Goal: Information Seeking & Learning: Learn about a topic

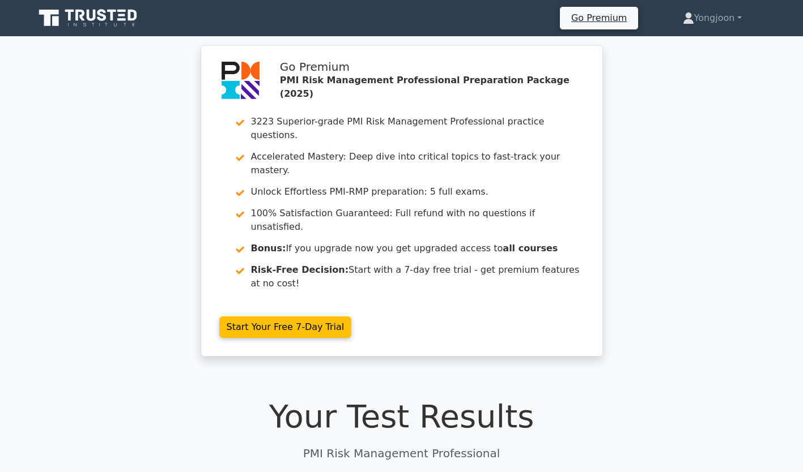
click at [296, 317] on link "Start Your Free 7-Day Trial" at bounding box center [285, 328] width 133 height 22
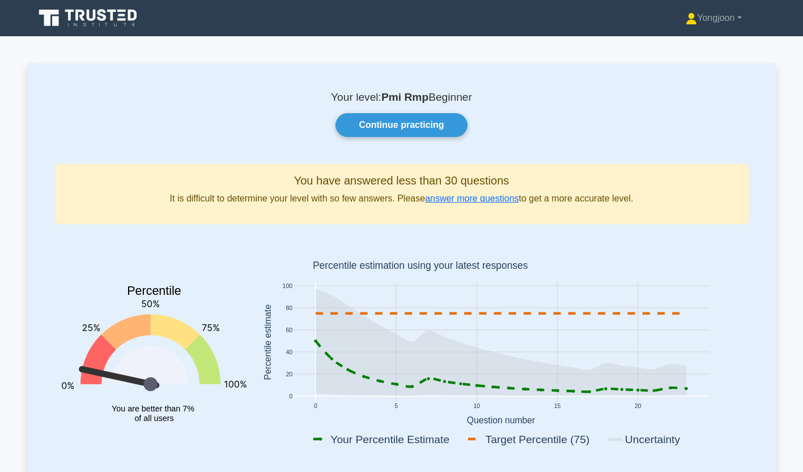
click at [399, 131] on link "Continue practicing" at bounding box center [400, 125] width 131 height 24
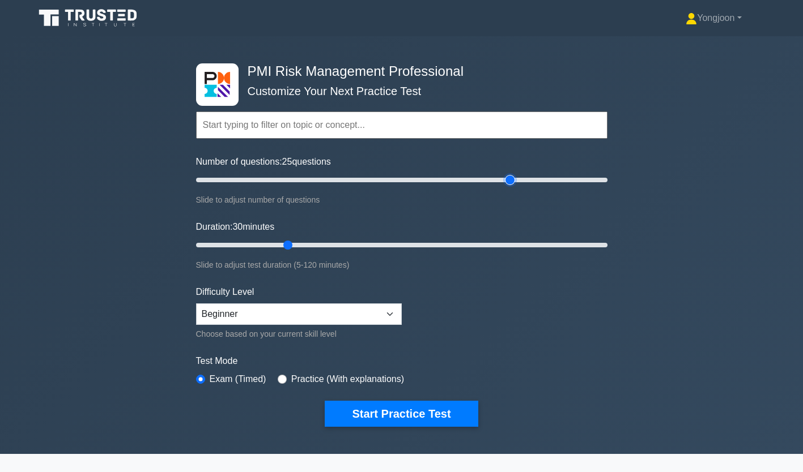
click at [505, 179] on input "Number of questions: 25 questions" at bounding box center [401, 180] width 411 height 14
type input "200"
click at [603, 180] on input "Number of questions: 155 questions" at bounding box center [401, 180] width 411 height 14
type input "120"
click at [603, 244] on input "Duration: 30 minutes" at bounding box center [401, 245] width 411 height 14
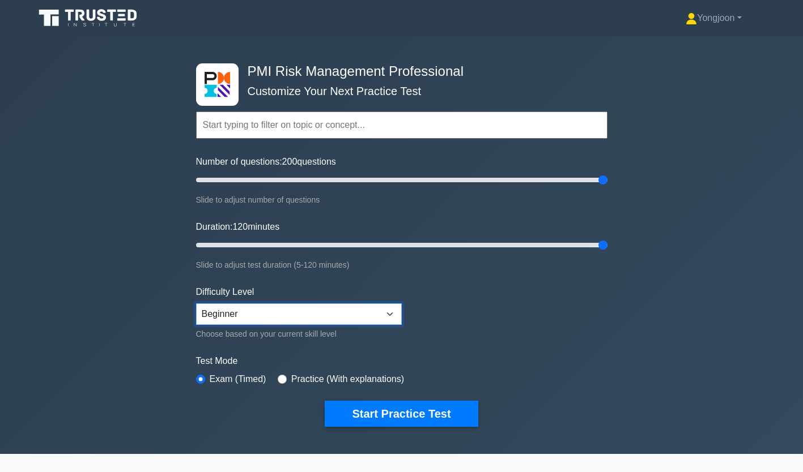
click at [355, 316] on select "Beginner Intermediate Expert" at bounding box center [299, 315] width 206 height 22
select select "expert"
click at [196, 304] on select "Beginner Intermediate Expert" at bounding box center [299, 315] width 206 height 22
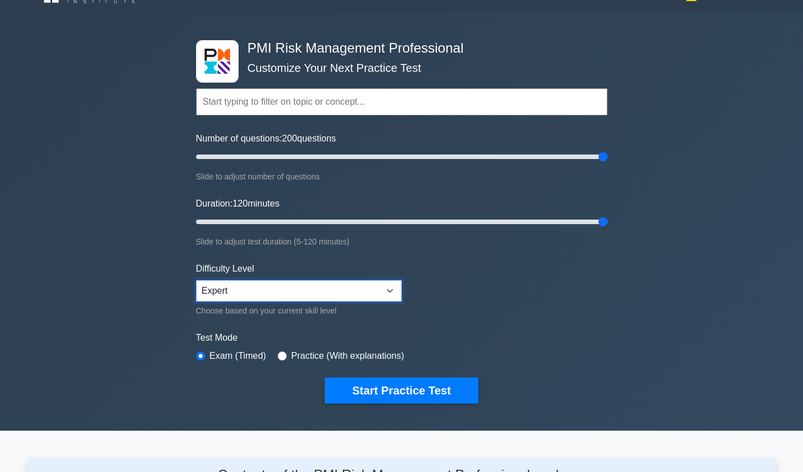
scroll to position [24, 0]
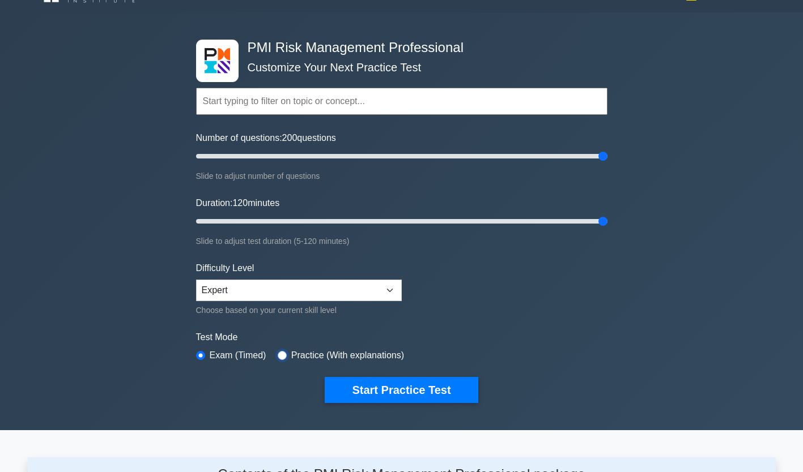
click at [278, 352] on input "radio" at bounding box center [282, 355] width 9 height 9
radio input "true"
click at [375, 390] on button "Start Practice Test" at bounding box center [401, 390] width 153 height 26
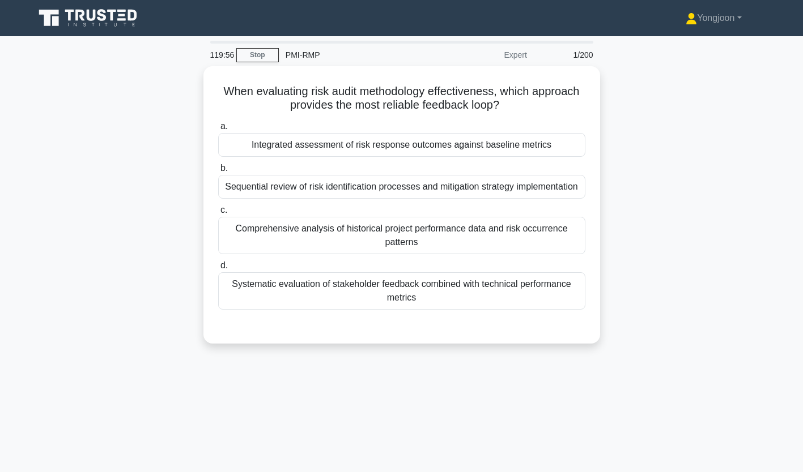
click at [342, 141] on div "Integrated assessment of risk response outcomes against baseline metrics" at bounding box center [401, 145] width 367 height 24
click at [218, 130] on input "a. Integrated assessment of risk response outcomes against baseline metrics" at bounding box center [218, 126] width 0 height 7
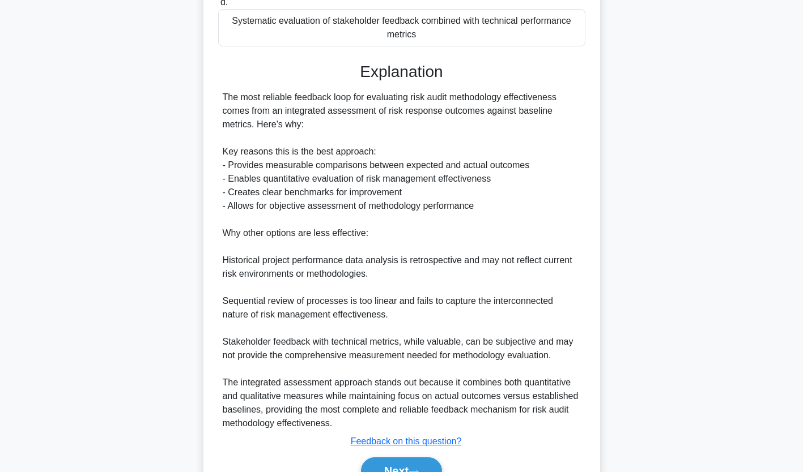
scroll to position [322, 0]
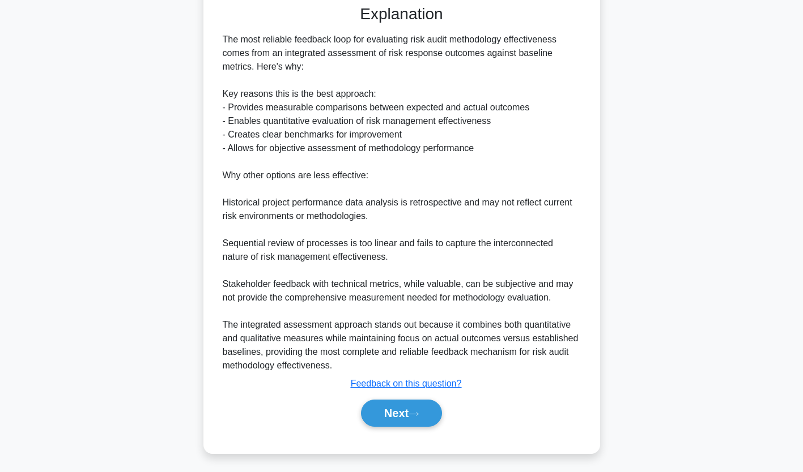
click at [402, 411] on button "Next" at bounding box center [401, 413] width 81 height 27
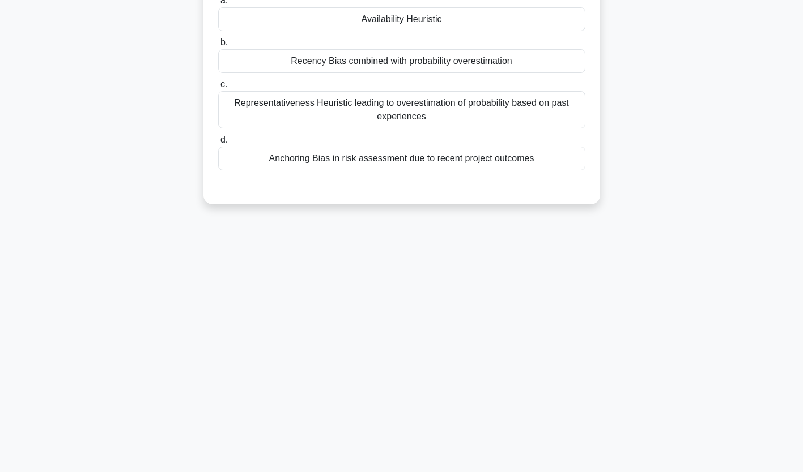
scroll to position [0, 0]
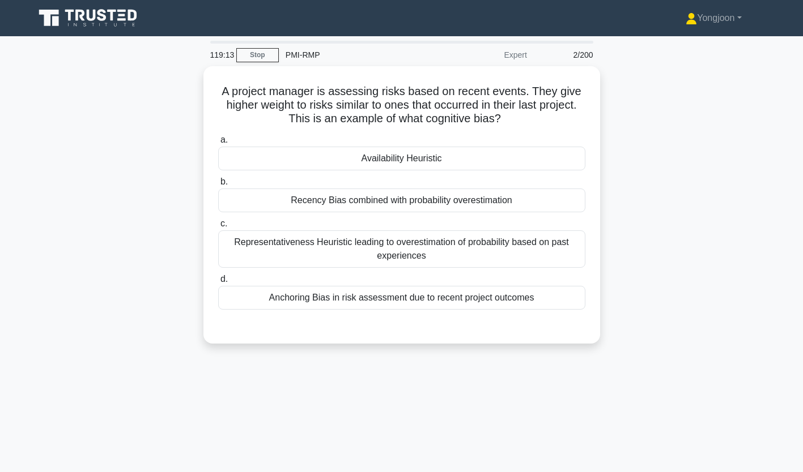
click at [365, 198] on div "Recency Bias combined with probability overestimation" at bounding box center [401, 201] width 367 height 24
click at [218, 186] on input "b. Recency Bias combined with probability overestimation" at bounding box center [218, 181] width 0 height 7
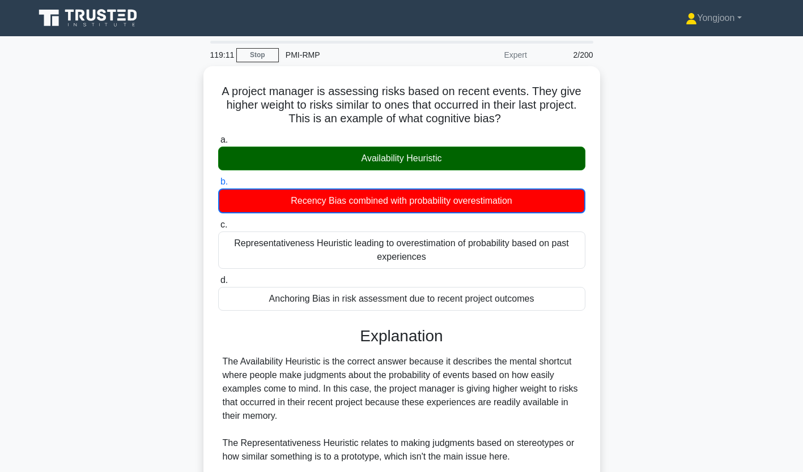
click at [387, 150] on div "Availability Heuristic" at bounding box center [401, 159] width 367 height 24
click at [218, 144] on input "a. Availability Heuristic" at bounding box center [218, 140] width 0 height 7
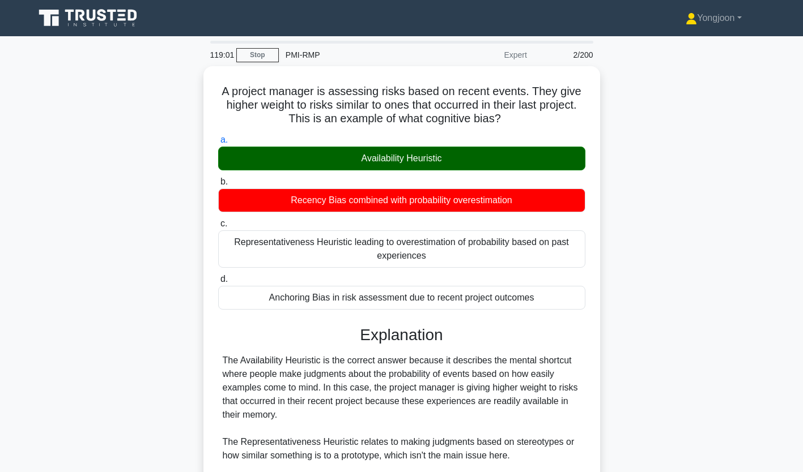
scroll to position [186, 0]
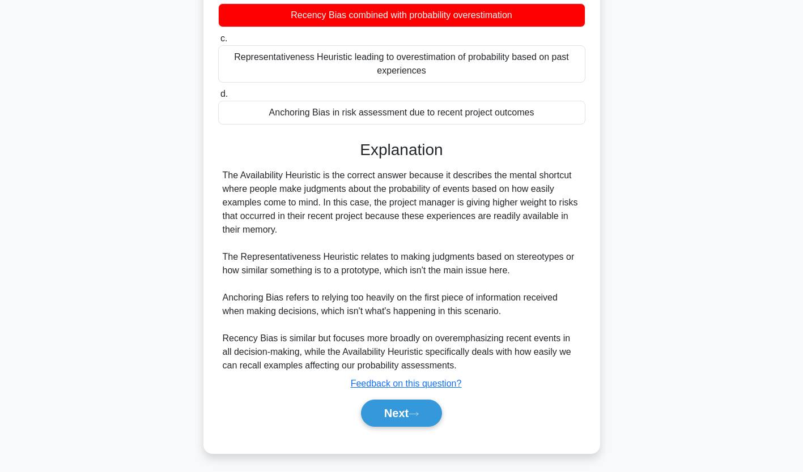
click at [398, 408] on button "Next" at bounding box center [401, 413] width 81 height 27
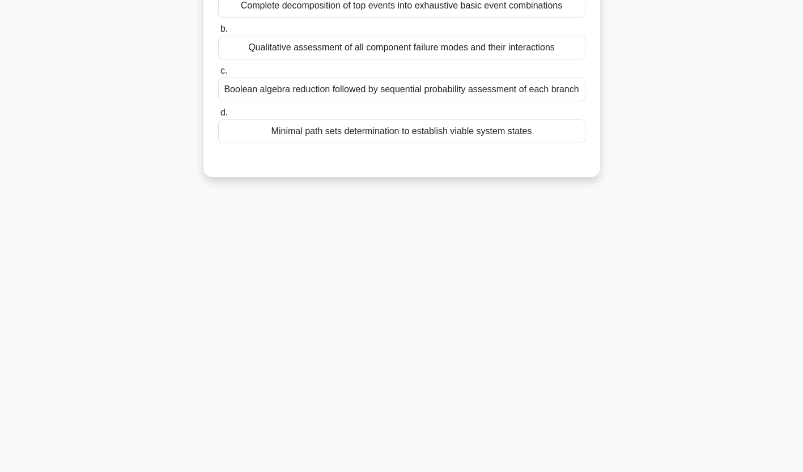
scroll to position [0, 0]
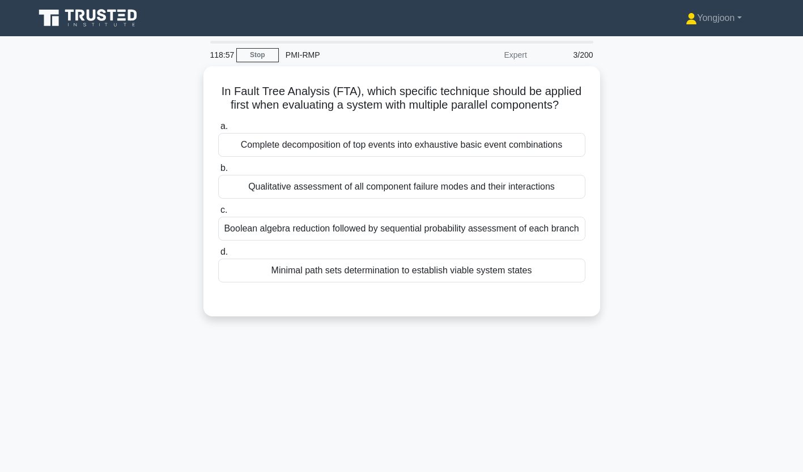
click at [360, 144] on div "Complete decomposition of top events into exhaustive basic event combinations" at bounding box center [401, 145] width 367 height 24
click at [218, 130] on input "a. Complete decomposition of top events into exhaustive basic event combinations" at bounding box center [218, 126] width 0 height 7
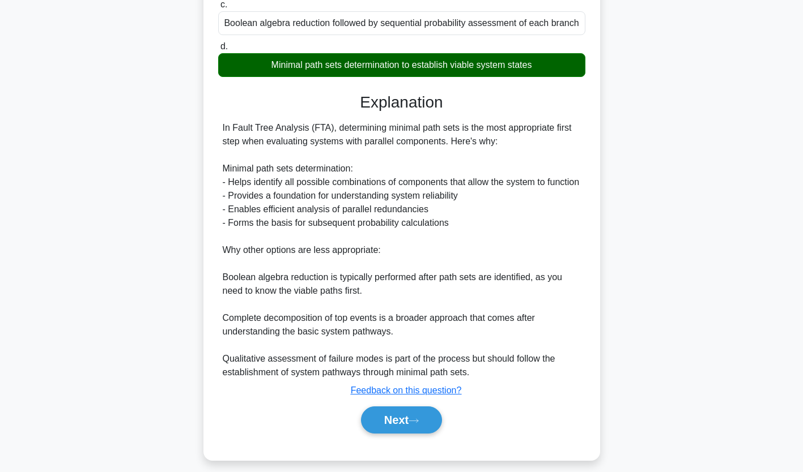
scroll to position [228, 0]
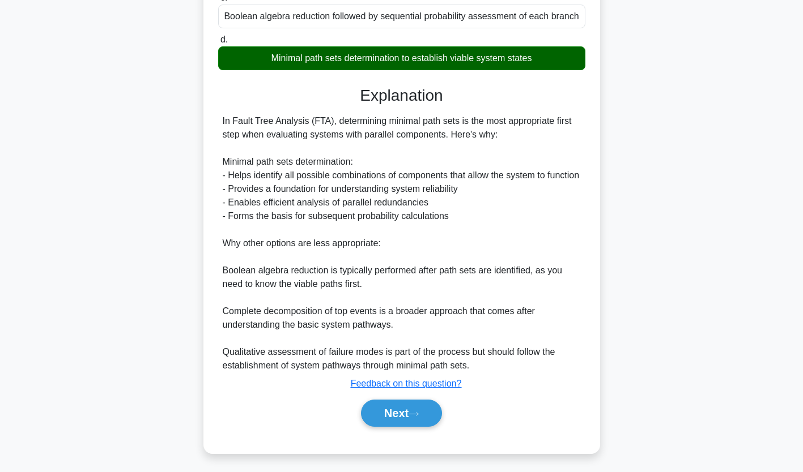
click at [402, 410] on button "Next" at bounding box center [401, 413] width 81 height 27
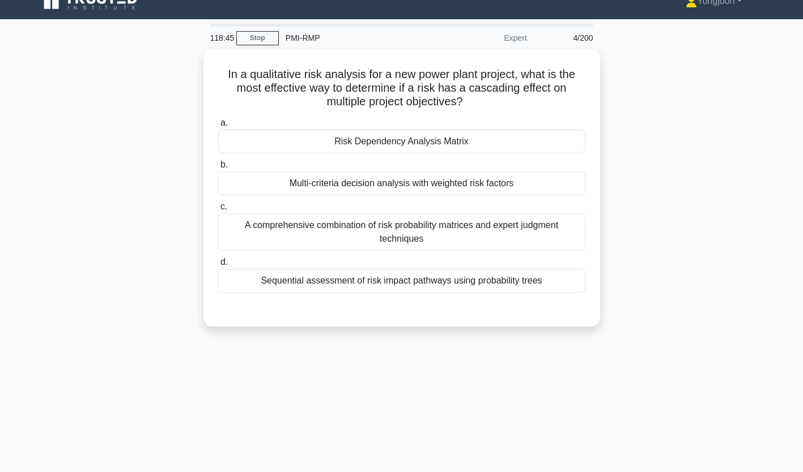
scroll to position [0, 0]
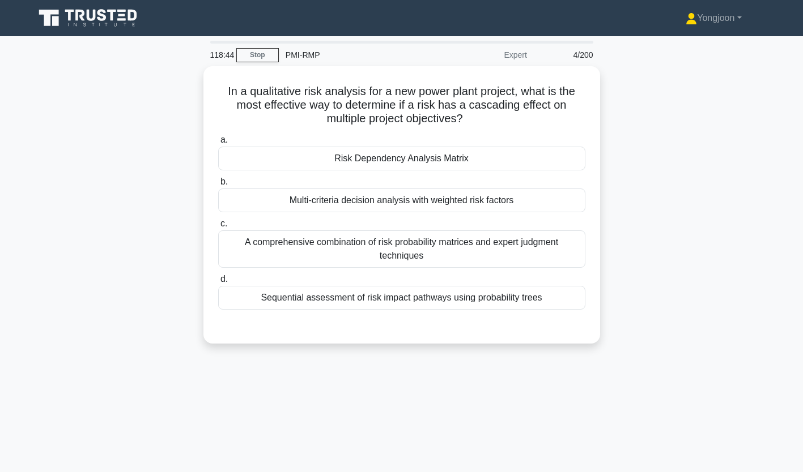
click at [366, 159] on div "Risk Dependency Analysis Matrix" at bounding box center [401, 159] width 367 height 24
click at [218, 144] on input "a. Risk Dependency Analysis Matrix" at bounding box center [218, 140] width 0 height 7
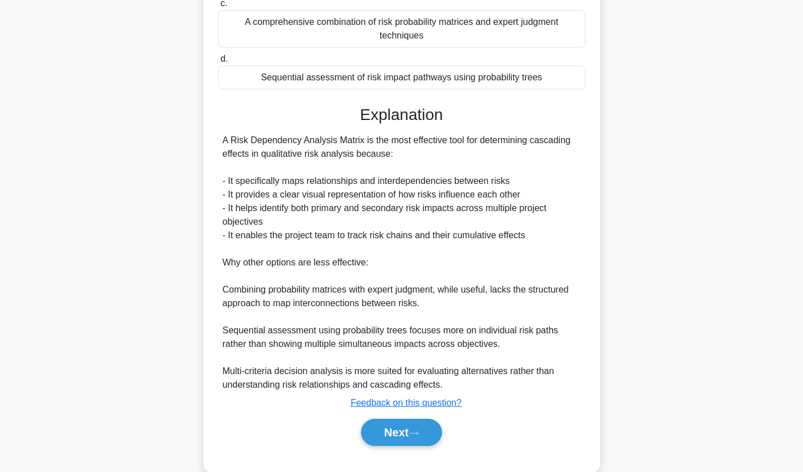
scroll to position [240, 0]
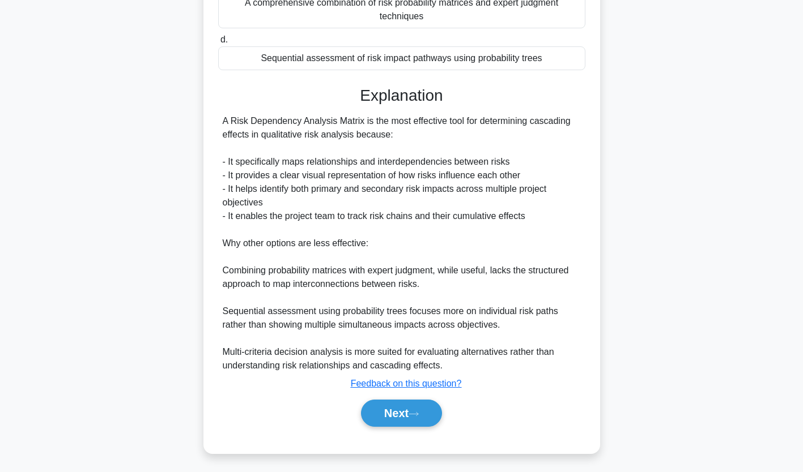
click at [394, 411] on button "Next" at bounding box center [401, 413] width 81 height 27
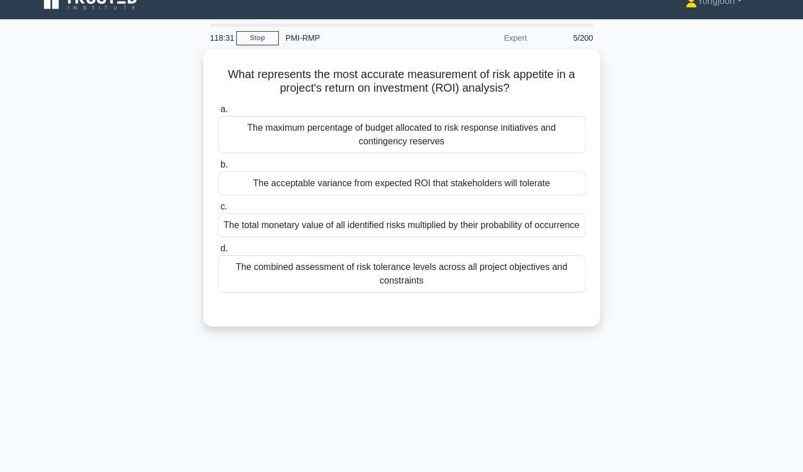
scroll to position [0, 0]
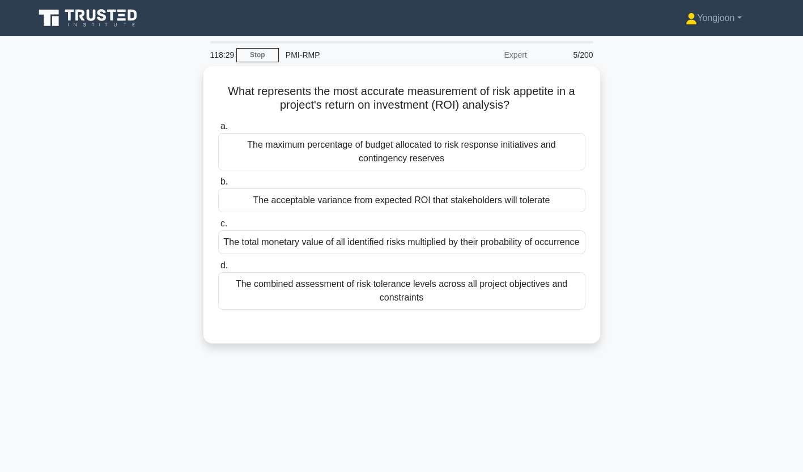
click at [337, 233] on div "The total monetary value of all identified risks multiplied by their probabilit…" at bounding box center [401, 243] width 367 height 24
click at [218, 228] on input "c. The total monetary value of all identified risks multiplied by their probabi…" at bounding box center [218, 223] width 0 height 7
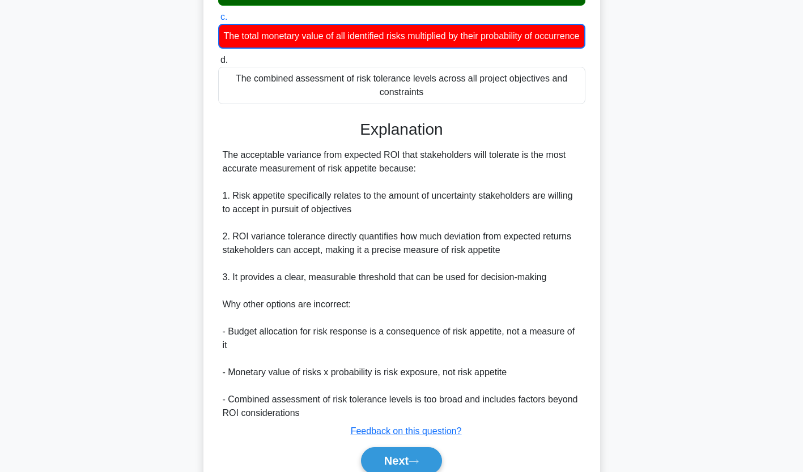
scroll to position [255, 0]
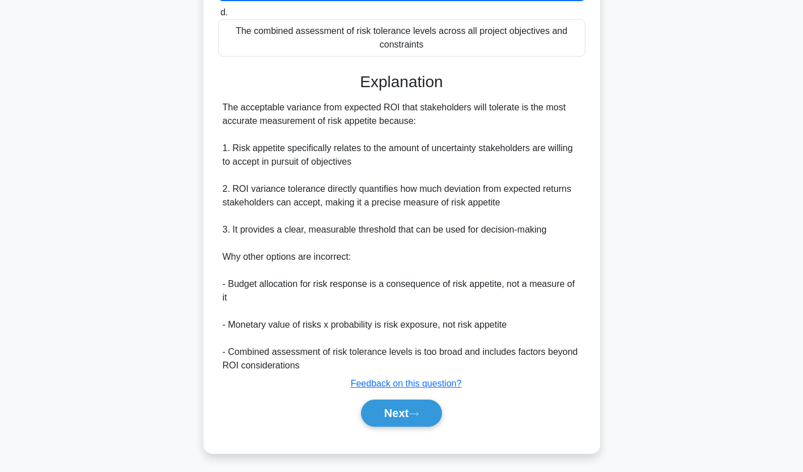
click at [410, 401] on button "Next" at bounding box center [401, 413] width 81 height 27
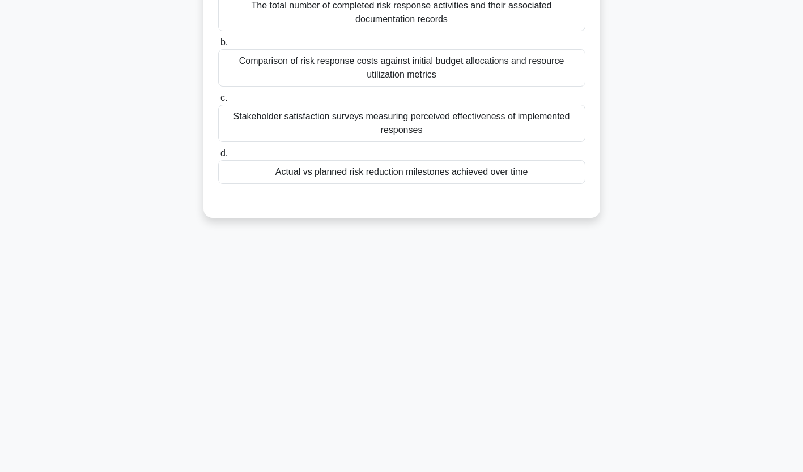
scroll to position [0, 0]
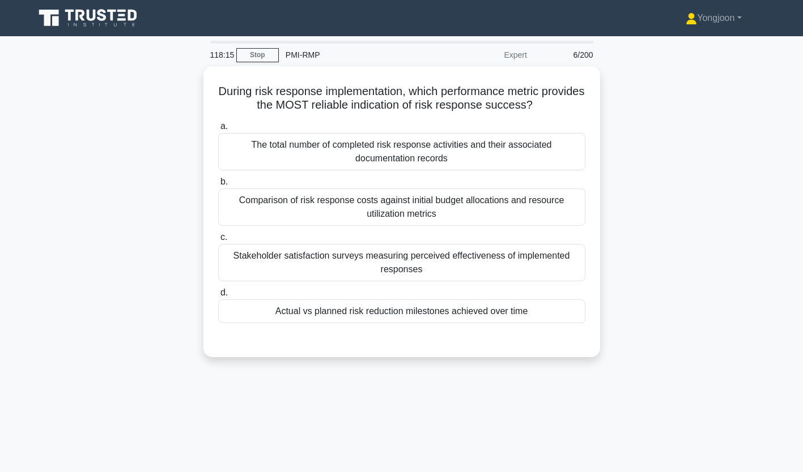
click at [383, 163] on div "The total number of completed risk response activities and their associated doc…" at bounding box center [401, 151] width 367 height 37
click at [218, 130] on input "a. The total number of completed risk response activities and their associated …" at bounding box center [218, 126] width 0 height 7
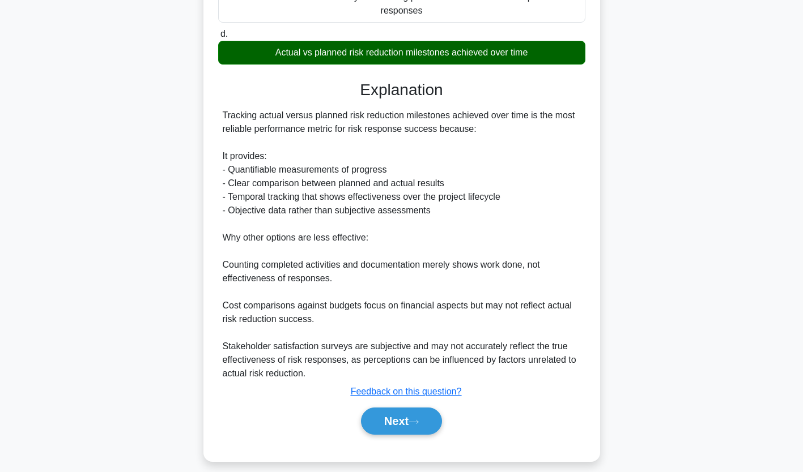
scroll to position [268, 0]
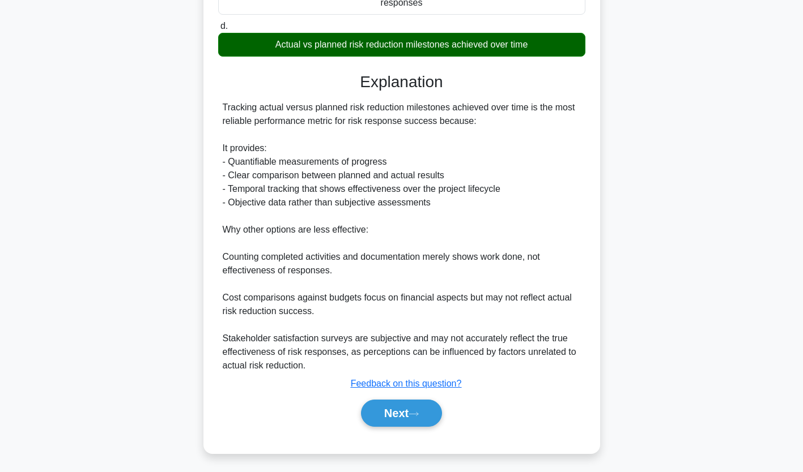
click at [404, 409] on button "Next" at bounding box center [401, 413] width 81 height 27
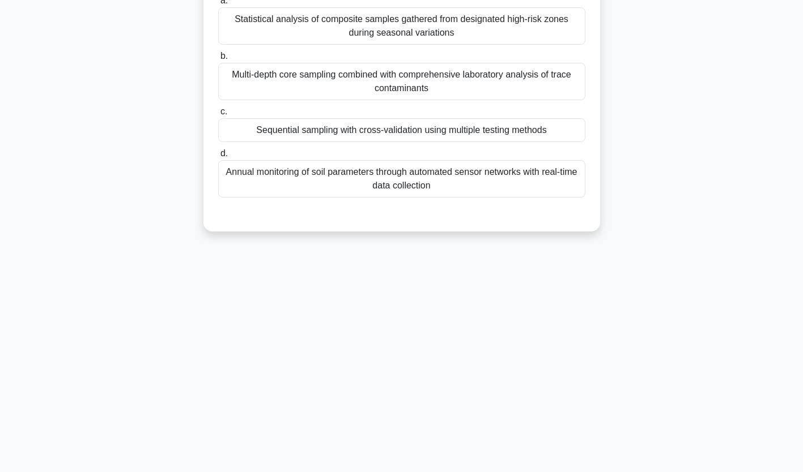
scroll to position [0, 0]
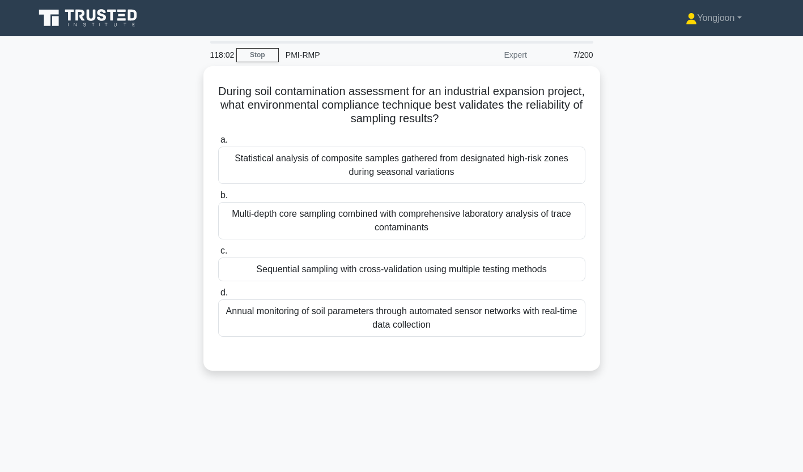
click at [374, 268] on div "Sequential sampling with cross-validation using multiple testing methods" at bounding box center [401, 270] width 367 height 24
click at [218, 255] on input "c. Sequential sampling with cross-validation using multiple testing methods" at bounding box center [218, 251] width 0 height 7
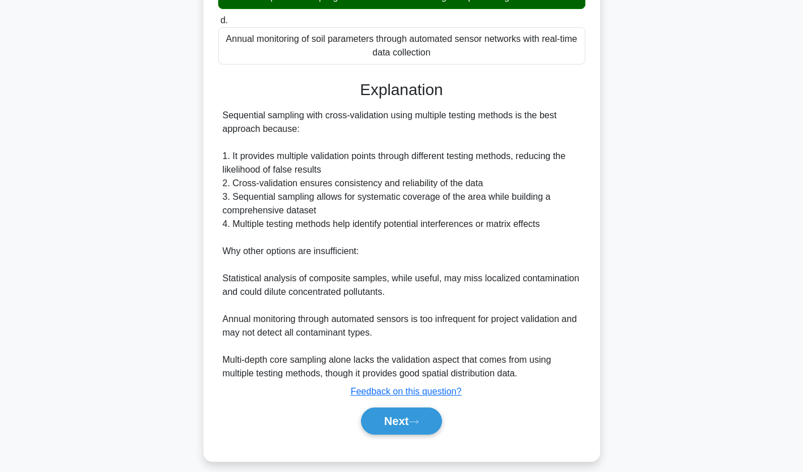
scroll to position [281, 0]
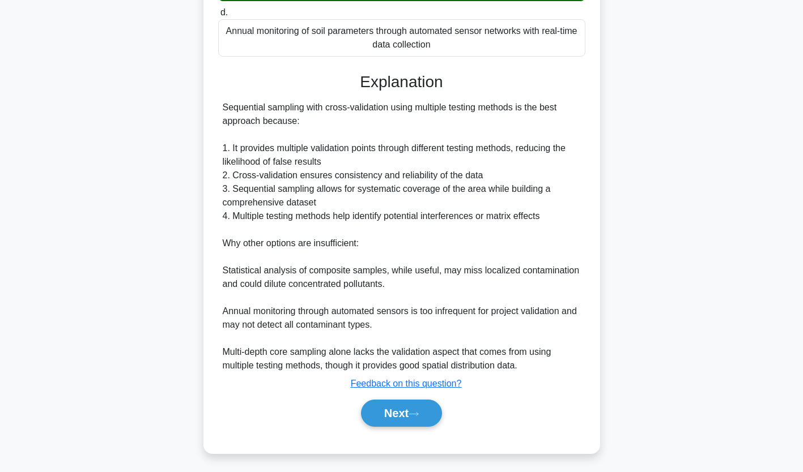
click at [408, 404] on button "Next" at bounding box center [401, 413] width 81 height 27
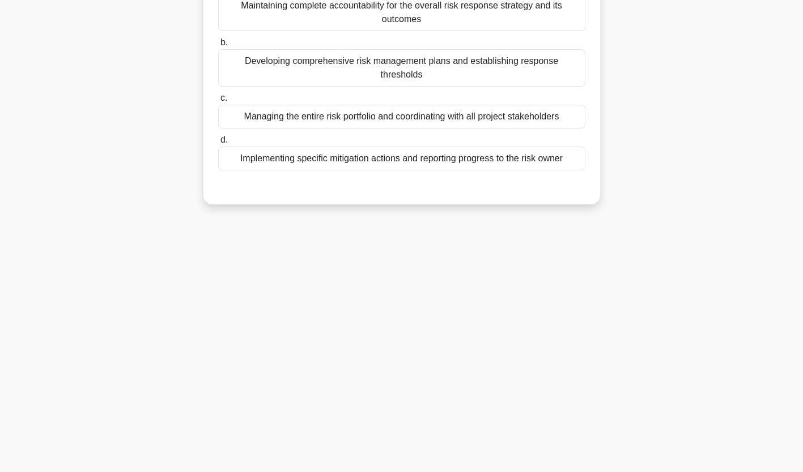
scroll to position [0, 0]
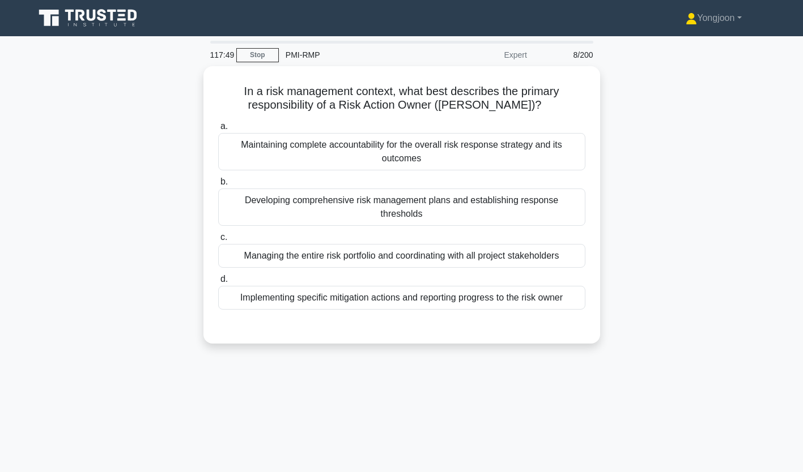
click at [379, 155] on div "Maintaining complete accountability for the overall risk response strategy and …" at bounding box center [401, 151] width 367 height 37
click at [218, 130] on input "a. Maintaining complete accountability for the overall risk response strategy a…" at bounding box center [218, 126] width 0 height 7
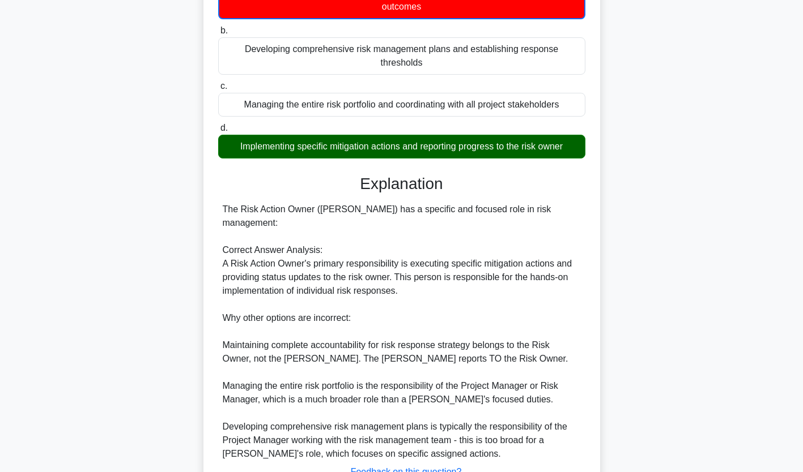
scroll to position [157, 0]
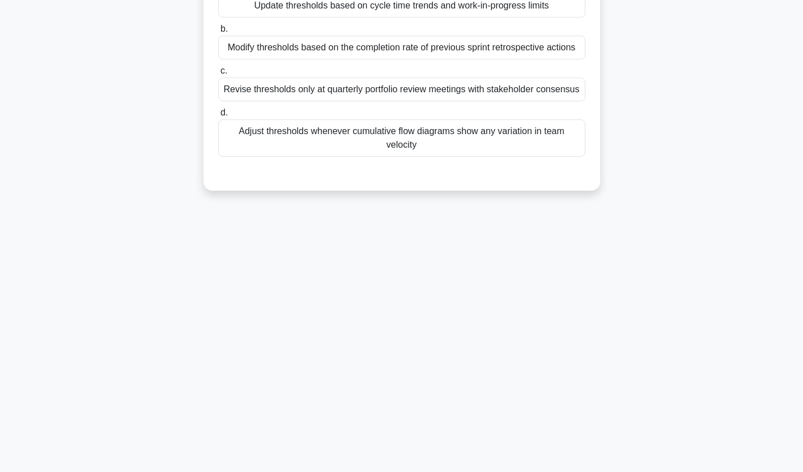
scroll to position [0, 0]
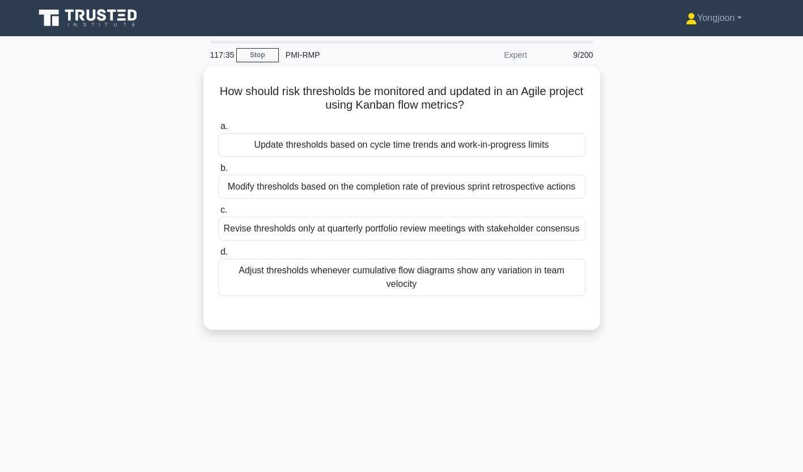
click at [372, 236] on div "Revise thresholds only at quarterly portfolio review meetings with stakeholder …" at bounding box center [401, 229] width 367 height 24
click at [218, 214] on input "c. Revise thresholds only at quarterly portfolio review meetings with stakehold…" at bounding box center [218, 210] width 0 height 7
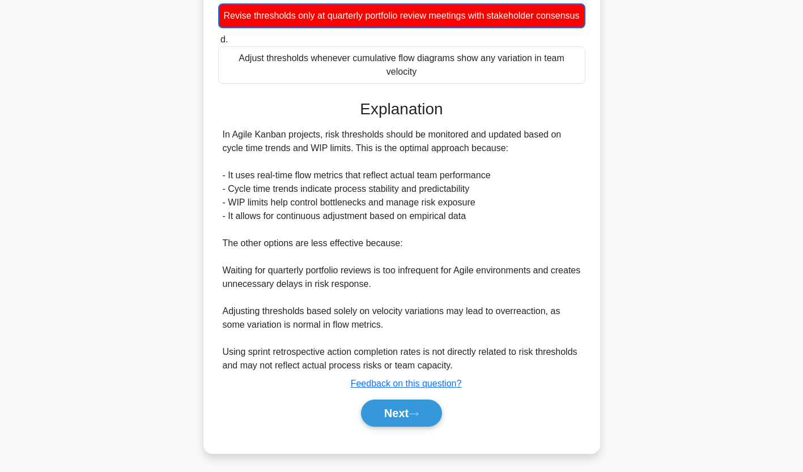
scroll to position [228, 0]
click at [411, 410] on button "Next" at bounding box center [401, 413] width 81 height 27
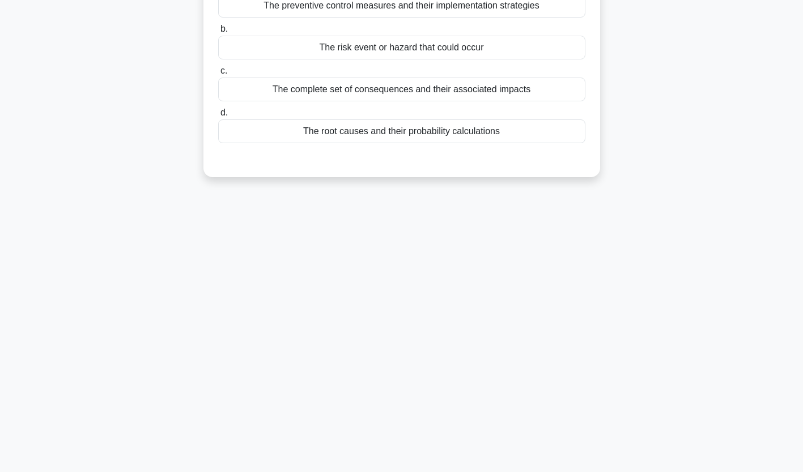
scroll to position [0, 0]
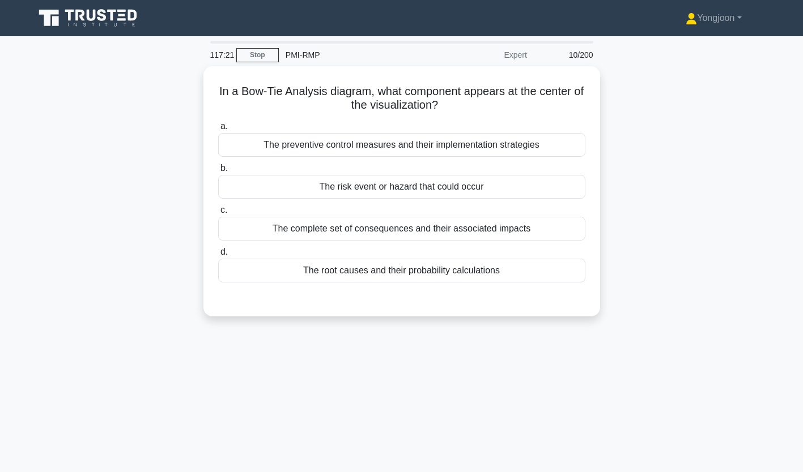
click at [374, 142] on div "The preventive control measures and their implementation strategies" at bounding box center [401, 145] width 367 height 24
click at [218, 130] on input "a. The preventive control measures and their implementation strategies" at bounding box center [218, 126] width 0 height 7
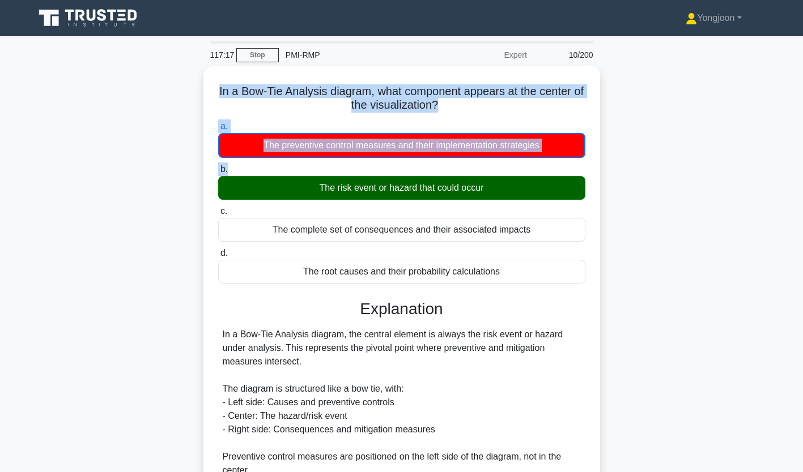
drag, startPoint x: 210, startPoint y: 74, endPoint x: 418, endPoint y: 169, distance: 228.9
click at [418, 169] on div "In a Bow-Tie Analysis diagram, what component appears at the center of the visu…" at bounding box center [401, 380] width 387 height 619
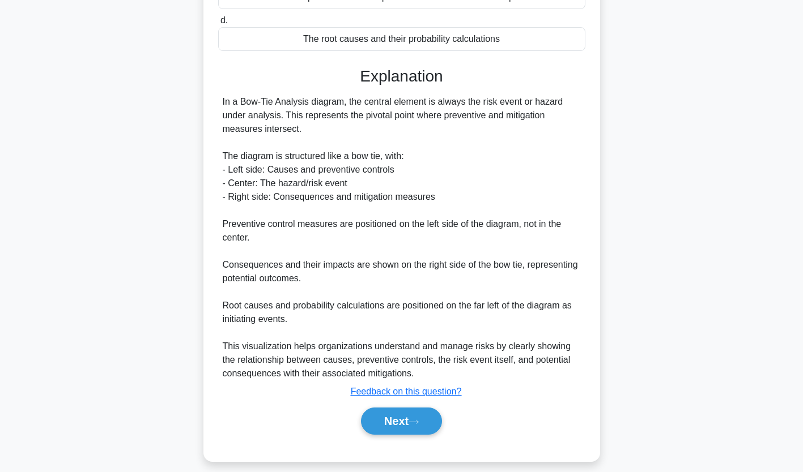
scroll to position [233, 0]
click at [388, 426] on button "Next" at bounding box center [401, 420] width 81 height 27
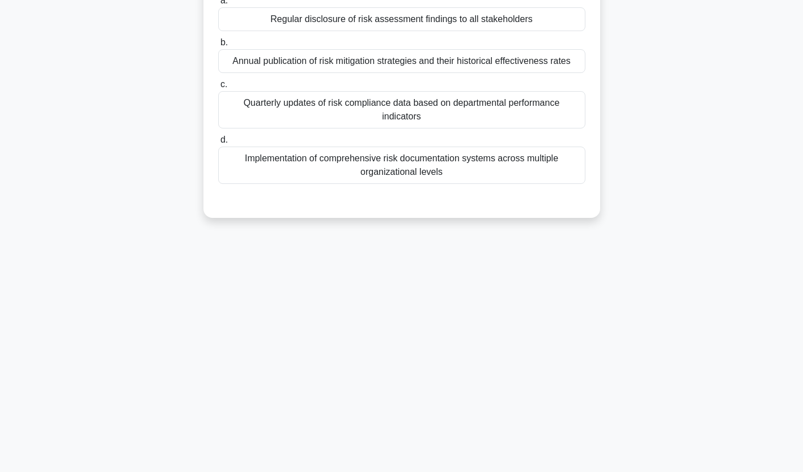
scroll to position [0, 0]
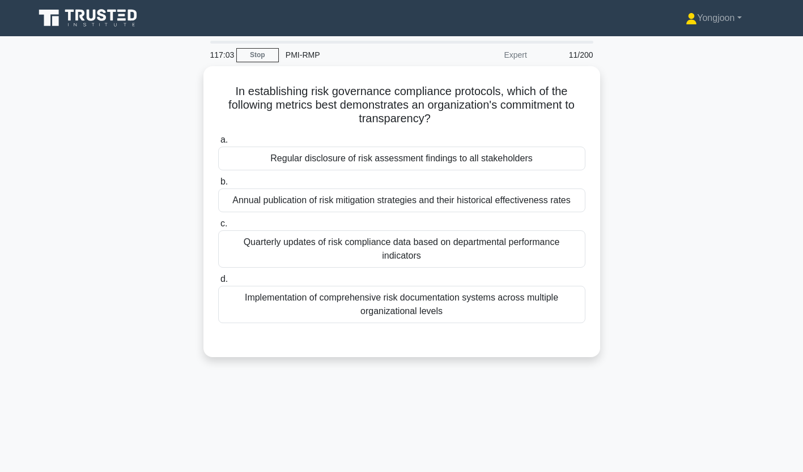
click at [341, 161] on div "Regular disclosure of risk assessment findings to all stakeholders" at bounding box center [401, 159] width 367 height 24
click at [218, 144] on input "a. Regular disclosure of risk assessment findings to all stakeholders" at bounding box center [218, 140] width 0 height 7
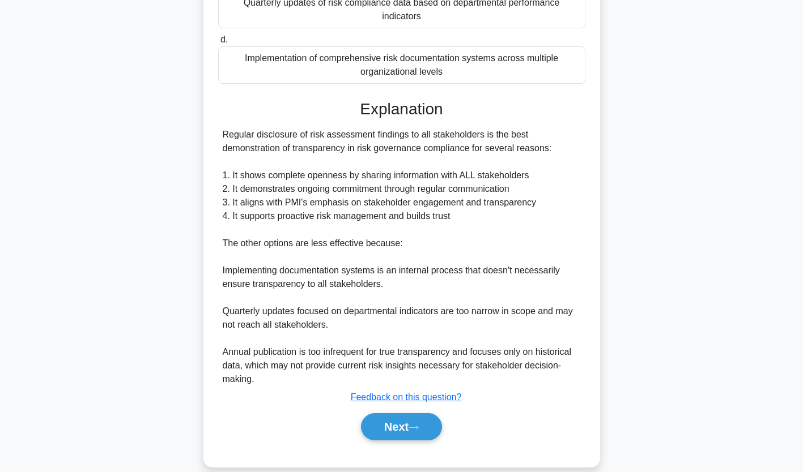
scroll to position [254, 0]
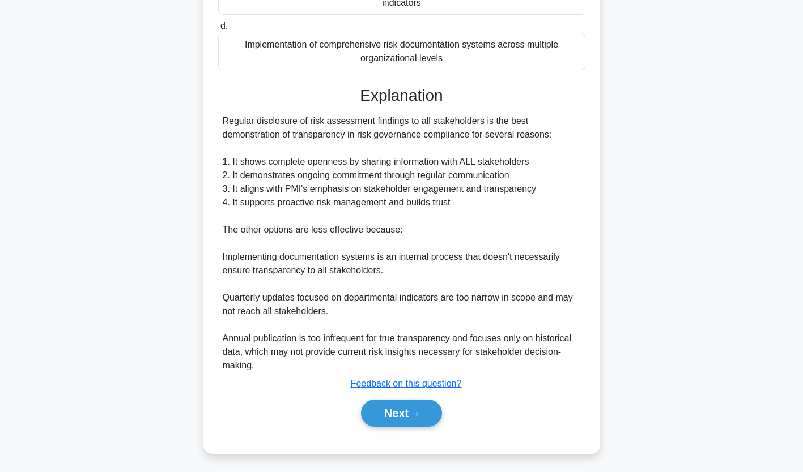
click at [416, 411] on icon at bounding box center [413, 414] width 10 height 6
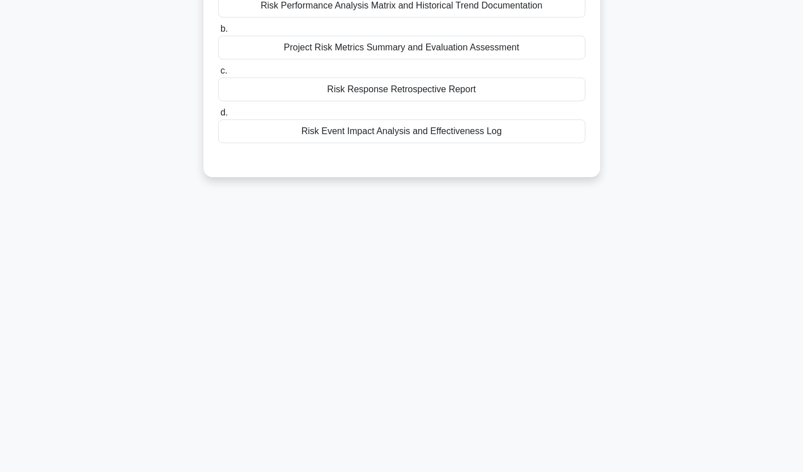
scroll to position [0, 0]
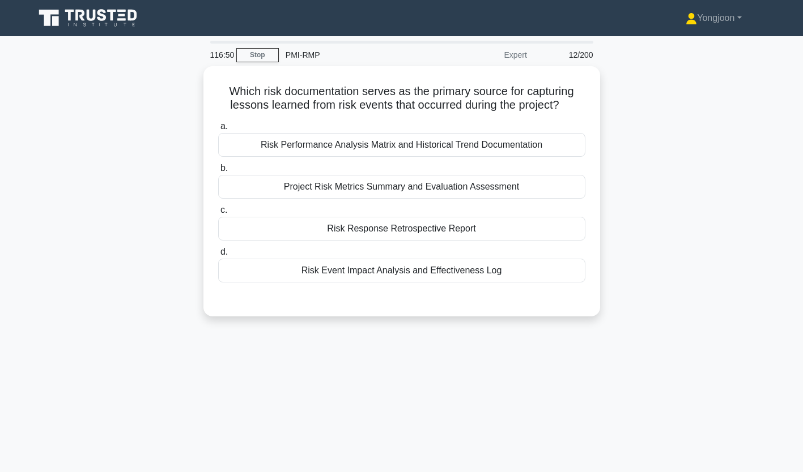
click at [327, 144] on div "Risk Performance Analysis Matrix and Historical Trend Documentation" at bounding box center [401, 145] width 367 height 24
click at [218, 130] on input "a. Risk Performance Analysis Matrix and Historical Trend Documentation" at bounding box center [218, 126] width 0 height 7
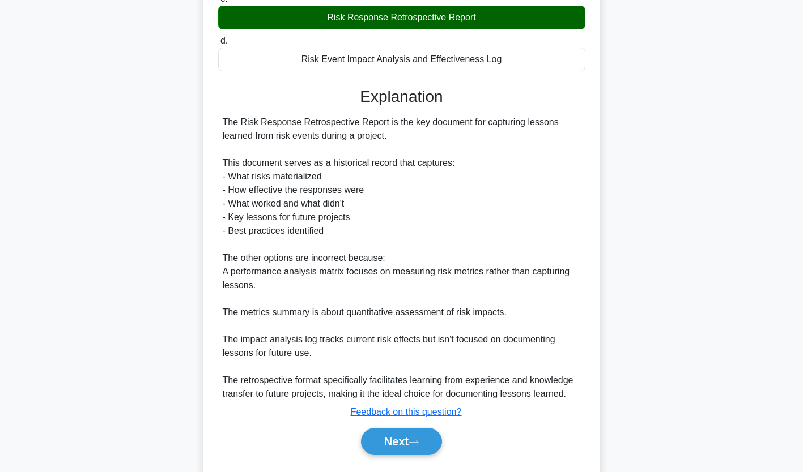
scroll to position [241, 0]
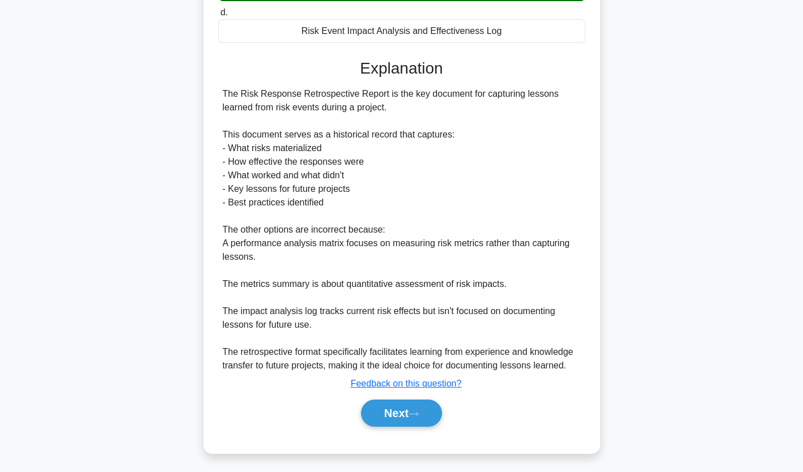
click at [412, 411] on button "Next" at bounding box center [401, 413] width 81 height 27
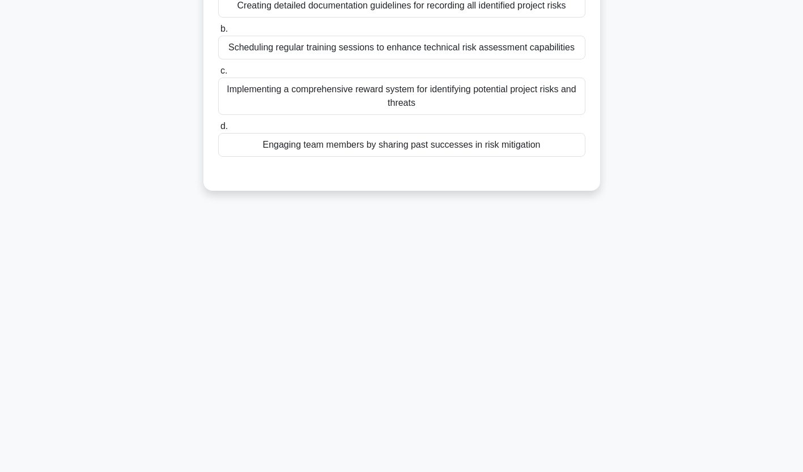
scroll to position [0, 0]
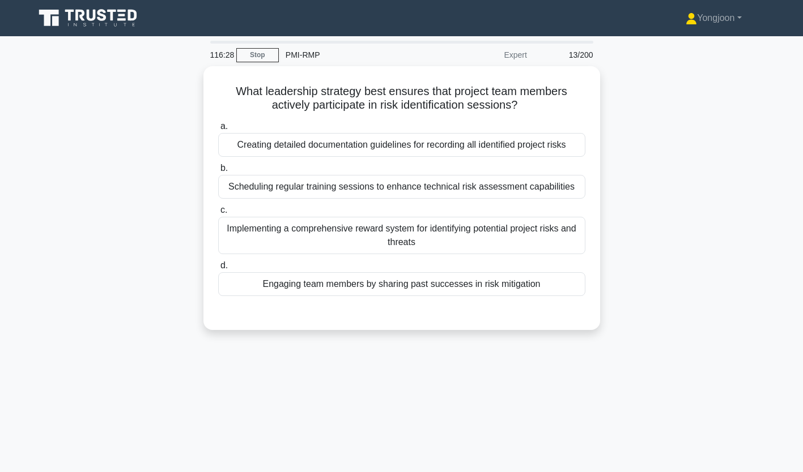
click at [307, 143] on div "Creating detailed documentation guidelines for recording all identified project…" at bounding box center [401, 145] width 367 height 24
click at [218, 130] on input "a. Creating detailed documentation guidelines for recording all identified proj…" at bounding box center [218, 126] width 0 height 7
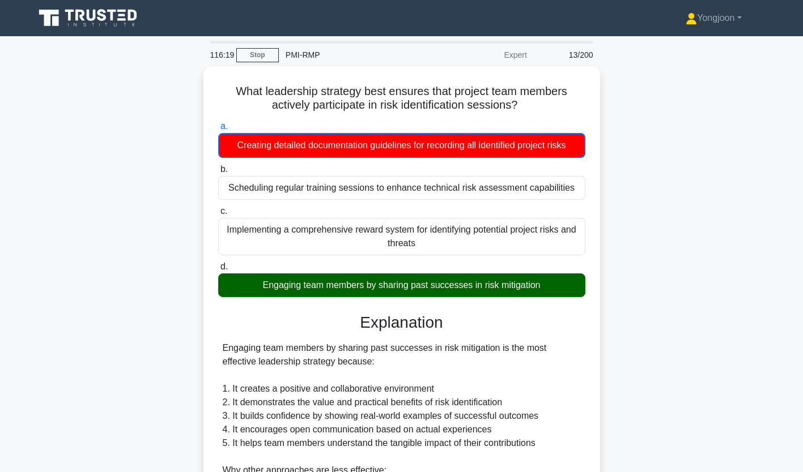
scroll to position [228, 0]
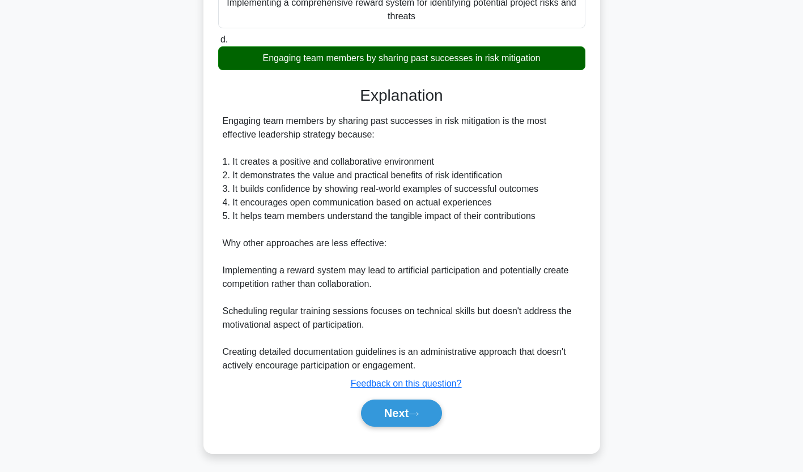
click at [406, 412] on button "Next" at bounding box center [401, 413] width 81 height 27
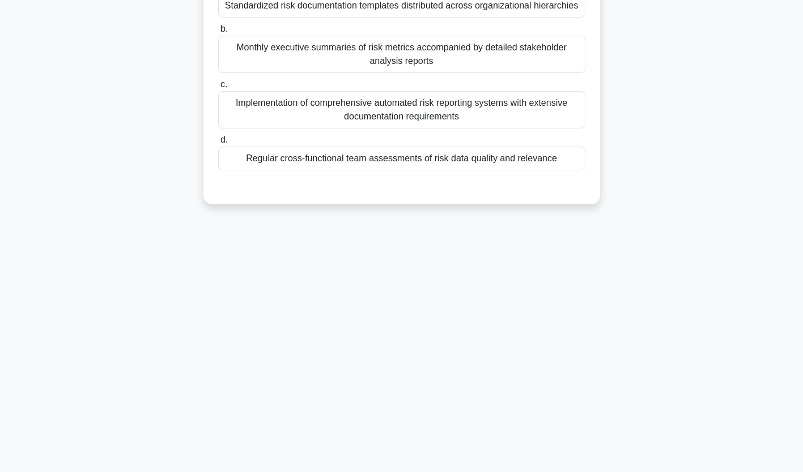
scroll to position [0, 0]
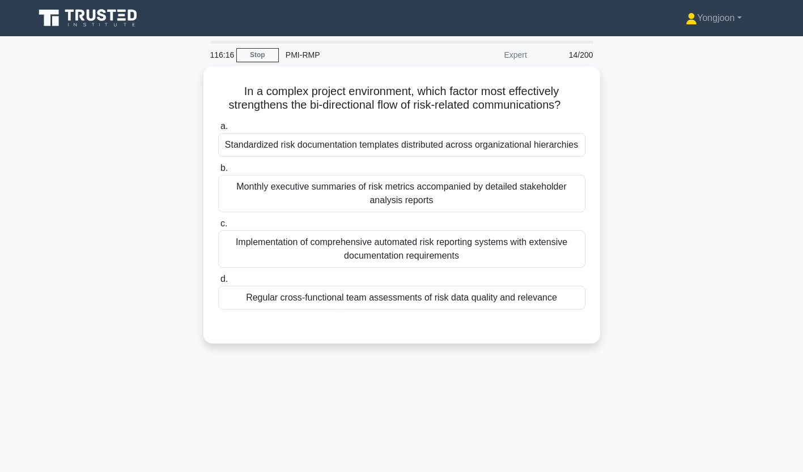
click at [350, 148] on div "Standardized risk documentation templates distributed across organizational hie…" at bounding box center [401, 145] width 367 height 24
click at [218, 130] on input "a. Standardized risk documentation templates distributed across organizational …" at bounding box center [218, 126] width 0 height 7
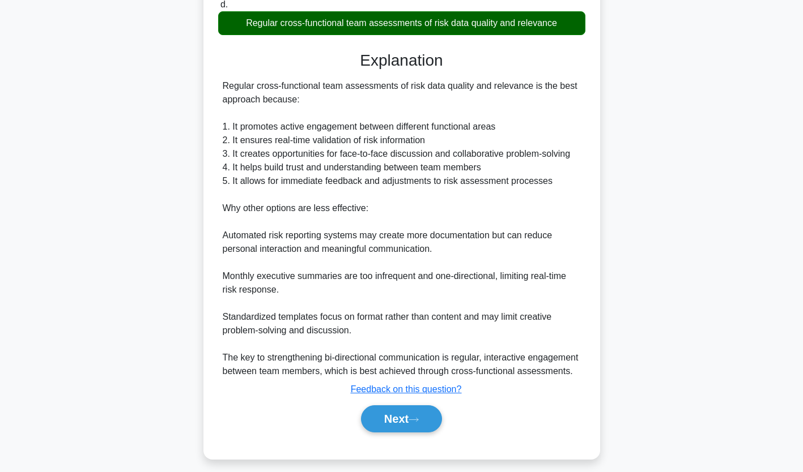
scroll to position [309, 0]
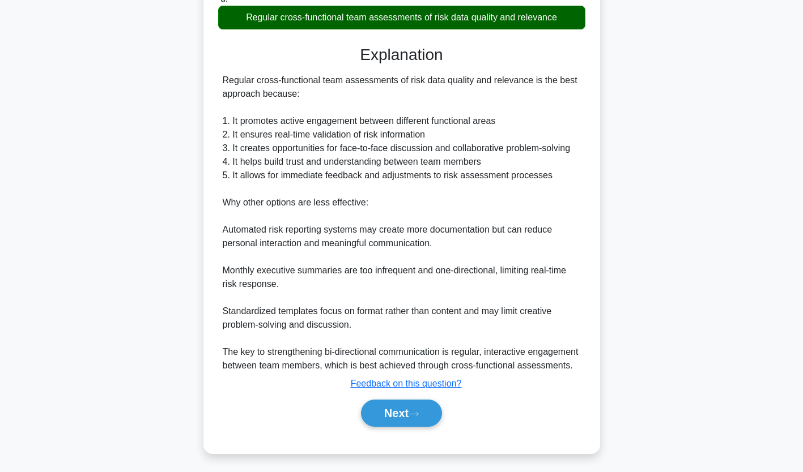
click at [390, 416] on button "Next" at bounding box center [401, 413] width 81 height 27
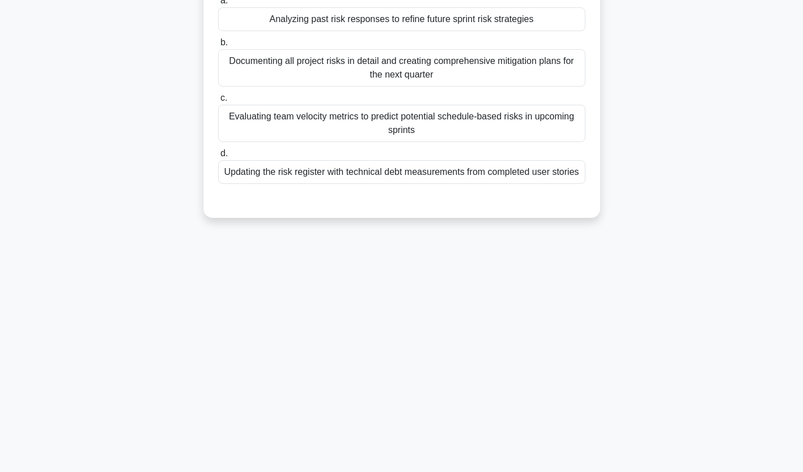
scroll to position [0, 0]
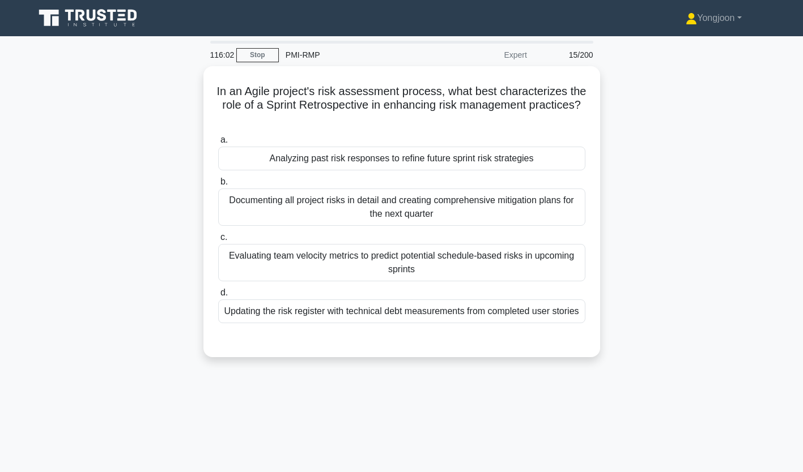
click at [336, 150] on div "Analyzing past risk responses to refine future sprint risk strategies" at bounding box center [401, 159] width 367 height 24
click at [218, 144] on input "a. Analyzing past risk responses to refine future sprint risk strategies" at bounding box center [218, 140] width 0 height 7
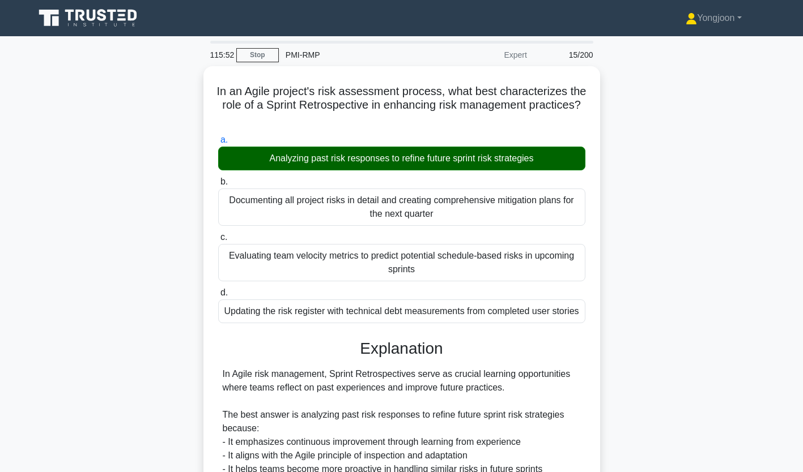
scroll to position [267, 0]
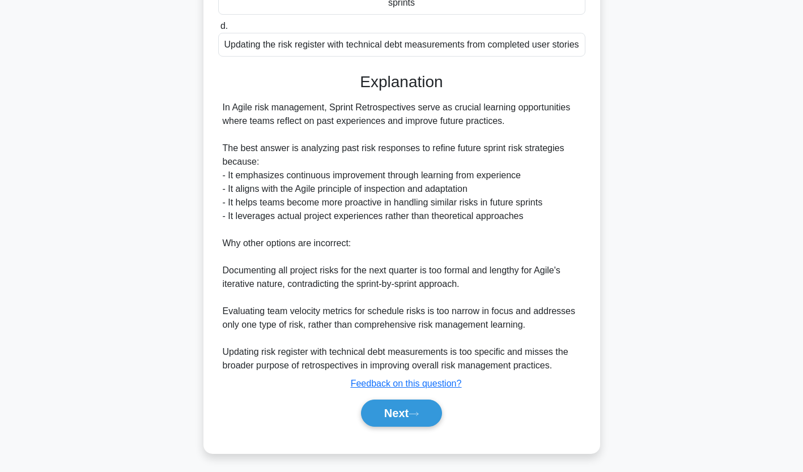
click at [405, 409] on button "Next" at bounding box center [401, 413] width 81 height 27
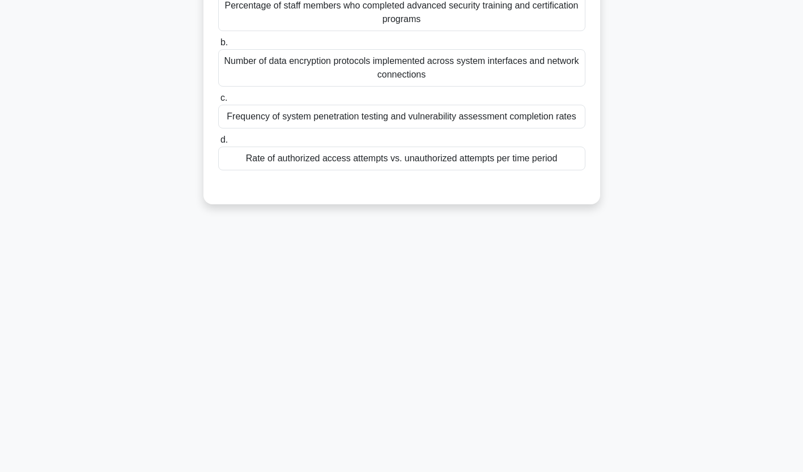
scroll to position [0, 0]
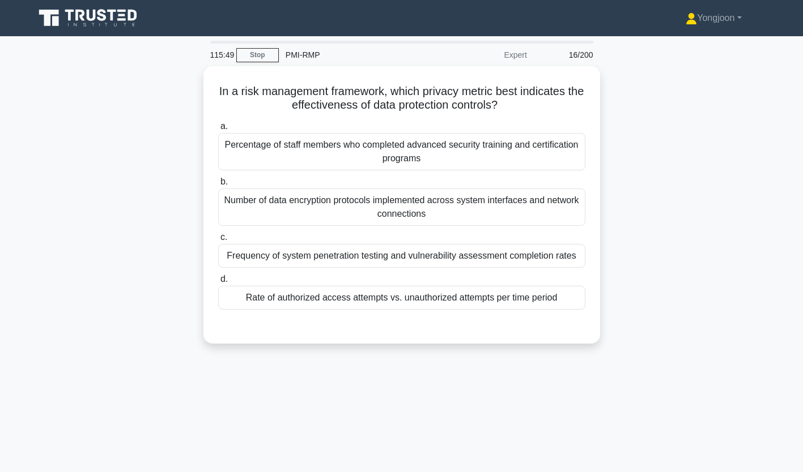
click at [383, 152] on div "Percentage of staff members who completed advanced security training and certif…" at bounding box center [401, 151] width 367 height 37
click at [218, 130] on input "a. Percentage of staff members who completed advanced security training and cer…" at bounding box center [218, 126] width 0 height 7
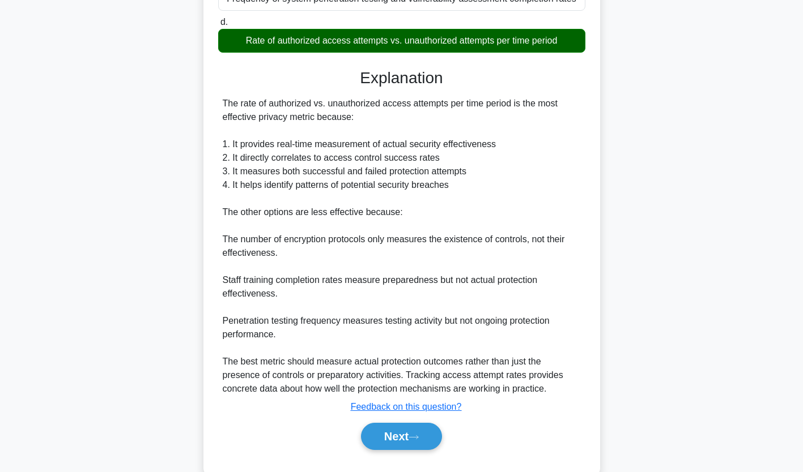
scroll to position [276, 0]
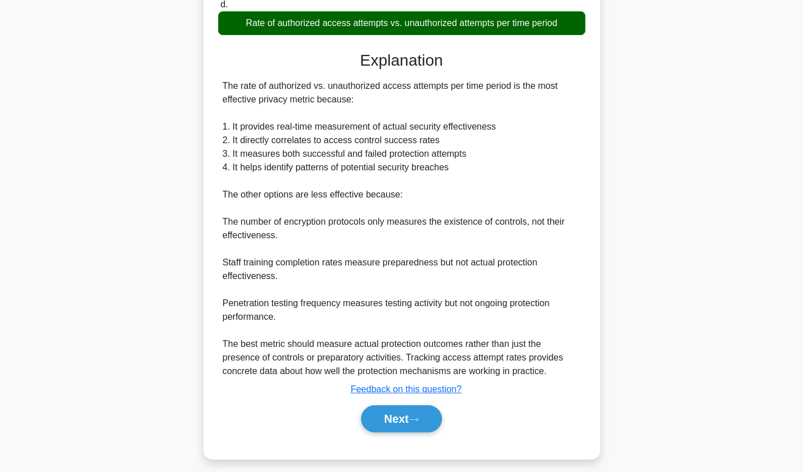
click at [415, 411] on button "Next" at bounding box center [401, 419] width 81 height 27
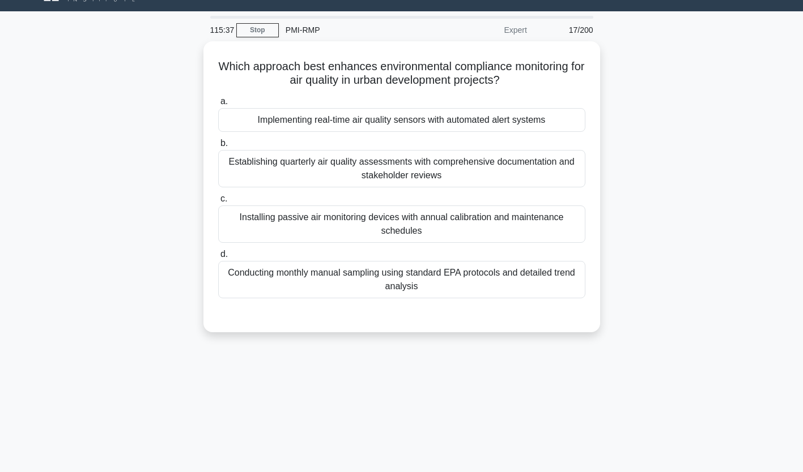
scroll to position [24, 0]
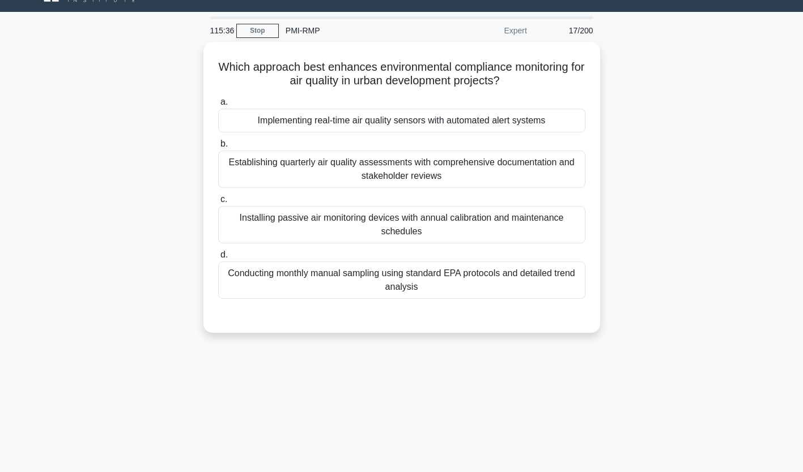
click at [348, 112] on div "Implementing real-time air quality sensors with automated alert systems" at bounding box center [401, 121] width 367 height 24
click at [218, 106] on input "a. Implementing real-time air quality sensors with automated alert systems" at bounding box center [218, 102] width 0 height 7
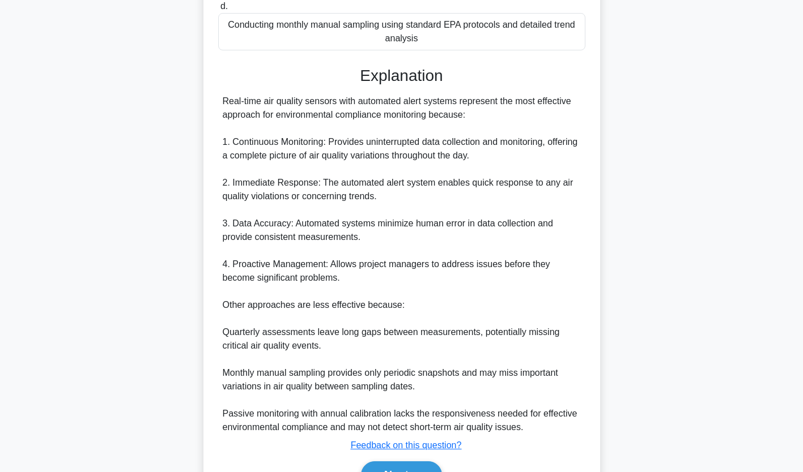
scroll to position [296, 0]
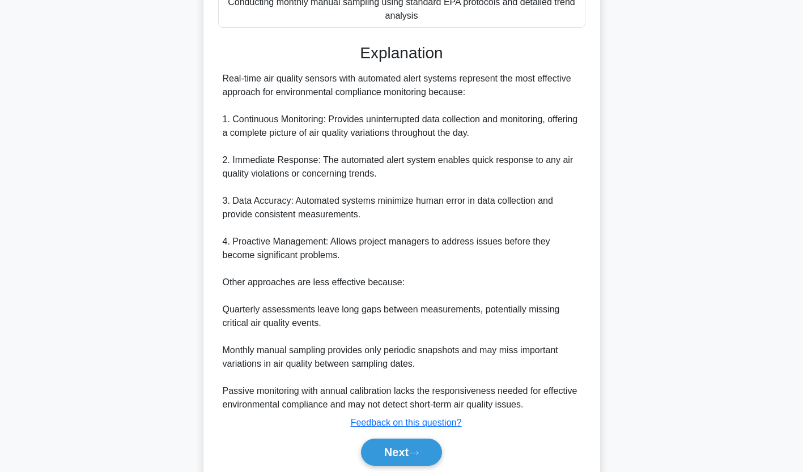
click at [397, 442] on button "Next" at bounding box center [401, 452] width 81 height 27
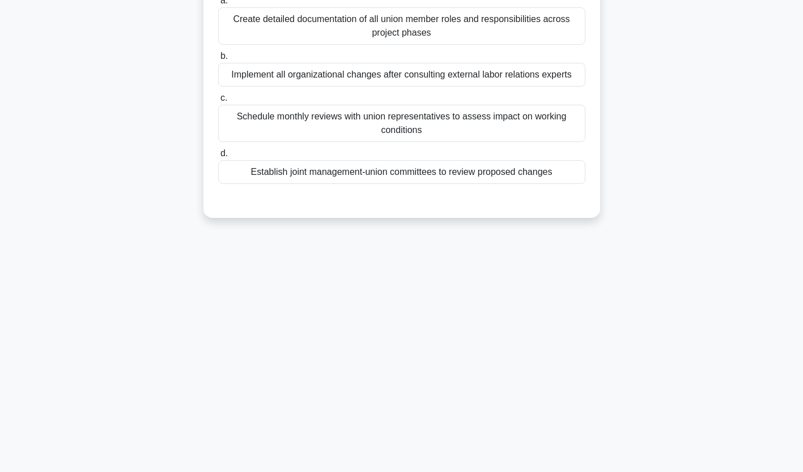
scroll to position [0, 0]
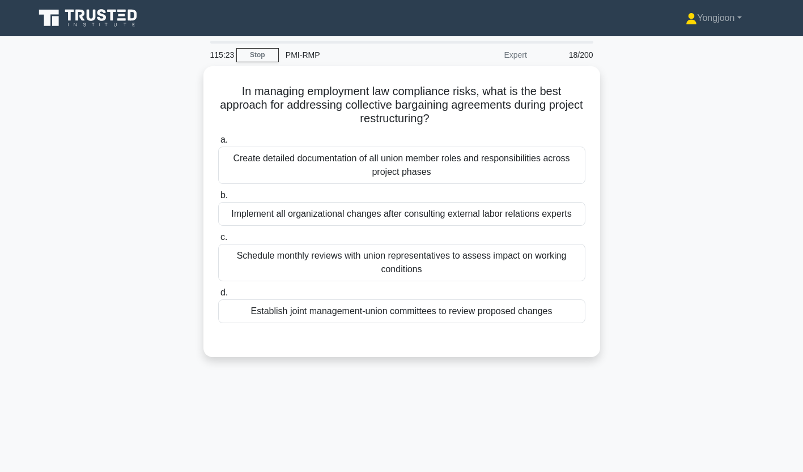
click at [376, 160] on div "Create detailed documentation of all union member roles and responsibilities ac…" at bounding box center [401, 165] width 367 height 37
click at [218, 144] on input "a. Create detailed documentation of all union member roles and responsibilities…" at bounding box center [218, 140] width 0 height 7
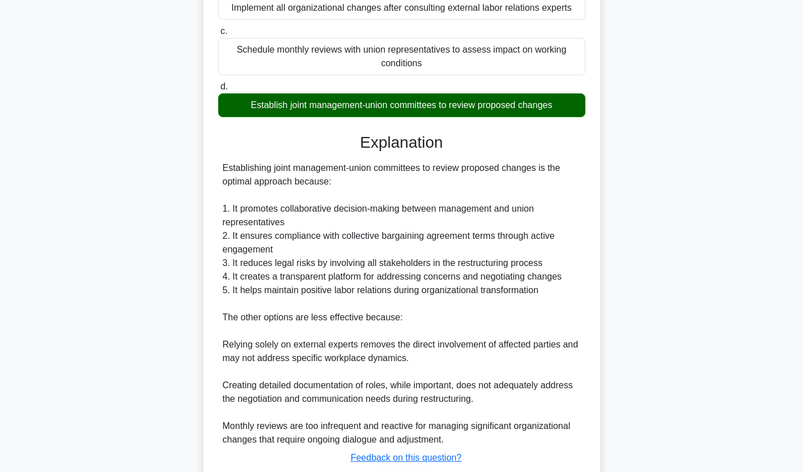
scroll to position [228, 0]
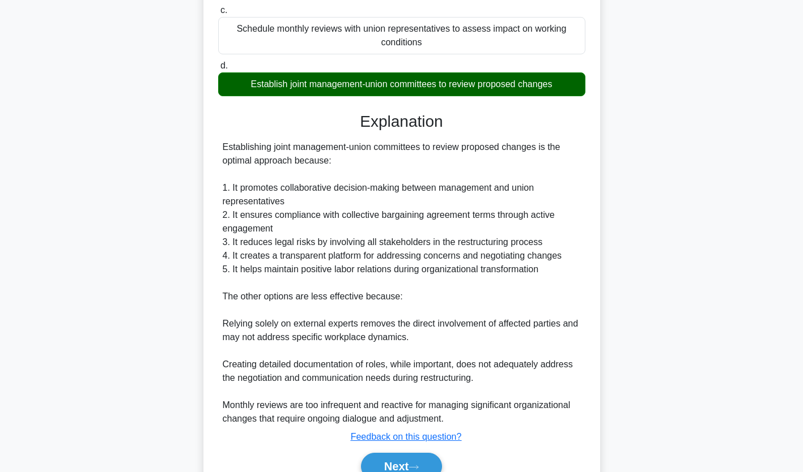
click at [402, 468] on button "Next" at bounding box center [401, 466] width 81 height 27
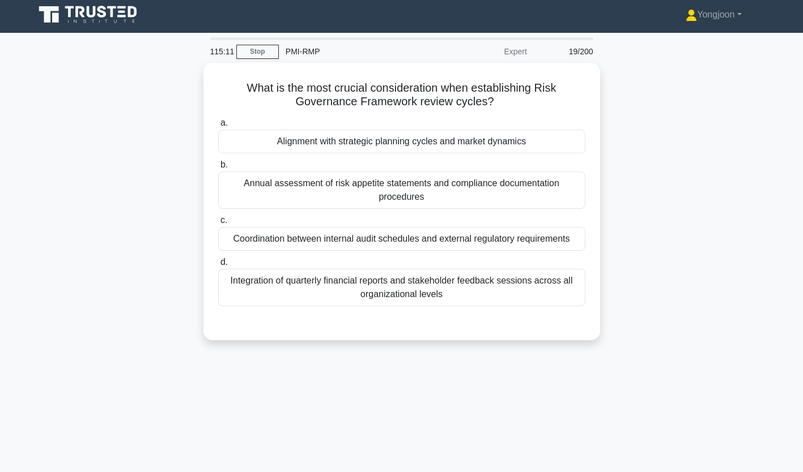
scroll to position [0, 0]
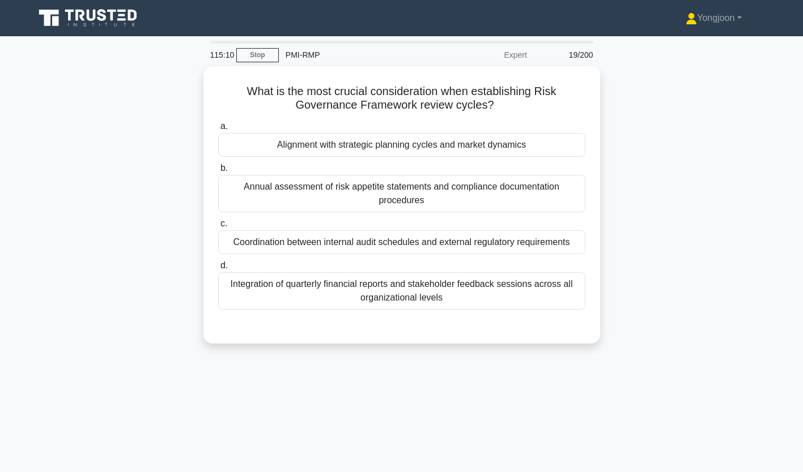
click at [305, 156] on div "a. Alignment with strategic planning cycles and market dynamics b. Annual asses…" at bounding box center [401, 214] width 381 height 195
click at [334, 139] on div "Alignment with strategic planning cycles and market dynamics" at bounding box center [401, 145] width 367 height 24
click at [218, 130] on input "a. Alignment with strategic planning cycles and market dynamics" at bounding box center [218, 126] width 0 height 7
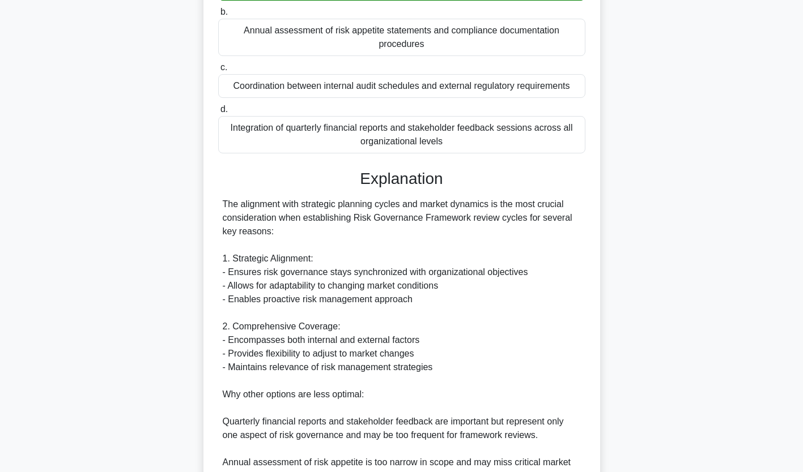
scroll to position [322, 0]
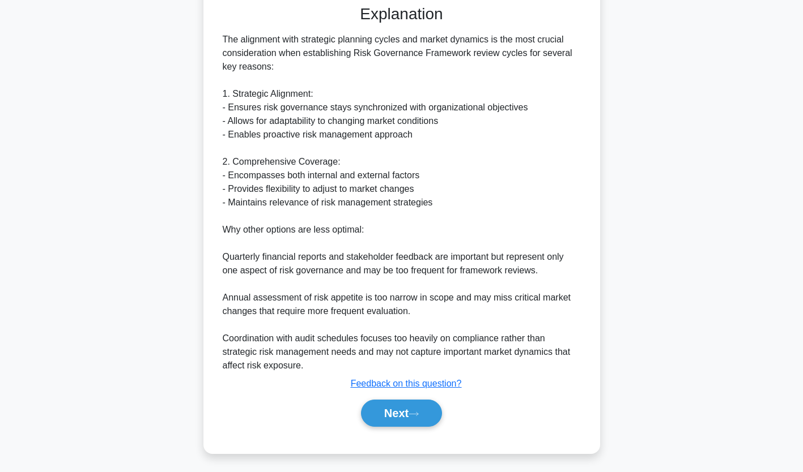
click at [400, 418] on button "Next" at bounding box center [401, 413] width 81 height 27
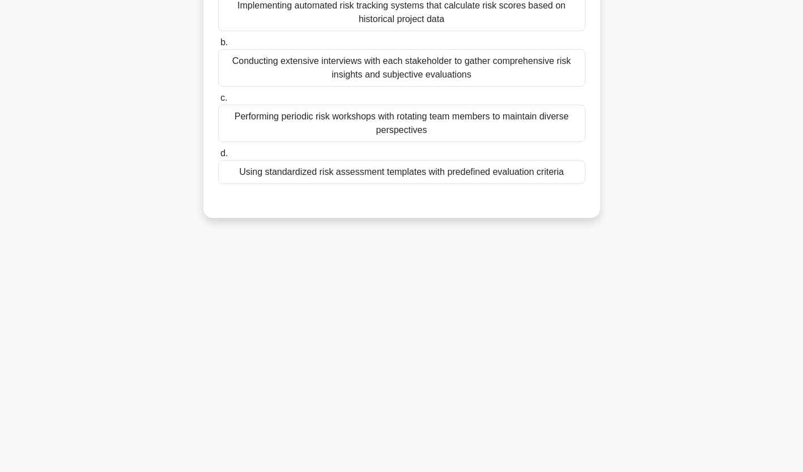
scroll to position [0, 0]
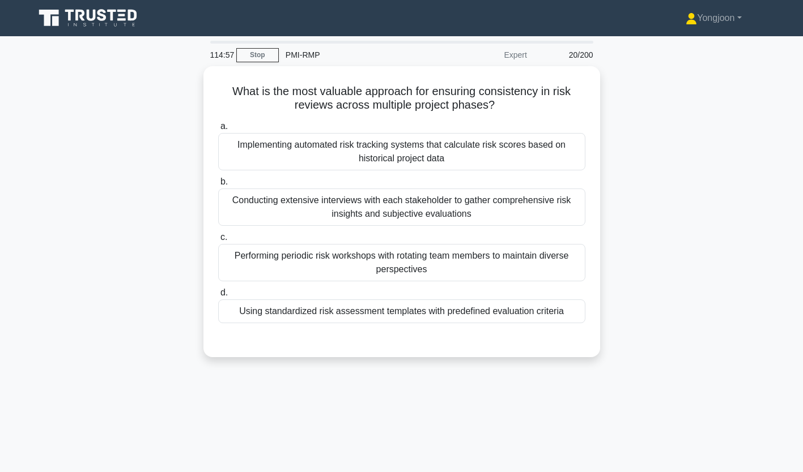
click at [334, 147] on div "Implementing automated risk tracking systems that calculate risk scores based o…" at bounding box center [401, 151] width 367 height 37
click at [218, 130] on input "a. Implementing automated risk tracking systems that calculate risk scores base…" at bounding box center [218, 126] width 0 height 7
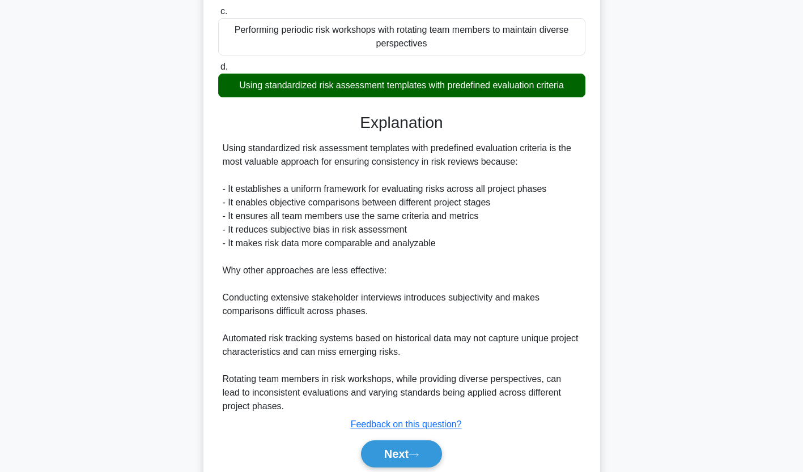
scroll to position [268, 0]
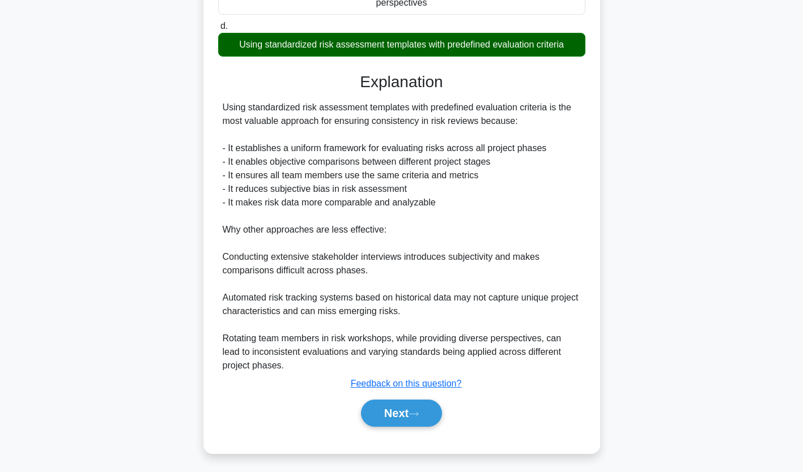
click at [400, 414] on button "Next" at bounding box center [401, 413] width 81 height 27
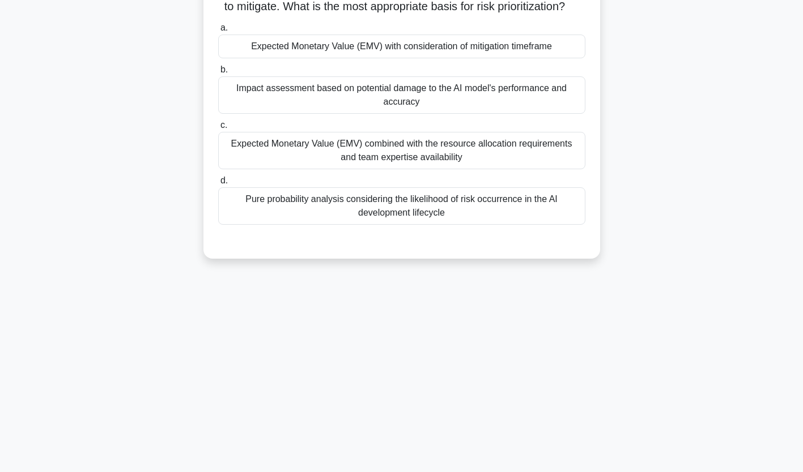
scroll to position [0, 0]
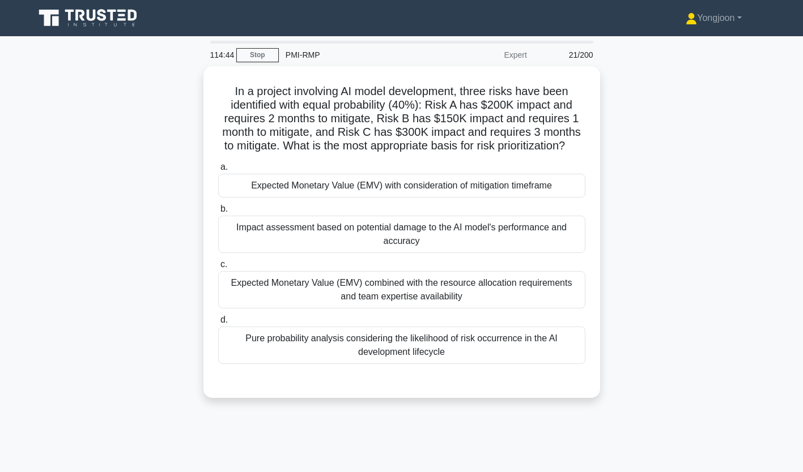
click at [376, 194] on div "Expected Monetary Value (EMV) with consideration of mitigation timeframe" at bounding box center [401, 186] width 367 height 24
click at [218, 171] on input "a. Expected Monetary Value (EMV) with consideration of mitigation timeframe" at bounding box center [218, 167] width 0 height 7
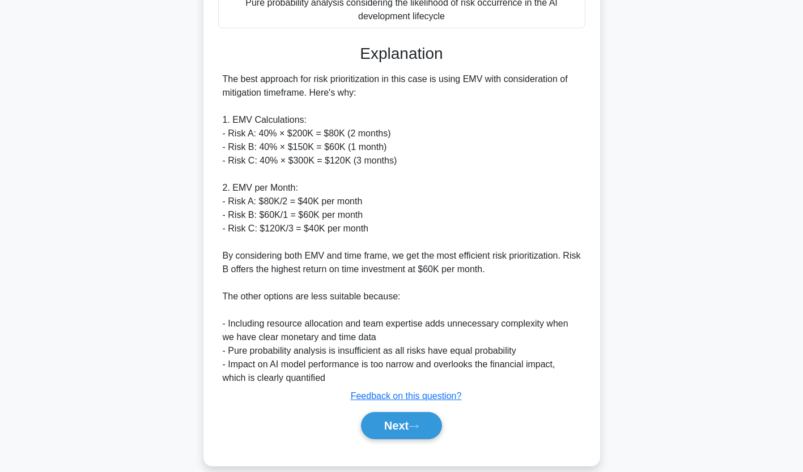
scroll to position [363, 0]
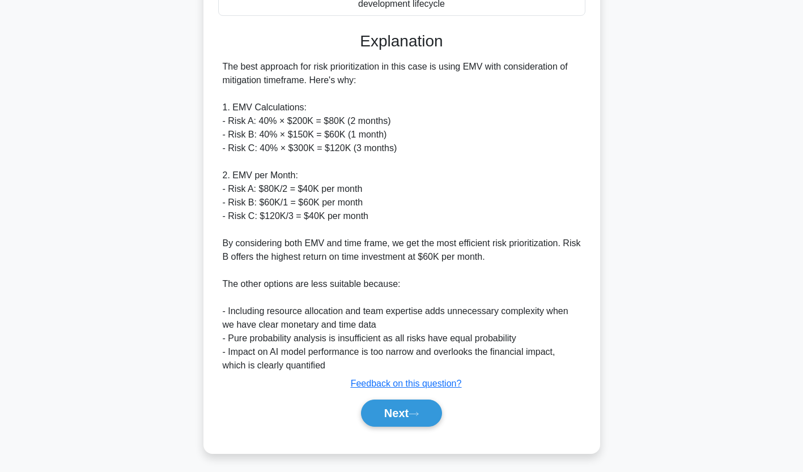
click at [400, 412] on button "Next" at bounding box center [401, 413] width 81 height 27
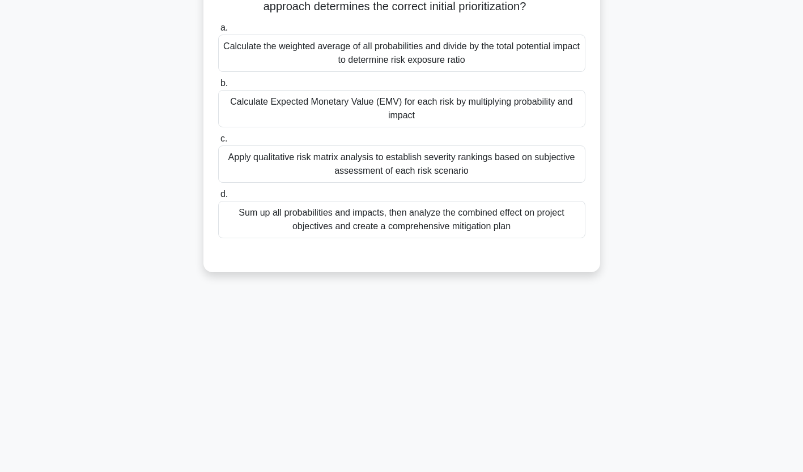
scroll to position [0, 0]
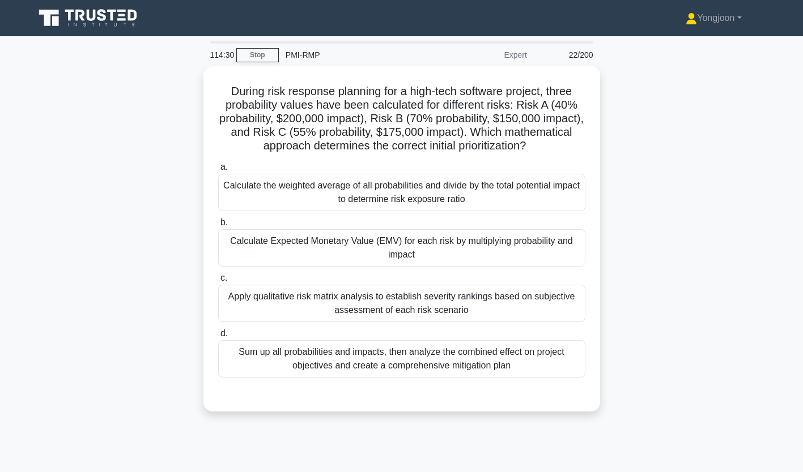
click at [314, 192] on div "Calculate the weighted average of all probabilities and divide by the total pot…" at bounding box center [401, 192] width 367 height 37
click at [218, 171] on input "a. Calculate the weighted average of all probabilities and divide by the total …" at bounding box center [218, 167] width 0 height 7
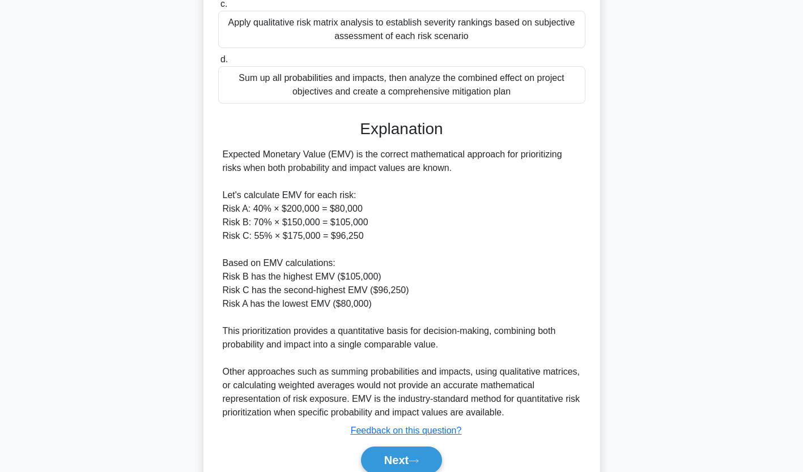
scroll to position [323, 0]
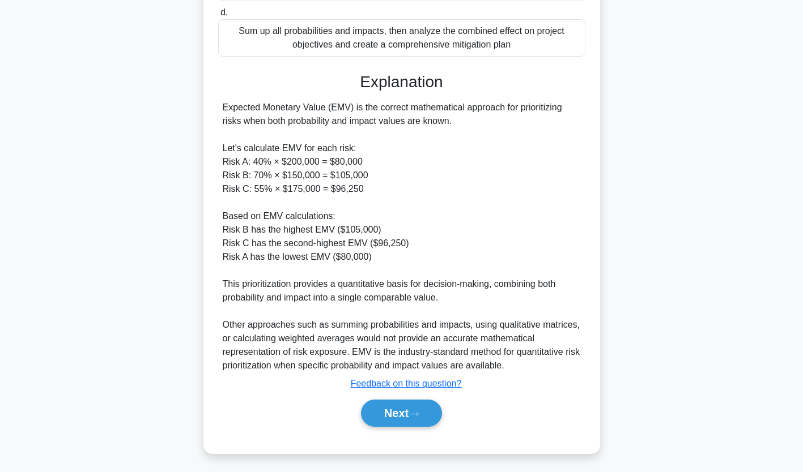
click at [396, 408] on button "Next" at bounding box center [401, 413] width 81 height 27
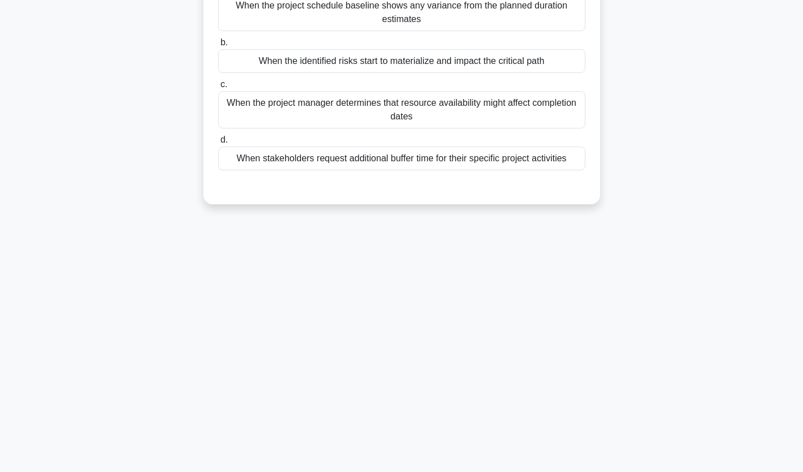
scroll to position [0, 0]
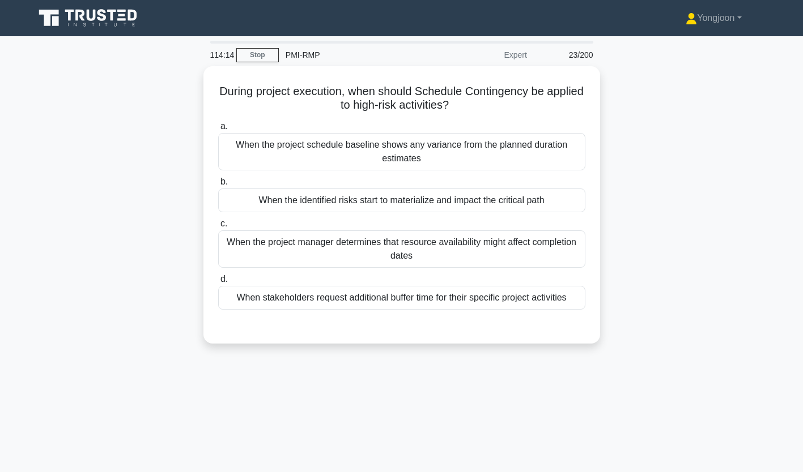
click at [318, 148] on div "When the project schedule baseline shows any variance from the planned duration…" at bounding box center [401, 151] width 367 height 37
click at [218, 130] on input "a. When the project schedule baseline shows any variance from the planned durat…" at bounding box center [218, 126] width 0 height 7
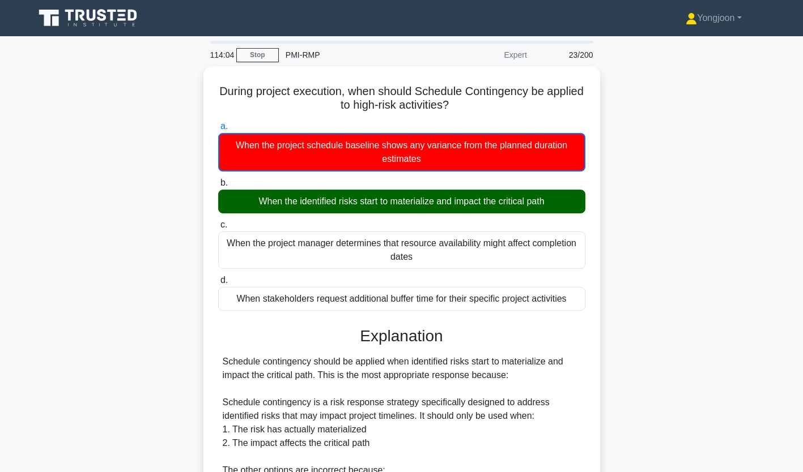
scroll to position [228, 0]
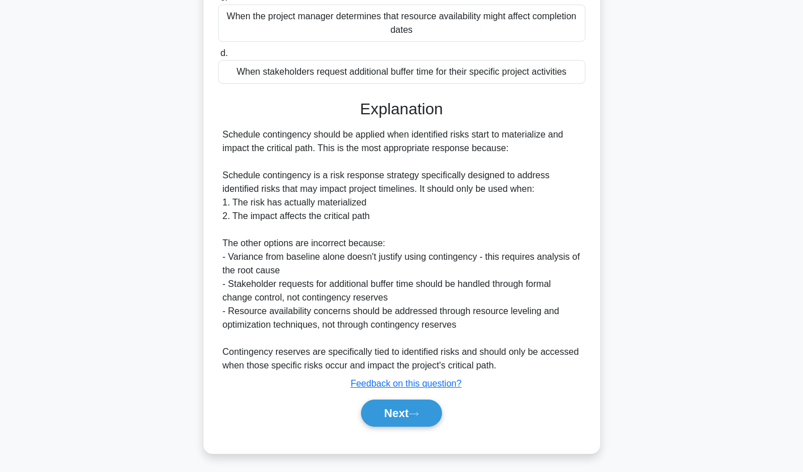
click at [404, 419] on button "Next" at bounding box center [401, 413] width 81 height 27
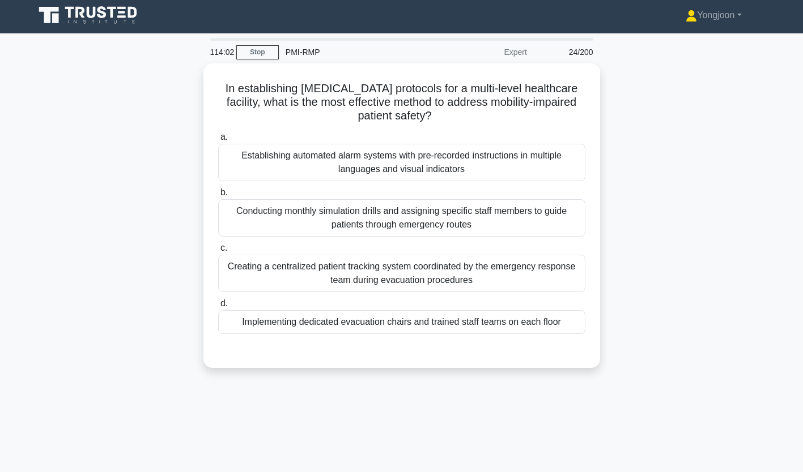
scroll to position [0, 0]
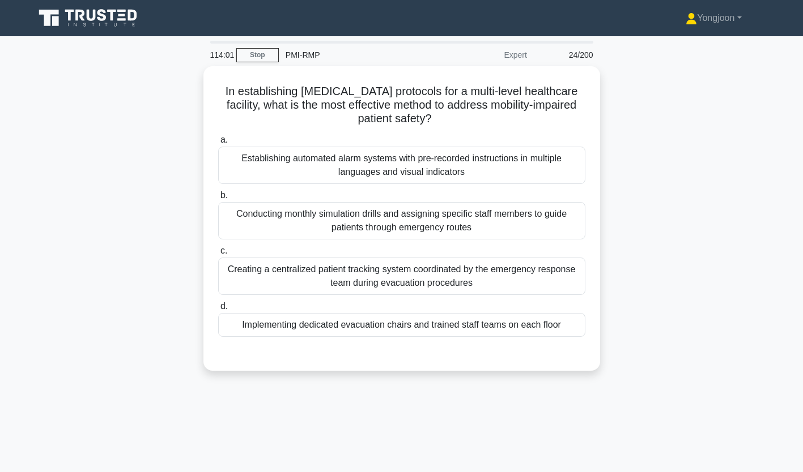
click at [310, 151] on div "Establishing automated alarm systems with pre-recorded instructions in multiple…" at bounding box center [401, 165] width 367 height 37
click at [218, 144] on input "a. Establishing automated alarm systems with pre-recorded instructions in multi…" at bounding box center [218, 140] width 0 height 7
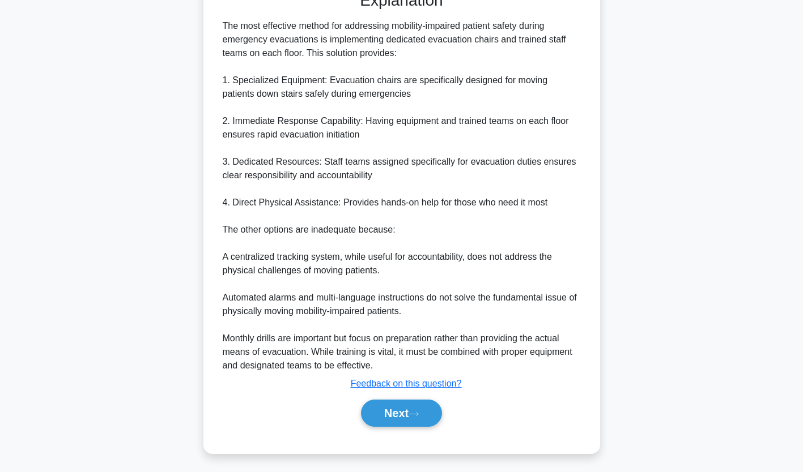
scroll to position [364, 0]
click at [391, 408] on button "Next" at bounding box center [401, 413] width 81 height 27
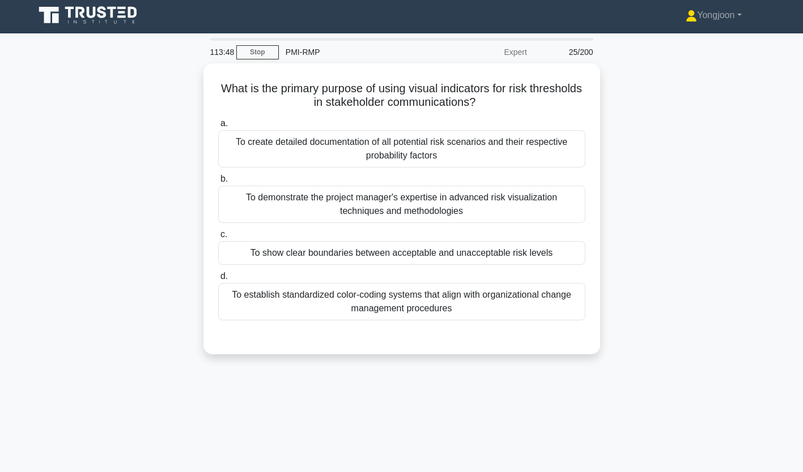
scroll to position [0, 0]
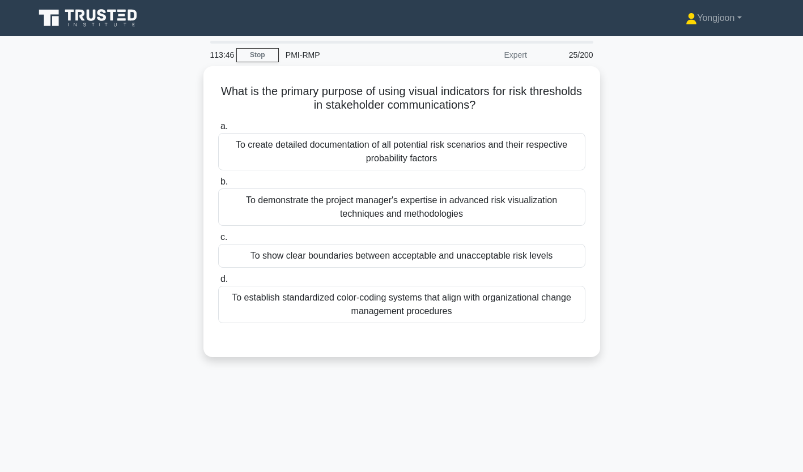
click at [335, 148] on div "To create detailed documentation of all potential risk scenarios and their resp…" at bounding box center [401, 151] width 367 height 37
click at [218, 130] on input "a. To create detailed documentation of all potential risk scenarios and their r…" at bounding box center [218, 126] width 0 height 7
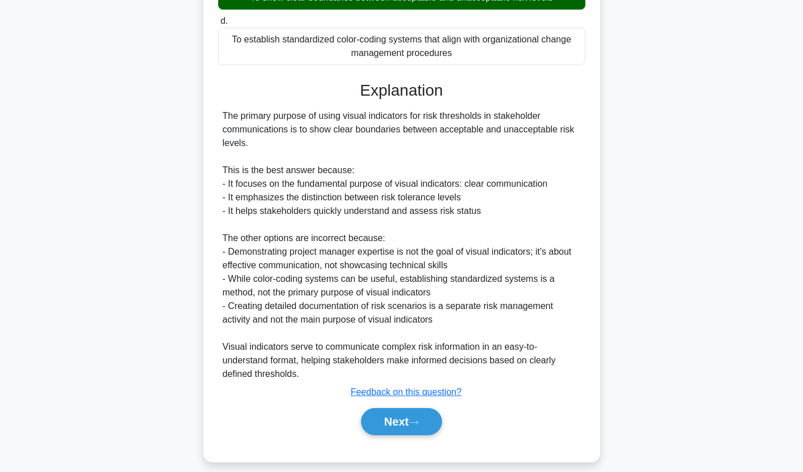
scroll to position [268, 0]
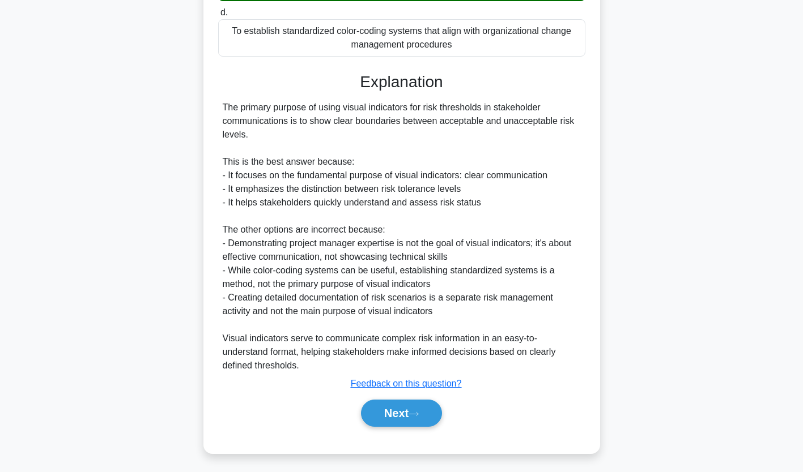
click at [403, 409] on button "Next" at bounding box center [401, 413] width 81 height 27
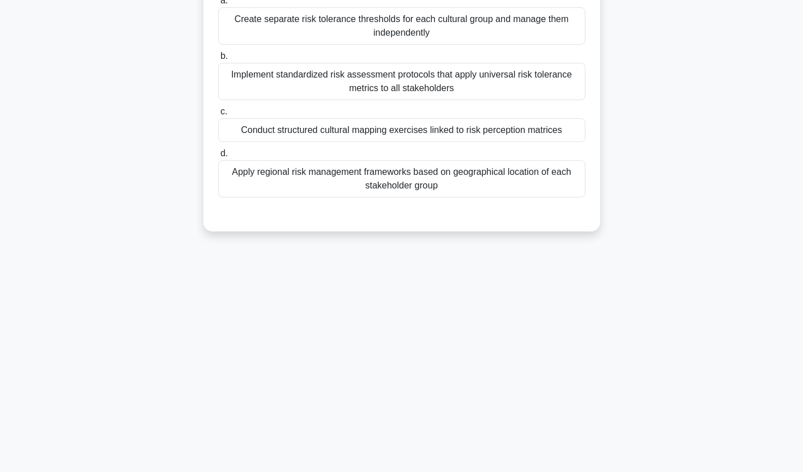
scroll to position [0, 0]
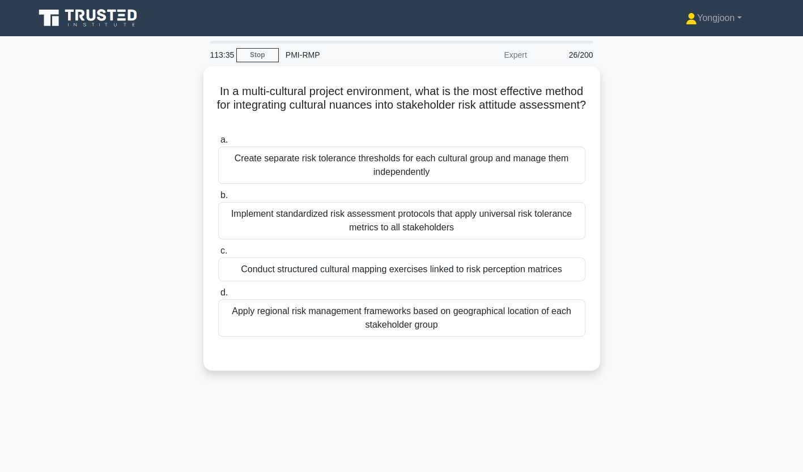
click at [292, 169] on div "Create separate risk tolerance thresholds for each cultural group and manage th…" at bounding box center [401, 165] width 367 height 37
click at [218, 144] on input "a. Create separate risk tolerance thresholds for each cultural group and manage…" at bounding box center [218, 140] width 0 height 7
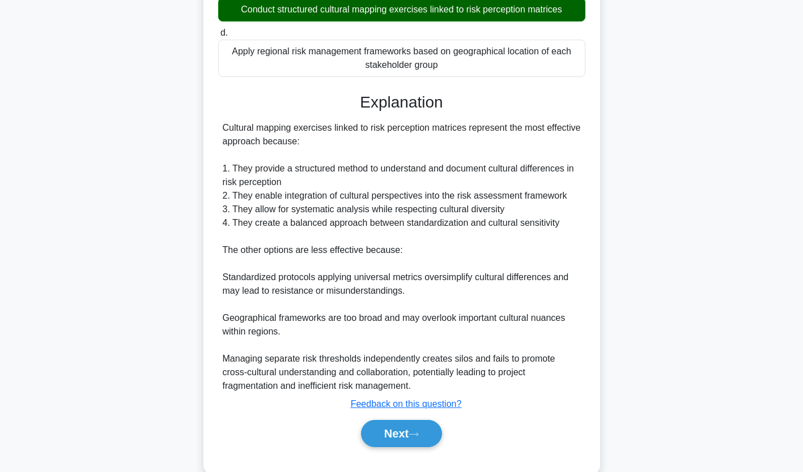
scroll to position [282, 0]
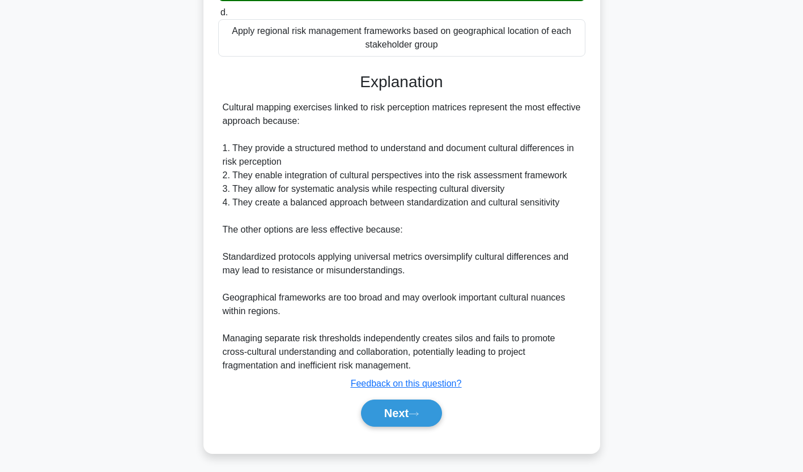
click at [405, 421] on button "Next" at bounding box center [401, 413] width 81 height 27
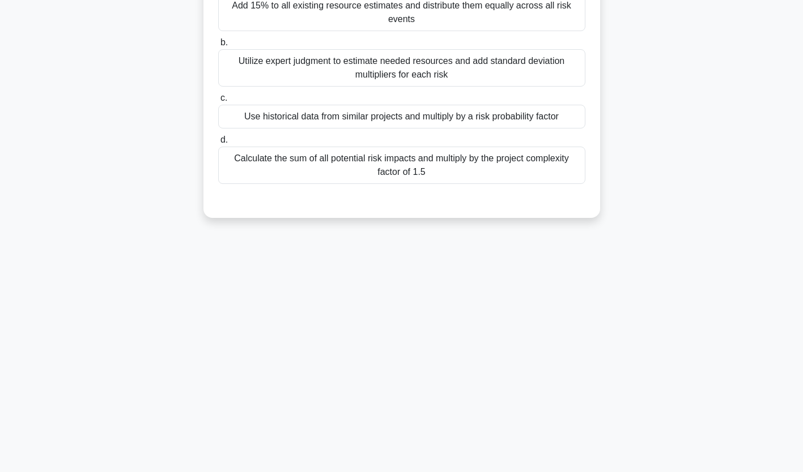
scroll to position [0, 0]
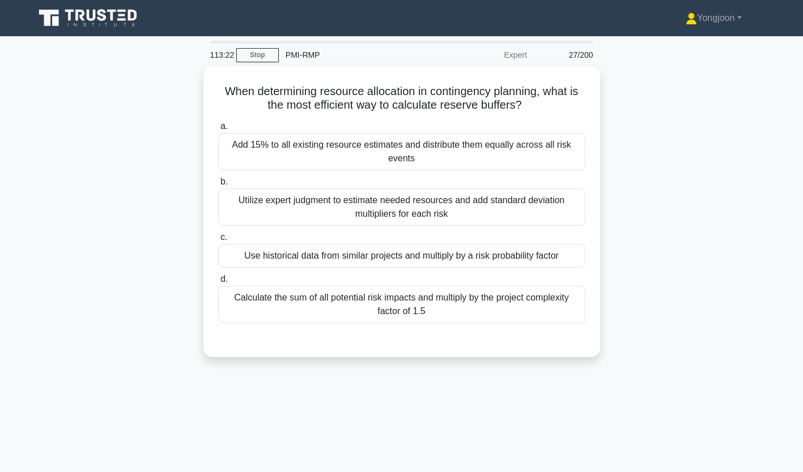
click at [335, 144] on div "Add 15% to all existing resource estimates and distribute them equally across a…" at bounding box center [401, 151] width 367 height 37
click at [218, 130] on input "a. Add 15% to all existing resource estimates and distribute them equally acros…" at bounding box center [218, 126] width 0 height 7
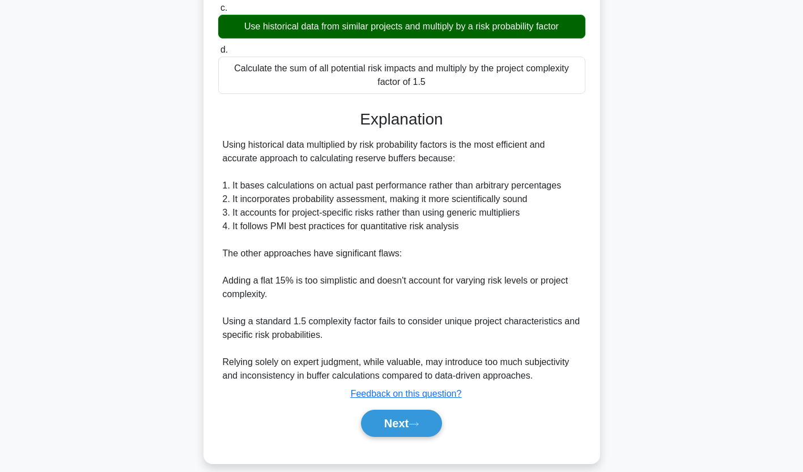
scroll to position [241, 0]
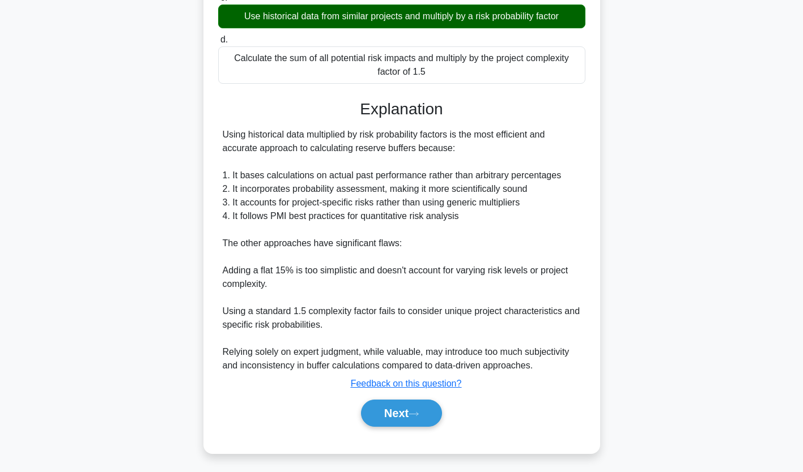
click at [410, 410] on button "Next" at bounding box center [401, 413] width 81 height 27
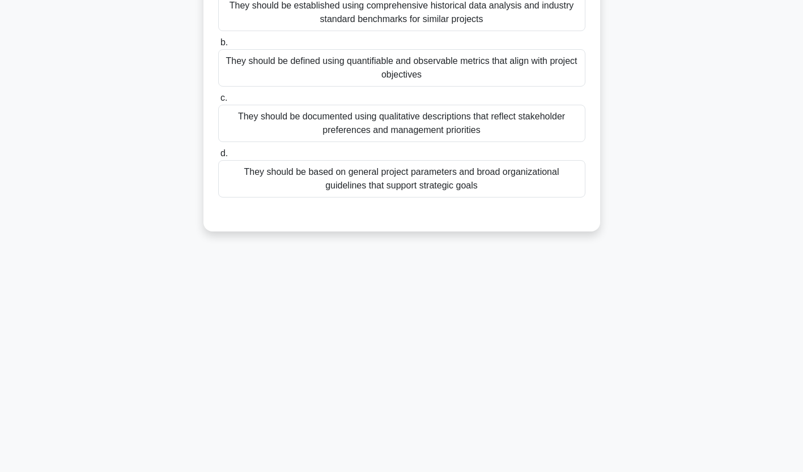
scroll to position [0, 0]
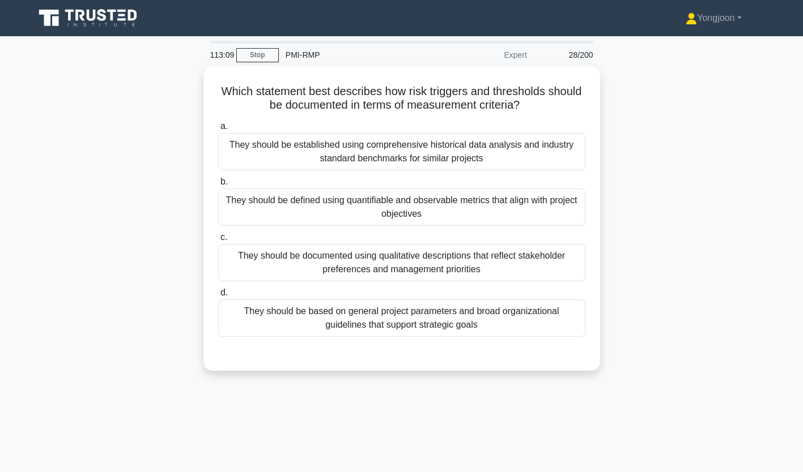
click at [334, 151] on div "They should be established using comprehensive historical data analysis and ind…" at bounding box center [401, 151] width 367 height 37
click at [218, 130] on input "a. They should be established using comprehensive historical data analysis and …" at bounding box center [218, 126] width 0 height 7
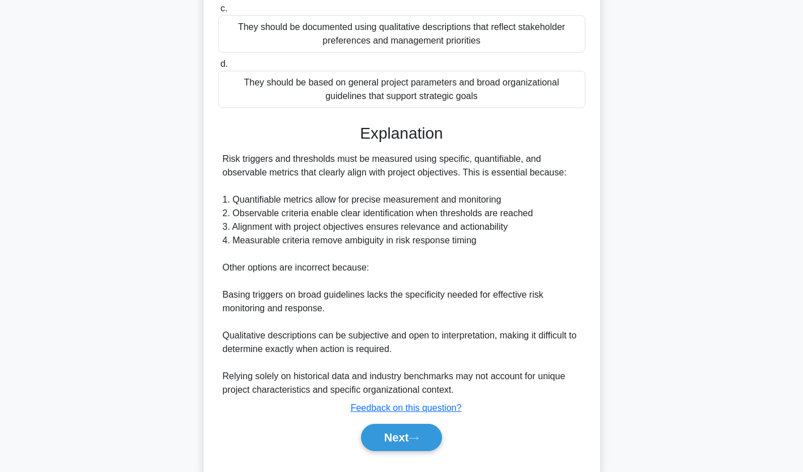
scroll to position [255, 0]
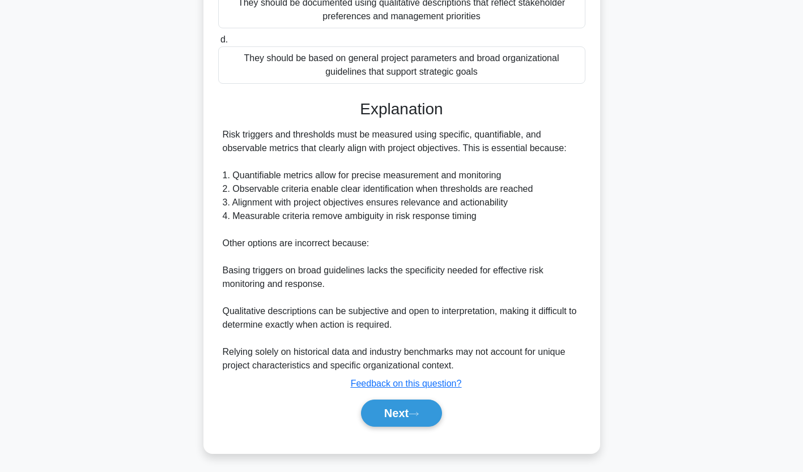
click at [407, 415] on button "Next" at bounding box center [401, 413] width 81 height 27
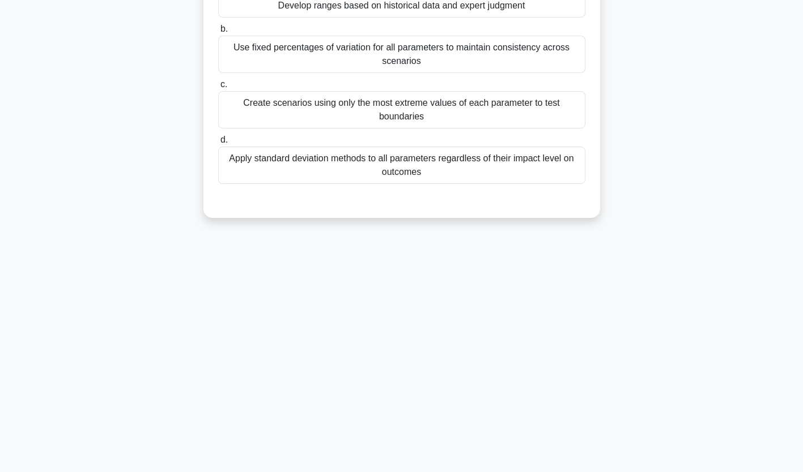
scroll to position [0, 0]
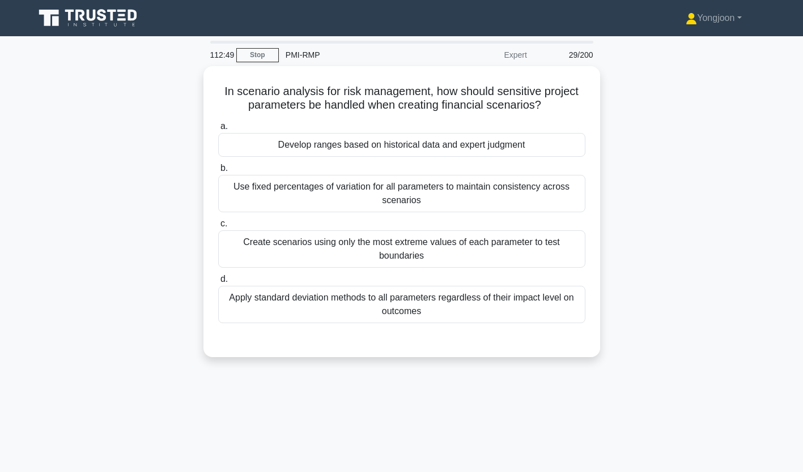
click at [289, 137] on div "Develop ranges based on historical data and expert judgment" at bounding box center [401, 145] width 367 height 24
click at [218, 130] on input "a. Develop ranges based on historical data and expert judgment" at bounding box center [218, 126] width 0 height 7
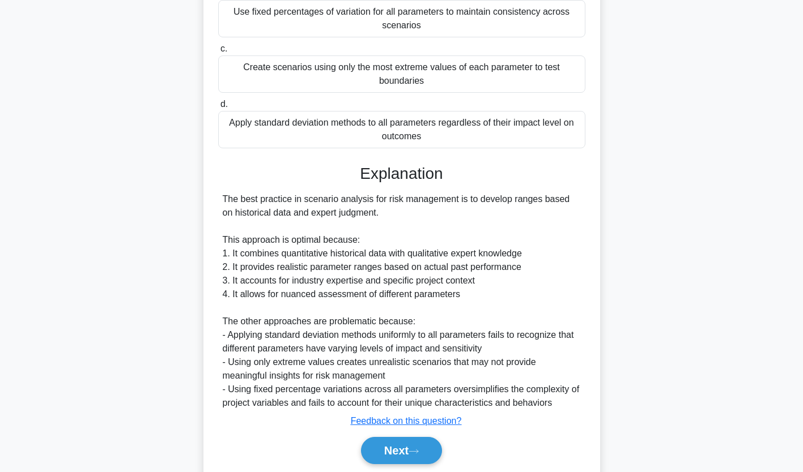
scroll to position [213, 0]
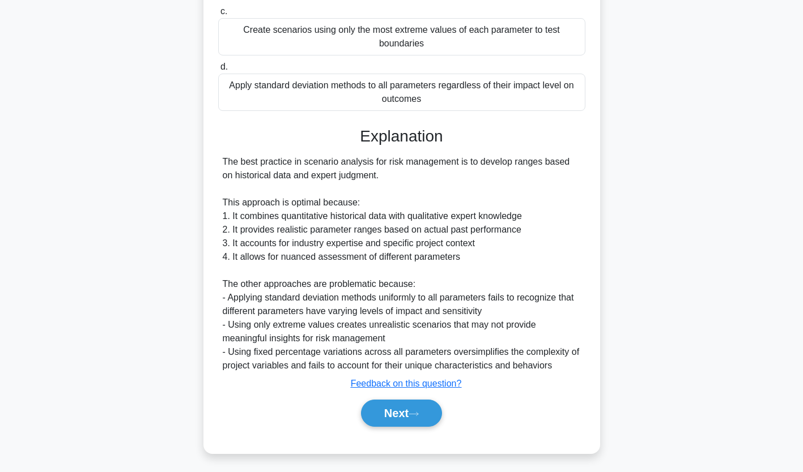
click at [405, 408] on button "Next" at bounding box center [401, 413] width 81 height 27
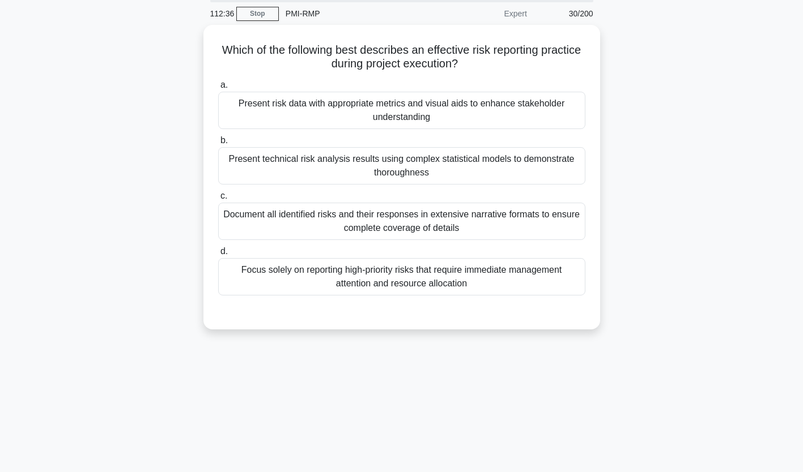
scroll to position [0, 0]
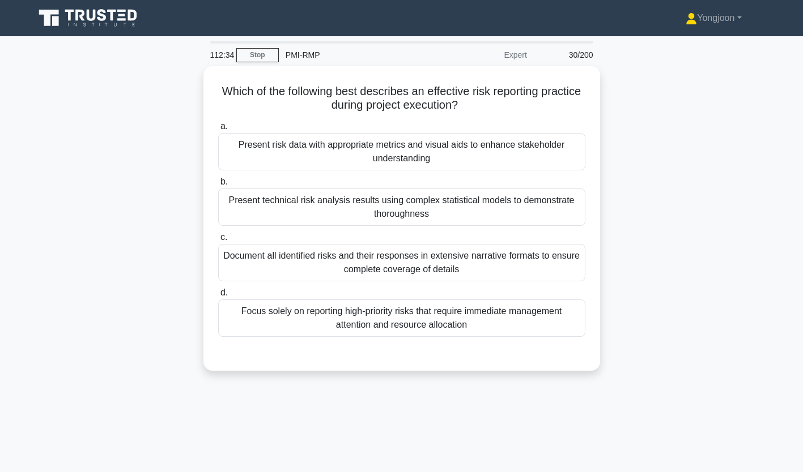
click at [300, 148] on div "Present risk data with appropriate metrics and visual aids to enhance stakehold…" at bounding box center [401, 151] width 367 height 37
click at [218, 130] on input "a. Present risk data with appropriate metrics and visual aids to enhance stakeh…" at bounding box center [218, 126] width 0 height 7
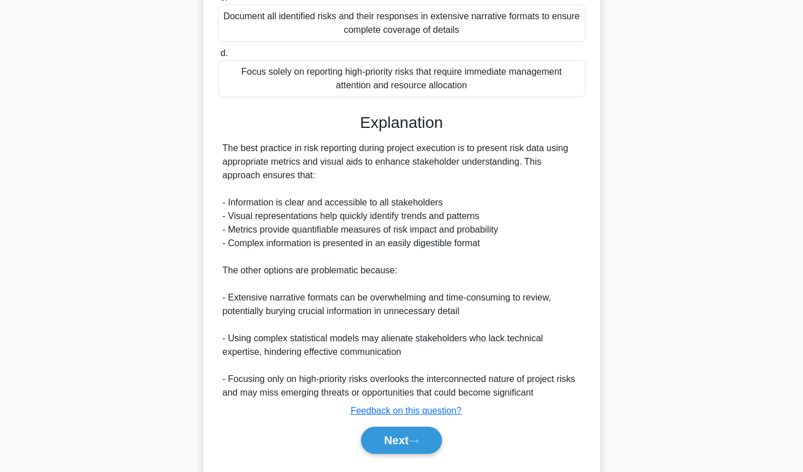
scroll to position [267, 0]
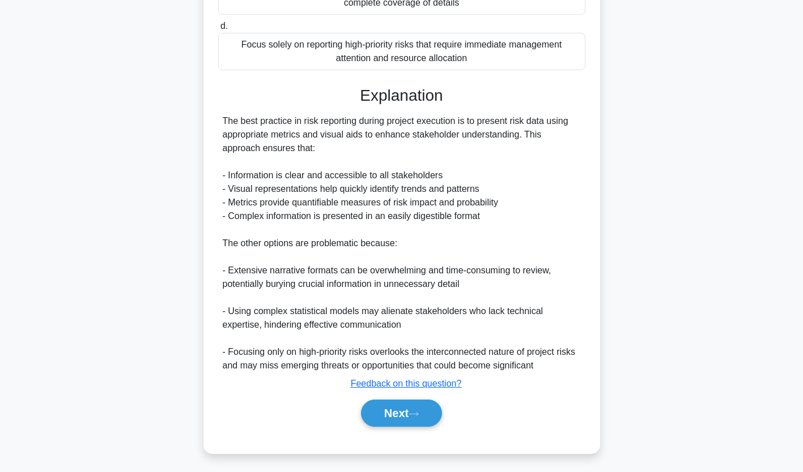
click at [398, 413] on button "Next" at bounding box center [401, 413] width 81 height 27
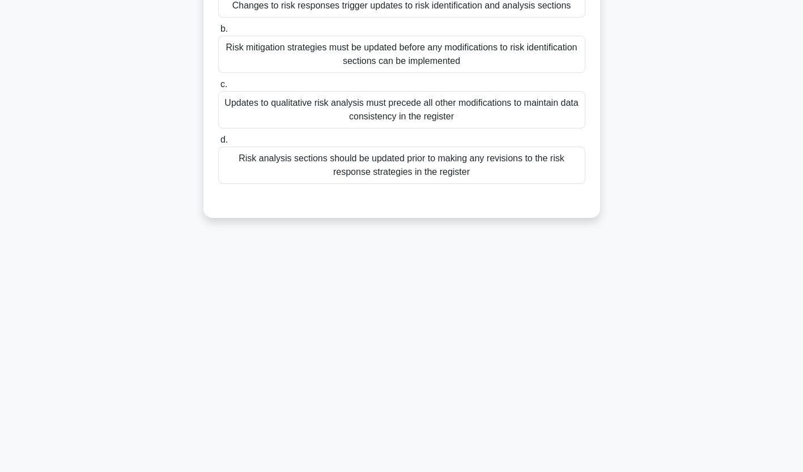
scroll to position [0, 0]
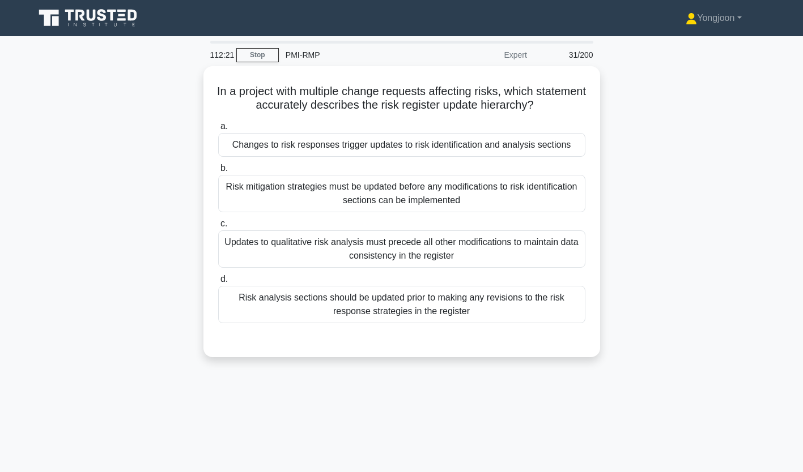
click at [307, 151] on div "Changes to risk responses trigger updates to risk identification and analysis s…" at bounding box center [401, 145] width 367 height 24
click at [218, 130] on input "a. Changes to risk responses trigger updates to risk identification and analysi…" at bounding box center [218, 126] width 0 height 7
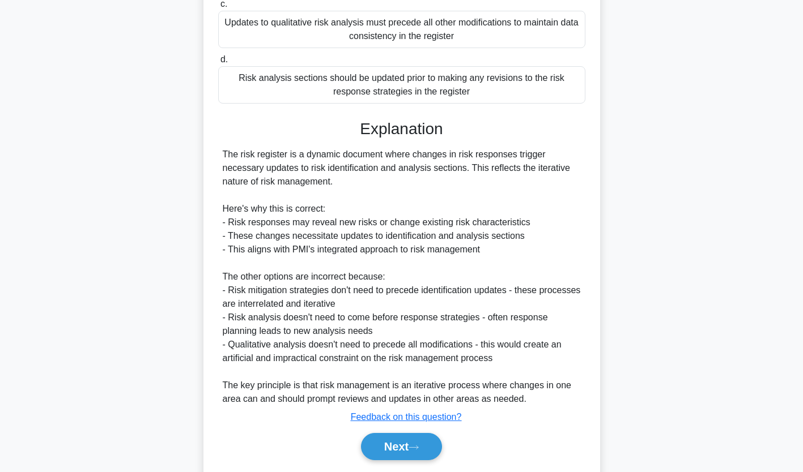
scroll to position [254, 0]
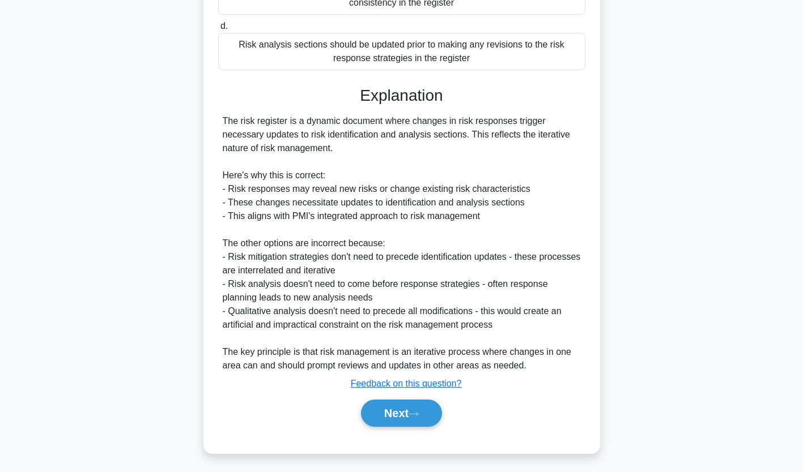
click at [416, 412] on icon at bounding box center [413, 414] width 10 height 6
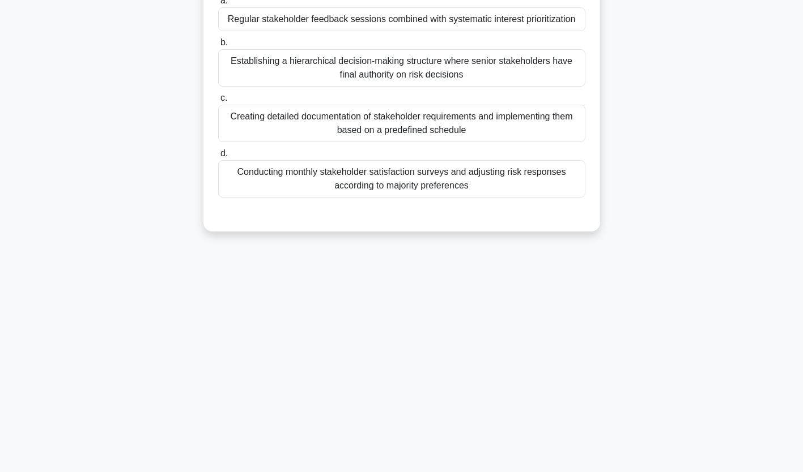
scroll to position [0, 0]
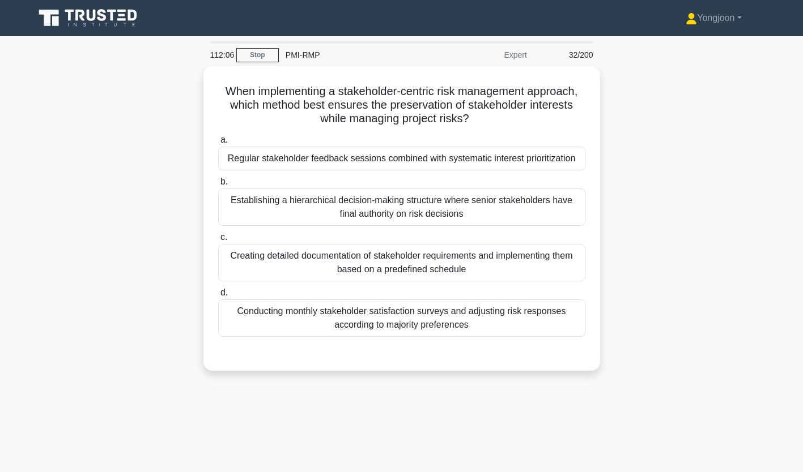
click at [336, 157] on div "Regular stakeholder feedback sessions combined with systematic interest priorit…" at bounding box center [401, 159] width 367 height 24
click at [218, 144] on input "a. Regular stakeholder feedback sessions combined with systematic interest prio…" at bounding box center [218, 140] width 0 height 7
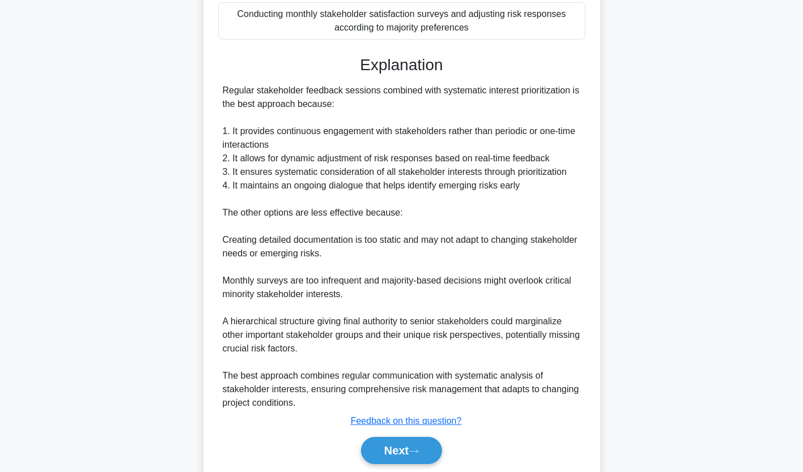
scroll to position [306, 0]
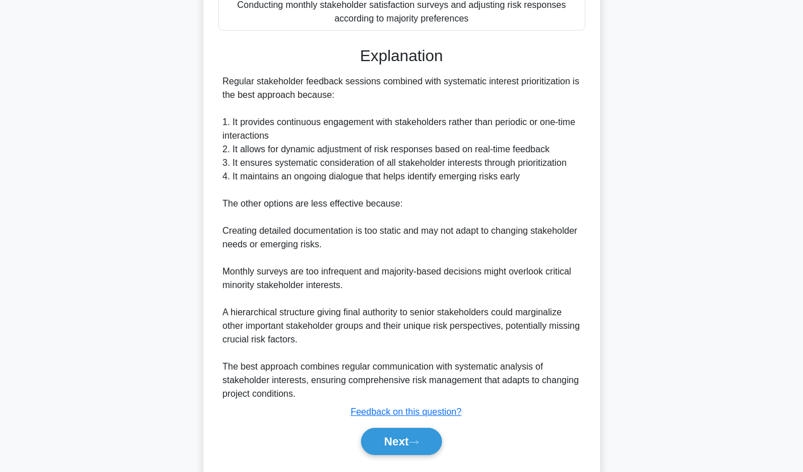
click at [415, 445] on button "Next" at bounding box center [401, 441] width 81 height 27
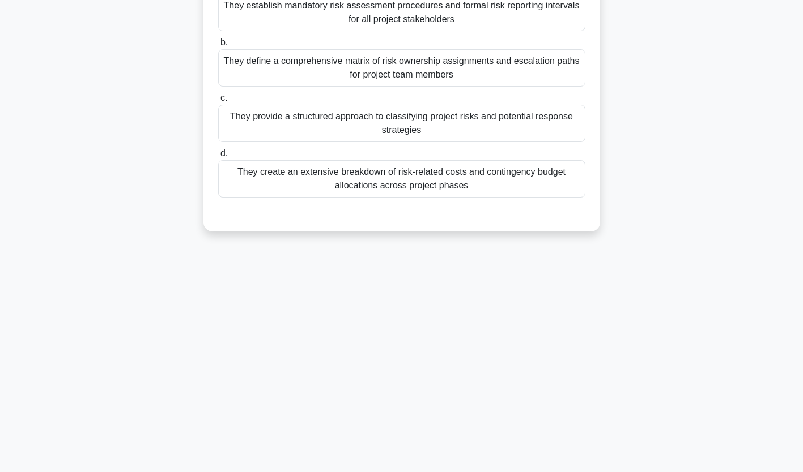
scroll to position [0, 0]
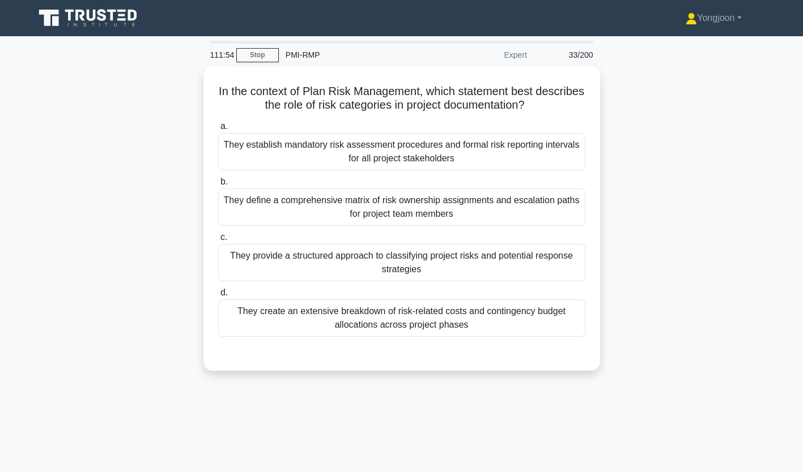
click at [317, 161] on div "They establish mandatory risk assessment procedures and formal risk reporting i…" at bounding box center [401, 151] width 367 height 37
click at [218, 130] on input "a. They establish mandatory risk assessment procedures and formal risk reportin…" at bounding box center [218, 126] width 0 height 7
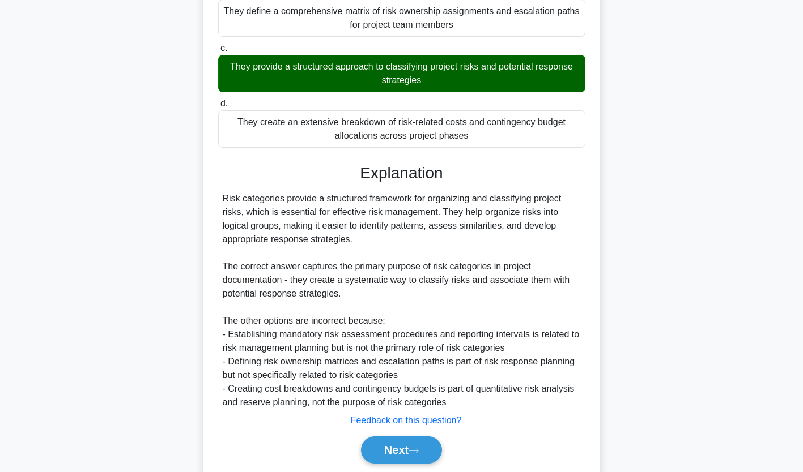
scroll to position [228, 0]
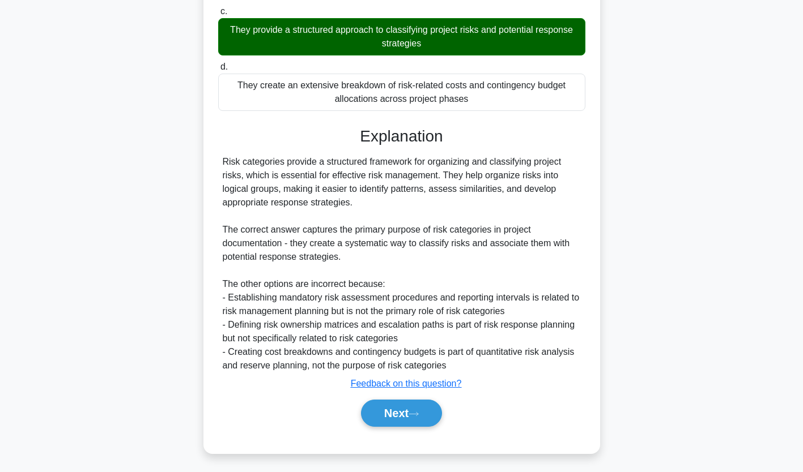
click at [420, 406] on button "Next" at bounding box center [401, 413] width 81 height 27
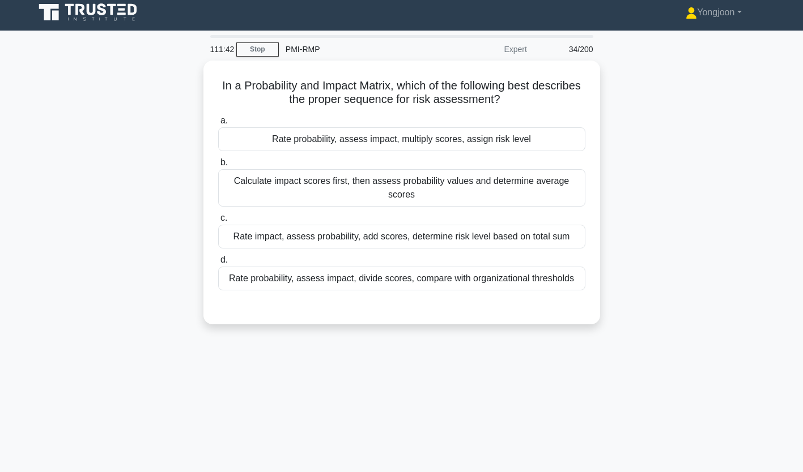
scroll to position [5, 0]
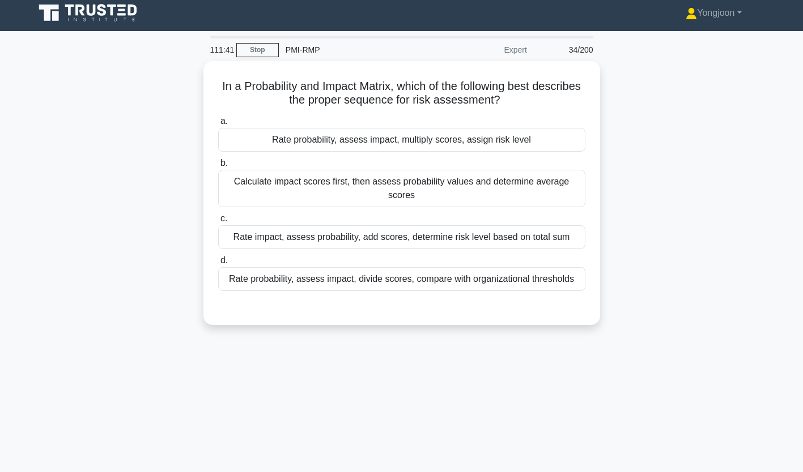
click at [319, 148] on div "Rate probability, assess impact, multiply scores, assign risk level" at bounding box center [401, 140] width 367 height 24
click at [218, 125] on input "a. Rate probability, assess impact, multiply scores, assign risk level" at bounding box center [218, 121] width 0 height 7
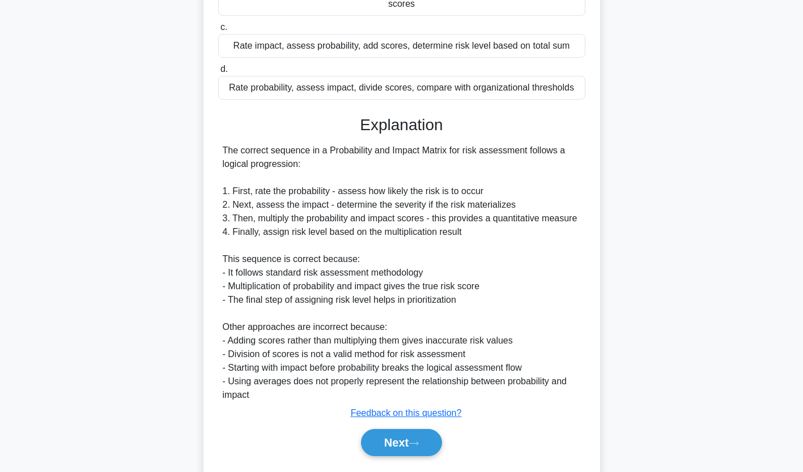
scroll to position [213, 0]
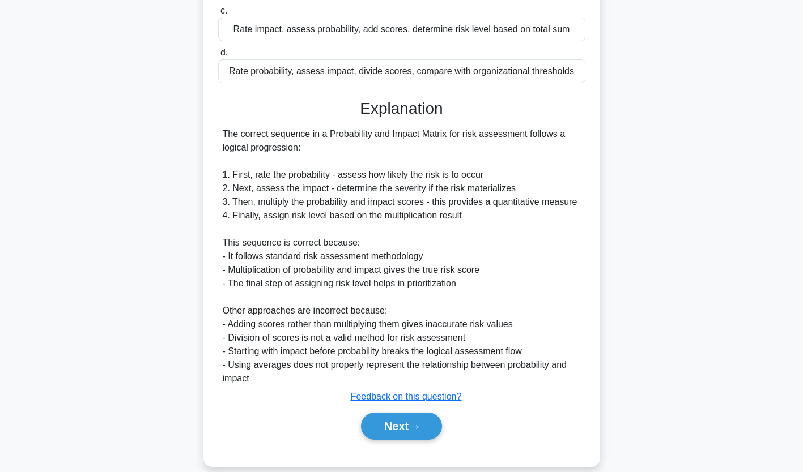
click at [410, 413] on button "Next" at bounding box center [401, 426] width 81 height 27
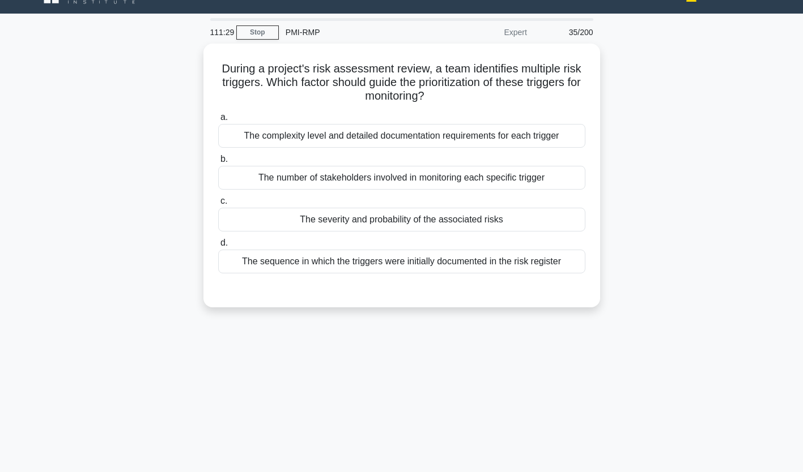
scroll to position [15, 0]
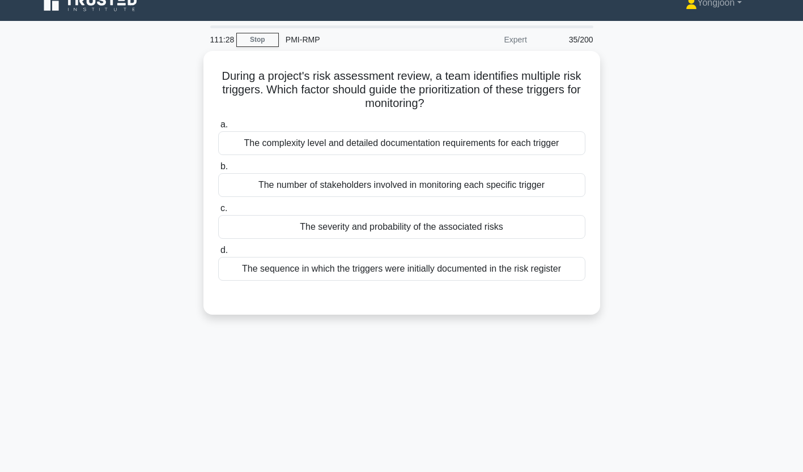
click at [356, 131] on div "The complexity level and detailed documentation requirements for each trigger" at bounding box center [401, 143] width 367 height 24
click at [218, 129] on input "a. The complexity level and detailed documentation requirements for each trigger" at bounding box center [218, 124] width 0 height 7
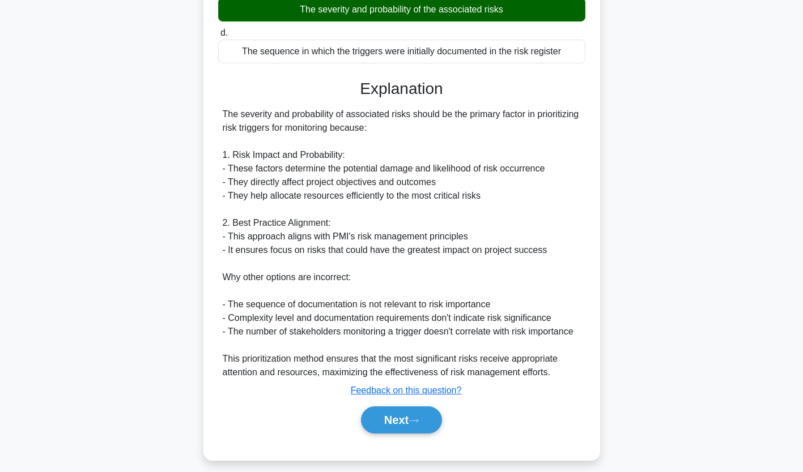
scroll to position [241, 0]
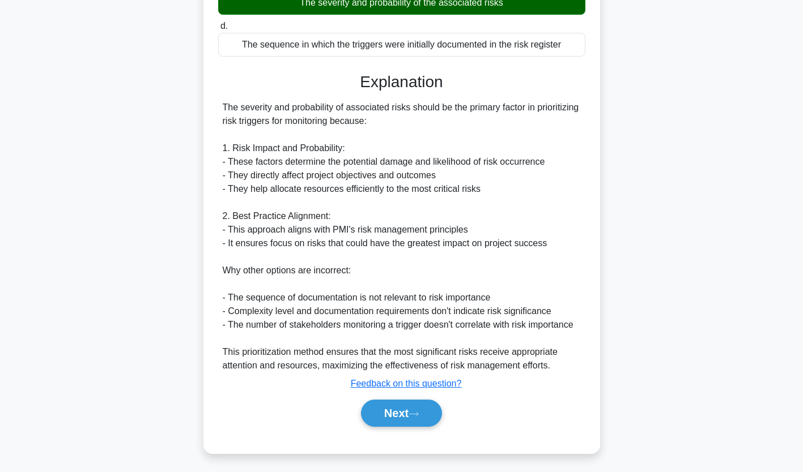
click at [394, 406] on button "Next" at bounding box center [401, 413] width 81 height 27
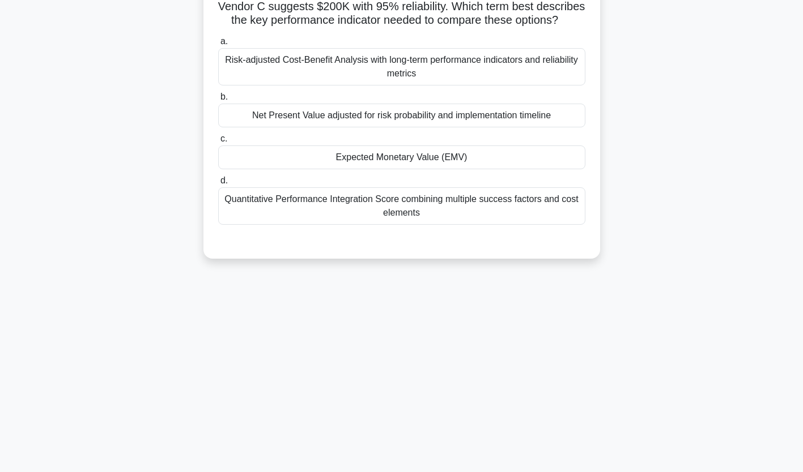
scroll to position [0, 0]
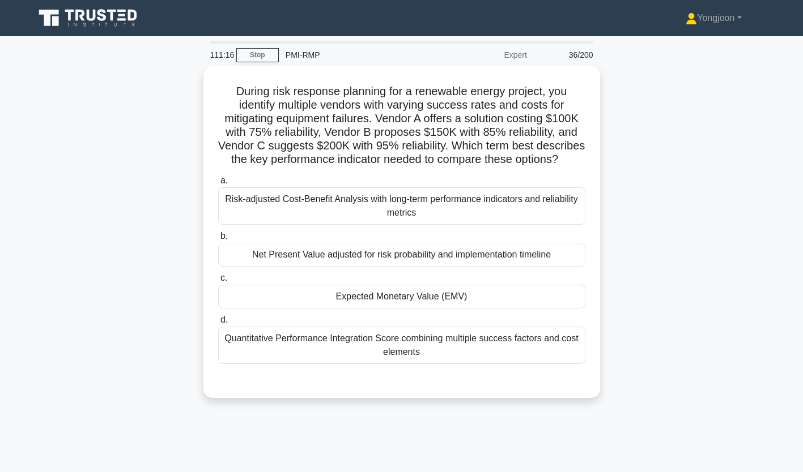
click at [289, 215] on div "Risk-adjusted Cost-Benefit Analysis with long-term performance indicators and r…" at bounding box center [401, 205] width 367 height 37
click at [218, 185] on input "a. Risk-adjusted Cost-Benefit Analysis with long-term performance indicators an…" at bounding box center [218, 180] width 0 height 7
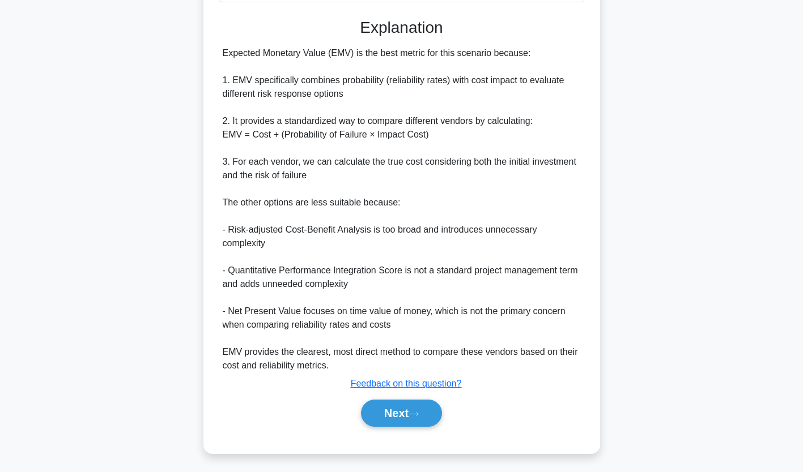
scroll to position [364, 0]
click at [397, 408] on button "Next" at bounding box center [401, 413] width 81 height 27
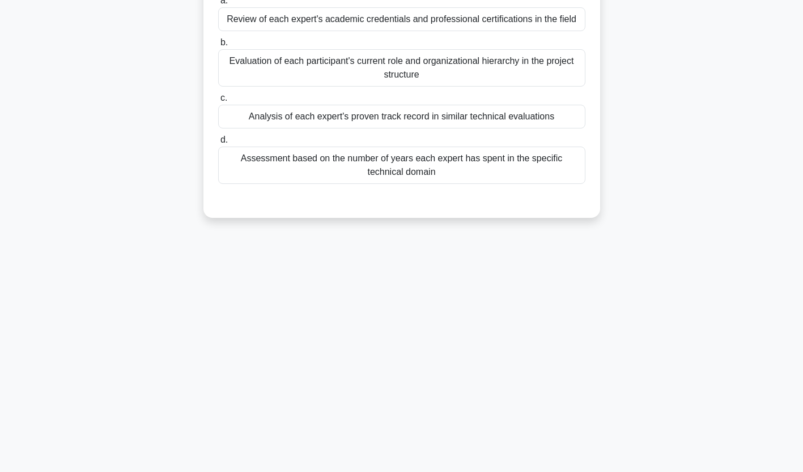
scroll to position [0, 0]
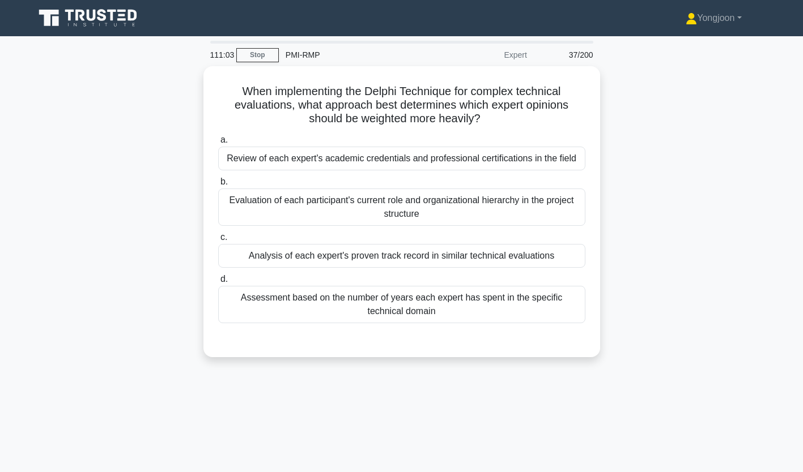
click at [289, 160] on div "Review of each expert's academic credentials and professional certifications in…" at bounding box center [401, 159] width 367 height 24
click at [218, 144] on input "a. Review of each expert's academic credentials and professional certifications…" at bounding box center [218, 140] width 0 height 7
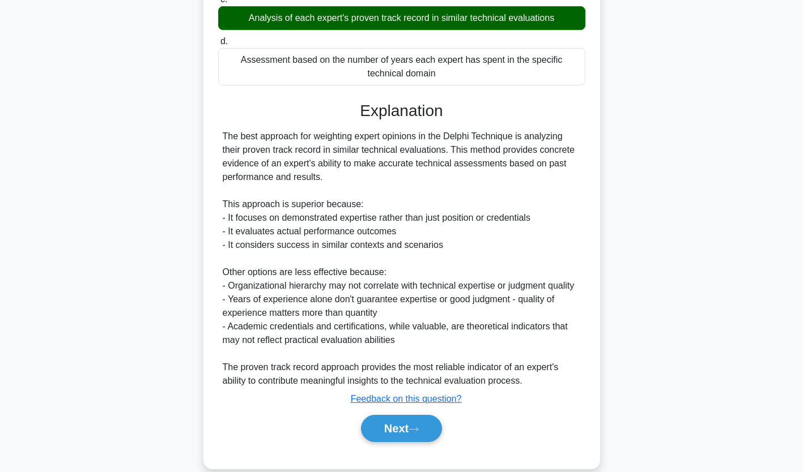
scroll to position [268, 0]
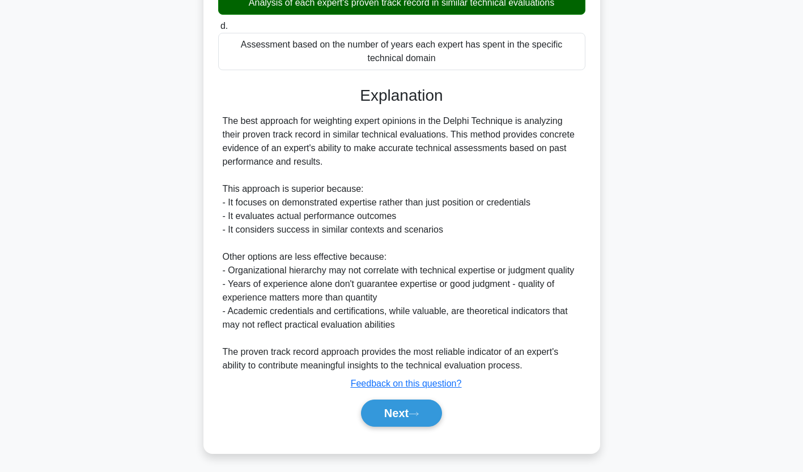
click at [407, 415] on button "Next" at bounding box center [401, 413] width 81 height 27
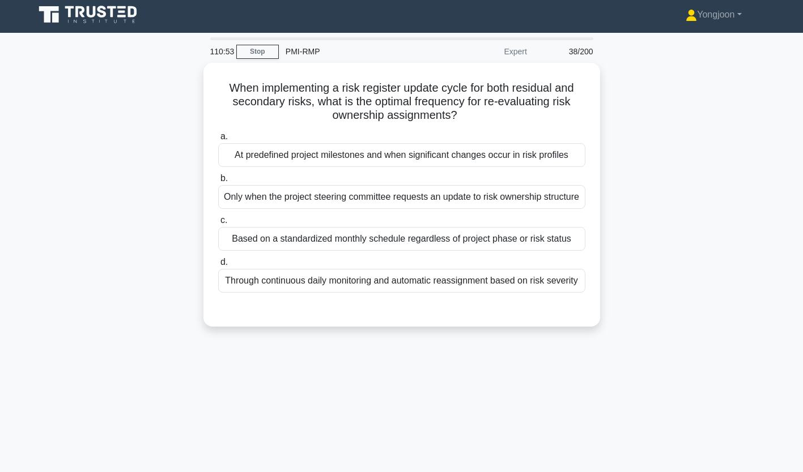
scroll to position [0, 0]
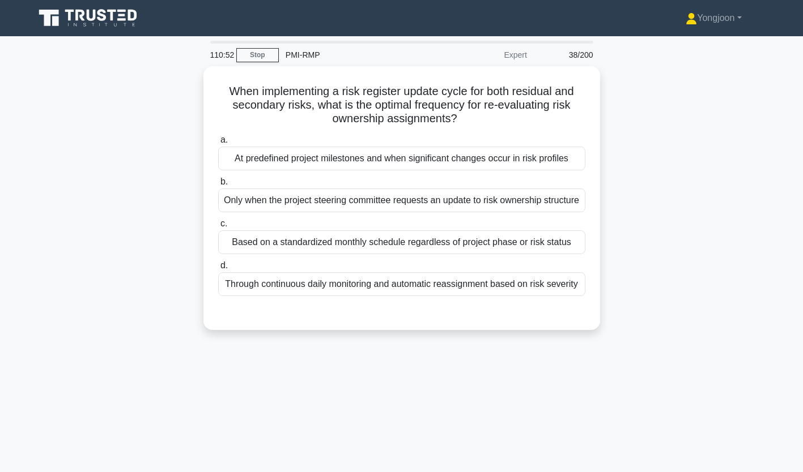
click at [360, 160] on div "At predefined project milestones and when significant changes occur in risk pro…" at bounding box center [401, 159] width 367 height 24
click at [218, 144] on input "a. At predefined project milestones and when significant changes occur in risk …" at bounding box center [218, 140] width 0 height 7
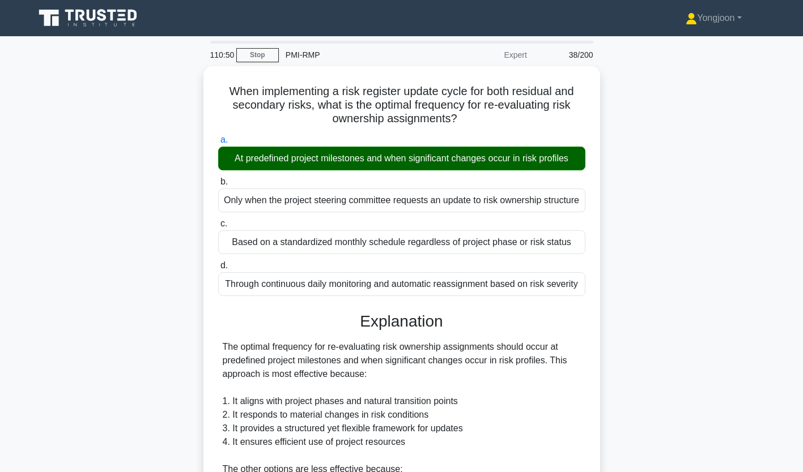
click at [212, 133] on div "a. At predefined project milestones and when significant changes occur in risk …" at bounding box center [401, 151] width 381 height 37
click at [249, 113] on h5 "When implementing a risk register update cycle for both residual and secondary …" at bounding box center [401, 105] width 369 height 42
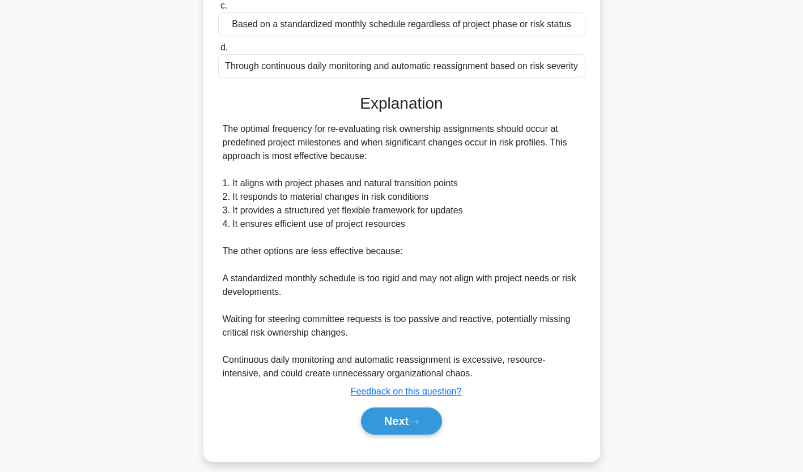
scroll to position [227, 0]
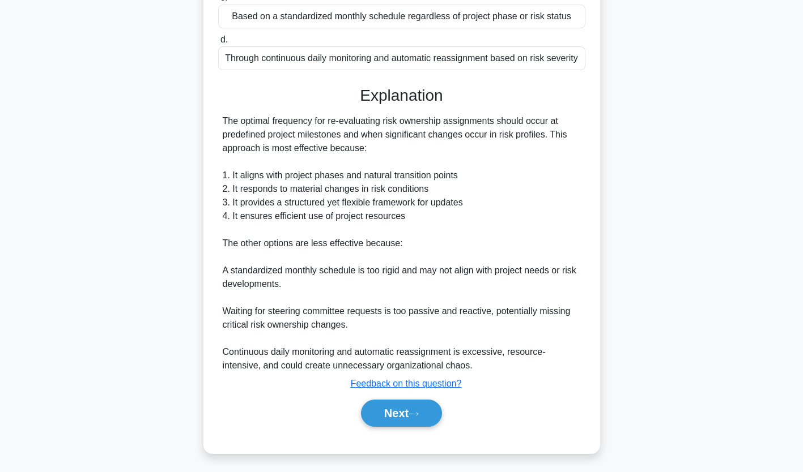
click at [413, 405] on button "Next" at bounding box center [401, 413] width 81 height 27
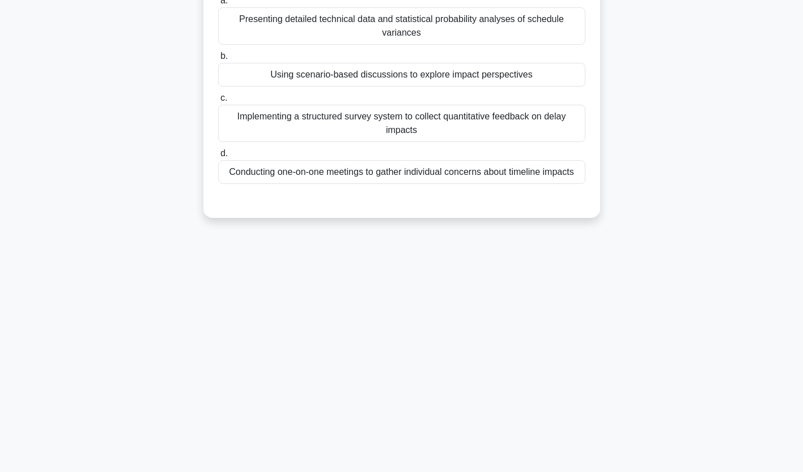
scroll to position [0, 0]
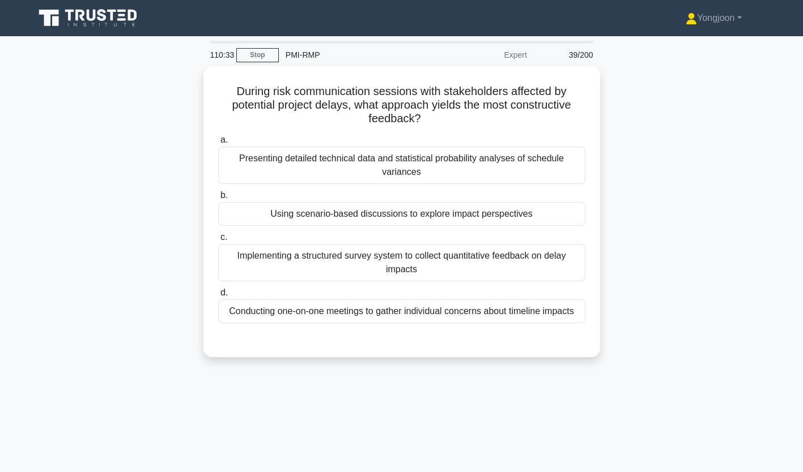
click at [293, 152] on div "Presenting detailed technical data and statistical probability analyses of sche…" at bounding box center [401, 165] width 367 height 37
click at [218, 144] on input "a. Presenting detailed technical data and statistical probability analyses of s…" at bounding box center [218, 140] width 0 height 7
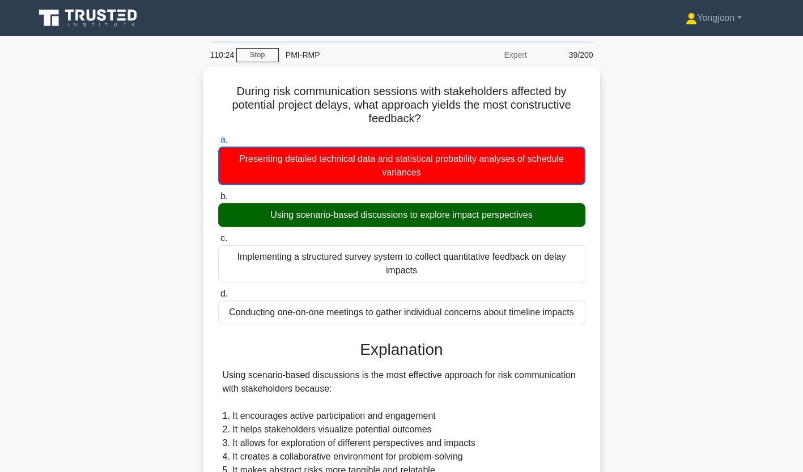
scroll to position [255, 0]
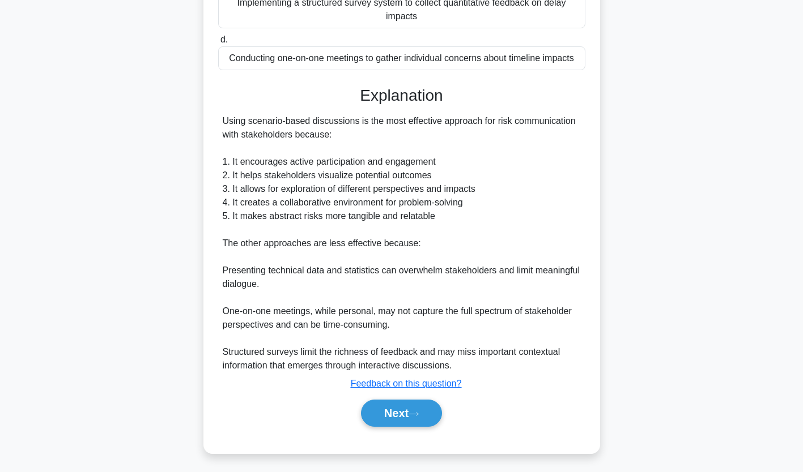
click at [392, 408] on button "Next" at bounding box center [401, 413] width 81 height 27
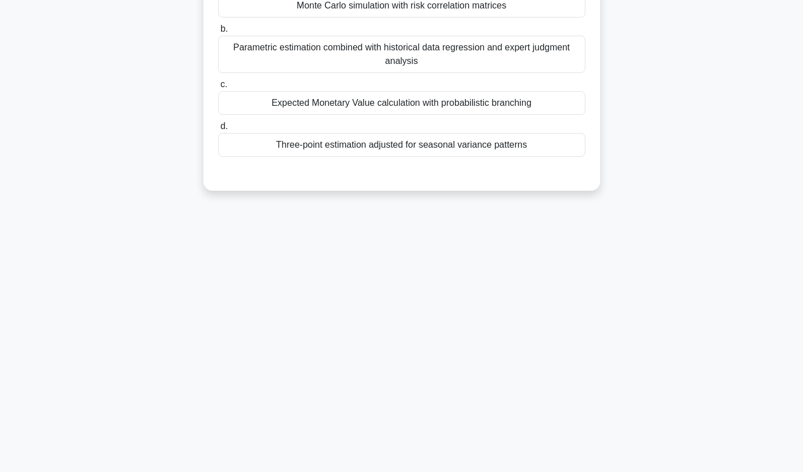
scroll to position [0, 0]
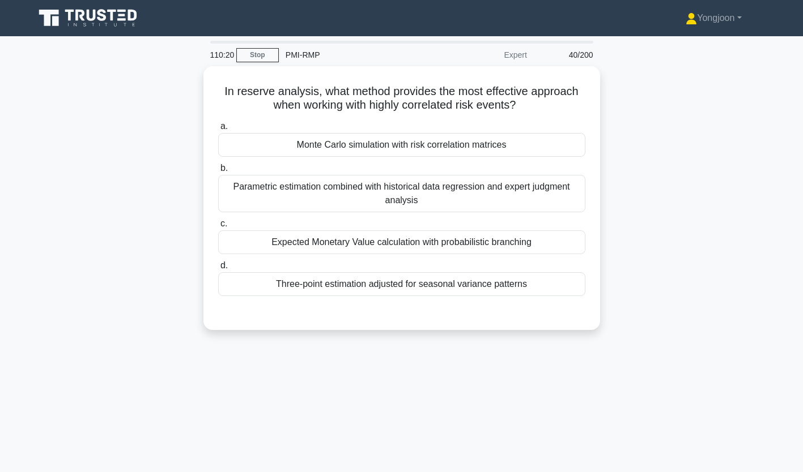
click at [327, 145] on div "Monte Carlo simulation with risk correlation matrices" at bounding box center [401, 145] width 367 height 24
click at [218, 130] on input "a. Monte Carlo simulation with risk correlation matrices" at bounding box center [218, 126] width 0 height 7
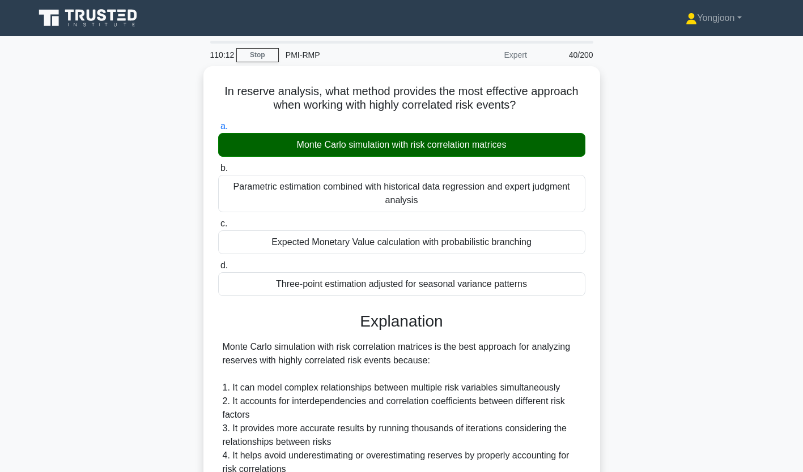
scroll to position [254, 0]
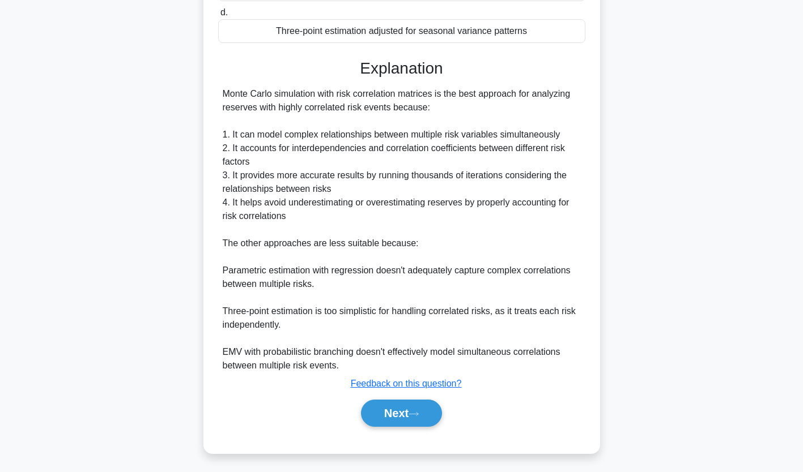
click at [402, 408] on button "Next" at bounding box center [401, 413] width 81 height 27
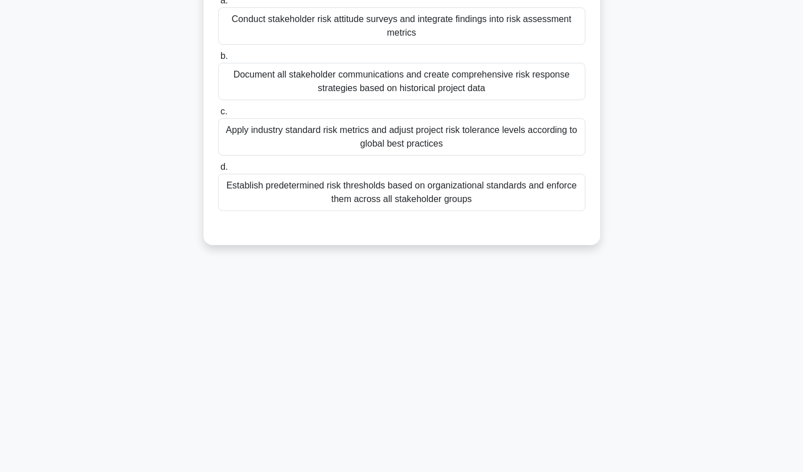
scroll to position [0, 0]
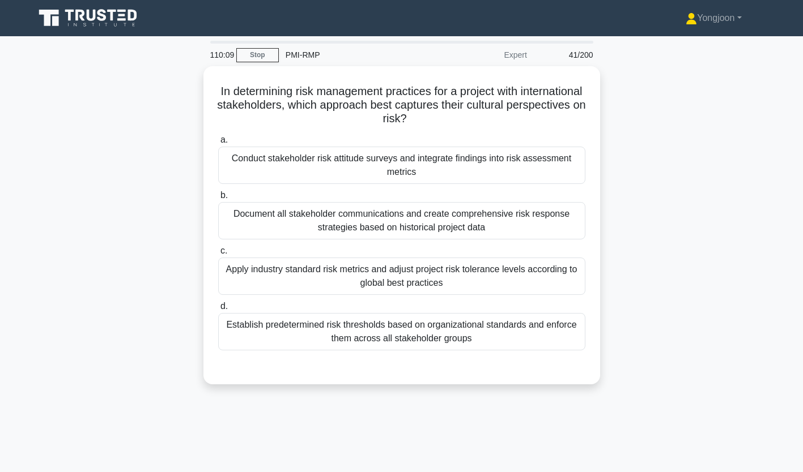
click at [284, 163] on div "Conduct stakeholder risk attitude surveys and integrate findings into risk asse…" at bounding box center [401, 165] width 367 height 37
click at [218, 144] on input "a. Conduct stakeholder risk attitude surveys and integrate findings into risk a…" at bounding box center [218, 140] width 0 height 7
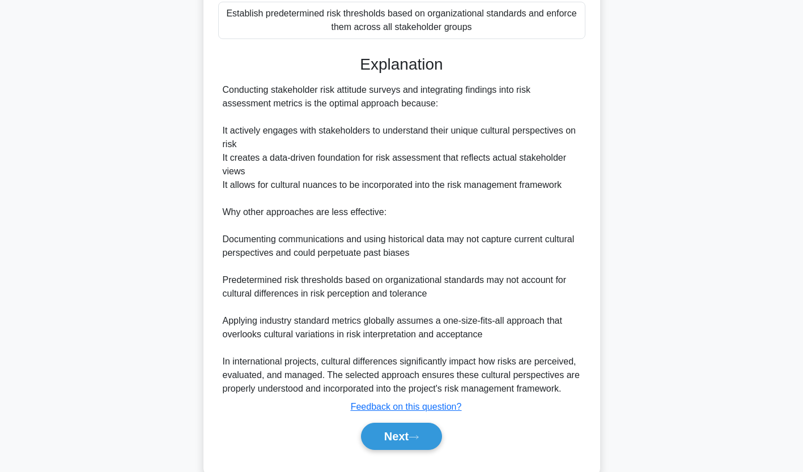
scroll to position [335, 0]
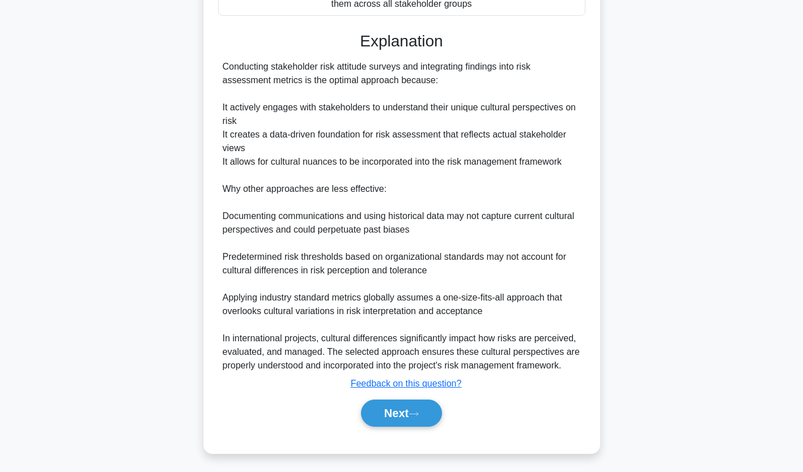
click at [382, 410] on button "Next" at bounding box center [401, 413] width 81 height 27
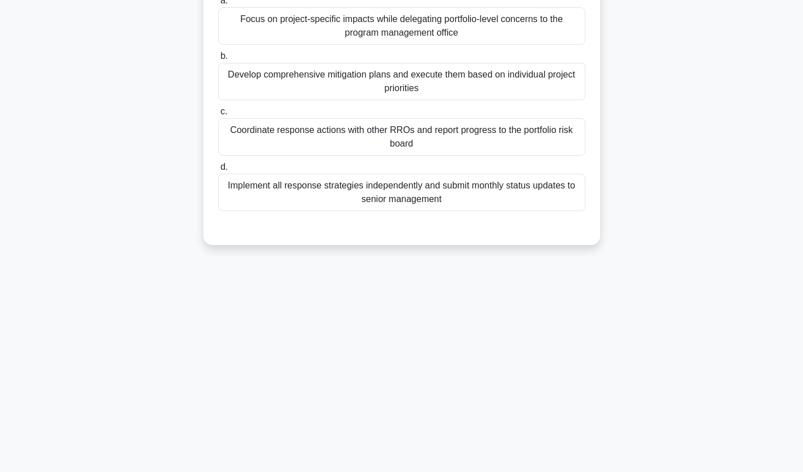
scroll to position [0, 0]
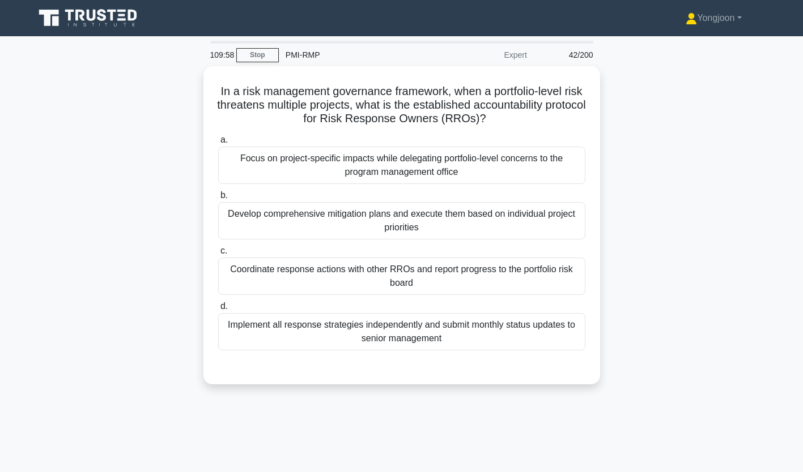
click at [260, 153] on div "Focus on project-specific impacts while delegating portfolio-level concerns to …" at bounding box center [401, 165] width 367 height 37
click at [218, 144] on input "a. Focus on project-specific impacts while delegating portfolio-level concerns …" at bounding box center [218, 140] width 0 height 7
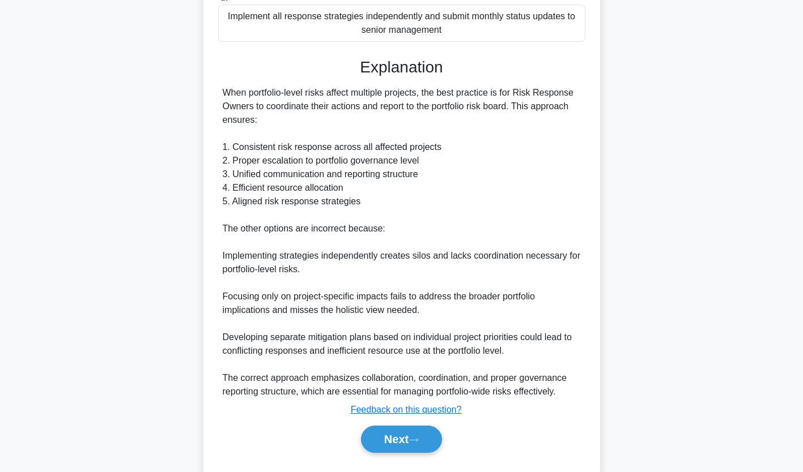
scroll to position [336, 0]
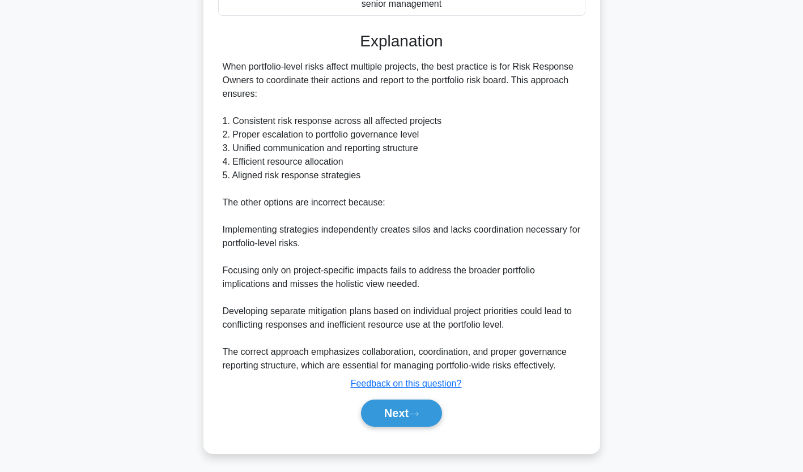
click at [406, 406] on button "Next" at bounding box center [401, 413] width 81 height 27
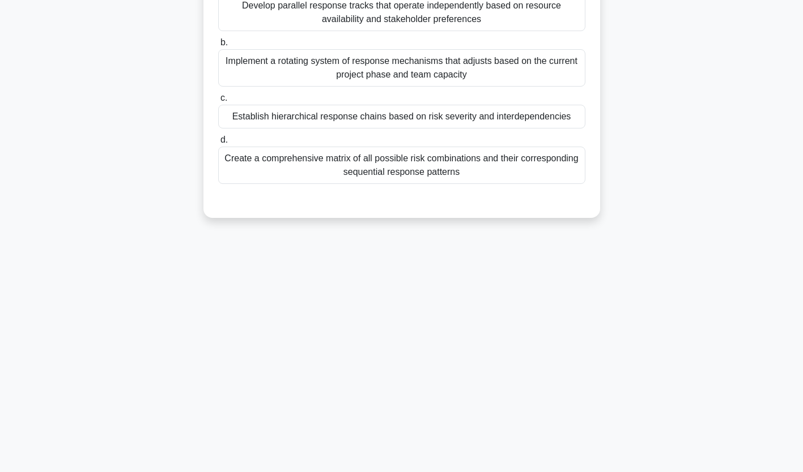
scroll to position [0, 0]
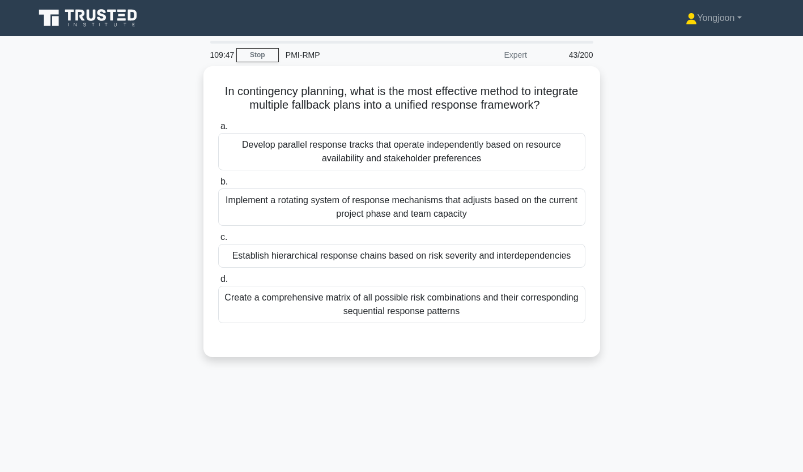
click at [316, 152] on div "Develop parallel response tracks that operate independently based on resource a…" at bounding box center [401, 151] width 367 height 37
click at [218, 130] on input "a. Develop parallel response tracks that operate independently based on resourc…" at bounding box center [218, 126] width 0 height 7
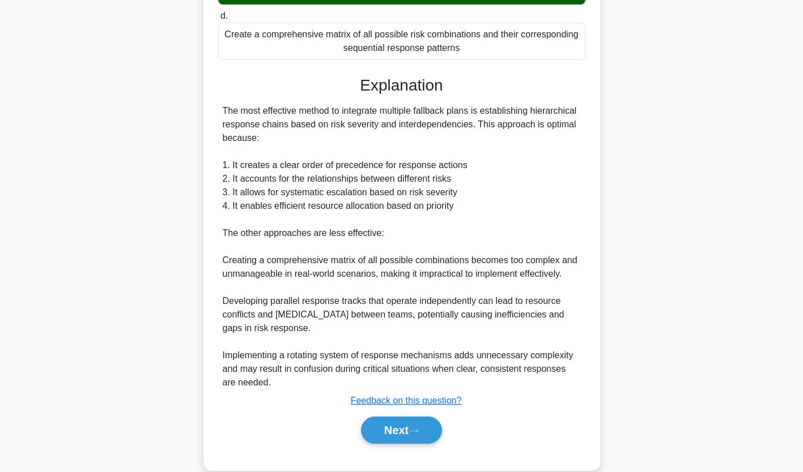
scroll to position [282, 0]
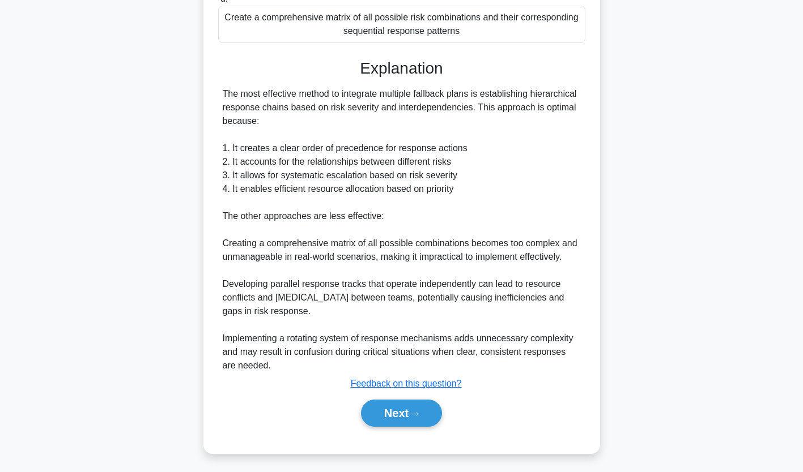
click at [400, 412] on button "Next" at bounding box center [401, 413] width 81 height 27
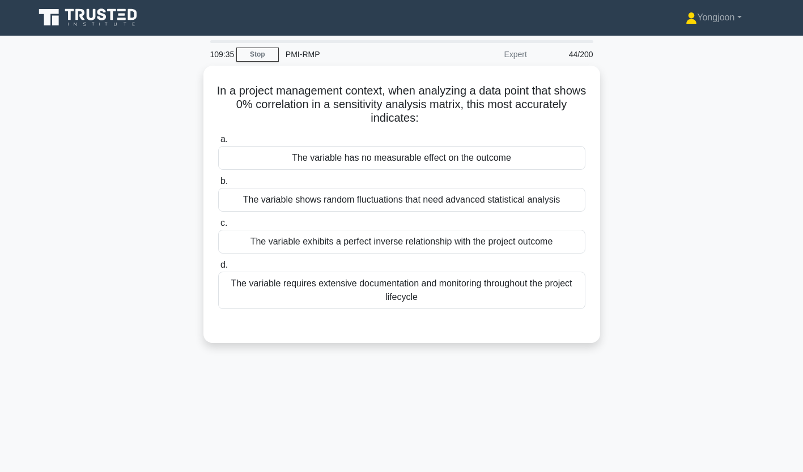
scroll to position [0, 0]
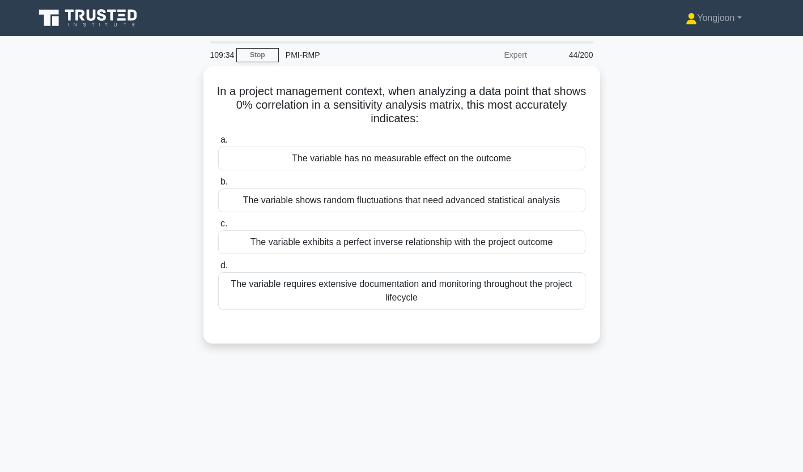
click at [316, 155] on div "The variable has no measurable effect on the outcome" at bounding box center [401, 159] width 367 height 24
click at [218, 144] on input "a. The variable has no measurable effect on the outcome" at bounding box center [218, 140] width 0 height 7
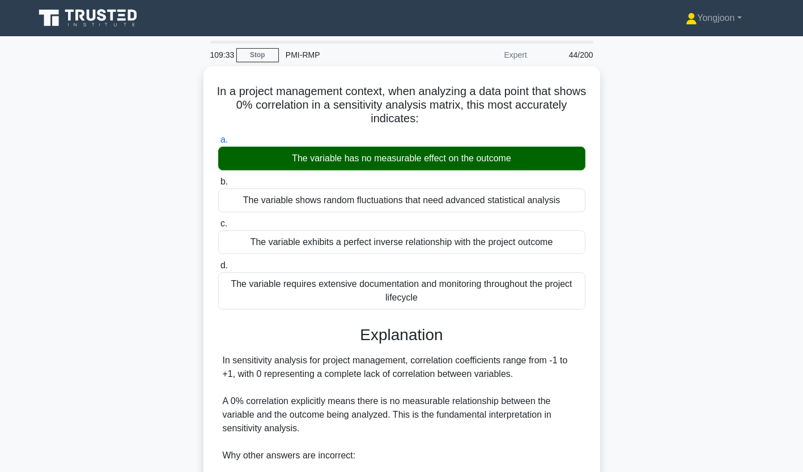
click at [203, 154] on div "In a project management context, when analyzing a data point that shows 0% corr…" at bounding box center [402, 372] width 748 height 613
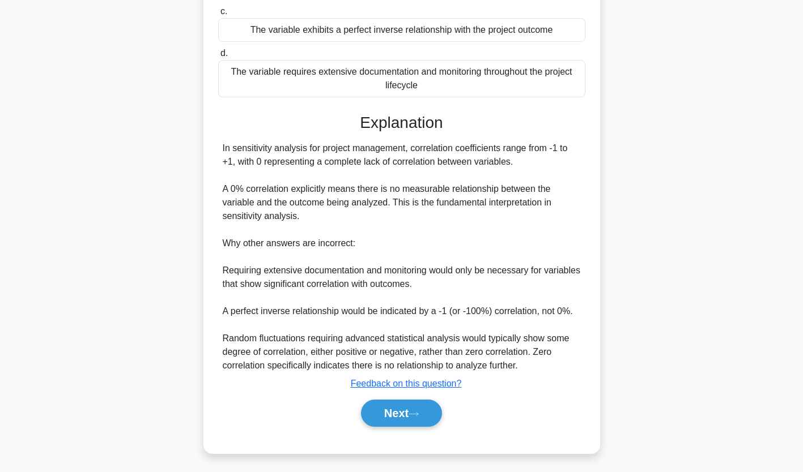
click at [398, 410] on button "Next" at bounding box center [401, 413] width 81 height 27
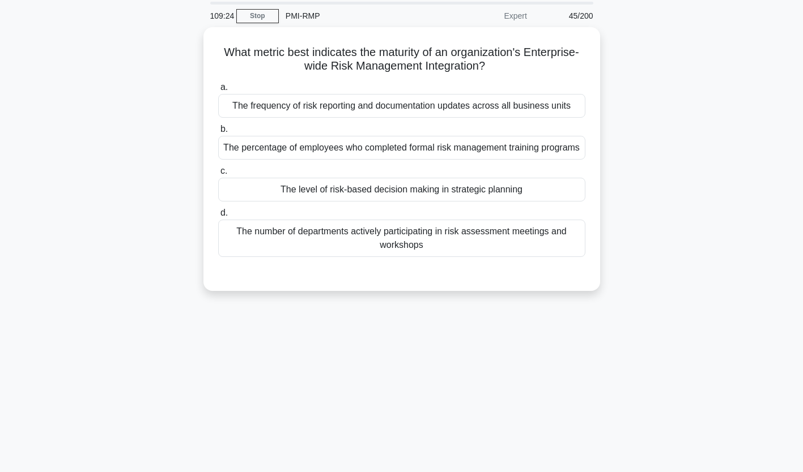
scroll to position [37, 0]
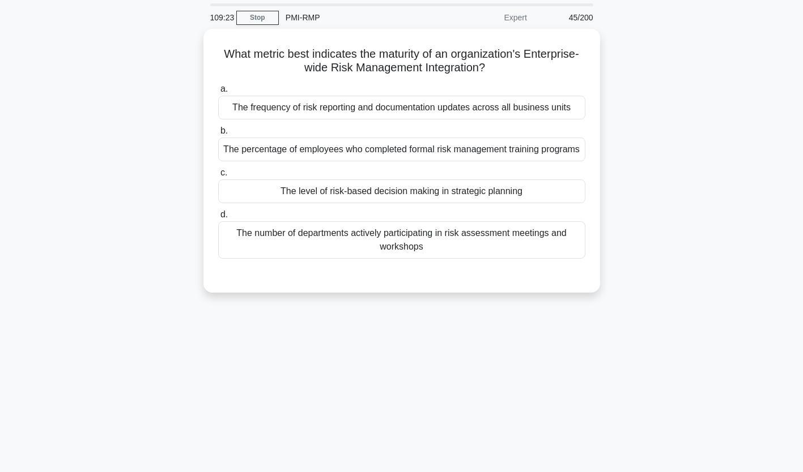
click at [287, 105] on div "The frequency of risk reporting and documentation updates across all business u…" at bounding box center [401, 108] width 367 height 24
click at [218, 93] on input "a. The frequency of risk reporting and documentation updates across all busines…" at bounding box center [218, 89] width 0 height 7
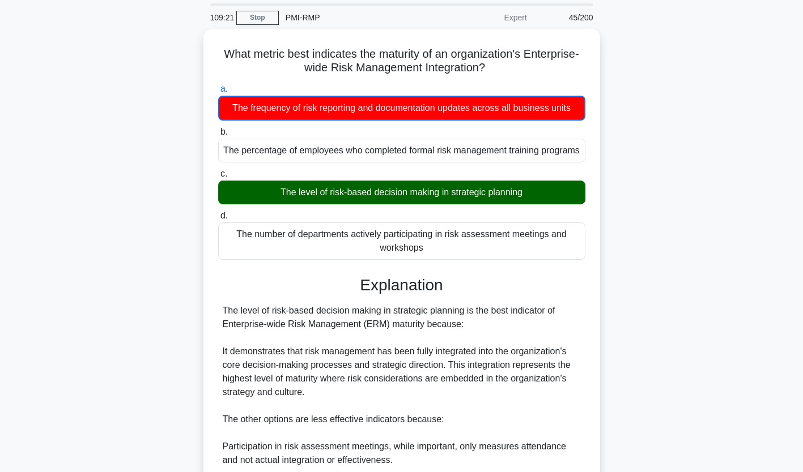
click at [210, 90] on div "What metric best indicates the maturity of an organization's Enterprise-wide Ri…" at bounding box center [401, 349] width 387 height 633
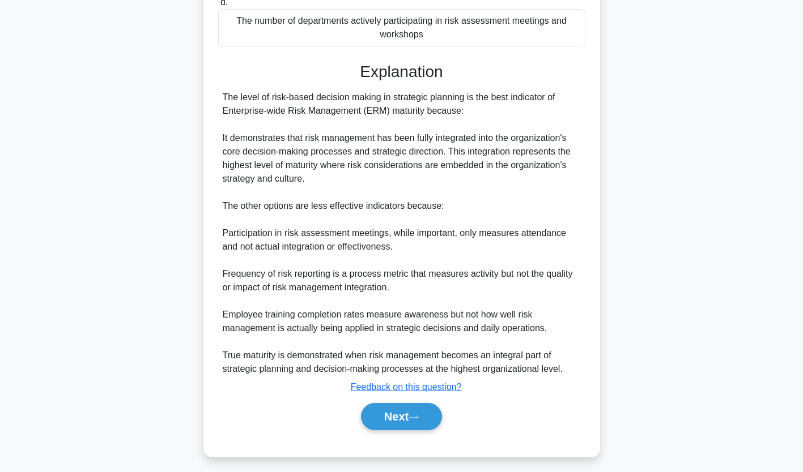
scroll to position [268, 0]
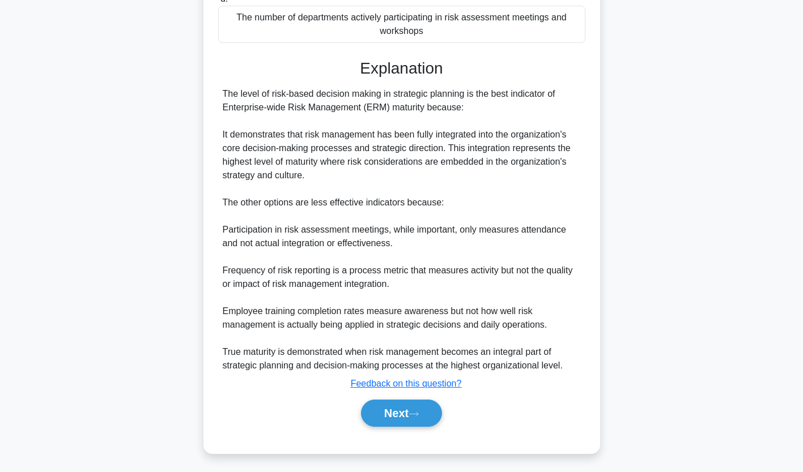
click at [410, 411] on button "Next" at bounding box center [401, 413] width 81 height 27
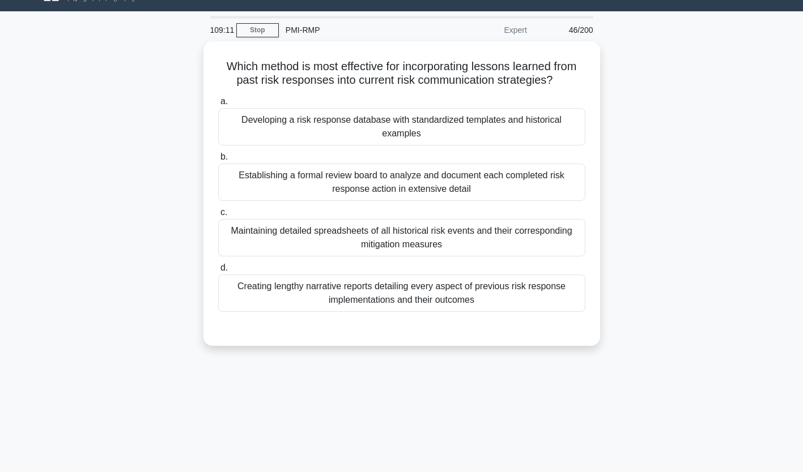
scroll to position [0, 0]
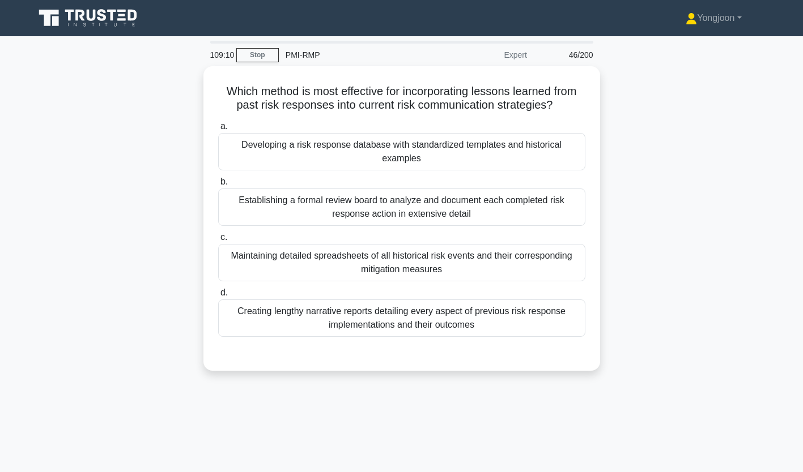
click at [280, 154] on div "Developing a risk response database with standardized templates and historical …" at bounding box center [401, 151] width 367 height 37
click at [218, 130] on input "a. Developing a risk response database with standardized templates and historic…" at bounding box center [218, 126] width 0 height 7
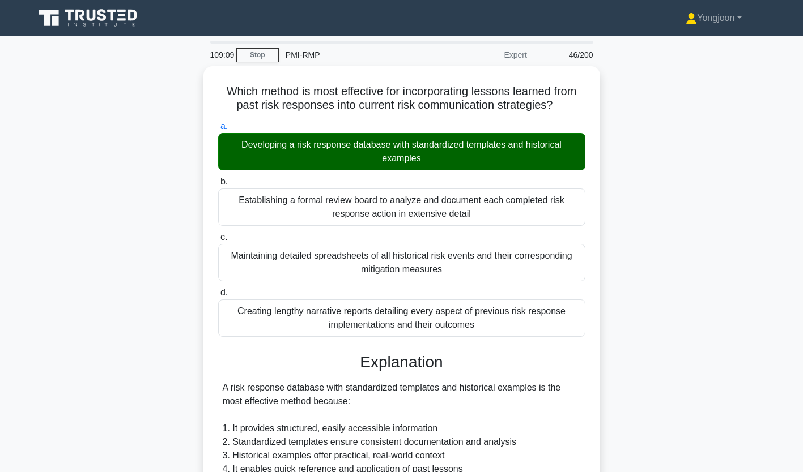
click at [207, 152] on div "Which method is most effective for incorporating lessons learned from past risk…" at bounding box center [401, 420] width 397 height 709
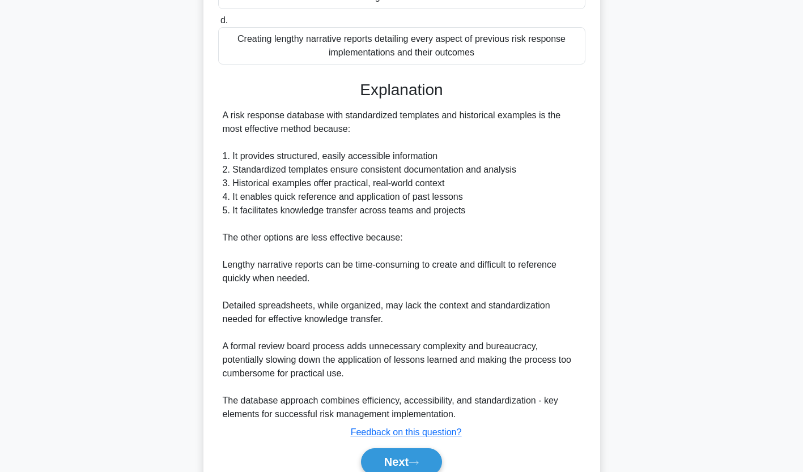
scroll to position [273, 0]
click at [389, 448] on button "Next" at bounding box center [401, 461] width 81 height 27
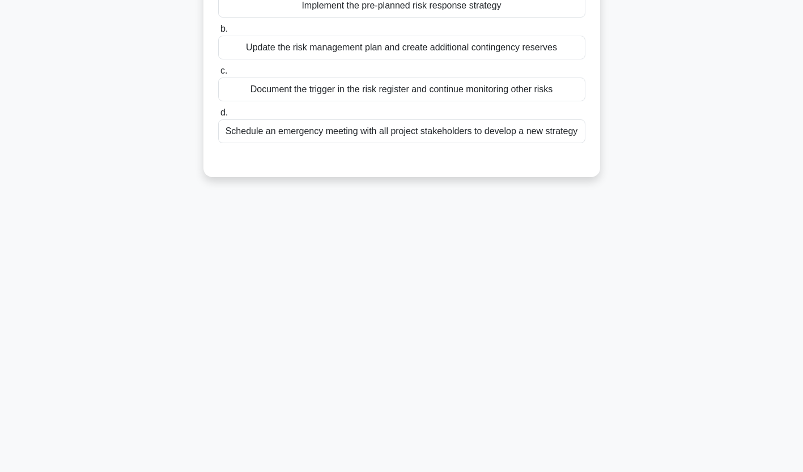
scroll to position [0, 0]
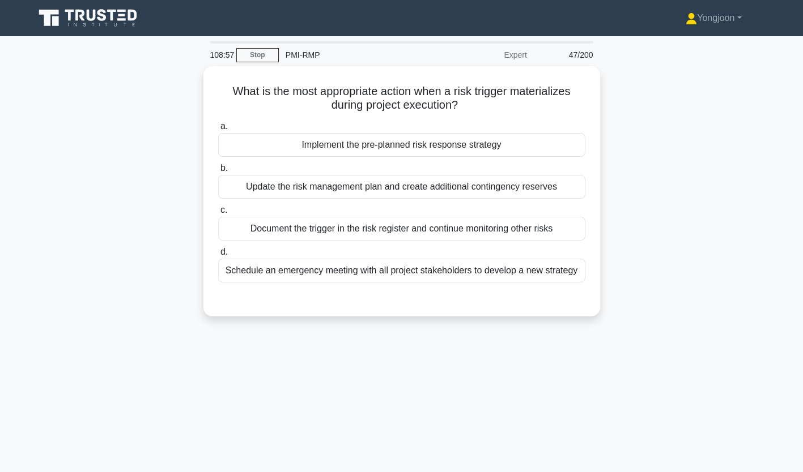
click at [355, 142] on div "Implement the pre-planned risk response strategy" at bounding box center [401, 145] width 367 height 24
click at [218, 130] on input "a. Implement the pre-planned risk response strategy" at bounding box center [218, 126] width 0 height 7
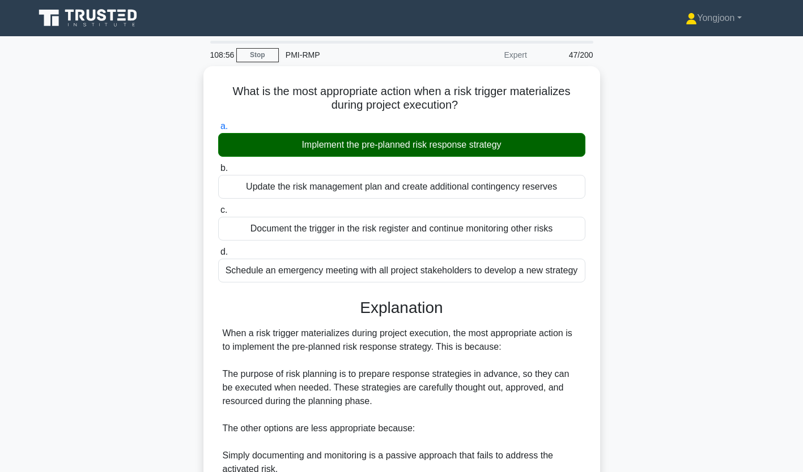
click at [206, 148] on div "What is the most appropriate action when a risk trigger materializes during pro…" at bounding box center [401, 359] width 397 height 586
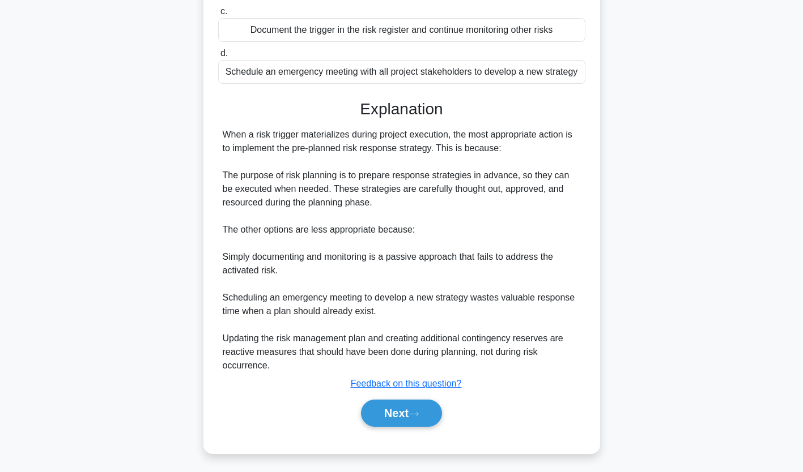
click at [396, 415] on button "Next" at bounding box center [401, 413] width 81 height 27
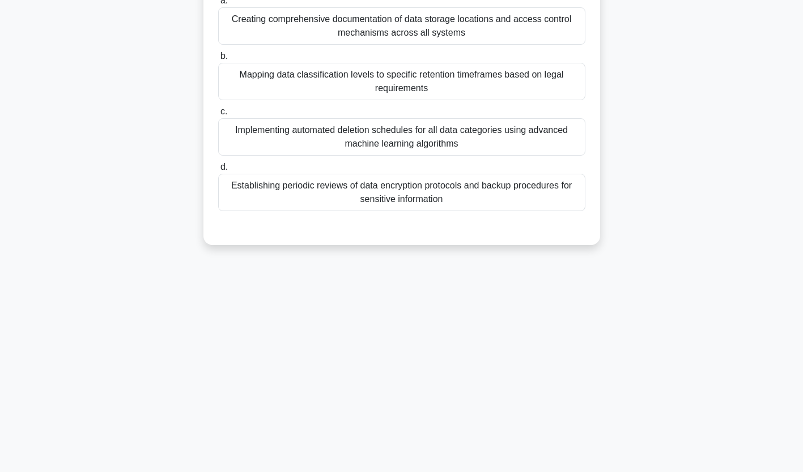
scroll to position [0, 0]
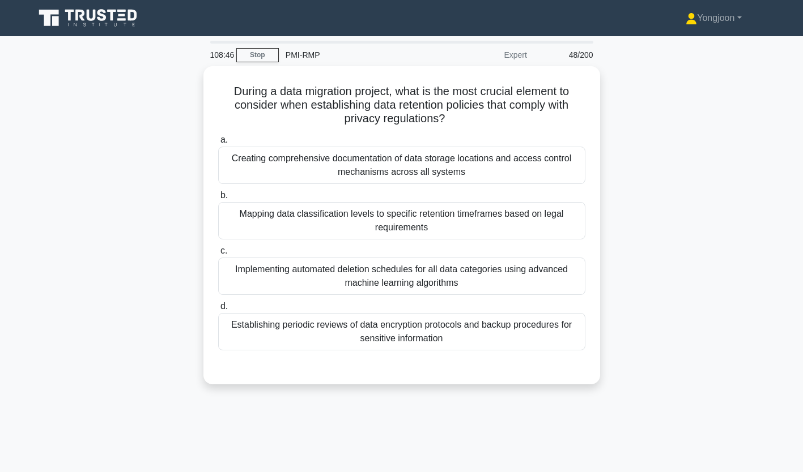
click at [266, 156] on div "Creating comprehensive documentation of data storage locations and access contr…" at bounding box center [401, 165] width 367 height 37
click at [218, 144] on input "a. Creating comprehensive documentation of data storage locations and access co…" at bounding box center [218, 140] width 0 height 7
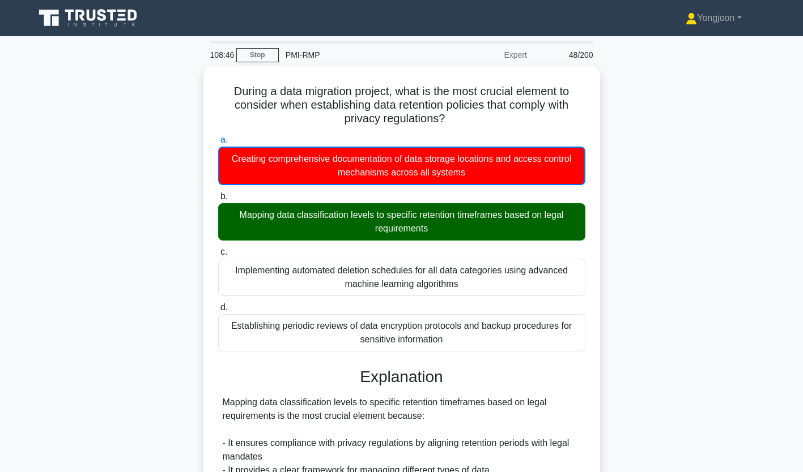
click at [213, 128] on div "During a data migration project, what is the most crucial element to consider w…" at bounding box center [401, 401] width 387 height 660
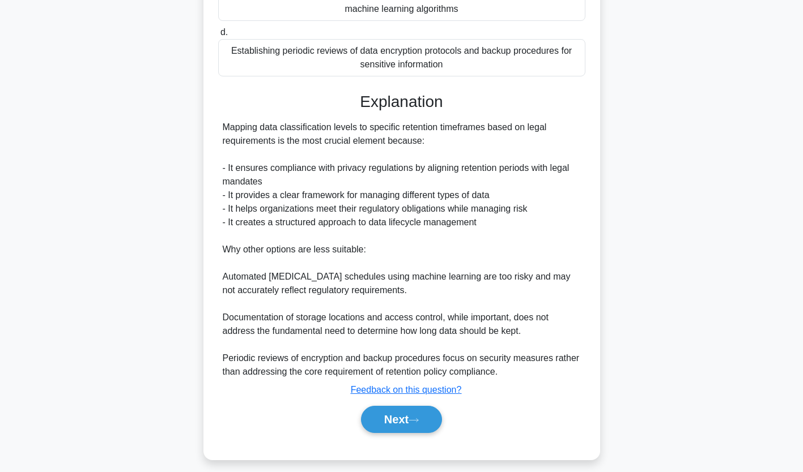
scroll to position [282, 0]
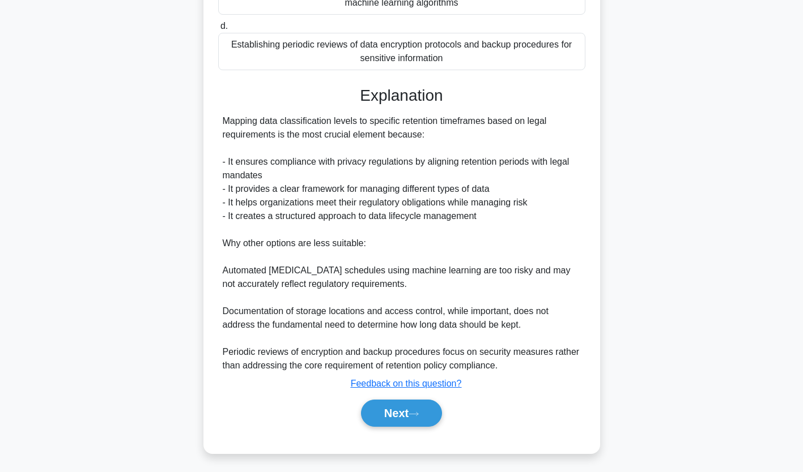
click at [404, 410] on button "Next" at bounding box center [401, 413] width 81 height 27
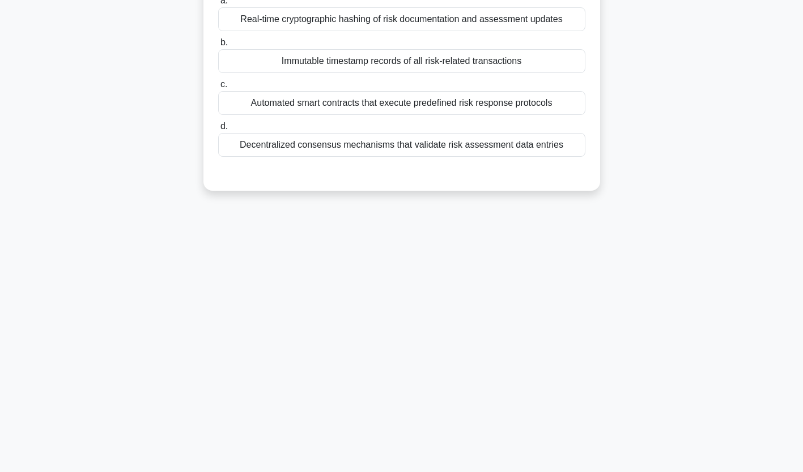
scroll to position [0, 0]
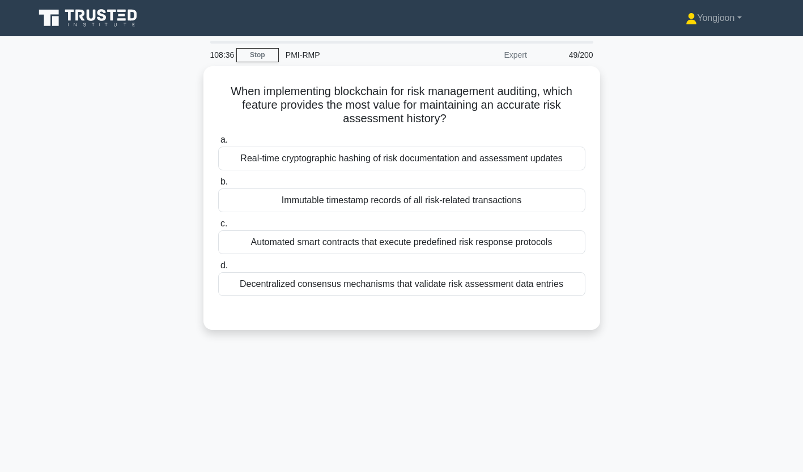
click at [305, 159] on div "Real-time cryptographic hashing of risk documentation and assessment updates" at bounding box center [401, 159] width 367 height 24
click at [218, 144] on input "a. Real-time cryptographic hashing of risk documentation and assessment updates" at bounding box center [218, 140] width 0 height 7
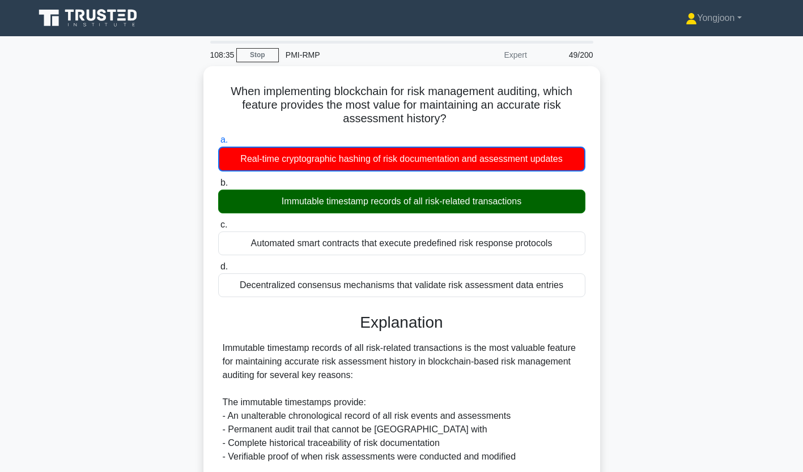
click at [201, 144] on div "When implementing blockchain for risk management auditing, which feature provid…" at bounding box center [402, 448] width 748 height 764
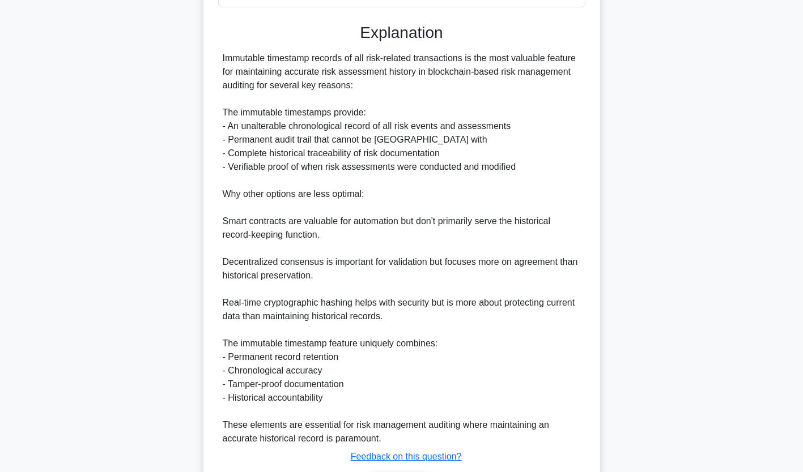
scroll to position [364, 0]
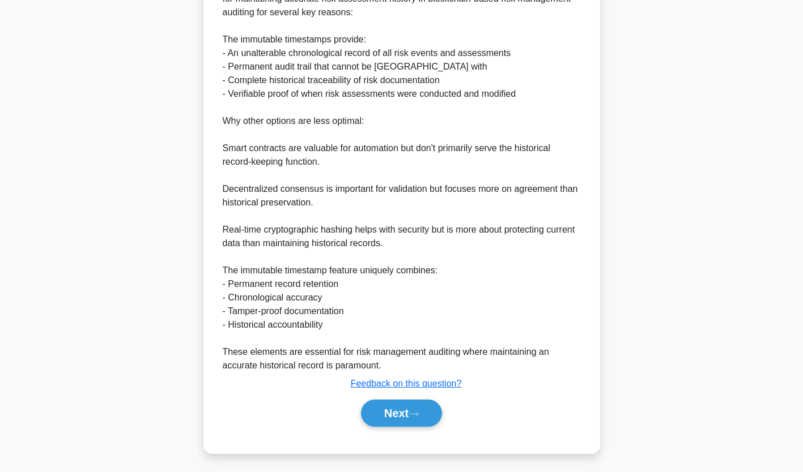
click at [403, 421] on button "Next" at bounding box center [401, 413] width 81 height 27
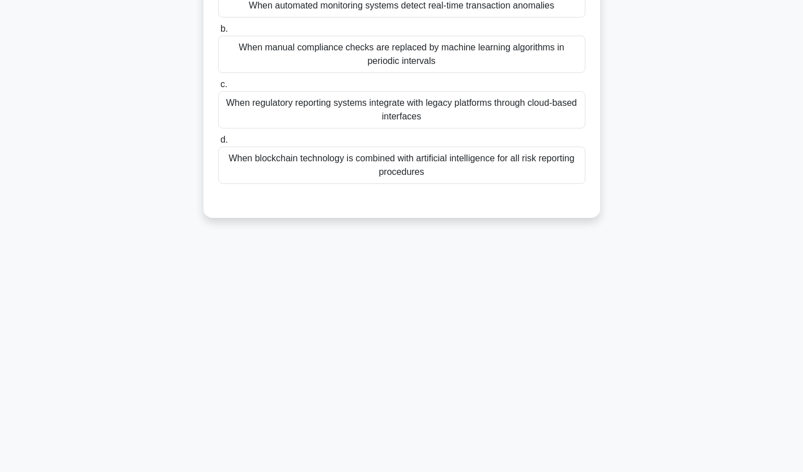
scroll to position [0, 0]
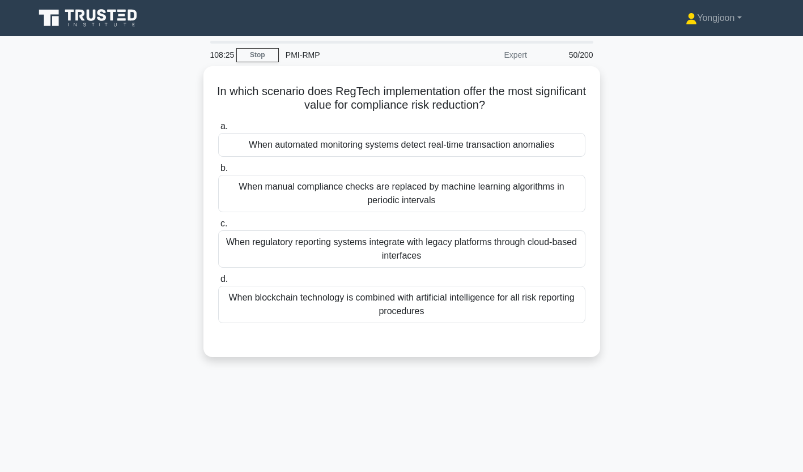
click at [316, 136] on div "When automated monitoring systems detect real-time transaction anomalies" at bounding box center [401, 145] width 367 height 24
click at [218, 130] on input "a. When automated monitoring systems detect real-time transaction anomalies" at bounding box center [218, 126] width 0 height 7
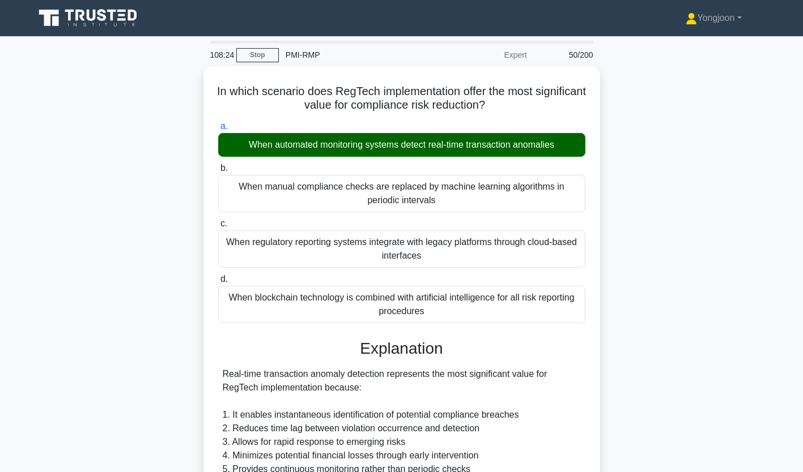
click at [204, 150] on div "In which scenario does RegTech implementation offer the most significant value …" at bounding box center [401, 413] width 397 height 695
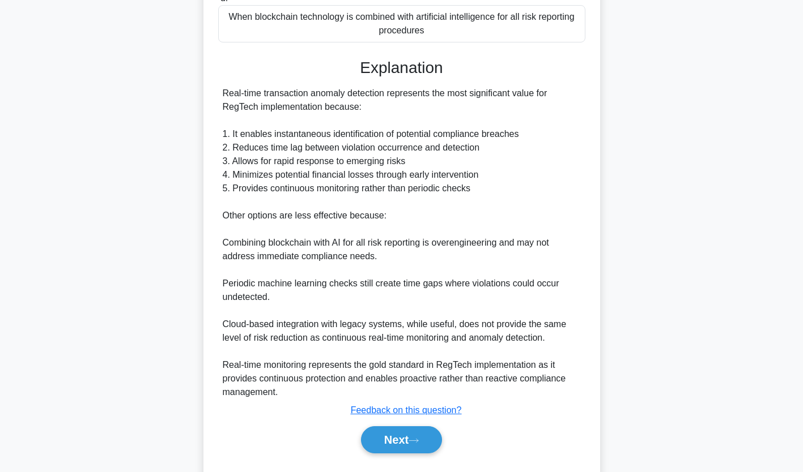
scroll to position [301, 0]
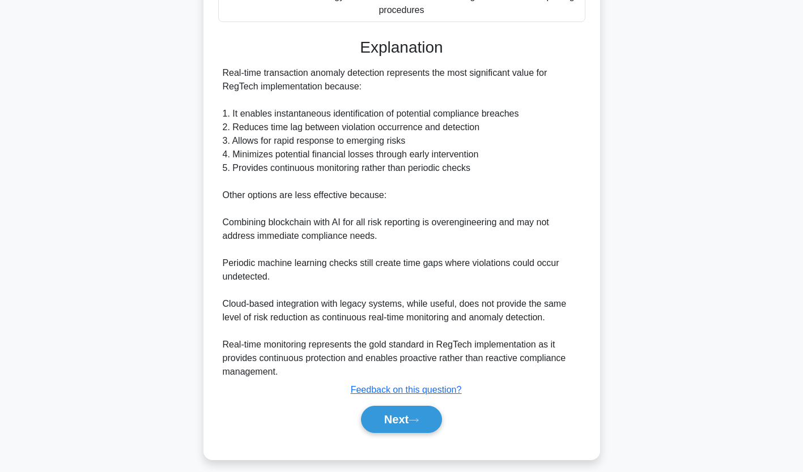
click at [418, 417] on icon at bounding box center [413, 420] width 10 height 6
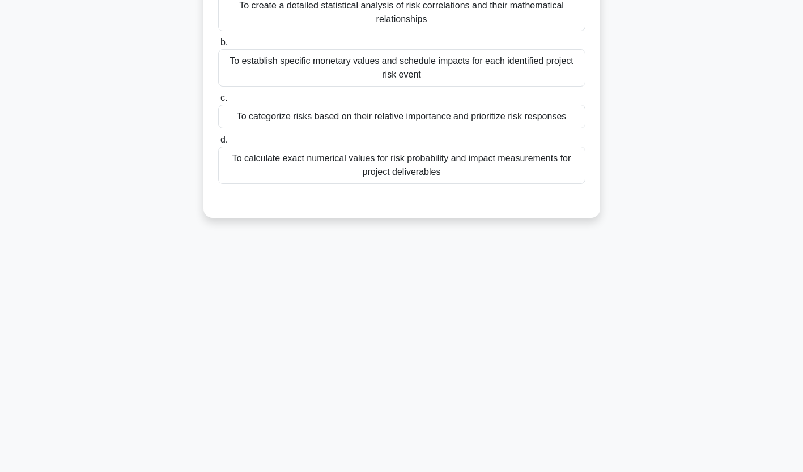
scroll to position [0, 0]
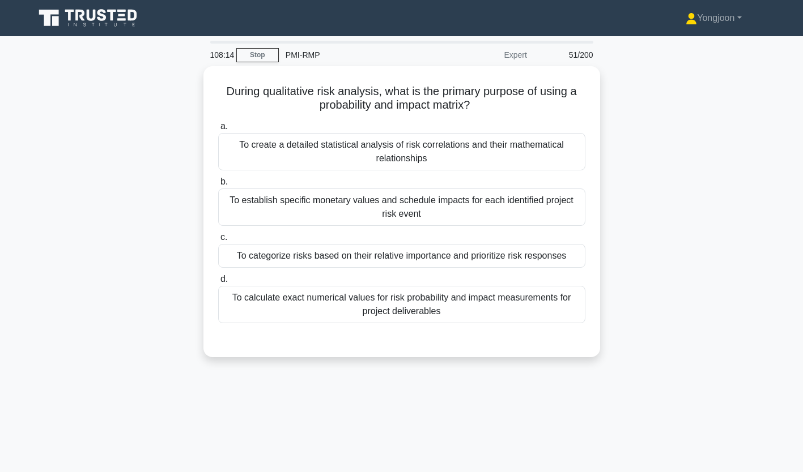
click at [265, 146] on div "To create a detailed statistical analysis of risk correlations and their mathem…" at bounding box center [401, 151] width 367 height 37
click at [218, 130] on input "a. To create a detailed statistical analysis of risk correlations and their mat…" at bounding box center [218, 126] width 0 height 7
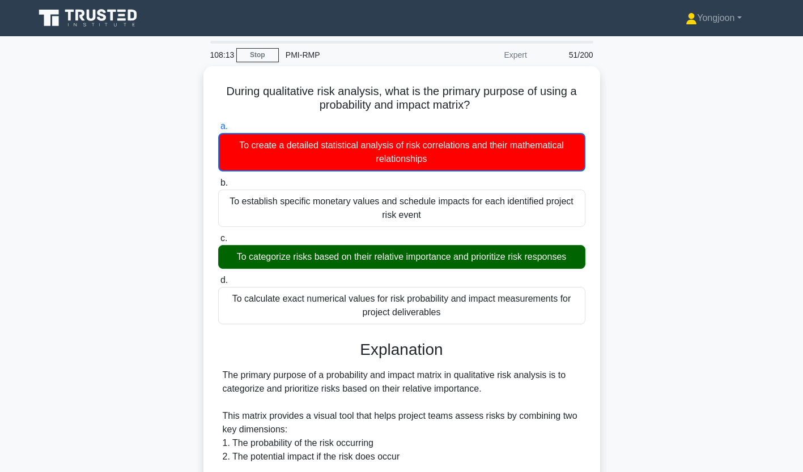
click at [203, 124] on div "During qualitative risk analysis, what is the primary purpose of using a probab…" at bounding box center [402, 393] width 748 height 655
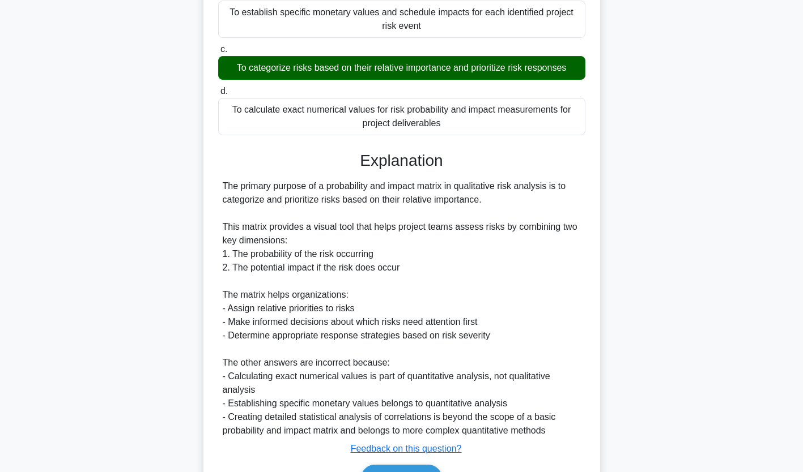
scroll to position [255, 0]
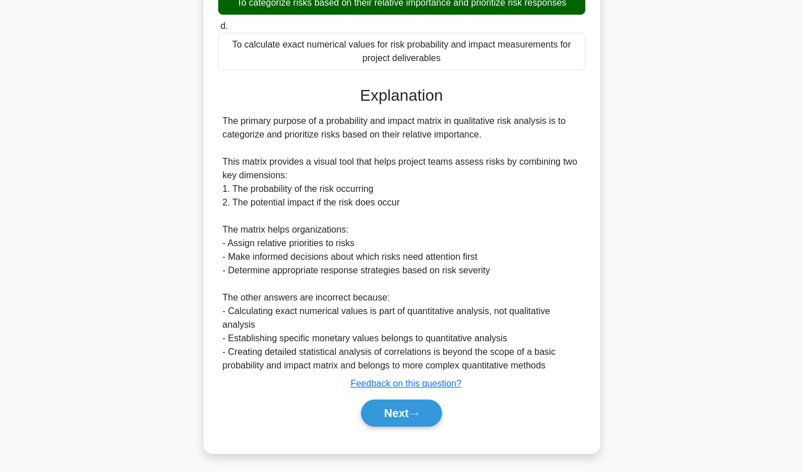
click at [407, 410] on button "Next" at bounding box center [401, 413] width 81 height 27
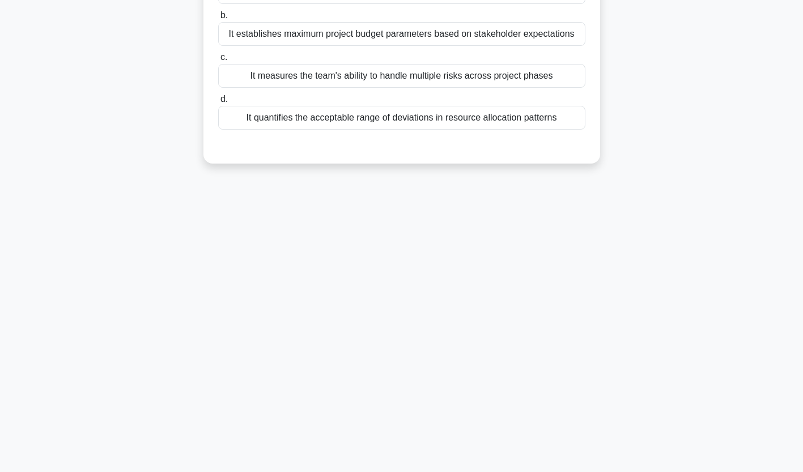
scroll to position [0, 0]
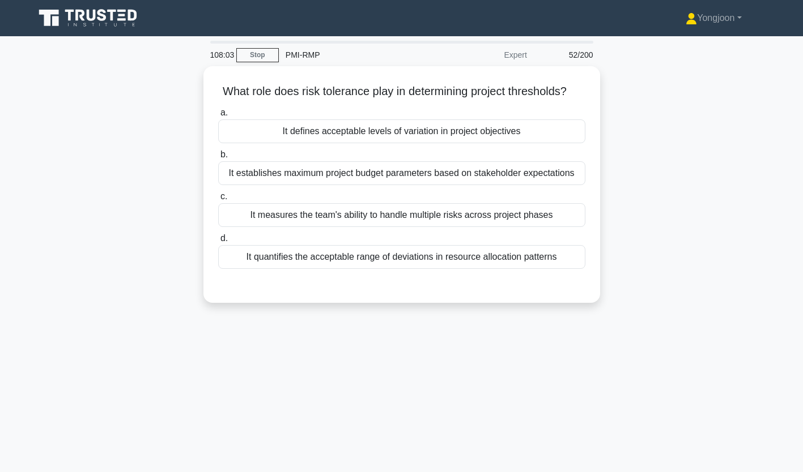
click at [305, 141] on div "It defines acceptable levels of variation in project objectives" at bounding box center [401, 132] width 367 height 24
click at [218, 117] on input "a. It defines acceptable levels of variation in project objectives" at bounding box center [218, 112] width 0 height 7
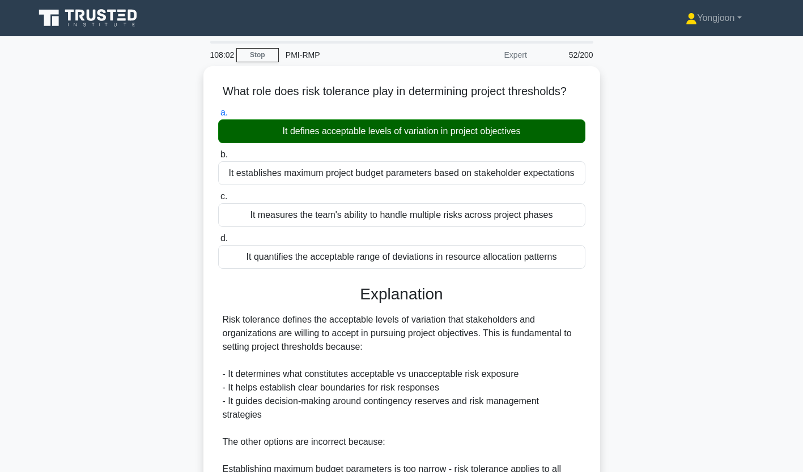
click at [199, 139] on div "What role does risk tolerance play in determining project thresholds? .spinner_…" at bounding box center [402, 359] width 748 height 586
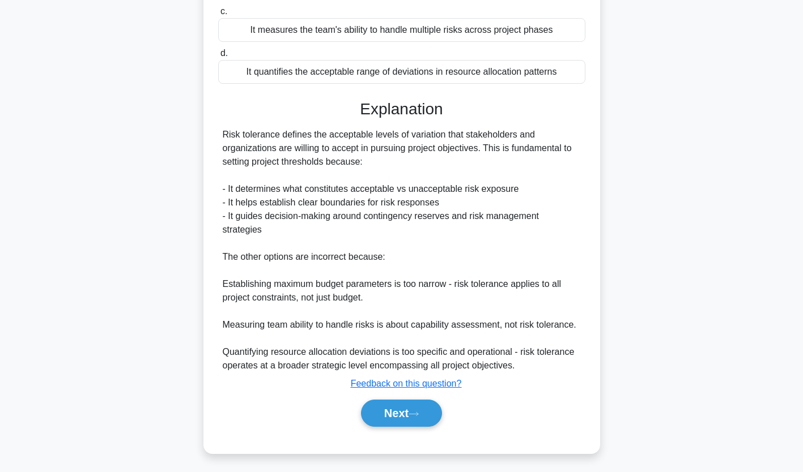
click at [389, 406] on button "Next" at bounding box center [401, 413] width 81 height 27
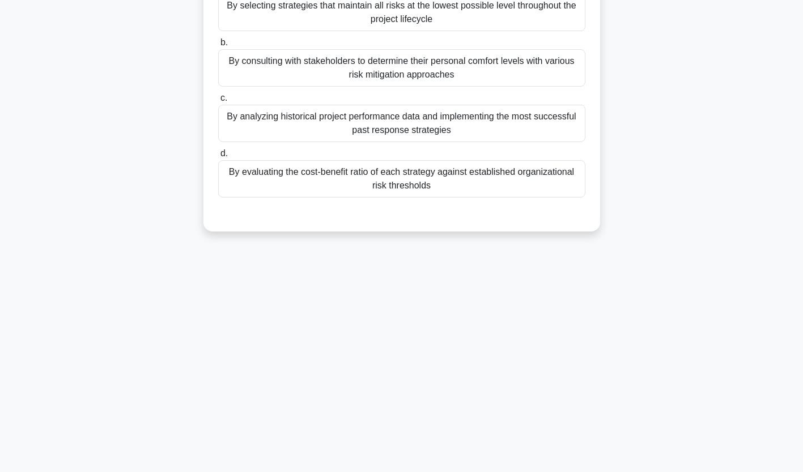
scroll to position [0, 0]
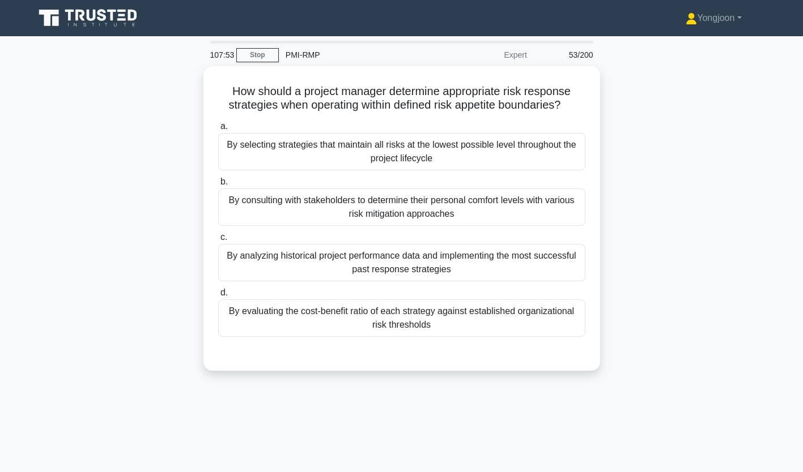
click at [310, 155] on div "By selecting strategies that maintain all risks at the lowest possible level th…" at bounding box center [401, 151] width 367 height 37
click at [218, 130] on input "a. By selecting strategies that maintain all risks at the lowest possible level…" at bounding box center [218, 126] width 0 height 7
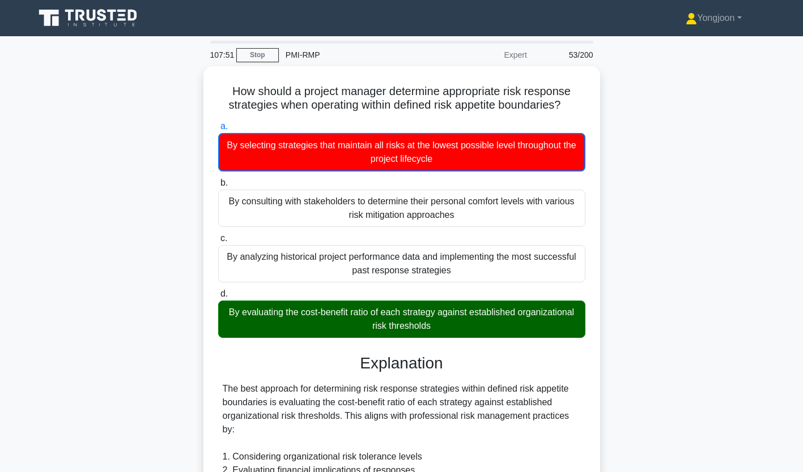
click at [208, 151] on div "How should a project manager determine appropriate risk response strategies whe…" at bounding box center [401, 401] width 387 height 660
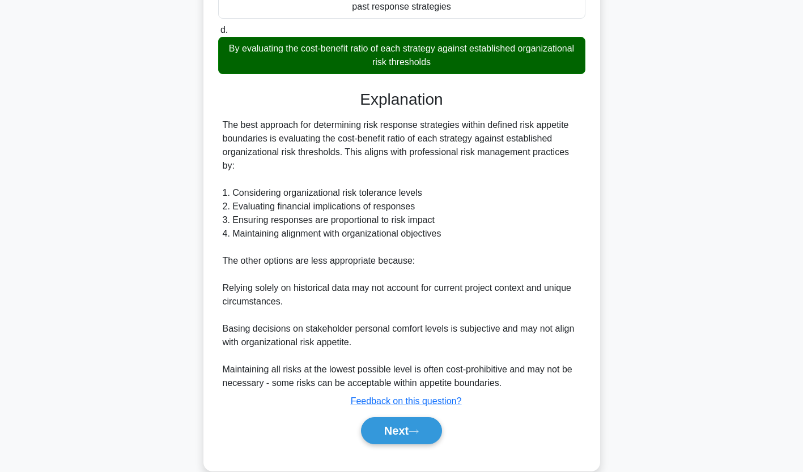
scroll to position [268, 0]
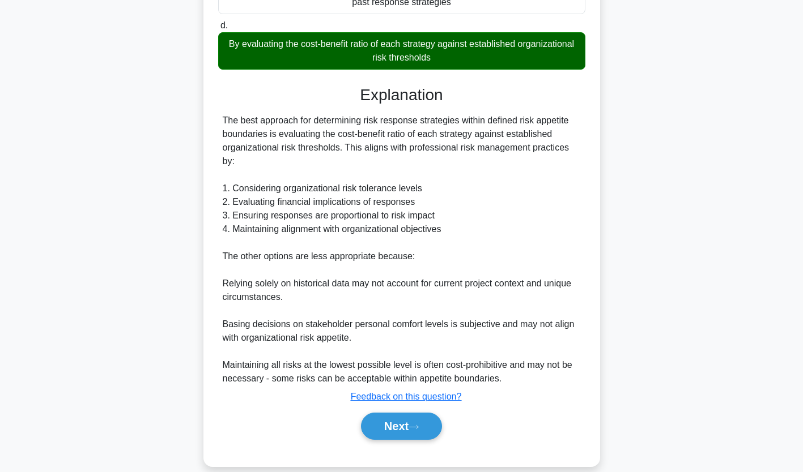
click at [394, 414] on button "Next" at bounding box center [401, 426] width 81 height 27
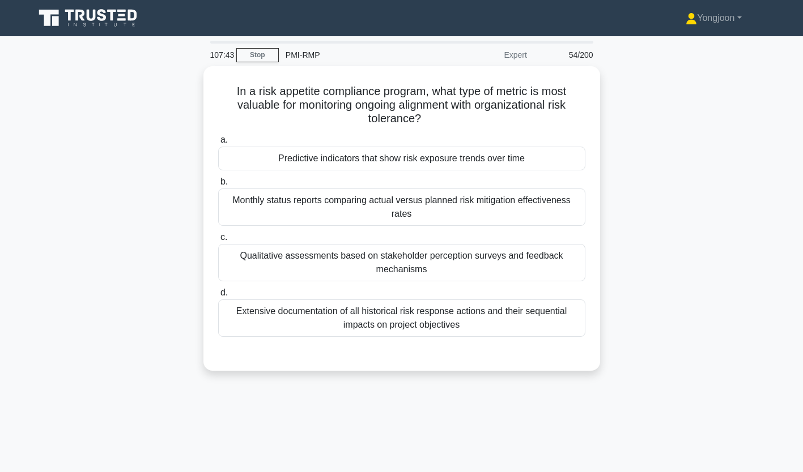
scroll to position [0, 0]
click at [329, 168] on div "Predictive indicators that show risk exposure trends over time" at bounding box center [401, 159] width 367 height 24
click at [218, 144] on input "a. Predictive indicators that show risk exposure trends over time" at bounding box center [218, 140] width 0 height 7
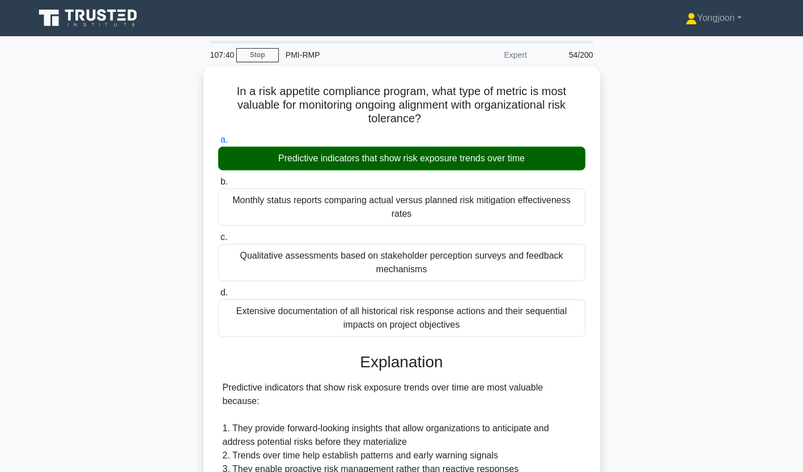
click at [206, 150] on div "In a risk appetite compliance program, what type of metric is most valuable for…" at bounding box center [401, 393] width 397 height 654
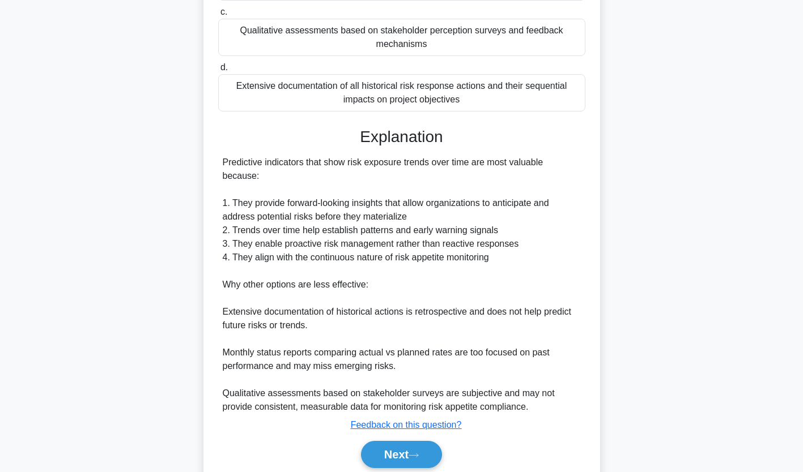
scroll to position [254, 0]
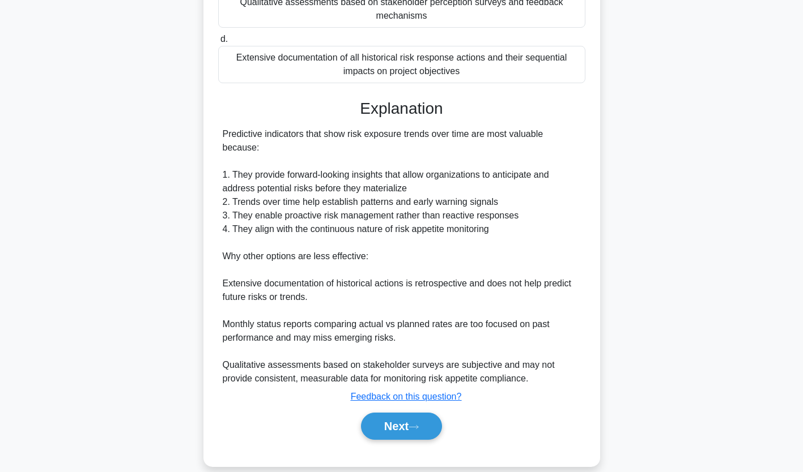
click at [411, 415] on button "Next" at bounding box center [401, 426] width 81 height 27
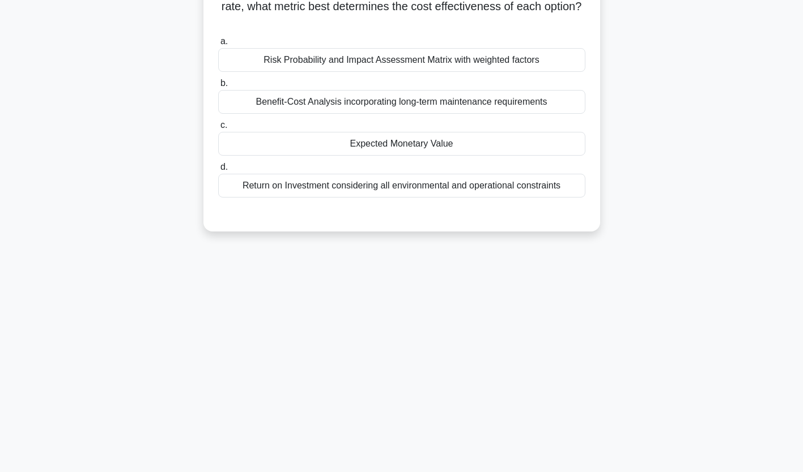
scroll to position [0, 0]
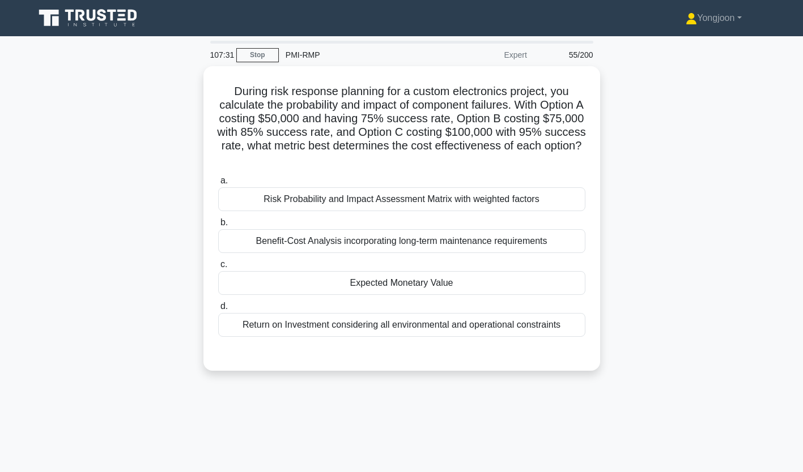
click at [284, 194] on div "Risk Probability and Impact Assessment Matrix with weighted factors" at bounding box center [401, 199] width 367 height 24
click at [218, 185] on input "a. Risk Probability and Impact Assessment Matrix with weighted factors" at bounding box center [218, 180] width 0 height 7
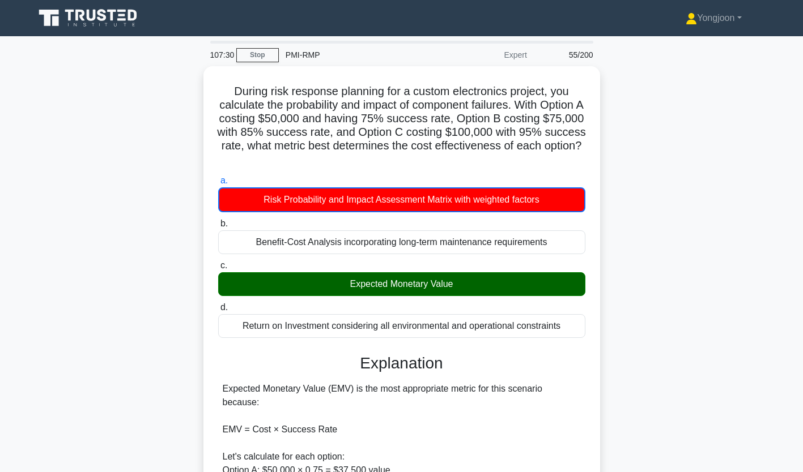
click at [208, 195] on div "During risk response planning for a custom electronics project, you calculate t…" at bounding box center [401, 401] width 387 height 660
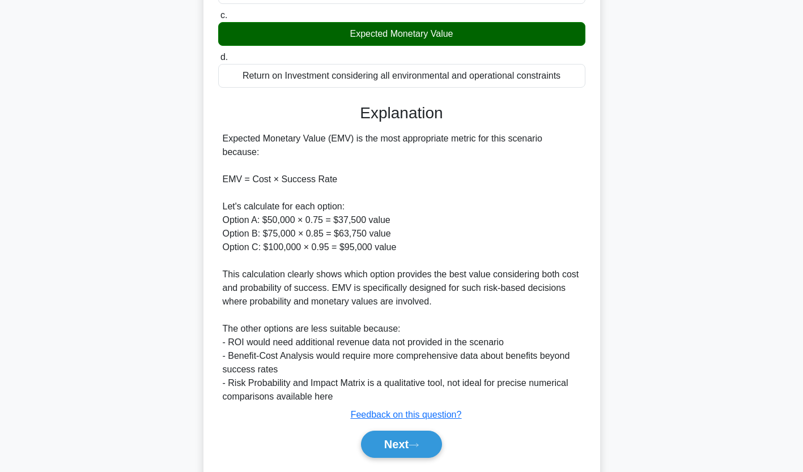
scroll to position [268, 0]
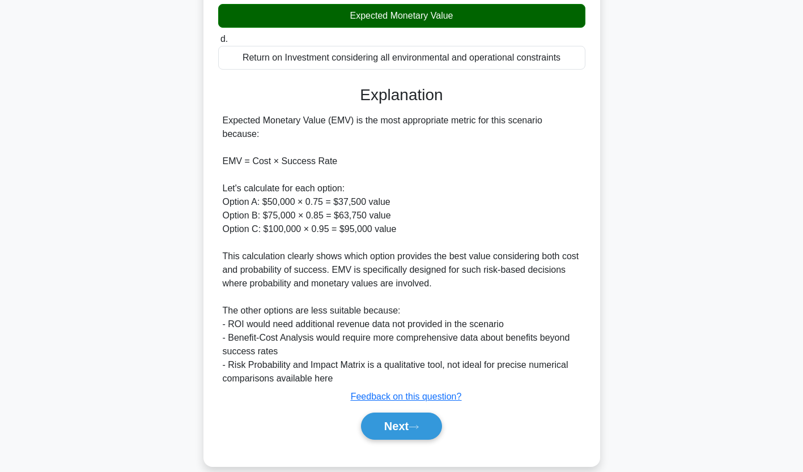
click at [387, 413] on button "Next" at bounding box center [401, 426] width 81 height 27
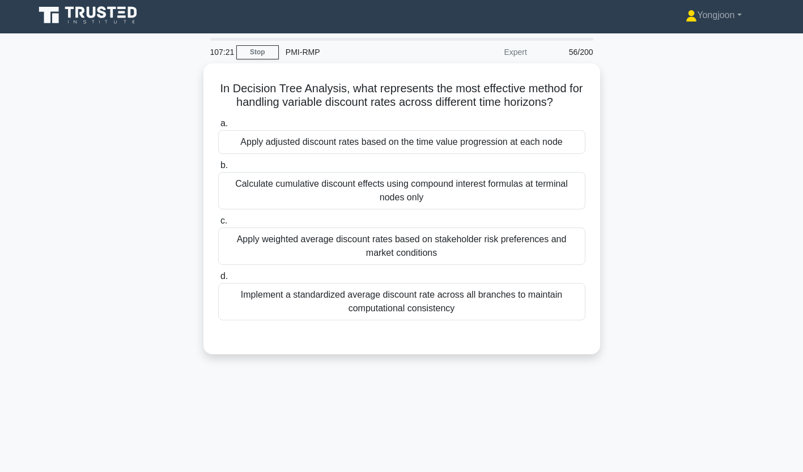
scroll to position [0, 0]
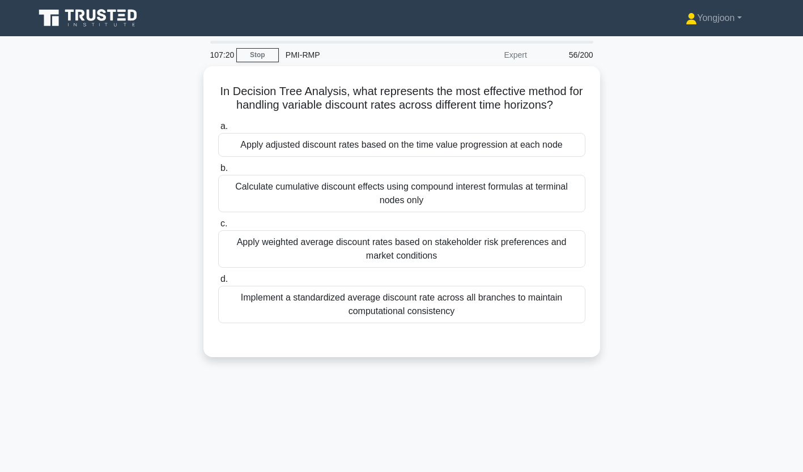
click at [275, 149] on div "Apply adjusted discount rates based on the time value progression at each node" at bounding box center [401, 145] width 367 height 24
click at [218, 130] on input "a. Apply adjusted discount rates based on the time value progression at each no…" at bounding box center [218, 126] width 0 height 7
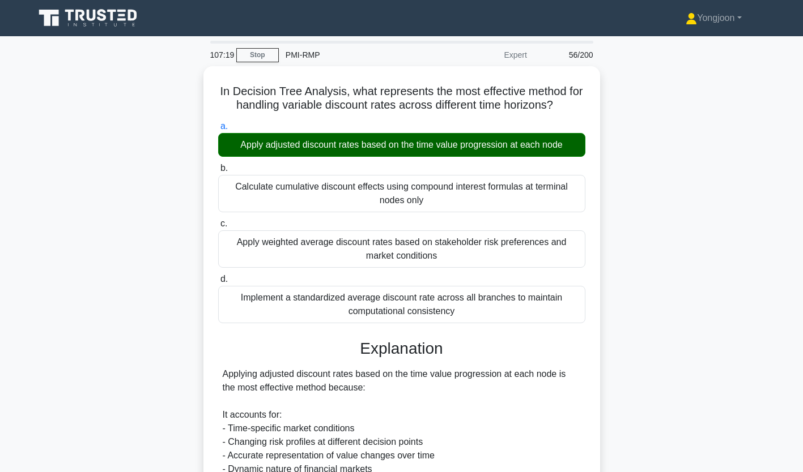
click at [212, 164] on div "b. Calculate cumulative discount effects using compound interest formulas at te…" at bounding box center [401, 186] width 381 height 51
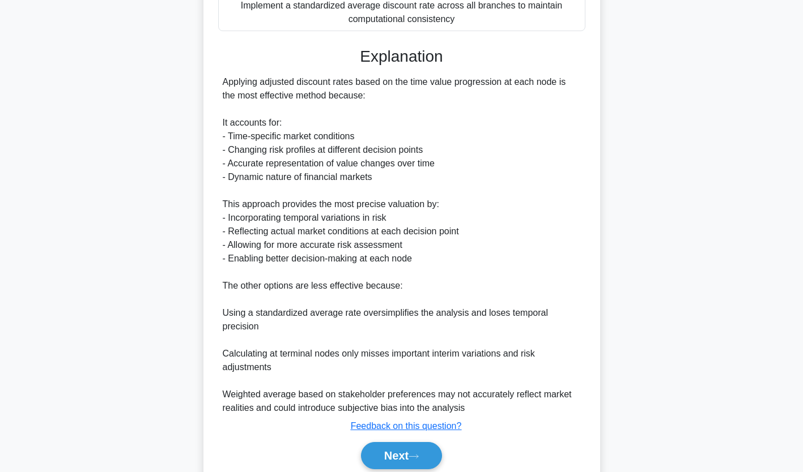
scroll to position [335, 0]
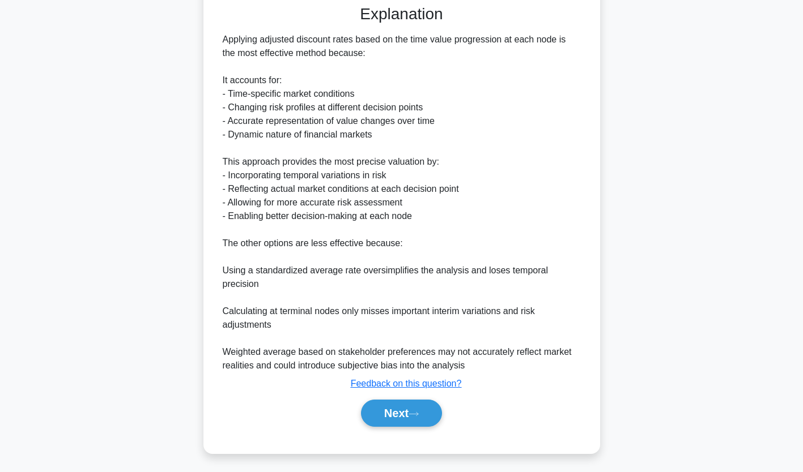
click at [419, 409] on button "Next" at bounding box center [401, 413] width 81 height 27
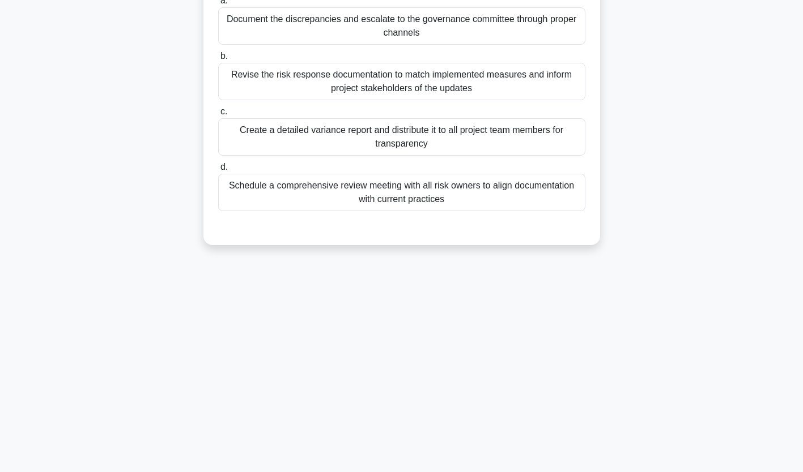
scroll to position [0, 0]
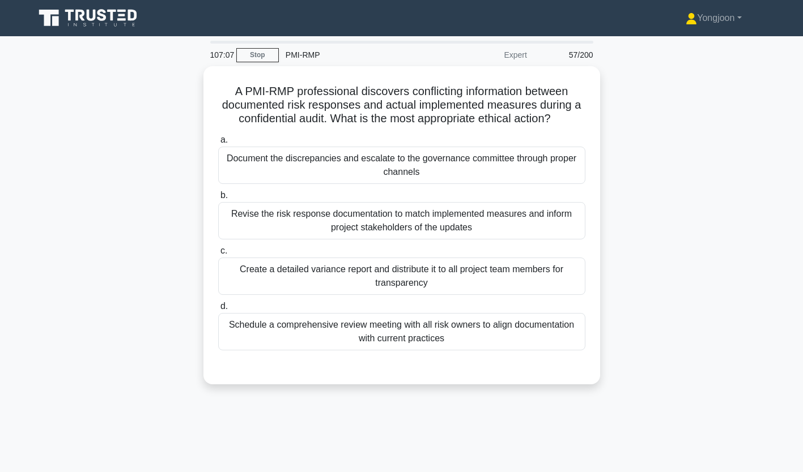
click at [328, 161] on div "Document the discrepancies and escalate to the governance committee through pro…" at bounding box center [401, 165] width 367 height 37
click at [218, 144] on input "a. Document the discrepancies and escalate to the governance committee through …" at bounding box center [218, 140] width 0 height 7
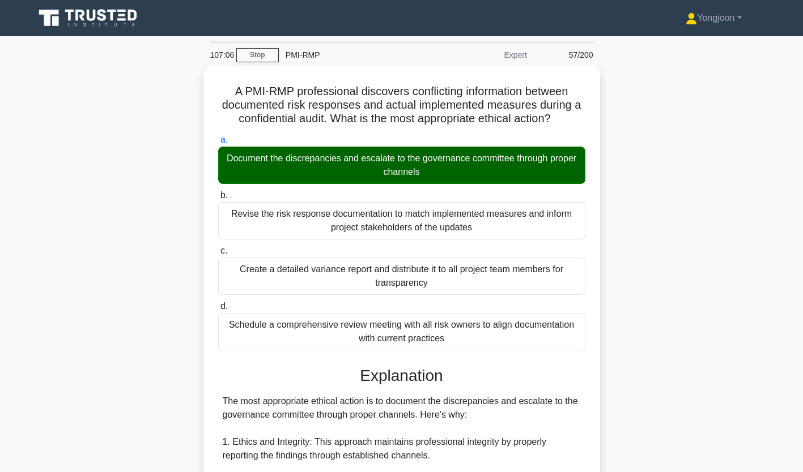
click at [210, 156] on div "A PMI-RMP professional discovers conflicting information between documented ris…" at bounding box center [401, 455] width 387 height 768
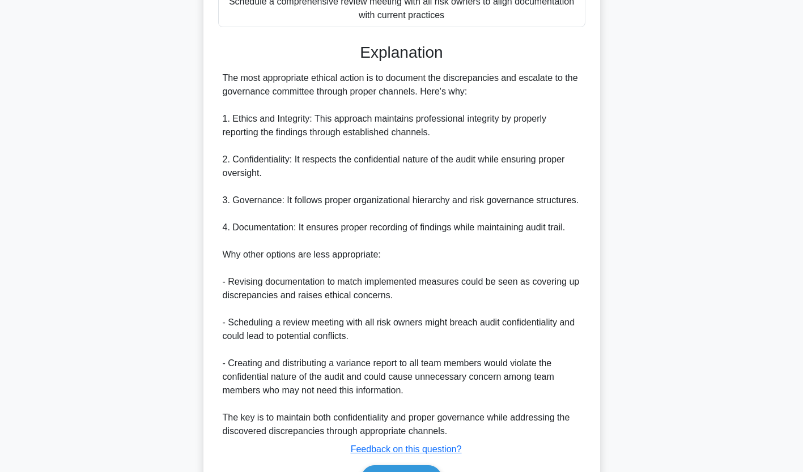
scroll to position [390, 0]
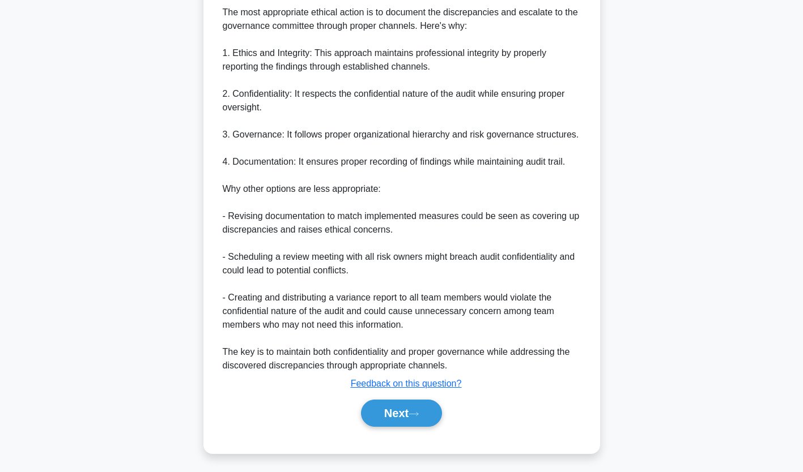
click at [383, 417] on button "Next" at bounding box center [401, 413] width 81 height 27
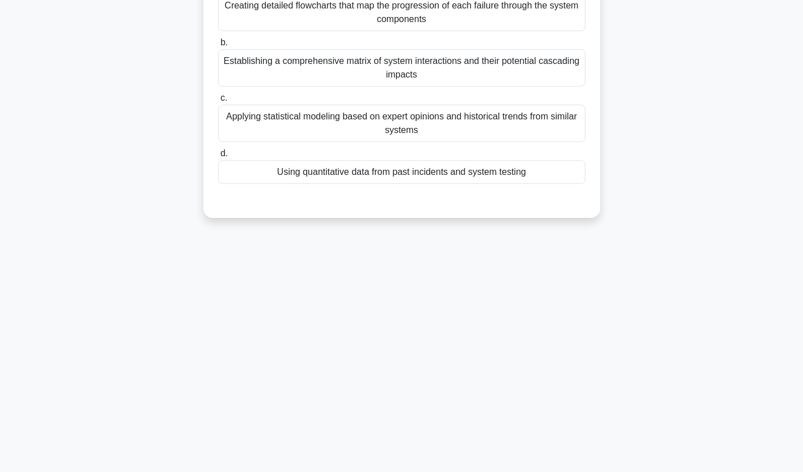
scroll to position [0, 0]
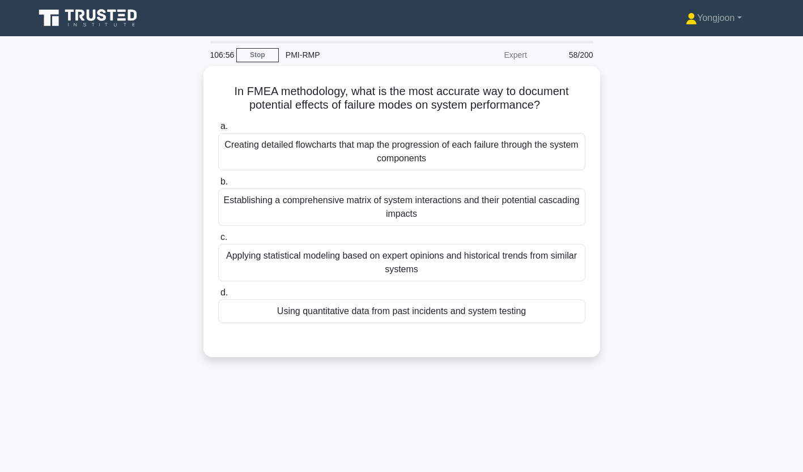
click at [301, 150] on div "Creating detailed flowcharts that map the progression of each failure through t…" at bounding box center [401, 151] width 367 height 37
click at [218, 130] on input "a. Creating detailed flowcharts that map the progression of each failure throug…" at bounding box center [218, 126] width 0 height 7
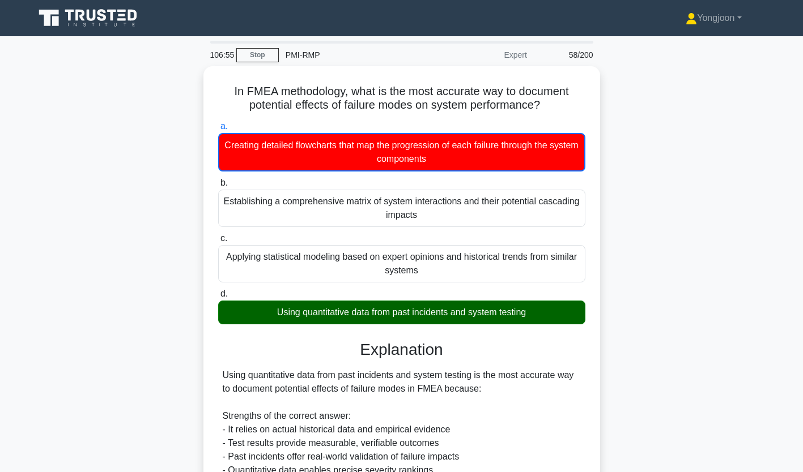
click at [207, 155] on div "In FMEA methodology, what is the most accurate way to document potential effect…" at bounding box center [401, 414] width 397 height 696
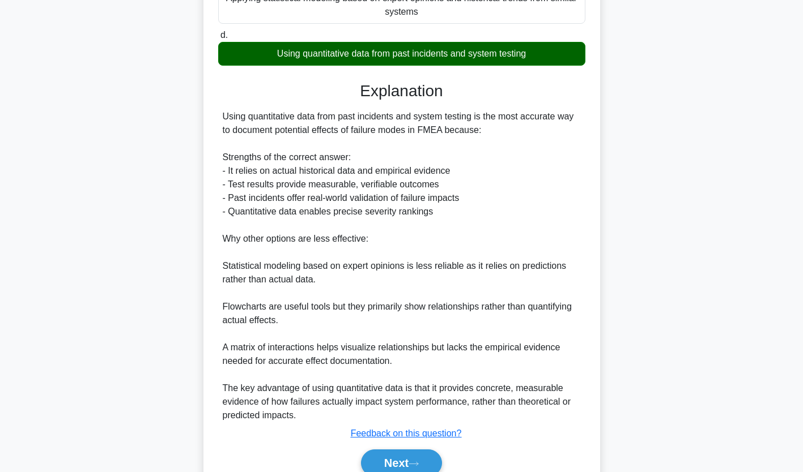
scroll to position [309, 0]
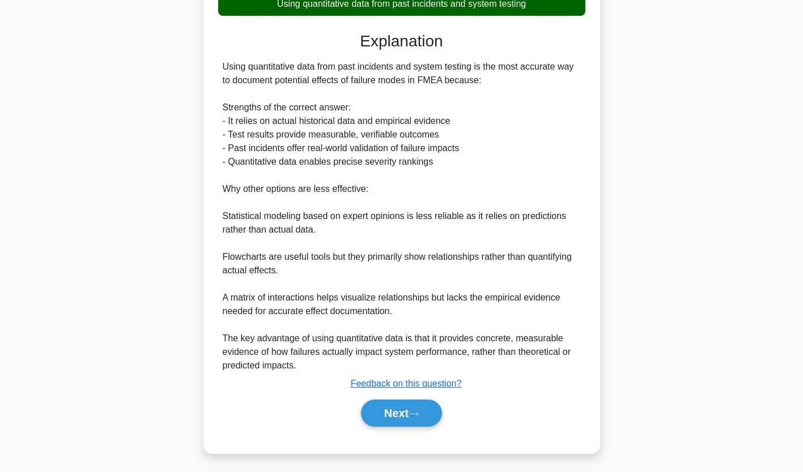
click at [400, 405] on button "Next" at bounding box center [401, 413] width 81 height 27
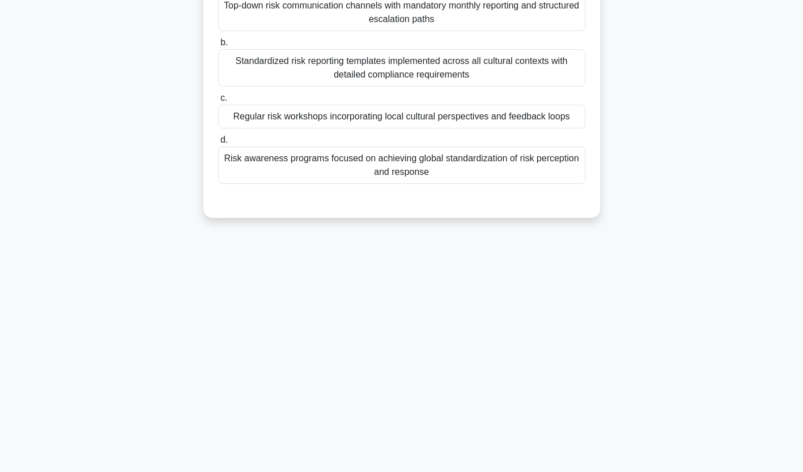
scroll to position [0, 0]
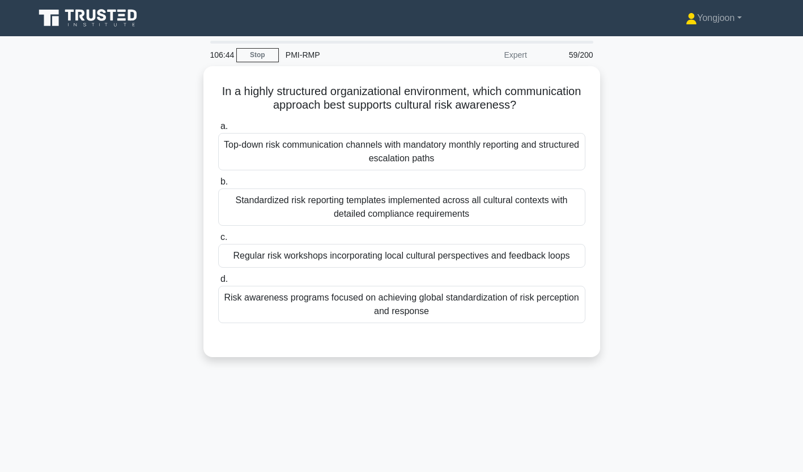
click at [269, 139] on div "Top-down risk communication channels with mandatory monthly reporting and struc…" at bounding box center [401, 151] width 367 height 37
click at [218, 130] on input "a. Top-down risk communication channels with mandatory monthly reporting and st…" at bounding box center [218, 126] width 0 height 7
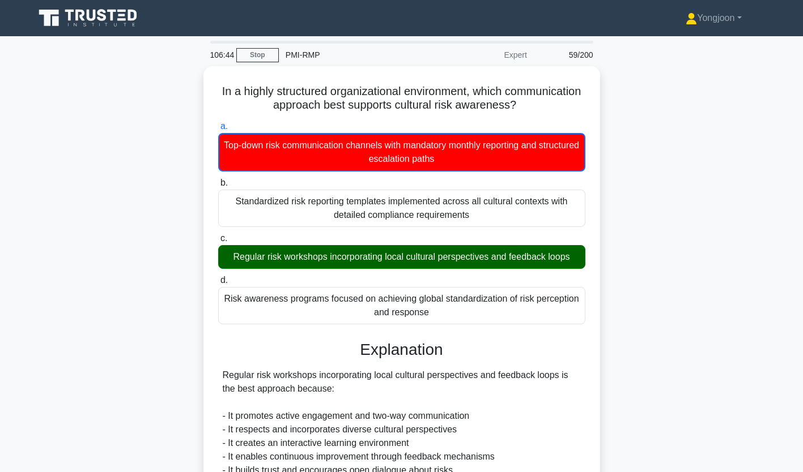
click at [206, 117] on div "In a highly structured organizational environment, which communication approach…" at bounding box center [401, 393] width 397 height 655
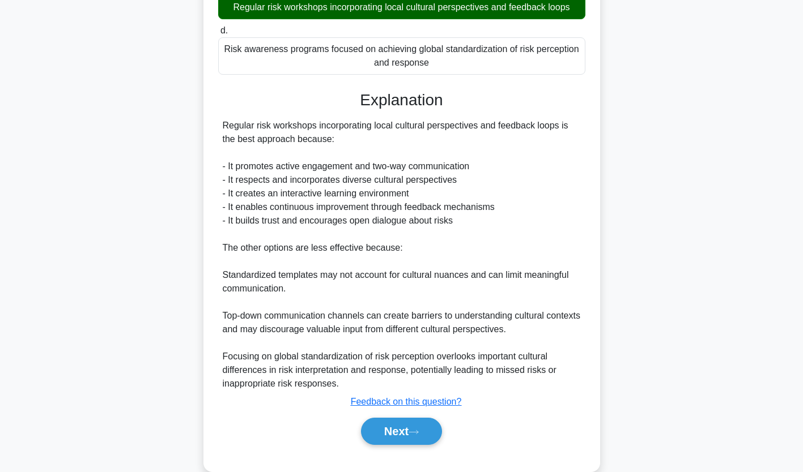
scroll to position [268, 0]
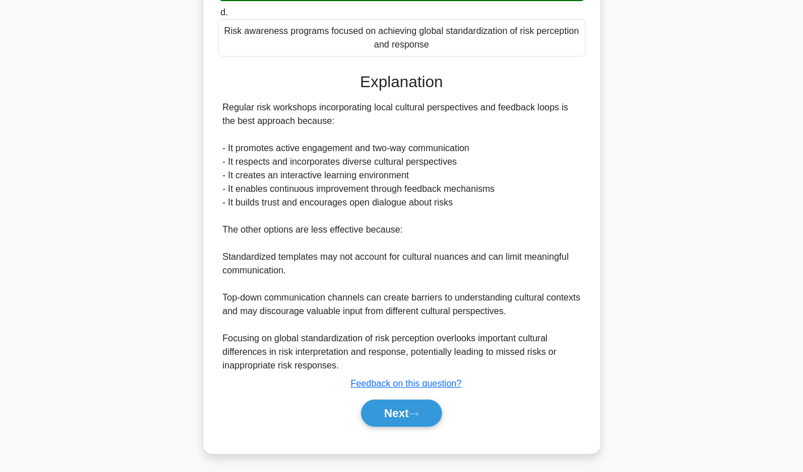
click at [417, 409] on button "Next" at bounding box center [401, 413] width 81 height 27
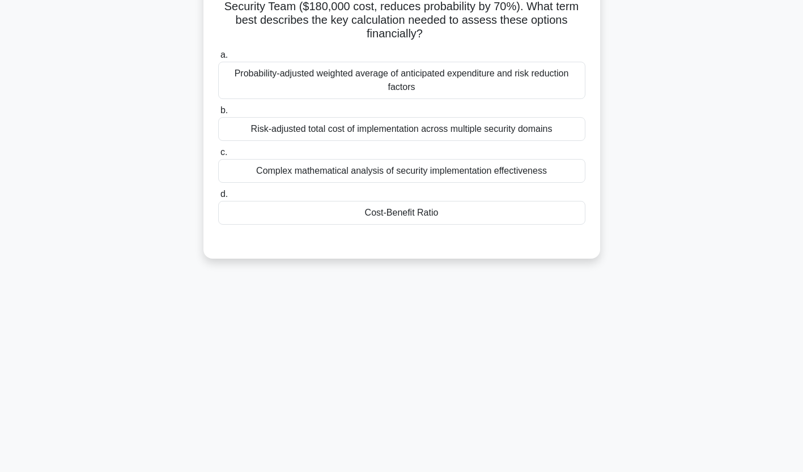
scroll to position [0, 0]
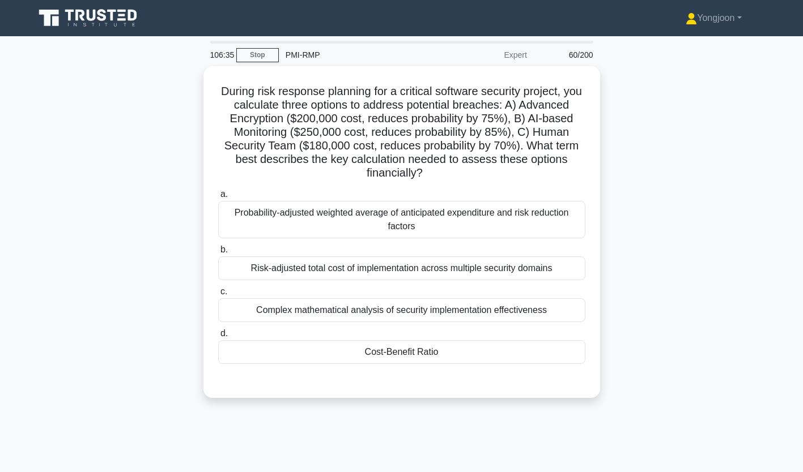
click at [259, 212] on div "Probability-adjusted weighted average of anticipated expenditure and risk reduc…" at bounding box center [401, 219] width 367 height 37
click at [218, 198] on input "a. Probability-adjusted weighted average of anticipated expenditure and risk re…" at bounding box center [218, 194] width 0 height 7
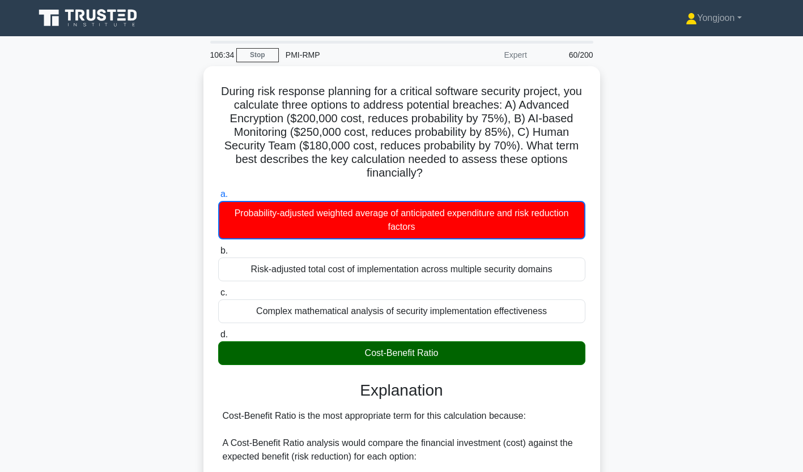
click at [211, 216] on div "a. Probability-adjusted weighted average of anticipated expenditure and risk re…" at bounding box center [401, 213] width 381 height 52
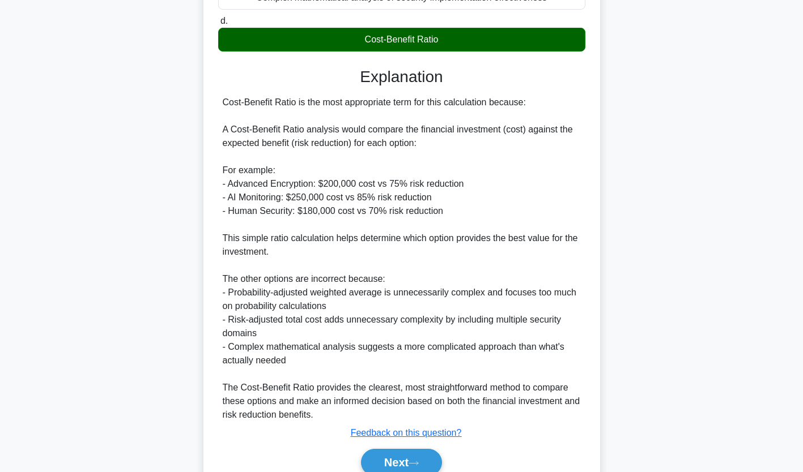
scroll to position [364, 0]
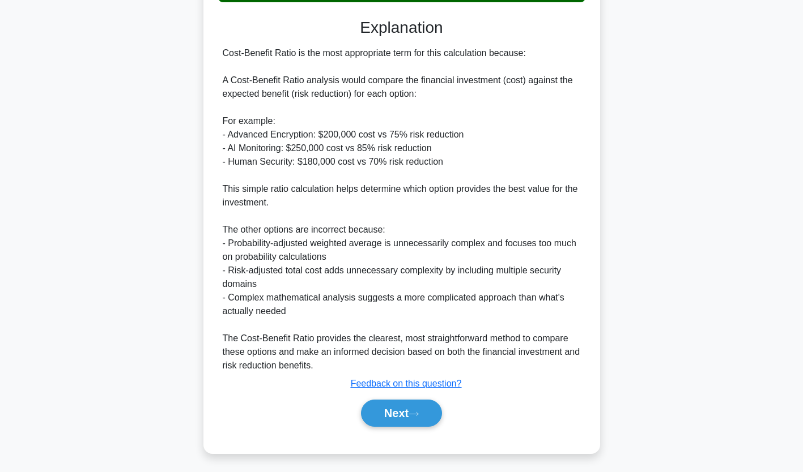
click at [394, 411] on button "Next" at bounding box center [401, 413] width 81 height 27
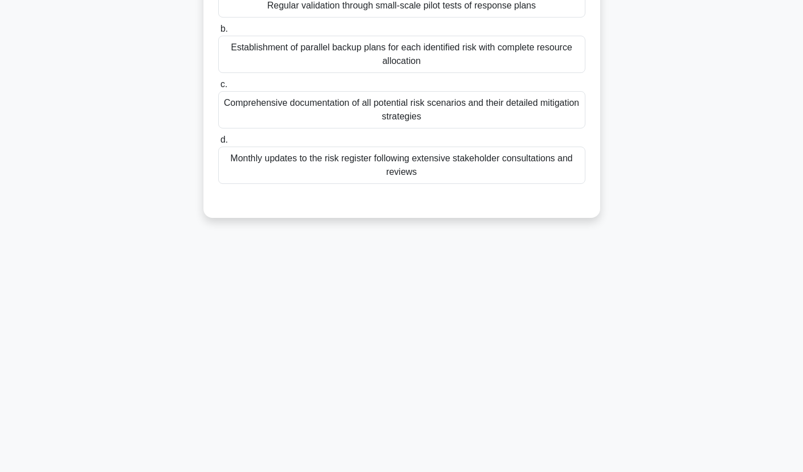
scroll to position [0, 0]
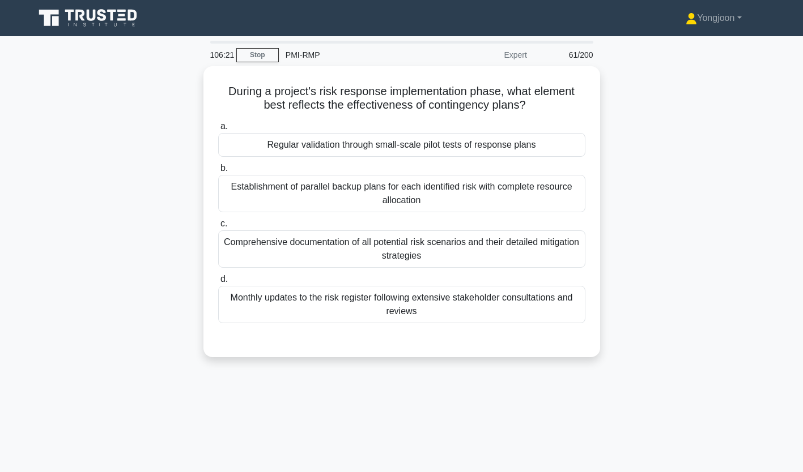
click at [342, 155] on div "Regular validation through small-scale pilot tests of response plans" at bounding box center [401, 145] width 367 height 24
click at [218, 130] on input "a. Regular validation through small-scale pilot tests of response plans" at bounding box center [218, 126] width 0 height 7
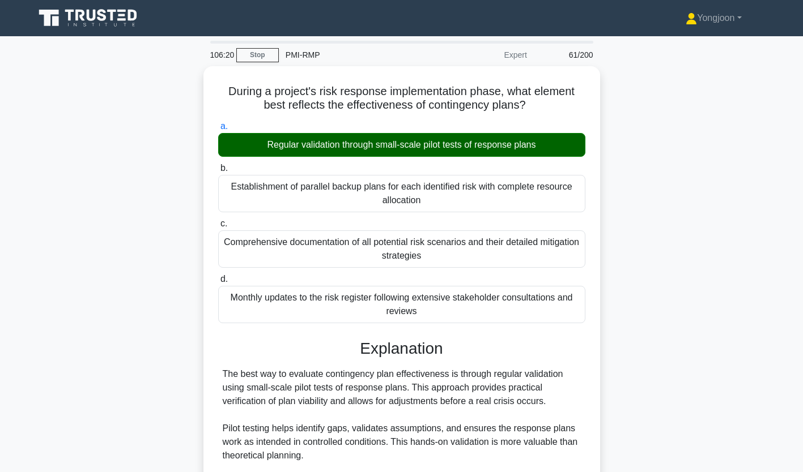
click at [211, 120] on div "a. Regular validation through small-scale pilot tests of response plans" at bounding box center [401, 138] width 381 height 37
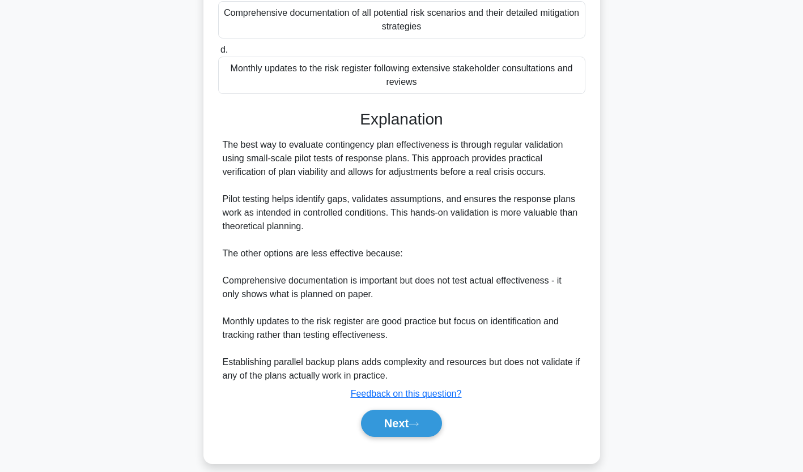
scroll to position [240, 0]
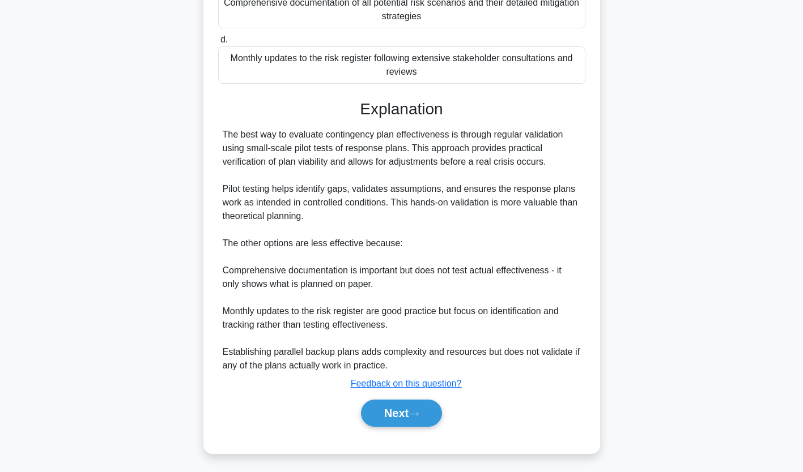
click at [405, 410] on button "Next" at bounding box center [401, 413] width 81 height 27
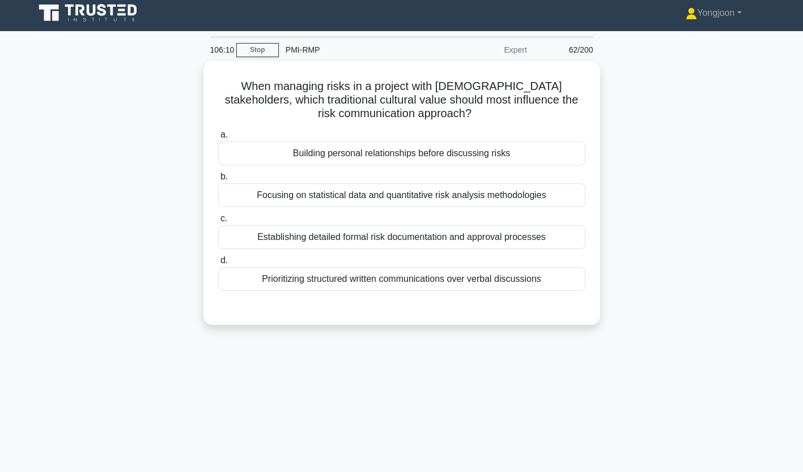
scroll to position [0, 0]
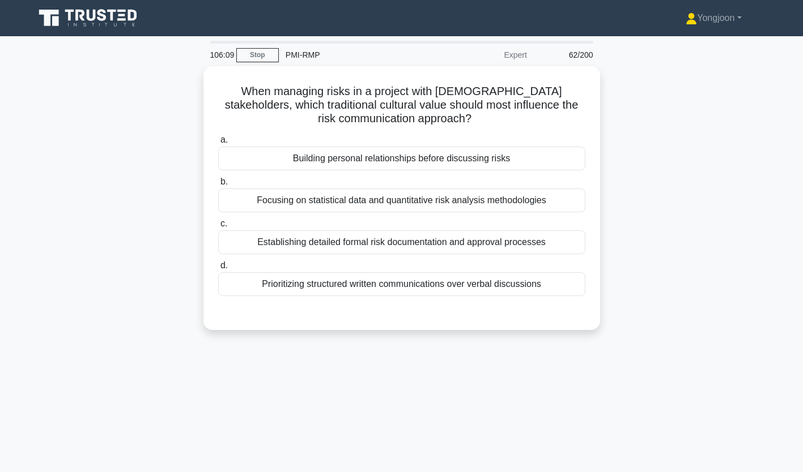
click at [321, 154] on div "Building personal relationships before discussing risks" at bounding box center [401, 159] width 367 height 24
click at [218, 144] on input "a. Building personal relationships before discussing risks" at bounding box center [218, 140] width 0 height 7
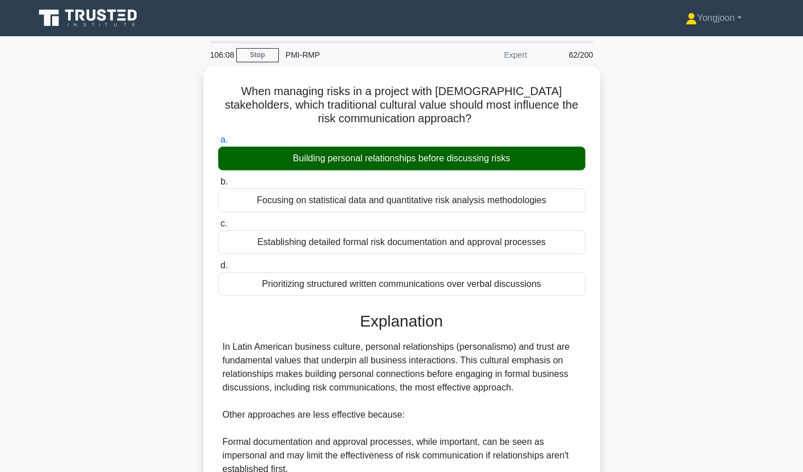
click at [204, 144] on div "When managing risks in a project with Latin American stakeholders, which tradit…" at bounding box center [401, 366] width 397 height 600
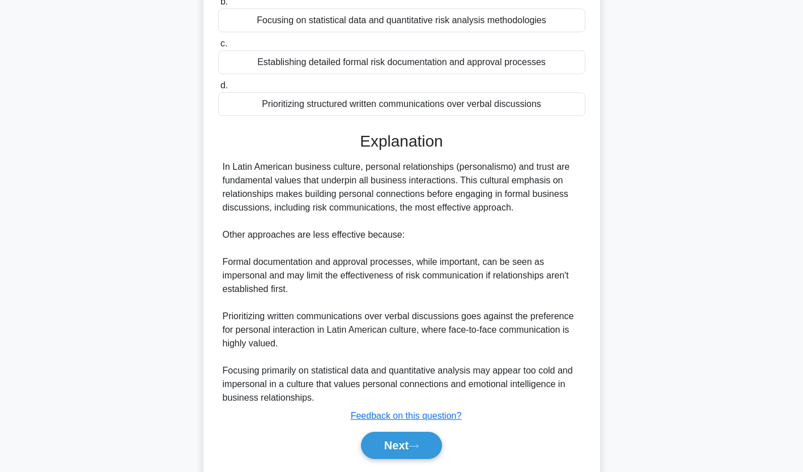
scroll to position [213, 0]
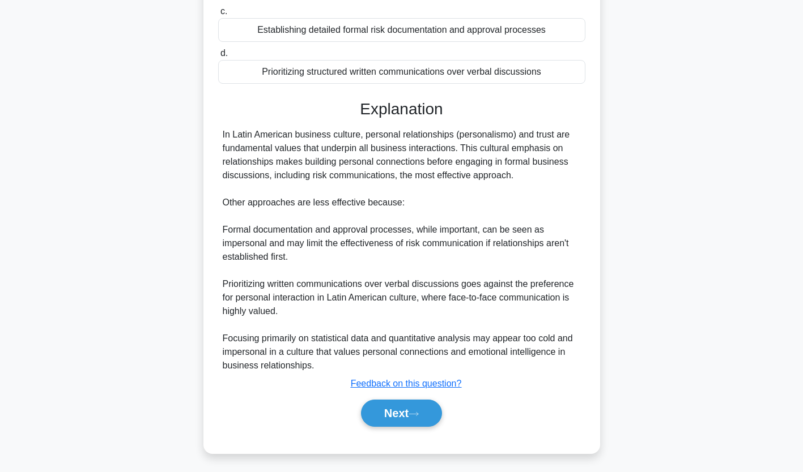
click at [412, 417] on button "Next" at bounding box center [401, 413] width 81 height 27
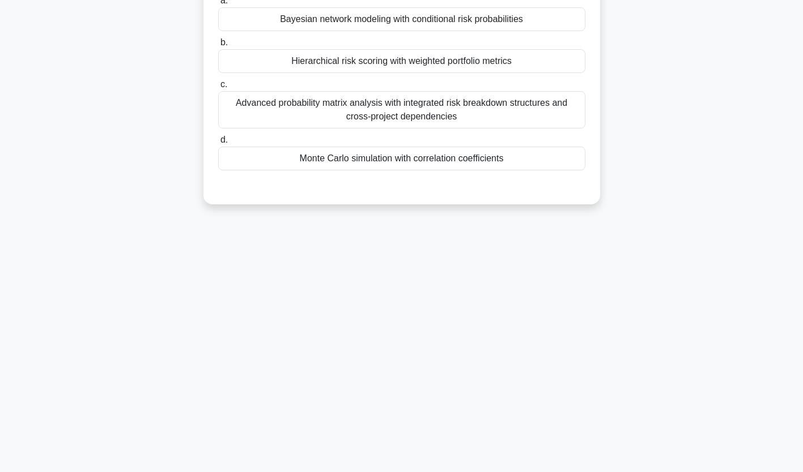
scroll to position [0, 0]
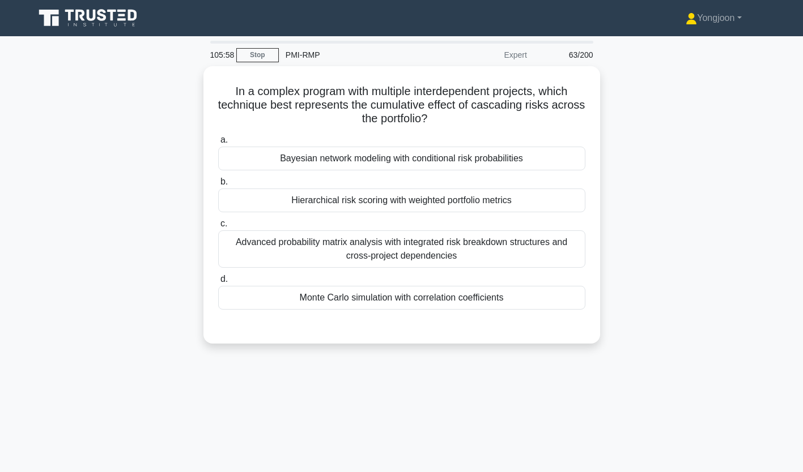
click at [311, 163] on div "Bayesian network modeling with conditional risk probabilities" at bounding box center [401, 159] width 367 height 24
click at [218, 144] on input "a. Bayesian network modeling with conditional risk probabilities" at bounding box center [218, 140] width 0 height 7
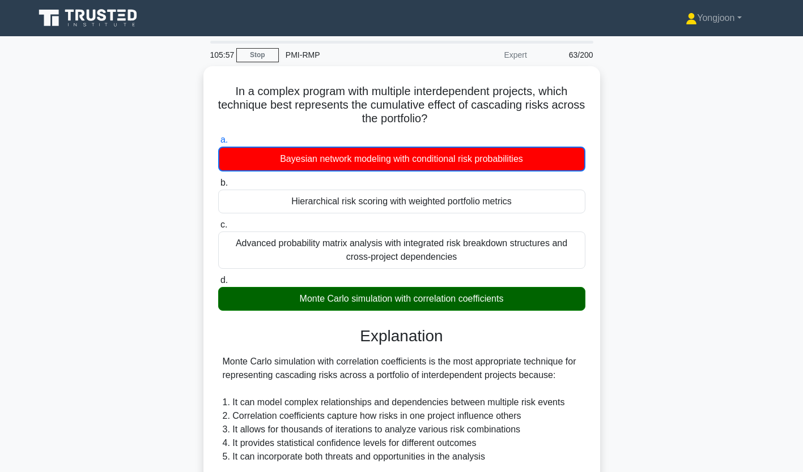
click at [205, 161] on div "In a complex program with multiple interdependent projects, which technique bes…" at bounding box center [401, 380] width 397 height 628
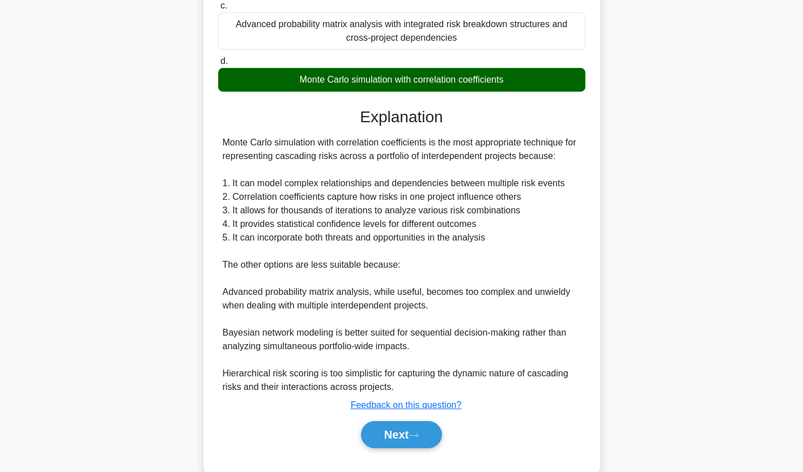
scroll to position [241, 0]
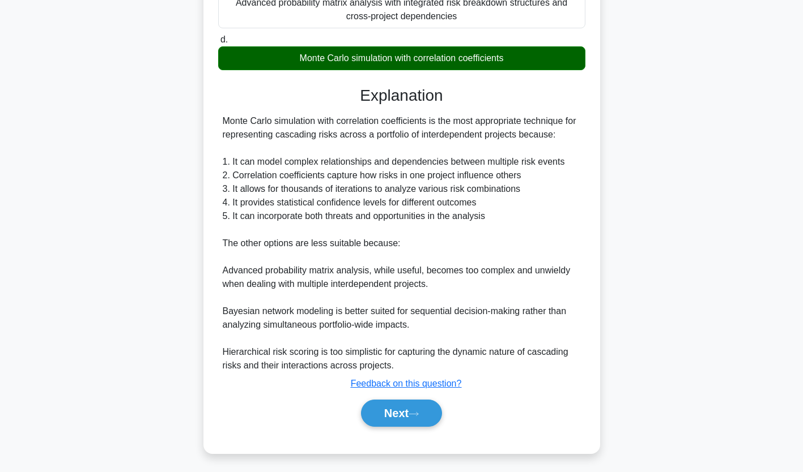
click at [384, 416] on button "Next" at bounding box center [401, 413] width 81 height 27
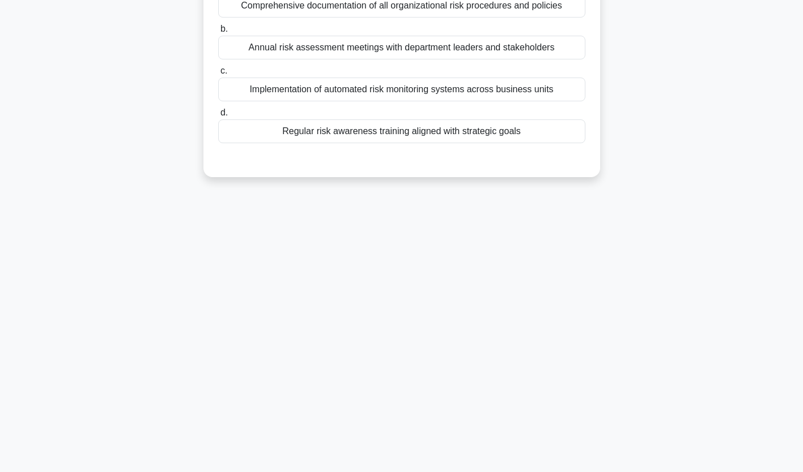
scroll to position [0, 0]
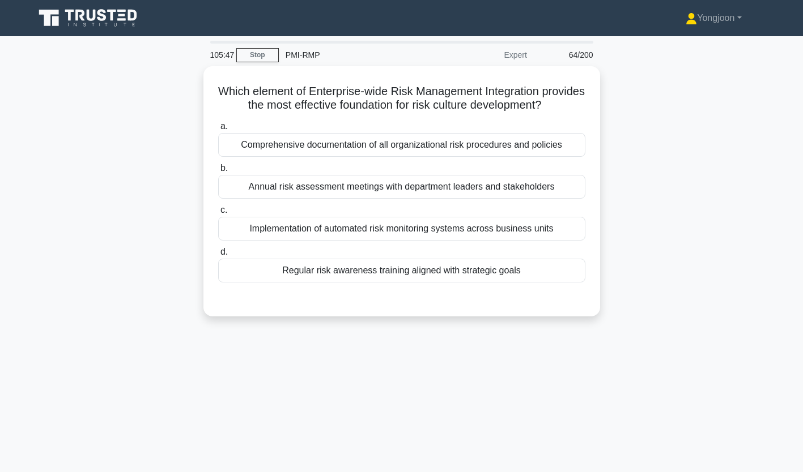
click at [291, 157] on div "Comprehensive documentation of all organizational risk procedures and policies" at bounding box center [401, 145] width 367 height 24
click at [218, 130] on input "a. Comprehensive documentation of all organizational risk procedures and polici…" at bounding box center [218, 126] width 0 height 7
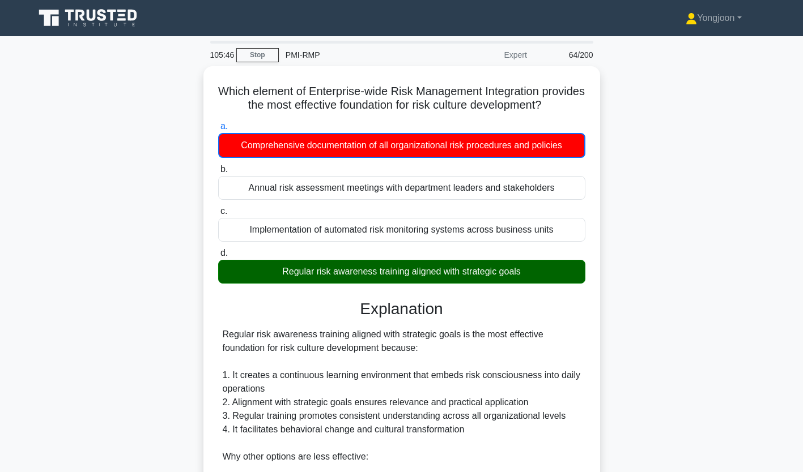
click at [212, 149] on div "a. Comprehensive documentation of all organizational risk procedures and polici…" at bounding box center [401, 139] width 381 height 39
click at [215, 104] on div "Which element of Enterprise-wide Risk Management Integration provides the most …" at bounding box center [401, 367] width 387 height 592
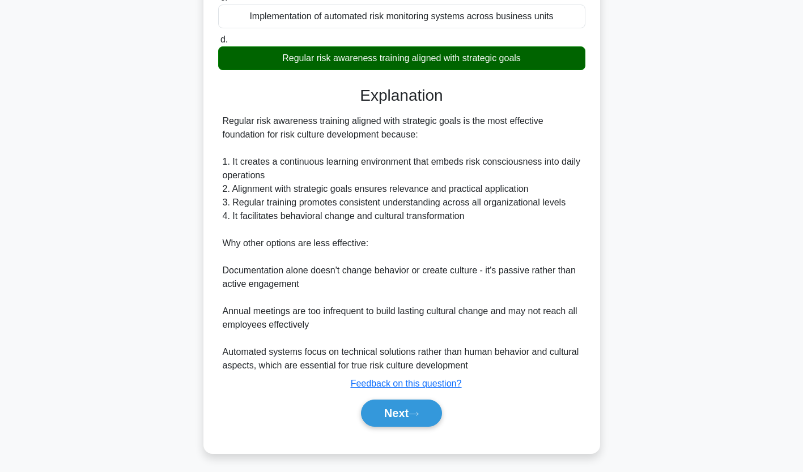
scroll to position [228, 0]
click at [407, 407] on button "Next" at bounding box center [401, 413] width 81 height 27
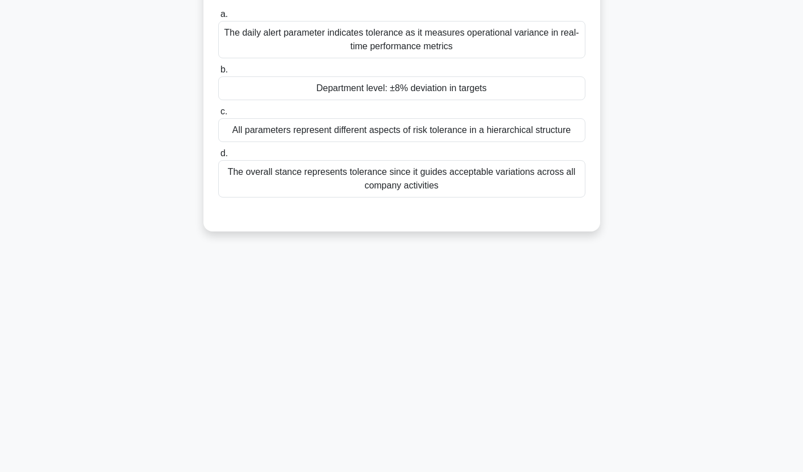
scroll to position [0, 0]
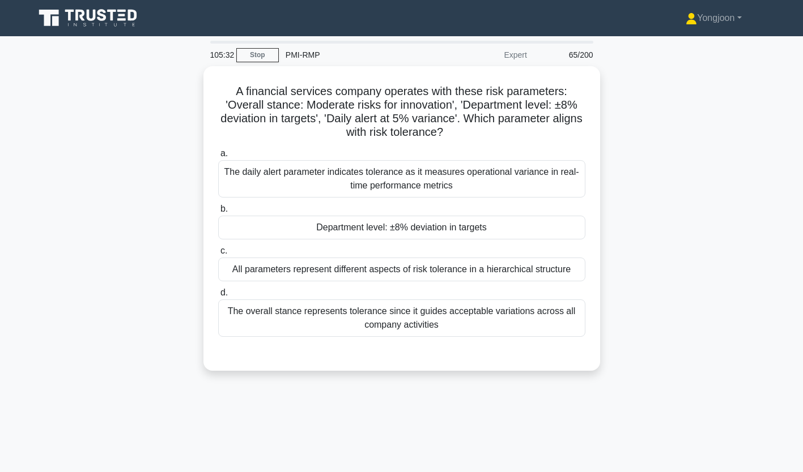
click at [298, 179] on div "The daily alert parameter indicates tolerance as it measures operational varian…" at bounding box center [401, 178] width 367 height 37
click at [218, 157] on input "a. The daily alert parameter indicates tolerance as it measures operational var…" at bounding box center [218, 153] width 0 height 7
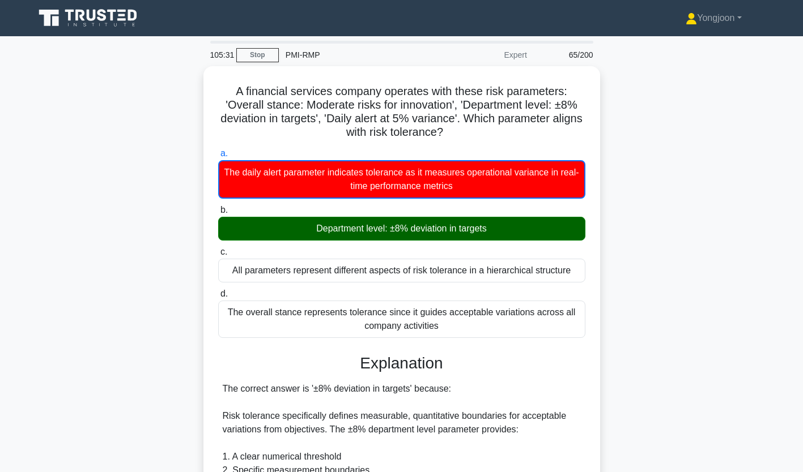
click at [210, 149] on div "A financial services company operates with these risk parameters: 'Overall stan…" at bounding box center [401, 408] width 387 height 674
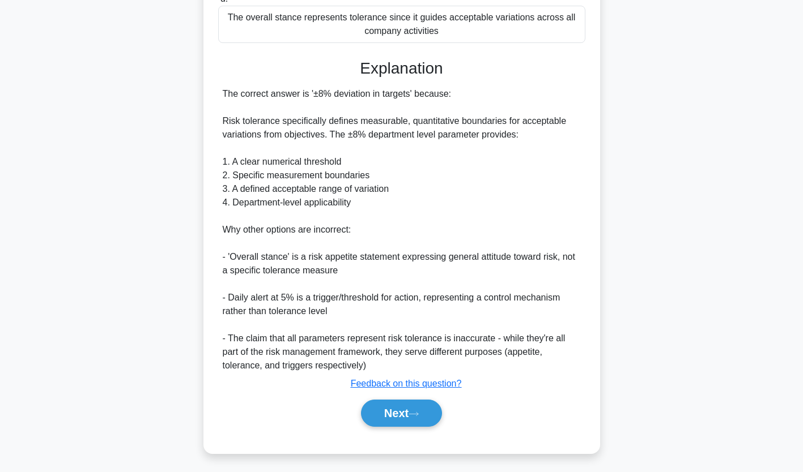
click at [410, 406] on button "Next" at bounding box center [401, 413] width 81 height 27
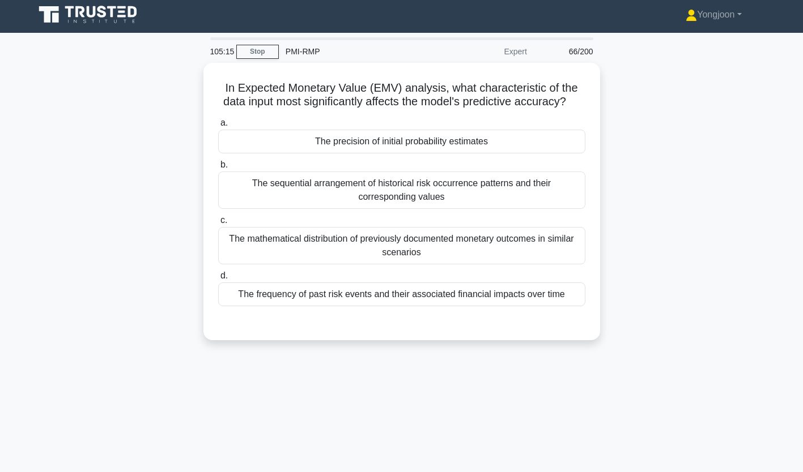
scroll to position [0, 0]
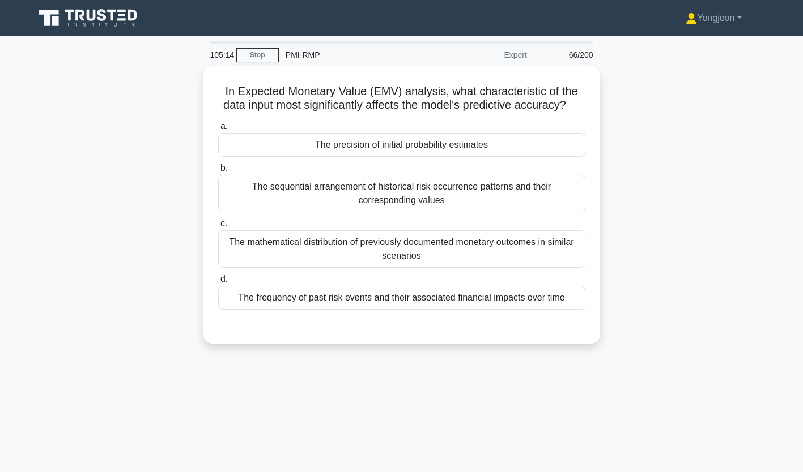
click at [316, 153] on div "The precision of initial probability estimates" at bounding box center [401, 145] width 367 height 24
click at [218, 130] on input "a. The precision of initial probability estimates" at bounding box center [218, 126] width 0 height 7
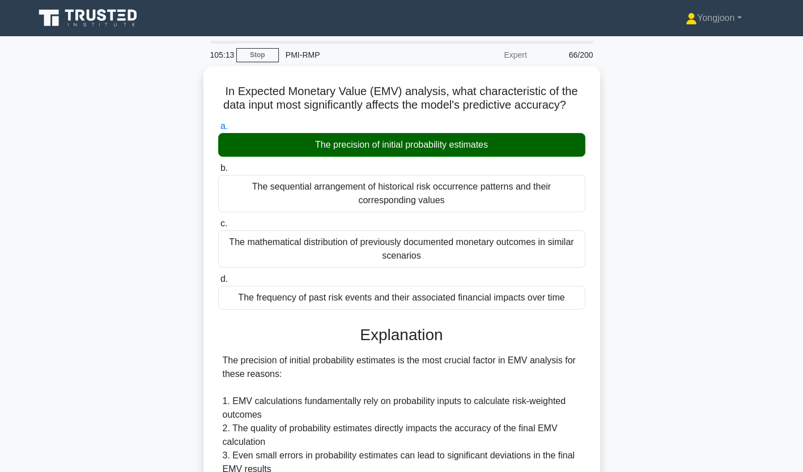
click at [203, 146] on div "In Expected Monetary Value (EMV) analysis, what characteristic of the data inpu…" at bounding box center [401, 393] width 397 height 654
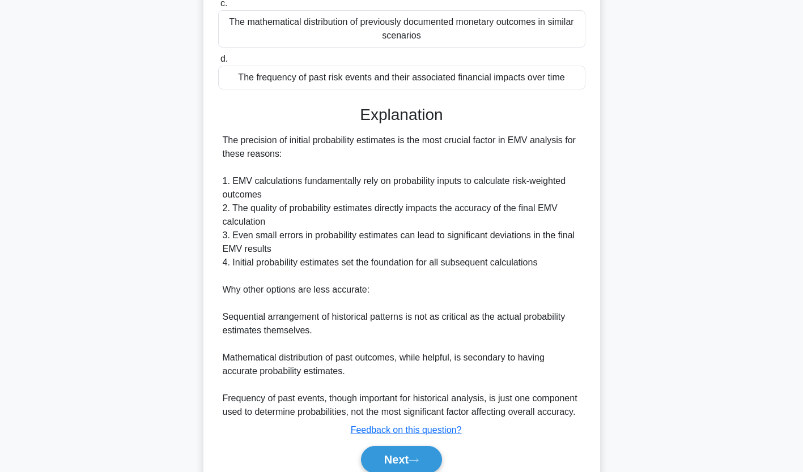
scroll to position [227, 0]
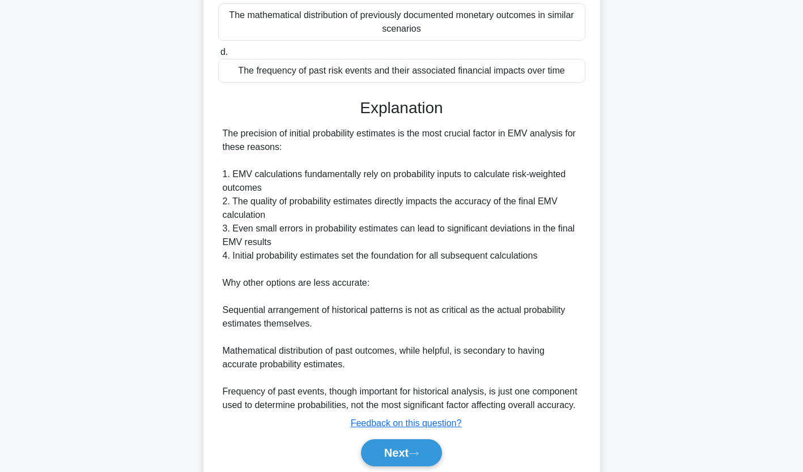
click at [404, 458] on button "Next" at bounding box center [401, 453] width 81 height 27
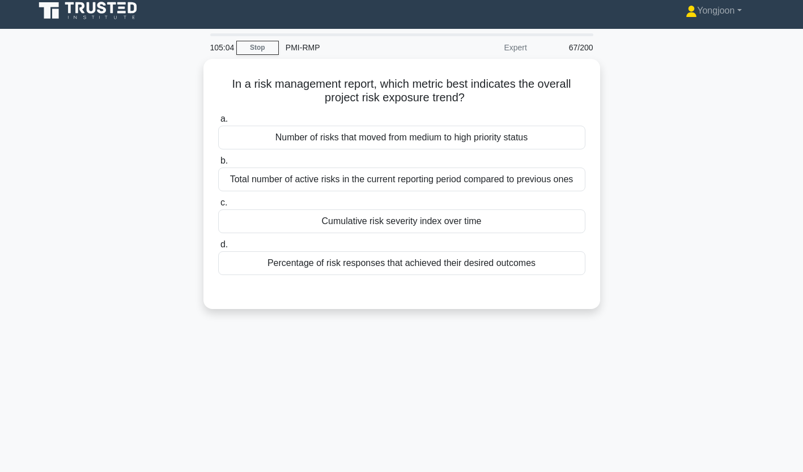
scroll to position [0, 0]
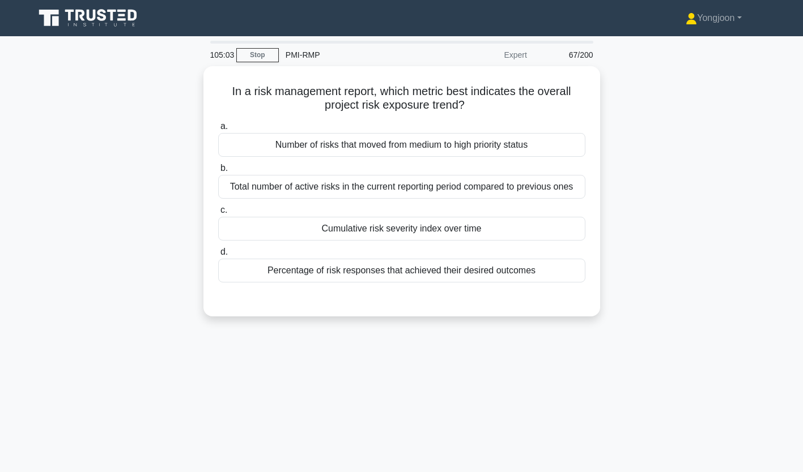
click at [381, 148] on div "Number of risks that moved from medium to high priority status" at bounding box center [401, 145] width 367 height 24
click at [218, 130] on input "a. Number of risks that moved from medium to high priority status" at bounding box center [218, 126] width 0 height 7
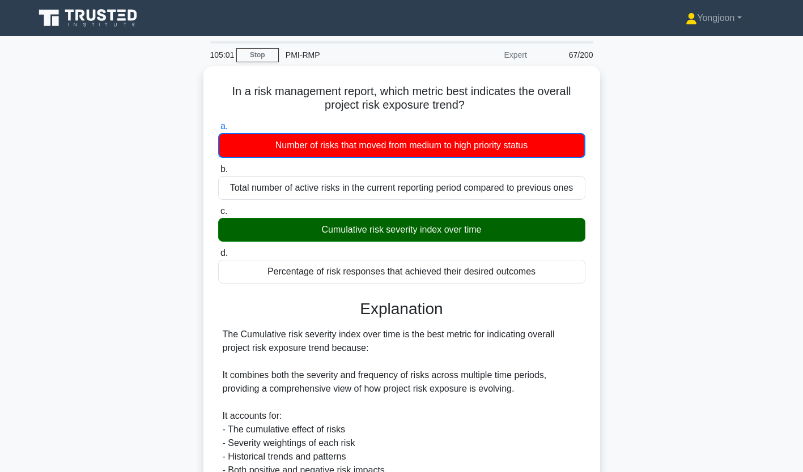
click at [205, 163] on div "In a risk management report, which metric best indicates the overall project ri…" at bounding box center [401, 380] width 397 height 628
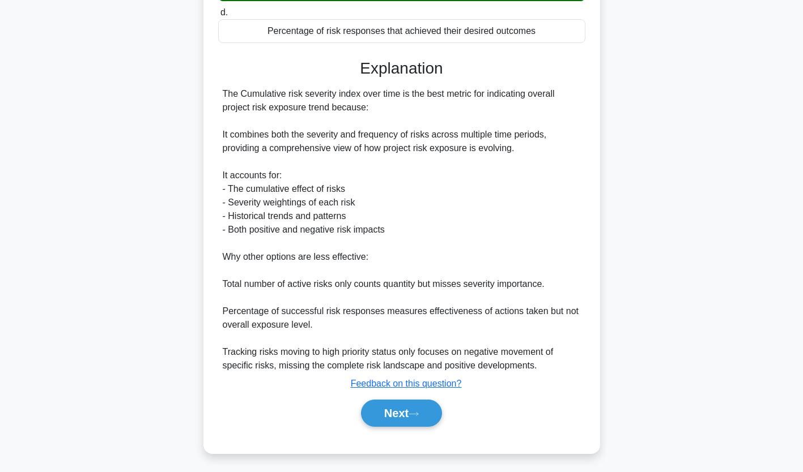
click at [403, 414] on button "Next" at bounding box center [401, 413] width 81 height 27
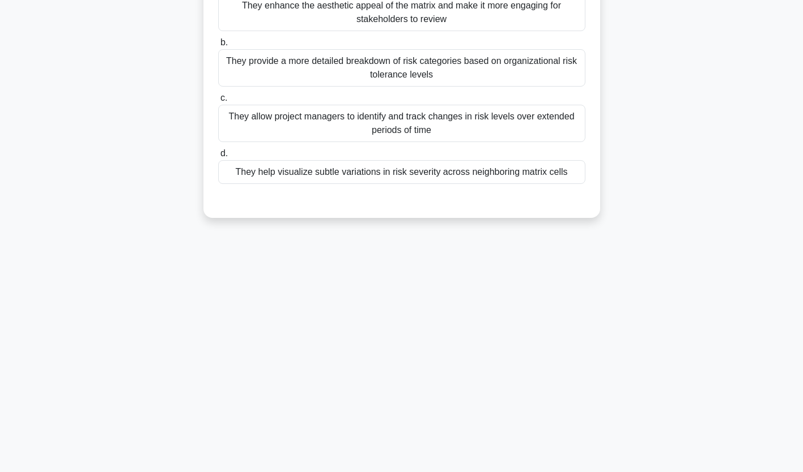
scroll to position [0, 0]
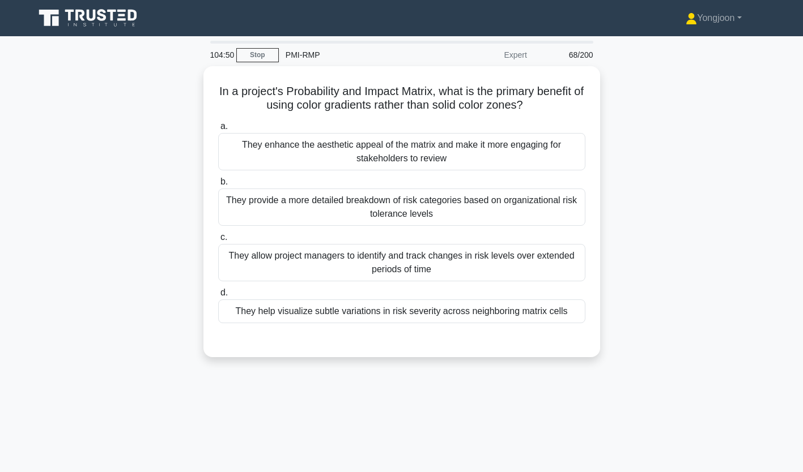
click at [281, 150] on div "They enhance the aesthetic appeal of the matrix and make it more engaging for s…" at bounding box center [401, 151] width 367 height 37
click at [218, 130] on input "a. They enhance the aesthetic appeal of the matrix and make it more engaging fo…" at bounding box center [218, 126] width 0 height 7
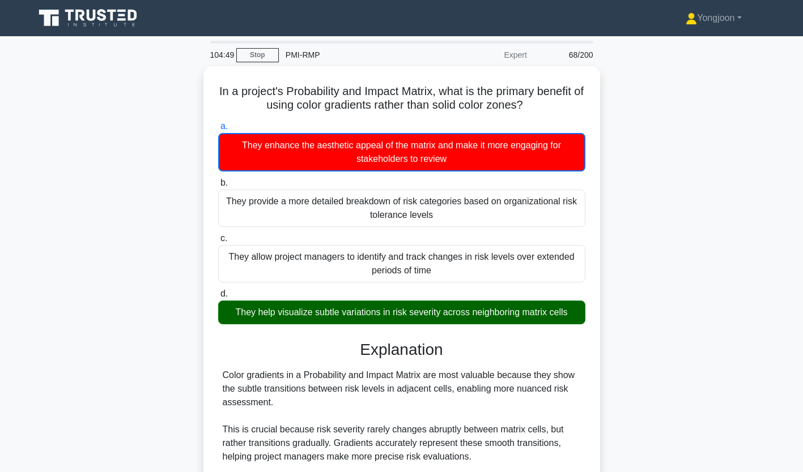
click at [206, 135] on div "In a project's Probability and Impact Matrix, what is the primary benefit of us…" at bounding box center [401, 380] width 397 height 628
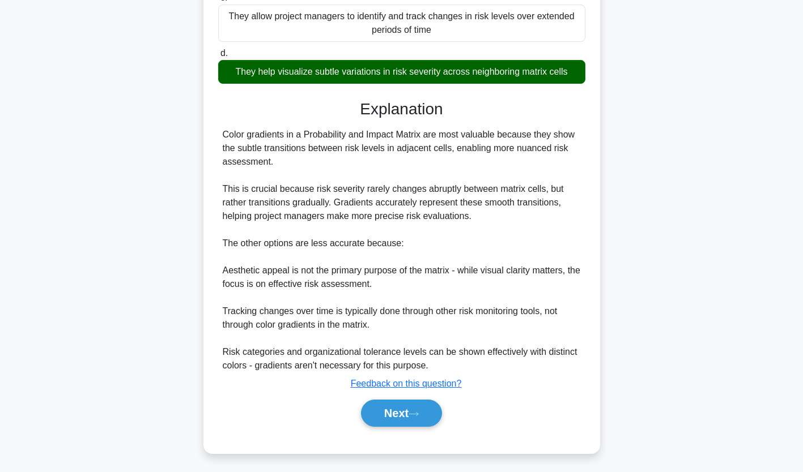
click at [390, 410] on button "Next" at bounding box center [401, 413] width 81 height 27
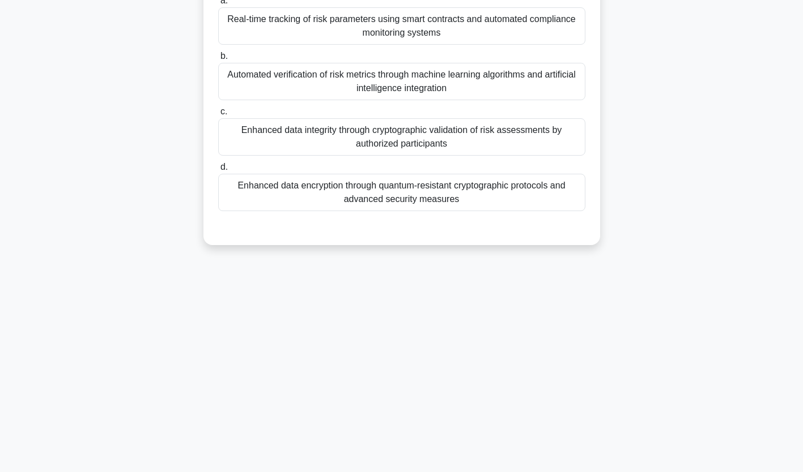
scroll to position [0, 0]
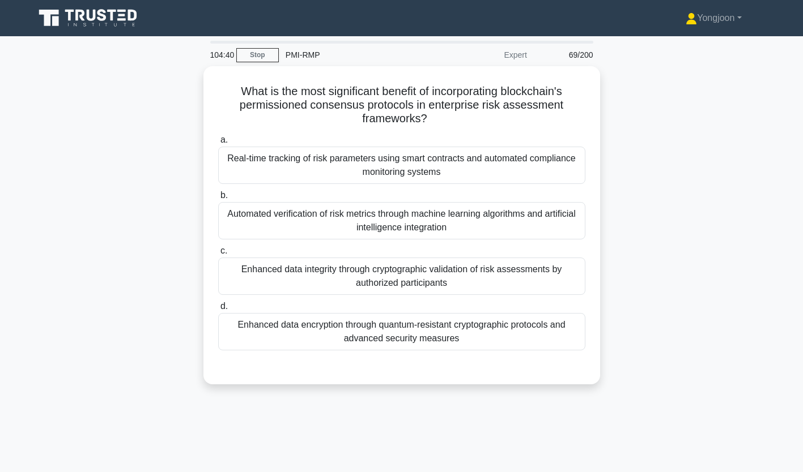
click at [308, 169] on div "Real-time tracking of risk parameters using smart contracts and automated compl…" at bounding box center [401, 165] width 367 height 37
click at [218, 144] on input "a. Real-time tracking of risk parameters using smart contracts and automated co…" at bounding box center [218, 140] width 0 height 7
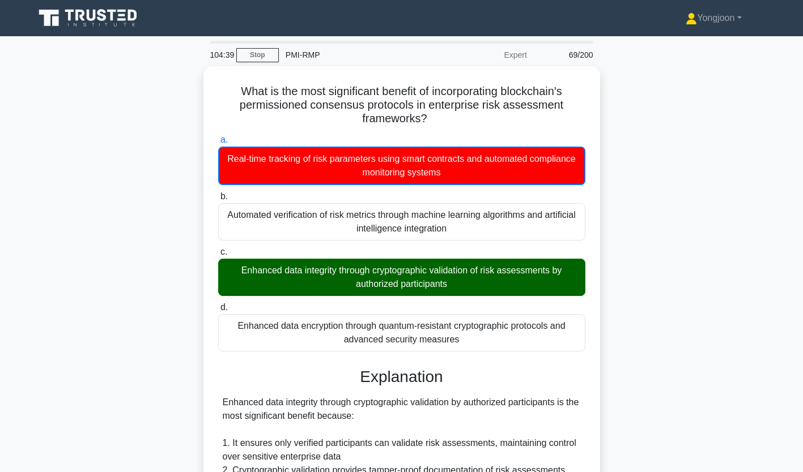
click at [210, 148] on div "What is the most significant benefit of incorporating blockchain's permissioned…" at bounding box center [401, 428] width 387 height 714
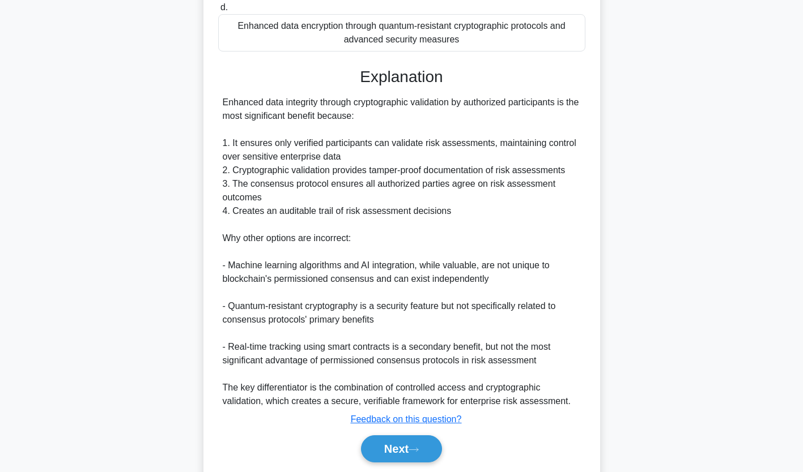
scroll to position [316, 0]
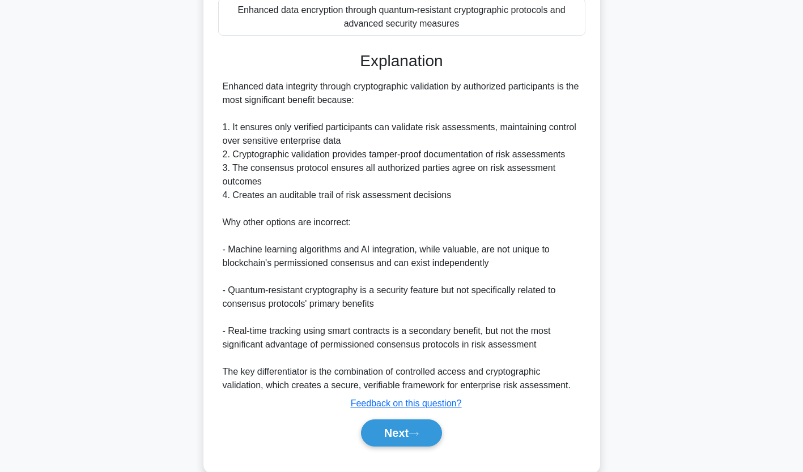
click at [419, 433] on icon at bounding box center [413, 434] width 10 height 6
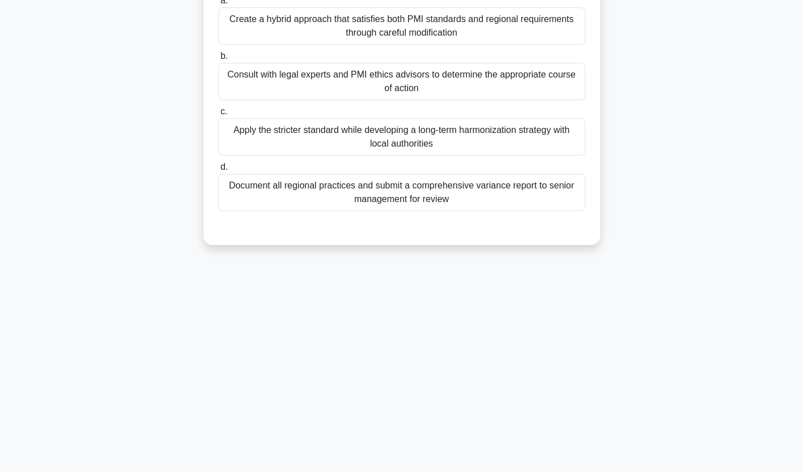
scroll to position [0, 0]
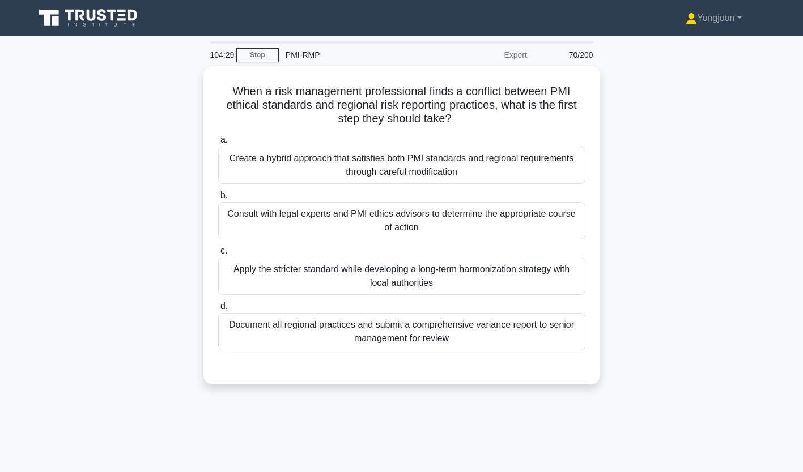
click at [306, 168] on div "Create a hybrid approach that satisfies both PMI standards and regional require…" at bounding box center [401, 165] width 367 height 37
click at [218, 144] on input "a. Create a hybrid approach that satisfies both PMI standards and regional requ…" at bounding box center [218, 140] width 0 height 7
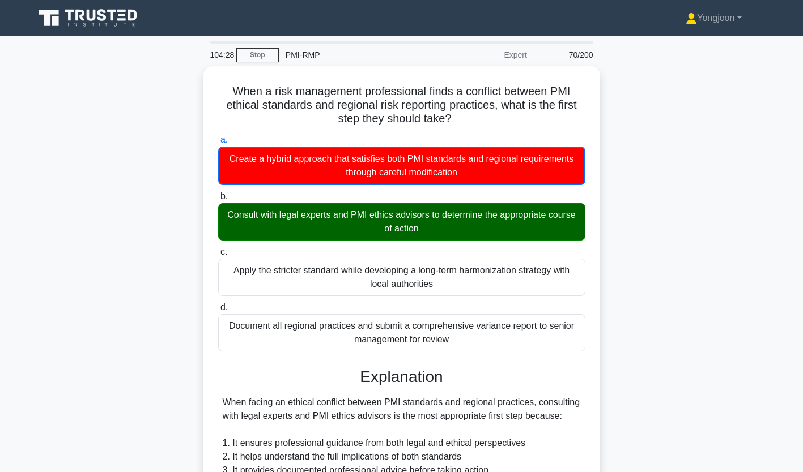
click at [208, 170] on div "When a risk management professional finds a conflict between PMI ethical standa…" at bounding box center [401, 401] width 387 height 660
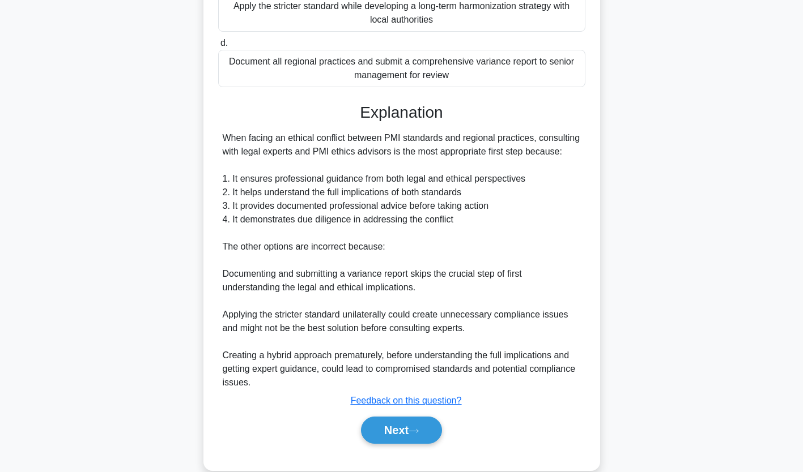
scroll to position [282, 0]
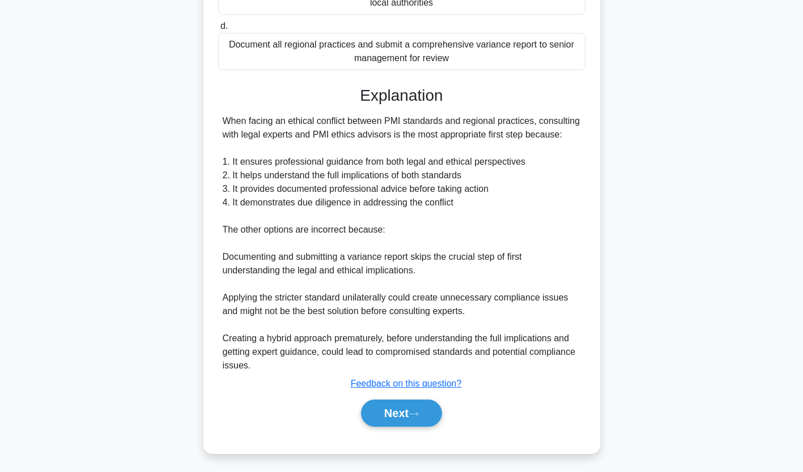
click at [399, 409] on button "Next" at bounding box center [401, 413] width 81 height 27
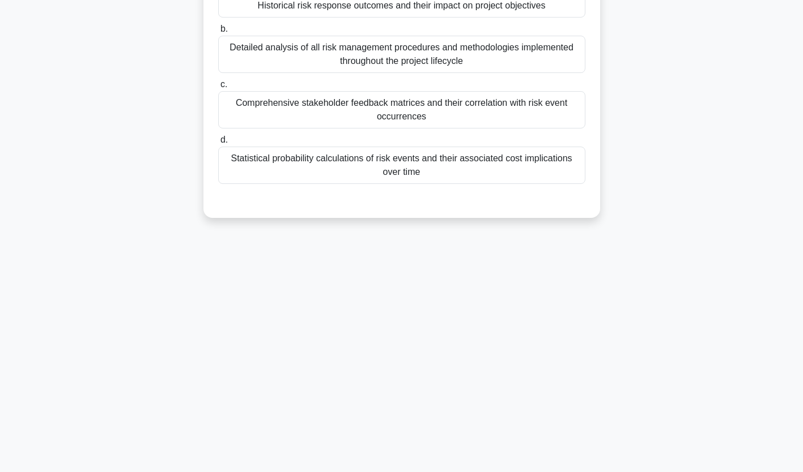
scroll to position [0, 0]
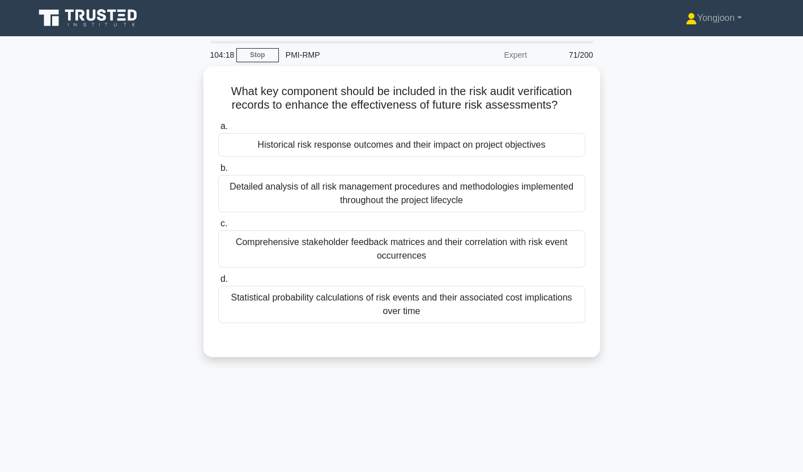
click at [289, 137] on div "Historical risk response outcomes and their impact on project objectives" at bounding box center [401, 145] width 367 height 24
click at [218, 130] on input "a. Historical risk response outcomes and their impact on project objectives" at bounding box center [218, 126] width 0 height 7
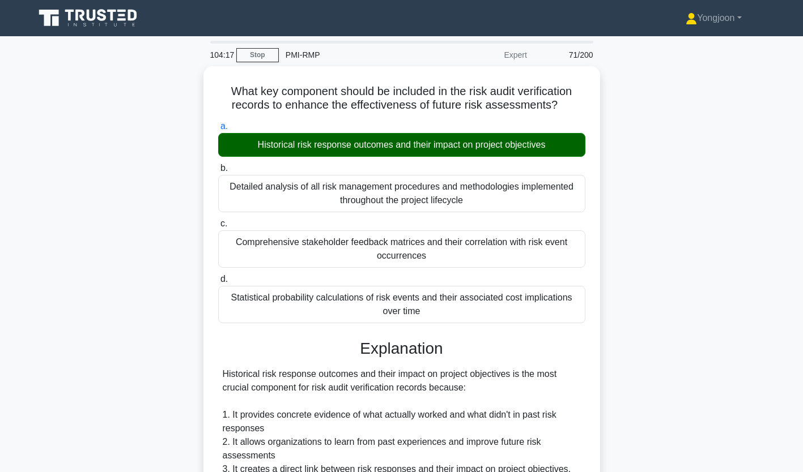
click at [210, 152] on div "What key component should be included in the risk audit verification records to…" at bounding box center [401, 414] width 387 height 686
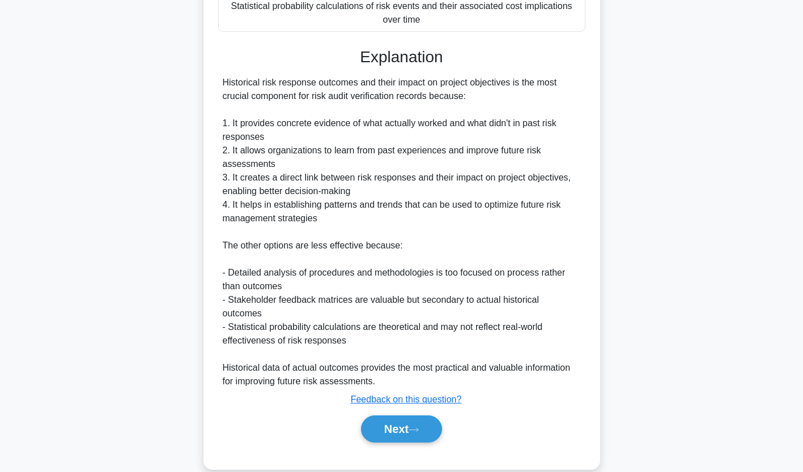
scroll to position [295, 0]
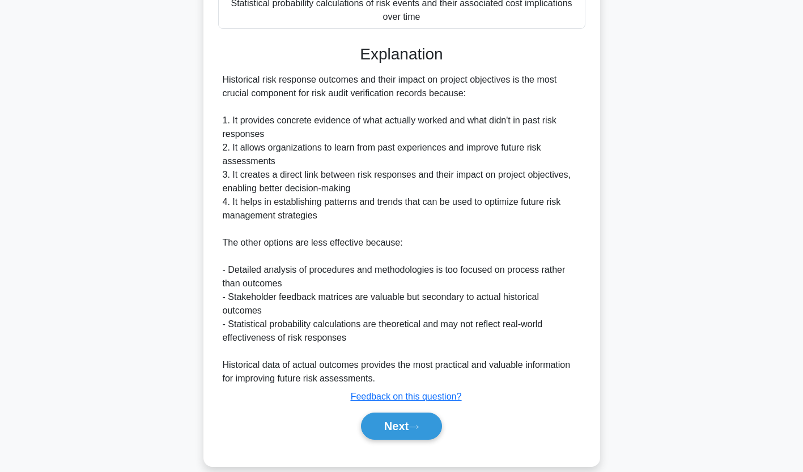
click at [412, 416] on button "Next" at bounding box center [401, 426] width 81 height 27
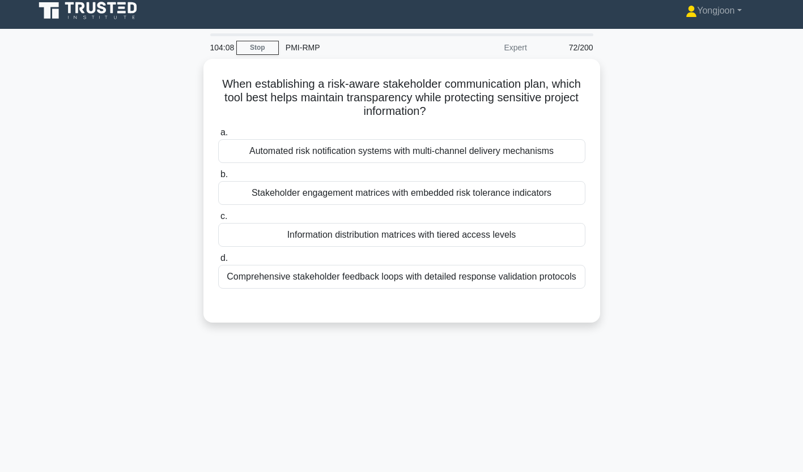
scroll to position [0, 0]
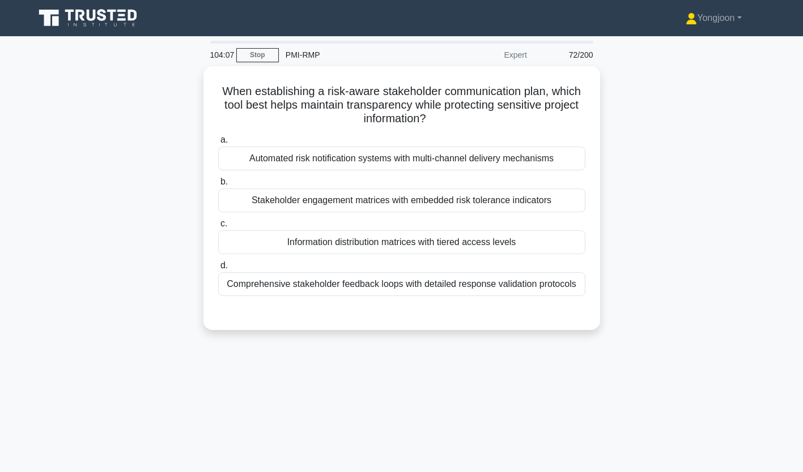
click at [289, 155] on div "Automated risk notification systems with multi-channel delivery mechanisms" at bounding box center [401, 159] width 367 height 24
click at [218, 144] on input "a. Automated risk notification systems with multi-channel delivery mechanisms" at bounding box center [218, 140] width 0 height 7
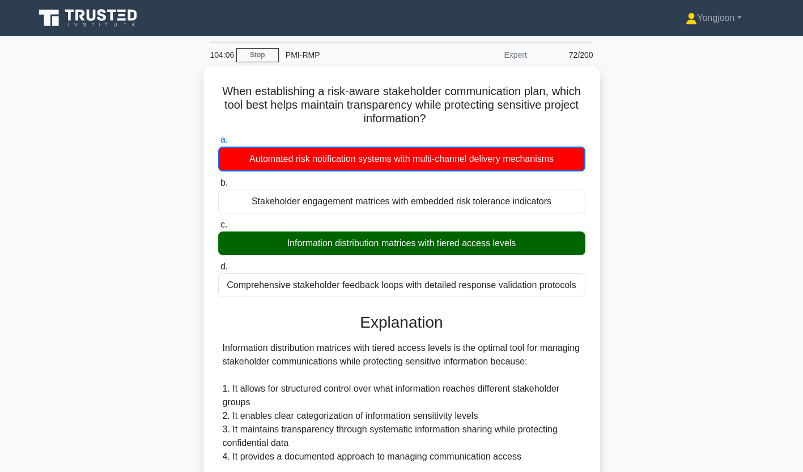
click at [210, 151] on div "When establishing a risk-aware stakeholder communication plan, which tool best …" at bounding box center [401, 387] width 387 height 633
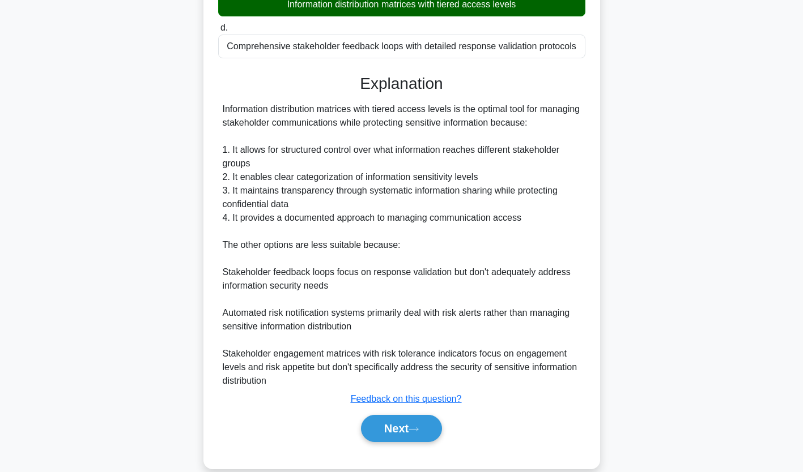
scroll to position [255, 0]
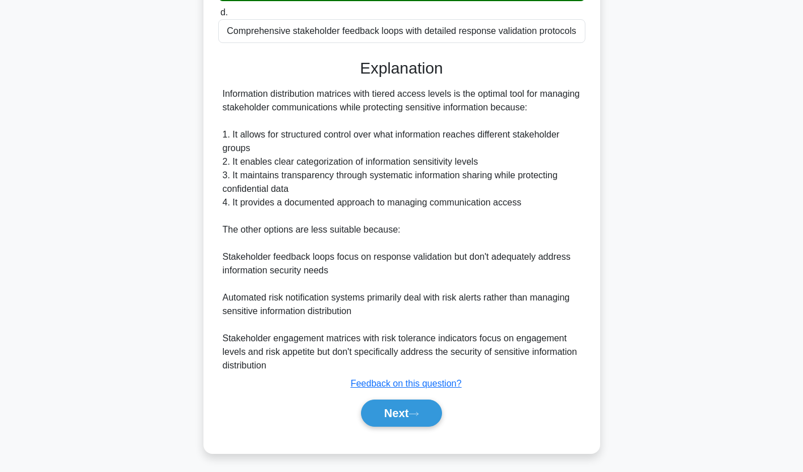
click at [404, 406] on button "Next" at bounding box center [401, 413] width 81 height 27
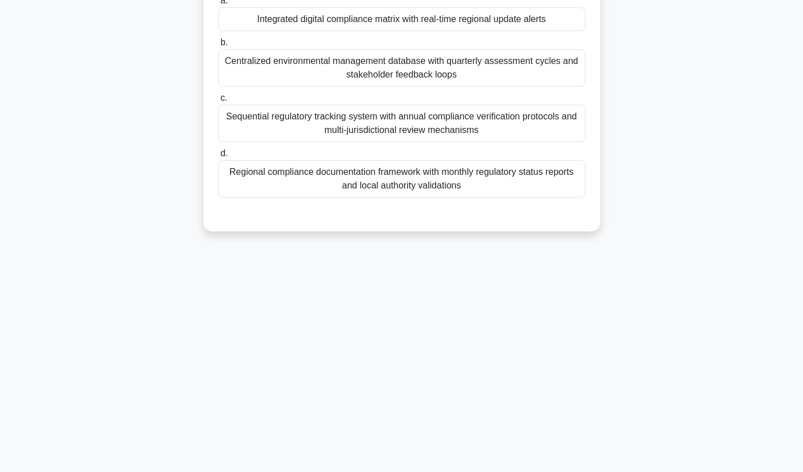
scroll to position [0, 0]
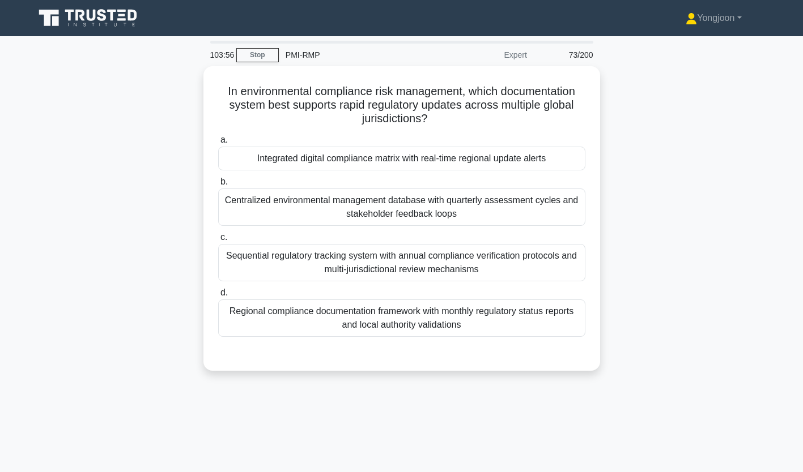
click at [297, 156] on div "Integrated digital compliance matrix with real-time regional update alerts" at bounding box center [401, 159] width 367 height 24
click at [218, 144] on input "a. Integrated digital compliance matrix with real-time regional update alerts" at bounding box center [218, 140] width 0 height 7
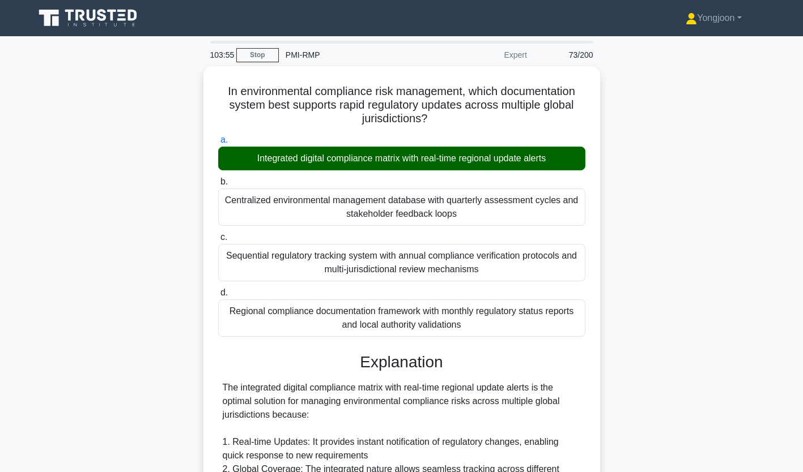
click at [199, 144] on div "In environmental compliance risk management, which documentation system best su…" at bounding box center [402, 434] width 748 height 736
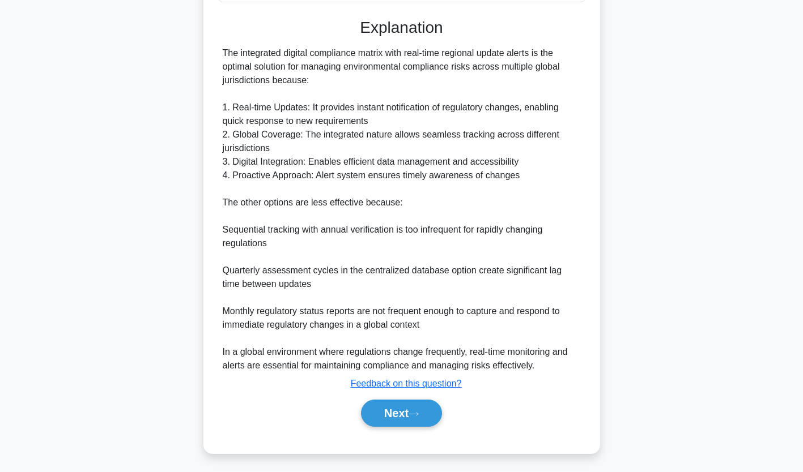
click at [406, 410] on button "Next" at bounding box center [401, 413] width 81 height 27
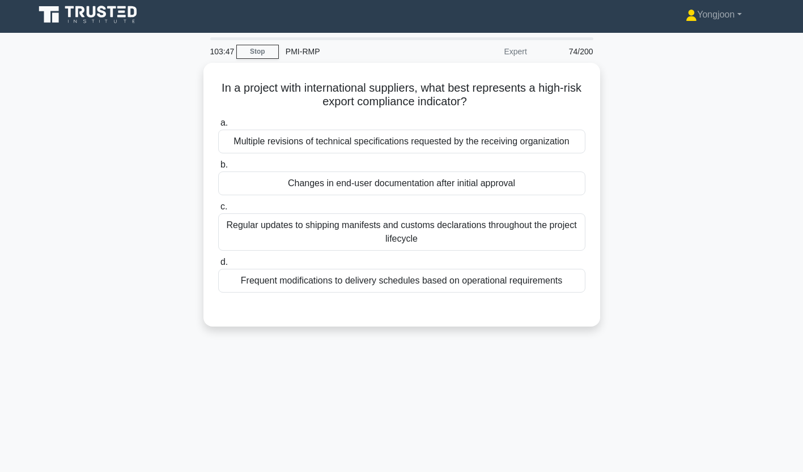
scroll to position [2, 0]
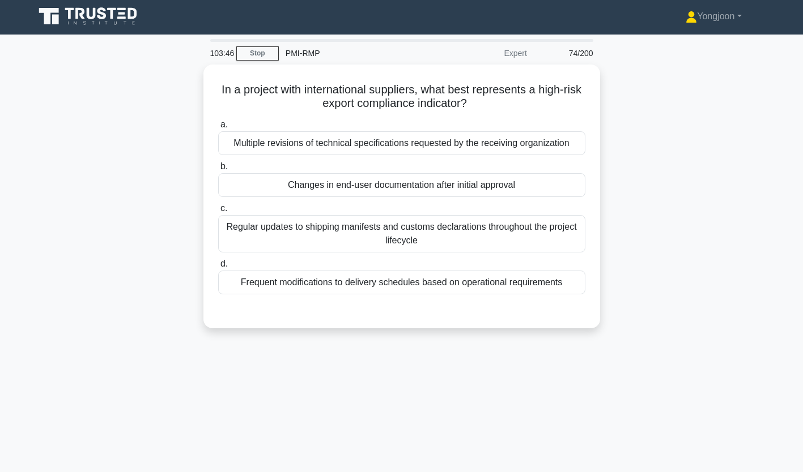
click at [289, 143] on div "Multiple revisions of technical specifications requested by the receiving organ…" at bounding box center [401, 143] width 367 height 24
click at [218, 129] on input "a. Multiple revisions of technical specifications requested by the receiving or…" at bounding box center [218, 124] width 0 height 7
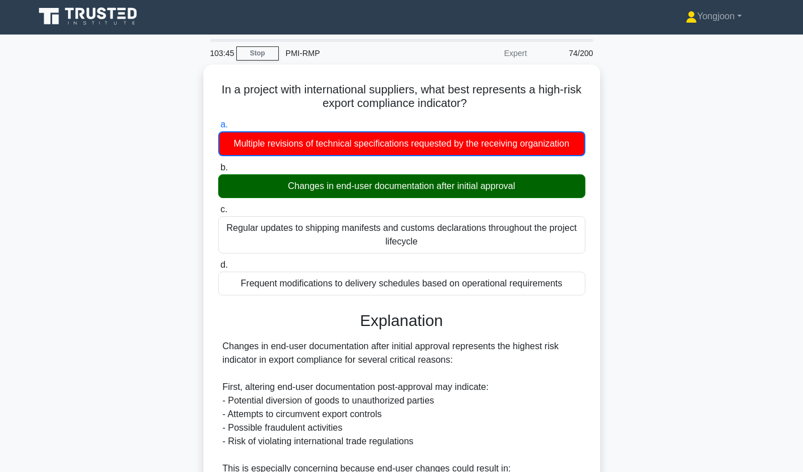
click at [210, 119] on div "In a project with international suppliers, what best represents a high-risk exp…" at bounding box center [401, 406] width 387 height 674
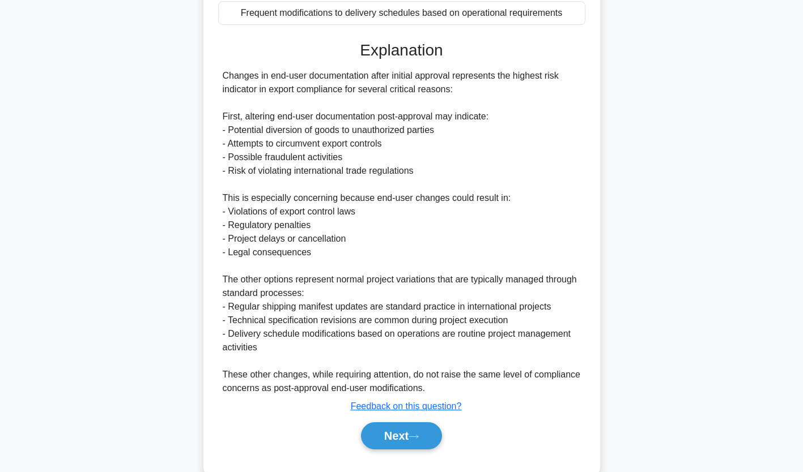
scroll to position [296, 0]
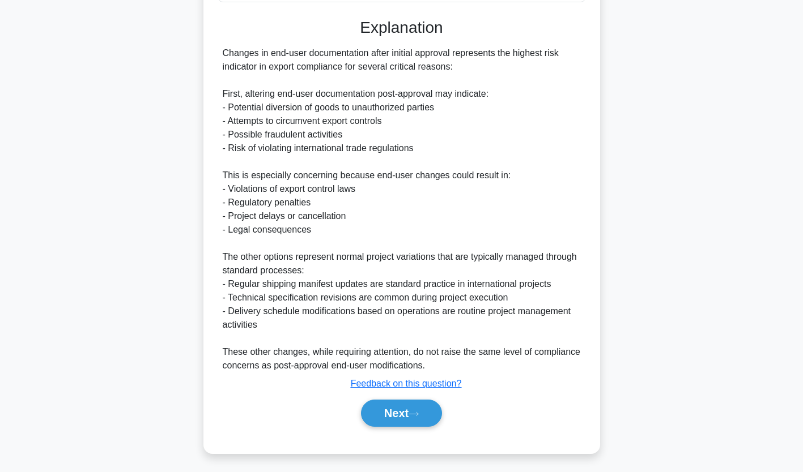
click at [396, 411] on button "Next" at bounding box center [401, 413] width 81 height 27
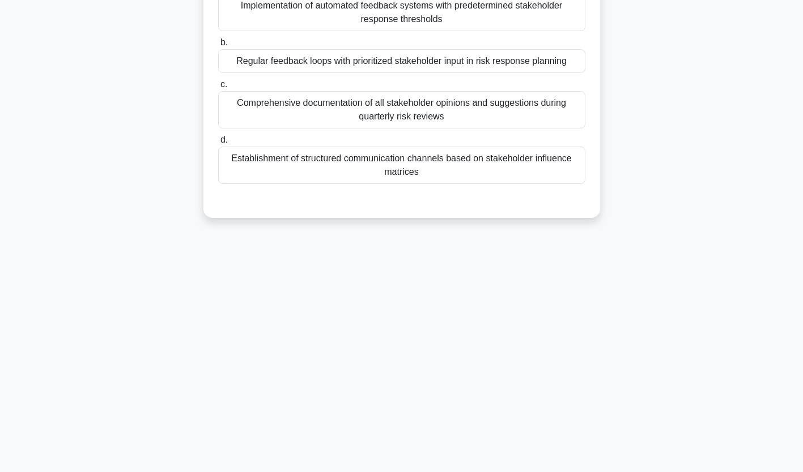
scroll to position [0, 0]
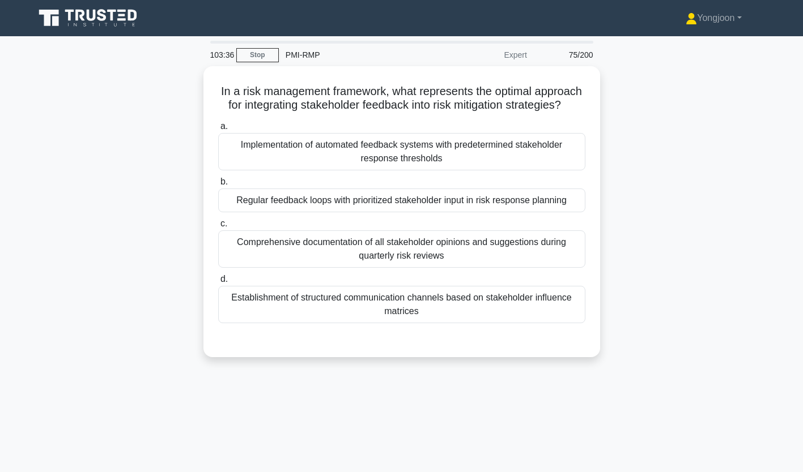
click at [276, 154] on div "Implementation of automated feedback systems with predetermined stakeholder res…" at bounding box center [401, 151] width 367 height 37
click at [218, 130] on input "a. Implementation of automated feedback systems with predetermined stakeholder …" at bounding box center [218, 126] width 0 height 7
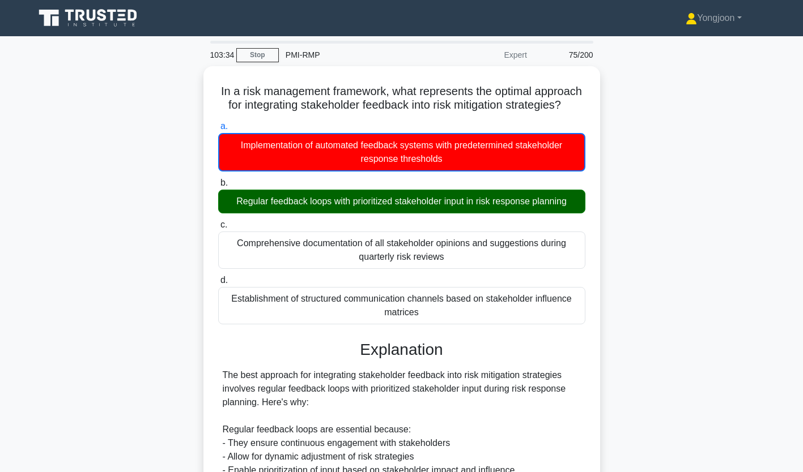
click at [210, 148] on div "In a risk management framework, what represents the optimal approach for integr…" at bounding box center [401, 421] width 387 height 701
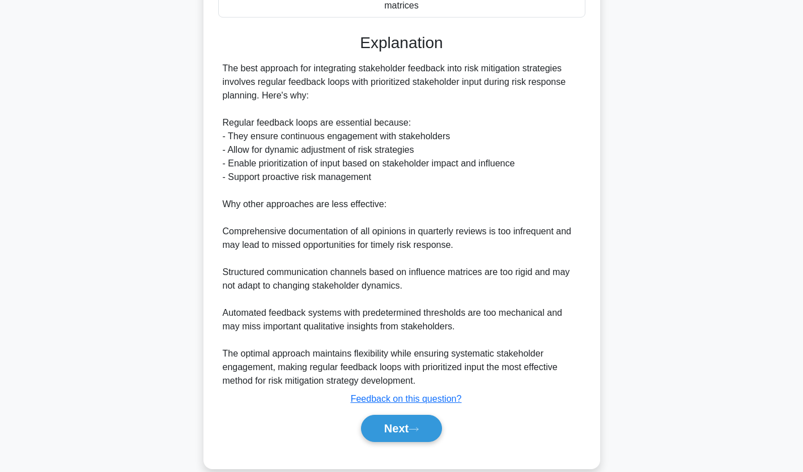
scroll to position [326, 0]
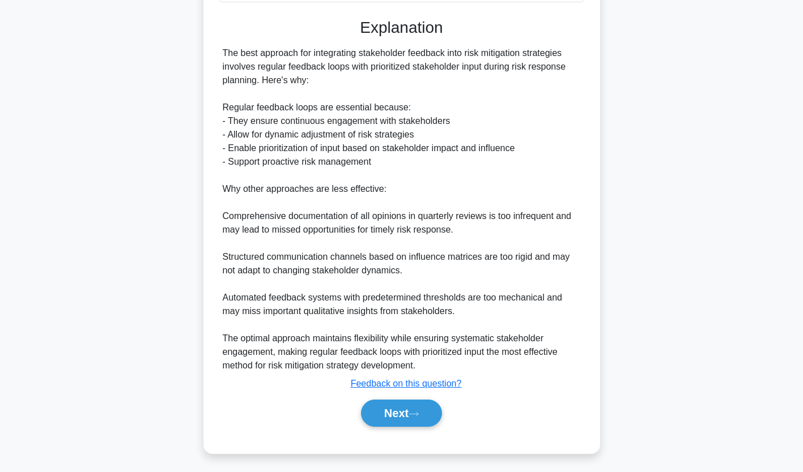
click at [389, 419] on button "Next" at bounding box center [401, 413] width 81 height 27
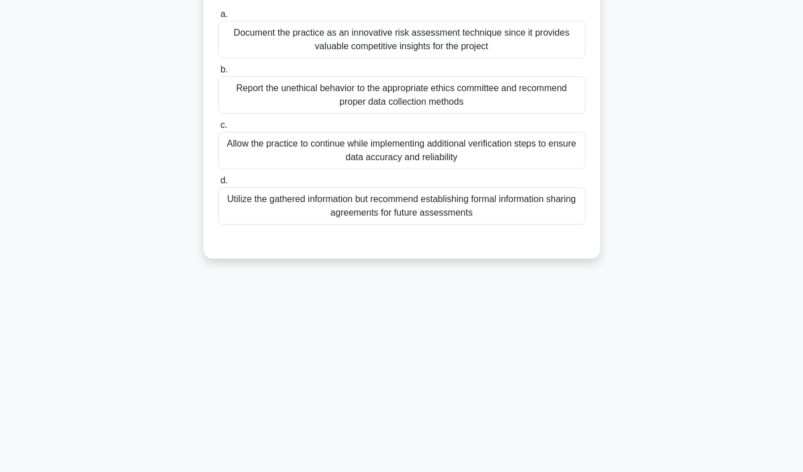
scroll to position [0, 0]
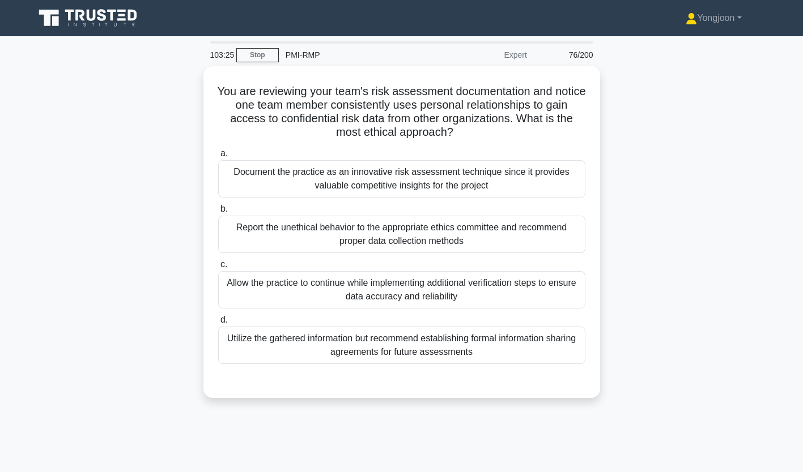
click at [296, 181] on div "Document the practice as an innovative risk assessment technique since it provi…" at bounding box center [401, 178] width 367 height 37
click at [218, 157] on input "a. Document the practice as an innovative risk assessment technique since it pr…" at bounding box center [218, 153] width 0 height 7
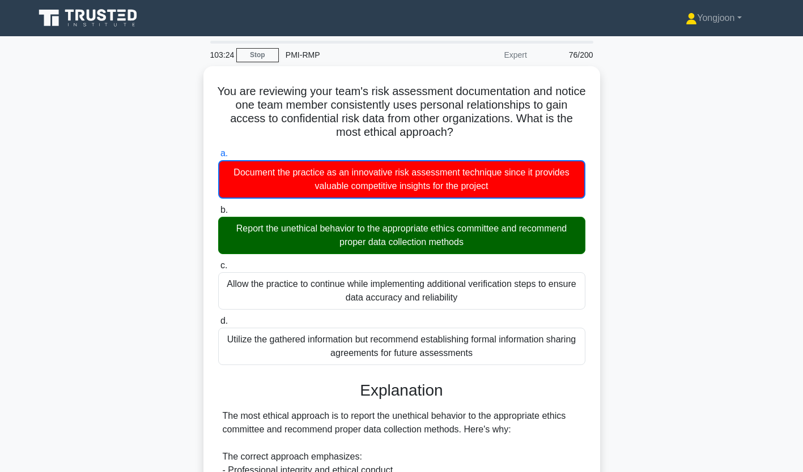
click at [206, 180] on div "You are reviewing your team's risk assessment documentation and notice one team…" at bounding box center [401, 441] width 397 height 751
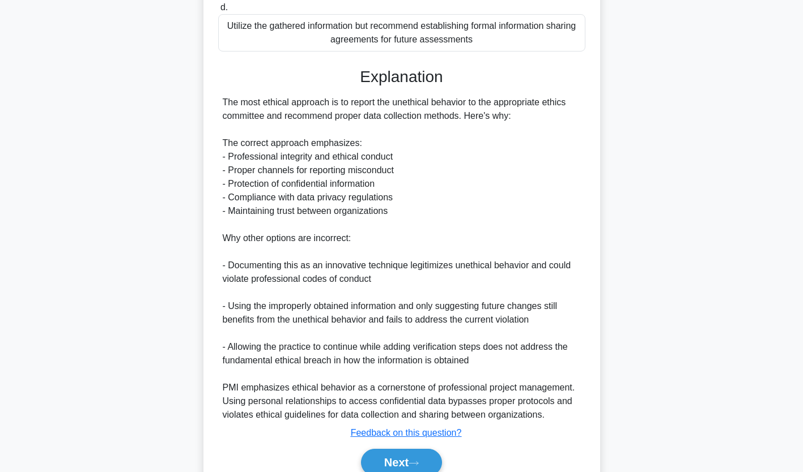
scroll to position [316, 0]
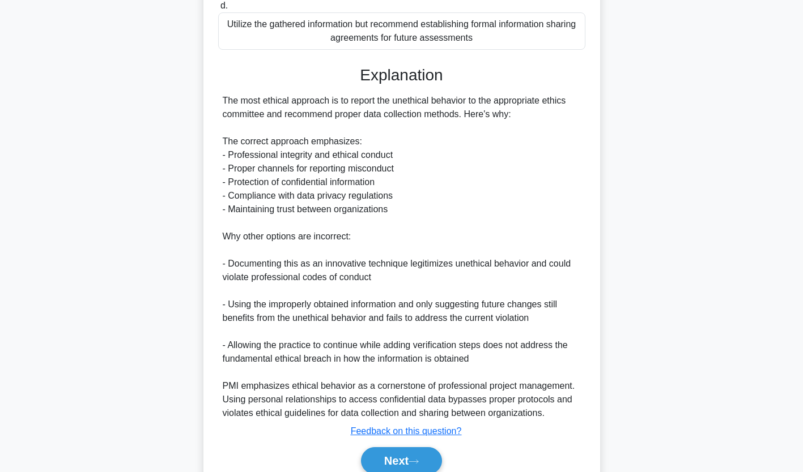
click at [400, 455] on button "Next" at bounding box center [401, 460] width 81 height 27
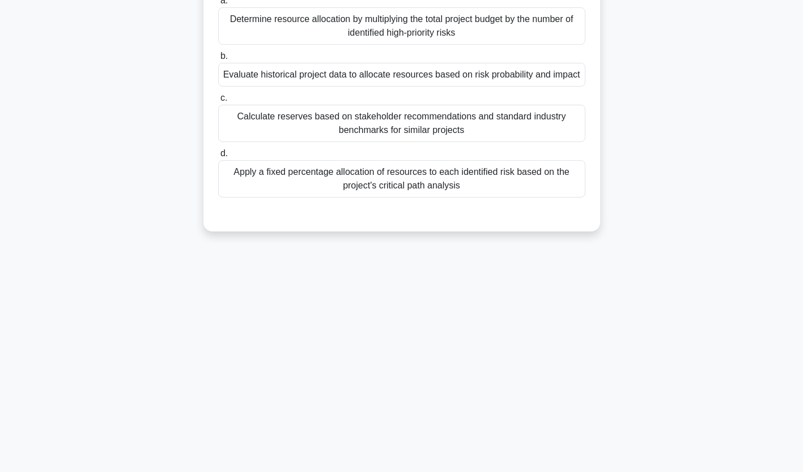
scroll to position [0, 0]
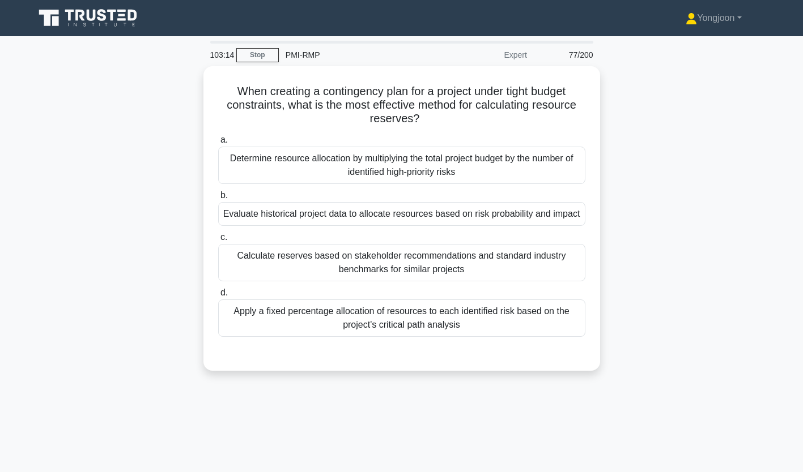
click at [299, 172] on div "Determine resource allocation by multiplying the total project budget by the nu…" at bounding box center [401, 165] width 367 height 37
click at [218, 144] on input "a. Determine resource allocation by multiplying the total project budget by the…" at bounding box center [218, 140] width 0 height 7
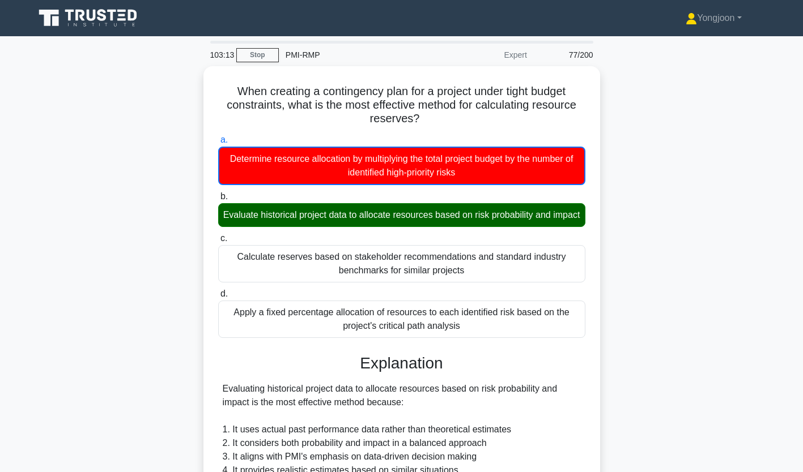
click at [208, 182] on div "When creating a contingency plan for a project under tight budget constraints, …" at bounding box center [401, 387] width 387 height 633
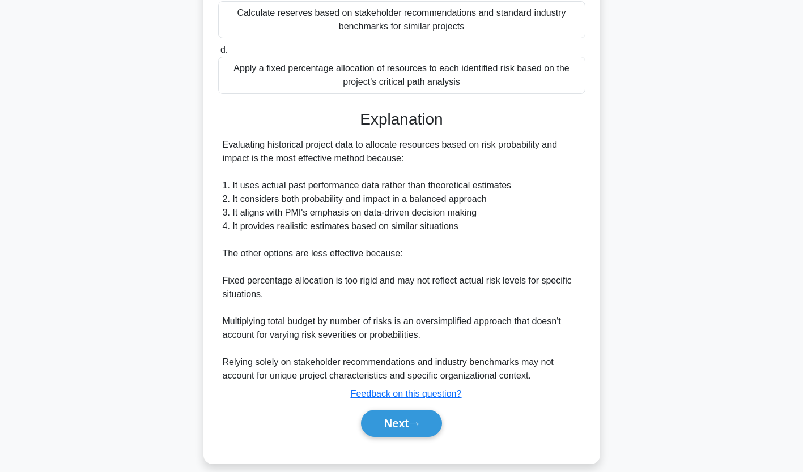
scroll to position [266, 0]
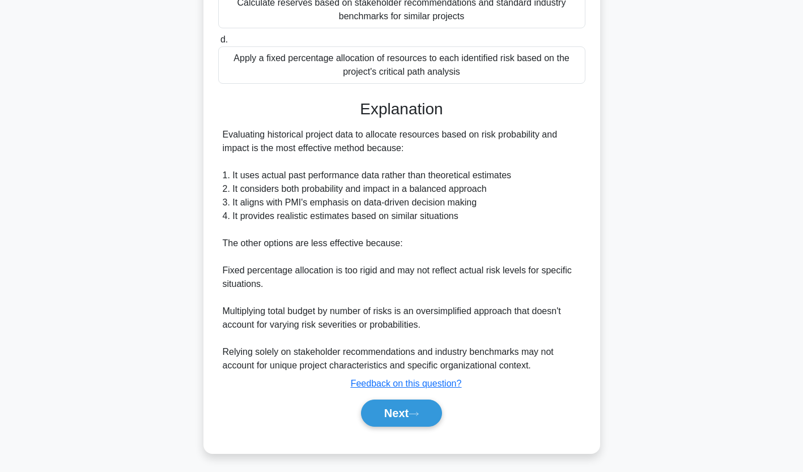
click at [404, 418] on button "Next" at bounding box center [401, 413] width 81 height 27
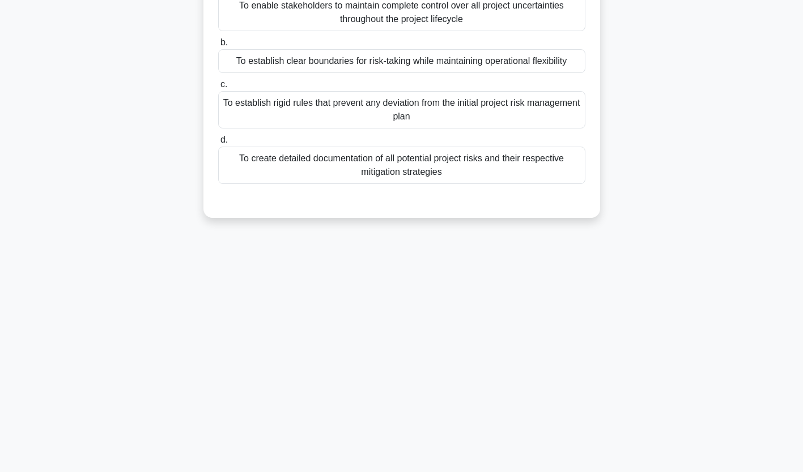
scroll to position [0, 0]
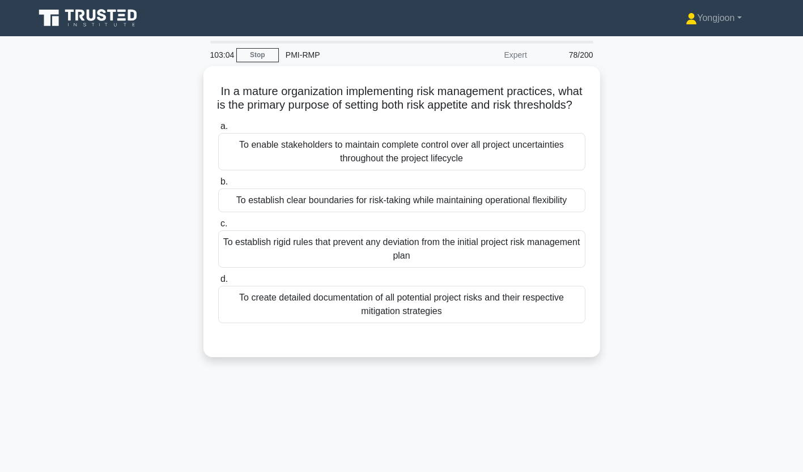
click at [323, 165] on div "To enable stakeholders to maintain complete control over all project uncertaint…" at bounding box center [401, 151] width 367 height 37
click at [218, 130] on input "a. To enable stakeholders to maintain complete control over all project uncerta…" at bounding box center [218, 126] width 0 height 7
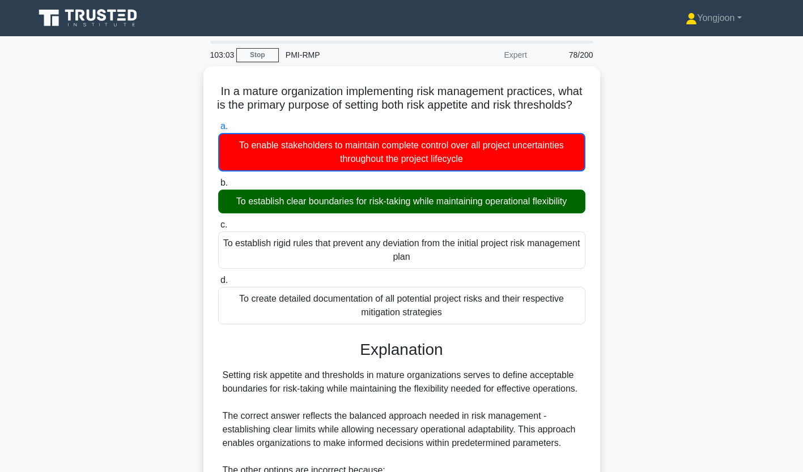
click at [209, 151] on div "In a mature organization implementing risk management practices, what is the pr…" at bounding box center [401, 380] width 387 height 619
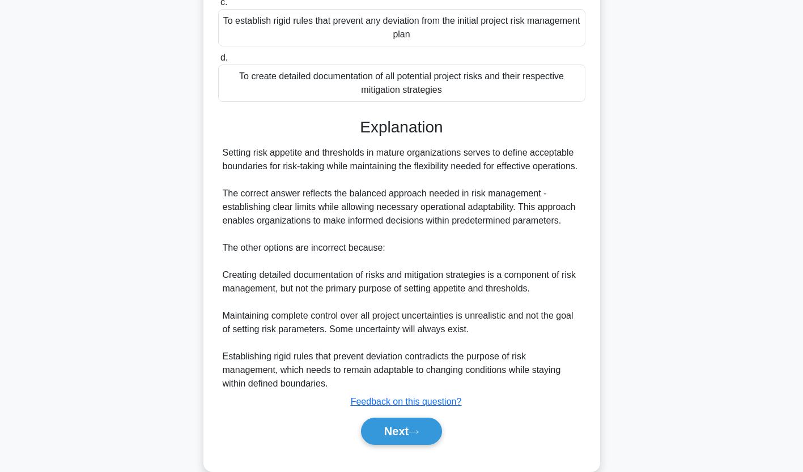
scroll to position [268, 0]
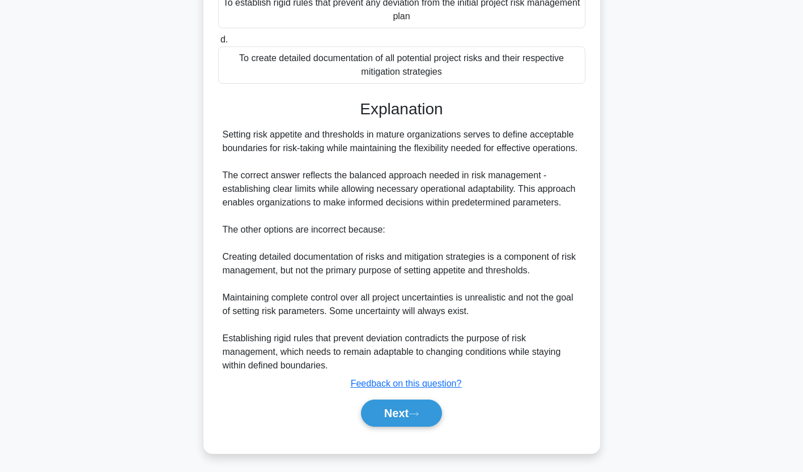
click at [401, 405] on button "Next" at bounding box center [401, 413] width 81 height 27
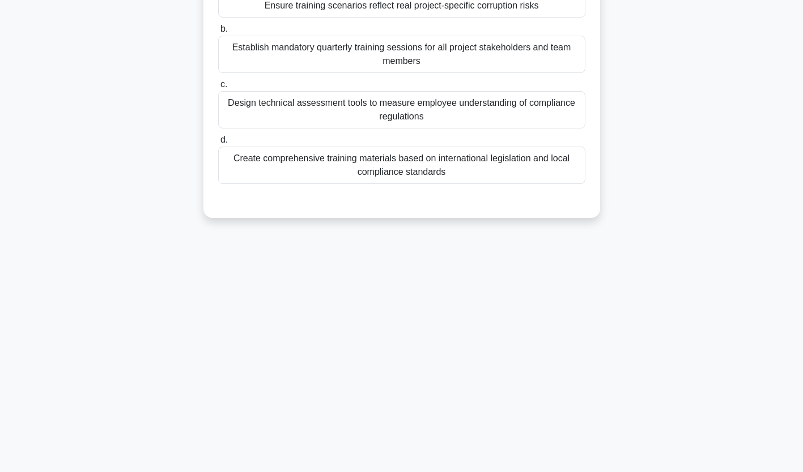
scroll to position [0, 0]
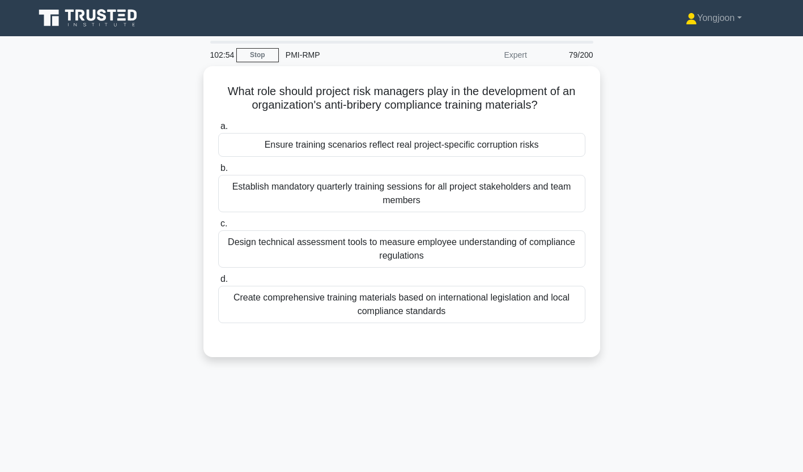
click at [316, 147] on div "Ensure training scenarios reflect real project-specific corruption risks" at bounding box center [401, 145] width 367 height 24
click at [218, 130] on input "a. Ensure training scenarios reflect real project-specific corruption risks" at bounding box center [218, 126] width 0 height 7
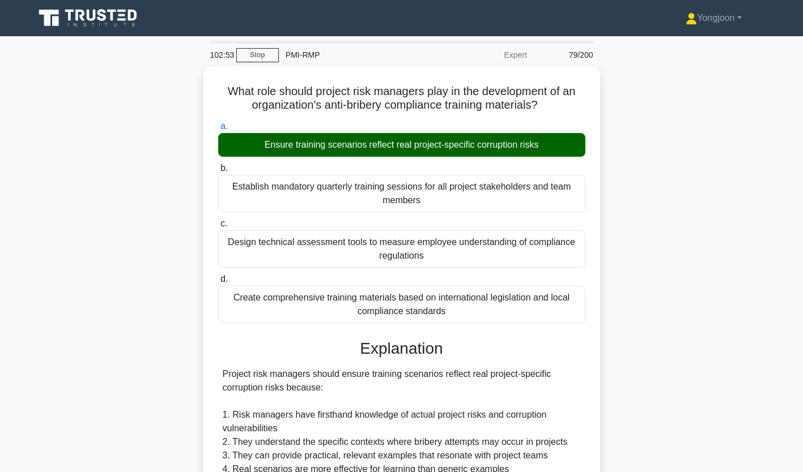
click at [203, 164] on div "What role should project risk managers play in the development of an organizati…" at bounding box center [401, 406] width 397 height 681
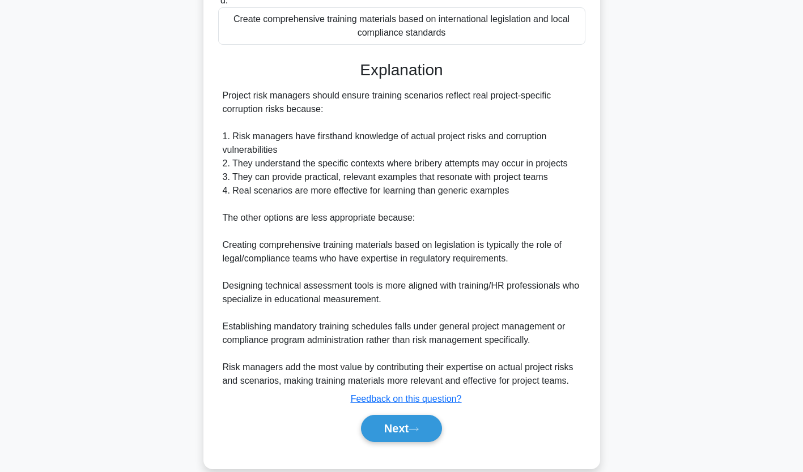
scroll to position [295, 0]
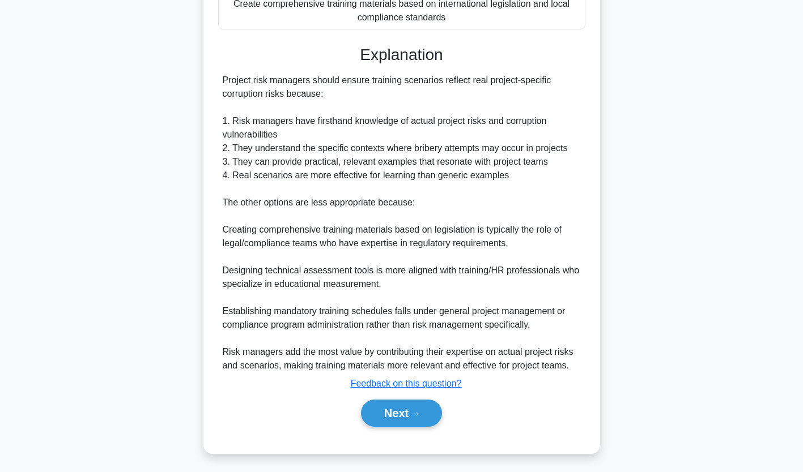
click at [411, 418] on button "Next" at bounding box center [401, 413] width 81 height 27
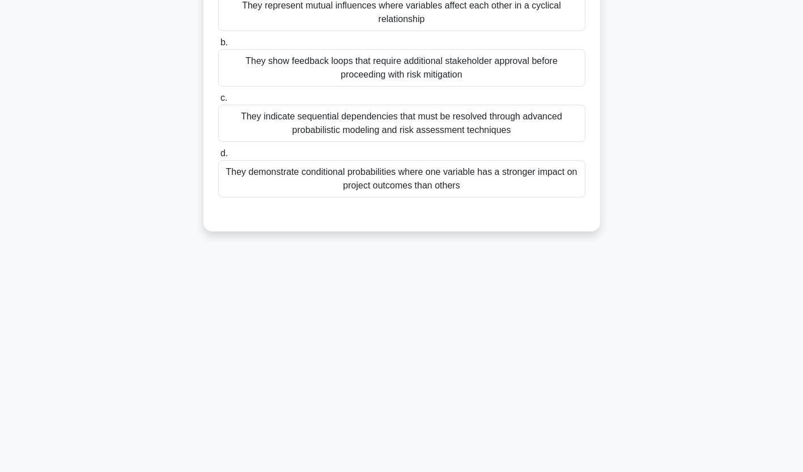
scroll to position [0, 0]
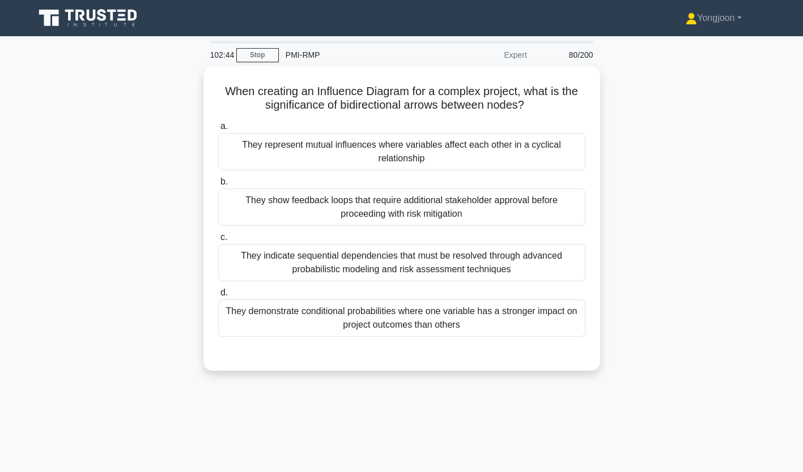
click at [291, 154] on div "They represent mutual influences where variables affect each other in a cyclica…" at bounding box center [401, 151] width 367 height 37
click at [218, 130] on input "a. They represent mutual influences where variables affect each other in a cycl…" at bounding box center [218, 126] width 0 height 7
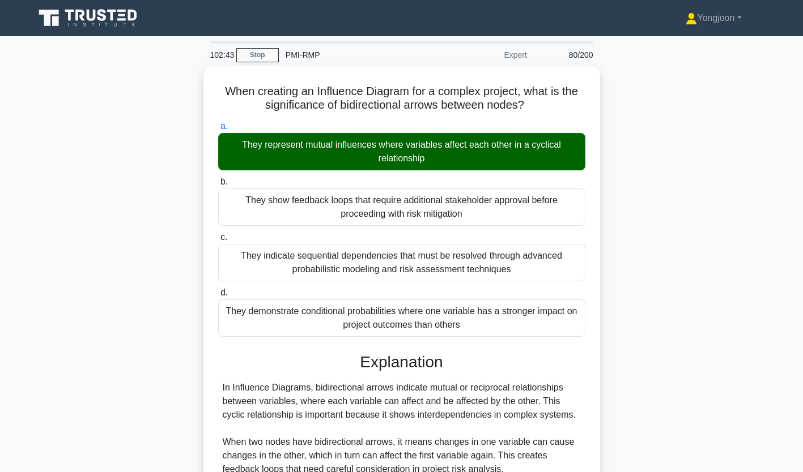
click at [208, 155] on div "When creating an Influence Diagram for a complex project, what is the significa…" at bounding box center [401, 366] width 387 height 591
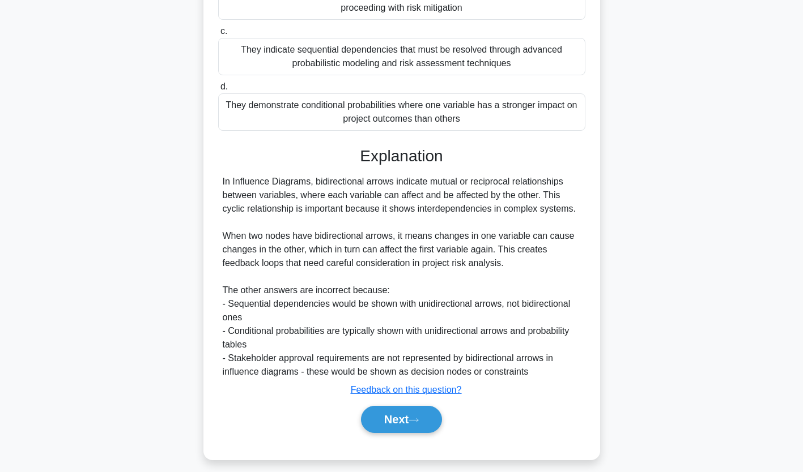
scroll to position [213, 0]
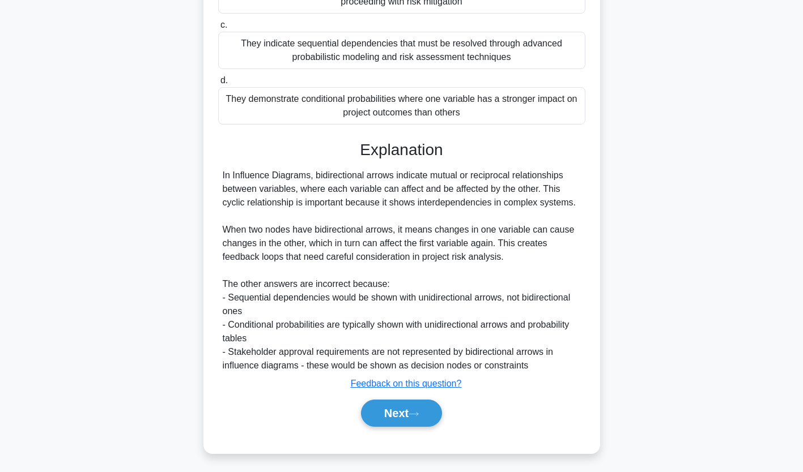
click at [401, 419] on button "Next" at bounding box center [401, 413] width 81 height 27
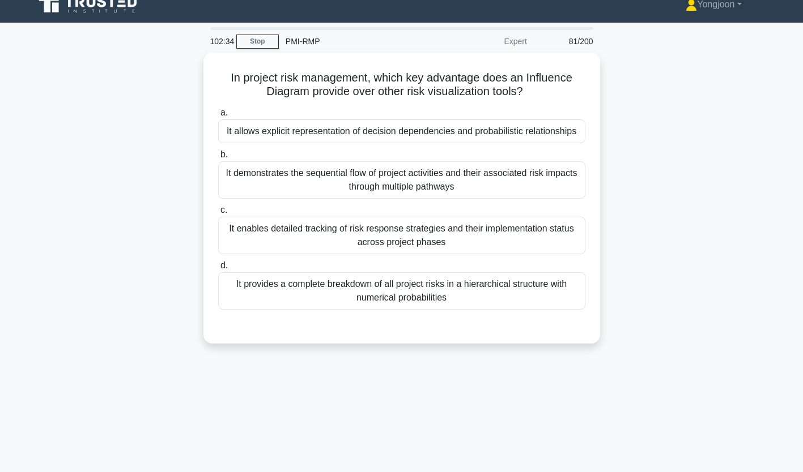
scroll to position [0, 0]
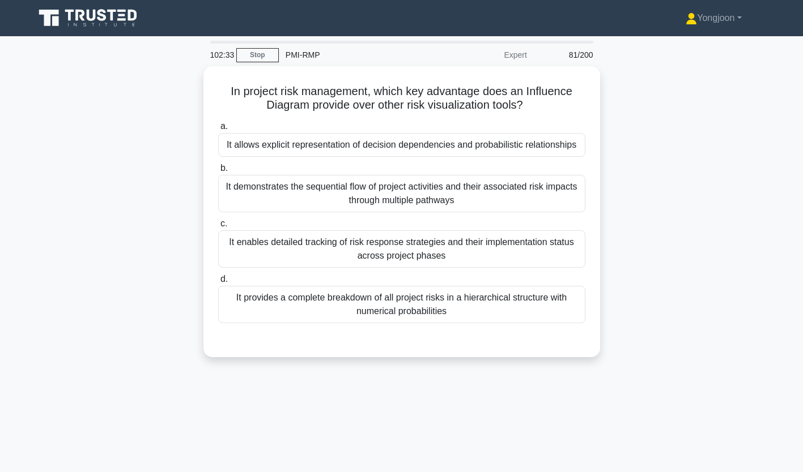
click at [290, 144] on div "It allows explicit representation of decision dependencies and probabilistic re…" at bounding box center [401, 145] width 367 height 24
click at [218, 130] on input "a. It allows explicit representation of decision dependencies and probabilistic…" at bounding box center [218, 126] width 0 height 7
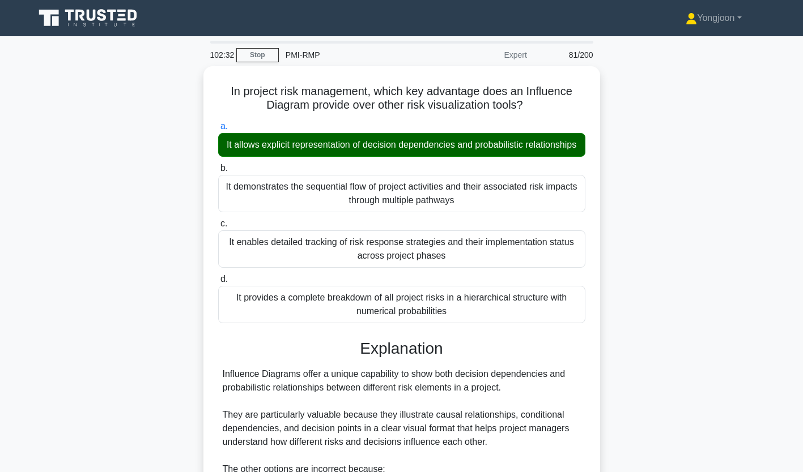
click at [208, 158] on div "In project risk management, which key advantage does an Influence Diagram provi…" at bounding box center [401, 400] width 387 height 659
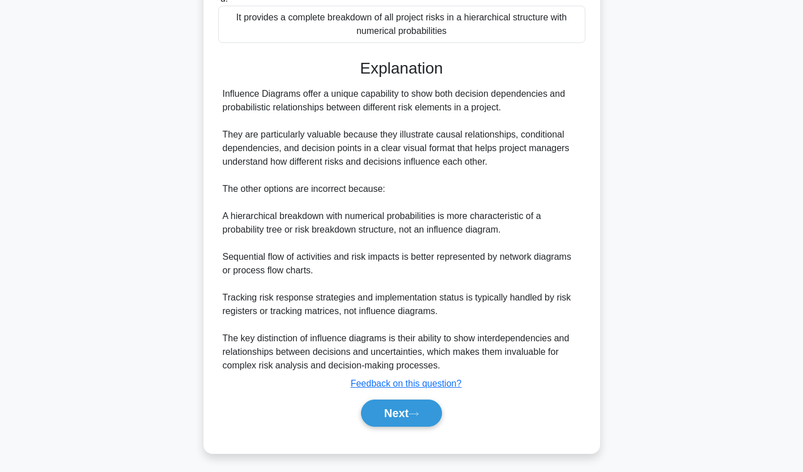
scroll to position [295, 0]
click at [399, 409] on button "Next" at bounding box center [401, 413] width 81 height 27
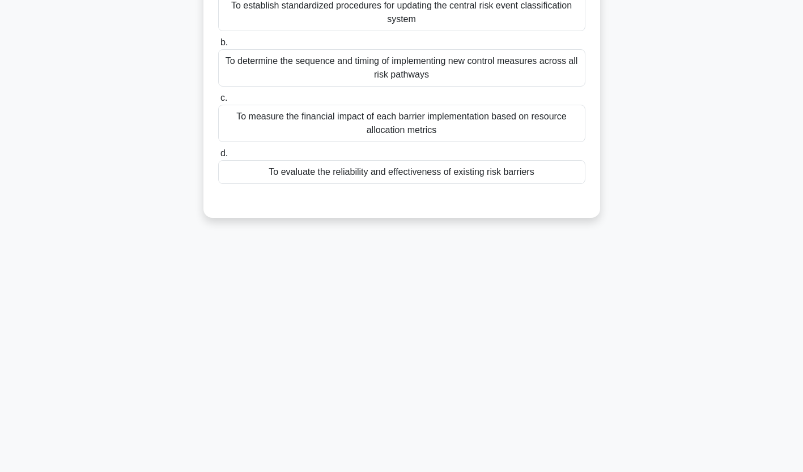
scroll to position [0, 0]
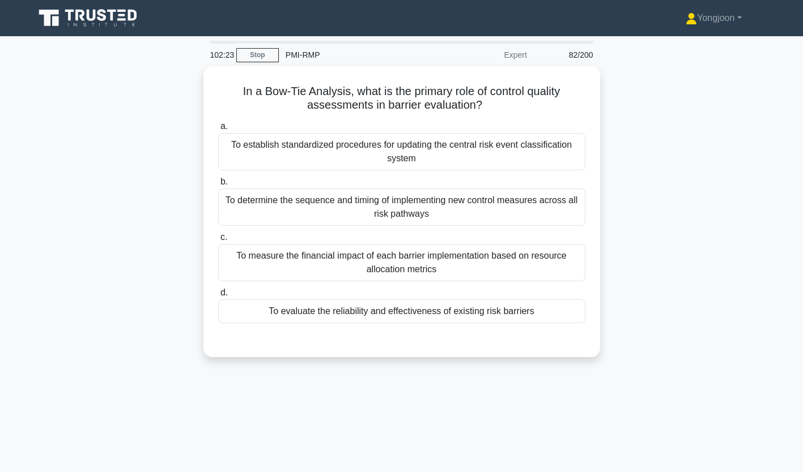
click at [282, 152] on div "To establish standardized procedures for updating the central risk event classi…" at bounding box center [401, 151] width 367 height 37
click at [218, 130] on input "a. To establish standardized procedures for updating the central risk event cla…" at bounding box center [218, 126] width 0 height 7
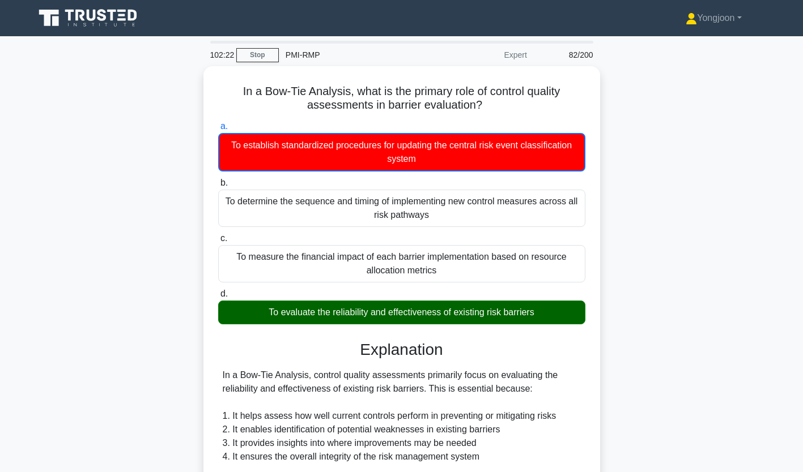
click at [205, 146] on div "In a Bow-Tie Analysis, what is the primary role of control quality assessments …" at bounding box center [401, 380] width 397 height 628
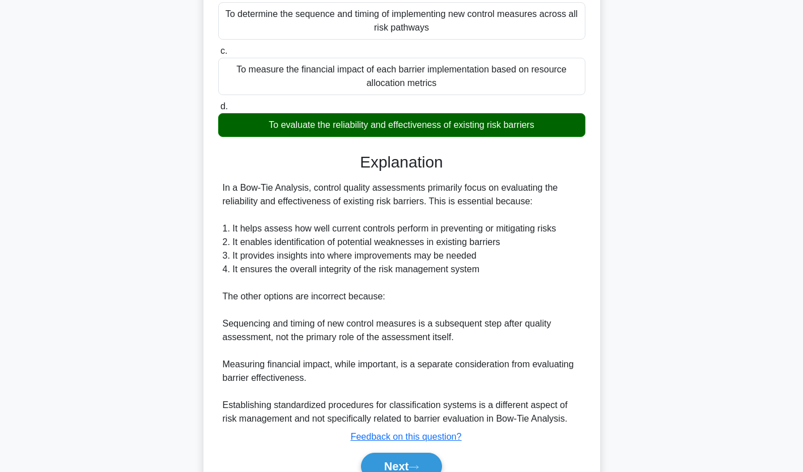
scroll to position [241, 0]
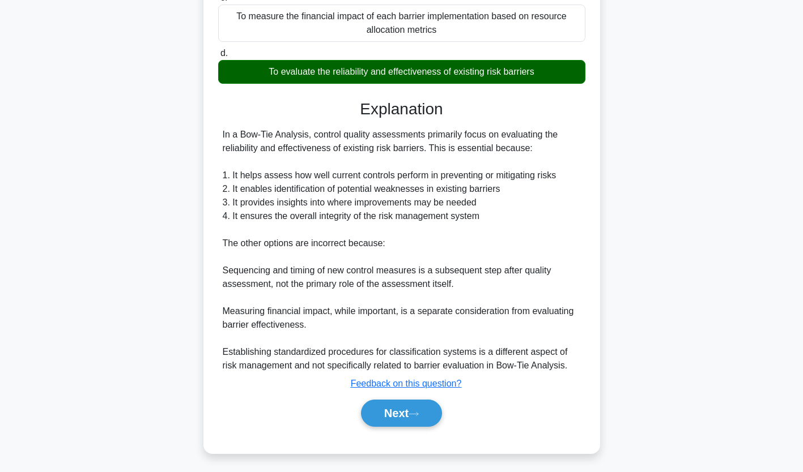
click at [411, 405] on button "Next" at bounding box center [401, 413] width 81 height 27
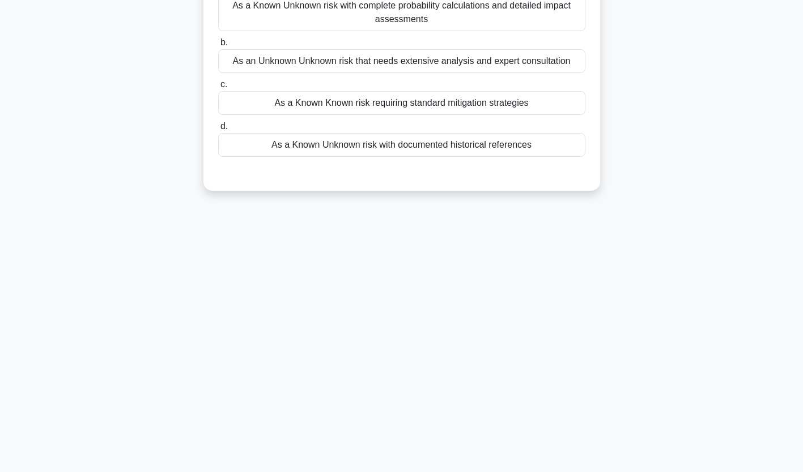
scroll to position [0, 0]
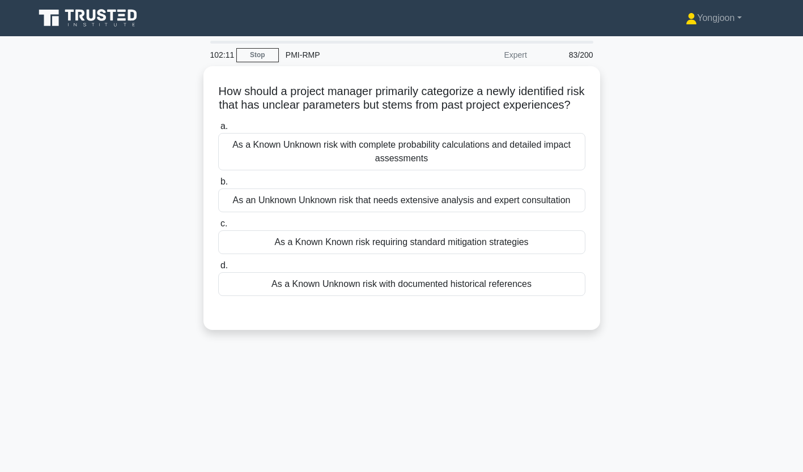
click at [335, 170] on div "As a Known Unknown risk with complete probability calculations and detailed imp…" at bounding box center [401, 151] width 367 height 37
click at [218, 130] on input "a. As a Known Unknown risk with complete probability calculations and detailed …" at bounding box center [218, 126] width 0 height 7
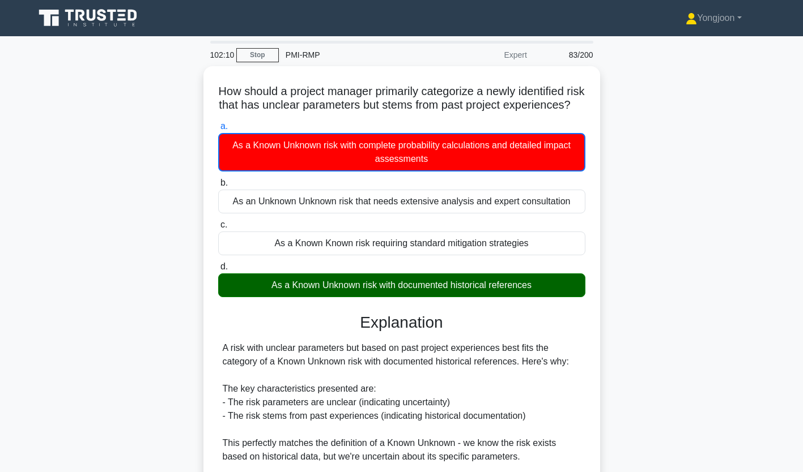
click at [210, 183] on div "How should a project manager primarily categorize a newly identified risk that …" at bounding box center [401, 380] width 387 height 619
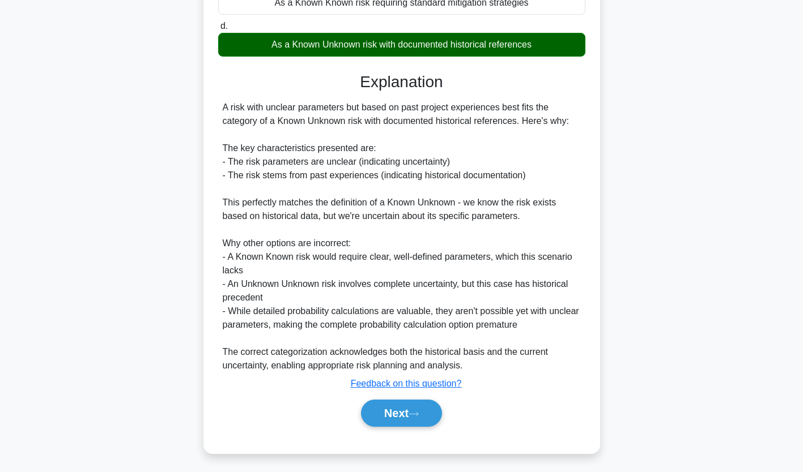
click at [402, 423] on button "Next" at bounding box center [401, 413] width 81 height 27
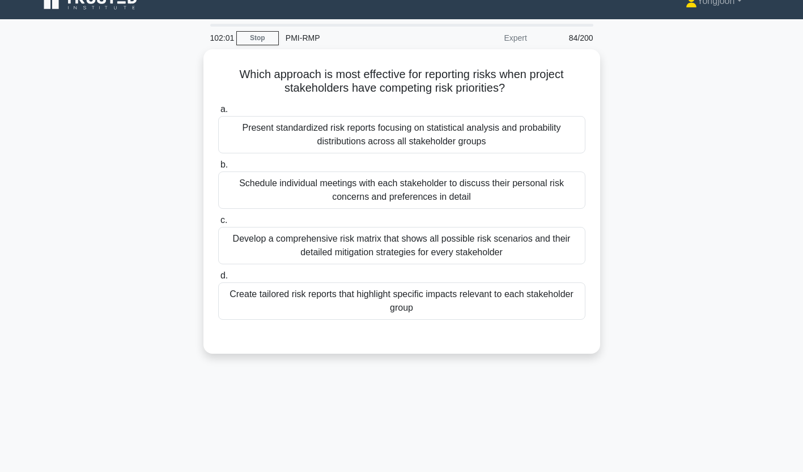
scroll to position [0, 0]
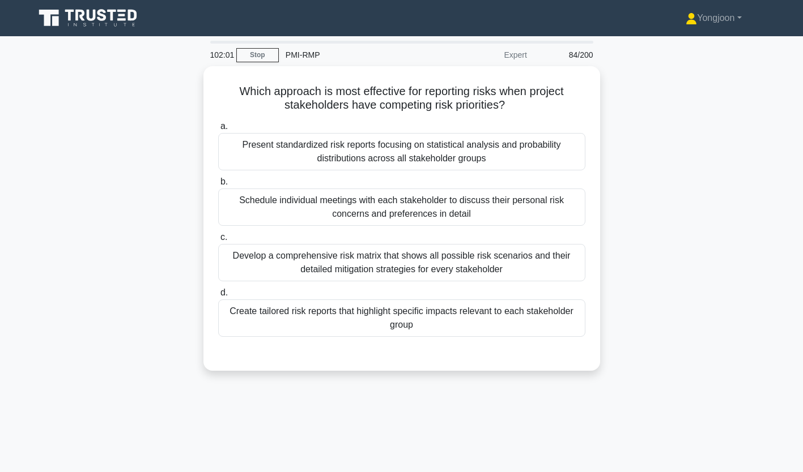
click at [284, 156] on div "Present standardized risk reports focusing on statistical analysis and probabil…" at bounding box center [401, 151] width 367 height 37
click at [218, 130] on input "a. Present standardized risk reports focusing on statistical analysis and proba…" at bounding box center [218, 126] width 0 height 7
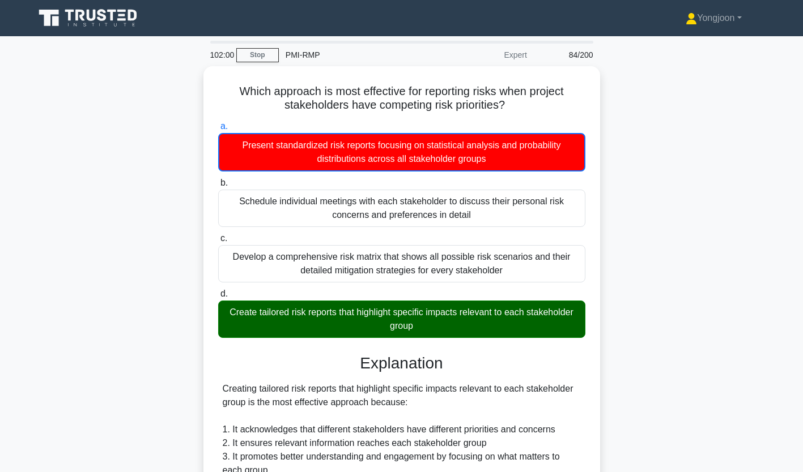
click at [210, 135] on div "Which approach is most effective for reporting risks when project stakeholders …" at bounding box center [401, 414] width 387 height 687
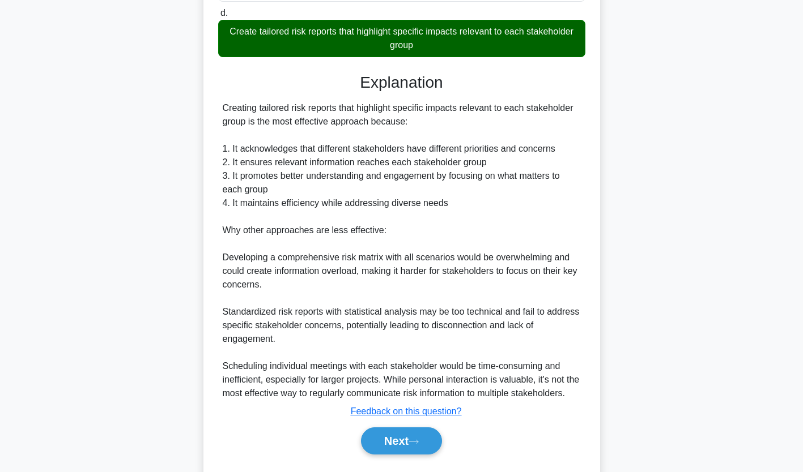
scroll to position [285, 0]
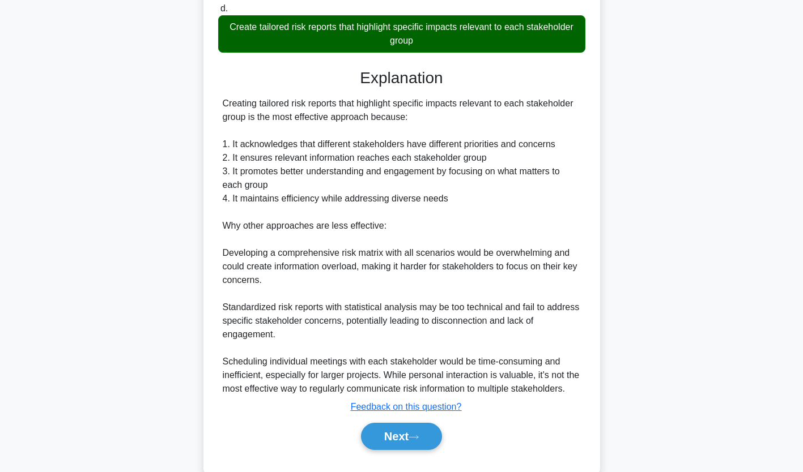
click at [402, 430] on button "Next" at bounding box center [401, 436] width 81 height 27
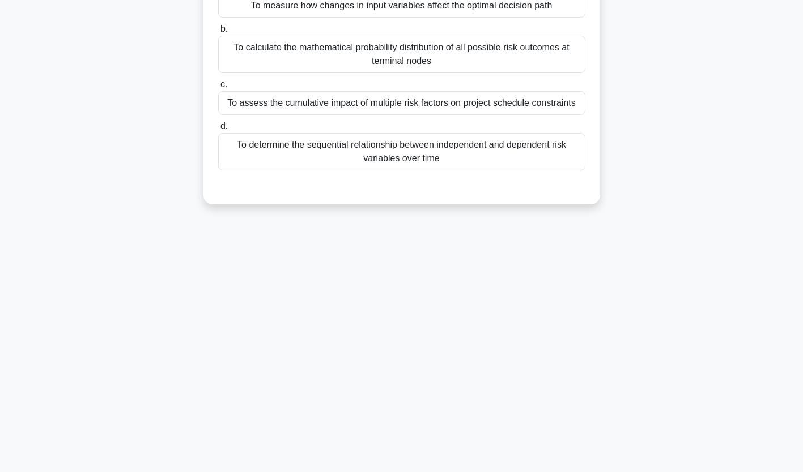
scroll to position [0, 0]
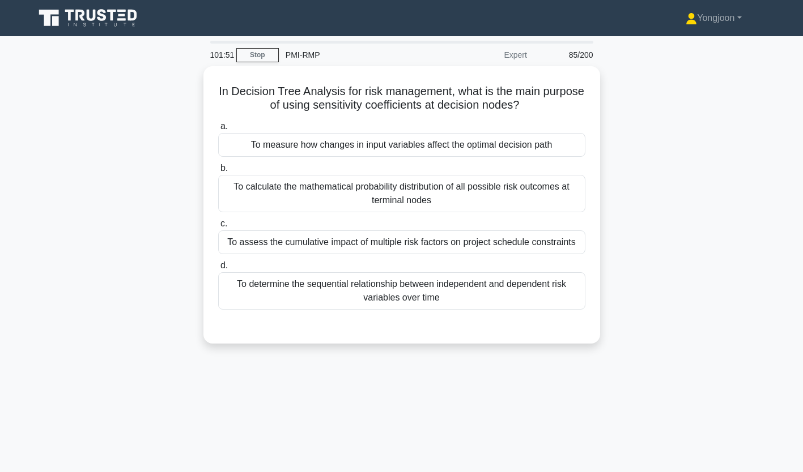
click at [327, 148] on div "To measure how changes in input variables affect the optimal decision path" at bounding box center [401, 145] width 367 height 24
click at [218, 130] on input "a. To measure how changes in input variables affect the optimal decision path" at bounding box center [218, 126] width 0 height 7
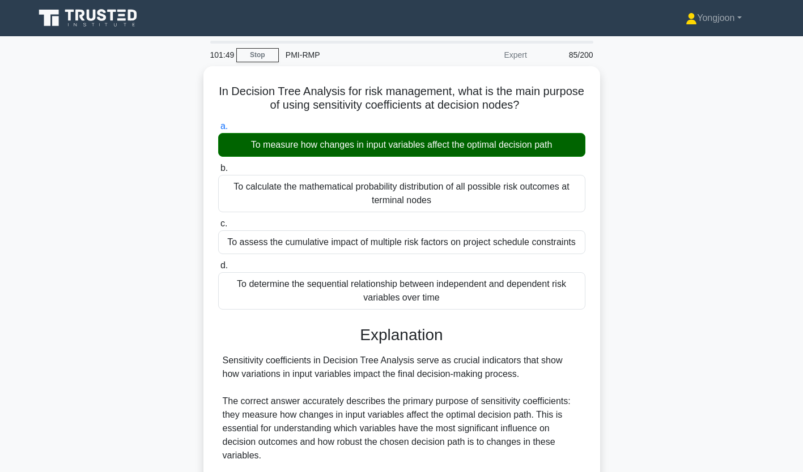
click at [210, 164] on div "In Decision Tree Analysis for risk management, what is the main purpose of usin…" at bounding box center [401, 380] width 387 height 618
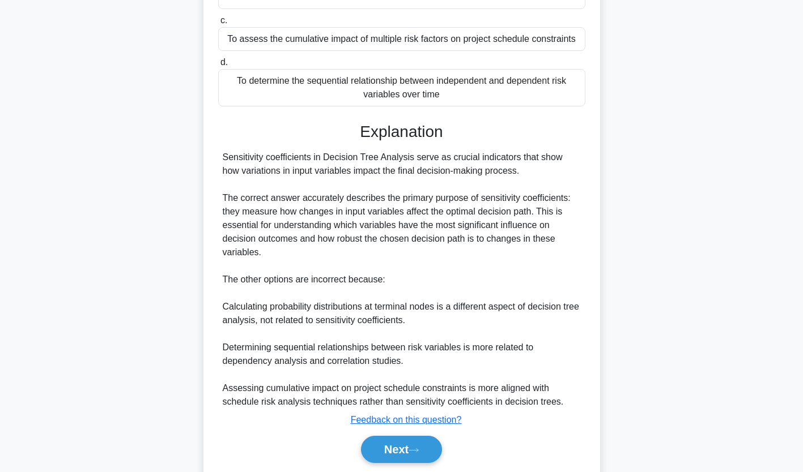
scroll to position [240, 0]
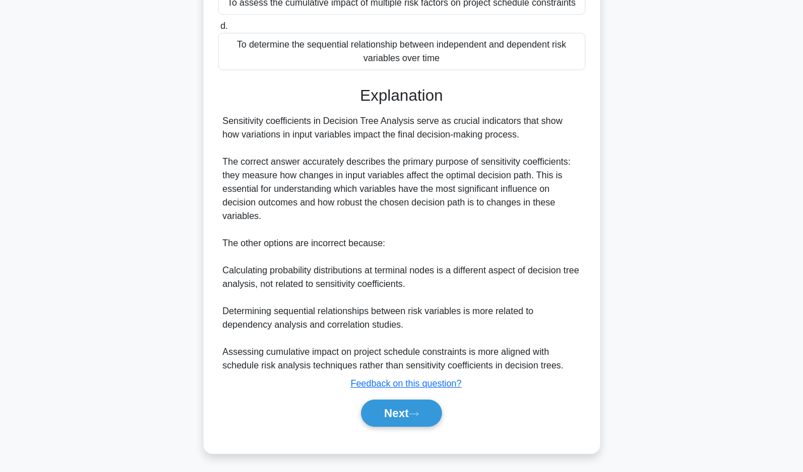
click at [395, 415] on button "Next" at bounding box center [401, 413] width 81 height 27
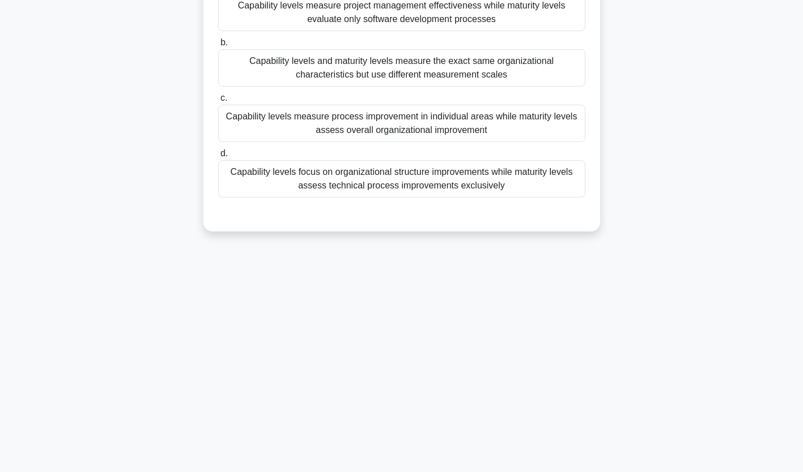
scroll to position [0, 0]
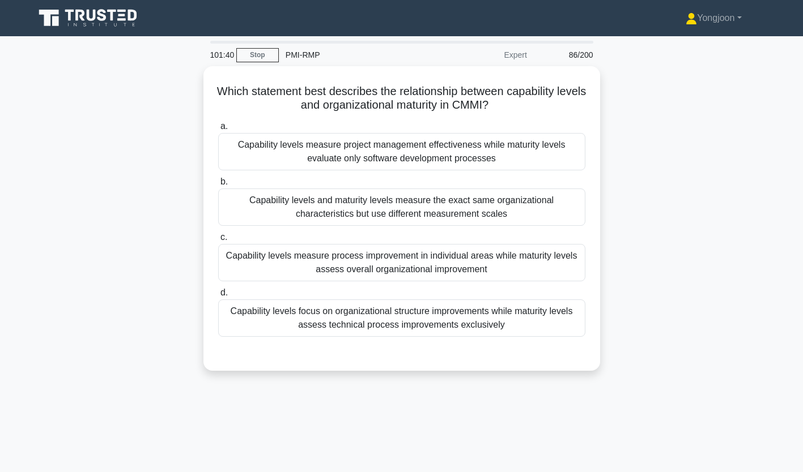
click at [302, 150] on div "Capability levels measure project management effectiveness while maturity level…" at bounding box center [401, 151] width 367 height 37
click at [218, 130] on input "a. Capability levels measure project management effectiveness while maturity le…" at bounding box center [218, 126] width 0 height 7
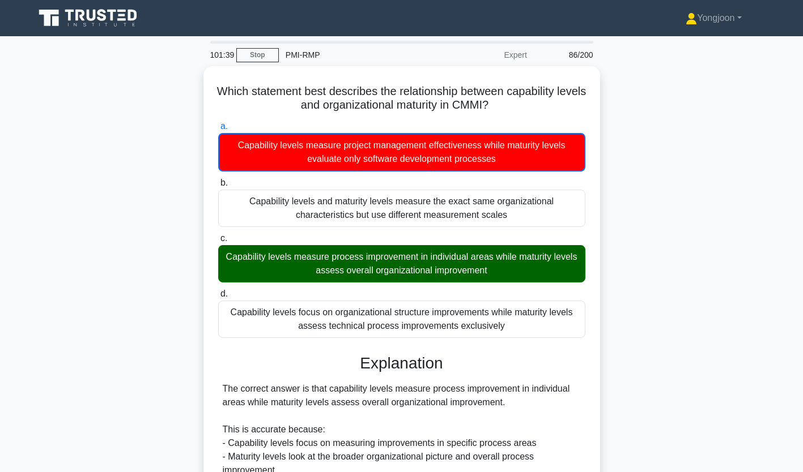
click at [207, 168] on div "Which statement best describes the relationship between capability levels and o…" at bounding box center [401, 400] width 397 height 669
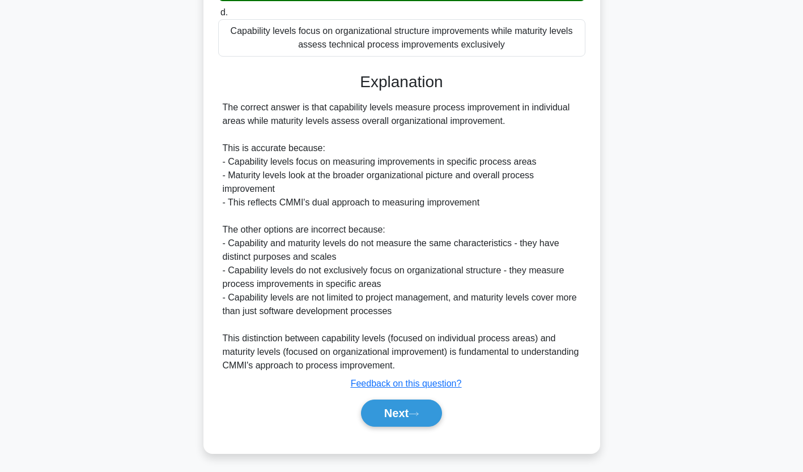
scroll to position [282, 0]
click at [393, 418] on button "Next" at bounding box center [401, 413] width 81 height 27
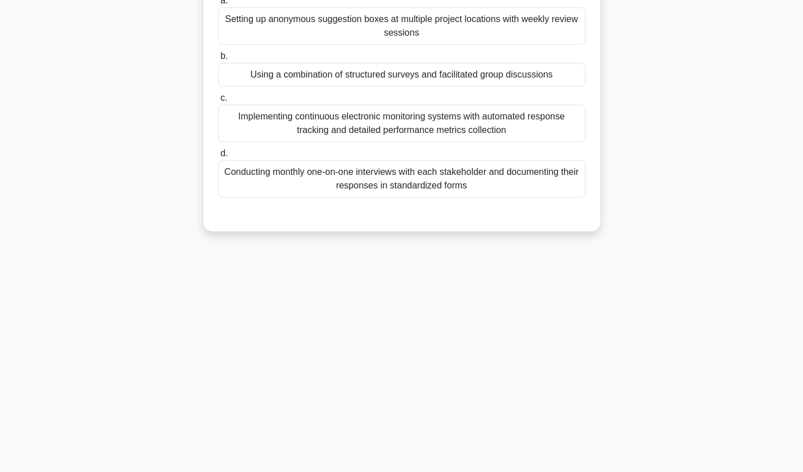
scroll to position [0, 0]
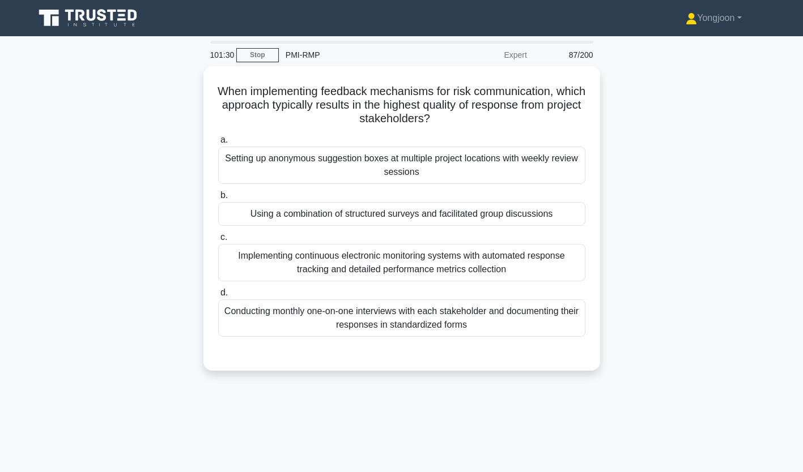
click at [310, 159] on div "Setting up anonymous suggestion boxes at multiple project locations with weekly…" at bounding box center [401, 165] width 367 height 37
click at [218, 144] on input "a. Setting up anonymous suggestion boxes at multiple project locations with wee…" at bounding box center [218, 140] width 0 height 7
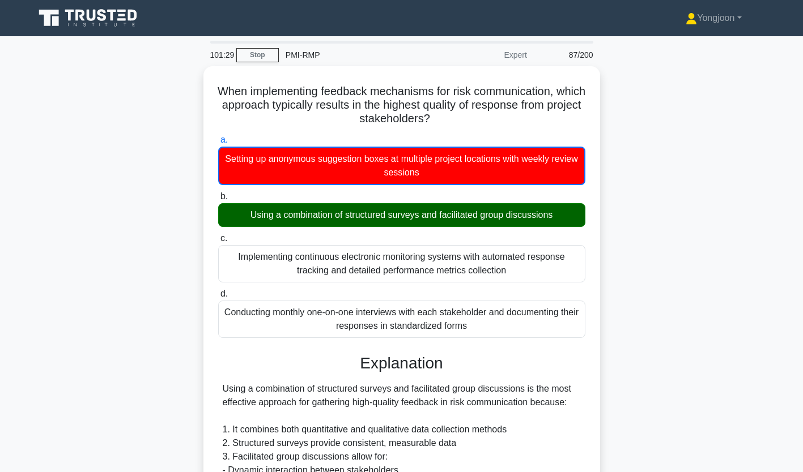
click at [214, 170] on div "a. Setting up anonymous suggestion boxes at multiple project locations with wee…" at bounding box center [401, 159] width 381 height 52
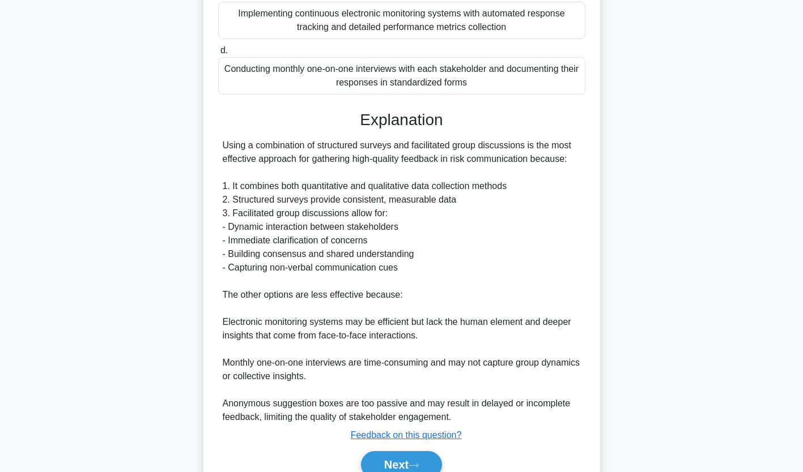
scroll to position [248, 0]
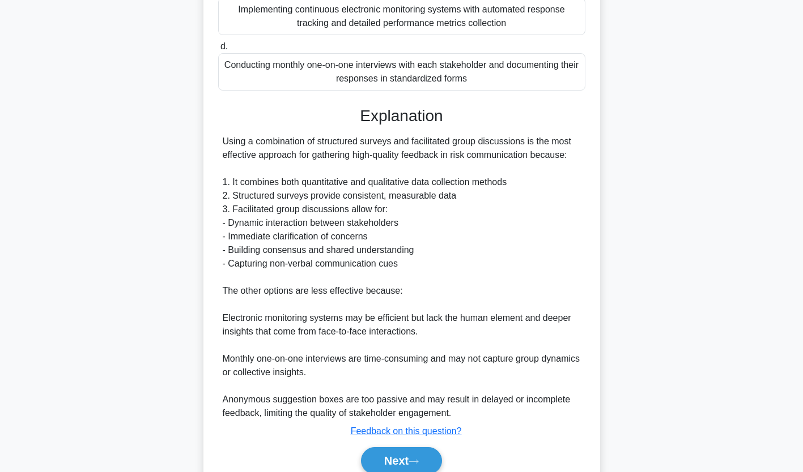
click at [402, 455] on button "Next" at bounding box center [401, 460] width 81 height 27
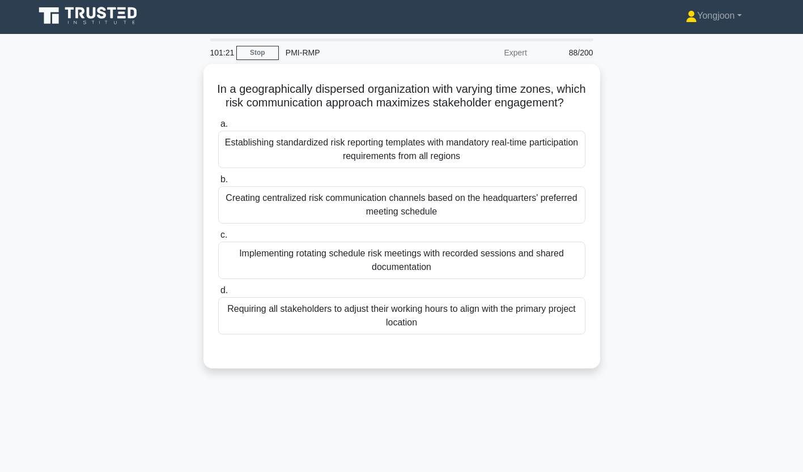
scroll to position [0, 0]
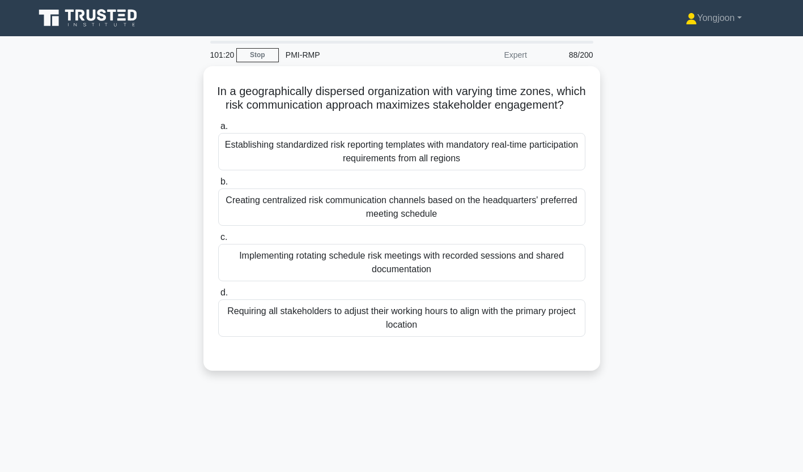
click at [293, 165] on div "Establishing standardized risk reporting templates with mandatory real-time par…" at bounding box center [401, 151] width 367 height 37
click at [218, 130] on input "a. Establishing standardized risk reporting templates with mandatory real-time …" at bounding box center [218, 126] width 0 height 7
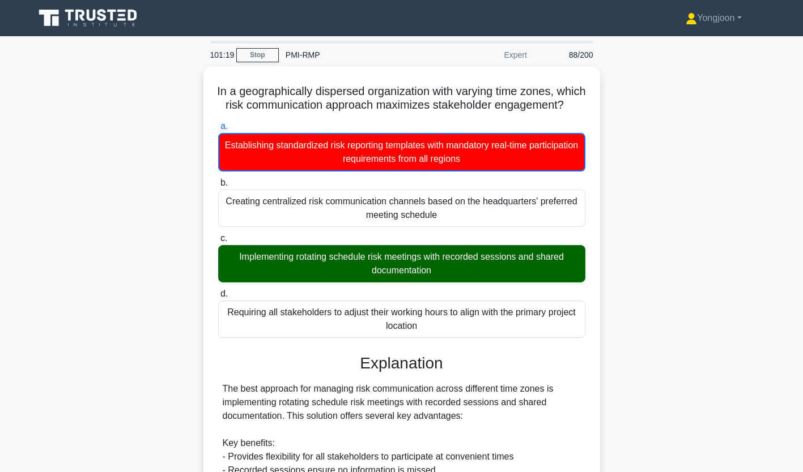
click at [207, 182] on div "In a geographically dispersed organization with varying time zones, which risk …" at bounding box center [401, 407] width 397 height 683
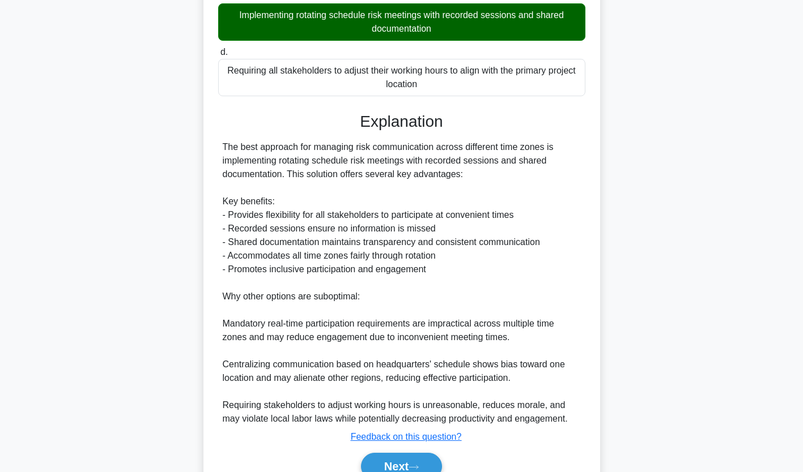
scroll to position [253, 0]
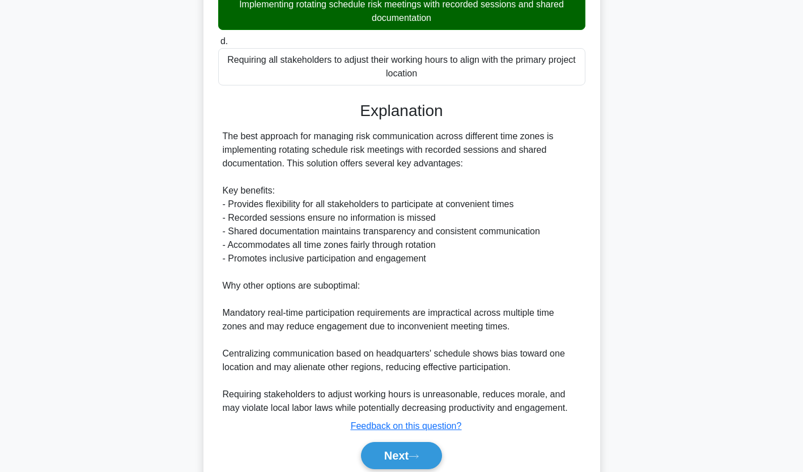
click at [401, 463] on button "Next" at bounding box center [401, 455] width 81 height 27
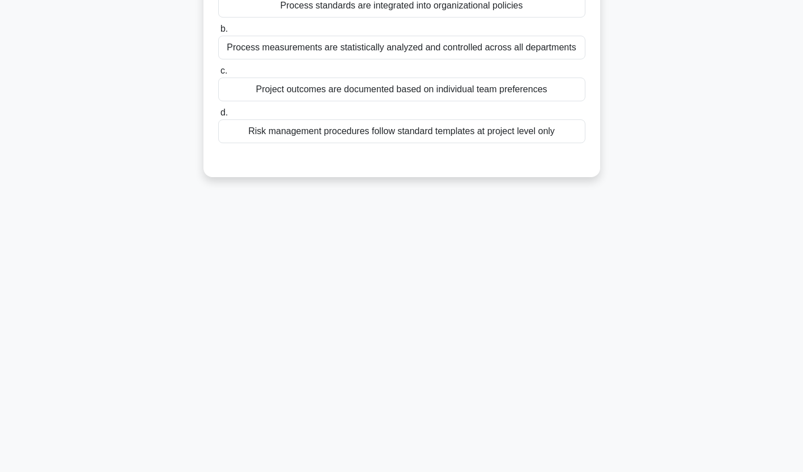
scroll to position [0, 0]
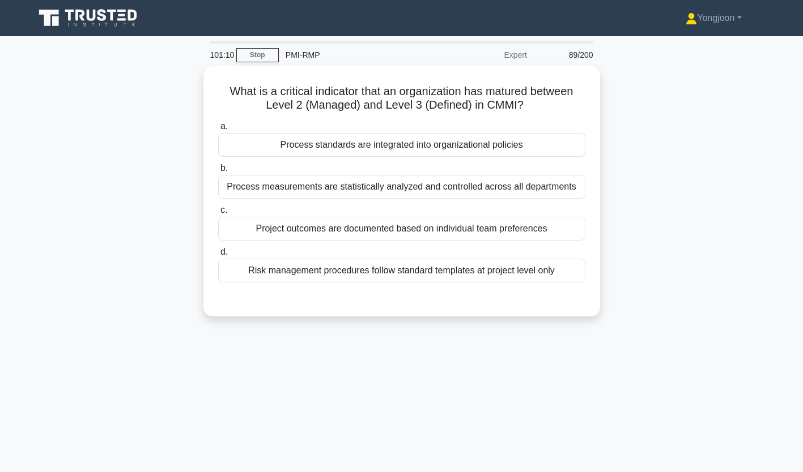
click at [308, 139] on div "Process standards are integrated into organizational policies" at bounding box center [401, 145] width 367 height 24
click at [218, 130] on input "a. Process standards are integrated into organizational policies" at bounding box center [218, 126] width 0 height 7
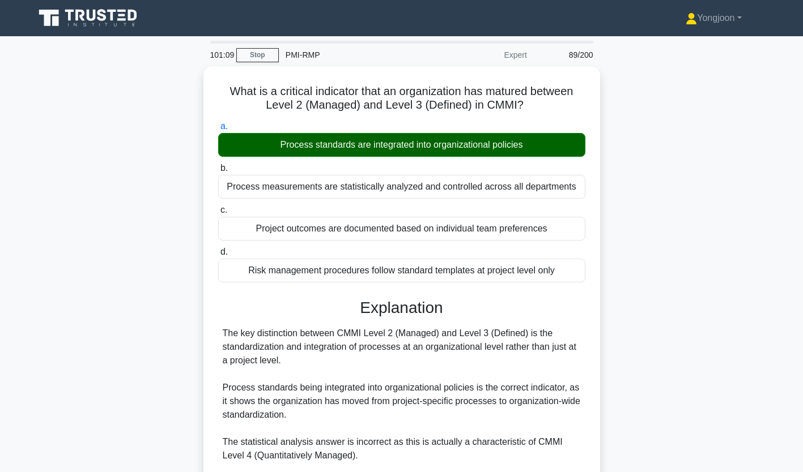
click at [210, 149] on div "What is a critical indicator that an organization has matured between Level 2 (…" at bounding box center [401, 353] width 387 height 564
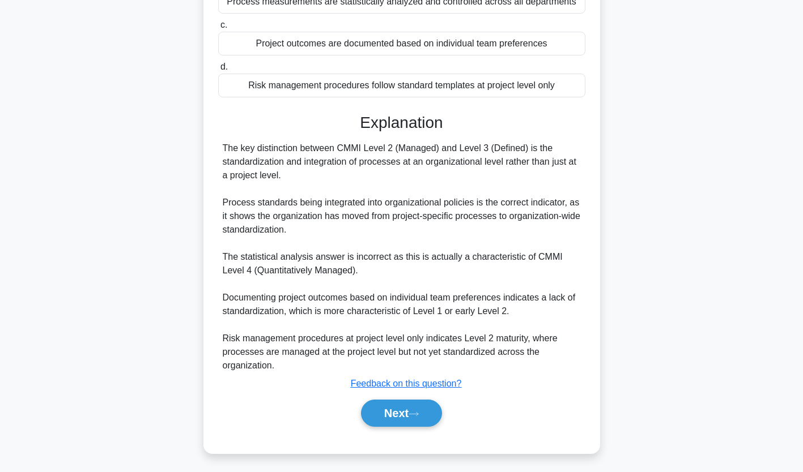
click at [400, 416] on button "Next" at bounding box center [401, 413] width 81 height 27
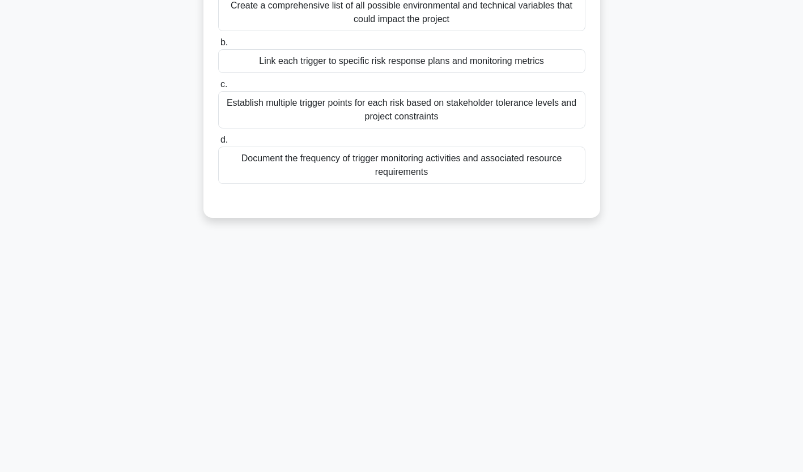
scroll to position [0, 0]
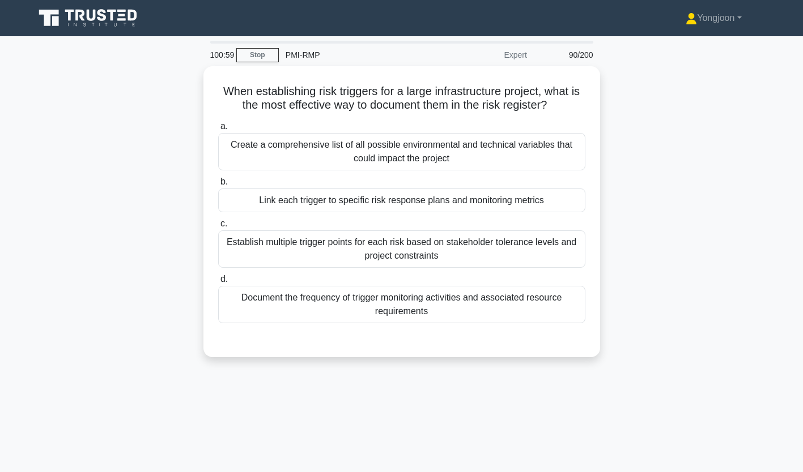
click at [314, 156] on div "Create a comprehensive list of all possible environmental and technical variabl…" at bounding box center [401, 151] width 367 height 37
click at [218, 130] on input "a. Create a comprehensive list of all possible environmental and technical vari…" at bounding box center [218, 126] width 0 height 7
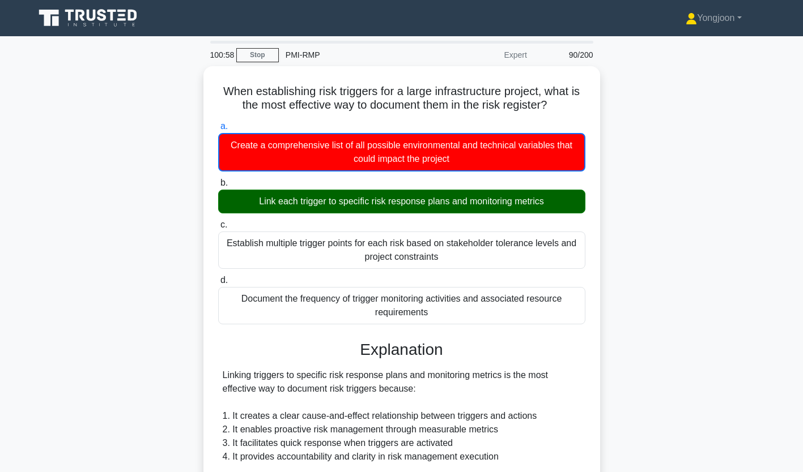
click at [211, 181] on div "b. Link each trigger to specific risk response plans and monitoring metrics" at bounding box center [401, 194] width 381 height 37
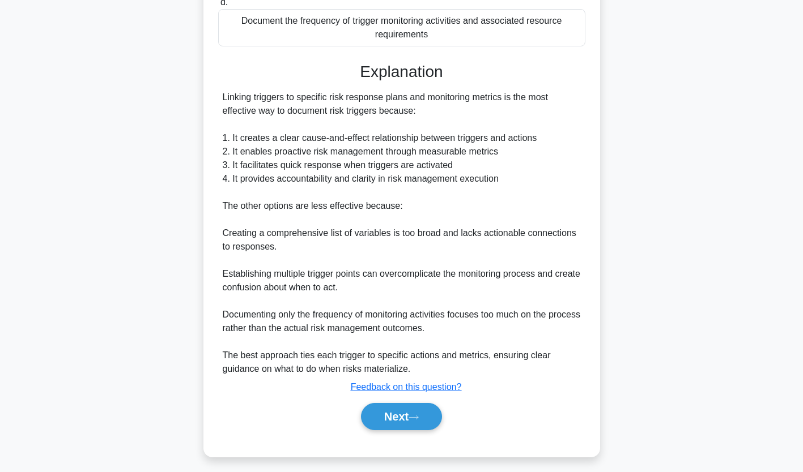
scroll to position [282, 0]
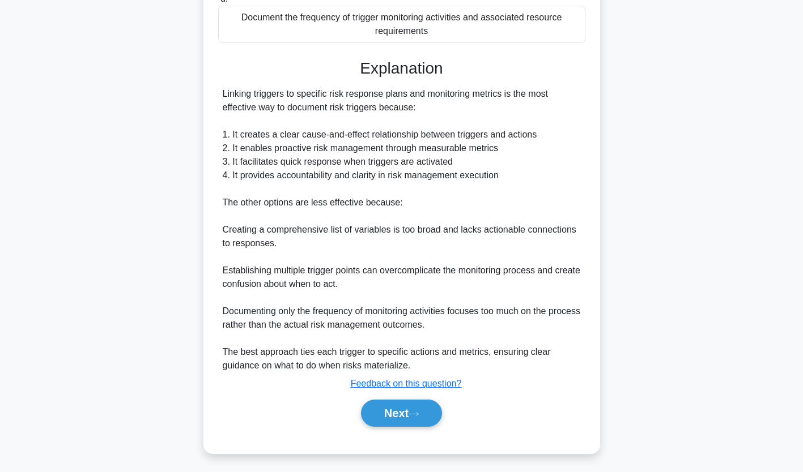
click at [394, 405] on button "Next" at bounding box center [401, 413] width 81 height 27
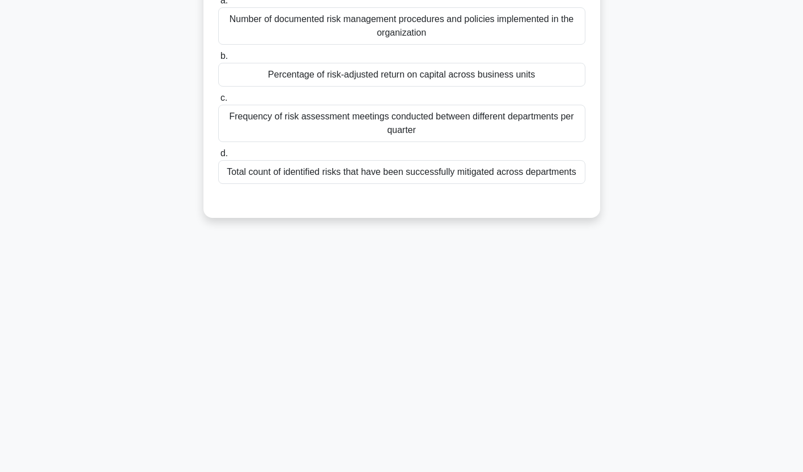
scroll to position [0, 0]
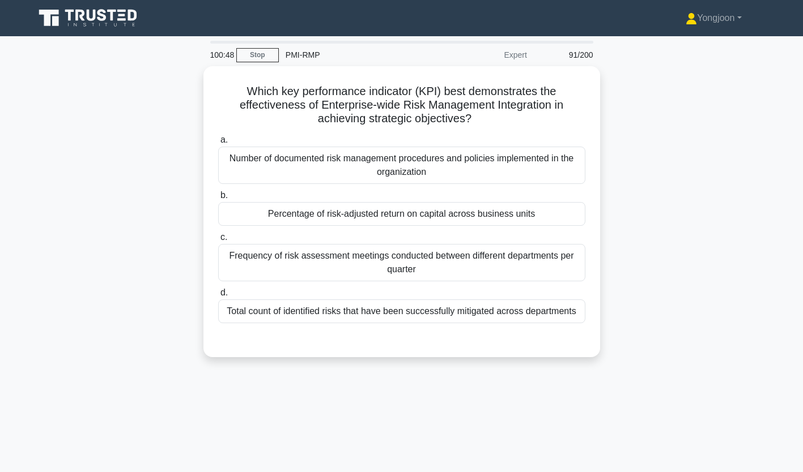
click at [288, 159] on div "Number of documented risk management procedures and policies implemented in the…" at bounding box center [401, 165] width 367 height 37
click at [218, 144] on input "a. Number of documented risk management procedures and policies implemented in …" at bounding box center [218, 140] width 0 height 7
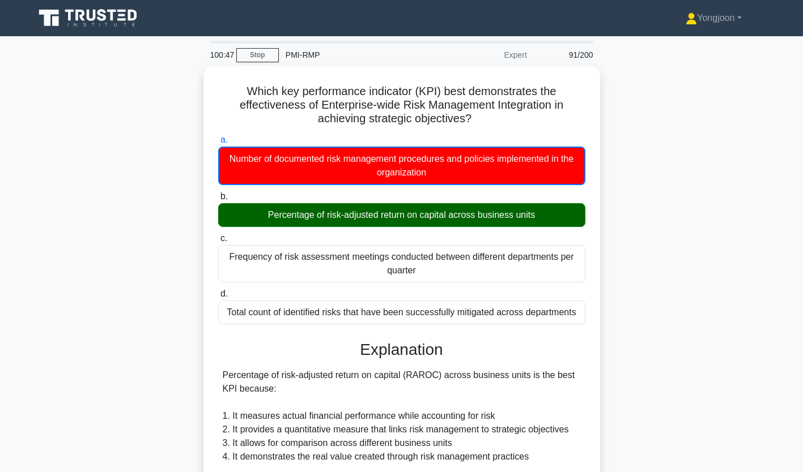
click at [202, 160] on div "Which key performance indicator (KPI) best demonstrates the effectiveness of En…" at bounding box center [402, 387] width 748 height 642
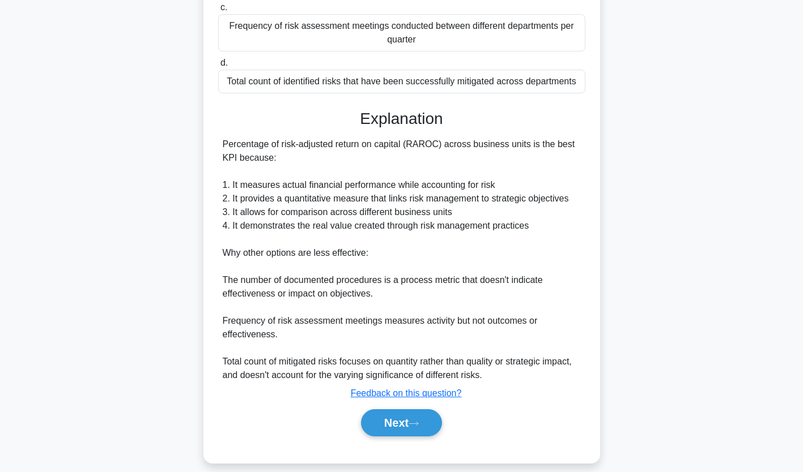
scroll to position [241, 0]
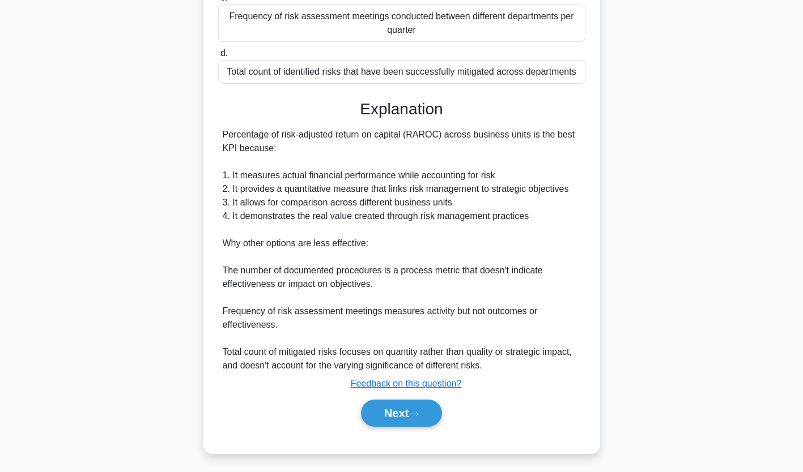
click at [390, 417] on button "Next" at bounding box center [401, 413] width 81 height 27
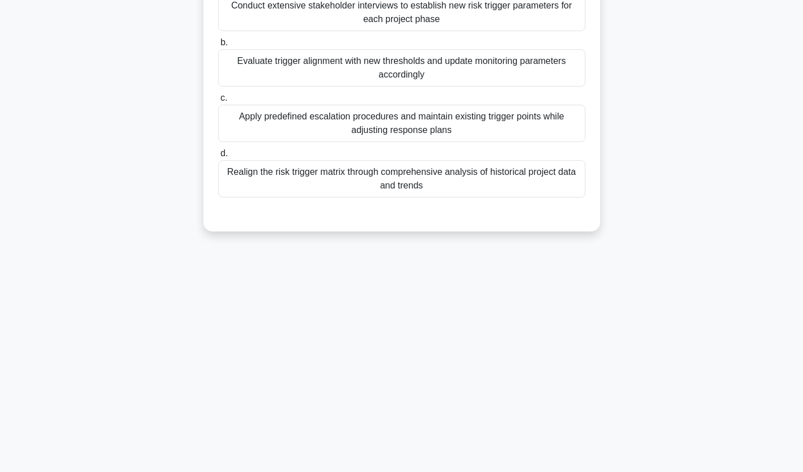
scroll to position [0, 0]
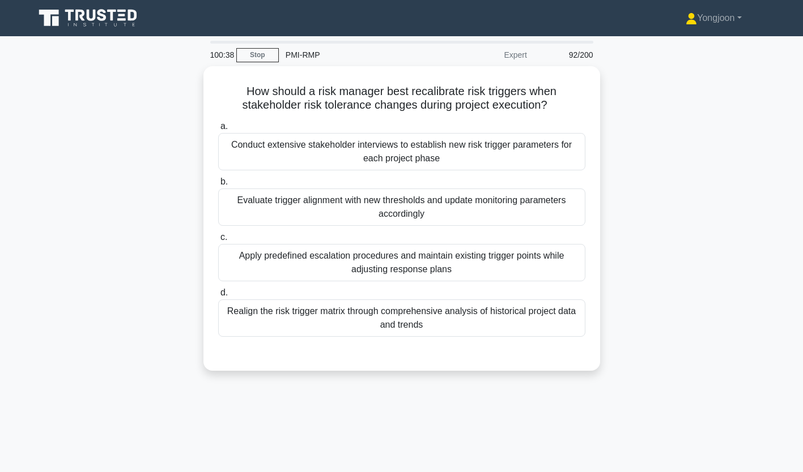
click at [329, 151] on div "Conduct extensive stakeholder interviews to establish new risk trigger paramete…" at bounding box center [401, 151] width 367 height 37
click at [218, 130] on input "a. Conduct extensive stakeholder interviews to establish new risk trigger param…" at bounding box center [218, 126] width 0 height 7
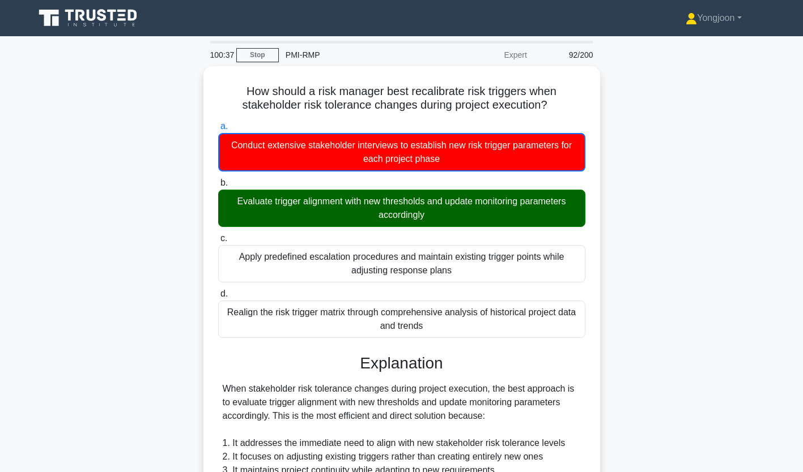
click at [211, 156] on div "a. Conduct extensive stakeholder interviews to establish new risk trigger param…" at bounding box center [401, 146] width 381 height 52
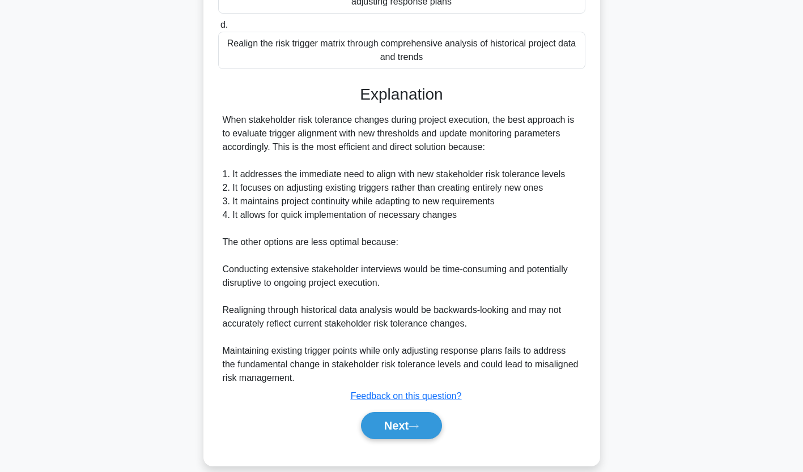
scroll to position [277, 0]
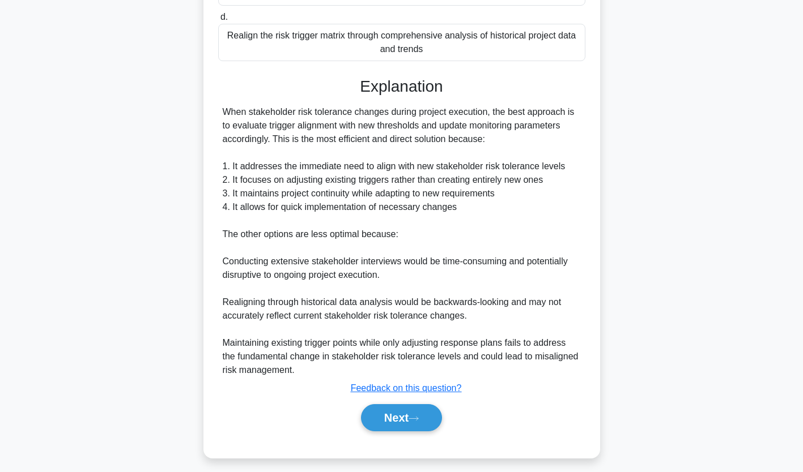
click at [418, 416] on icon at bounding box center [413, 419] width 10 height 6
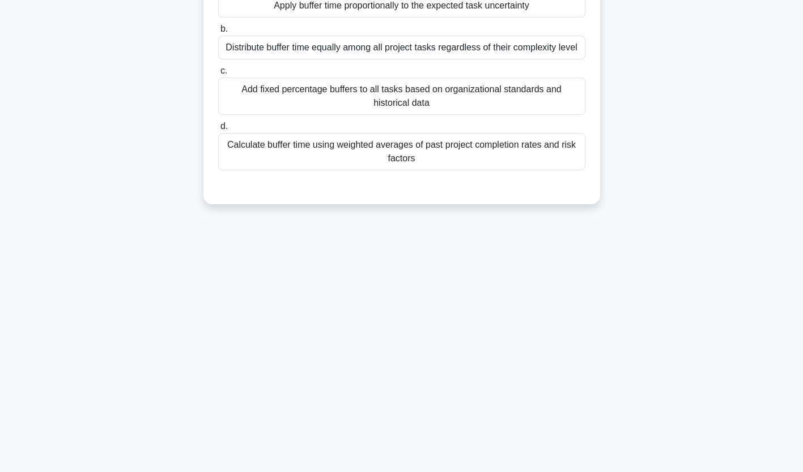
scroll to position [0, 0]
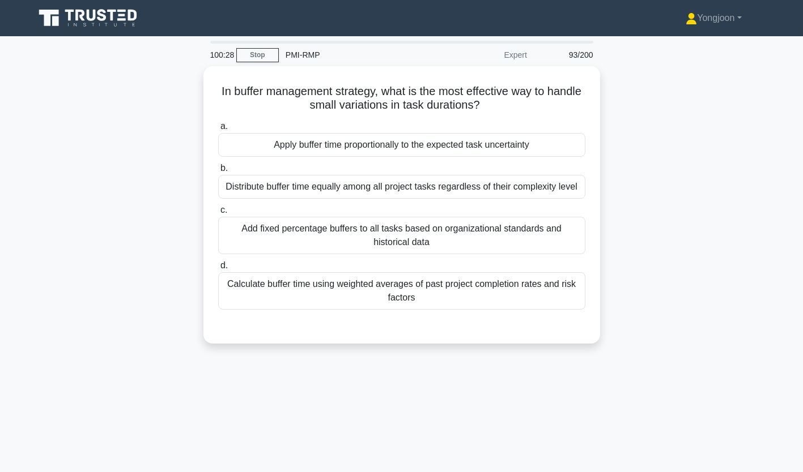
click at [304, 145] on div "Apply buffer time proportionally to the expected task uncertainty" at bounding box center [401, 145] width 367 height 24
click at [218, 130] on input "a. Apply buffer time proportionally to the expected task uncertainty" at bounding box center [218, 126] width 0 height 7
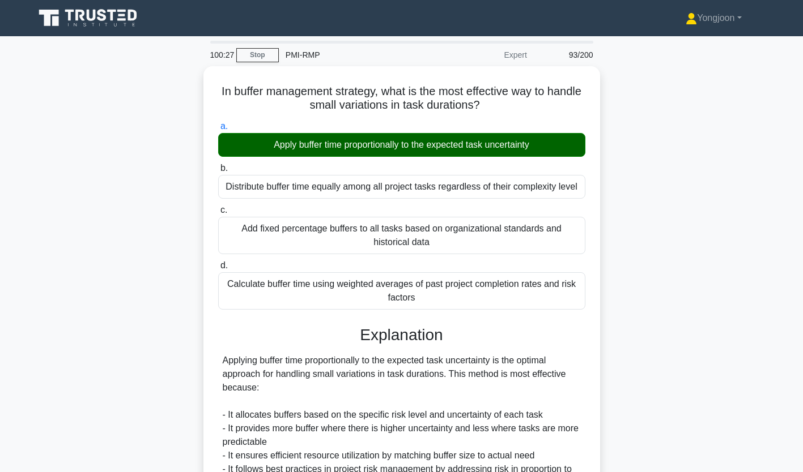
click at [206, 172] on div "In buffer management strategy, what is the most effective way to handle small v…" at bounding box center [401, 400] width 397 height 668
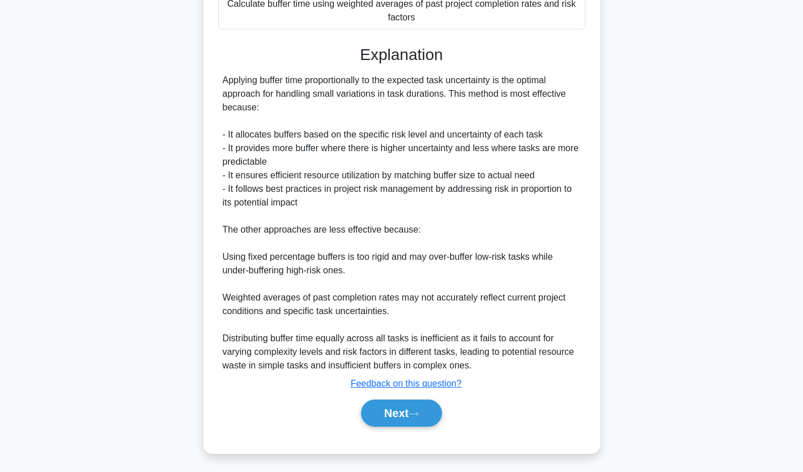
click at [397, 408] on button "Next" at bounding box center [401, 413] width 81 height 27
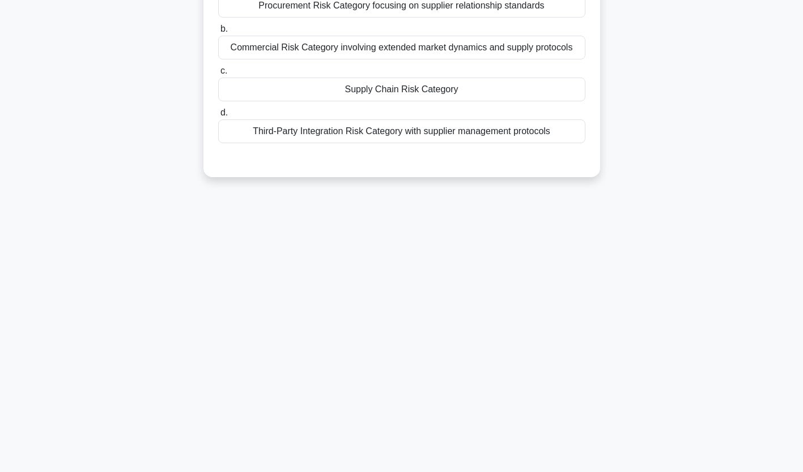
scroll to position [0, 0]
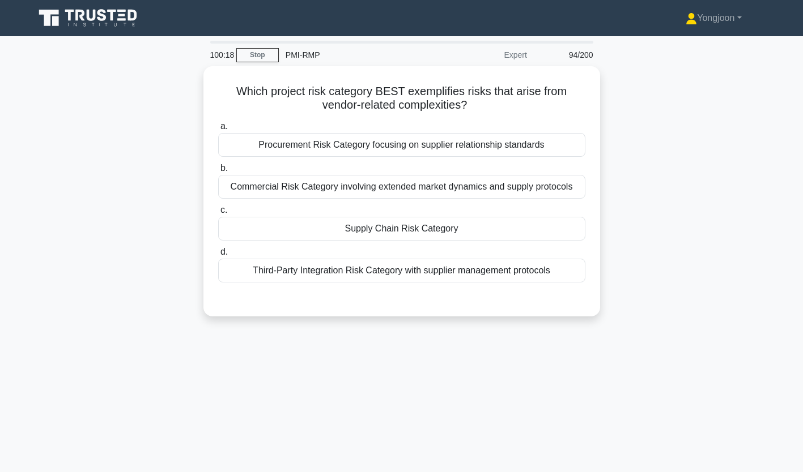
click at [309, 149] on div "Procurement Risk Category focusing on supplier relationship standards" at bounding box center [401, 145] width 367 height 24
click at [218, 130] on input "a. Procurement Risk Category focusing on supplier relationship standards" at bounding box center [218, 126] width 0 height 7
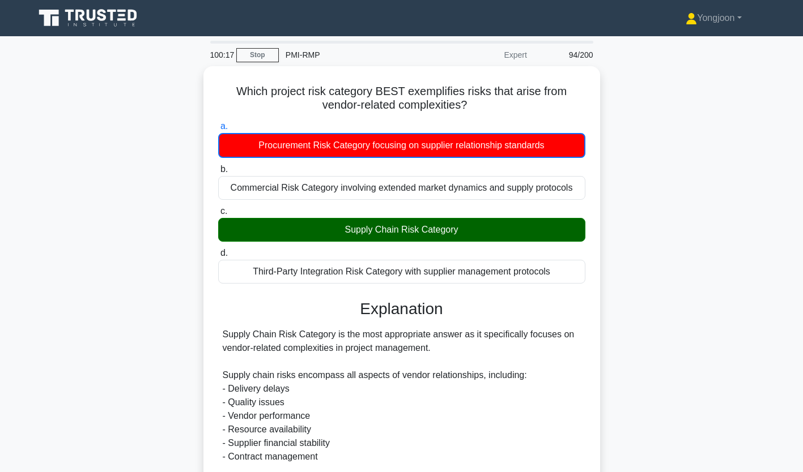
click at [209, 157] on div "Which project risk category BEST exemplifies risks that arise from vendor-relat…" at bounding box center [401, 380] width 387 height 619
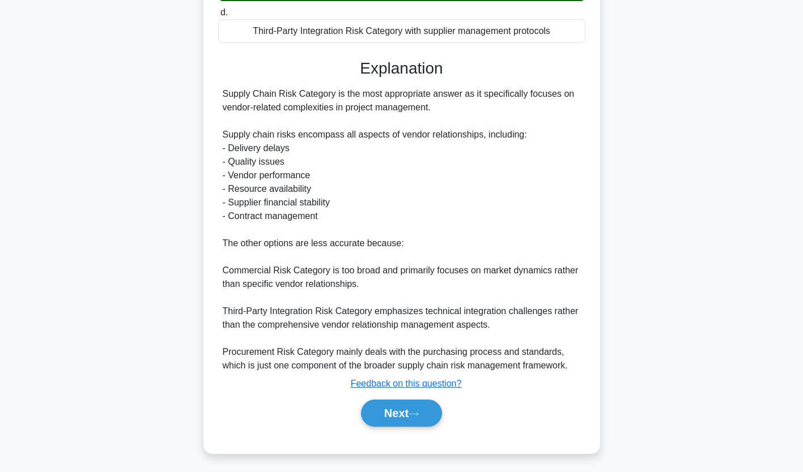
click at [403, 414] on button "Next" at bounding box center [401, 413] width 81 height 27
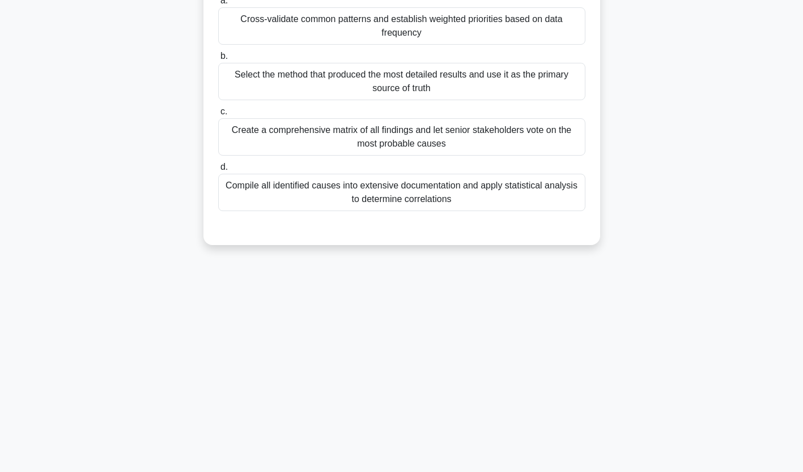
scroll to position [0, 0]
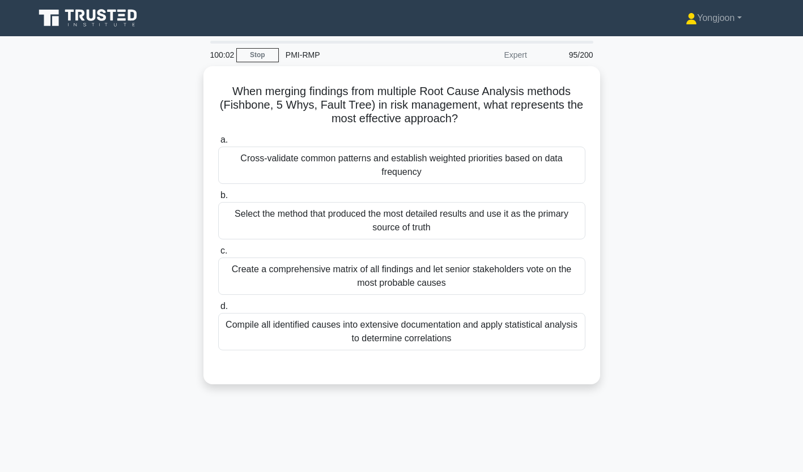
click at [314, 159] on div "Cross-validate common patterns and establish weighted priorities based on data …" at bounding box center [401, 165] width 367 height 37
click at [218, 144] on input "a. Cross-validate common patterns and establish weighted priorities based on da…" at bounding box center [218, 140] width 0 height 7
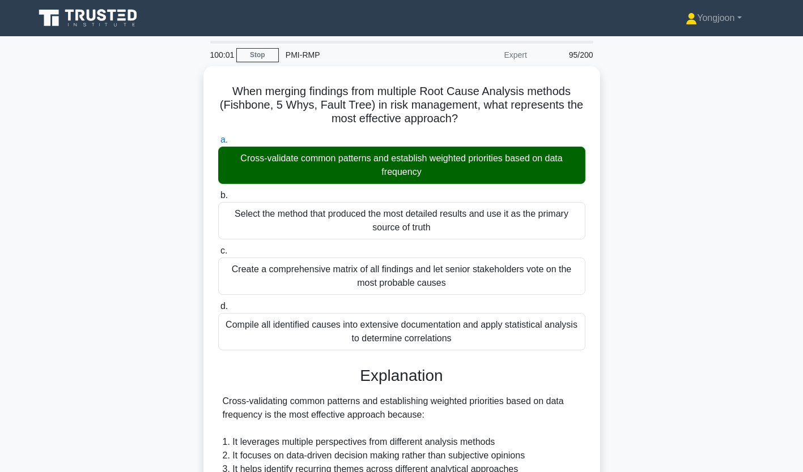
click at [208, 162] on div "When merging findings from multiple Root Cause Analysis methods (Fishbone, 5 Wh…" at bounding box center [401, 414] width 387 height 686
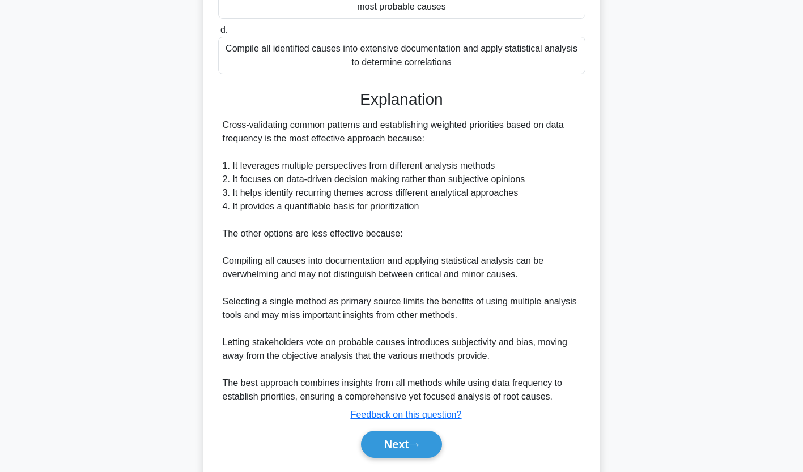
scroll to position [308, 0]
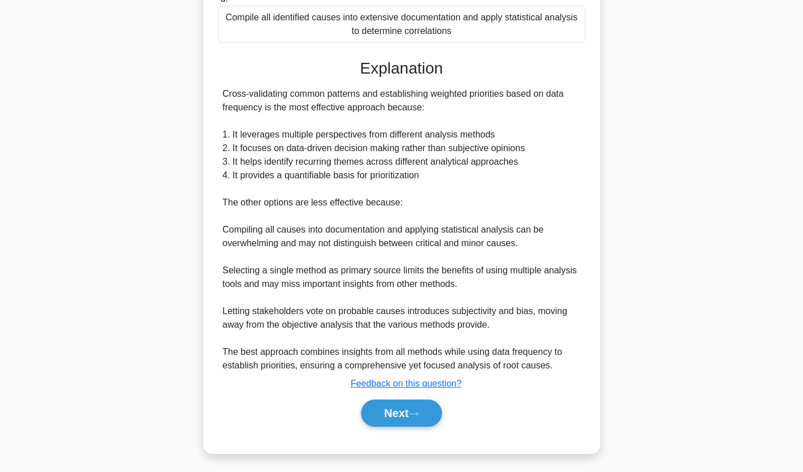
click at [401, 417] on button "Next" at bounding box center [401, 413] width 81 height 27
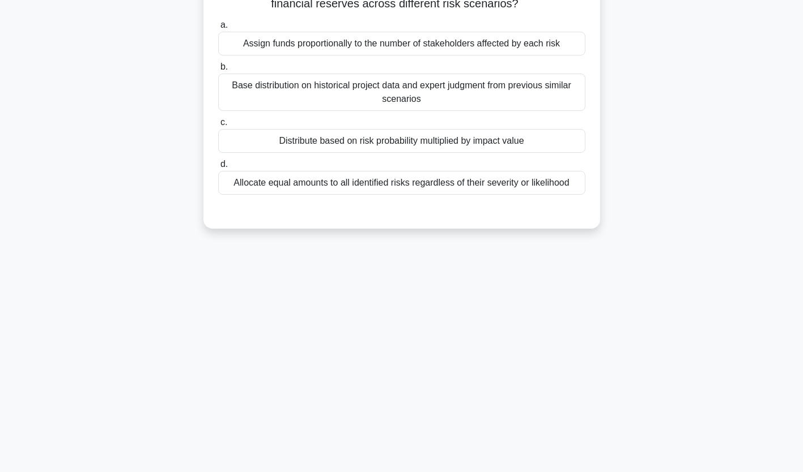
scroll to position [0, 0]
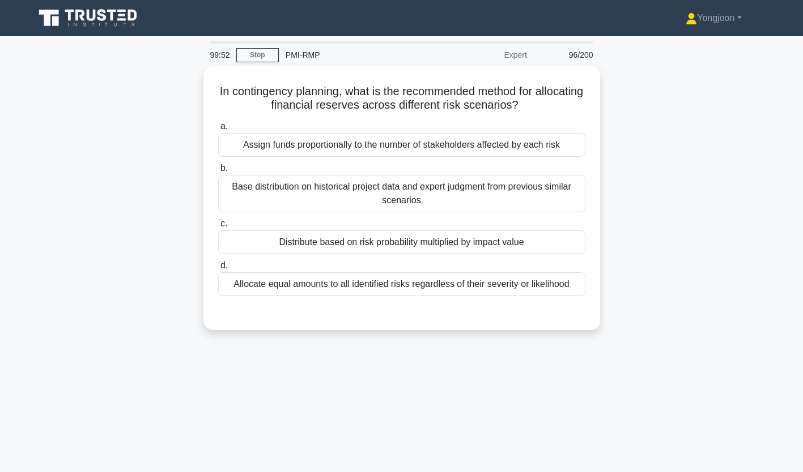
click at [333, 141] on div "Assign funds proportionally to the number of stakeholders affected by each risk" at bounding box center [401, 145] width 367 height 24
click at [218, 130] on input "a. Assign funds proportionally to the number of stakeholders affected by each r…" at bounding box center [218, 126] width 0 height 7
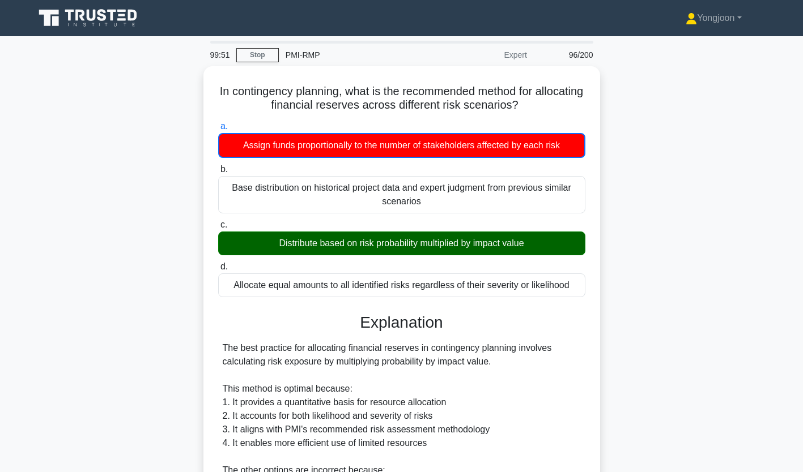
click at [214, 170] on div "b. Base distribution on historical project data and expert judgment from previo…" at bounding box center [401, 188] width 381 height 51
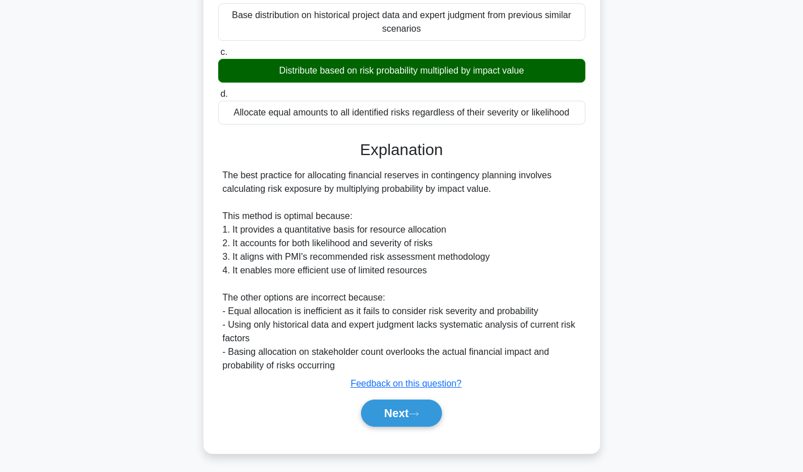
click at [415, 416] on button "Next" at bounding box center [401, 413] width 81 height 27
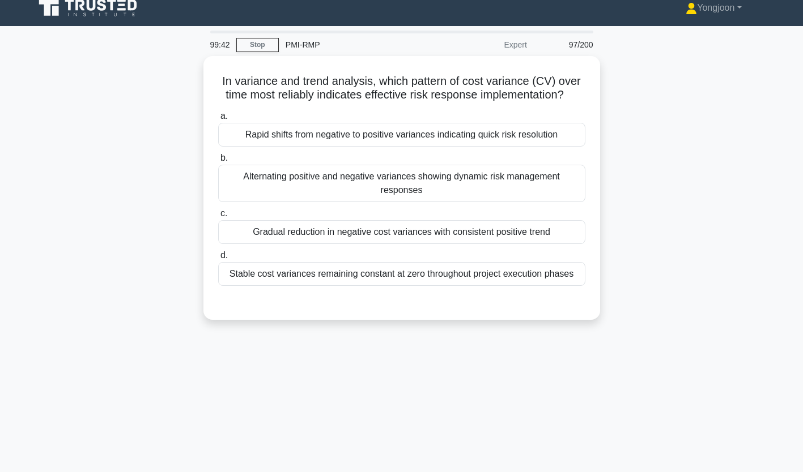
scroll to position [0, 0]
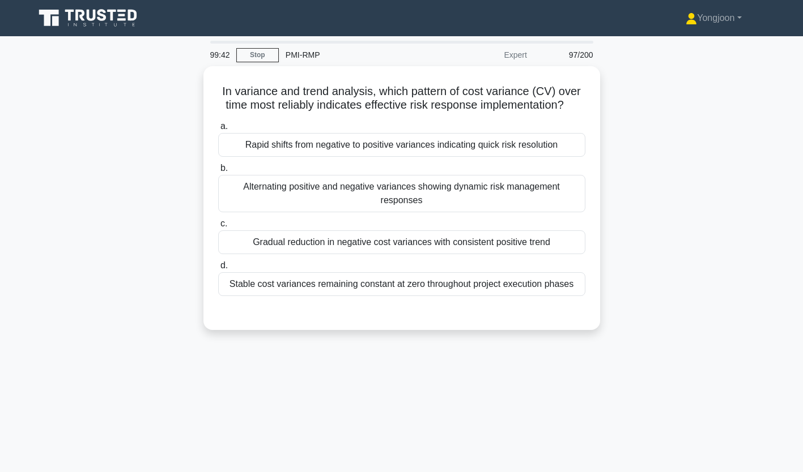
click at [329, 139] on div "Rapid shifts from negative to positive variances indicating quick risk resoluti…" at bounding box center [401, 145] width 367 height 24
click at [218, 130] on input "a. Rapid shifts from negative to positive variances indicating quick risk resol…" at bounding box center [218, 126] width 0 height 7
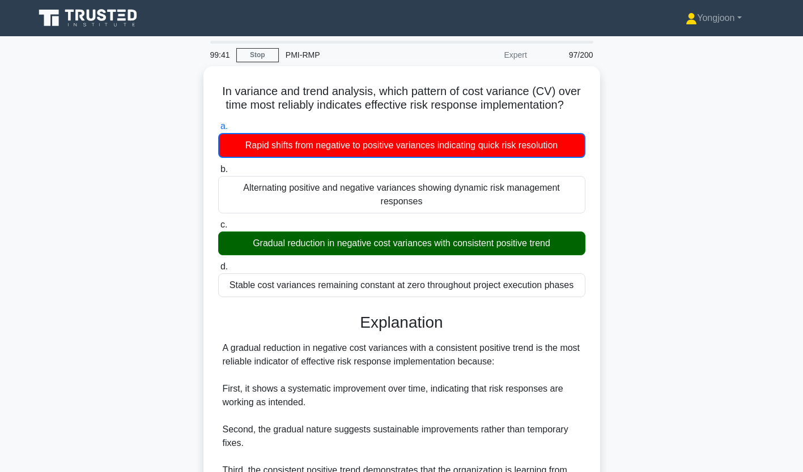
click at [215, 169] on div "b. Alternating positive and negative variances showing dynamic risk management …" at bounding box center [401, 188] width 381 height 51
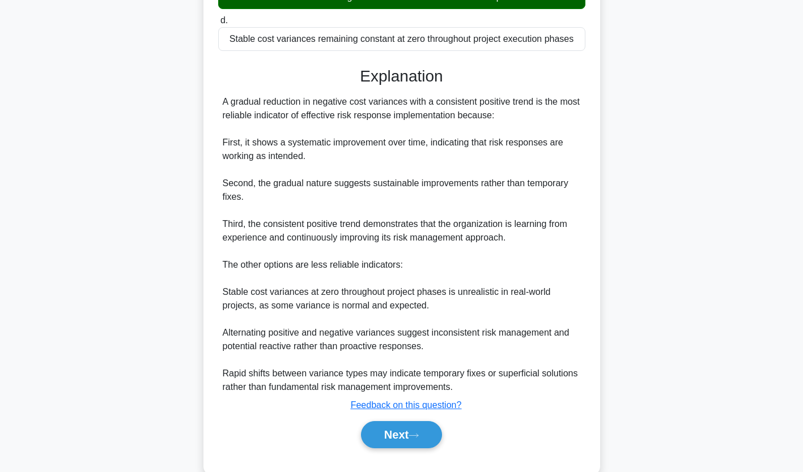
scroll to position [247, 0]
click at [381, 429] on button "Next" at bounding box center [401, 434] width 81 height 27
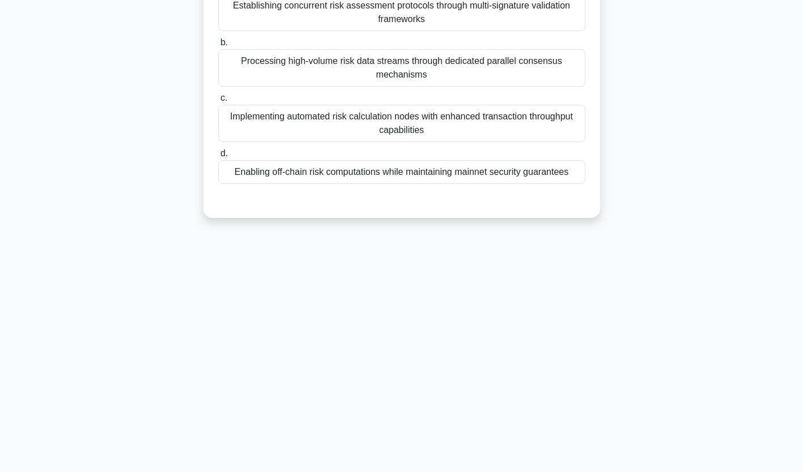
scroll to position [0, 0]
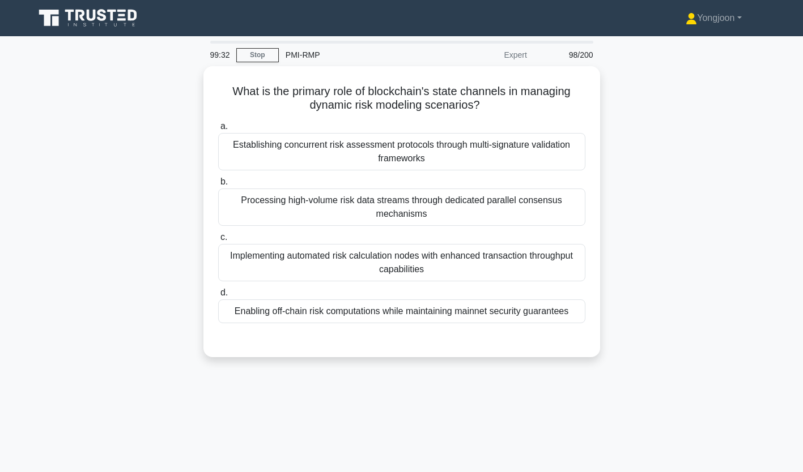
click at [293, 157] on div "Establishing concurrent risk assessment protocols through multi-signature valid…" at bounding box center [401, 151] width 367 height 37
click at [218, 130] on input "a. Establishing concurrent risk assessment protocols through multi-signature va…" at bounding box center [218, 126] width 0 height 7
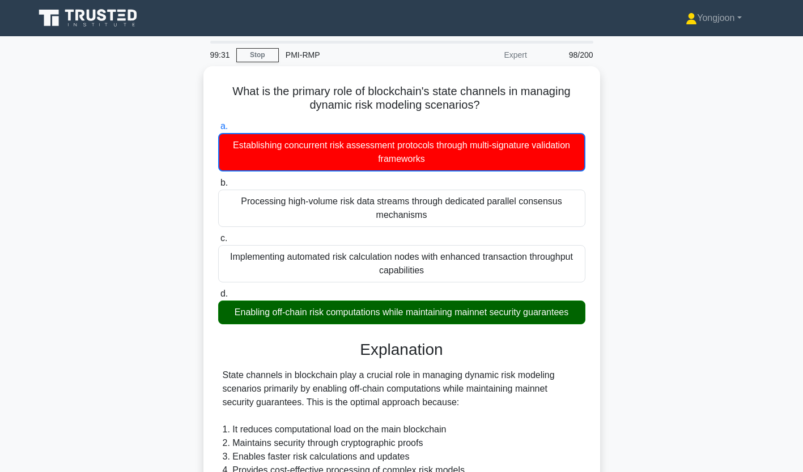
click at [210, 165] on div "What is the primary role of blockchain's state channels in managing dynamic ris…" at bounding box center [401, 387] width 387 height 633
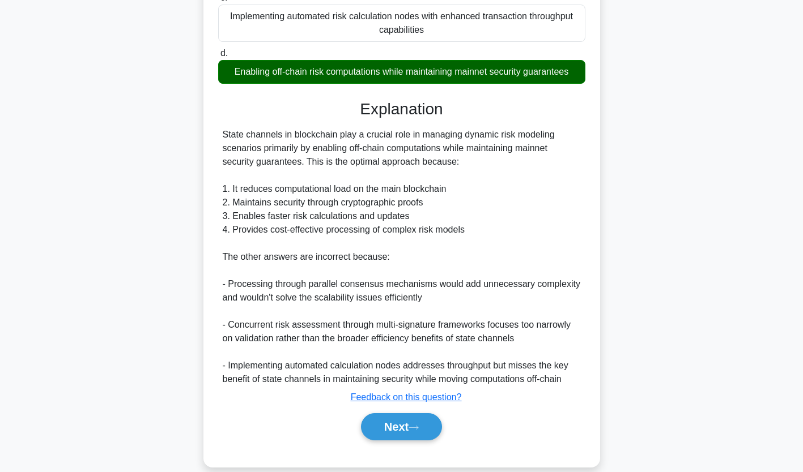
scroll to position [255, 0]
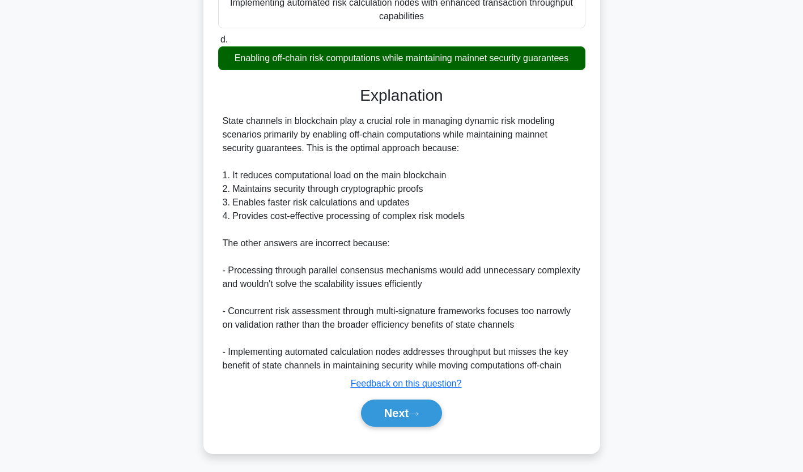
click at [401, 415] on button "Next" at bounding box center [401, 413] width 81 height 27
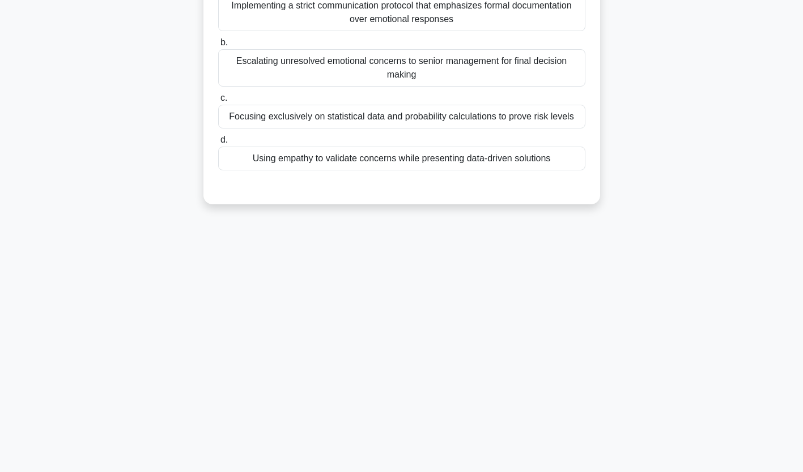
scroll to position [0, 0]
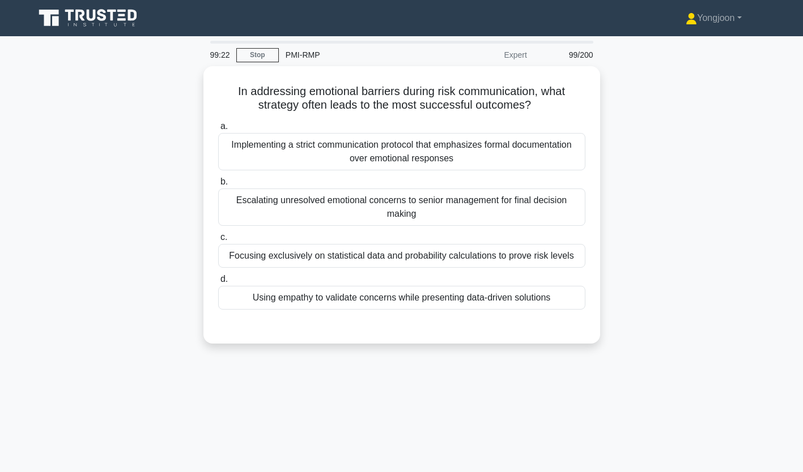
click at [308, 150] on div "Implementing a strict communication protocol that emphasizes formal documentati…" at bounding box center [401, 151] width 367 height 37
click at [218, 130] on input "a. Implementing a strict communication protocol that emphasizes formal document…" at bounding box center [218, 126] width 0 height 7
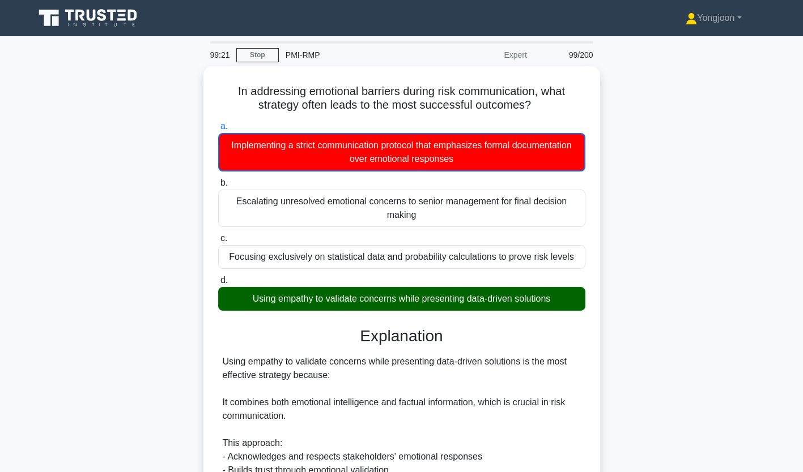
click at [208, 164] on div "In addressing emotional barriers during risk communication, what strategy often…" at bounding box center [401, 421] width 387 height 701
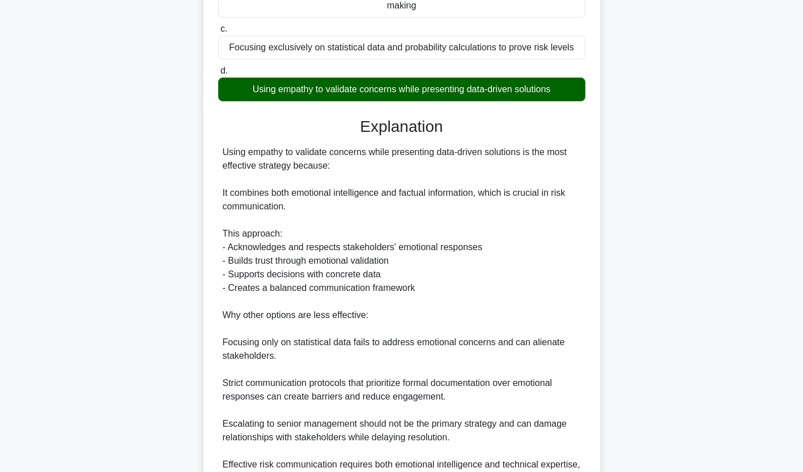
scroll to position [323, 0]
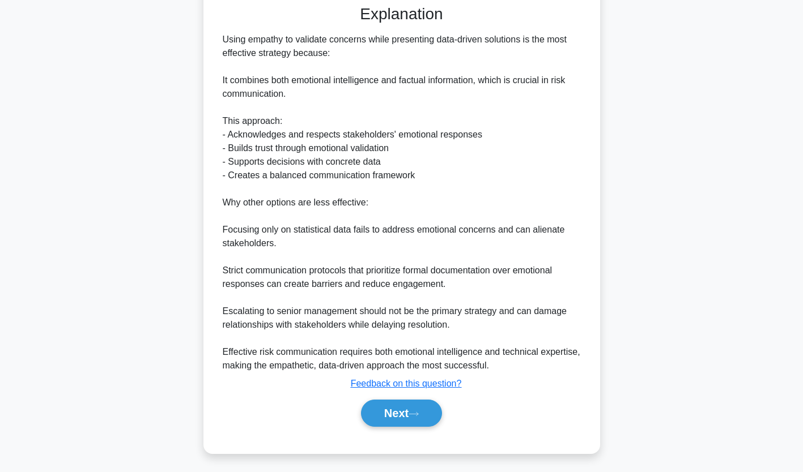
click at [395, 411] on button "Next" at bounding box center [401, 413] width 81 height 27
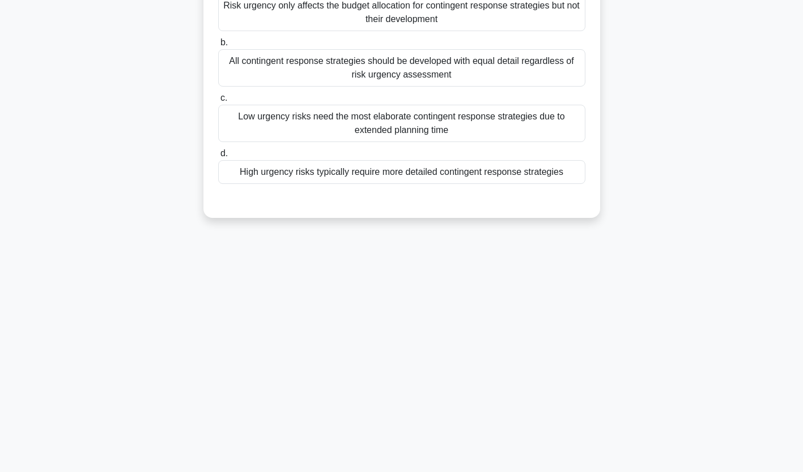
scroll to position [0, 0]
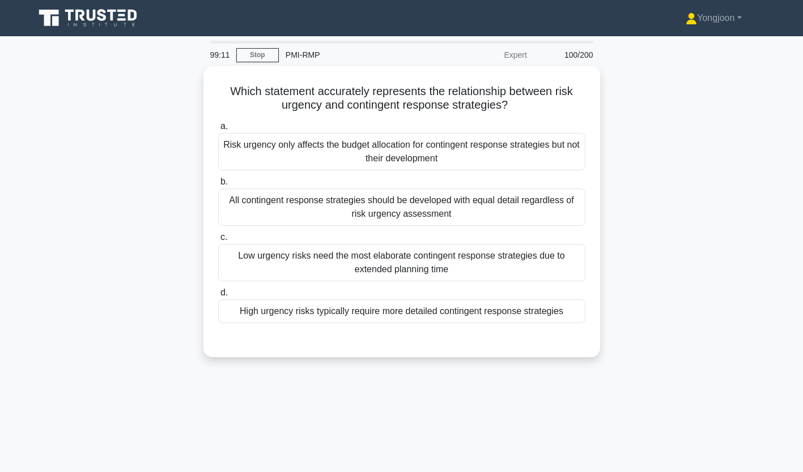
click at [312, 152] on div "Risk urgency only affects the budget allocation for contingent response strateg…" at bounding box center [401, 151] width 367 height 37
click at [218, 130] on input "a. Risk urgency only affects the budget allocation for contingent response stra…" at bounding box center [218, 126] width 0 height 7
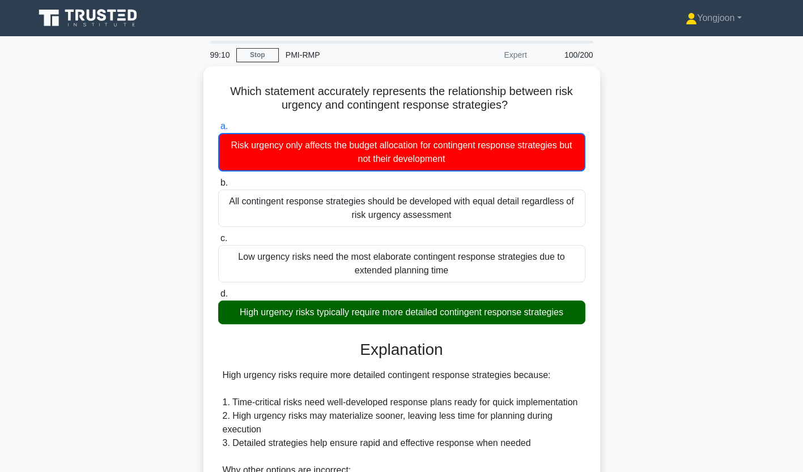
click at [212, 163] on div "a. Risk urgency only affects the budget allocation for contingent response stra…" at bounding box center [401, 146] width 381 height 52
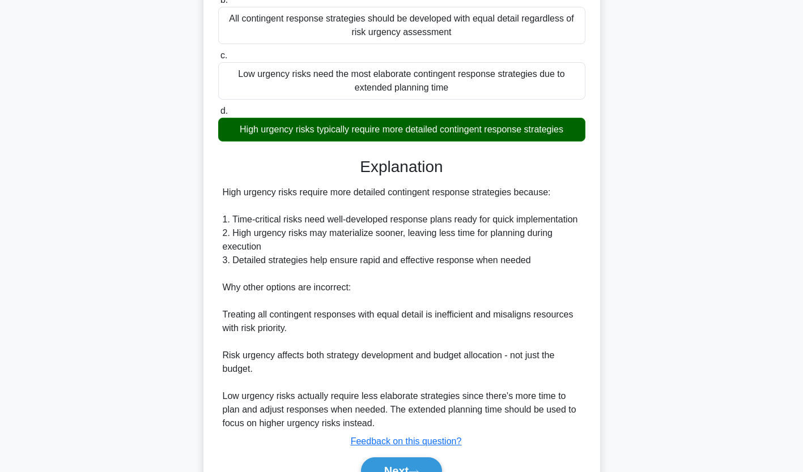
scroll to position [241, 0]
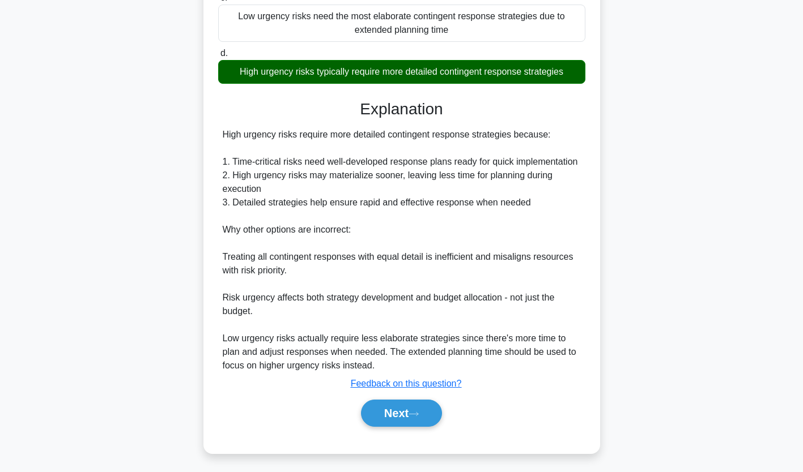
click at [396, 407] on button "Next" at bounding box center [401, 413] width 81 height 27
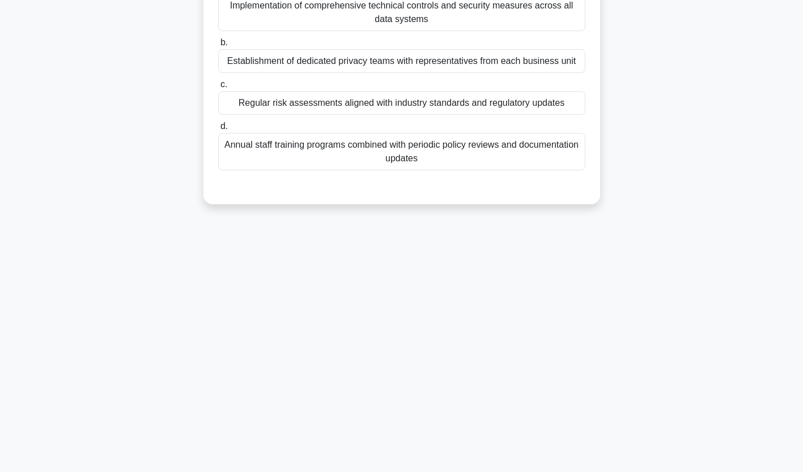
scroll to position [0, 0]
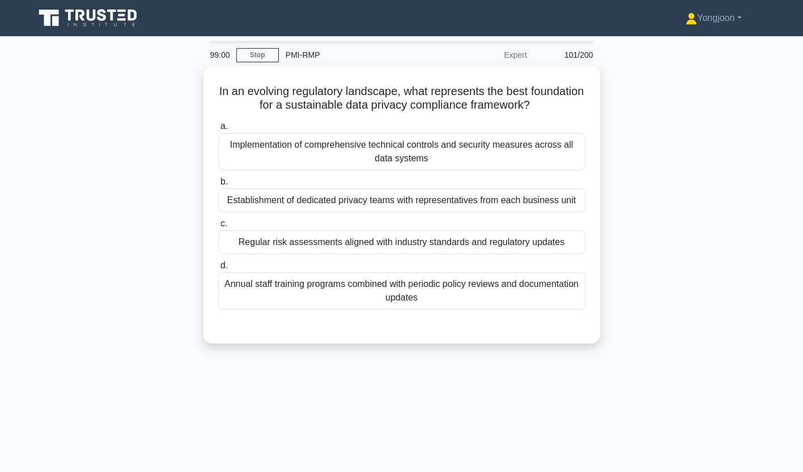
click at [346, 149] on div "Implementation of comprehensive technical controls and security measures across…" at bounding box center [401, 151] width 367 height 37
click at [218, 130] on input "a. Implementation of comprehensive technical controls and security measures acr…" at bounding box center [218, 126] width 0 height 7
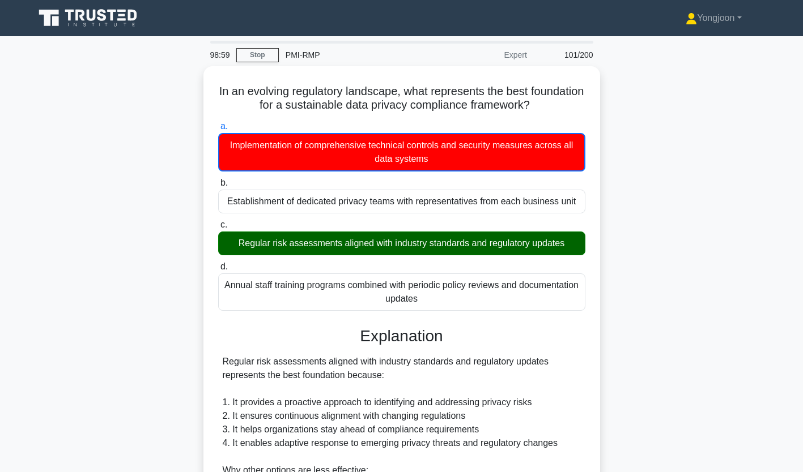
click at [219, 126] on label "a. Implementation of comprehensive technical controls and security measures acr…" at bounding box center [401, 146] width 367 height 52
click at [218, 126] on input "a. Implementation of comprehensive technical controls and security measures acr…" at bounding box center [218, 126] width 0 height 7
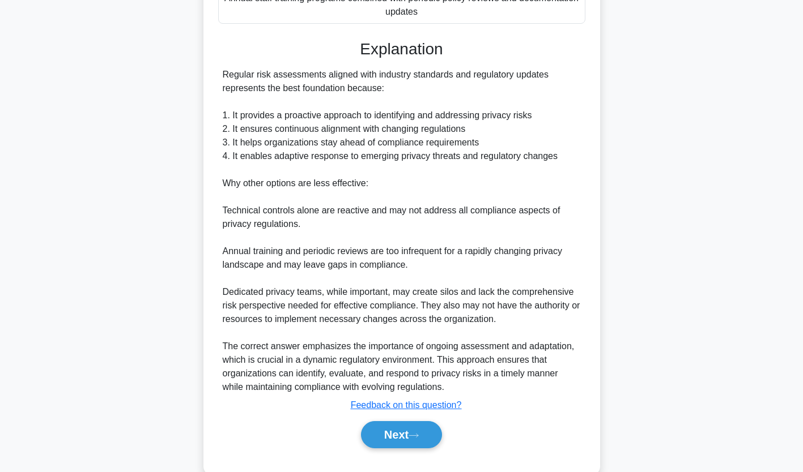
scroll to position [309, 0]
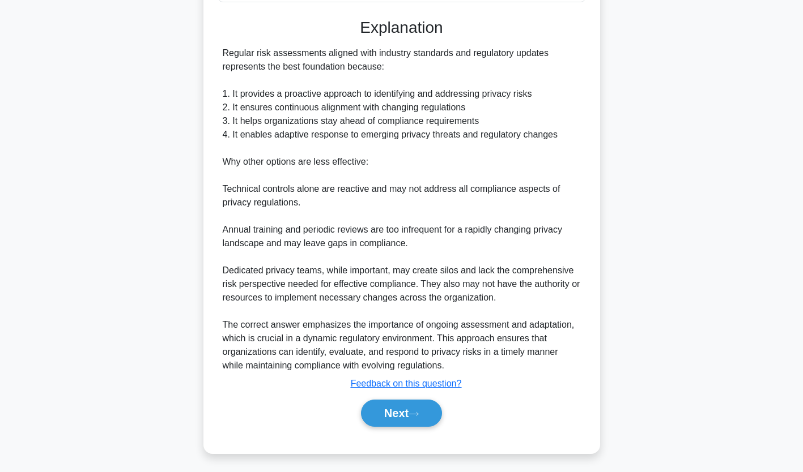
click at [400, 419] on button "Next" at bounding box center [401, 413] width 81 height 27
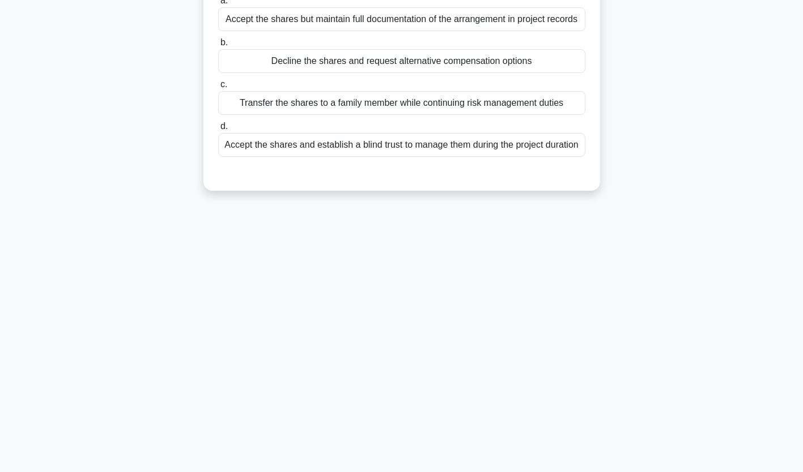
scroll to position [0, 0]
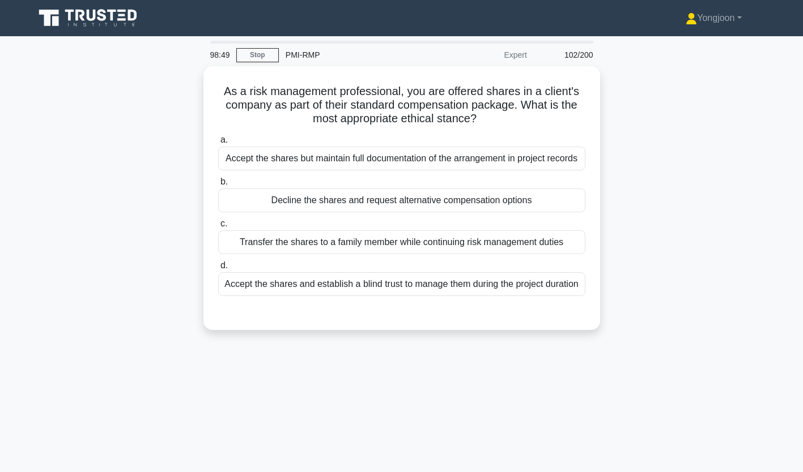
click at [282, 154] on div "Accept the shares but maintain full documentation of the arrangement in project…" at bounding box center [401, 159] width 367 height 24
click at [218, 144] on input "a. Accept the shares but maintain full documentation of the arrangement in proj…" at bounding box center [218, 140] width 0 height 7
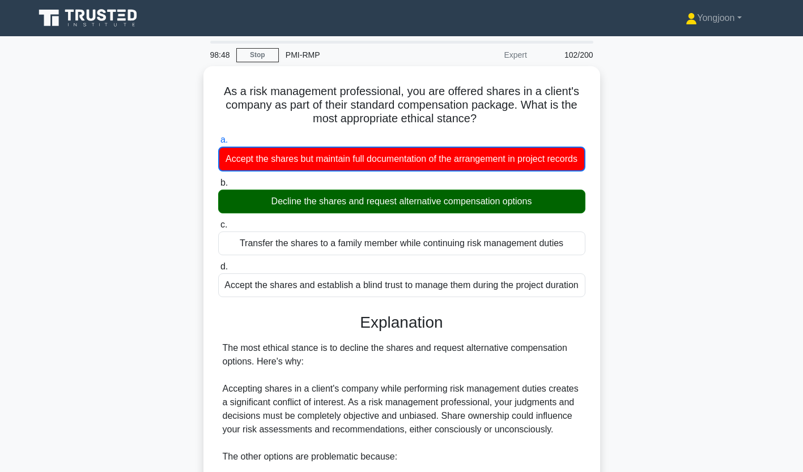
click at [208, 160] on div "As a risk management professional, you are offered shares in a client's company…" at bounding box center [401, 380] width 387 height 619
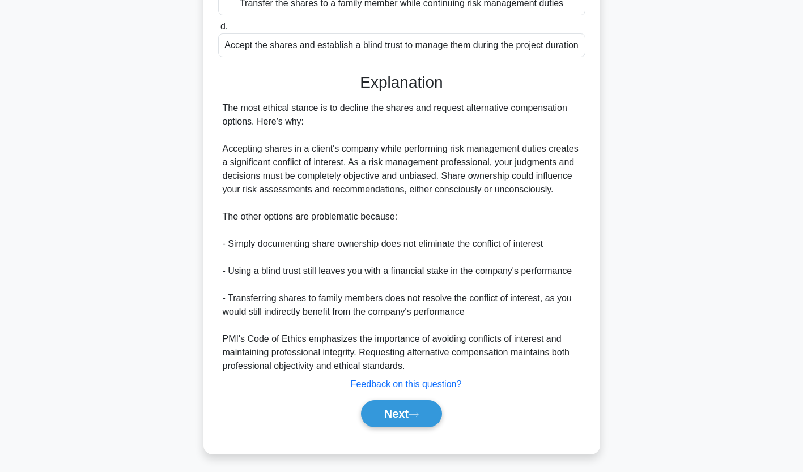
scroll to position [255, 0]
click at [406, 407] on button "Next" at bounding box center [401, 413] width 81 height 27
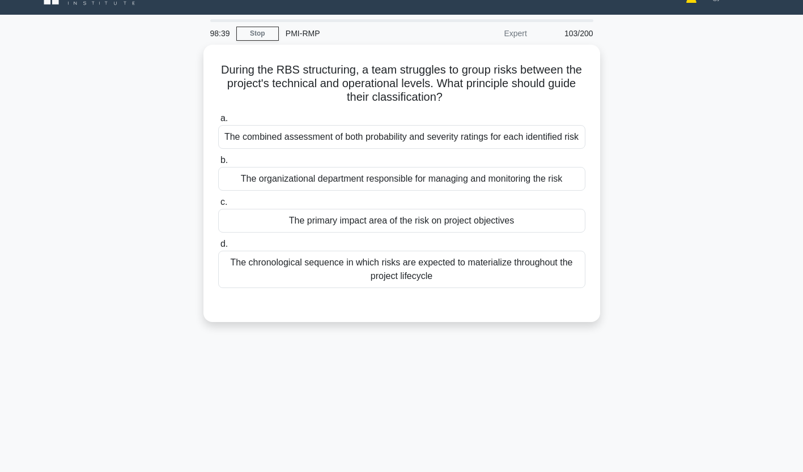
scroll to position [7, 0]
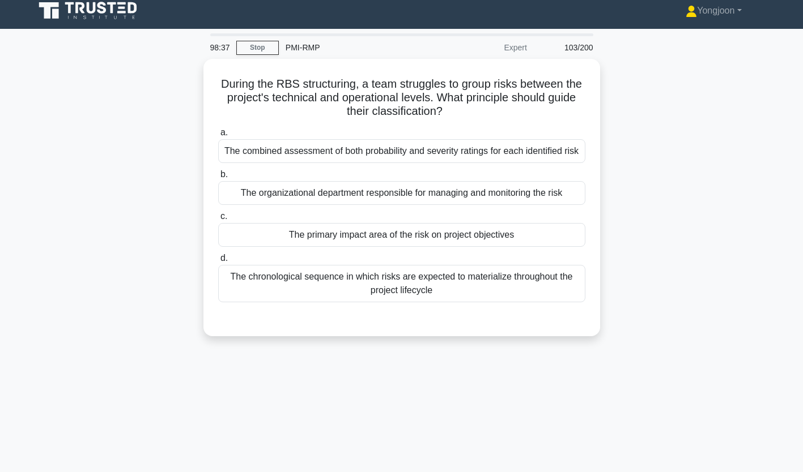
click at [336, 148] on div "The combined assessment of both probability and severity ratings for each ident…" at bounding box center [401, 151] width 367 height 24
click at [218, 137] on input "a. The combined assessment of both probability and severity ratings for each id…" at bounding box center [218, 132] width 0 height 7
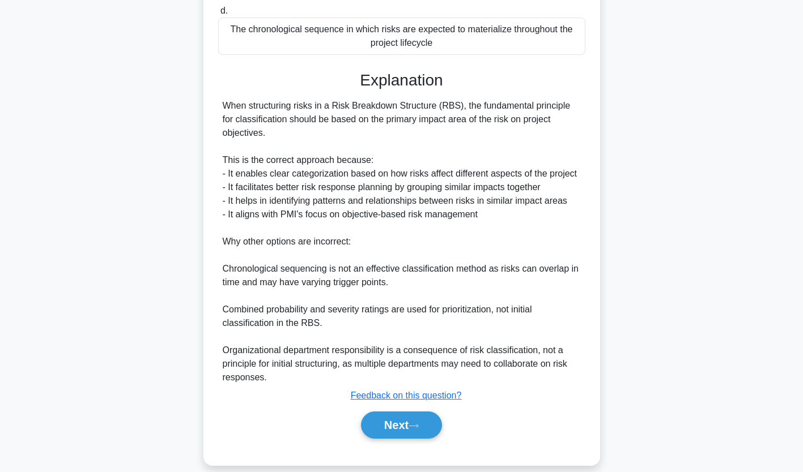
scroll to position [282, 0]
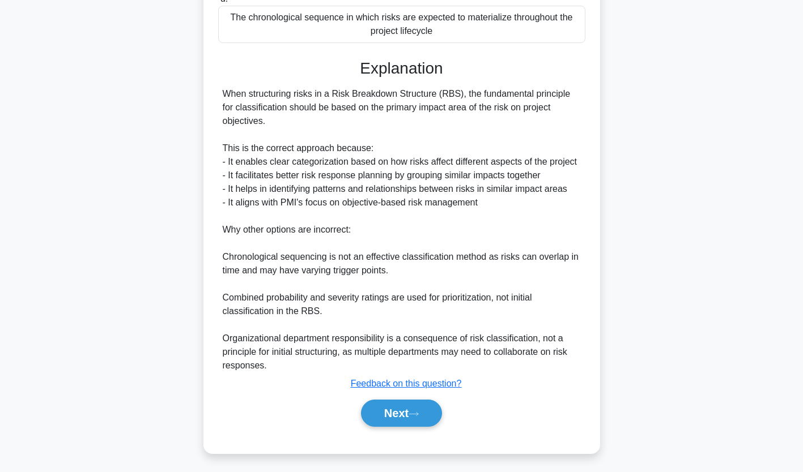
click at [398, 408] on button "Next" at bounding box center [401, 413] width 81 height 27
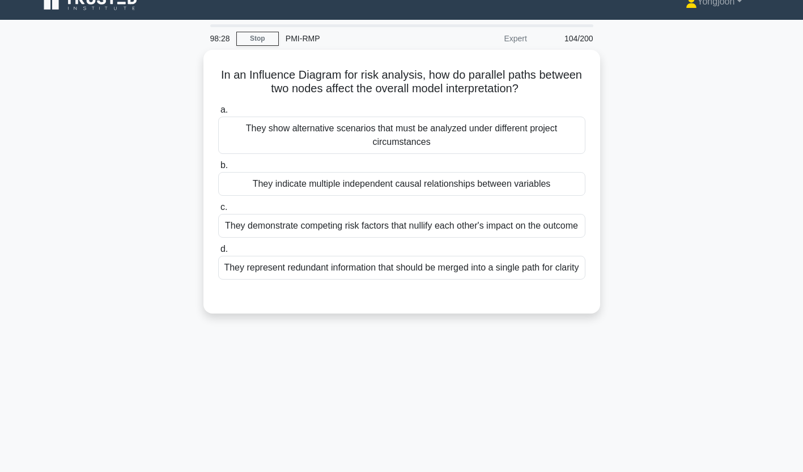
scroll to position [0, 0]
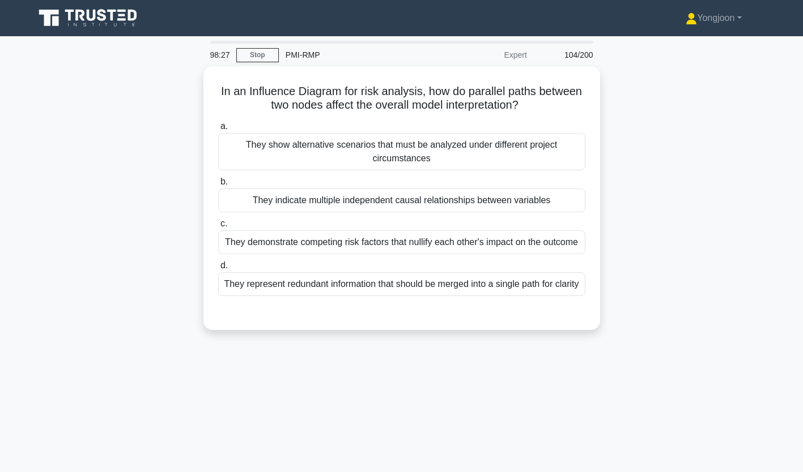
click at [315, 140] on div "They show alternative scenarios that must be analyzed under different project c…" at bounding box center [401, 151] width 367 height 37
click at [218, 130] on input "a. They show alternative scenarios that must be analyzed under different projec…" at bounding box center [218, 126] width 0 height 7
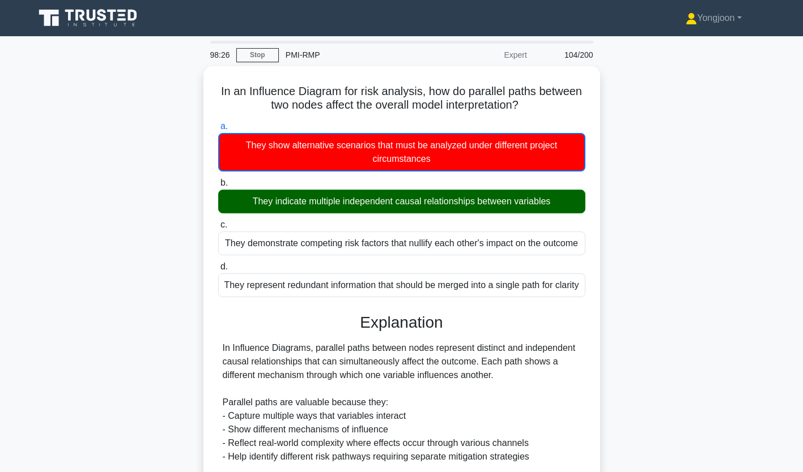
click at [208, 143] on div "In an Influence Diagram for risk analysis, how do parallel paths between two no…" at bounding box center [401, 374] width 387 height 606
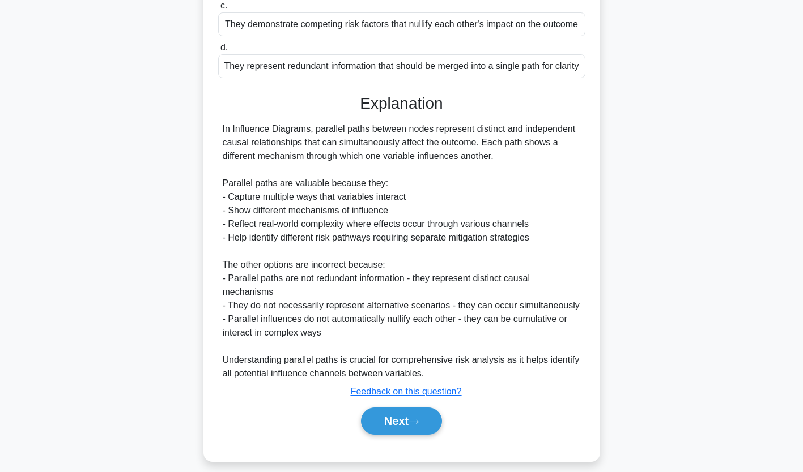
scroll to position [241, 0]
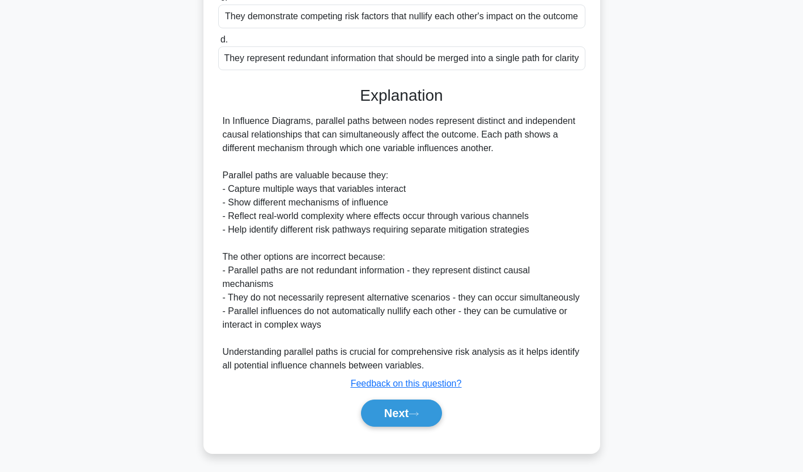
click at [387, 406] on button "Next" at bounding box center [401, 413] width 81 height 27
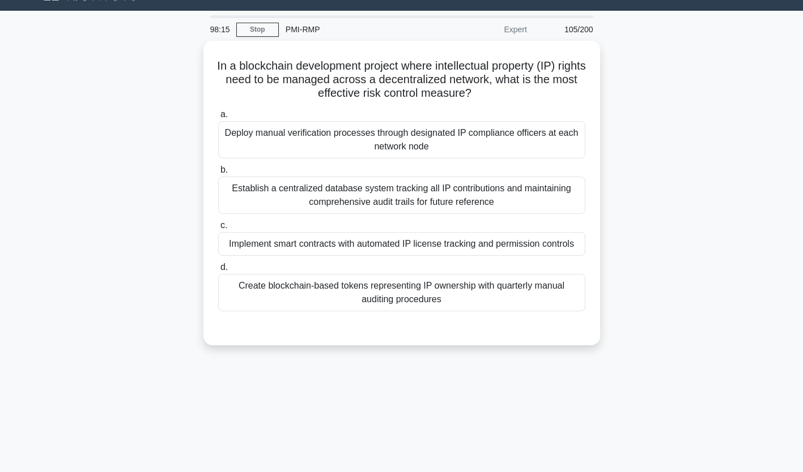
scroll to position [0, 0]
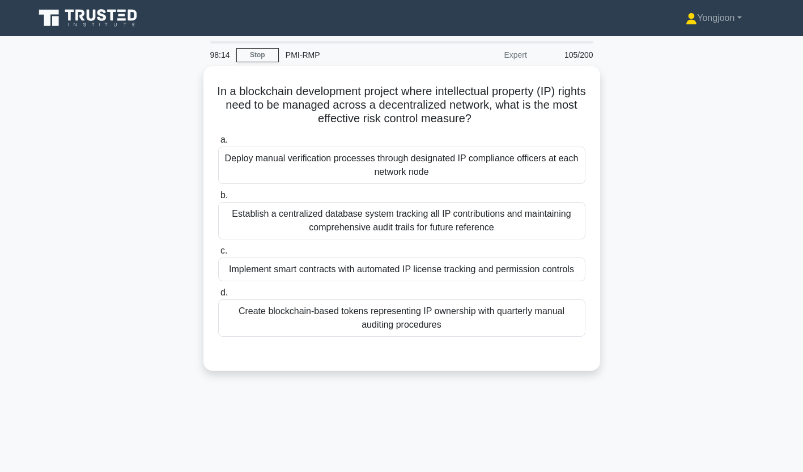
click at [335, 159] on div "Deploy manual verification processes through designated IP compliance officers …" at bounding box center [401, 165] width 367 height 37
click at [218, 144] on input "a. Deploy manual verification processes through designated IP compliance office…" at bounding box center [218, 140] width 0 height 7
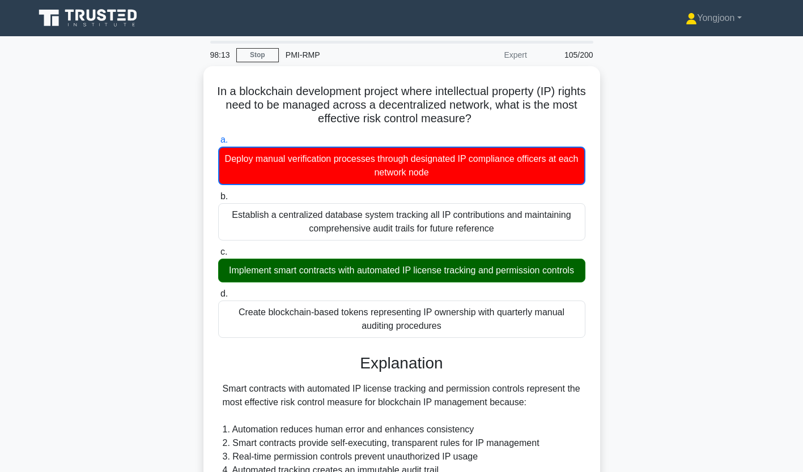
click at [206, 154] on div "In a blockchain development project where intellectual property (IP) rights nee…" at bounding box center [401, 387] width 397 height 642
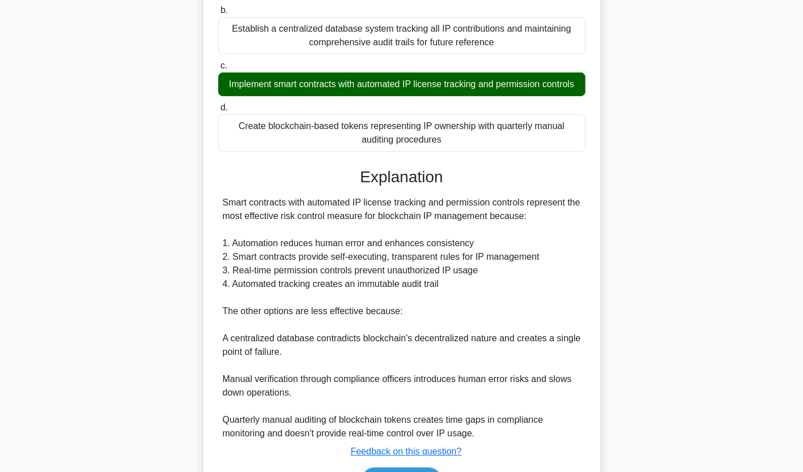
scroll to position [255, 0]
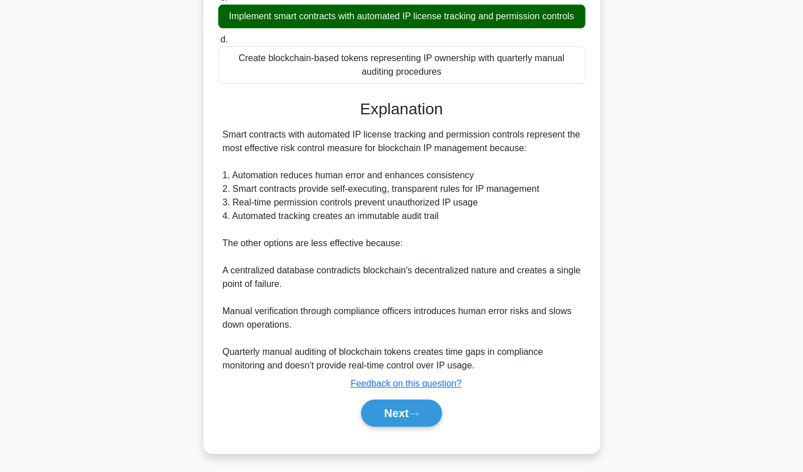
click at [386, 405] on button "Next" at bounding box center [401, 413] width 81 height 27
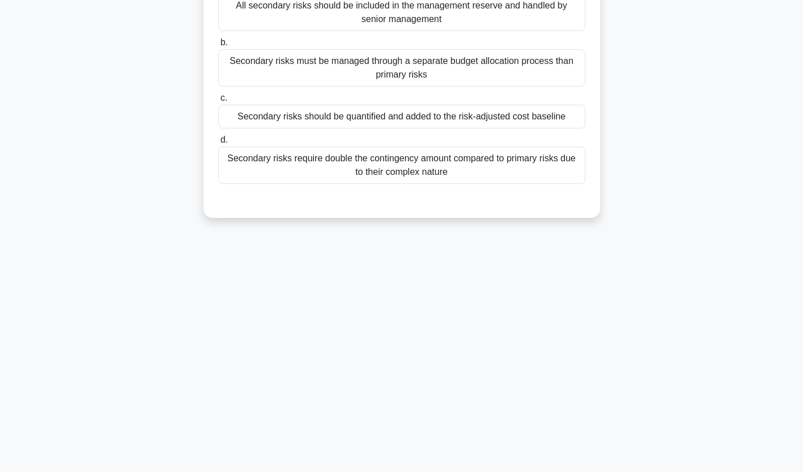
scroll to position [0, 0]
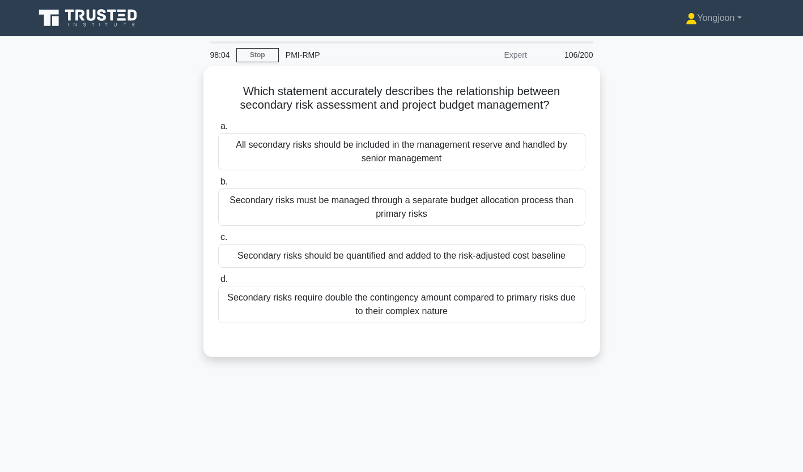
click at [333, 154] on div "All secondary risks should be included in the management reserve and handled by…" at bounding box center [401, 151] width 367 height 37
click at [218, 130] on input "a. All secondary risks should be included in the management reserve and handled…" at bounding box center [218, 126] width 0 height 7
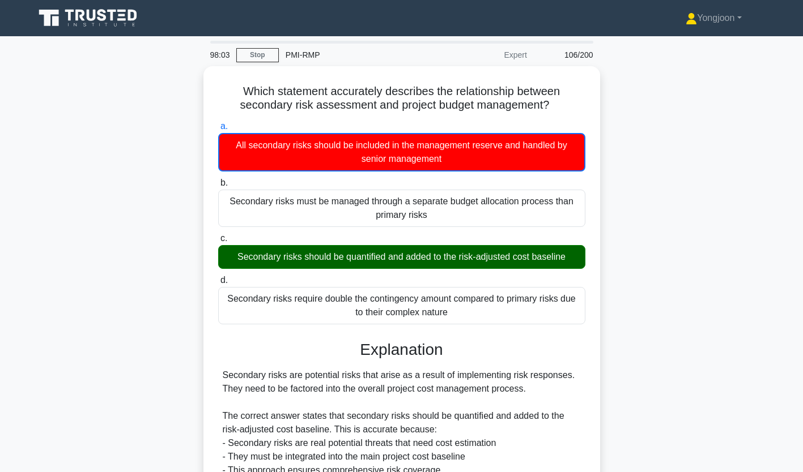
click at [208, 162] on div "Which statement accurately describes the relationship between secondary risk as…" at bounding box center [401, 367] width 387 height 592
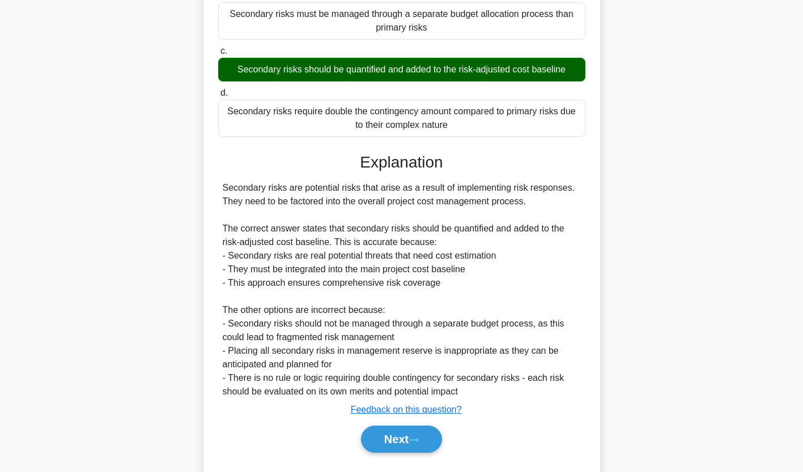
scroll to position [214, 0]
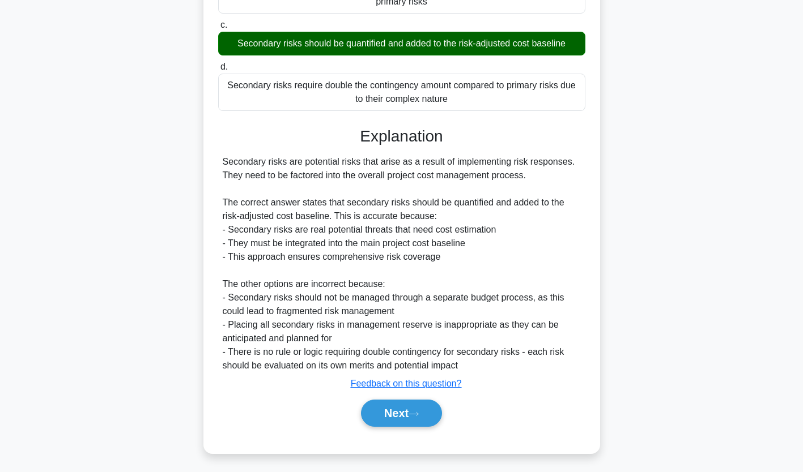
click at [404, 417] on button "Next" at bounding box center [401, 413] width 81 height 27
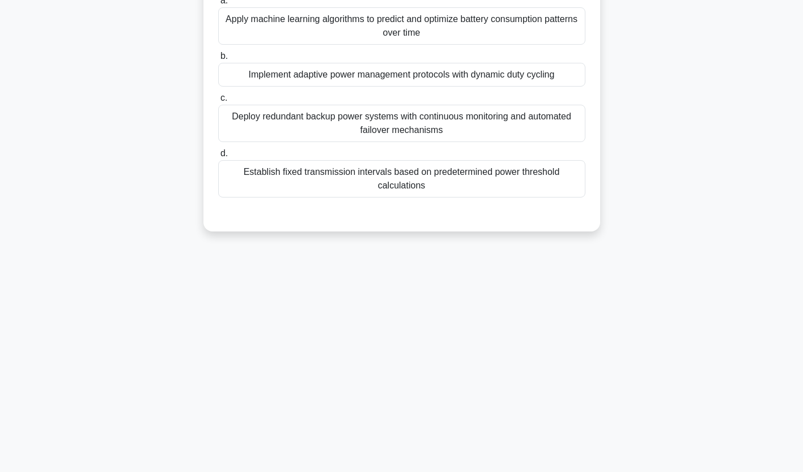
scroll to position [0, 0]
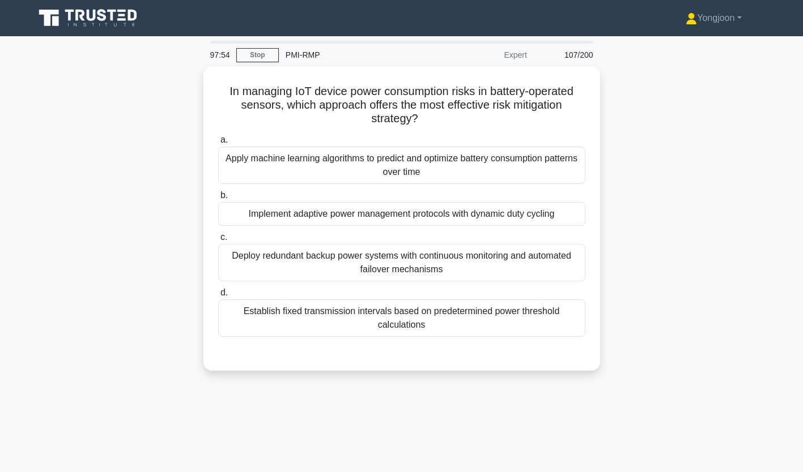
click at [282, 162] on div "Apply machine learning algorithms to predict and optimize battery consumption p…" at bounding box center [401, 165] width 367 height 37
click at [218, 144] on input "a. Apply machine learning algorithms to predict and optimize battery consumptio…" at bounding box center [218, 140] width 0 height 7
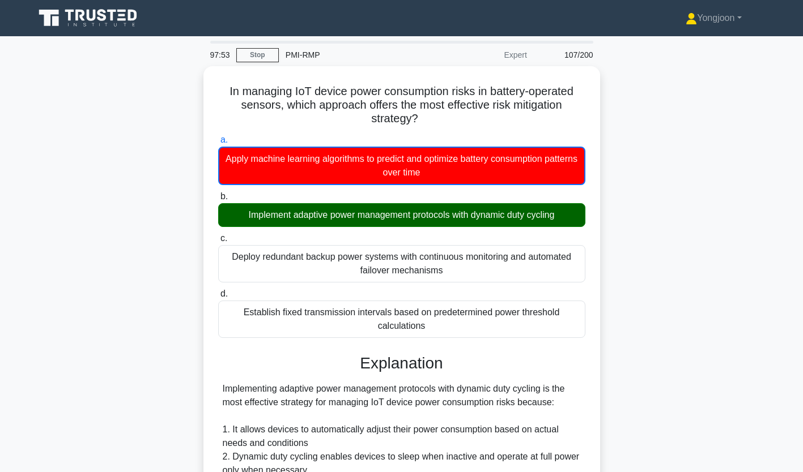
click at [207, 158] on div "In managing IoT device power consumption risks in battery-operated sensors, whi…" at bounding box center [401, 421] width 397 height 710
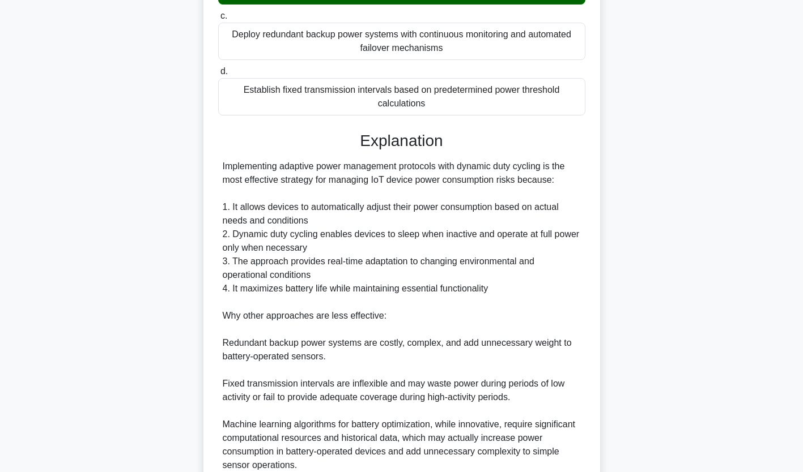
scroll to position [323, 0]
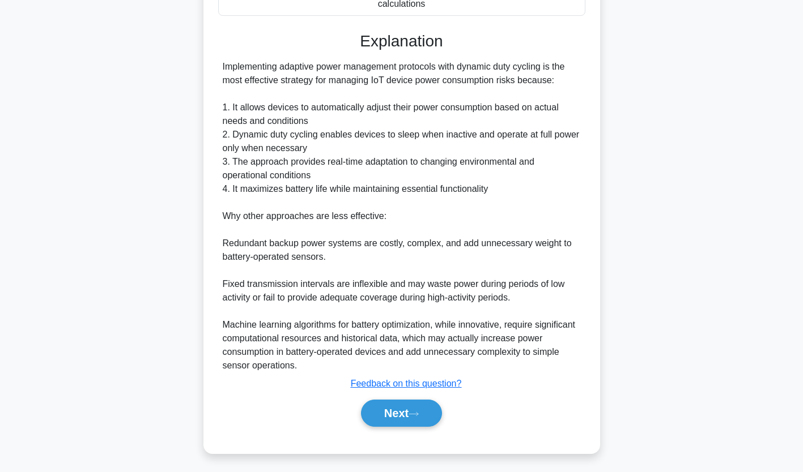
click at [405, 414] on button "Next" at bounding box center [401, 413] width 81 height 27
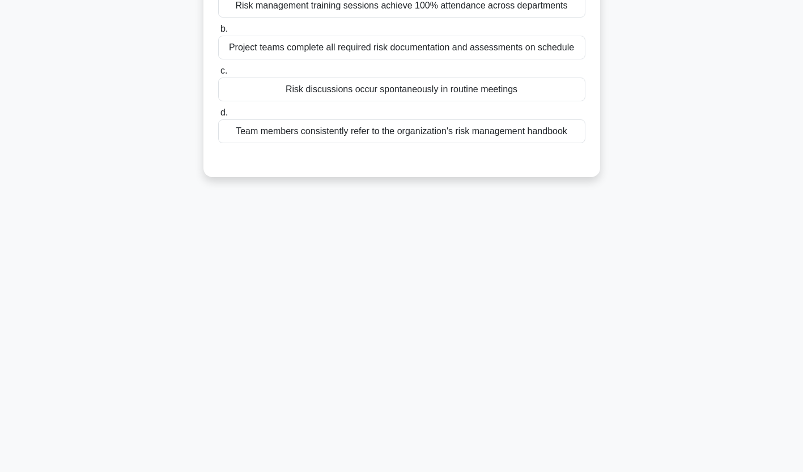
scroll to position [0, 0]
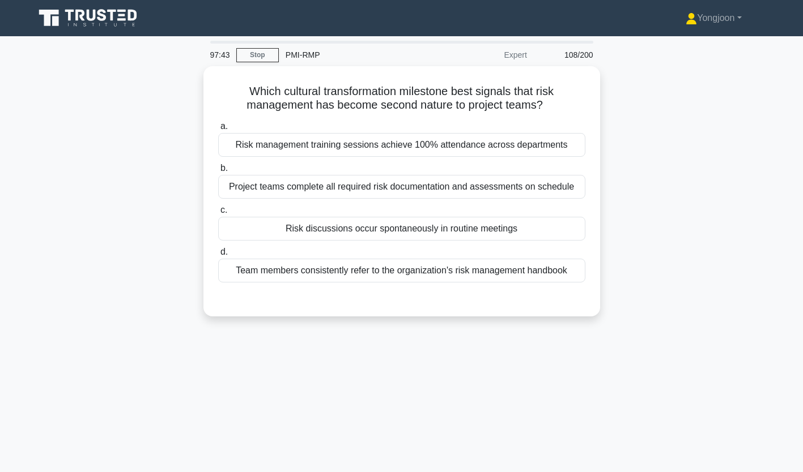
click at [317, 150] on div "Risk management training sessions achieve 100% attendance across departments" at bounding box center [401, 145] width 367 height 24
click at [218, 130] on input "a. Risk management training sessions achieve 100% attendance across departments" at bounding box center [218, 126] width 0 height 7
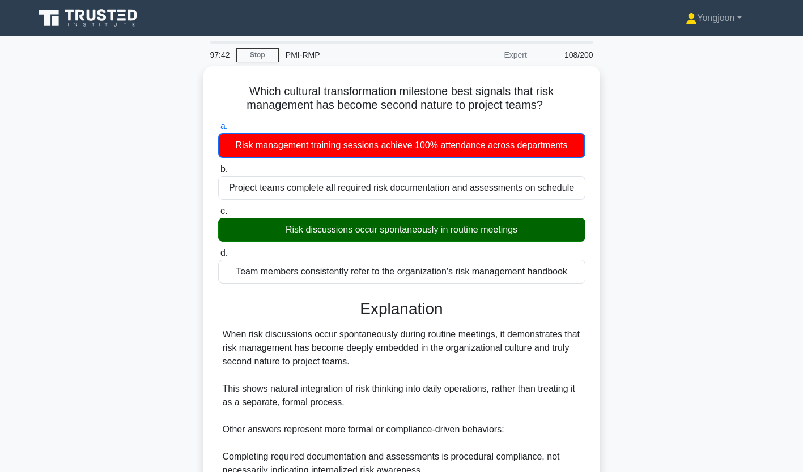
click at [205, 176] on div "Which cultural transformation milestone best signals that risk management has b…" at bounding box center [401, 380] width 397 height 628
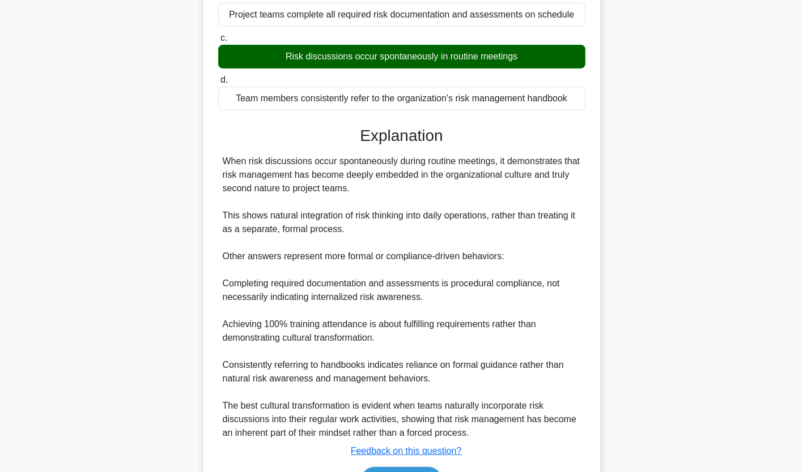
scroll to position [241, 0]
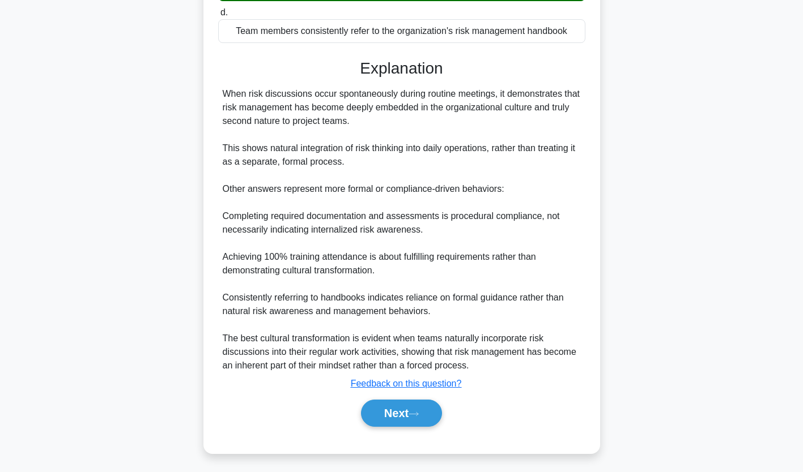
click at [394, 413] on button "Next" at bounding box center [401, 413] width 81 height 27
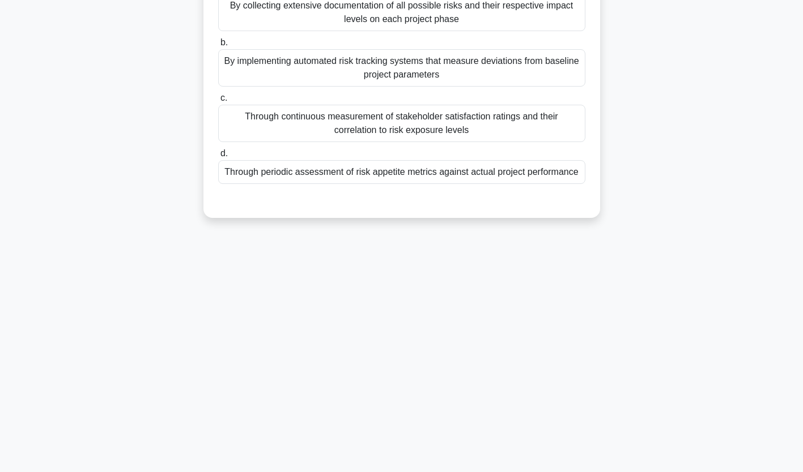
scroll to position [0, 0]
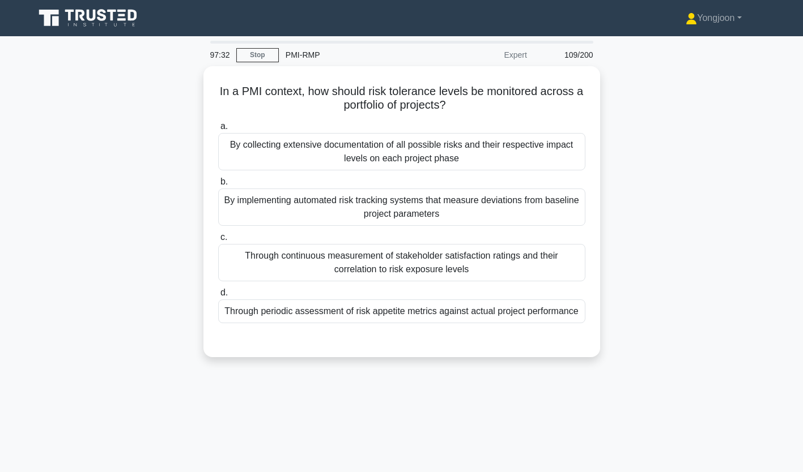
click at [302, 154] on div "By collecting extensive documentation of all possible risks and their respectiv…" at bounding box center [401, 151] width 367 height 37
click at [218, 130] on input "a. By collecting extensive documentation of all possible risks and their respec…" at bounding box center [218, 126] width 0 height 7
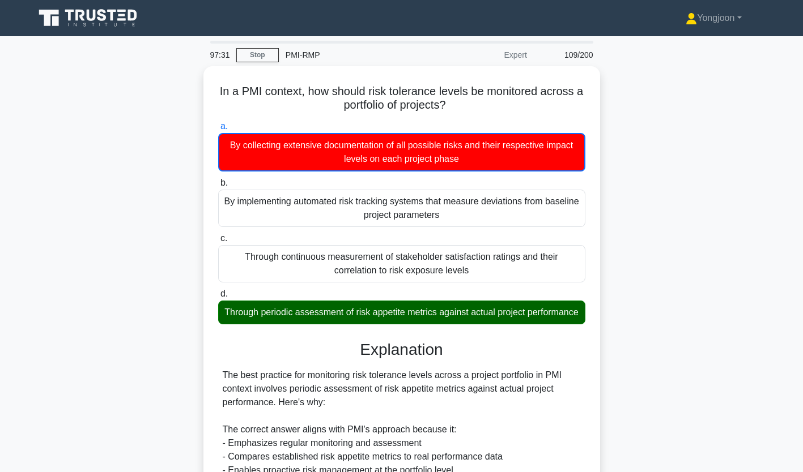
click at [210, 155] on div "In a PMI context, how should risk tolerance levels be monitored across a portfo…" at bounding box center [401, 401] width 387 height 660
click at [212, 113] on div "In a PMI context, how should risk tolerance levels be monitored across a portfo…" at bounding box center [401, 401] width 387 height 660
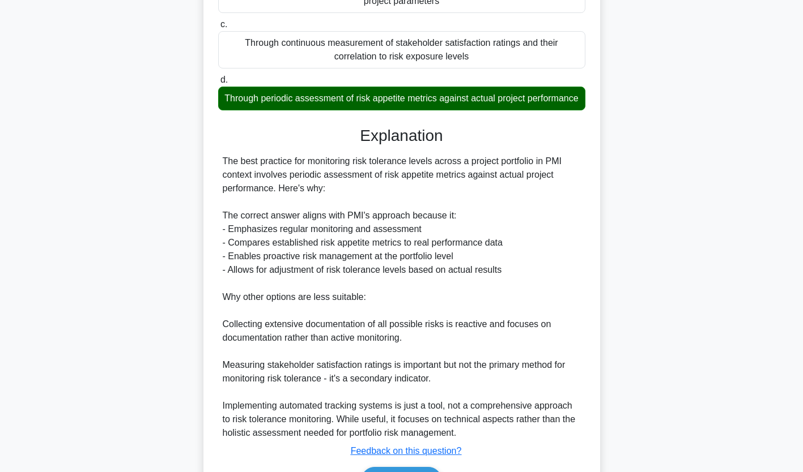
scroll to position [216, 0]
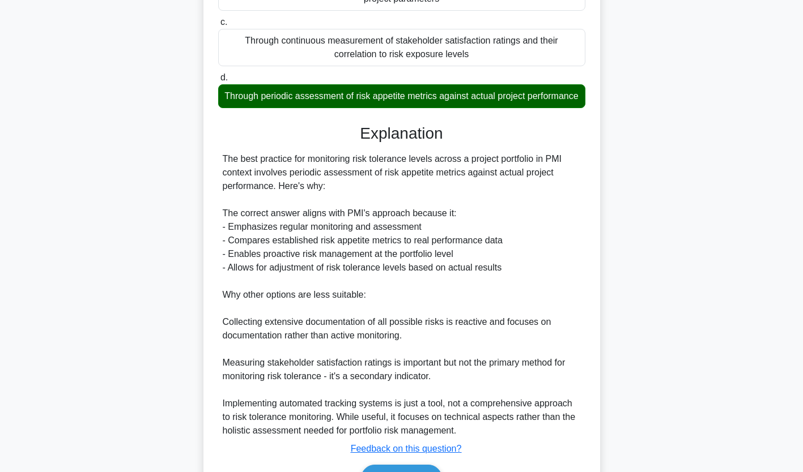
click at [398, 352] on div "The best practice for monitoring risk tolerance levels across a project portfol…" at bounding box center [402, 294] width 358 height 285
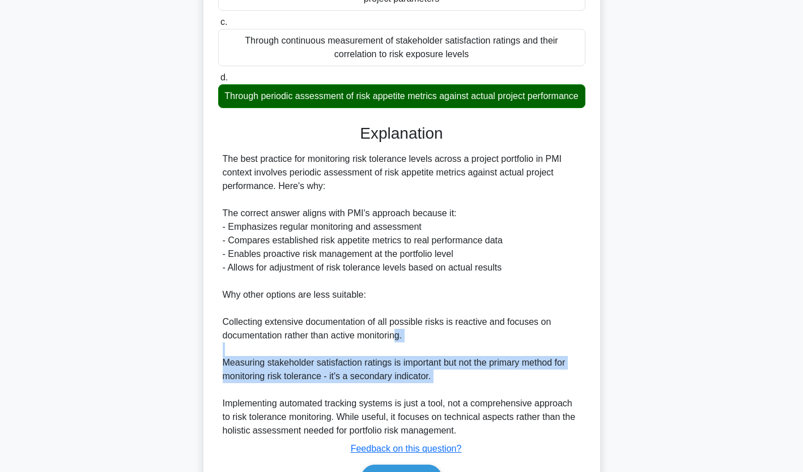
drag, startPoint x: 398, startPoint y: 352, endPoint x: 340, endPoint y: 338, distance: 60.2
click at [340, 338] on div "The best practice for monitoring risk tolerance levels across a project portfol…" at bounding box center [402, 294] width 358 height 285
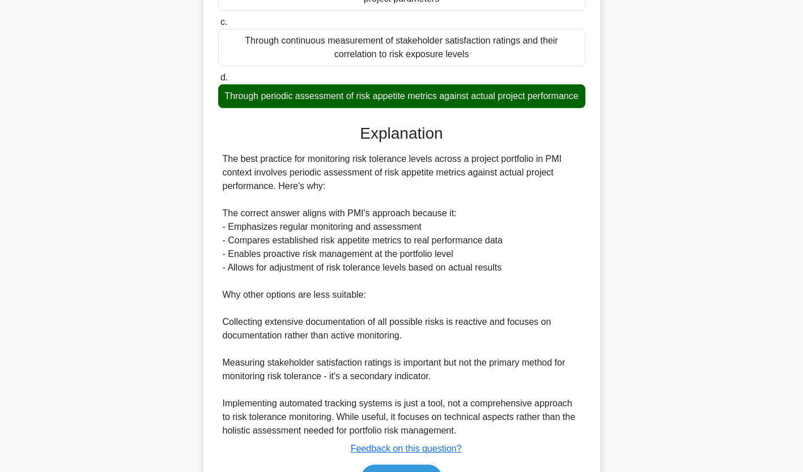
scroll to position [296, 0]
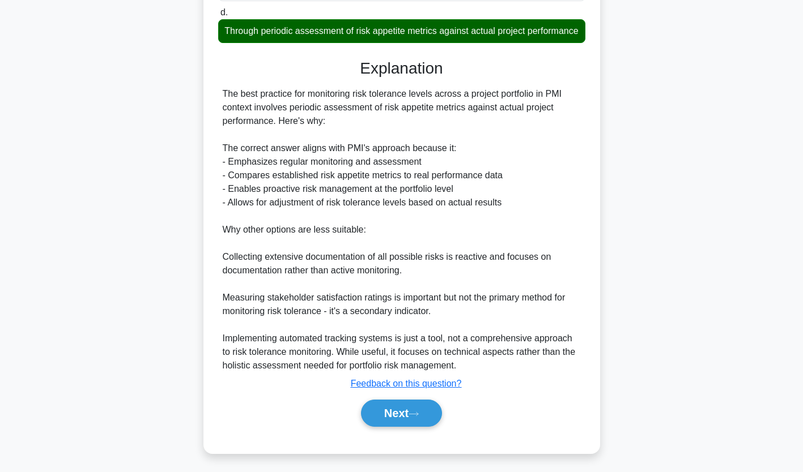
click at [397, 406] on button "Next" at bounding box center [401, 413] width 81 height 27
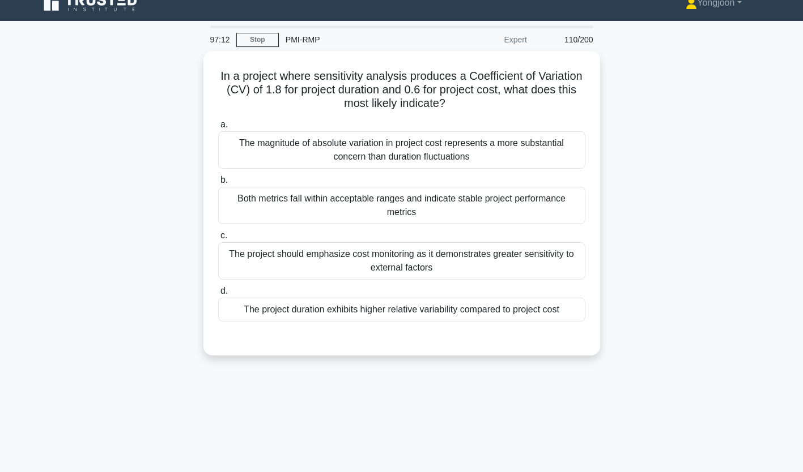
scroll to position [13, 0]
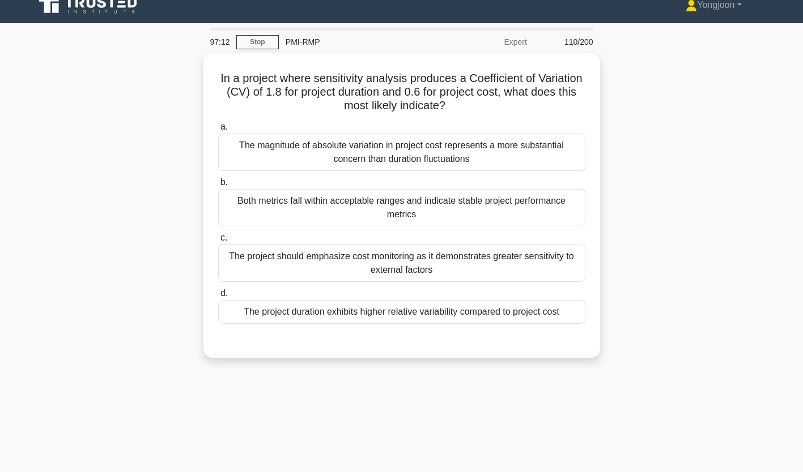
click at [323, 157] on div "The magnitude of absolute variation in project cost represents a more substanti…" at bounding box center [401, 152] width 367 height 37
click at [218, 131] on input "a. The magnitude of absolute variation in project cost represents a more substa…" at bounding box center [218, 126] width 0 height 7
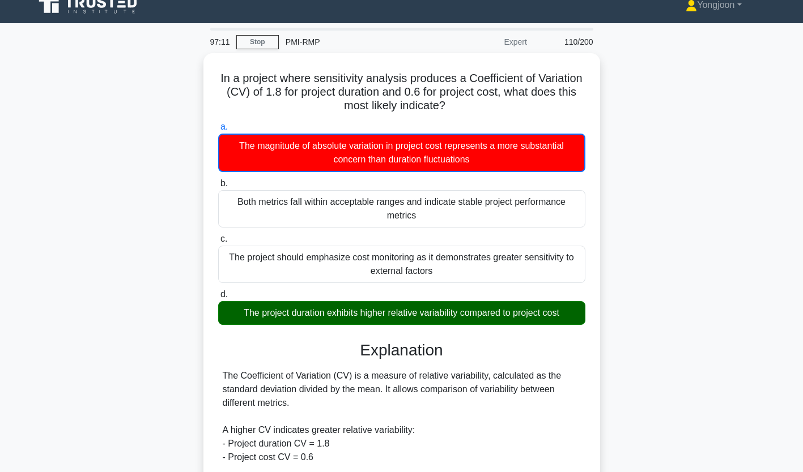
click at [218, 112] on div "In a project where sensitivity analysis produces a Coefficient of Variation (CV…" at bounding box center [401, 361] width 387 height 606
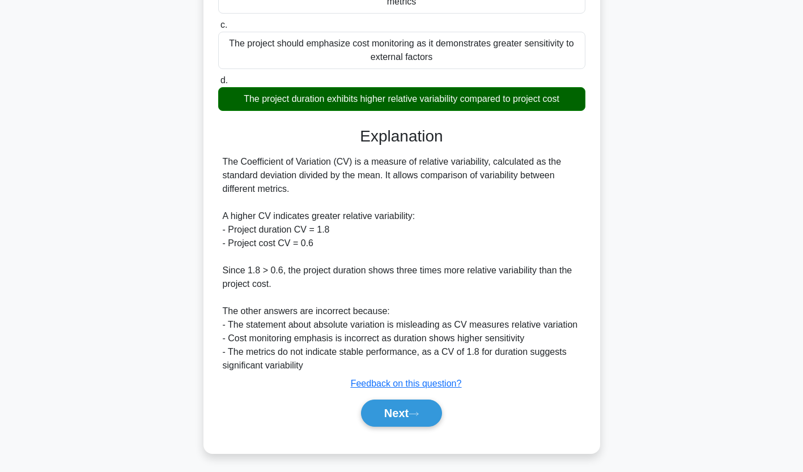
click at [403, 411] on button "Next" at bounding box center [401, 413] width 81 height 27
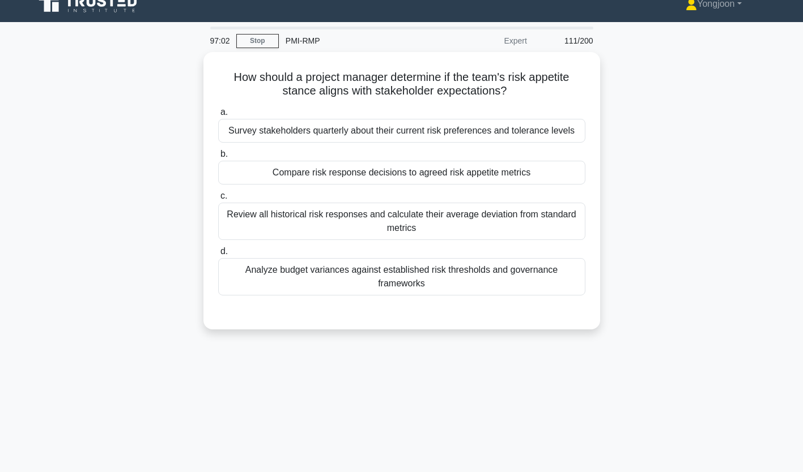
scroll to position [6, 0]
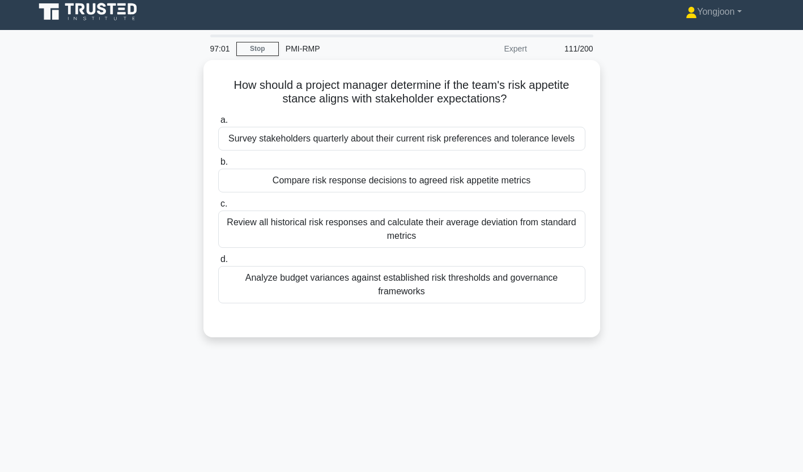
click at [205, 161] on div "How should a project manager determine if the team's risk appetite stance align…" at bounding box center [401, 199] width 397 height 278
click at [310, 142] on div "Survey stakeholders quarterly about their current risk preferences and toleranc…" at bounding box center [401, 139] width 367 height 24
click at [218, 124] on input "a. Survey stakeholders quarterly about their current risk preferences and toler…" at bounding box center [218, 120] width 0 height 7
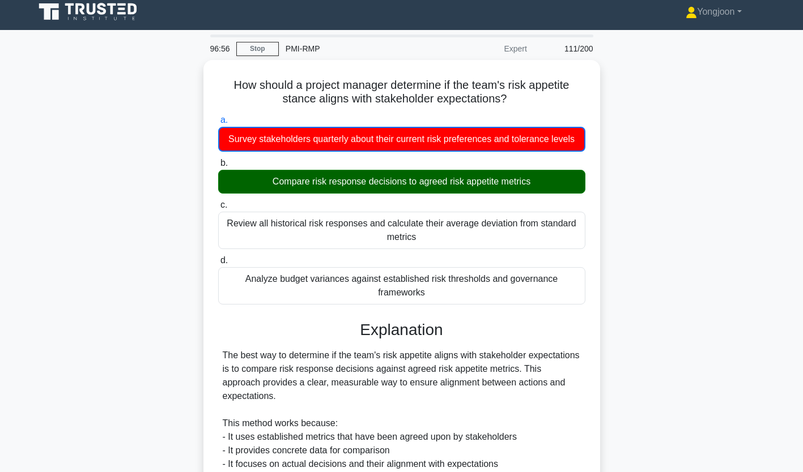
click at [207, 147] on div "How should a project manager determine if the team's risk appetite stance align…" at bounding box center [401, 381] width 397 height 642
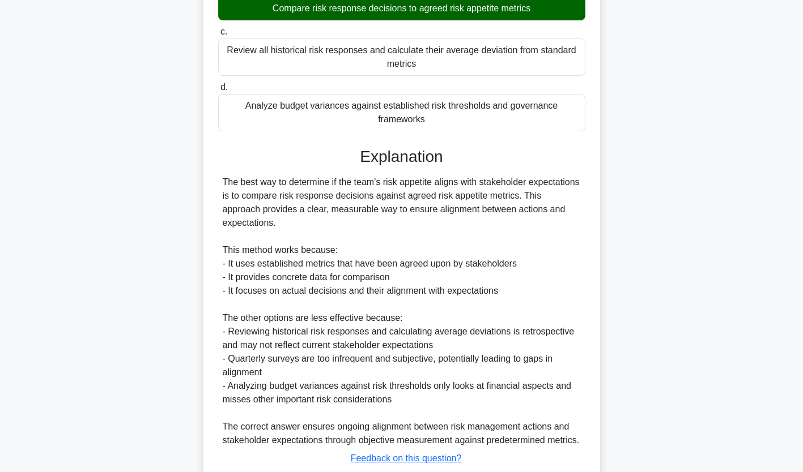
scroll to position [228, 0]
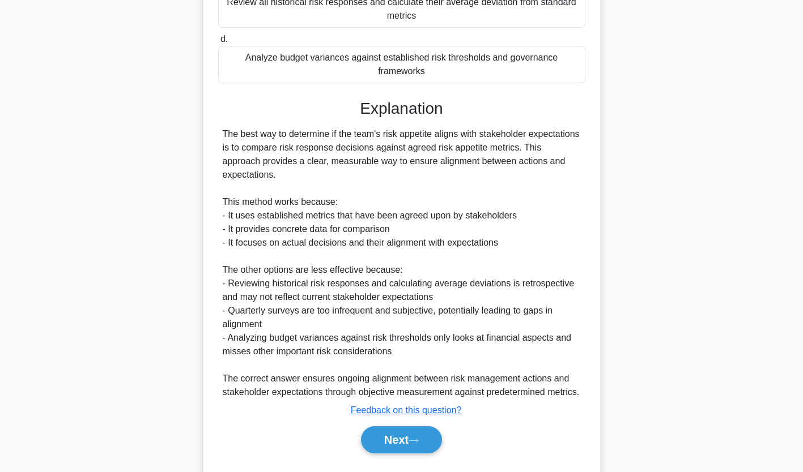
click at [372, 427] on button "Next" at bounding box center [401, 440] width 81 height 27
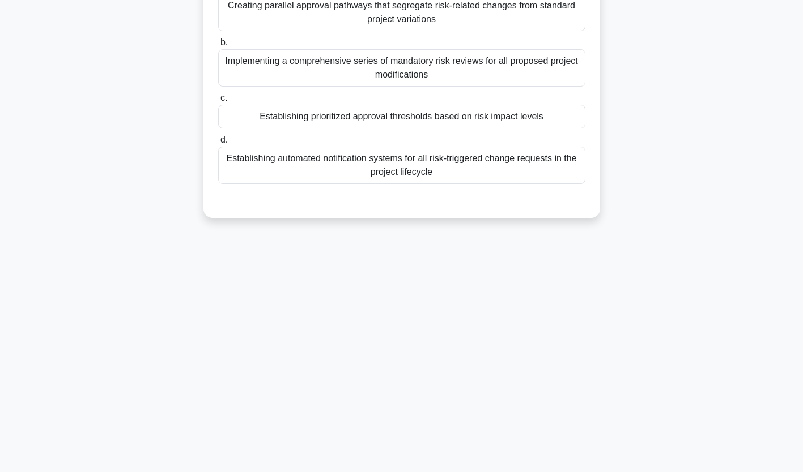
scroll to position [0, 0]
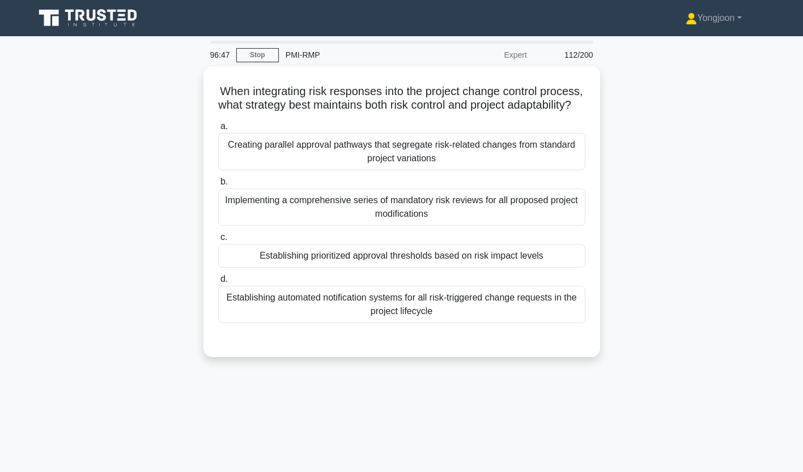
click at [293, 160] on div "Creating parallel approval pathways that segregate risk-related changes from st…" at bounding box center [401, 151] width 367 height 37
click at [218, 130] on input "a. Creating parallel approval pathways that segregate risk-related changes from…" at bounding box center [218, 126] width 0 height 7
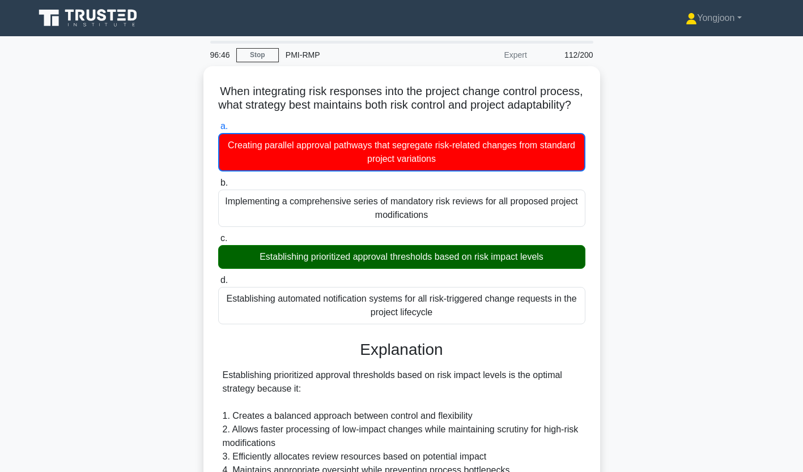
click at [207, 152] on div "When integrating risk responses into the project change control process, what s…" at bounding box center [401, 393] width 397 height 655
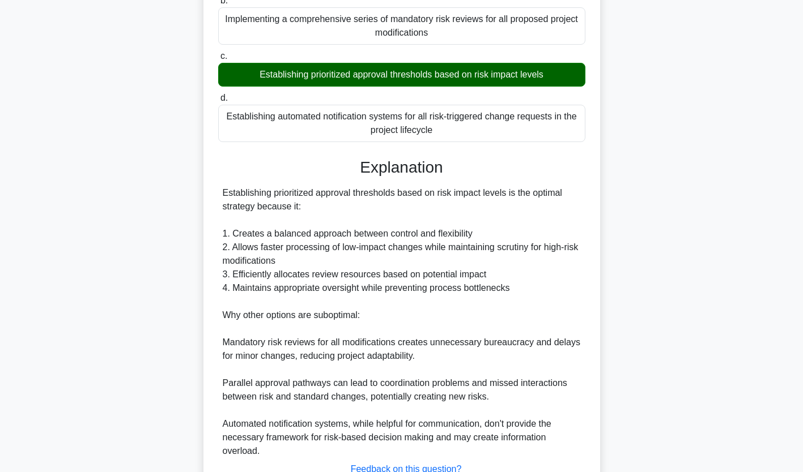
scroll to position [282, 0]
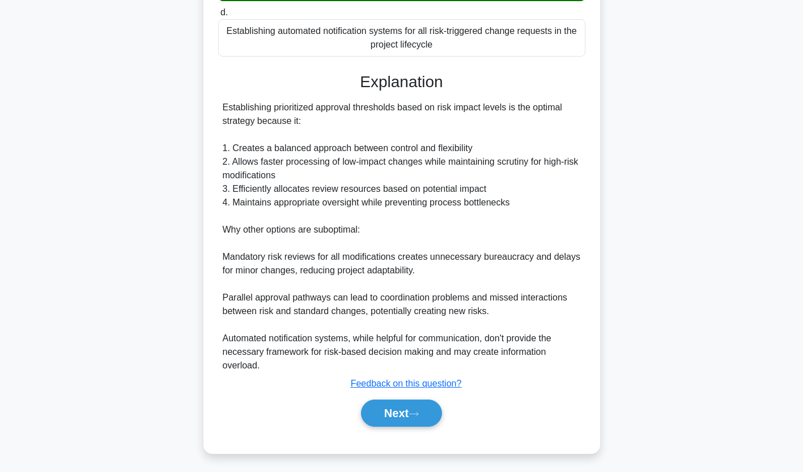
click at [364, 409] on button "Next" at bounding box center [401, 413] width 81 height 27
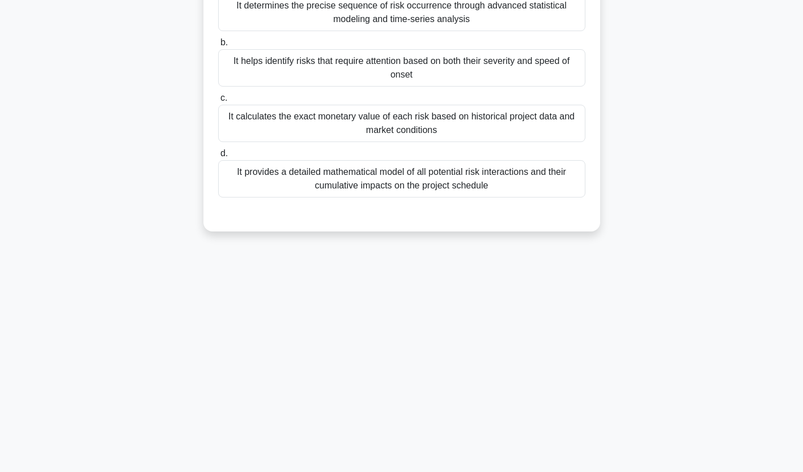
scroll to position [0, 0]
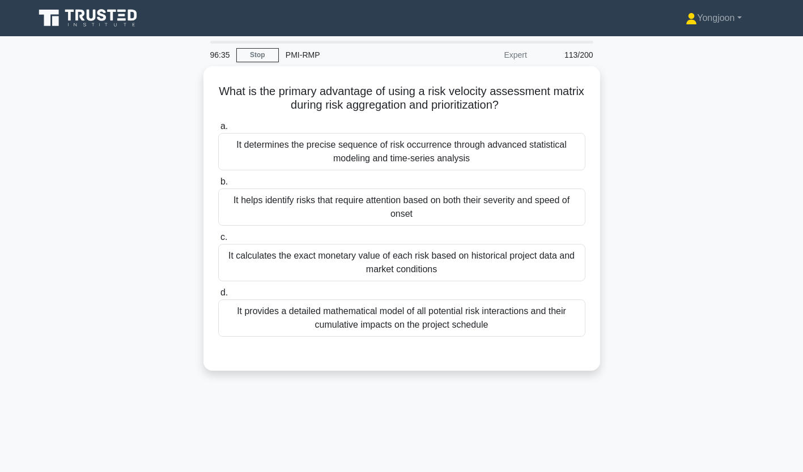
click at [322, 151] on div "It determines the precise sequence of risk occurrence through advanced statisti…" at bounding box center [401, 151] width 367 height 37
click at [218, 130] on input "a. It determines the precise sequence of risk occurrence through advanced stati…" at bounding box center [218, 126] width 0 height 7
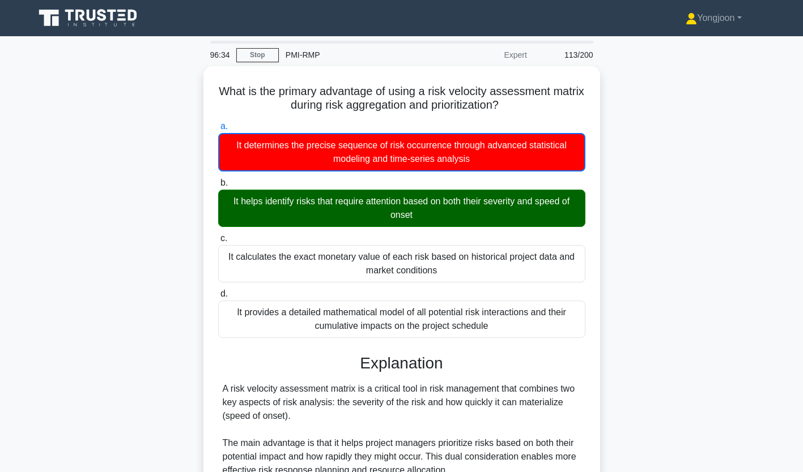
click at [204, 149] on div "What is the primary advantage of using a risk velocity assessment matrix during…" at bounding box center [401, 387] width 397 height 642
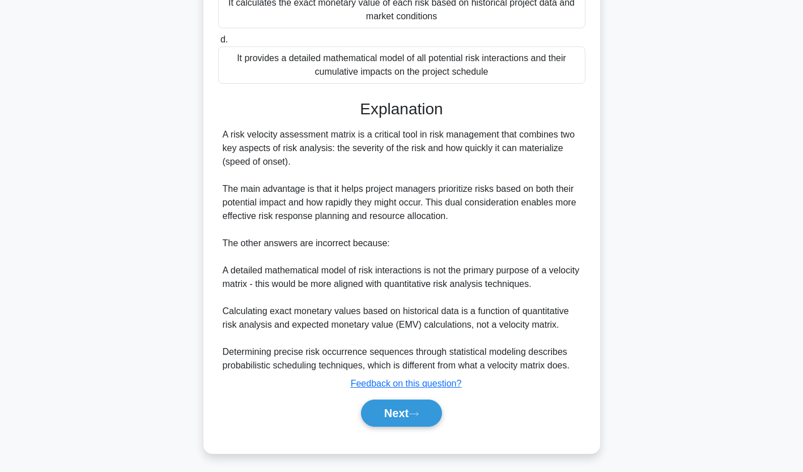
click at [409, 411] on button "Next" at bounding box center [401, 413] width 81 height 27
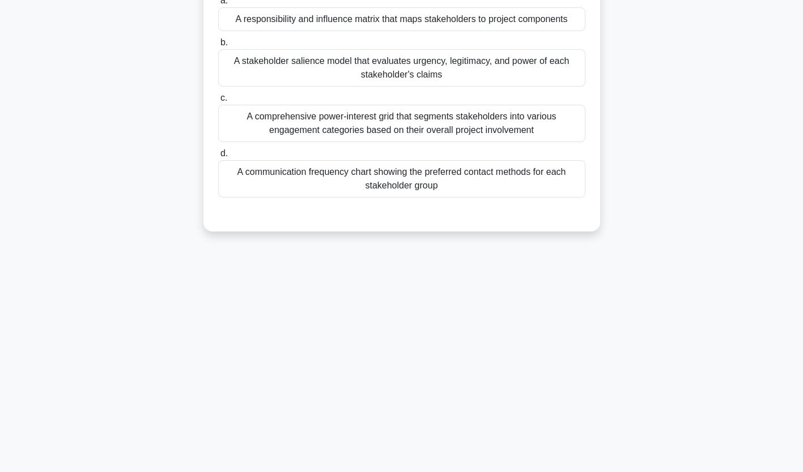
scroll to position [0, 0]
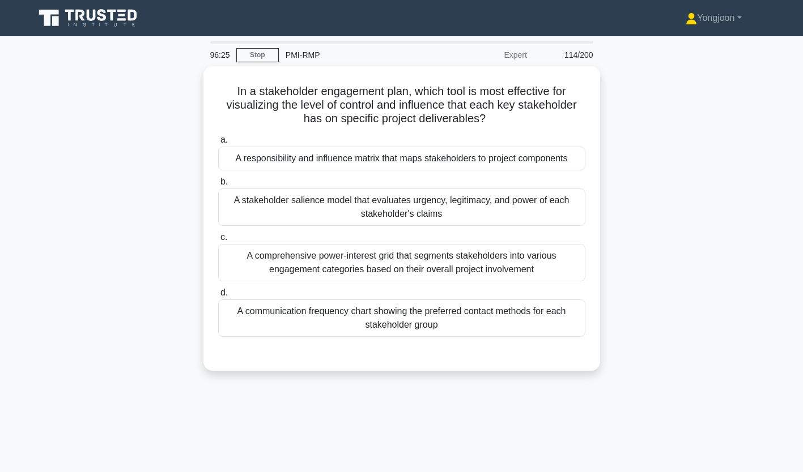
click at [258, 161] on div "A responsibility and influence matrix that maps stakeholders to project compone…" at bounding box center [401, 159] width 367 height 24
click at [218, 144] on input "a. A responsibility and influence matrix that maps stakeholders to project comp…" at bounding box center [218, 140] width 0 height 7
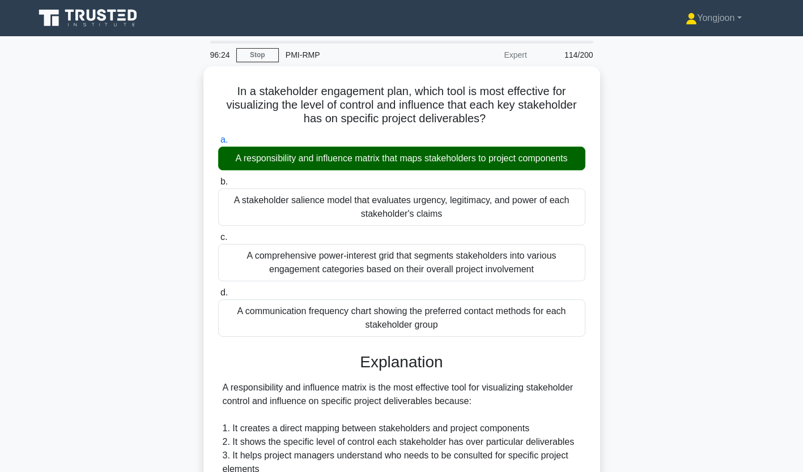
click at [213, 181] on div "b. A stakeholder salience model that evaluates urgency, legitimacy, and power o…" at bounding box center [401, 200] width 381 height 51
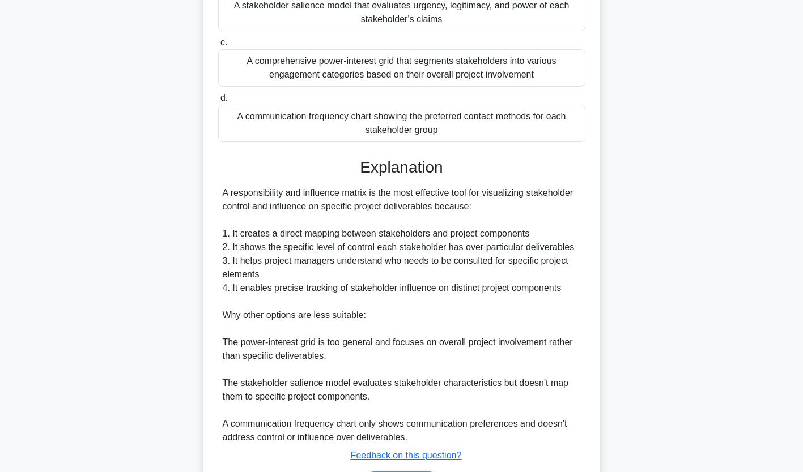
scroll to position [267, 0]
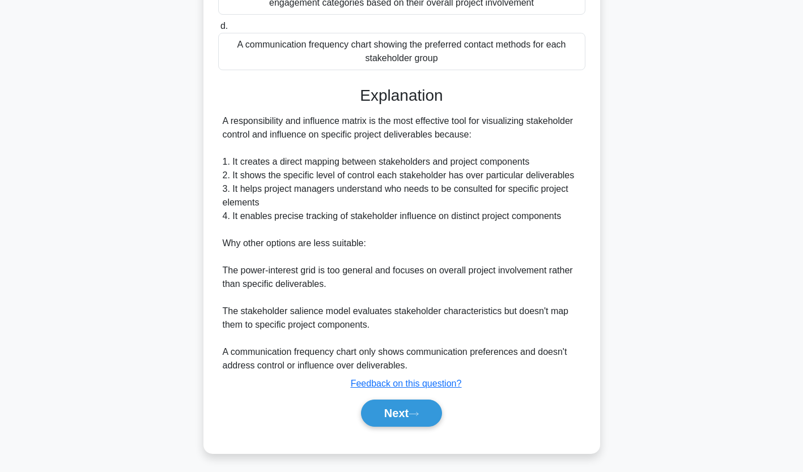
click at [393, 415] on button "Next" at bounding box center [401, 413] width 81 height 27
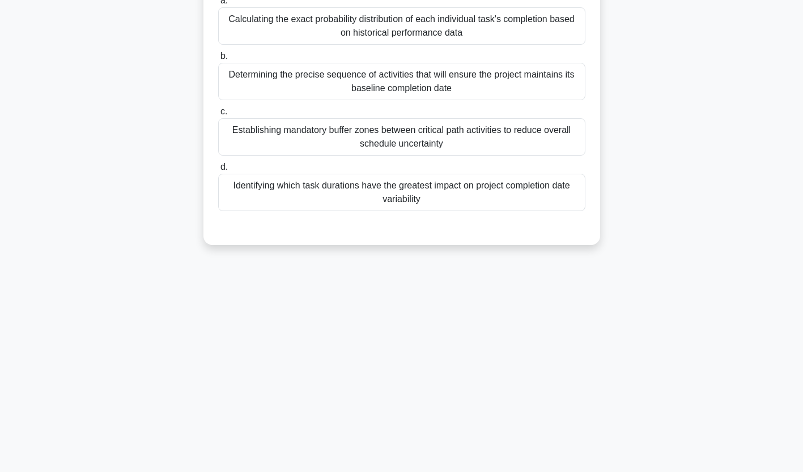
scroll to position [0, 0]
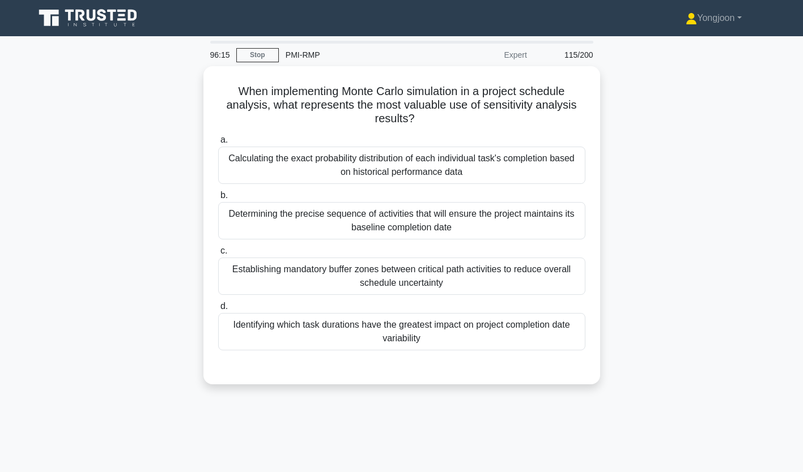
click at [316, 163] on div "Calculating the exact probability distribution of each individual task's comple…" at bounding box center [401, 165] width 367 height 37
click at [218, 144] on input "a. Calculating the exact probability distribution of each individual task's com…" at bounding box center [218, 140] width 0 height 7
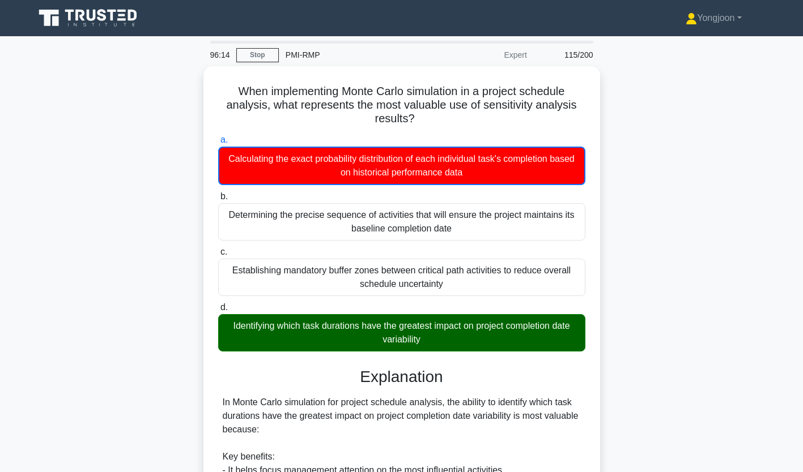
click at [210, 196] on div "When implementing Monte Carlo simulation in a project schedule analysis, what r…" at bounding box center [401, 414] width 387 height 687
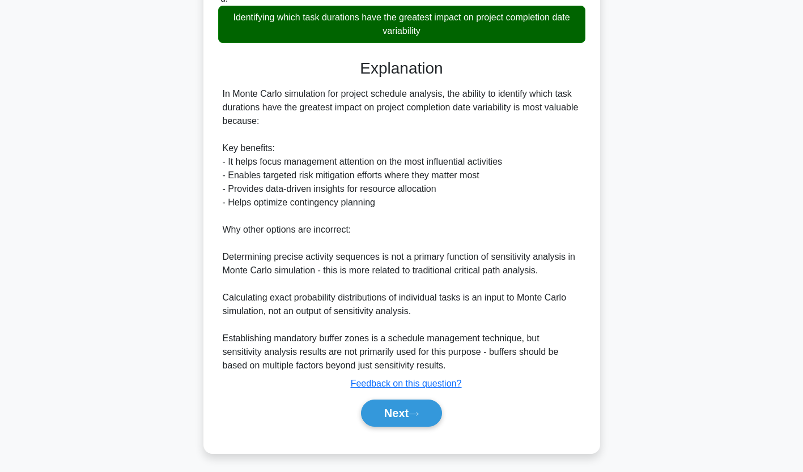
click at [383, 408] on button "Next" at bounding box center [401, 413] width 81 height 27
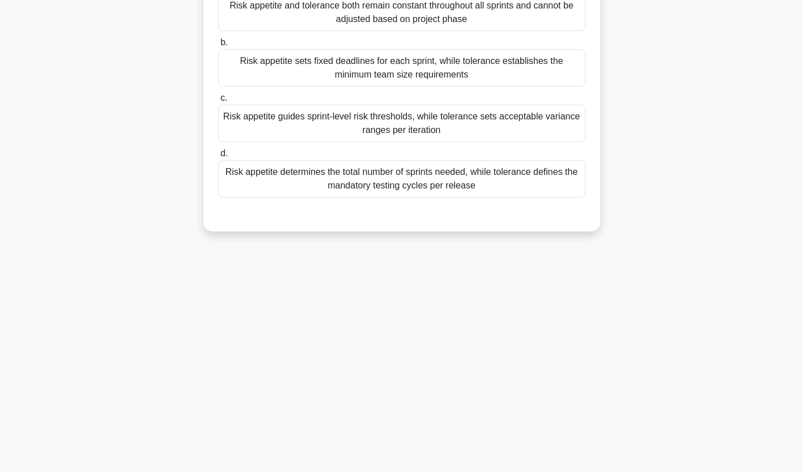
scroll to position [0, 0]
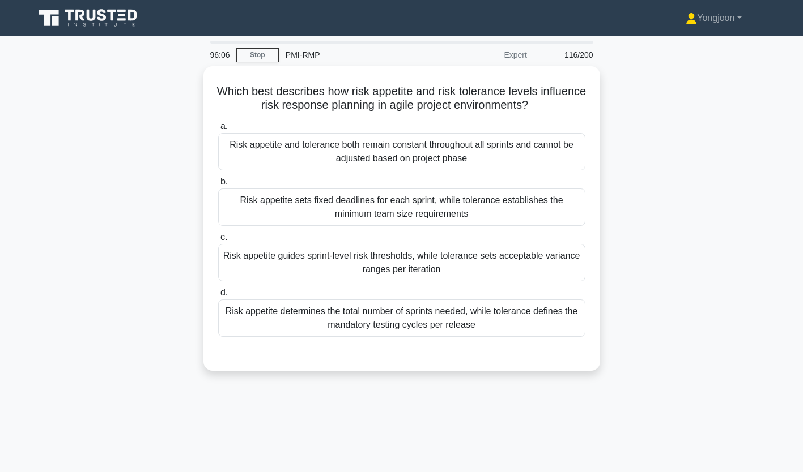
click at [291, 167] on div "Risk appetite and tolerance both remain constant throughout all sprints and can…" at bounding box center [401, 151] width 367 height 37
click at [218, 130] on input "a. Risk appetite and tolerance both remain constant throughout all sprints and …" at bounding box center [218, 126] width 0 height 7
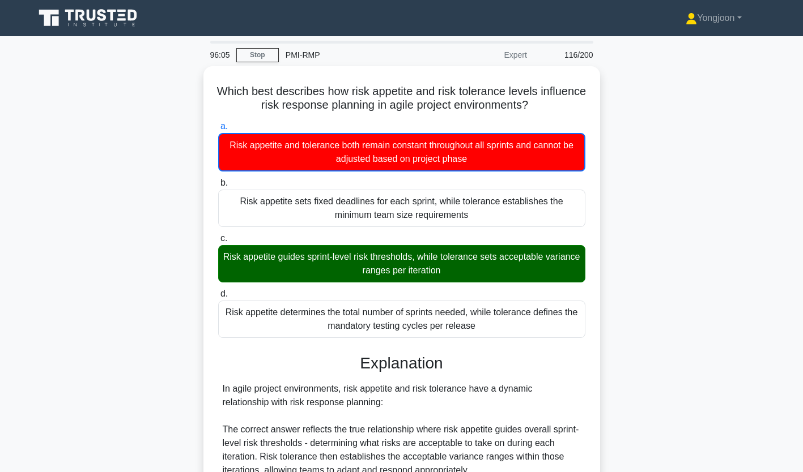
click at [207, 182] on div "Which best describes how risk appetite and risk tolerance levels influence risk…" at bounding box center [401, 414] width 397 height 696
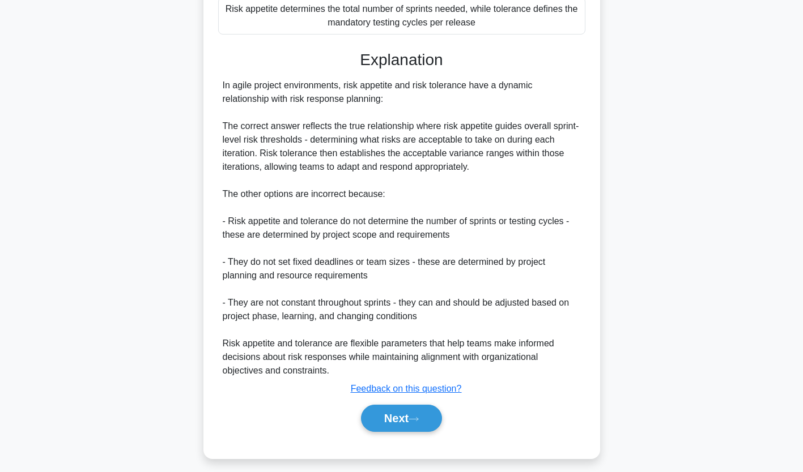
scroll to position [309, 0]
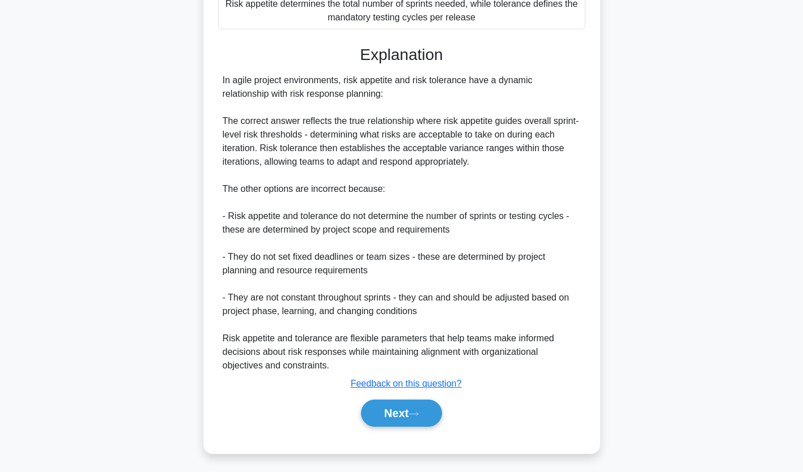
click at [417, 411] on icon at bounding box center [413, 414] width 10 height 6
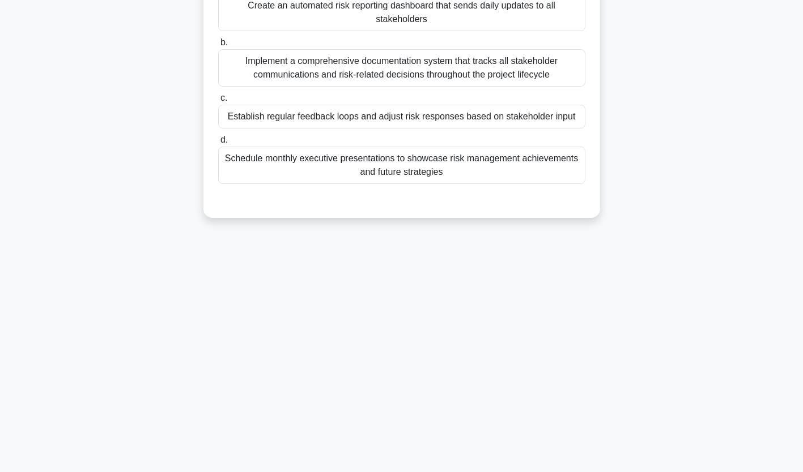
scroll to position [0, 0]
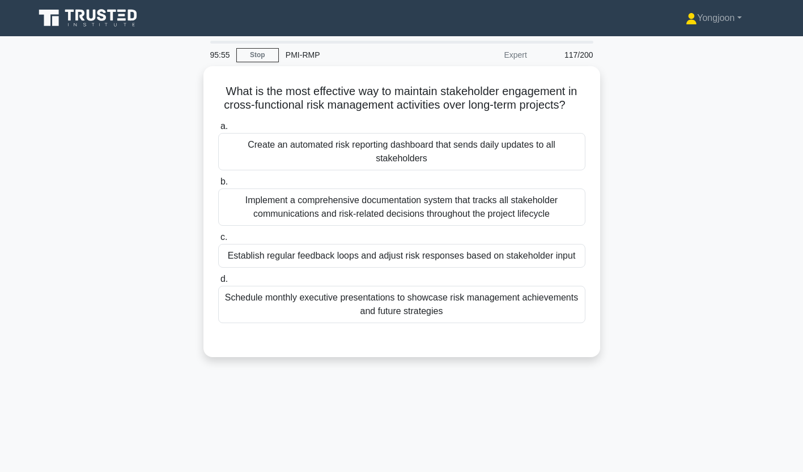
click at [330, 141] on div "Create an automated risk reporting dashboard that sends daily updates to all st…" at bounding box center [401, 151] width 367 height 37
click at [218, 130] on input "a. Create an automated risk reporting dashboard that sends daily updates to all…" at bounding box center [218, 126] width 0 height 7
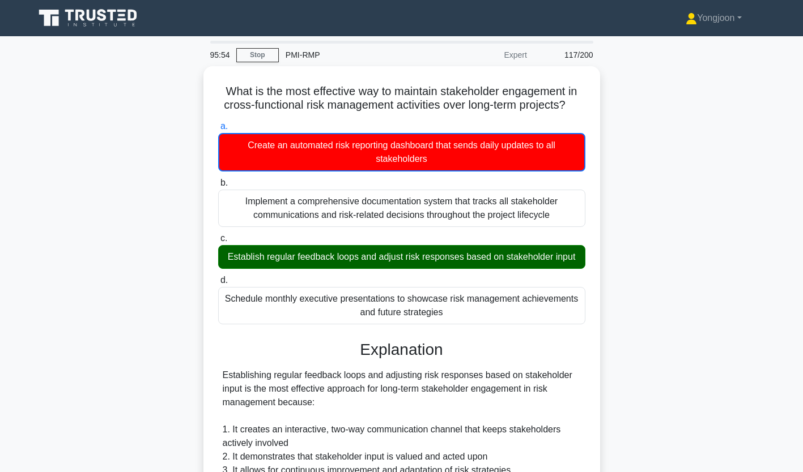
click at [210, 167] on div "What is the most effective way to maintain stakeholder engagement in cross-func…" at bounding box center [401, 401] width 387 height 660
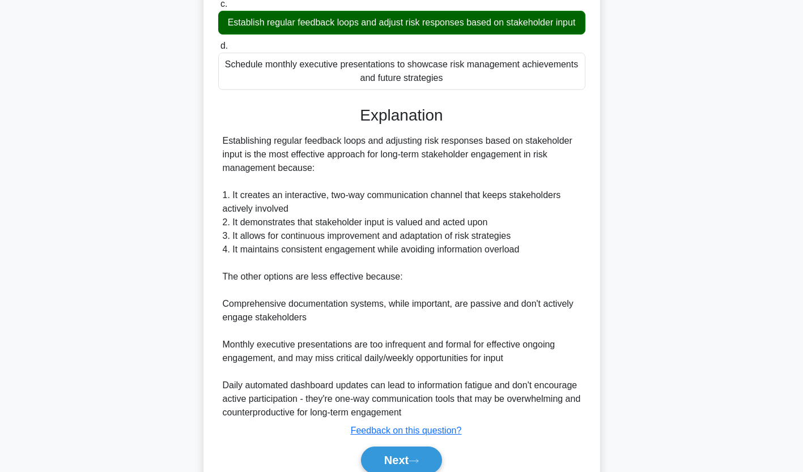
scroll to position [282, 0]
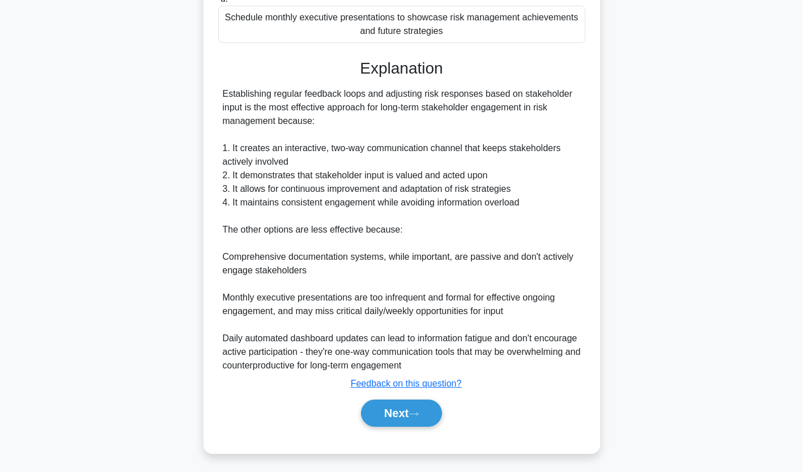
click at [386, 406] on button "Next" at bounding box center [401, 413] width 81 height 27
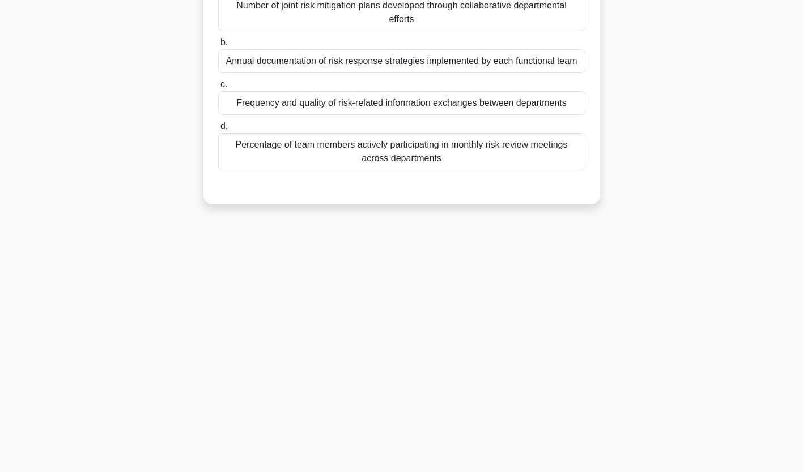
scroll to position [0, 0]
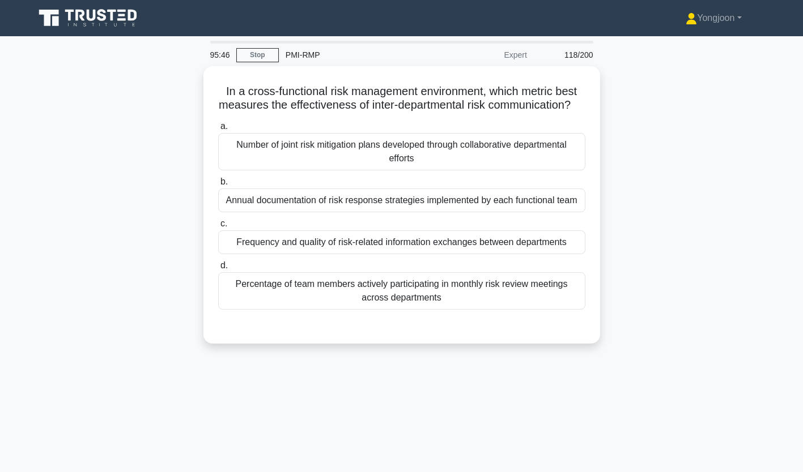
click at [319, 165] on div "Number of joint risk mitigation plans developed through collaborative departmen…" at bounding box center [401, 151] width 367 height 37
click at [218, 130] on input "a. Number of joint risk mitigation plans developed through collaborative depart…" at bounding box center [218, 126] width 0 height 7
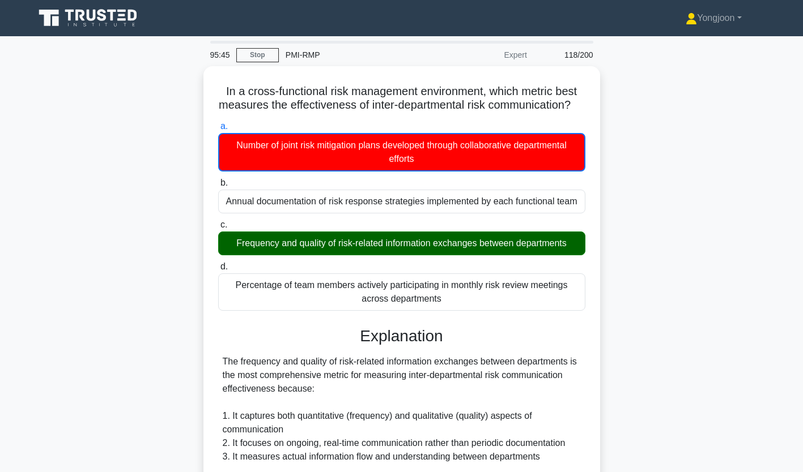
click at [212, 171] on div "a. Number of joint risk mitigation plans developed through collaborative depart…" at bounding box center [401, 146] width 381 height 52
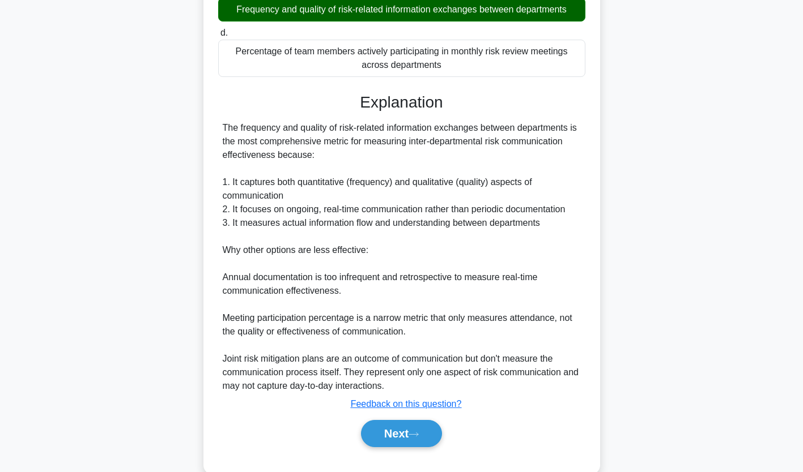
scroll to position [268, 0]
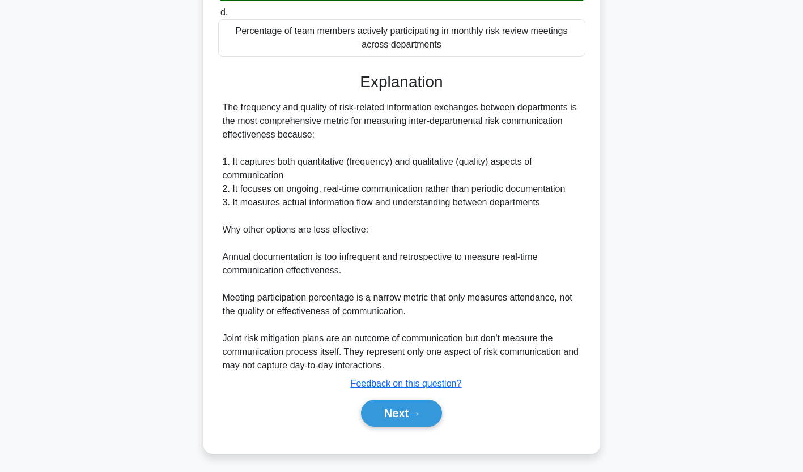
click at [406, 415] on button "Next" at bounding box center [401, 413] width 81 height 27
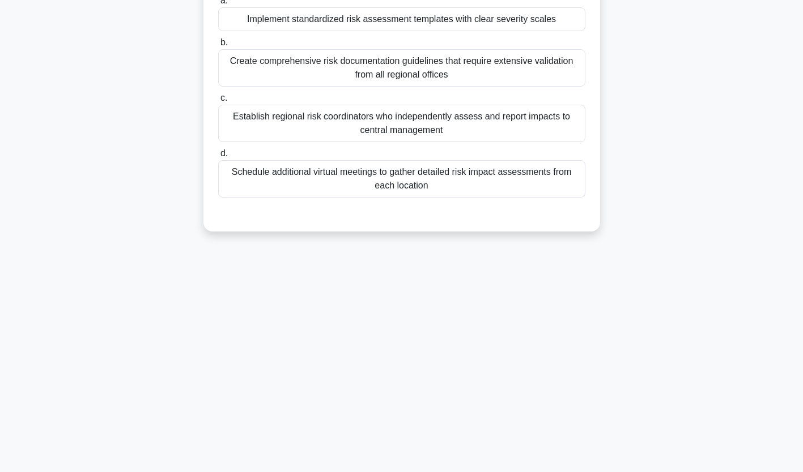
scroll to position [0, 0]
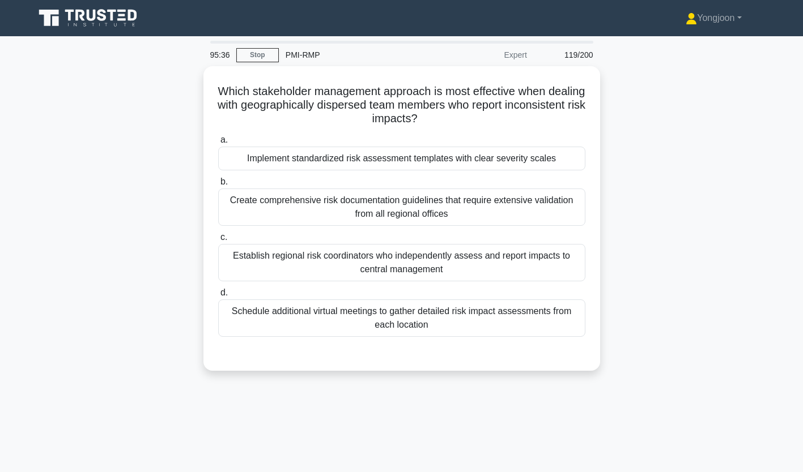
click at [308, 167] on div "Implement standardized risk assessment templates with clear severity scales" at bounding box center [401, 159] width 367 height 24
click at [218, 144] on input "a. Implement standardized risk assessment templates with clear severity scales" at bounding box center [218, 140] width 0 height 7
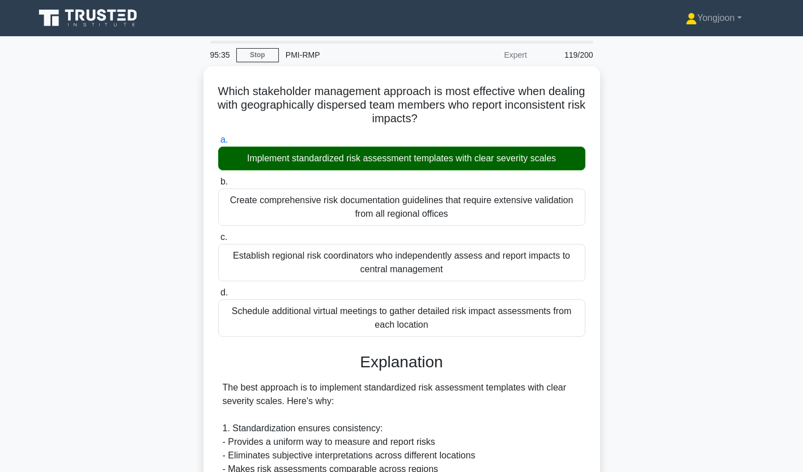
click at [216, 177] on div "b. Create comprehensive risk documentation guidelines that require extensive va…" at bounding box center [401, 200] width 381 height 51
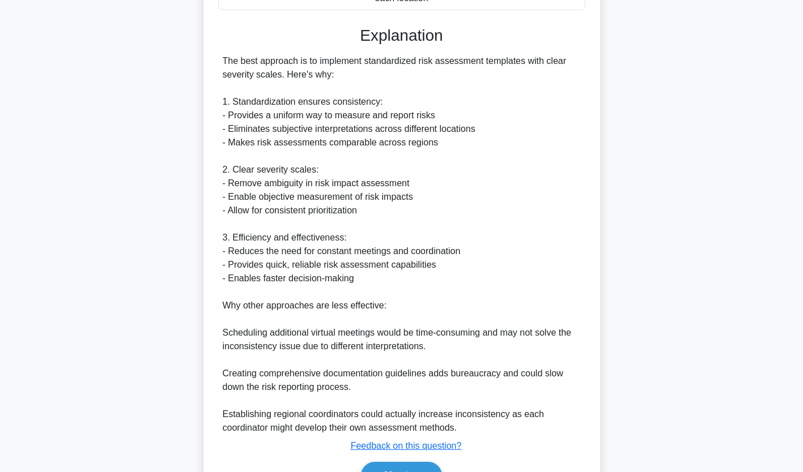
scroll to position [390, 0]
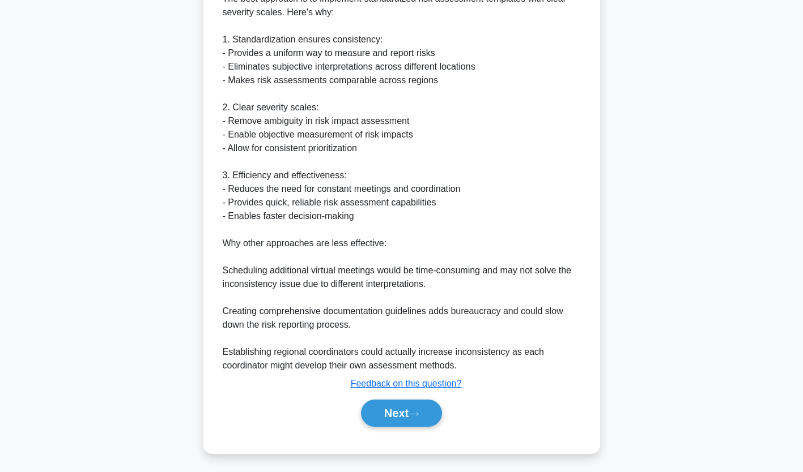
click at [429, 412] on button "Next" at bounding box center [401, 413] width 81 height 27
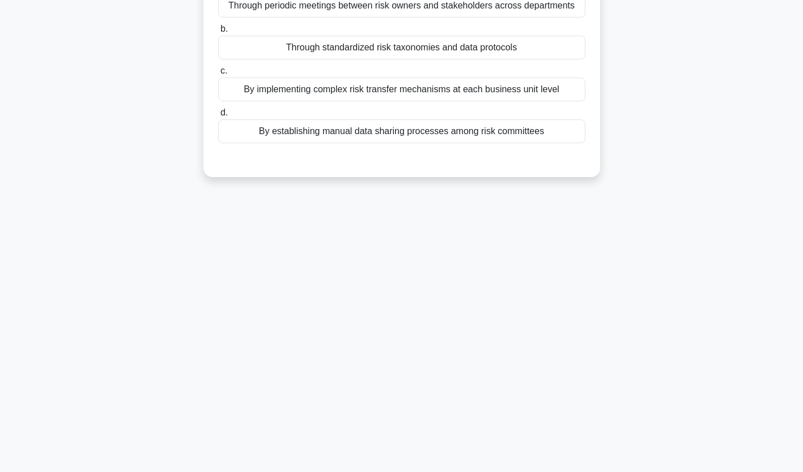
scroll to position [0, 0]
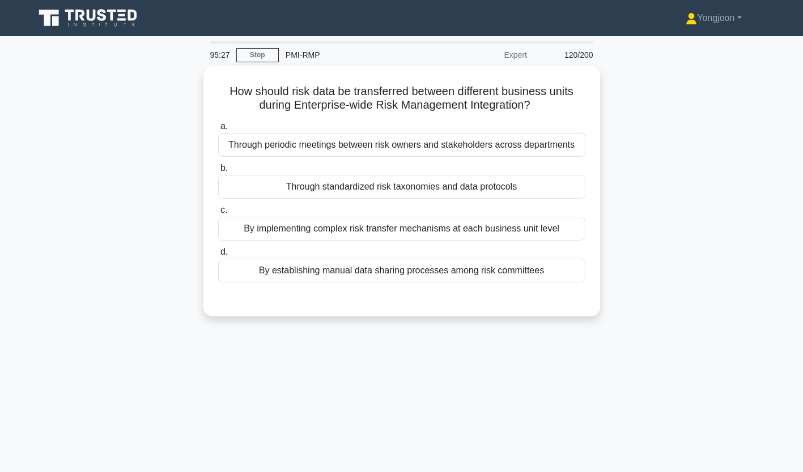
click at [276, 135] on div "Through periodic meetings between risk owners and stakeholders across departmen…" at bounding box center [401, 145] width 367 height 24
click at [218, 130] on input "a. Through periodic meetings between risk owners and stakeholders across depart…" at bounding box center [218, 126] width 0 height 7
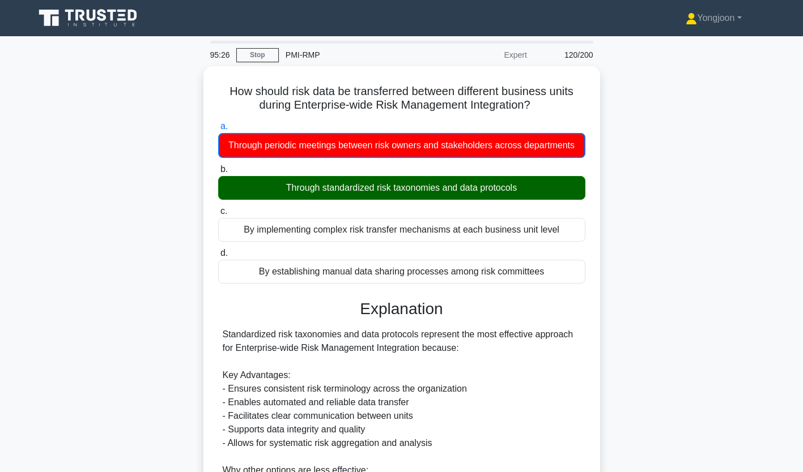
click at [208, 140] on div "How should risk data be transferred between different business units during Ent…" at bounding box center [401, 374] width 387 height 606
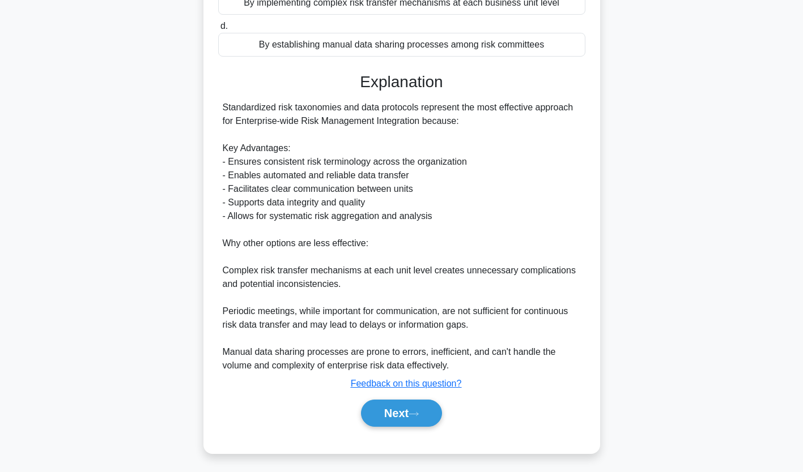
click at [402, 407] on button "Next" at bounding box center [401, 413] width 81 height 27
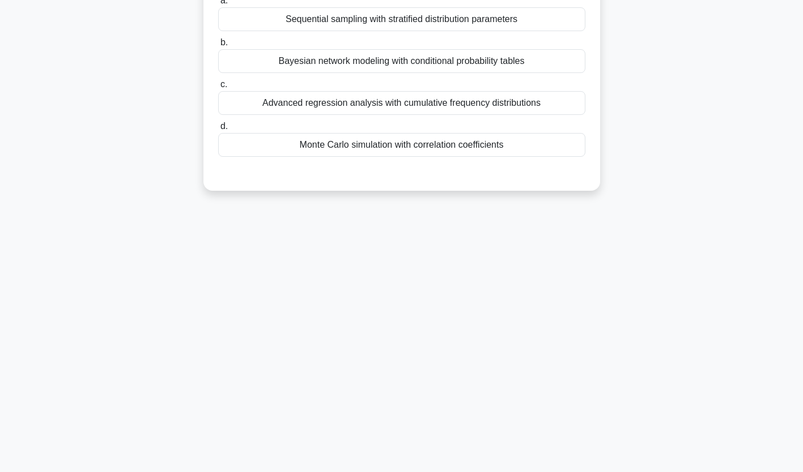
scroll to position [0, 0]
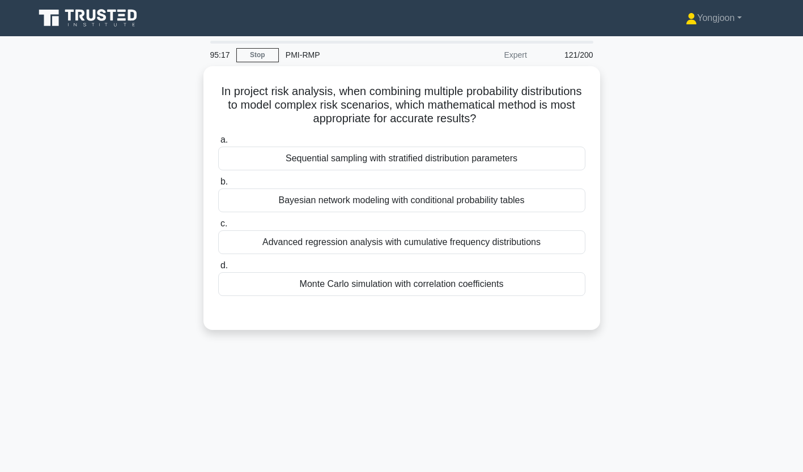
click at [325, 161] on div "Sequential sampling with stratified distribution parameters" at bounding box center [401, 159] width 367 height 24
click at [218, 144] on input "a. Sequential sampling with stratified distribution parameters" at bounding box center [218, 140] width 0 height 7
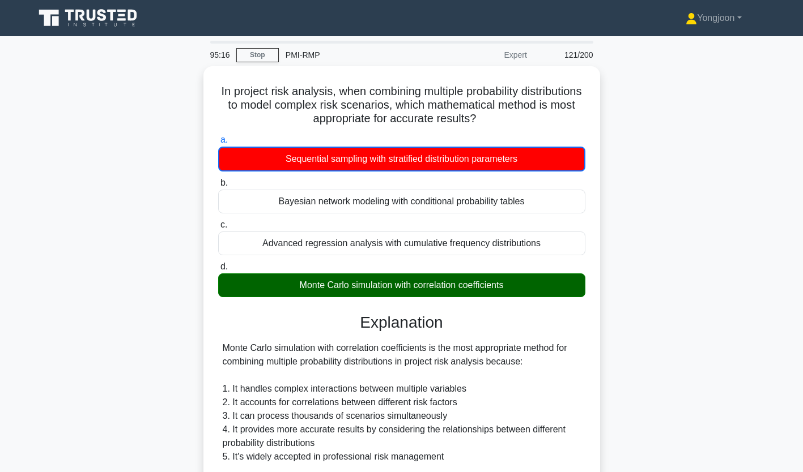
click at [207, 160] on div "In project risk analysis, when combining multiple probability distributions to …" at bounding box center [401, 380] width 397 height 628
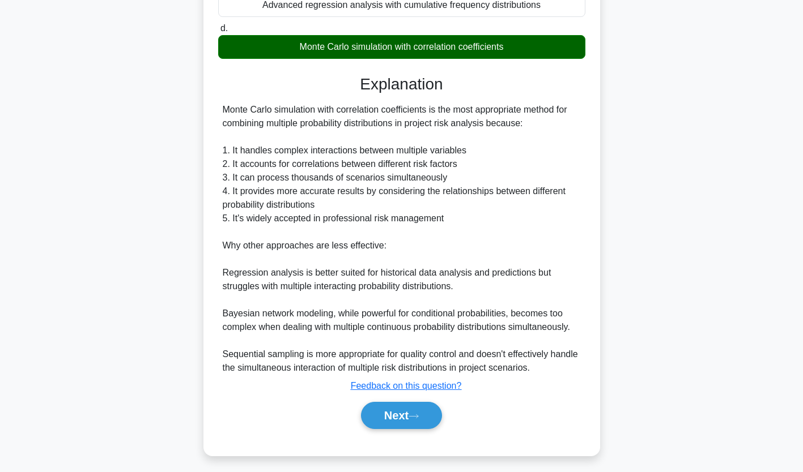
scroll to position [241, 0]
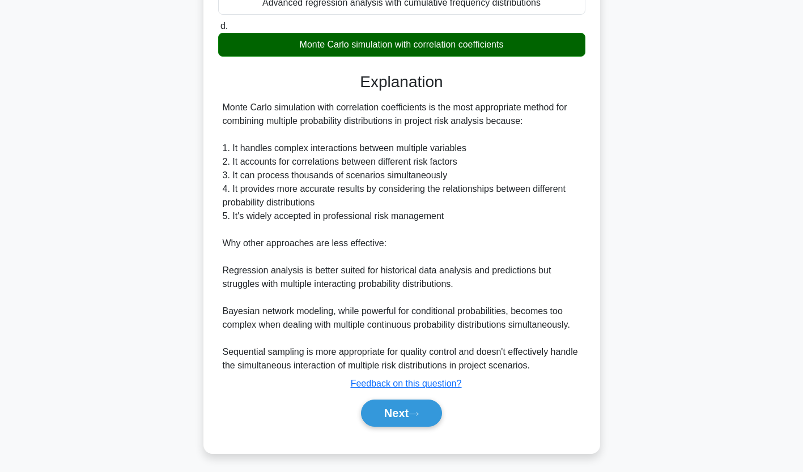
click at [390, 413] on button "Next" at bounding box center [401, 413] width 81 height 27
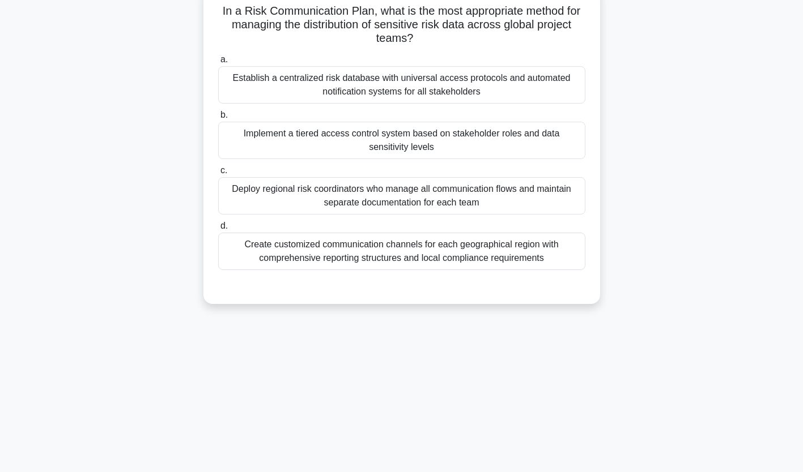
scroll to position [0, 0]
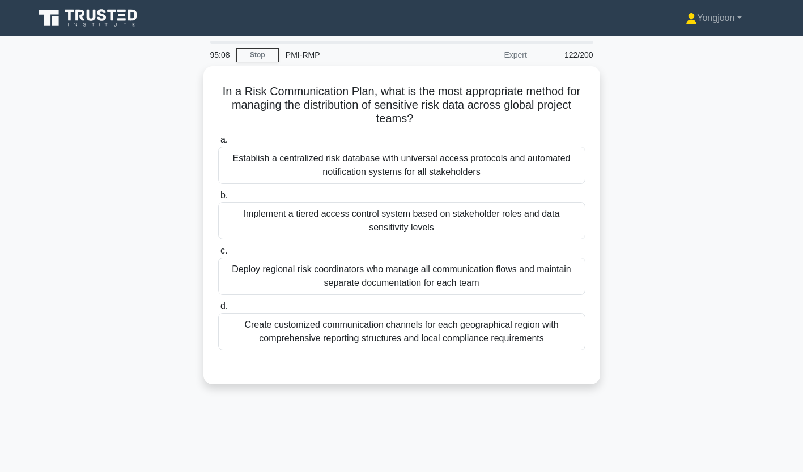
click at [287, 159] on div "Establish a centralized risk database with universal access protocols and autom…" at bounding box center [401, 165] width 367 height 37
click at [218, 144] on input "a. Establish a centralized risk database with universal access protocols and au…" at bounding box center [218, 140] width 0 height 7
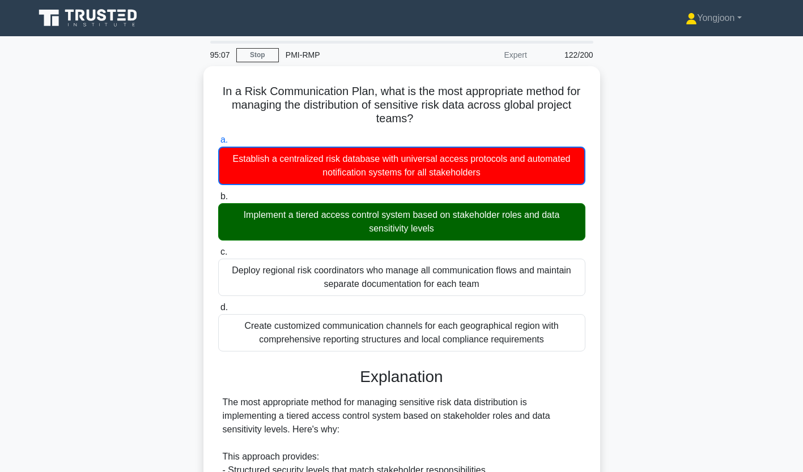
click at [214, 184] on div "a. Establish a centralized risk database with universal access protocols and au…" at bounding box center [401, 242] width 381 height 223
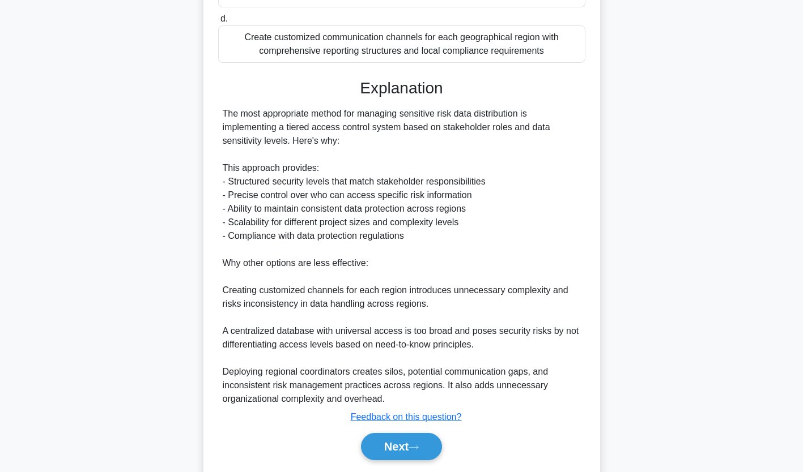
scroll to position [291, 0]
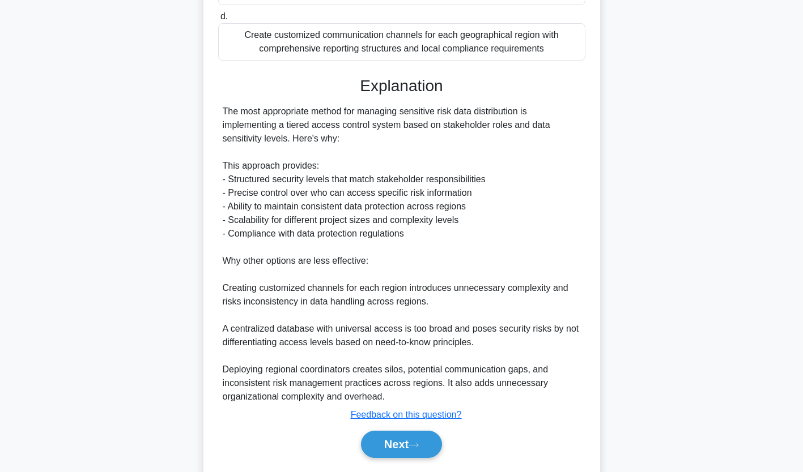
click at [407, 447] on button "Next" at bounding box center [401, 444] width 81 height 27
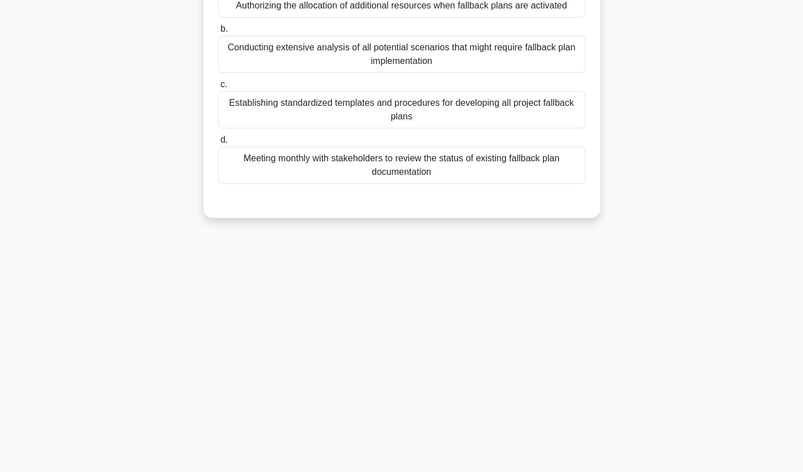
scroll to position [0, 0]
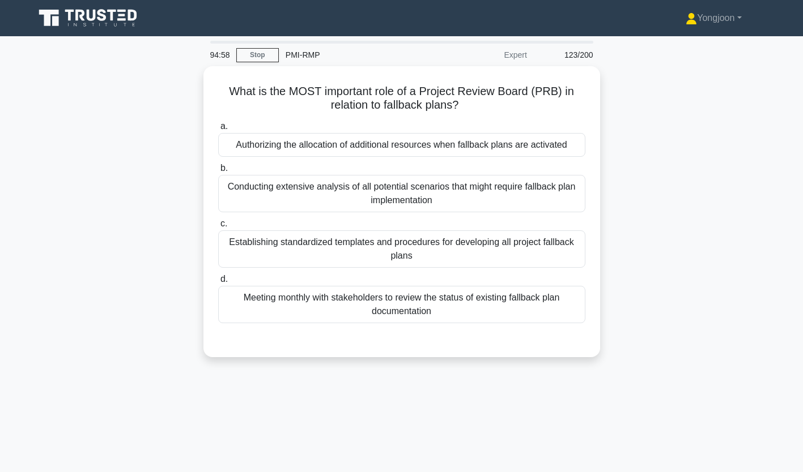
click at [295, 140] on div "Authorizing the allocation of additional resources when fallback plans are acti…" at bounding box center [401, 145] width 367 height 24
click at [218, 130] on input "a. Authorizing the allocation of additional resources when fallback plans are a…" at bounding box center [218, 126] width 0 height 7
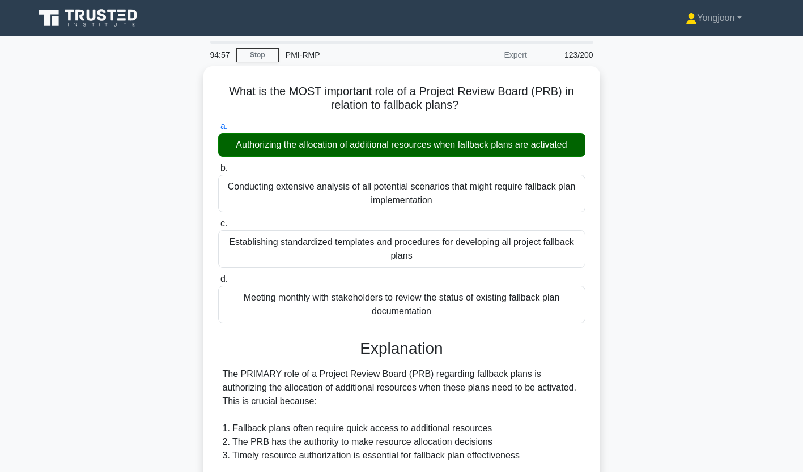
click at [210, 159] on div "What is the MOST important role of a Project Review Board (PRB) in relation to …" at bounding box center [401, 387] width 387 height 632
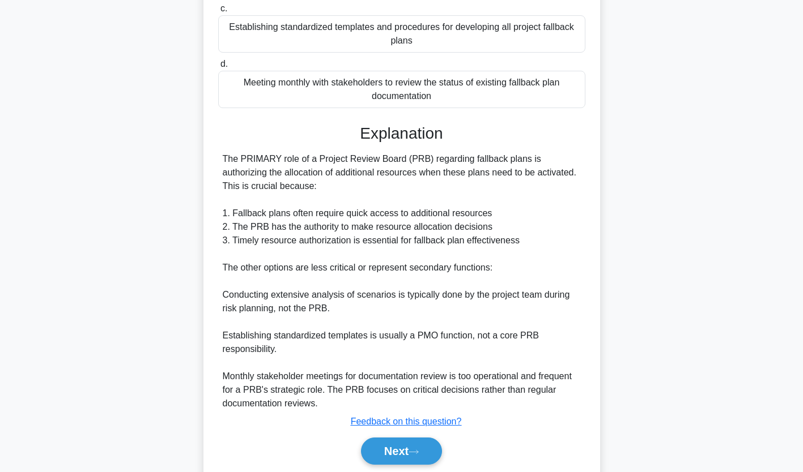
scroll to position [254, 0]
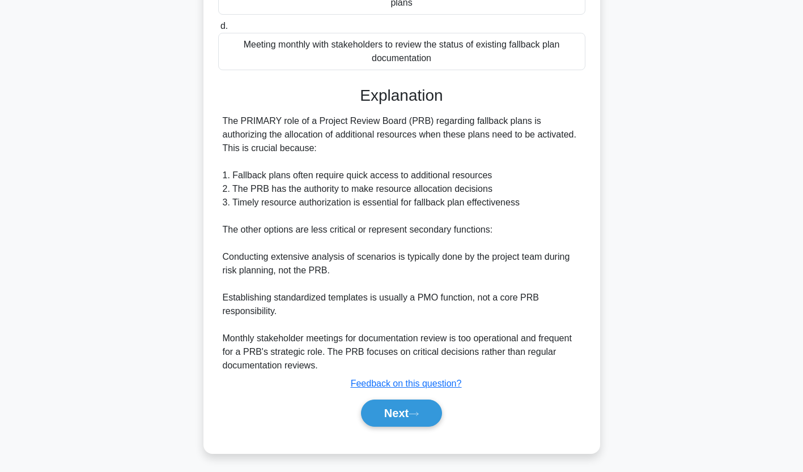
click at [409, 419] on button "Next" at bounding box center [401, 413] width 81 height 27
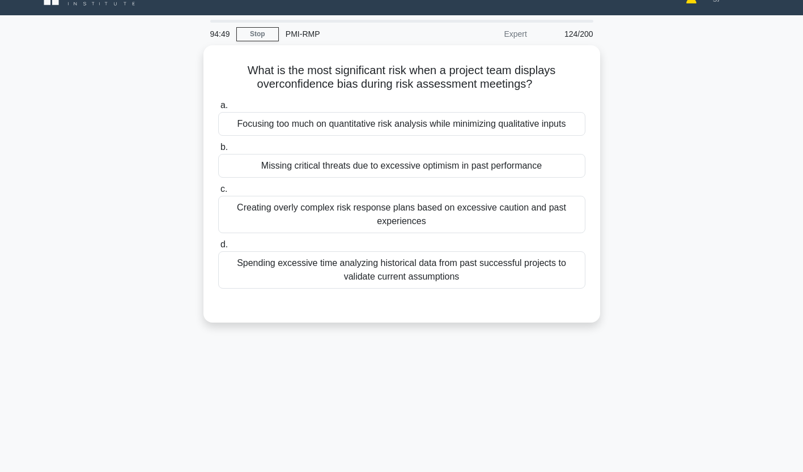
scroll to position [0, 0]
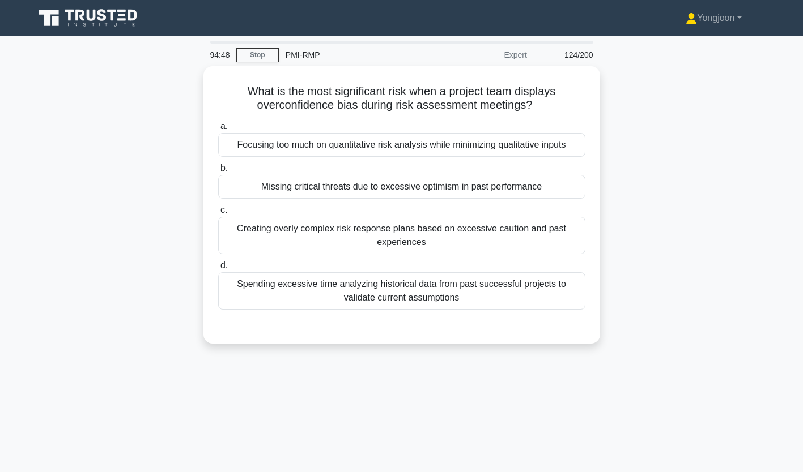
click at [276, 146] on div "Focusing too much on quantitative risk analysis while minimizing qualitative in…" at bounding box center [401, 145] width 367 height 24
click at [218, 130] on input "a. Focusing too much on quantitative risk analysis while minimizing qualitative…" at bounding box center [218, 126] width 0 height 7
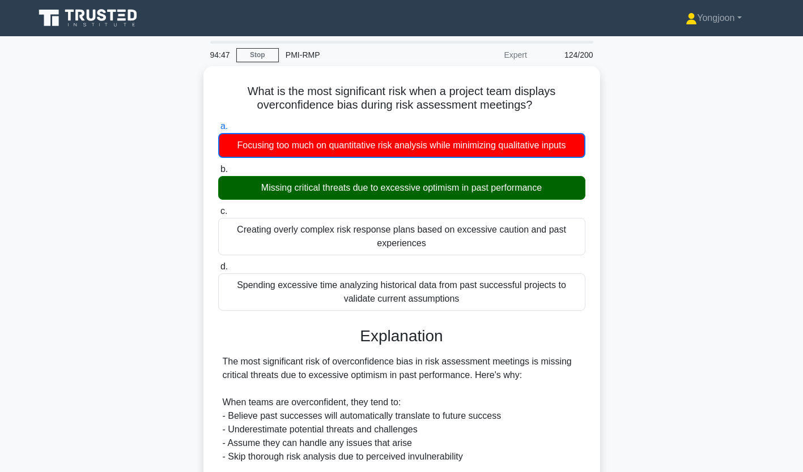
click at [206, 168] on div "What is the most significant risk when a project team displays overconfidence b…" at bounding box center [401, 400] width 397 height 669
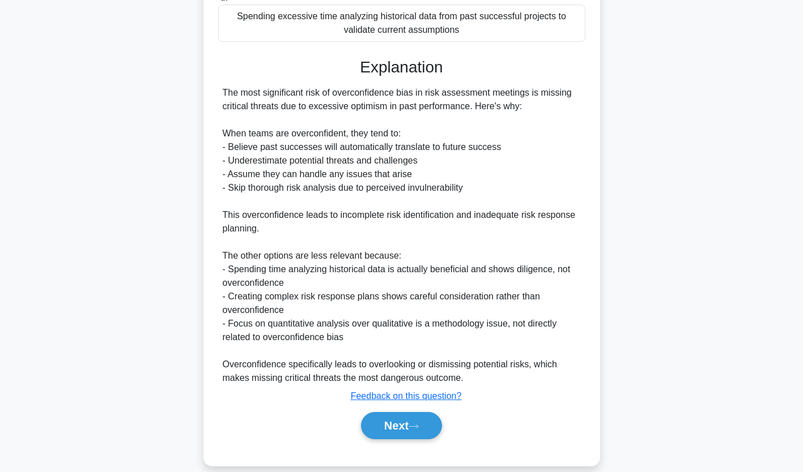
scroll to position [282, 0]
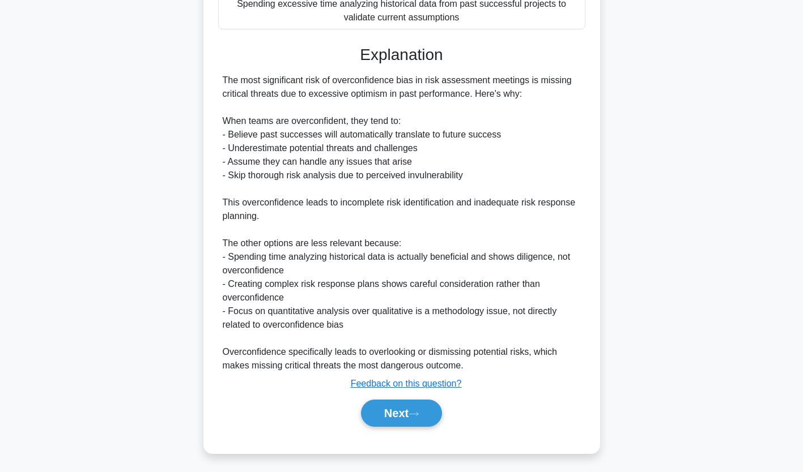
click at [391, 407] on button "Next" at bounding box center [401, 413] width 81 height 27
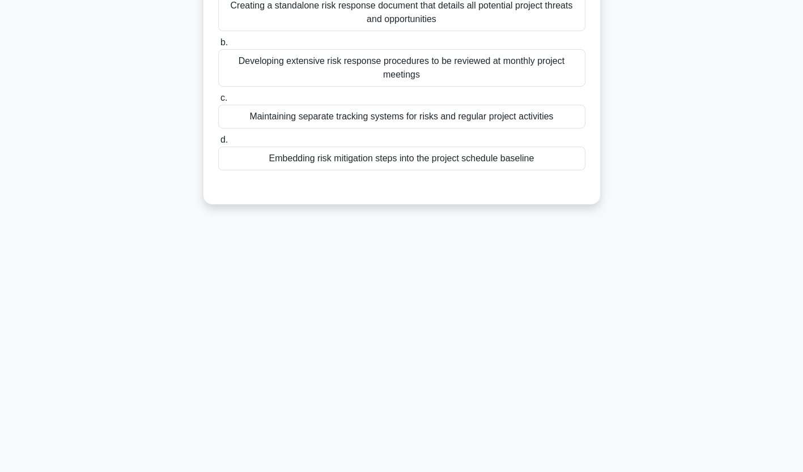
scroll to position [0, 0]
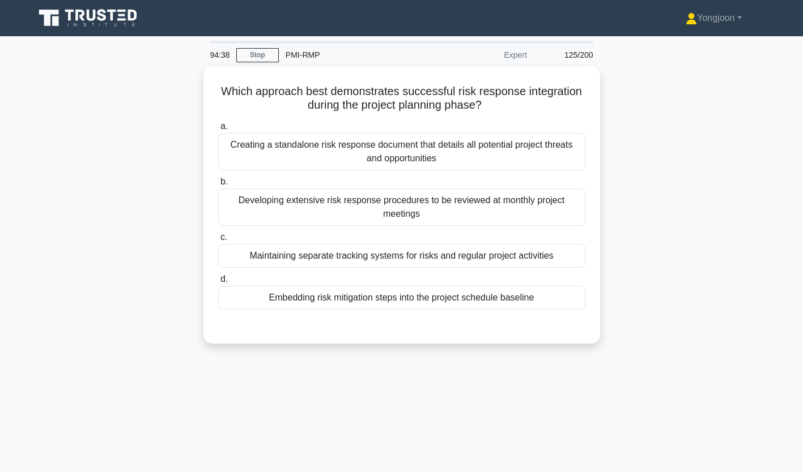
click at [302, 139] on div "Creating a standalone risk response document that details all potential project…" at bounding box center [401, 151] width 367 height 37
click at [218, 130] on input "a. Creating a standalone risk response document that details all potential proj…" at bounding box center [218, 126] width 0 height 7
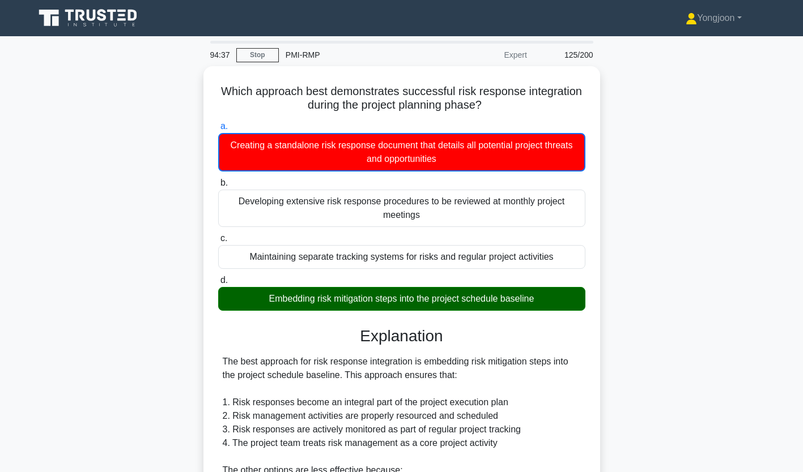
click at [211, 154] on div "a. Creating a standalone risk response document that details all potential proj…" at bounding box center [401, 146] width 381 height 52
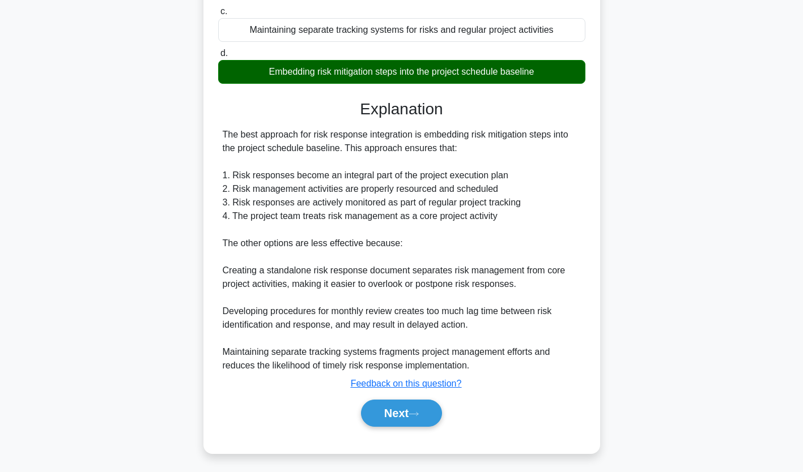
click at [407, 418] on button "Next" at bounding box center [401, 413] width 81 height 27
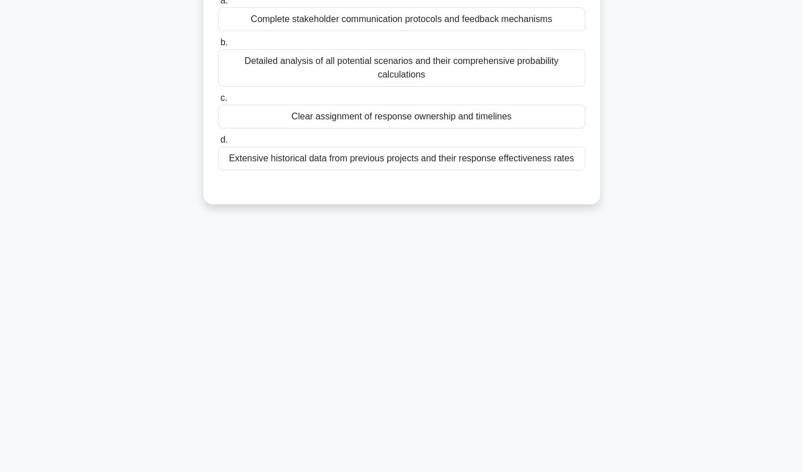
scroll to position [0, 0]
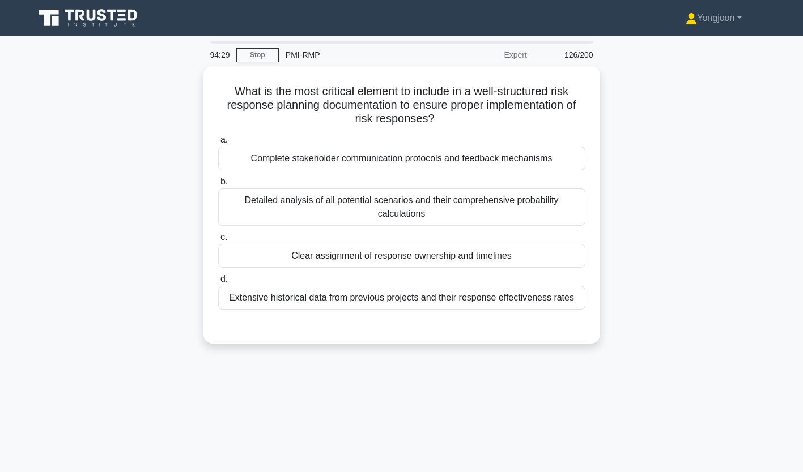
click at [281, 158] on div "Complete stakeholder communication protocols and feedback mechanisms" at bounding box center [401, 159] width 367 height 24
click at [218, 144] on input "a. Complete stakeholder communication protocols and feedback mechanisms" at bounding box center [218, 140] width 0 height 7
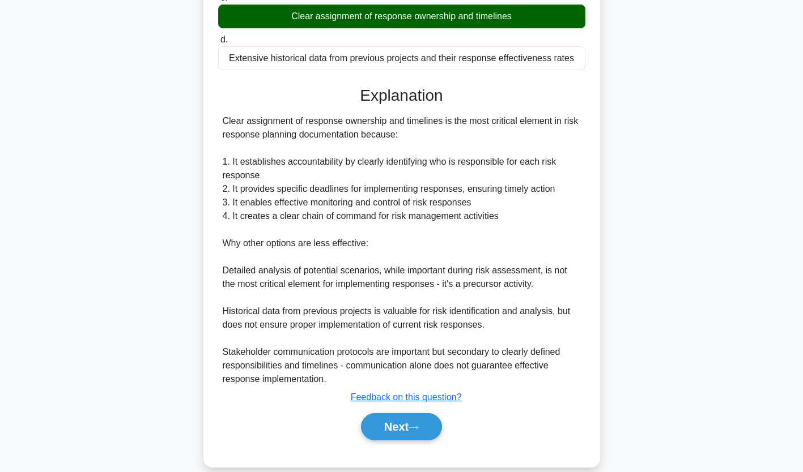
scroll to position [255, 0]
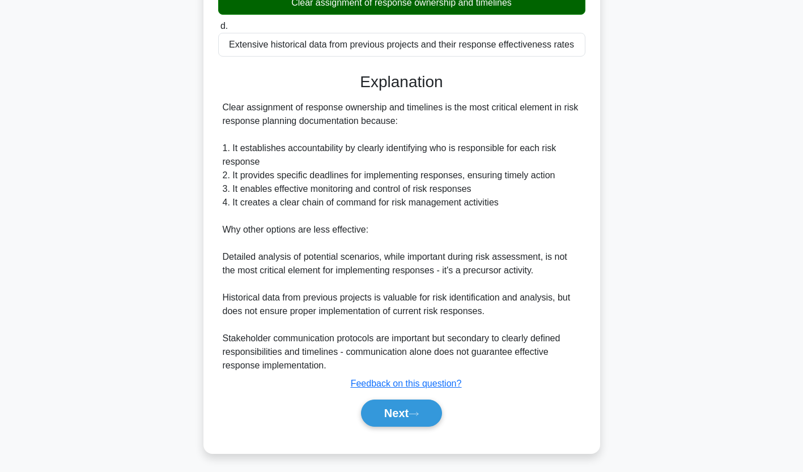
click at [403, 403] on button "Next" at bounding box center [401, 413] width 81 height 27
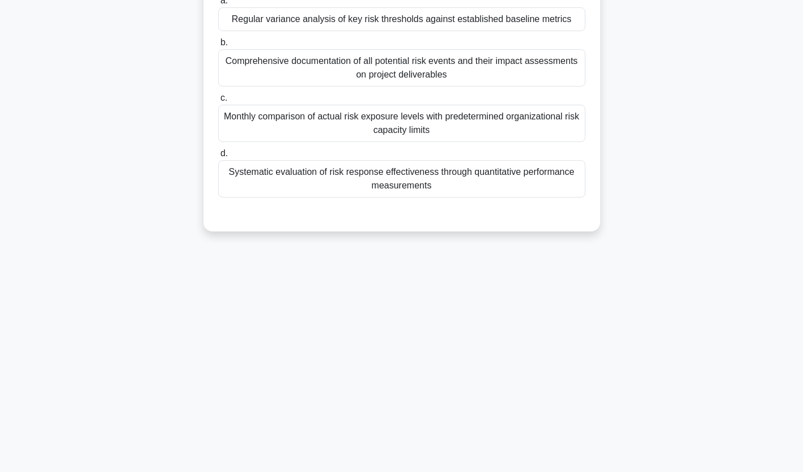
scroll to position [0, 0]
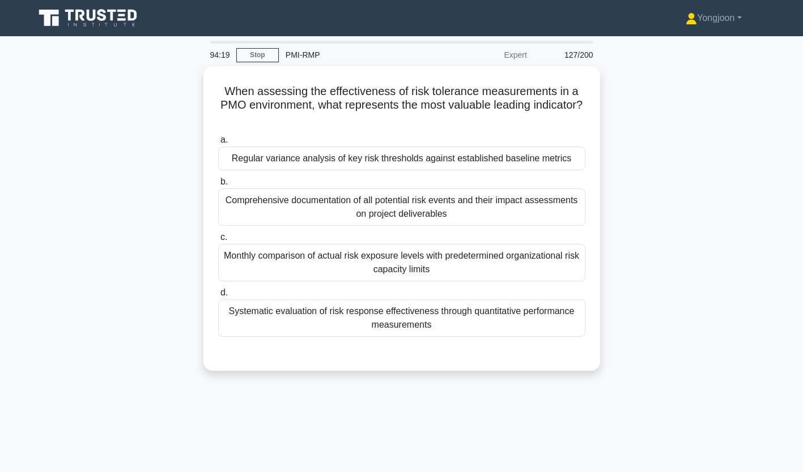
click at [387, 160] on div "Regular variance analysis of key risk thresholds against established baseline m…" at bounding box center [401, 159] width 367 height 24
click at [218, 144] on input "a. Regular variance analysis of key risk thresholds against established baselin…" at bounding box center [218, 140] width 0 height 7
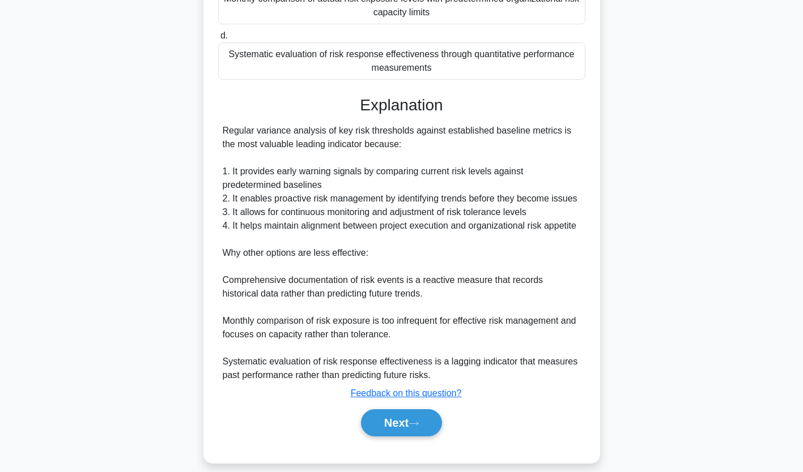
scroll to position [267, 0]
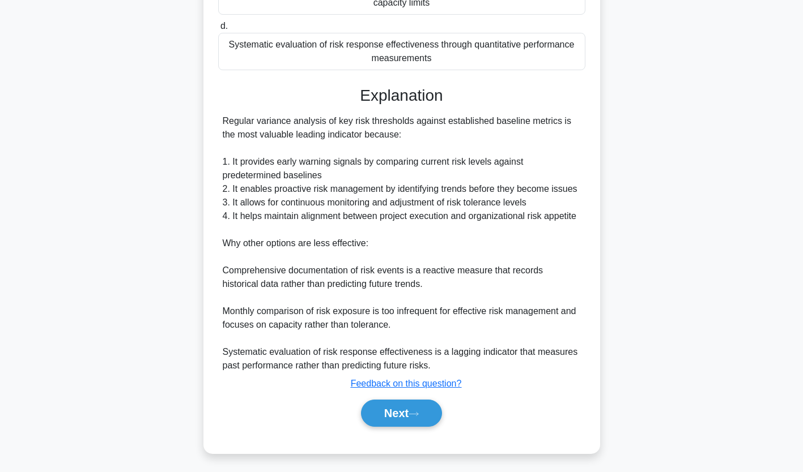
click at [403, 406] on button "Next" at bounding box center [401, 413] width 81 height 27
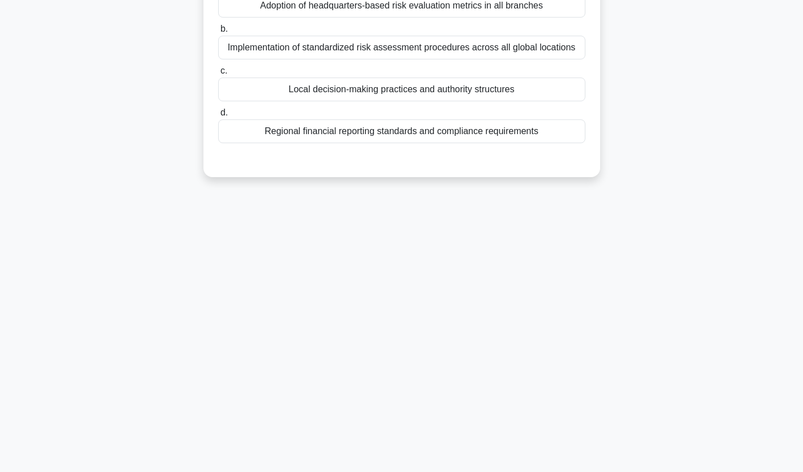
scroll to position [0, 0]
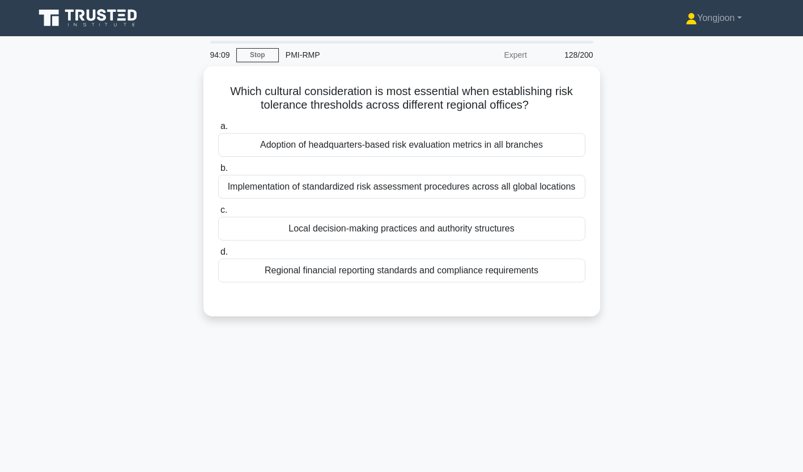
click at [339, 140] on div "Adoption of headquarters-based risk evaluation metrics in all branches" at bounding box center [401, 145] width 367 height 24
click at [218, 130] on input "a. Adoption of headquarters-based risk evaluation metrics in all branches" at bounding box center [218, 126] width 0 height 7
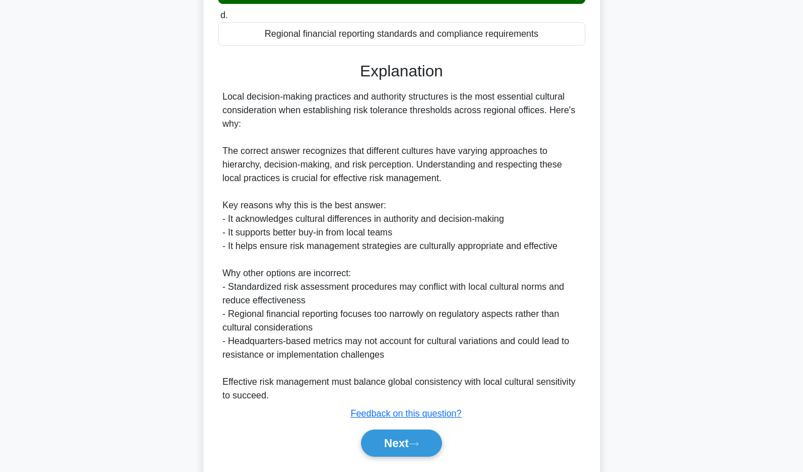
scroll to position [268, 0]
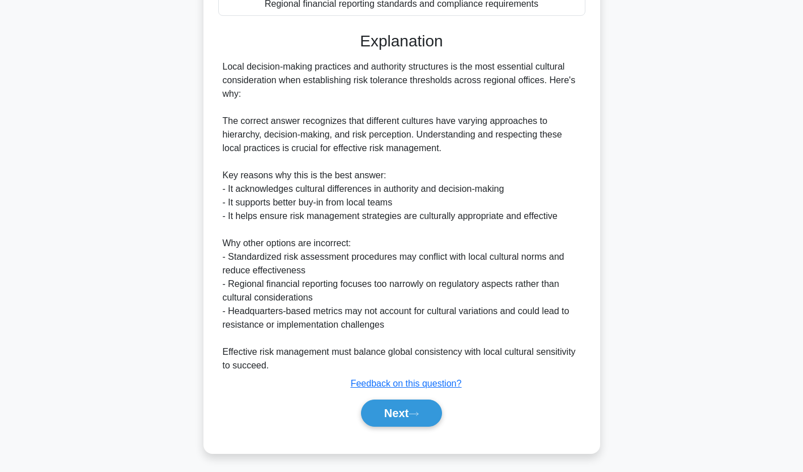
click at [389, 419] on button "Next" at bounding box center [401, 413] width 81 height 27
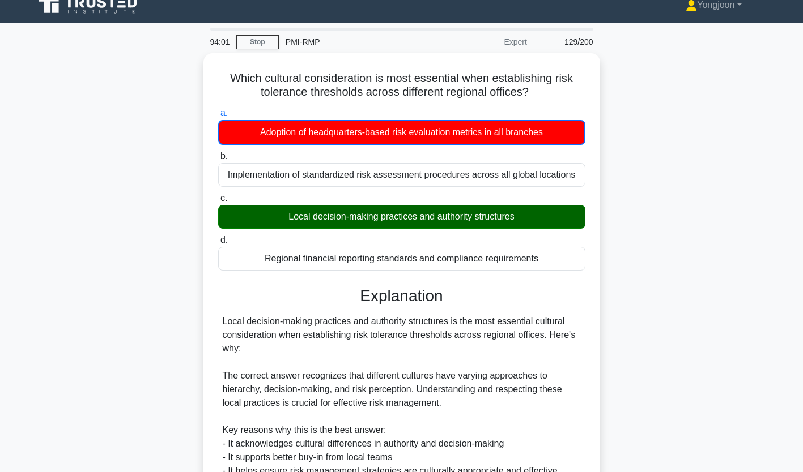
scroll to position [0, 0]
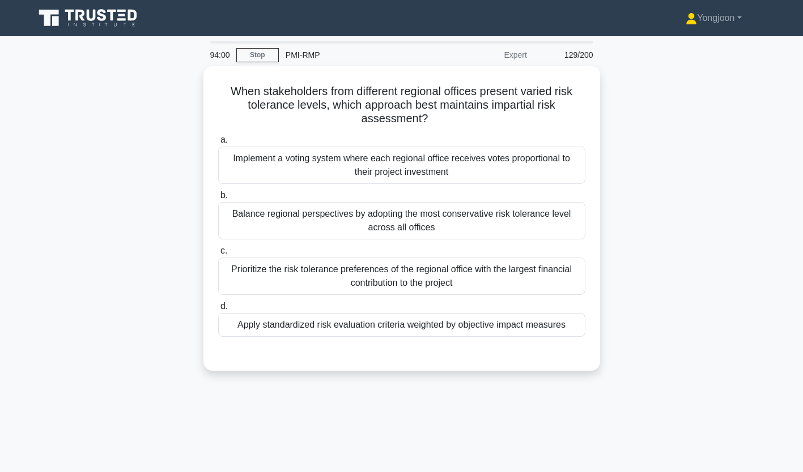
click at [331, 158] on div "Implement a voting system where each regional office receives votes proportiona…" at bounding box center [401, 165] width 367 height 37
click at [218, 144] on input "a. Implement a voting system where each regional office receives votes proporti…" at bounding box center [218, 140] width 0 height 7
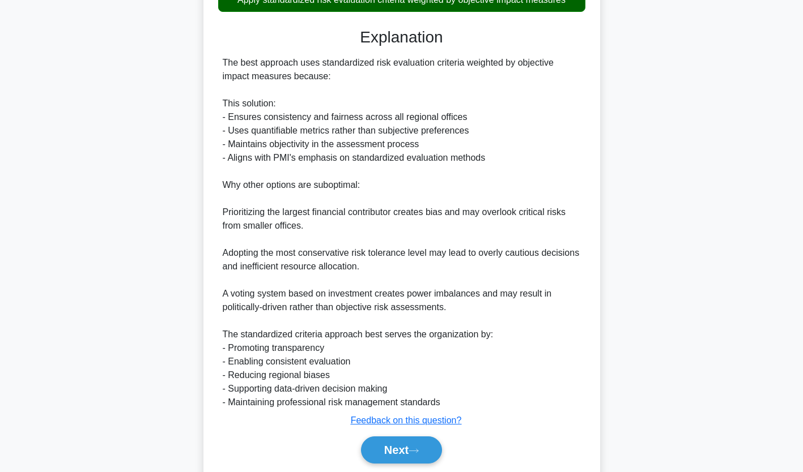
scroll to position [364, 0]
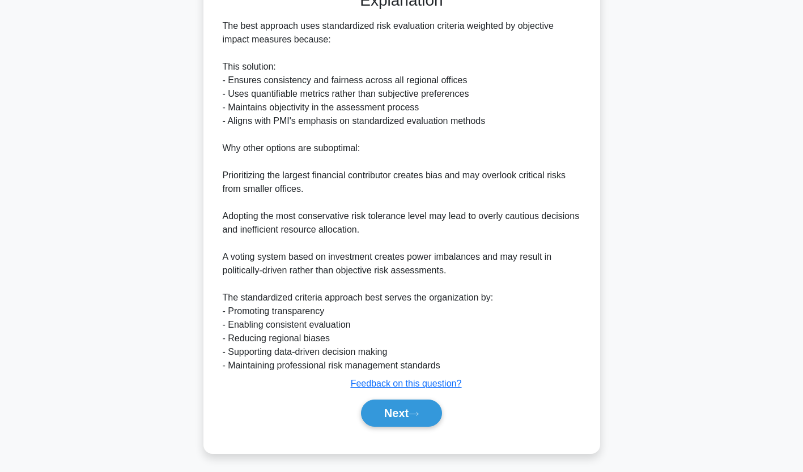
click at [404, 410] on button "Next" at bounding box center [401, 413] width 81 height 27
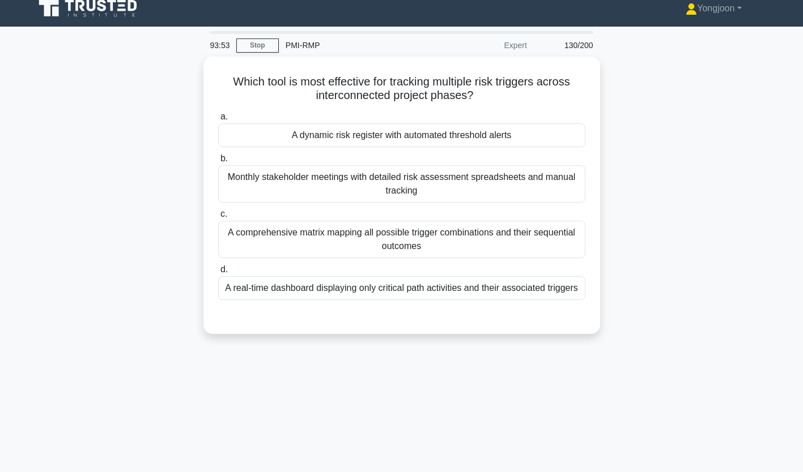
scroll to position [1, 0]
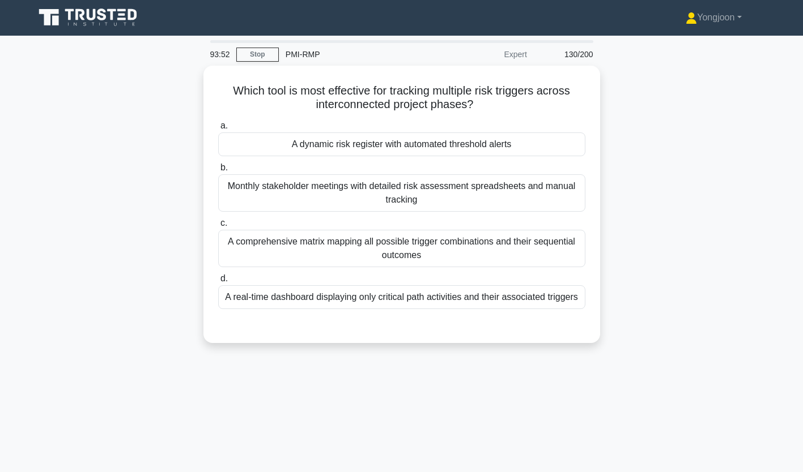
click at [346, 142] on div "A dynamic risk register with automated threshold alerts" at bounding box center [401, 145] width 367 height 24
click at [218, 130] on input "a. A dynamic risk register with automated threshold alerts" at bounding box center [218, 125] width 0 height 7
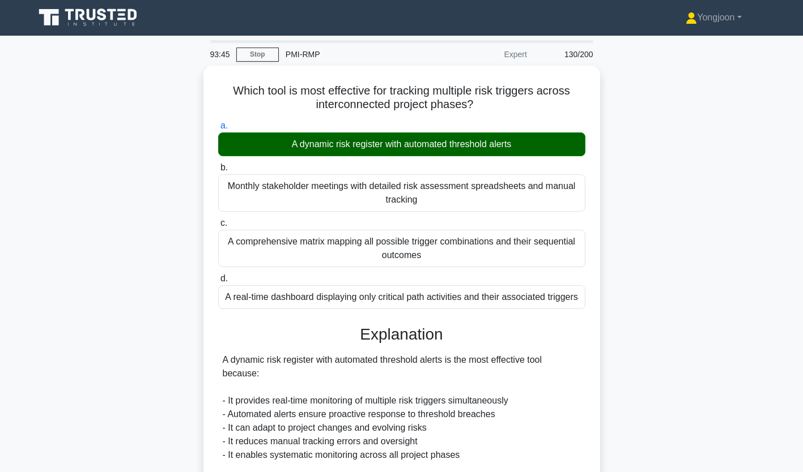
scroll to position [254, 0]
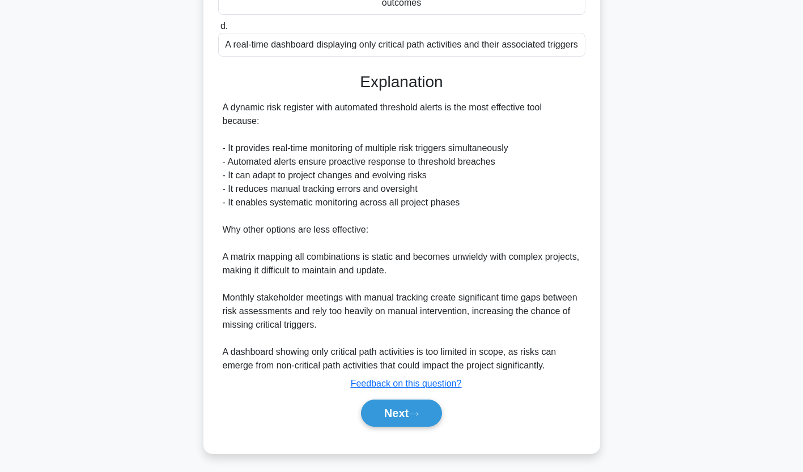
click at [394, 421] on button "Next" at bounding box center [401, 413] width 81 height 27
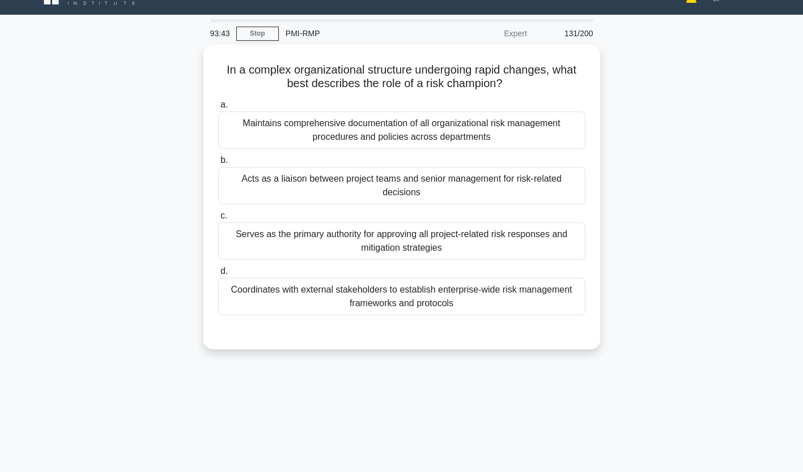
scroll to position [21, 0]
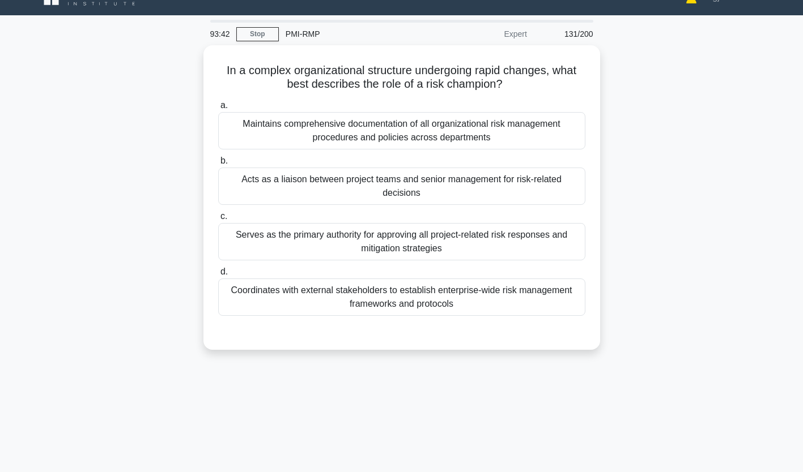
click at [369, 117] on div "Maintains comprehensive documentation of all organizational risk management pro…" at bounding box center [401, 130] width 367 height 37
click at [218, 109] on input "a. Maintains comprehensive documentation of all organizational risk management …" at bounding box center [218, 105] width 0 height 7
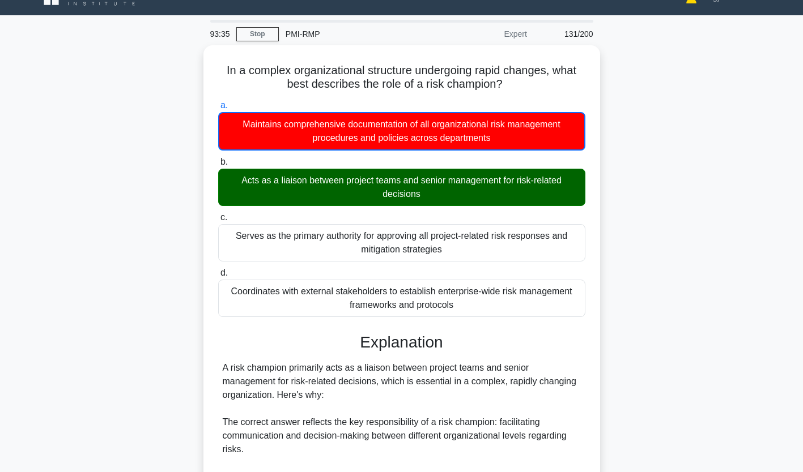
scroll to position [336, 0]
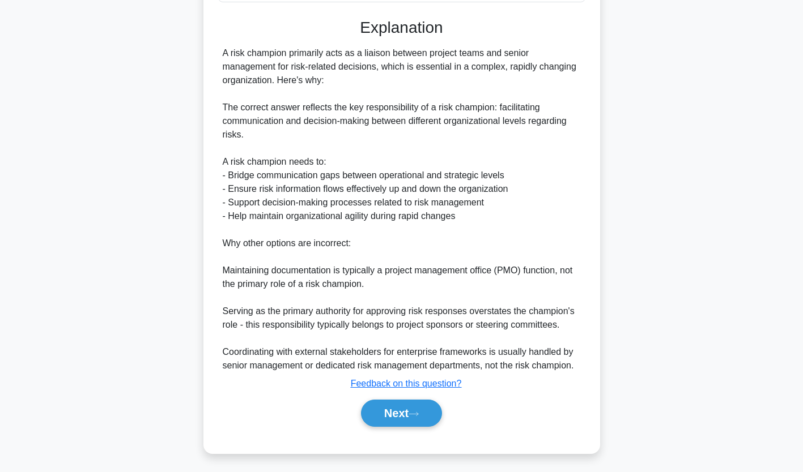
click at [419, 415] on icon at bounding box center [413, 414] width 10 height 6
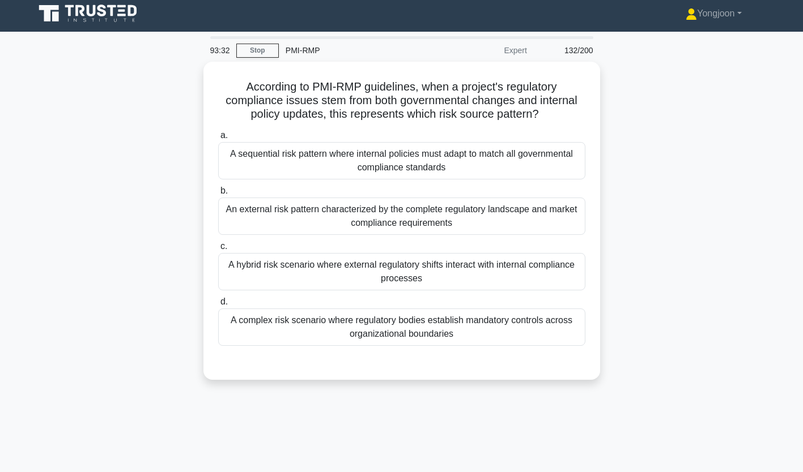
scroll to position [0, 0]
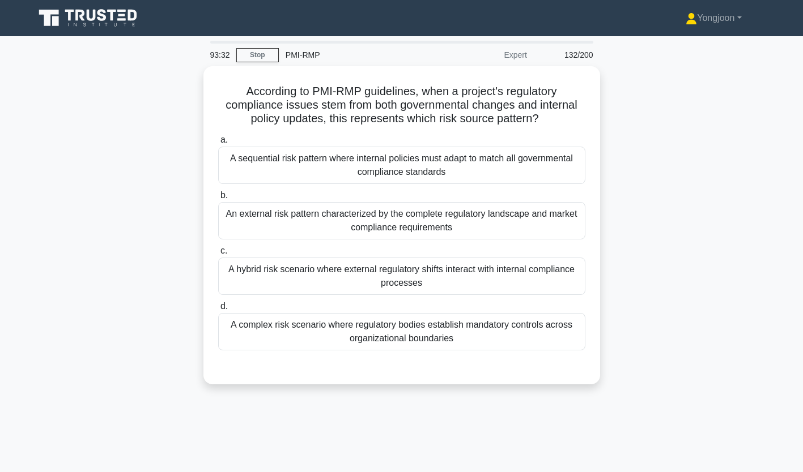
click at [311, 168] on div "A sequential risk pattern where internal policies must adapt to match all gover…" at bounding box center [401, 165] width 367 height 37
click at [218, 144] on input "a. A sequential risk pattern where internal policies must adapt to match all go…" at bounding box center [218, 140] width 0 height 7
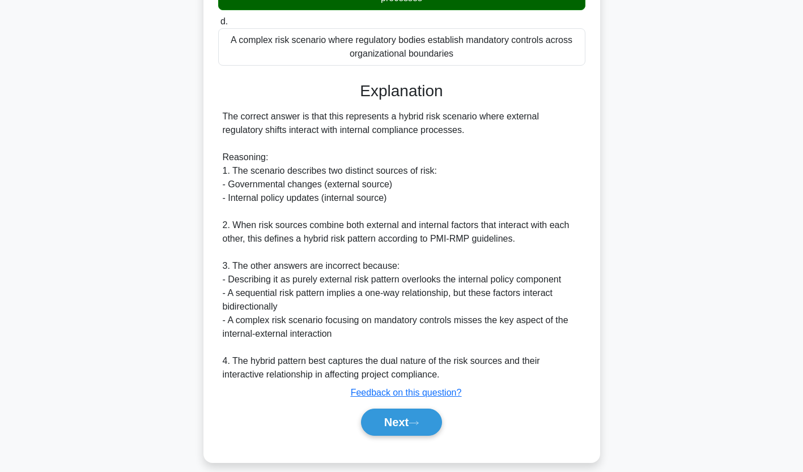
scroll to position [296, 0]
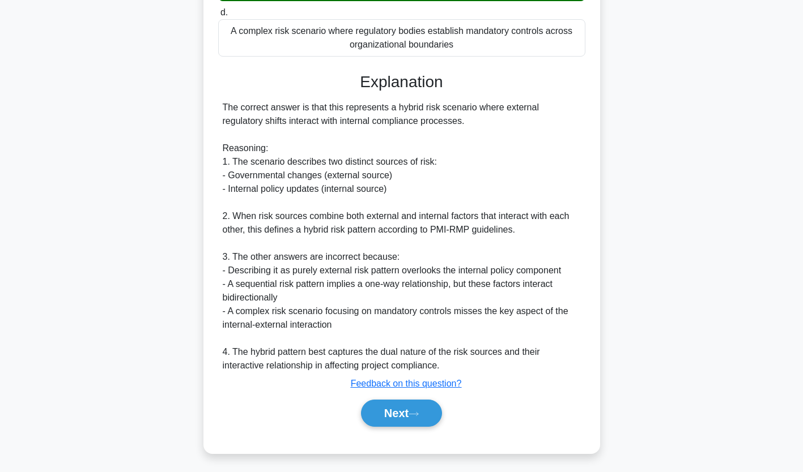
click at [397, 415] on button "Next" at bounding box center [401, 413] width 81 height 27
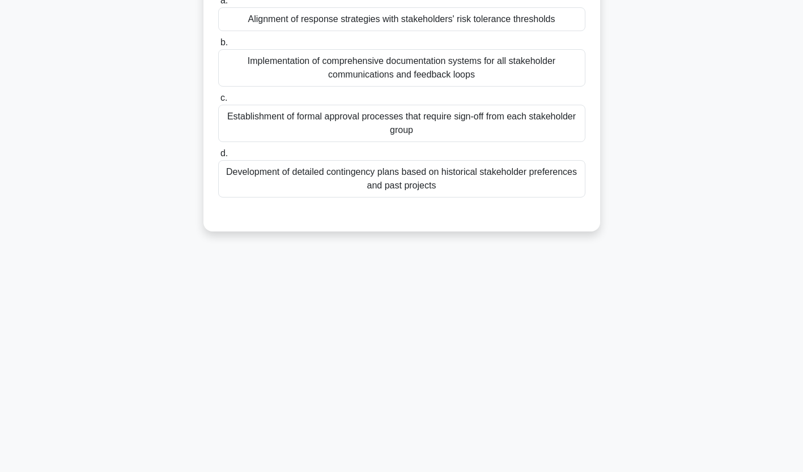
scroll to position [0, 0]
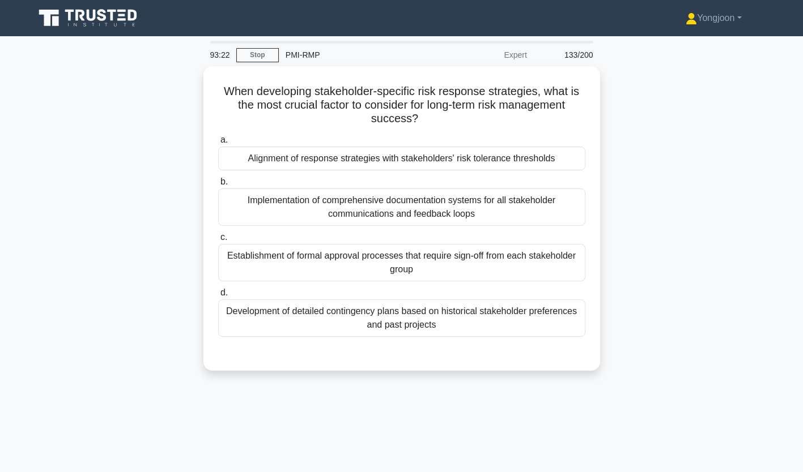
click at [337, 158] on div "Alignment of response strategies with stakeholders' risk tolerance thresholds" at bounding box center [401, 159] width 367 height 24
click at [218, 144] on input "a. Alignment of response strategies with stakeholders' risk tolerance thresholds" at bounding box center [218, 140] width 0 height 7
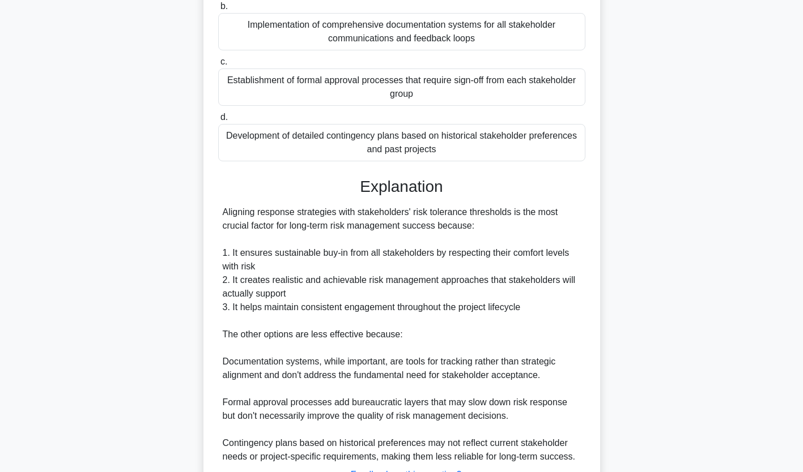
scroll to position [267, 0]
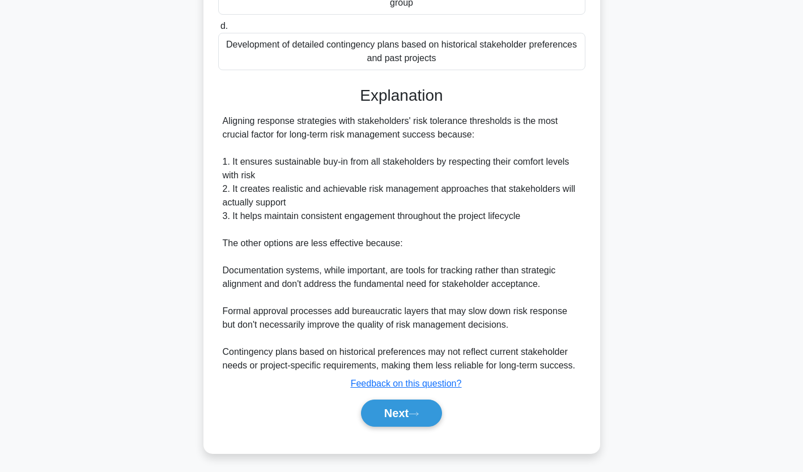
click at [411, 412] on button "Next" at bounding box center [401, 413] width 81 height 27
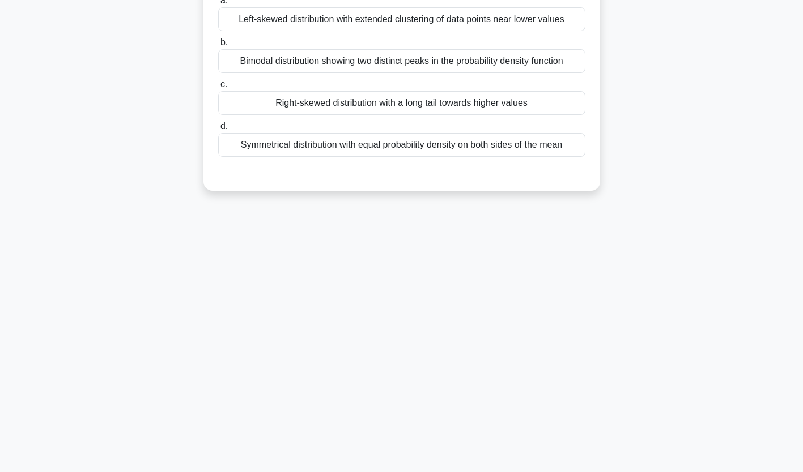
scroll to position [0, 0]
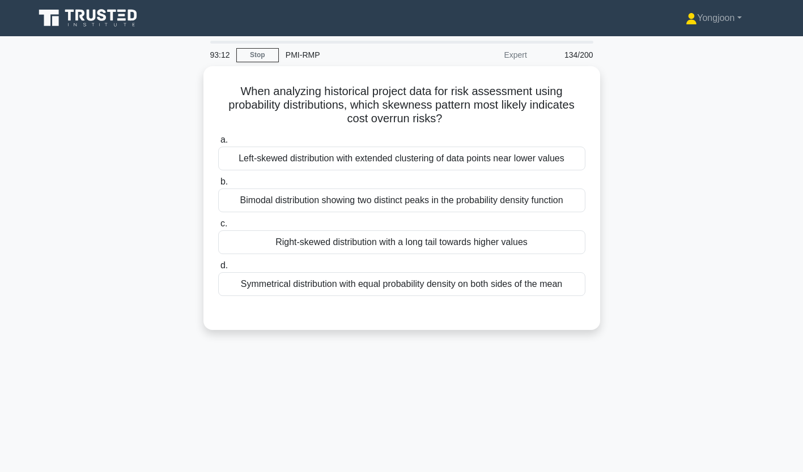
click at [347, 157] on div "Left-skewed distribution with extended clustering of data points near lower val…" at bounding box center [401, 159] width 367 height 24
click at [218, 144] on input "a. Left-skewed distribution with extended clustering of data points near lower …" at bounding box center [218, 140] width 0 height 7
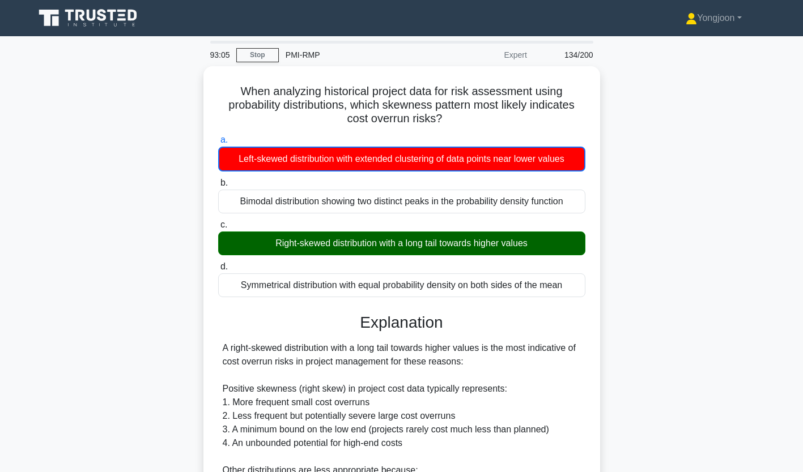
scroll to position [228, 0]
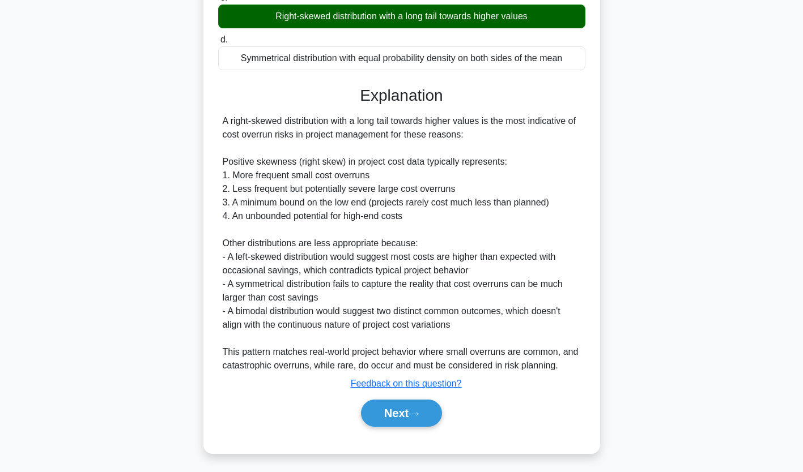
click at [395, 416] on button "Next" at bounding box center [401, 413] width 81 height 27
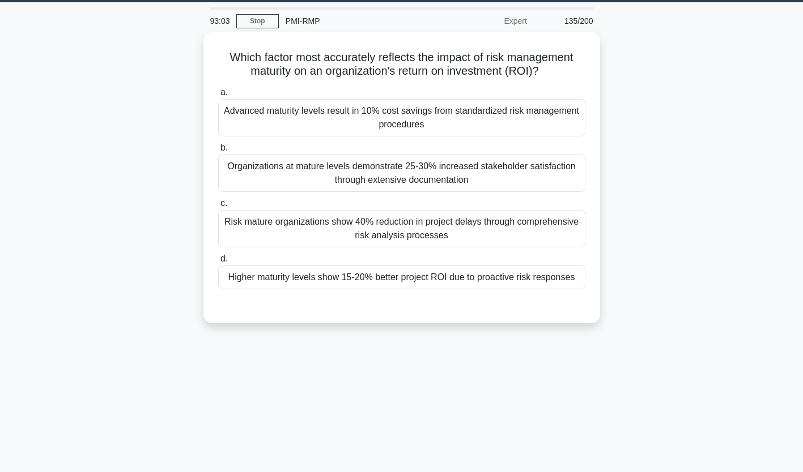
scroll to position [0, 0]
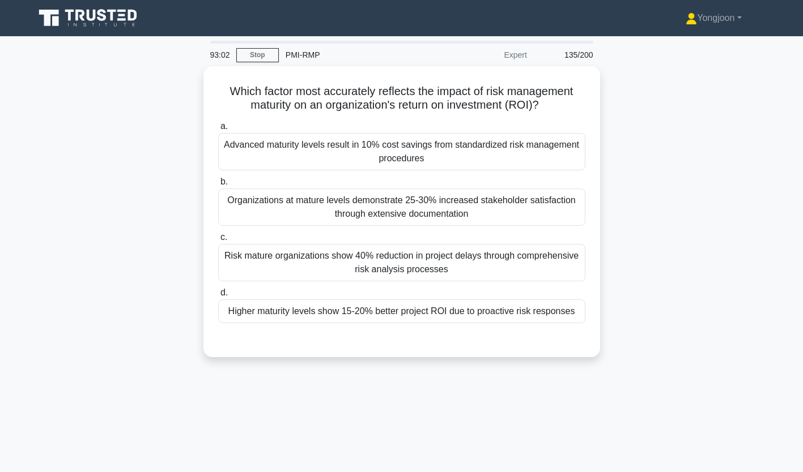
click at [398, 144] on div "Advanced maturity levels result in 10% cost savings from standardized risk mana…" at bounding box center [401, 151] width 367 height 37
click at [218, 130] on input "a. Advanced maturity levels result in 10% cost savings from standardized risk m…" at bounding box center [218, 126] width 0 height 7
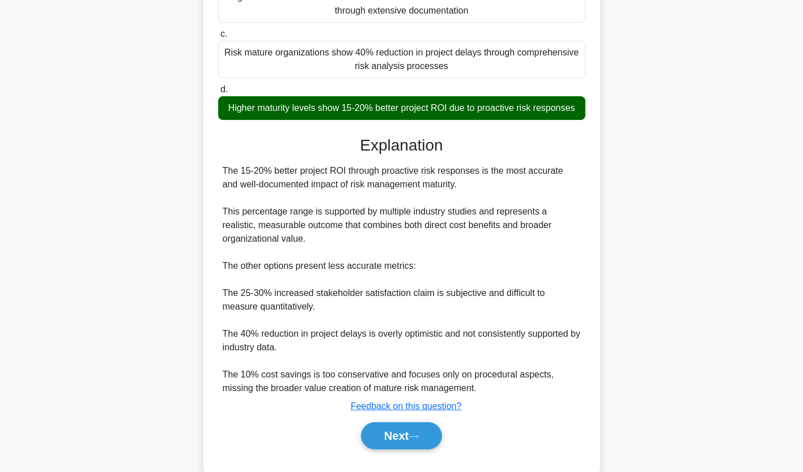
scroll to position [228, 0]
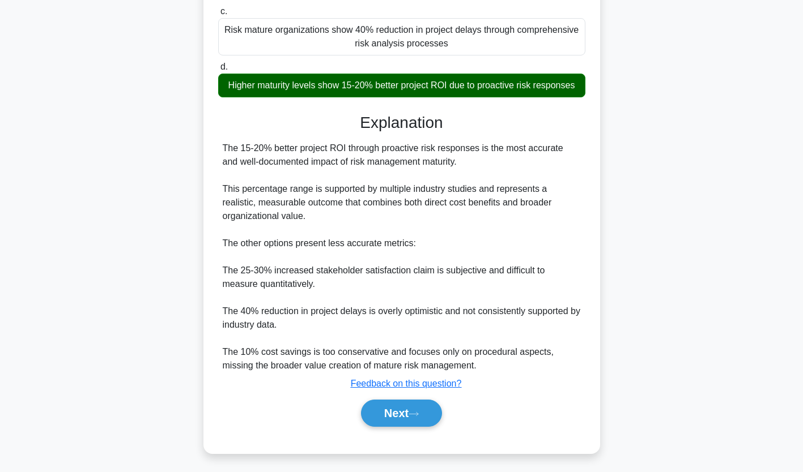
click at [394, 412] on button "Next" at bounding box center [401, 413] width 81 height 27
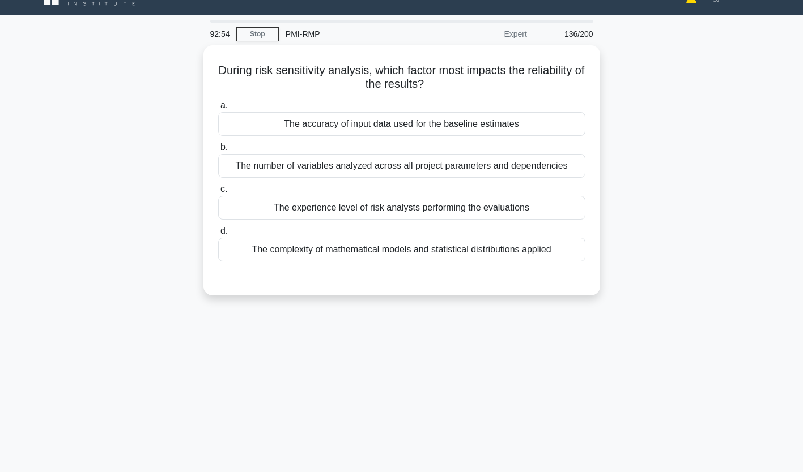
scroll to position [0, 0]
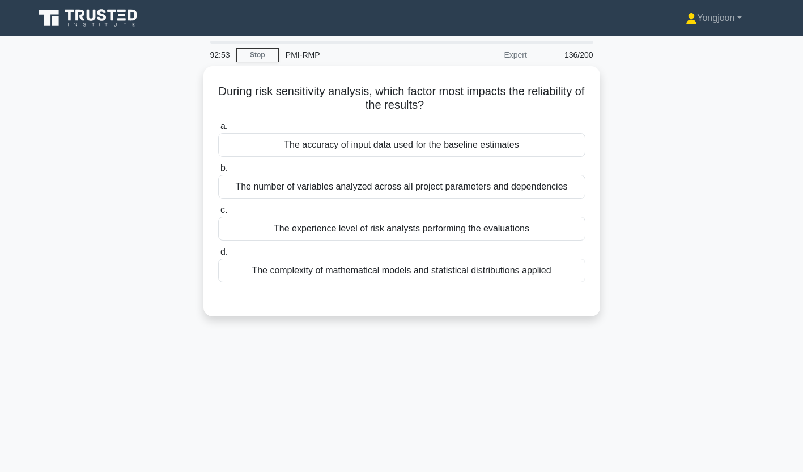
click at [333, 150] on div "The accuracy of input data used for the baseline estimates" at bounding box center [401, 145] width 367 height 24
click at [218, 130] on input "a. The accuracy of input data used for the baseline estimates" at bounding box center [218, 126] width 0 height 7
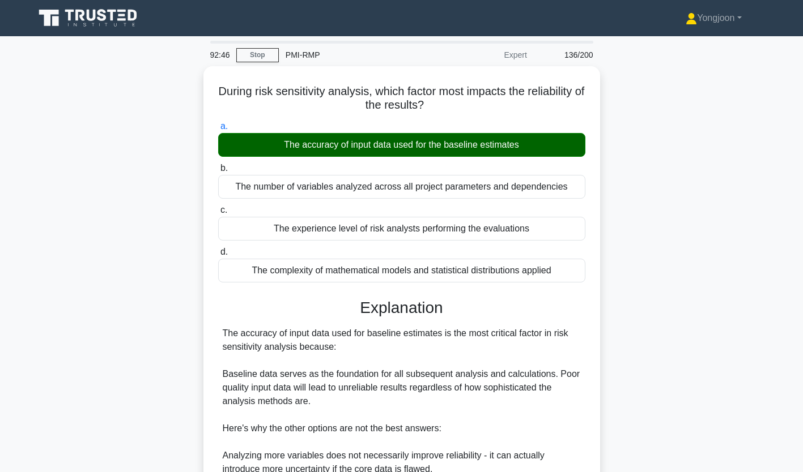
scroll to position [199, 0]
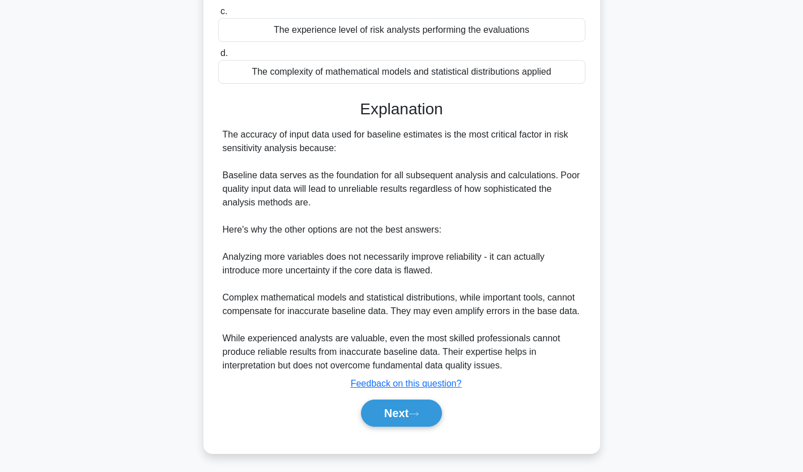
click at [407, 419] on button "Next" at bounding box center [401, 413] width 81 height 27
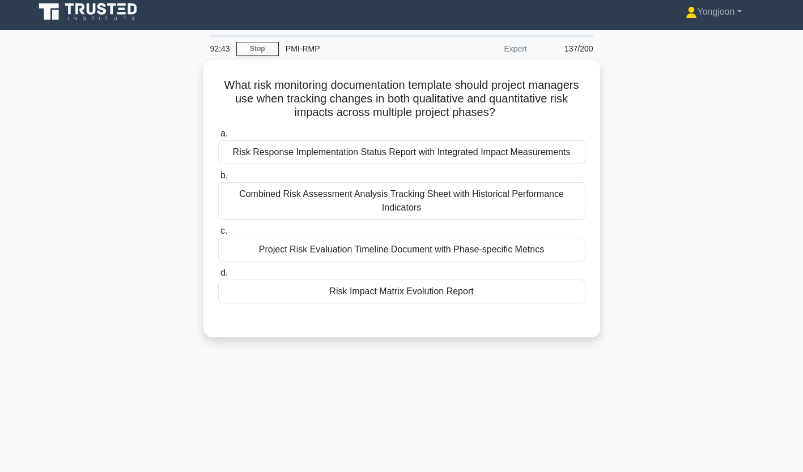
scroll to position [3, 0]
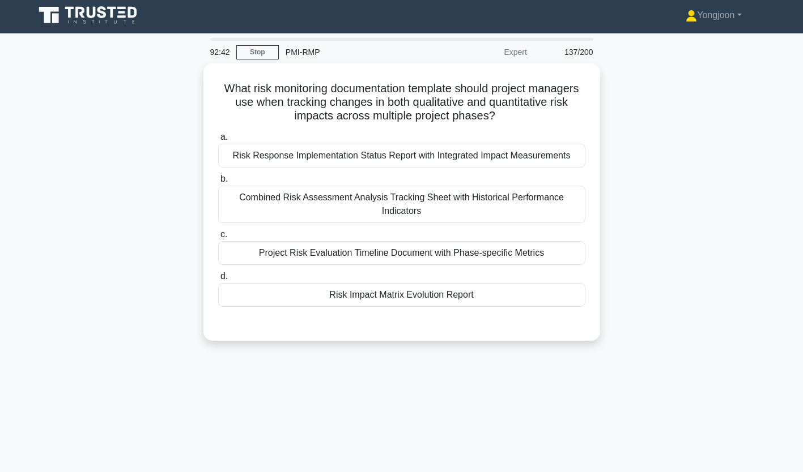
click at [337, 156] on div "Risk Response Implementation Status Report with Integrated Impact Measurements" at bounding box center [401, 156] width 367 height 24
click at [218, 141] on input "a. Risk Response Implementation Status Report with Integrated Impact Measuremen…" at bounding box center [218, 137] width 0 height 7
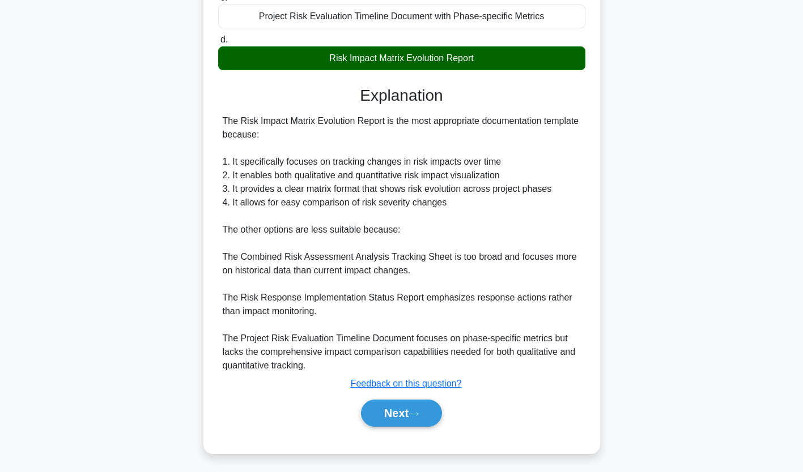
scroll to position [241, 0]
click at [403, 410] on button "Next" at bounding box center [401, 413] width 81 height 27
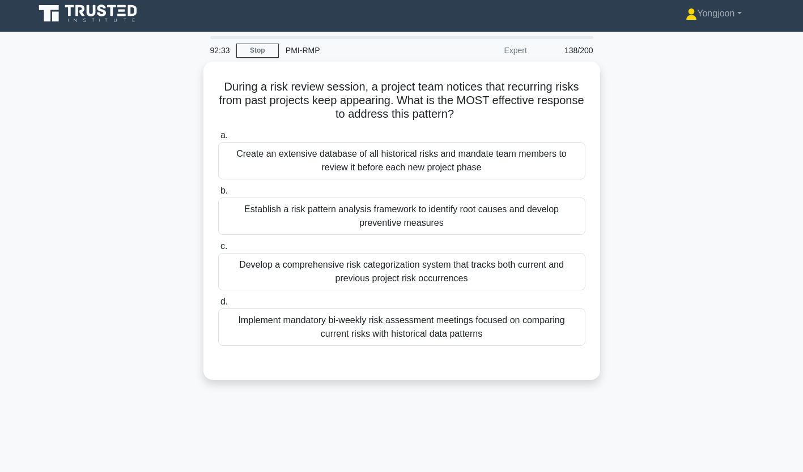
scroll to position [0, 0]
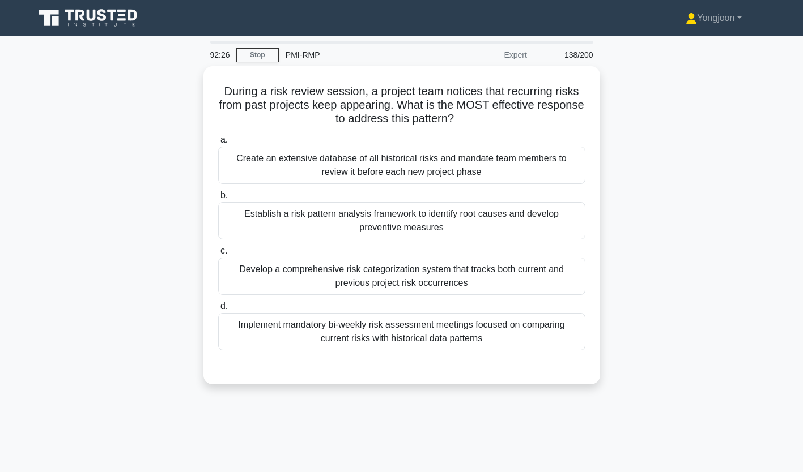
click at [325, 173] on div "Create an extensive database of all historical risks and mandate team members t…" at bounding box center [401, 165] width 367 height 37
click at [218, 144] on input "a. Create an extensive database of all historical risks and mandate team member…" at bounding box center [218, 140] width 0 height 7
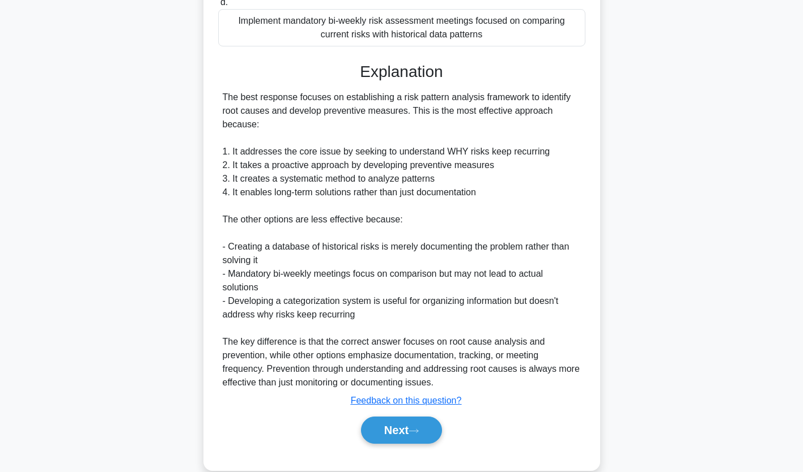
scroll to position [306, 0]
click at [403, 436] on button "Next" at bounding box center [401, 429] width 81 height 27
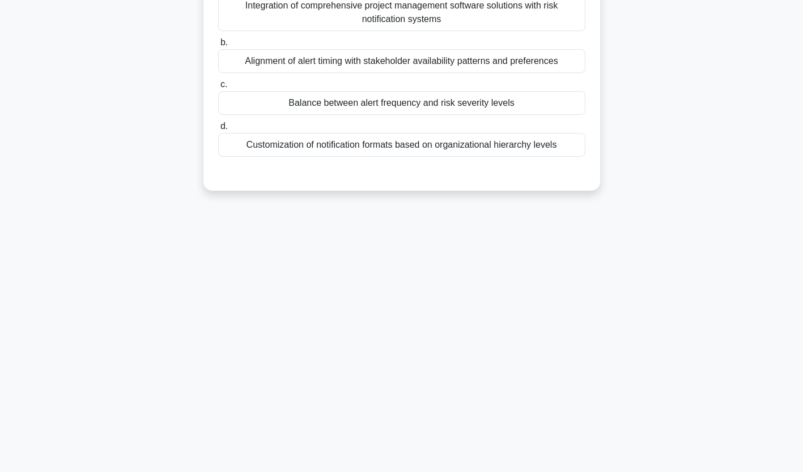
scroll to position [0, 0]
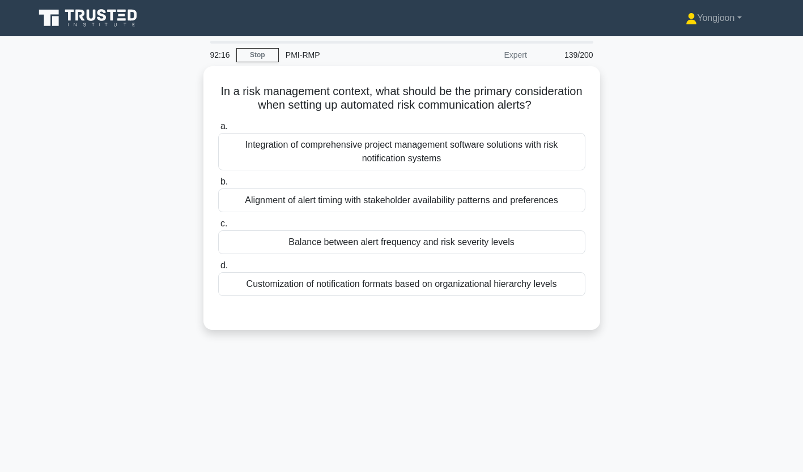
click at [357, 154] on div "Integration of comprehensive project management software solutions with risk no…" at bounding box center [401, 151] width 367 height 37
click at [218, 130] on input "a. Integration of comprehensive project management software solutions with risk…" at bounding box center [218, 126] width 0 height 7
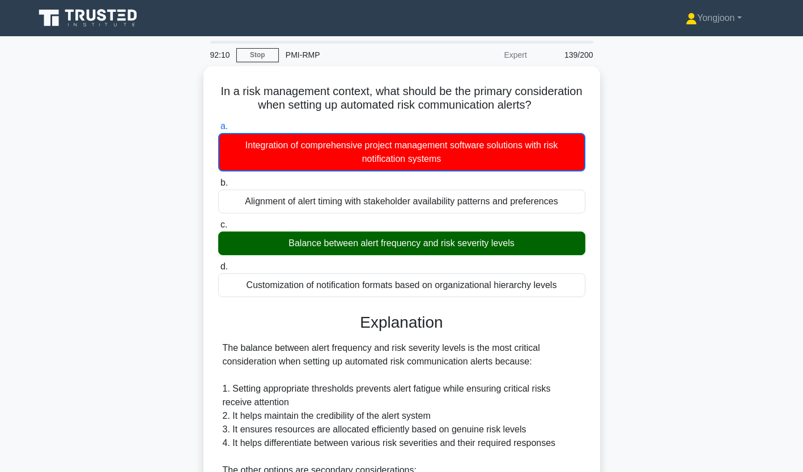
scroll to position [241, 0]
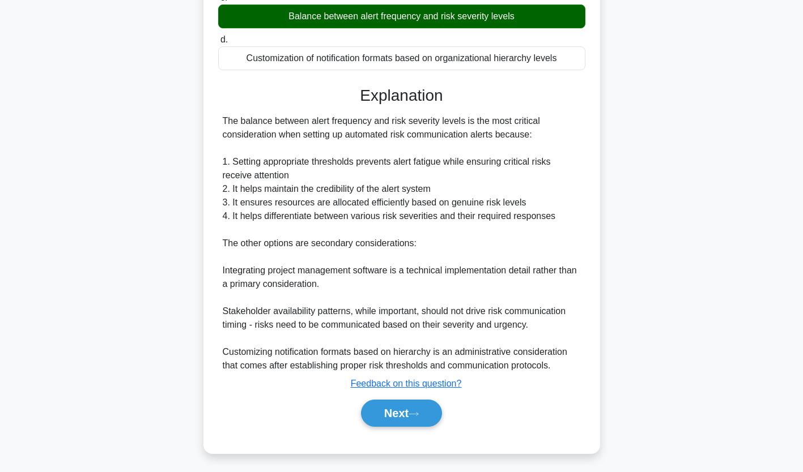
click at [404, 400] on button "Next" at bounding box center [401, 413] width 81 height 27
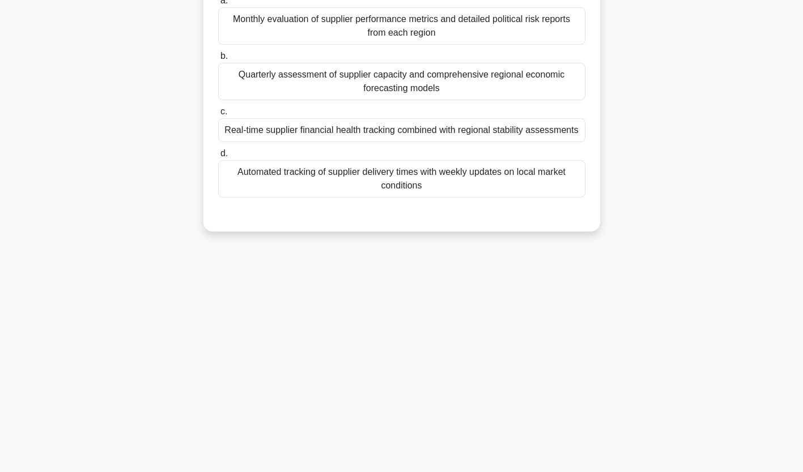
scroll to position [0, 0]
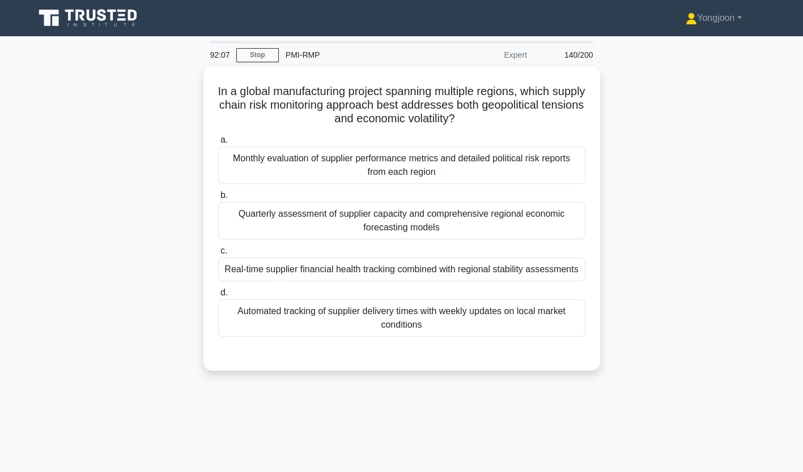
click at [363, 167] on div "Monthly evaluation of supplier performance metrics and detailed political risk …" at bounding box center [401, 165] width 367 height 37
click at [218, 144] on input "a. Monthly evaluation of supplier performance metrics and detailed political ri…" at bounding box center [218, 140] width 0 height 7
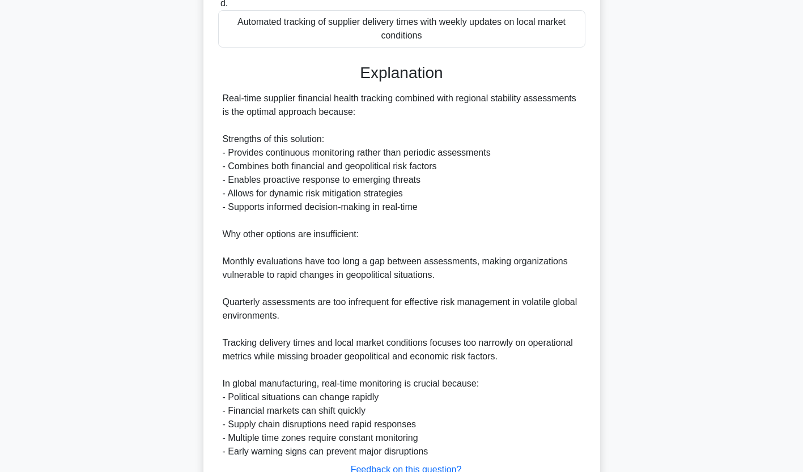
scroll to position [391, 0]
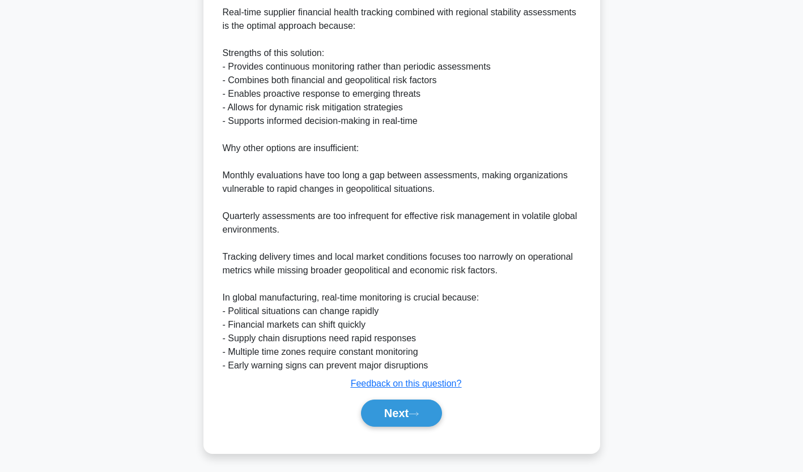
click at [393, 416] on button "Next" at bounding box center [401, 413] width 81 height 27
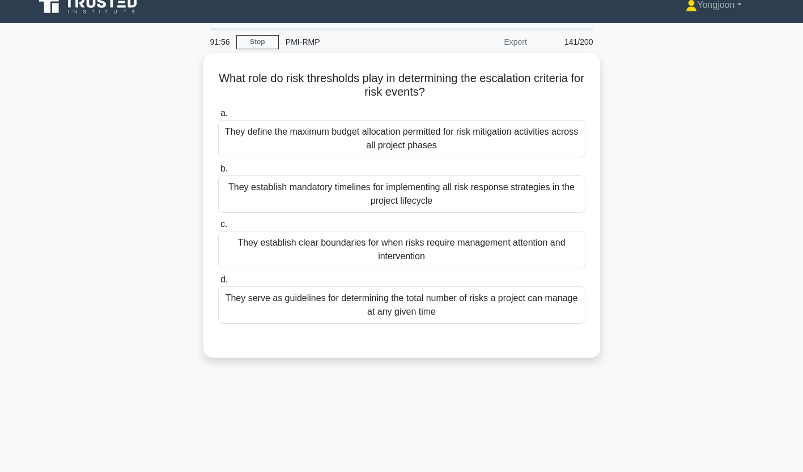
scroll to position [12, 0]
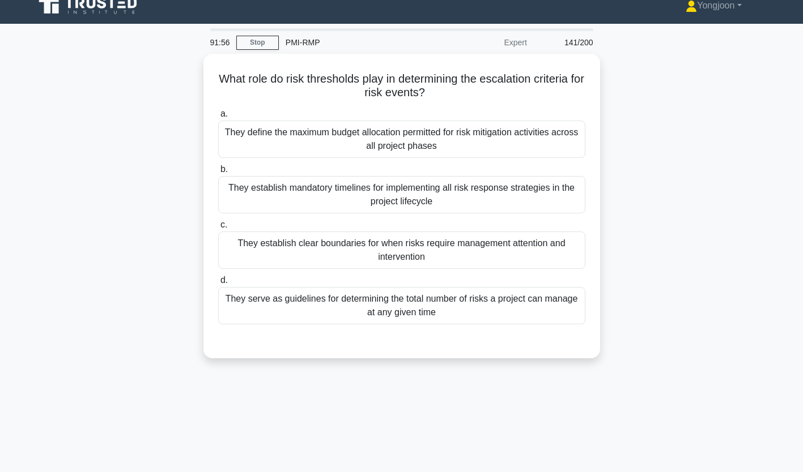
click at [397, 139] on div "They define the maximum budget allocation permitted for risk mitigation activit…" at bounding box center [401, 139] width 367 height 37
click at [218, 118] on input "a. They define the maximum budget allocation permitted for risk mitigation acti…" at bounding box center [218, 113] width 0 height 7
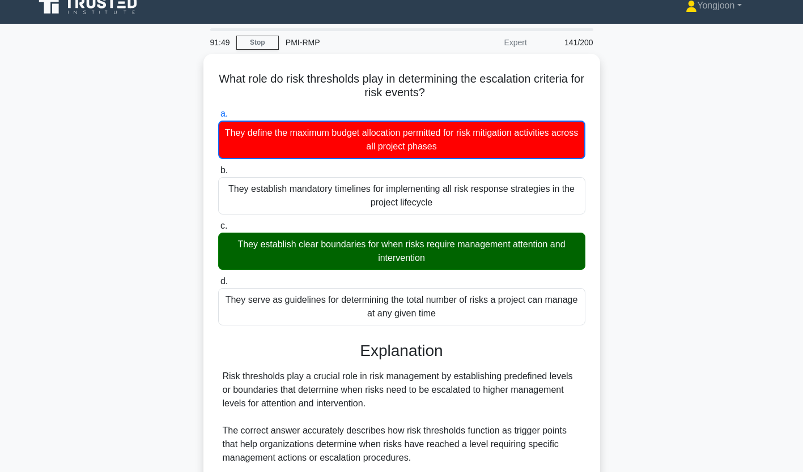
scroll to position [214, 0]
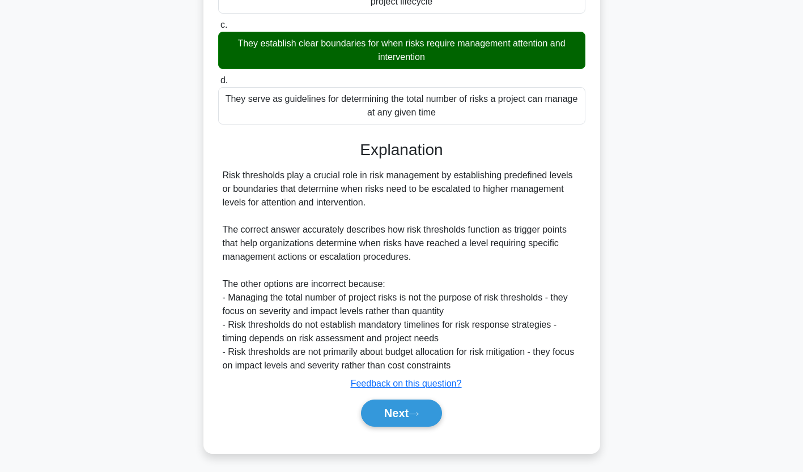
click at [406, 410] on button "Next" at bounding box center [401, 413] width 81 height 27
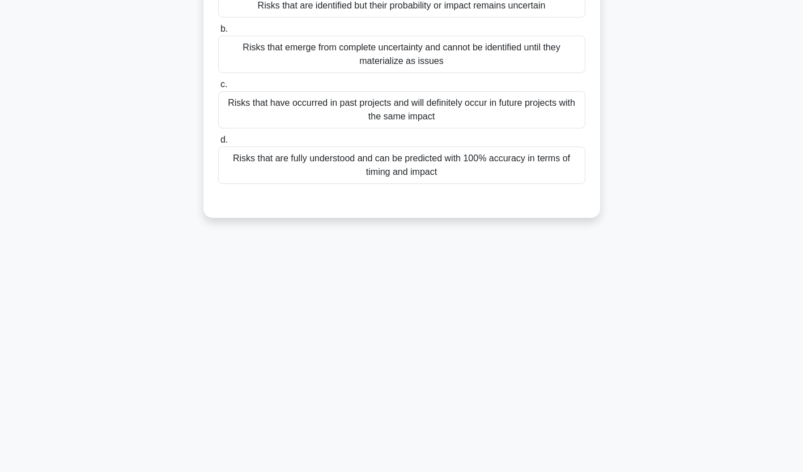
scroll to position [0, 0]
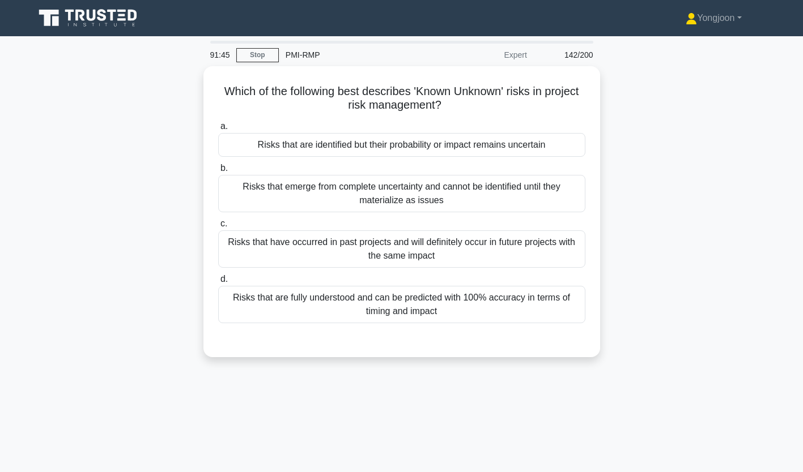
click at [295, 150] on div "Risks that are identified but their probability or impact remains uncertain" at bounding box center [401, 145] width 367 height 24
click at [218, 130] on input "a. Risks that are identified but their probability or impact remains uncertain" at bounding box center [218, 126] width 0 height 7
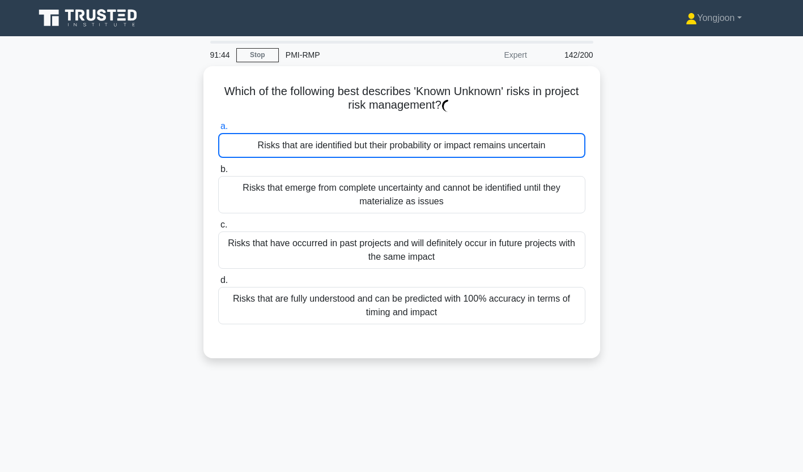
click at [295, 150] on div "Risks that are identified but their probability or impact remains uncertain" at bounding box center [401, 145] width 367 height 25
click at [218, 130] on input "a. Risks that are identified but their probability or impact remains uncertain" at bounding box center [218, 126] width 0 height 7
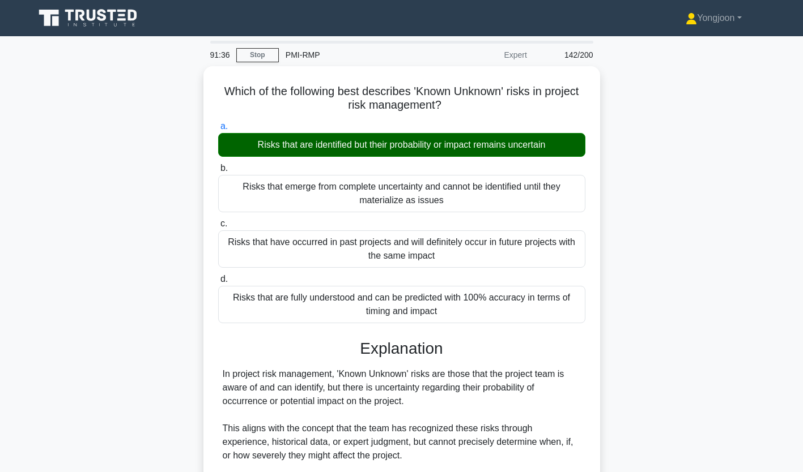
drag, startPoint x: 598, startPoint y: 334, endPoint x: 561, endPoint y: 344, distance: 38.2
click at [561, 344] on h3 "Explanation" at bounding box center [401, 348] width 353 height 19
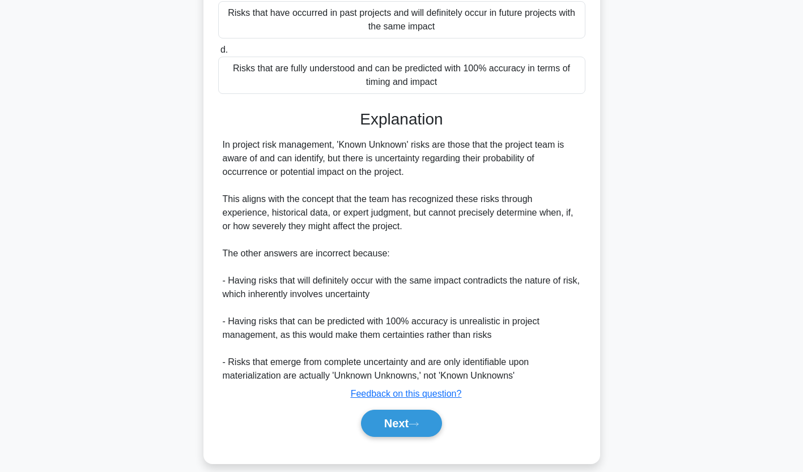
scroll to position [240, 0]
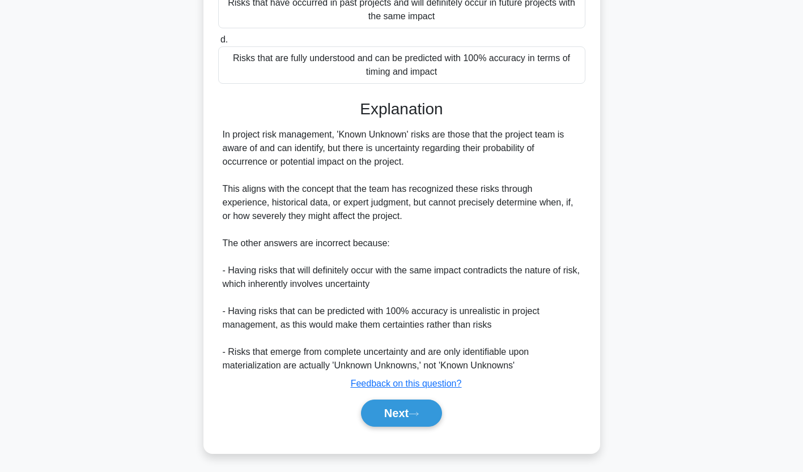
click at [399, 410] on button "Next" at bounding box center [401, 413] width 81 height 27
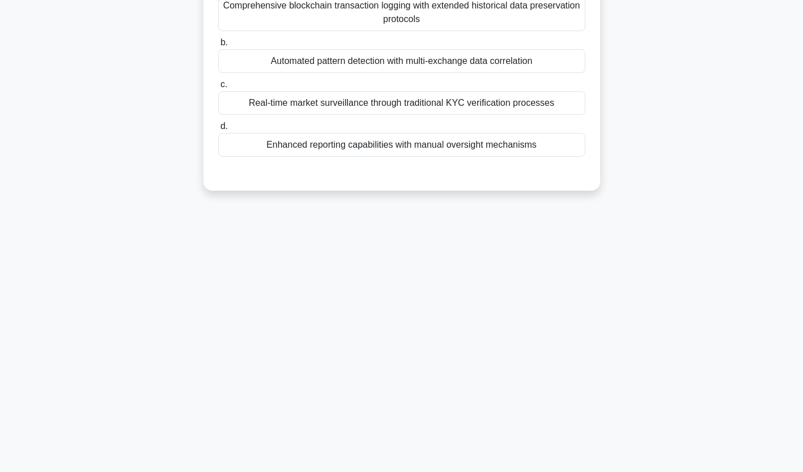
scroll to position [0, 0]
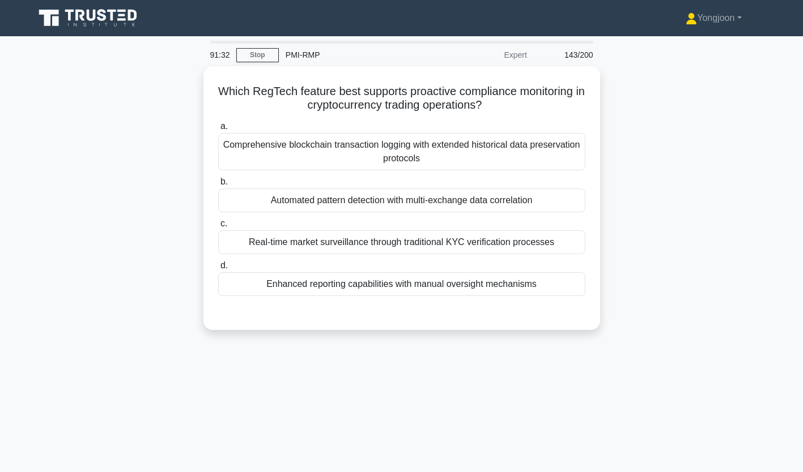
click at [361, 142] on div "Comprehensive blockchain transaction logging with extended historical data pres…" at bounding box center [401, 151] width 367 height 37
click at [218, 130] on input "a. Comprehensive blockchain transaction logging with extended historical data p…" at bounding box center [218, 126] width 0 height 7
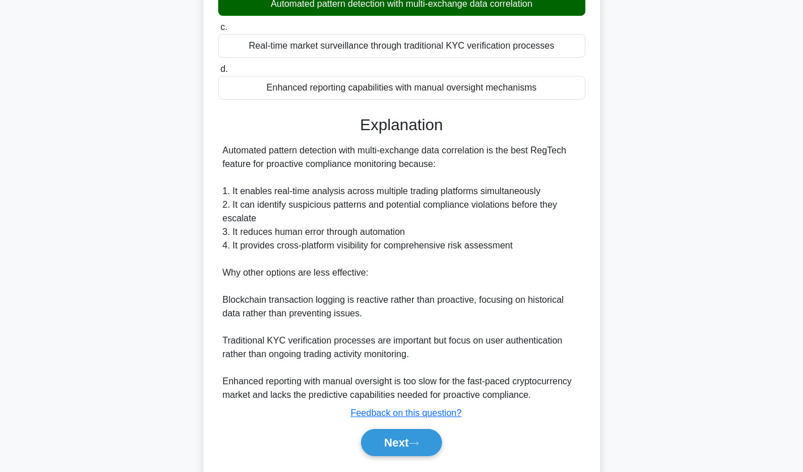
scroll to position [228, 0]
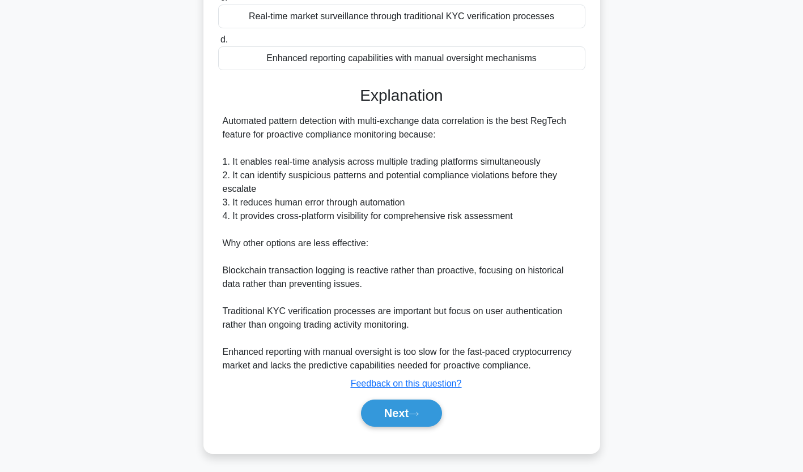
click at [397, 403] on button "Next" at bounding box center [401, 413] width 81 height 27
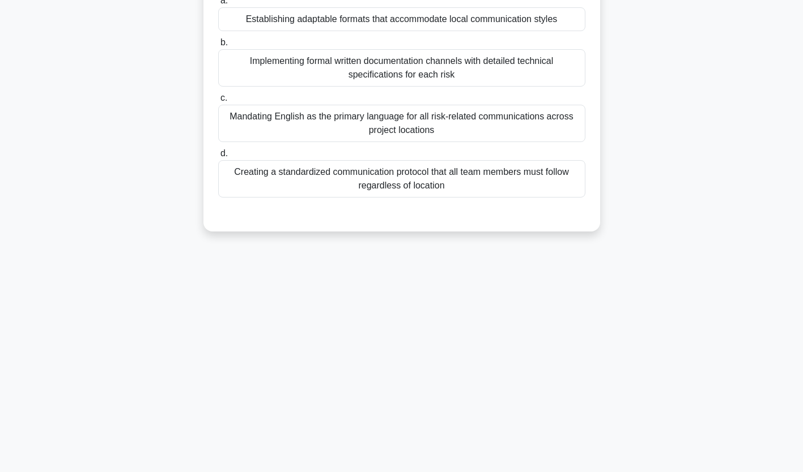
scroll to position [0, 0]
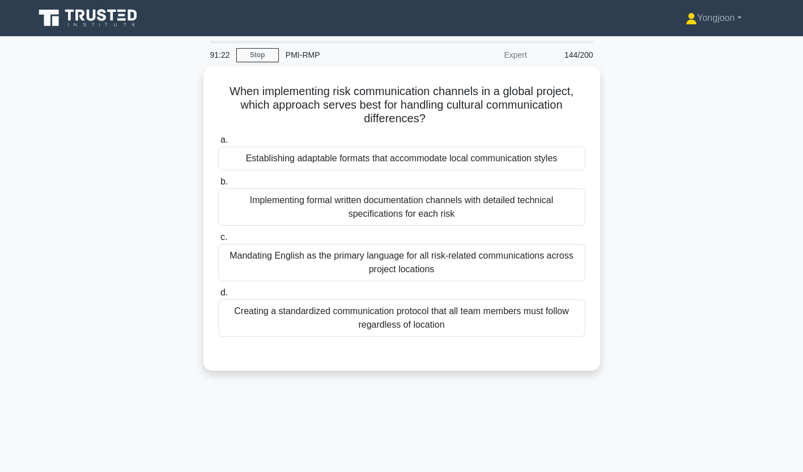
click at [282, 162] on div "Establishing adaptable formats that accommodate local communication styles" at bounding box center [401, 159] width 367 height 24
click at [218, 144] on input "a. Establishing adaptable formats that accommodate local communication styles" at bounding box center [218, 140] width 0 height 7
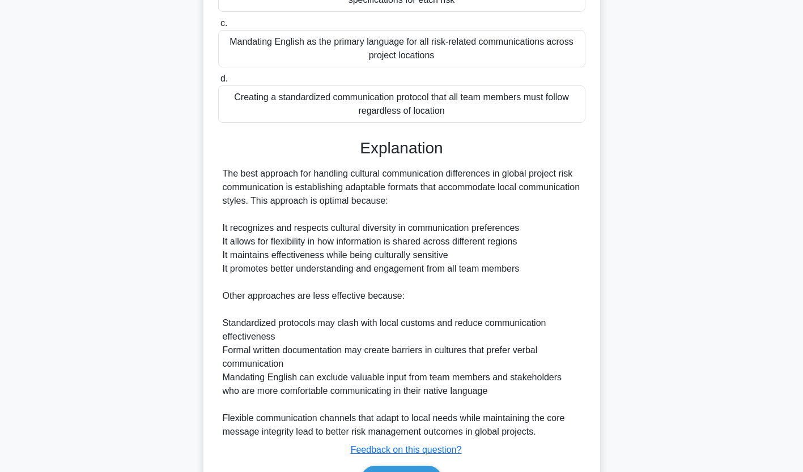
scroll to position [281, 0]
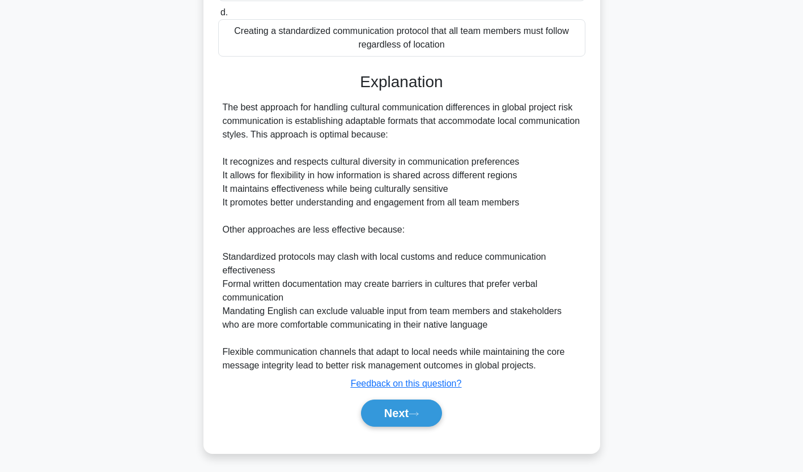
click at [398, 408] on button "Next" at bounding box center [401, 413] width 81 height 27
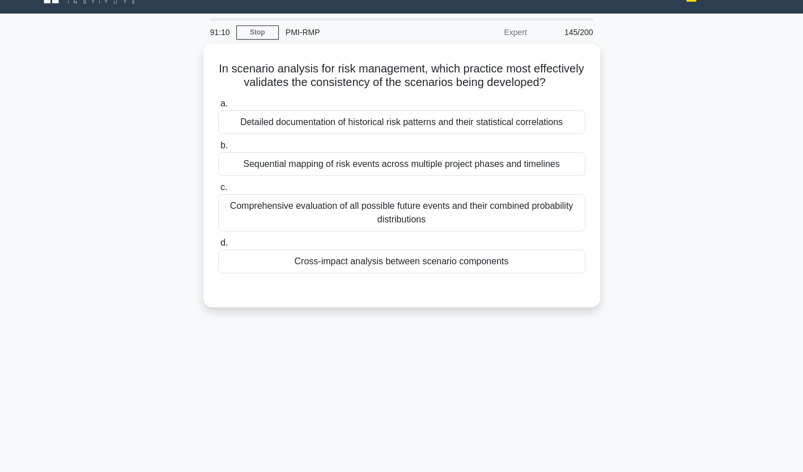
scroll to position [20, 0]
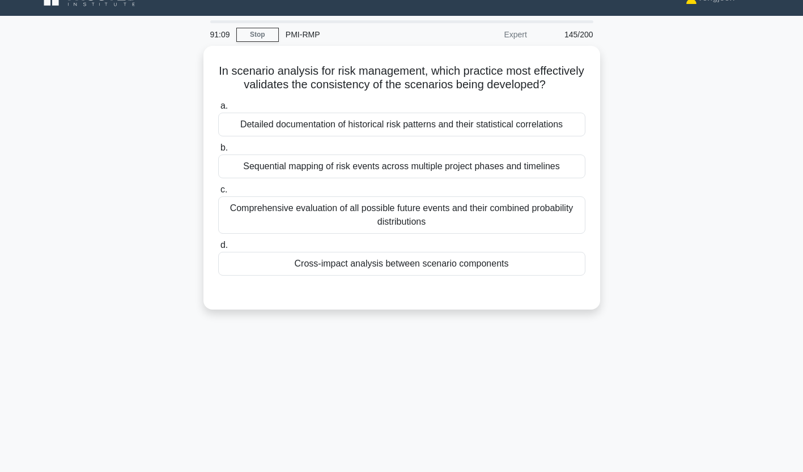
click at [300, 137] on div "Detailed documentation of historical risk patterns and their statistical correl…" at bounding box center [401, 125] width 367 height 24
click at [218, 110] on input "a. Detailed documentation of historical risk patterns and their statistical cor…" at bounding box center [218, 106] width 0 height 7
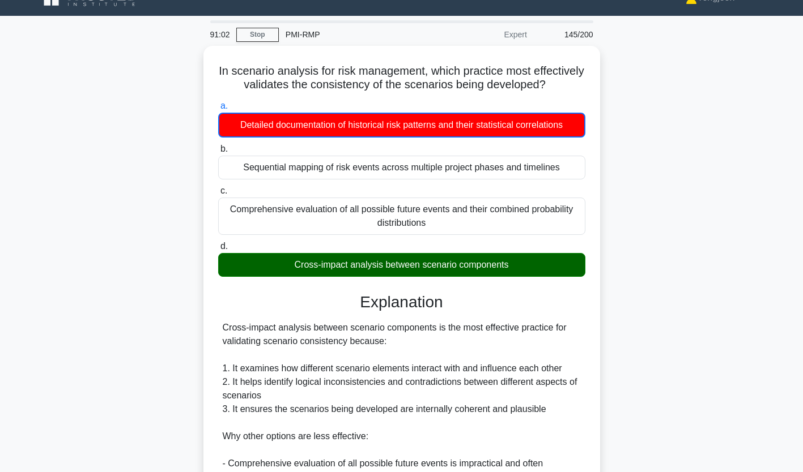
scroll to position [241, 0]
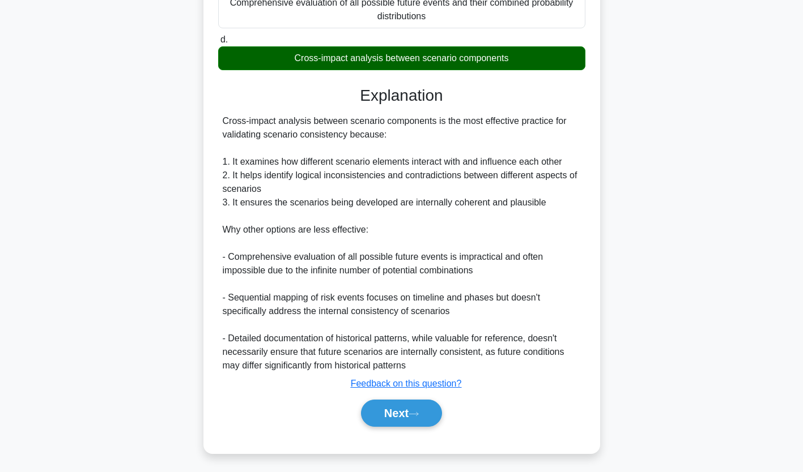
click at [408, 412] on button "Next" at bounding box center [401, 413] width 81 height 27
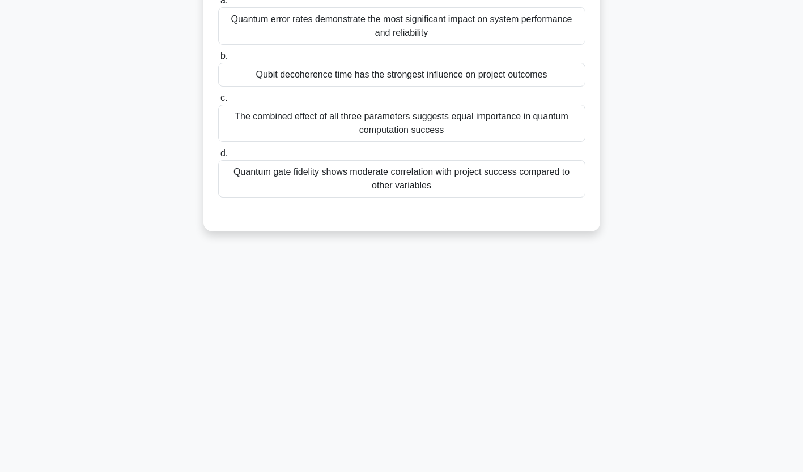
scroll to position [0, 0]
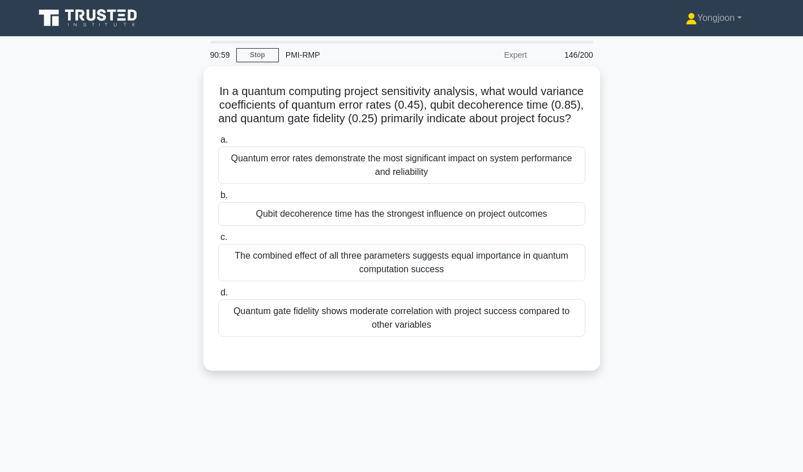
click at [292, 177] on div "Quantum error rates demonstrate the most significant impact on system performan…" at bounding box center [401, 165] width 367 height 37
click at [218, 144] on input "a. Quantum error rates demonstrate the most significant impact on system perfor…" at bounding box center [218, 140] width 0 height 7
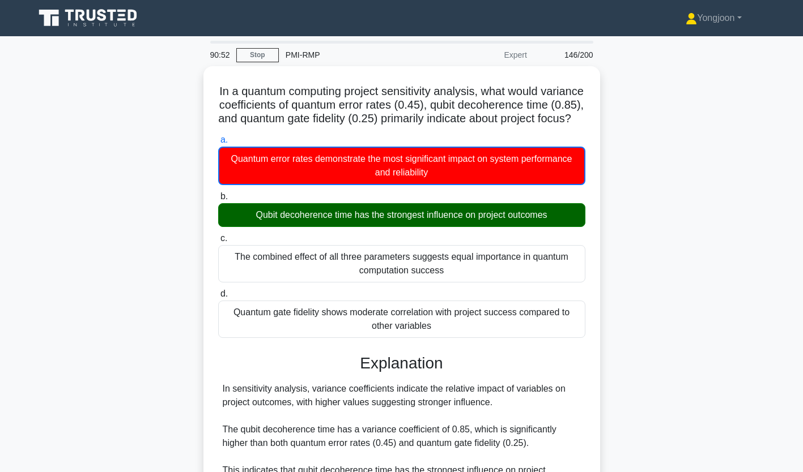
scroll to position [296, 0]
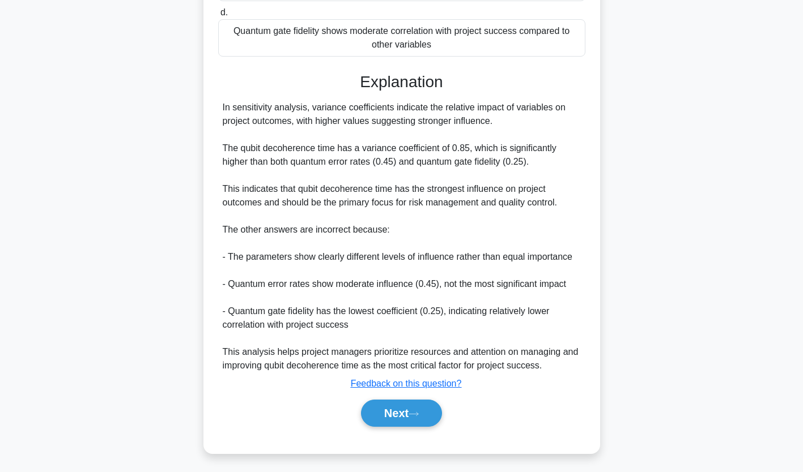
click at [410, 412] on button "Next" at bounding box center [401, 413] width 81 height 27
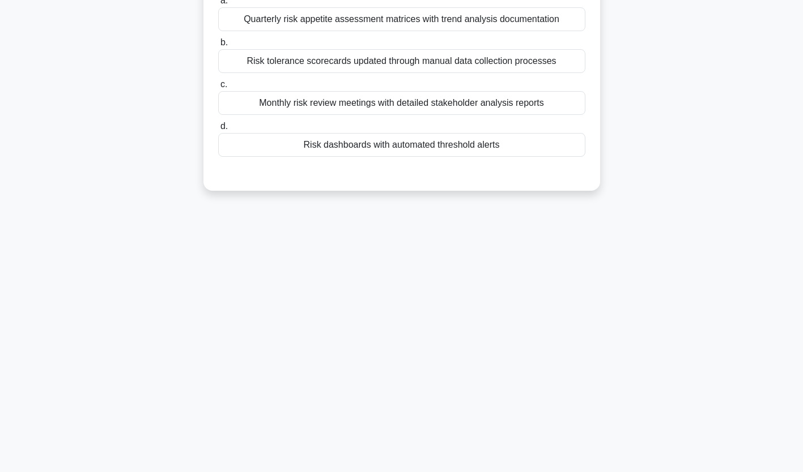
scroll to position [0, 0]
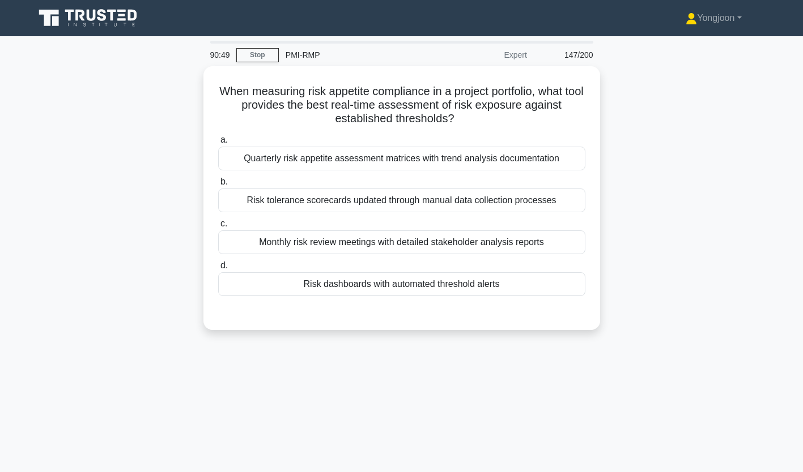
click at [317, 160] on div "Quarterly risk appetite assessment matrices with trend analysis documentation" at bounding box center [401, 159] width 367 height 24
click at [218, 144] on input "a. Quarterly risk appetite assessment matrices with trend analysis documentation" at bounding box center [218, 140] width 0 height 7
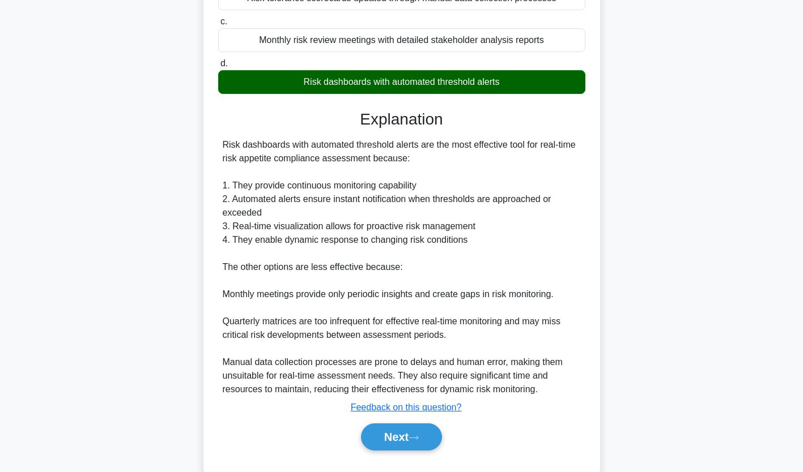
scroll to position [228, 0]
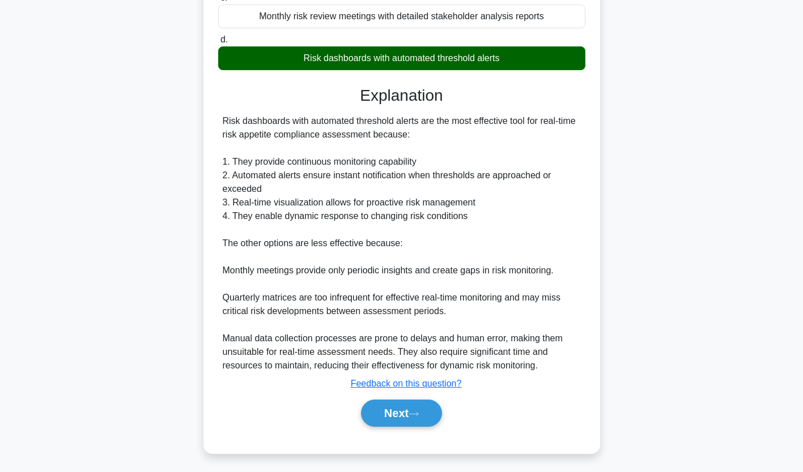
click at [394, 422] on button "Next" at bounding box center [401, 413] width 81 height 27
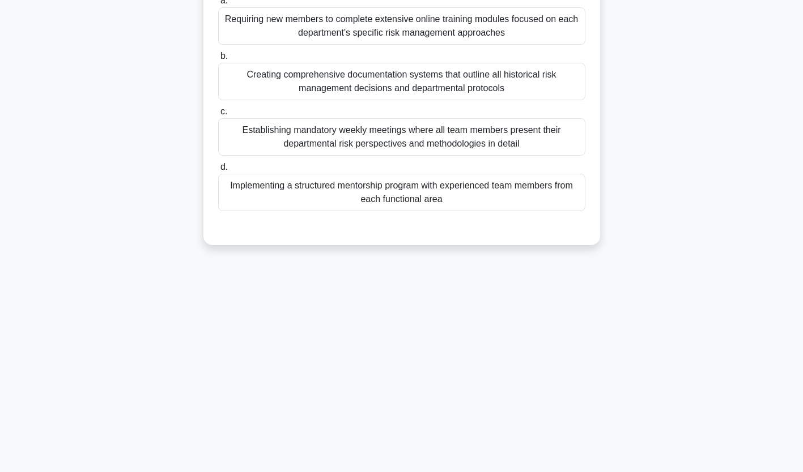
scroll to position [0, 0]
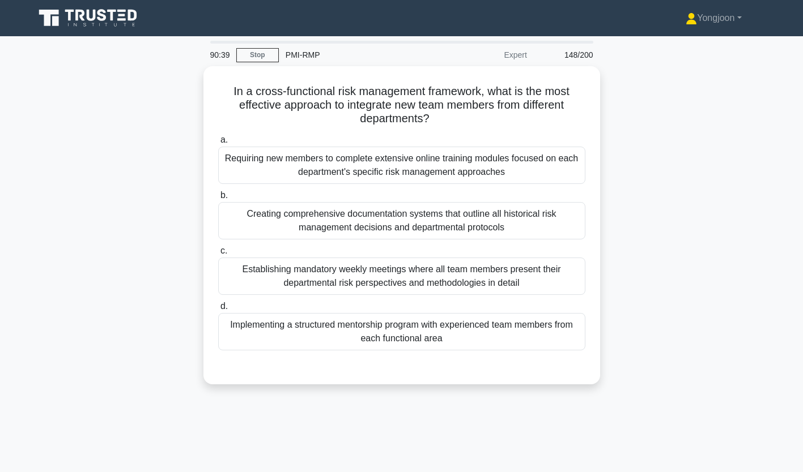
click at [287, 160] on div "Requiring new members to complete extensive online training modules focused on …" at bounding box center [401, 165] width 367 height 37
click at [218, 144] on input "a. Requiring new members to complete extensive online training modules focused …" at bounding box center [218, 140] width 0 height 7
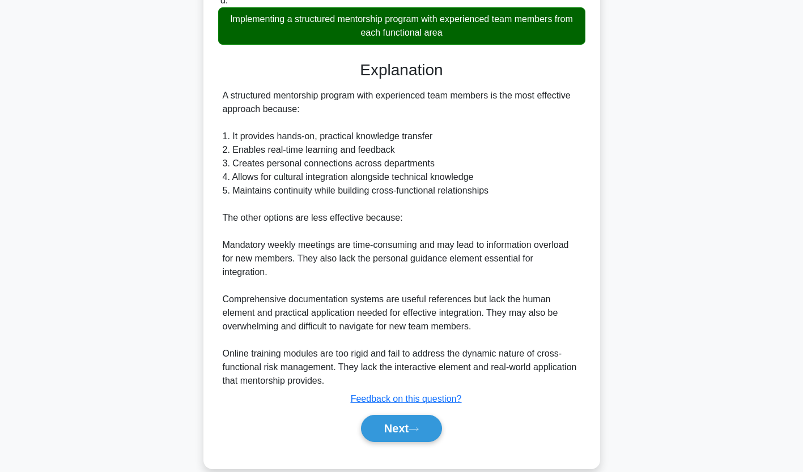
scroll to position [309, 0]
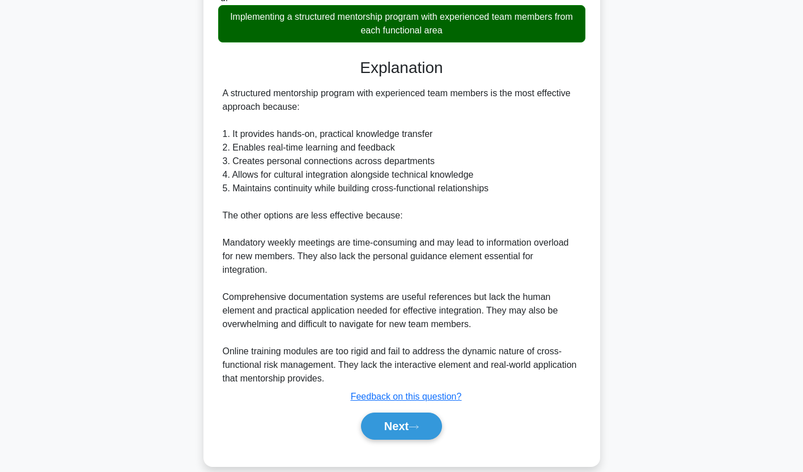
click at [389, 413] on button "Next" at bounding box center [401, 426] width 81 height 27
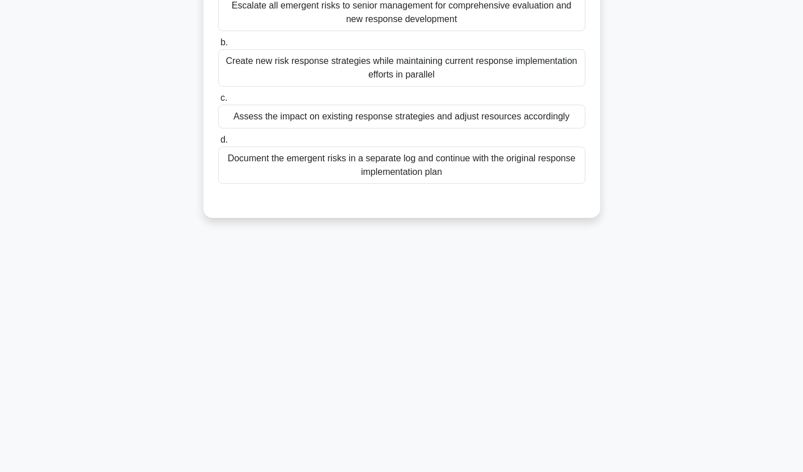
scroll to position [0, 0]
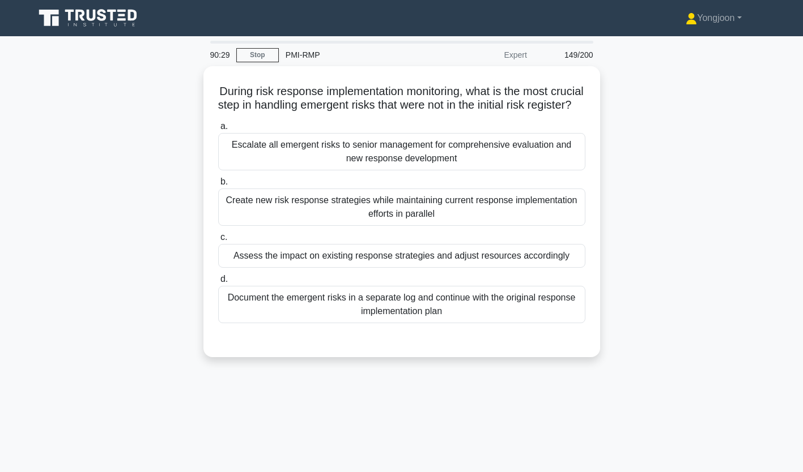
click at [298, 160] on div "Escalate all emergent risks to senior management for comprehensive evaluation a…" at bounding box center [401, 151] width 367 height 37
click at [218, 130] on input "a. Escalate all emergent risks to senior management for comprehensive evaluatio…" at bounding box center [218, 126] width 0 height 7
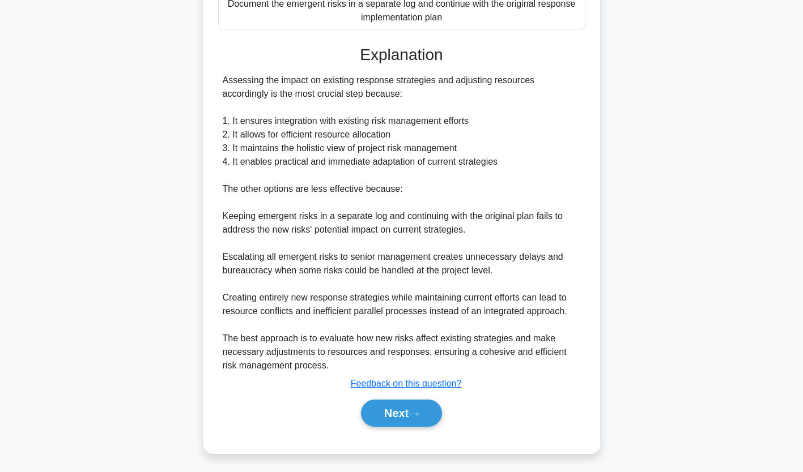
scroll to position [309, 0]
click at [416, 407] on button "Next" at bounding box center [401, 413] width 81 height 27
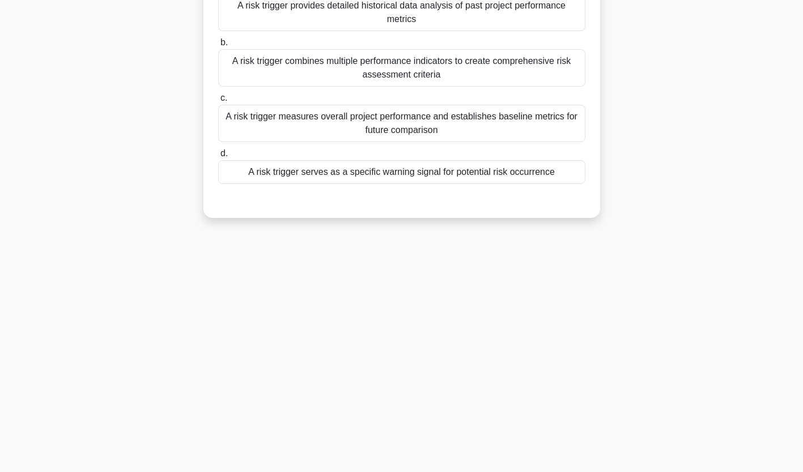
scroll to position [0, 0]
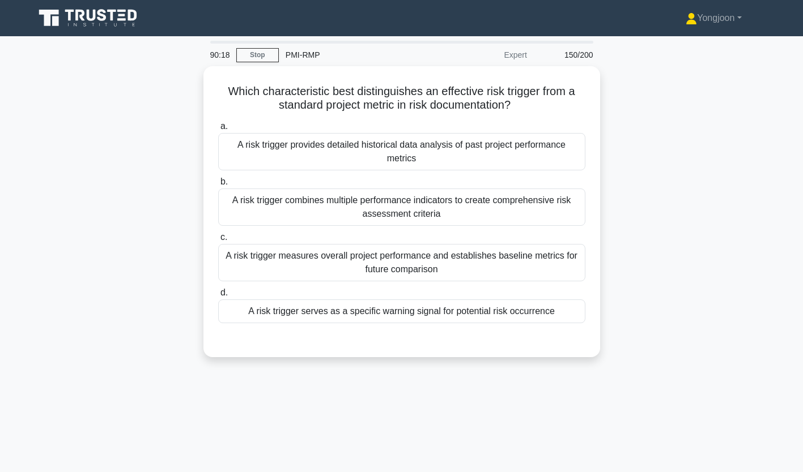
click at [318, 144] on div "A risk trigger provides detailed historical data analysis of past project perfo…" at bounding box center [401, 151] width 367 height 37
click at [218, 130] on input "a. A risk trigger provides detailed historical data analysis of past project pe…" at bounding box center [218, 126] width 0 height 7
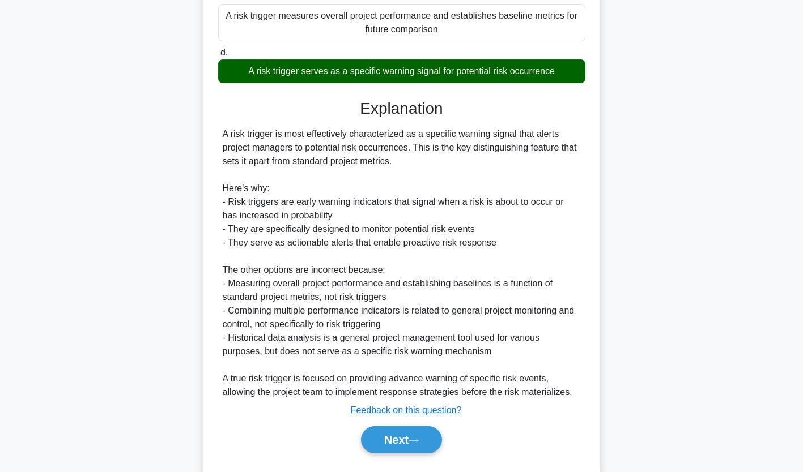
scroll to position [268, 0]
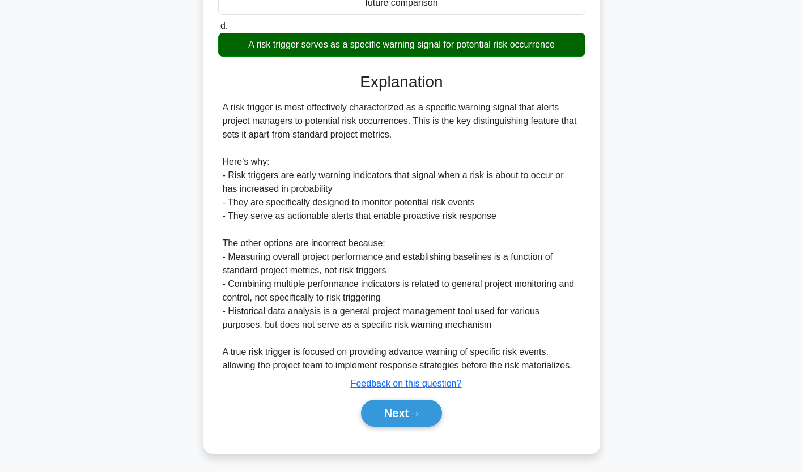
click at [405, 408] on button "Next" at bounding box center [401, 413] width 81 height 27
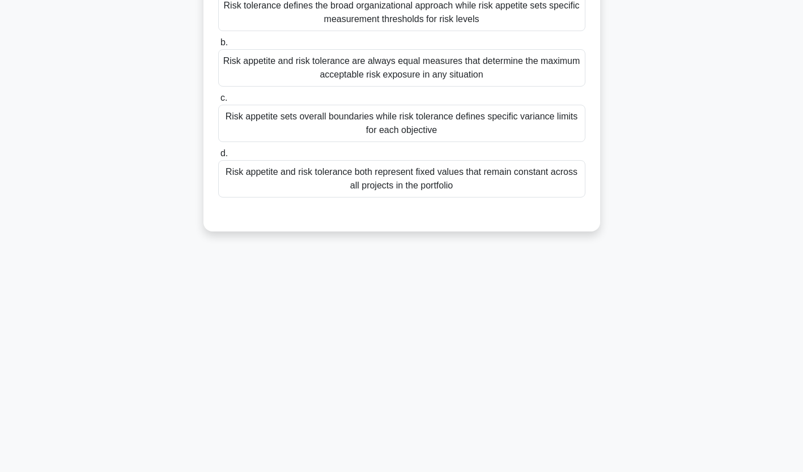
scroll to position [0, 0]
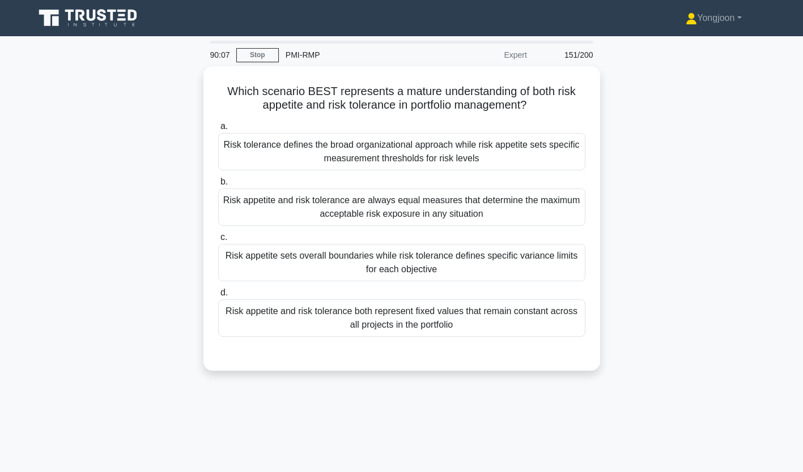
click at [350, 152] on div "Risk tolerance defines the broad organizational approach while risk appetite se…" at bounding box center [401, 151] width 367 height 37
click at [218, 130] on input "a. Risk tolerance defines the broad organizational approach while risk appetite…" at bounding box center [218, 126] width 0 height 7
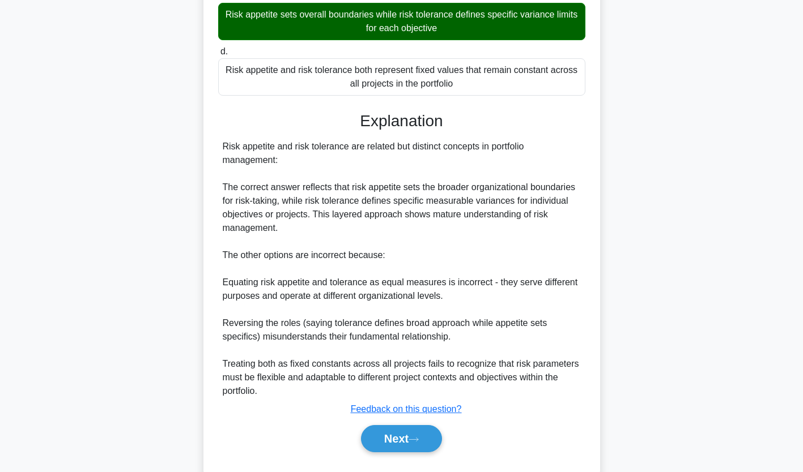
scroll to position [268, 0]
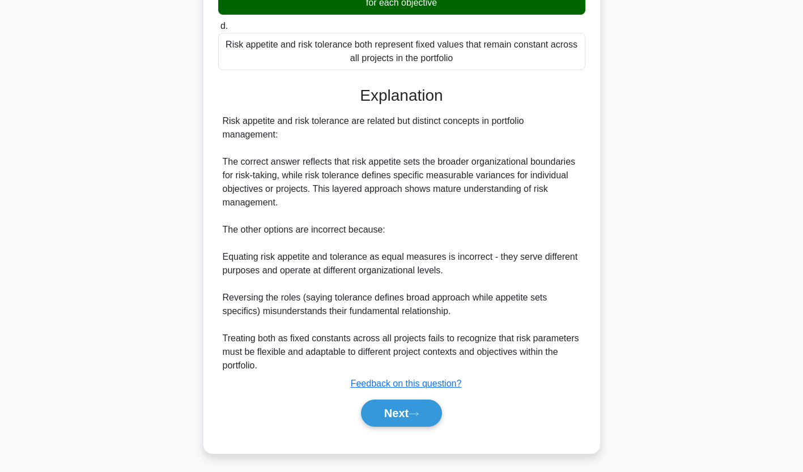
click at [416, 408] on button "Next" at bounding box center [401, 413] width 81 height 27
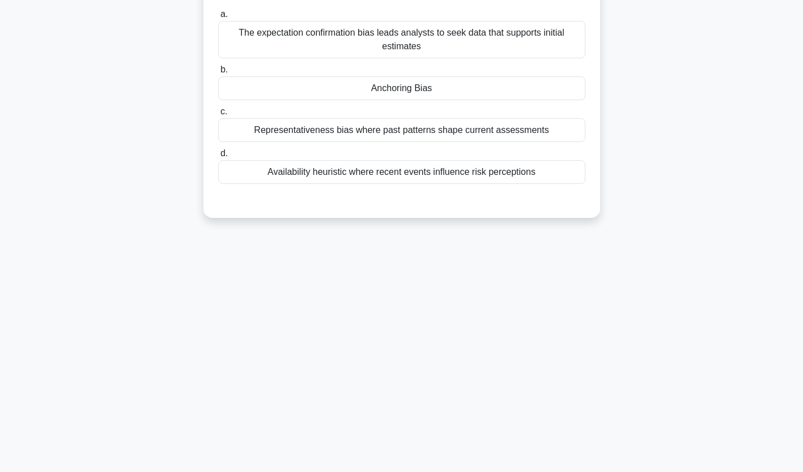
scroll to position [0, 0]
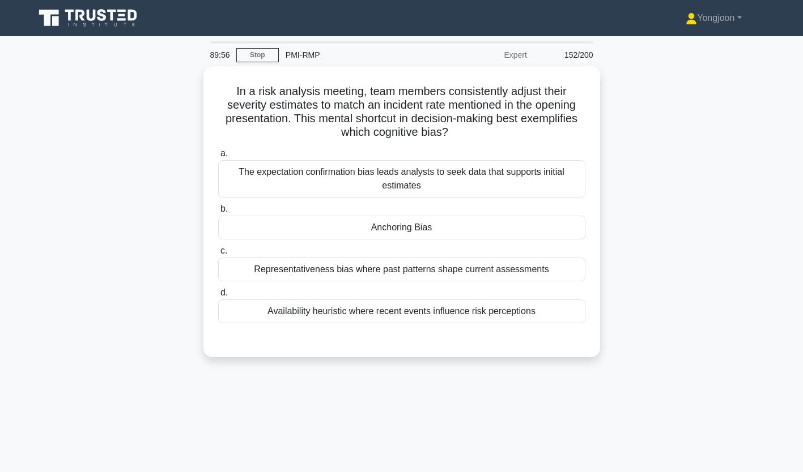
click at [295, 164] on div "The expectation confirmation bias leads analysts to seek data that supports ini…" at bounding box center [401, 178] width 367 height 37
click at [218, 157] on input "a. The expectation confirmation bias leads analysts to seek data that supports …" at bounding box center [218, 153] width 0 height 7
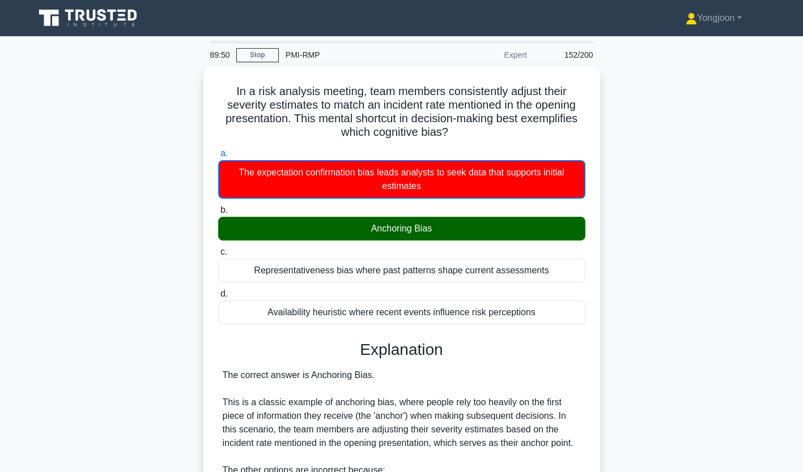
scroll to position [241, 0]
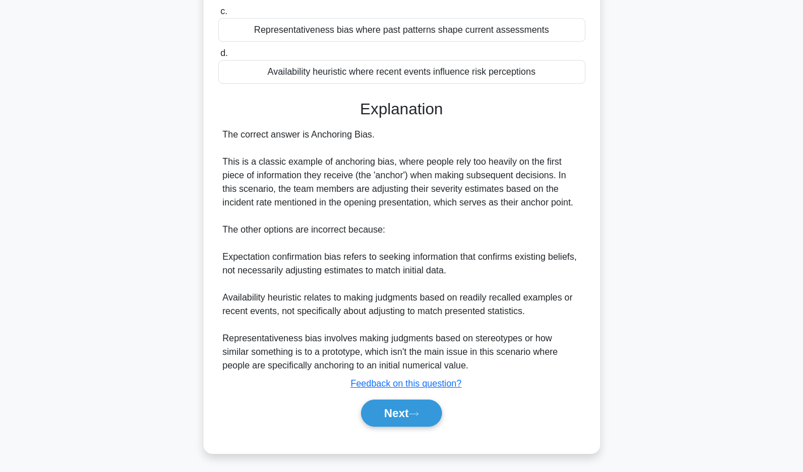
click at [418, 417] on button "Next" at bounding box center [401, 413] width 81 height 27
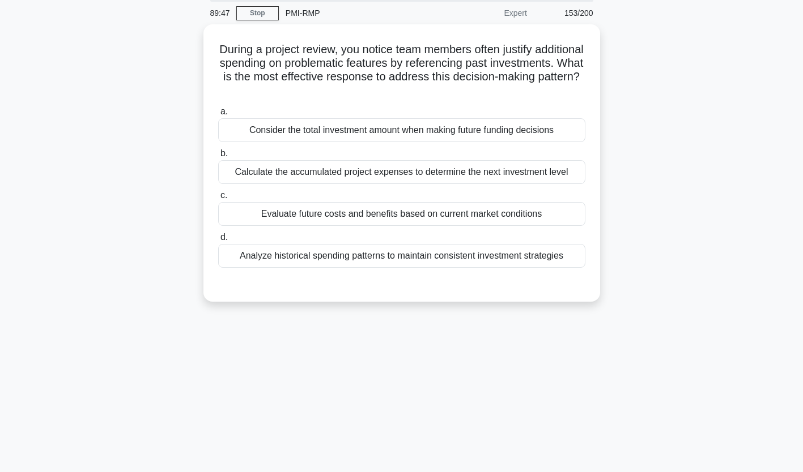
scroll to position [41, 0]
click at [287, 135] on div "Consider the total investment amount when making future funding decisions" at bounding box center [401, 131] width 367 height 24
click at [218, 116] on input "a. Consider the total investment amount when making future funding decisions" at bounding box center [218, 112] width 0 height 7
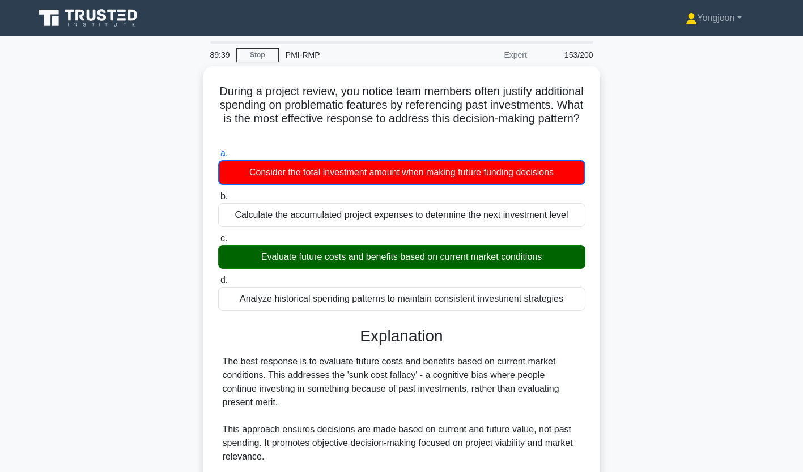
scroll to position [228, 0]
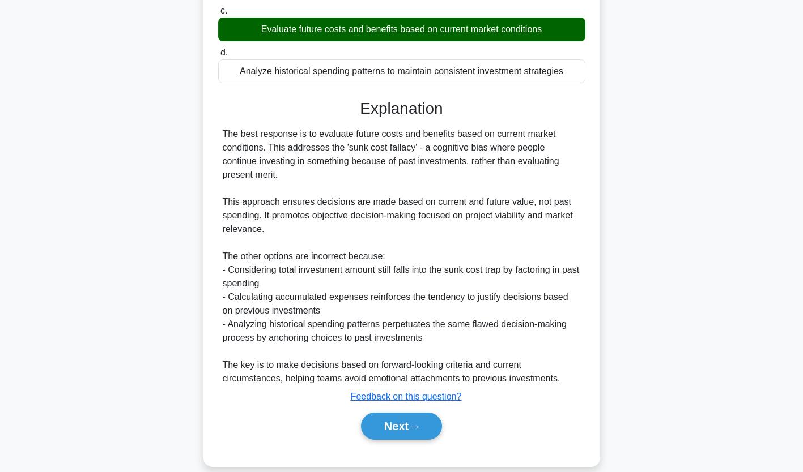
click at [414, 424] on icon at bounding box center [413, 427] width 10 height 6
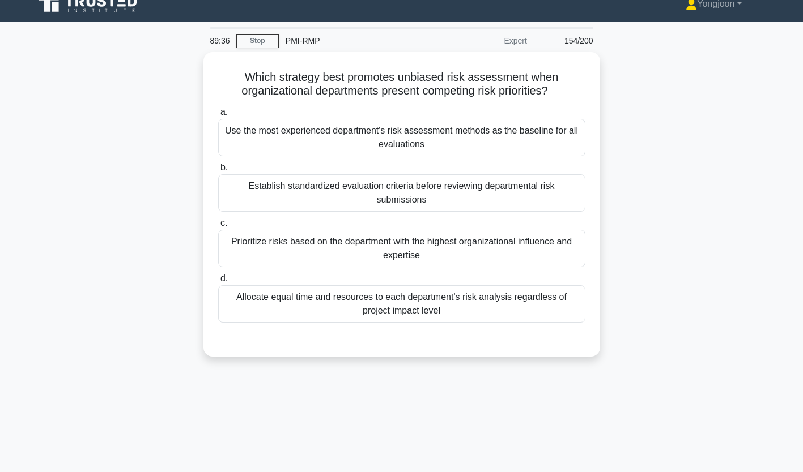
scroll to position [10, 0]
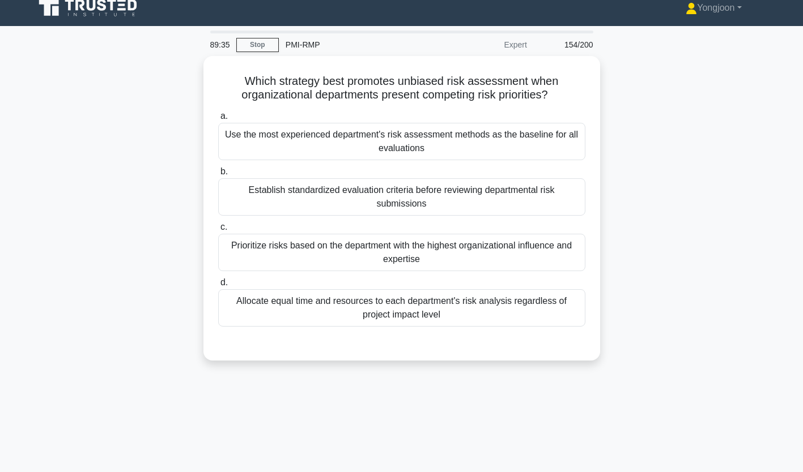
click at [403, 139] on div "Use the most experienced department's risk assessment methods as the baseline f…" at bounding box center [401, 141] width 367 height 37
click at [218, 120] on input "a. Use the most experienced department's risk assessment methods as the baselin…" at bounding box center [218, 116] width 0 height 7
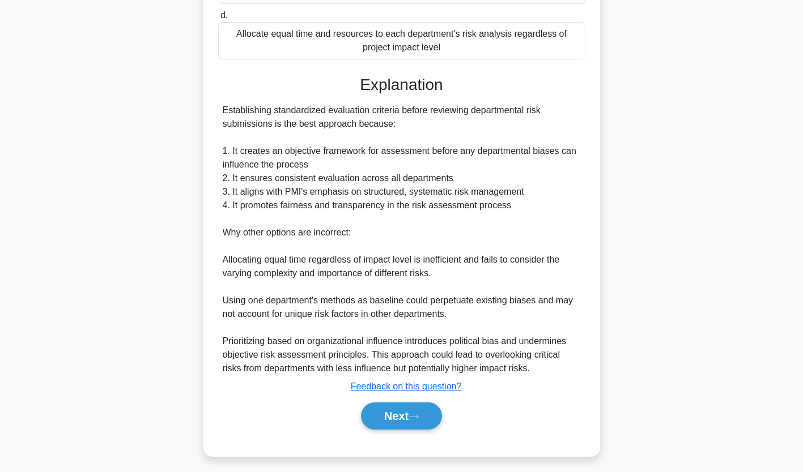
scroll to position [282, 0]
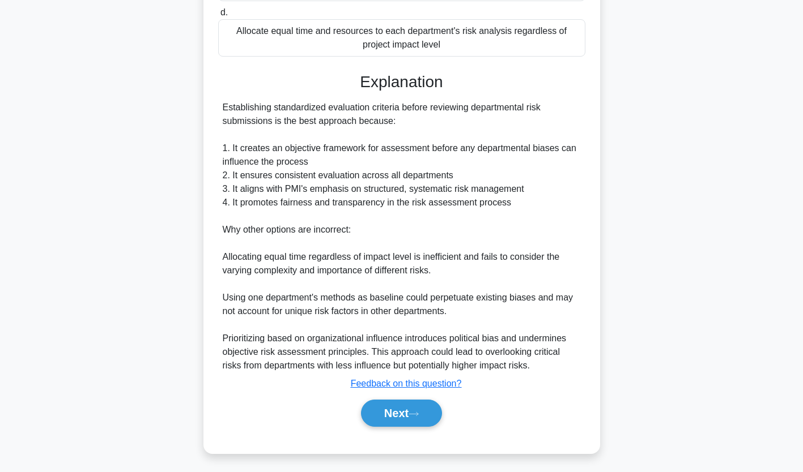
click at [393, 411] on button "Next" at bounding box center [401, 413] width 81 height 27
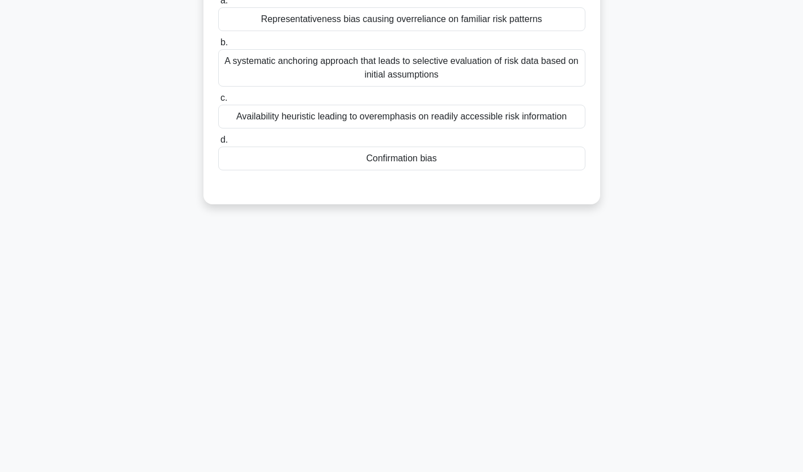
scroll to position [0, 0]
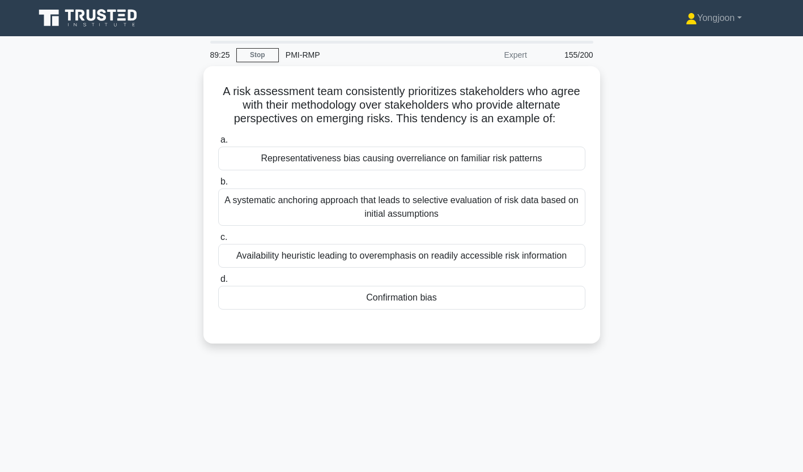
click at [285, 161] on div "Representativeness bias causing overreliance on familiar risk patterns" at bounding box center [401, 159] width 367 height 24
click at [218, 144] on input "a. Representativeness bias causing overreliance on familiar risk patterns" at bounding box center [218, 140] width 0 height 7
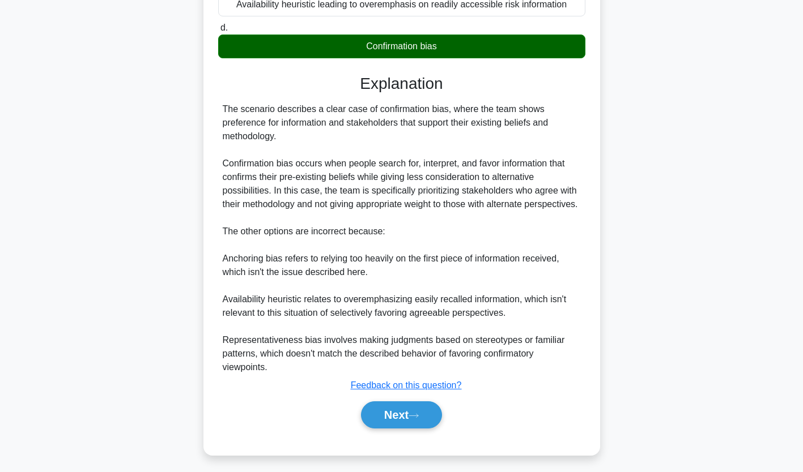
scroll to position [268, 0]
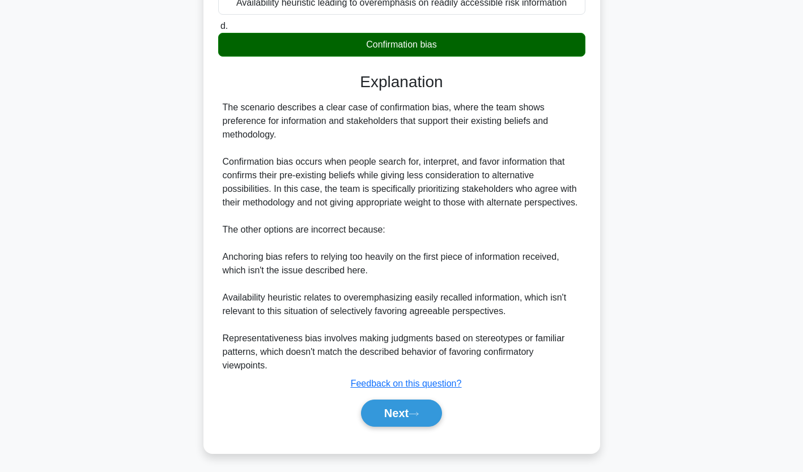
click at [407, 411] on button "Next" at bounding box center [401, 413] width 81 height 27
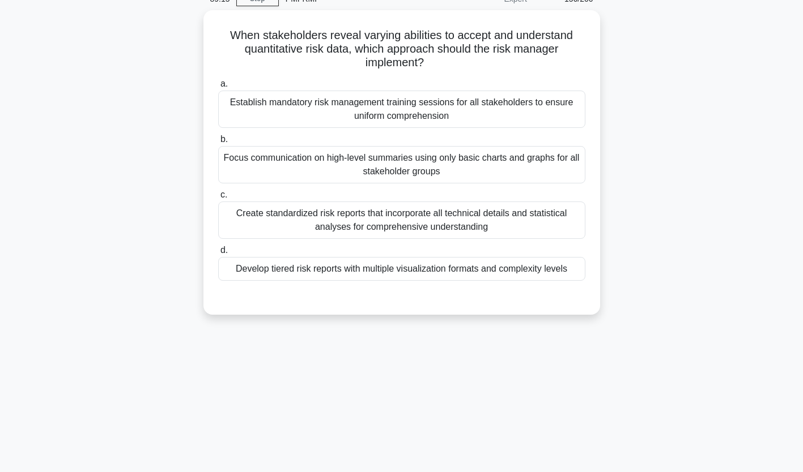
scroll to position [0, 0]
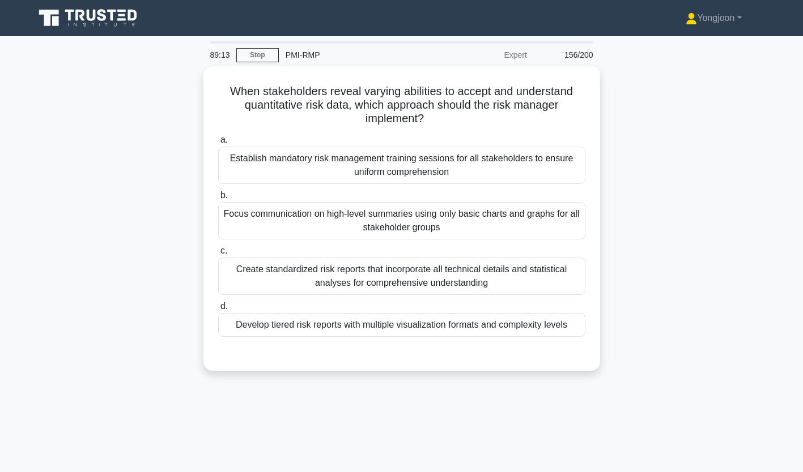
click at [289, 154] on div "Establish mandatory risk management training sessions for all stakeholders to e…" at bounding box center [401, 165] width 367 height 37
click at [218, 144] on input "a. Establish mandatory risk management training sessions for all stakeholders t…" at bounding box center [218, 140] width 0 height 7
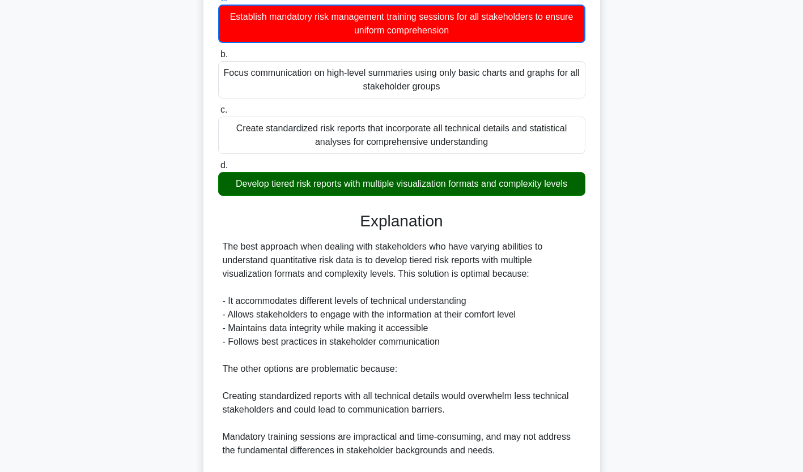
scroll to position [282, 0]
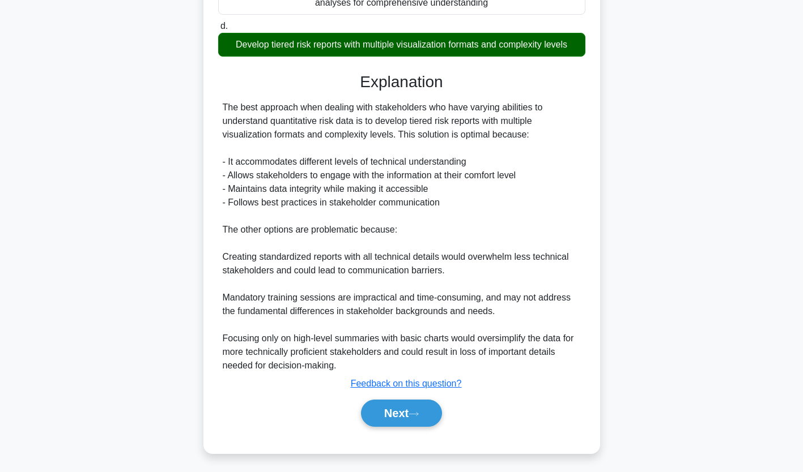
click at [402, 407] on button "Next" at bounding box center [401, 413] width 81 height 27
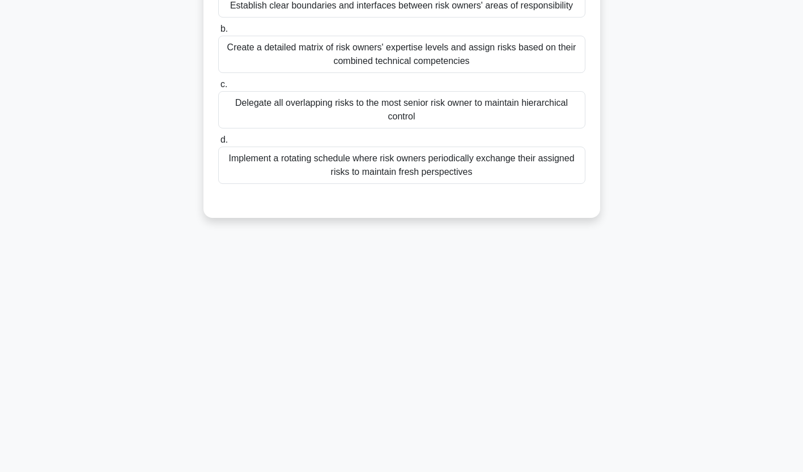
scroll to position [0, 0]
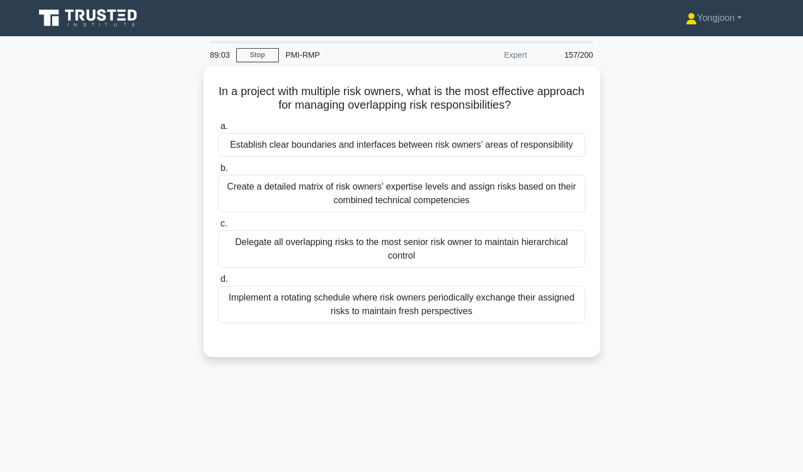
click at [315, 144] on div "Establish clear boundaries and interfaces between risk owners' areas of respons…" at bounding box center [401, 145] width 367 height 24
click at [218, 130] on input "a. Establish clear boundaries and interfaces between risk owners' areas of resp…" at bounding box center [218, 126] width 0 height 7
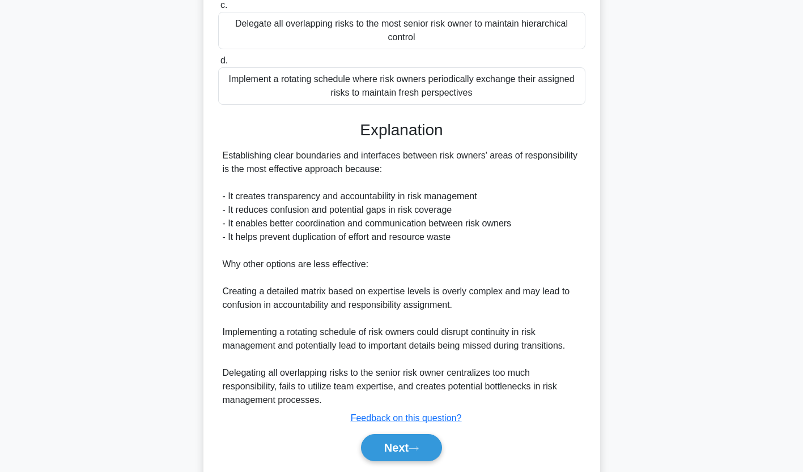
scroll to position [254, 0]
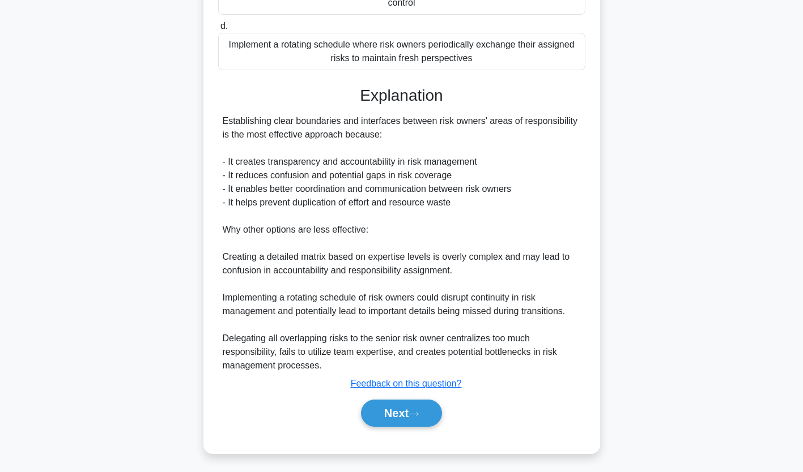
click at [398, 414] on button "Next" at bounding box center [401, 413] width 81 height 27
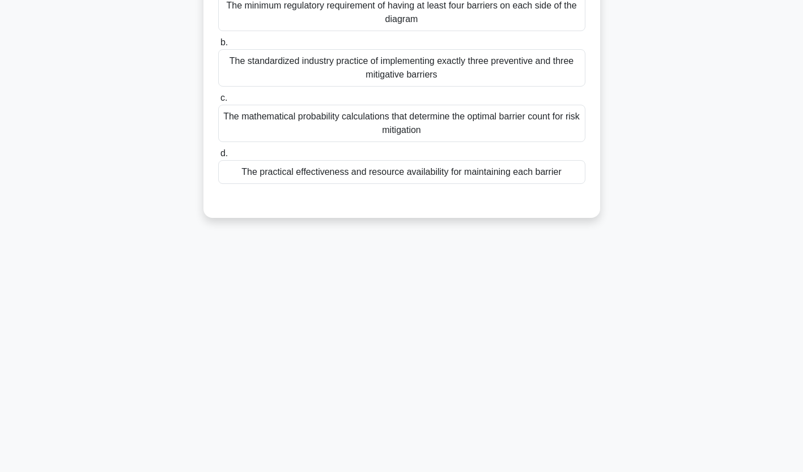
scroll to position [0, 0]
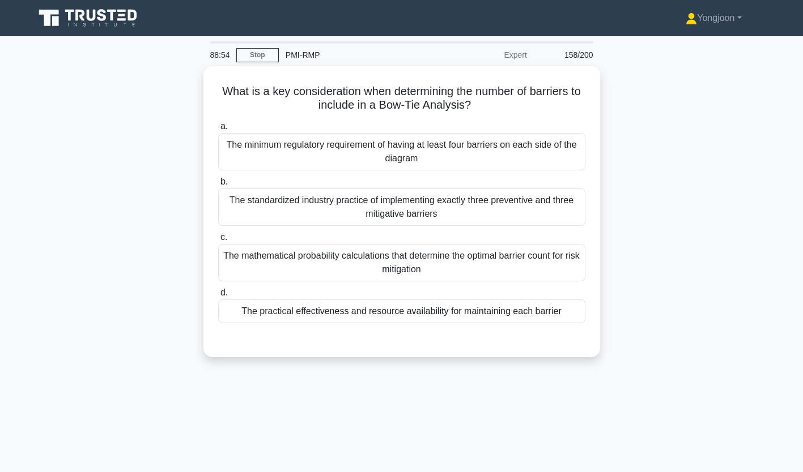
click at [337, 147] on div "The minimum regulatory requirement of having at least four barriers on each sid…" at bounding box center [401, 151] width 367 height 37
click at [218, 130] on input "a. The minimum regulatory requirement of having at least four barriers on each …" at bounding box center [218, 126] width 0 height 7
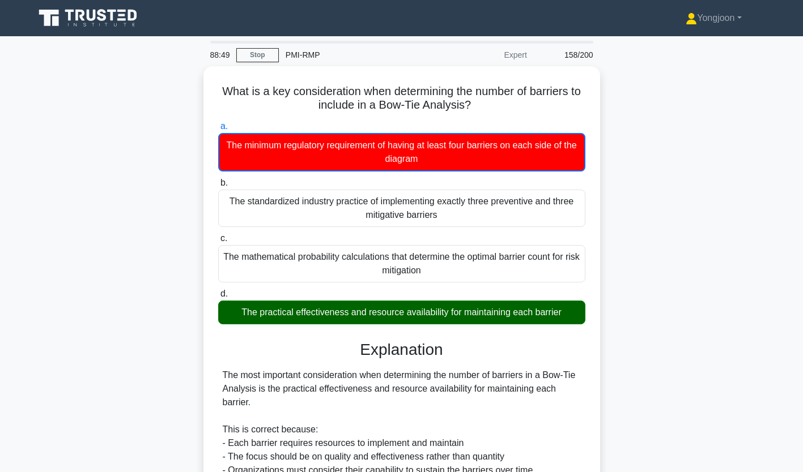
scroll to position [214, 0]
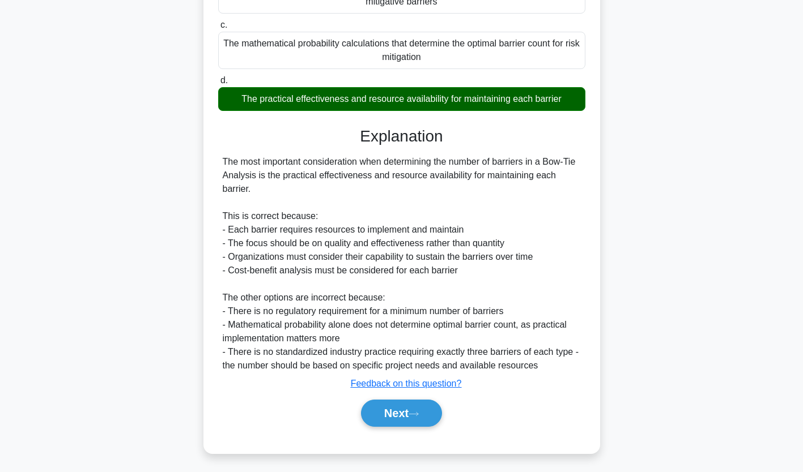
click at [395, 416] on button "Next" at bounding box center [401, 413] width 81 height 27
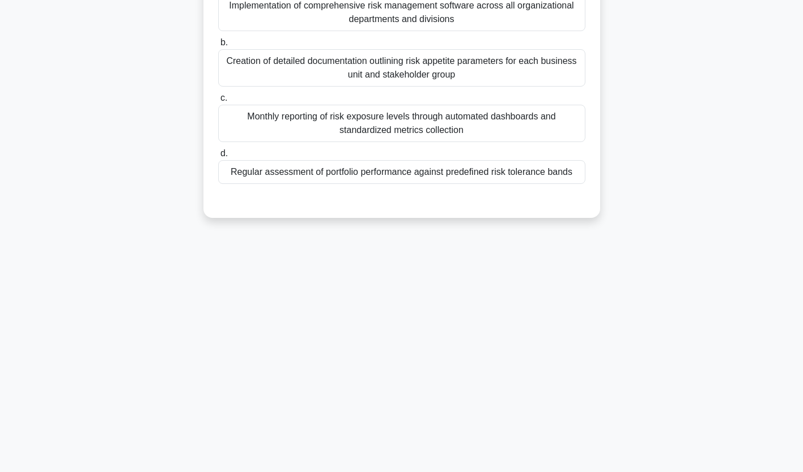
scroll to position [0, 0]
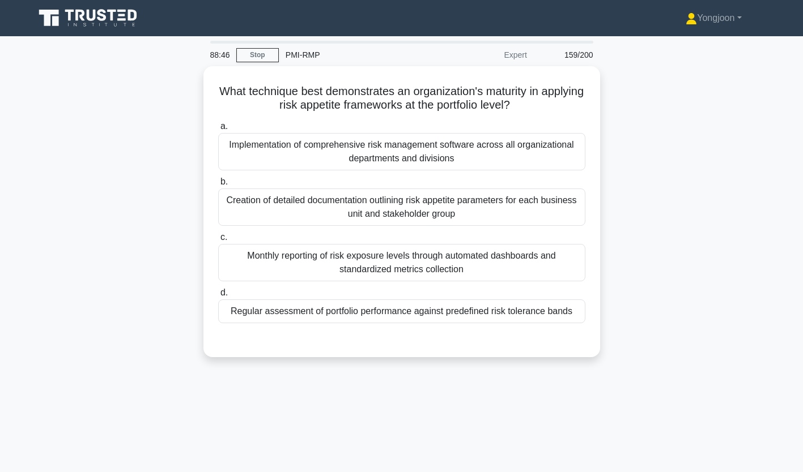
click at [364, 156] on div "Implementation of comprehensive risk management software across all organizatio…" at bounding box center [401, 151] width 367 height 37
click at [218, 130] on input "a. Implementation of comprehensive risk management software across all organiza…" at bounding box center [218, 126] width 0 height 7
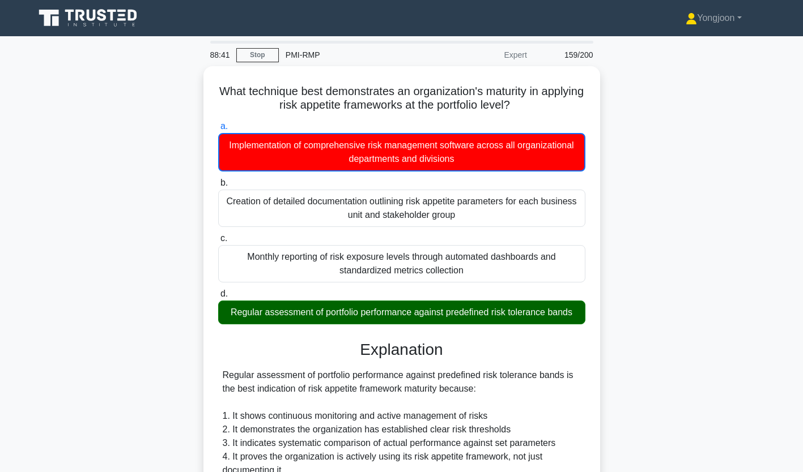
scroll to position [255, 0]
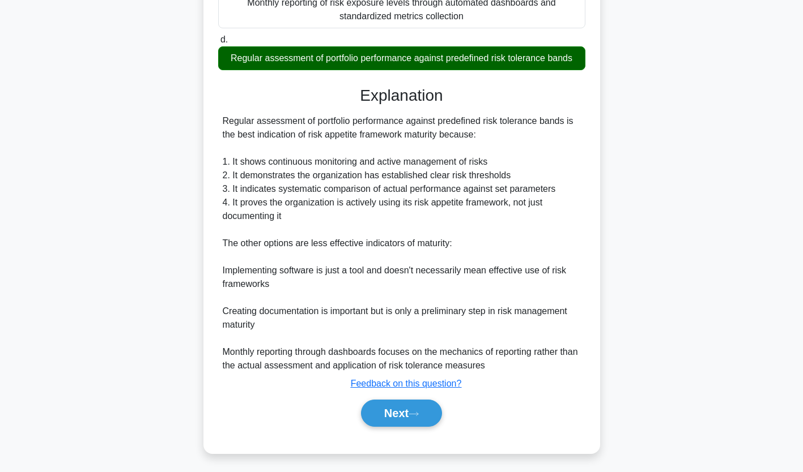
click at [399, 419] on button "Next" at bounding box center [401, 413] width 81 height 27
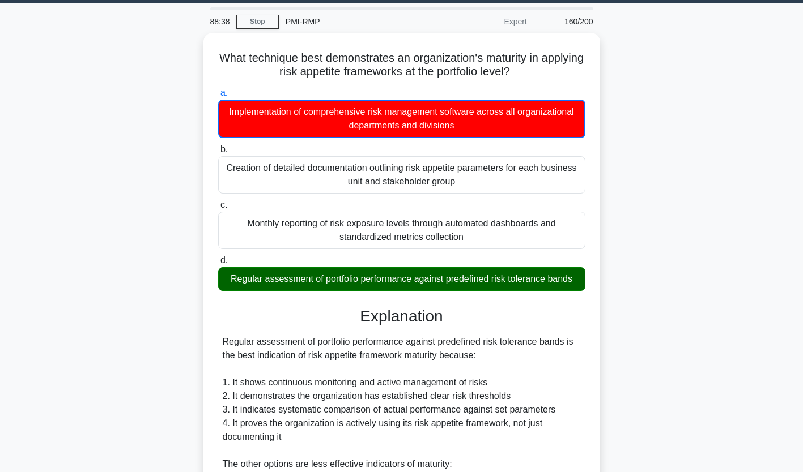
scroll to position [0, 0]
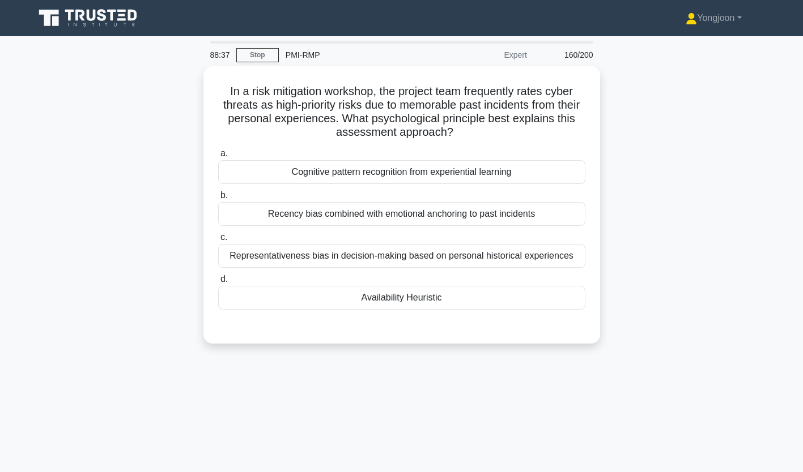
click at [297, 165] on div "Cognitive pattern recognition from experiential learning" at bounding box center [401, 172] width 367 height 24
click at [218, 157] on input "a. Cognitive pattern recognition from experiential learning" at bounding box center [218, 153] width 0 height 7
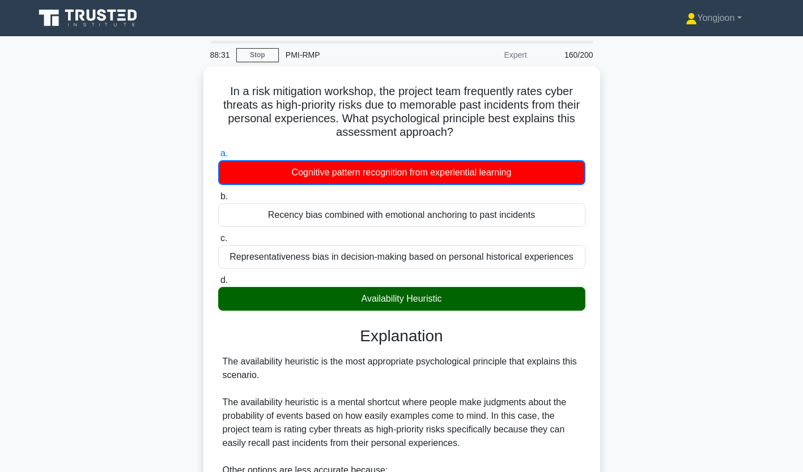
scroll to position [228, 0]
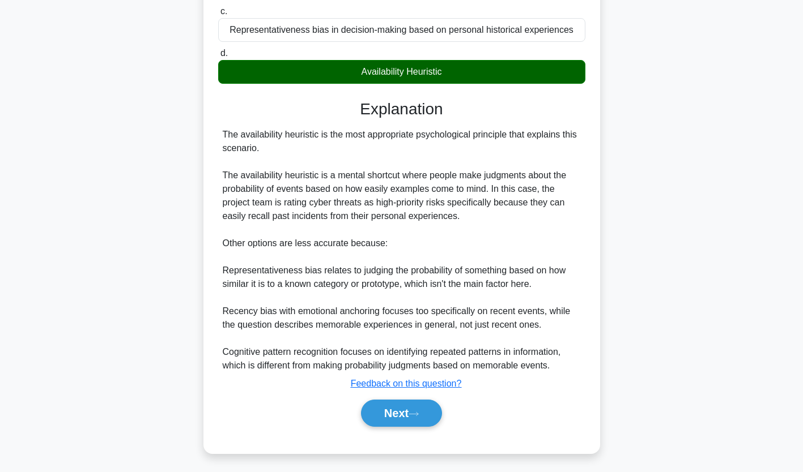
click at [396, 415] on button "Next" at bounding box center [401, 413] width 81 height 27
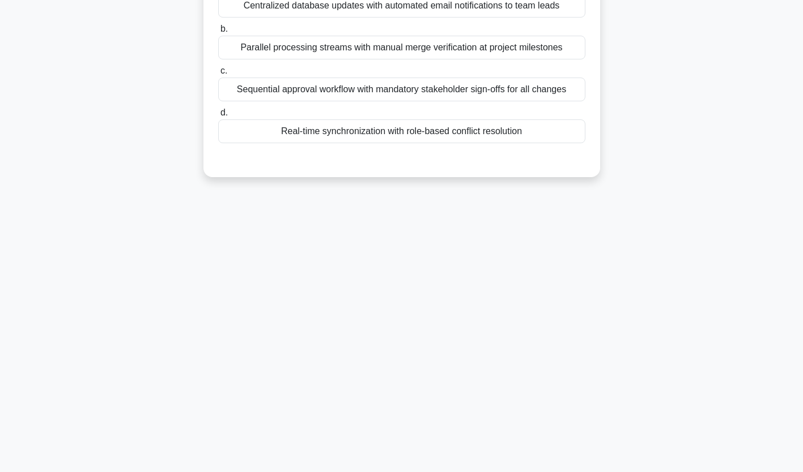
scroll to position [0, 0]
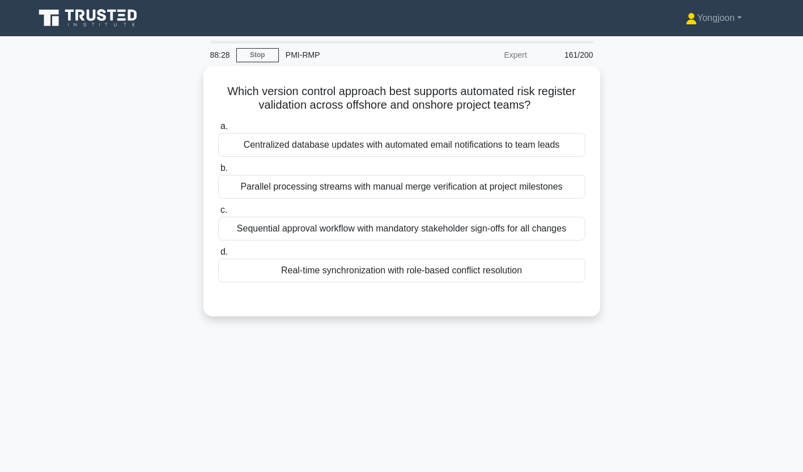
click at [341, 138] on div "Centralized database updates with automated email notifications to team leads" at bounding box center [401, 145] width 367 height 24
click at [218, 130] on input "a. Centralized database updates with automated email notifications to team leads" at bounding box center [218, 126] width 0 height 7
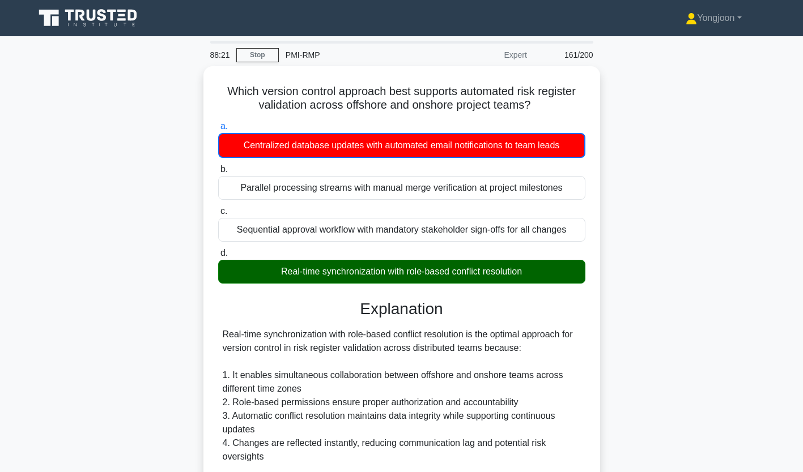
scroll to position [241, 0]
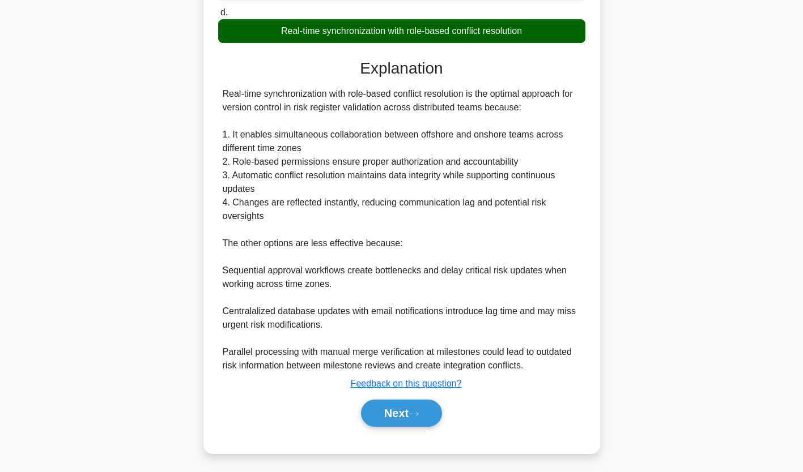
click at [402, 416] on button "Next" at bounding box center [401, 413] width 81 height 27
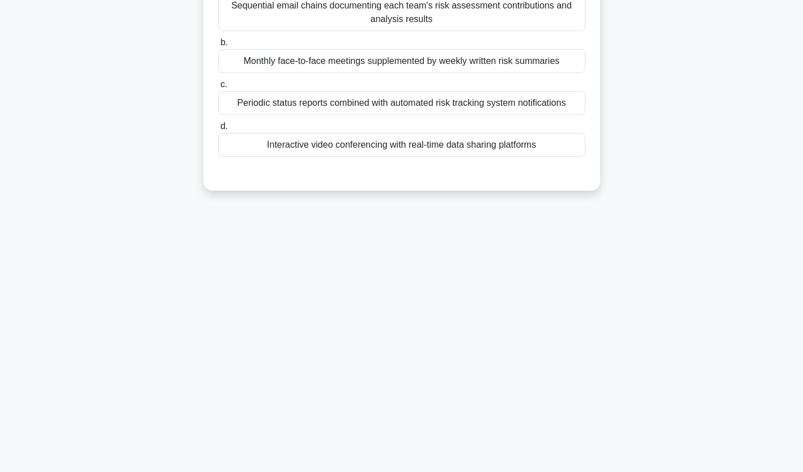
scroll to position [0, 0]
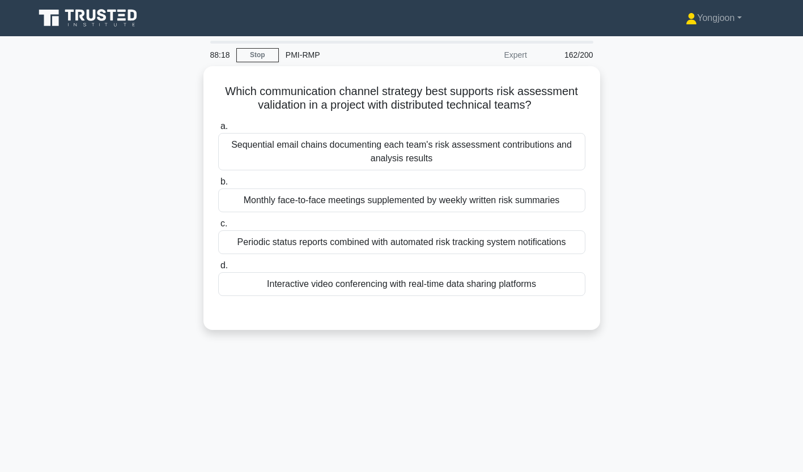
click at [333, 148] on div "Sequential email chains documenting each team's risk assessment contributions a…" at bounding box center [401, 151] width 367 height 37
click at [218, 130] on input "a. Sequential email chains documenting each team's risk assessment contribution…" at bounding box center [218, 126] width 0 height 7
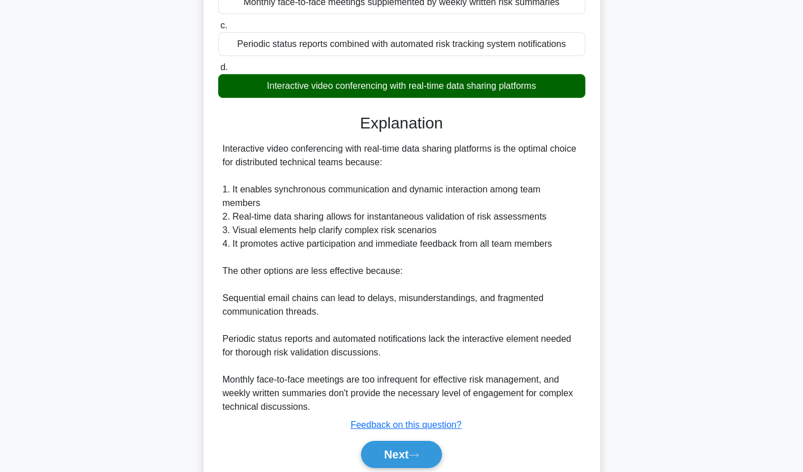
scroll to position [228, 0]
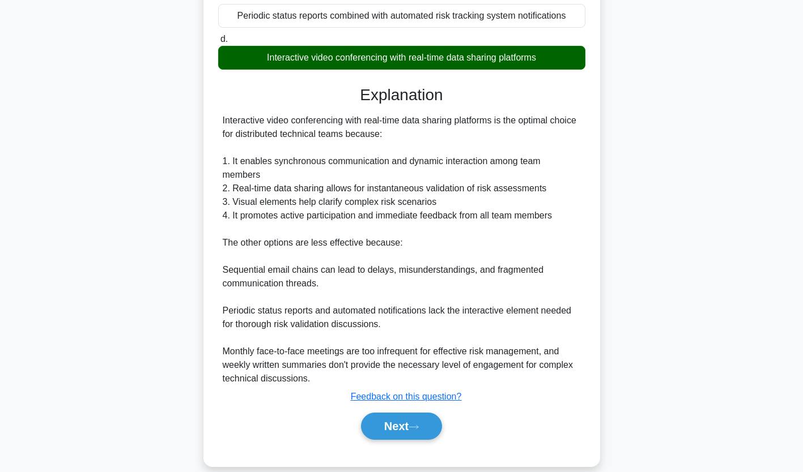
click at [392, 413] on button "Next" at bounding box center [401, 426] width 81 height 27
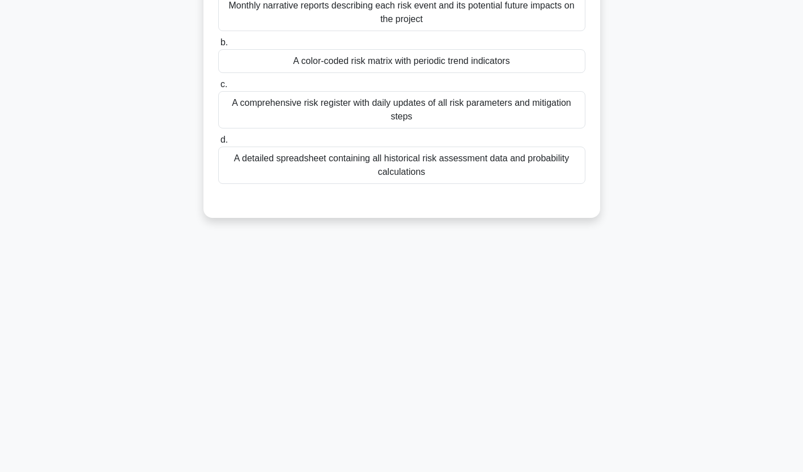
scroll to position [0, 0]
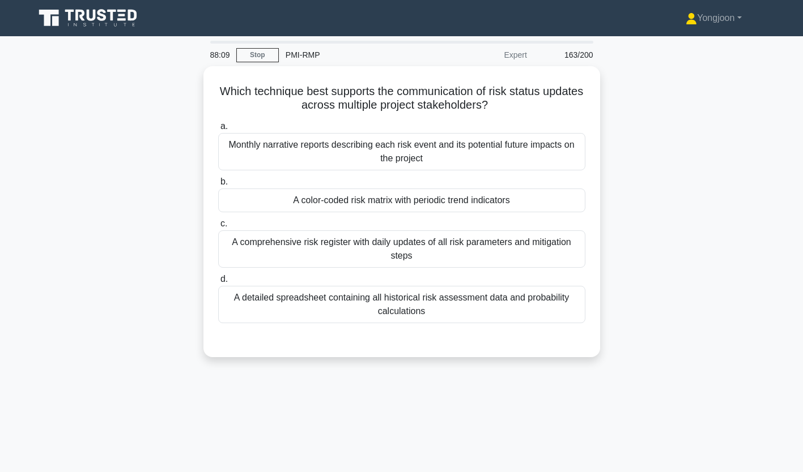
click at [328, 146] on div "Monthly narrative reports describing each risk event and its potential future i…" at bounding box center [401, 151] width 367 height 37
click at [218, 130] on input "a. Monthly narrative reports describing each risk event and its potential futur…" at bounding box center [218, 126] width 0 height 7
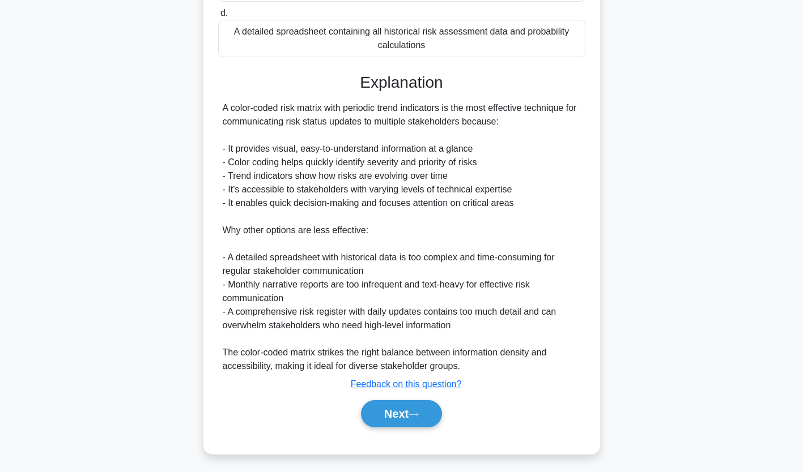
scroll to position [268, 0]
click at [402, 415] on button "Next" at bounding box center [401, 413] width 81 height 27
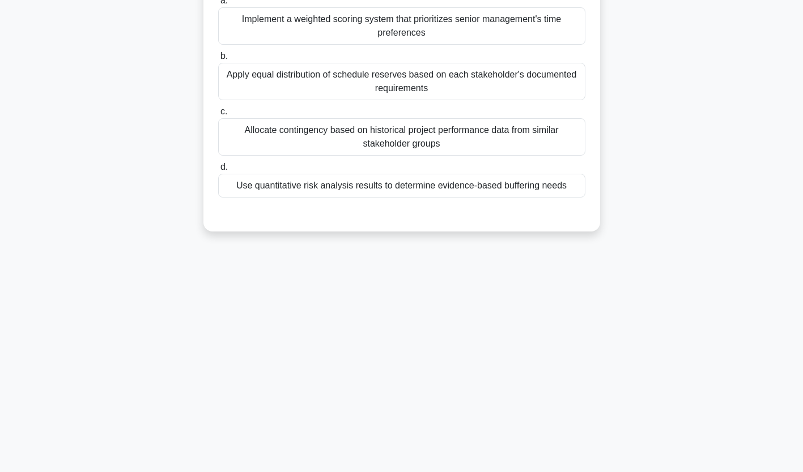
scroll to position [0, 0]
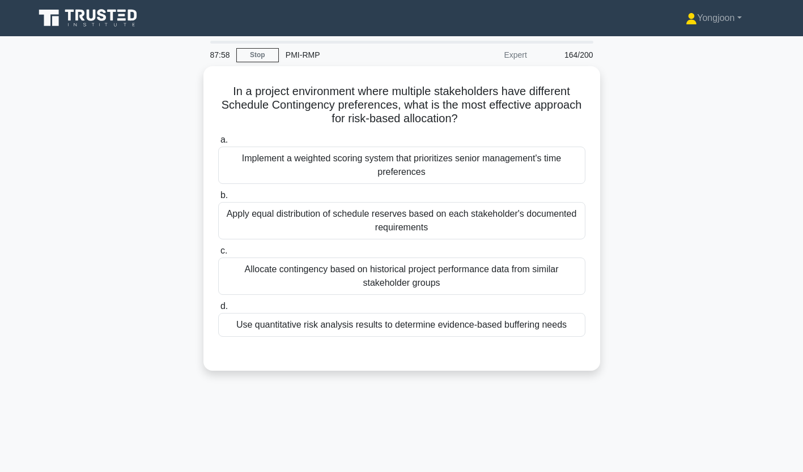
click at [361, 157] on div "Implement a weighted scoring system that prioritizes senior management's time p…" at bounding box center [401, 165] width 367 height 37
click at [218, 144] on input "a. Implement a weighted scoring system that prioritizes senior management's tim…" at bounding box center [218, 140] width 0 height 7
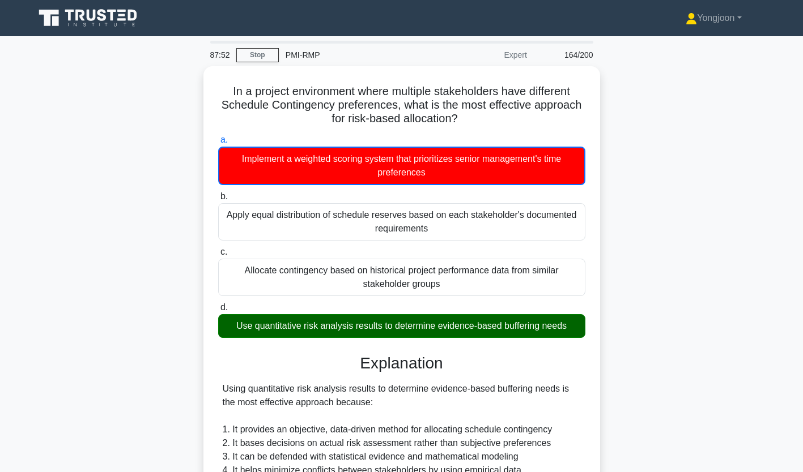
scroll to position [268, 0]
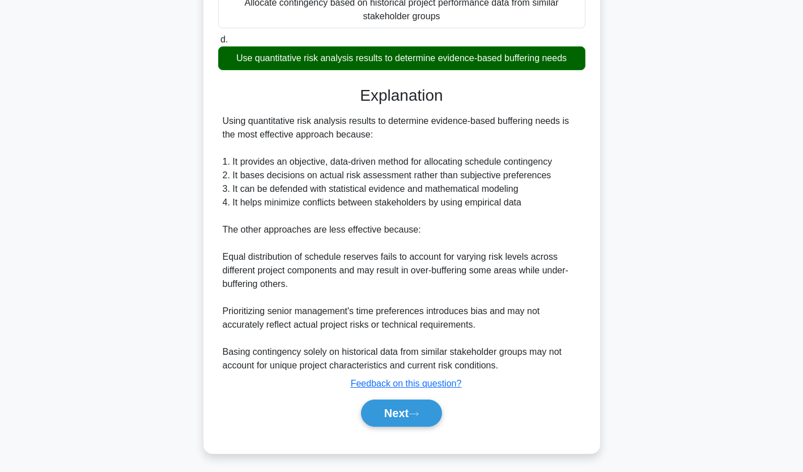
click at [398, 414] on button "Next" at bounding box center [401, 413] width 81 height 27
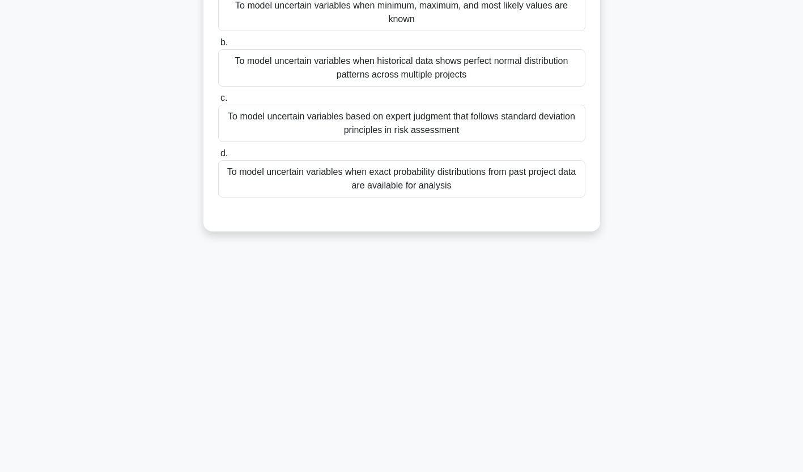
scroll to position [0, 0]
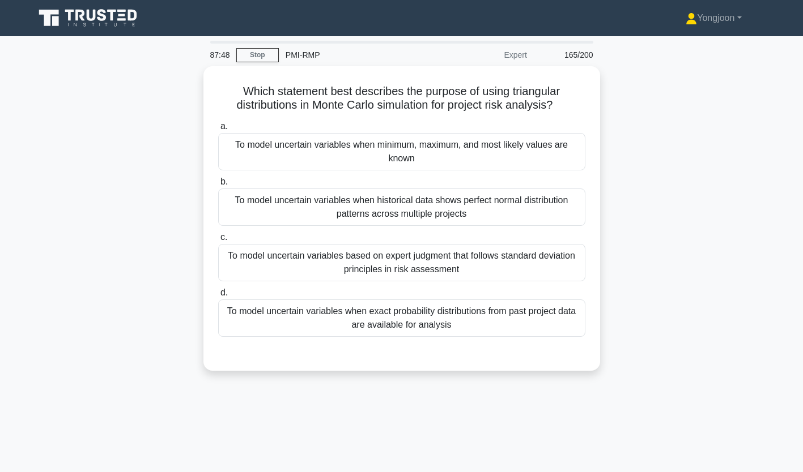
click at [304, 149] on div "To model uncertain variables when minimum, maximum, and most likely values are …" at bounding box center [401, 151] width 367 height 37
click at [218, 130] on input "a. To model uncertain variables when minimum, maximum, and most likely values a…" at bounding box center [218, 126] width 0 height 7
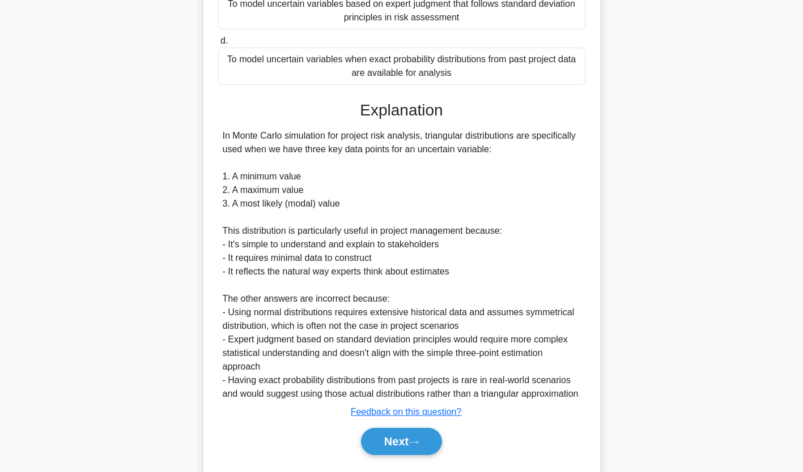
scroll to position [295, 0]
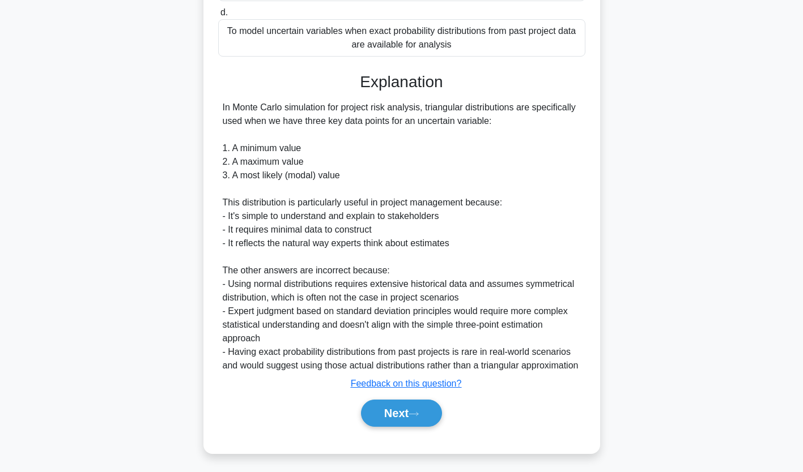
click at [410, 416] on button "Next" at bounding box center [401, 413] width 81 height 27
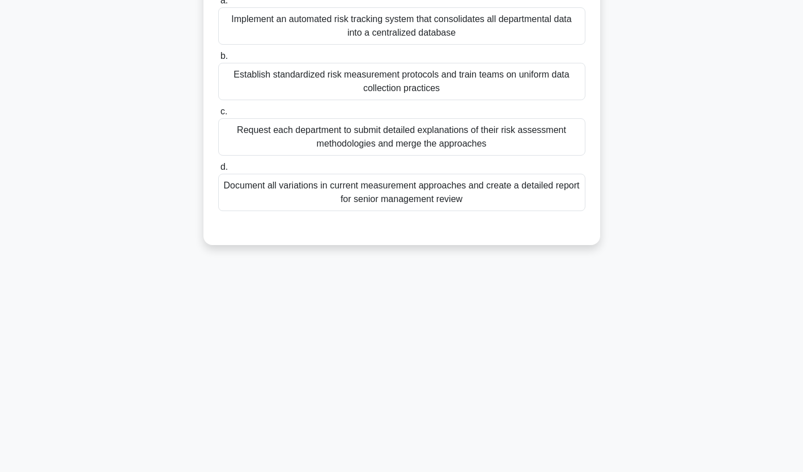
scroll to position [0, 0]
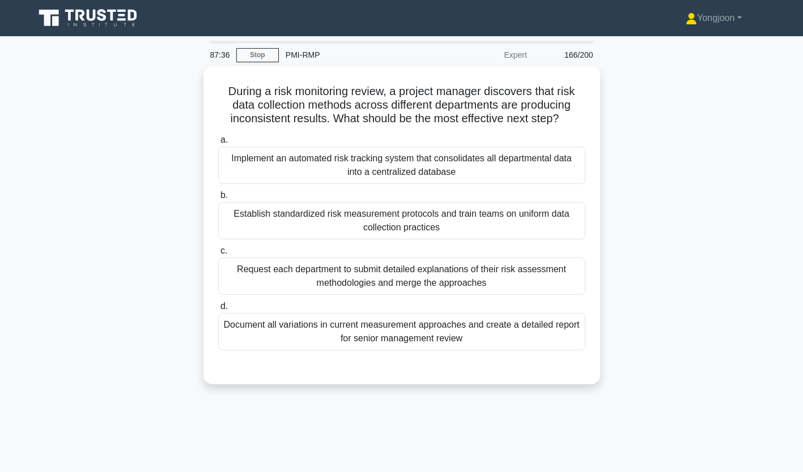
click at [348, 162] on div "Implement an automated risk tracking system that consolidates all departmental …" at bounding box center [401, 165] width 367 height 37
click at [218, 144] on input "a. Implement an automated risk tracking system that consolidates all department…" at bounding box center [218, 140] width 0 height 7
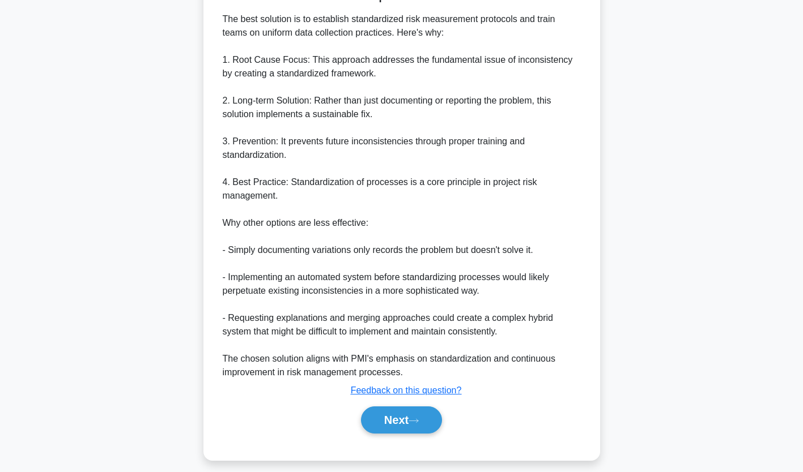
scroll to position [391, 0]
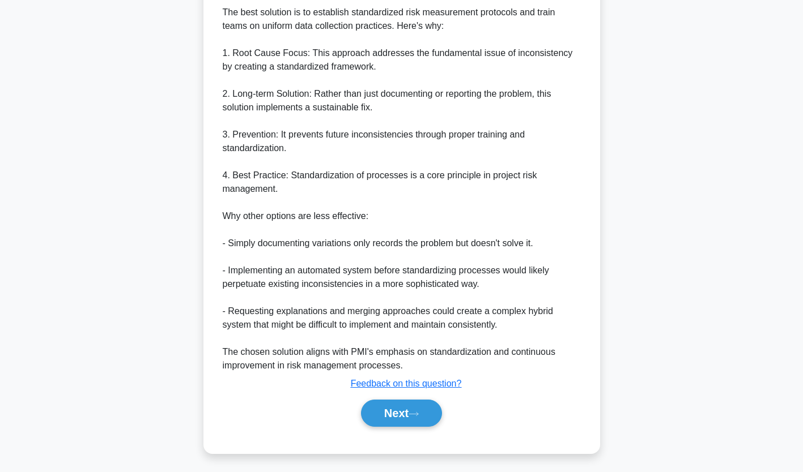
click at [410, 411] on button "Next" at bounding box center [401, 413] width 81 height 27
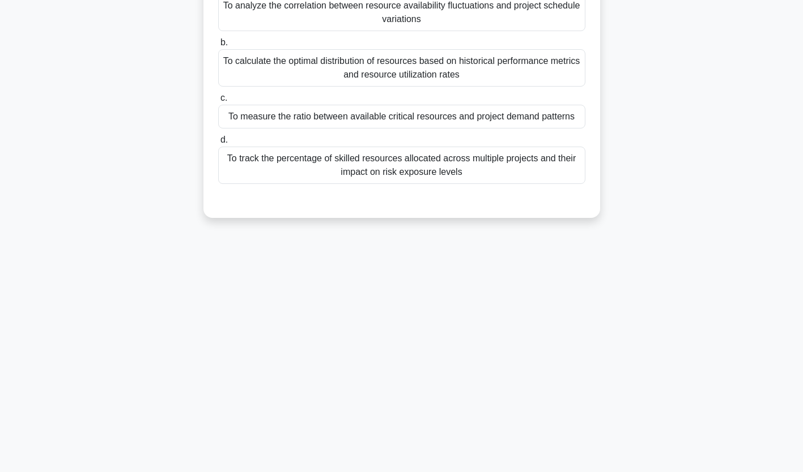
scroll to position [0, 0]
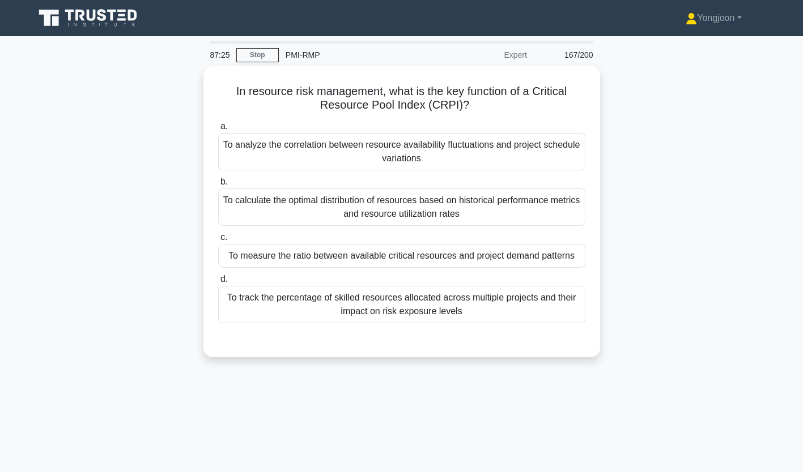
click at [336, 156] on div "To analyze the correlation between resource availability fluctuations and proje…" at bounding box center [401, 151] width 367 height 37
click at [218, 130] on input "a. To analyze the correlation between resource availability fluctuations and pr…" at bounding box center [218, 126] width 0 height 7
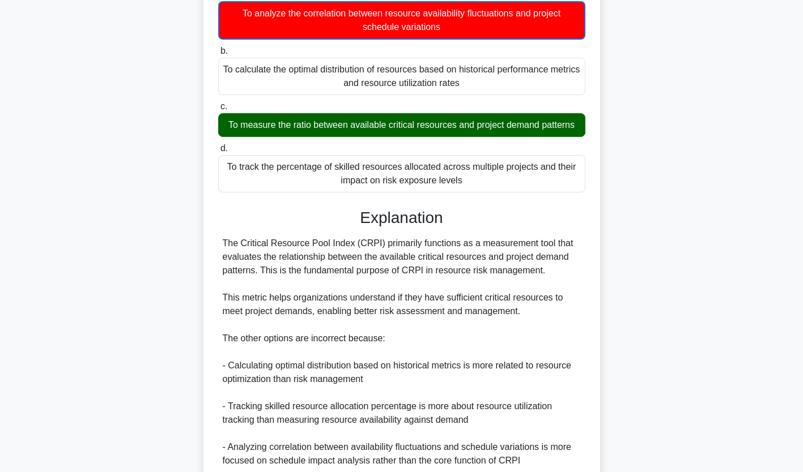
scroll to position [282, 0]
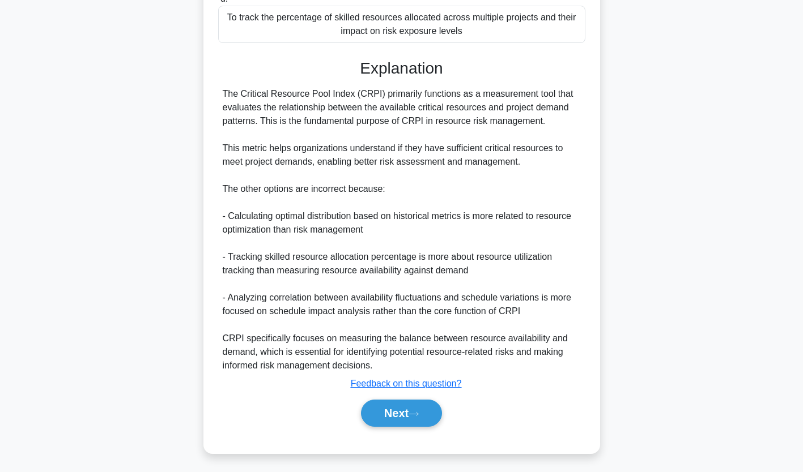
click at [398, 407] on button "Next" at bounding box center [401, 413] width 81 height 27
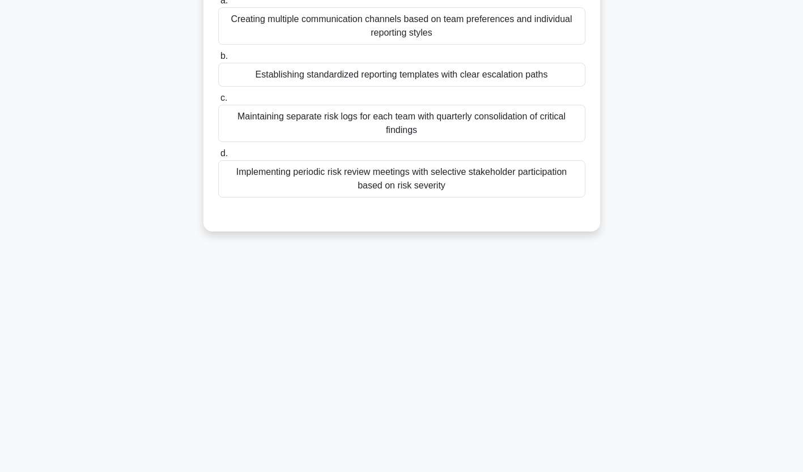
scroll to position [0, 0]
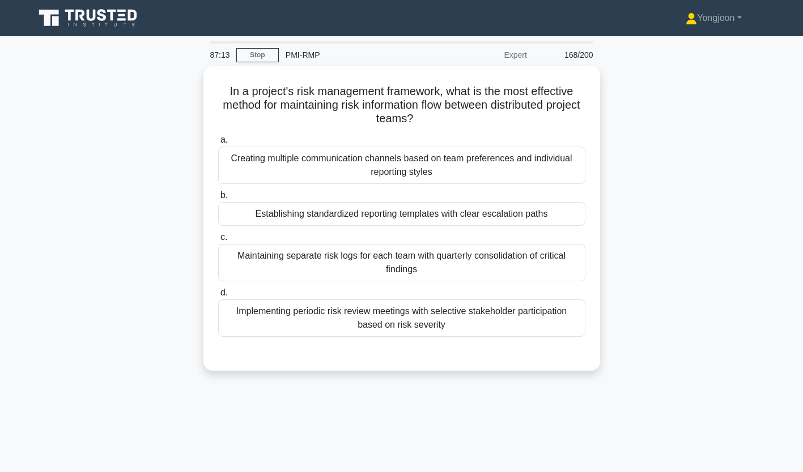
click at [336, 160] on div "Creating multiple communication channels based on team preferences and individu…" at bounding box center [401, 165] width 367 height 37
click at [218, 144] on input "a. Creating multiple communication channels based on team preferences and indiv…" at bounding box center [218, 140] width 0 height 7
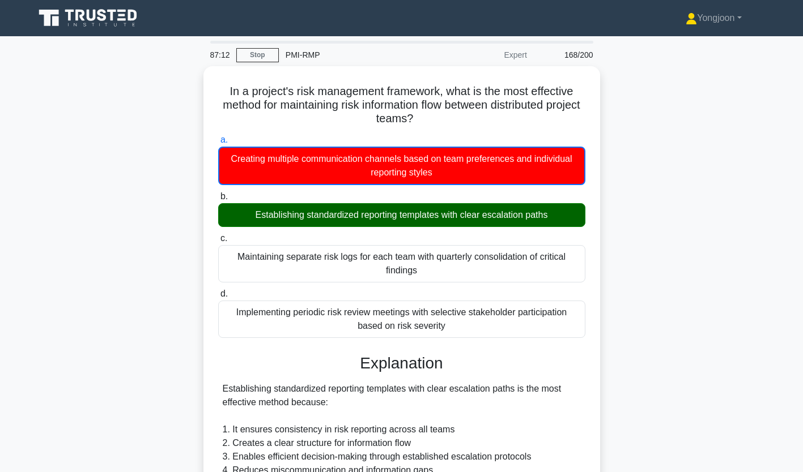
click at [204, 197] on div "In a project's risk management framework, what is the most effective method for…" at bounding box center [401, 393] width 397 height 655
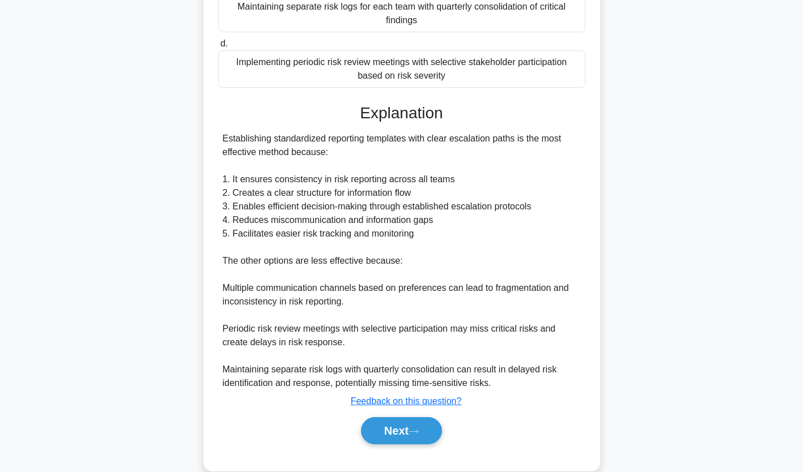
scroll to position [268, 0]
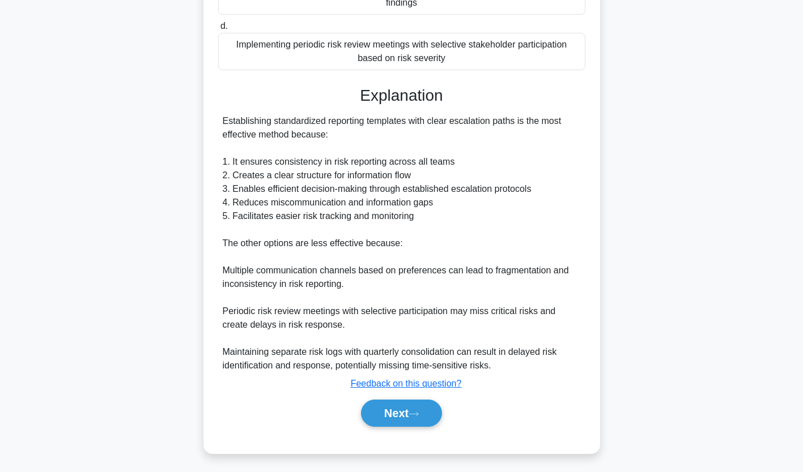
click at [405, 409] on button "Next" at bounding box center [401, 413] width 81 height 27
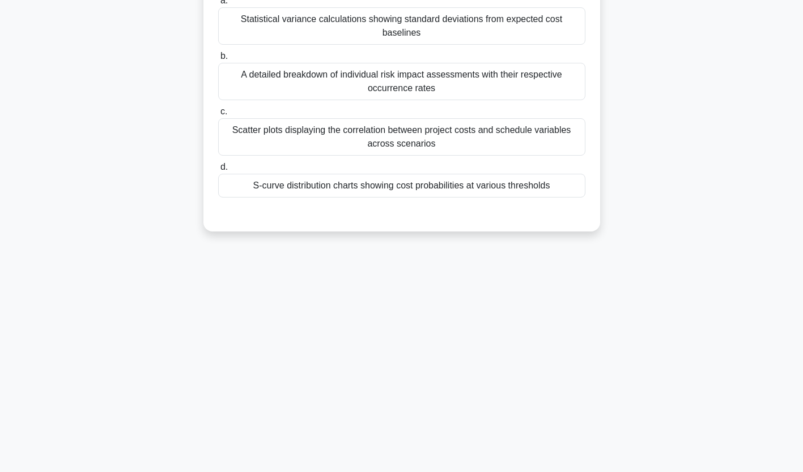
scroll to position [0, 0]
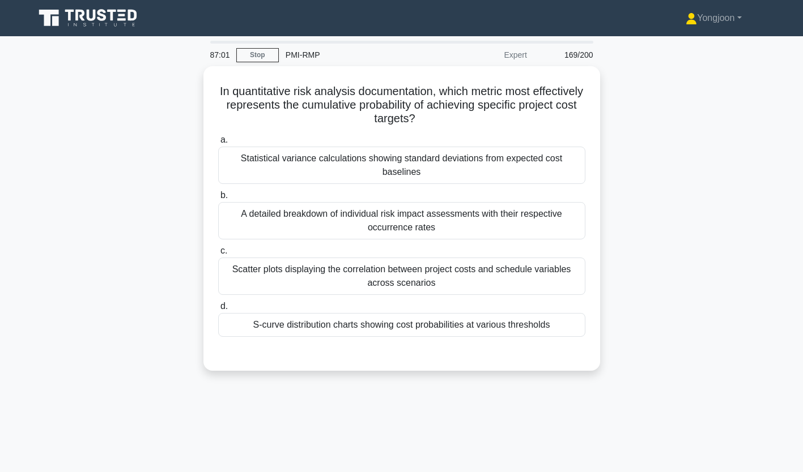
click at [326, 156] on div "Statistical variance calculations showing standard deviations from expected cos…" at bounding box center [401, 165] width 367 height 37
click at [218, 144] on input "a. Statistical variance calculations showing standard deviations from expected …" at bounding box center [218, 140] width 0 height 7
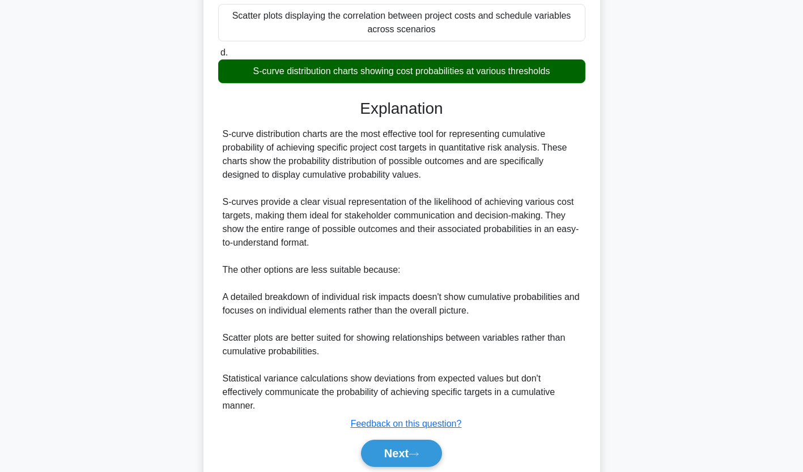
scroll to position [296, 0]
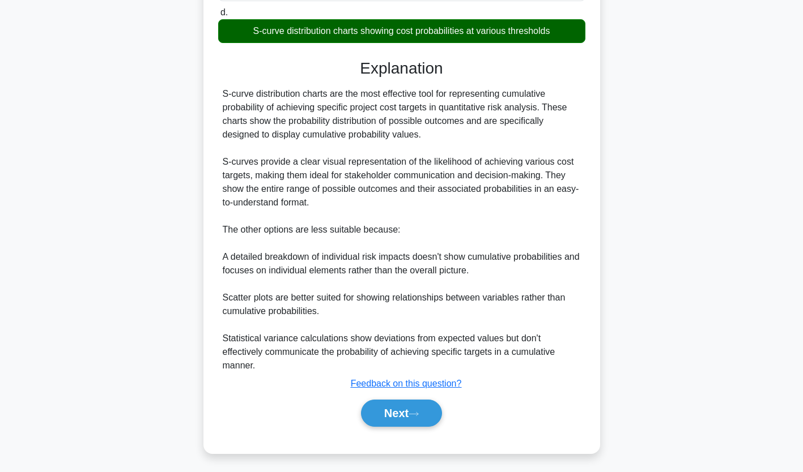
click at [407, 410] on button "Next" at bounding box center [401, 413] width 81 height 27
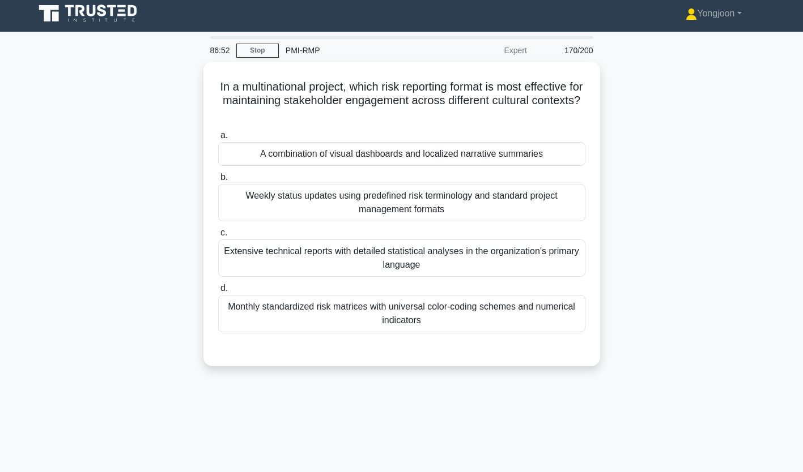
scroll to position [0, 0]
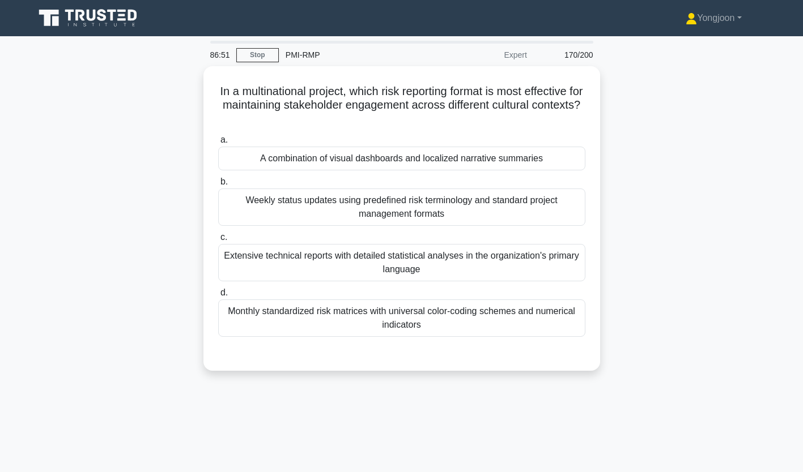
click at [333, 158] on div "A combination of visual dashboards and localized narrative summaries" at bounding box center [401, 159] width 367 height 24
click at [218, 144] on input "a. A combination of visual dashboards and localized narrative summaries" at bounding box center [218, 140] width 0 height 7
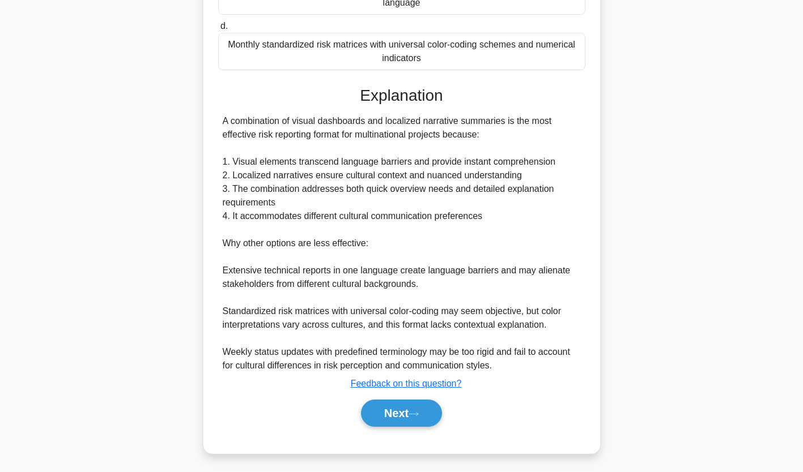
scroll to position [267, 0]
click at [394, 421] on button "Next" at bounding box center [401, 413] width 81 height 27
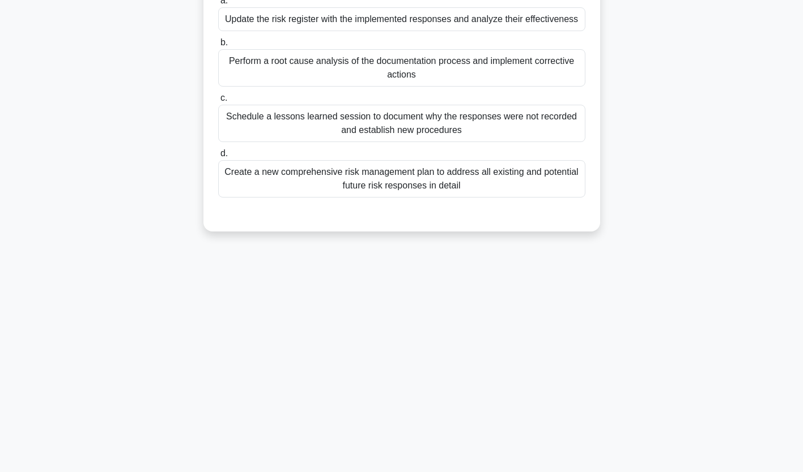
scroll to position [0, 0]
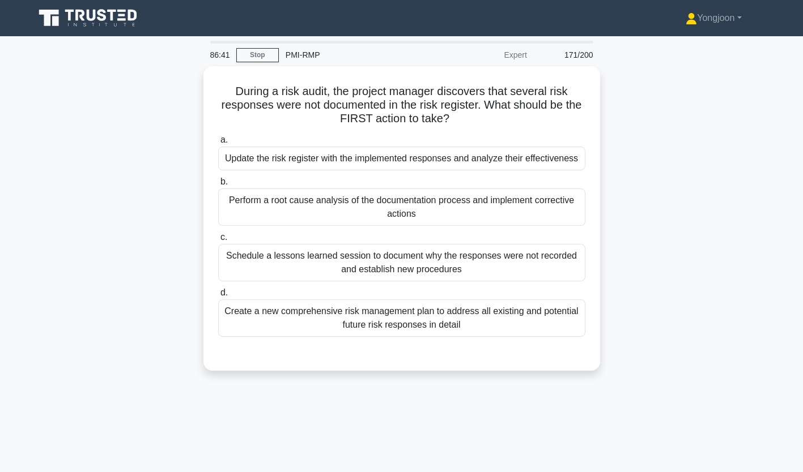
click at [293, 160] on div "Update the risk register with the implemented responses and analyze their effec…" at bounding box center [401, 159] width 367 height 24
click at [218, 144] on input "a. Update the risk register with the implemented responses and analyze their ef…" at bounding box center [218, 140] width 0 height 7
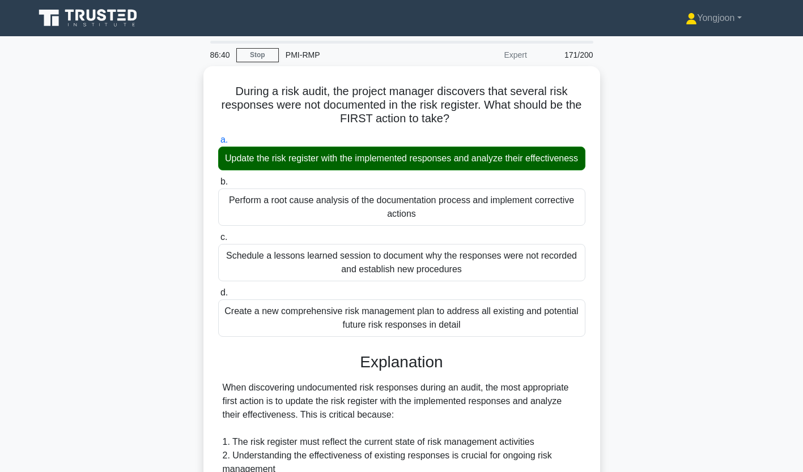
click at [206, 147] on div "During a risk audit, the project manager discovers that several risk responses …" at bounding box center [401, 406] width 397 height 681
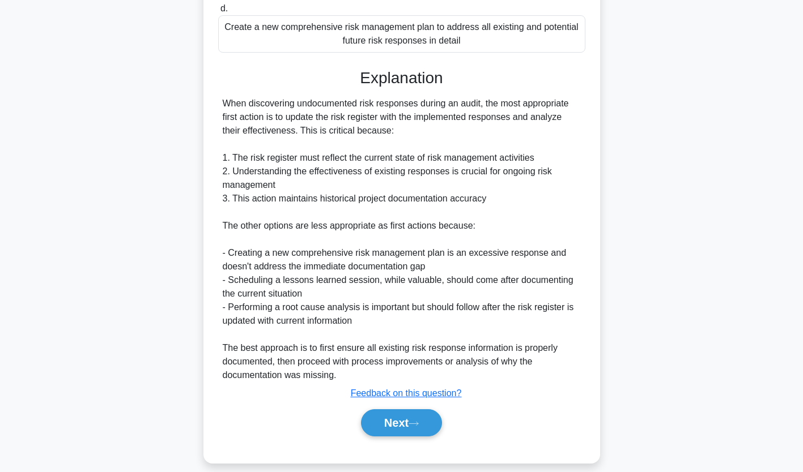
scroll to position [308, 0]
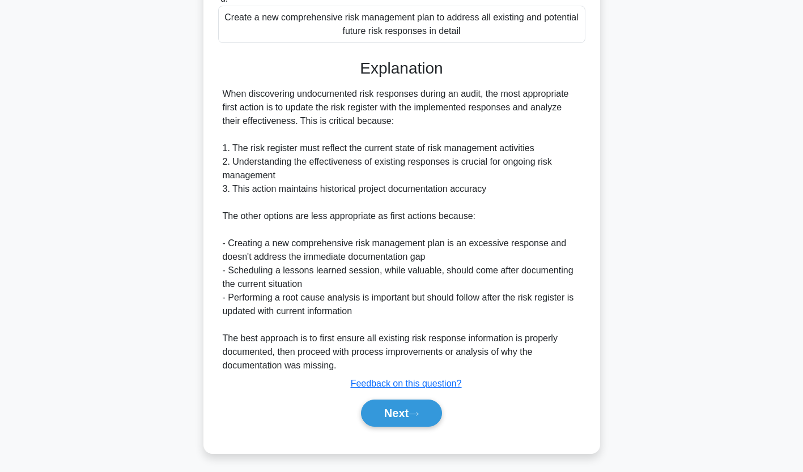
click at [402, 412] on button "Next" at bounding box center [401, 413] width 81 height 27
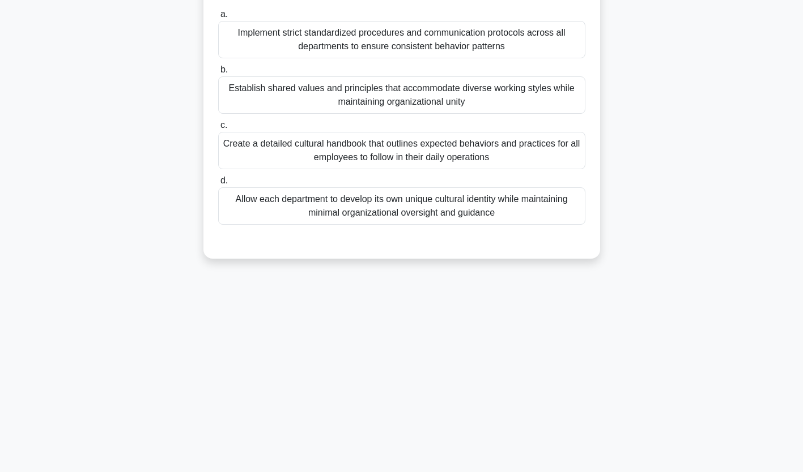
scroll to position [0, 0]
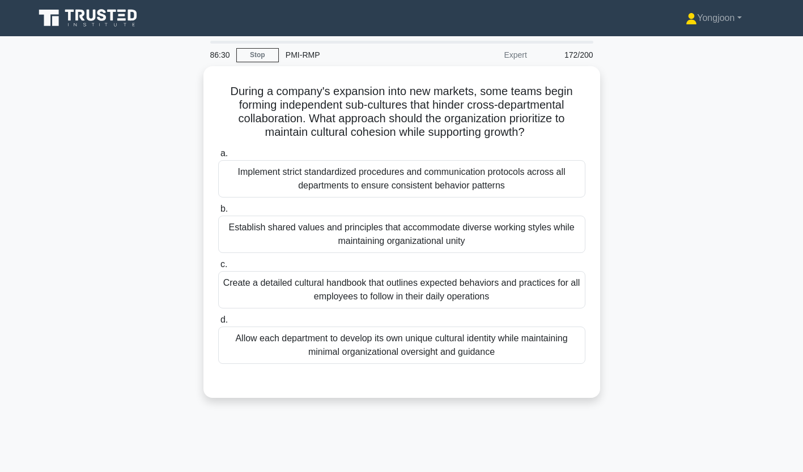
click at [321, 182] on div "Implement strict standardized procedures and communication protocols across all…" at bounding box center [401, 178] width 367 height 37
click at [218, 157] on input "a. Implement strict standardized procedures and communication protocols across …" at bounding box center [218, 153] width 0 height 7
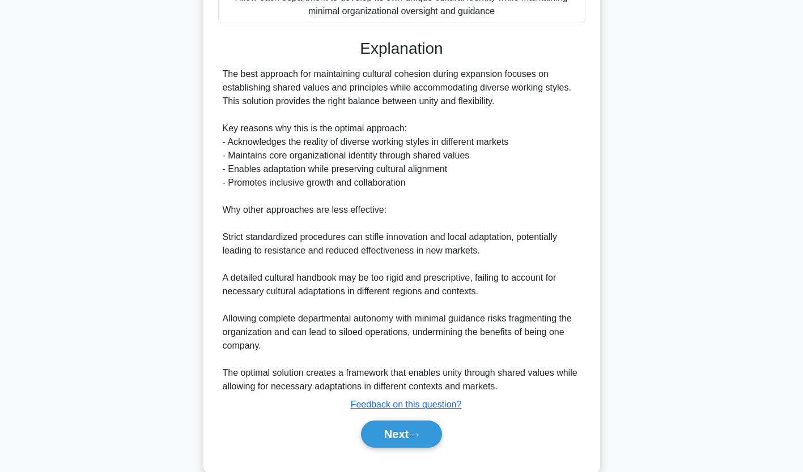
scroll to position [364, 0]
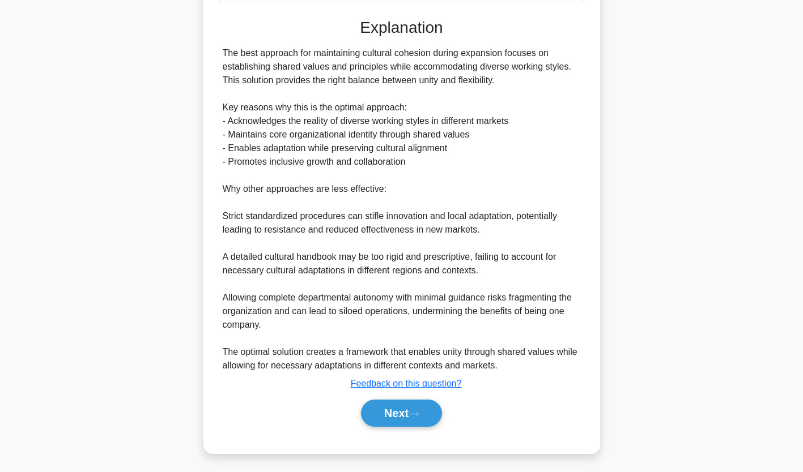
click at [401, 410] on button "Next" at bounding box center [401, 413] width 81 height 27
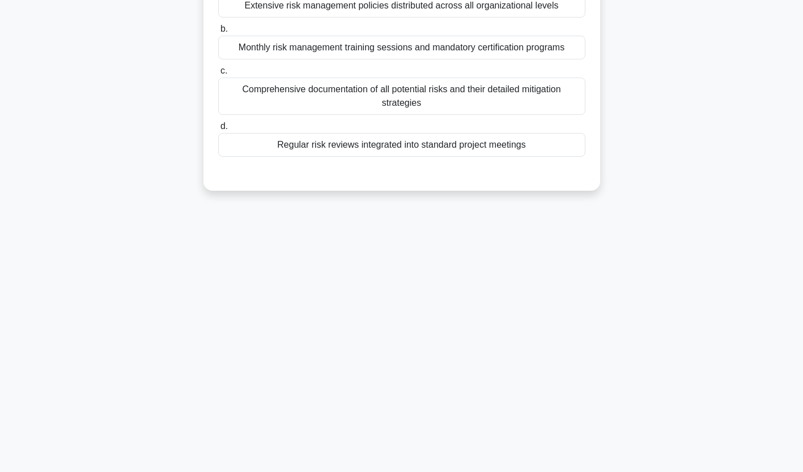
scroll to position [0, 0]
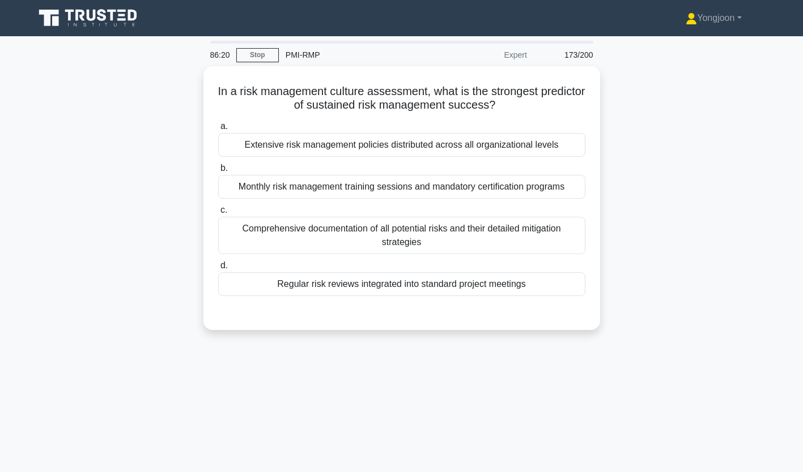
click at [318, 142] on div "Extensive risk management policies distributed across all organizational levels" at bounding box center [401, 145] width 367 height 24
click at [218, 130] on input "a. Extensive risk management policies distributed across all organizational lev…" at bounding box center [218, 126] width 0 height 7
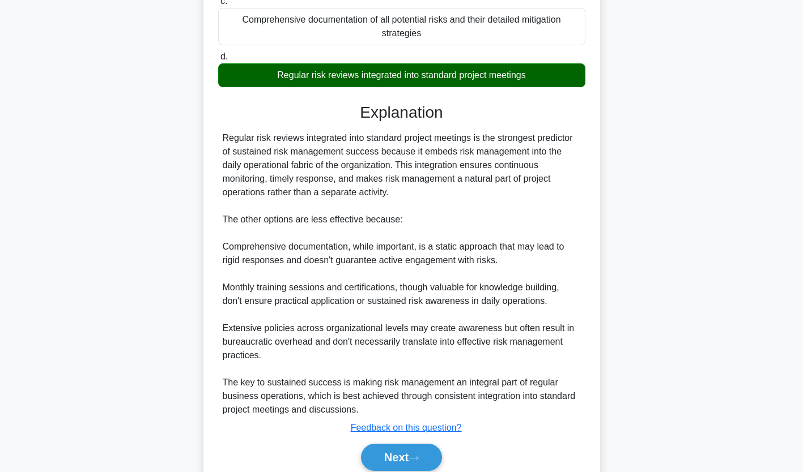
scroll to position [255, 0]
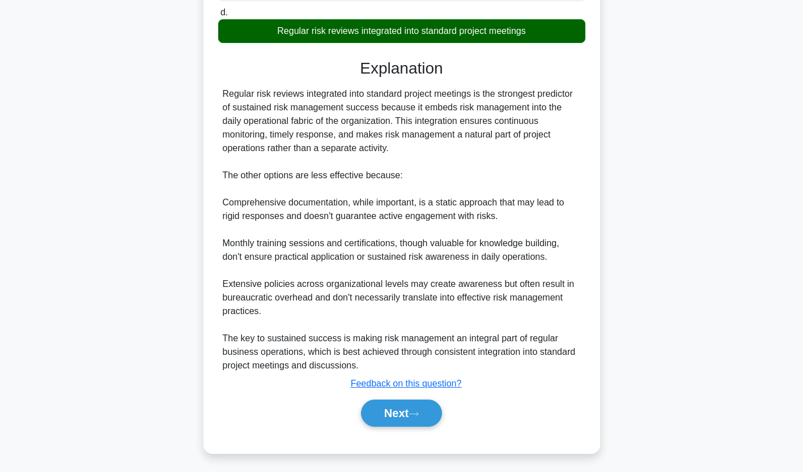
click at [401, 408] on button "Next" at bounding box center [401, 413] width 81 height 27
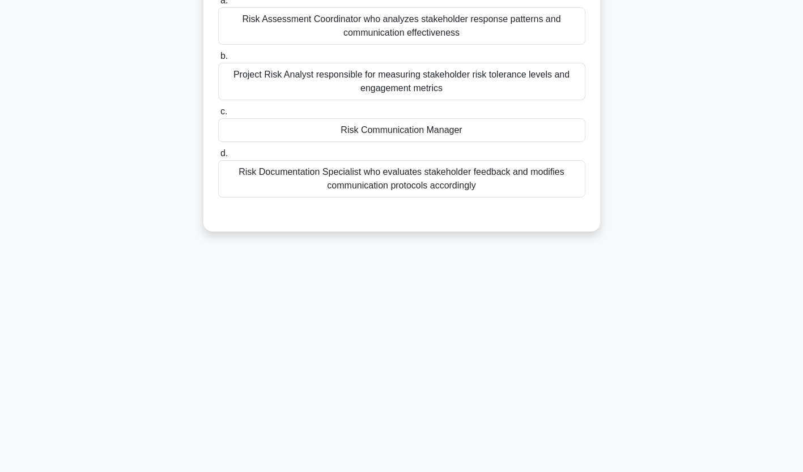
scroll to position [0, 0]
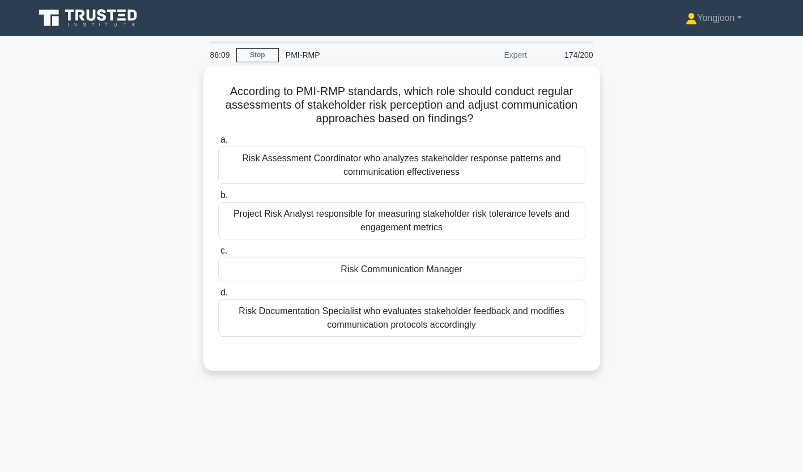
click at [349, 166] on div "Risk Assessment Coordinator who analyzes stakeholder response patterns and comm…" at bounding box center [401, 165] width 367 height 37
click at [218, 144] on input "a. Risk Assessment Coordinator who analyzes stakeholder response patterns and c…" at bounding box center [218, 140] width 0 height 7
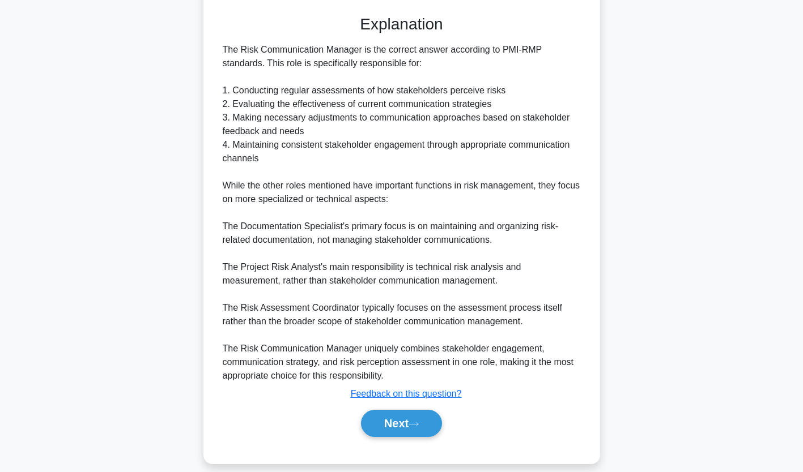
scroll to position [350, 0]
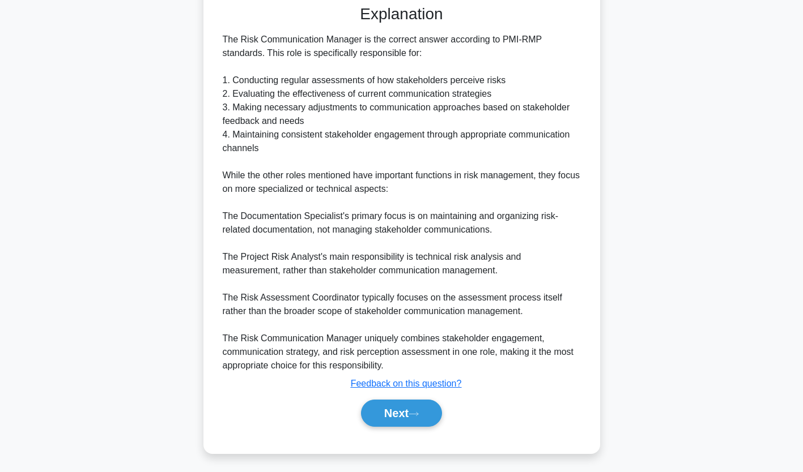
click at [402, 412] on button "Next" at bounding box center [401, 413] width 81 height 27
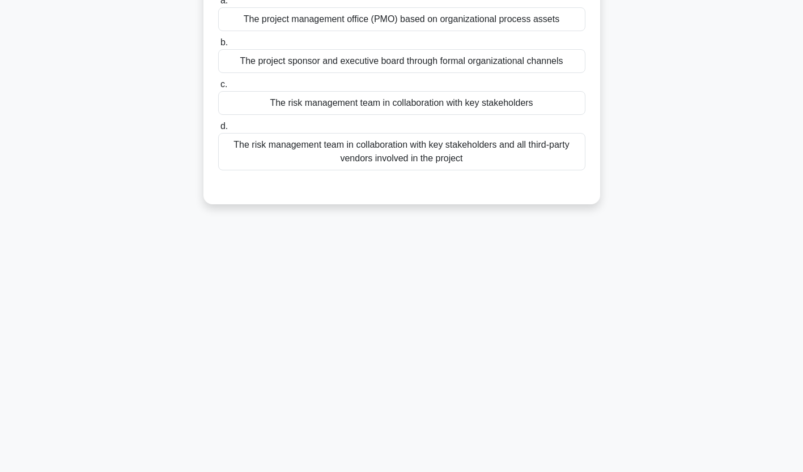
scroll to position [0, 0]
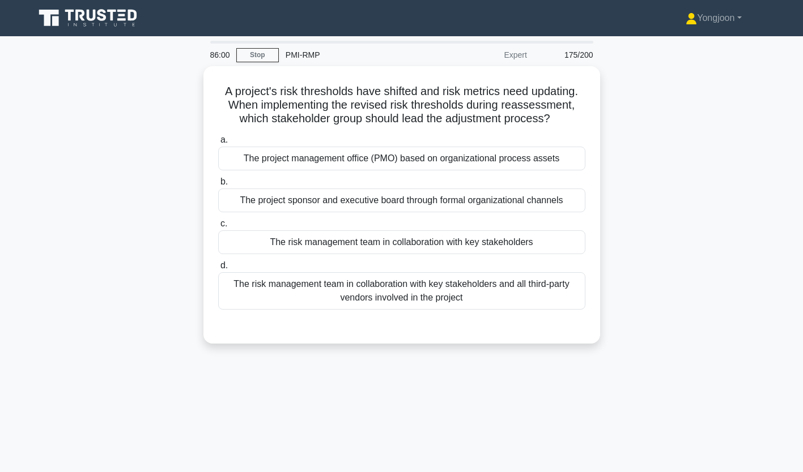
click at [294, 157] on div "The project management office (PMO) based on organizational process assets" at bounding box center [401, 159] width 367 height 24
click at [218, 144] on input "a. The project management office (PMO) based on organizational process assets" at bounding box center [218, 140] width 0 height 7
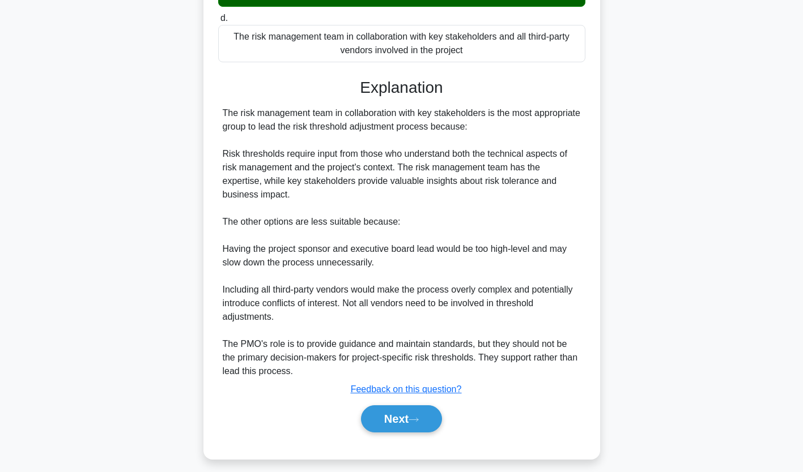
scroll to position [255, 0]
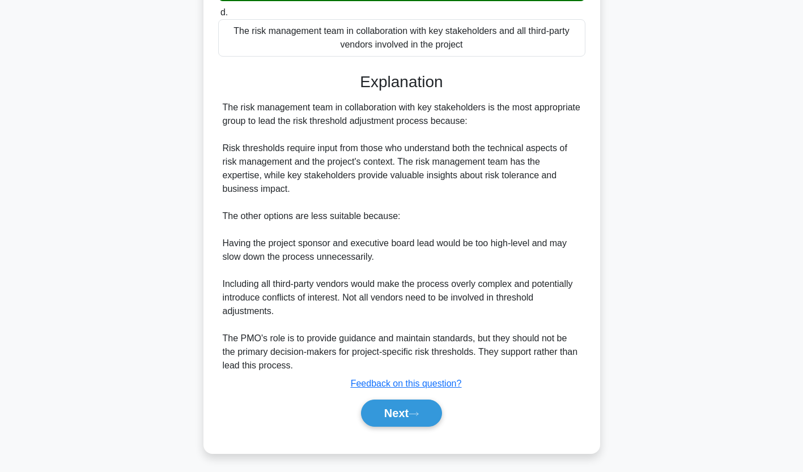
click at [408, 410] on button "Next" at bounding box center [401, 413] width 81 height 27
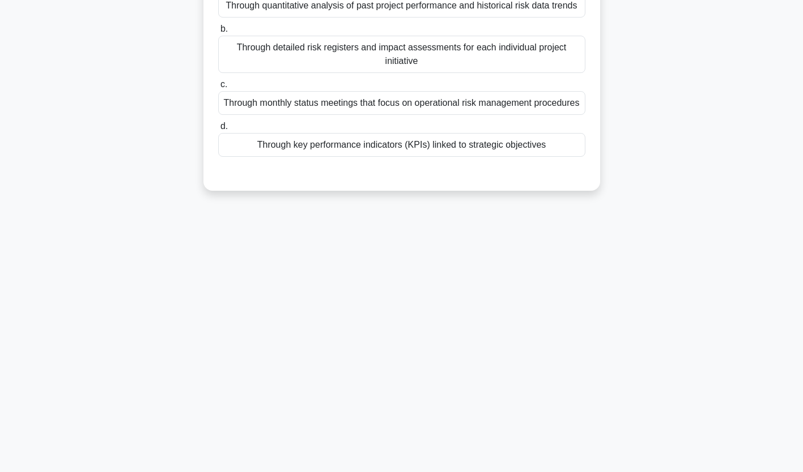
scroll to position [0, 0]
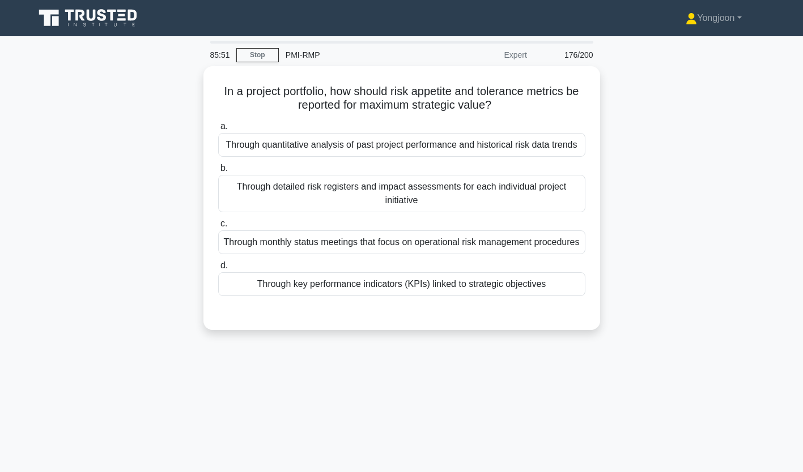
click at [331, 144] on div "Through quantitative analysis of past project performance and historical risk d…" at bounding box center [401, 145] width 367 height 24
click at [218, 130] on input "a. Through quantitative analysis of past project performance and historical ris…" at bounding box center [218, 126] width 0 height 7
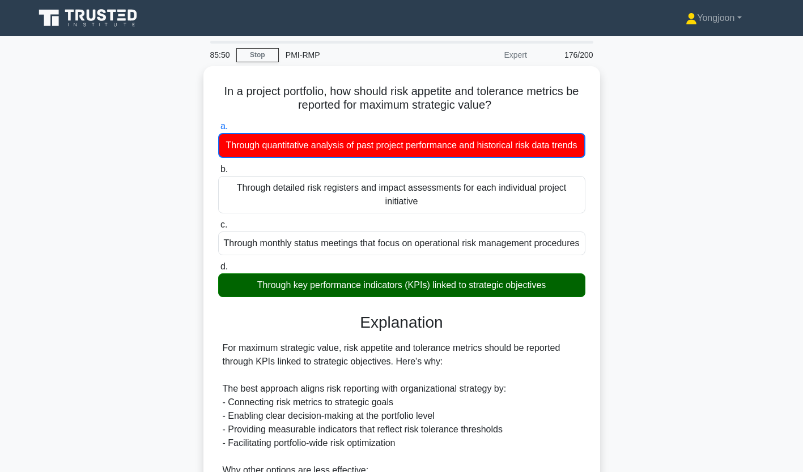
click at [206, 156] on div "In a project portfolio, how should risk appetite and tolerance metrics be repor…" at bounding box center [401, 373] width 397 height 615
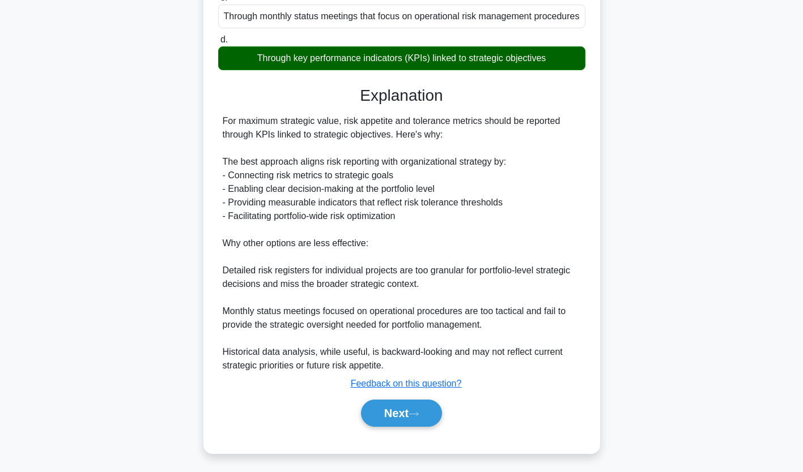
click at [393, 409] on button "Next" at bounding box center [401, 413] width 81 height 27
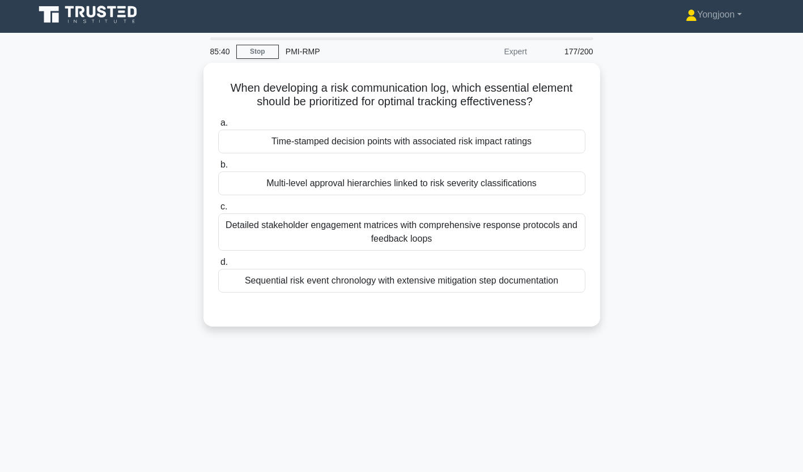
scroll to position [0, 0]
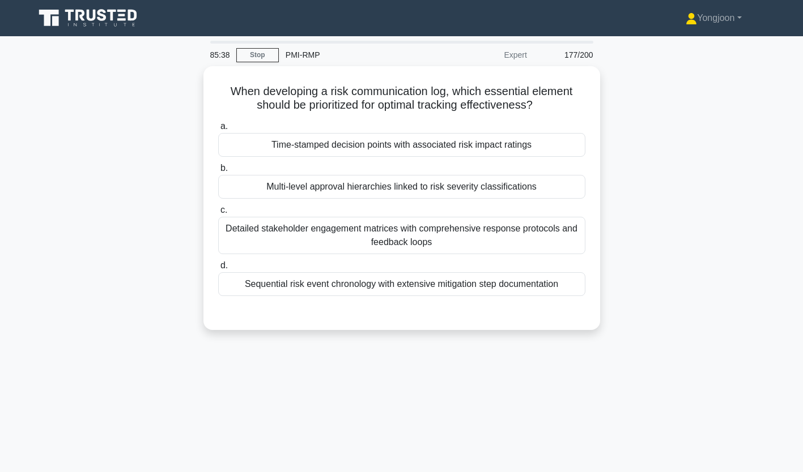
click at [339, 139] on div "Time-stamped decision points with associated risk impact ratings" at bounding box center [401, 145] width 367 height 24
click at [218, 130] on input "a. Time-stamped decision points with associated risk impact ratings" at bounding box center [218, 126] width 0 height 7
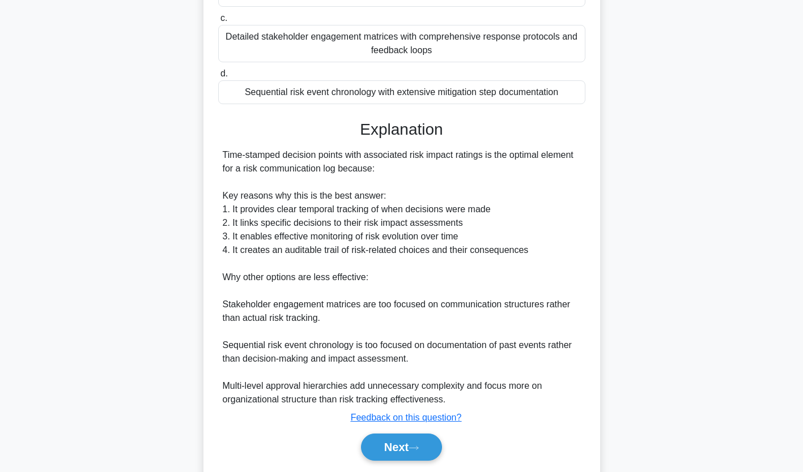
scroll to position [227, 0]
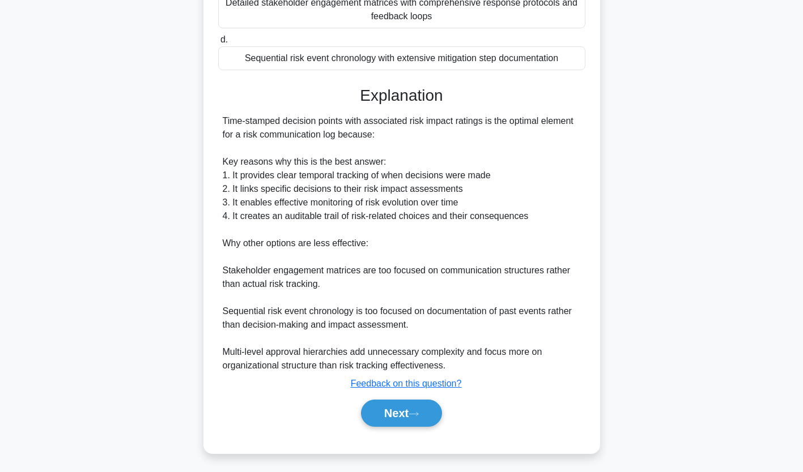
click at [382, 412] on button "Next" at bounding box center [401, 413] width 81 height 27
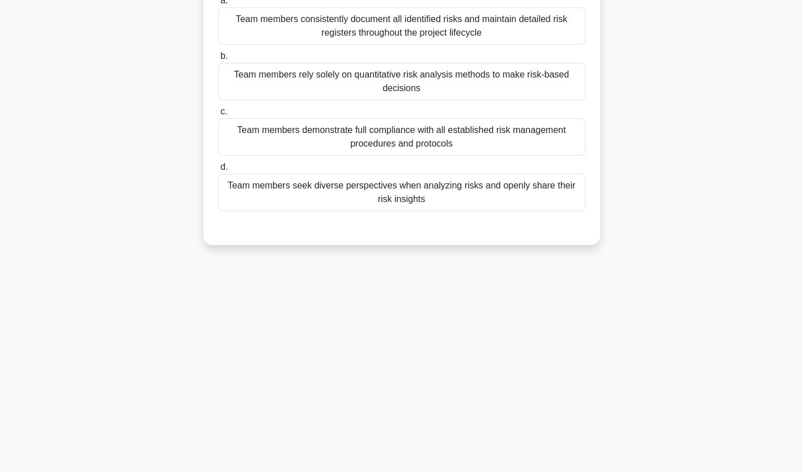
scroll to position [0, 0]
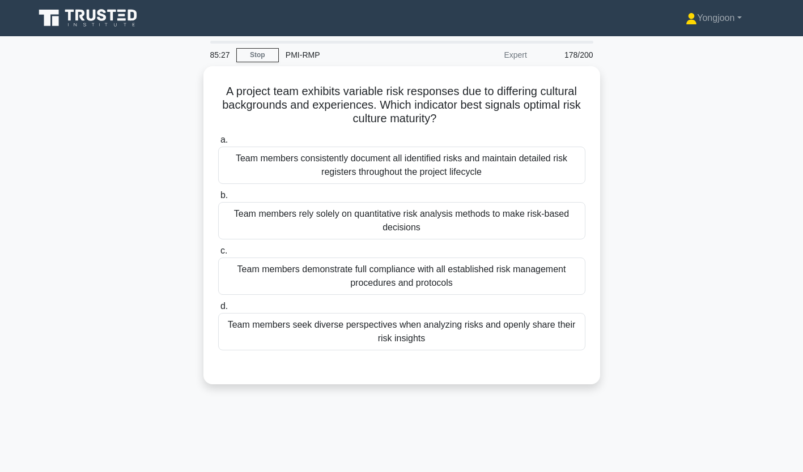
click at [325, 152] on div "Team members consistently document all identified risks and maintain detailed r…" at bounding box center [401, 165] width 367 height 37
click at [218, 144] on input "a. Team members consistently document all identified risks and maintain detaile…" at bounding box center [218, 140] width 0 height 7
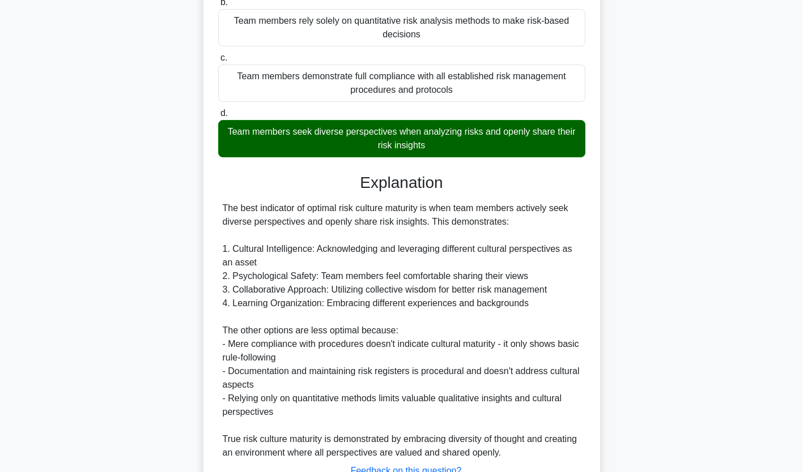
scroll to position [282, 0]
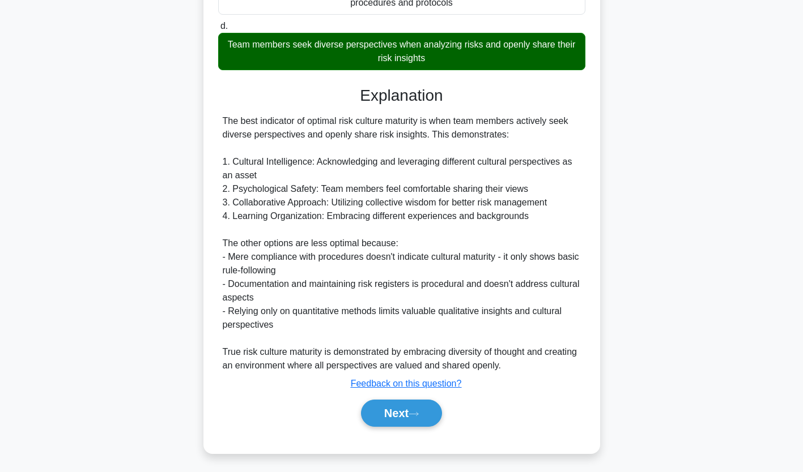
click at [373, 414] on button "Next" at bounding box center [401, 413] width 81 height 27
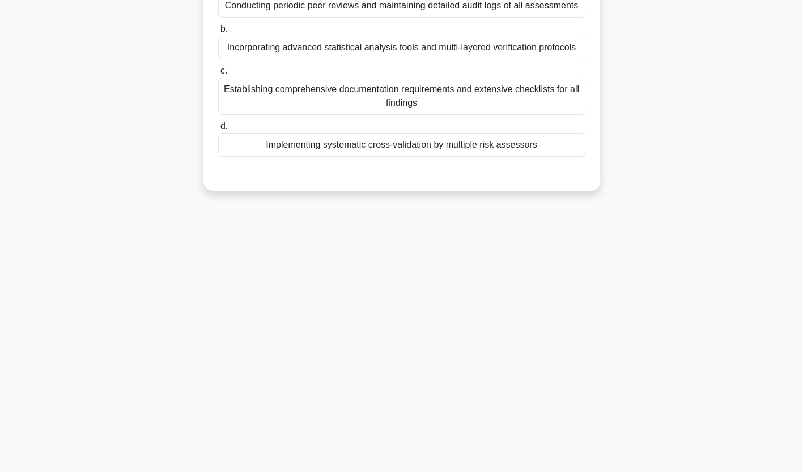
scroll to position [0, 0]
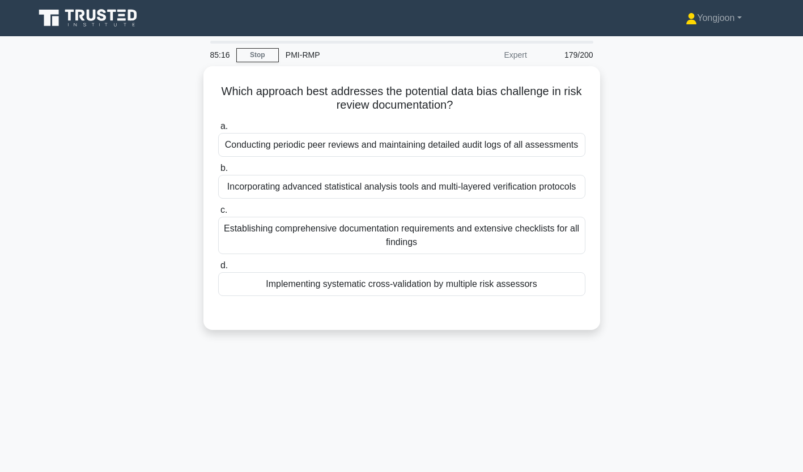
click at [367, 143] on div "Conducting periodic peer reviews and maintaining detailed audit logs of all ass…" at bounding box center [401, 145] width 367 height 24
click at [218, 130] on input "a. Conducting periodic peer reviews and maintaining detailed audit logs of all …" at bounding box center [218, 126] width 0 height 7
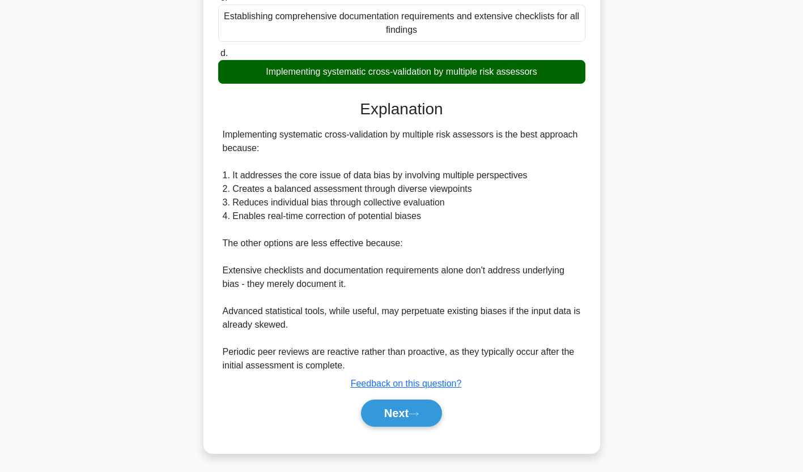
scroll to position [228, 0]
click at [399, 414] on button "Next" at bounding box center [401, 413] width 81 height 27
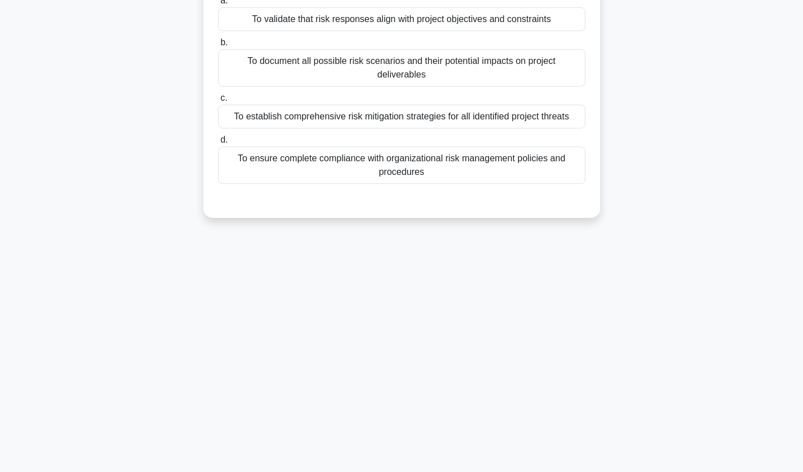
click at [399, 414] on div "85:09 Stop PMI-RMP Expert 180/200" at bounding box center [402, 184] width 748 height 566
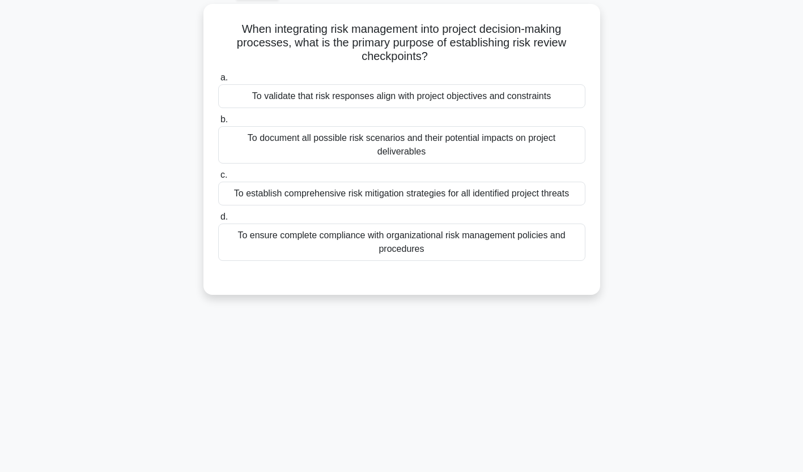
scroll to position [0, 0]
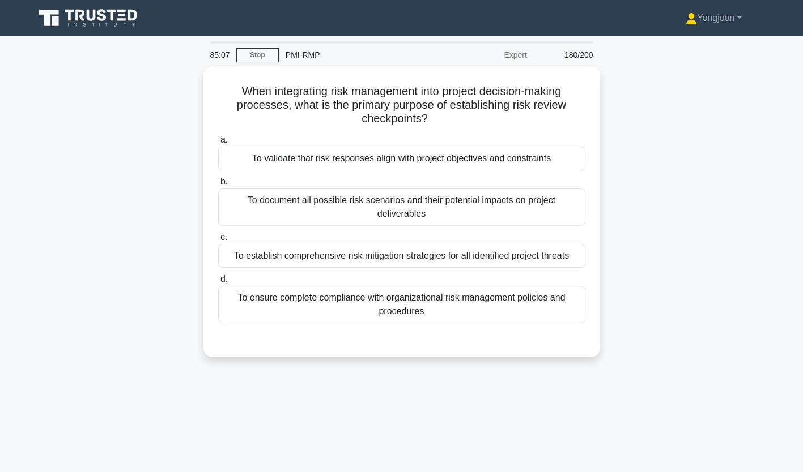
click at [364, 157] on div "To validate that risk responses align with project objectives and constraints" at bounding box center [401, 159] width 367 height 24
click at [218, 144] on input "a. To validate that risk responses align with project objectives and constraints" at bounding box center [218, 140] width 0 height 7
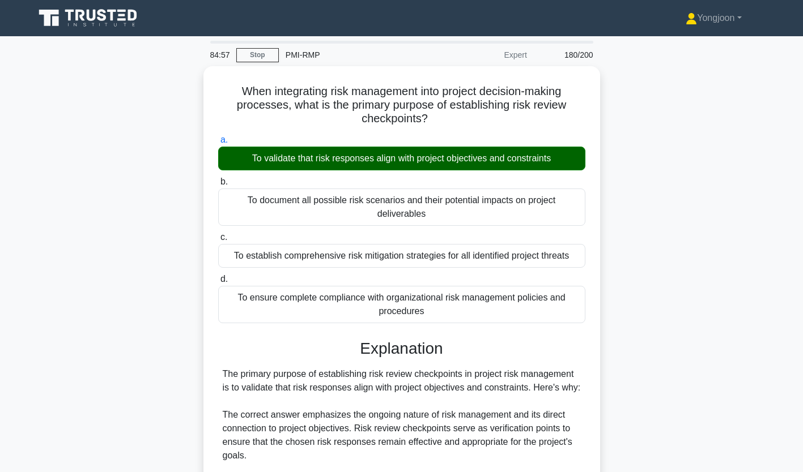
scroll to position [254, 0]
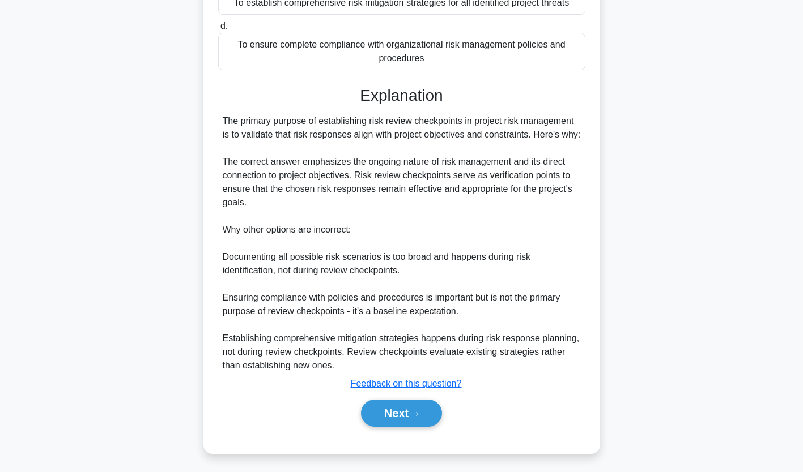
click at [390, 409] on button "Next" at bounding box center [401, 413] width 81 height 27
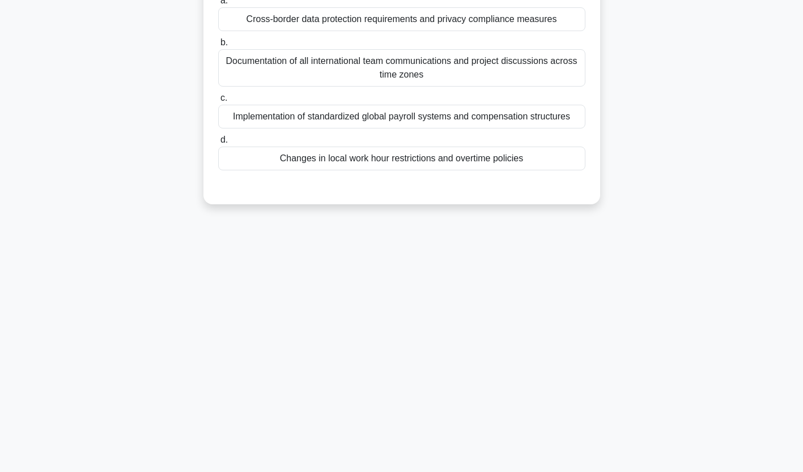
scroll to position [0, 0]
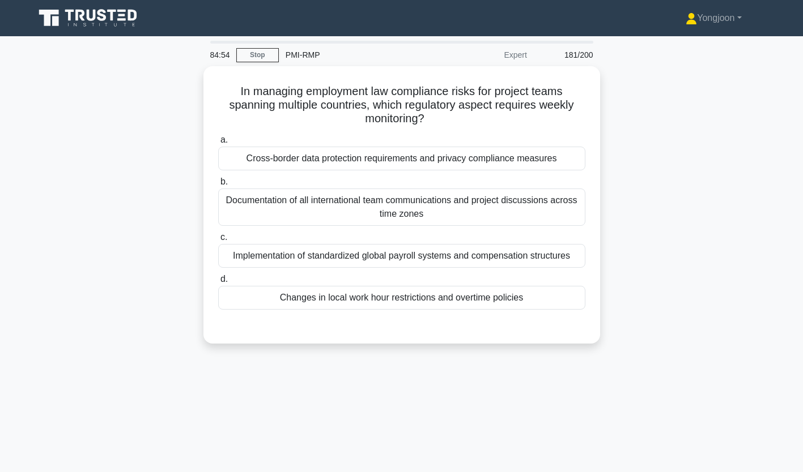
click at [322, 155] on div "Cross-border data protection requirements and privacy compliance measures" at bounding box center [401, 159] width 367 height 24
click at [218, 144] on input "a. Cross-border data protection requirements and privacy compliance measures" at bounding box center [218, 140] width 0 height 7
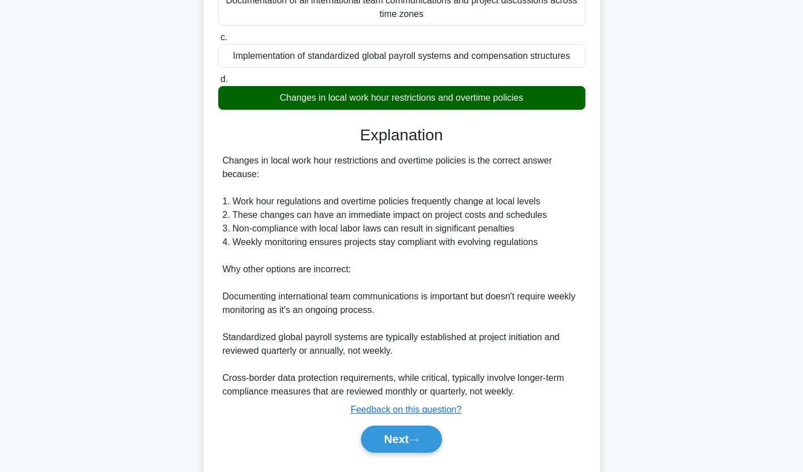
scroll to position [228, 0]
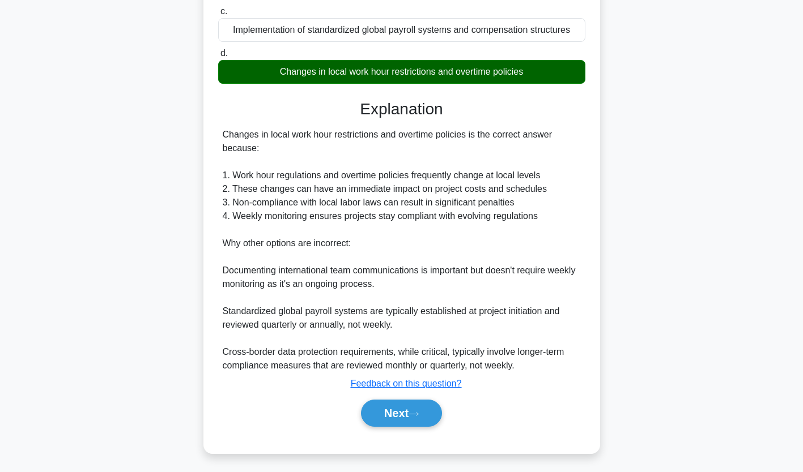
click at [400, 420] on button "Next" at bounding box center [401, 413] width 81 height 27
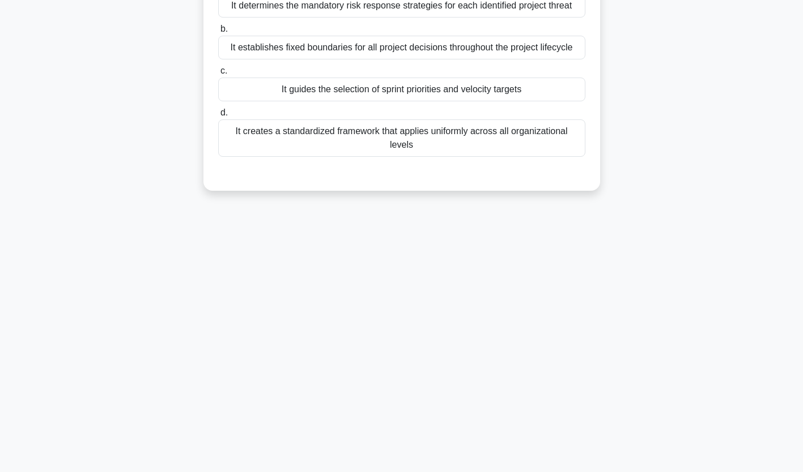
click at [177, 280] on div "84:41 Stop PMI-RMP Expert 182/200" at bounding box center [402, 184] width 748 height 566
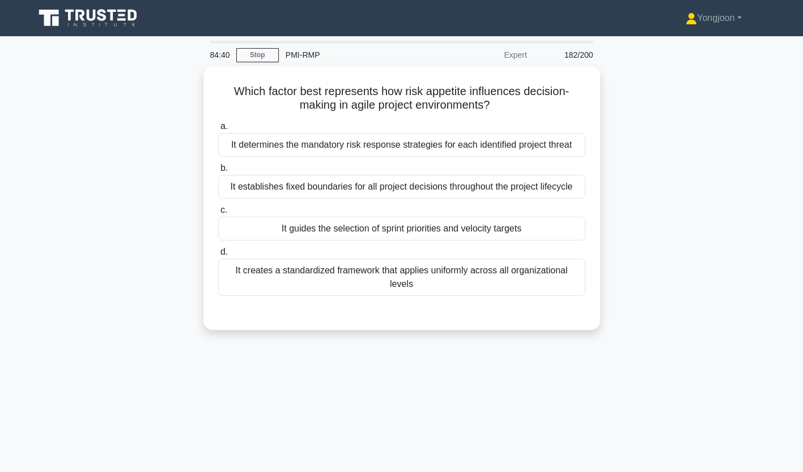
click at [356, 157] on div "a. It determines the mandatory risk response strategies for each identified pro…" at bounding box center [401, 207] width 381 height 181
click at [365, 146] on div "It determines the mandatory risk response strategies for each identified projec…" at bounding box center [401, 145] width 367 height 24
click at [218, 130] on input "a. It determines the mandatory risk response strategies for each identified pro…" at bounding box center [218, 126] width 0 height 7
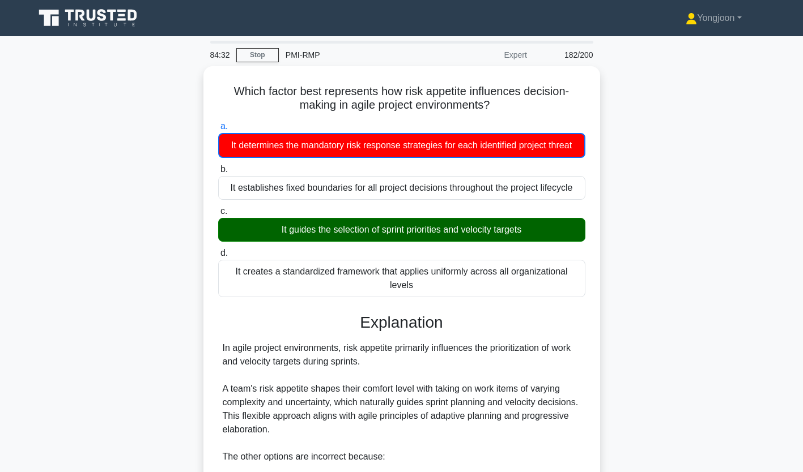
scroll to position [201, 0]
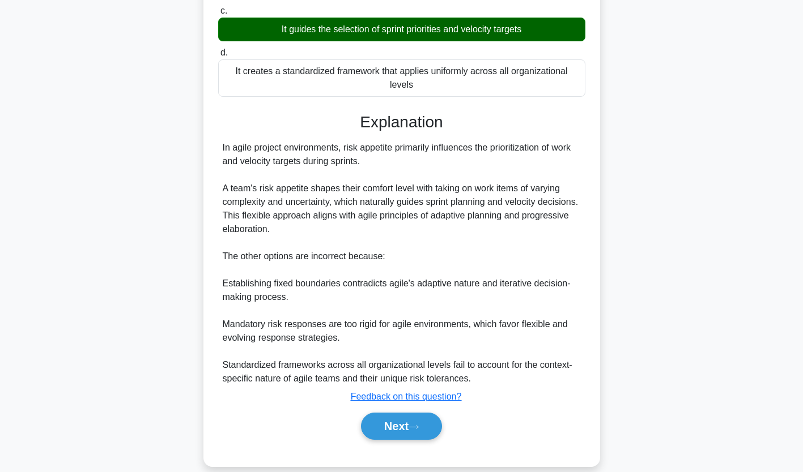
click at [401, 413] on button "Next" at bounding box center [401, 426] width 81 height 27
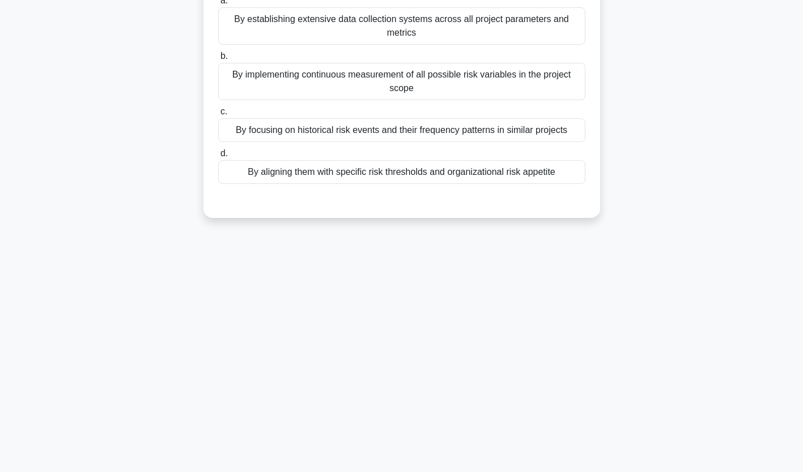
scroll to position [0, 0]
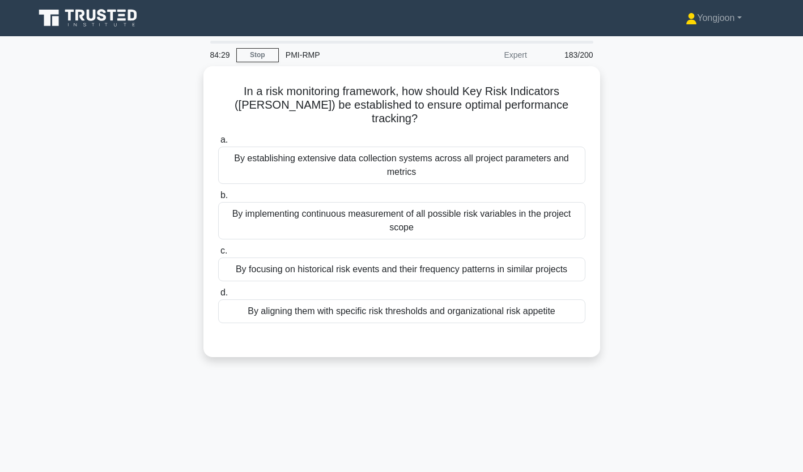
click at [397, 150] on div "By establishing extensive data collection systems across all project parameters…" at bounding box center [401, 165] width 367 height 37
click at [218, 144] on input "a. By establishing extensive data collection systems across all project paramet…" at bounding box center [218, 140] width 0 height 7
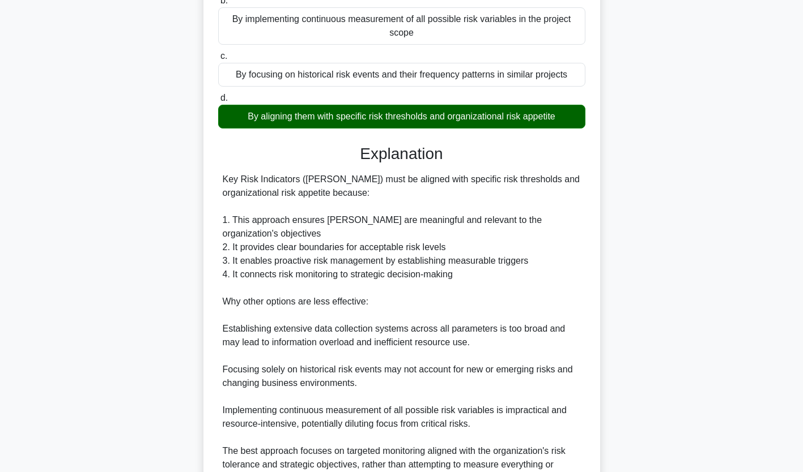
scroll to position [296, 0]
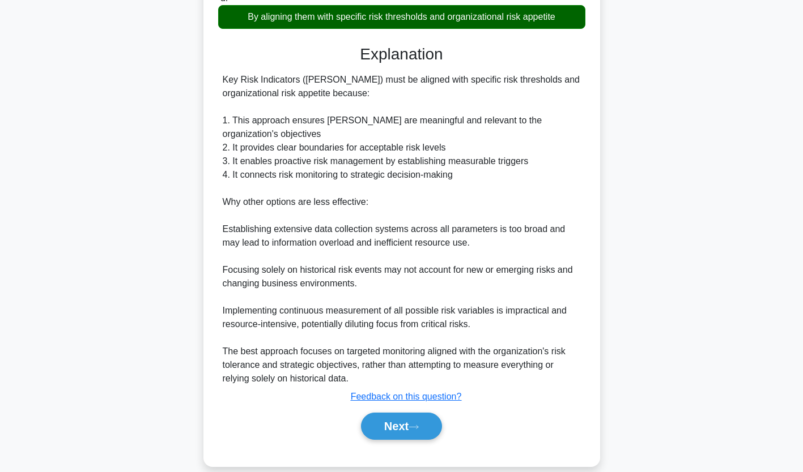
click at [384, 413] on button "Next" at bounding box center [401, 426] width 81 height 27
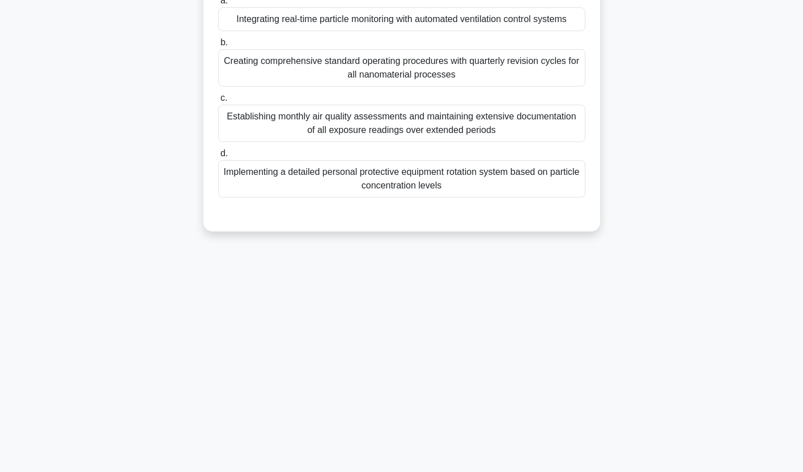
scroll to position [0, 0]
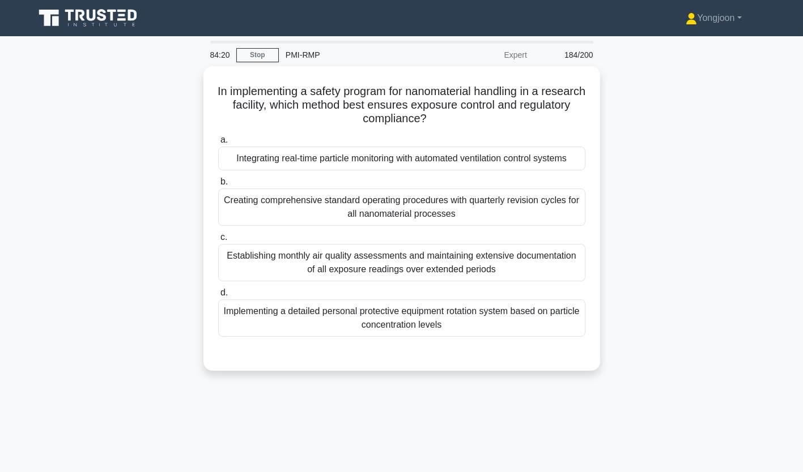
click at [383, 157] on div "Integrating real-time particle monitoring with automated ventilation control sy…" at bounding box center [401, 159] width 367 height 24
click at [218, 144] on input "a. Integrating real-time particle monitoring with automated ventilation control…" at bounding box center [218, 140] width 0 height 7
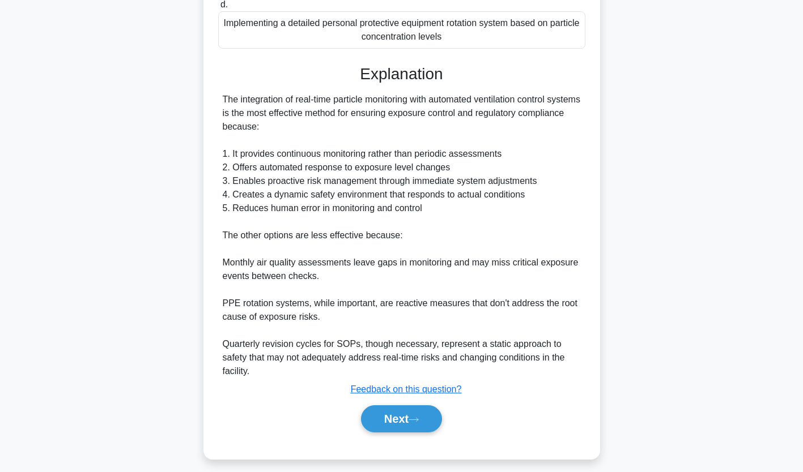
scroll to position [295, 0]
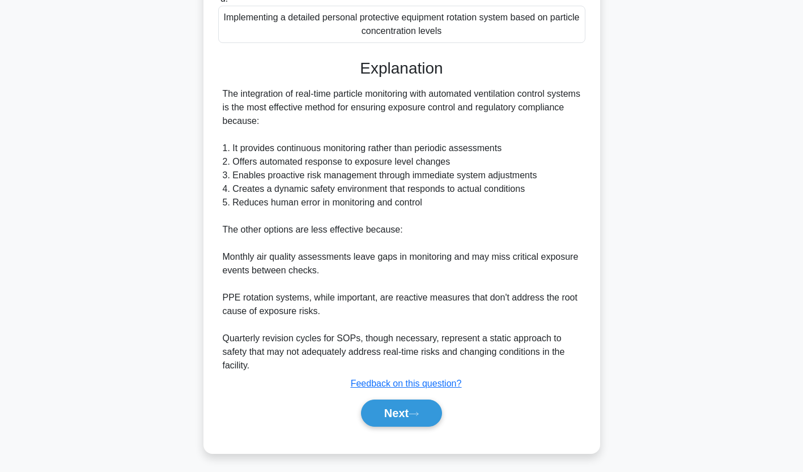
click at [398, 414] on button "Next" at bounding box center [401, 413] width 81 height 27
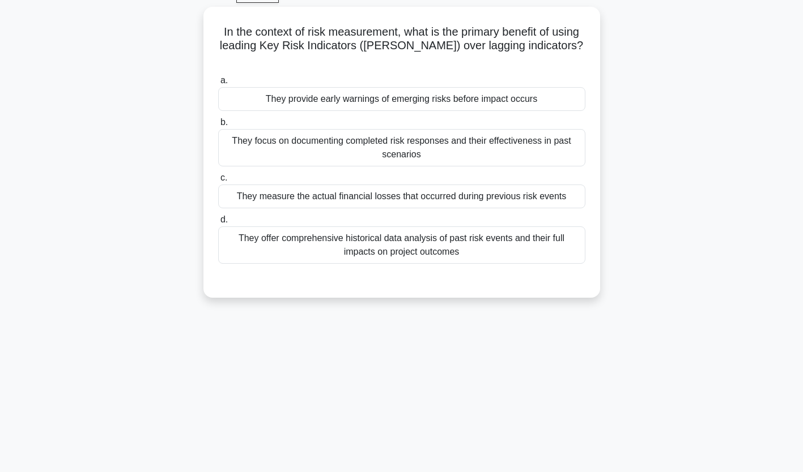
scroll to position [0, 0]
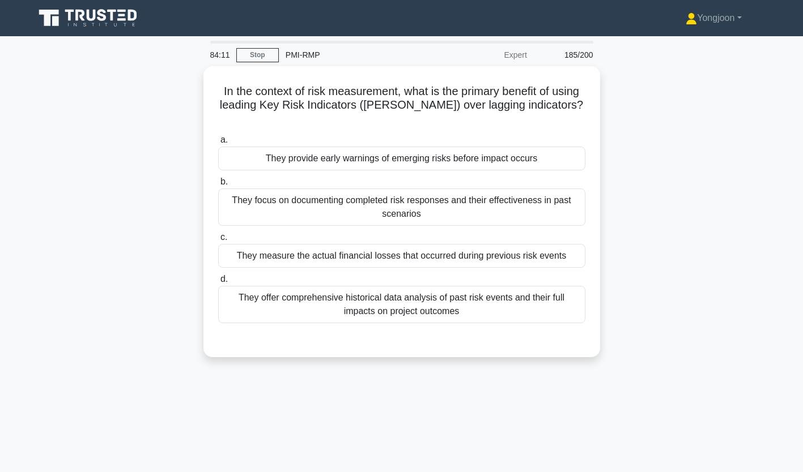
click at [343, 147] on div "They provide early warnings of emerging risks before impact occurs" at bounding box center [401, 159] width 367 height 24
click at [218, 144] on input "a. They provide early warnings of emerging risks before impact occurs" at bounding box center [218, 140] width 0 height 7
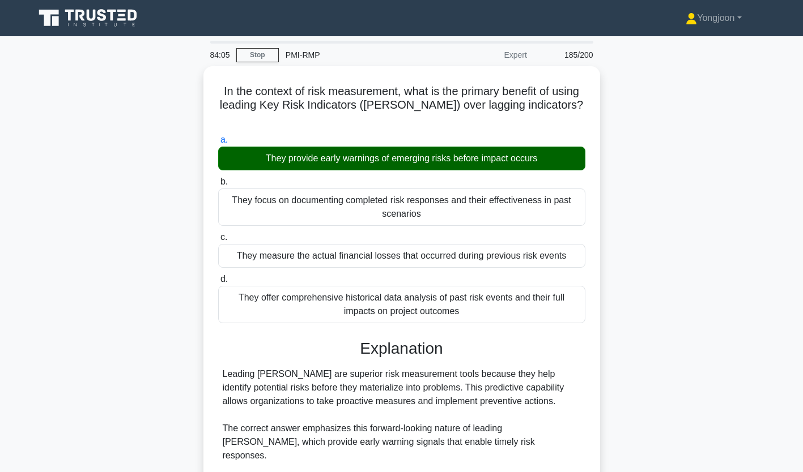
scroll to position [240, 0]
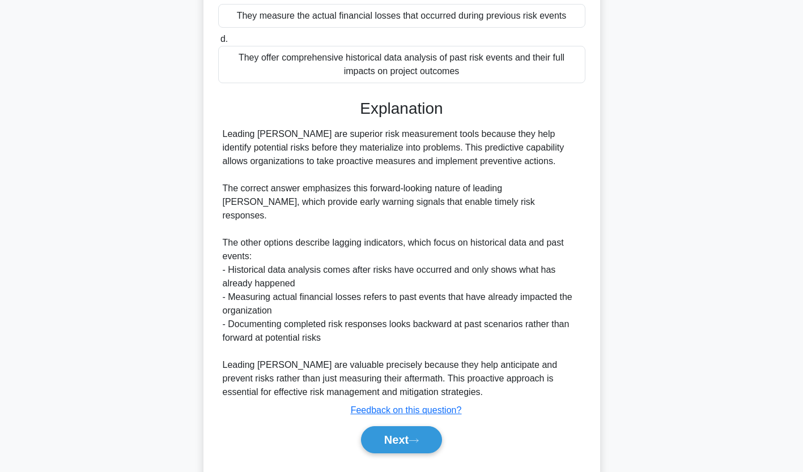
click at [400, 427] on button "Next" at bounding box center [401, 440] width 81 height 27
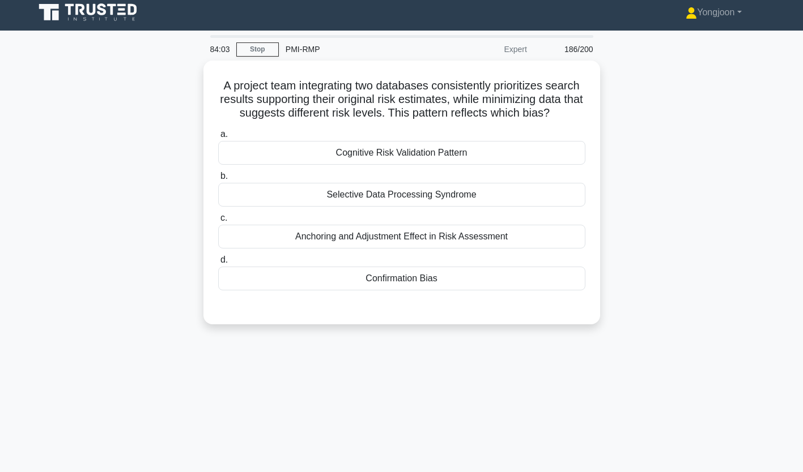
scroll to position [0, 0]
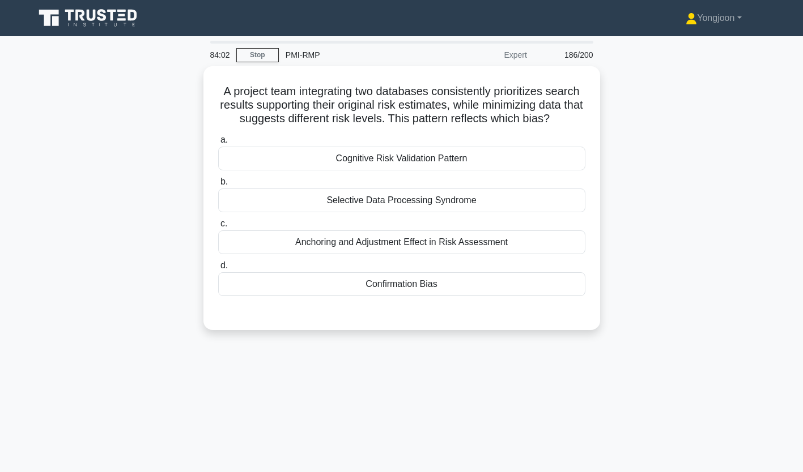
click at [342, 160] on div "Cognitive Risk Validation Pattern" at bounding box center [401, 159] width 367 height 24
click at [218, 144] on input "a. Cognitive Risk Validation Pattern" at bounding box center [218, 140] width 0 height 7
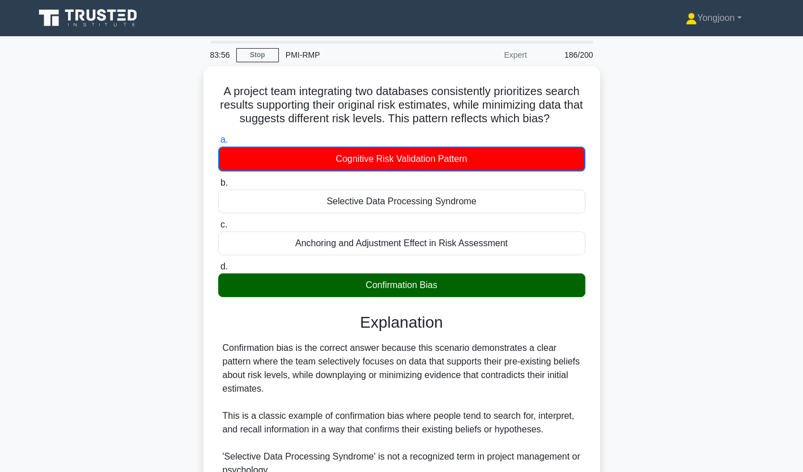
scroll to position [187, 0]
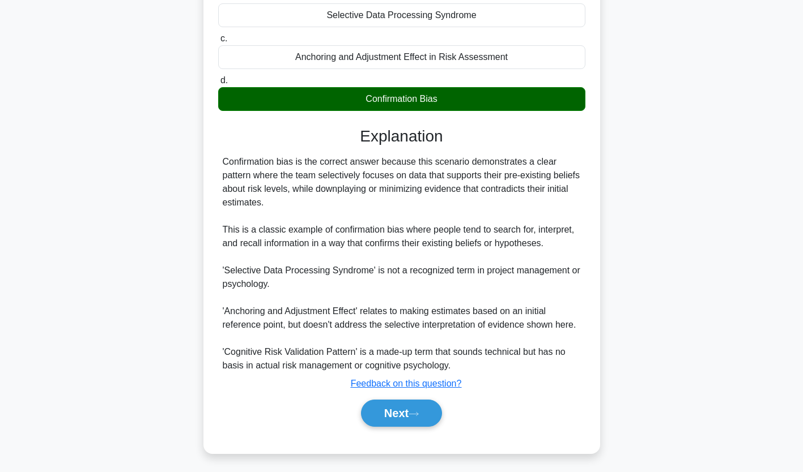
click at [411, 418] on button "Next" at bounding box center [401, 413] width 81 height 27
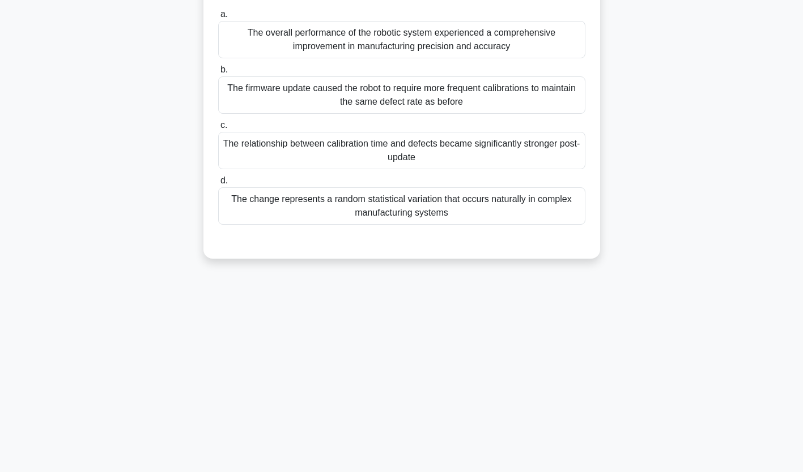
scroll to position [0, 0]
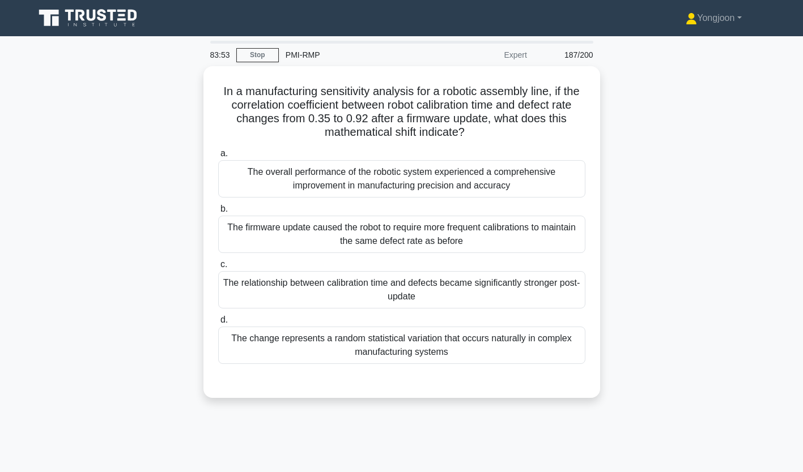
click at [383, 168] on div "The overall performance of the robotic system experienced a comprehensive impro…" at bounding box center [401, 178] width 367 height 37
click at [218, 157] on input "a. The overall performance of the robotic system experienced a comprehensive im…" at bounding box center [218, 153] width 0 height 7
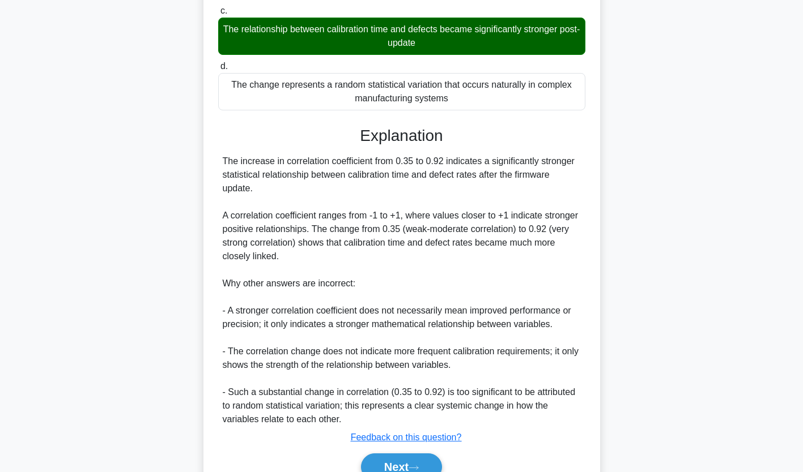
scroll to position [309, 0]
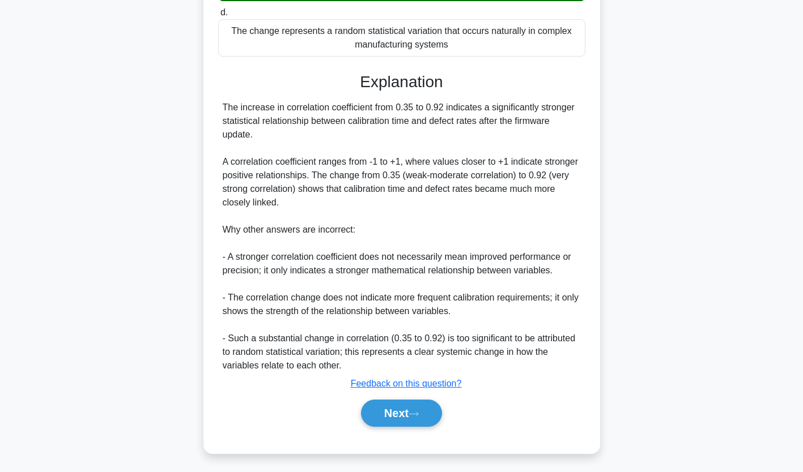
click at [411, 402] on button "Next" at bounding box center [401, 413] width 81 height 27
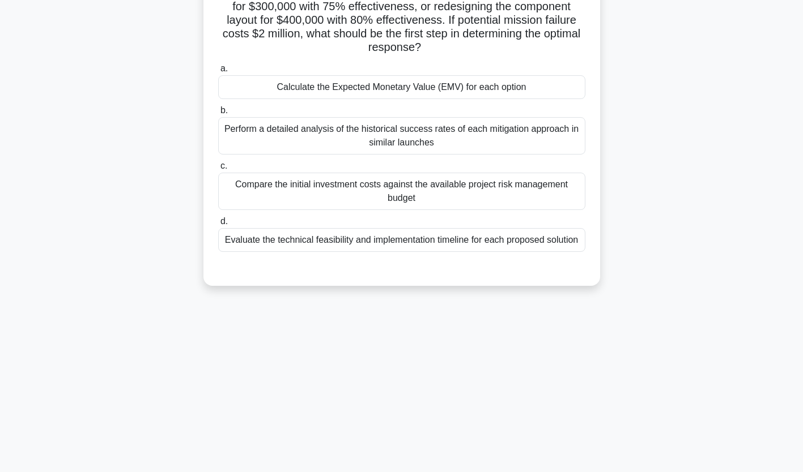
scroll to position [0, 0]
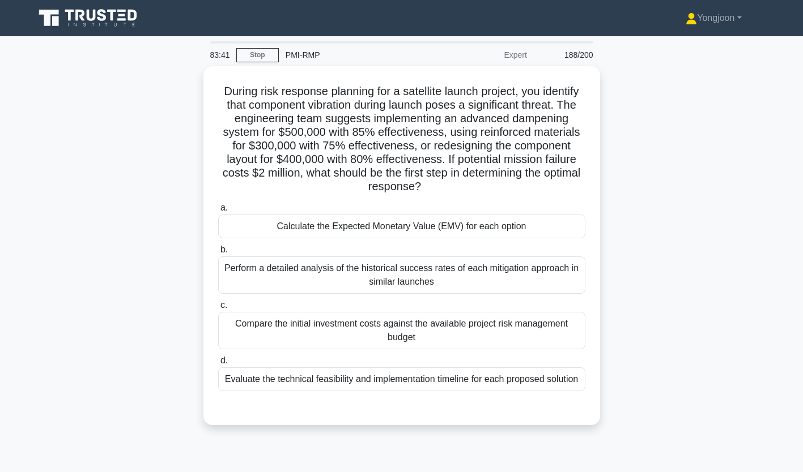
click at [376, 220] on div "Calculate the Expected Monetary Value (EMV) for each option" at bounding box center [401, 227] width 367 height 24
click at [218, 212] on input "a. Calculate the Expected Monetary Value (EMV) for each option" at bounding box center [218, 207] width 0 height 7
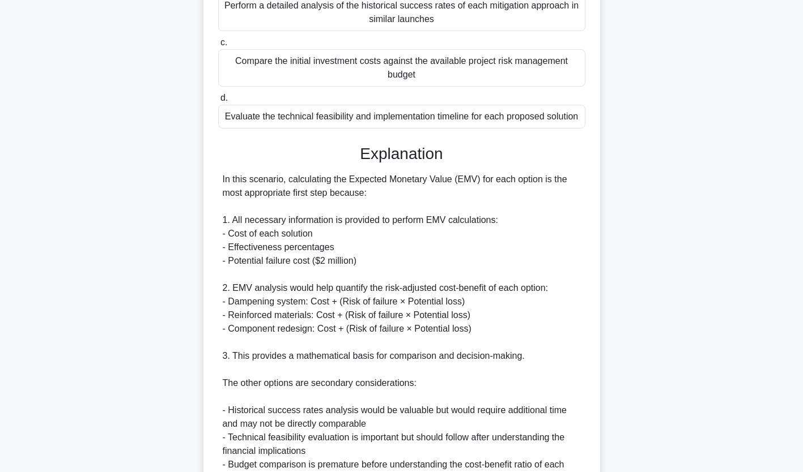
scroll to position [417, 0]
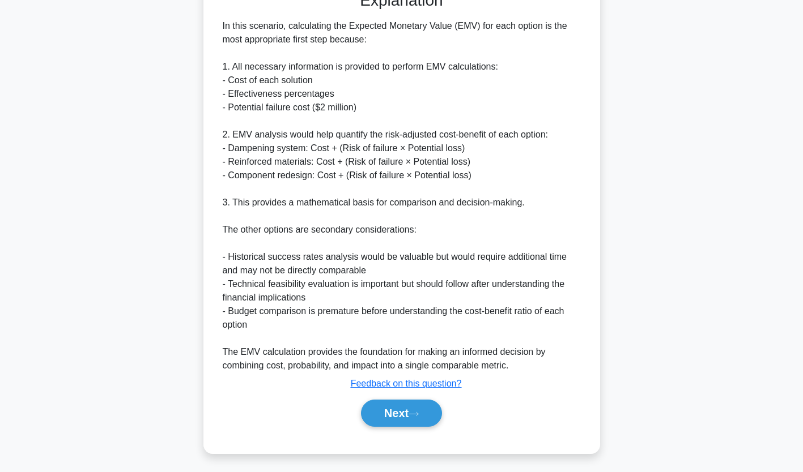
click at [403, 409] on button "Next" at bounding box center [401, 413] width 81 height 27
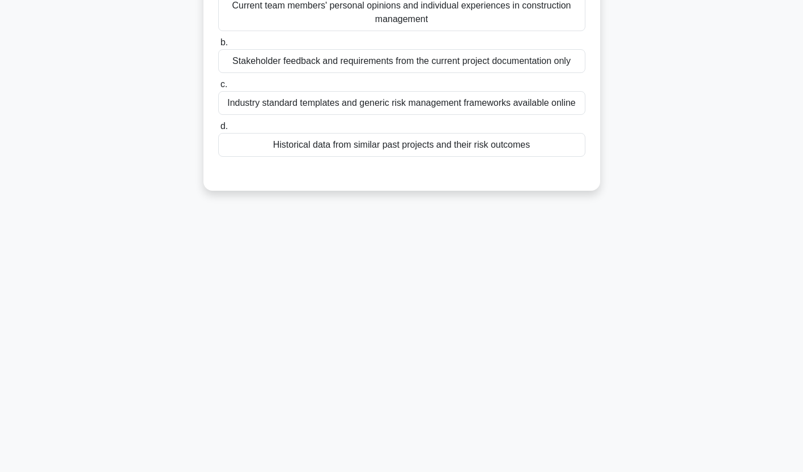
scroll to position [0, 0]
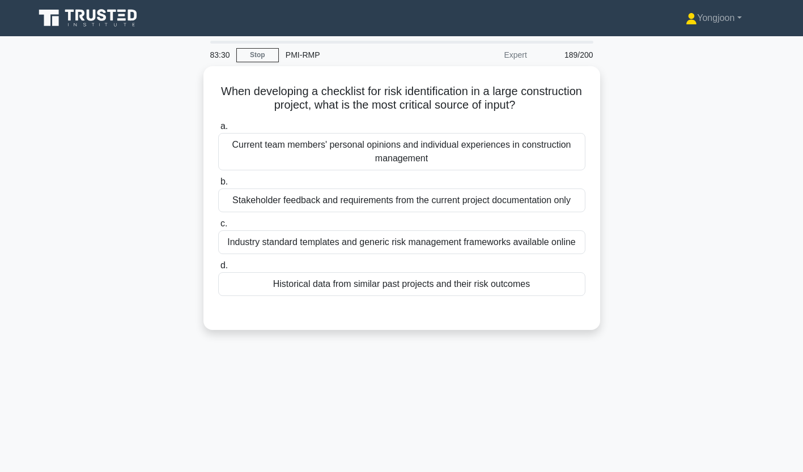
click at [352, 146] on div "Current team members' personal opinions and individual experiences in construct…" at bounding box center [401, 151] width 367 height 37
click at [218, 130] on input "a. Current team members' personal opinions and individual experiences in constr…" at bounding box center [218, 126] width 0 height 7
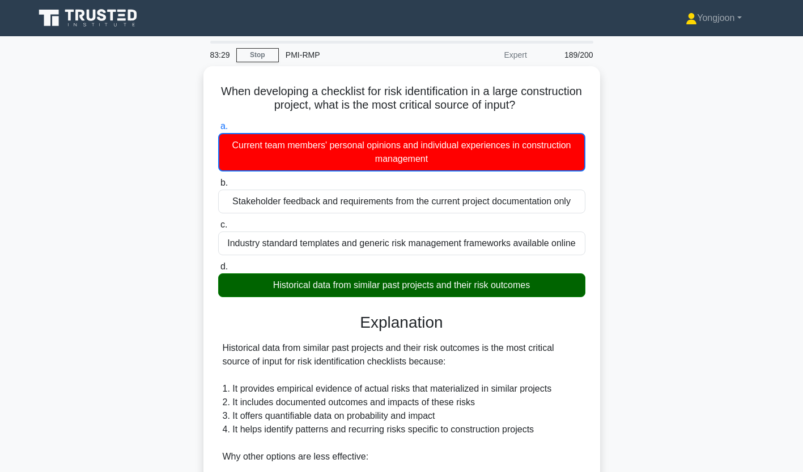
click at [211, 145] on div "a. Current team members' personal opinions and individual experiences in constr…" at bounding box center [401, 146] width 381 height 52
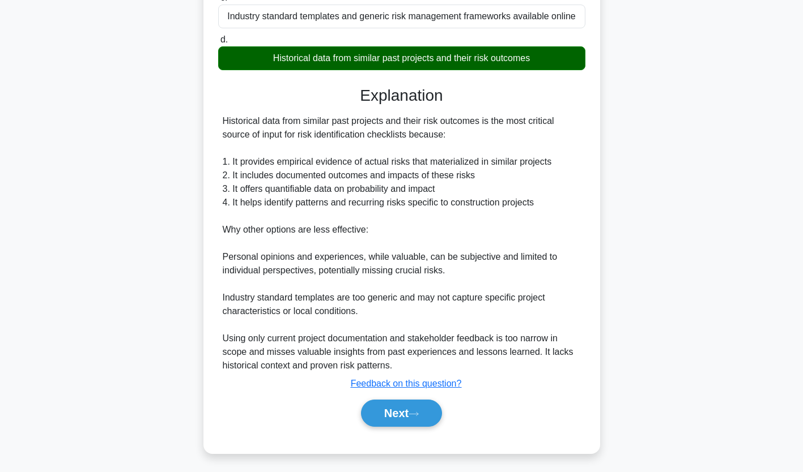
click at [412, 411] on icon at bounding box center [413, 414] width 10 height 6
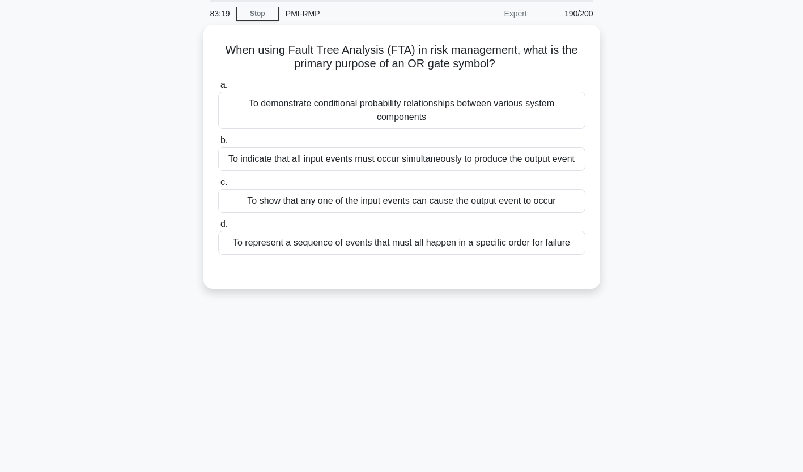
scroll to position [0, 0]
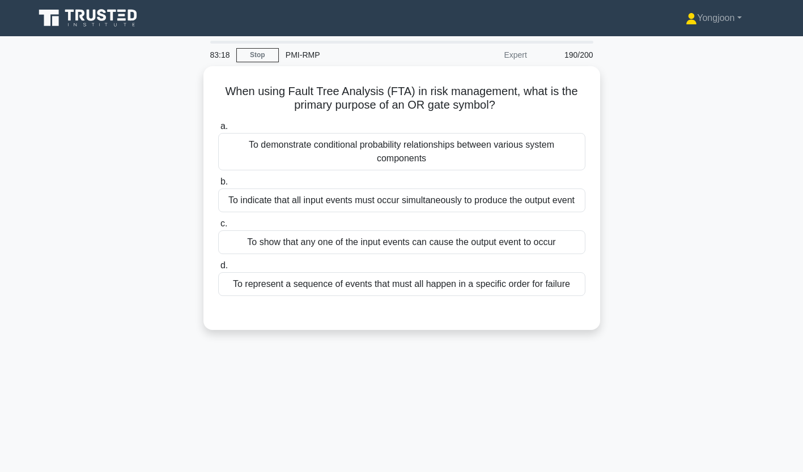
click at [342, 151] on div "To demonstrate conditional probability relationships between various system com…" at bounding box center [401, 151] width 367 height 37
click at [218, 130] on input "a. To demonstrate conditional probability relationships between various system …" at bounding box center [218, 126] width 0 height 7
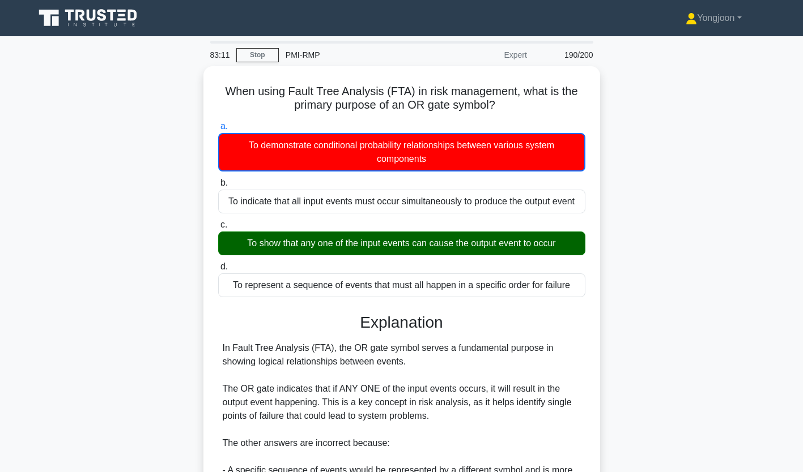
scroll to position [187, 0]
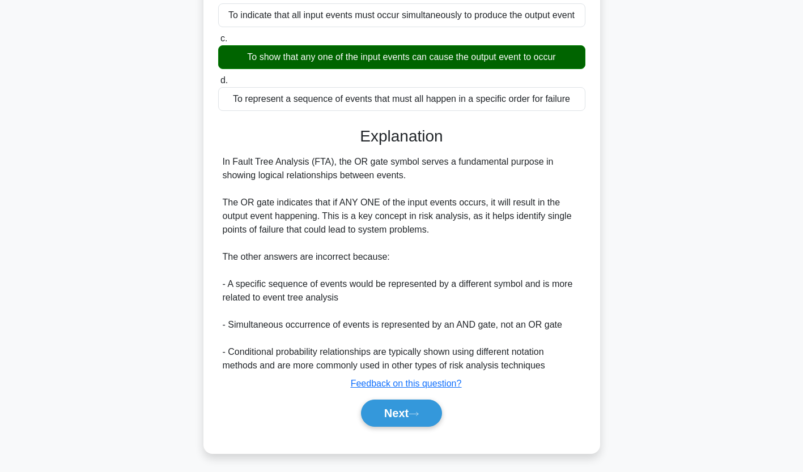
click at [415, 400] on button "Next" at bounding box center [401, 413] width 81 height 27
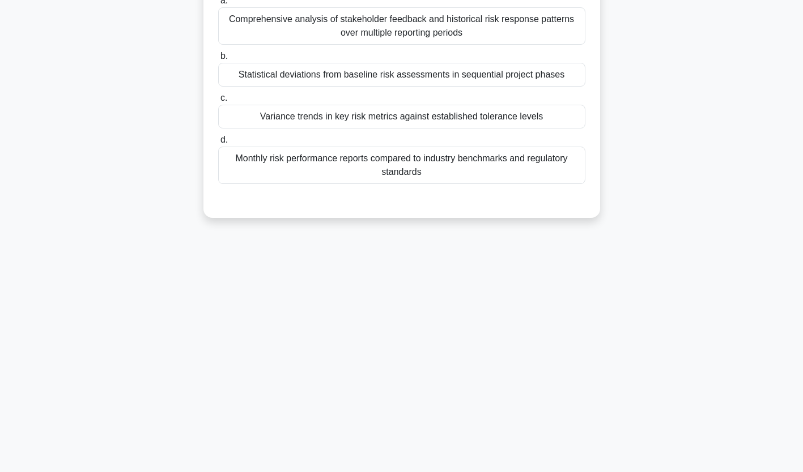
scroll to position [0, 0]
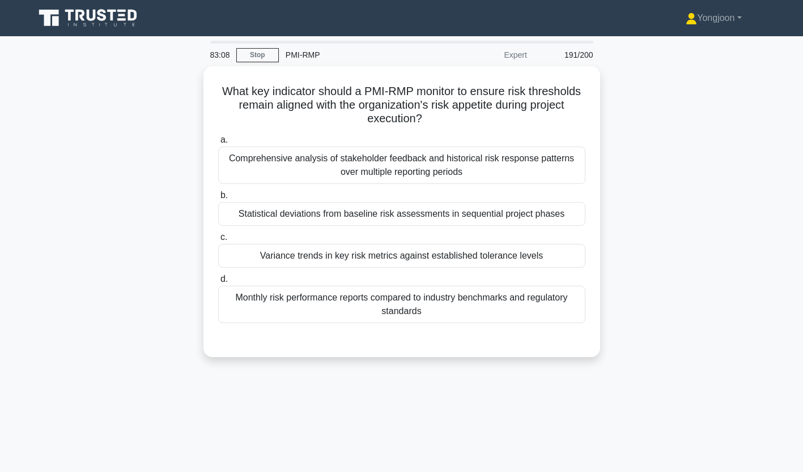
click at [374, 167] on div "Comprehensive analysis of stakeholder feedback and historical risk response pat…" at bounding box center [401, 165] width 367 height 37
click at [218, 144] on input "a. Comprehensive analysis of stakeholder feedback and historical risk response …" at bounding box center [218, 140] width 0 height 7
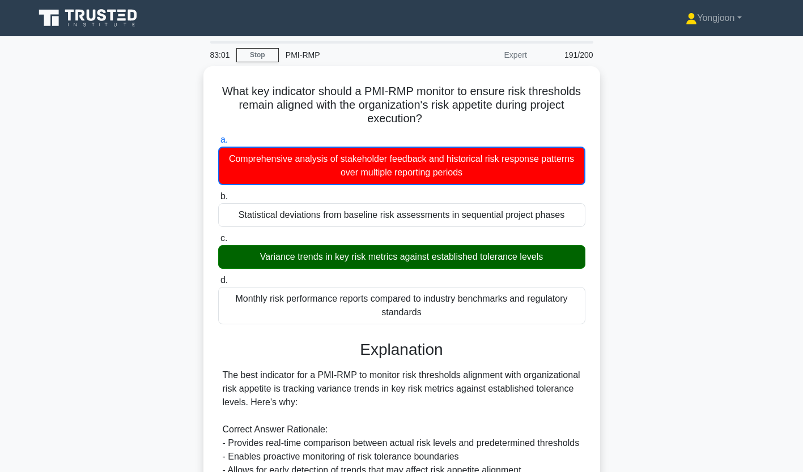
drag, startPoint x: 596, startPoint y: 330, endPoint x: 542, endPoint y: 338, distance: 54.3
click at [542, 338] on div "a. Comprehensive analysis of stakeholder feedback and historical risk response …" at bounding box center [401, 440] width 369 height 619
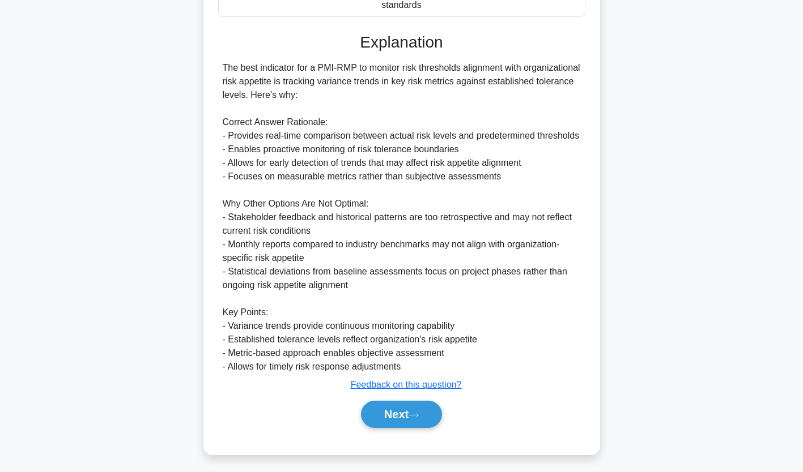
scroll to position [309, 0]
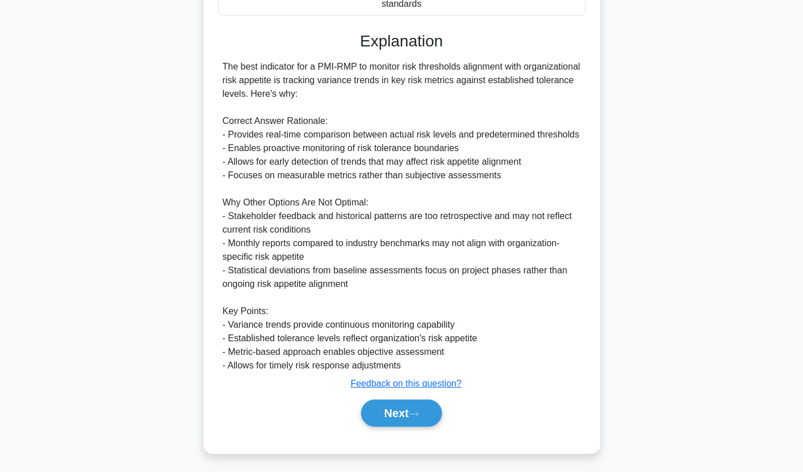
click at [395, 412] on button "Next" at bounding box center [401, 413] width 81 height 27
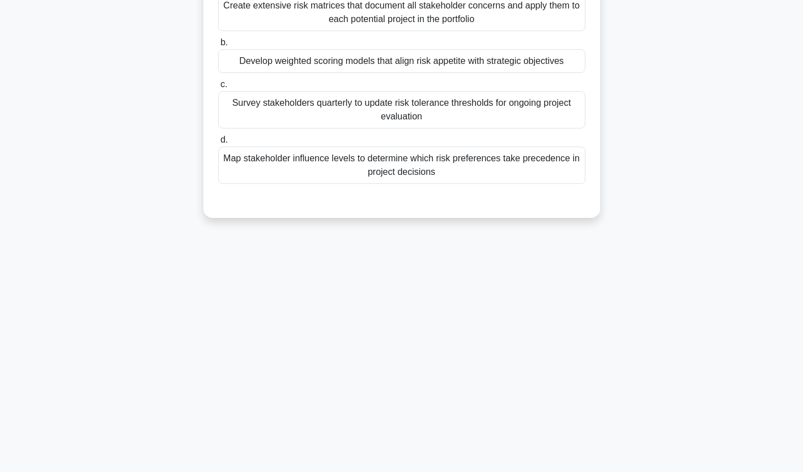
scroll to position [0, 0]
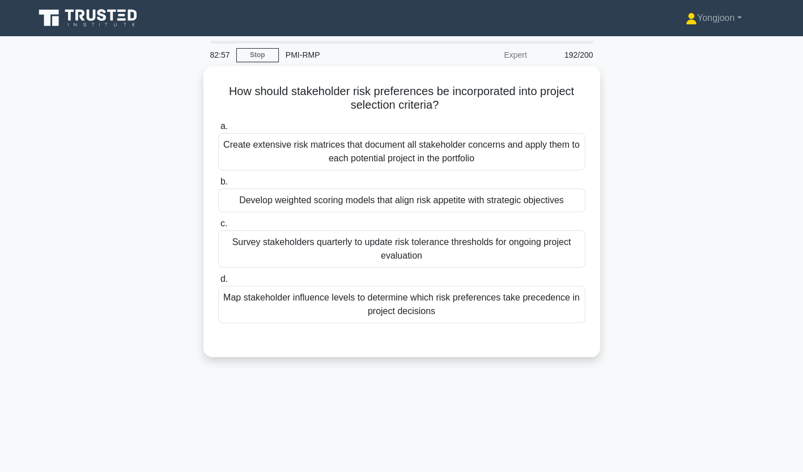
click at [345, 163] on div "Create extensive risk matrices that document all stakeholder concerns and apply…" at bounding box center [401, 151] width 367 height 37
click at [218, 130] on input "a. Create extensive risk matrices that document all stakeholder concerns and ap…" at bounding box center [218, 126] width 0 height 7
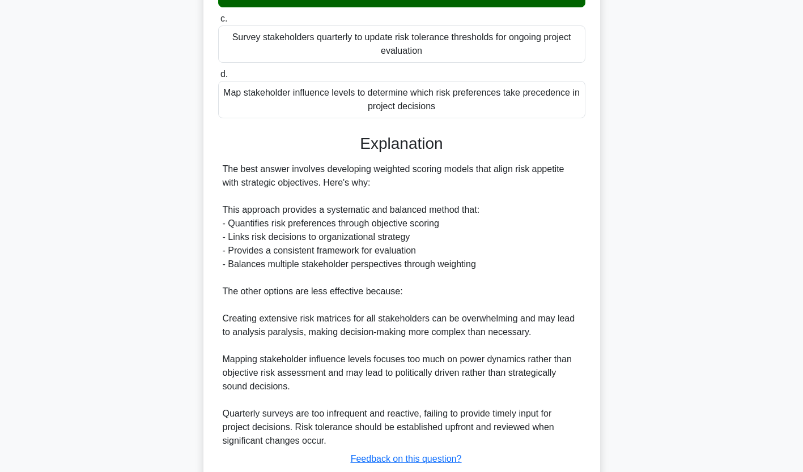
scroll to position [282, 0]
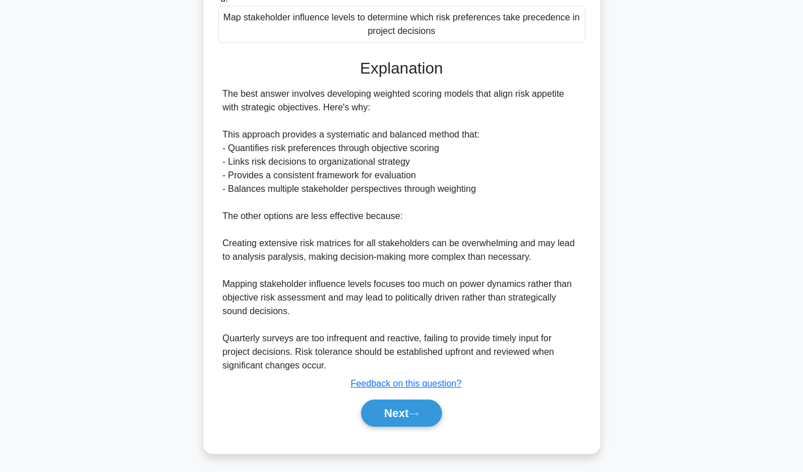
click at [407, 408] on button "Next" at bounding box center [401, 413] width 81 height 27
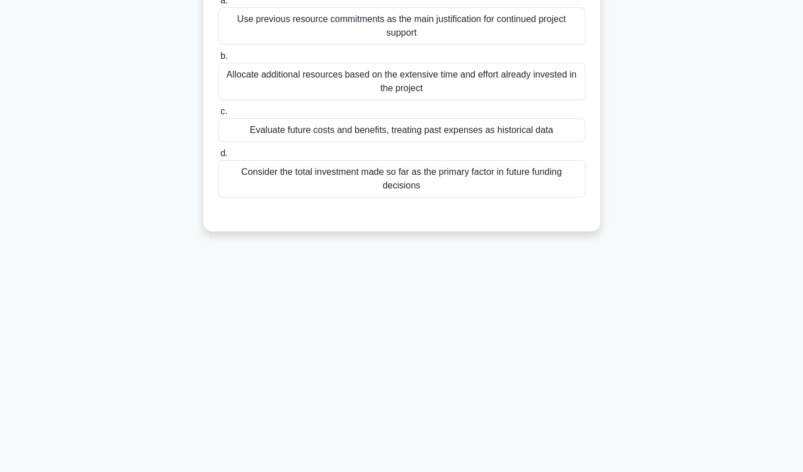
scroll to position [0, 0]
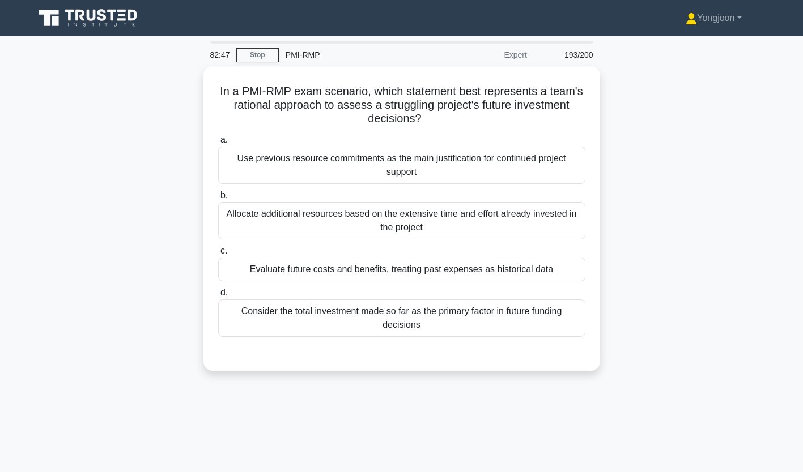
click at [329, 163] on div "Use previous resource commitments as the main justification for continued proje…" at bounding box center [401, 165] width 367 height 37
click at [218, 144] on input "a. Use previous resource commitments as the main justification for continued pr…" at bounding box center [218, 140] width 0 height 7
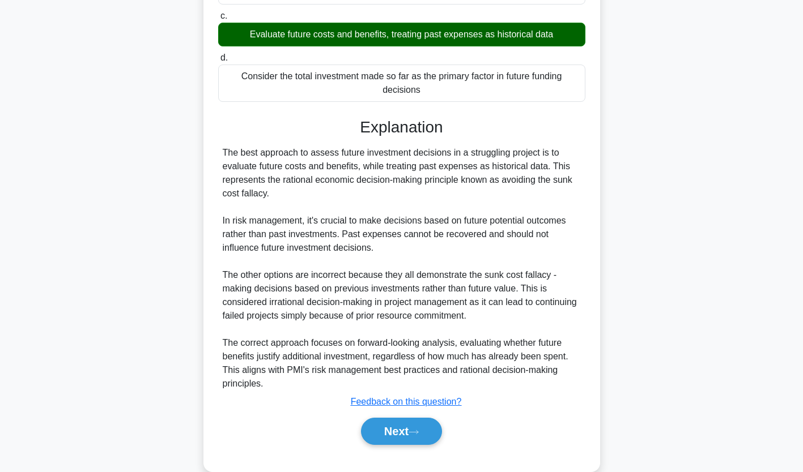
scroll to position [255, 0]
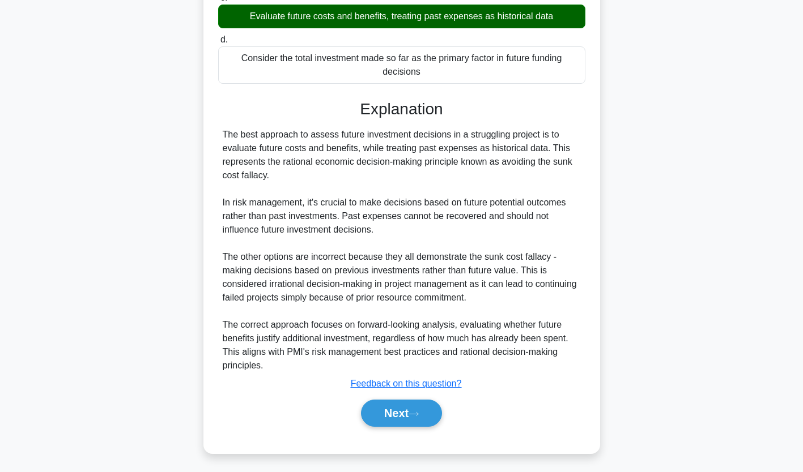
click at [407, 407] on button "Next" at bounding box center [401, 413] width 81 height 27
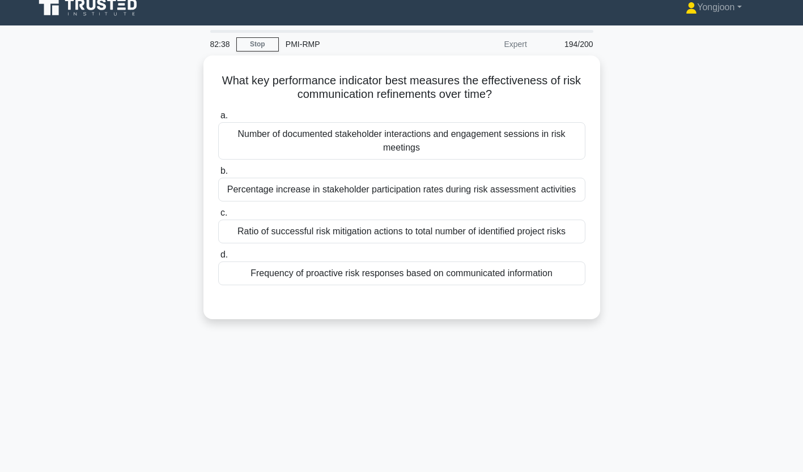
scroll to position [0, 0]
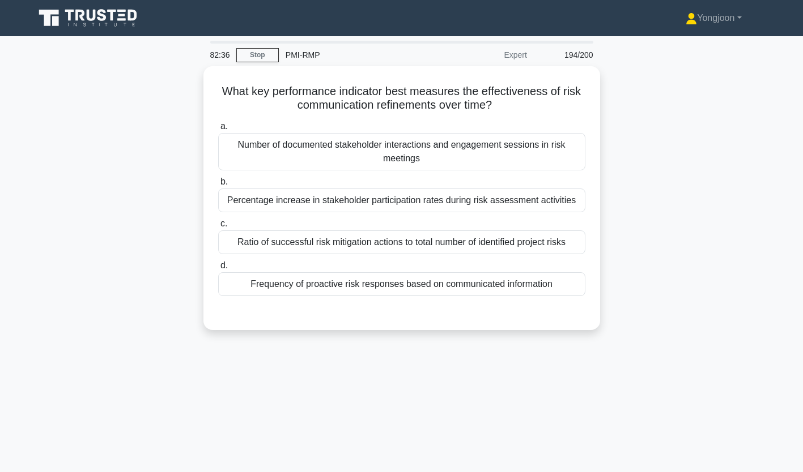
click at [366, 144] on div "Number of documented stakeholder interactions and engagement sessions in risk m…" at bounding box center [401, 151] width 367 height 37
click at [218, 130] on input "a. Number of documented stakeholder interactions and engagement sessions in ris…" at bounding box center [218, 126] width 0 height 7
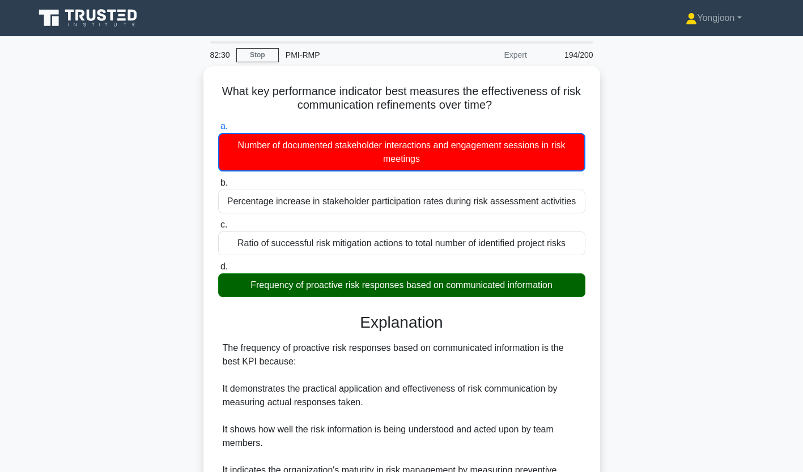
scroll to position [268, 0]
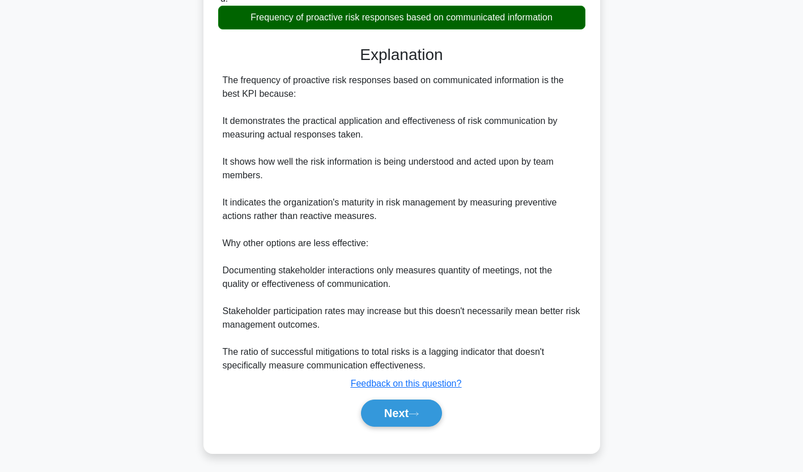
click at [405, 415] on button "Next" at bounding box center [401, 413] width 81 height 27
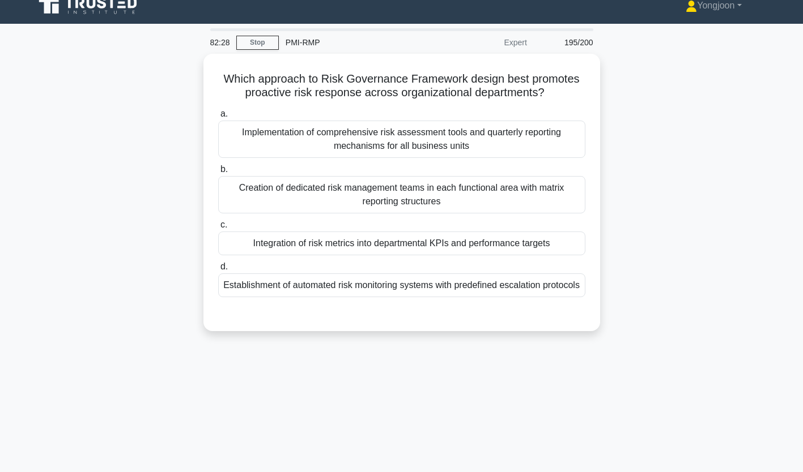
scroll to position [12, 0]
click at [317, 140] on div "Implementation of comprehensive risk assessment tools and quarterly reporting m…" at bounding box center [401, 139] width 367 height 37
click at [218, 118] on input "a. Implementation of comprehensive risk assessment tools and quarterly reportin…" at bounding box center [218, 114] width 0 height 7
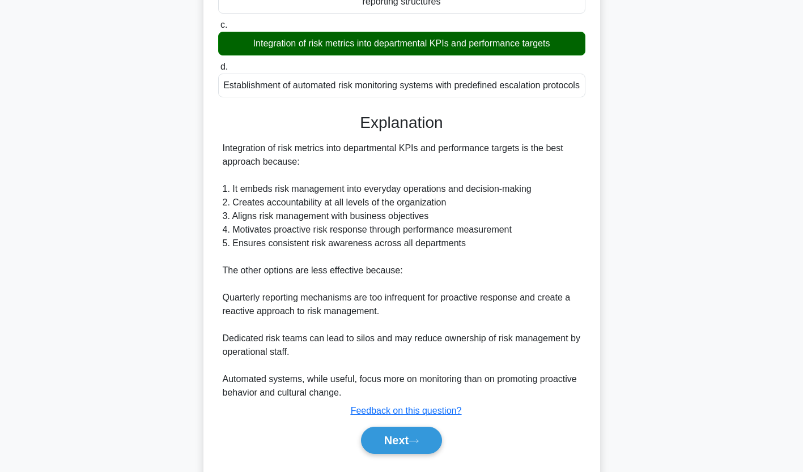
scroll to position [255, 0]
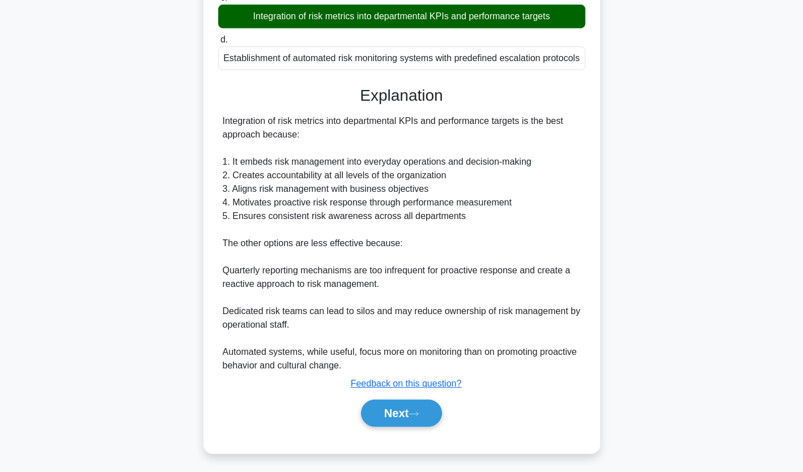
click at [416, 408] on button "Next" at bounding box center [401, 413] width 81 height 27
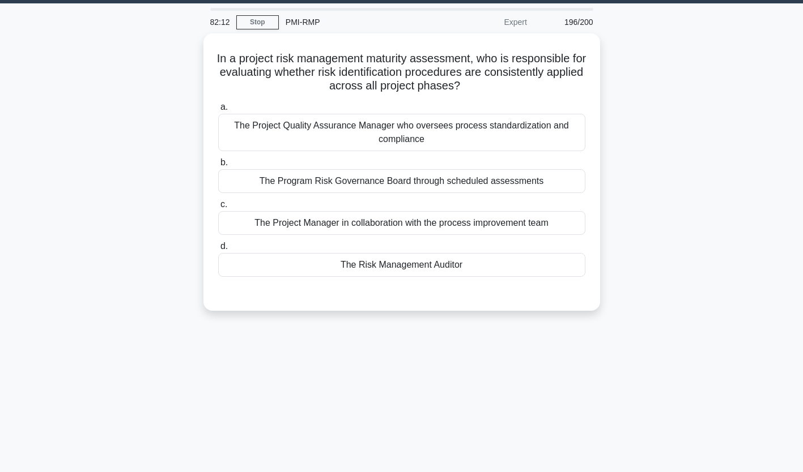
scroll to position [27, 0]
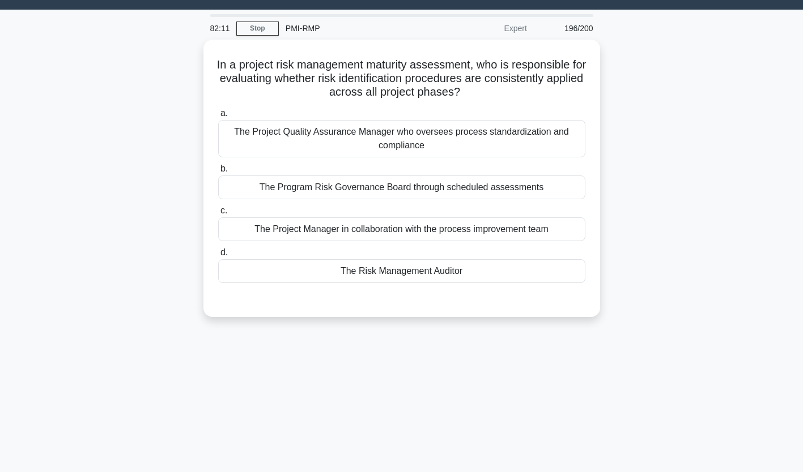
click at [323, 142] on div "The Project Quality Assurance Manager who oversees process standardization and …" at bounding box center [401, 138] width 367 height 37
click at [218, 117] on input "a. The Project Quality Assurance Manager who oversees process standardization a…" at bounding box center [218, 113] width 0 height 7
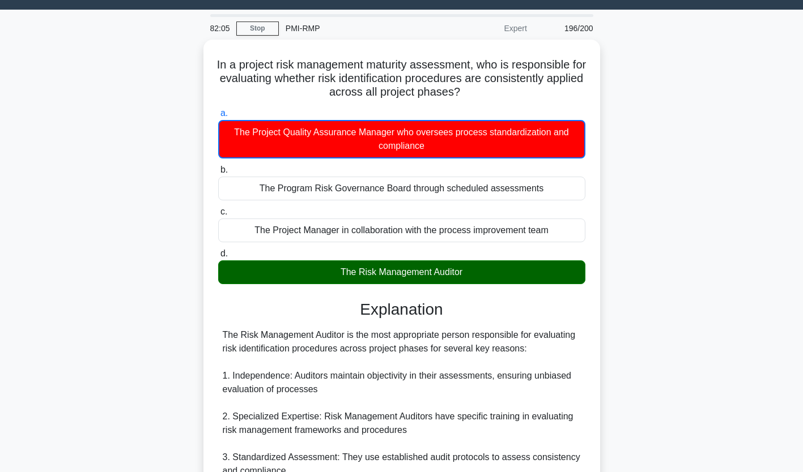
scroll to position [323, 0]
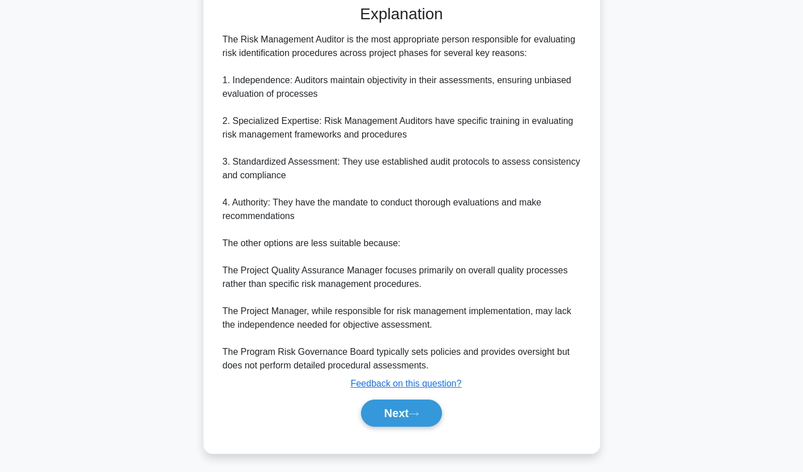
click at [394, 403] on button "Next" at bounding box center [401, 413] width 81 height 27
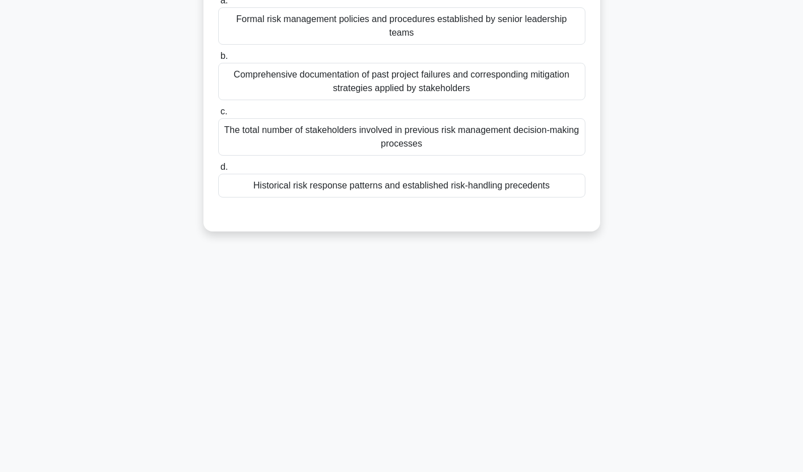
scroll to position [0, 0]
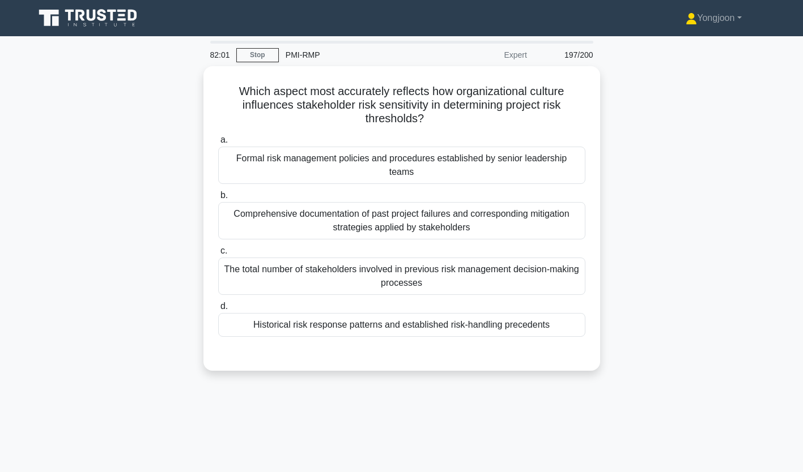
click at [353, 158] on div "Formal risk management policies and procedures established by senior leadership…" at bounding box center [401, 165] width 367 height 37
click at [218, 144] on input "a. Formal risk management policies and procedures established by senior leaders…" at bounding box center [218, 140] width 0 height 7
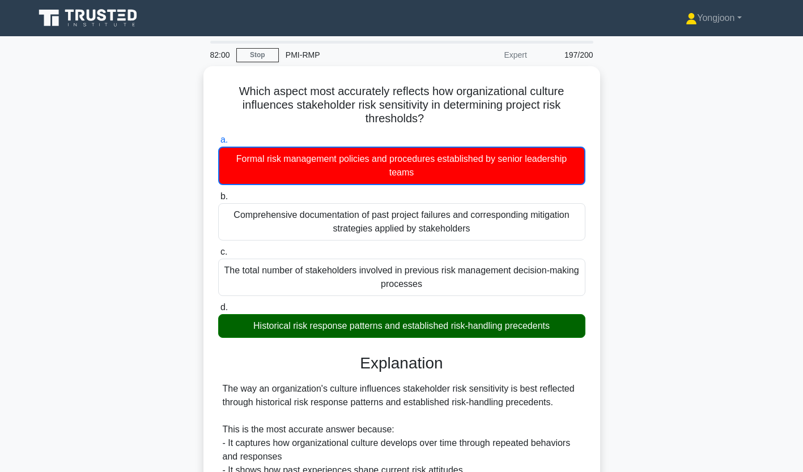
click at [214, 170] on div "a. Formal risk management policies and procedures established by senior leaders…" at bounding box center [401, 159] width 381 height 52
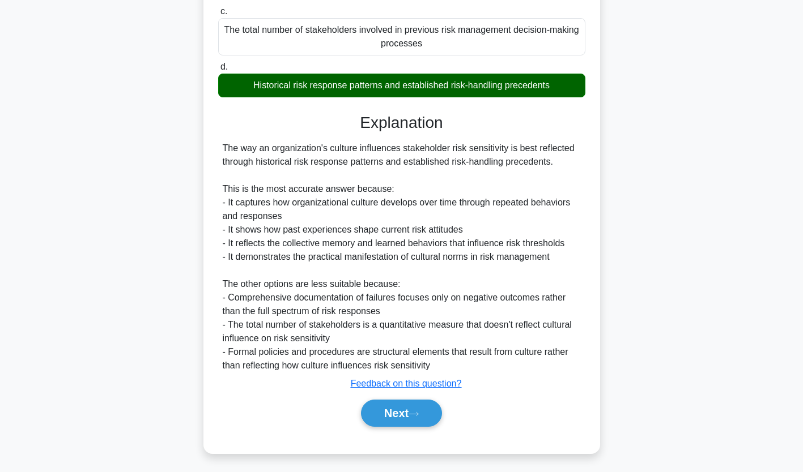
click at [388, 406] on button "Next" at bounding box center [401, 413] width 81 height 27
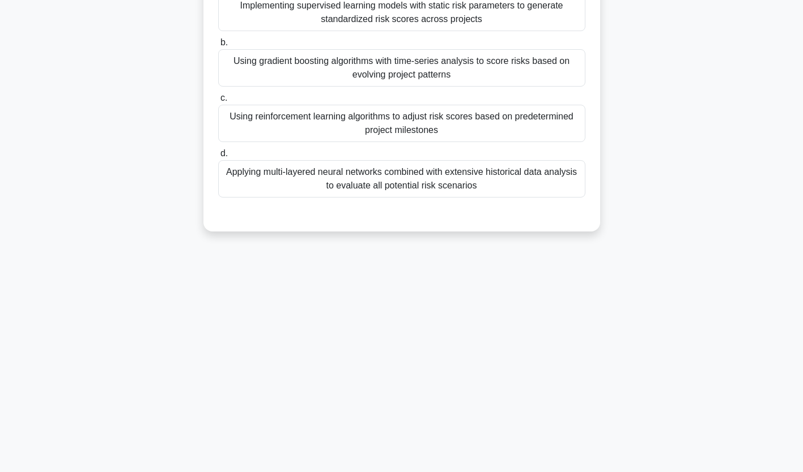
scroll to position [0, 0]
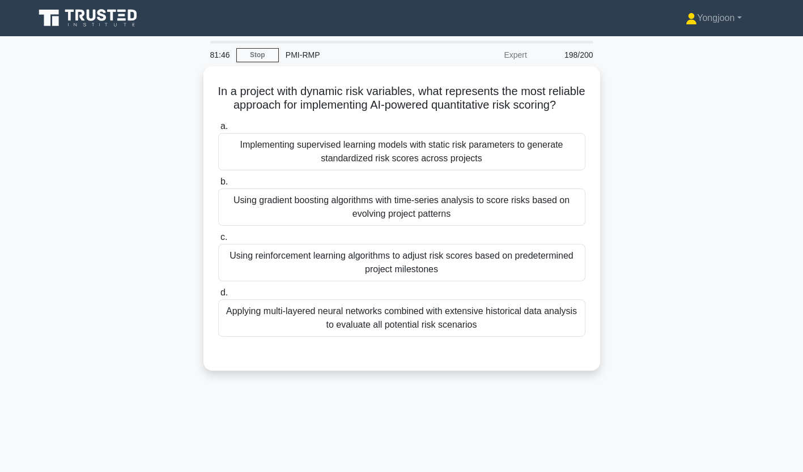
click at [305, 148] on div "Implementing supervised learning models with static risk parameters to generate…" at bounding box center [401, 151] width 367 height 37
click at [218, 130] on input "a. Implementing supervised learning models with static risk parameters to gener…" at bounding box center [218, 126] width 0 height 7
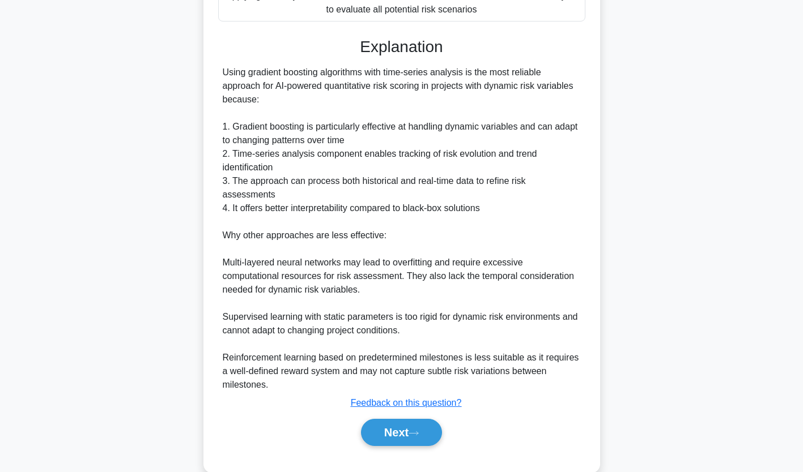
scroll to position [336, 0]
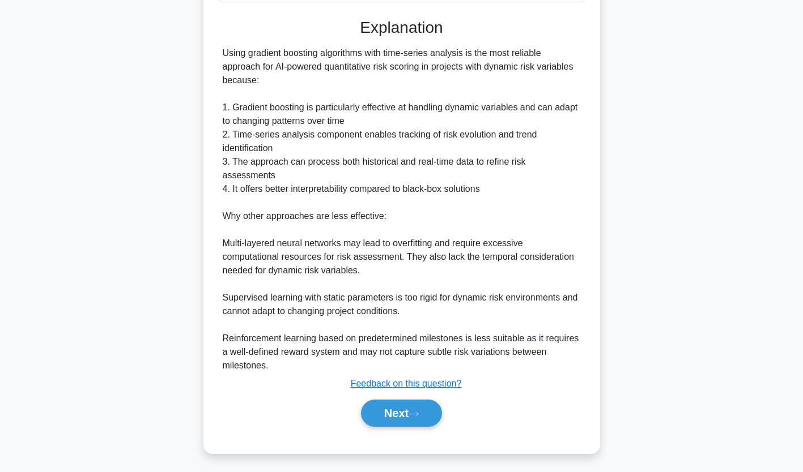
click at [410, 412] on button "Next" at bounding box center [401, 413] width 81 height 27
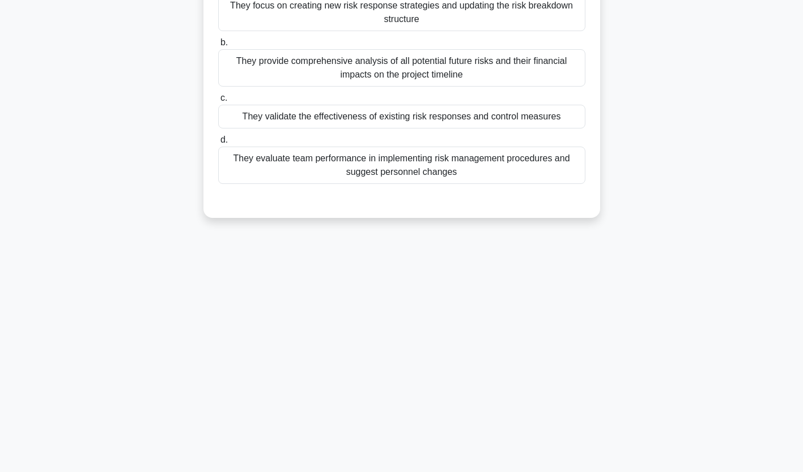
scroll to position [0, 0]
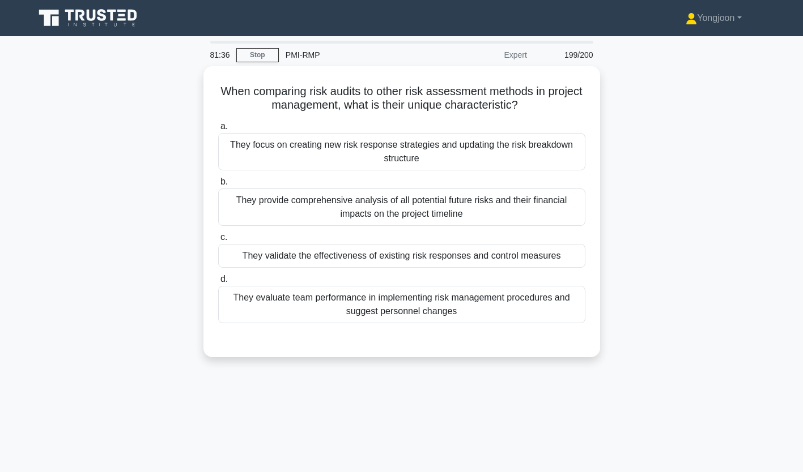
click at [325, 144] on div "They focus on creating new risk response strategies and updating the risk break…" at bounding box center [401, 151] width 367 height 37
click at [218, 130] on input "a. They focus on creating new risk response strategies and updating the risk br…" at bounding box center [218, 126] width 0 height 7
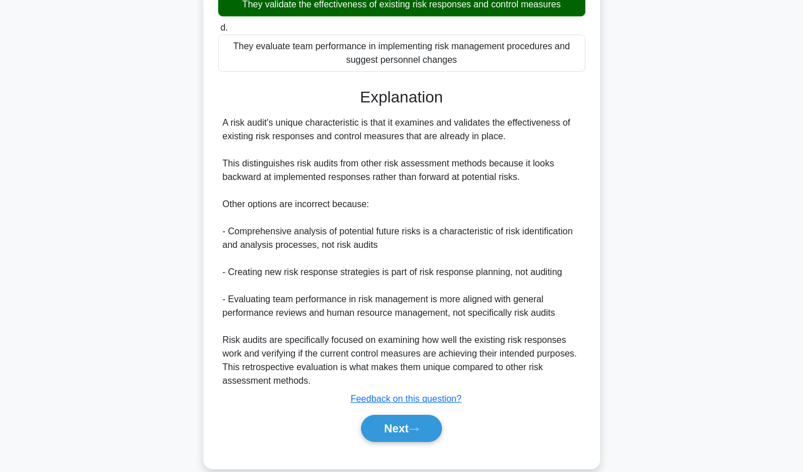
scroll to position [268, 0]
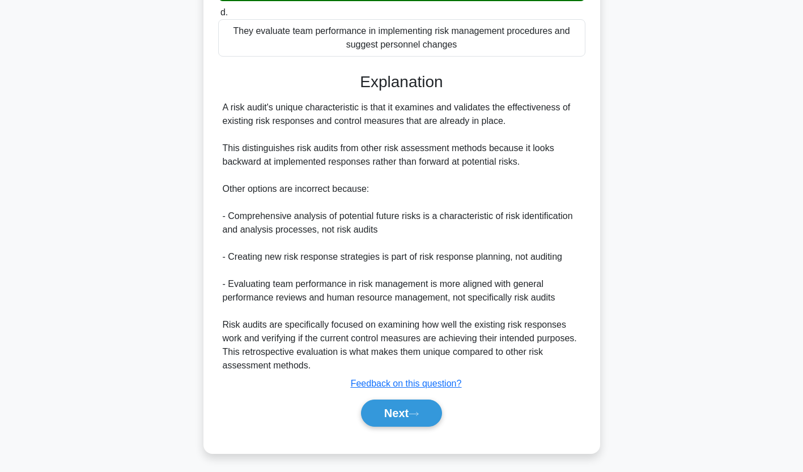
click at [399, 414] on button "Next" at bounding box center [401, 413] width 81 height 27
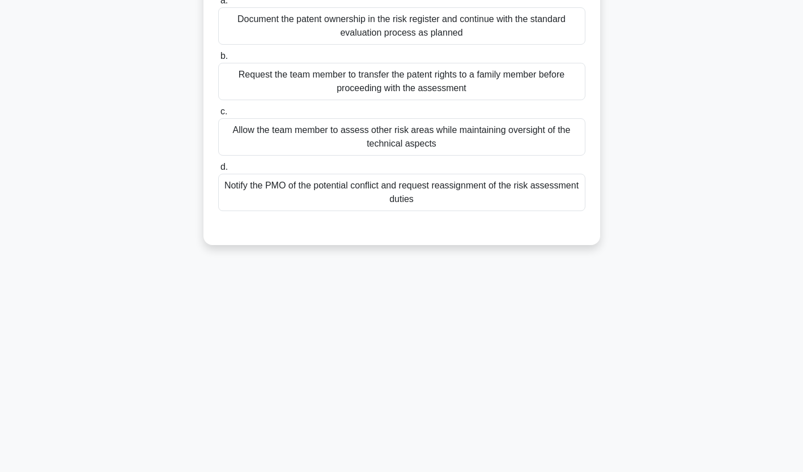
scroll to position [0, 0]
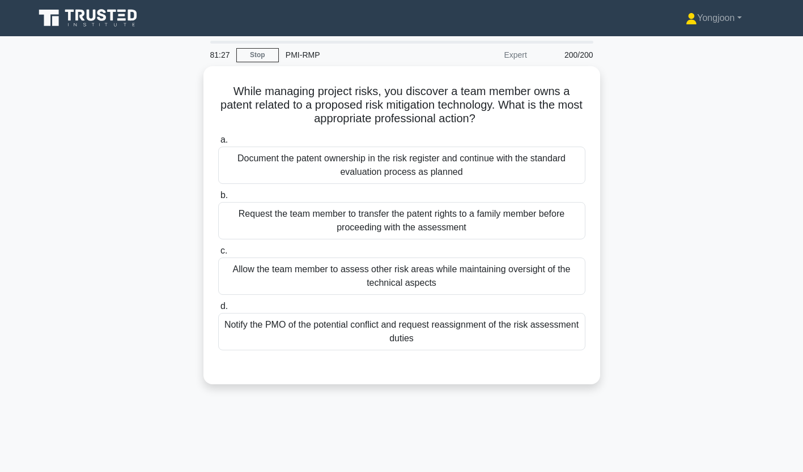
click at [318, 168] on div "Document the patent ownership in the risk register and continue with the standa…" at bounding box center [401, 165] width 367 height 37
click at [218, 144] on input "a. Document the patent ownership in the risk register and continue with the sta…" at bounding box center [218, 140] width 0 height 7
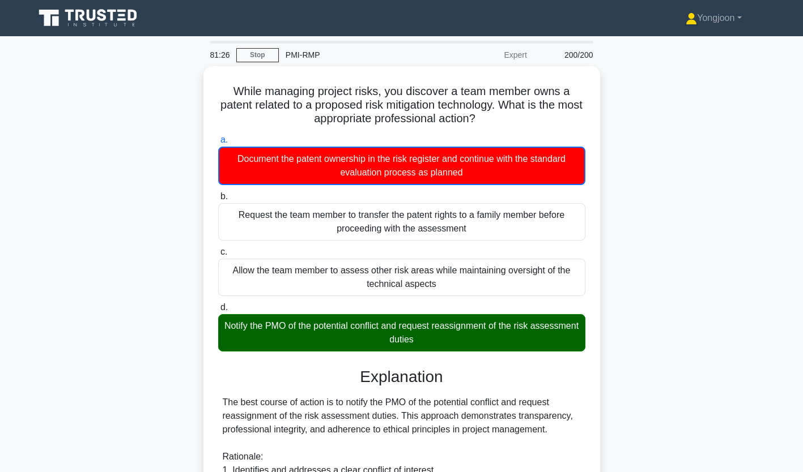
click at [205, 150] on div "While managing project risks, you discover a team member owns a patent related …" at bounding box center [401, 393] width 397 height 655
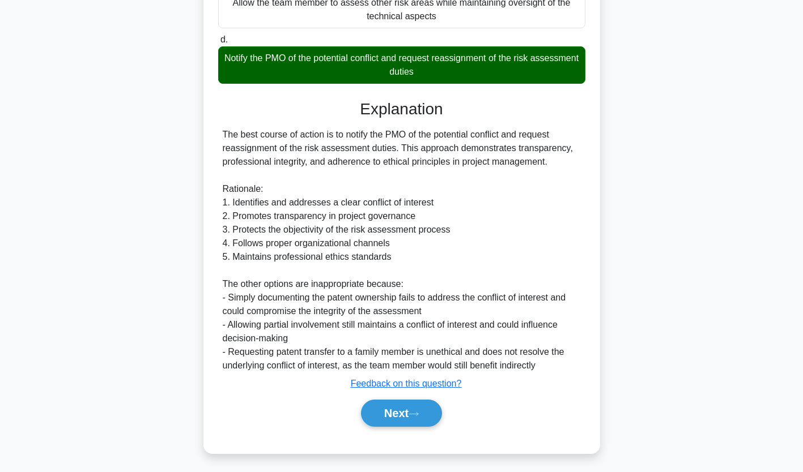
click at [413, 406] on button "Next" at bounding box center [401, 413] width 81 height 27
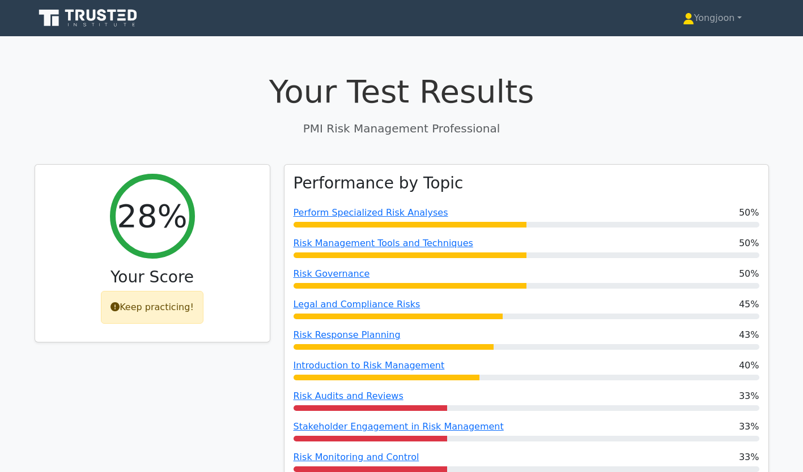
click at [137, 304] on div "Keep practicing!" at bounding box center [152, 307] width 103 height 33
click at [120, 306] on icon at bounding box center [114, 306] width 9 height 9
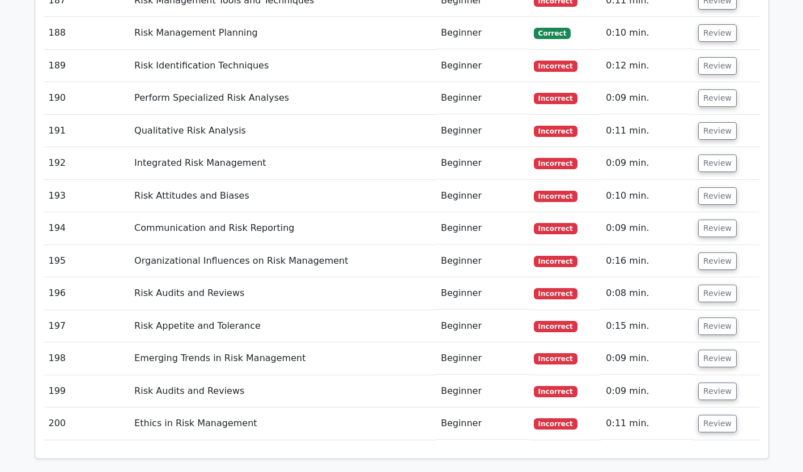
scroll to position [8215, 0]
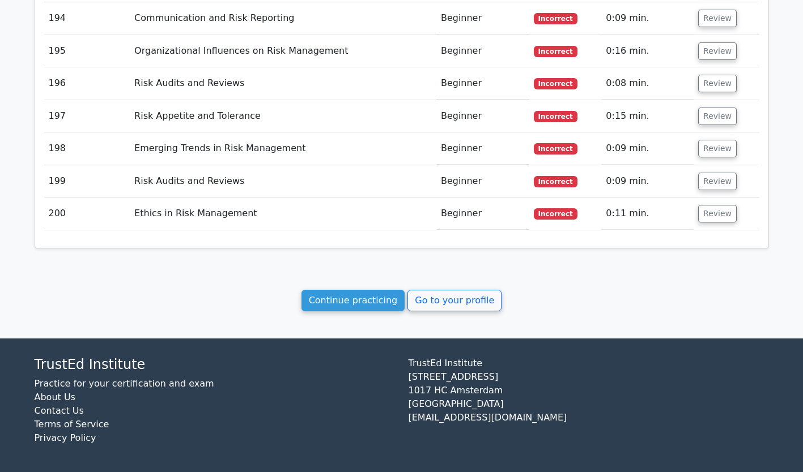
click at [349, 295] on link "Continue practicing" at bounding box center [353, 301] width 104 height 22
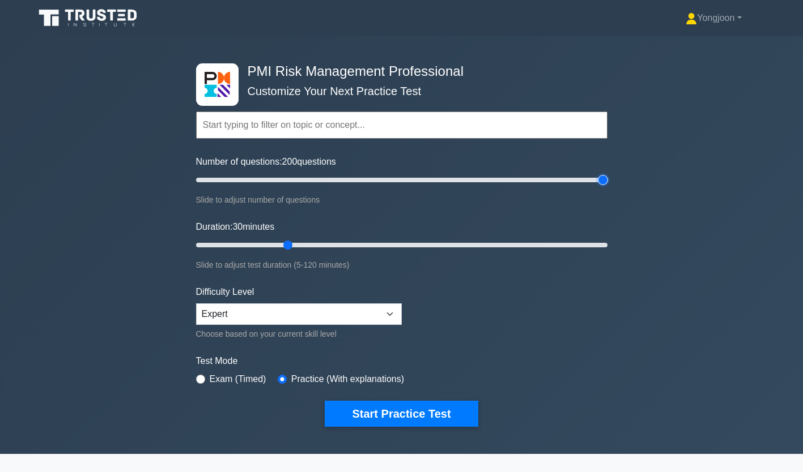
drag, startPoint x: 242, startPoint y: 179, endPoint x: 617, endPoint y: 181, distance: 375.0
type input "200"
click at [607, 181] on input "Number of questions: 200 questions" at bounding box center [401, 180] width 411 height 14
drag, startPoint x: 286, startPoint y: 242, endPoint x: 620, endPoint y: 255, distance: 334.4
type input "120"
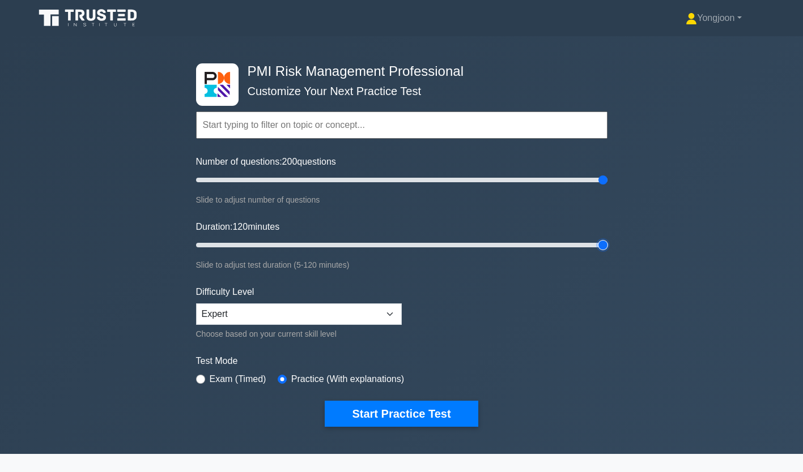
click at [607, 252] on input "Duration: 120 minutes" at bounding box center [401, 245] width 411 height 14
click at [370, 309] on select "Beginner Intermediate Expert" at bounding box center [299, 315] width 206 height 22
click at [196, 304] on select "Beginner Intermediate Expert" at bounding box center [299, 315] width 206 height 22
click at [298, 319] on select "Beginner Intermediate Expert" at bounding box center [299, 315] width 206 height 22
select select "intermediate"
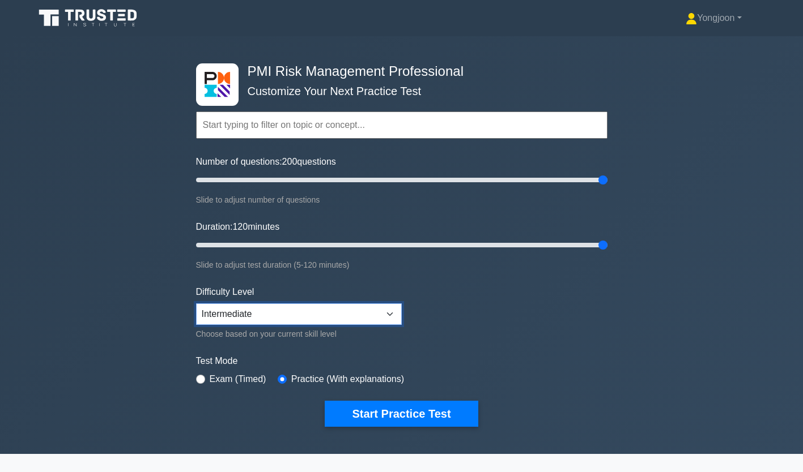
click at [196, 304] on select "Beginner Intermediate Expert" at bounding box center [299, 315] width 206 height 22
click at [394, 406] on button "Start Practice Test" at bounding box center [401, 414] width 153 height 26
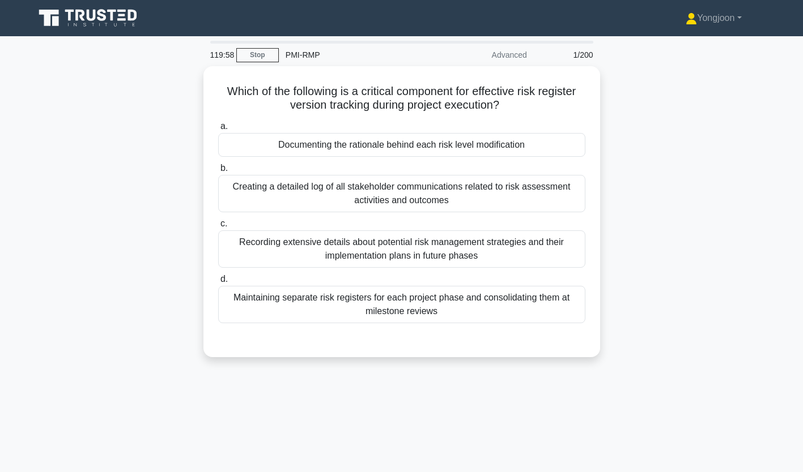
click at [271, 148] on div "Documenting the rationale behind each risk level modification" at bounding box center [401, 145] width 367 height 24
click at [218, 130] on input "a. Documenting the rationale behind each risk level modification" at bounding box center [218, 126] width 0 height 7
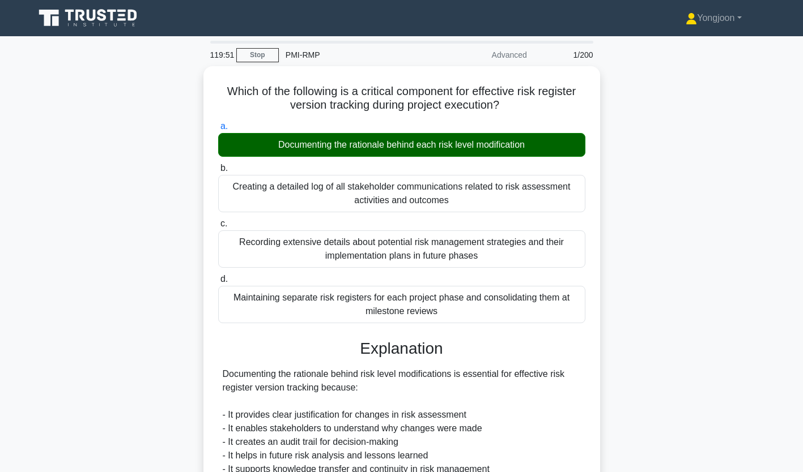
scroll to position [267, 0]
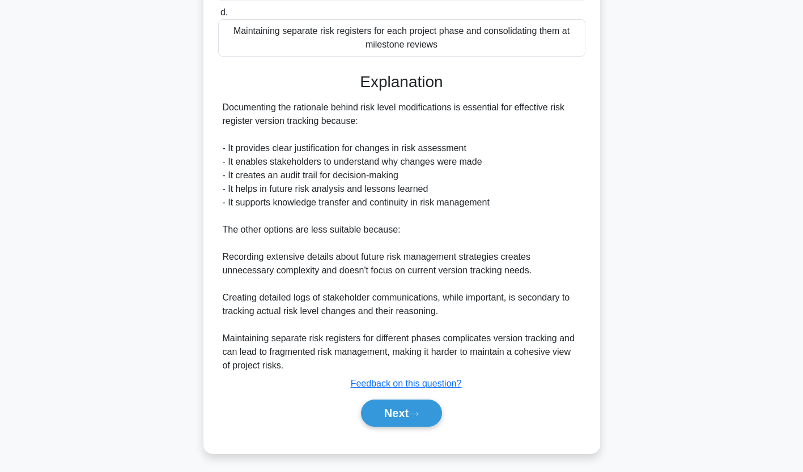
click at [410, 415] on button "Next" at bounding box center [401, 413] width 81 height 27
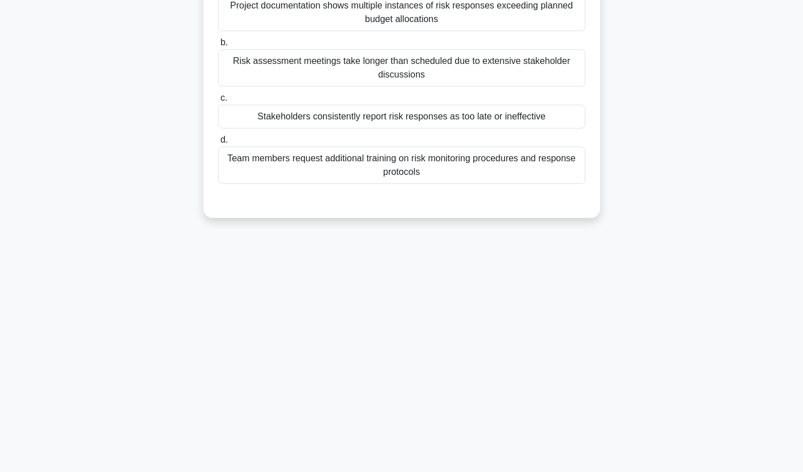
scroll to position [0, 0]
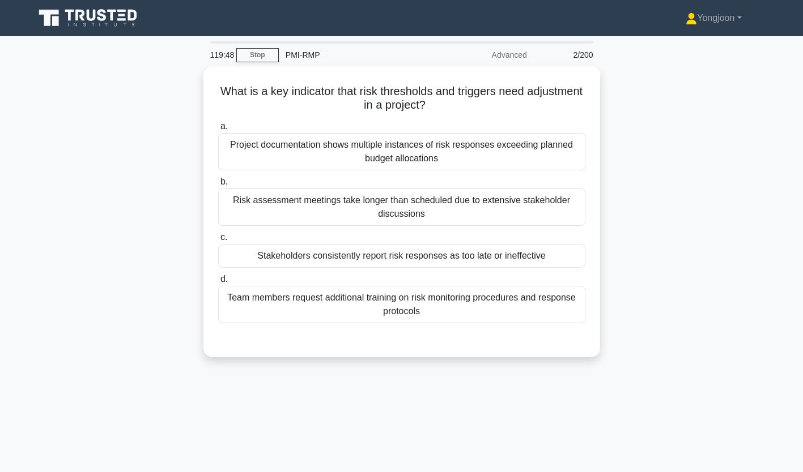
click at [298, 148] on div "Project documentation shows multiple instances of risk responses exceeding plan…" at bounding box center [401, 151] width 367 height 37
click at [218, 130] on input "a. Project documentation shows multiple instances of risk responses exceeding p…" at bounding box center [218, 126] width 0 height 7
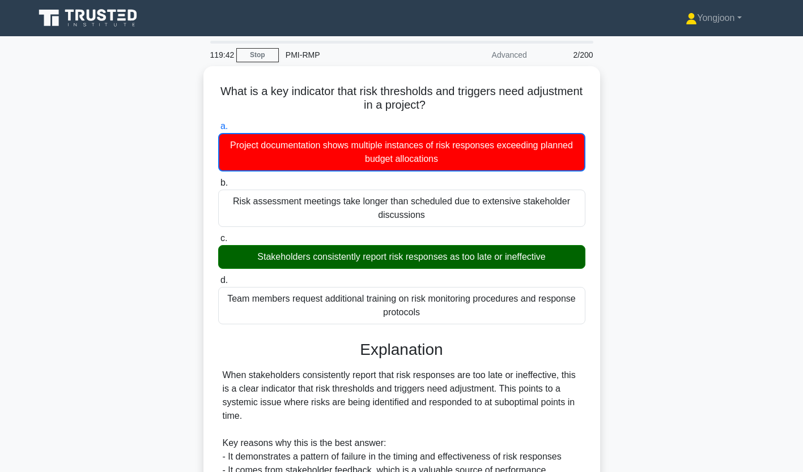
scroll to position [241, 0]
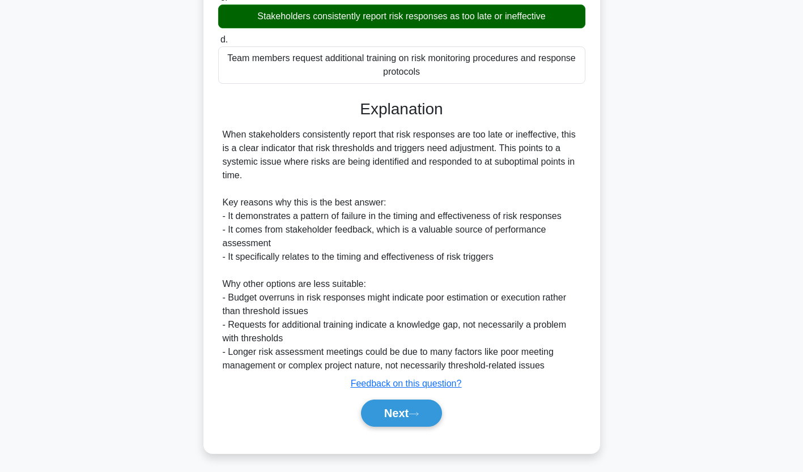
click at [391, 415] on button "Next" at bounding box center [401, 413] width 81 height 27
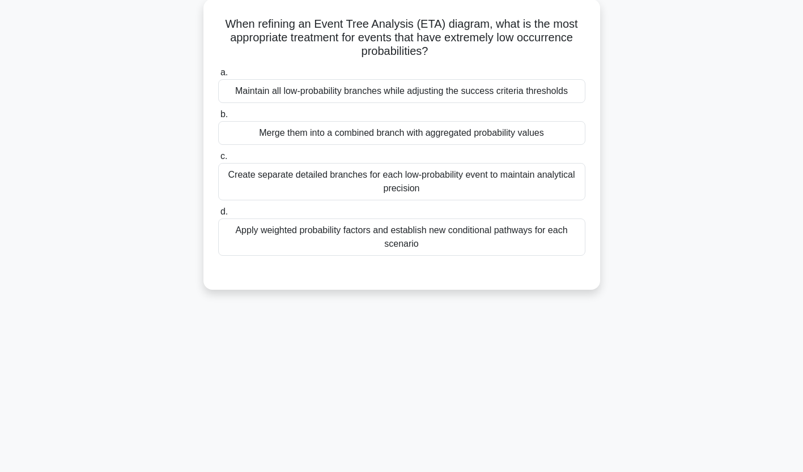
scroll to position [0, 0]
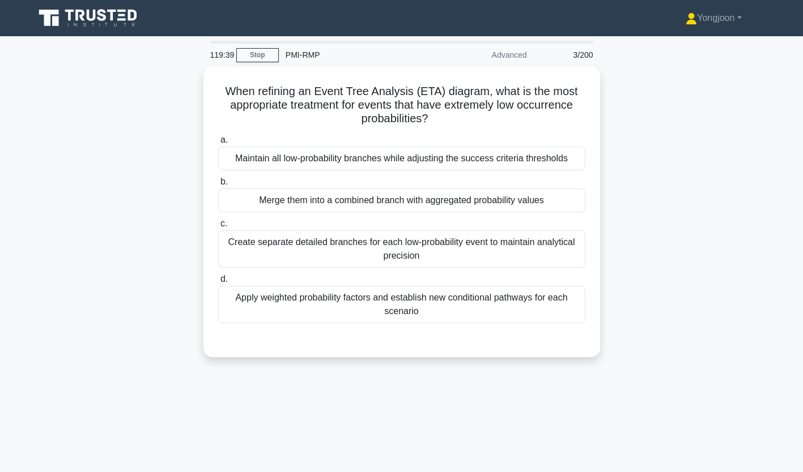
click at [278, 156] on div "Maintain all low-probability branches while adjusting the success criteria thre…" at bounding box center [401, 159] width 367 height 24
click at [218, 144] on input "a. Maintain all low-probability branches while adjusting the success criteria t…" at bounding box center [218, 140] width 0 height 7
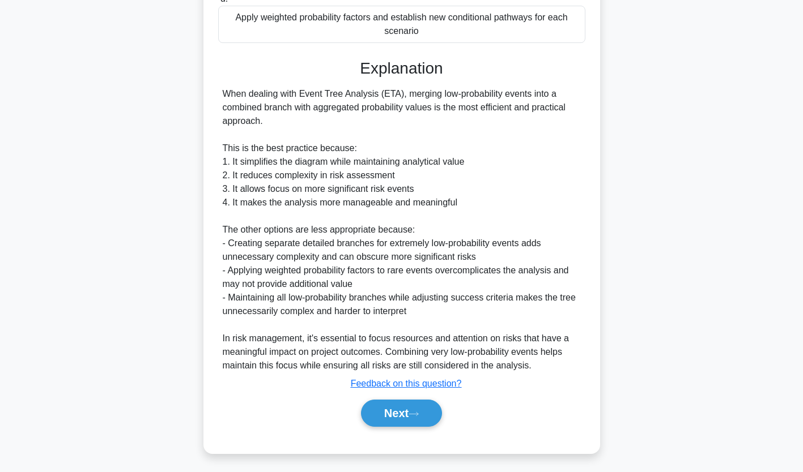
scroll to position [282, 0]
click at [403, 411] on button "Next" at bounding box center [401, 413] width 81 height 27
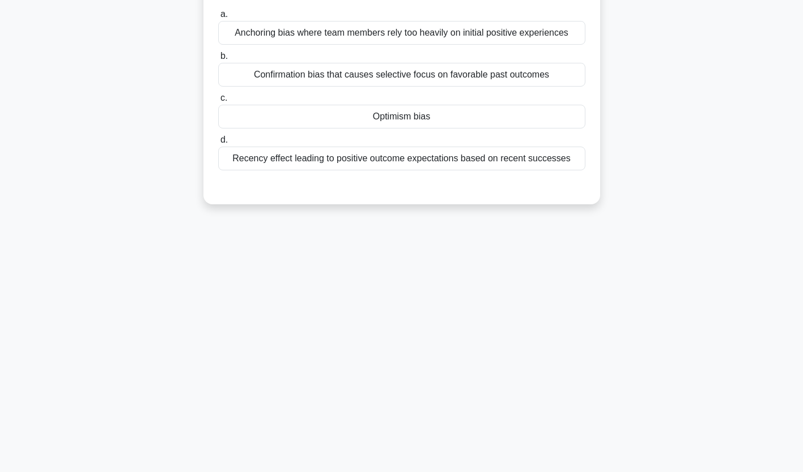
scroll to position [0, 0]
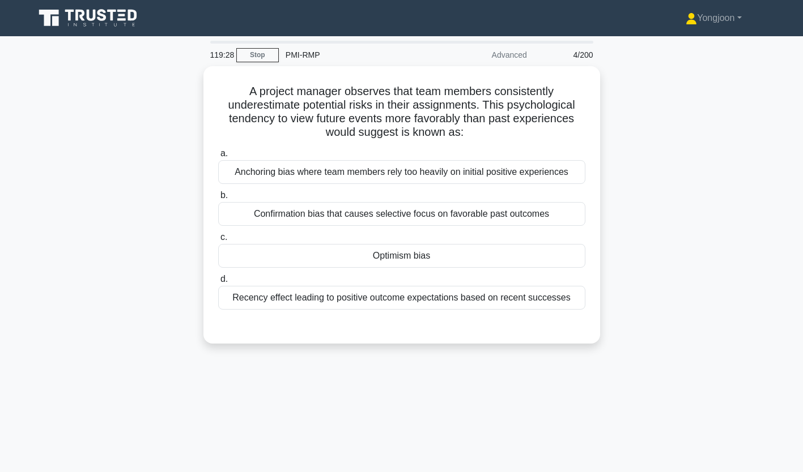
click at [286, 164] on div "Anchoring bias where team members rely too heavily on initial positive experien…" at bounding box center [401, 172] width 367 height 24
click at [218, 157] on input "a. Anchoring bias where team members rely too heavily on initial positive exper…" at bounding box center [218, 153] width 0 height 7
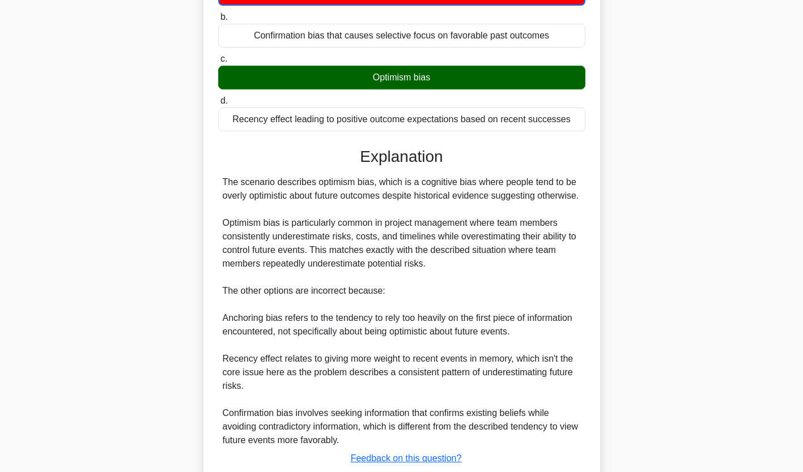
scroll to position [255, 0]
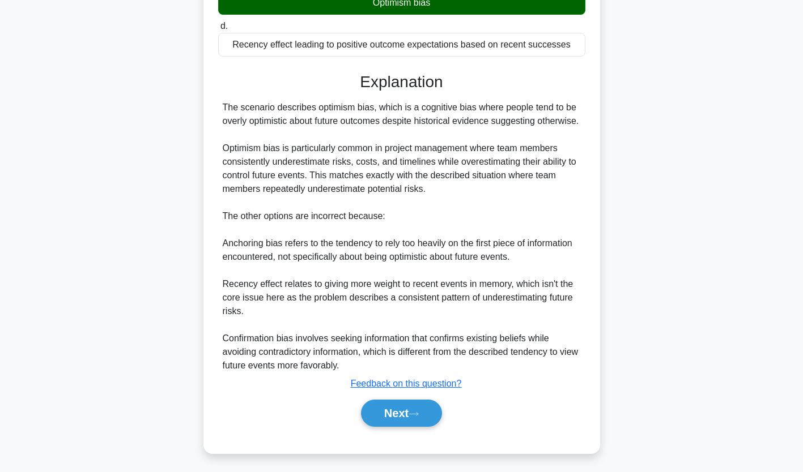
click at [398, 414] on button "Next" at bounding box center [401, 413] width 81 height 27
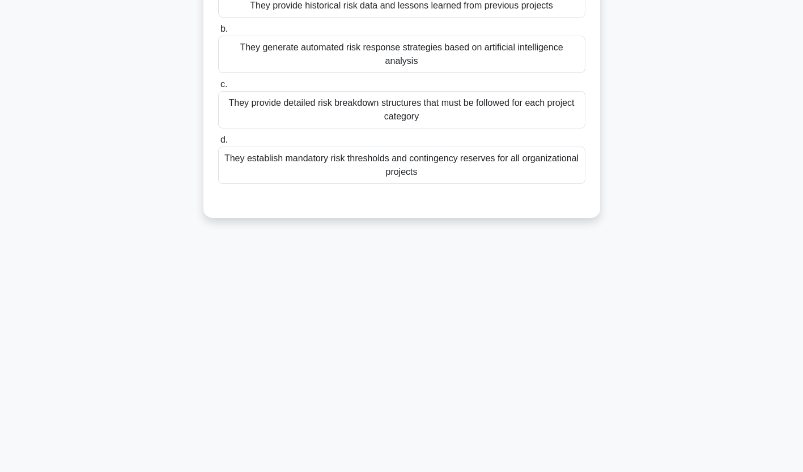
scroll to position [0, 0]
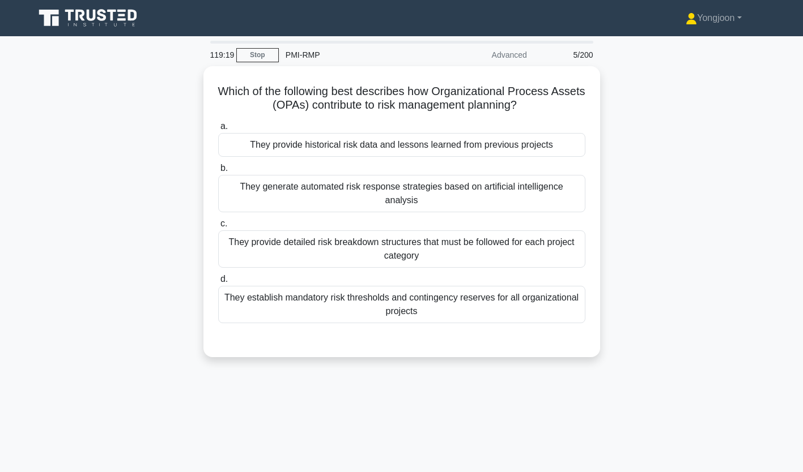
click at [295, 143] on div "They provide historical risk data and lessons learned from previous projects" at bounding box center [401, 145] width 367 height 24
click at [218, 130] on input "a. They provide historical risk data and lessons learned from previous projects" at bounding box center [218, 126] width 0 height 7
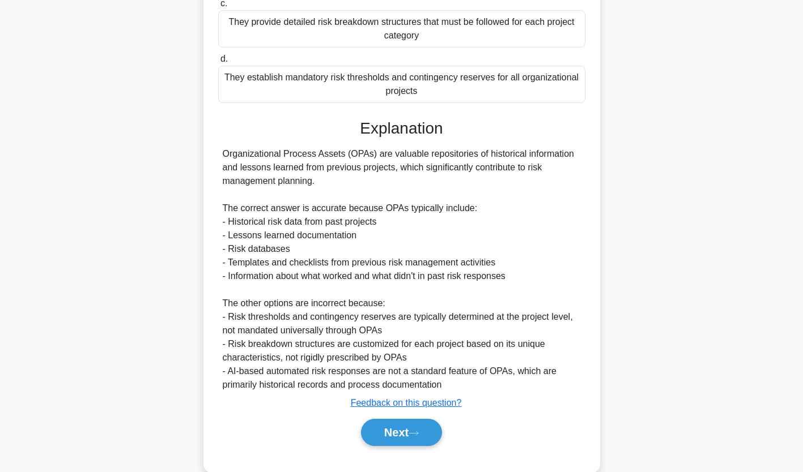
scroll to position [227, 0]
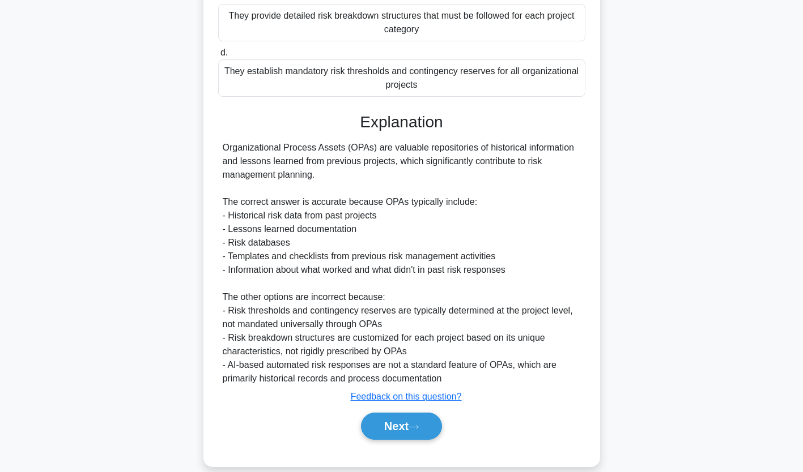
click at [402, 413] on button "Next" at bounding box center [401, 426] width 81 height 27
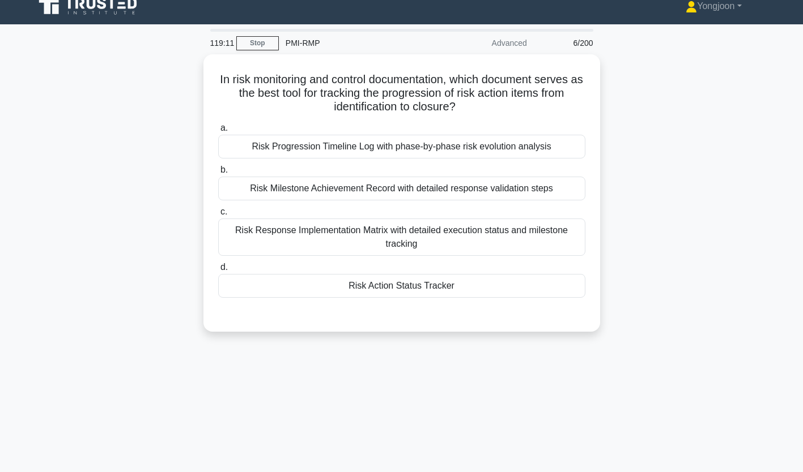
scroll to position [0, 0]
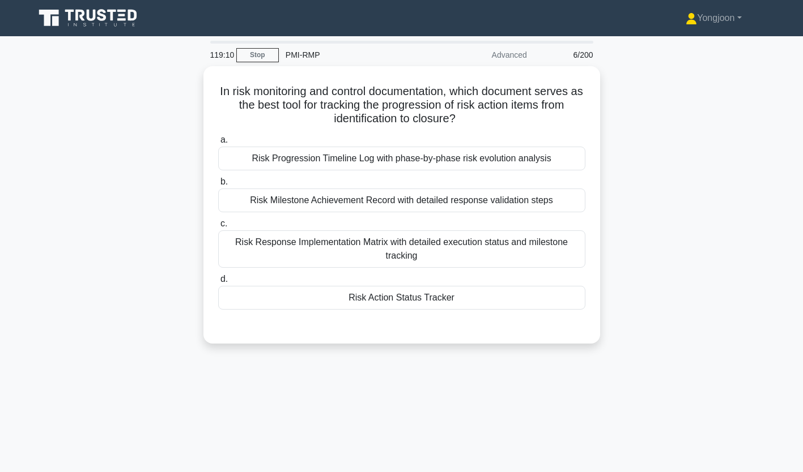
click at [266, 163] on div "Risk Progression Timeline Log with phase-by-phase risk evolution analysis" at bounding box center [401, 159] width 367 height 24
click at [218, 144] on input "a. Risk Progression Timeline Log with phase-by-phase risk evolution analysis" at bounding box center [218, 140] width 0 height 7
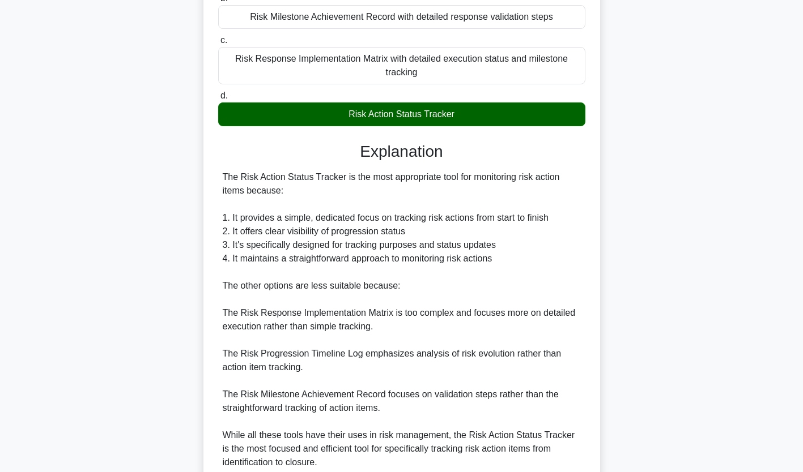
scroll to position [282, 0]
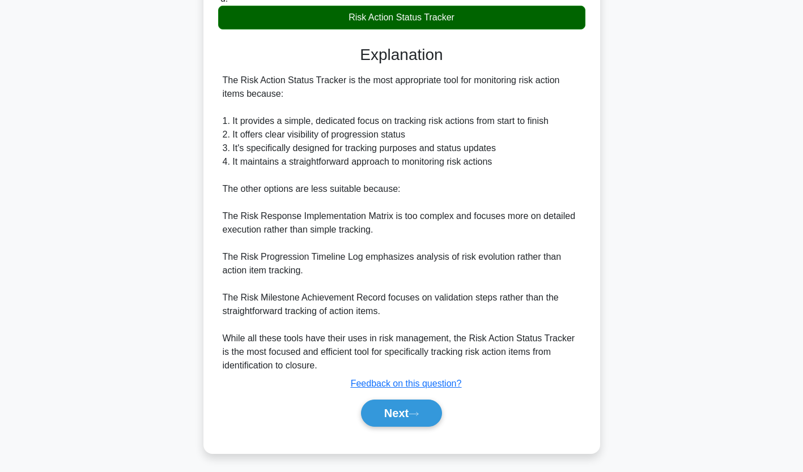
click at [377, 423] on button "Next" at bounding box center [401, 413] width 81 height 27
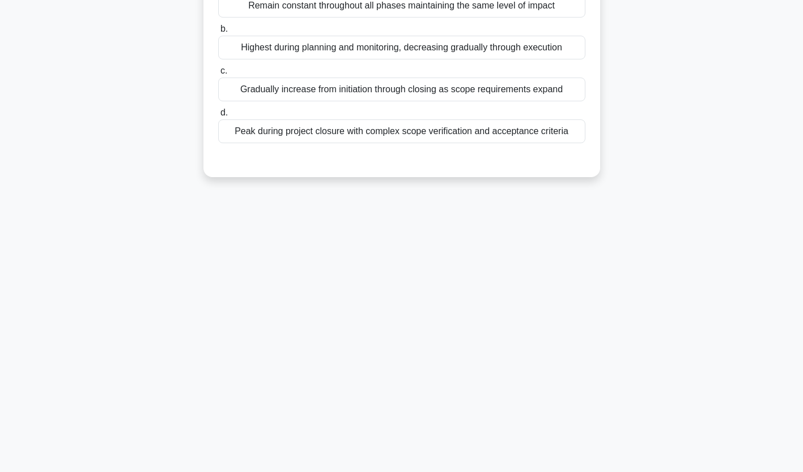
scroll to position [0, 0]
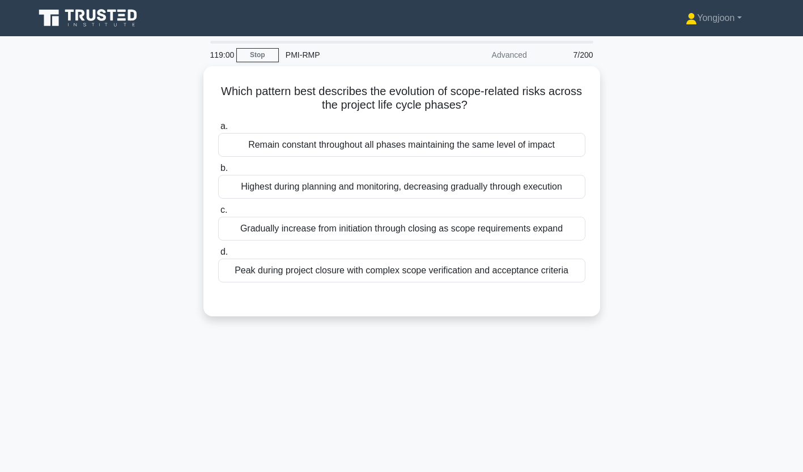
click at [281, 144] on div "Remain constant throughout all phases maintaining the same level of impact" at bounding box center [401, 145] width 367 height 24
click at [218, 130] on input "a. Remain constant throughout all phases maintaining the same level of impact" at bounding box center [218, 126] width 0 height 7
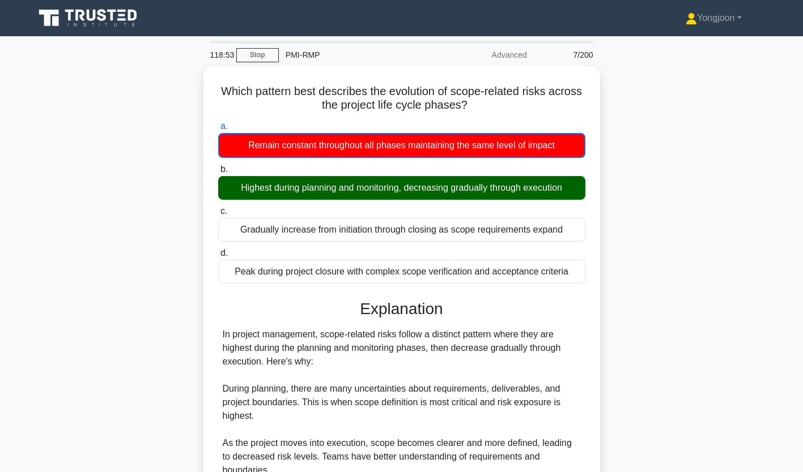
scroll to position [241, 0]
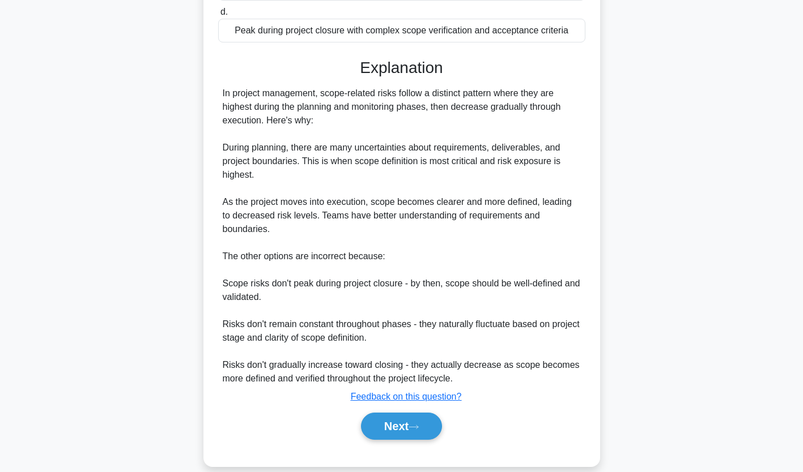
click at [397, 413] on button "Next" at bounding box center [401, 426] width 81 height 27
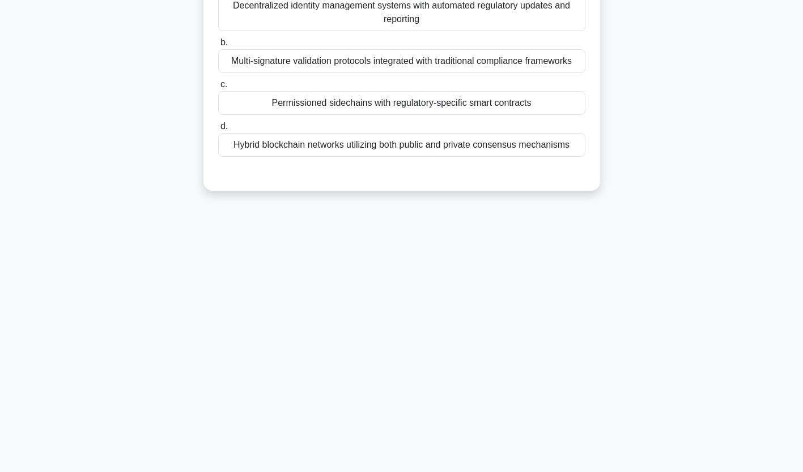
scroll to position [0, 0]
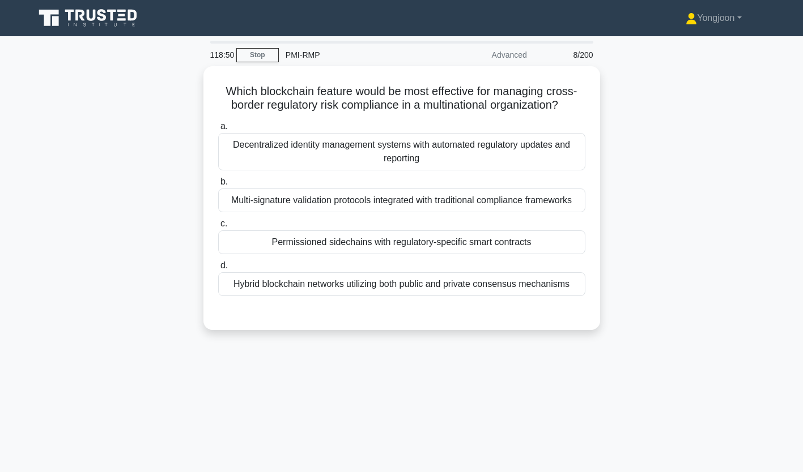
click at [288, 133] on div "Decentralized identity management systems with automated regulatory updates and…" at bounding box center [401, 151] width 367 height 37
click at [218, 130] on input "a. Decentralized identity management systems with automated regulatory updates …" at bounding box center [218, 126] width 0 height 7
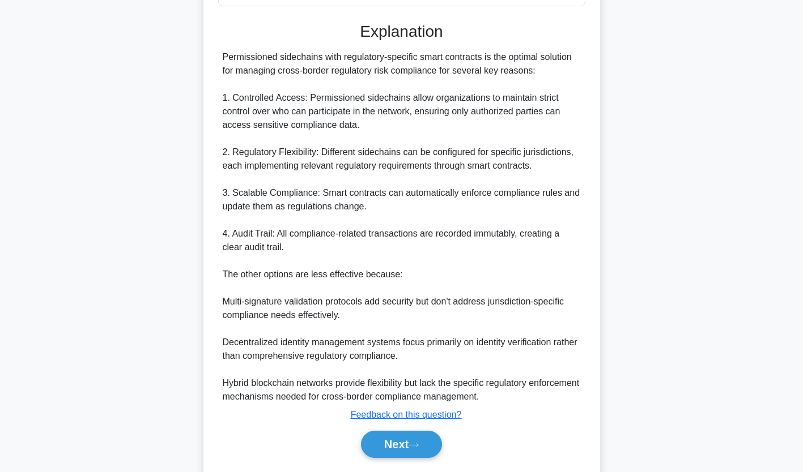
scroll to position [323, 0]
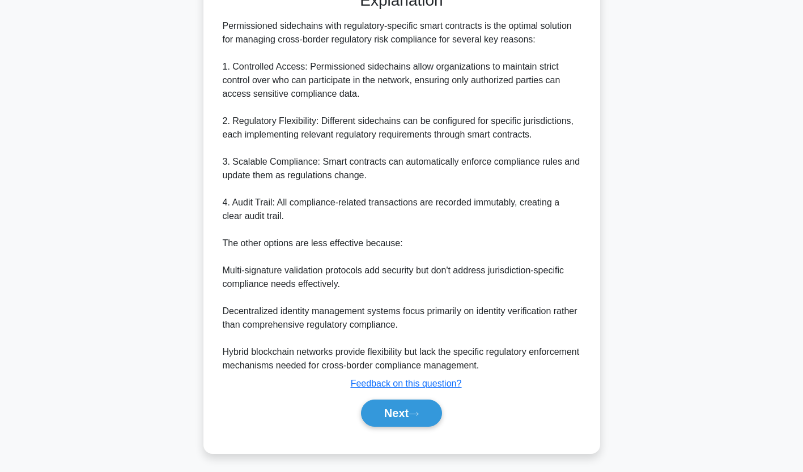
click at [406, 410] on button "Next" at bounding box center [401, 413] width 81 height 27
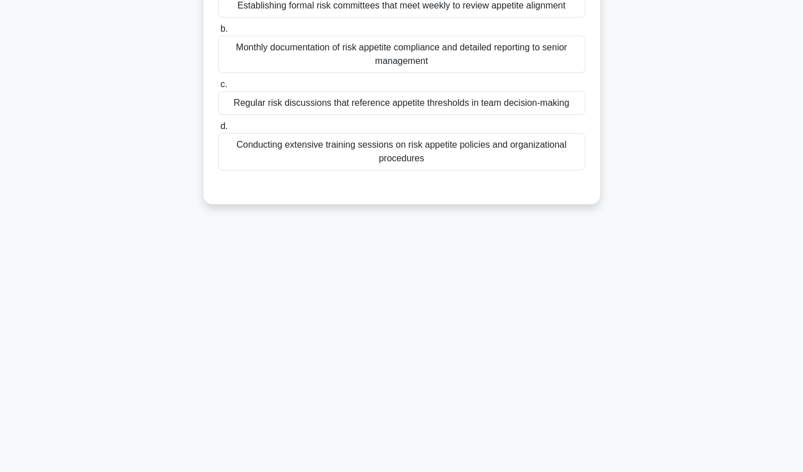
scroll to position [0, 0]
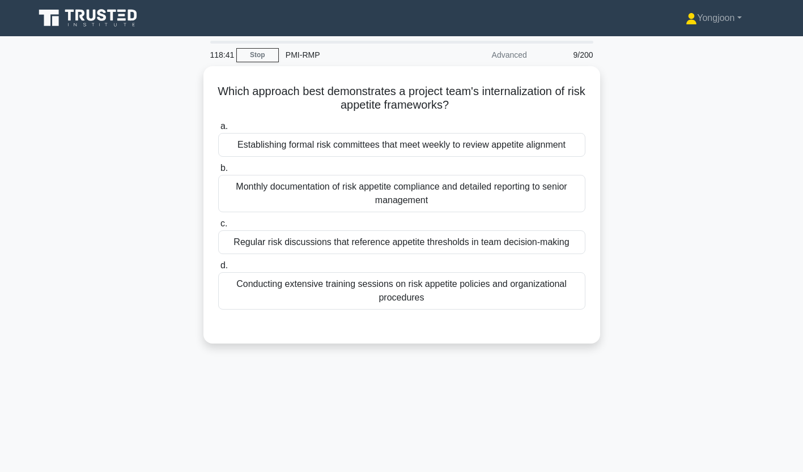
click at [316, 146] on div "Establishing formal risk committees that meet weekly to review appetite alignme…" at bounding box center [401, 145] width 367 height 24
click at [218, 130] on input "a. Establishing formal risk committees that meet weekly to review appetite alig…" at bounding box center [218, 126] width 0 height 7
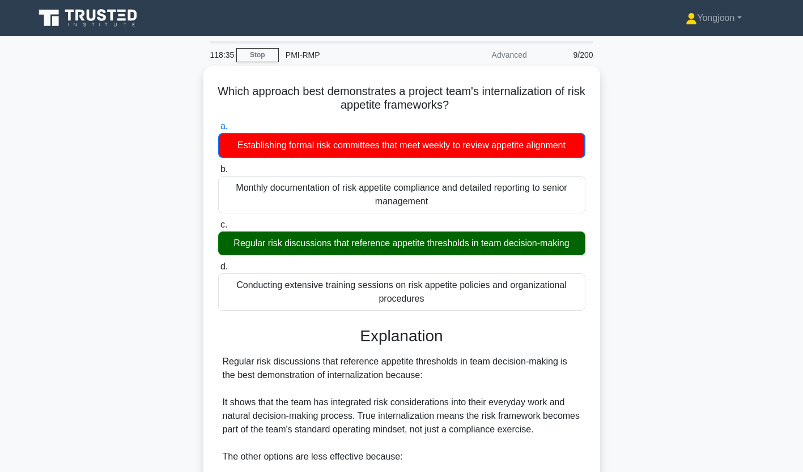
scroll to position [282, 0]
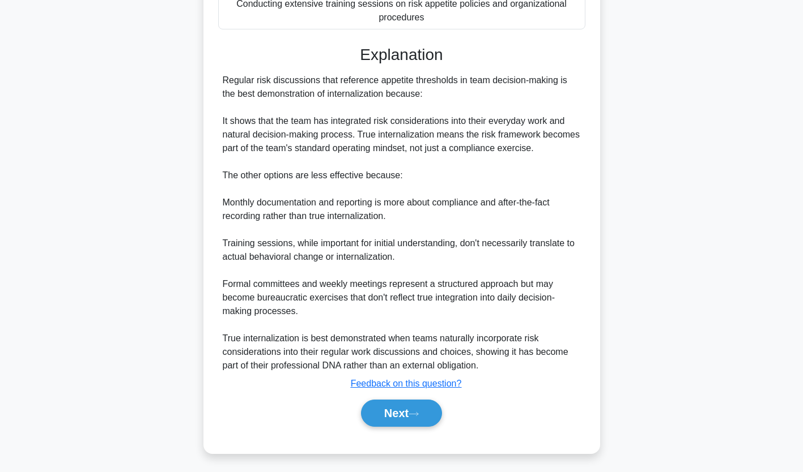
click at [411, 414] on button "Next" at bounding box center [401, 413] width 81 height 27
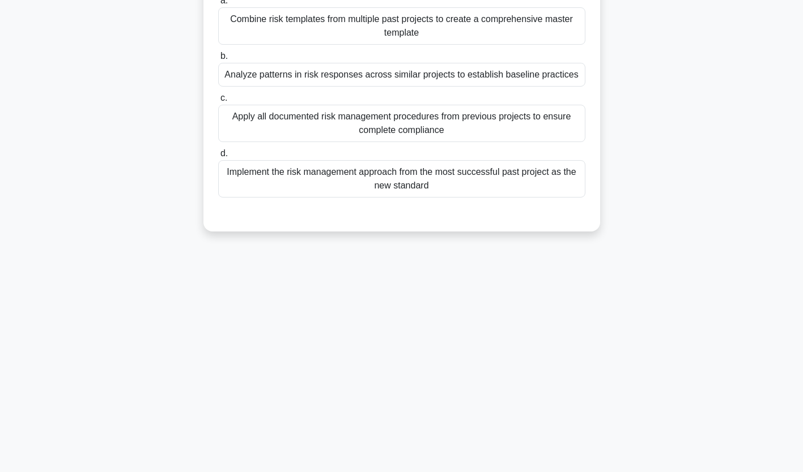
scroll to position [0, 0]
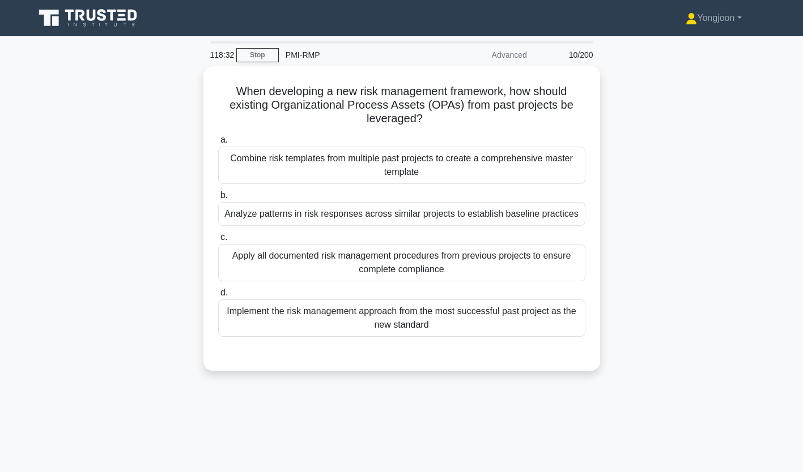
click at [272, 156] on div "Combine risk templates from multiple past projects to create a comprehensive ma…" at bounding box center [401, 165] width 367 height 37
click at [218, 144] on input "a. Combine risk templates from multiple past projects to create a comprehensive…" at bounding box center [218, 140] width 0 height 7
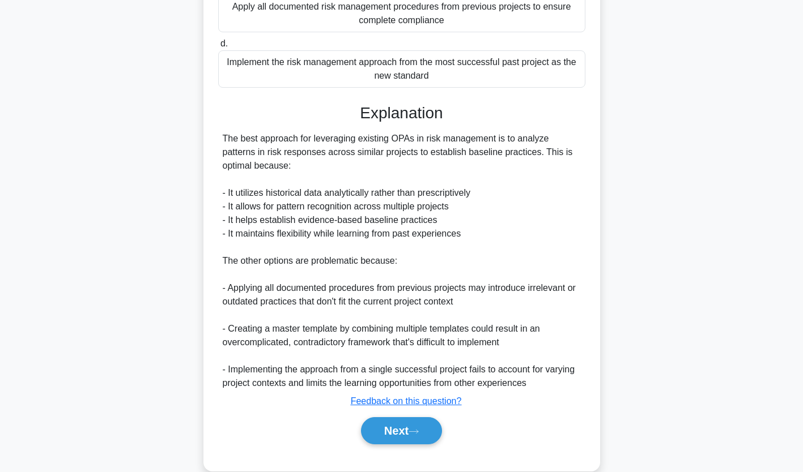
scroll to position [268, 0]
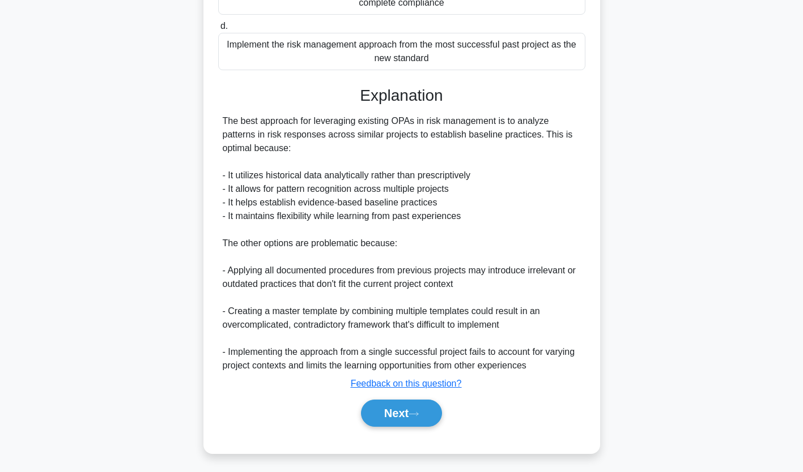
click at [411, 410] on button "Next" at bounding box center [401, 413] width 81 height 27
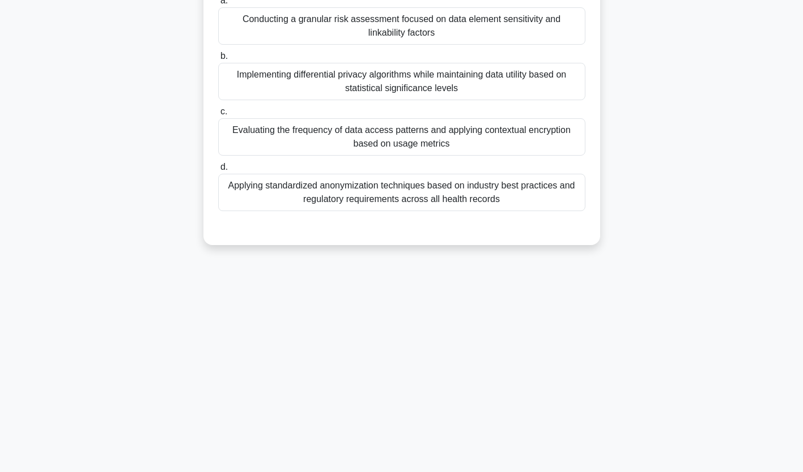
scroll to position [0, 0]
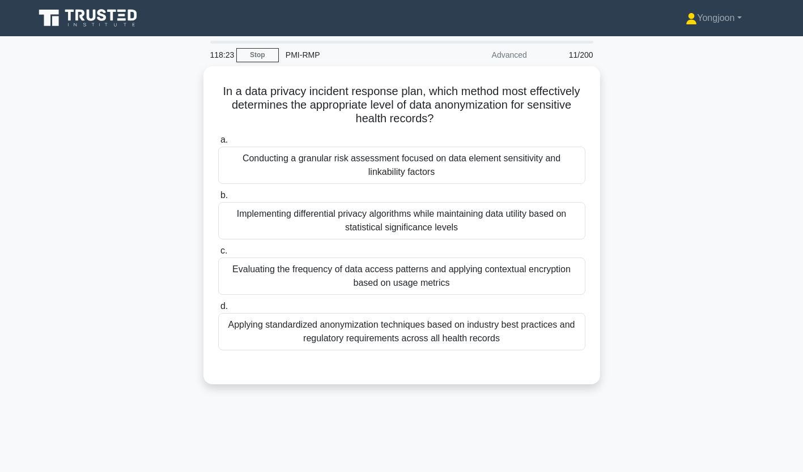
click at [292, 161] on div "Conducting a granular risk assessment focused on data element sensitivity and l…" at bounding box center [401, 165] width 367 height 37
click at [218, 144] on input "a. Conducting a granular risk assessment focused on data element sensitivity an…" at bounding box center [218, 140] width 0 height 7
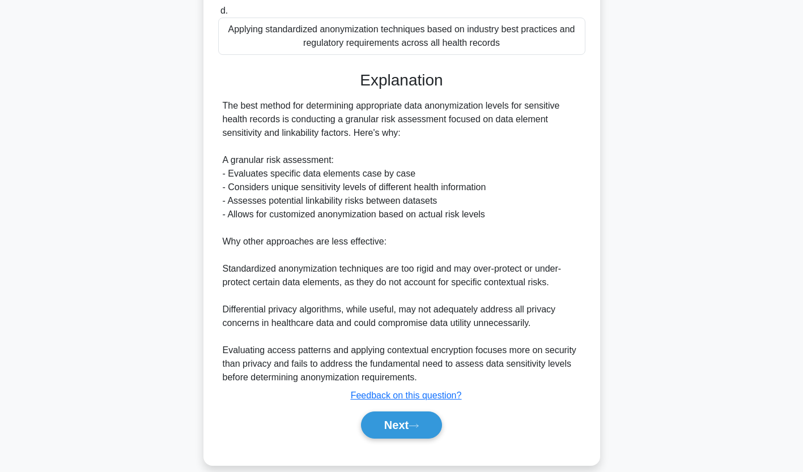
scroll to position [305, 0]
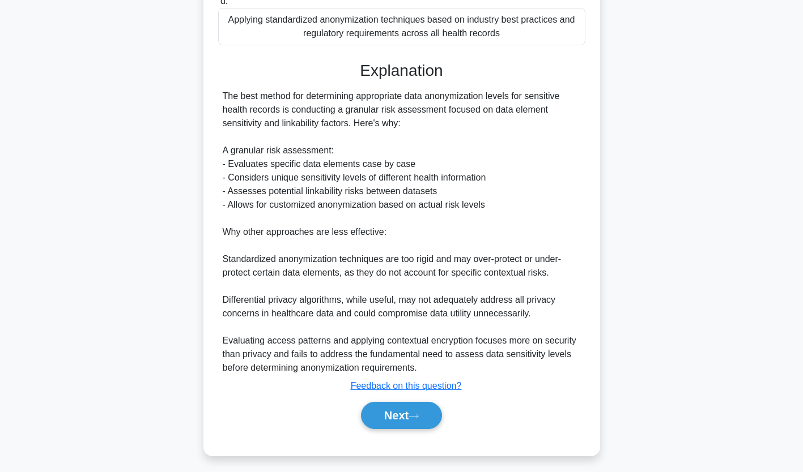
click at [414, 412] on button "Next" at bounding box center [401, 415] width 81 height 27
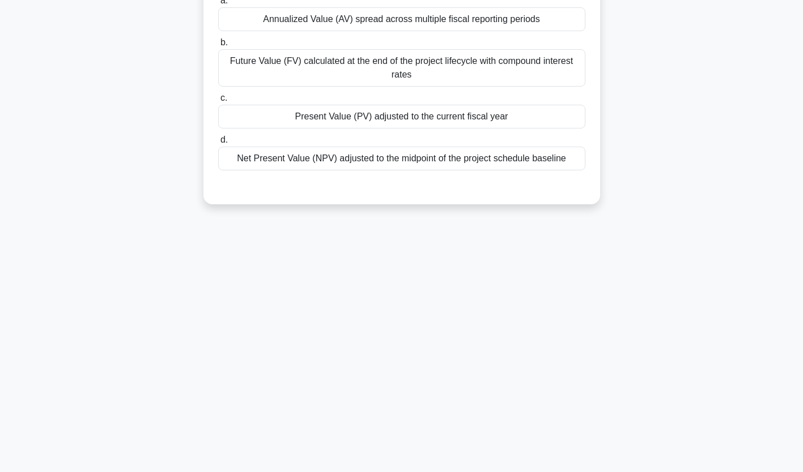
scroll to position [0, 0]
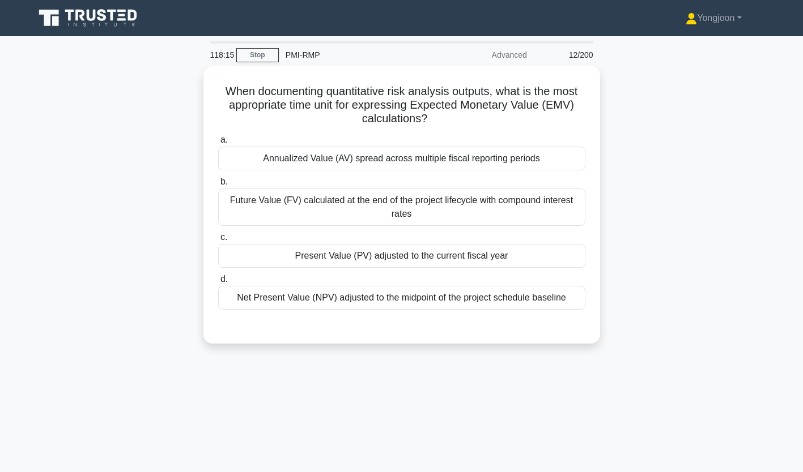
click at [283, 156] on div "Annualized Value (AV) spread across multiple fiscal reporting periods" at bounding box center [401, 159] width 367 height 24
click at [218, 144] on input "a. Annualized Value (AV) spread across multiple fiscal reporting periods" at bounding box center [218, 140] width 0 height 7
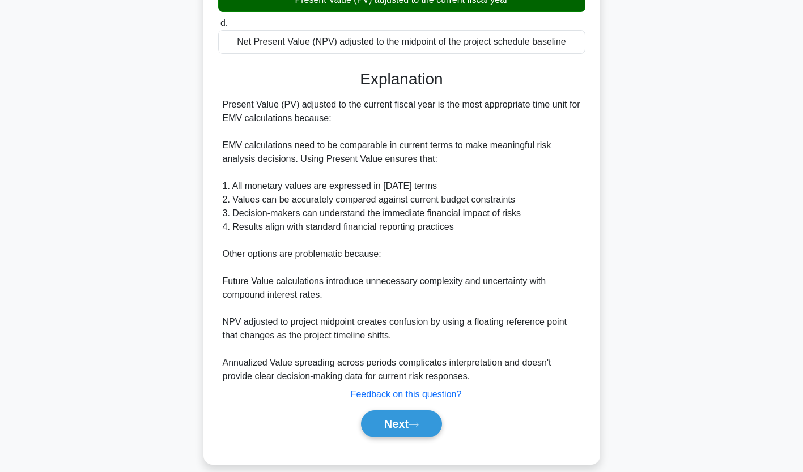
scroll to position [268, 0]
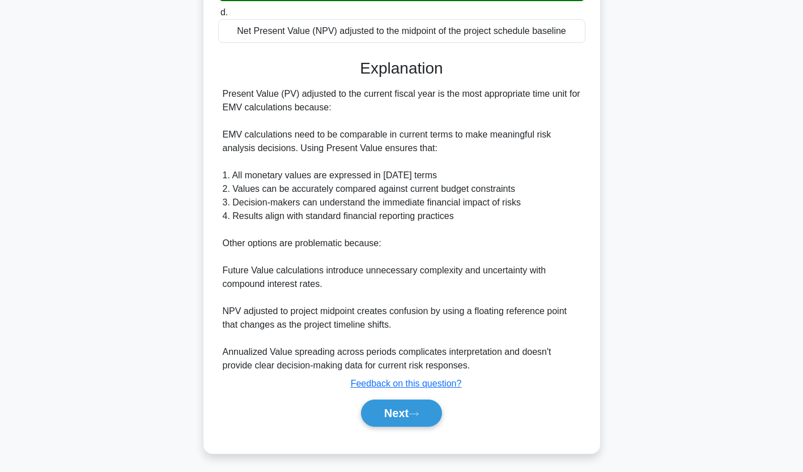
click at [398, 415] on button "Next" at bounding box center [401, 413] width 81 height 27
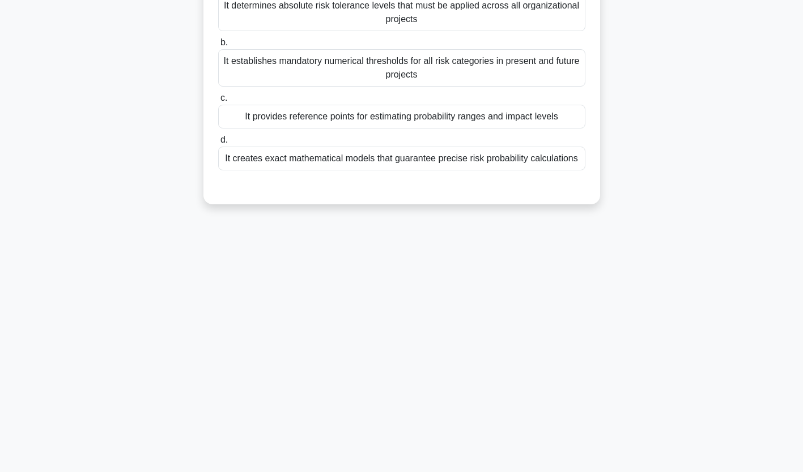
scroll to position [0, 0]
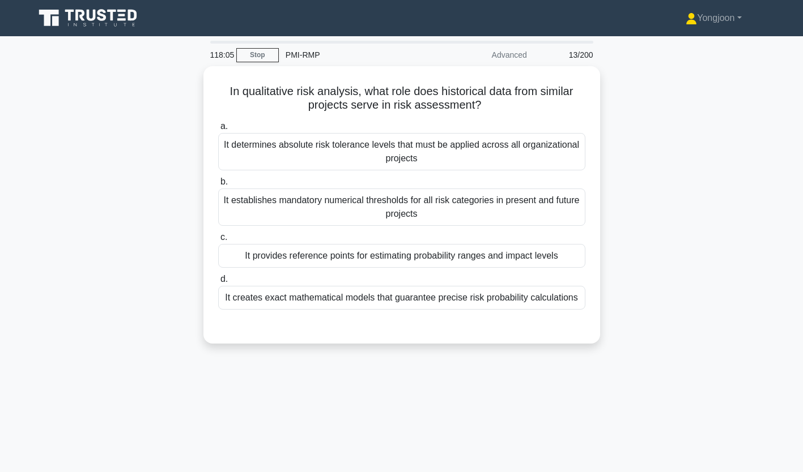
click at [324, 154] on div "It determines absolute risk tolerance levels that must be applied across all or…" at bounding box center [401, 151] width 367 height 37
click at [218, 130] on input "a. It determines absolute risk tolerance levels that must be applied across all…" at bounding box center [218, 126] width 0 height 7
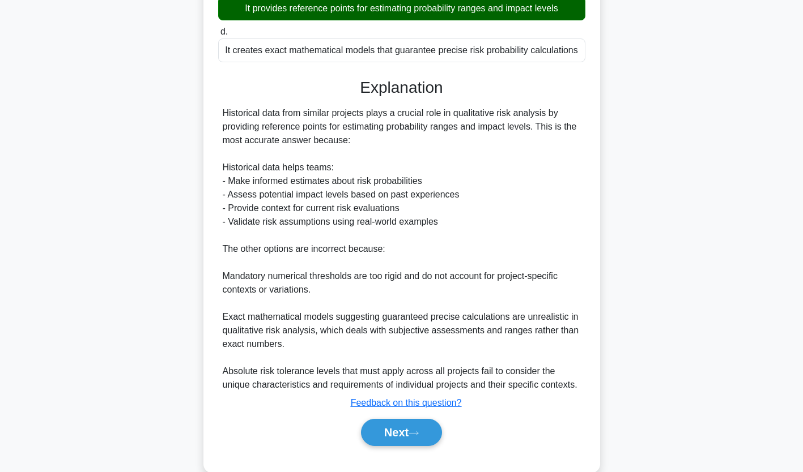
scroll to position [268, 0]
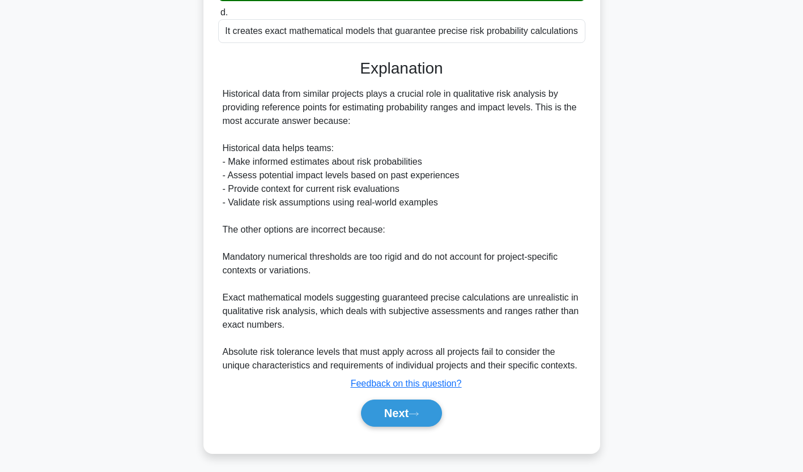
click at [395, 410] on button "Next" at bounding box center [401, 413] width 81 height 27
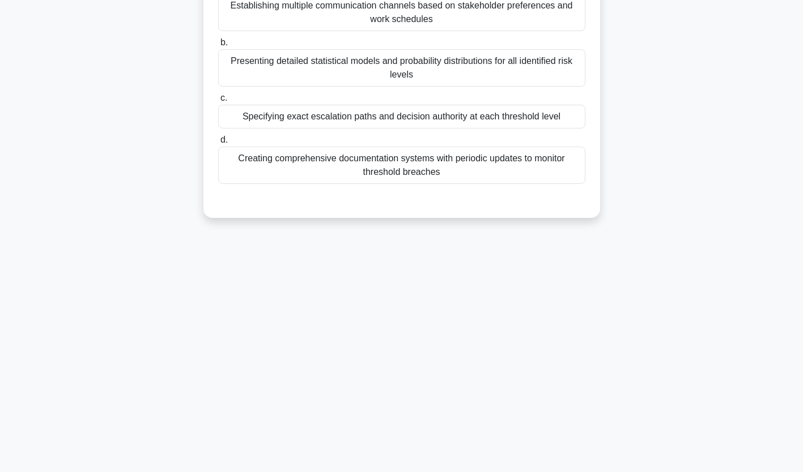
scroll to position [0, 0]
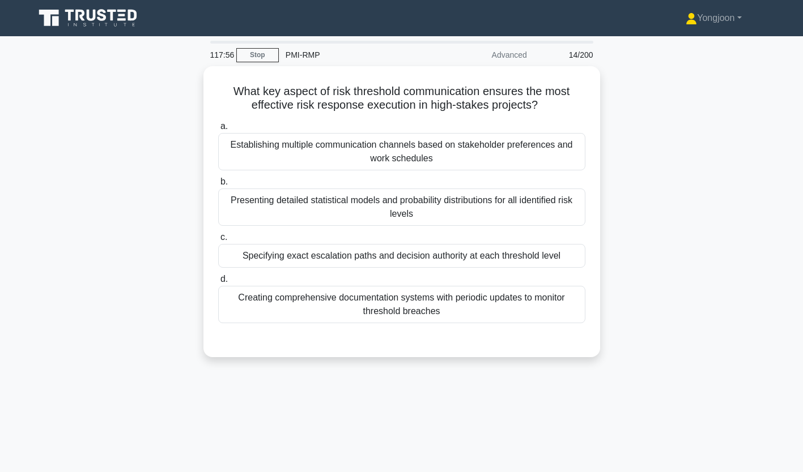
click at [282, 161] on div "Establishing multiple communication channels based on stakeholder preferences a…" at bounding box center [401, 151] width 367 height 37
click at [218, 130] on input "a. Establishing multiple communication channels based on stakeholder preference…" at bounding box center [218, 126] width 0 height 7
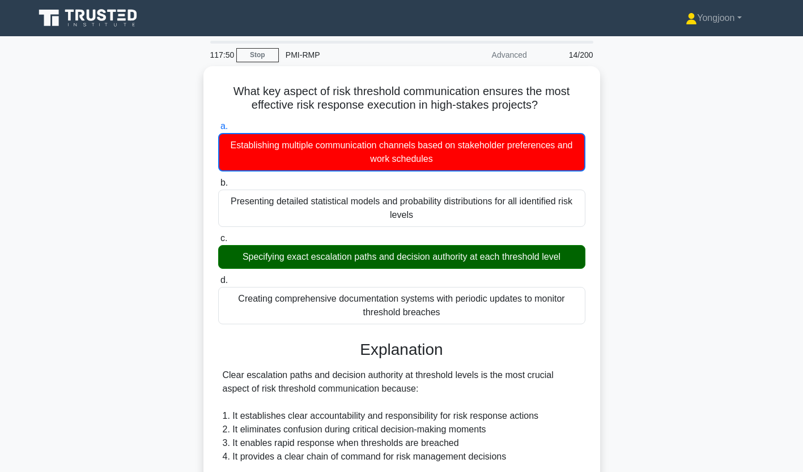
scroll to position [255, 0]
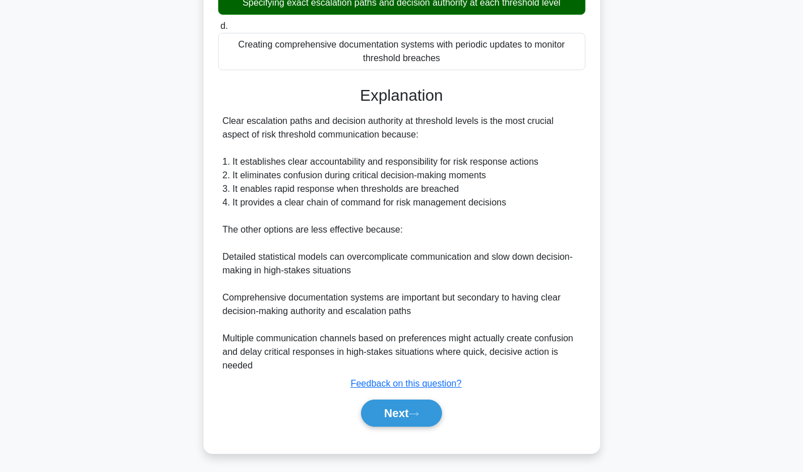
click at [403, 412] on button "Next" at bounding box center [401, 413] width 81 height 27
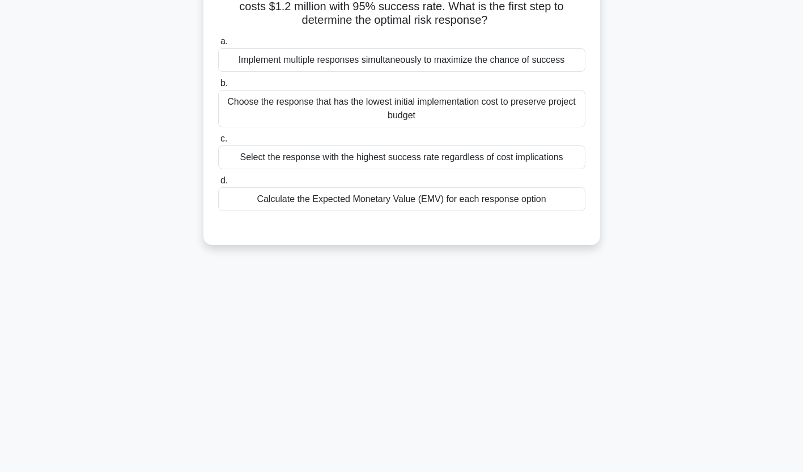
scroll to position [0, 0]
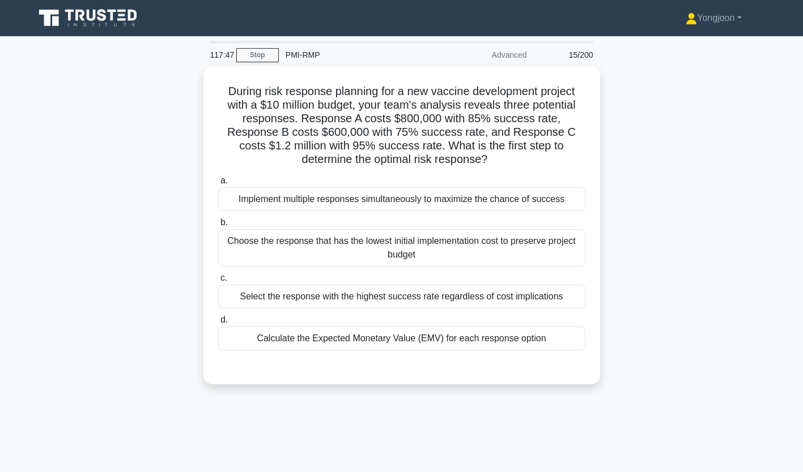
click at [293, 202] on div "Implement multiple responses simultaneously to maximize the chance of success" at bounding box center [401, 199] width 367 height 24
click at [218, 185] on input "a. Implement multiple responses simultaneously to maximize the chance of success" at bounding box center [218, 180] width 0 height 7
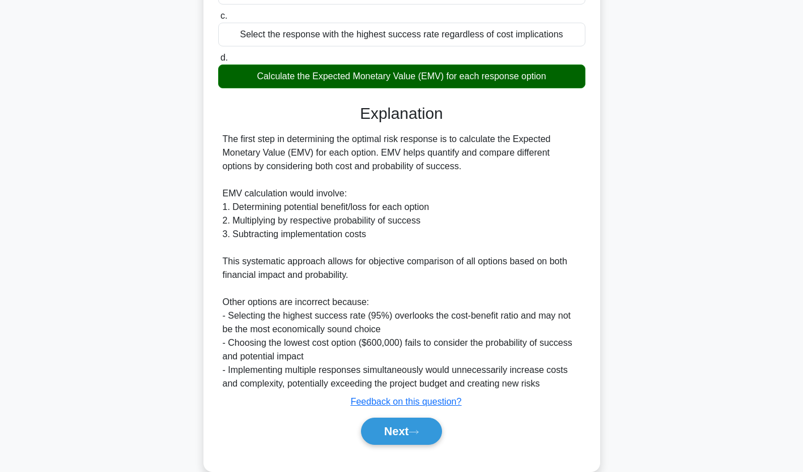
scroll to position [282, 0]
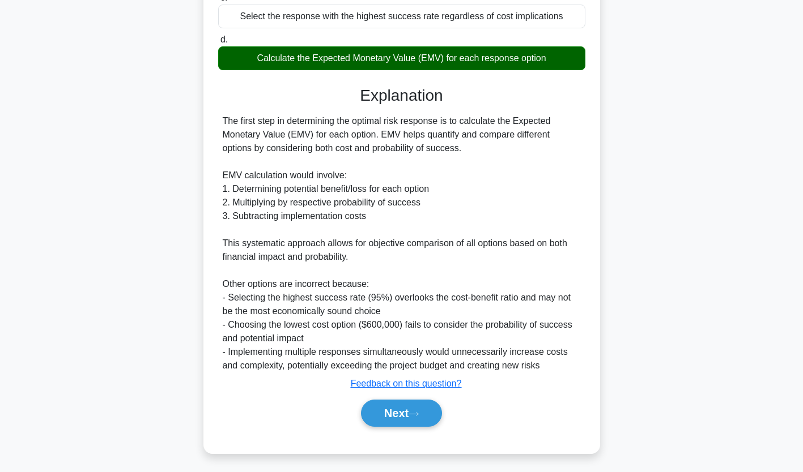
click at [404, 403] on button "Next" at bounding box center [401, 413] width 81 height 27
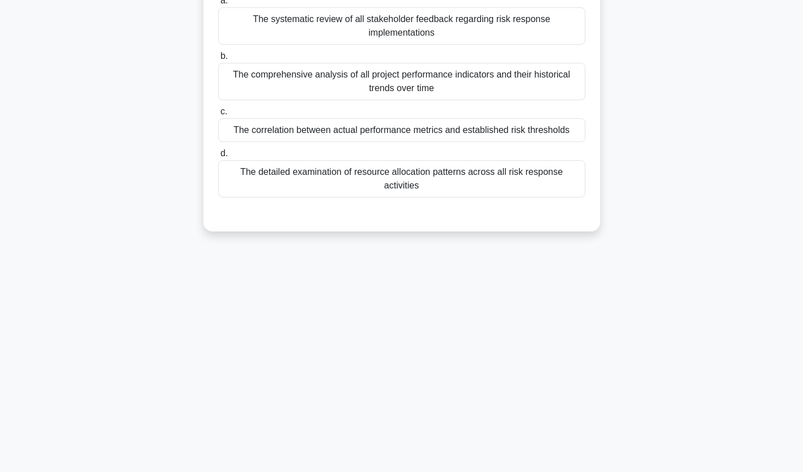
scroll to position [0, 0]
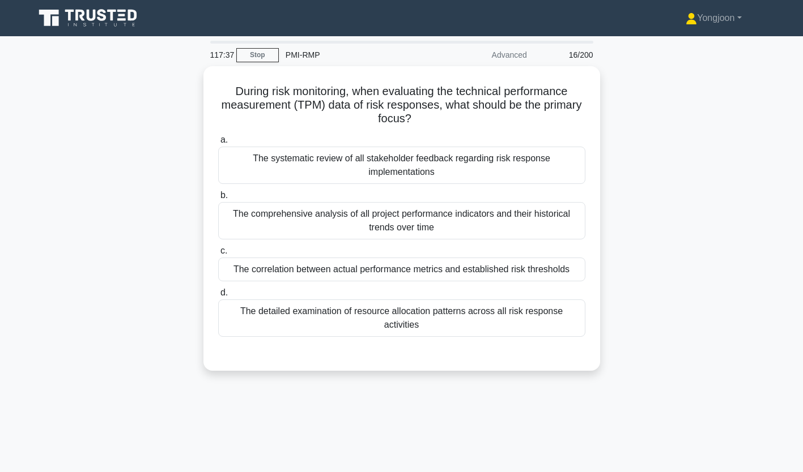
click at [262, 155] on div "The systematic review of all stakeholder feedback regarding risk response imple…" at bounding box center [401, 165] width 367 height 37
click at [218, 144] on input "a. The systematic review of all stakeholder feedback regarding risk response im…" at bounding box center [218, 140] width 0 height 7
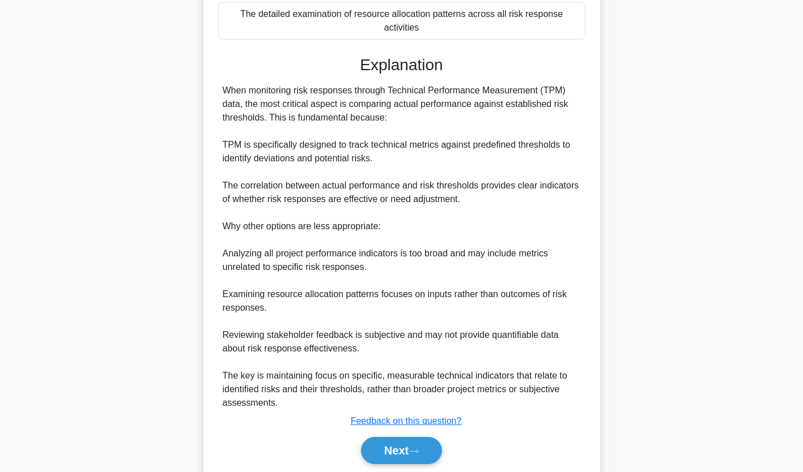
scroll to position [323, 0]
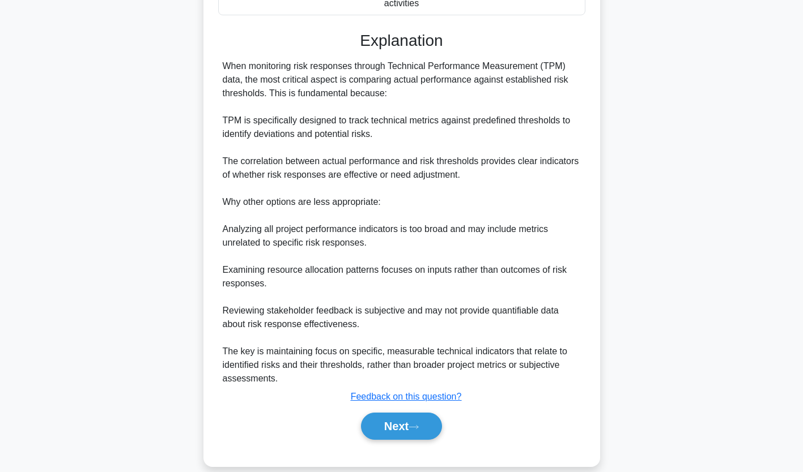
click at [416, 413] on button "Next" at bounding box center [401, 426] width 81 height 27
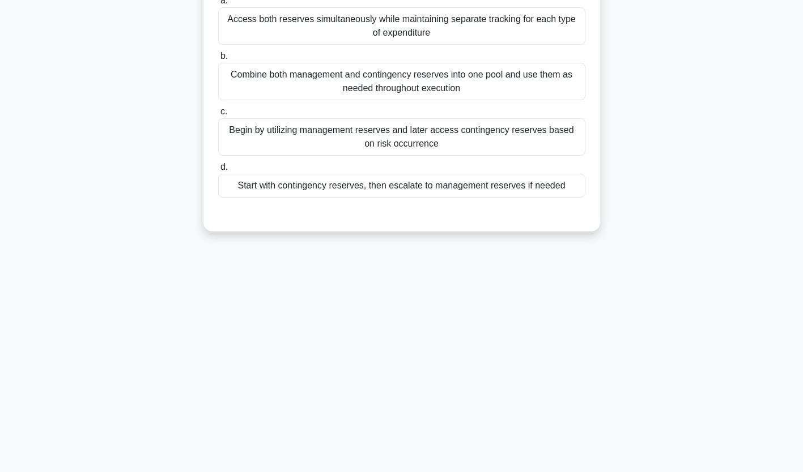
scroll to position [0, 0]
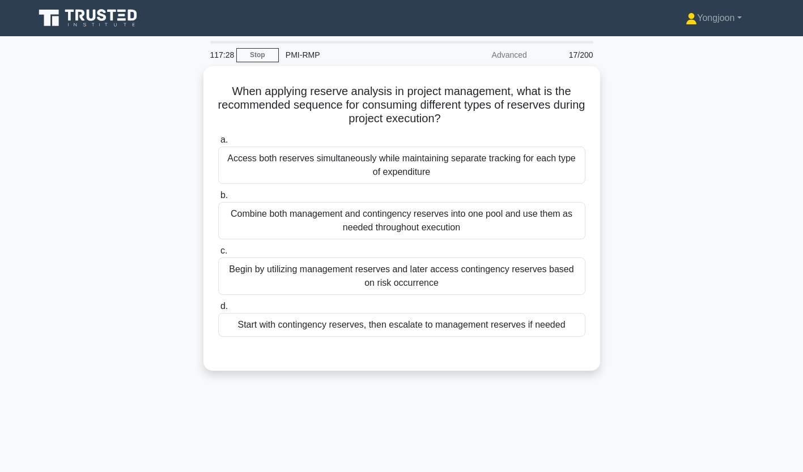
click at [279, 173] on div "Access both reserves simultaneously while maintaining separate tracking for eac…" at bounding box center [401, 165] width 367 height 37
click at [218, 144] on input "a. Access both reserves simultaneously while maintaining separate tracking for …" at bounding box center [218, 140] width 0 height 7
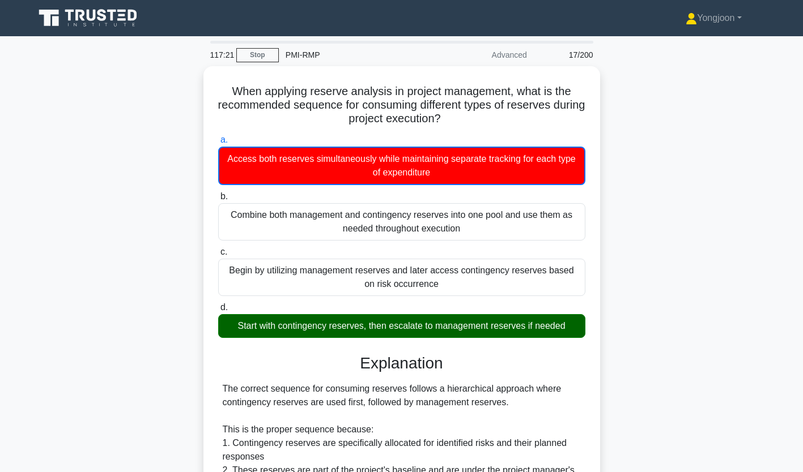
scroll to position [323, 0]
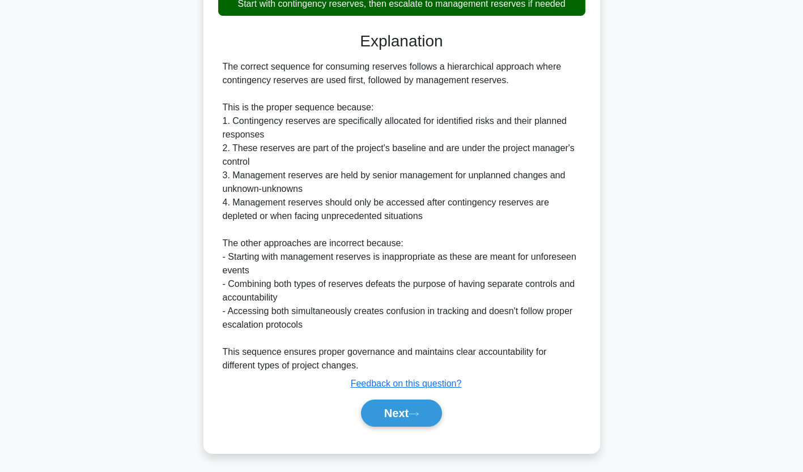
click at [404, 410] on button "Next" at bounding box center [401, 413] width 81 height 27
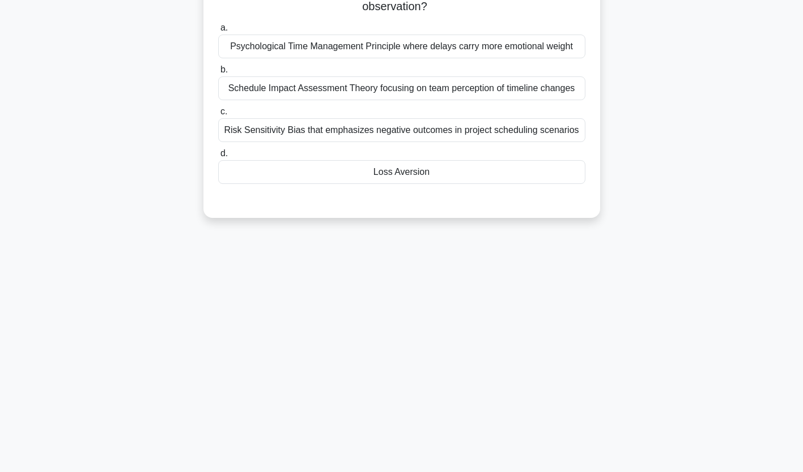
scroll to position [0, 0]
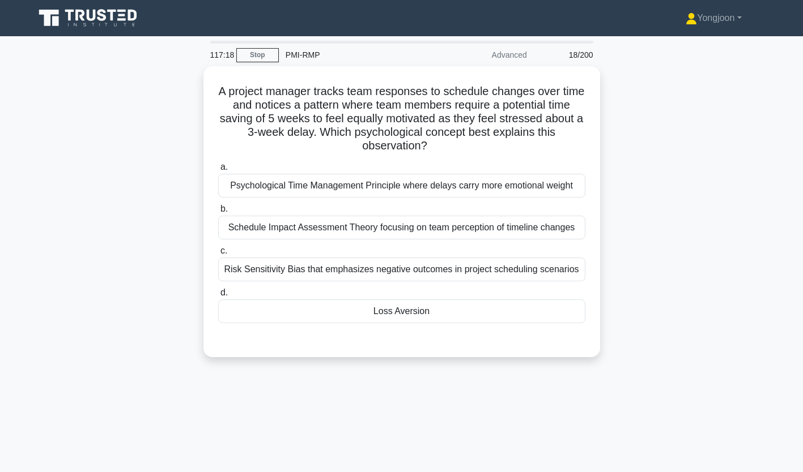
click at [276, 185] on div "Psychological Time Management Principle where delays carry more emotional weight" at bounding box center [401, 186] width 367 height 24
click at [218, 171] on input "a. Psychological Time Management Principle where delays carry more emotional we…" at bounding box center [218, 167] width 0 height 7
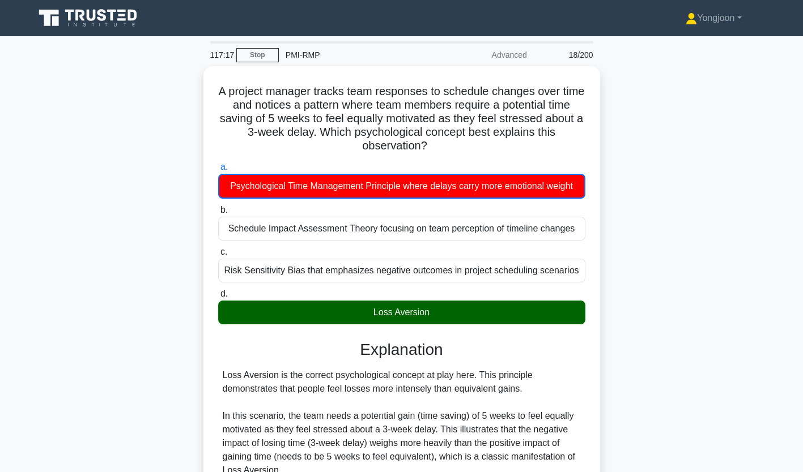
click at [222, 151] on h5 "A project manager tracks team responses to schedule changes over time and notic…" at bounding box center [401, 118] width 369 height 69
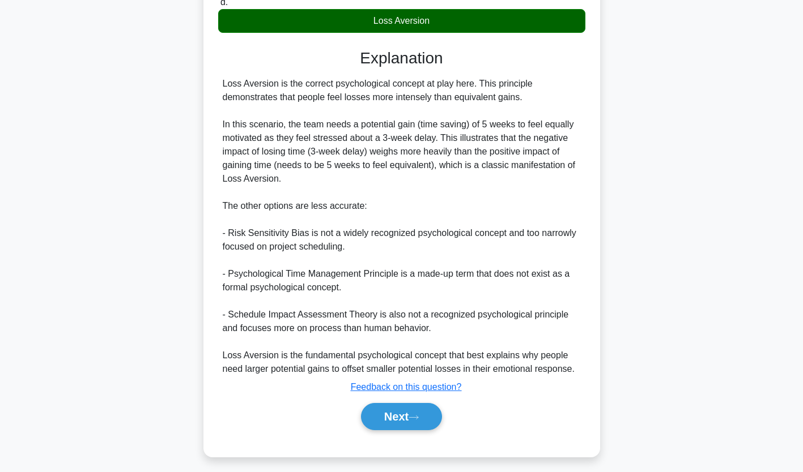
scroll to position [296, 0]
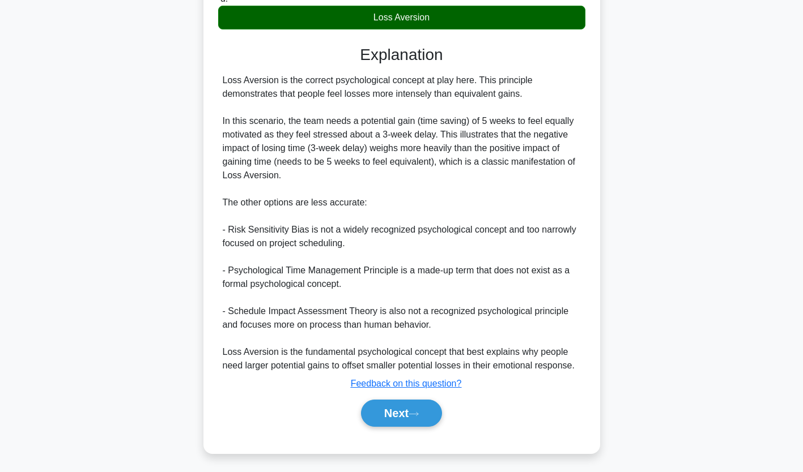
click at [399, 414] on button "Next" at bounding box center [401, 413] width 81 height 27
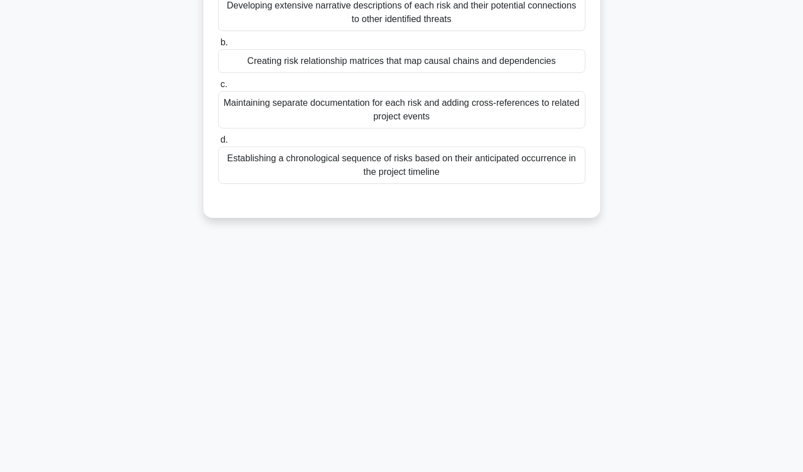
scroll to position [0, 0]
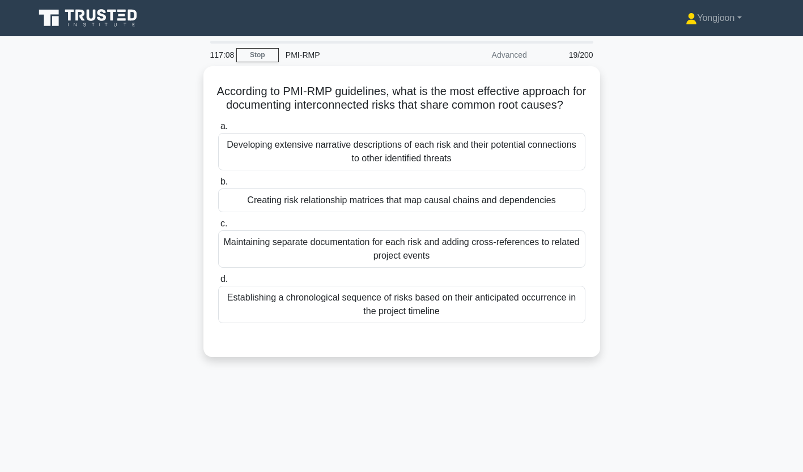
click at [314, 160] on div "Developing extensive narrative descriptions of each risk and their potential co…" at bounding box center [401, 151] width 367 height 37
click at [218, 130] on input "a. Developing extensive narrative descriptions of each risk and their potential…" at bounding box center [218, 126] width 0 height 7
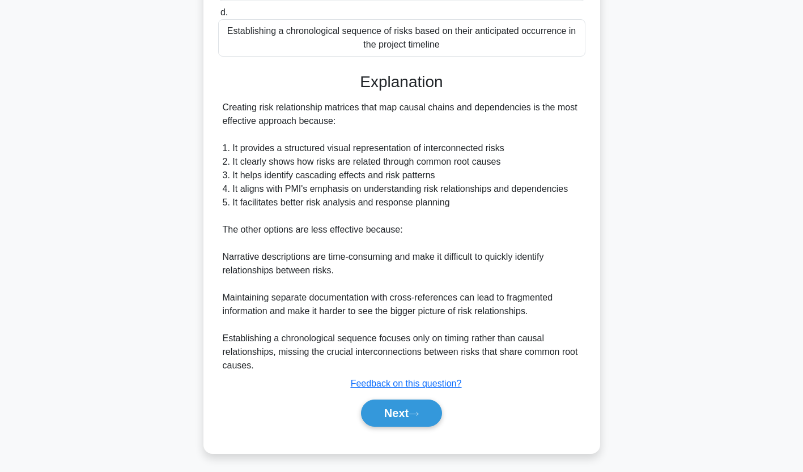
scroll to position [282, 0]
click at [407, 411] on button "Next" at bounding box center [401, 413] width 81 height 27
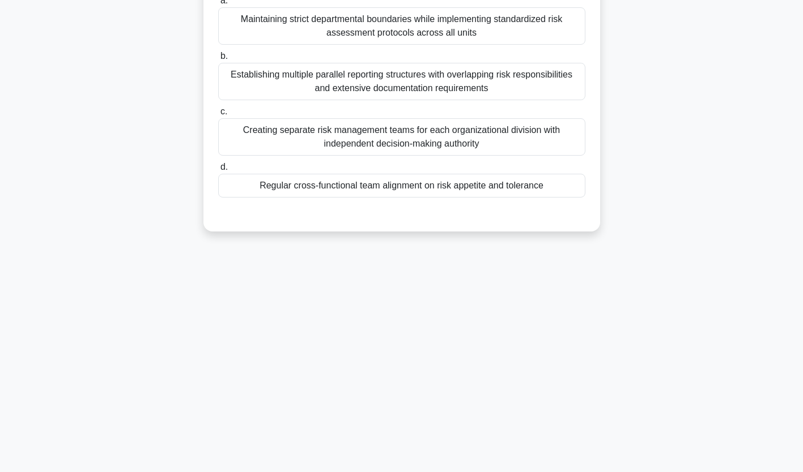
scroll to position [0, 0]
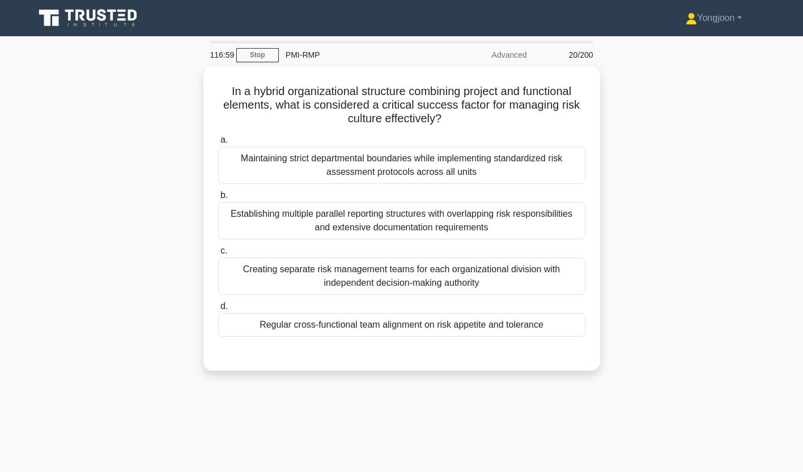
click at [339, 159] on div "Maintaining strict departmental boundaries while implementing standardized risk…" at bounding box center [401, 165] width 367 height 37
click at [218, 144] on input "a. Maintaining strict departmental boundaries while implementing standardized r…" at bounding box center [218, 140] width 0 height 7
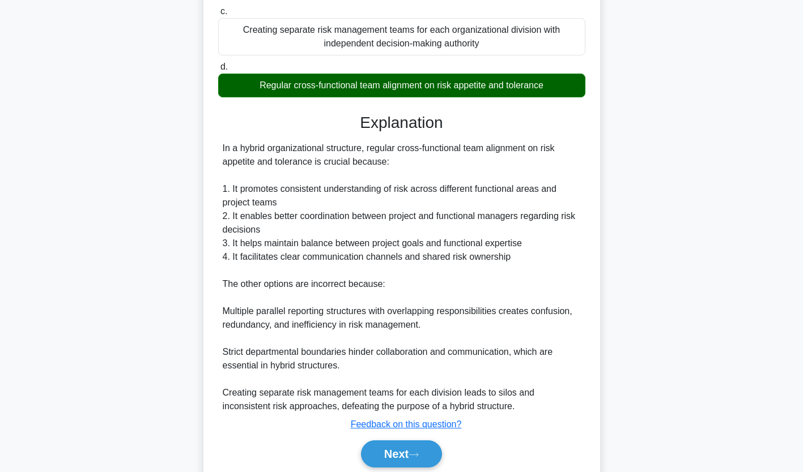
scroll to position [282, 0]
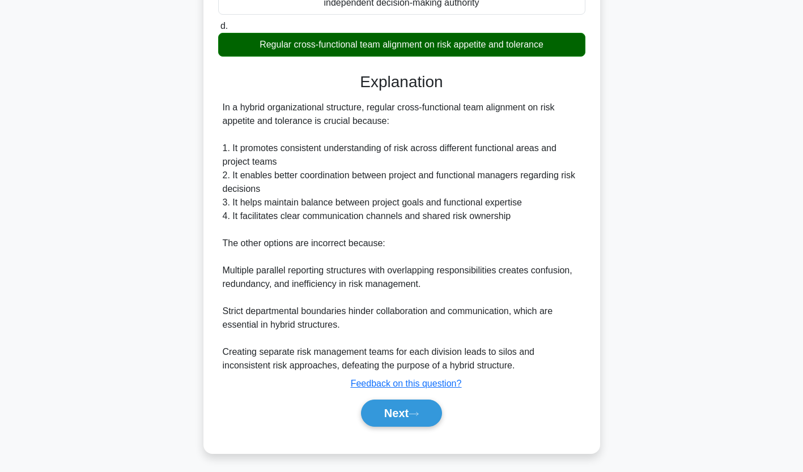
click at [409, 404] on button "Next" at bounding box center [401, 413] width 81 height 27
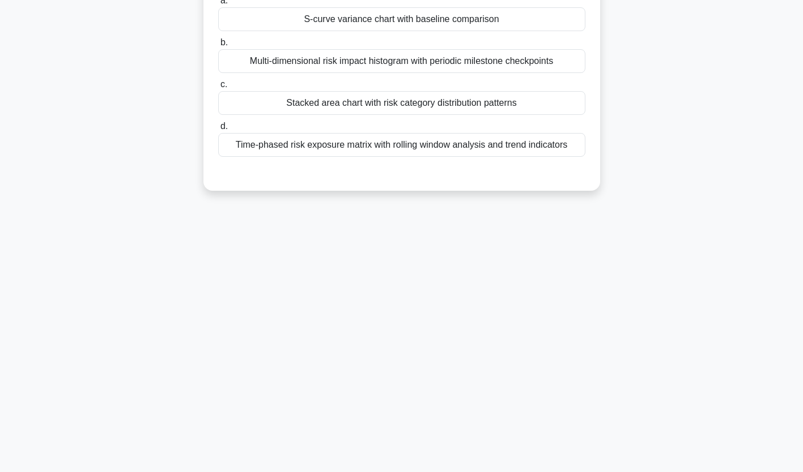
scroll to position [0, 0]
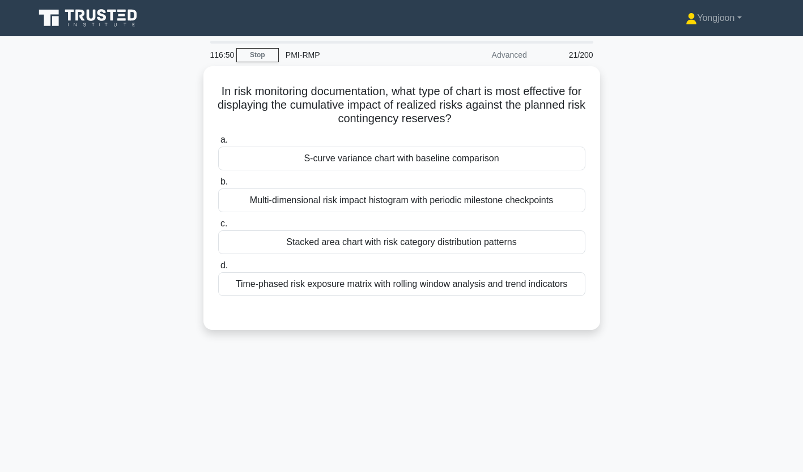
click at [343, 160] on div "S-curve variance chart with baseline comparison" at bounding box center [401, 159] width 367 height 24
click at [218, 144] on input "a. S-curve variance chart with baseline comparison" at bounding box center [218, 140] width 0 height 7
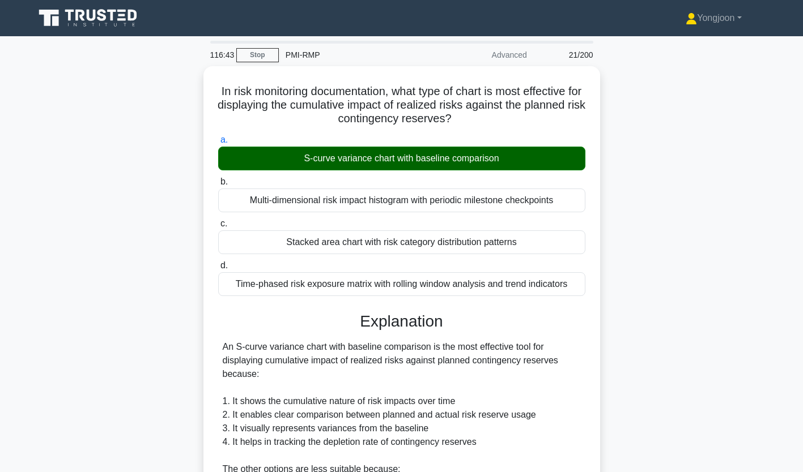
scroll to position [227, 0]
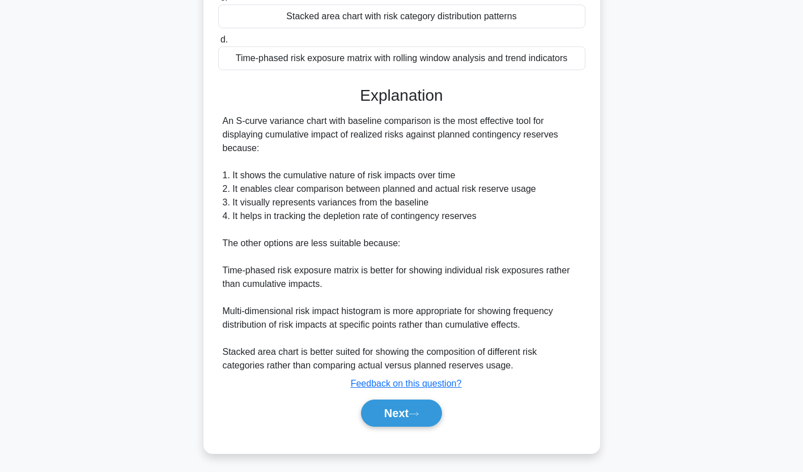
click at [409, 408] on button "Next" at bounding box center [401, 413] width 81 height 27
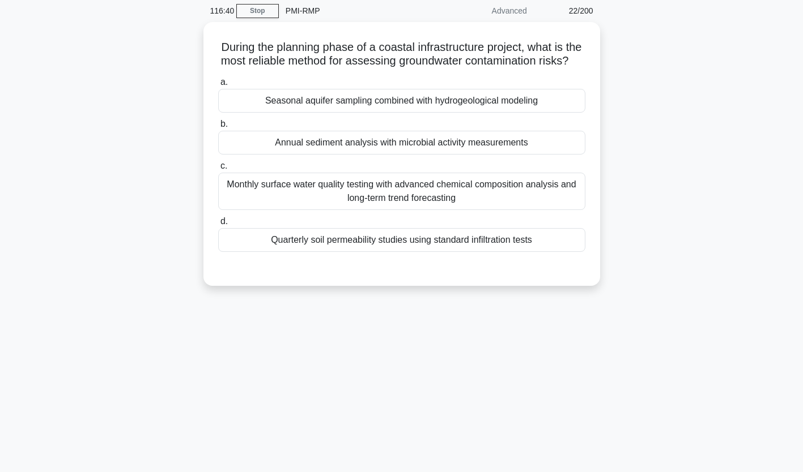
scroll to position [42, 0]
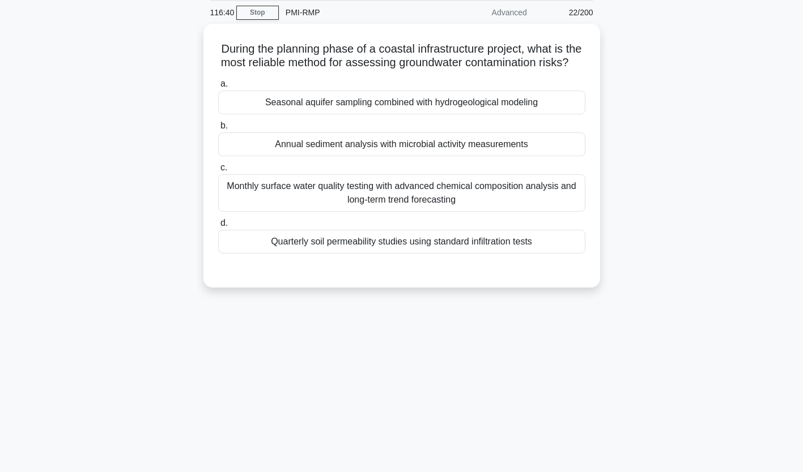
click at [321, 114] on div "Seasonal aquifer sampling combined with hydrogeological modeling" at bounding box center [401, 103] width 367 height 24
click at [218, 88] on input "a. Seasonal aquifer sampling combined with hydrogeological modeling" at bounding box center [218, 83] width 0 height 7
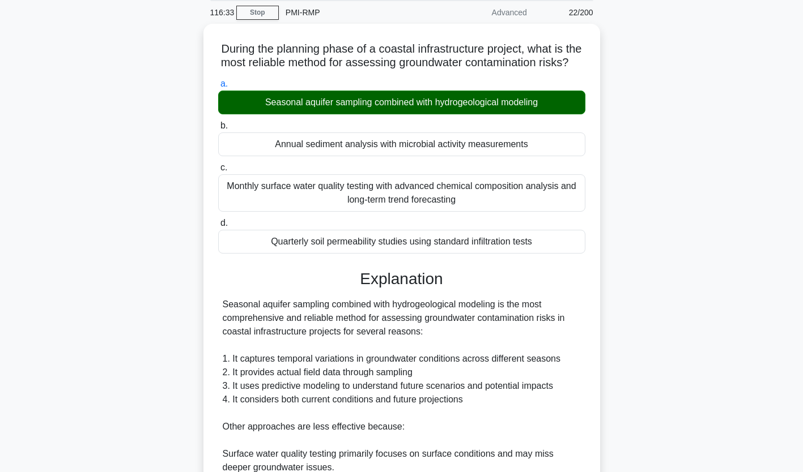
scroll to position [254, 0]
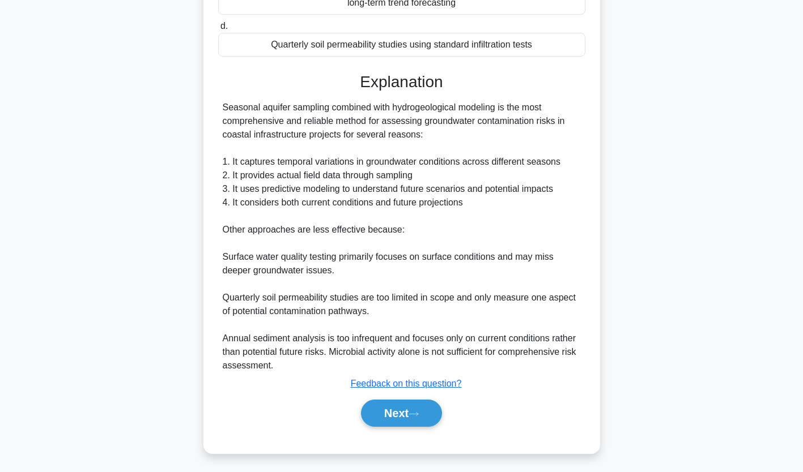
click at [404, 412] on button "Next" at bounding box center [401, 413] width 81 height 27
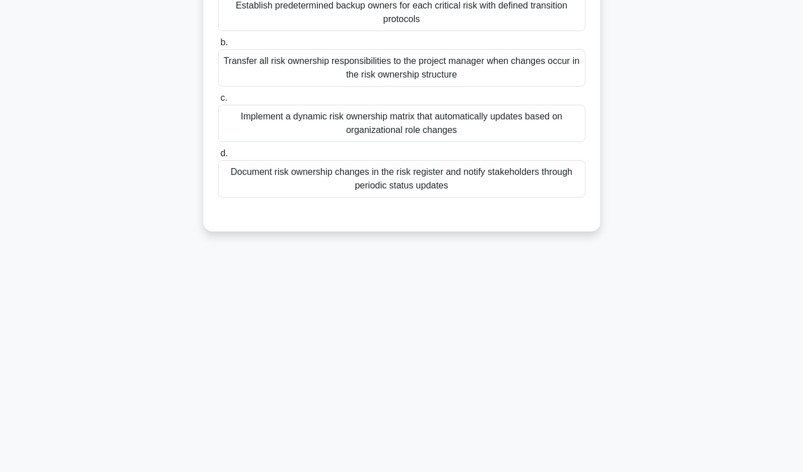
scroll to position [0, 0]
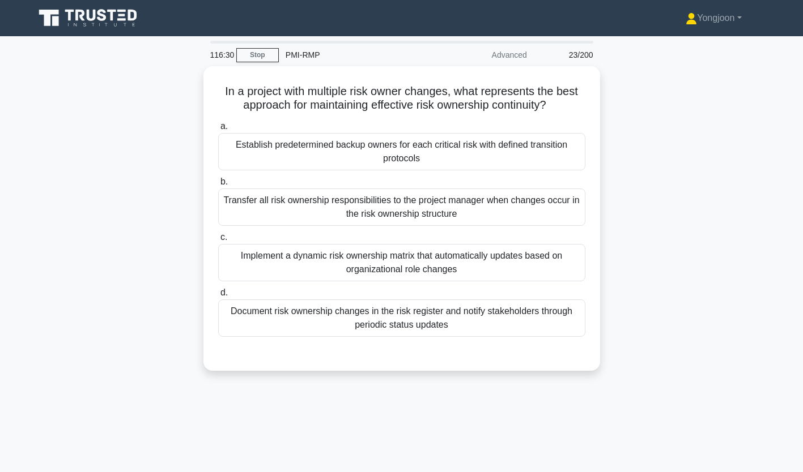
click at [272, 145] on div "Establish predetermined backup owners for each critical risk with defined trans…" at bounding box center [401, 151] width 367 height 37
click at [218, 130] on input "a. Establish predetermined backup owners for each critical risk with defined tr…" at bounding box center [218, 126] width 0 height 7
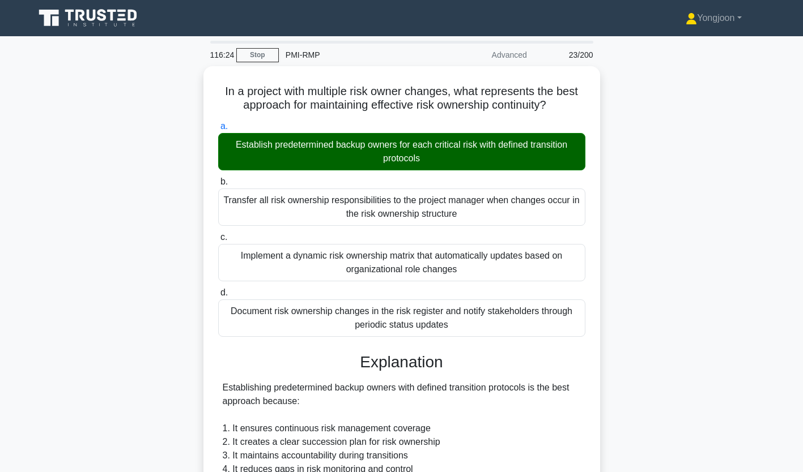
scroll to position [281, 0]
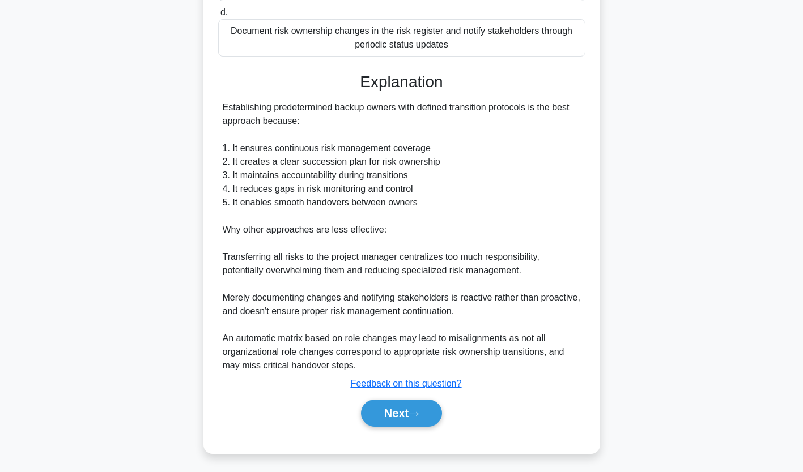
click at [400, 408] on button "Next" at bounding box center [401, 413] width 81 height 27
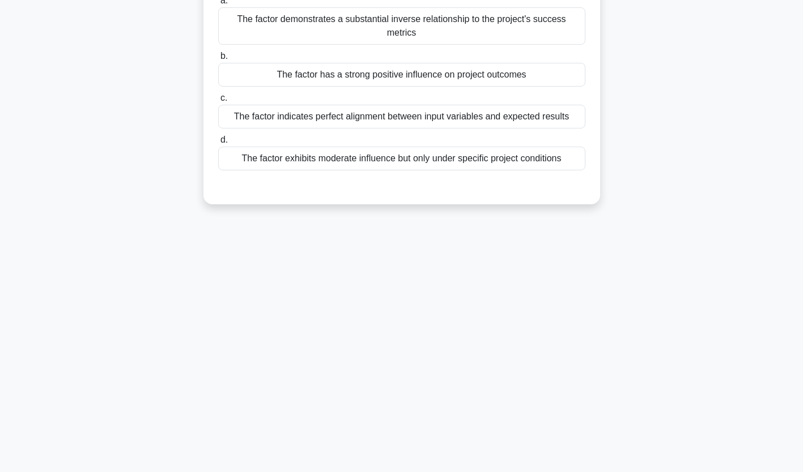
scroll to position [0, 0]
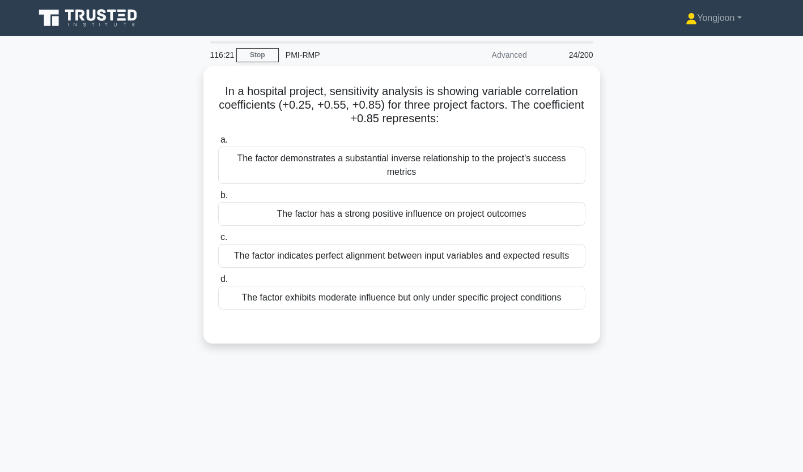
click at [338, 159] on div "The factor demonstrates a substantial inverse relationship to the project's suc…" at bounding box center [401, 165] width 367 height 37
click at [218, 144] on input "a. The factor demonstrates a substantial inverse relationship to the project's …" at bounding box center [218, 140] width 0 height 7
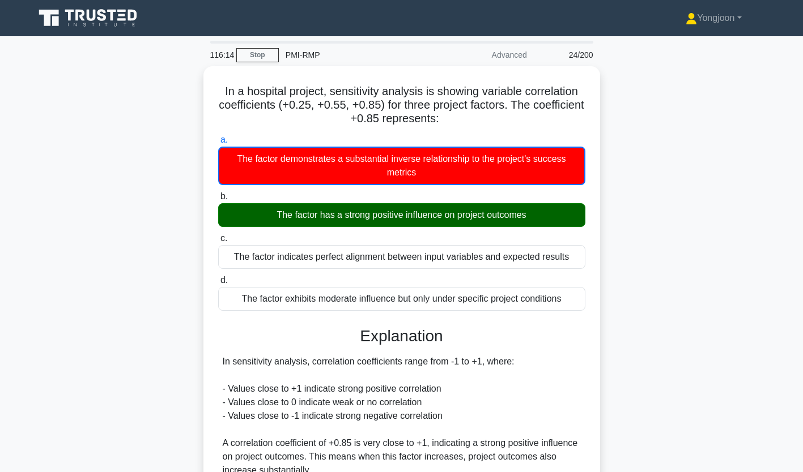
scroll to position [241, 0]
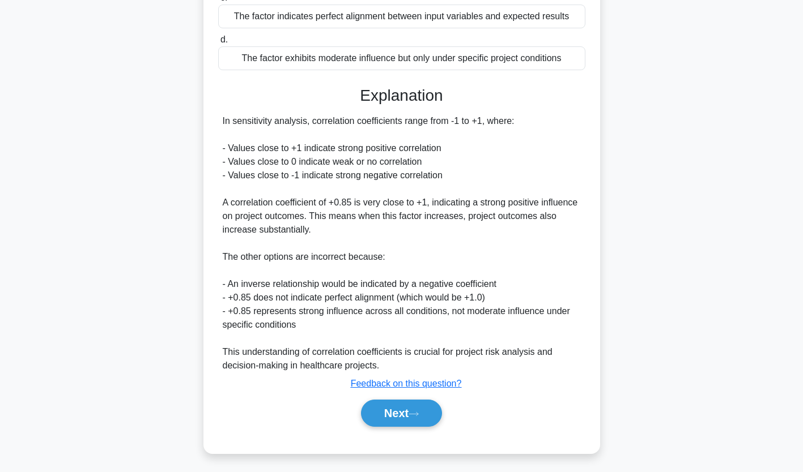
click at [404, 407] on button "Next" at bounding box center [401, 413] width 81 height 27
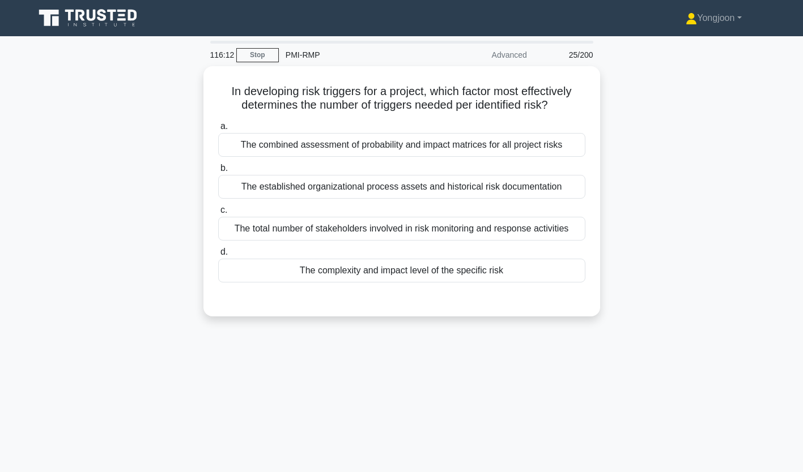
scroll to position [0, 0]
click at [355, 150] on div "The combined assessment of probability and impact matrices for all project risks" at bounding box center [401, 145] width 367 height 24
click at [218, 130] on input "a. The combined assessment of probability and impact matrices for all project r…" at bounding box center [218, 126] width 0 height 7
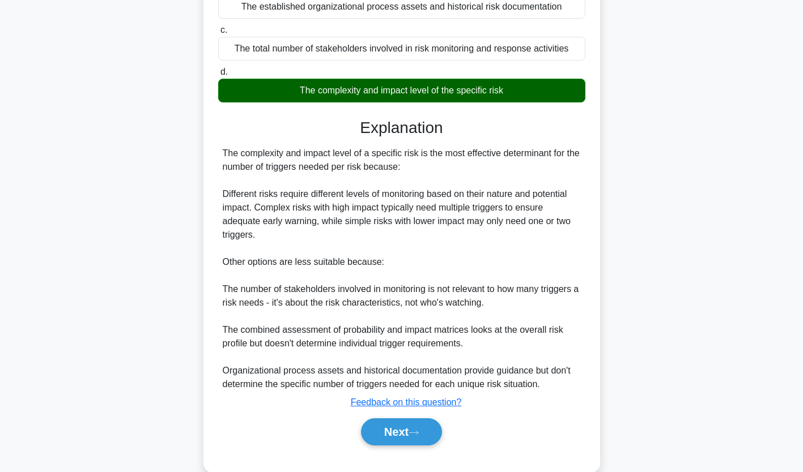
scroll to position [201, 0]
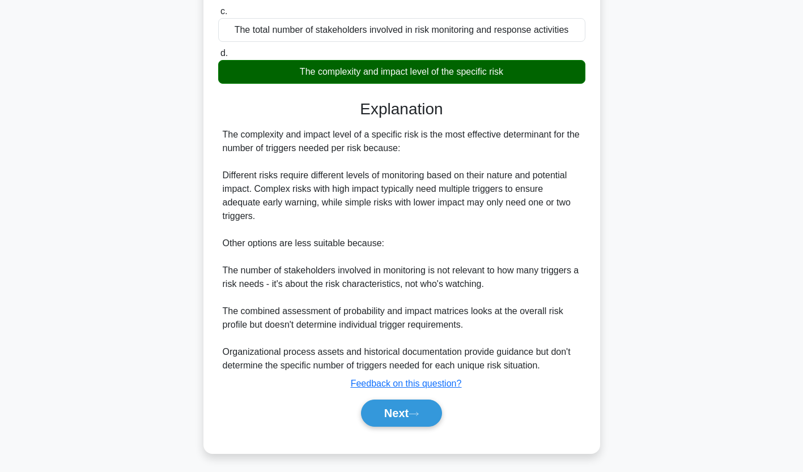
click at [394, 419] on button "Next" at bounding box center [401, 413] width 81 height 27
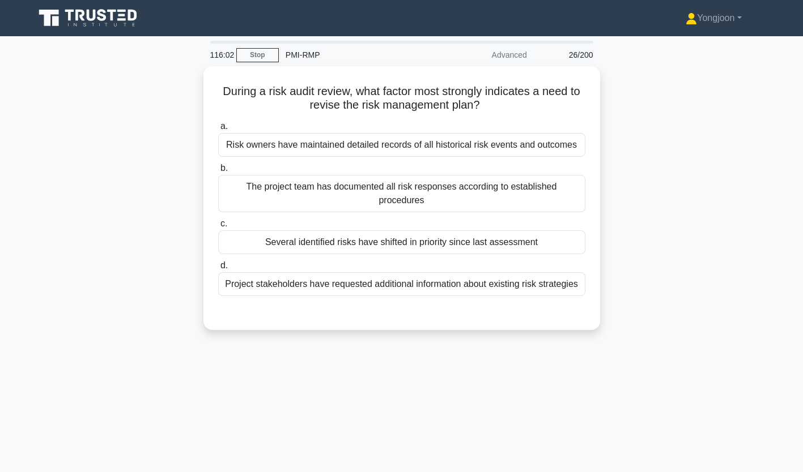
scroll to position [0, 0]
click at [301, 151] on div "Risk owners have maintained detailed records of all historical risk events and …" at bounding box center [401, 145] width 367 height 24
click at [218, 130] on input "a. Risk owners have maintained detailed records of all historical risk events a…" at bounding box center [218, 126] width 0 height 7
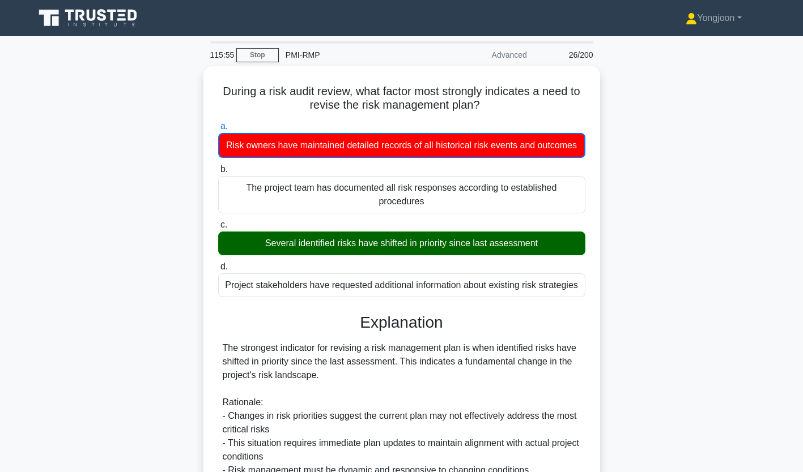
scroll to position [214, 0]
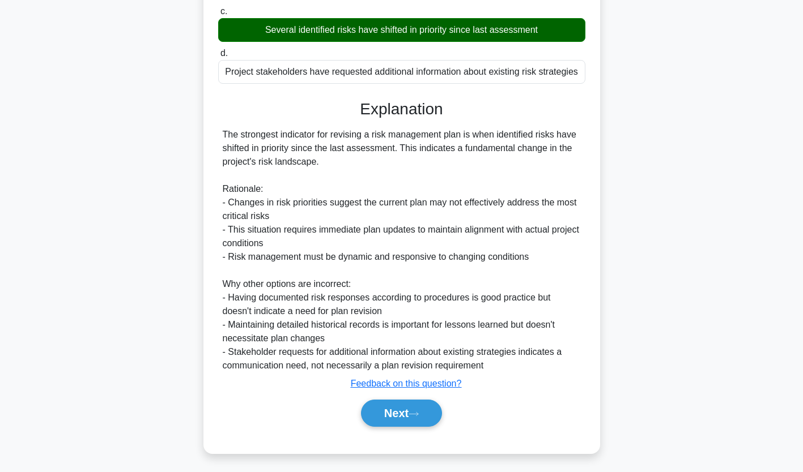
click at [399, 416] on button "Next" at bounding box center [401, 413] width 81 height 27
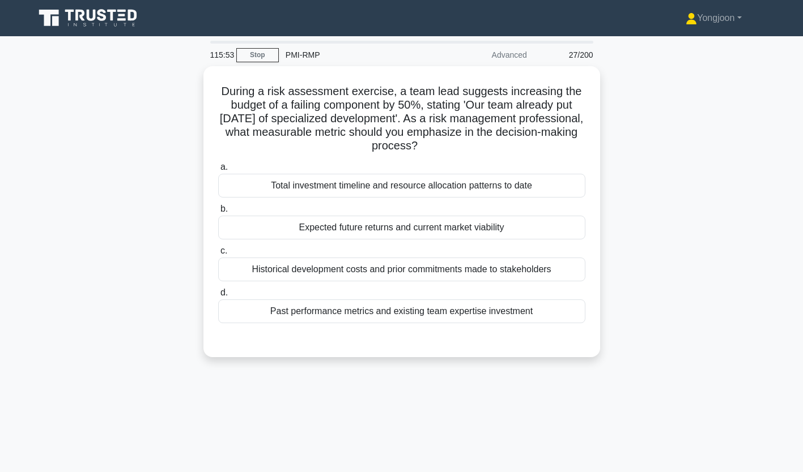
scroll to position [0, 0]
click at [325, 176] on div "Total investment timeline and resource allocation patterns to date" at bounding box center [401, 186] width 367 height 24
click at [218, 171] on input "a. Total investment timeline and resource allocation patterns to date" at bounding box center [218, 167] width 0 height 7
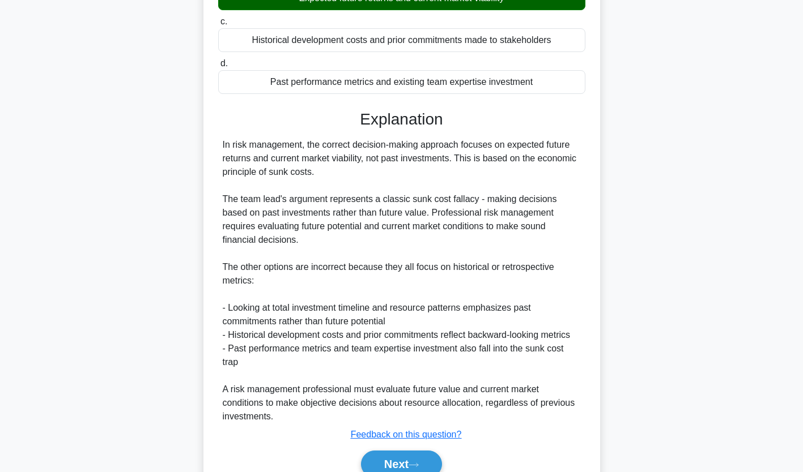
scroll to position [234, 0]
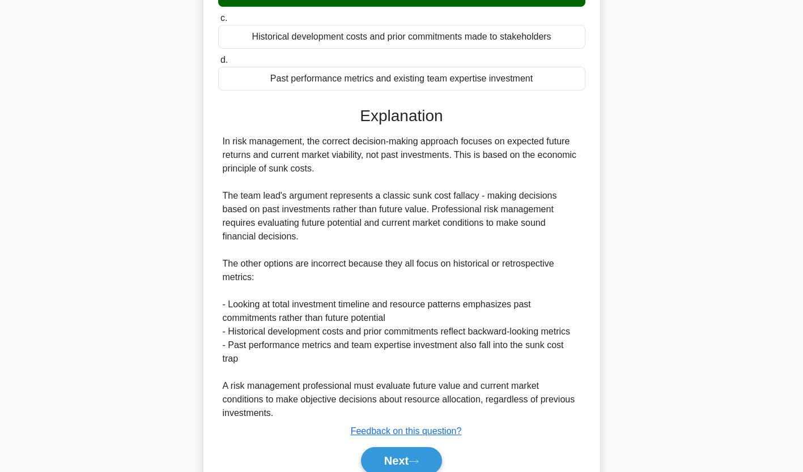
click at [401, 447] on button "Next" at bounding box center [401, 460] width 81 height 27
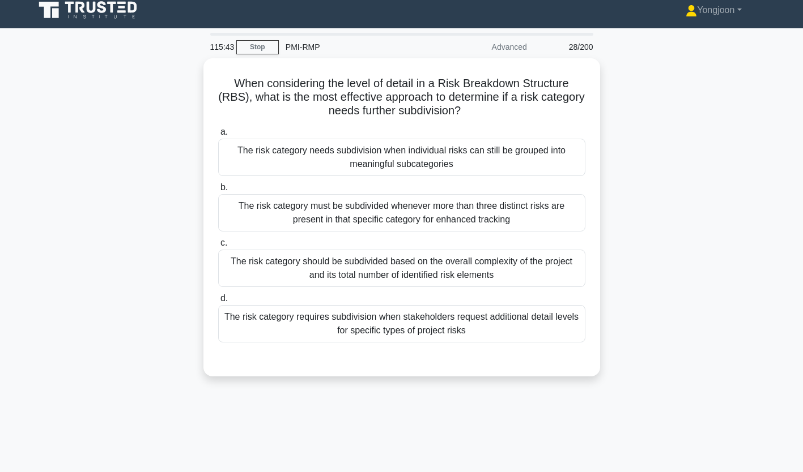
scroll to position [0, 0]
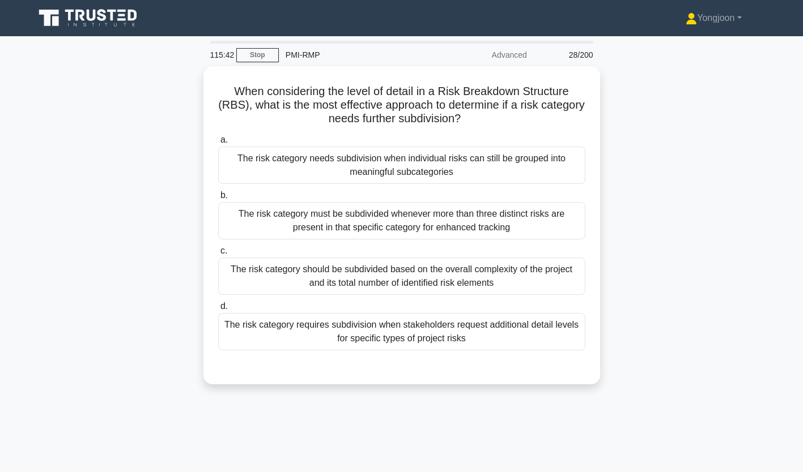
click at [399, 172] on div "The risk category needs subdivision when individual risks can still be grouped …" at bounding box center [401, 165] width 367 height 37
click at [218, 144] on input "a. The risk category needs subdivision when individual risks can still be group…" at bounding box center [218, 140] width 0 height 7
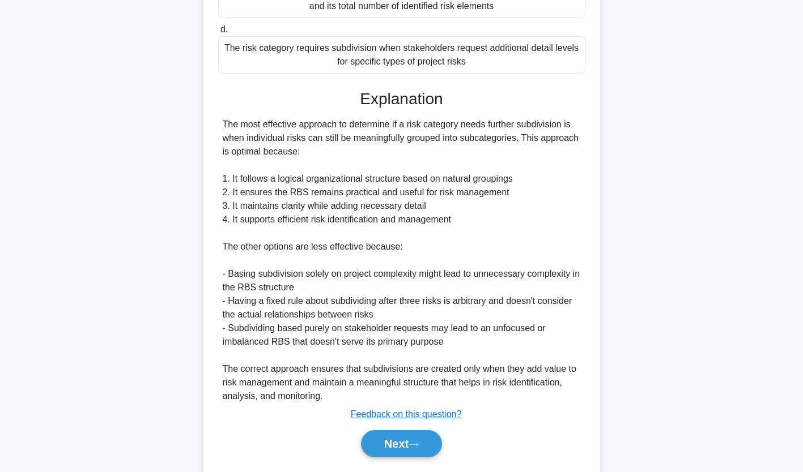
scroll to position [308, 0]
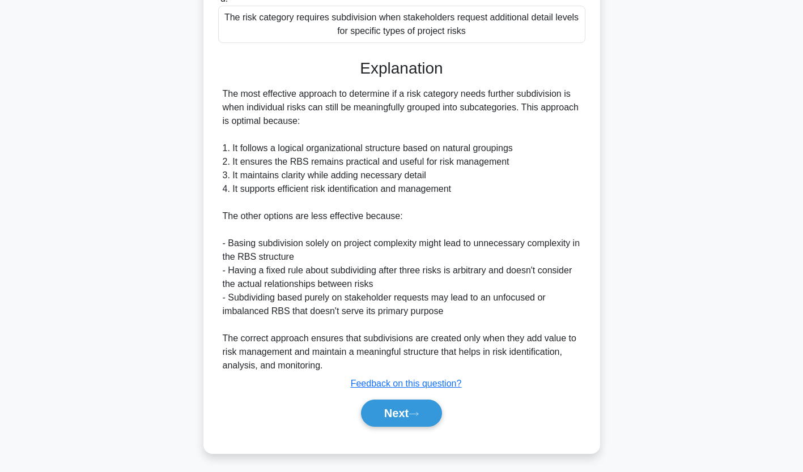
click at [401, 414] on button "Next" at bounding box center [401, 413] width 81 height 27
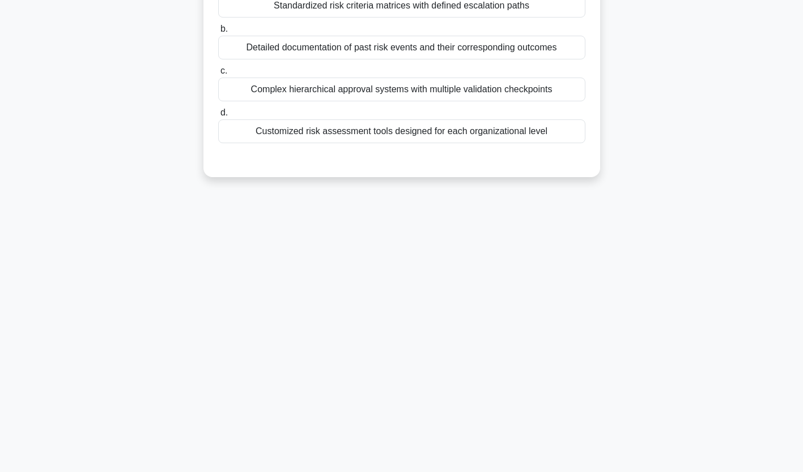
scroll to position [0, 0]
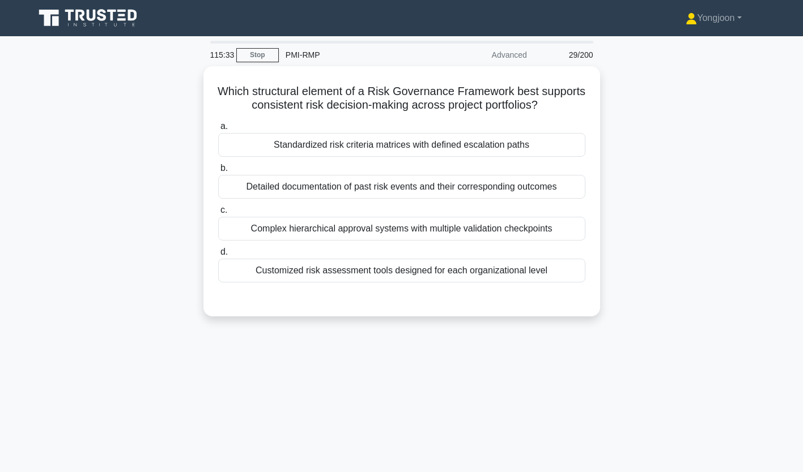
click at [294, 139] on div "Standardized risk criteria matrices with defined escalation paths" at bounding box center [401, 145] width 367 height 24
click at [218, 130] on input "a. Standardized risk criteria matrices with defined escalation paths" at bounding box center [218, 126] width 0 height 7
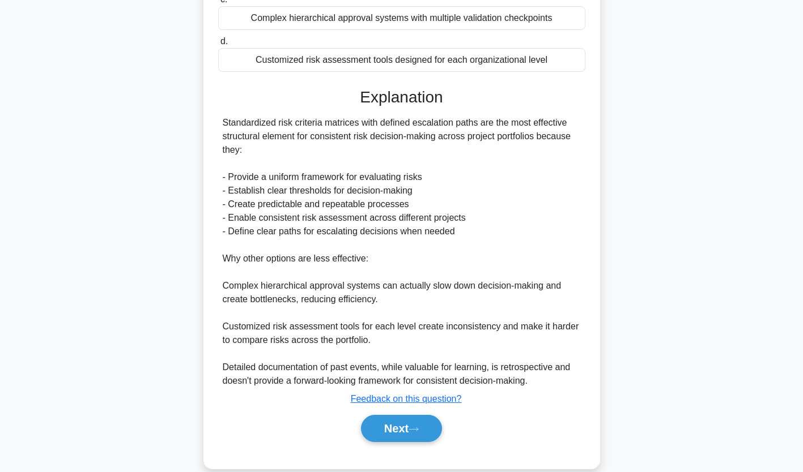
scroll to position [227, 0]
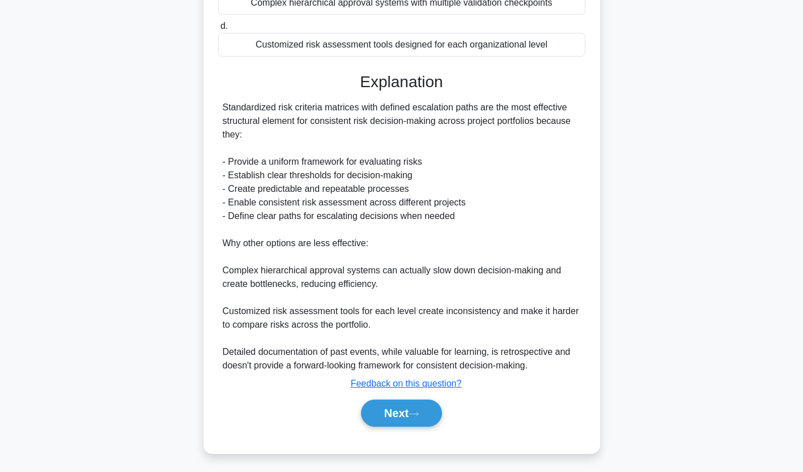
click at [408, 403] on button "Next" at bounding box center [401, 413] width 81 height 27
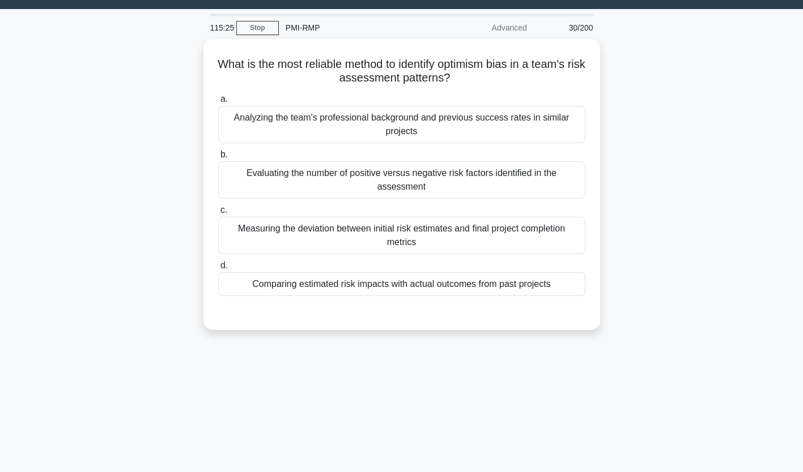
scroll to position [0, 0]
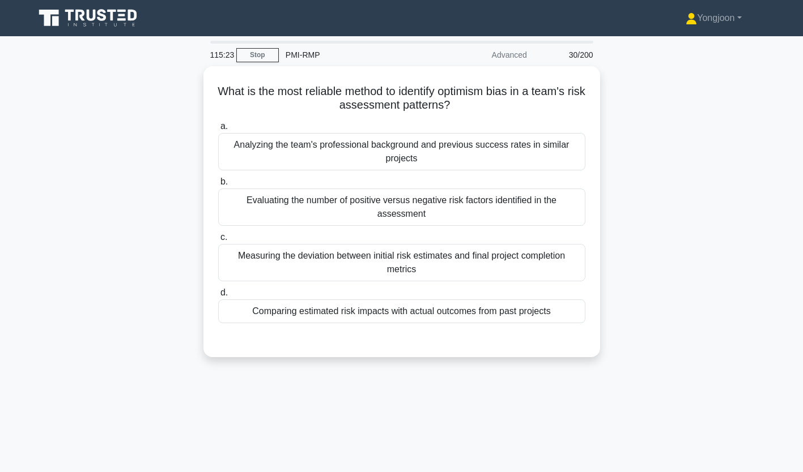
click at [304, 158] on div "Analyzing the team's professional background and previous success rates in simi…" at bounding box center [401, 151] width 367 height 37
click at [218, 130] on input "a. Analyzing the team's professional background and previous success rates in s…" at bounding box center [218, 126] width 0 height 7
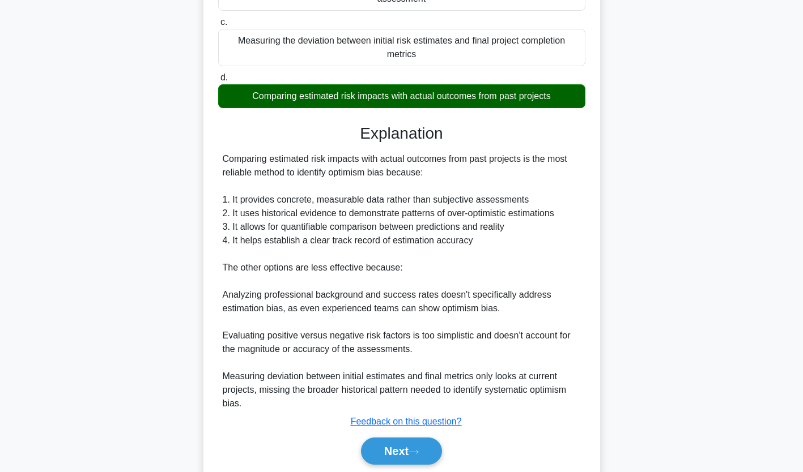
scroll to position [255, 0]
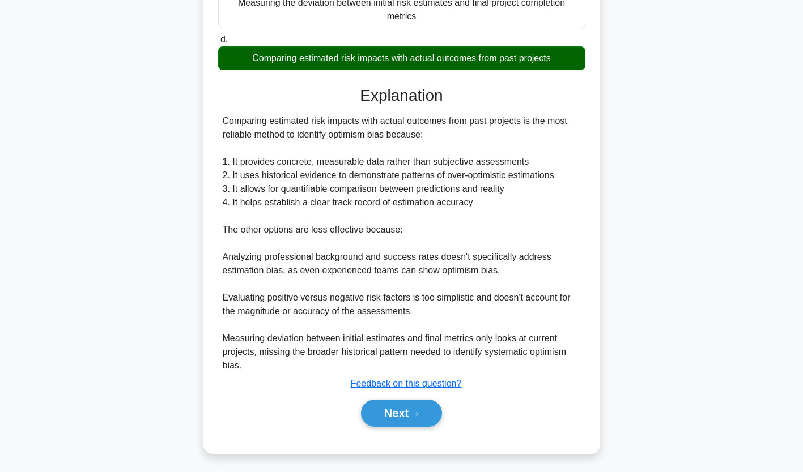
click at [395, 410] on button "Next" at bounding box center [401, 413] width 81 height 27
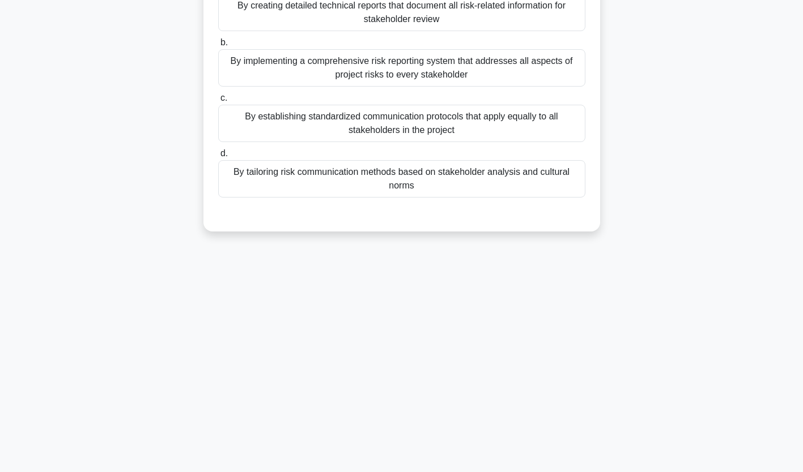
scroll to position [0, 0]
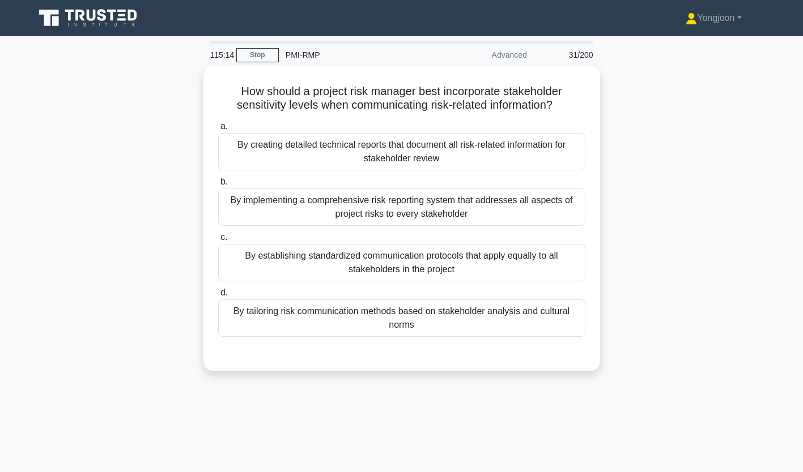
click at [276, 150] on div "By creating detailed technical reports that document all risk-related informati…" at bounding box center [401, 151] width 367 height 37
click at [218, 130] on input "a. By creating detailed technical reports that document all risk-related inform…" at bounding box center [218, 126] width 0 height 7
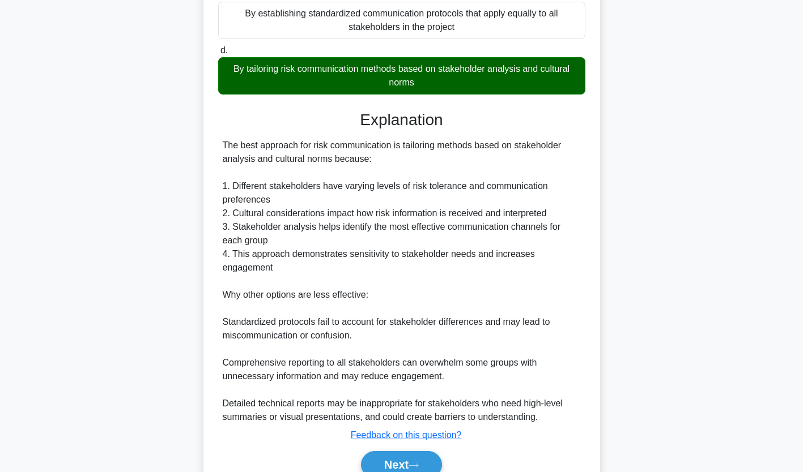
scroll to position [296, 0]
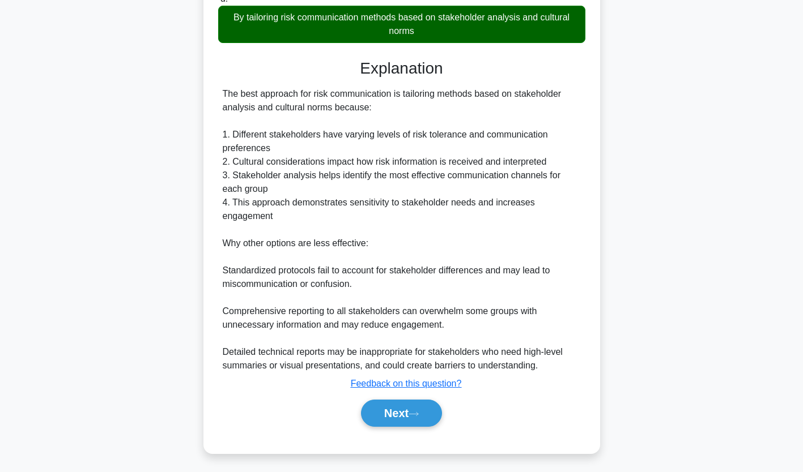
click at [405, 409] on button "Next" at bounding box center [401, 413] width 81 height 27
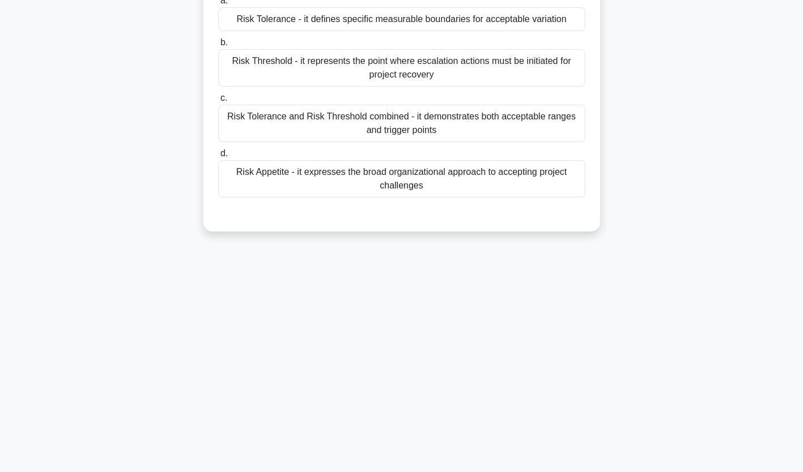
scroll to position [0, 0]
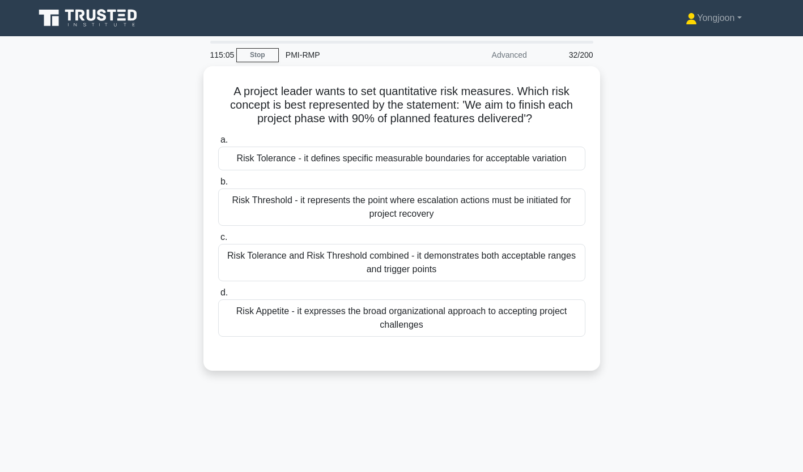
click at [284, 151] on div "Risk Tolerance - it defines specific measurable boundaries for acceptable varia…" at bounding box center [401, 159] width 367 height 24
click at [218, 144] on input "a. Risk Tolerance - it defines specific measurable boundaries for acceptable va…" at bounding box center [218, 140] width 0 height 7
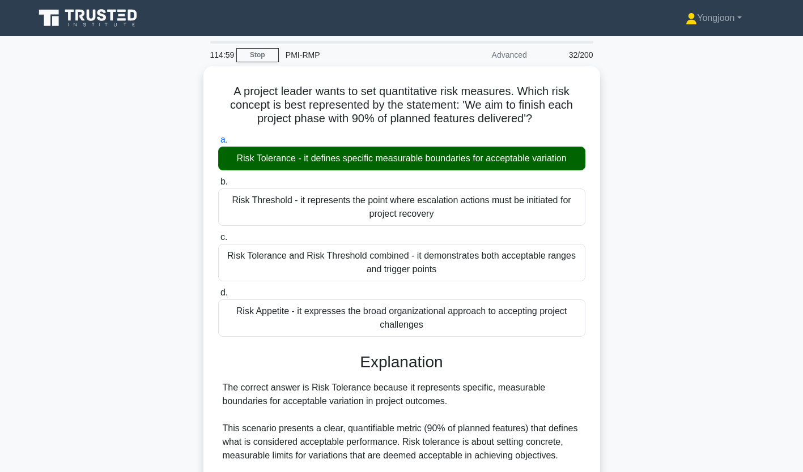
scroll to position [213, 0]
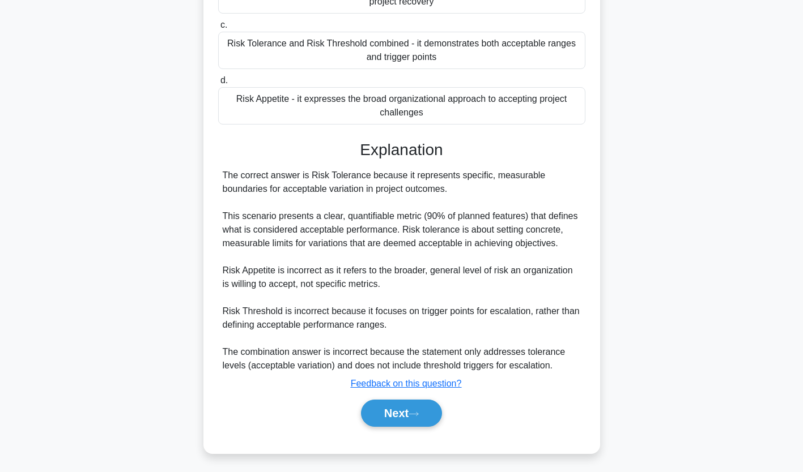
click at [407, 404] on button "Next" at bounding box center [401, 413] width 81 height 27
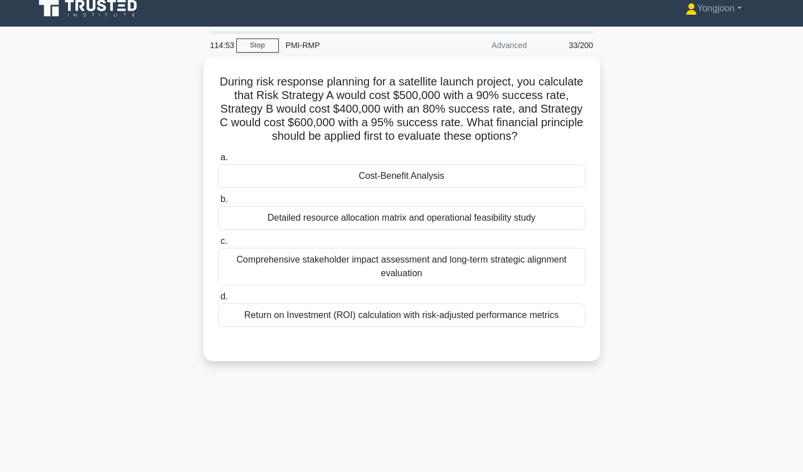
scroll to position [0, 0]
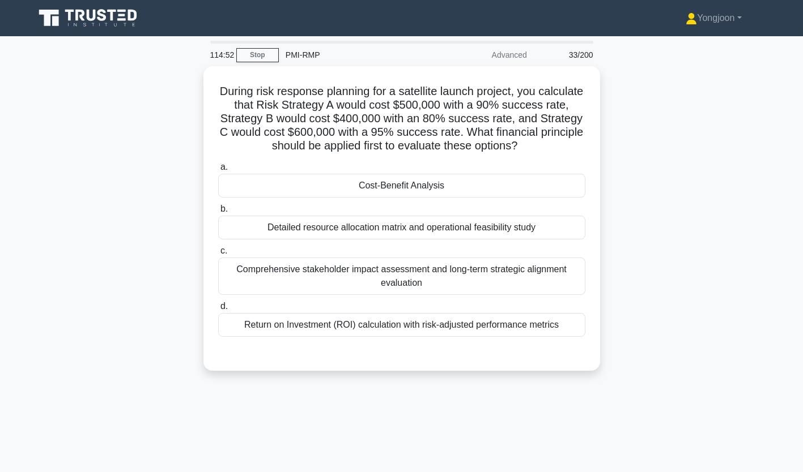
click at [416, 186] on div "Cost-Benefit Analysis" at bounding box center [401, 186] width 367 height 24
click at [218, 171] on input "a. Cost-Benefit Analysis" at bounding box center [218, 167] width 0 height 7
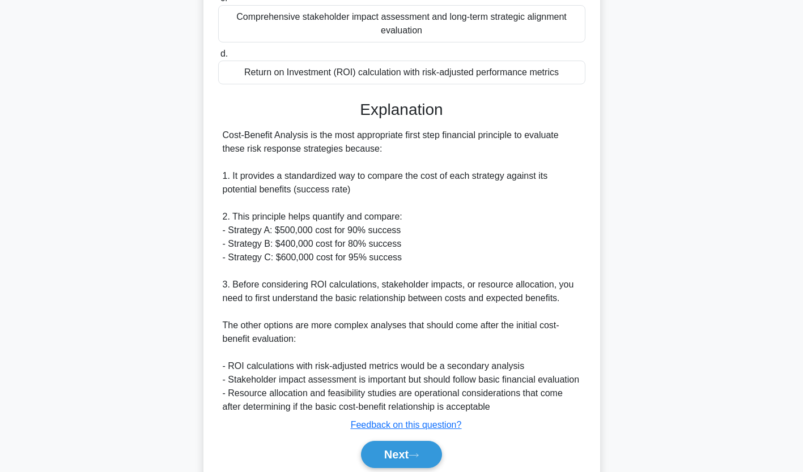
scroll to position [295, 0]
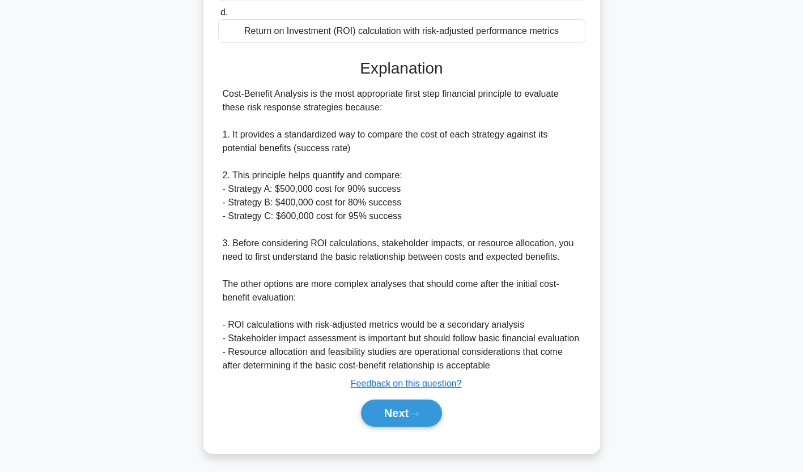
click at [402, 408] on button "Next" at bounding box center [401, 413] width 81 height 27
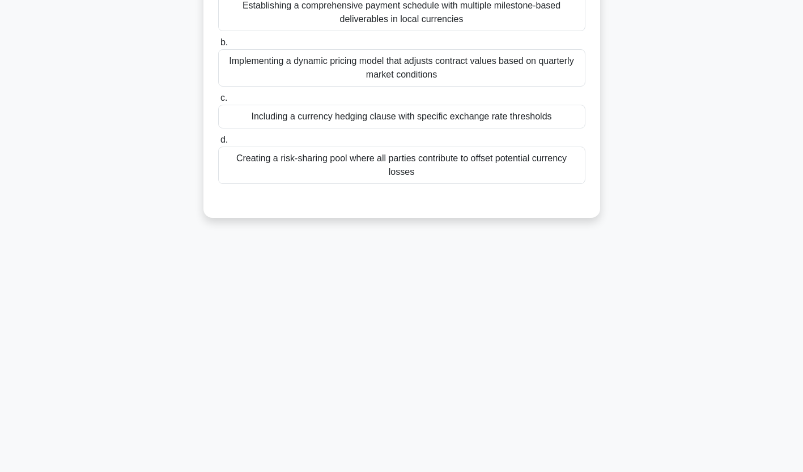
scroll to position [0, 0]
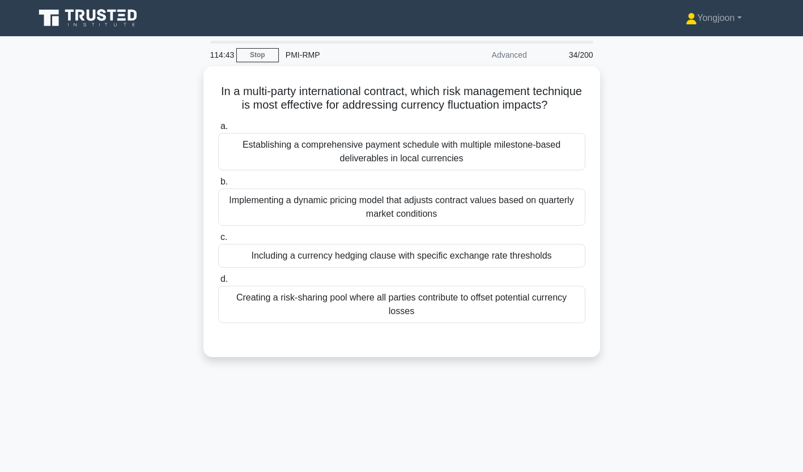
click at [361, 165] on div "Establishing a comprehensive payment schedule with multiple milestone-based del…" at bounding box center [401, 151] width 367 height 37
click at [218, 130] on input "a. Establishing a comprehensive payment schedule with multiple milestone-based …" at bounding box center [218, 126] width 0 height 7
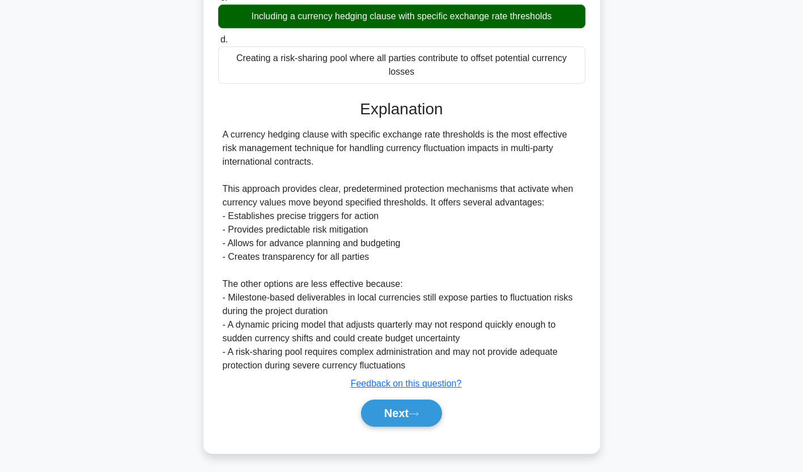
scroll to position [255, 0]
click at [395, 419] on button "Next" at bounding box center [401, 413] width 81 height 27
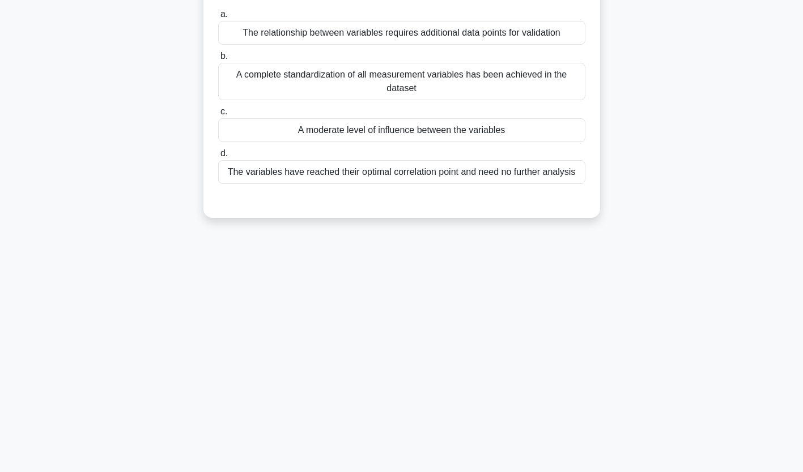
scroll to position [0, 0]
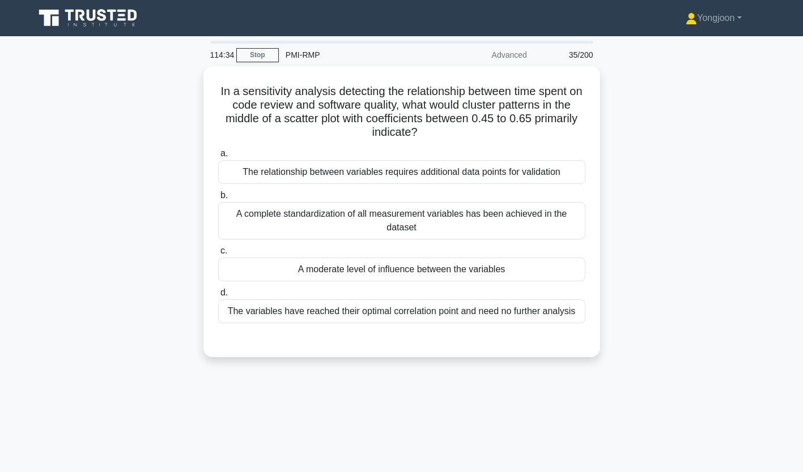
click at [358, 167] on div "The relationship between variables requires additional data points for validati…" at bounding box center [401, 172] width 367 height 24
click at [218, 157] on input "a. The relationship between variables requires additional data points for valid…" at bounding box center [218, 153] width 0 height 7
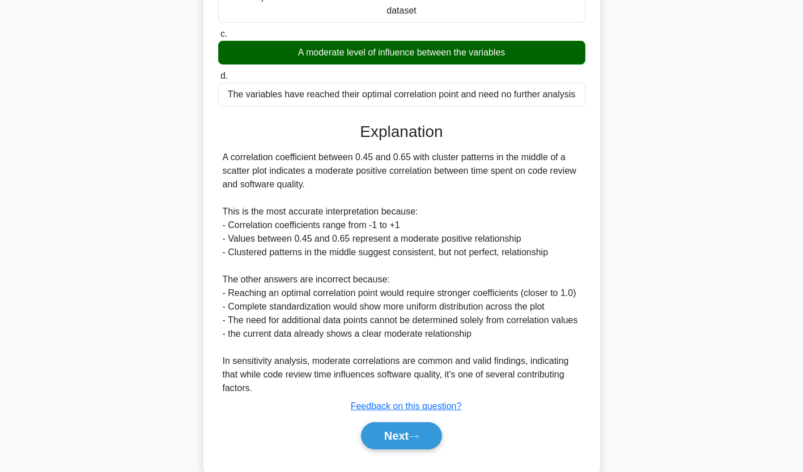
scroll to position [241, 0]
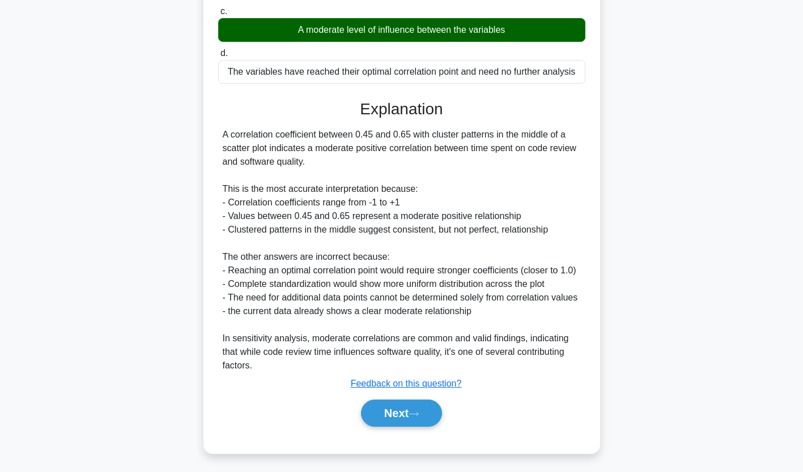
click at [402, 416] on button "Next" at bounding box center [401, 413] width 81 height 27
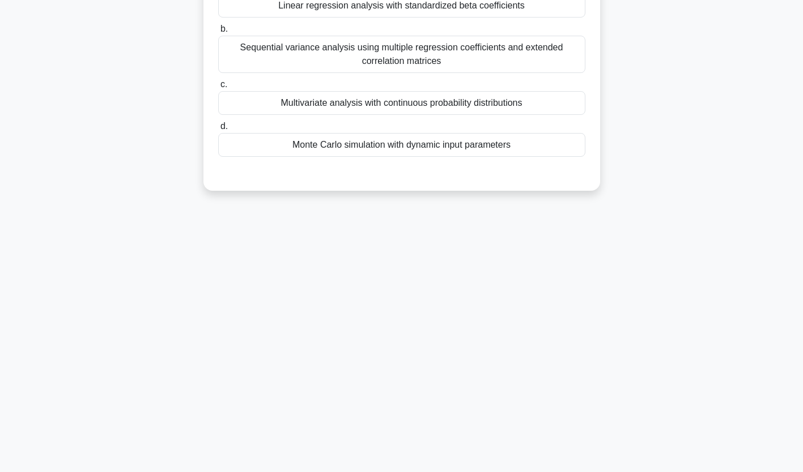
scroll to position [0, 0]
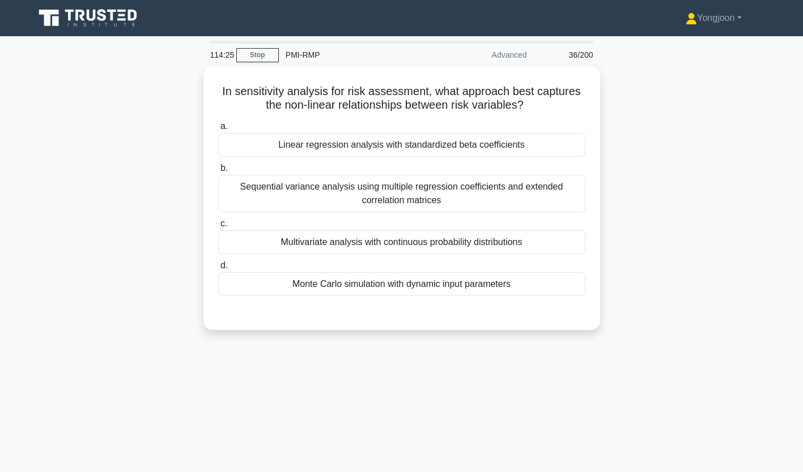
click at [325, 143] on div "Linear regression analysis with standardized beta coefficients" at bounding box center [401, 145] width 367 height 24
click at [218, 130] on input "a. Linear regression analysis with standardized beta coefficients" at bounding box center [218, 126] width 0 height 7
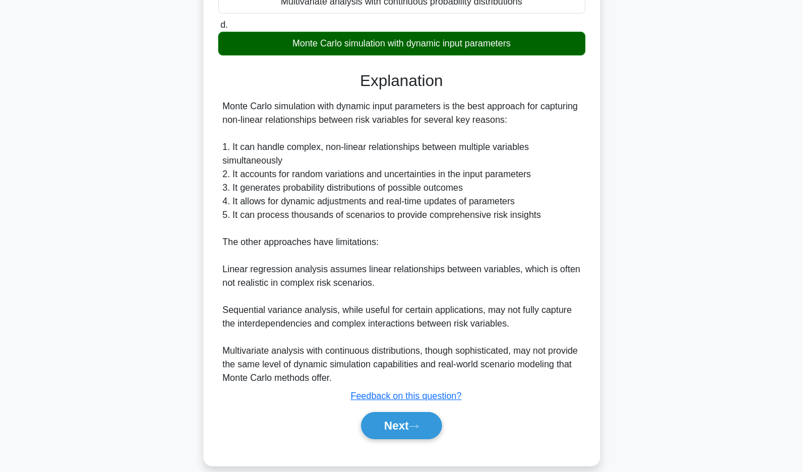
scroll to position [255, 0]
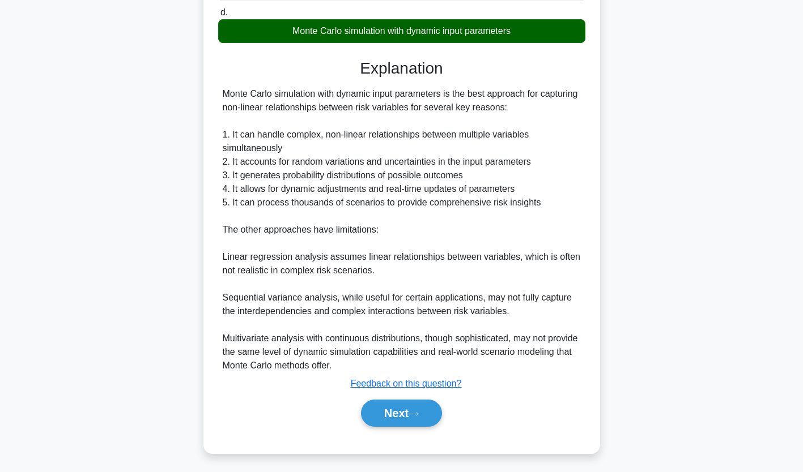
click at [405, 408] on button "Next" at bounding box center [401, 413] width 81 height 27
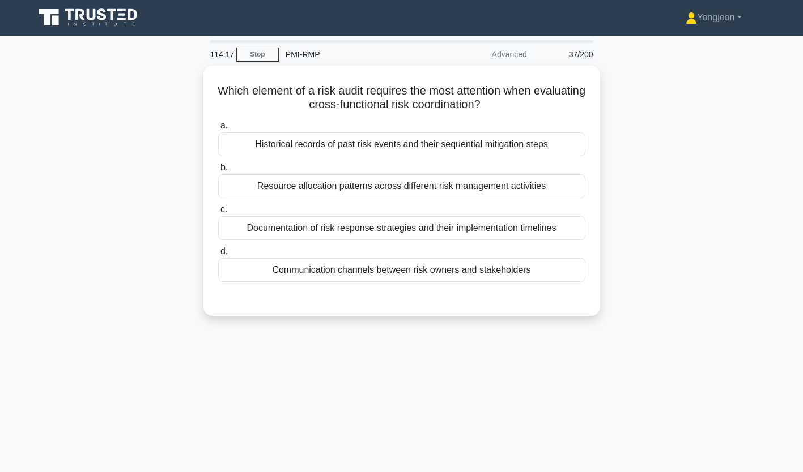
scroll to position [0, 0]
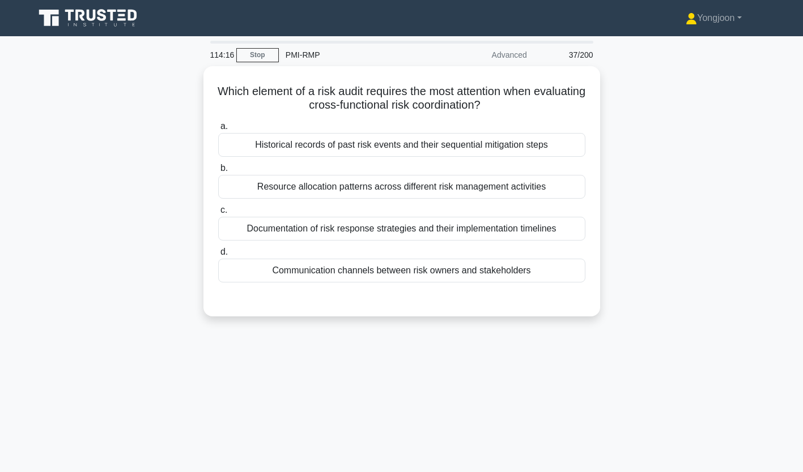
click at [268, 144] on div "Historical records of past risk events and their sequential mitigation steps" at bounding box center [401, 145] width 367 height 24
click at [218, 130] on input "a. Historical records of past risk events and their sequential mitigation steps" at bounding box center [218, 126] width 0 height 7
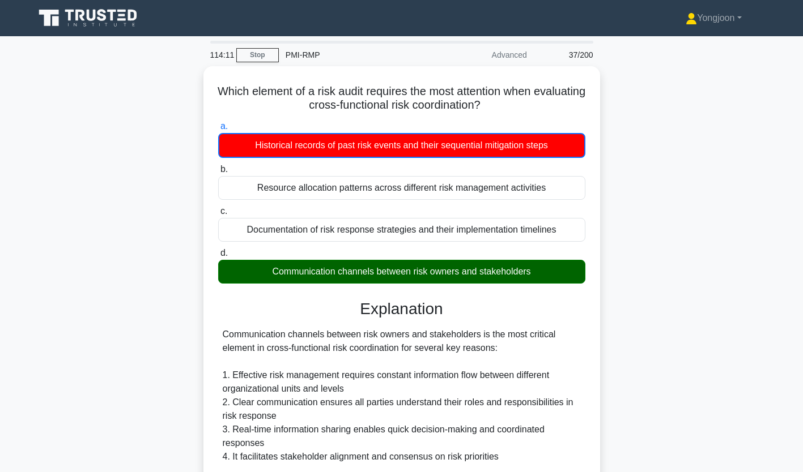
scroll to position [241, 0]
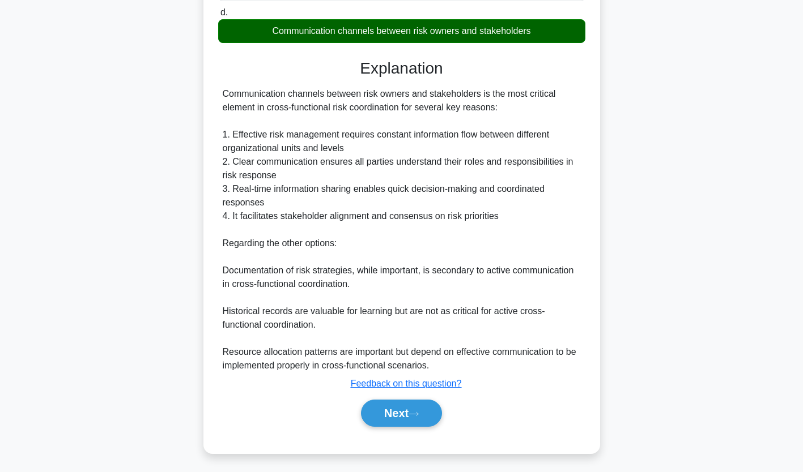
click at [409, 410] on button "Next" at bounding box center [401, 413] width 81 height 27
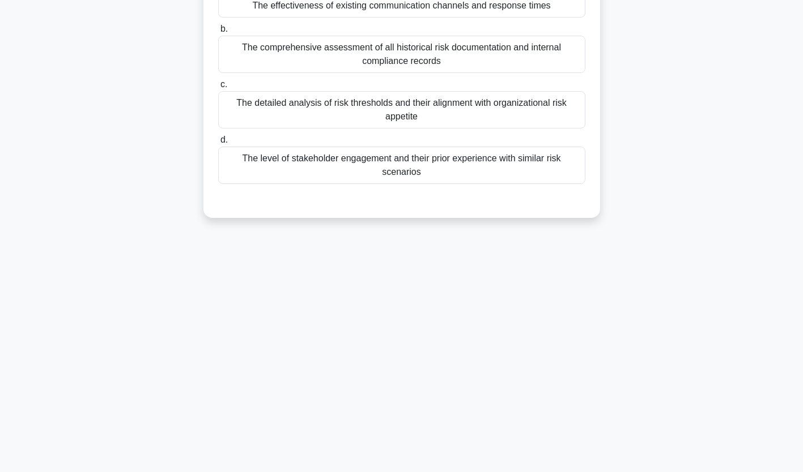
scroll to position [0, 0]
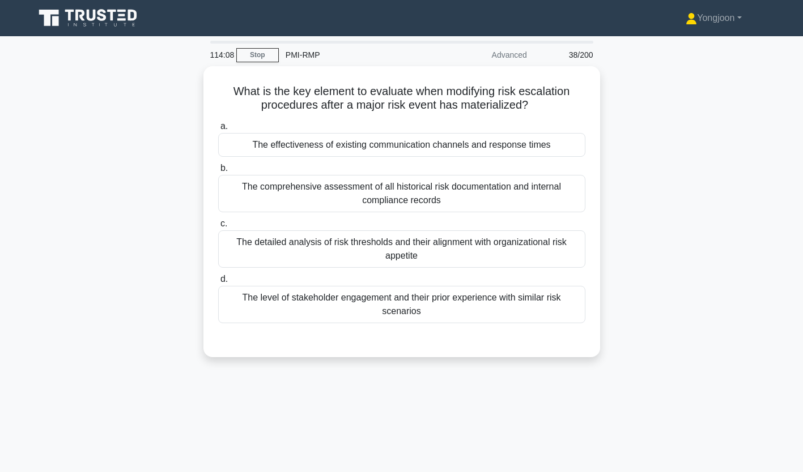
click at [284, 151] on div "The effectiveness of existing communication channels and response times" at bounding box center [401, 145] width 367 height 24
click at [218, 130] on input "a. The effectiveness of existing communication channels and response times" at bounding box center [218, 126] width 0 height 7
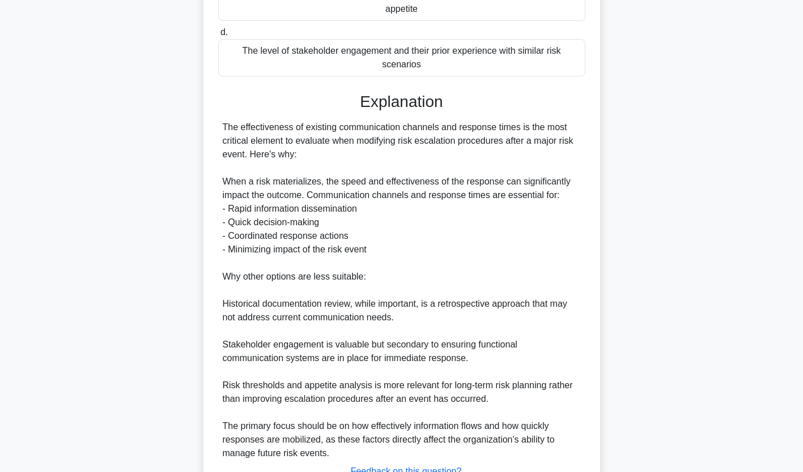
scroll to position [335, 0]
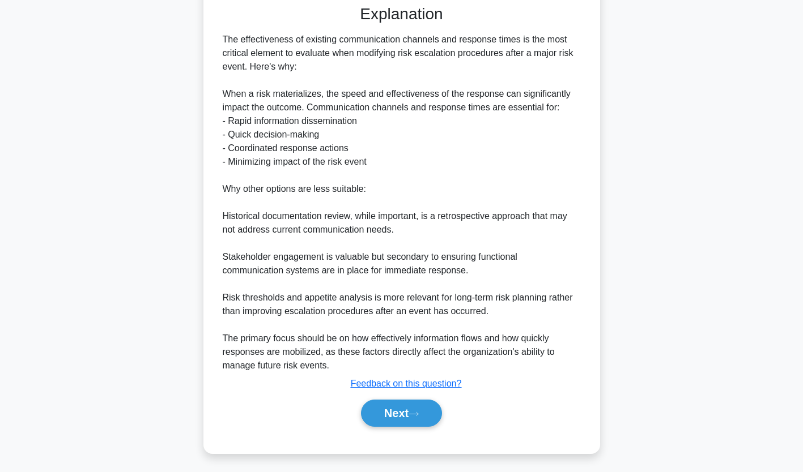
click at [413, 419] on button "Next" at bounding box center [401, 413] width 81 height 27
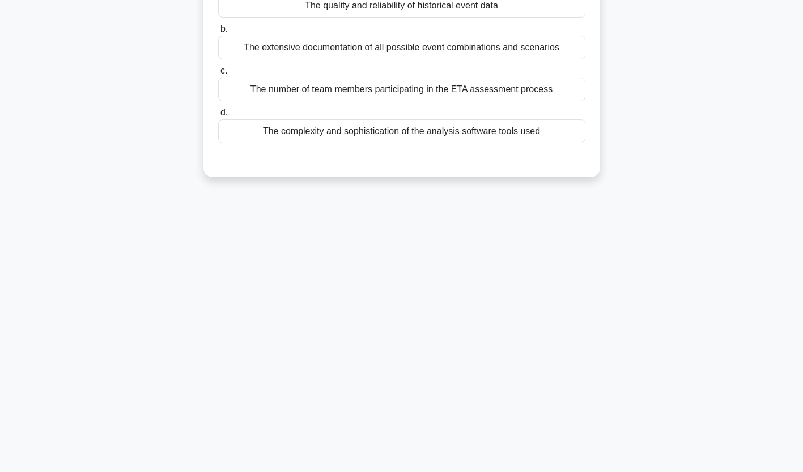
scroll to position [0, 0]
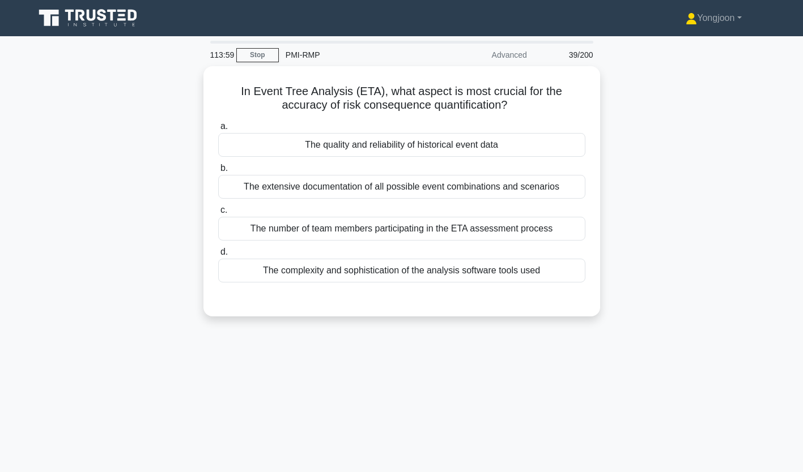
click at [342, 144] on div "The quality and reliability of historical event data" at bounding box center [401, 145] width 367 height 24
click at [218, 130] on input "a. The quality and reliability of historical event data" at bounding box center [218, 126] width 0 height 7
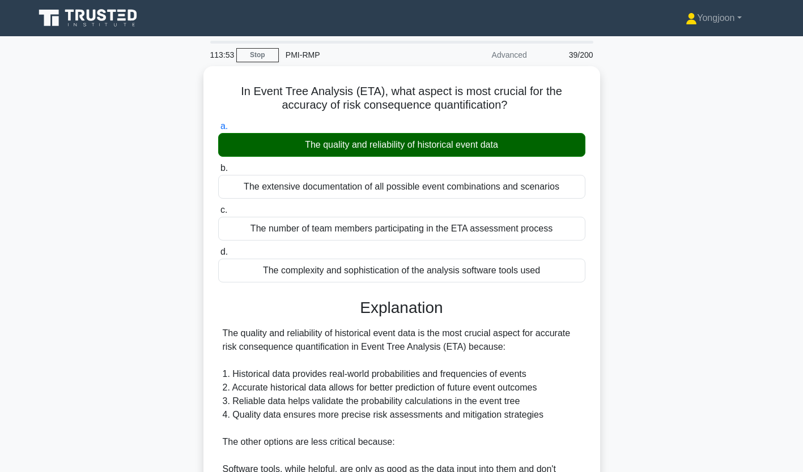
scroll to position [199, 0]
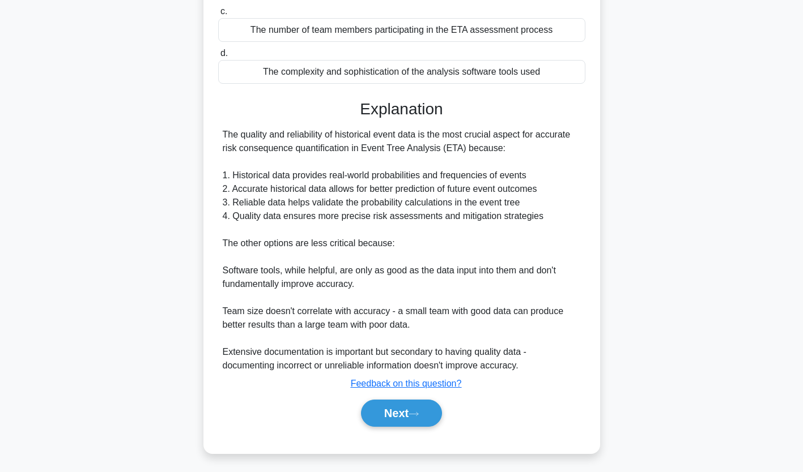
click at [388, 411] on button "Next" at bounding box center [401, 413] width 81 height 27
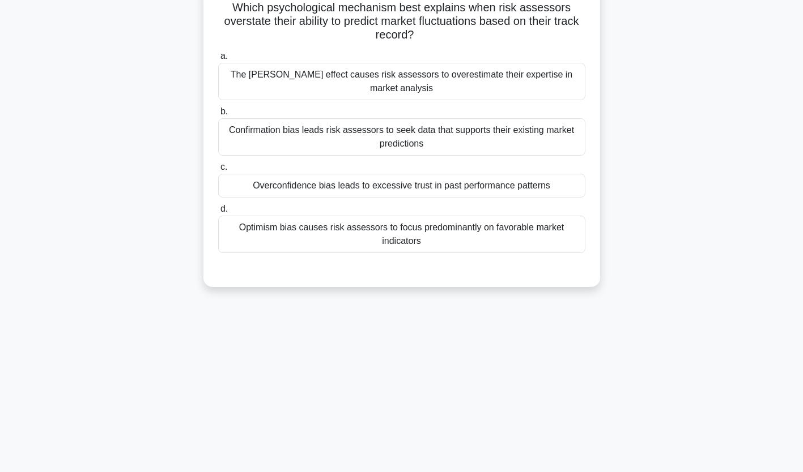
scroll to position [0, 0]
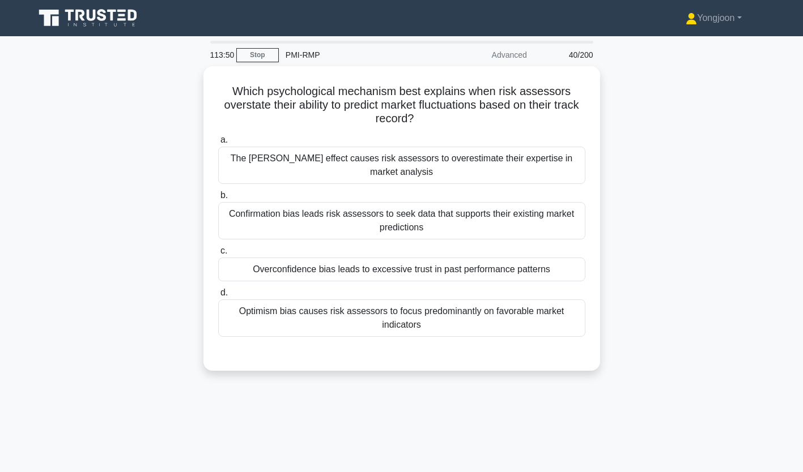
click at [294, 161] on div "The Dunning-Kruger effect causes risk assessors to overestimate their expertise…" at bounding box center [401, 165] width 367 height 37
click at [218, 144] on input "a. The Dunning-Kruger effect causes risk assessors to overestimate their expert…" at bounding box center [218, 140] width 0 height 7
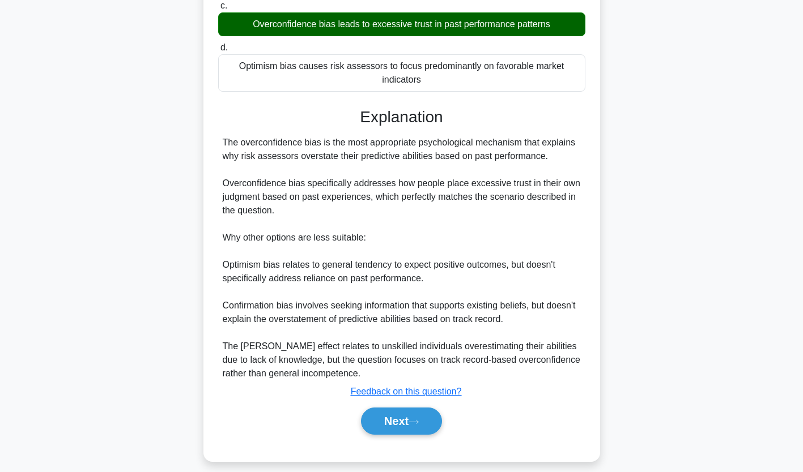
scroll to position [255, 0]
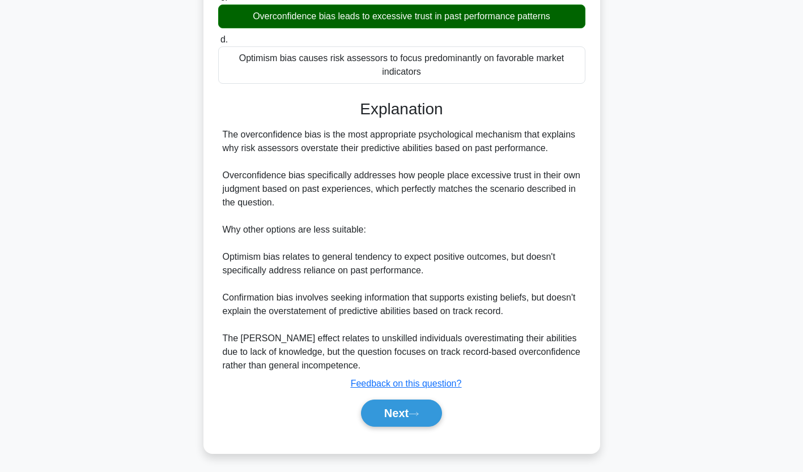
click at [400, 414] on button "Next" at bounding box center [401, 413] width 81 height 27
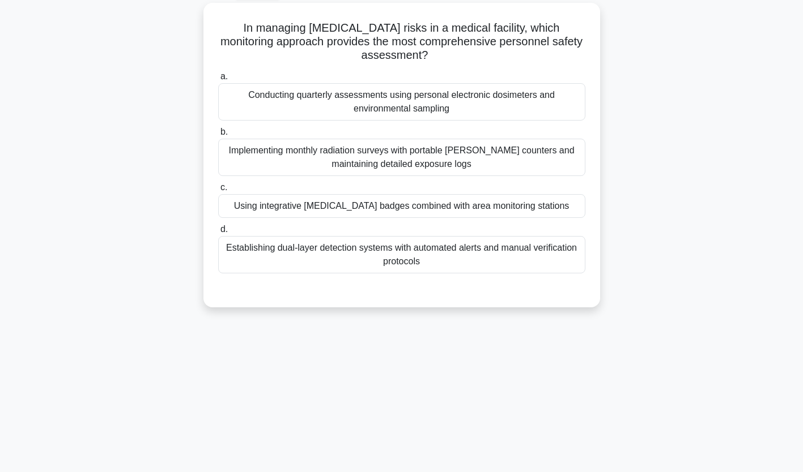
scroll to position [0, 0]
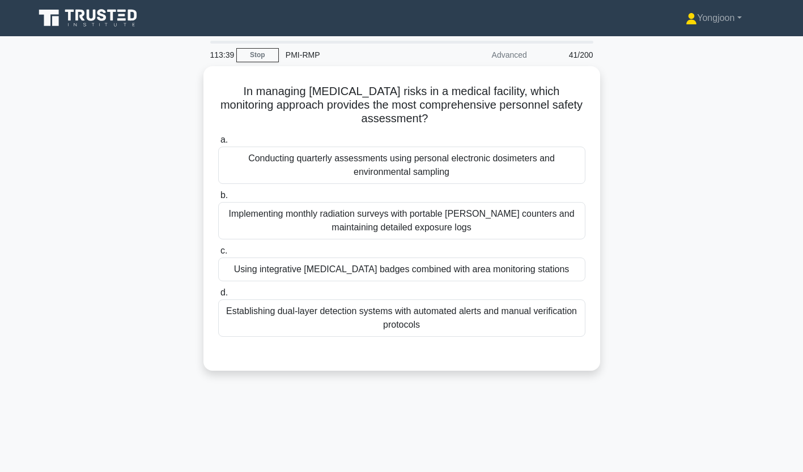
click at [268, 151] on div "Conducting quarterly assessments using personal electronic dosimeters and envir…" at bounding box center [401, 165] width 367 height 37
click at [218, 144] on input "a. Conducting quarterly assessments using personal electronic dosimeters and en…" at bounding box center [218, 140] width 0 height 7
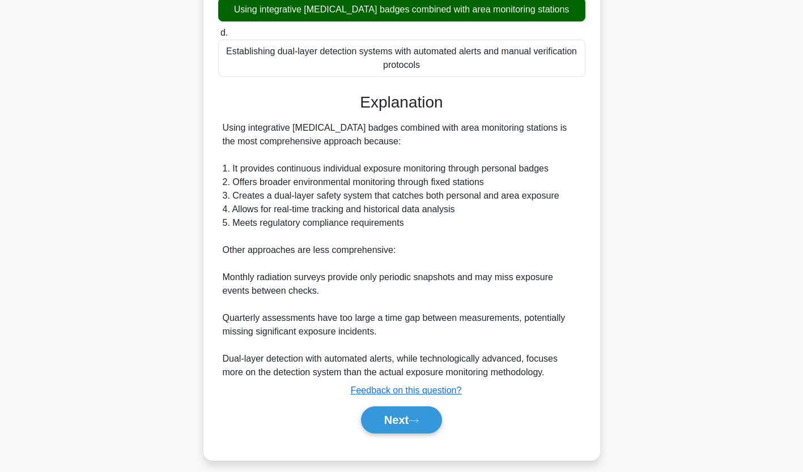
scroll to position [268, 0]
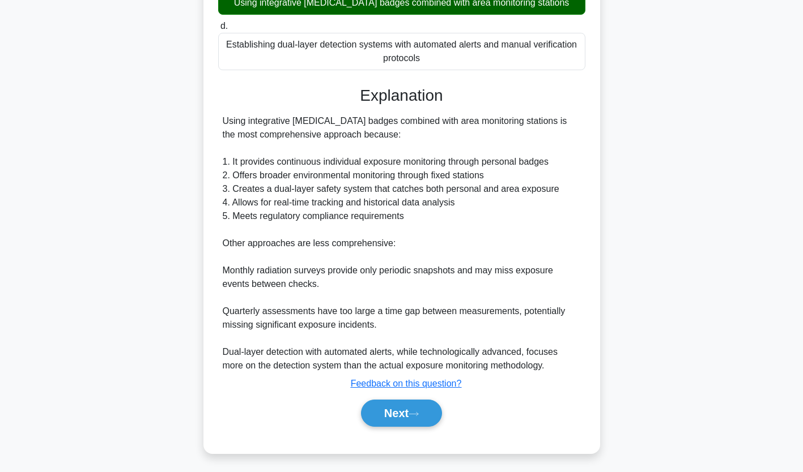
click at [389, 408] on button "Next" at bounding box center [401, 413] width 81 height 27
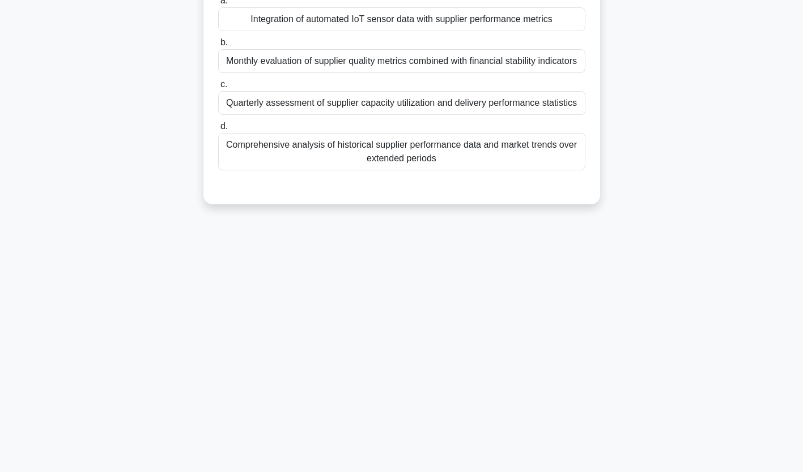
scroll to position [0, 0]
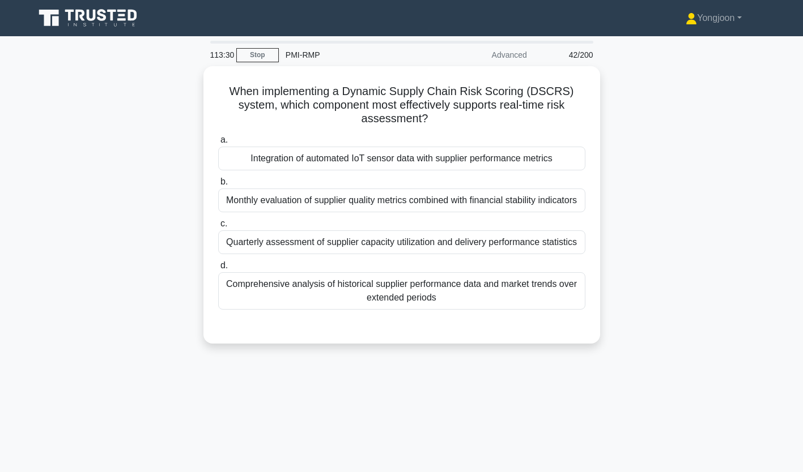
click at [274, 153] on div "Integration of automated IoT sensor data with supplier performance metrics" at bounding box center [401, 159] width 367 height 24
click at [218, 144] on input "a. Integration of automated IoT sensor data with supplier performance metrics" at bounding box center [218, 140] width 0 height 7
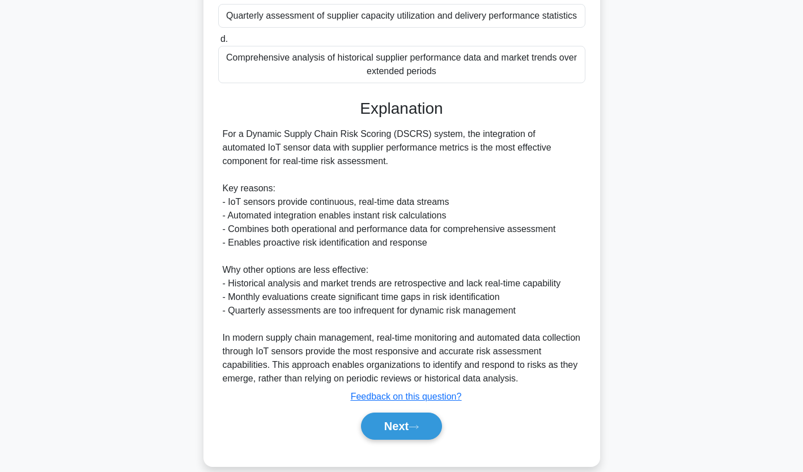
scroll to position [240, 0]
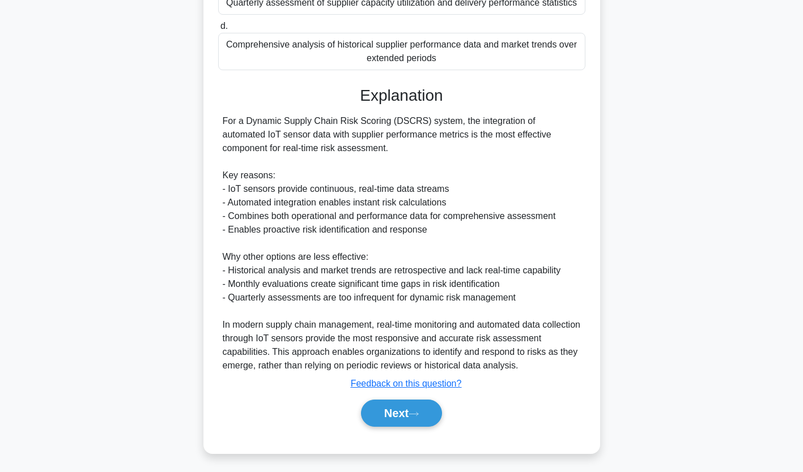
click at [407, 414] on button "Next" at bounding box center [401, 413] width 81 height 27
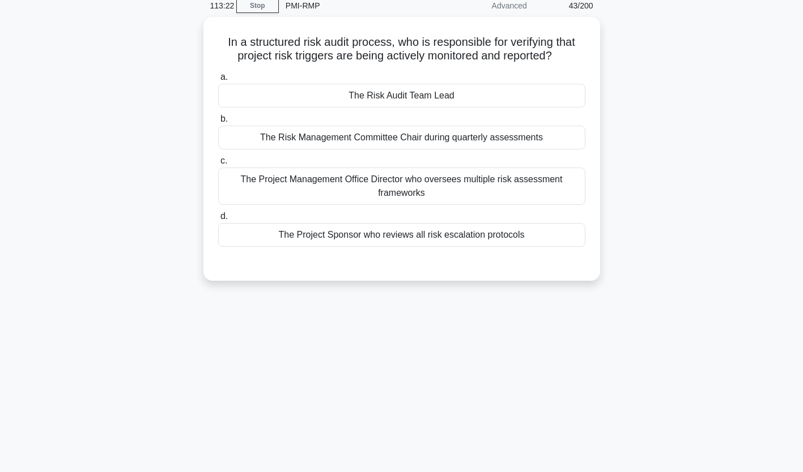
scroll to position [0, 0]
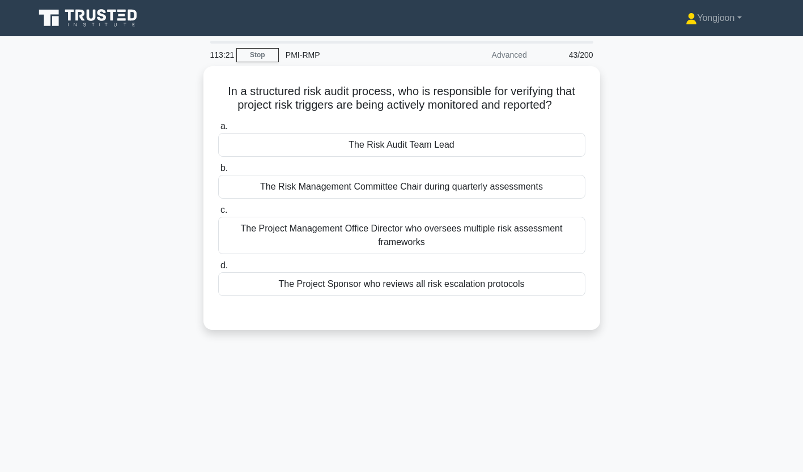
click at [346, 149] on div "The Risk Audit Team Lead" at bounding box center [401, 145] width 367 height 24
click at [218, 130] on input "a. The Risk Audit Team Lead" at bounding box center [218, 126] width 0 height 7
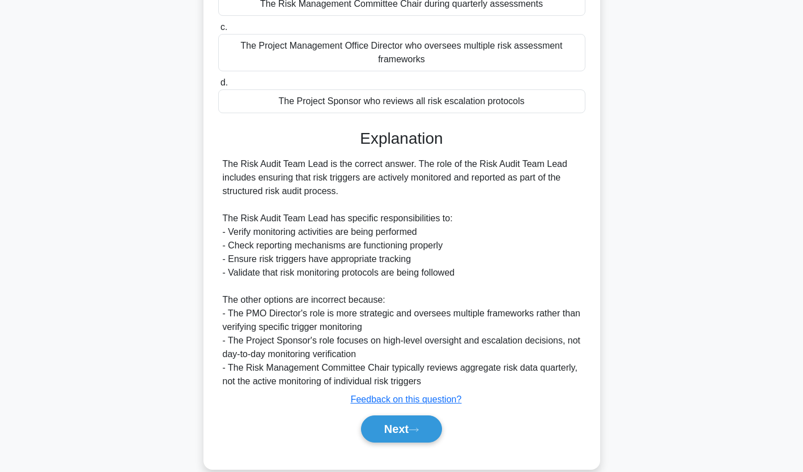
scroll to position [199, 0]
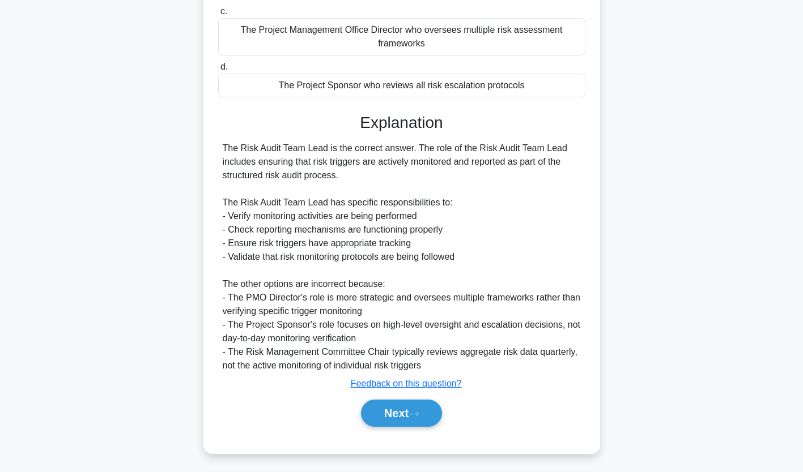
click at [411, 407] on button "Next" at bounding box center [401, 413] width 81 height 27
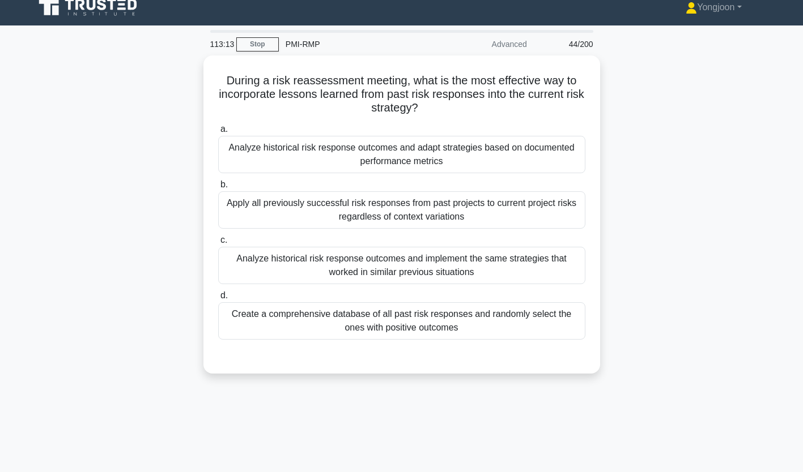
scroll to position [0, 0]
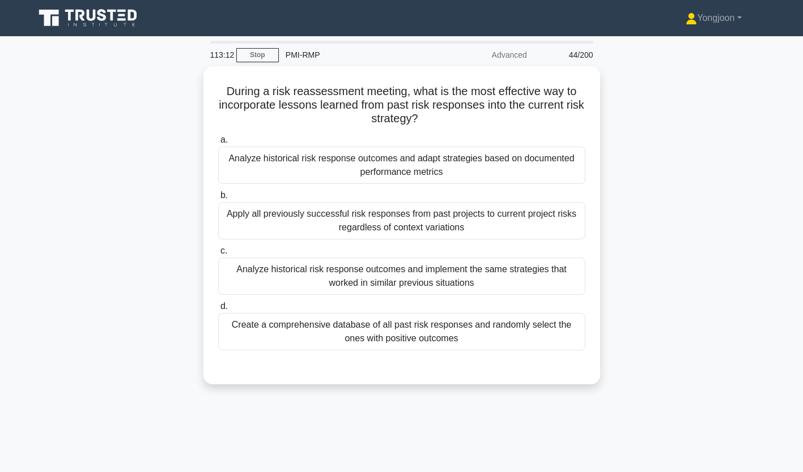
click at [280, 164] on div "Analyze historical risk response outcomes and adapt strategies based on documen…" at bounding box center [401, 165] width 367 height 37
click at [218, 144] on input "a. Analyze historical risk response outcomes and adapt strategies based on docu…" at bounding box center [218, 140] width 0 height 7
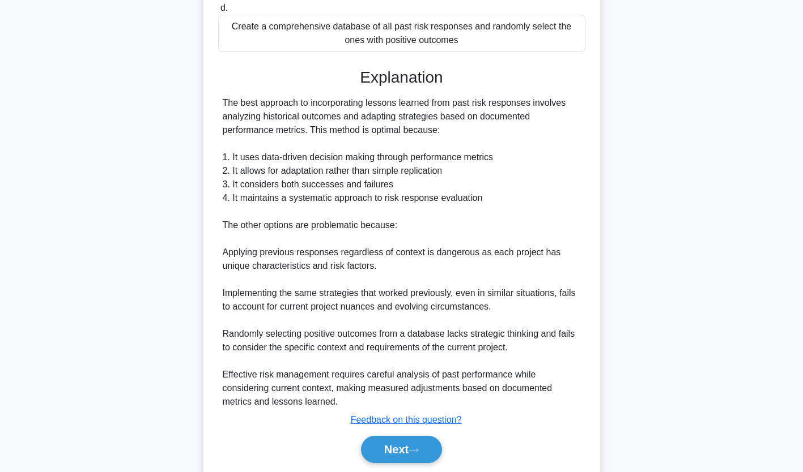
scroll to position [335, 0]
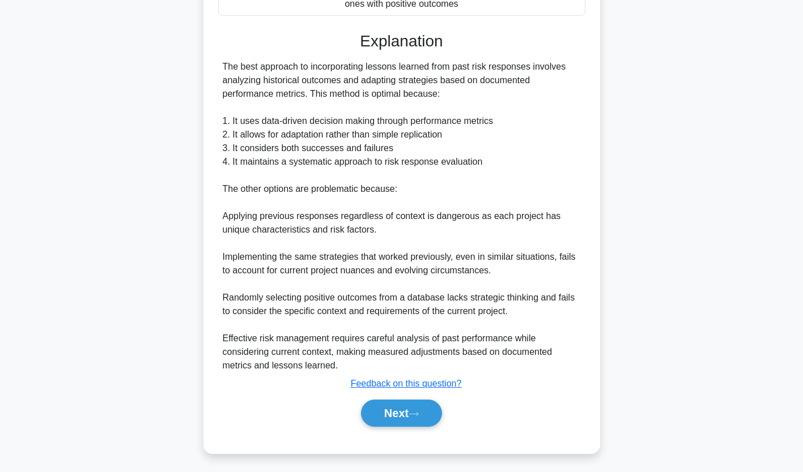
click at [389, 414] on button "Next" at bounding box center [401, 413] width 81 height 27
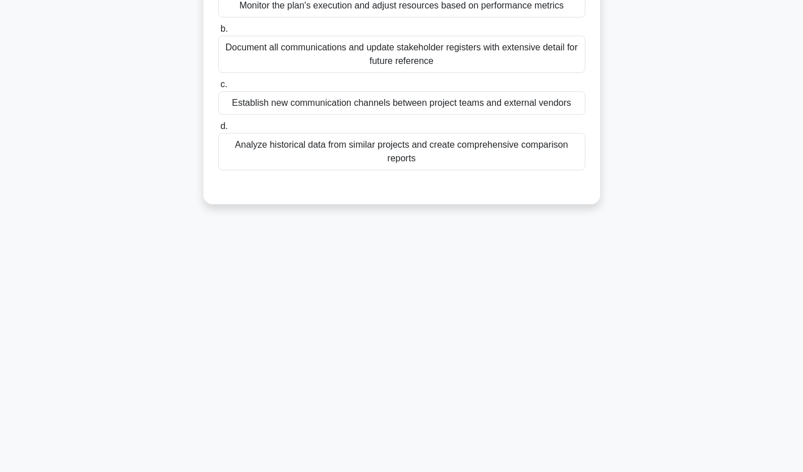
scroll to position [0, 0]
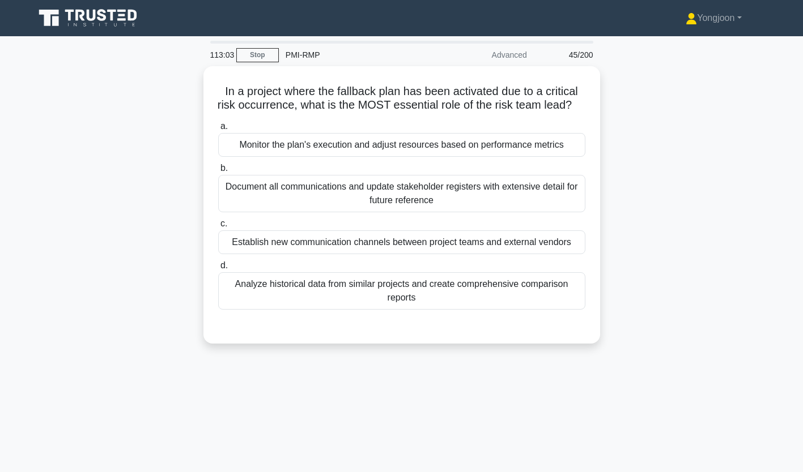
click at [271, 156] on div "Monitor the plan's execution and adjust resources based on performance metrics" at bounding box center [401, 145] width 367 height 24
click at [218, 130] on input "a. Monitor the plan's execution and adjust resources based on performance metri…" at bounding box center [218, 126] width 0 height 7
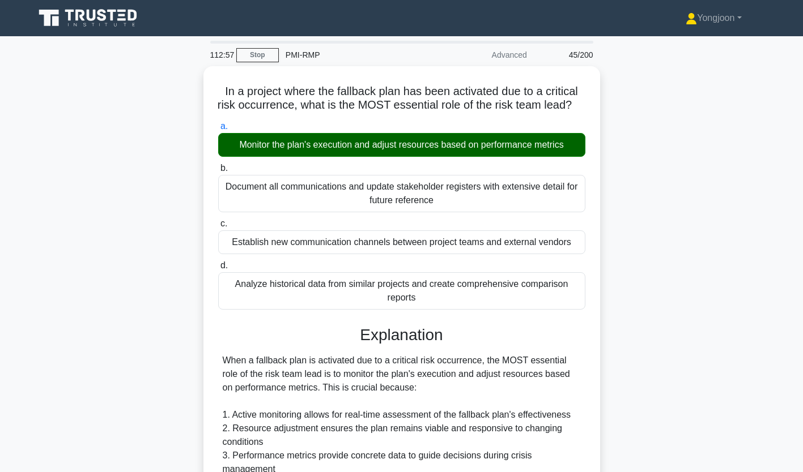
scroll to position [281, 0]
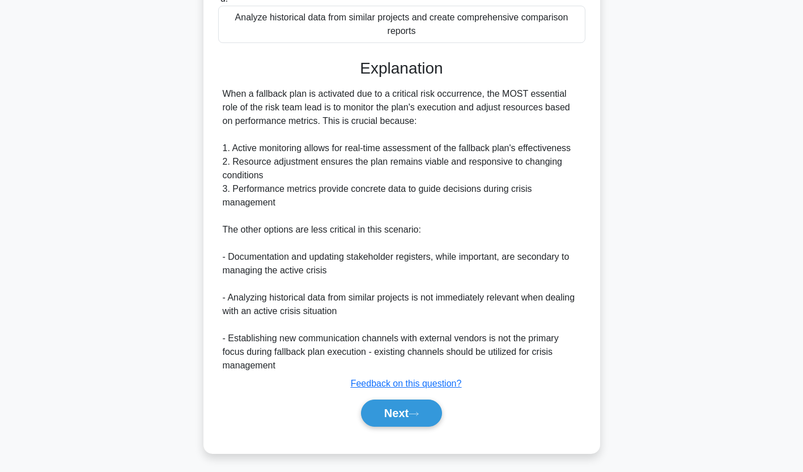
click at [401, 404] on button "Next" at bounding box center [401, 413] width 81 height 27
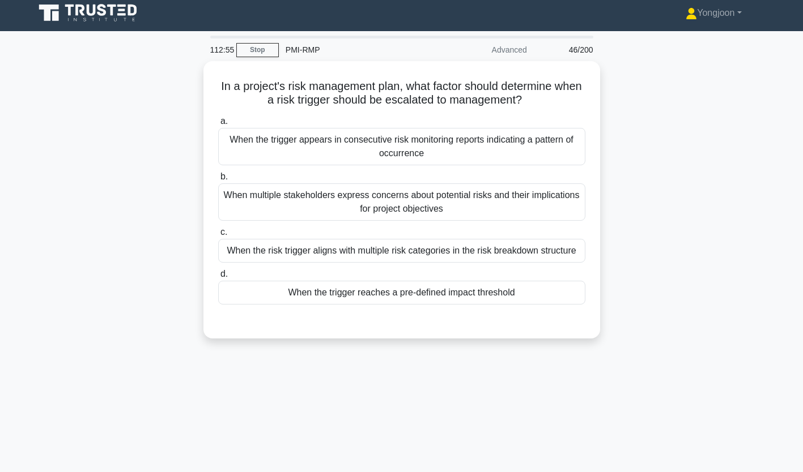
scroll to position [0, 0]
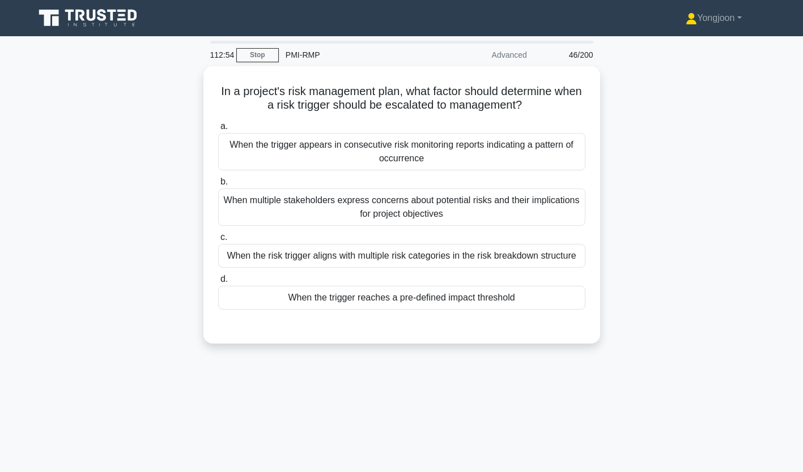
click at [279, 157] on div "When the trigger appears in consecutive risk monitoring reports indicating a pa…" at bounding box center [401, 151] width 367 height 37
click at [218, 130] on input "a. When the trigger appears in consecutive risk monitoring reports indicating a…" at bounding box center [218, 126] width 0 height 7
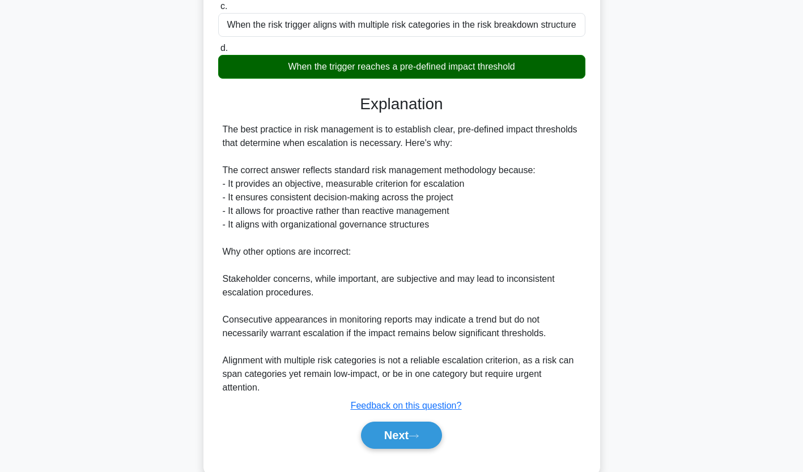
scroll to position [255, 0]
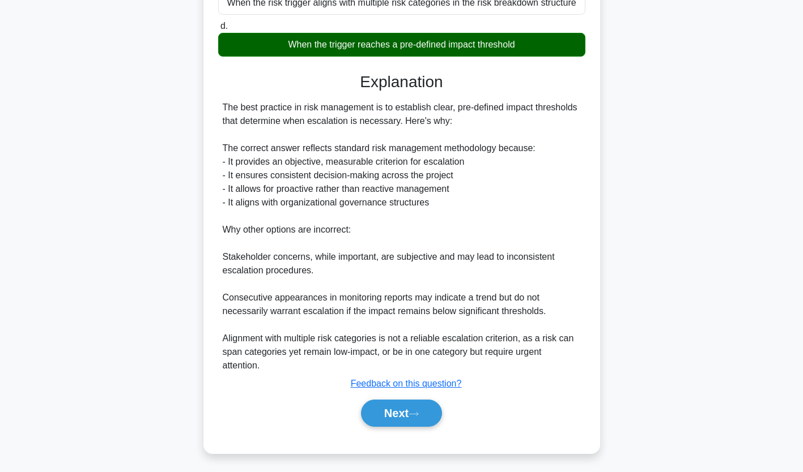
click at [388, 415] on button "Next" at bounding box center [401, 413] width 81 height 27
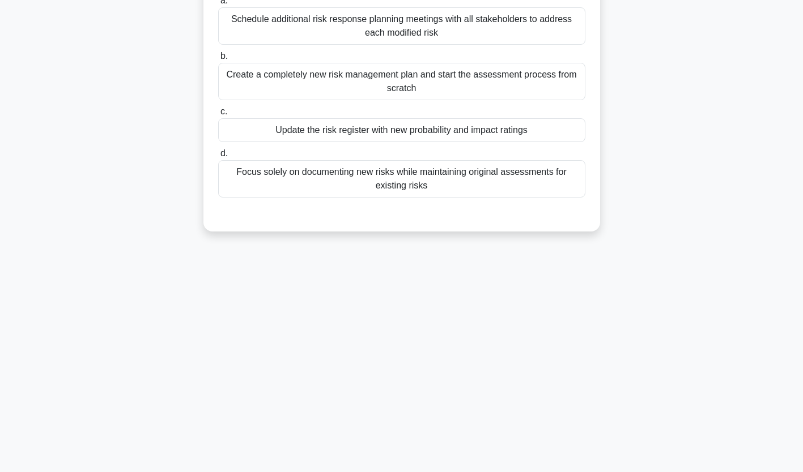
scroll to position [0, 0]
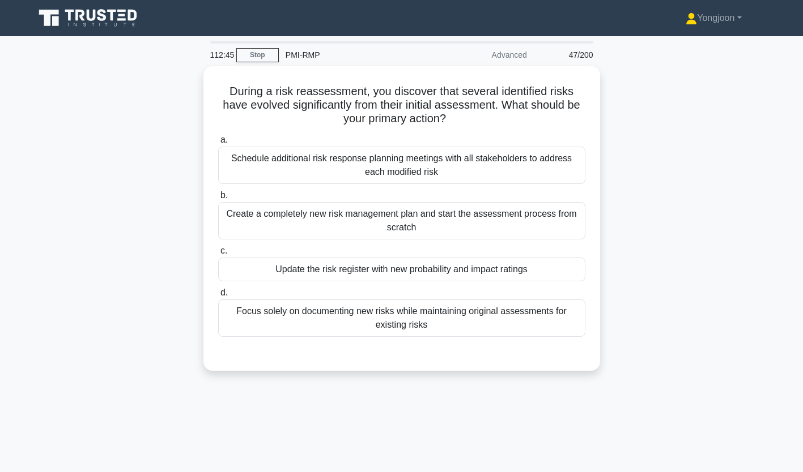
click at [266, 155] on div "Schedule additional risk response planning meetings with all stakeholders to ad…" at bounding box center [401, 165] width 367 height 37
click at [218, 144] on input "a. Schedule additional risk response planning meetings with all stakeholders to…" at bounding box center [218, 140] width 0 height 7
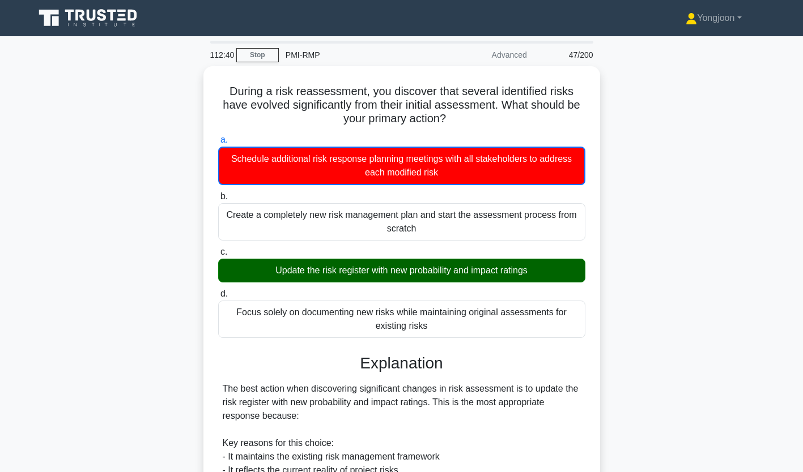
scroll to position [309, 0]
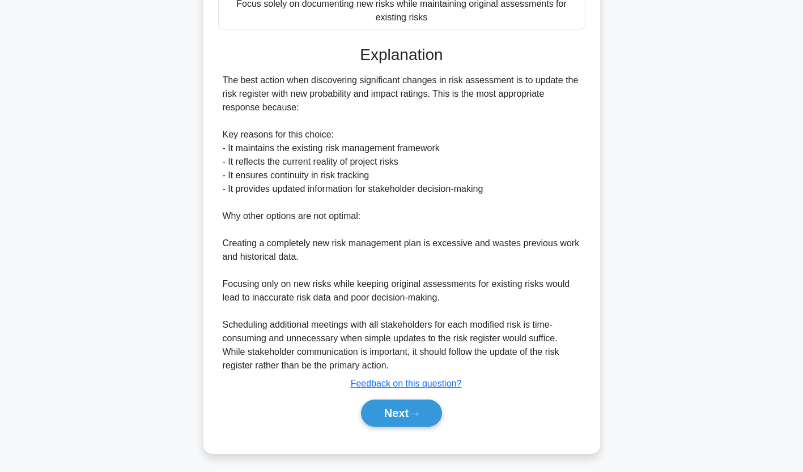
click at [395, 411] on button "Next" at bounding box center [401, 413] width 81 height 27
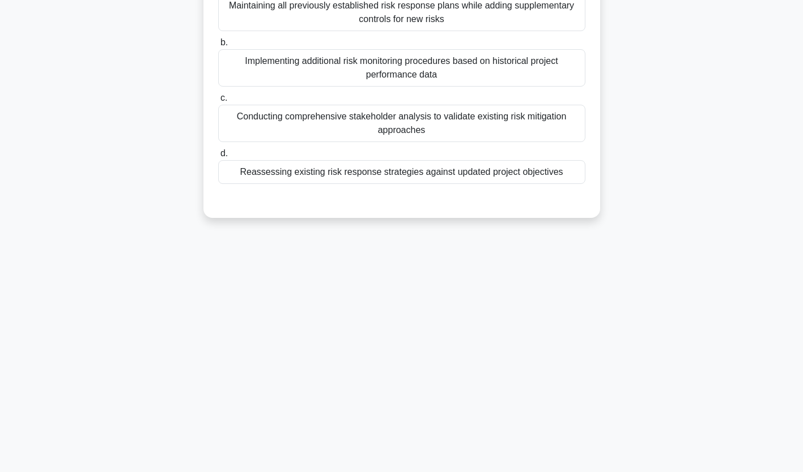
scroll to position [0, 0]
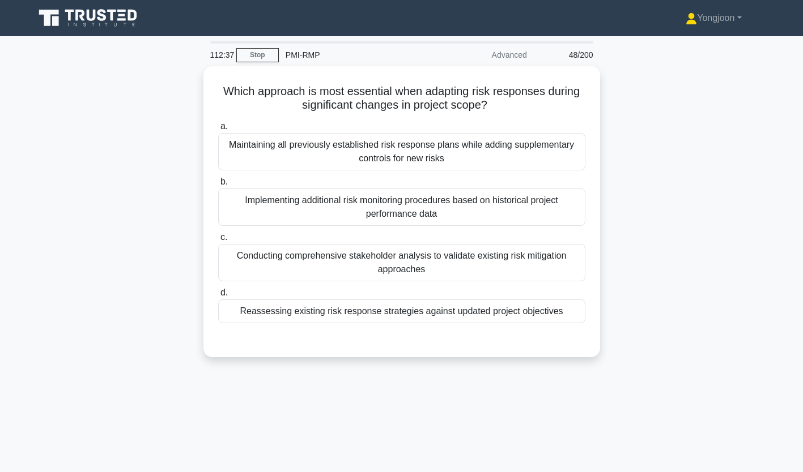
click at [241, 152] on div "Maintaining all previously established risk response plans while adding supplem…" at bounding box center [401, 151] width 367 height 37
click at [218, 130] on input "a. Maintaining all previously established risk response plans while adding supp…" at bounding box center [218, 126] width 0 height 7
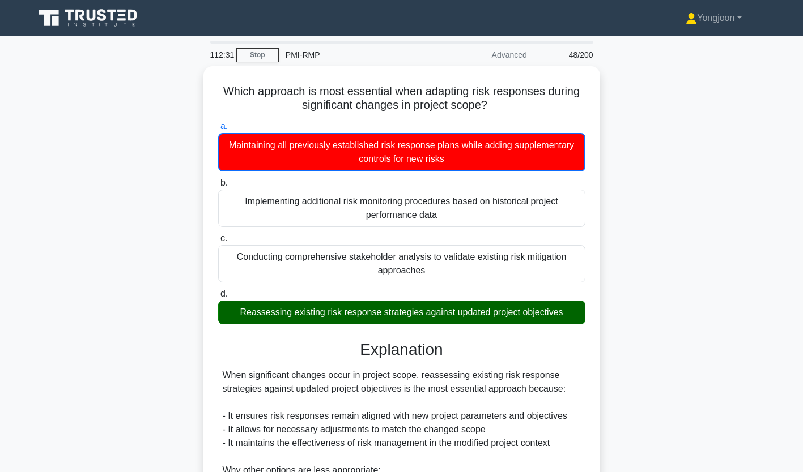
scroll to position [255, 0]
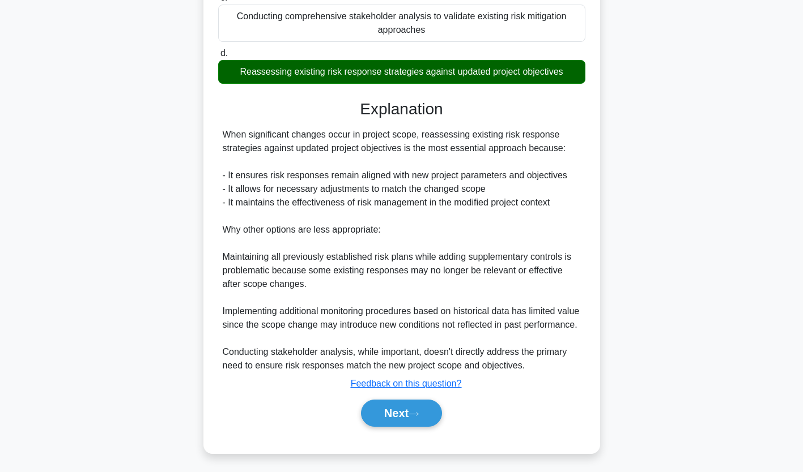
click at [400, 408] on button "Next" at bounding box center [401, 413] width 81 height 27
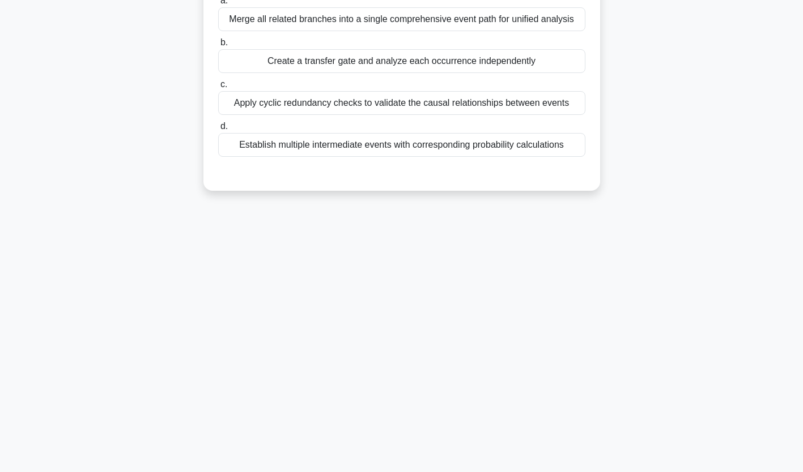
scroll to position [0, 0]
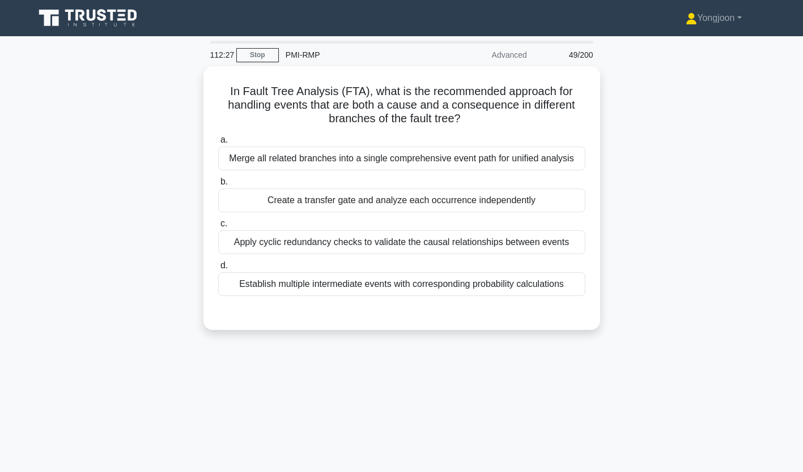
click at [257, 156] on div "Merge all related branches into a single comprehensive event path for unified a…" at bounding box center [401, 159] width 367 height 24
click at [218, 144] on input "a. Merge all related branches into a single comprehensive event path for unifie…" at bounding box center [218, 140] width 0 height 7
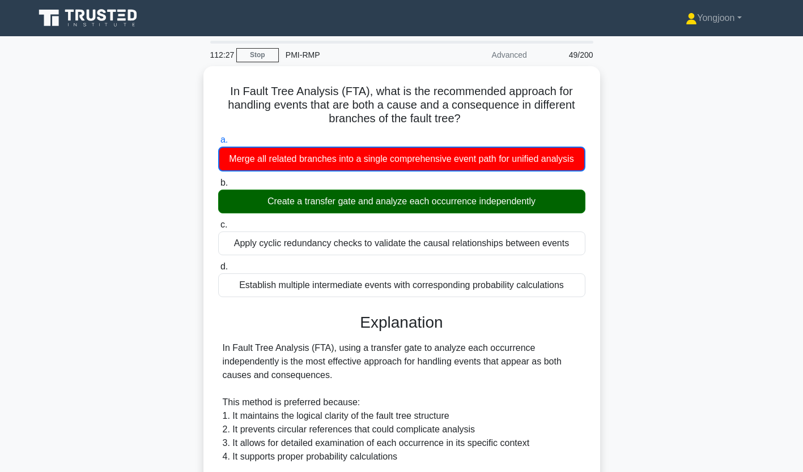
click at [257, 156] on div "Merge all related branches into a single comprehensive event path for unified a…" at bounding box center [401, 159] width 367 height 25
click at [218, 144] on input "a. Merge all related branches into a single comprehensive event path for unifie…" at bounding box center [218, 140] width 0 height 7
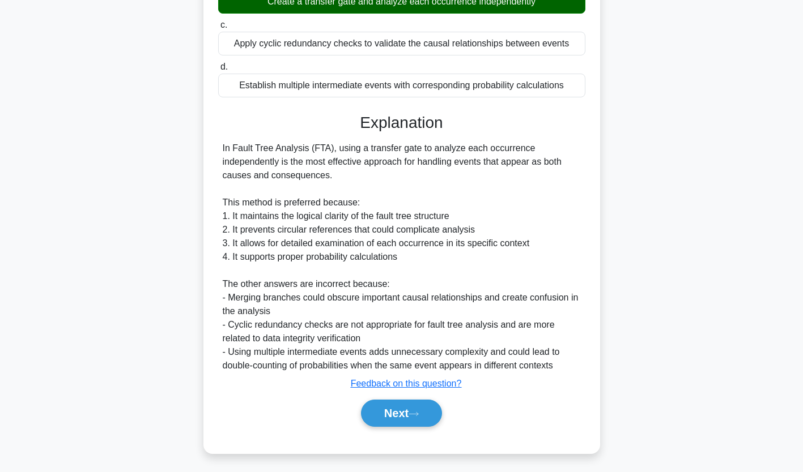
click at [402, 408] on button "Next" at bounding box center [401, 413] width 81 height 27
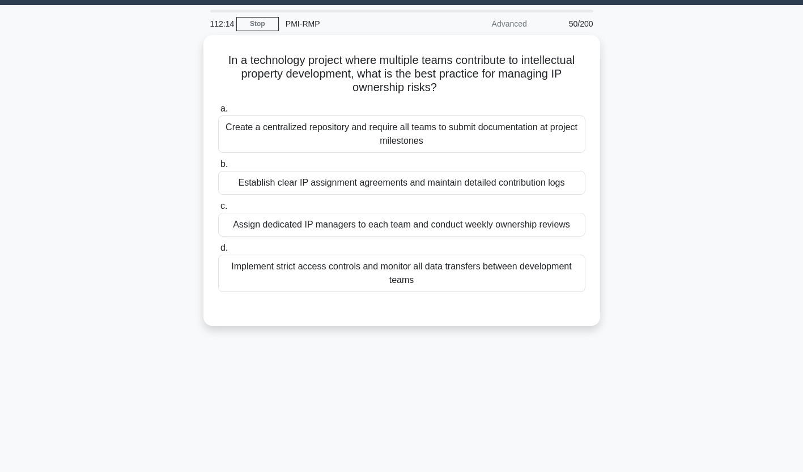
scroll to position [29, 0]
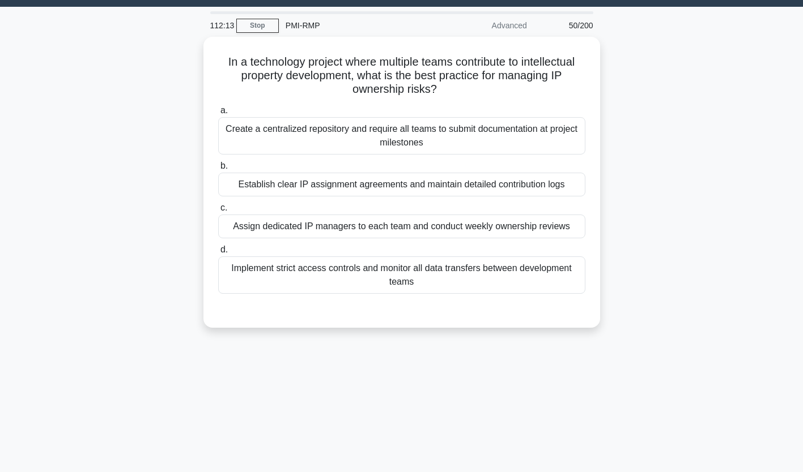
click at [281, 131] on div "Create a centralized repository and require all teams to submit documentation a…" at bounding box center [401, 135] width 367 height 37
click at [218, 114] on input "a. Create a centralized repository and require all teams to submit documentatio…" at bounding box center [218, 110] width 0 height 7
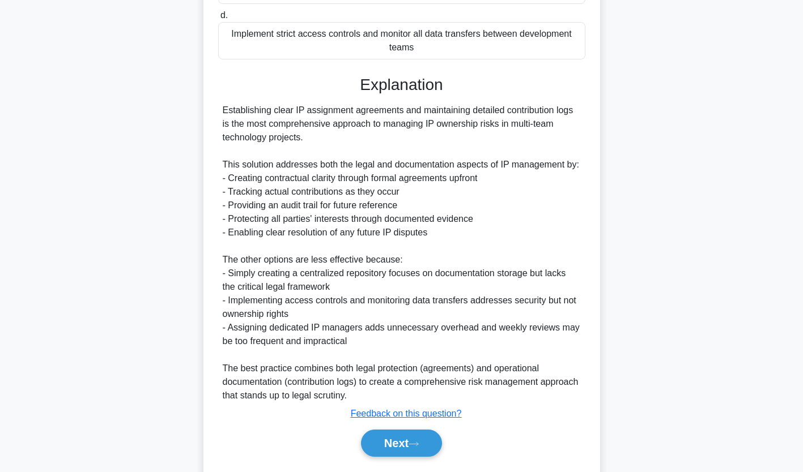
scroll to position [296, 0]
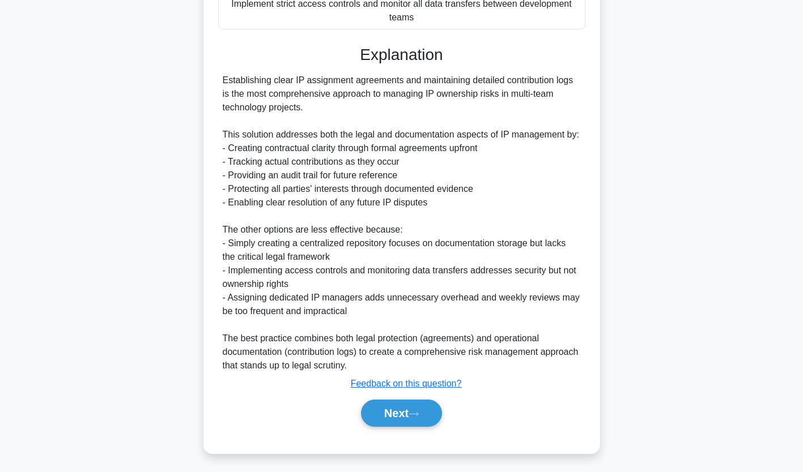
click at [406, 414] on button "Next" at bounding box center [401, 413] width 81 height 27
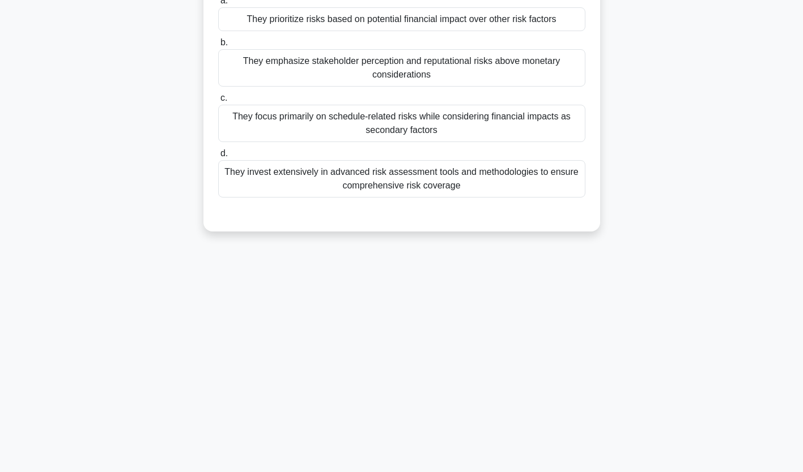
scroll to position [0, 0]
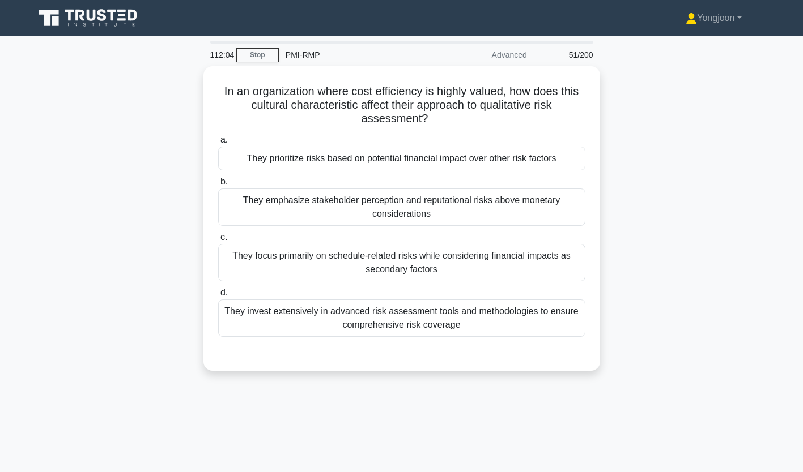
click at [267, 160] on div "They prioritize risks based on potential financial impact over other risk facto…" at bounding box center [401, 159] width 367 height 24
click at [218, 144] on input "a. They prioritize risks based on potential financial impact over other risk fa…" at bounding box center [218, 140] width 0 height 7
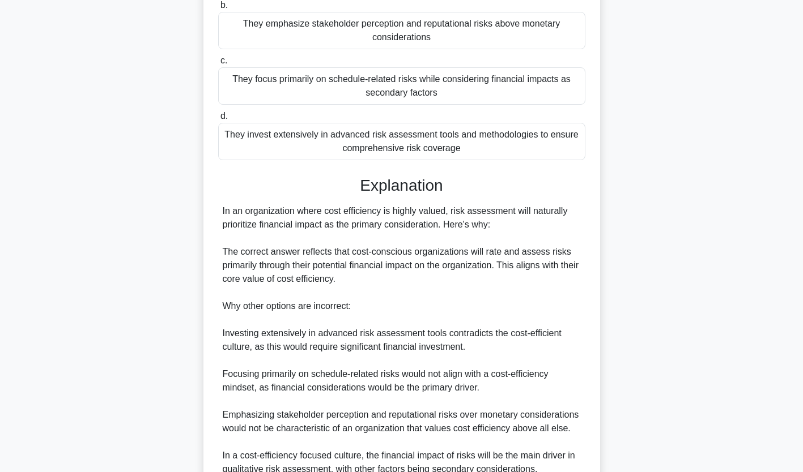
scroll to position [281, 0]
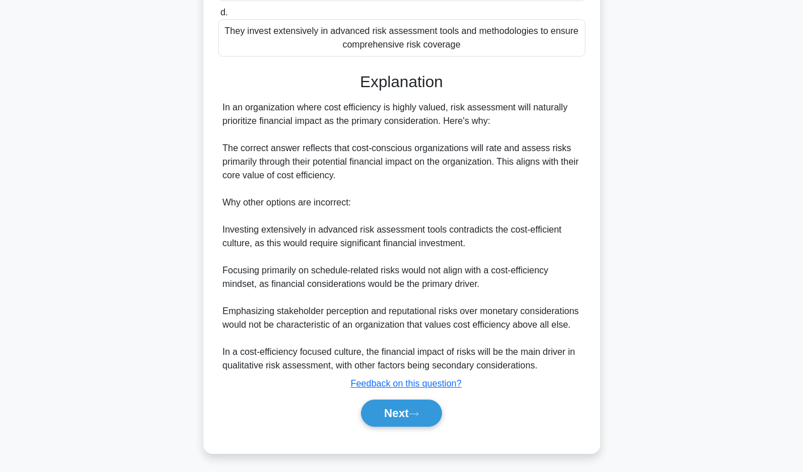
click at [406, 417] on button "Next" at bounding box center [401, 413] width 81 height 27
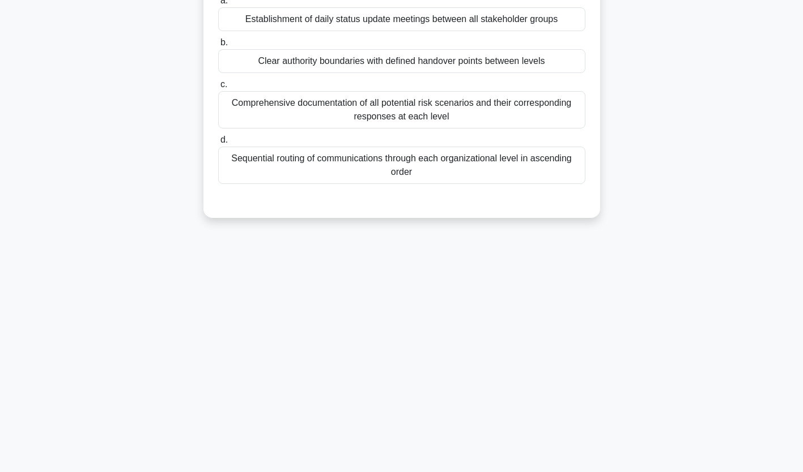
scroll to position [0, 0]
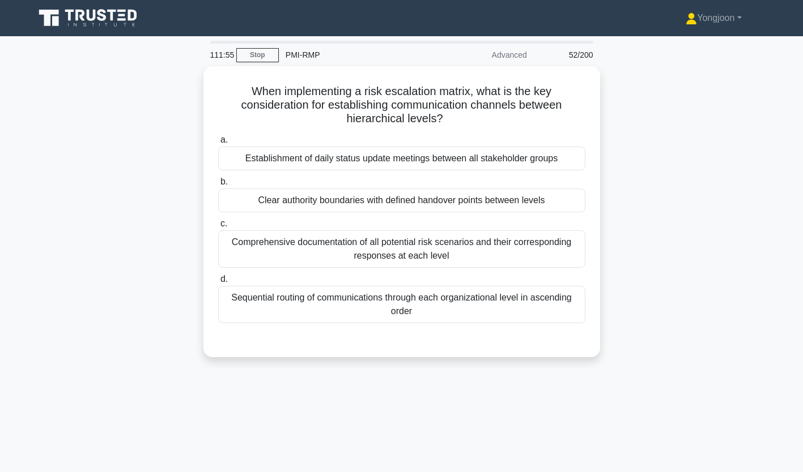
click at [294, 161] on div "Establishment of daily status update meetings between all stakeholder groups" at bounding box center [401, 159] width 367 height 24
click at [218, 144] on input "a. Establishment of daily status update meetings between all stakeholder groups" at bounding box center [218, 140] width 0 height 7
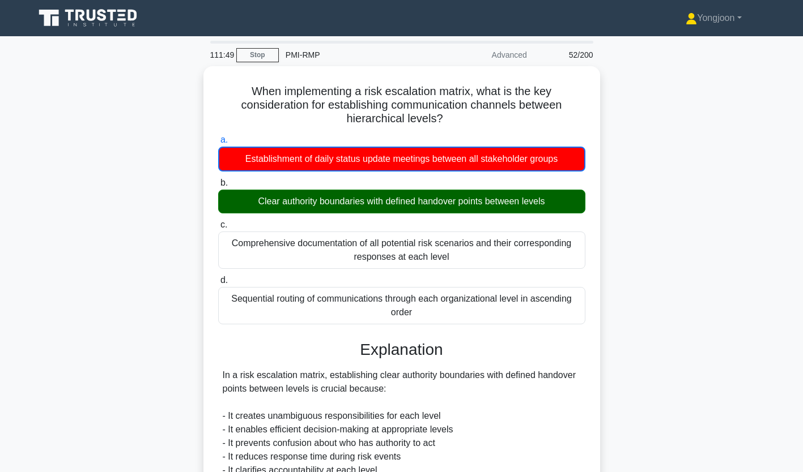
scroll to position [255, 0]
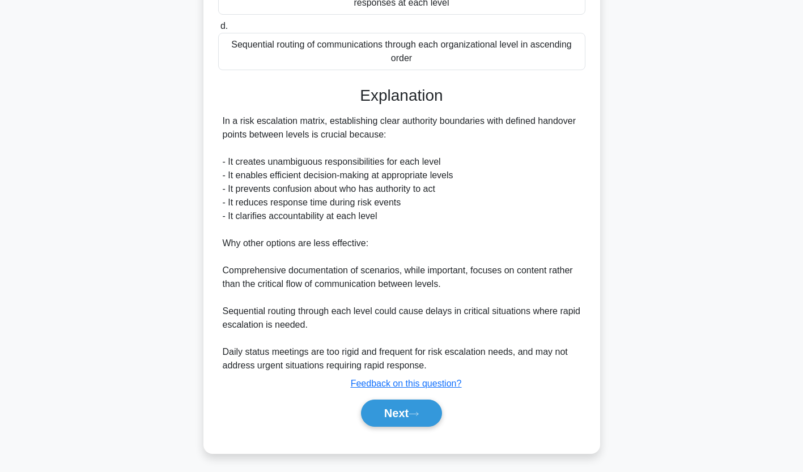
click at [408, 420] on button "Next" at bounding box center [401, 413] width 81 height 27
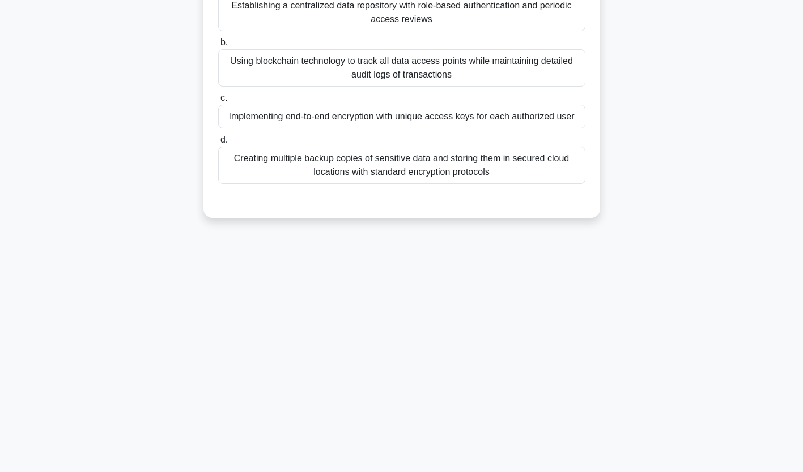
scroll to position [0, 0]
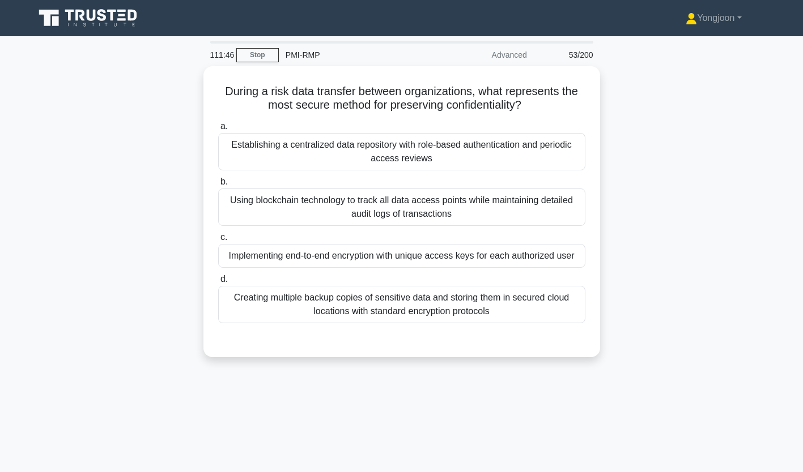
click at [263, 150] on div "Establishing a centralized data repository with role-based authentication and p…" at bounding box center [401, 151] width 367 height 37
click at [218, 130] on input "a. Establishing a centralized data repository with role-based authentication an…" at bounding box center [218, 126] width 0 height 7
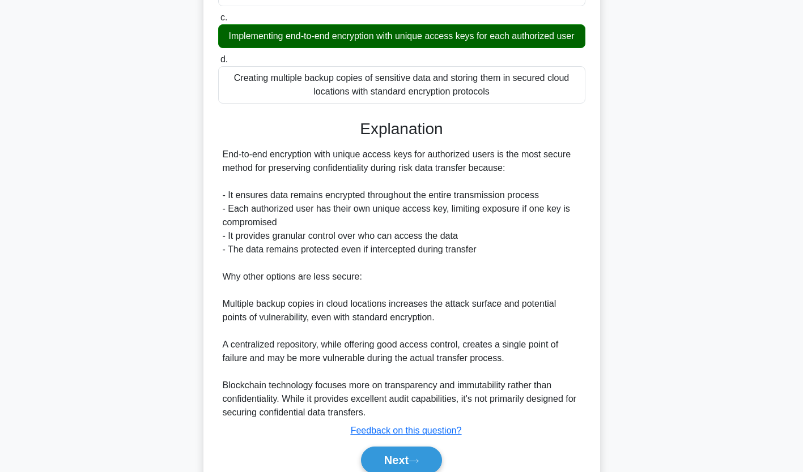
scroll to position [282, 0]
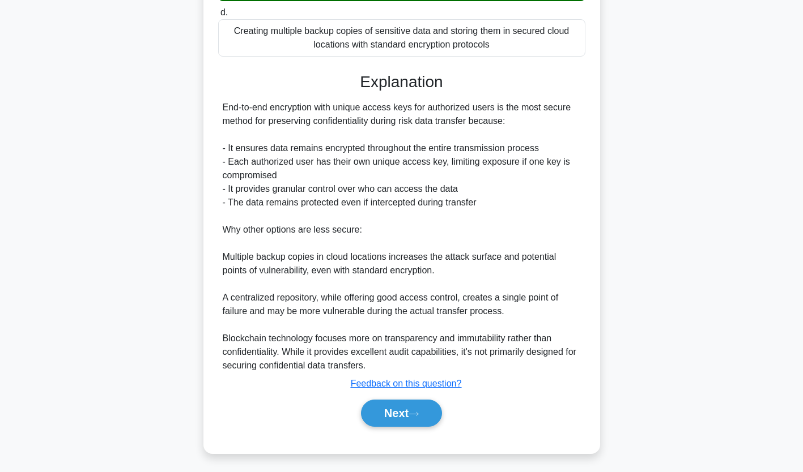
click at [423, 401] on button "Next" at bounding box center [401, 413] width 81 height 27
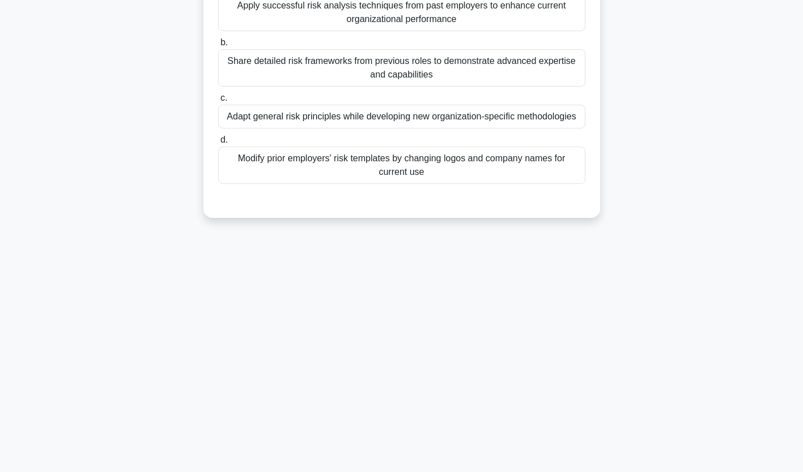
scroll to position [0, 0]
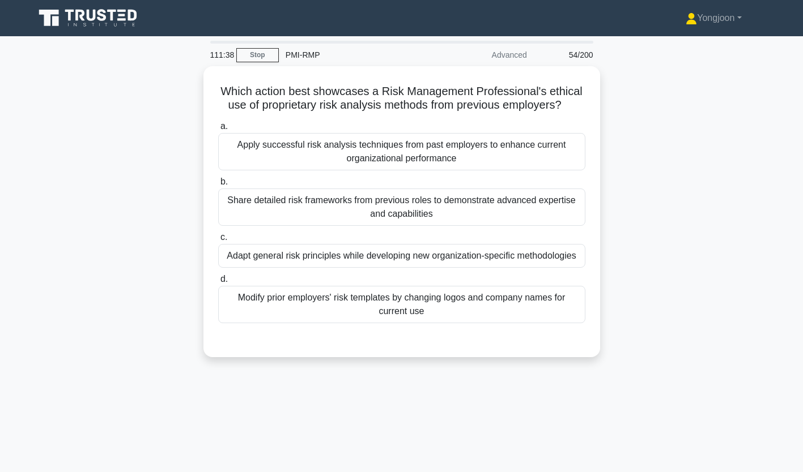
click at [289, 153] on div "Apply successful risk analysis techniques from past employers to enhance curren…" at bounding box center [401, 151] width 367 height 37
click at [218, 130] on input "a. Apply successful risk analysis techniques from past employers to enhance cur…" at bounding box center [218, 126] width 0 height 7
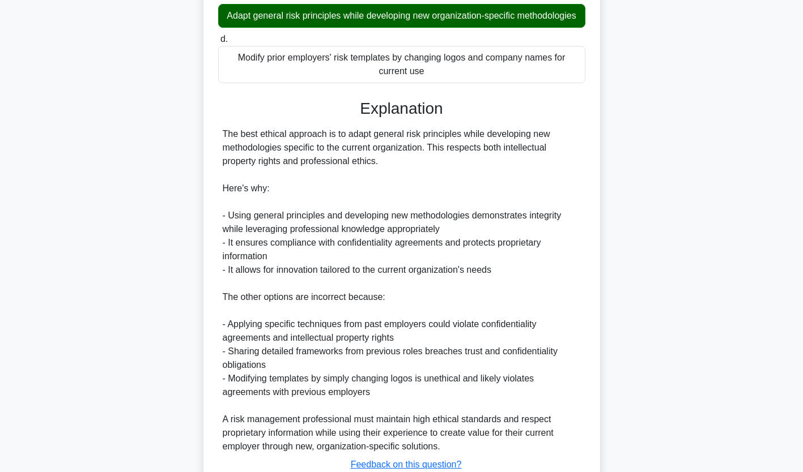
scroll to position [336, 0]
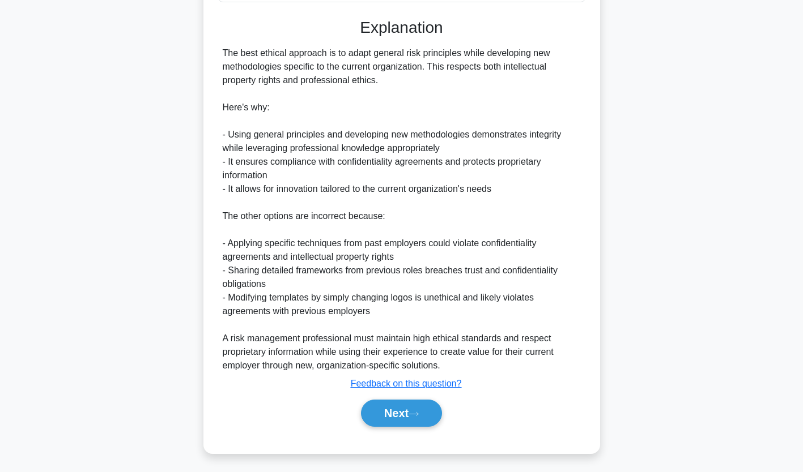
click at [403, 400] on button "Next" at bounding box center [401, 413] width 81 height 27
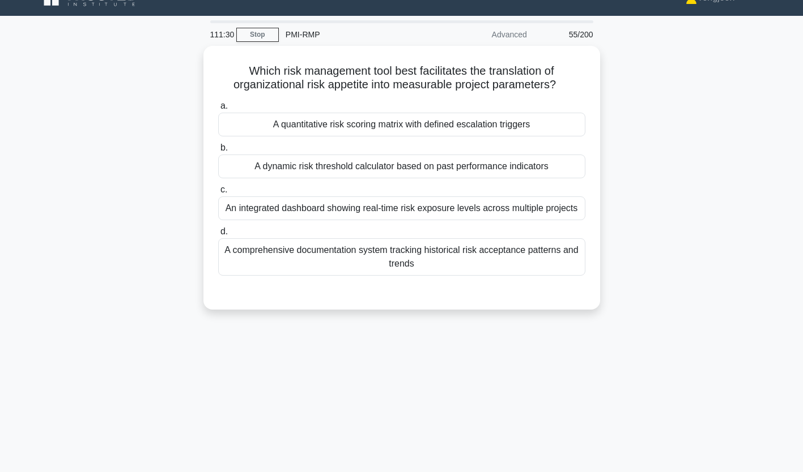
scroll to position [0, 0]
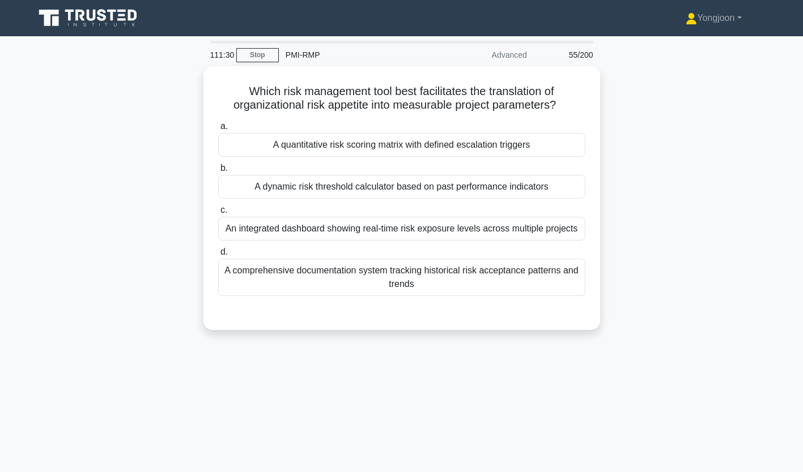
click at [240, 140] on div "A quantitative risk scoring matrix with defined escalation triggers" at bounding box center [401, 145] width 367 height 24
click at [218, 130] on input "a. A quantitative risk scoring matrix with defined escalation triggers" at bounding box center [218, 126] width 0 height 7
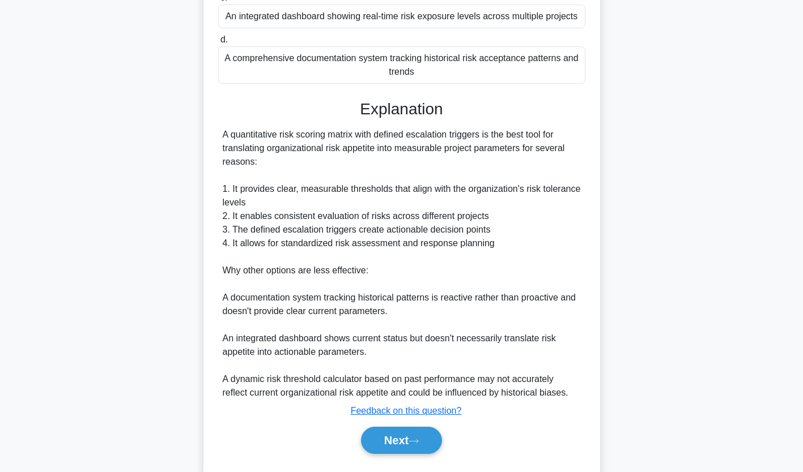
scroll to position [240, 0]
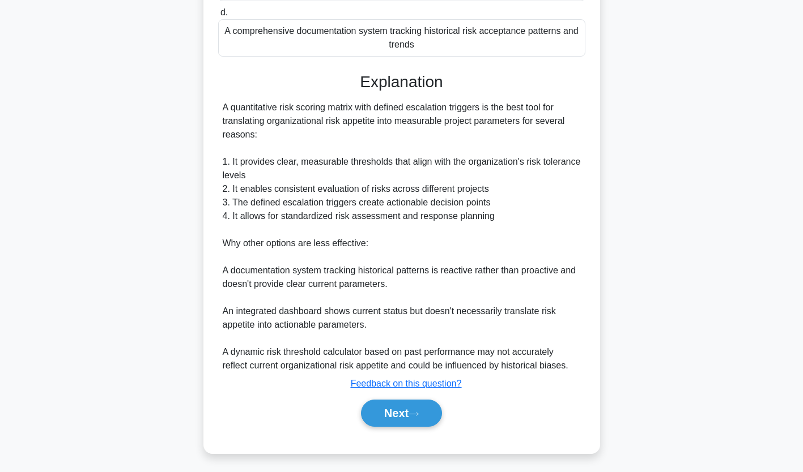
click at [400, 407] on button "Next" at bounding box center [401, 413] width 81 height 27
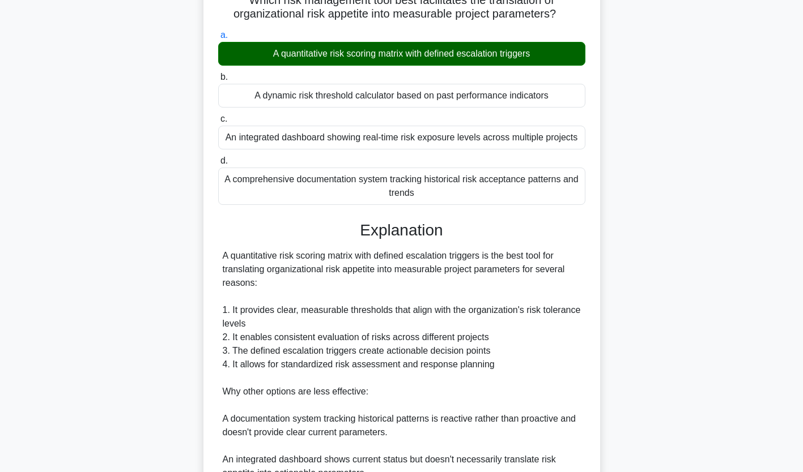
scroll to position [0, 0]
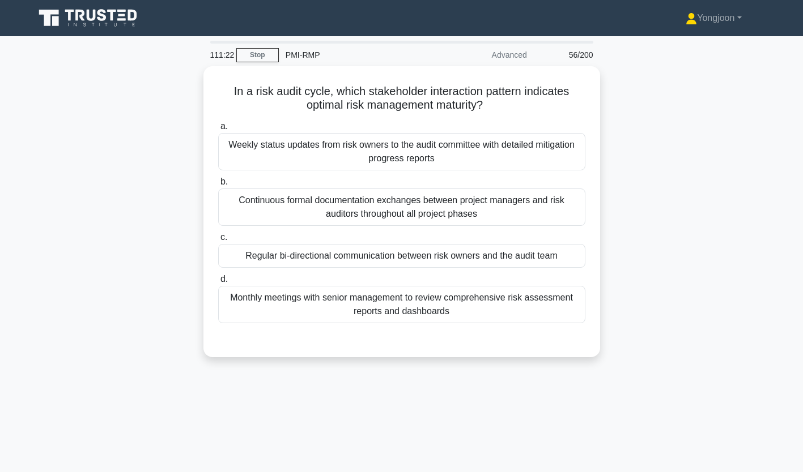
click at [263, 154] on div "Weekly status updates from risk owners to the audit committee with detailed mit…" at bounding box center [401, 151] width 367 height 37
click at [218, 130] on input "a. Weekly status updates from risk owners to the audit committee with detailed …" at bounding box center [218, 126] width 0 height 7
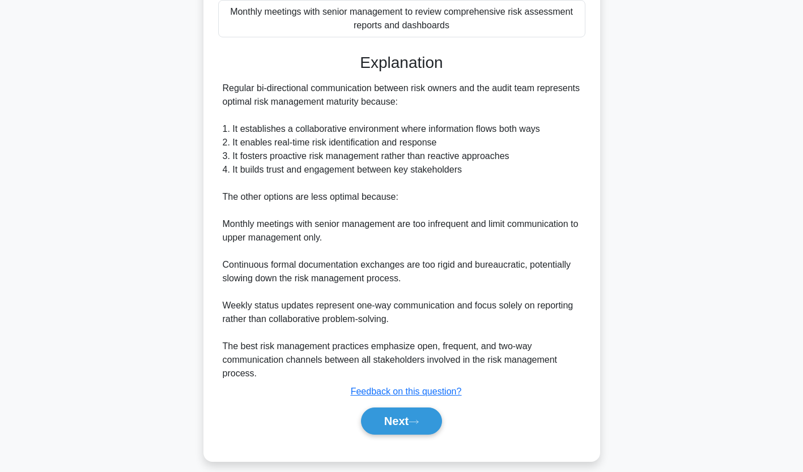
scroll to position [296, 0]
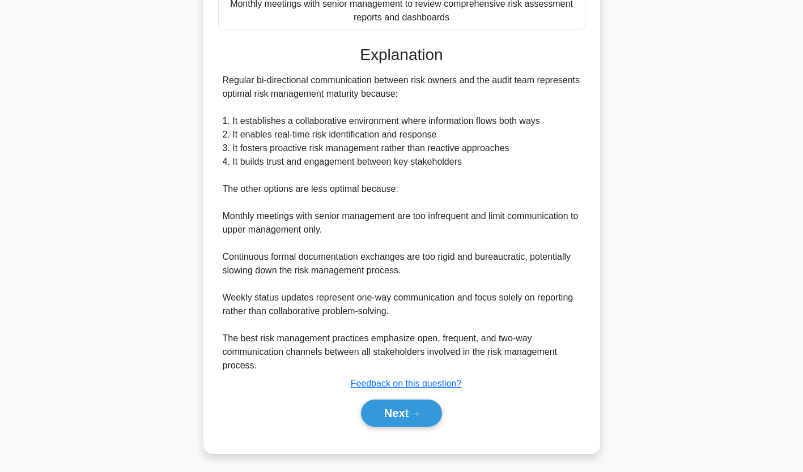
click at [422, 406] on button "Next" at bounding box center [401, 413] width 81 height 27
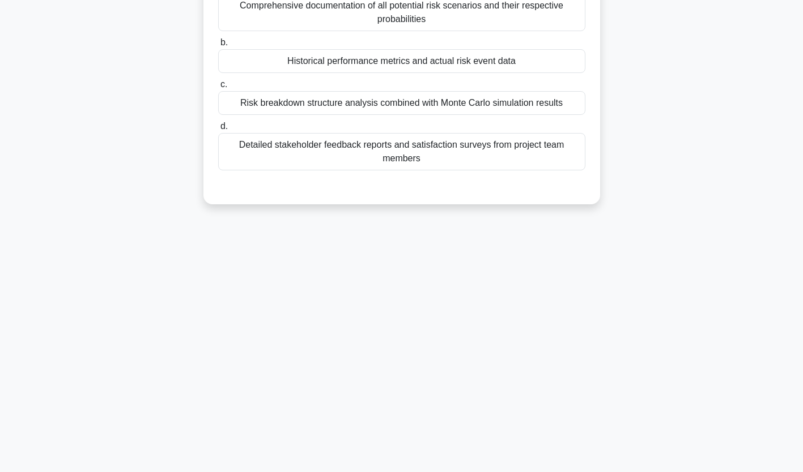
scroll to position [0, 0]
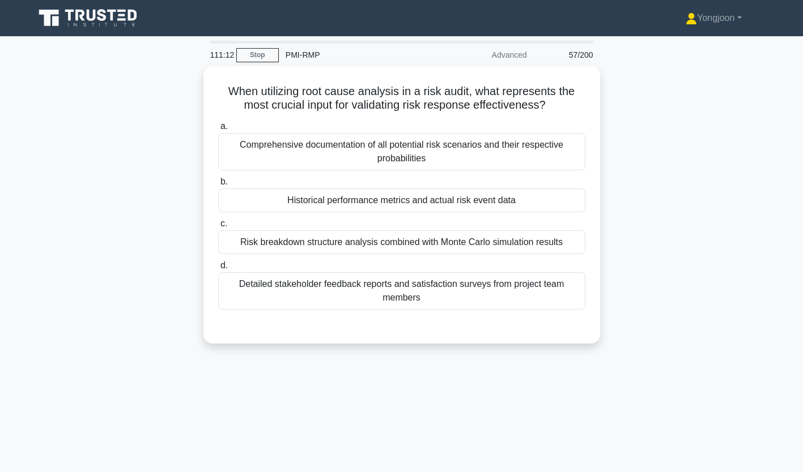
click at [298, 161] on div "Comprehensive documentation of all potential risk scenarios and their respectiv…" at bounding box center [401, 151] width 367 height 37
click at [218, 130] on input "a. Comprehensive documentation of all potential risk scenarios and their respec…" at bounding box center [218, 126] width 0 height 7
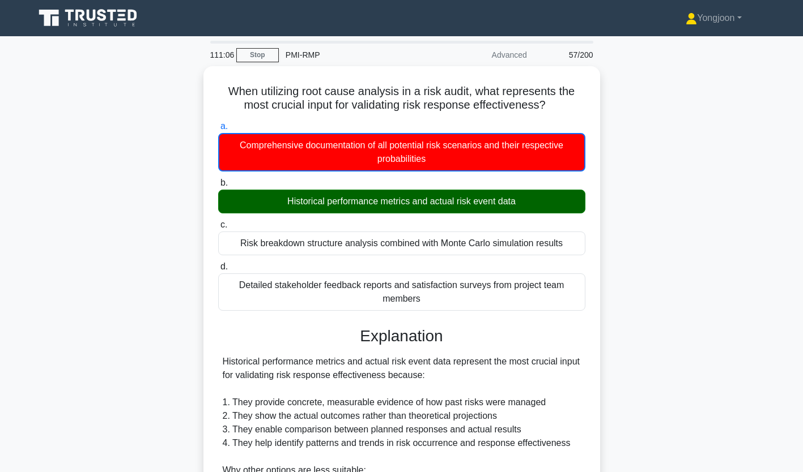
scroll to position [241, 0]
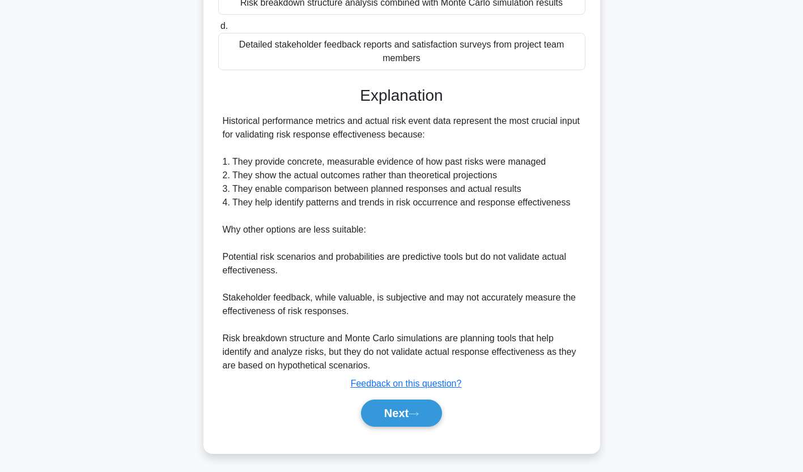
click at [398, 411] on button "Next" at bounding box center [401, 413] width 81 height 27
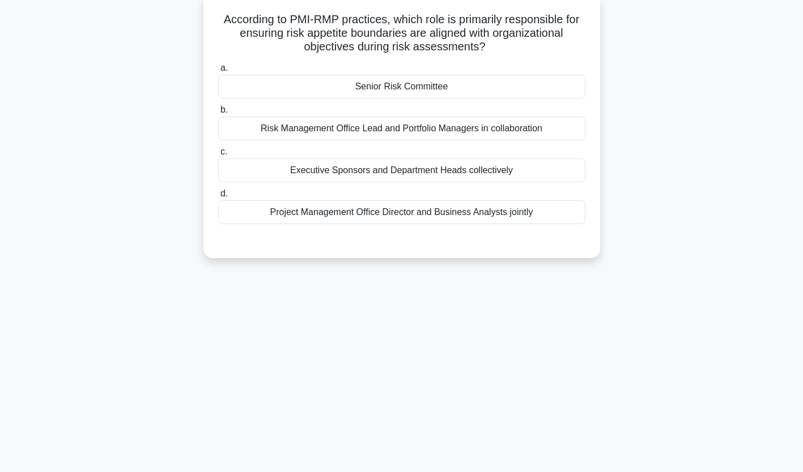
scroll to position [62, 0]
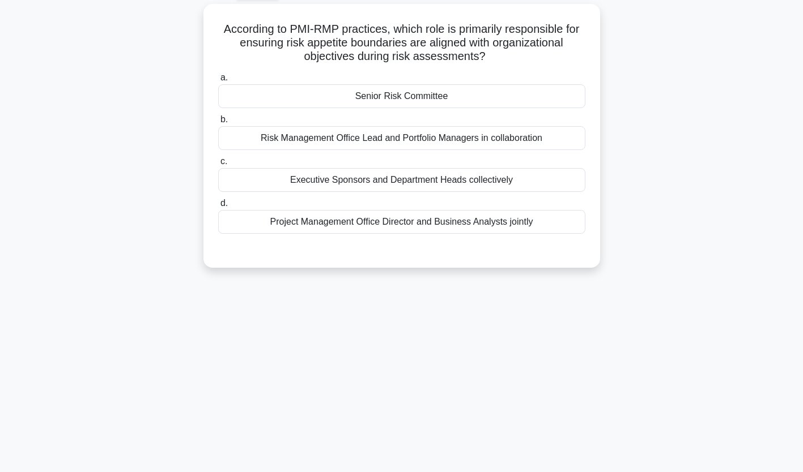
click at [299, 96] on div "Senior Risk Committee" at bounding box center [401, 96] width 367 height 24
click at [218, 82] on input "a. Senior Risk Committee" at bounding box center [218, 77] width 0 height 7
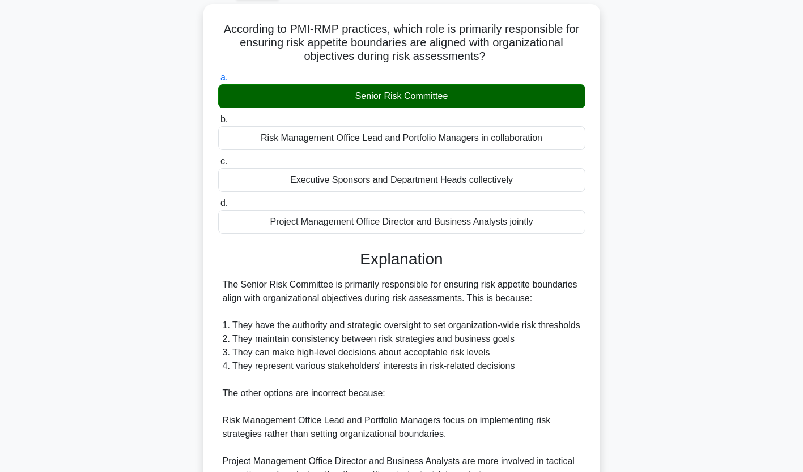
scroll to position [213, 0]
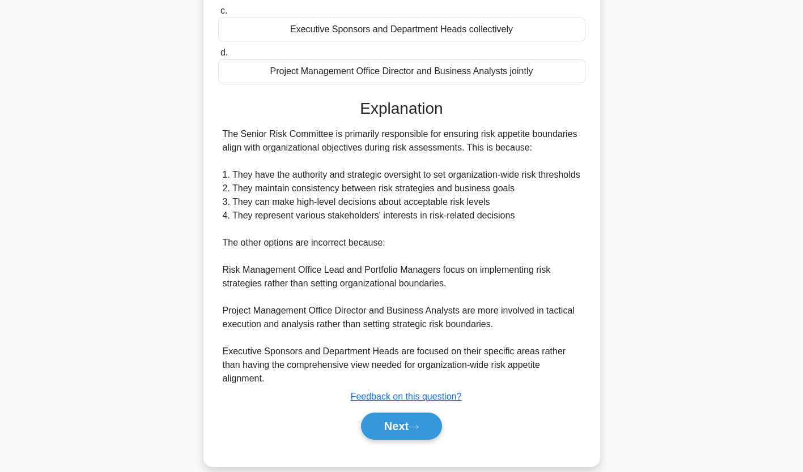
click at [373, 413] on button "Next" at bounding box center [401, 426] width 81 height 27
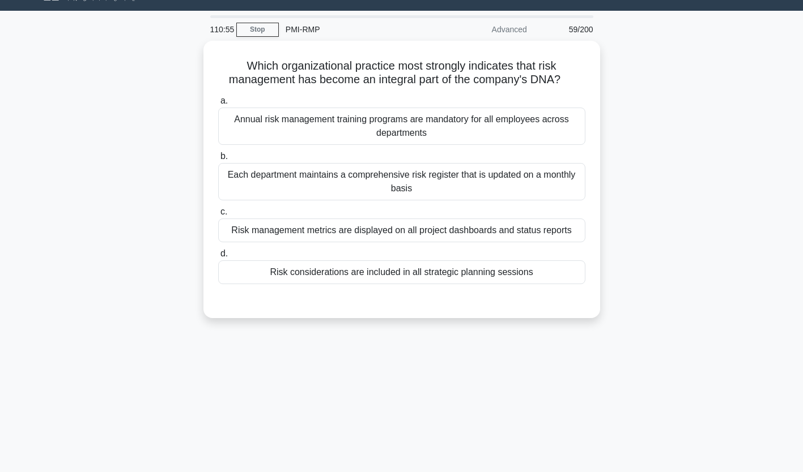
scroll to position [24, 0]
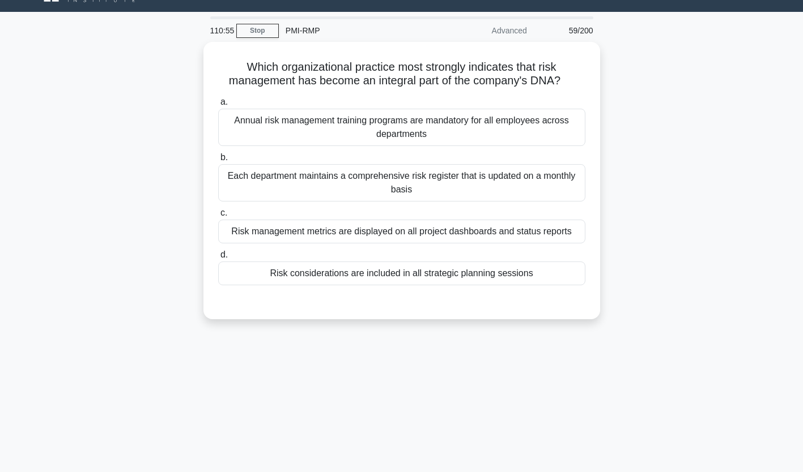
click at [327, 135] on div "Annual risk management training programs are mandatory for all employees across…" at bounding box center [401, 127] width 367 height 37
click at [218, 106] on input "a. Annual risk management training programs are mandatory for all employees acr…" at bounding box center [218, 102] width 0 height 7
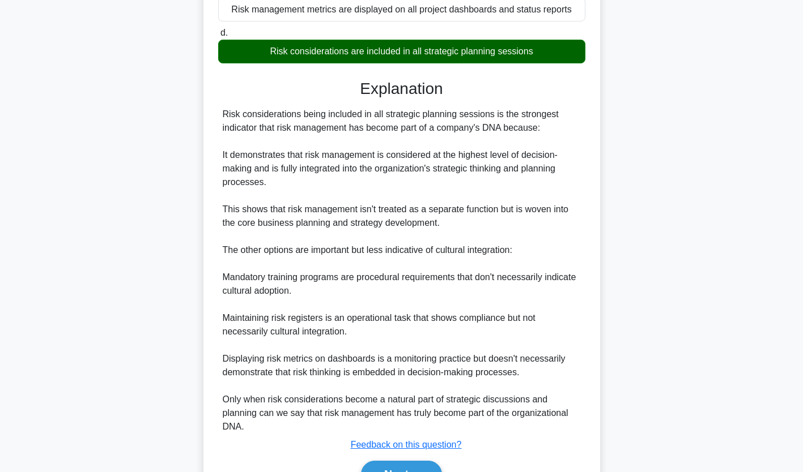
scroll to position [309, 0]
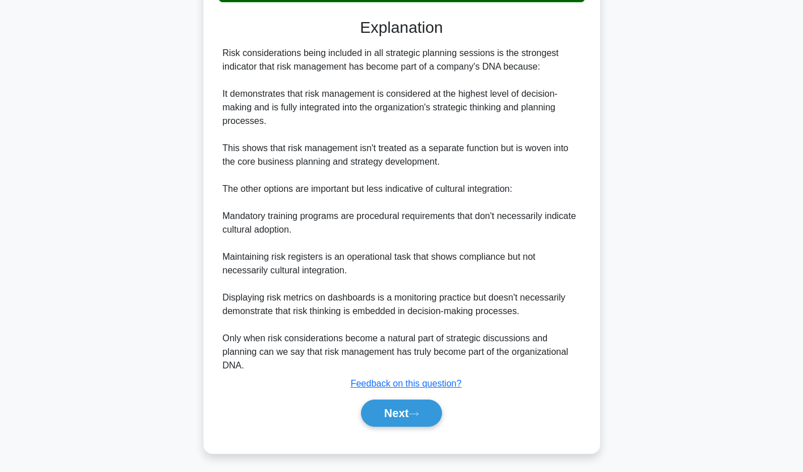
click at [391, 406] on button "Next" at bounding box center [401, 413] width 81 height 27
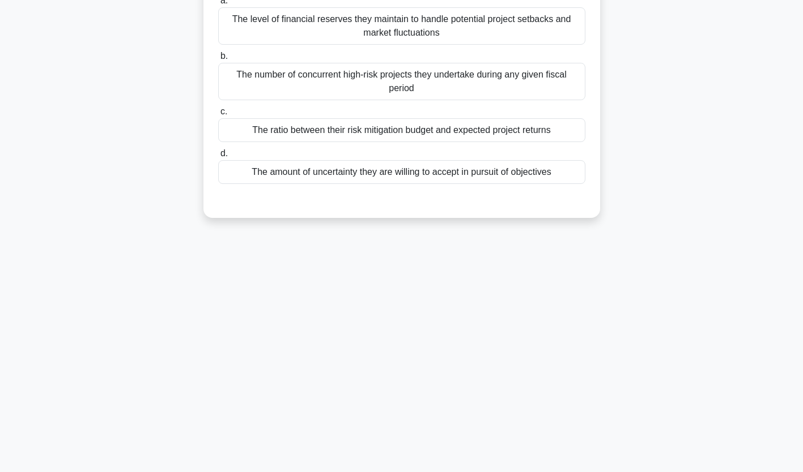
scroll to position [0, 0]
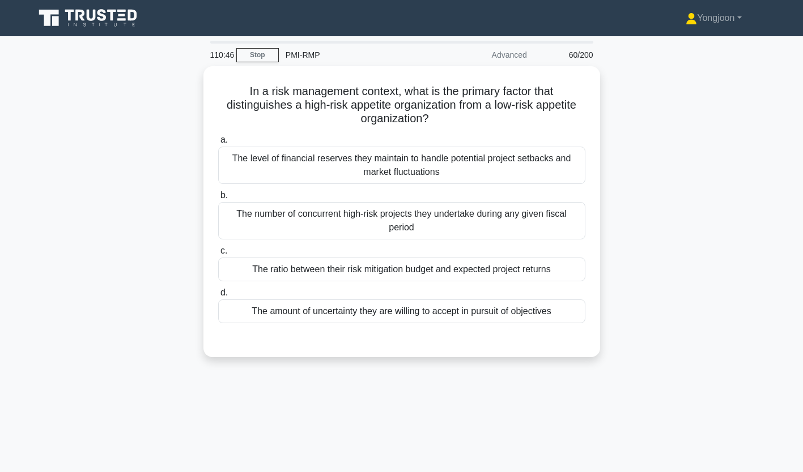
click at [291, 166] on div "The level of financial reserves they maintain to handle potential project setba…" at bounding box center [401, 165] width 367 height 37
click at [218, 144] on input "a. The level of financial reserves they maintain to handle potential project se…" at bounding box center [218, 140] width 0 height 7
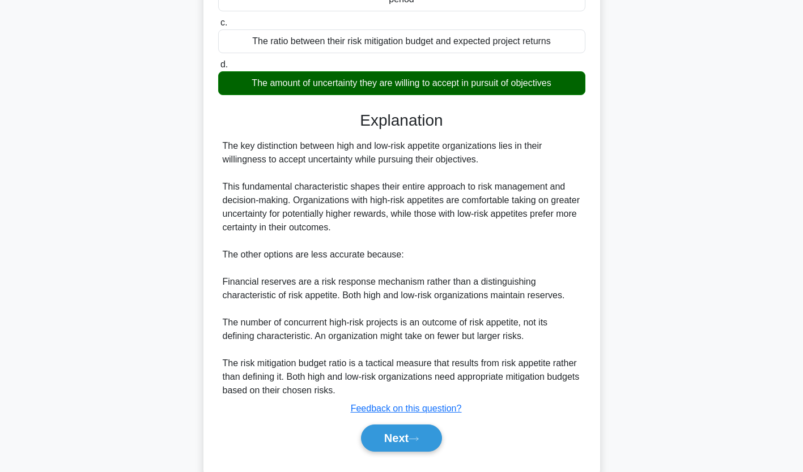
scroll to position [255, 0]
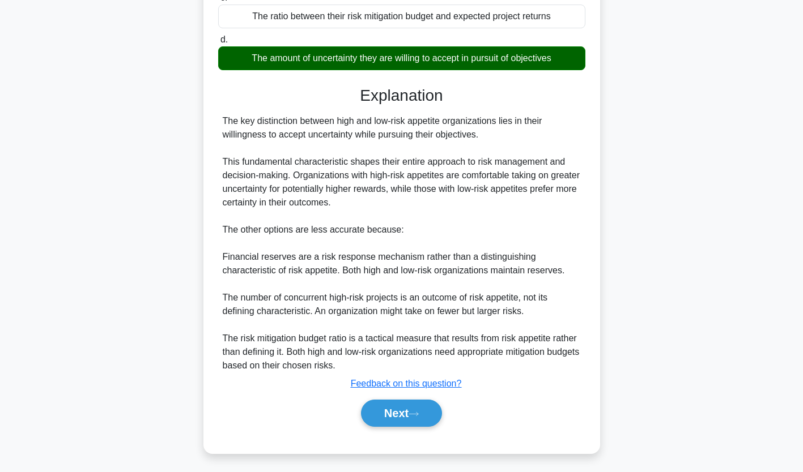
click at [407, 409] on button "Next" at bounding box center [401, 413] width 81 height 27
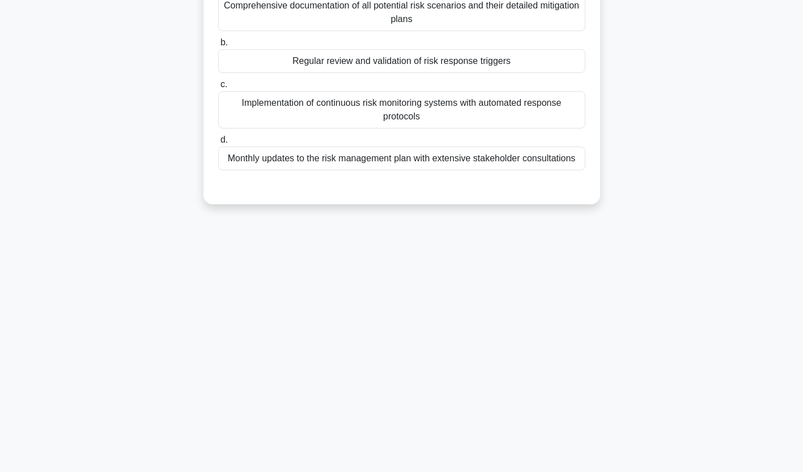
scroll to position [0, 0]
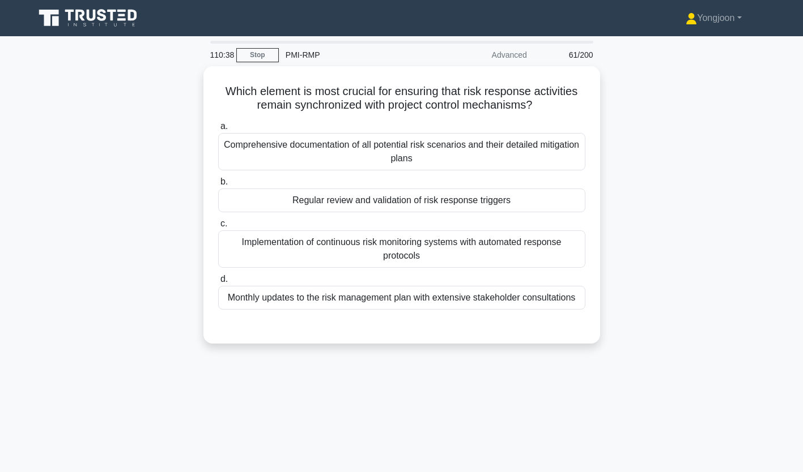
click at [298, 147] on div "Comprehensive documentation of all potential risk scenarios and their detailed …" at bounding box center [401, 151] width 367 height 37
click at [218, 130] on input "a. Comprehensive documentation of all potential risk scenarios and their detail…" at bounding box center [218, 126] width 0 height 7
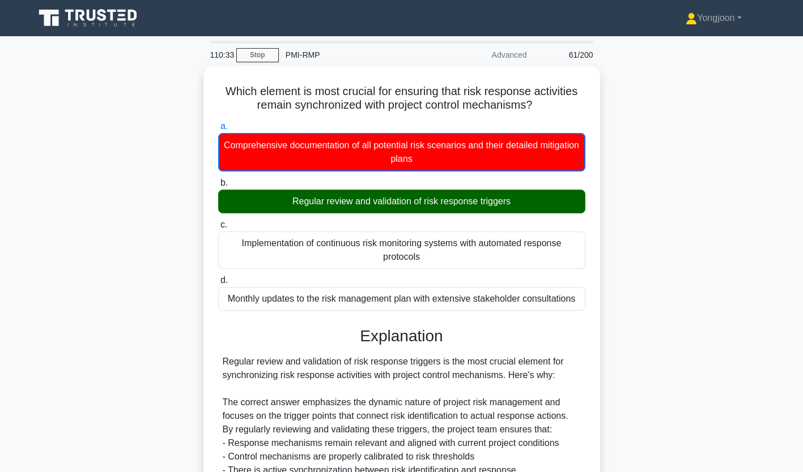
scroll to position [255, 0]
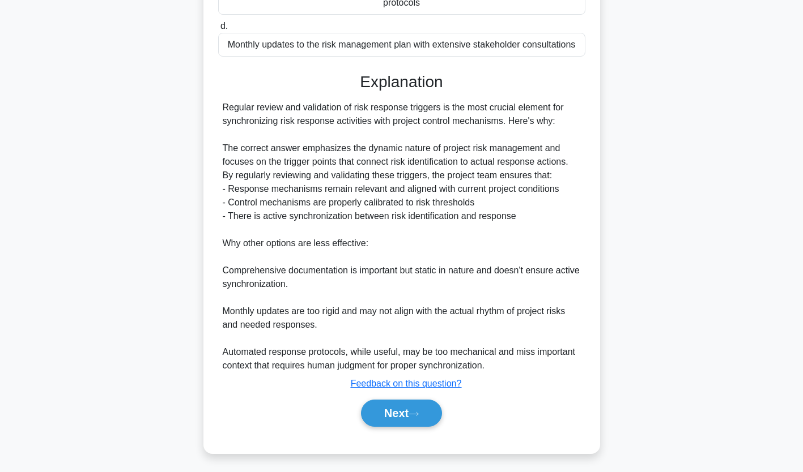
click at [408, 403] on button "Next" at bounding box center [401, 413] width 81 height 27
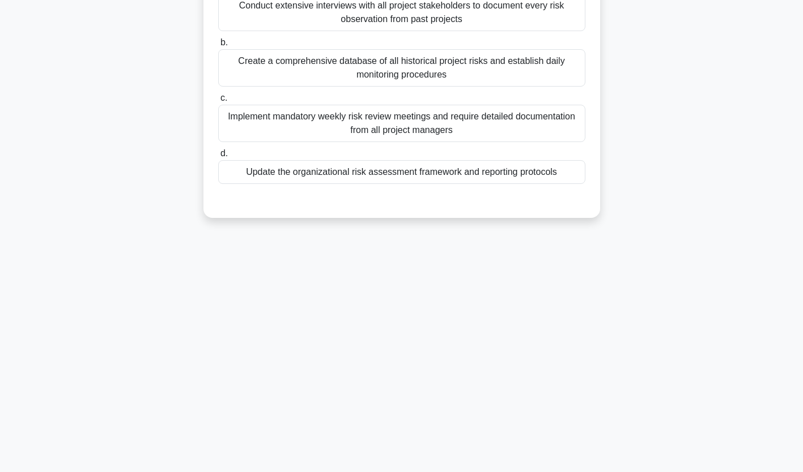
scroll to position [0, 0]
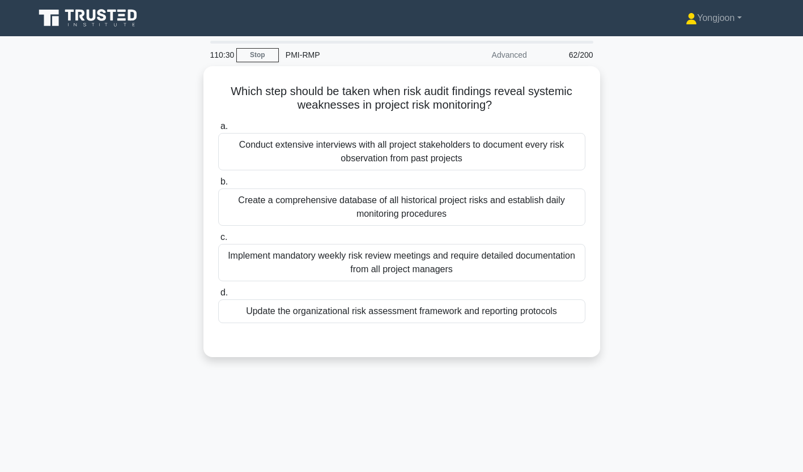
click at [262, 134] on div "Conduct extensive interviews with all project stakeholders to document every ri…" at bounding box center [401, 151] width 367 height 37
click at [218, 130] on input "a. Conduct extensive interviews with all project stakeholders to document every…" at bounding box center [218, 126] width 0 height 7
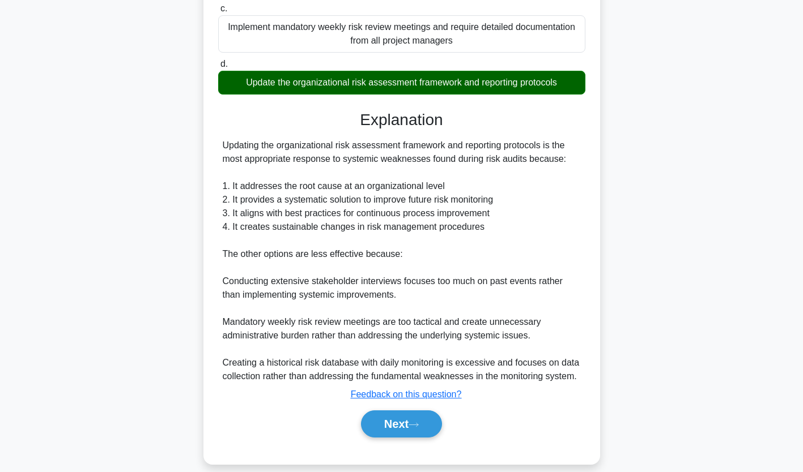
scroll to position [241, 0]
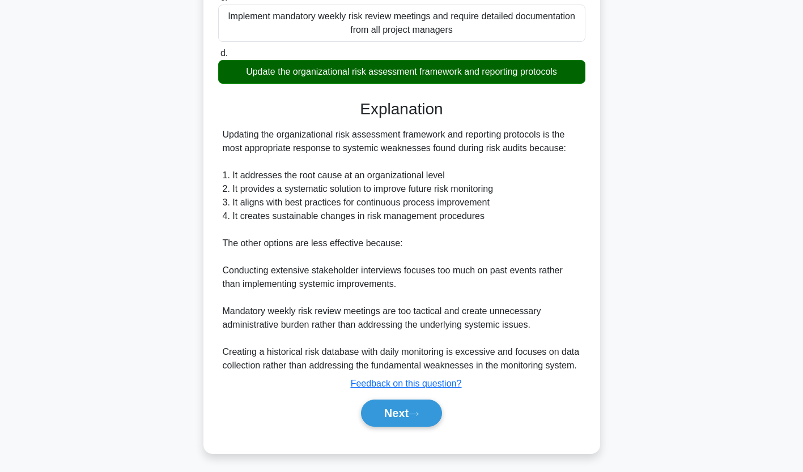
click at [413, 414] on icon at bounding box center [413, 414] width 10 height 6
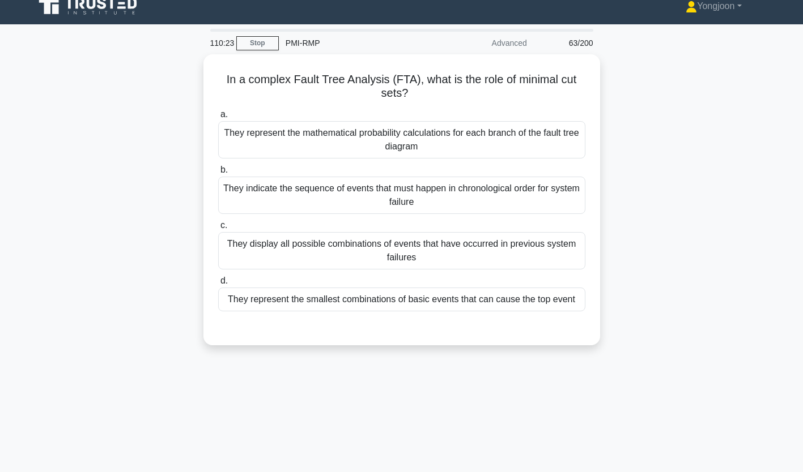
scroll to position [0, 0]
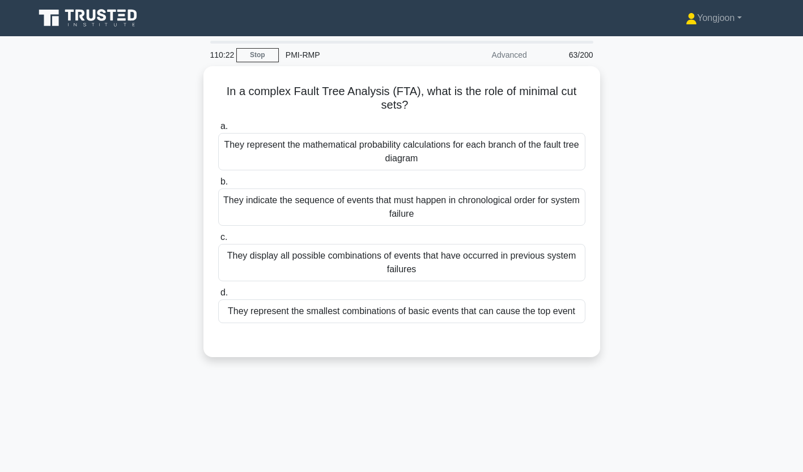
click at [288, 161] on div "They represent the mathematical probability calculations for each branch of the…" at bounding box center [401, 151] width 367 height 37
click at [218, 130] on input "a. They represent the mathematical probability calculations for each branch of …" at bounding box center [218, 126] width 0 height 7
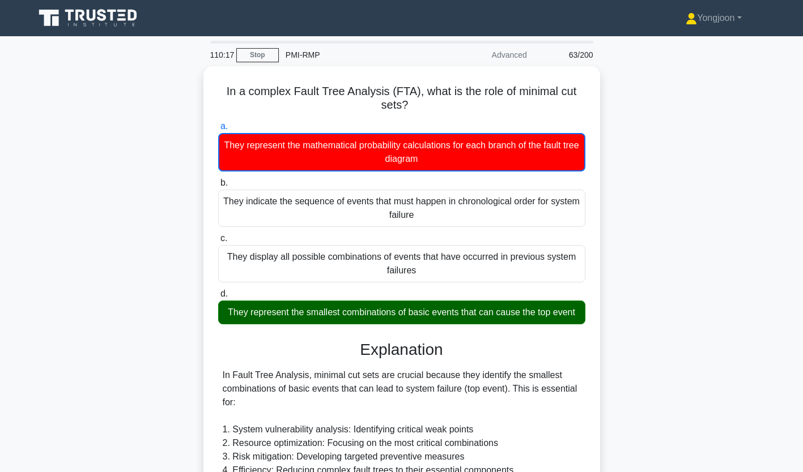
scroll to position [228, 0]
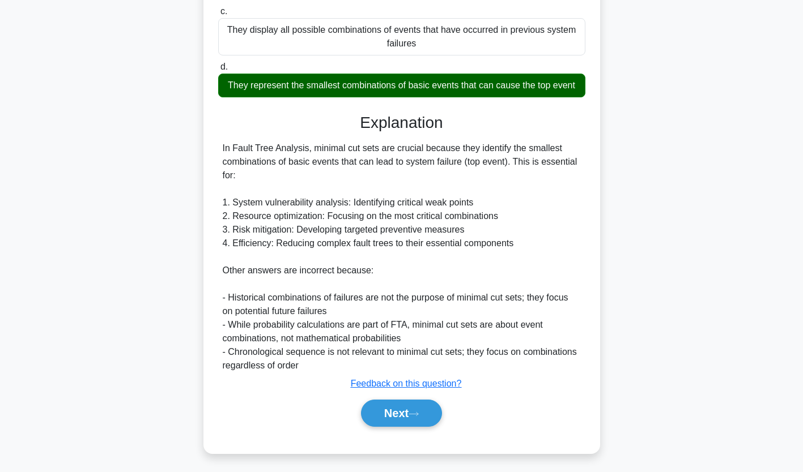
click at [415, 411] on icon at bounding box center [413, 414] width 10 height 6
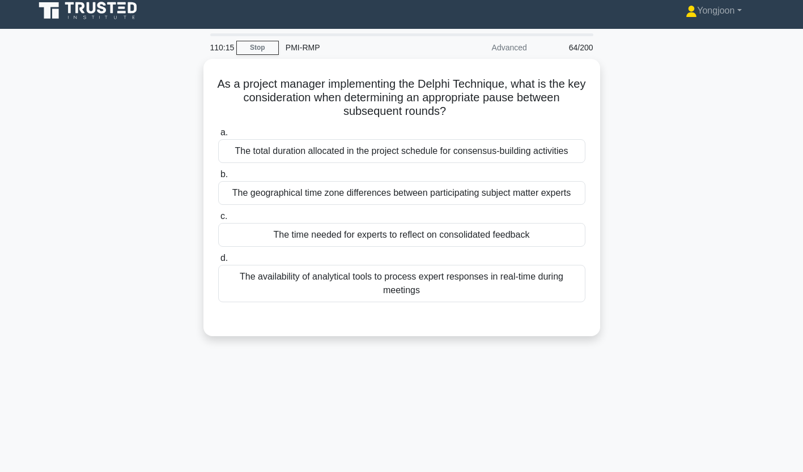
scroll to position [0, 0]
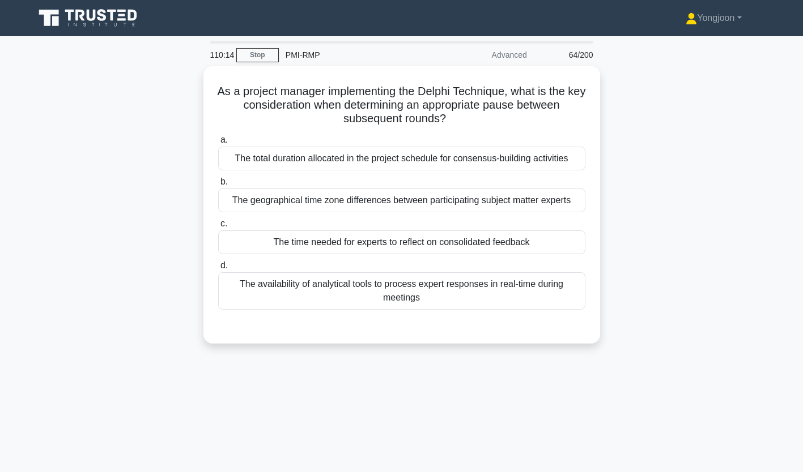
click at [297, 163] on div "The total duration allocated in the project schedule for consensus-building act…" at bounding box center [401, 159] width 367 height 24
click at [218, 144] on input "a. The total duration allocated in the project schedule for consensus-building …" at bounding box center [218, 140] width 0 height 7
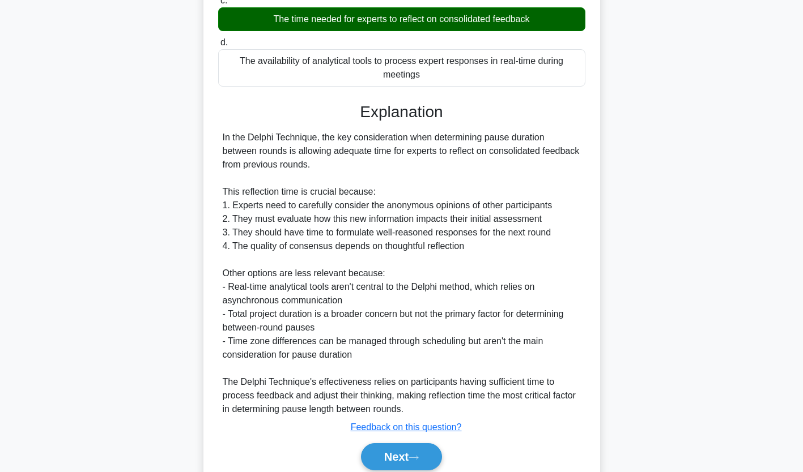
scroll to position [268, 0]
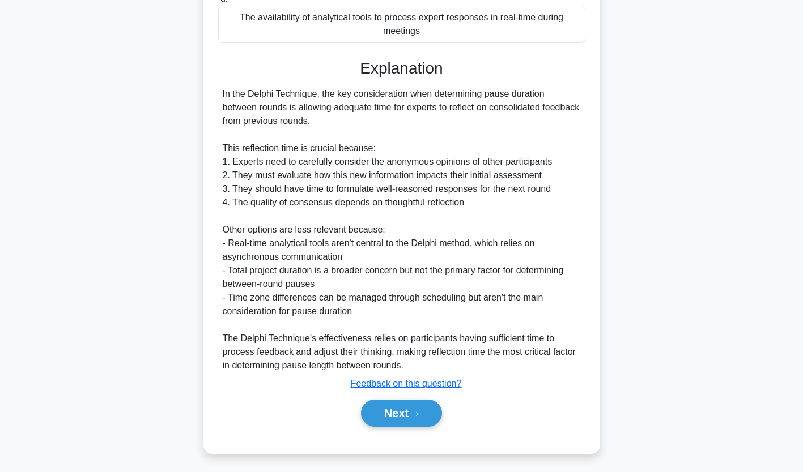
click at [396, 410] on button "Next" at bounding box center [401, 413] width 81 height 27
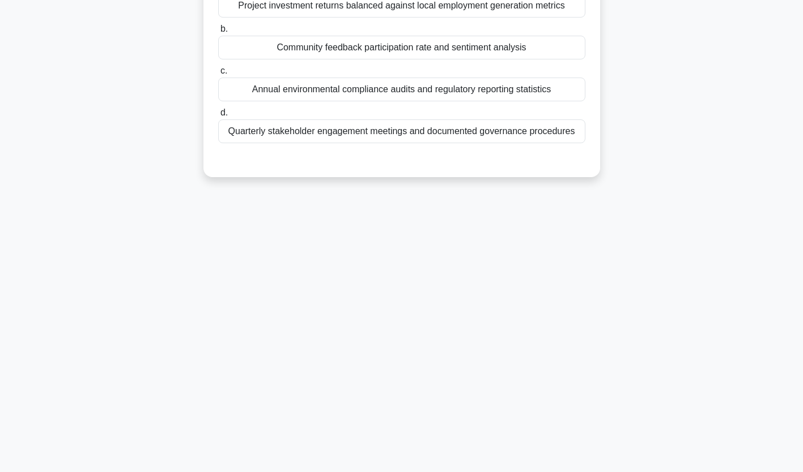
scroll to position [0, 0]
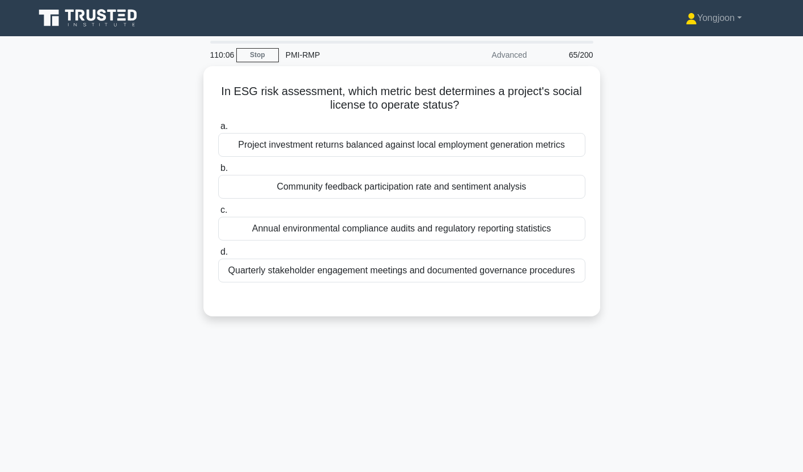
click at [294, 140] on div "Project investment returns balanced against local employment generation metrics" at bounding box center [401, 145] width 367 height 24
click at [218, 130] on input "a. Project investment returns balanced against local employment generation metr…" at bounding box center [218, 126] width 0 height 7
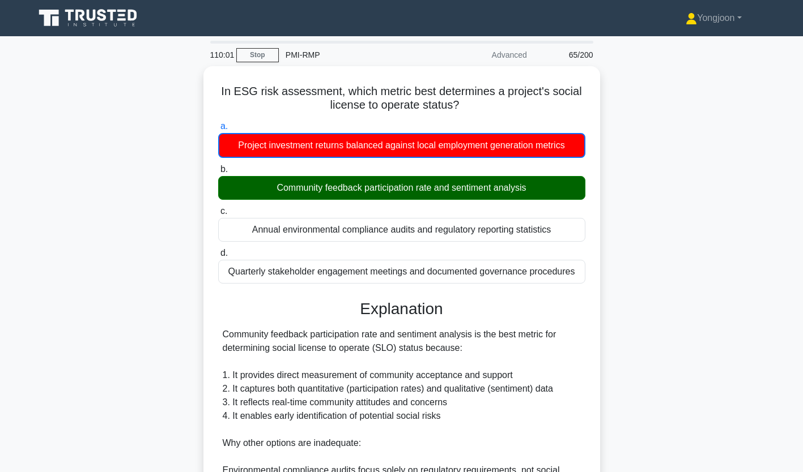
scroll to position [241, 0]
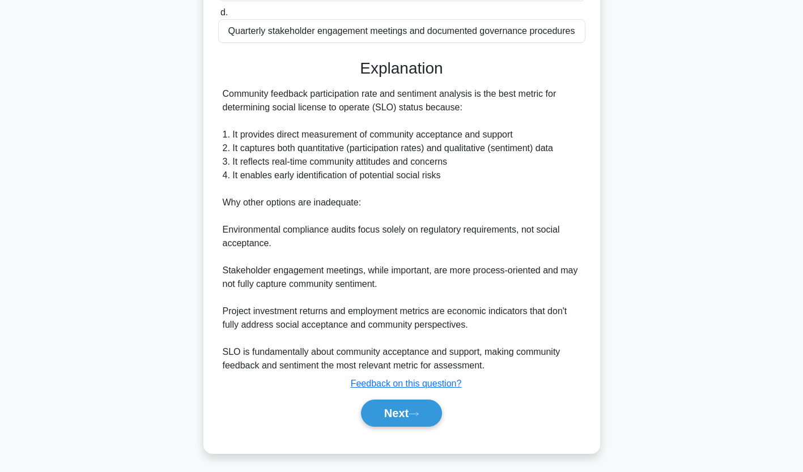
click at [405, 408] on button "Next" at bounding box center [401, 413] width 81 height 27
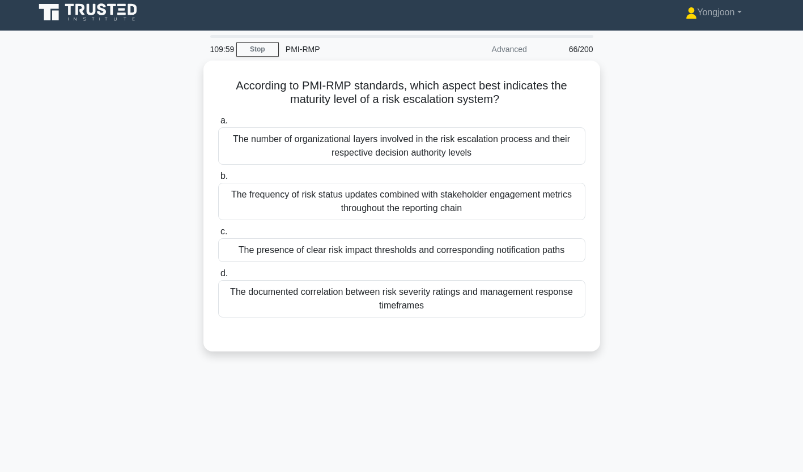
scroll to position [0, 0]
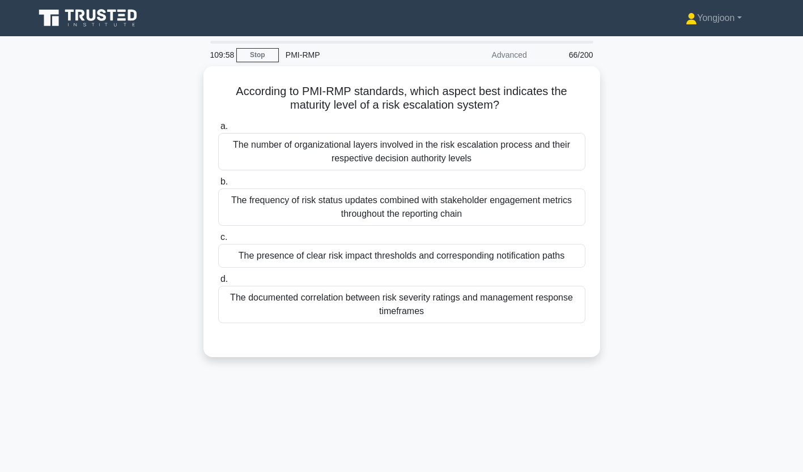
click at [289, 145] on div "The number of organizational layers involved in the risk escalation process and…" at bounding box center [401, 151] width 367 height 37
click at [218, 130] on input "a. The number of organizational layers involved in the risk escalation process …" at bounding box center [218, 126] width 0 height 7
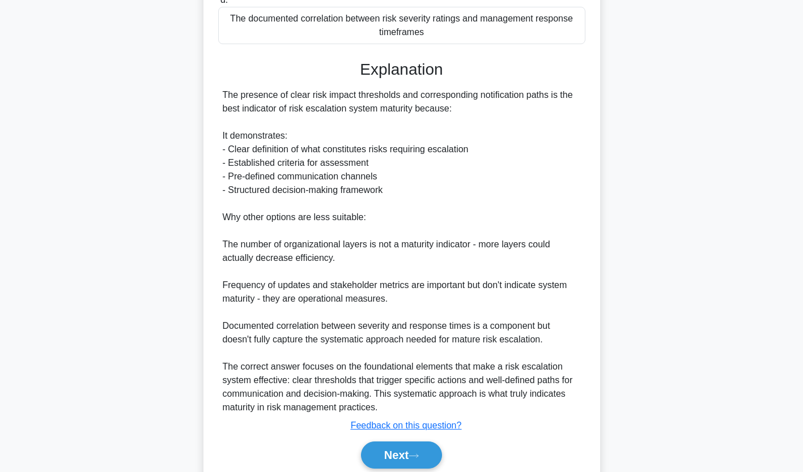
scroll to position [319, 0]
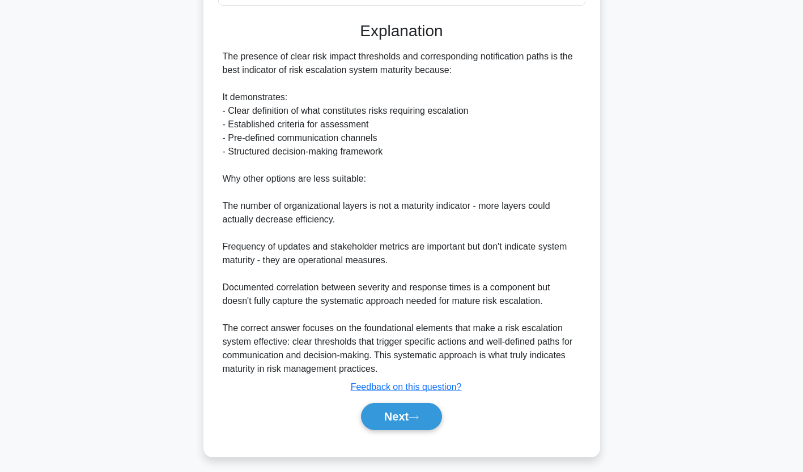
click at [408, 419] on button "Next" at bounding box center [401, 416] width 81 height 27
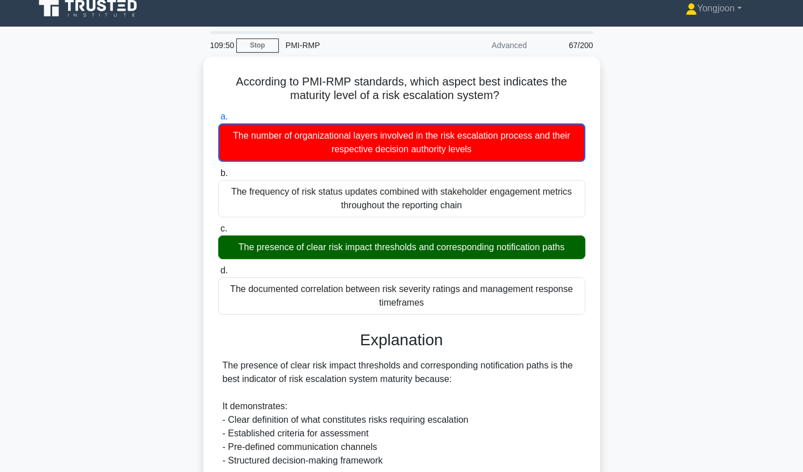
scroll to position [0, 0]
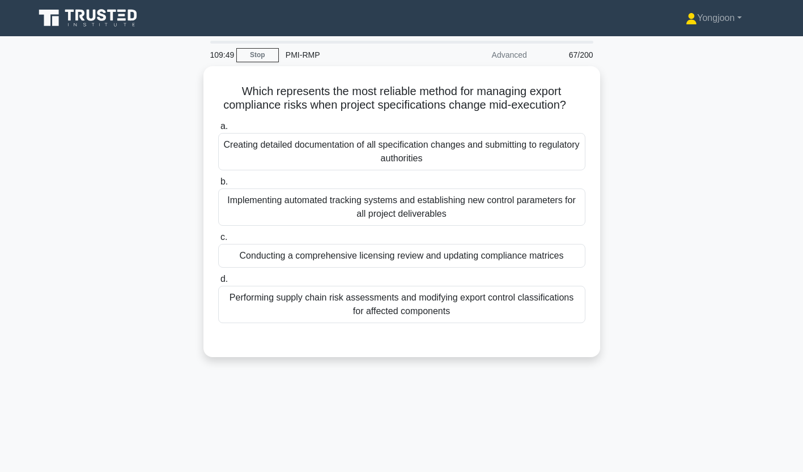
click at [286, 148] on div "Creating detailed documentation of all specification changes and submitting to …" at bounding box center [401, 151] width 367 height 37
click at [218, 130] on input "a. Creating detailed documentation of all specification changes and submitting …" at bounding box center [218, 126] width 0 height 7
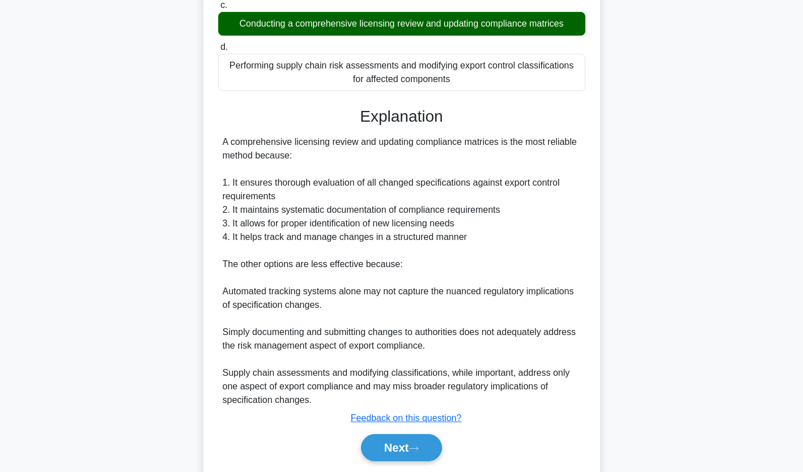
scroll to position [268, 0]
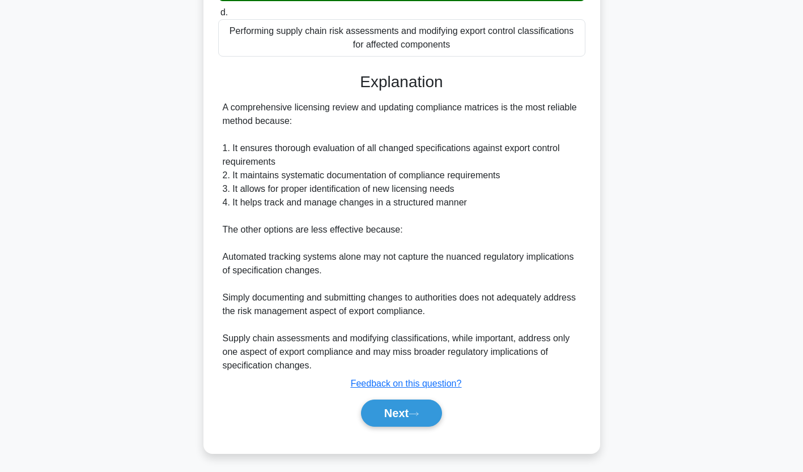
click at [406, 415] on button "Next" at bounding box center [401, 413] width 81 height 27
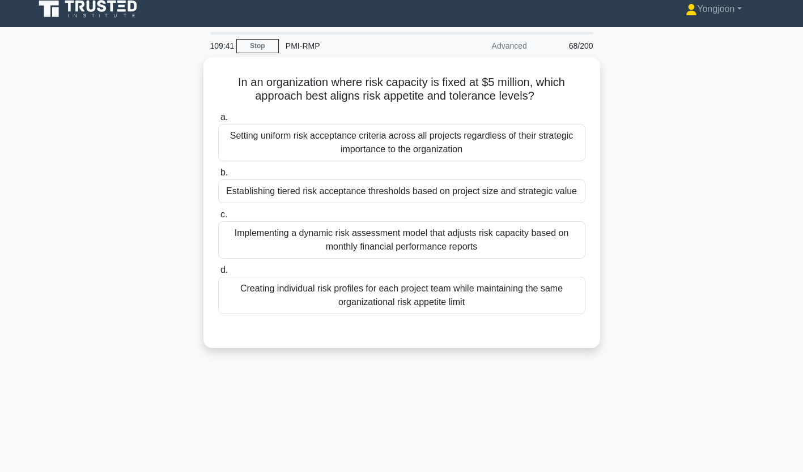
scroll to position [0, 0]
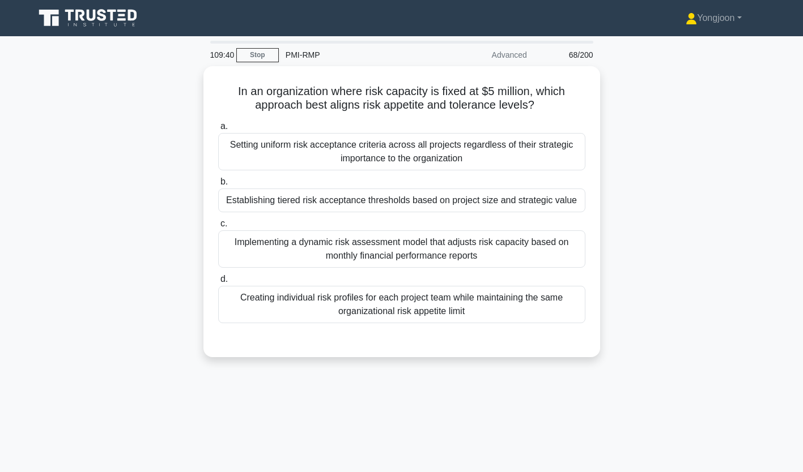
click at [286, 157] on div "Setting uniform risk acceptance criteria across all projects regardless of thei…" at bounding box center [401, 151] width 367 height 37
click at [218, 130] on input "a. Setting uniform risk acceptance criteria across all projects regardless of t…" at bounding box center [218, 126] width 0 height 7
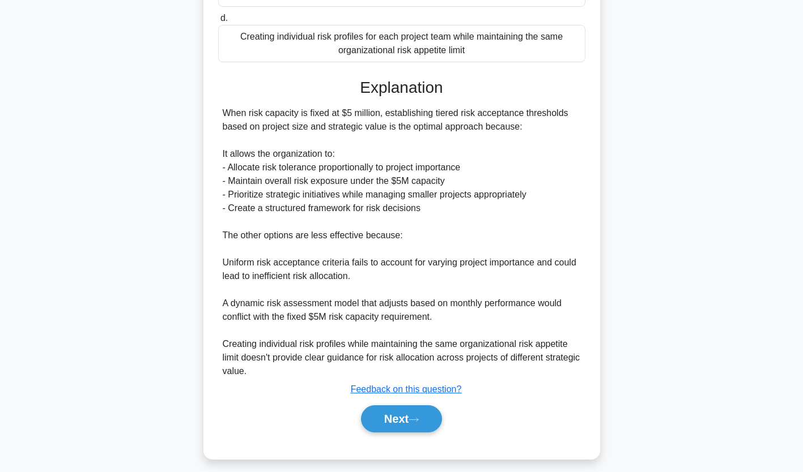
scroll to position [268, 0]
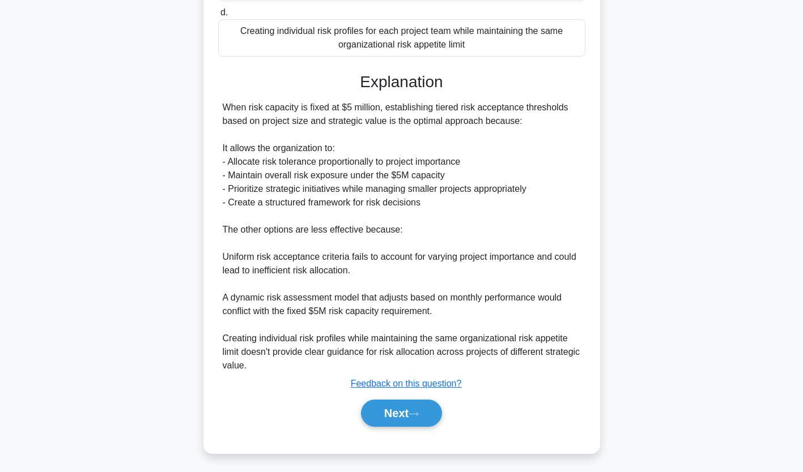
click at [404, 414] on button "Next" at bounding box center [401, 413] width 81 height 27
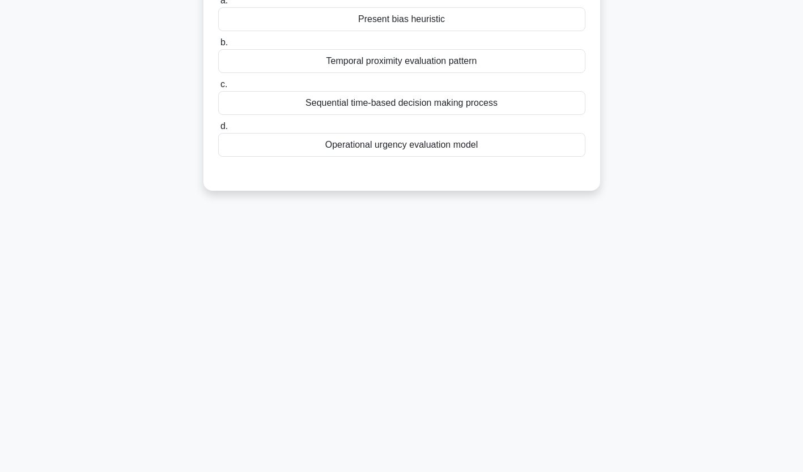
scroll to position [0, 0]
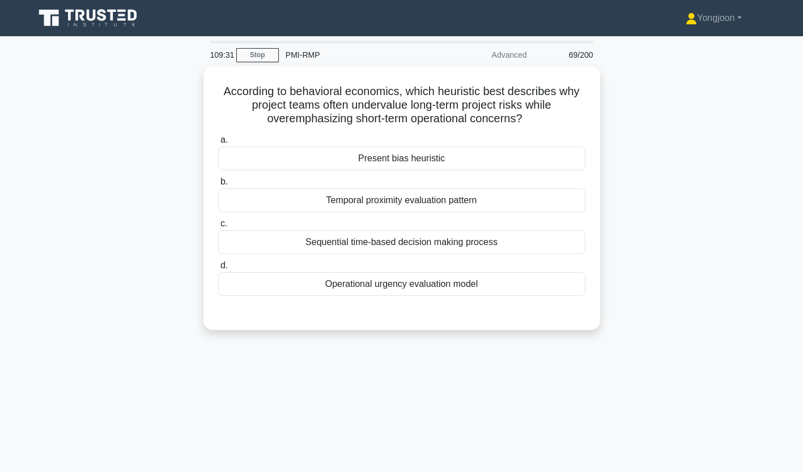
click at [302, 157] on div "Present bias heuristic" at bounding box center [401, 159] width 367 height 24
click at [218, 144] on input "a. Present bias heuristic" at bounding box center [218, 140] width 0 height 7
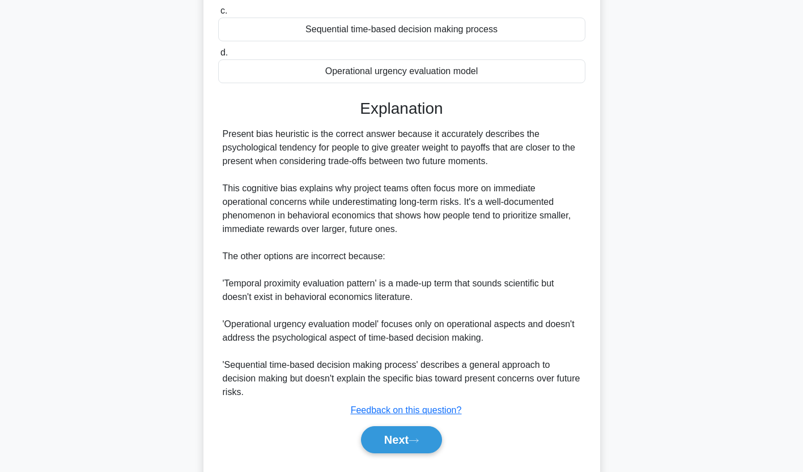
scroll to position [240, 0]
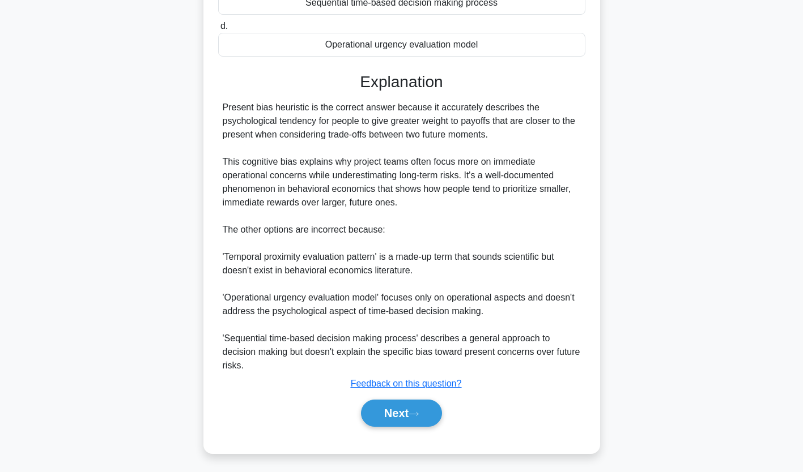
click at [417, 402] on button "Next" at bounding box center [401, 413] width 81 height 27
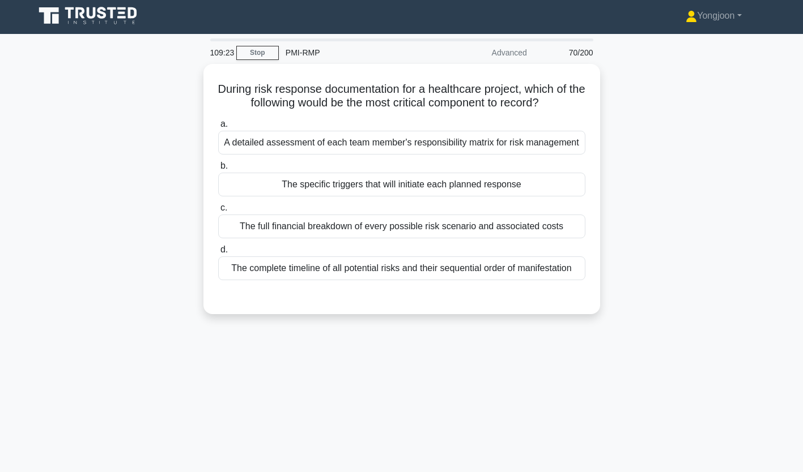
scroll to position [0, 0]
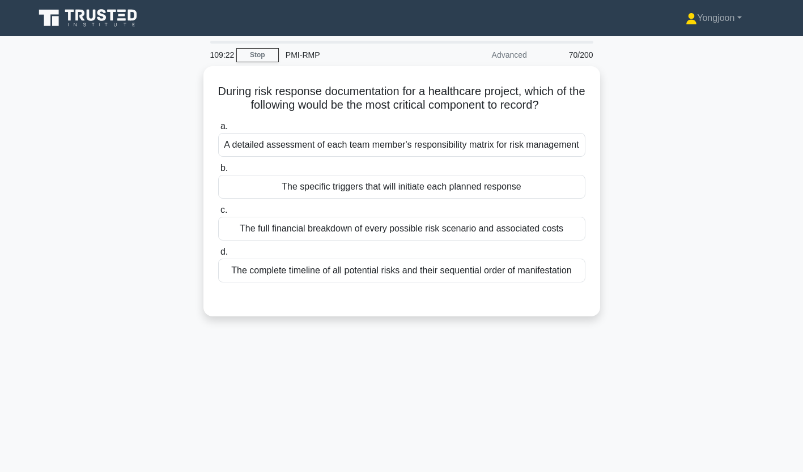
click at [263, 139] on div "A detailed assessment of each team member's responsibility matrix for risk mana…" at bounding box center [401, 145] width 367 height 24
click at [218, 130] on input "a. A detailed assessment of each team member's responsibility matrix for risk m…" at bounding box center [218, 126] width 0 height 7
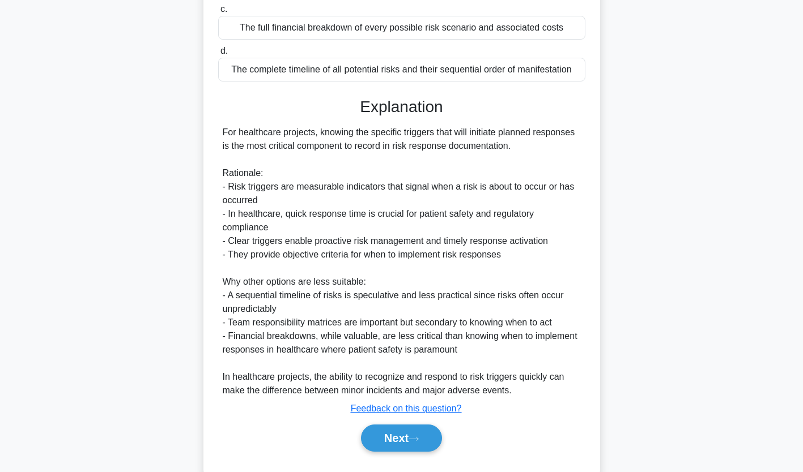
scroll to position [241, 0]
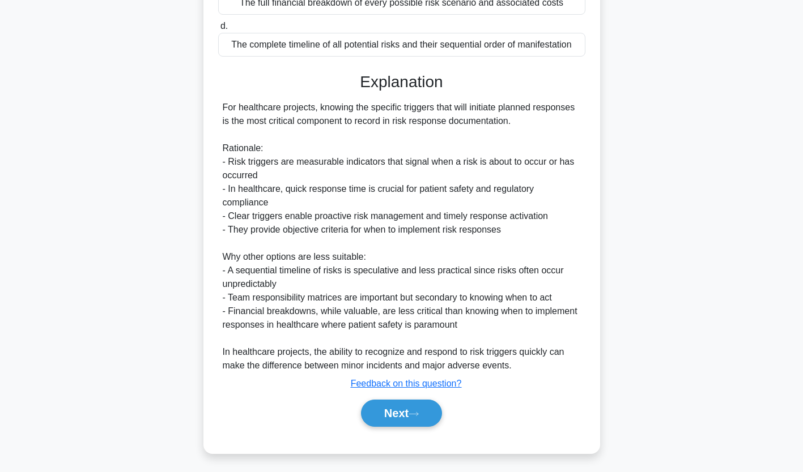
click at [406, 411] on button "Next" at bounding box center [401, 413] width 81 height 27
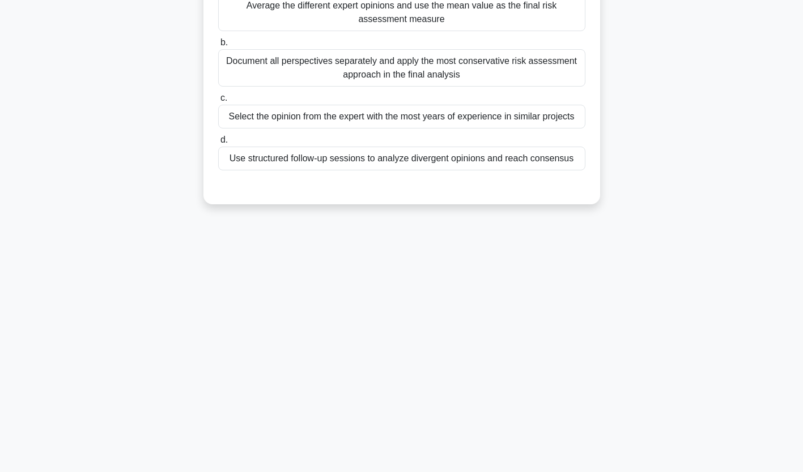
scroll to position [0, 0]
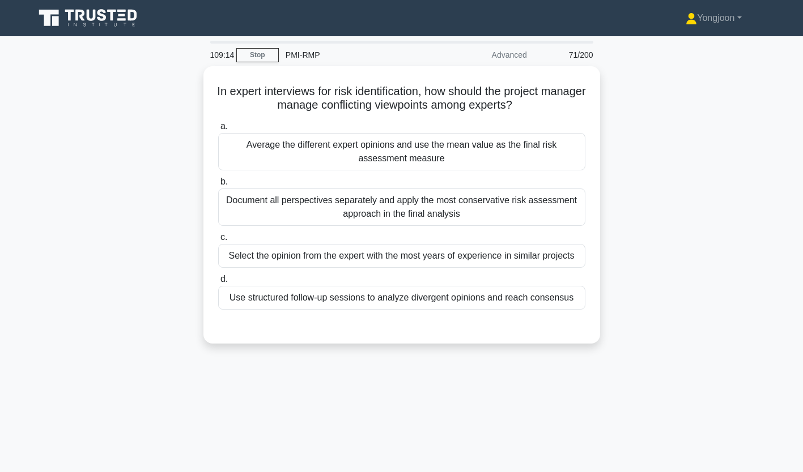
click at [345, 150] on div "Average the different expert opinions and use the mean value as the final risk …" at bounding box center [401, 151] width 367 height 37
click at [218, 130] on input "a. Average the different expert opinions and use the mean value as the final ri…" at bounding box center [218, 126] width 0 height 7
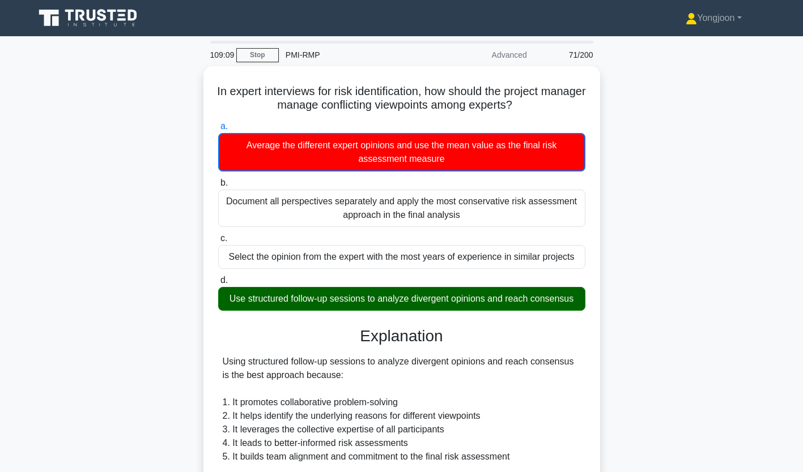
scroll to position [255, 0]
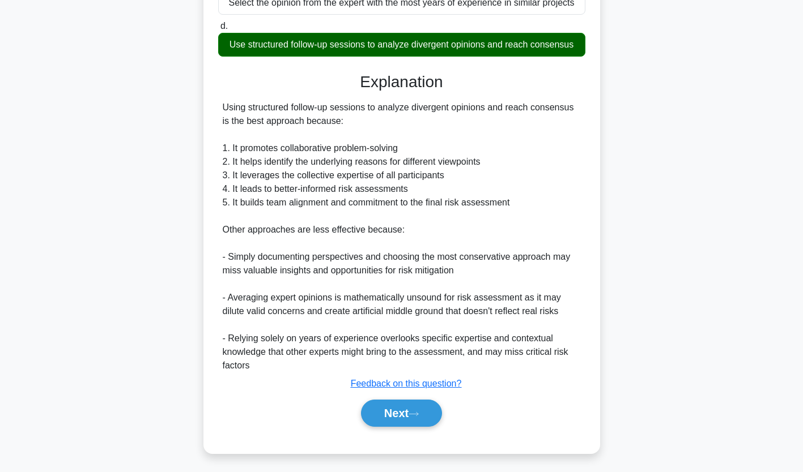
click at [411, 412] on button "Next" at bounding box center [401, 413] width 81 height 27
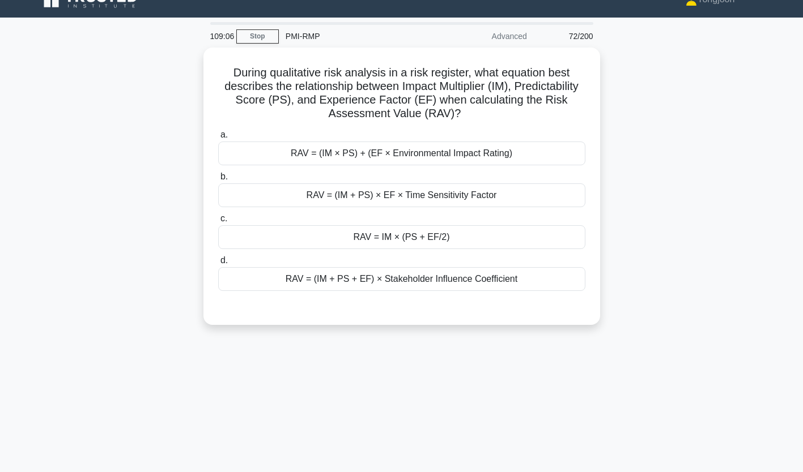
scroll to position [0, 0]
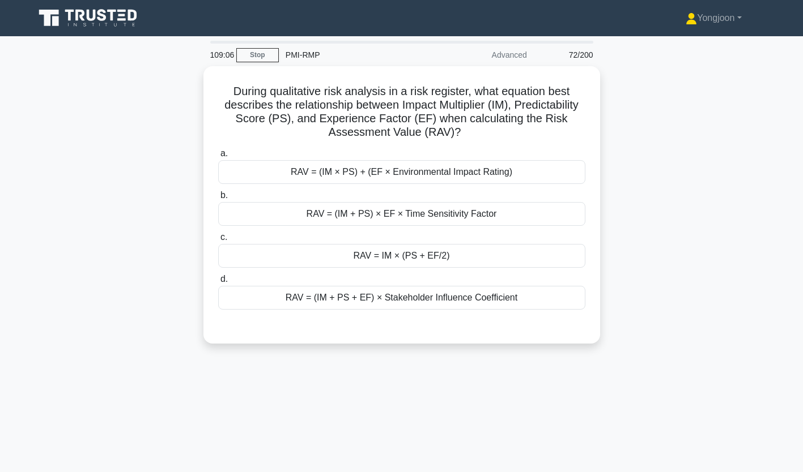
click at [304, 162] on div "RAV = (IM × PS) + (EF × Environmental Impact Rating)" at bounding box center [401, 172] width 367 height 24
click at [218, 157] on input "a. RAV = (IM × PS) + (EF × Environmental Impact Rating)" at bounding box center [218, 153] width 0 height 7
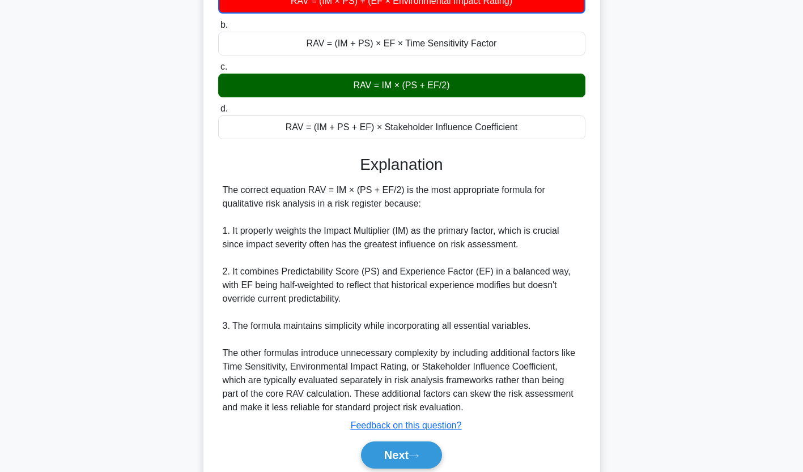
scroll to position [214, 0]
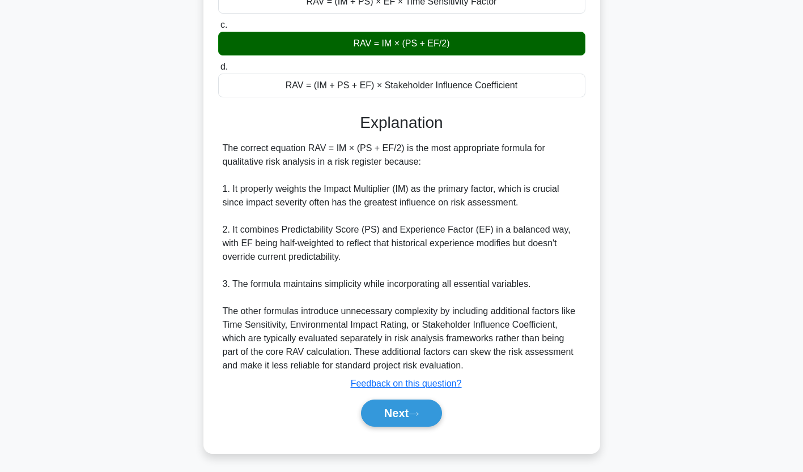
click at [400, 411] on button "Next" at bounding box center [401, 413] width 81 height 27
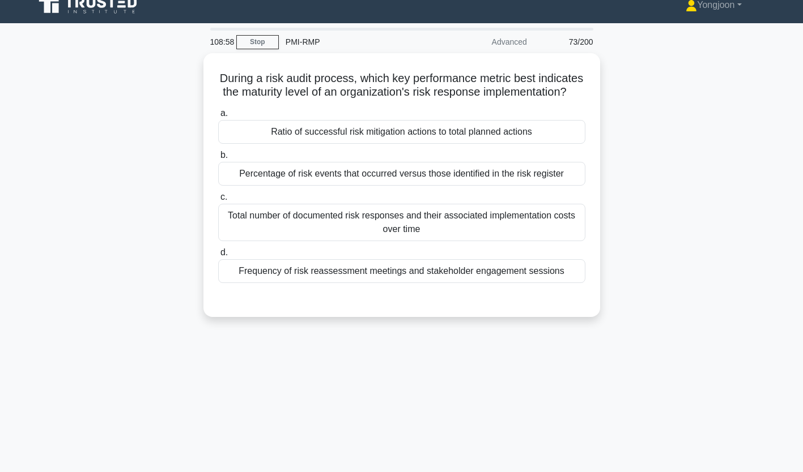
scroll to position [0, 0]
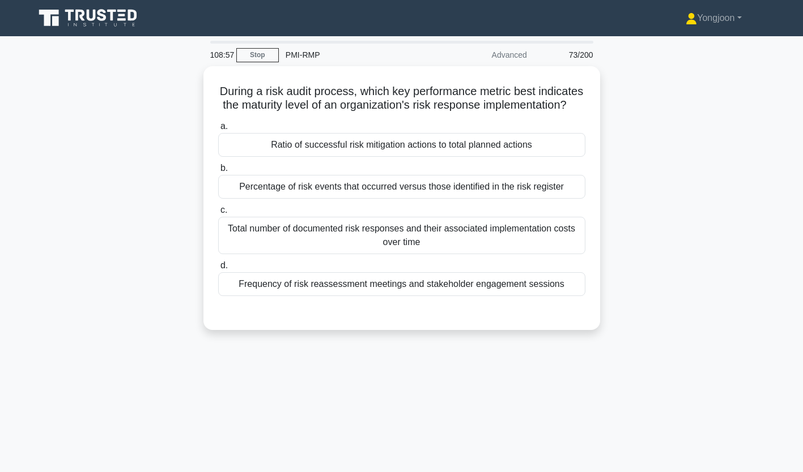
click at [335, 156] on div "Ratio of successful risk mitigation actions to total planned actions" at bounding box center [401, 145] width 367 height 24
click at [218, 130] on input "a. Ratio of successful risk mitigation actions to total planned actions" at bounding box center [218, 126] width 0 height 7
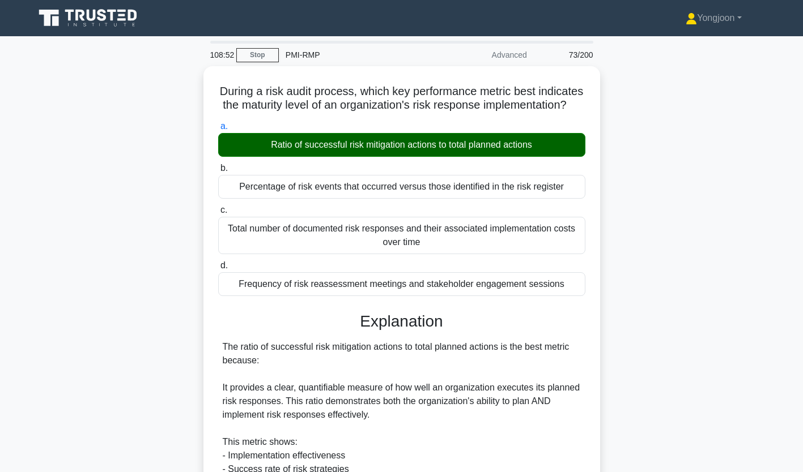
scroll to position [295, 0]
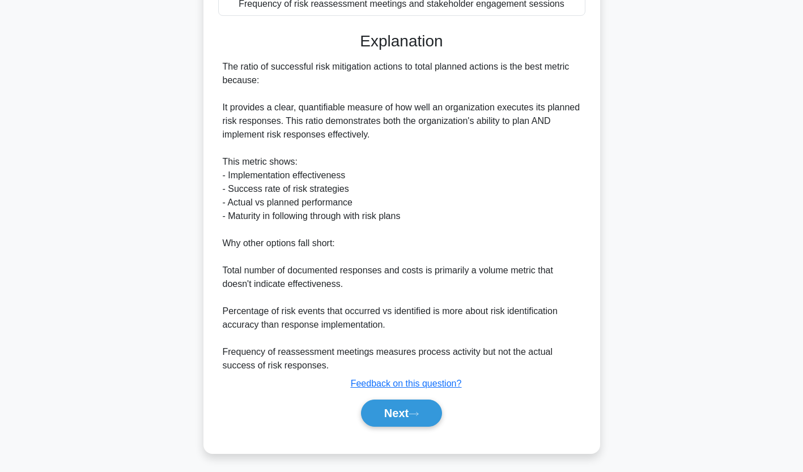
click at [418, 412] on icon at bounding box center [413, 414] width 10 height 6
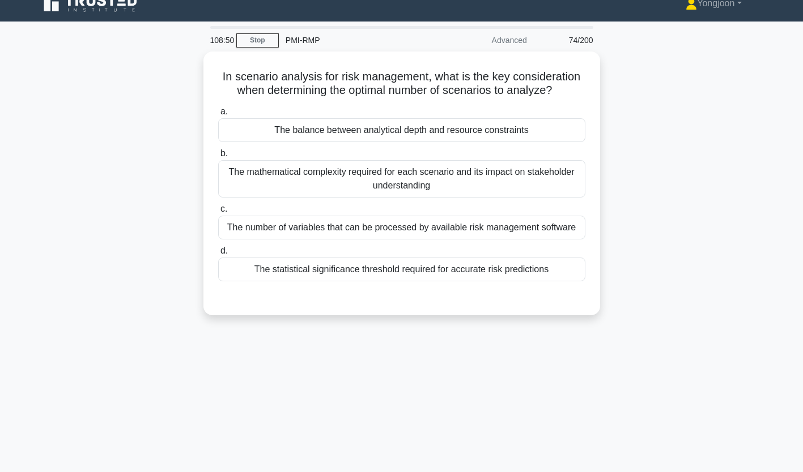
scroll to position [11, 0]
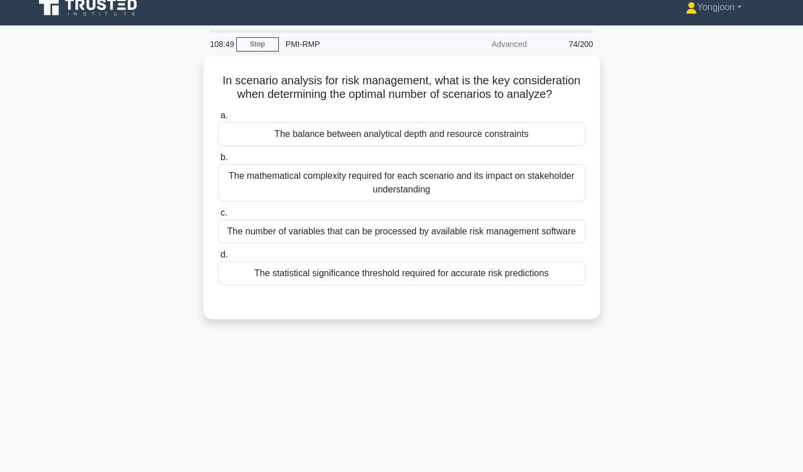
click at [356, 140] on div "The balance between analytical depth and resource constraints" at bounding box center [401, 134] width 367 height 24
click at [218, 120] on input "a. The balance between analytical depth and resource constraints" at bounding box center [218, 115] width 0 height 7
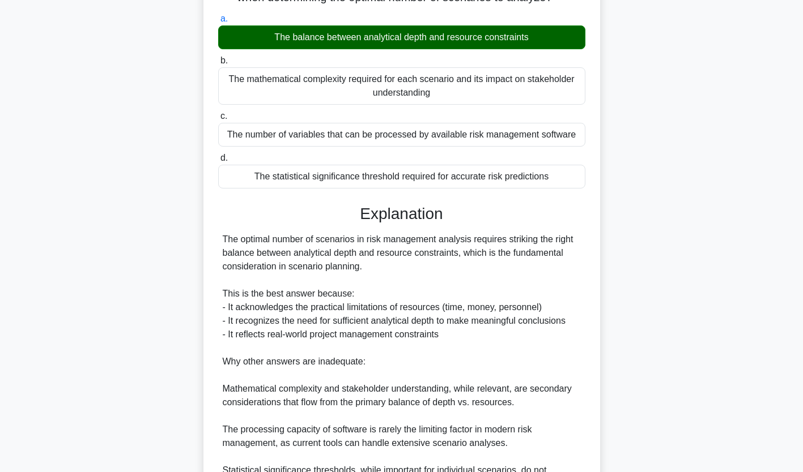
scroll to position [240, 0]
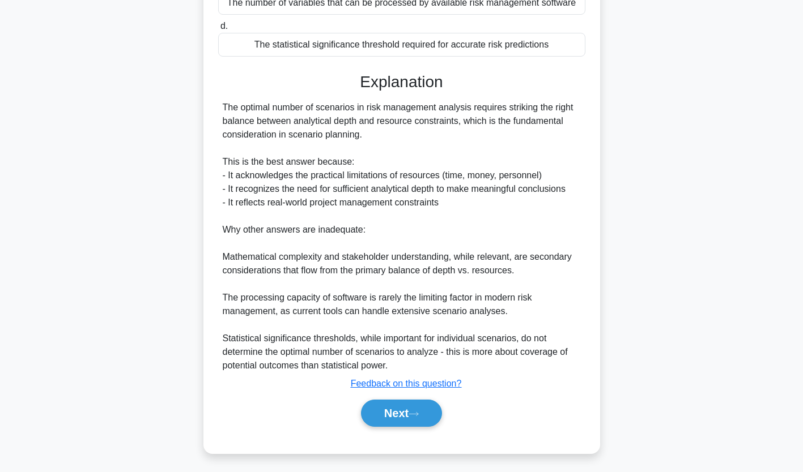
click at [407, 408] on button "Next" at bounding box center [401, 413] width 81 height 27
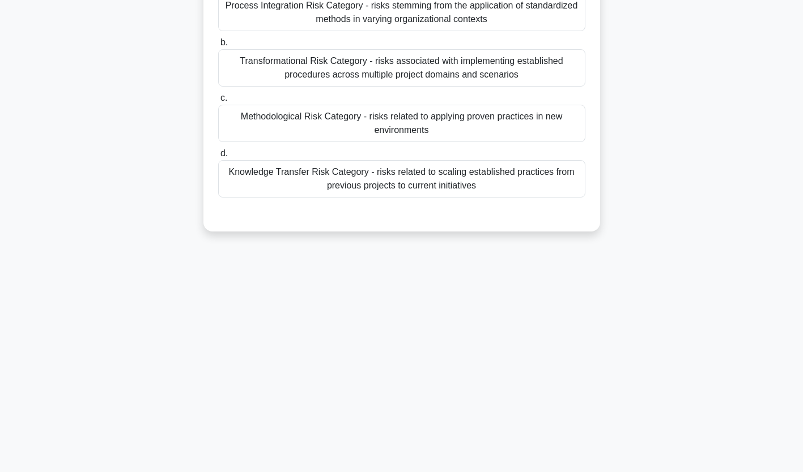
scroll to position [0, 0]
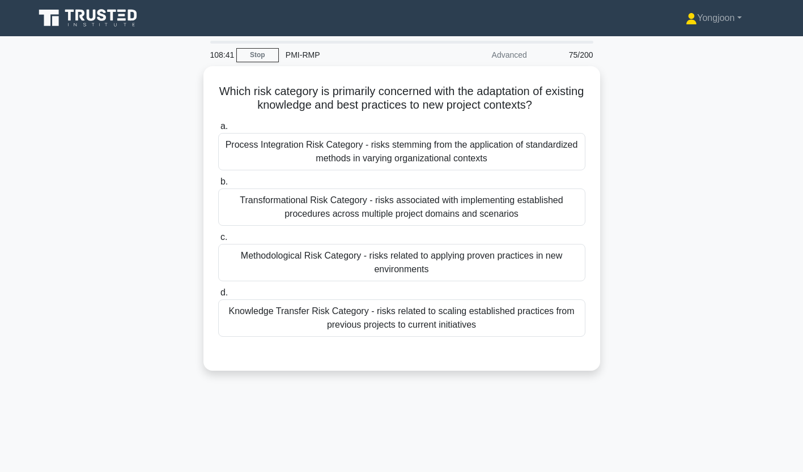
click at [310, 152] on div "Process Integration Risk Category - risks stemming from the application of stan…" at bounding box center [401, 151] width 367 height 37
click at [218, 130] on input "a. Process Integration Risk Category - risks stemming from the application of s…" at bounding box center [218, 126] width 0 height 7
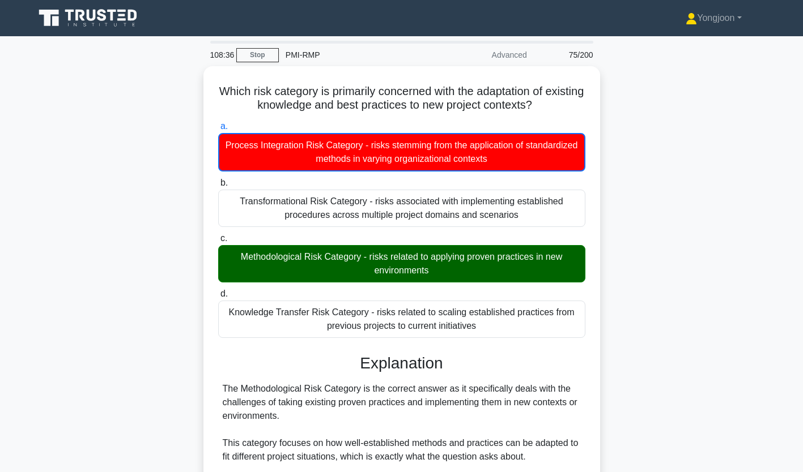
scroll to position [241, 0]
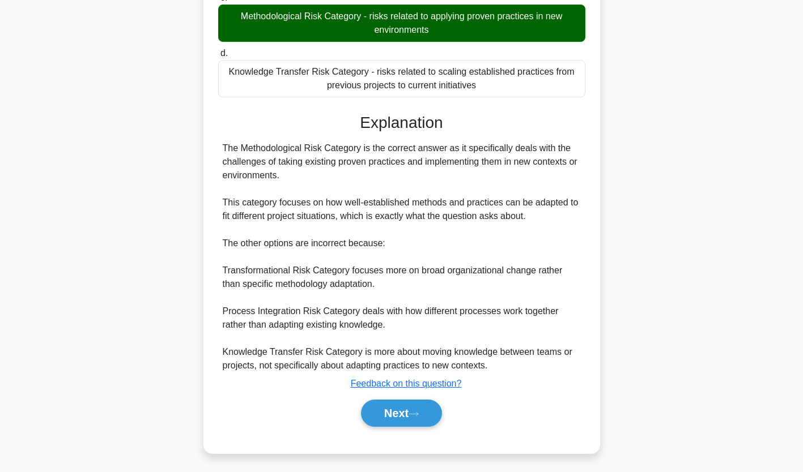
click at [400, 410] on button "Next" at bounding box center [401, 413] width 81 height 27
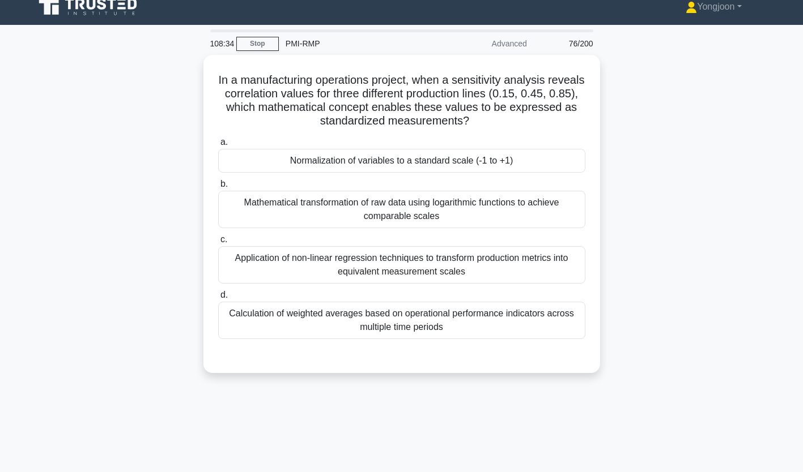
scroll to position [17, 0]
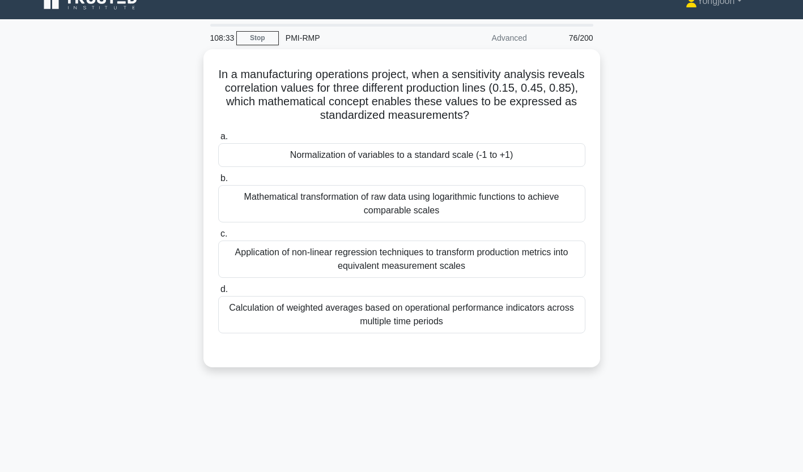
click at [353, 151] on div "Normalization of variables to a standard scale (-1 to +1)" at bounding box center [401, 155] width 367 height 24
click at [218, 140] on input "a. Normalization of variables to a standard scale (-1 to +1)" at bounding box center [218, 136] width 0 height 7
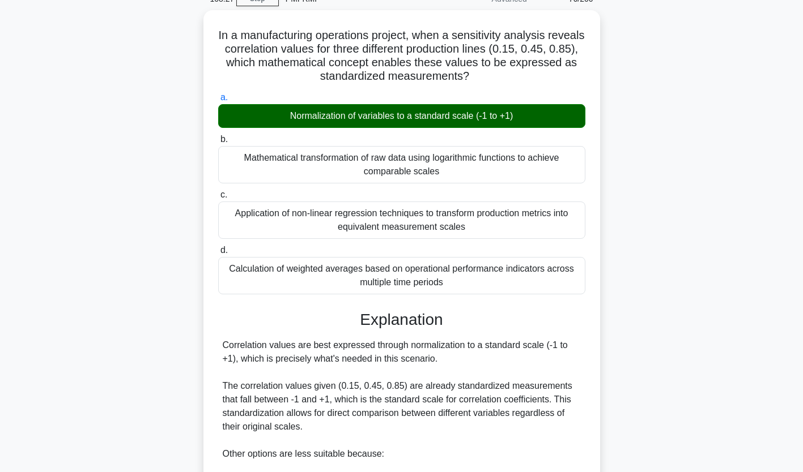
scroll to position [267, 0]
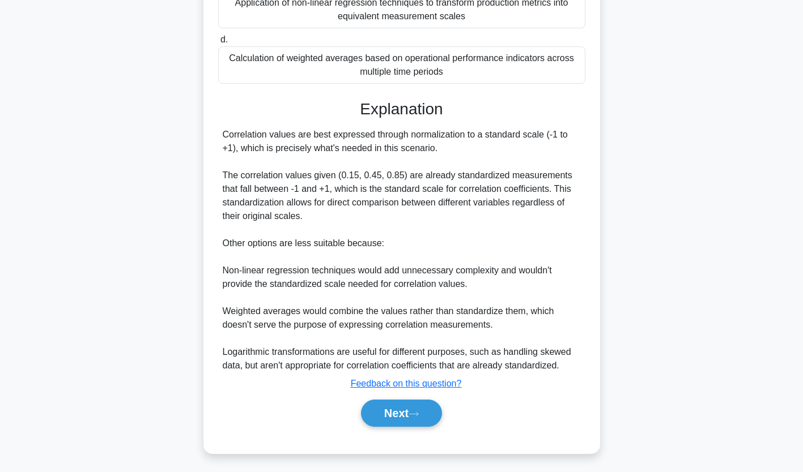
click at [410, 400] on button "Next" at bounding box center [401, 413] width 81 height 27
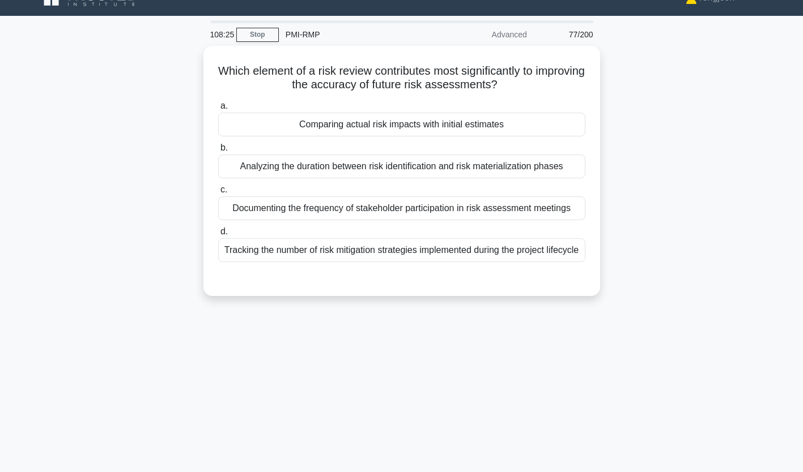
scroll to position [18, 0]
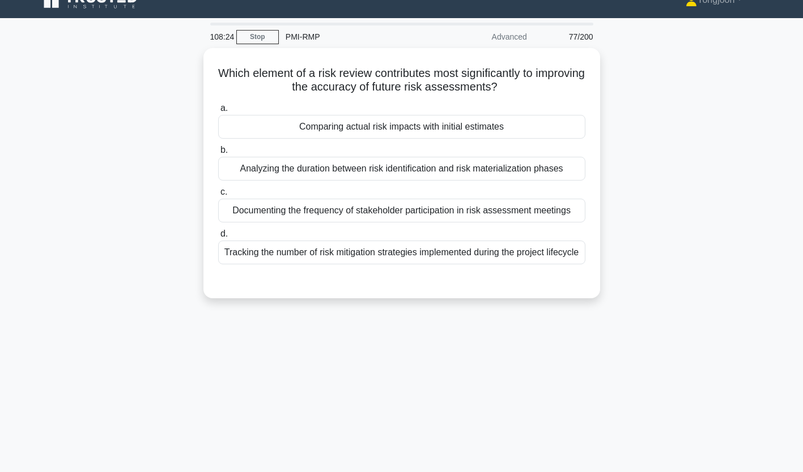
click at [338, 118] on div "Comparing actual risk impacts with initial estimates" at bounding box center [401, 127] width 367 height 24
click at [218, 112] on input "a. Comparing actual risk impacts with initial estimates" at bounding box center [218, 108] width 0 height 7
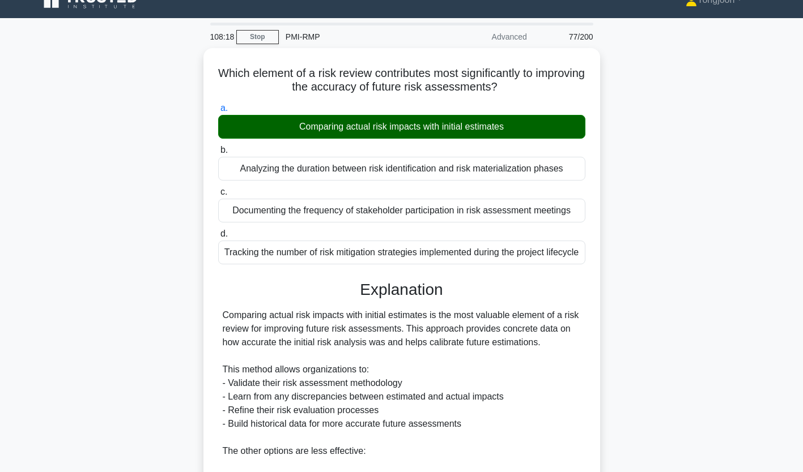
scroll to position [240, 0]
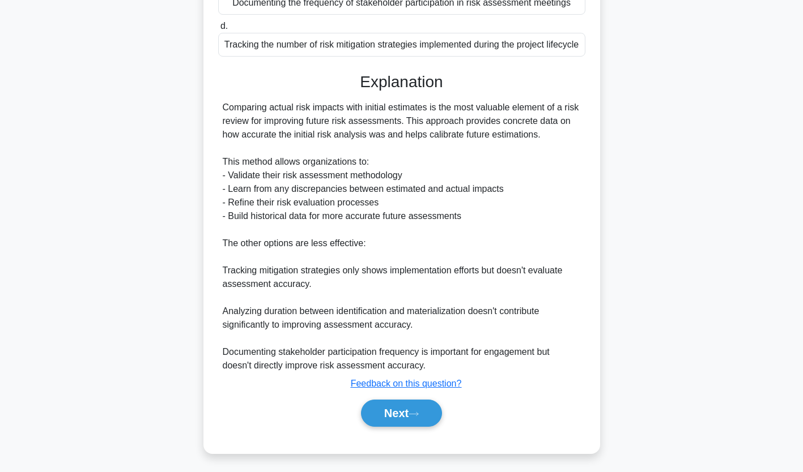
click at [401, 406] on button "Next" at bounding box center [401, 413] width 81 height 27
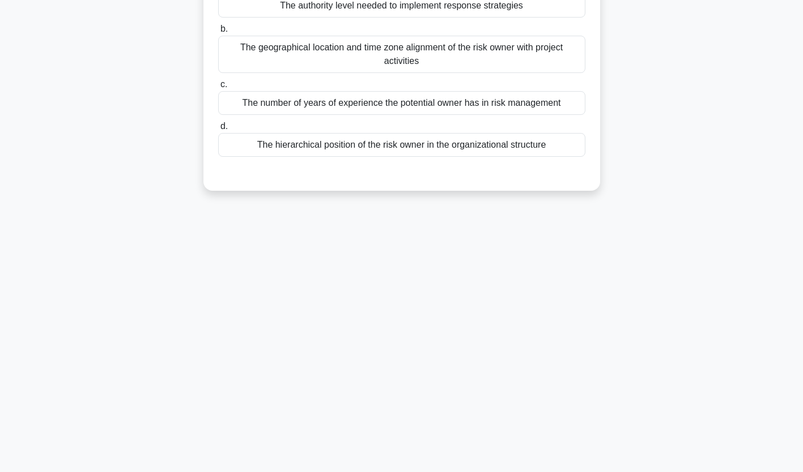
scroll to position [0, 0]
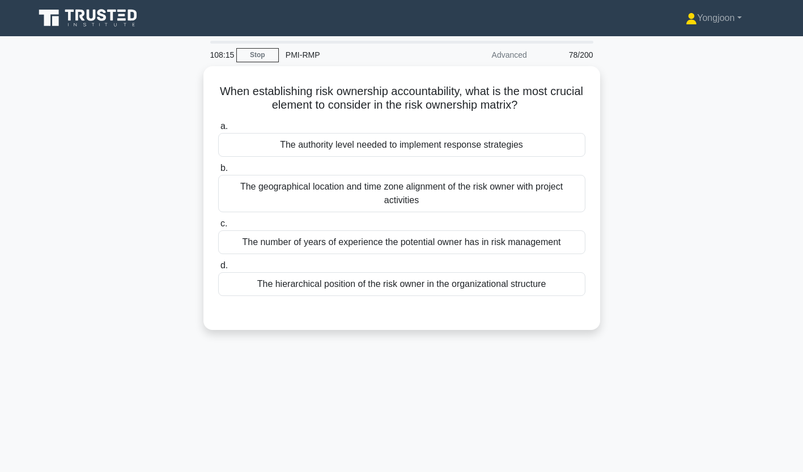
click at [278, 144] on div "The authority level needed to implement response strategies" at bounding box center [401, 145] width 367 height 24
click at [218, 130] on input "a. The authority level needed to implement response strategies" at bounding box center [218, 126] width 0 height 7
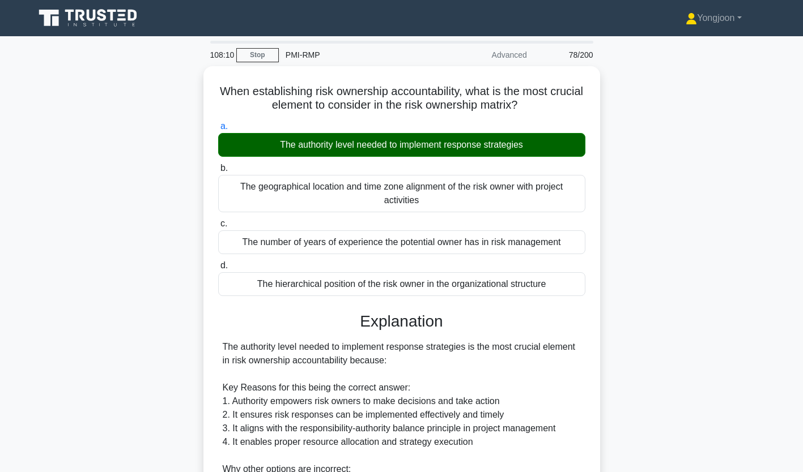
scroll to position [199, 0]
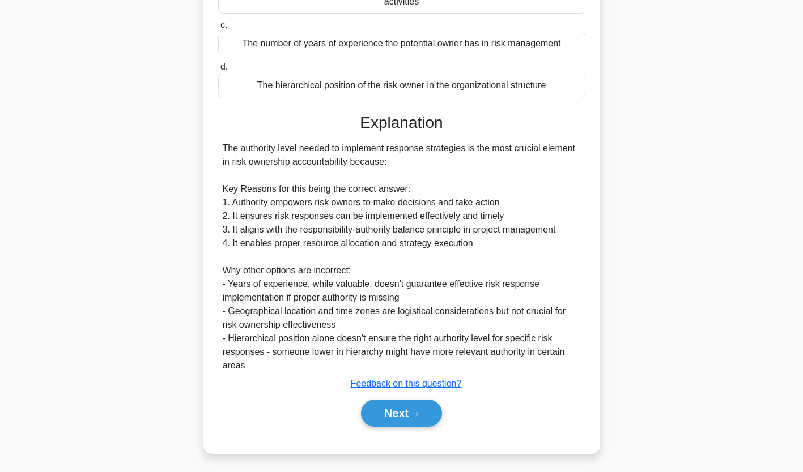
click at [408, 415] on button "Next" at bounding box center [401, 413] width 81 height 27
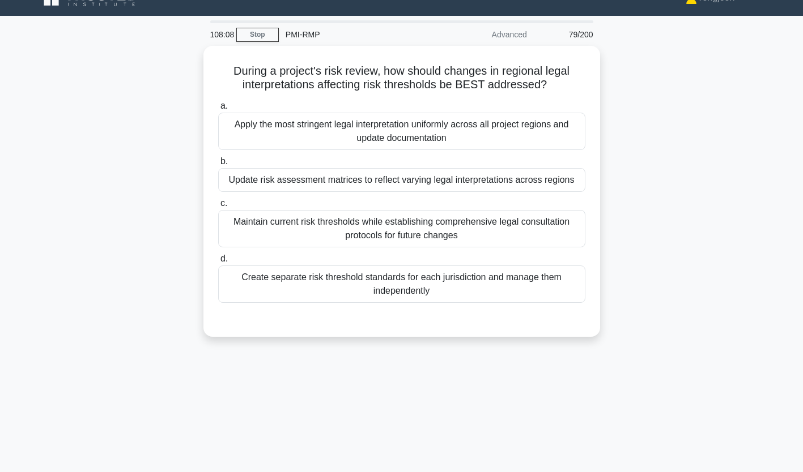
scroll to position [19, 0]
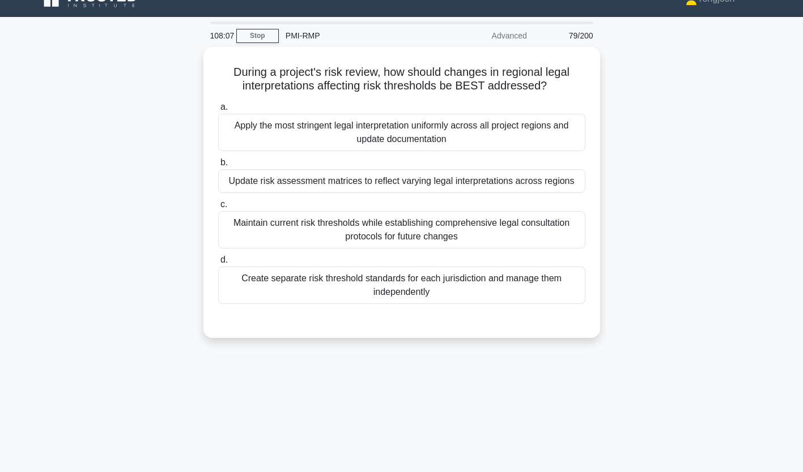
click at [320, 130] on div "Apply the most stringent legal interpretation uniformly across all project regi…" at bounding box center [401, 132] width 367 height 37
click at [218, 111] on input "a. Apply the most stringent legal interpretation uniformly across all project r…" at bounding box center [218, 107] width 0 height 7
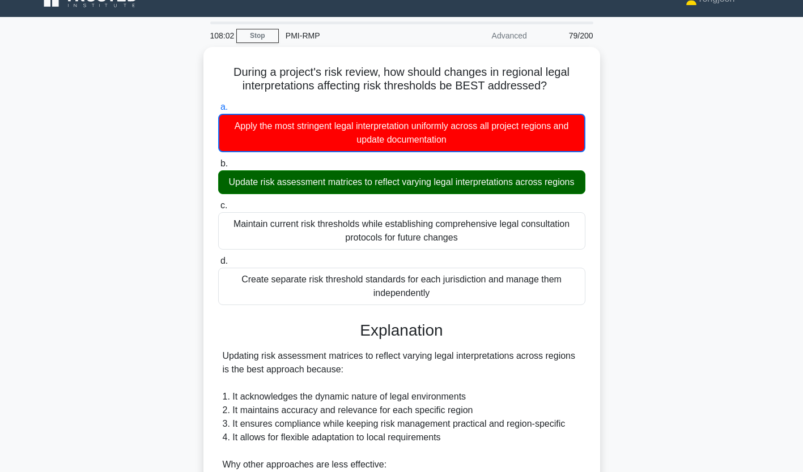
scroll to position [268, 0]
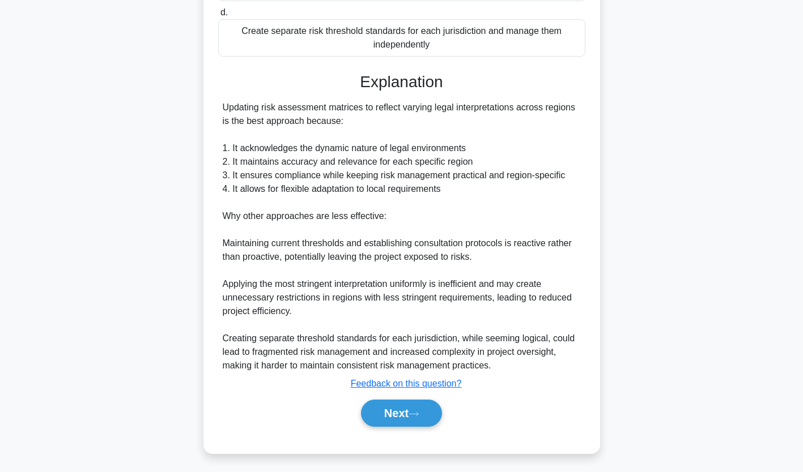
click at [418, 416] on button "Next" at bounding box center [401, 413] width 81 height 27
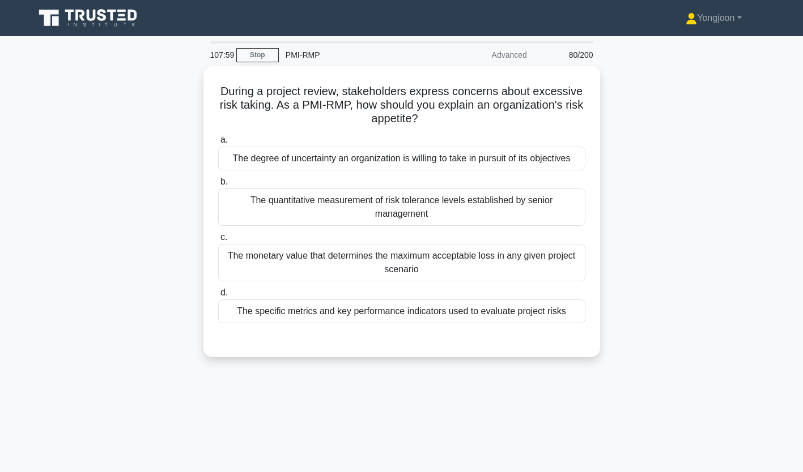
click at [299, 152] on div "The degree of uncertainty an organization is willing to take in pursuit of its …" at bounding box center [401, 159] width 367 height 24
click at [218, 144] on input "a. The degree of uncertainty an organization is willing to take in pursuit of i…" at bounding box center [218, 140] width 0 height 7
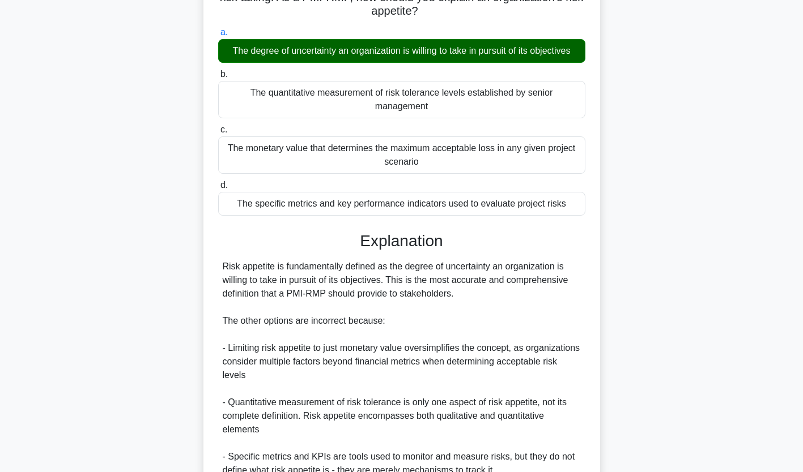
scroll to position [267, 0]
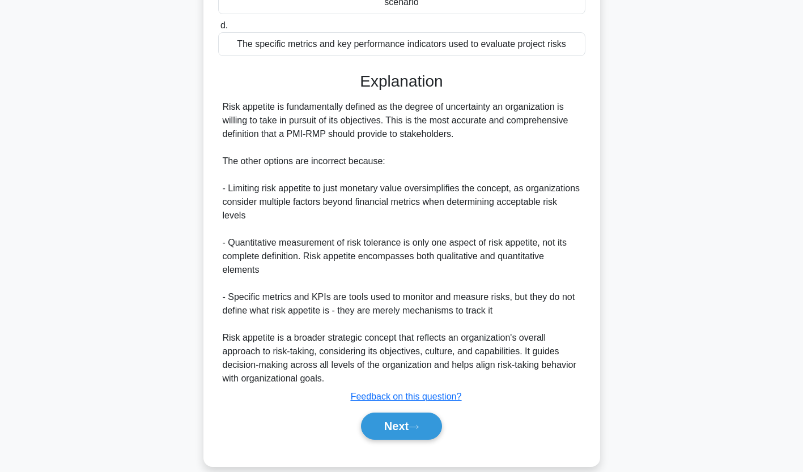
click at [408, 415] on button "Next" at bounding box center [401, 426] width 81 height 27
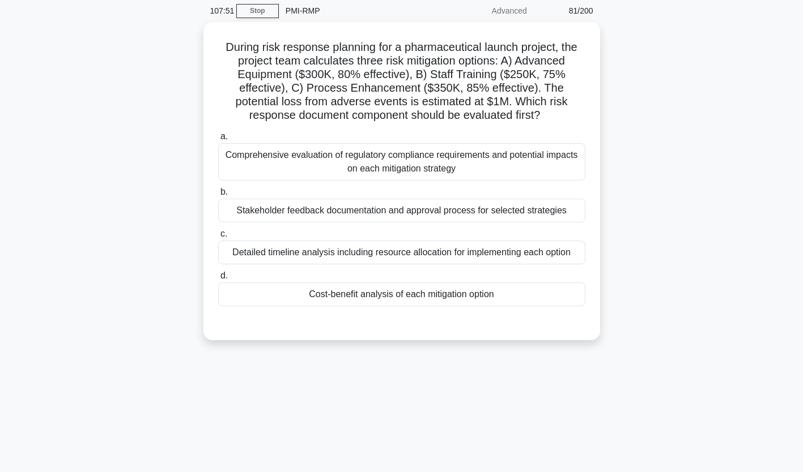
scroll to position [44, 0]
click at [318, 154] on div "Comprehensive evaluation of regulatory compliance requirements and potential im…" at bounding box center [401, 162] width 367 height 37
click at [218, 141] on input "a. Comprehensive evaluation of regulatory compliance requirements and potential…" at bounding box center [218, 137] width 0 height 7
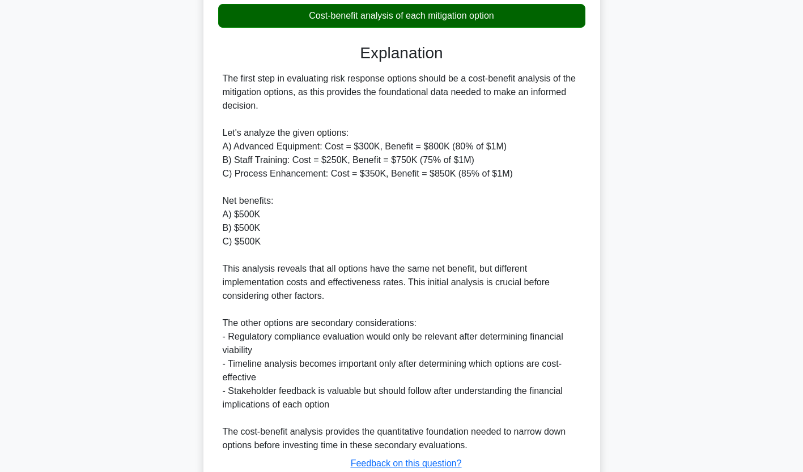
scroll to position [404, 0]
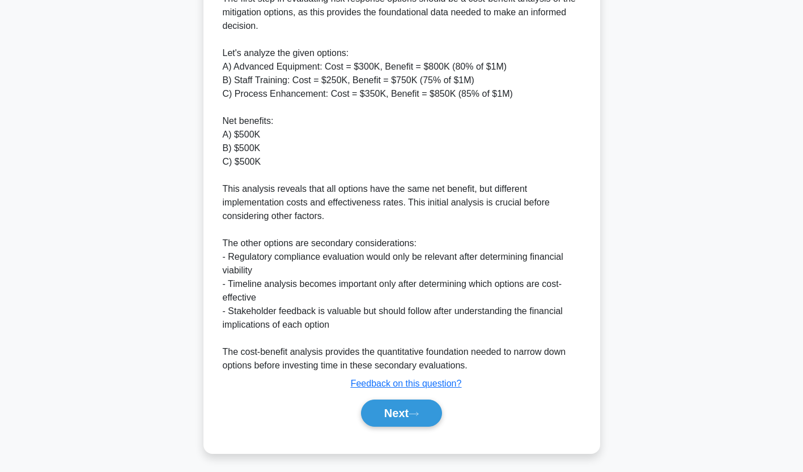
click at [402, 423] on button "Next" at bounding box center [401, 413] width 81 height 27
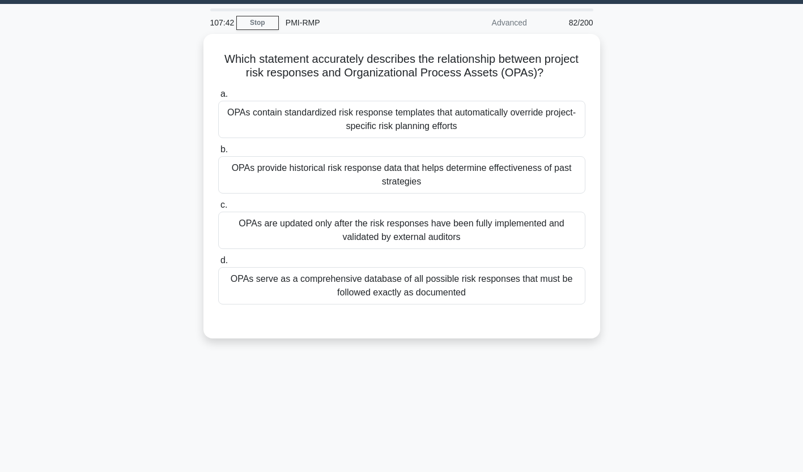
scroll to position [31, 0]
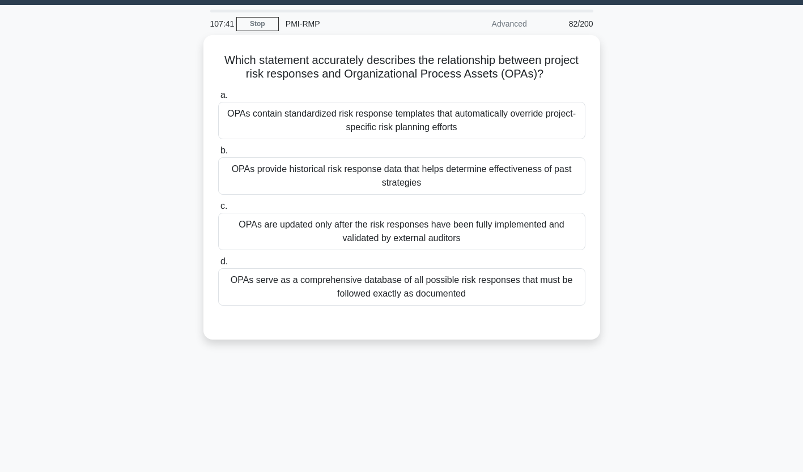
click at [387, 123] on div "OPAs contain standardized risk response templates that automatically override p…" at bounding box center [401, 120] width 367 height 37
click at [218, 99] on input "a. OPAs contain standardized risk response templates that automatically overrid…" at bounding box center [218, 95] width 0 height 7
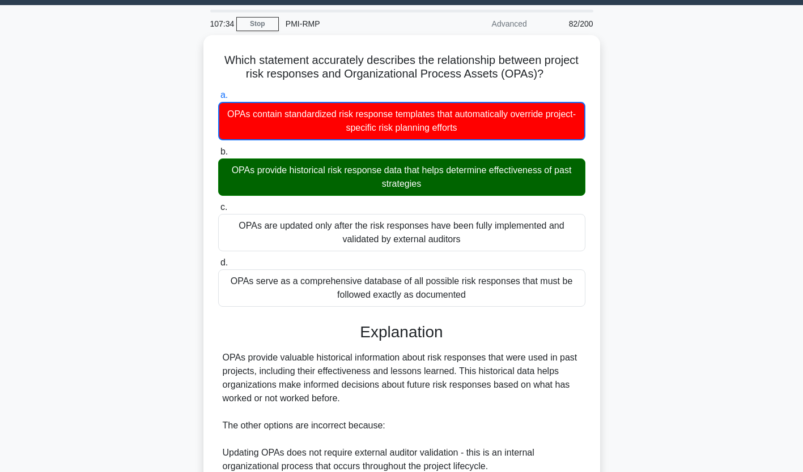
scroll to position [241, 0]
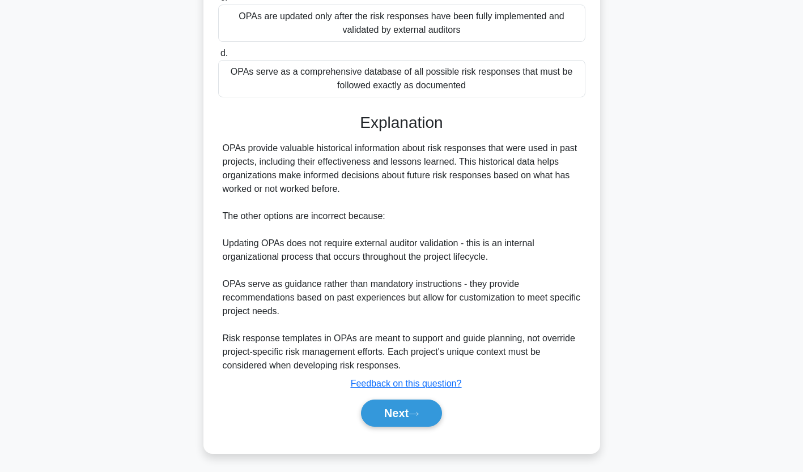
click at [414, 407] on button "Next" at bounding box center [401, 413] width 81 height 27
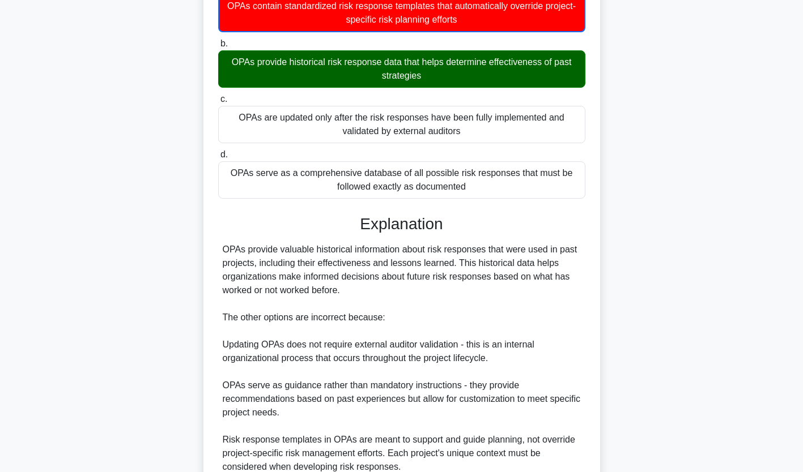
scroll to position [0, 0]
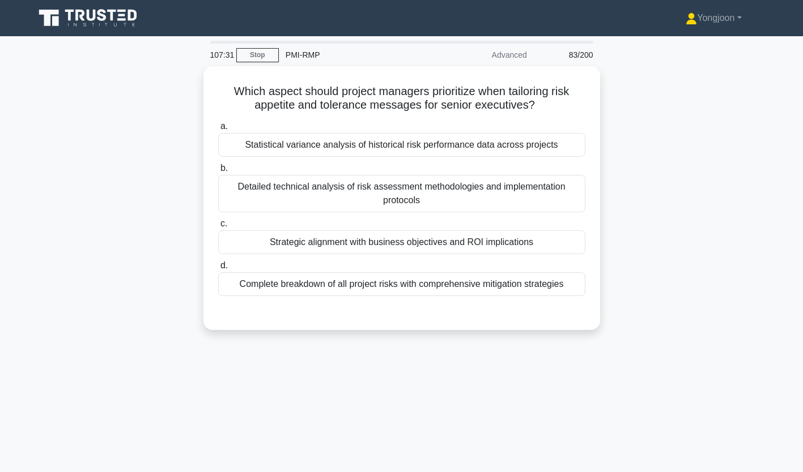
click at [363, 144] on div "Statistical variance analysis of historical risk performance data across projec…" at bounding box center [401, 145] width 367 height 24
click at [218, 130] on input "a. Statistical variance analysis of historical risk performance data across pro…" at bounding box center [218, 126] width 0 height 7
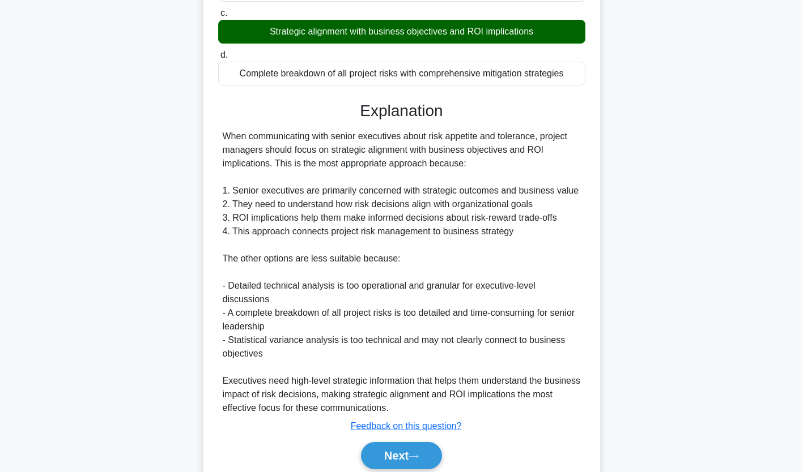
scroll to position [255, 0]
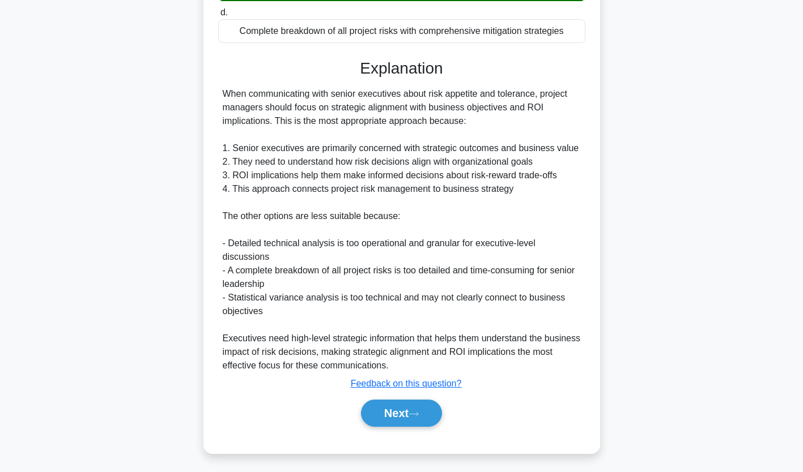
click at [407, 417] on button "Next" at bounding box center [401, 413] width 81 height 27
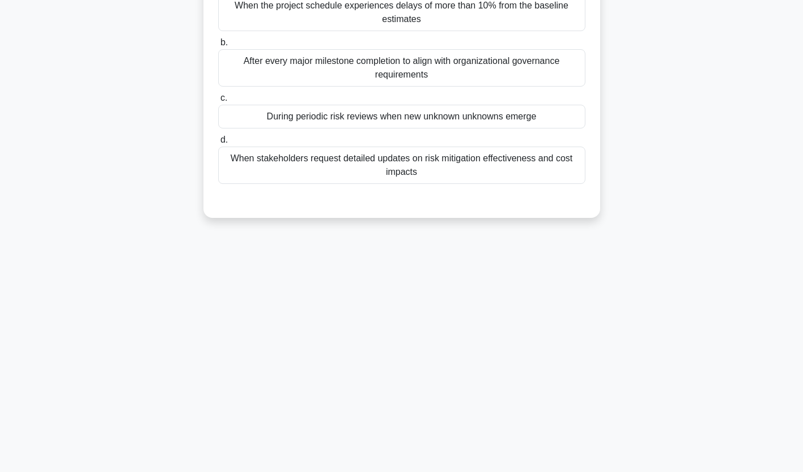
scroll to position [0, 0]
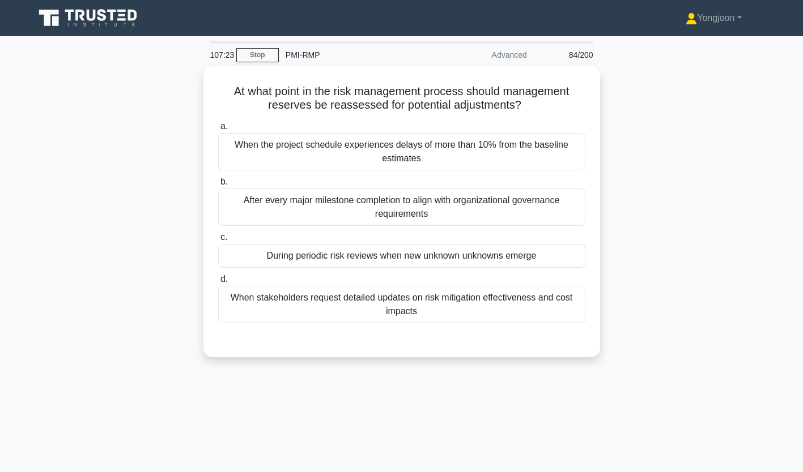
click at [301, 151] on div "When the project schedule experiences delays of more than 10% from the baseline…" at bounding box center [401, 151] width 367 height 37
click at [218, 130] on input "a. When the project schedule experiences delays of more than 10% from the basel…" at bounding box center [218, 126] width 0 height 7
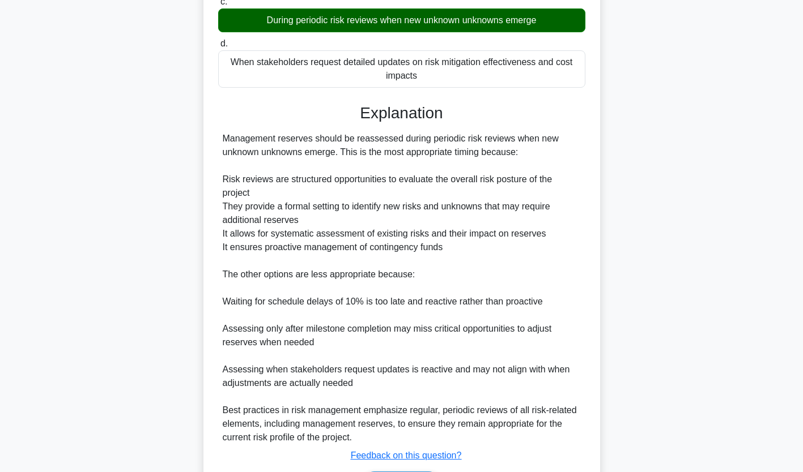
scroll to position [309, 0]
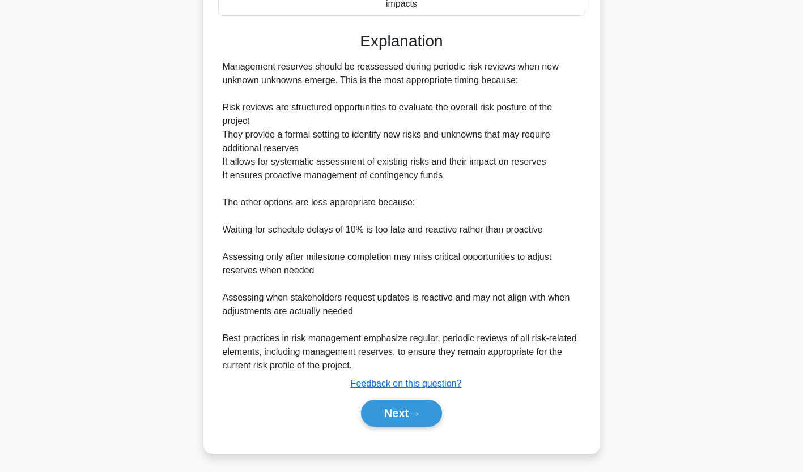
click at [407, 412] on button "Next" at bounding box center [401, 413] width 81 height 27
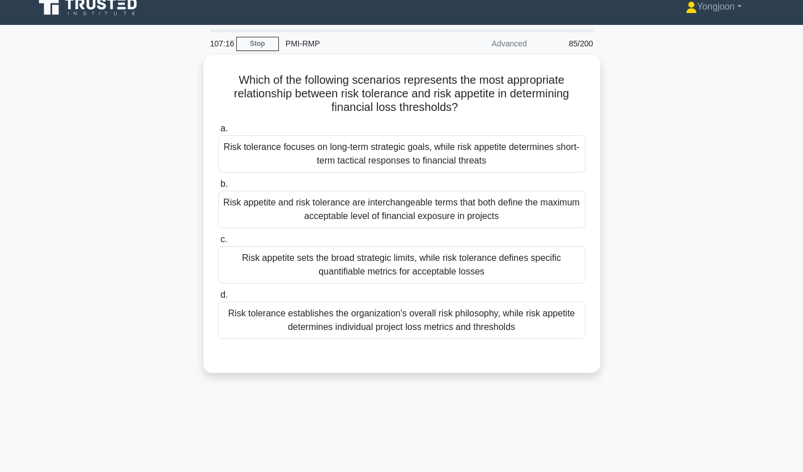
scroll to position [10, 0]
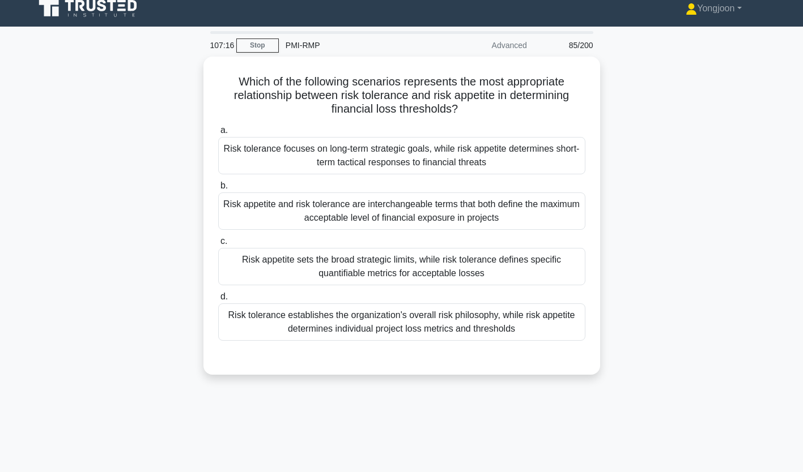
click at [265, 150] on div "Risk tolerance focuses on long-term strategic goals, while risk appetite determ…" at bounding box center [401, 155] width 367 height 37
click at [218, 134] on input "a. Risk tolerance focuses on long-term strategic goals, while risk appetite det…" at bounding box center [218, 130] width 0 height 7
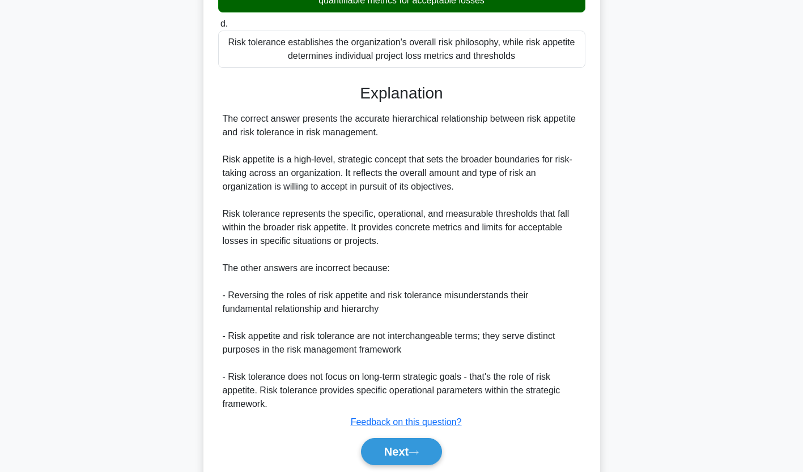
scroll to position [323, 0]
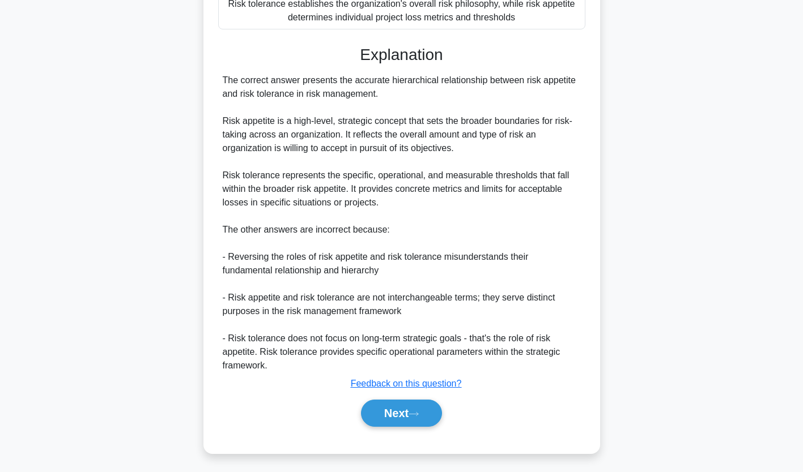
click at [420, 416] on button "Next" at bounding box center [401, 413] width 81 height 27
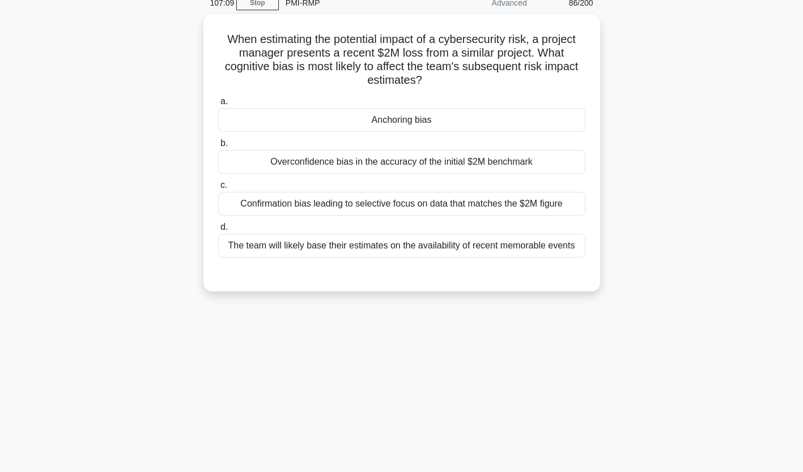
scroll to position [0, 0]
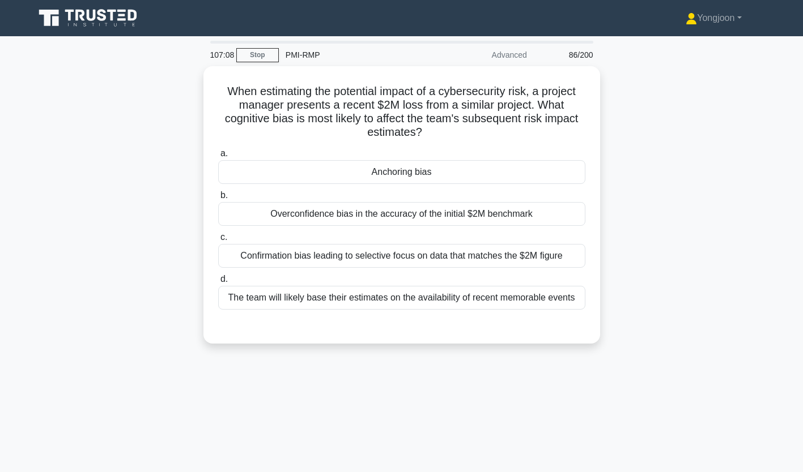
click at [318, 171] on div "Anchoring bias" at bounding box center [401, 172] width 367 height 24
click at [218, 157] on input "a. Anchoring bias" at bounding box center [218, 153] width 0 height 7
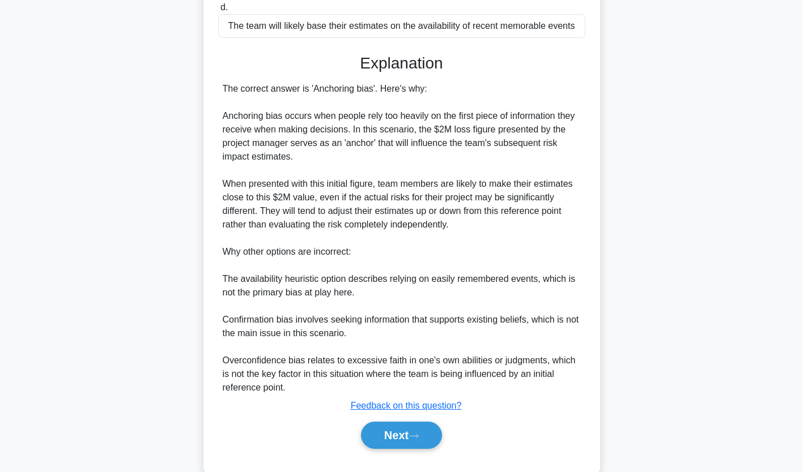
scroll to position [292, 0]
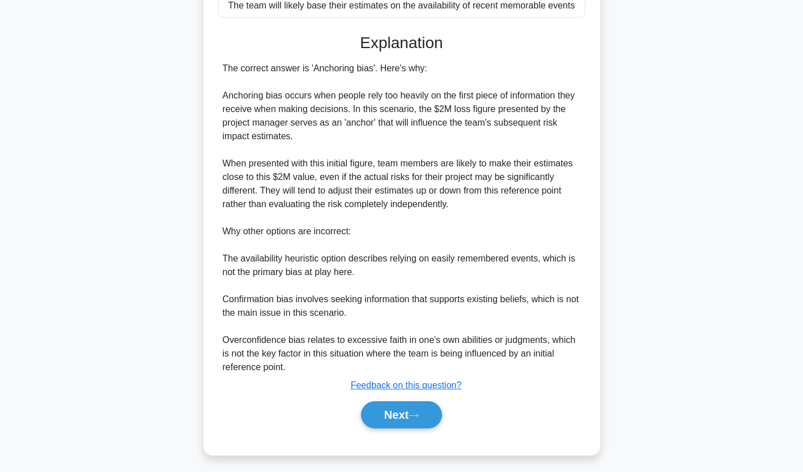
click at [416, 410] on button "Next" at bounding box center [401, 415] width 81 height 27
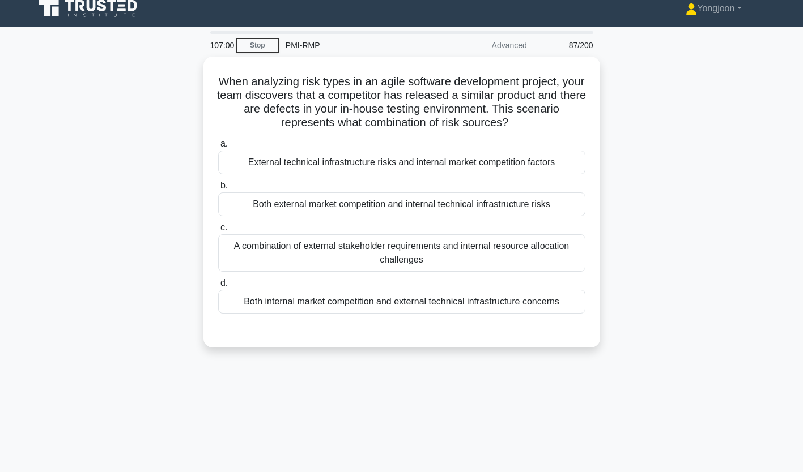
scroll to position [0, 0]
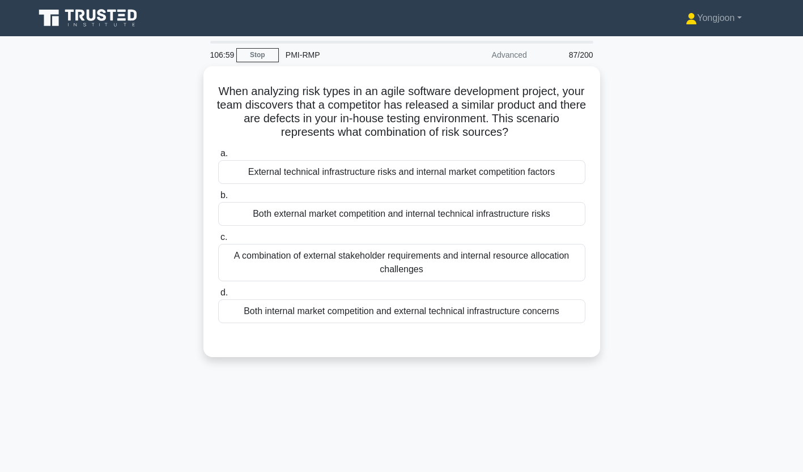
click at [331, 165] on div "External technical infrastructure risks and internal market competition factors" at bounding box center [401, 172] width 367 height 24
click at [218, 157] on input "a. External technical infrastructure risks and internal market competition fact…" at bounding box center [218, 153] width 0 height 7
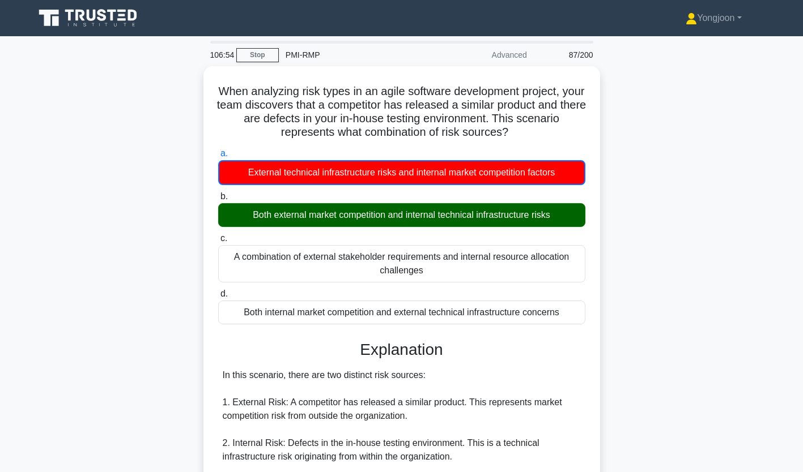
scroll to position [228, 0]
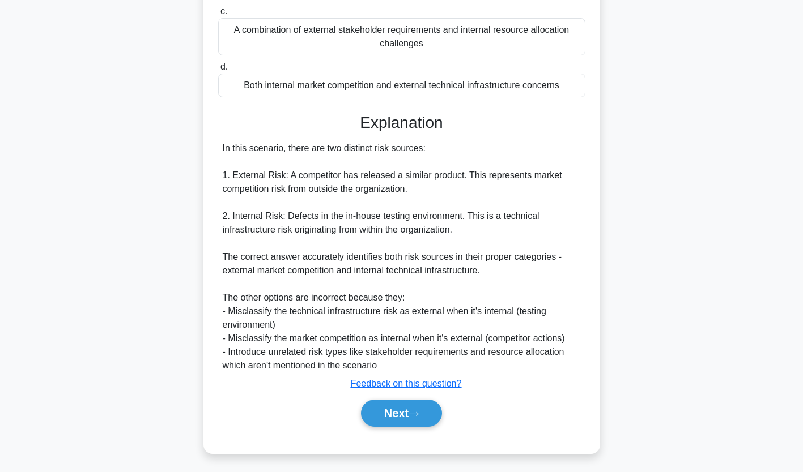
click at [393, 415] on button "Next" at bounding box center [401, 413] width 81 height 27
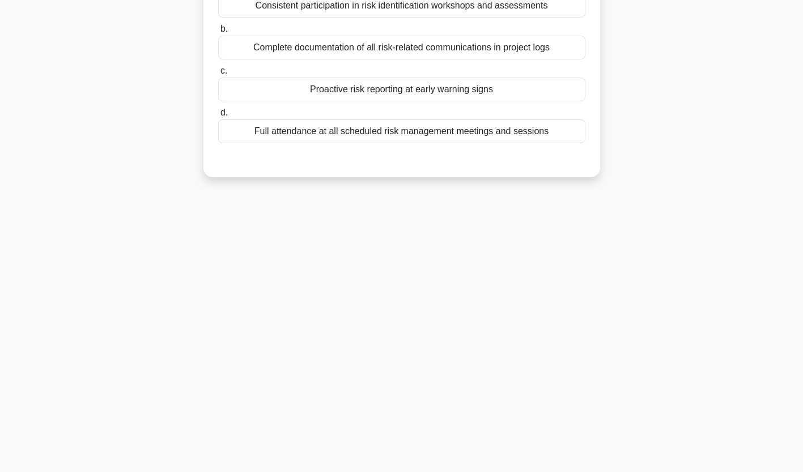
scroll to position [0, 0]
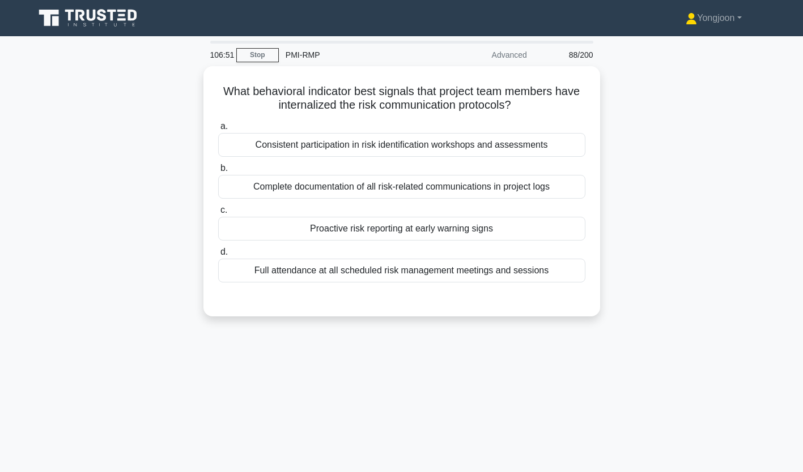
click at [282, 143] on div "Consistent participation in risk identification workshops and assessments" at bounding box center [401, 145] width 367 height 24
click at [218, 130] on input "a. Consistent participation in risk identification workshops and assessments" at bounding box center [218, 126] width 0 height 7
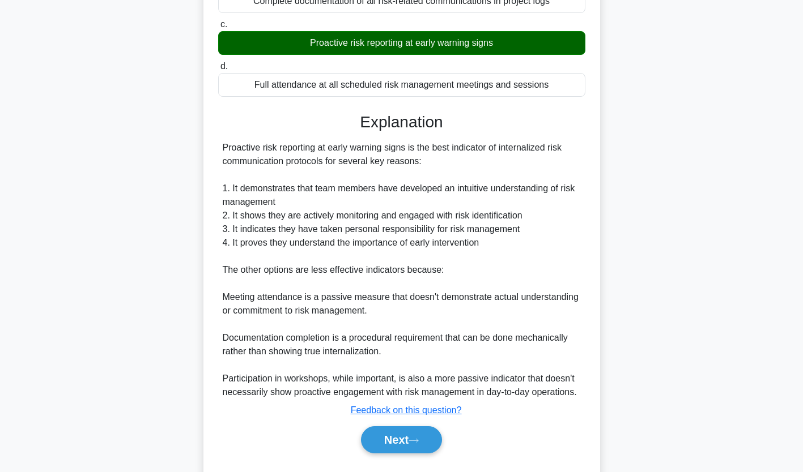
scroll to position [214, 0]
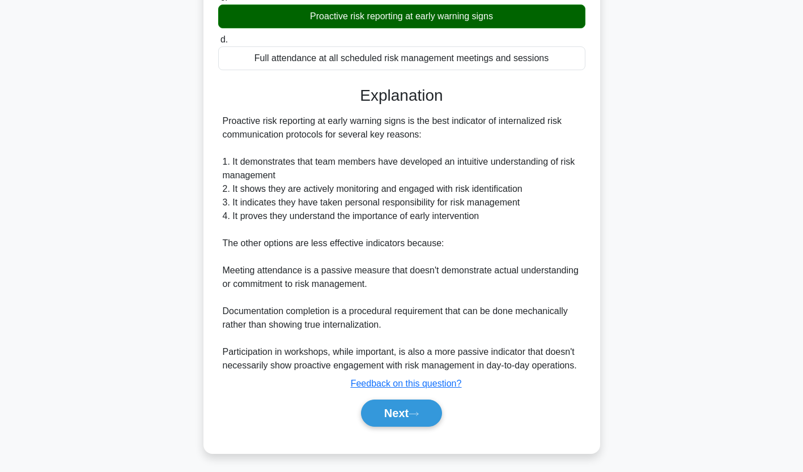
click at [397, 403] on button "Next" at bounding box center [401, 413] width 81 height 27
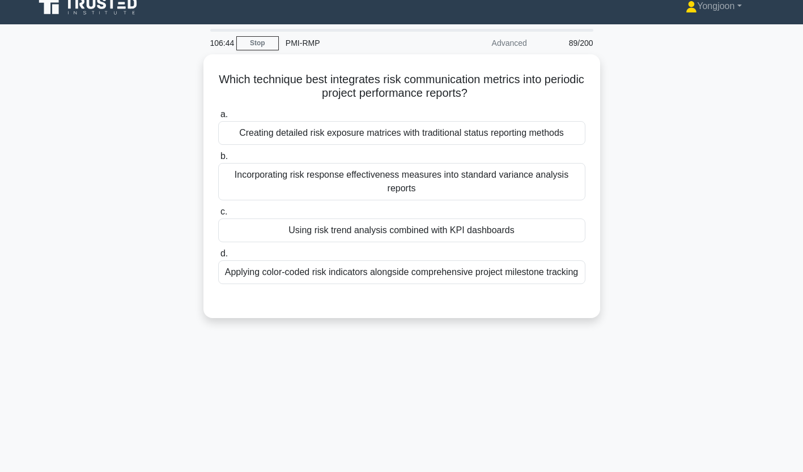
scroll to position [9, 0]
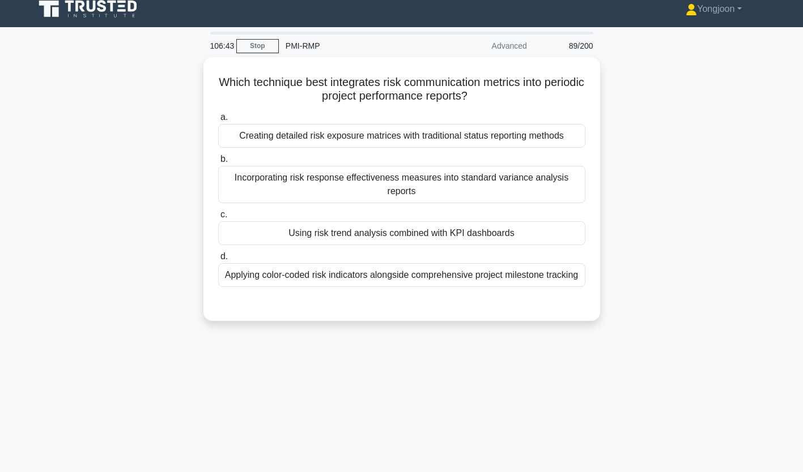
click at [284, 131] on div "Creating detailed risk exposure matrices with traditional status reporting meth…" at bounding box center [401, 136] width 367 height 24
click at [218, 121] on input "a. Creating detailed risk exposure matrices with traditional status reporting m…" at bounding box center [218, 117] width 0 height 7
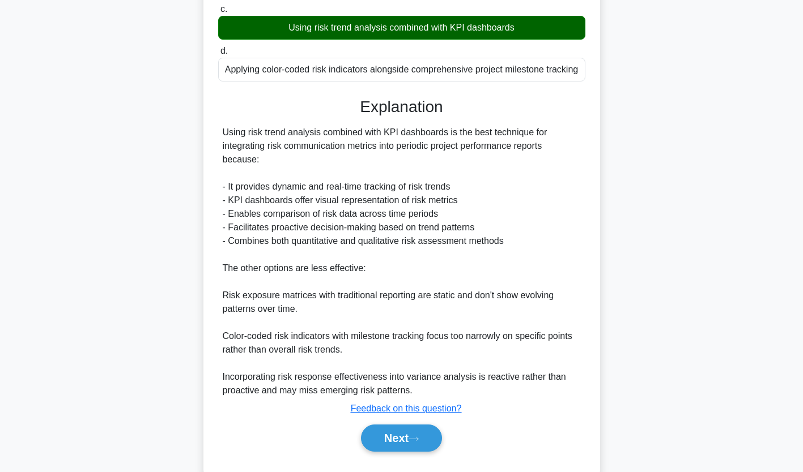
scroll to position [241, 0]
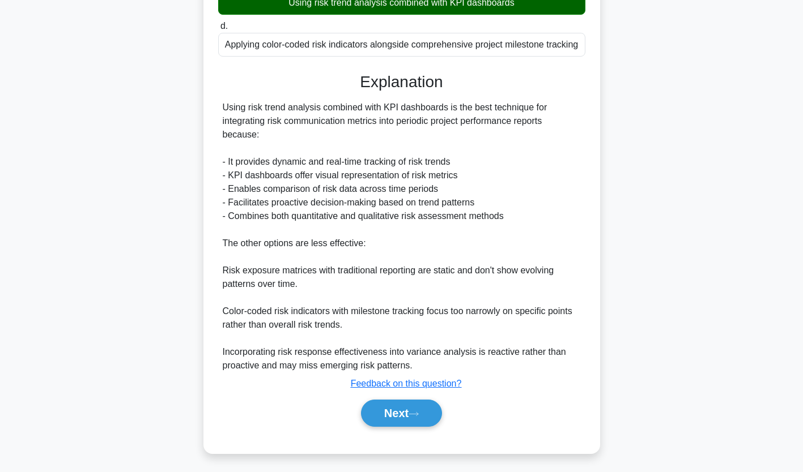
click at [400, 412] on button "Next" at bounding box center [401, 413] width 81 height 27
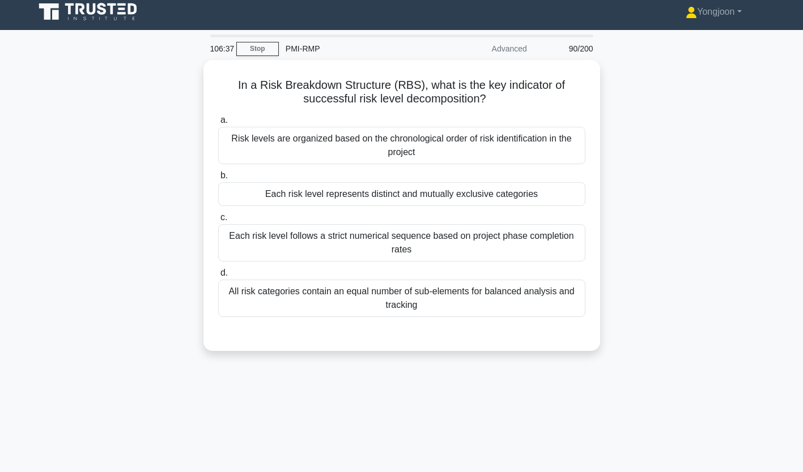
scroll to position [0, 0]
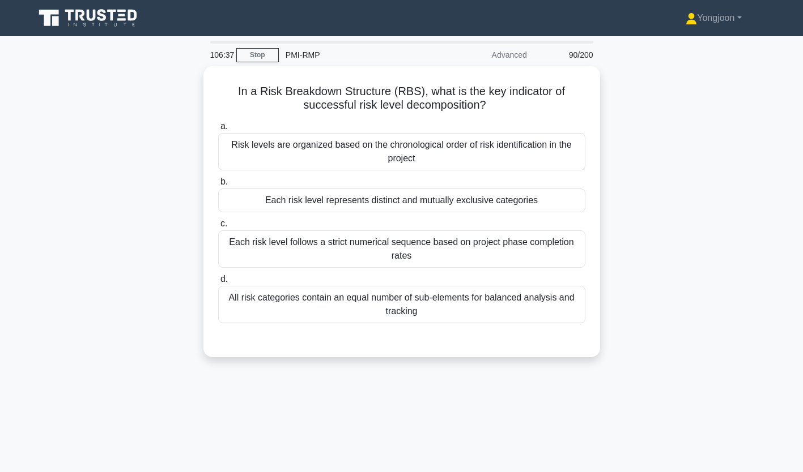
click at [279, 139] on div "Risk levels are organized based on the chronological order of risk identificati…" at bounding box center [401, 151] width 367 height 37
click at [218, 130] on input "a. Risk levels are organized based on the chronological order of risk identific…" at bounding box center [218, 126] width 0 height 7
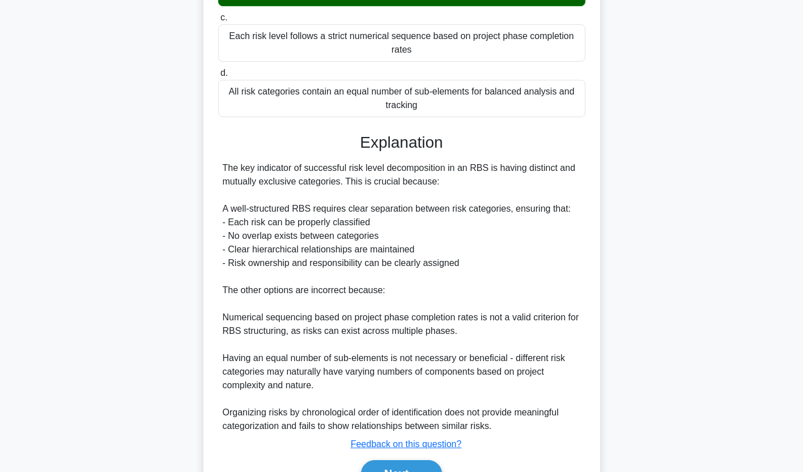
scroll to position [213, 0]
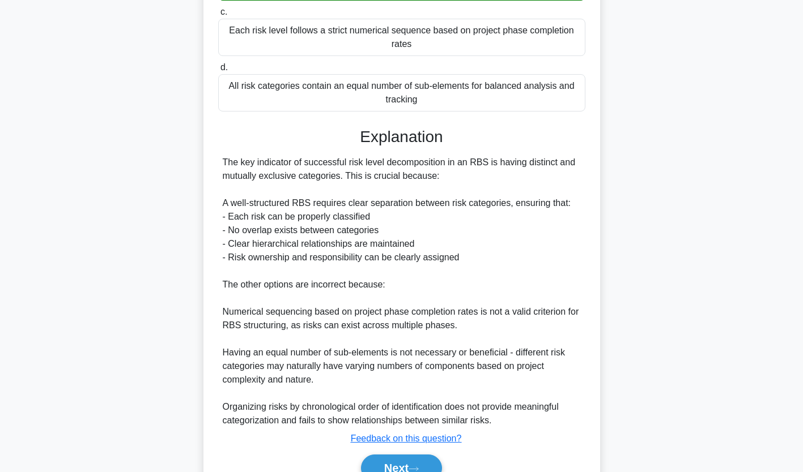
click at [408, 458] on button "Next" at bounding box center [401, 468] width 81 height 27
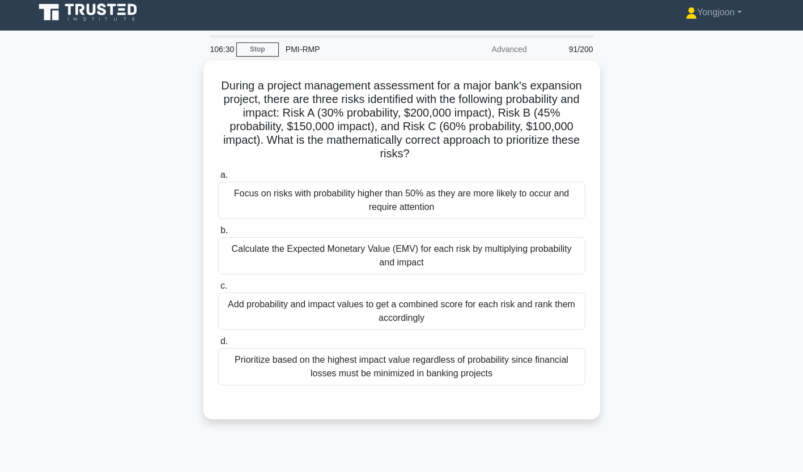
scroll to position [0, 0]
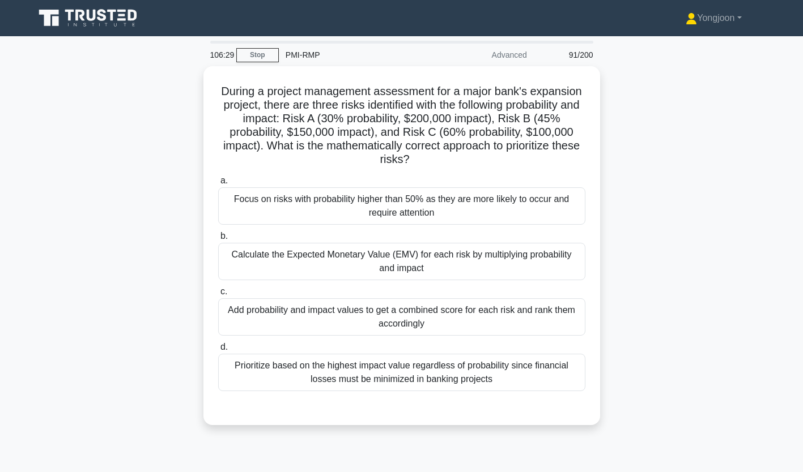
click at [330, 197] on div "Focus on risks with probability higher than 50% as they are more likely to occu…" at bounding box center [401, 205] width 367 height 37
click at [218, 185] on input "a. Focus on risks with probability higher than 50% as they are more likely to o…" at bounding box center [218, 180] width 0 height 7
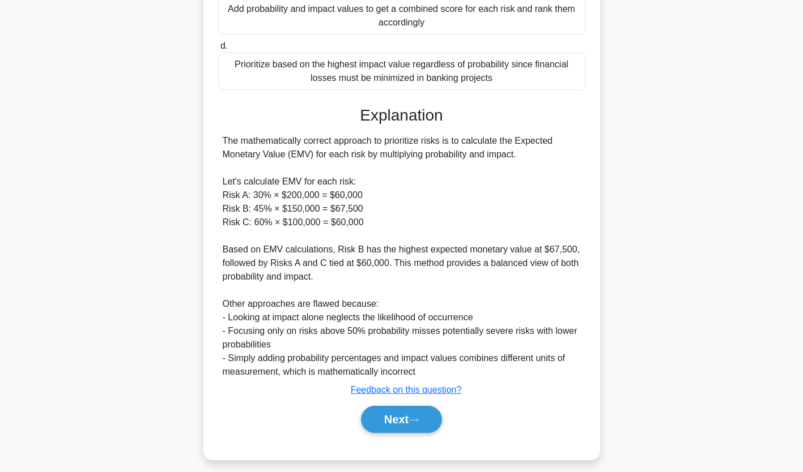
scroll to position [309, 0]
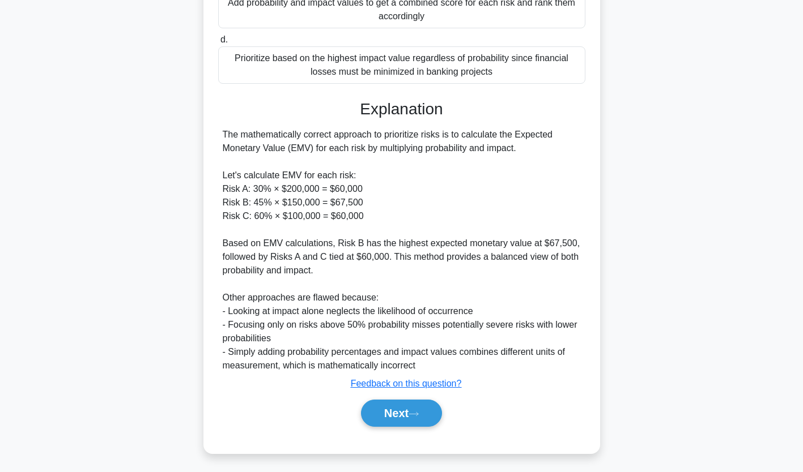
click at [409, 417] on button "Next" at bounding box center [401, 413] width 81 height 27
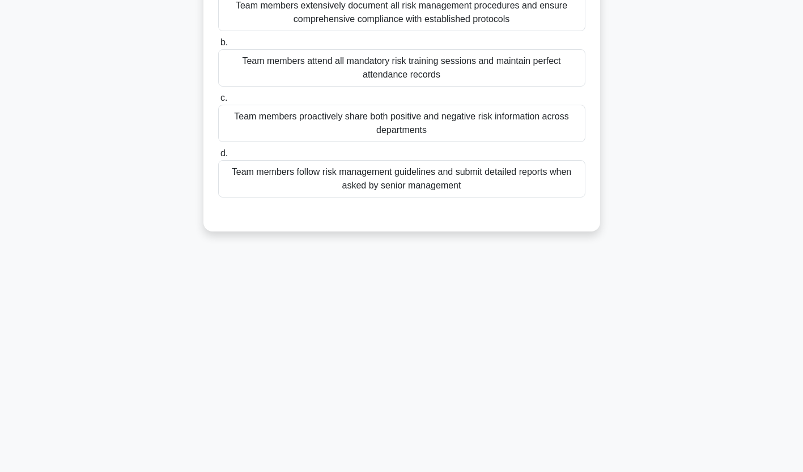
scroll to position [0, 0]
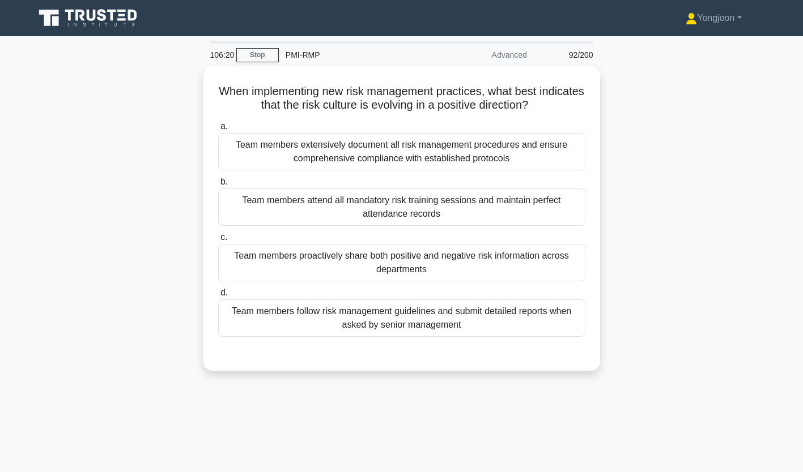
click at [274, 142] on div "Team members extensively document all risk management procedures and ensure com…" at bounding box center [401, 151] width 367 height 37
click at [218, 130] on input "a. Team members extensively document all risk management procedures and ensure …" at bounding box center [218, 126] width 0 height 7
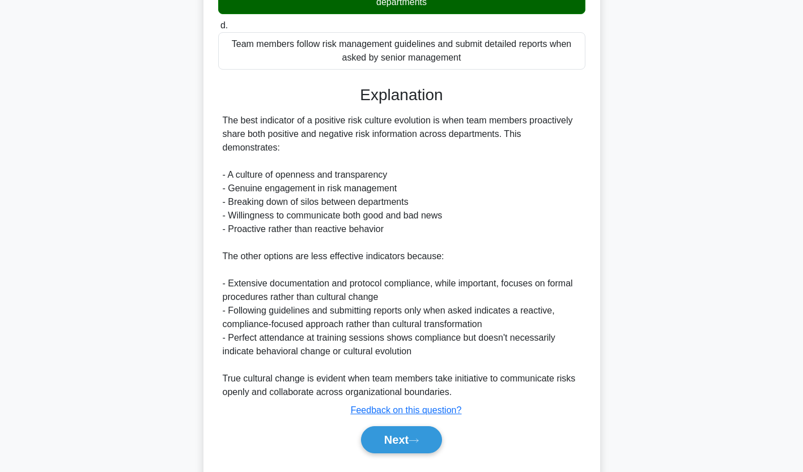
scroll to position [282, 0]
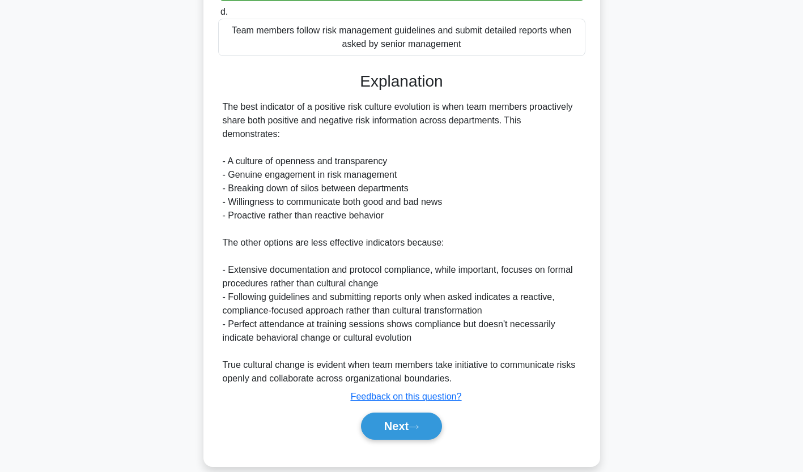
click at [402, 413] on button "Next" at bounding box center [401, 426] width 81 height 27
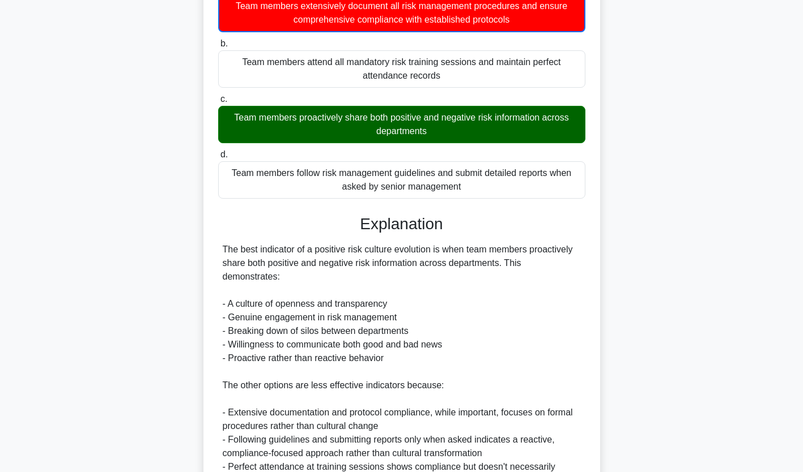
scroll to position [0, 0]
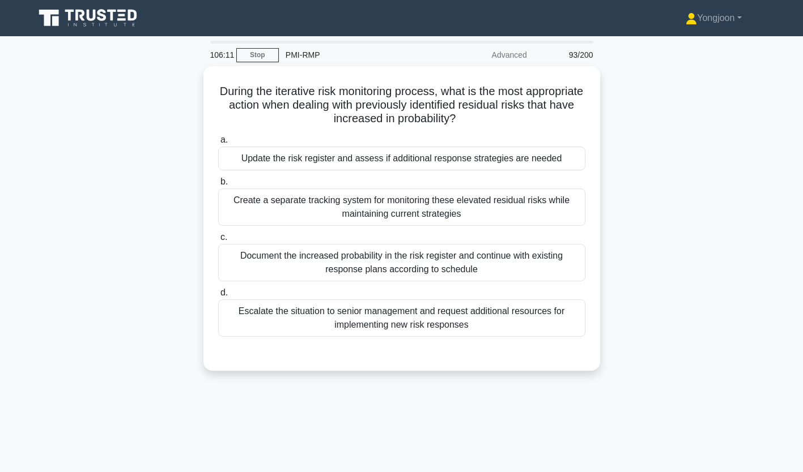
click at [324, 155] on div "Update the risk register and assess if additional response strategies are needed" at bounding box center [401, 159] width 367 height 24
click at [218, 144] on input "a. Update the risk register and assess if additional response strategies are ne…" at bounding box center [218, 140] width 0 height 7
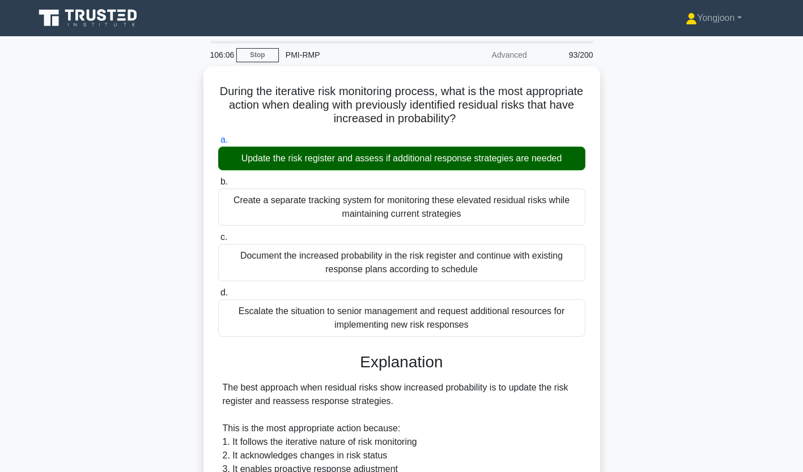
click at [591, 346] on div "During the iterative risk monitoring process, what is the most appropriate acti…" at bounding box center [401, 393] width 387 height 645
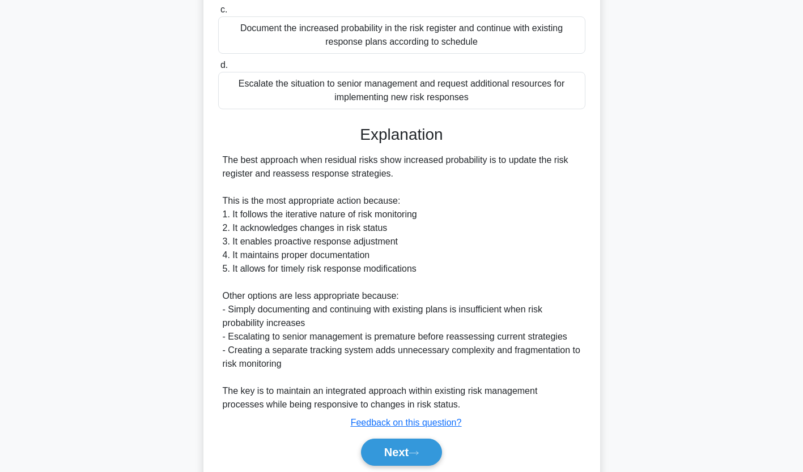
scroll to position [232, 0]
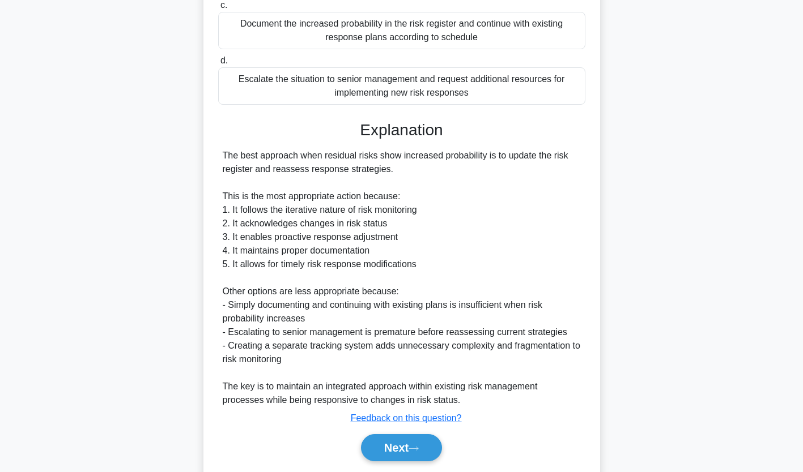
click at [425, 430] on div "Next" at bounding box center [401, 448] width 367 height 36
click at [411, 443] on button "Next" at bounding box center [401, 447] width 81 height 27
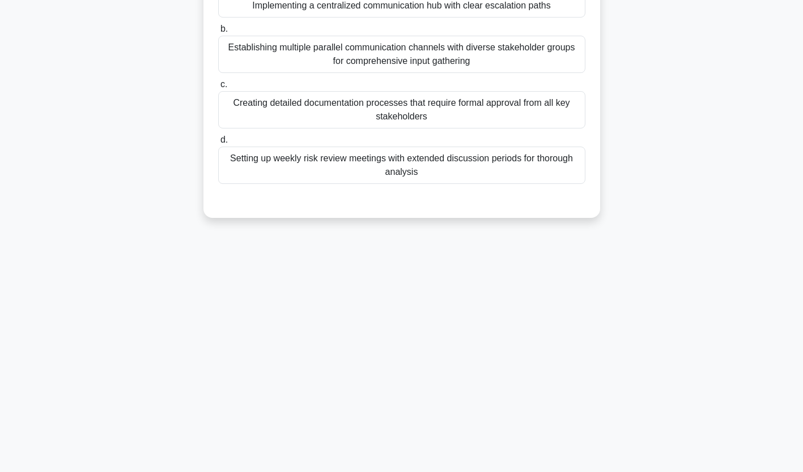
scroll to position [0, 0]
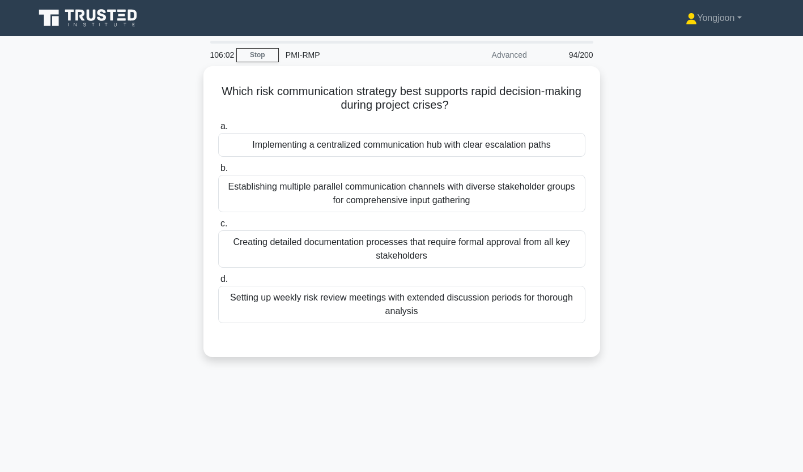
click at [347, 144] on div "Implementing a centralized communication hub with clear escalation paths" at bounding box center [401, 145] width 367 height 24
click at [218, 130] on input "a. Implementing a centralized communication hub with clear escalation paths" at bounding box center [218, 126] width 0 height 7
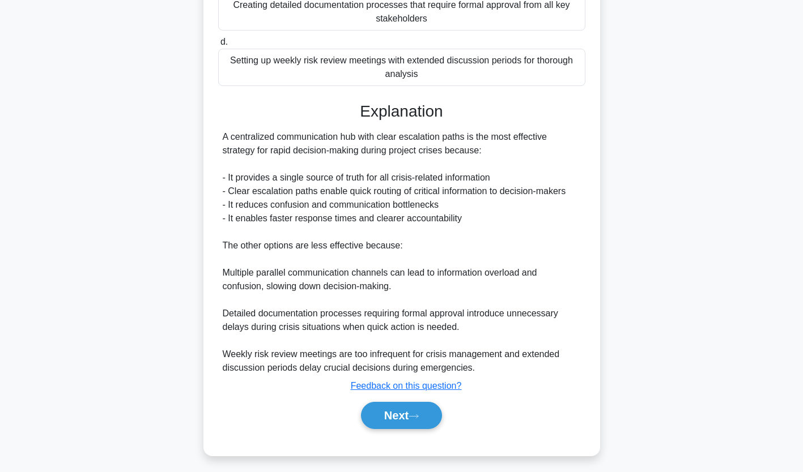
scroll to position [240, 0]
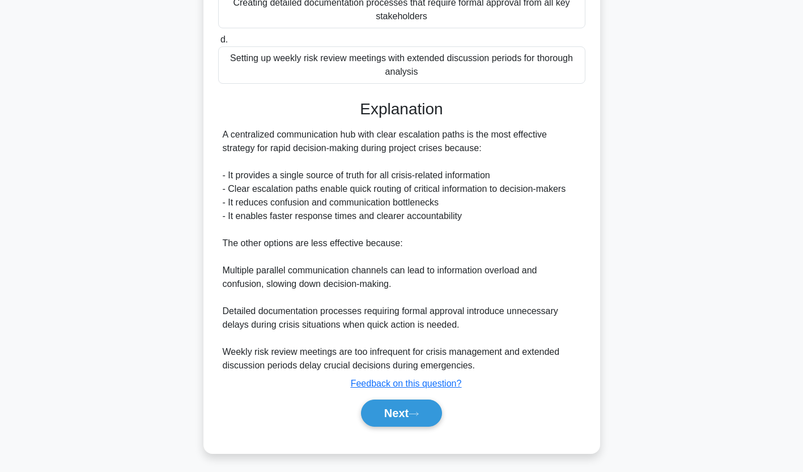
click at [380, 419] on button "Next" at bounding box center [401, 413] width 81 height 27
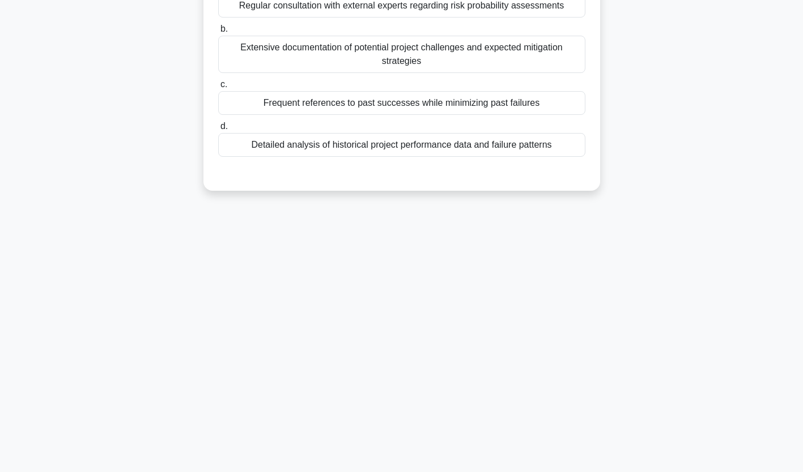
scroll to position [0, 0]
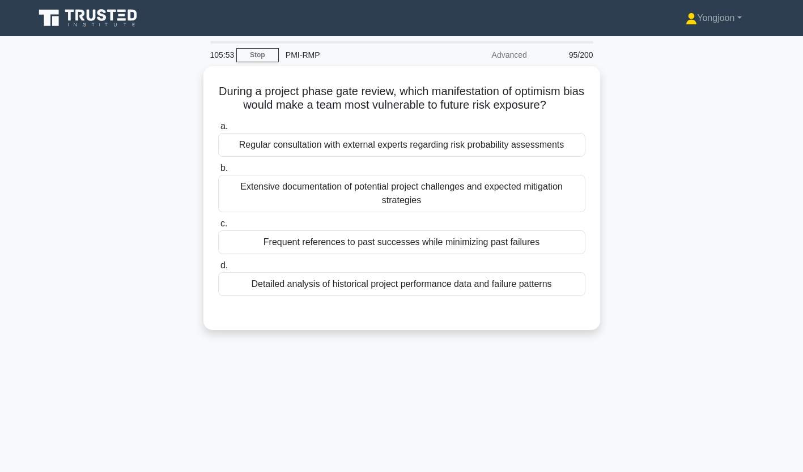
click at [347, 144] on div "Regular consultation with external experts regarding risk probability assessmen…" at bounding box center [401, 145] width 367 height 24
click at [218, 130] on input "a. Regular consultation with external experts regarding risk probability assess…" at bounding box center [218, 126] width 0 height 7
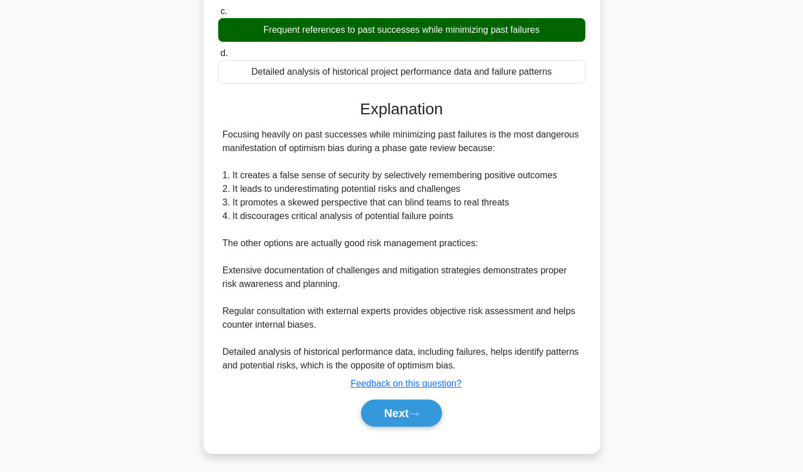
scroll to position [214, 0]
click at [411, 405] on button "Next" at bounding box center [401, 413] width 81 height 27
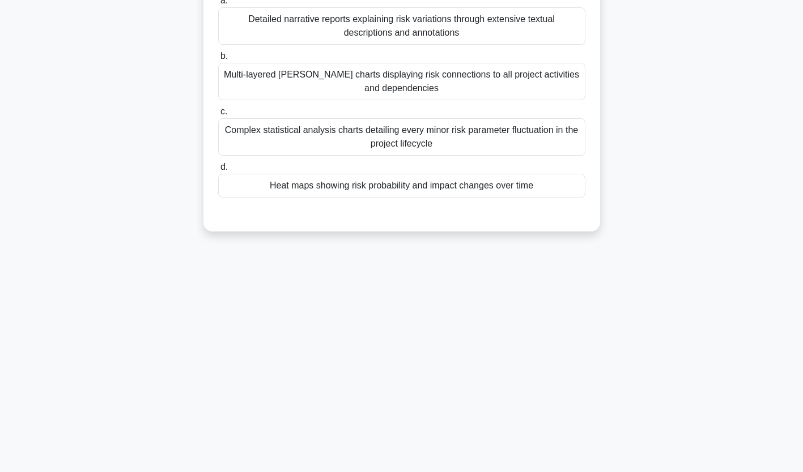
scroll to position [0, 0]
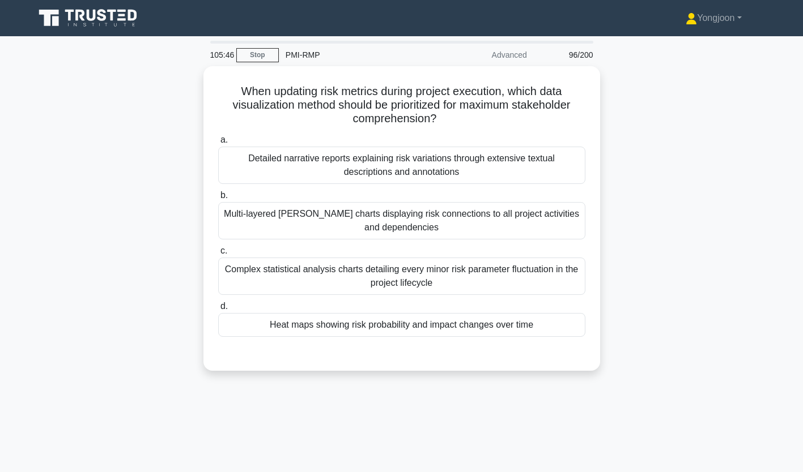
click at [374, 160] on div "Detailed narrative reports explaining risk variations through extensive textual…" at bounding box center [401, 165] width 367 height 37
click at [218, 144] on input "a. Detailed narrative reports explaining risk variations through extensive text…" at bounding box center [218, 140] width 0 height 7
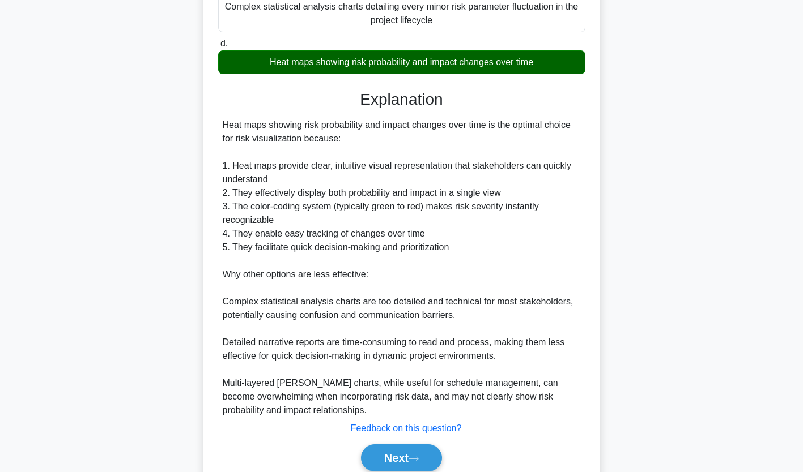
scroll to position [270, 0]
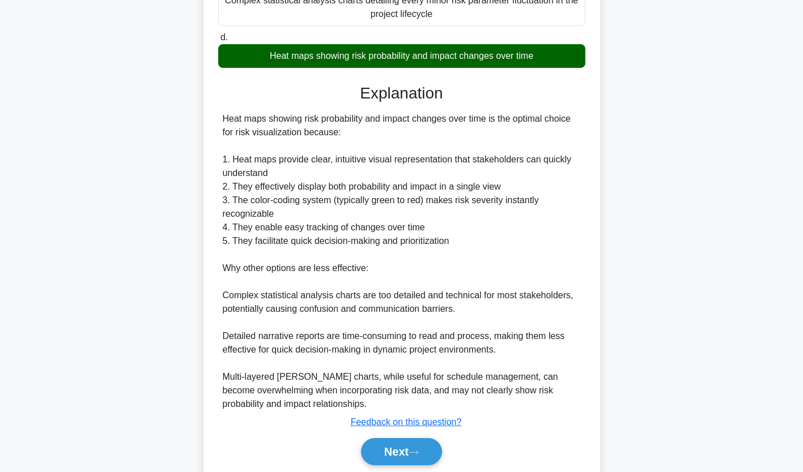
click at [400, 443] on button "Next" at bounding box center [401, 451] width 81 height 27
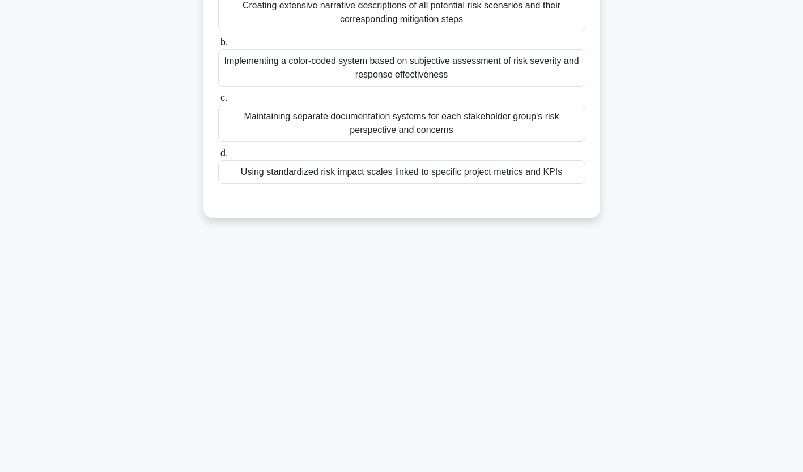
scroll to position [0, 0]
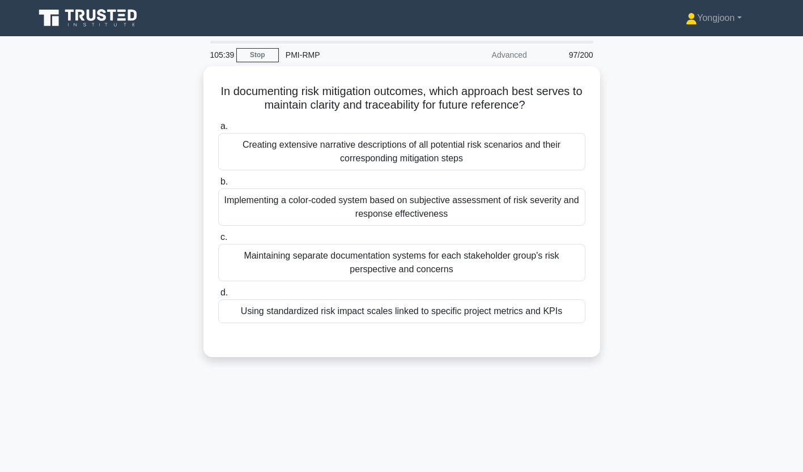
click at [333, 150] on div "Creating extensive narrative descriptions of all potential risk scenarios and t…" at bounding box center [401, 151] width 367 height 37
click at [218, 130] on input "a. Creating extensive narrative descriptions of all potential risk scenarios an…" at bounding box center [218, 126] width 0 height 7
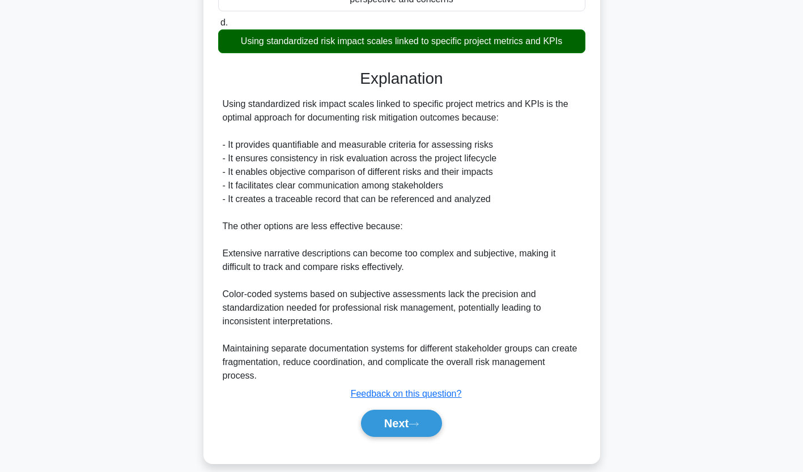
scroll to position [272, 0]
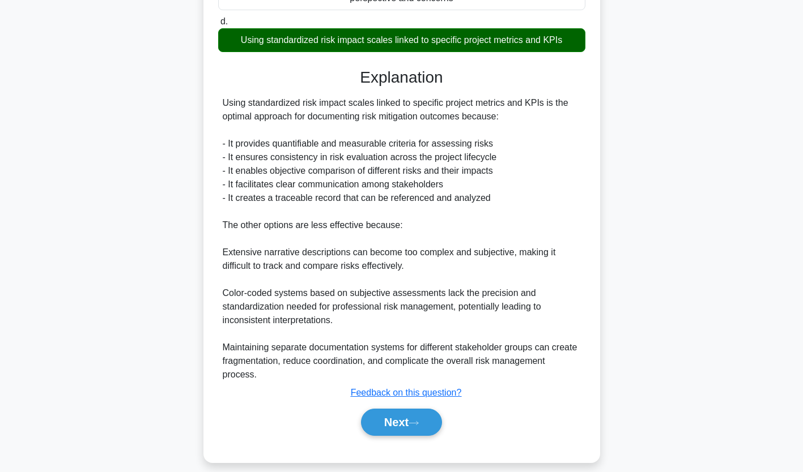
click at [410, 426] on button "Next" at bounding box center [401, 422] width 81 height 27
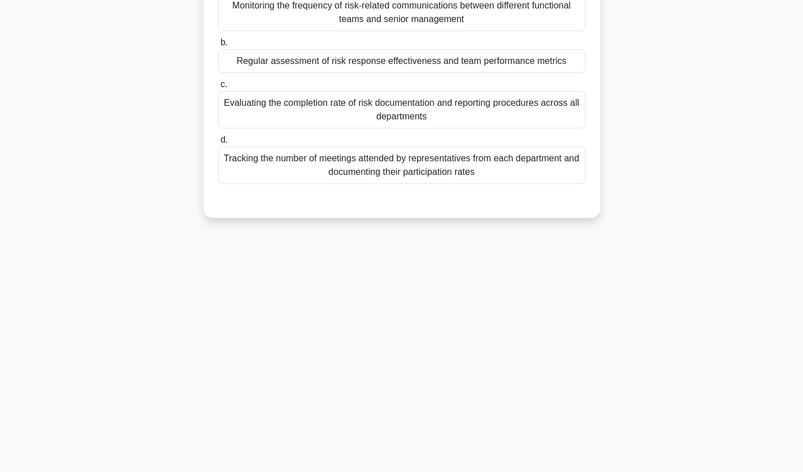
scroll to position [0, 0]
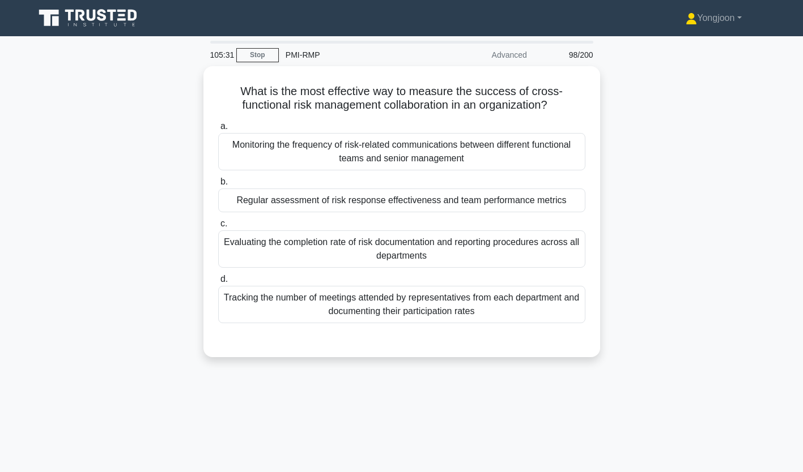
click at [309, 154] on div "Monitoring the frequency of risk-related communications between different funct…" at bounding box center [401, 151] width 367 height 37
click at [218, 130] on input "a. Monitoring the frequency of risk-related communications between different fu…" at bounding box center [218, 126] width 0 height 7
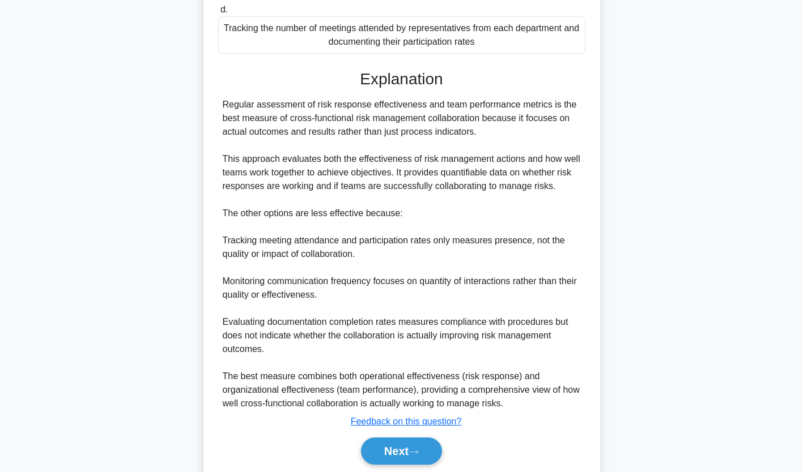
scroll to position [309, 0]
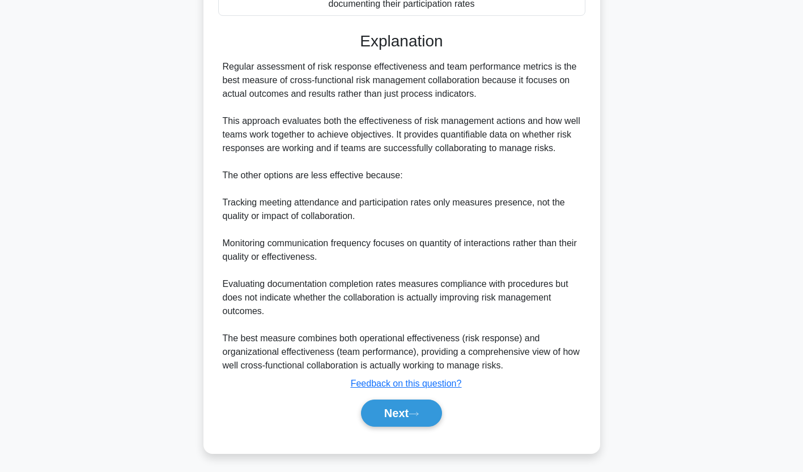
click at [399, 401] on button "Next" at bounding box center [401, 413] width 81 height 27
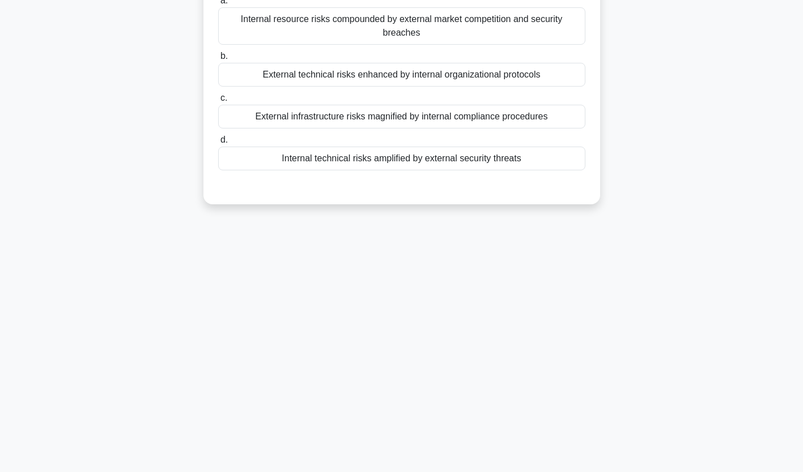
scroll to position [0, 0]
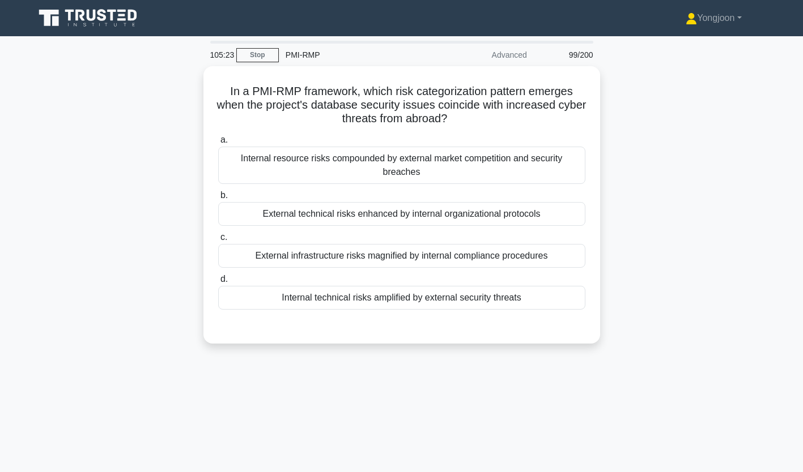
click at [361, 177] on div "Internal resource risks compounded by external market competition and security …" at bounding box center [401, 165] width 367 height 37
click at [218, 144] on input "a. Internal resource risks compounded by external market competition and securi…" at bounding box center [218, 140] width 0 height 7
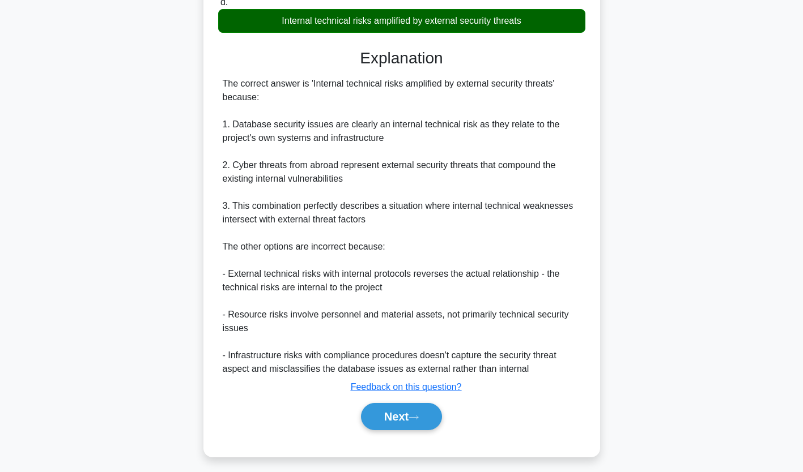
scroll to position [282, 0]
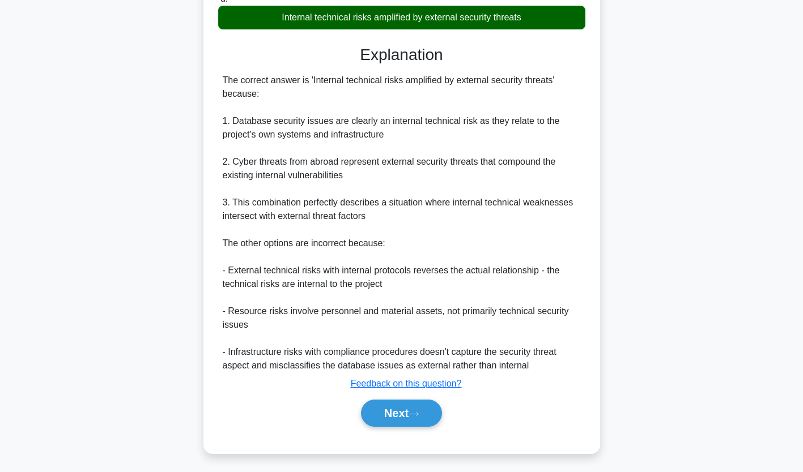
click at [425, 409] on button "Next" at bounding box center [401, 413] width 81 height 27
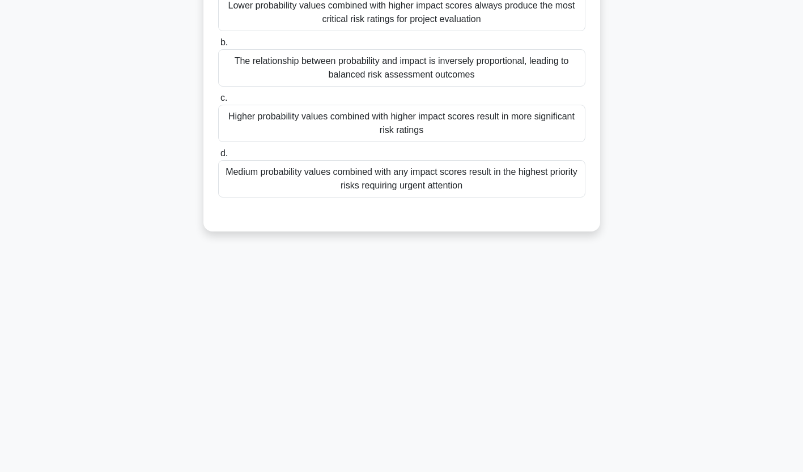
scroll to position [0, 0]
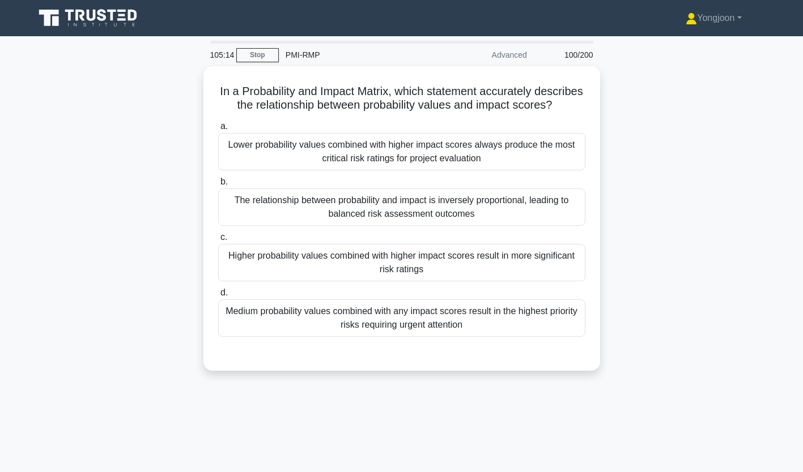
click at [286, 157] on div "Lower probability values combined with higher impact scores always produce the …" at bounding box center [401, 151] width 367 height 37
click at [218, 130] on input "a. Lower probability values combined with higher impact scores always produce t…" at bounding box center [218, 126] width 0 height 7
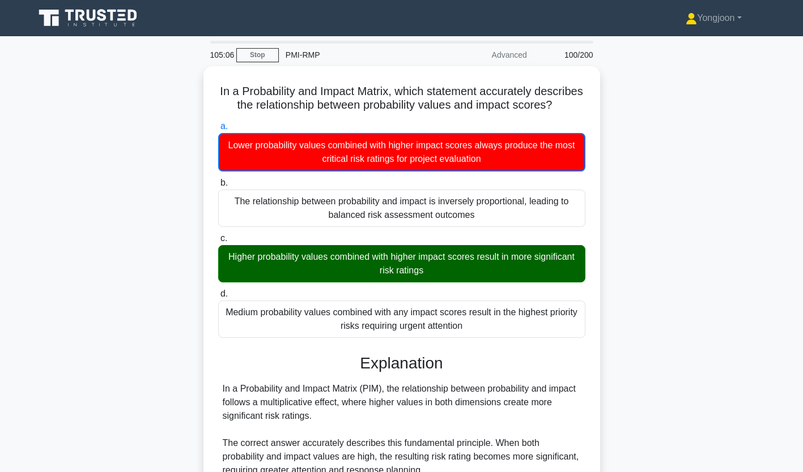
scroll to position [268, 0]
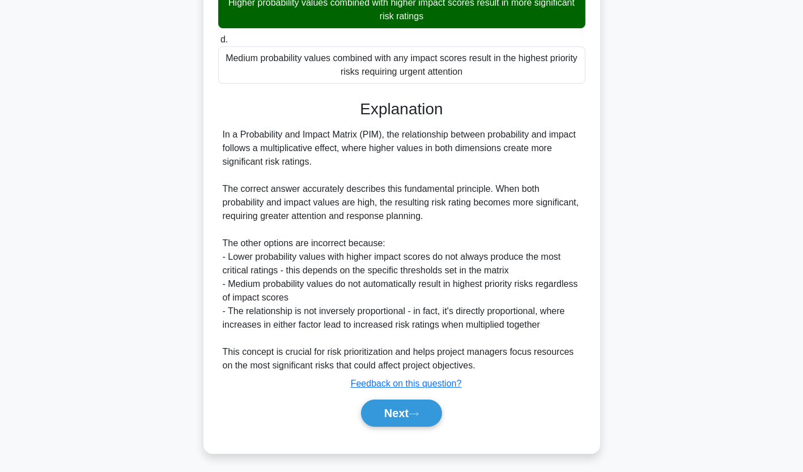
click at [400, 417] on button "Next" at bounding box center [401, 413] width 81 height 27
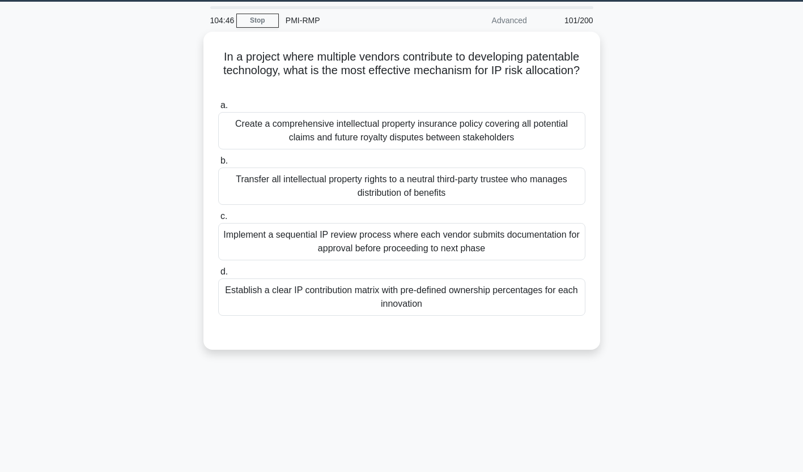
scroll to position [0, 0]
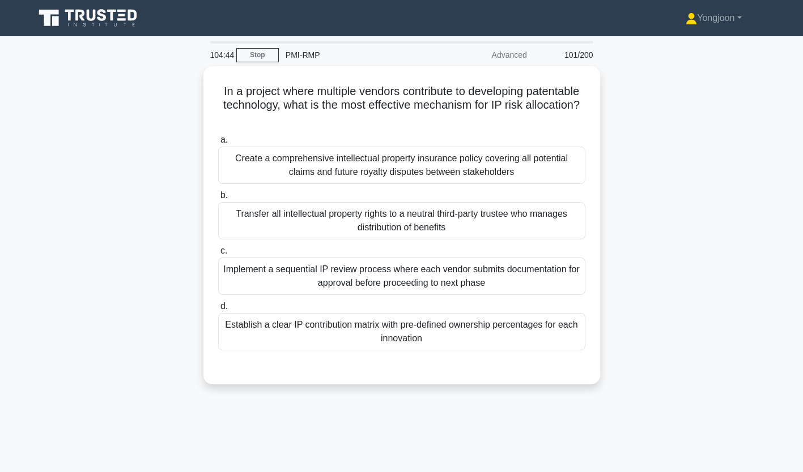
click at [351, 164] on div "Create a comprehensive intellectual property insurance policy covering all pote…" at bounding box center [401, 165] width 367 height 37
click at [218, 144] on input "a. Create a comprehensive intellectual property insurance policy covering all p…" at bounding box center [218, 140] width 0 height 7
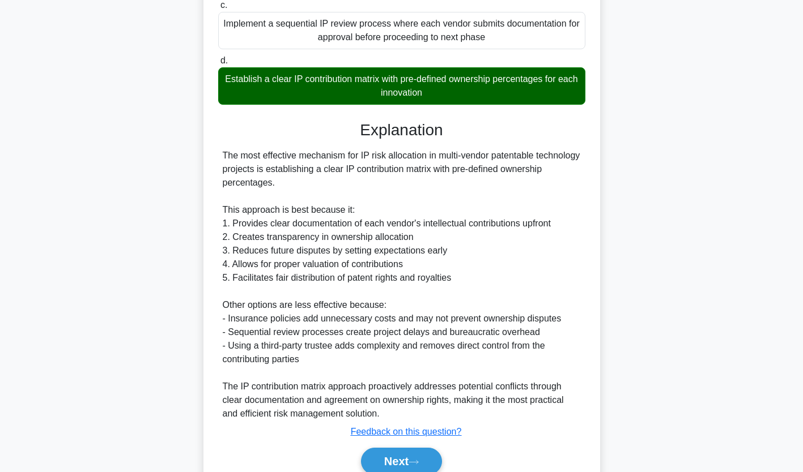
scroll to position [296, 0]
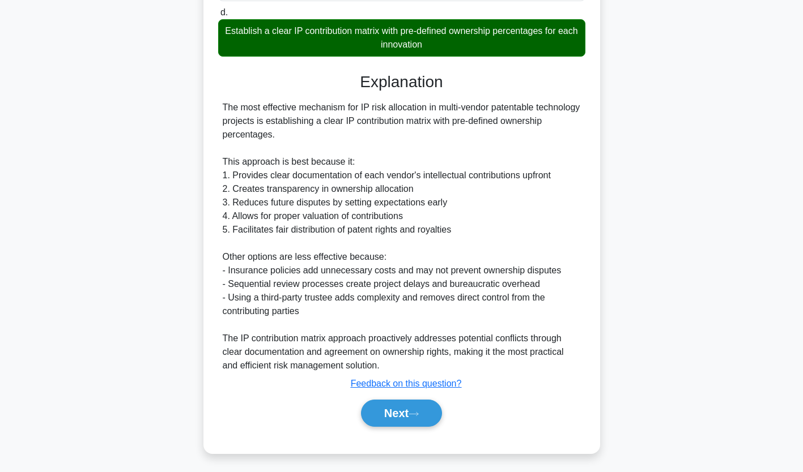
click at [419, 407] on button "Next" at bounding box center [401, 413] width 81 height 27
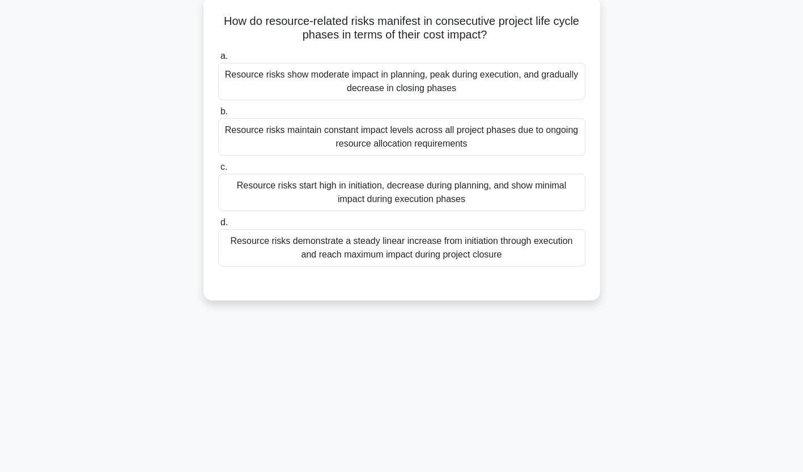
scroll to position [0, 0]
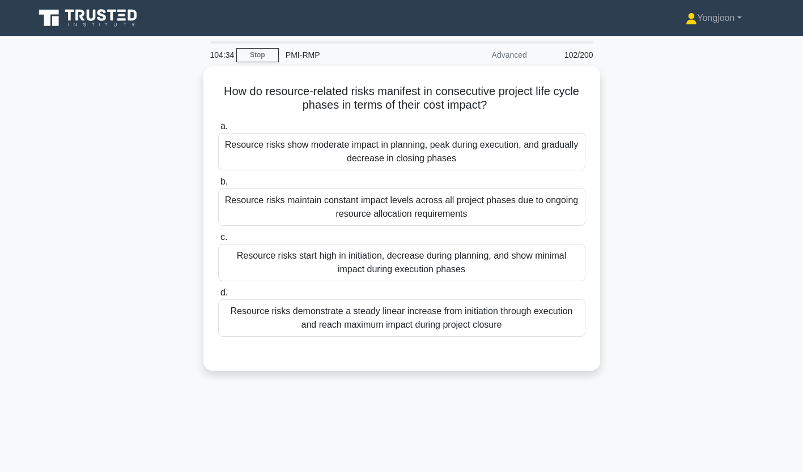
click at [306, 151] on div "Resource risks show moderate impact in planning, peak during execution, and gra…" at bounding box center [401, 151] width 367 height 37
click at [218, 130] on input "a. Resource risks show moderate impact in planning, peak during execution, and …" at bounding box center [218, 126] width 0 height 7
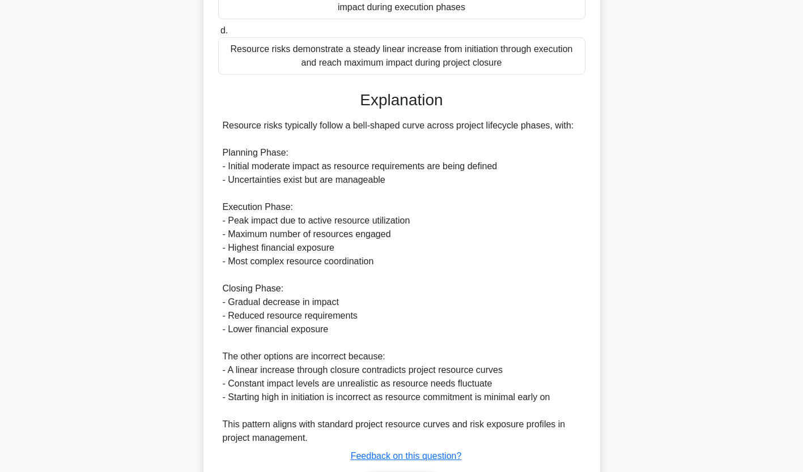
scroll to position [335, 0]
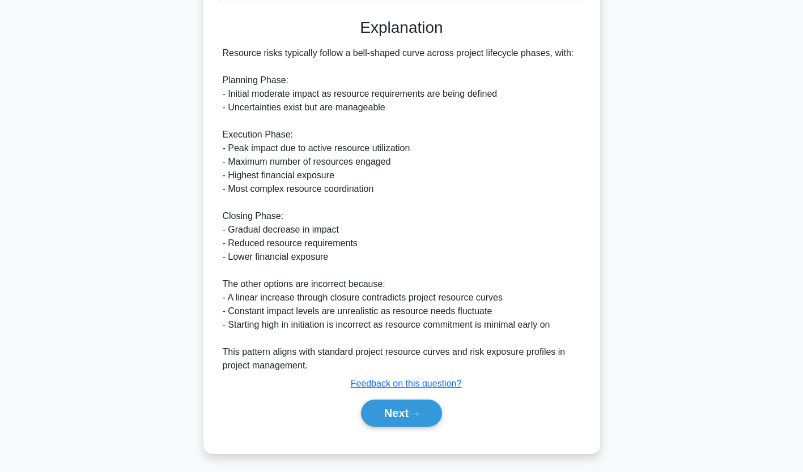
click at [398, 412] on button "Next" at bounding box center [401, 413] width 81 height 27
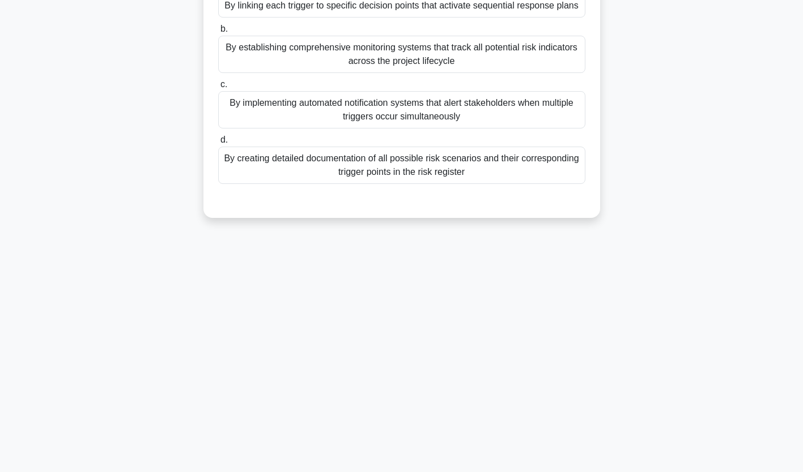
scroll to position [0, 0]
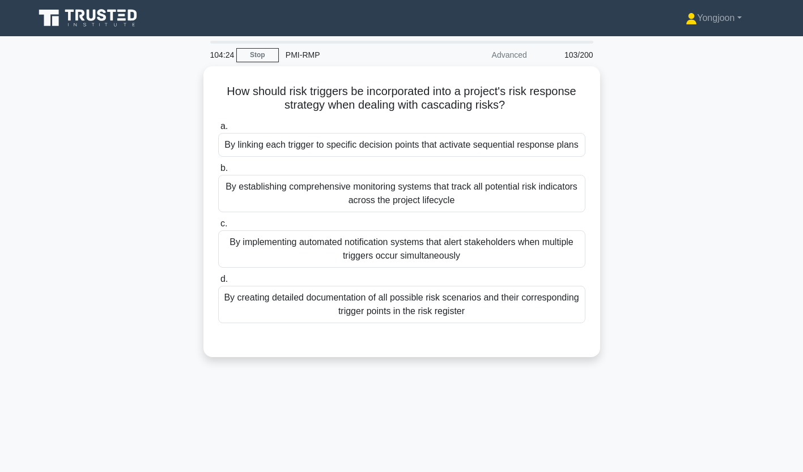
click at [279, 140] on div "By linking each trigger to specific decision points that activate sequential re…" at bounding box center [401, 145] width 367 height 24
click at [218, 130] on input "a. By linking each trigger to specific decision points that activate sequential…" at bounding box center [218, 126] width 0 height 7
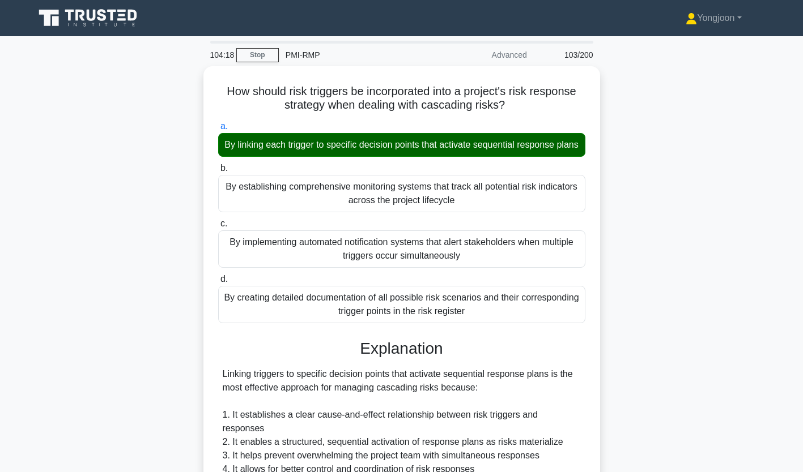
scroll to position [267, 0]
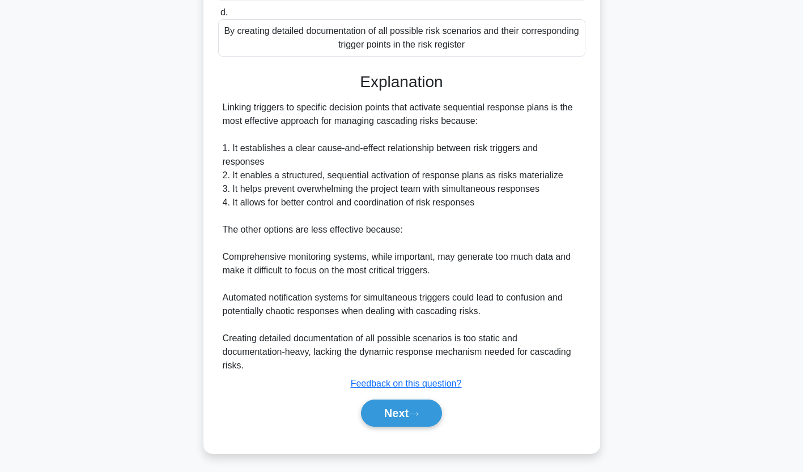
click at [407, 410] on button "Next" at bounding box center [401, 413] width 81 height 27
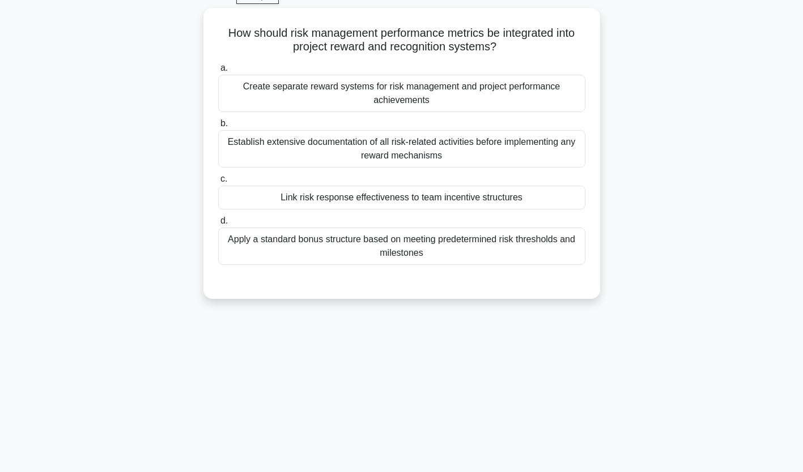
scroll to position [0, 0]
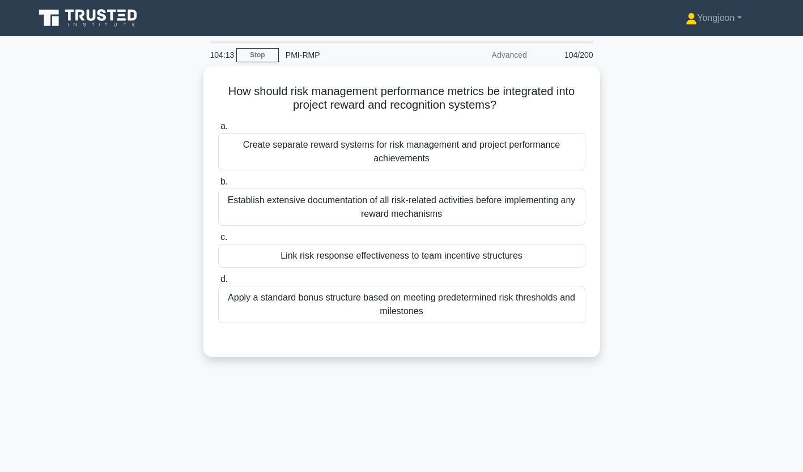
click at [326, 151] on div "Create separate reward systems for risk management and project performance achi…" at bounding box center [401, 151] width 367 height 37
click at [218, 130] on input "a. Create separate reward systems for risk management and project performance a…" at bounding box center [218, 126] width 0 height 7
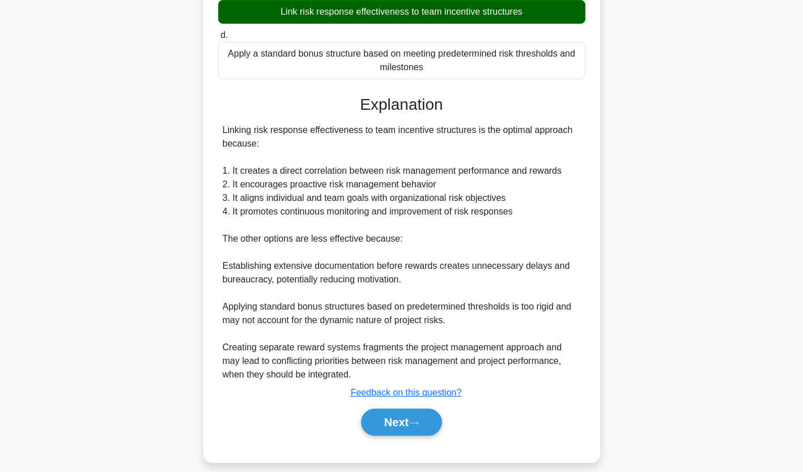
scroll to position [255, 0]
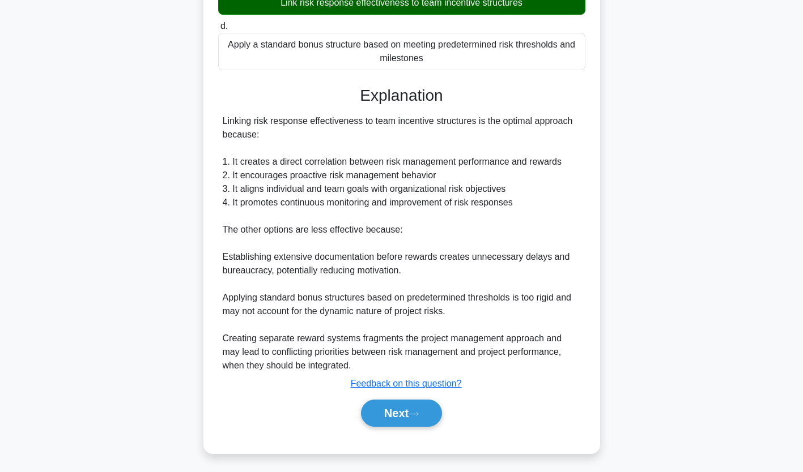
click at [414, 411] on icon at bounding box center [413, 414] width 10 height 6
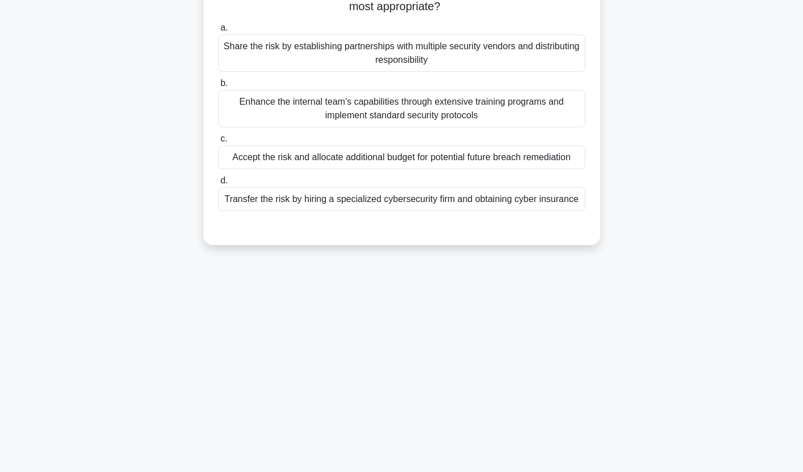
scroll to position [0, 0]
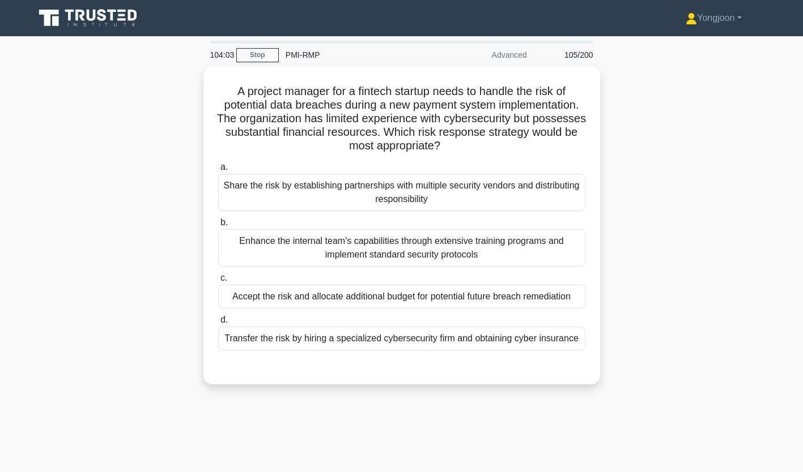
click at [289, 194] on div "Share the risk by establishing partnerships with multiple security vendors and …" at bounding box center [401, 192] width 367 height 37
click at [218, 171] on input "a. Share the risk by establishing partnerships with multiple security vendors a…" at bounding box center [218, 167] width 0 height 7
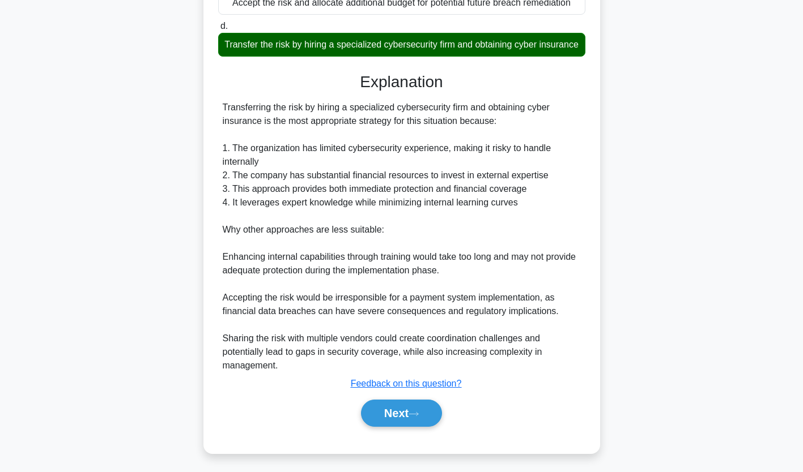
scroll to position [309, 0]
click at [395, 410] on button "Next" at bounding box center [401, 413] width 81 height 27
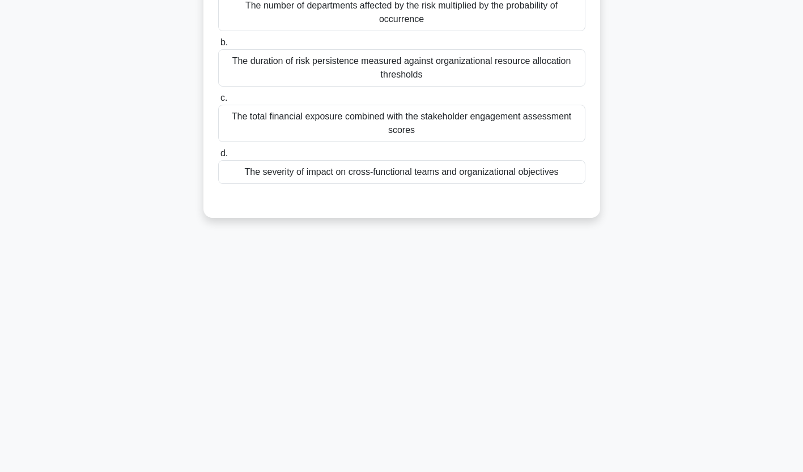
scroll to position [0, 0]
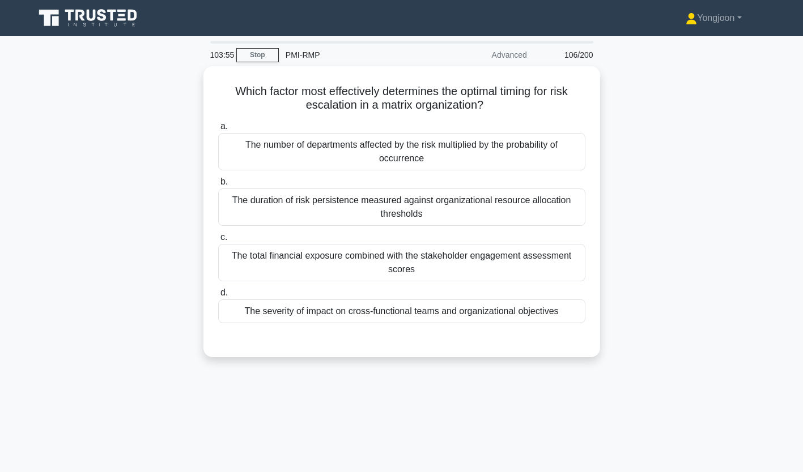
click at [319, 142] on div "The number of departments affected by the risk multiplied by the probability of…" at bounding box center [401, 151] width 367 height 37
click at [218, 130] on input "a. The number of departments affected by the risk multiplied by the probability…" at bounding box center [218, 126] width 0 height 7
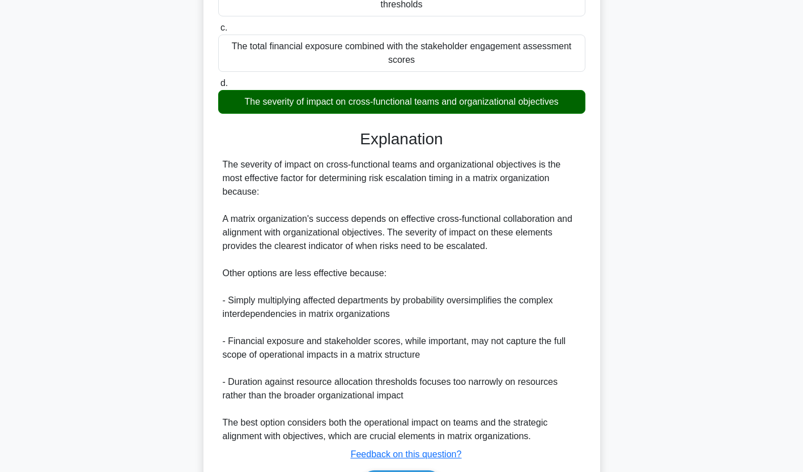
scroll to position [282, 0]
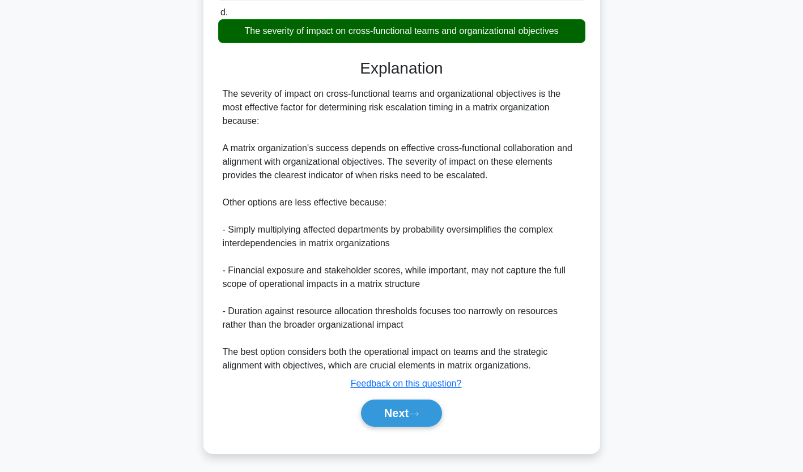
click at [411, 407] on button "Next" at bounding box center [401, 413] width 81 height 27
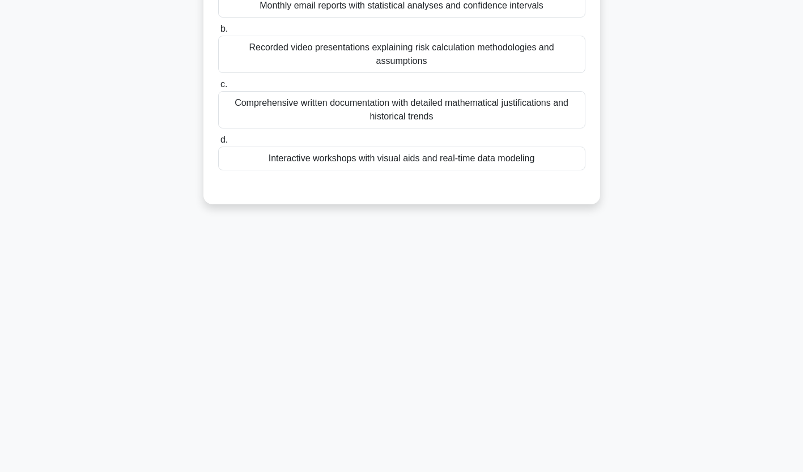
scroll to position [0, 0]
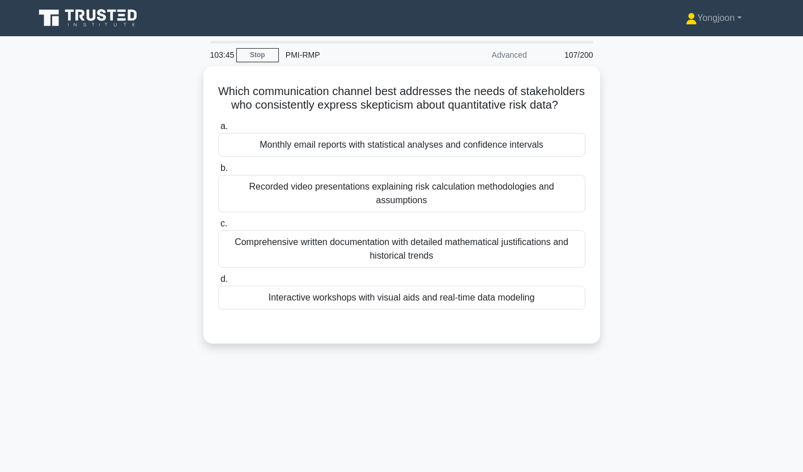
click at [295, 156] on div "Monthly email reports with statistical analyses and confidence intervals" at bounding box center [401, 145] width 367 height 24
click at [218, 130] on input "a. Monthly email reports with statistical analyses and confidence intervals" at bounding box center [218, 126] width 0 height 7
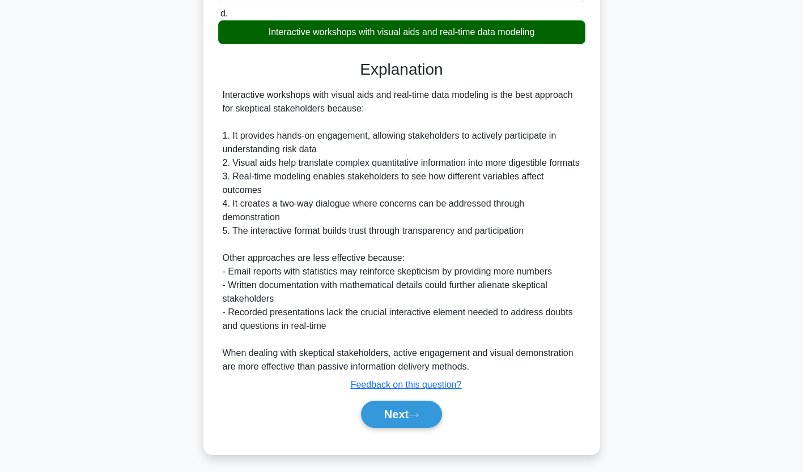
scroll to position [296, 0]
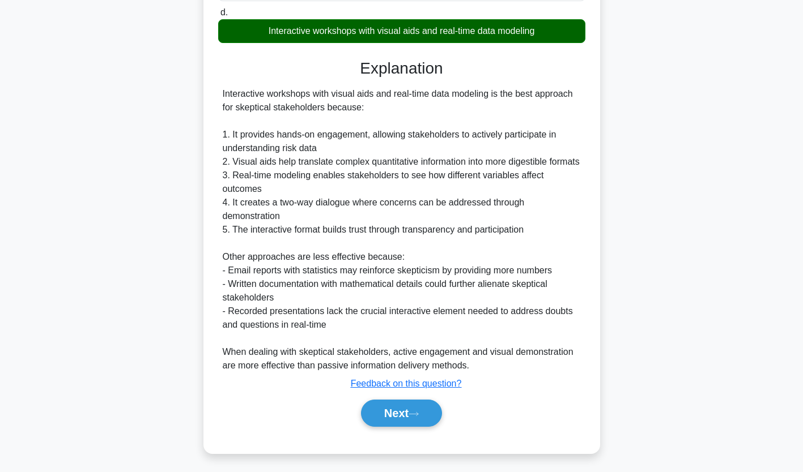
click at [417, 413] on icon at bounding box center [413, 414] width 10 height 6
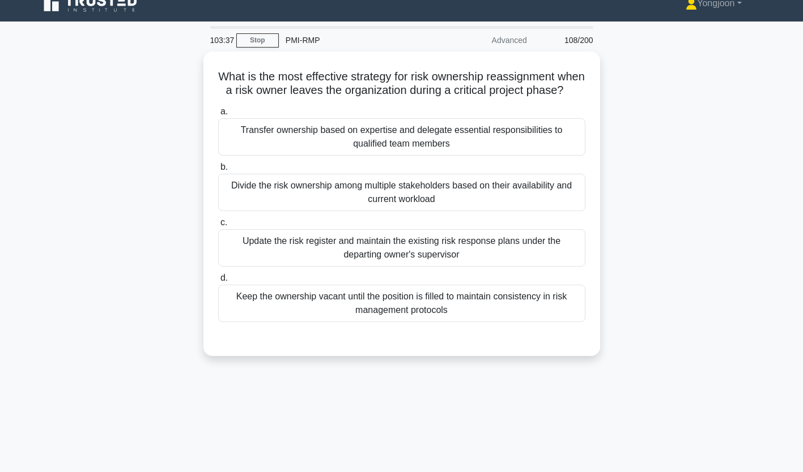
scroll to position [0, 0]
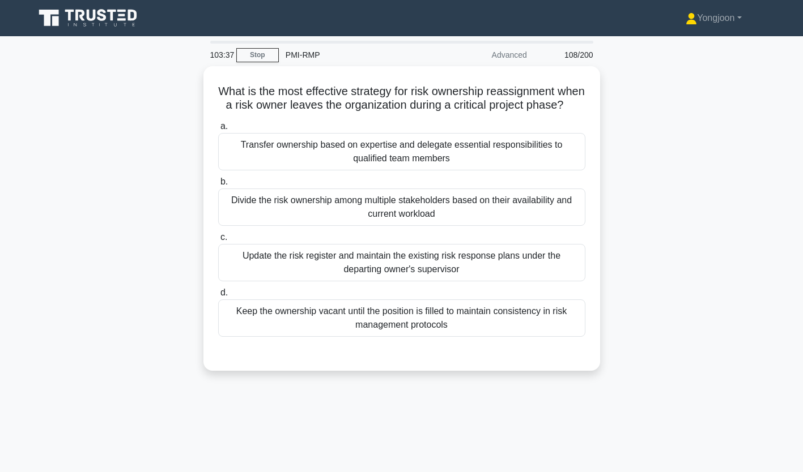
click at [317, 162] on div "Transfer ownership based on expertise and delegate essential responsibilities t…" at bounding box center [401, 151] width 367 height 37
click at [218, 130] on input "a. Transfer ownership based on expertise and delegate essential responsibilitie…" at bounding box center [218, 126] width 0 height 7
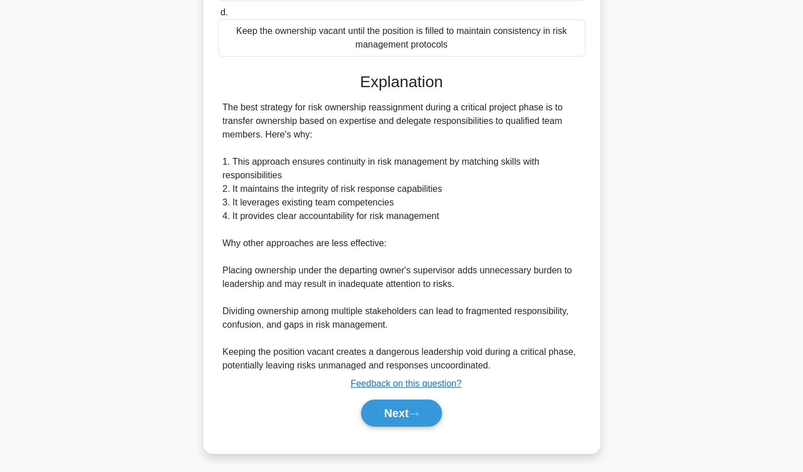
scroll to position [295, 0]
click at [393, 408] on button "Next" at bounding box center [401, 413] width 81 height 27
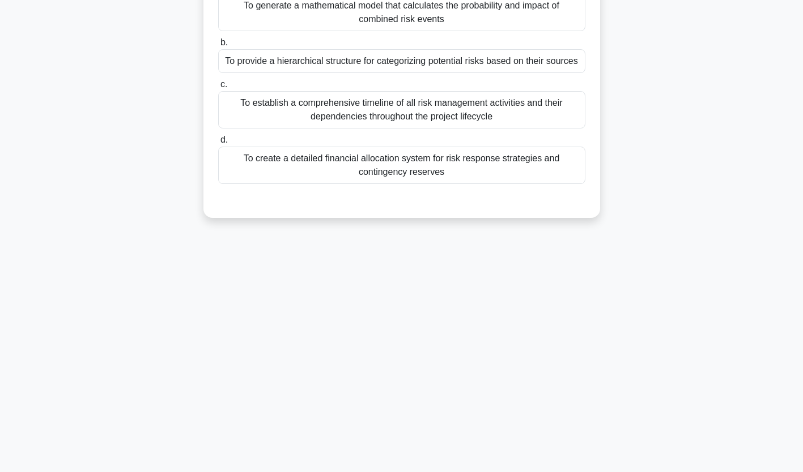
scroll to position [0, 0]
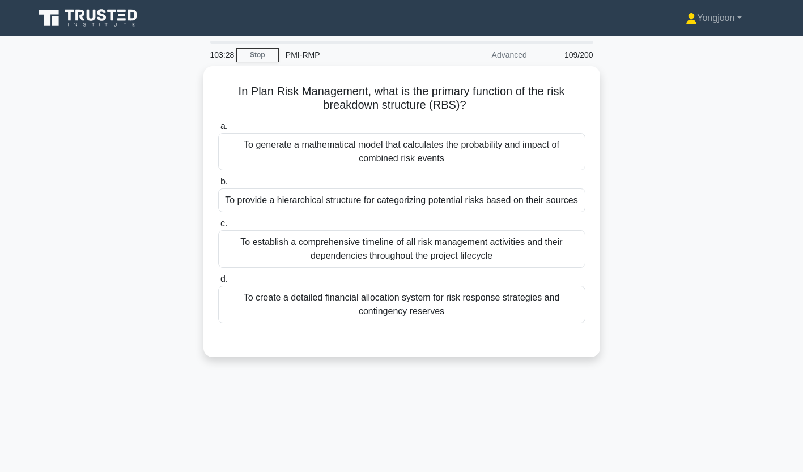
click at [268, 142] on div "To generate a mathematical model that calculates the probability and impact of …" at bounding box center [401, 151] width 367 height 37
click at [218, 130] on input "a. To generate a mathematical model that calculates the probability and impact …" at bounding box center [218, 126] width 0 height 7
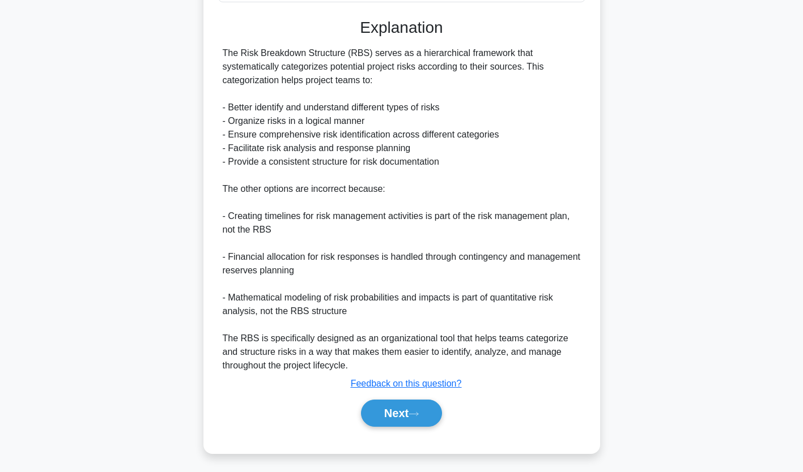
scroll to position [336, 0]
click at [406, 416] on button "Next" at bounding box center [401, 413] width 81 height 27
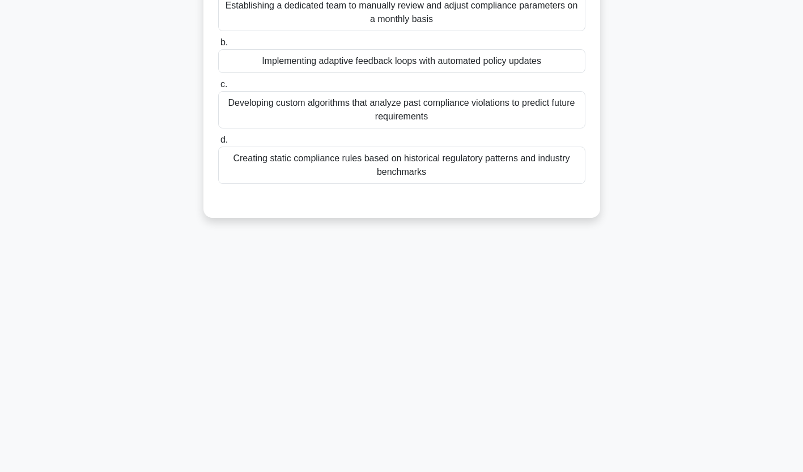
scroll to position [0, 0]
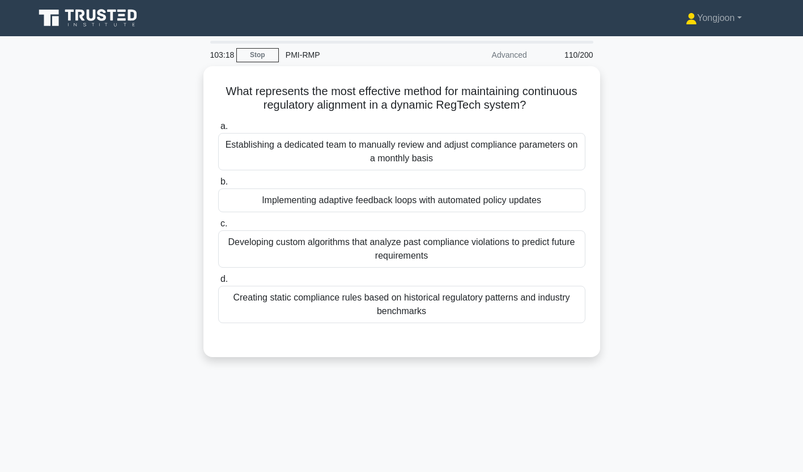
click at [297, 150] on div "Establishing a dedicated team to manually review and adjust compliance paramete…" at bounding box center [401, 151] width 367 height 37
click at [218, 130] on input "a. Establishing a dedicated team to manually review and adjust compliance param…" at bounding box center [218, 126] width 0 height 7
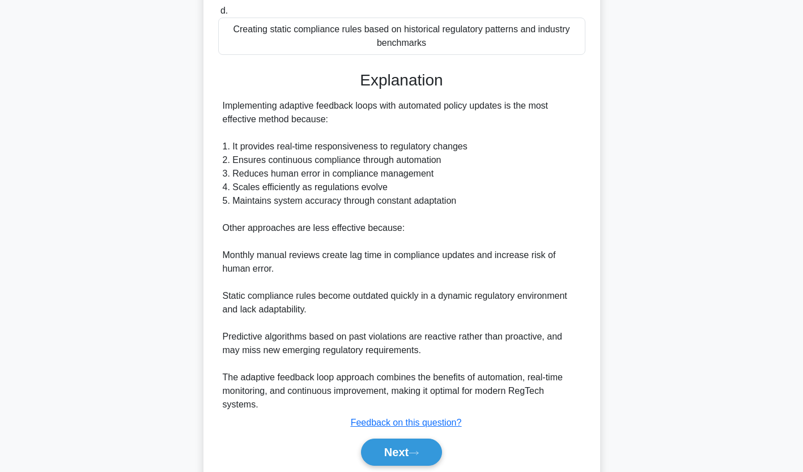
scroll to position [276, 0]
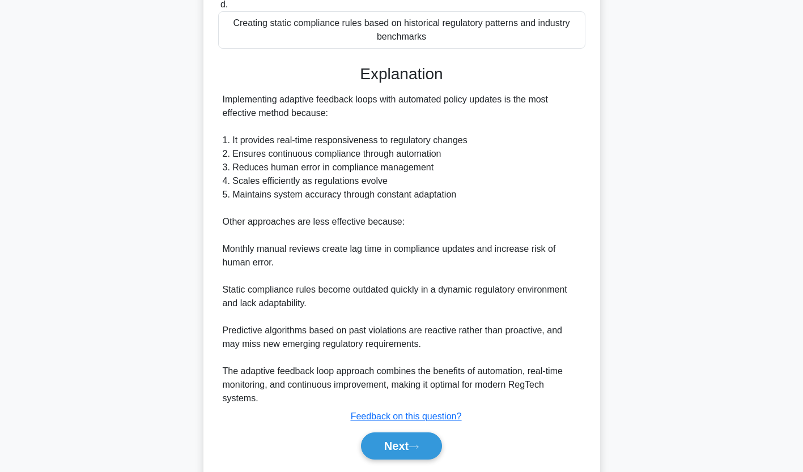
click at [394, 437] on button "Next" at bounding box center [401, 446] width 81 height 27
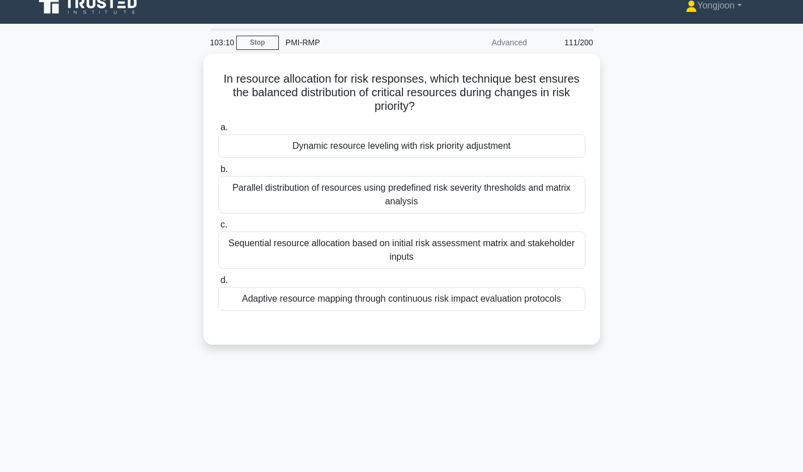
scroll to position [8, 0]
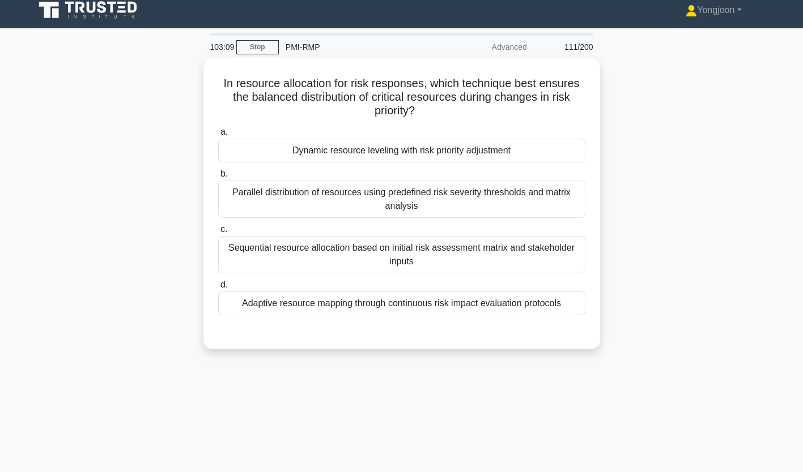
click at [322, 146] on div "Dynamic resource leveling with risk priority adjustment" at bounding box center [401, 151] width 367 height 24
click at [218, 136] on input "a. Dynamic resource leveling with risk priority adjustment" at bounding box center [218, 132] width 0 height 7
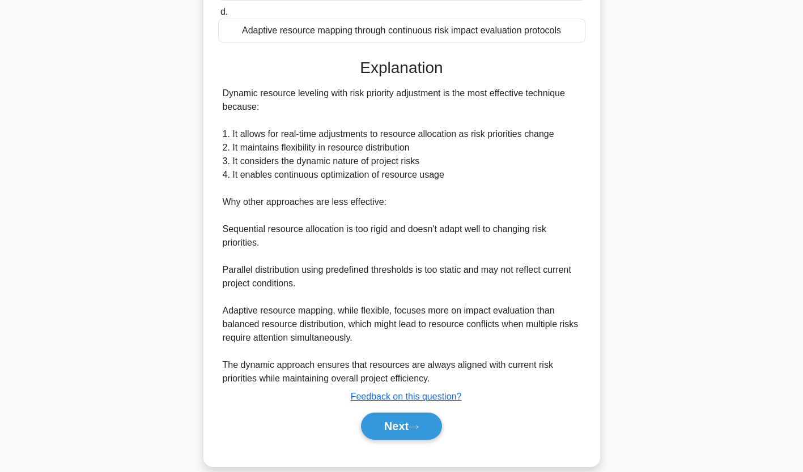
scroll to position [295, 0]
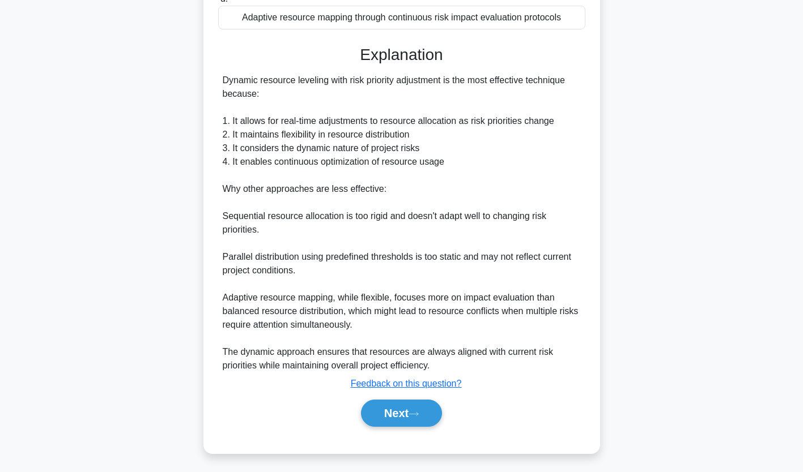
click at [394, 402] on button "Next" at bounding box center [401, 413] width 81 height 27
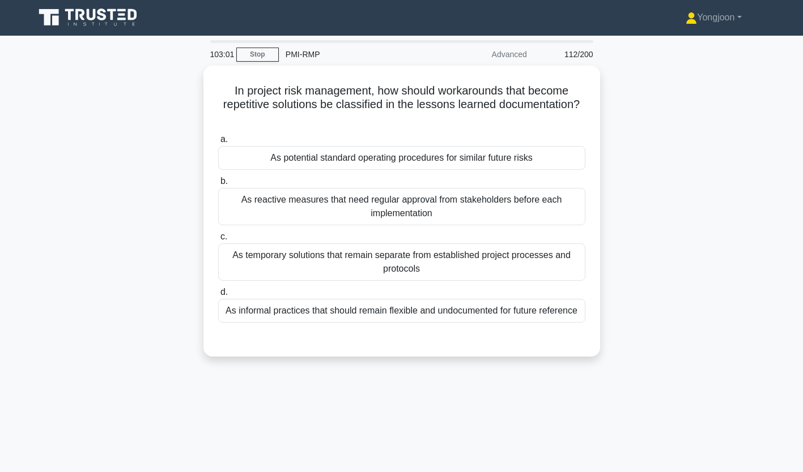
scroll to position [0, 0]
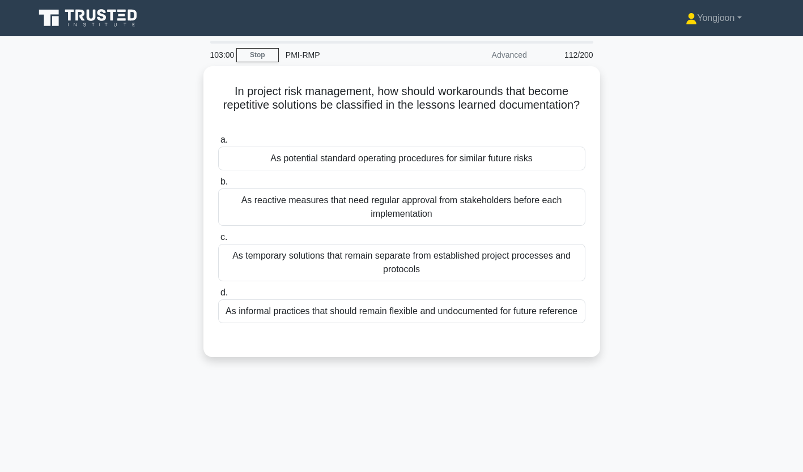
click at [313, 155] on div "As potential standard operating procedures for similar future risks" at bounding box center [401, 159] width 367 height 24
click at [218, 144] on input "a. As potential standard operating procedures for similar future risks" at bounding box center [218, 140] width 0 height 7
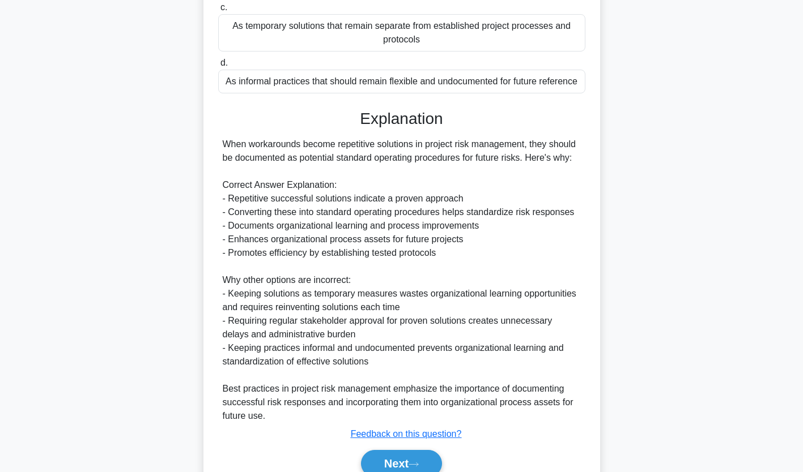
scroll to position [258, 0]
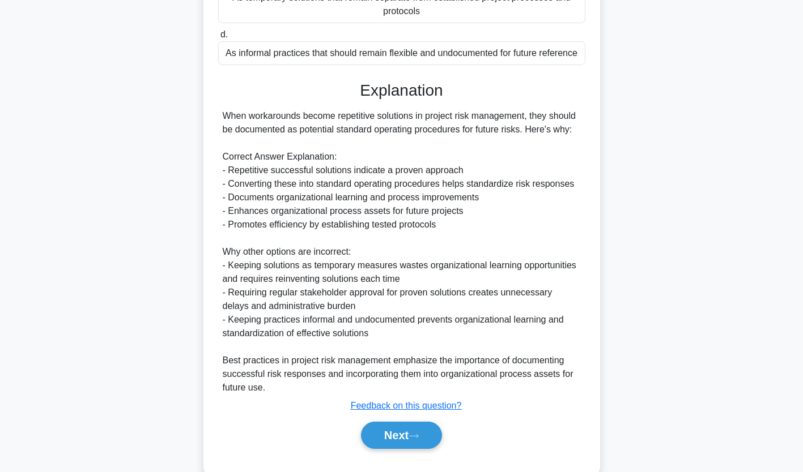
click at [404, 435] on button "Next" at bounding box center [401, 435] width 81 height 27
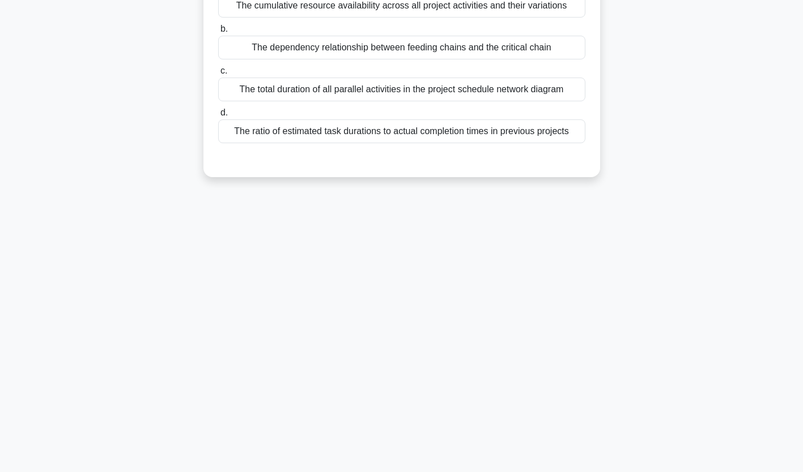
scroll to position [0, 0]
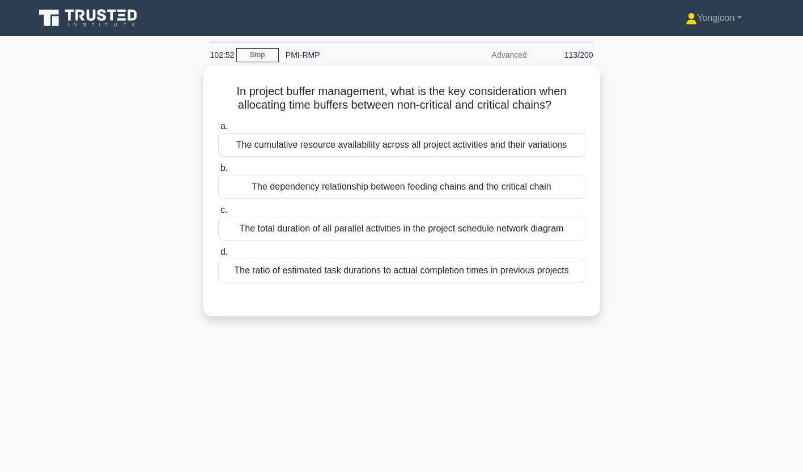
click at [305, 145] on div "The cumulative resource availability across all project activities and their va…" at bounding box center [401, 145] width 367 height 24
click at [218, 130] on input "a. The cumulative resource availability across all project activities and their…" at bounding box center [218, 126] width 0 height 7
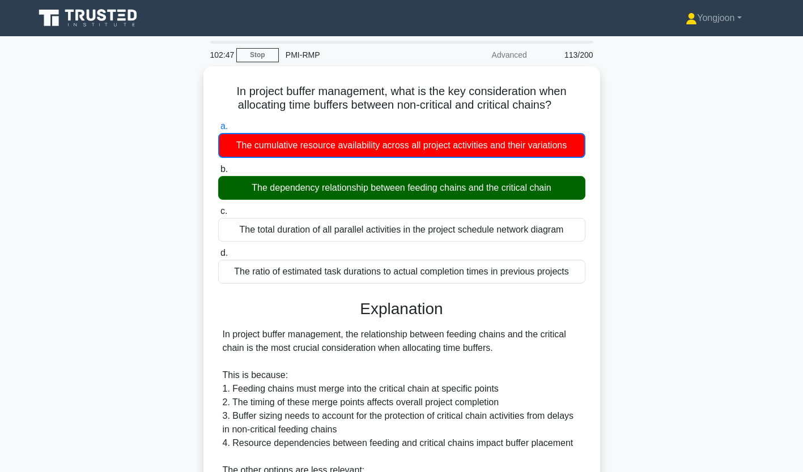
scroll to position [173, 0]
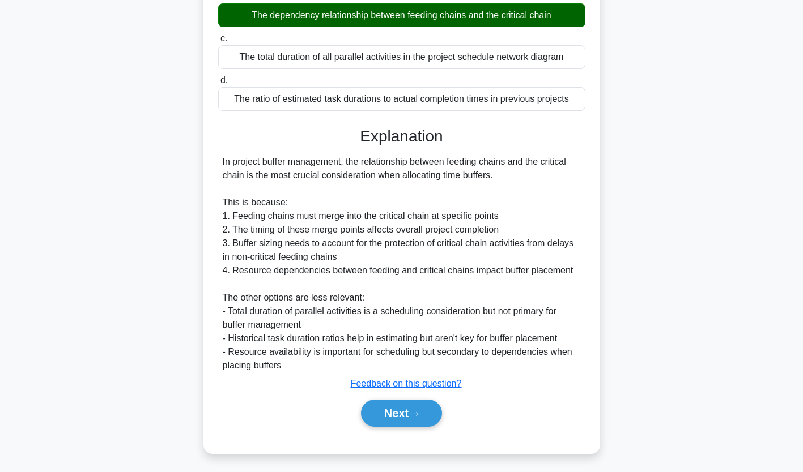
click at [411, 407] on button "Next" at bounding box center [401, 413] width 81 height 27
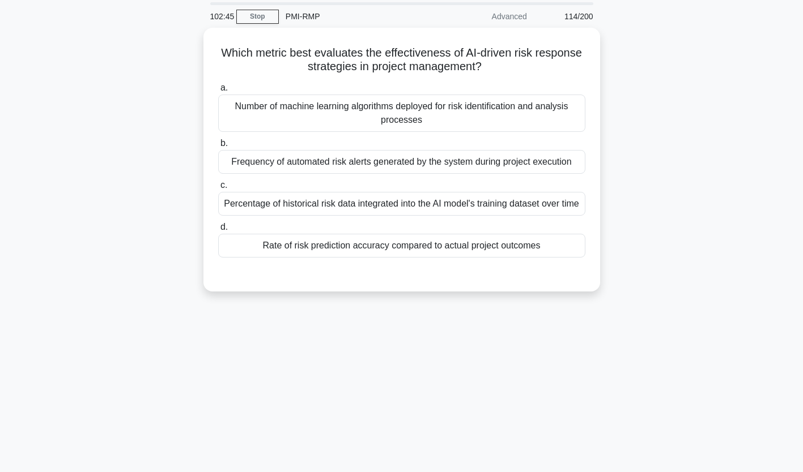
scroll to position [38, 0]
click at [295, 112] on div "Number of machine learning algorithms deployed for risk identification and anal…" at bounding box center [401, 113] width 367 height 37
click at [218, 92] on input "a. Number of machine learning algorithms deployed for risk identification and a…" at bounding box center [218, 88] width 0 height 7
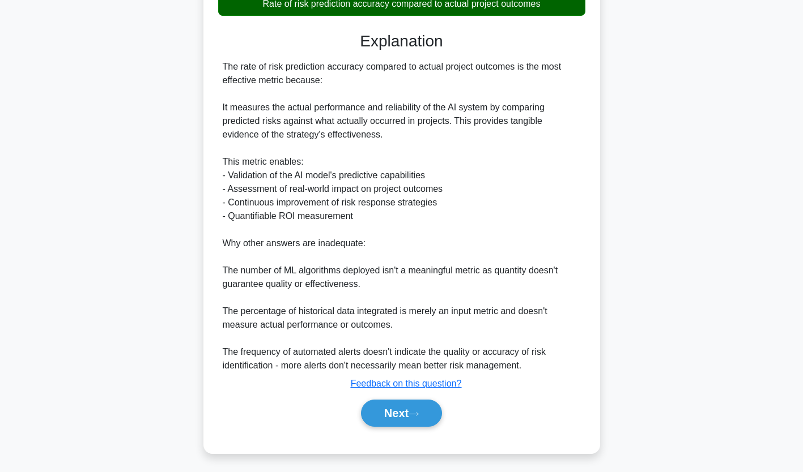
scroll to position [296, 0]
click at [412, 400] on button "Next" at bounding box center [401, 413] width 81 height 27
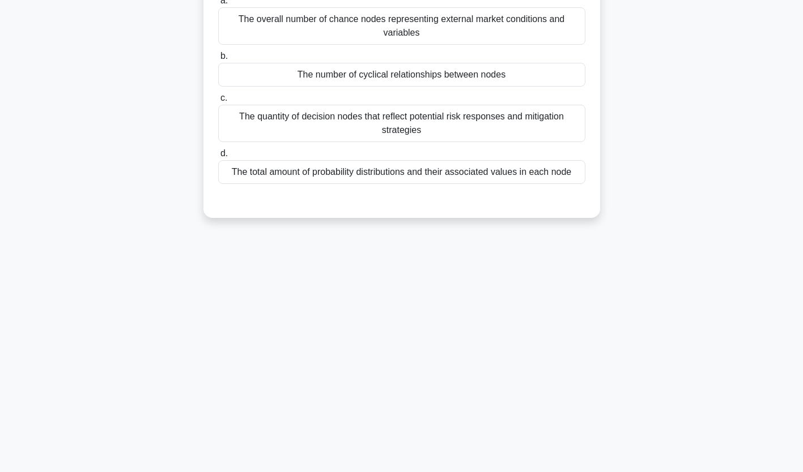
scroll to position [0, 0]
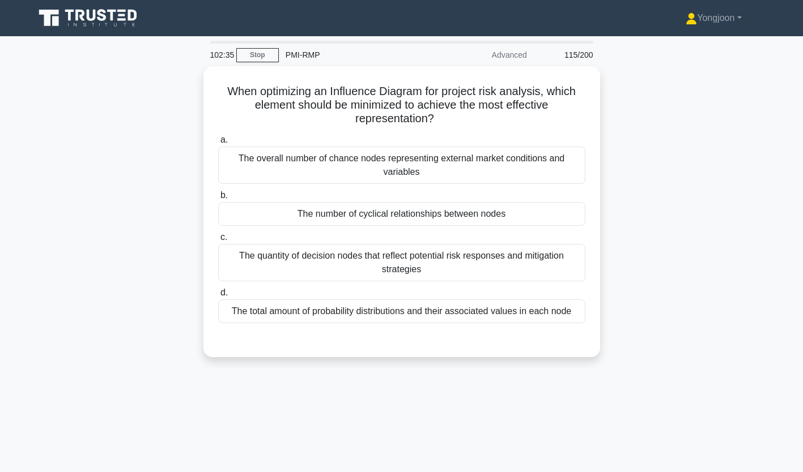
click at [335, 160] on div "The overall number of chance nodes representing external market conditions and …" at bounding box center [401, 165] width 367 height 37
click at [218, 144] on input "a. The overall number of chance nodes representing external market conditions a…" at bounding box center [218, 140] width 0 height 7
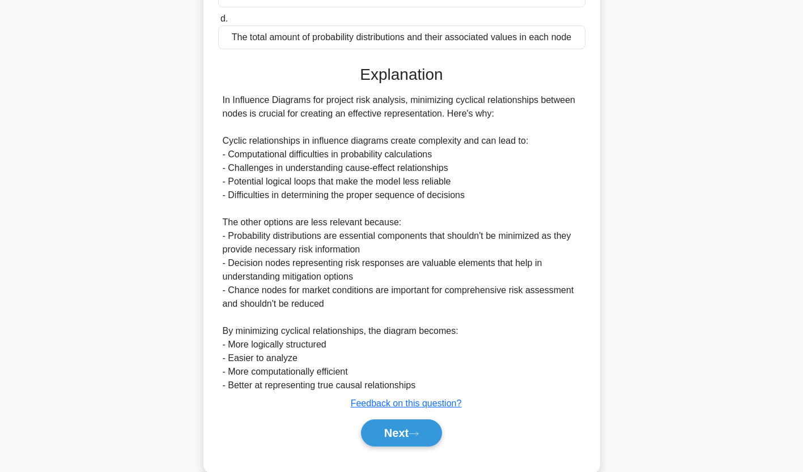
scroll to position [296, 0]
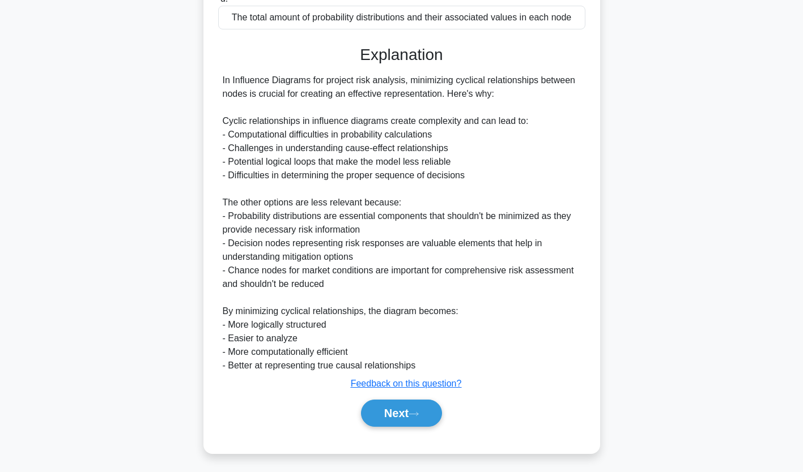
click at [389, 411] on button "Next" at bounding box center [401, 413] width 81 height 27
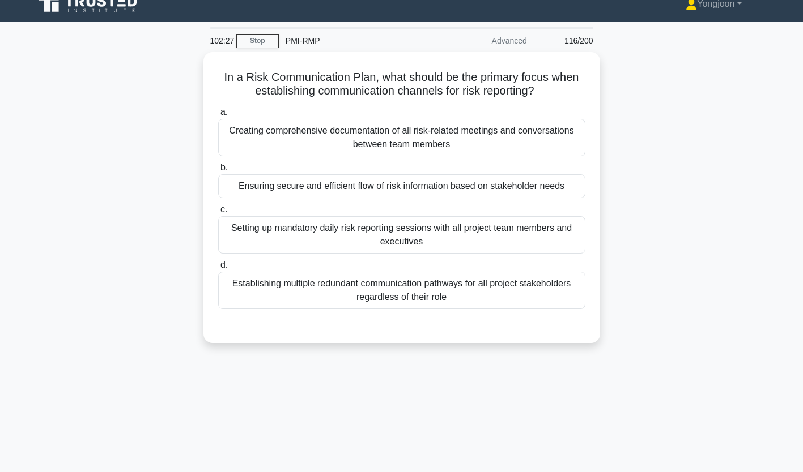
scroll to position [0, 0]
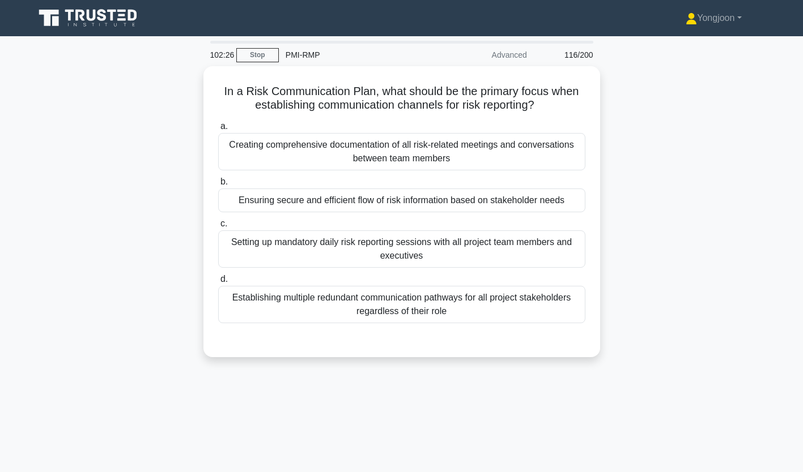
click at [314, 154] on div "Creating comprehensive documentation of all risk-related meetings and conversat…" at bounding box center [401, 151] width 367 height 37
click at [218, 130] on input "a. Creating comprehensive documentation of all risk-related meetings and conver…" at bounding box center [218, 126] width 0 height 7
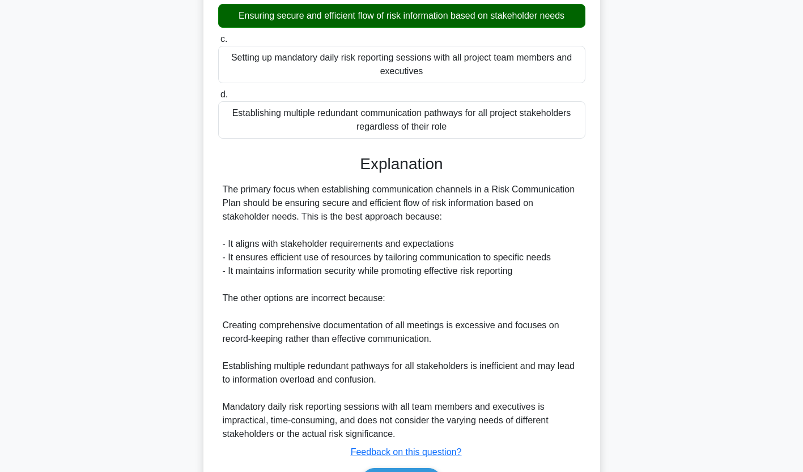
scroll to position [190, 0]
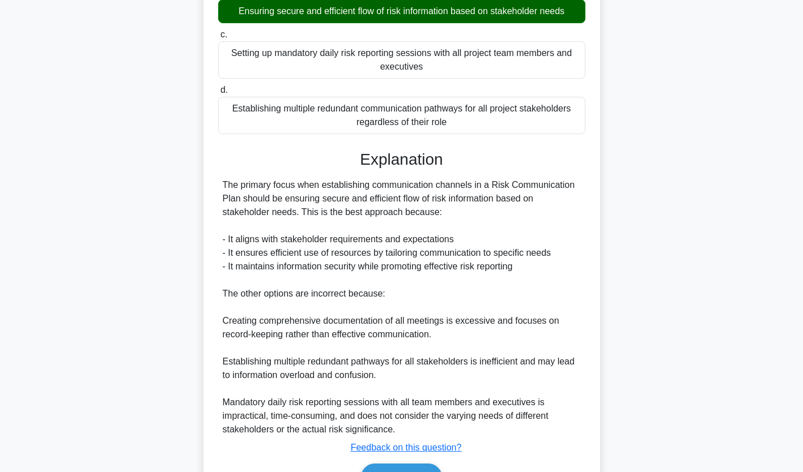
click at [405, 464] on button "Next" at bounding box center [401, 477] width 81 height 27
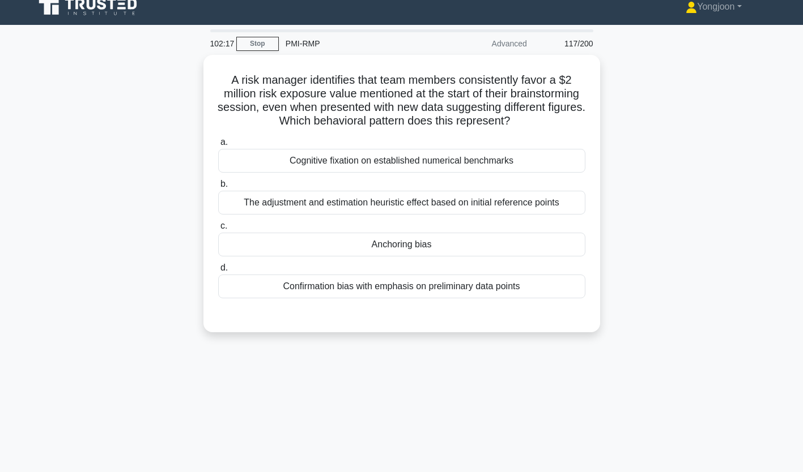
scroll to position [8, 0]
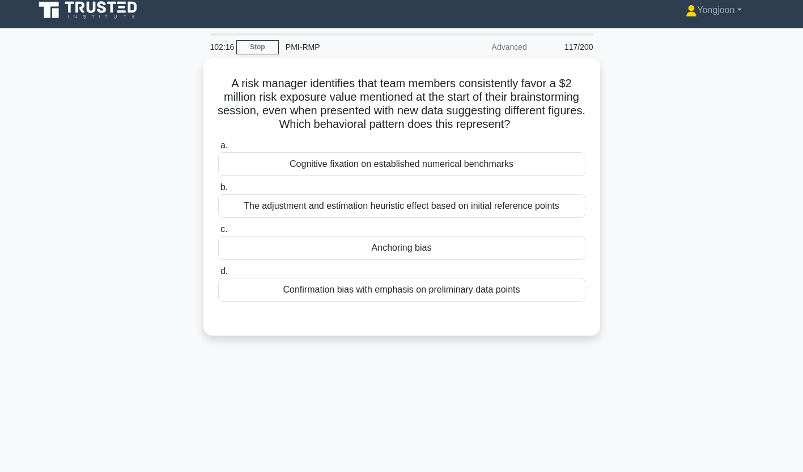
click at [380, 152] on div "Cognitive fixation on established numerical benchmarks" at bounding box center [401, 164] width 367 height 24
click at [218, 150] on input "a. Cognitive fixation on established numerical benchmarks" at bounding box center [218, 145] width 0 height 7
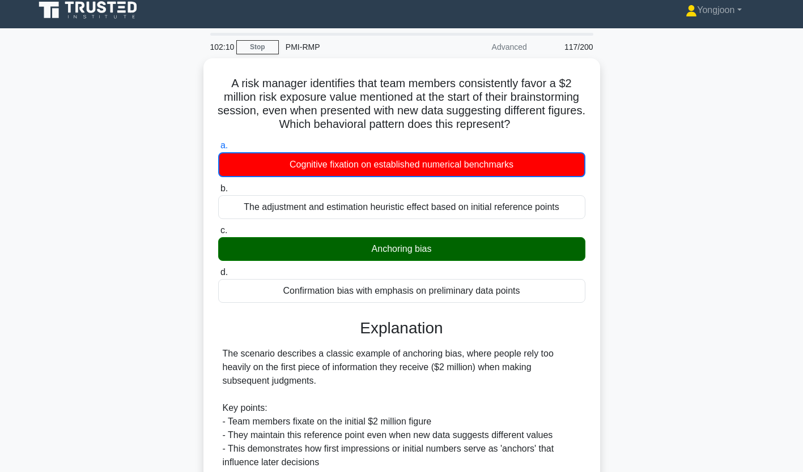
click at [592, 314] on div "A risk manager identifies that team members consistently favor a $2 million ris…" at bounding box center [401, 386] width 387 height 646
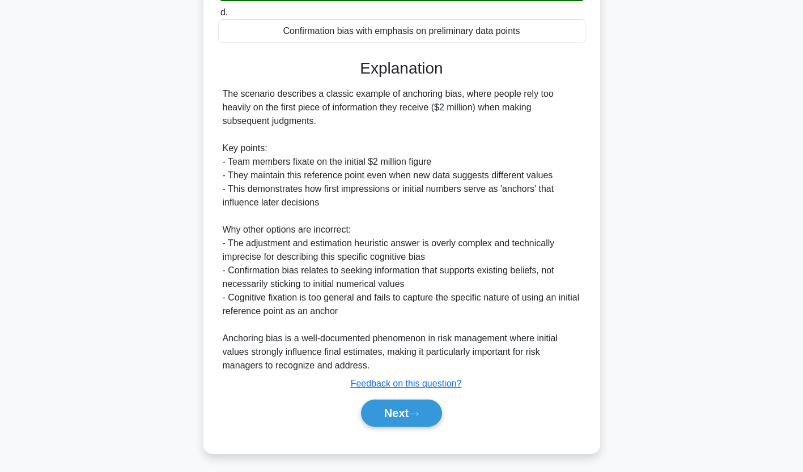
click at [389, 408] on button "Next" at bounding box center [401, 413] width 81 height 27
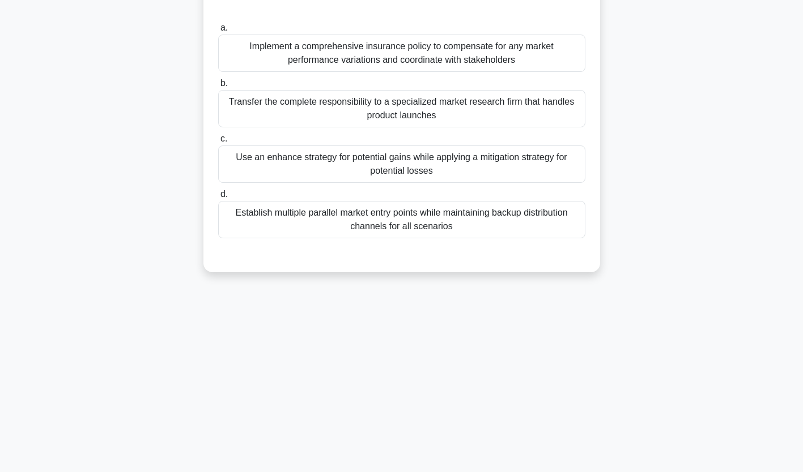
scroll to position [0, 0]
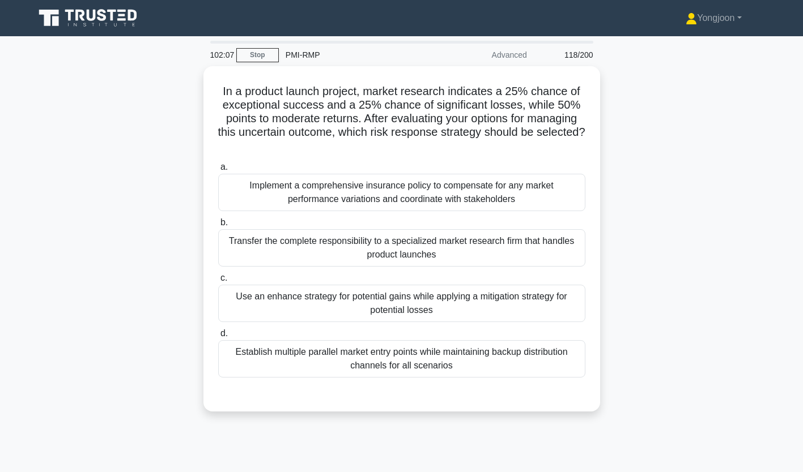
click at [284, 194] on div "Implement a comprehensive insurance policy to compensate for any market perform…" at bounding box center [401, 192] width 367 height 37
click at [218, 171] on input "a. Implement a comprehensive insurance policy to compensate for any market perf…" at bounding box center [218, 167] width 0 height 7
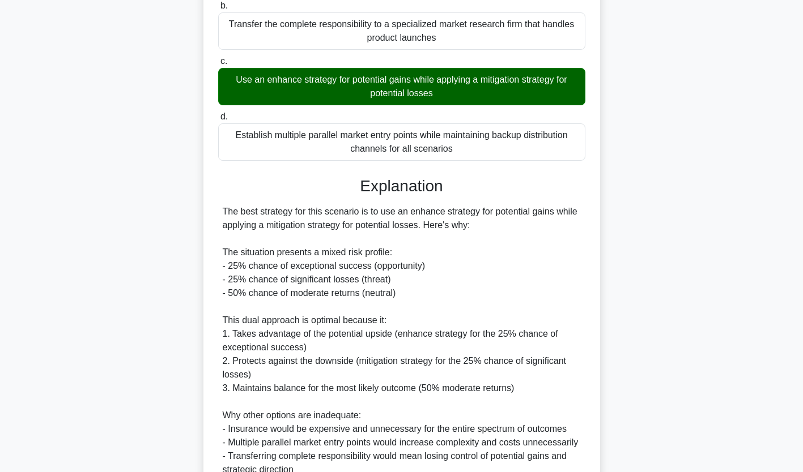
scroll to position [323, 0]
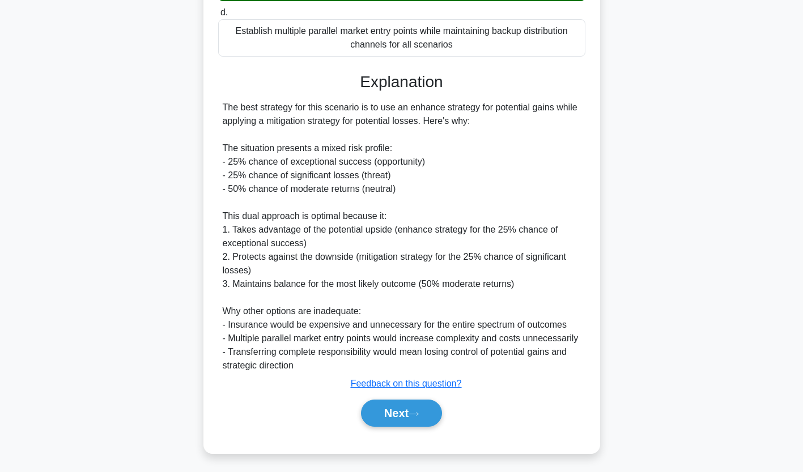
click at [395, 406] on button "Next" at bounding box center [401, 413] width 81 height 27
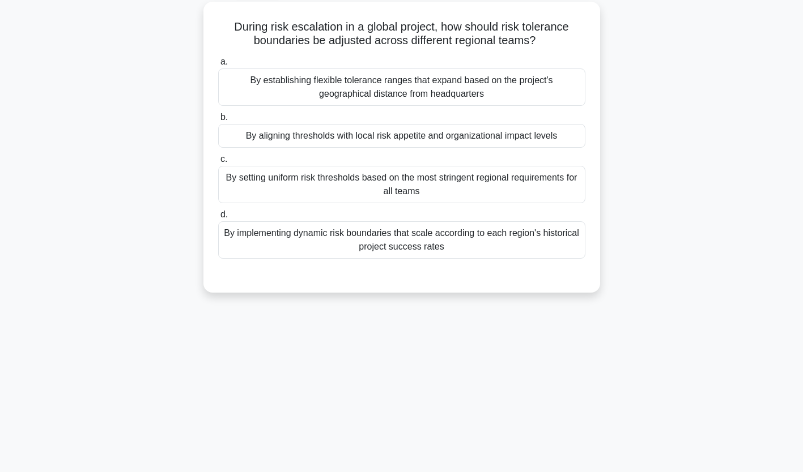
scroll to position [0, 0]
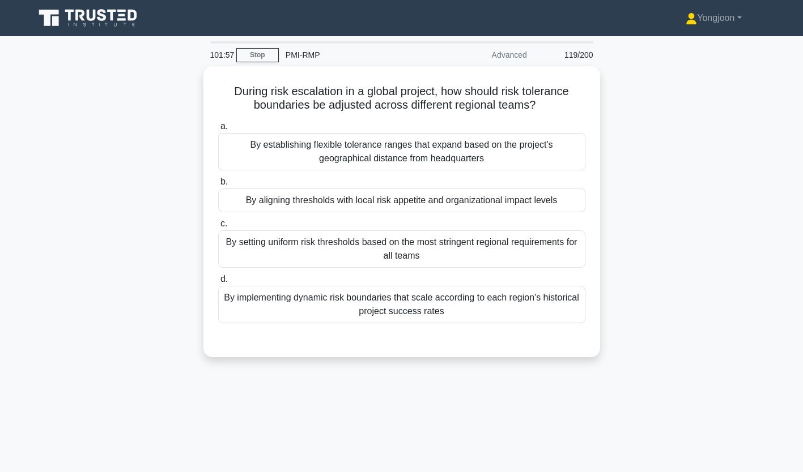
click at [327, 143] on div "By establishing flexible tolerance ranges that expand based on the project's ge…" at bounding box center [401, 151] width 367 height 37
click at [218, 130] on input "a. By establishing flexible tolerance ranges that expand based on the project's…" at bounding box center [218, 126] width 0 height 7
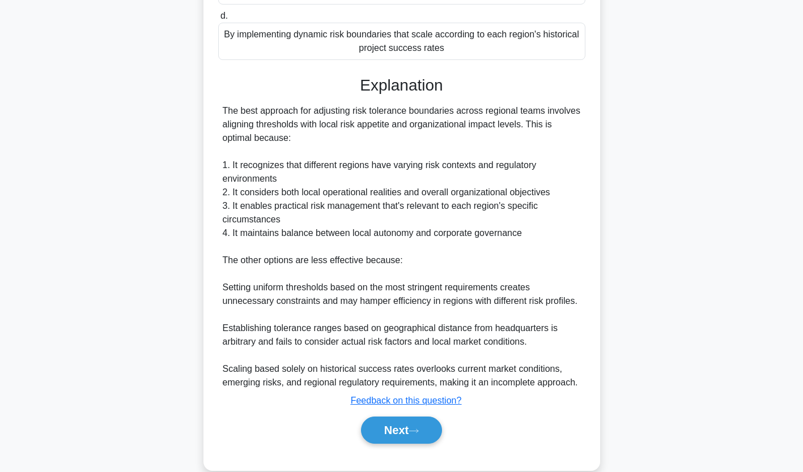
scroll to position [282, 0]
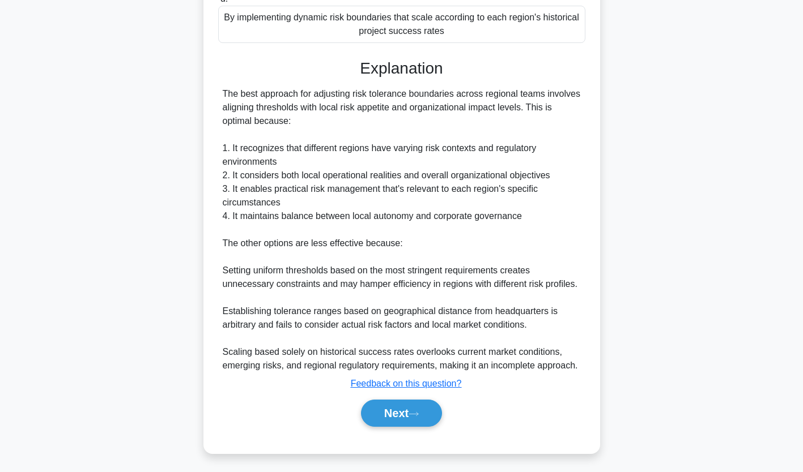
click at [406, 410] on button "Next" at bounding box center [401, 413] width 81 height 27
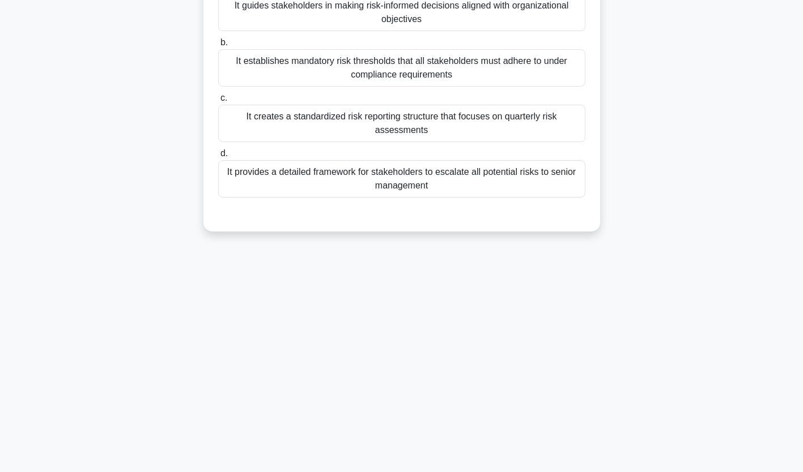
scroll to position [0, 0]
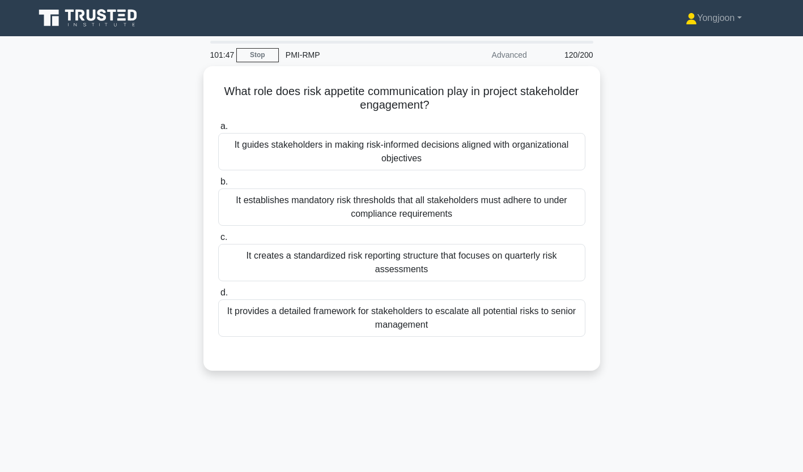
click at [402, 155] on div "It guides stakeholders in making risk-informed decisions aligned with organizat…" at bounding box center [401, 151] width 367 height 37
click at [218, 130] on input "a. It guides stakeholders in making risk-informed decisions aligned with organi…" at bounding box center [218, 126] width 0 height 7
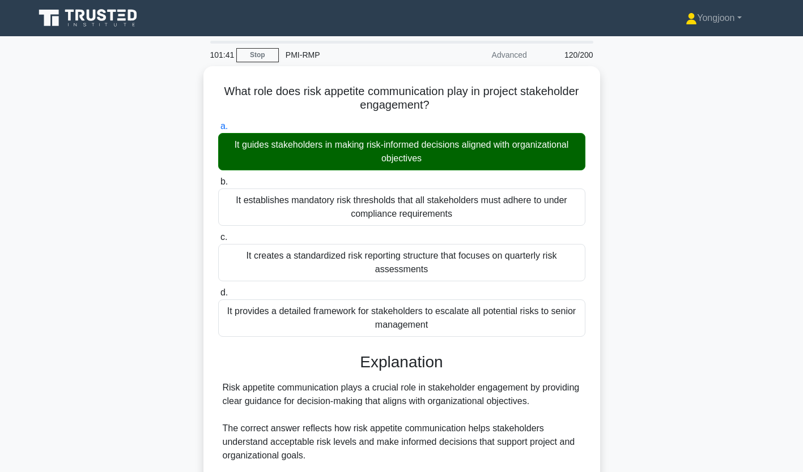
scroll to position [227, 0]
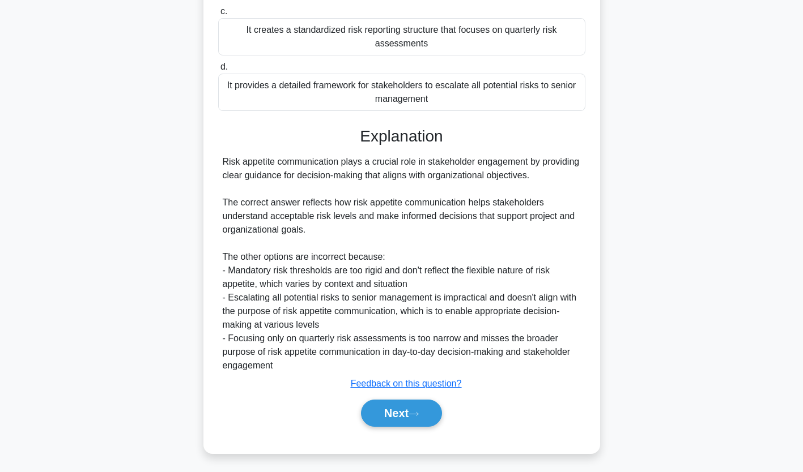
click at [404, 412] on button "Next" at bounding box center [401, 413] width 81 height 27
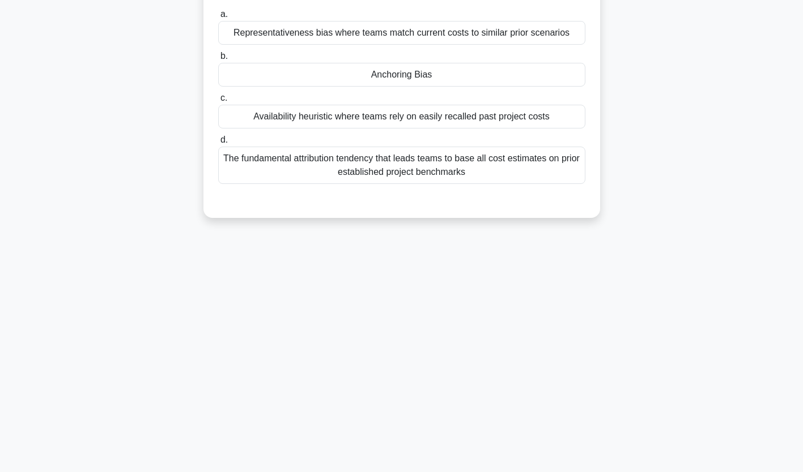
scroll to position [0, 0]
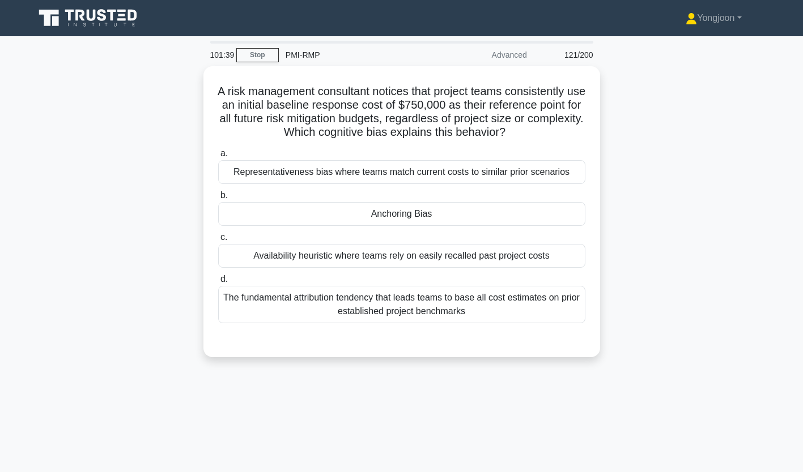
click at [321, 173] on div "Representativeness bias where teams match current costs to similar prior scenar…" at bounding box center [401, 172] width 367 height 24
click at [218, 157] on input "a. Representativeness bias where teams match current costs to similar prior sce…" at bounding box center [218, 153] width 0 height 7
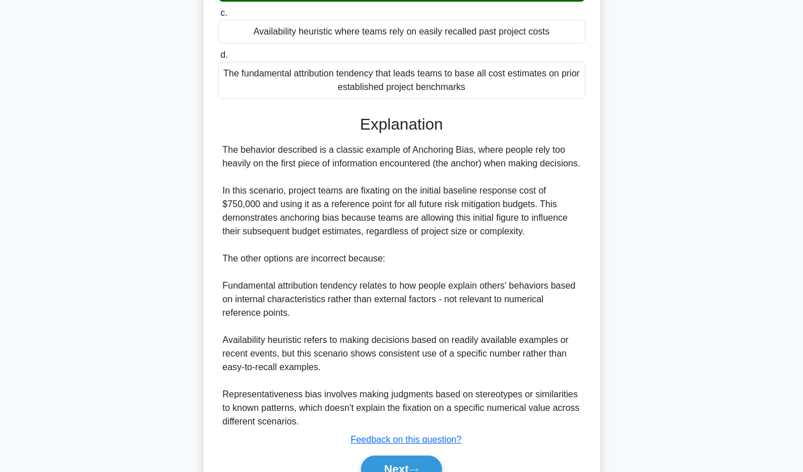
scroll to position [296, 0]
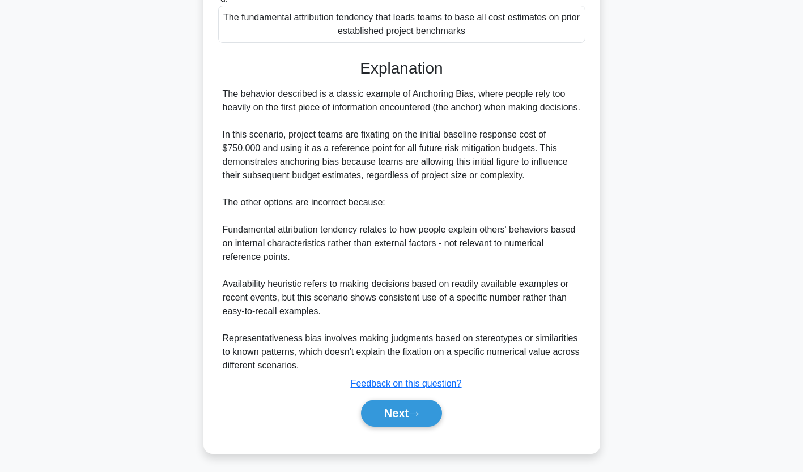
click at [417, 420] on button "Next" at bounding box center [401, 413] width 81 height 27
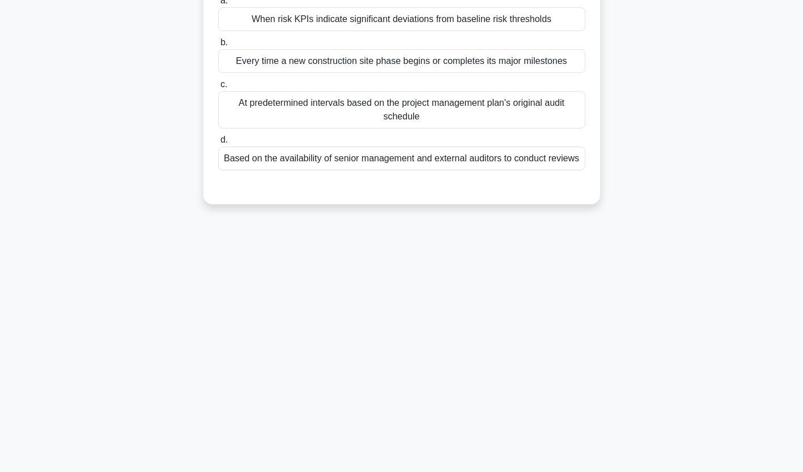
scroll to position [0, 0]
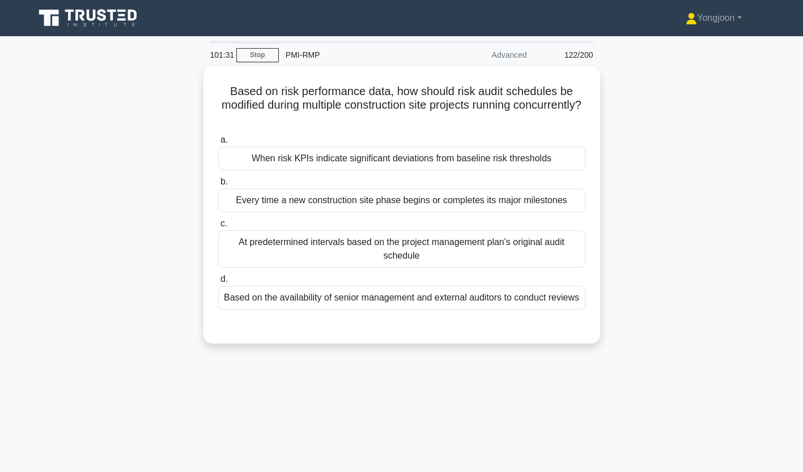
click at [301, 165] on div "When risk KPIs indicate significant deviations from baseline risk thresholds" at bounding box center [401, 159] width 367 height 24
click at [218, 144] on input "a. When risk KPIs indicate significant deviations from baseline risk thresholds" at bounding box center [218, 140] width 0 height 7
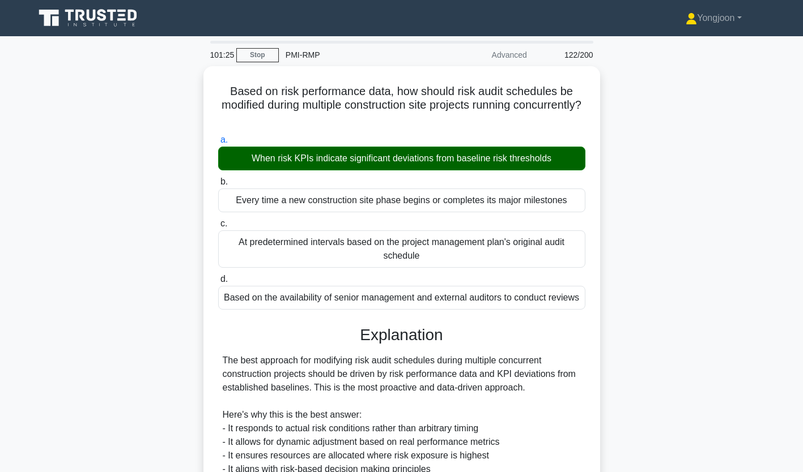
scroll to position [254, 0]
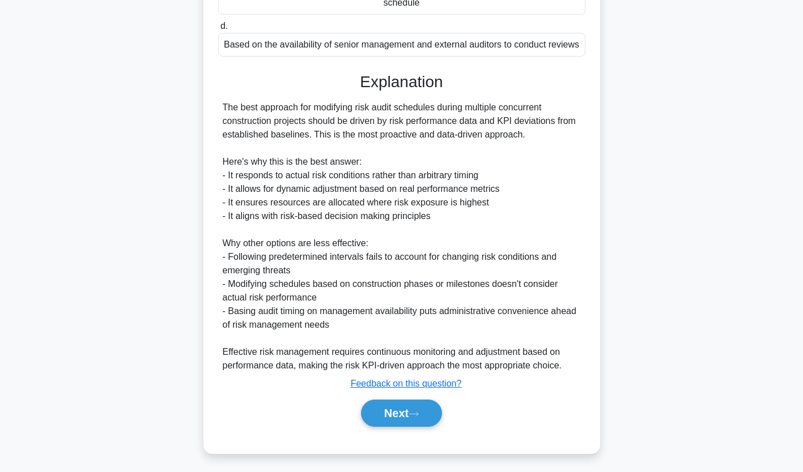
click at [393, 410] on button "Next" at bounding box center [401, 413] width 81 height 27
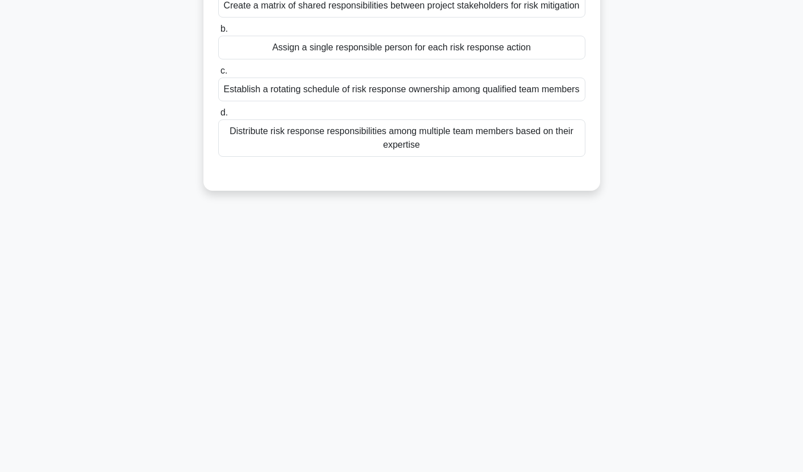
scroll to position [0, 0]
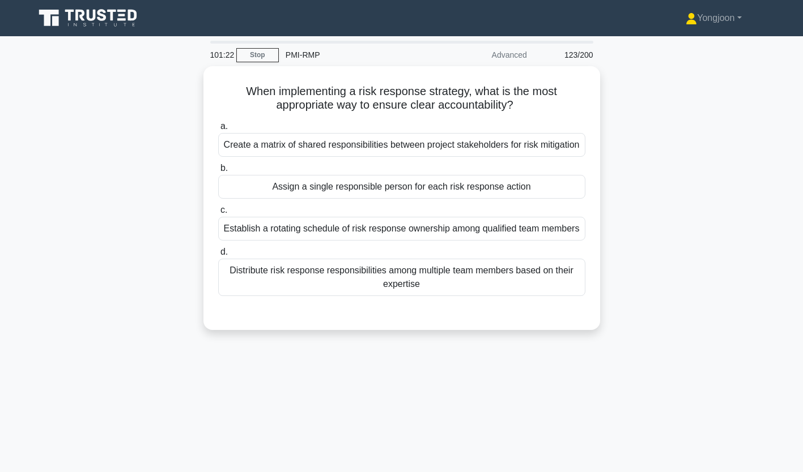
click at [274, 146] on div "Create a matrix of shared responsibilities between project stakeholders for ris…" at bounding box center [401, 145] width 367 height 24
click at [218, 130] on input "a. Create a matrix of shared responsibilities between project stakeholders for …" at bounding box center [218, 126] width 0 height 7
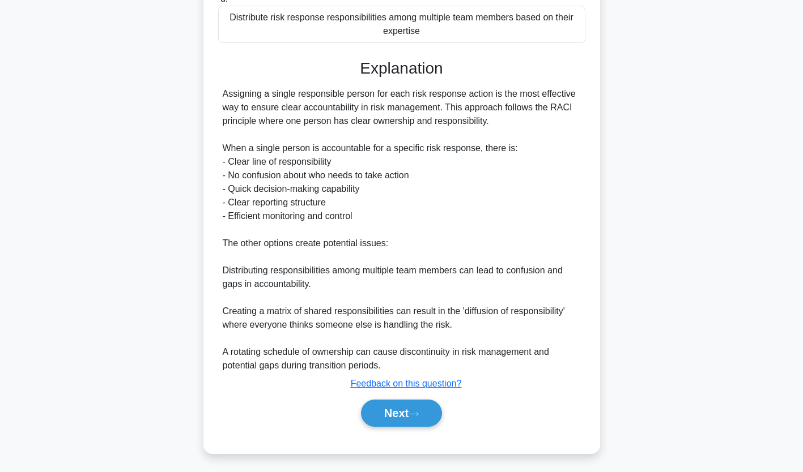
scroll to position [259, 0]
click at [390, 422] on button "Next" at bounding box center [401, 413] width 81 height 27
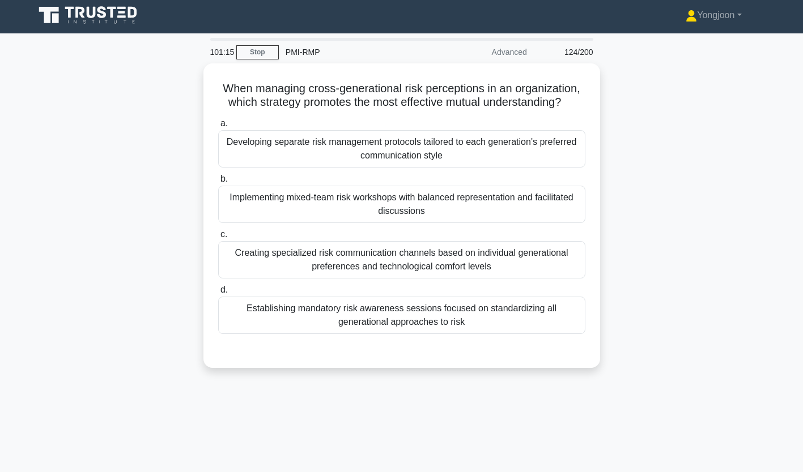
scroll to position [2, 0]
click at [310, 157] on div "Developing separate risk management protocols tailored to each generation's pre…" at bounding box center [401, 149] width 367 height 37
click at [218, 128] on input "a. Developing separate risk management protocols tailored to each generation's …" at bounding box center [218, 124] width 0 height 7
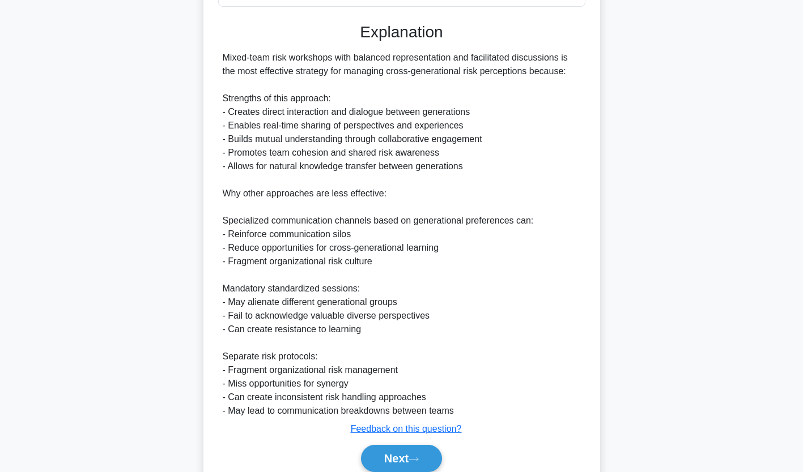
scroll to position [335, 0]
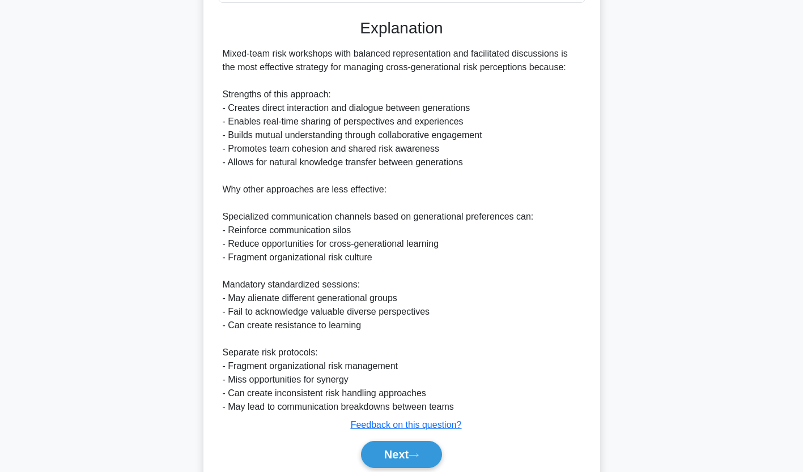
click at [387, 454] on button "Next" at bounding box center [401, 454] width 81 height 27
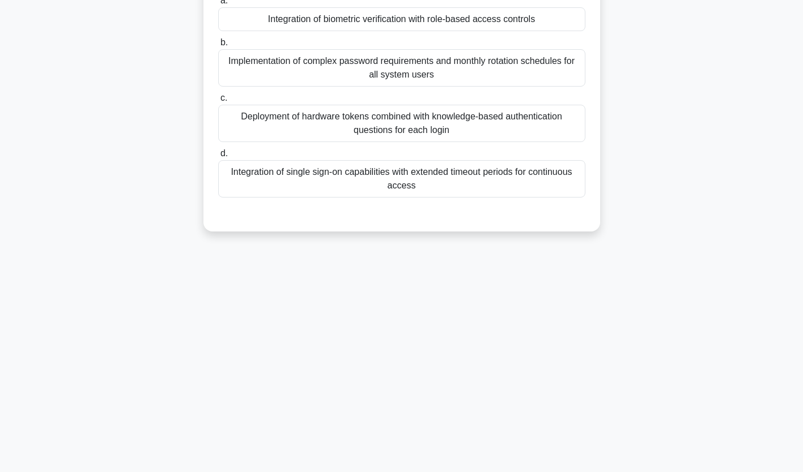
scroll to position [0, 0]
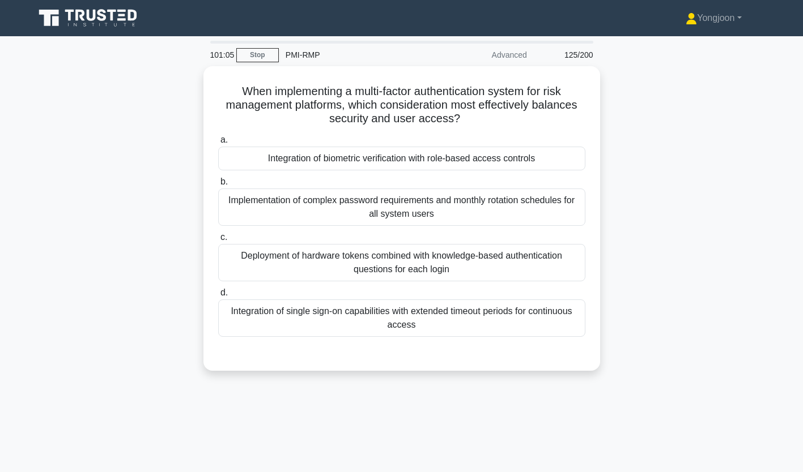
click at [342, 159] on div "Integration of biometric verification with role-based access controls" at bounding box center [401, 159] width 367 height 24
click at [218, 144] on input "a. Integration of biometric verification with role-based access controls" at bounding box center [218, 140] width 0 height 7
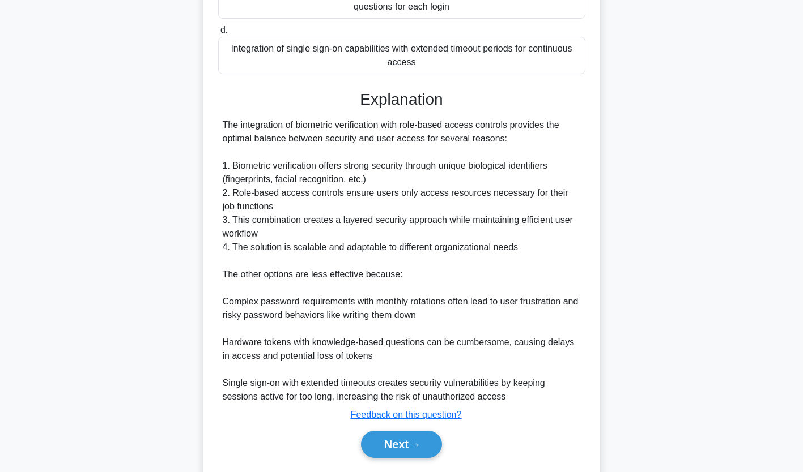
scroll to position [295, 0]
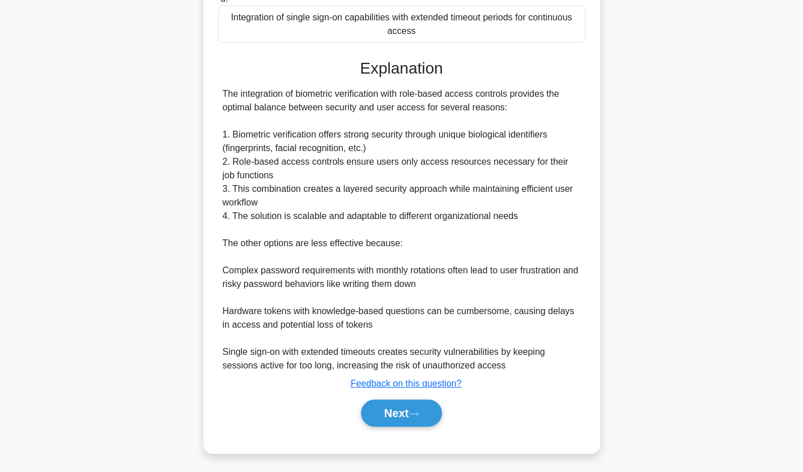
click at [399, 406] on button "Next" at bounding box center [401, 413] width 81 height 27
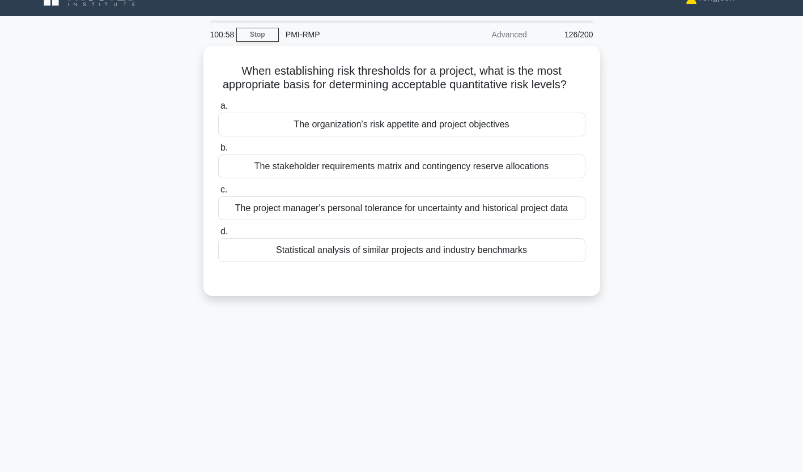
scroll to position [0, 0]
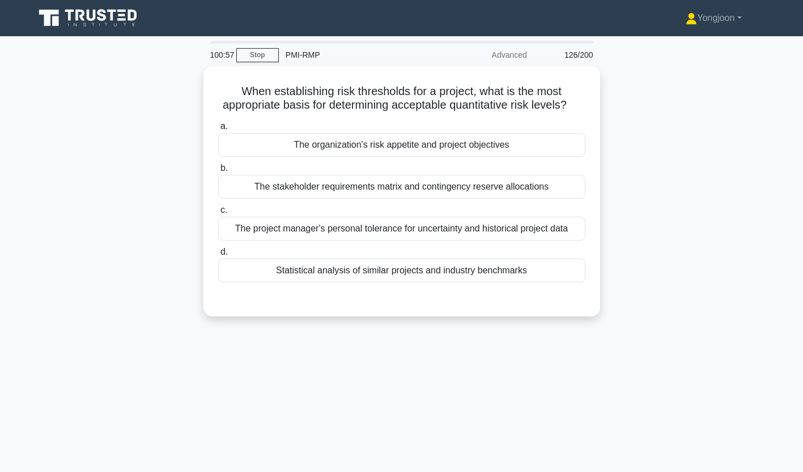
click at [319, 157] on div "The organization's risk appetite and project objectives" at bounding box center [401, 145] width 367 height 24
click at [218, 130] on input "a. The organization's risk appetite and project objectives" at bounding box center [218, 126] width 0 height 7
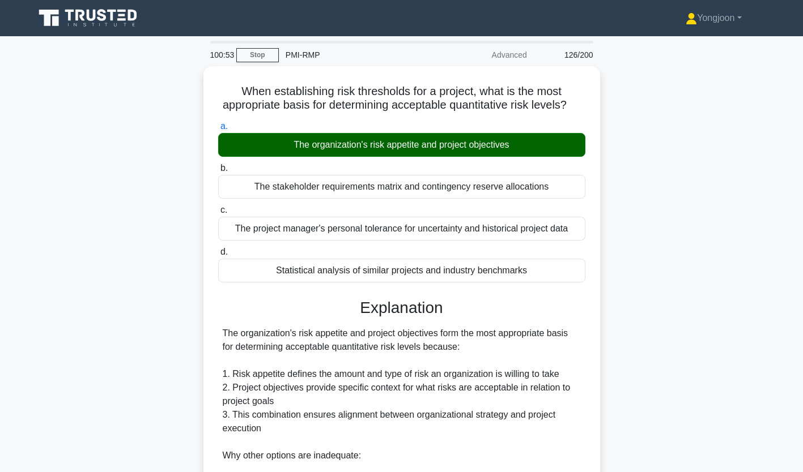
scroll to position [240, 0]
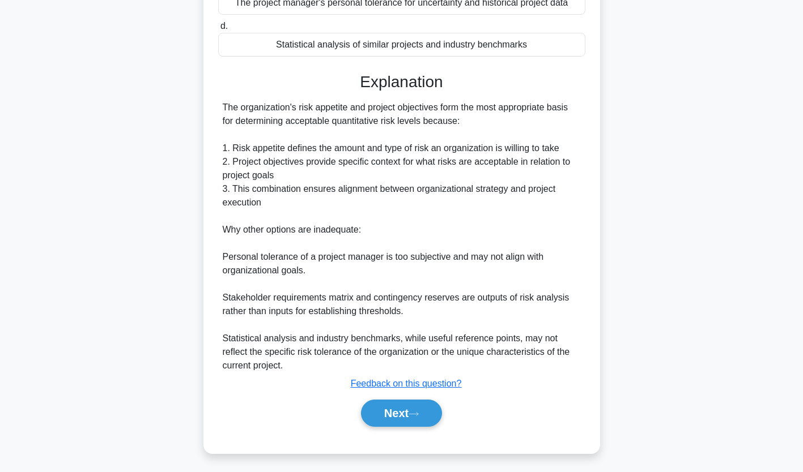
click at [399, 411] on button "Next" at bounding box center [401, 413] width 81 height 27
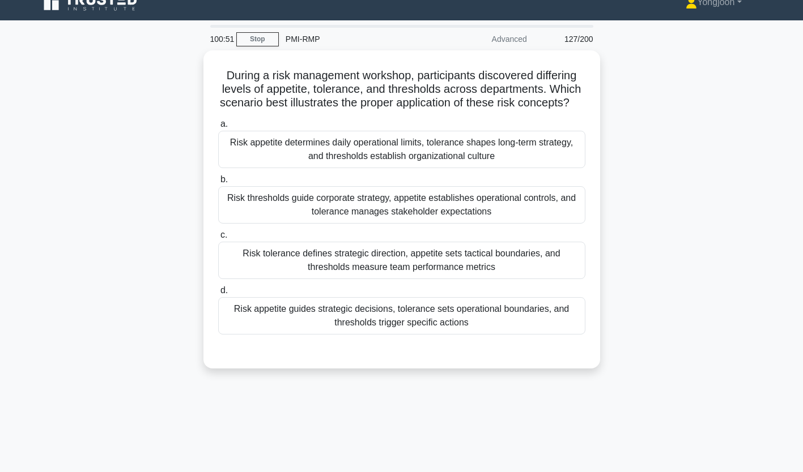
scroll to position [0, 0]
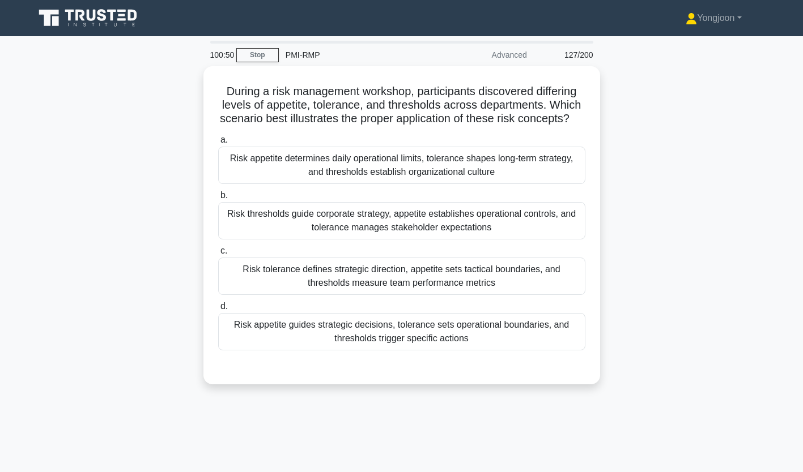
click at [285, 174] on div "Risk appetite determines daily operational limits, tolerance shapes long-term s…" at bounding box center [401, 165] width 367 height 37
click at [218, 144] on input "a. Risk appetite determines daily operational limits, tolerance shapes long-ter…" at bounding box center [218, 140] width 0 height 7
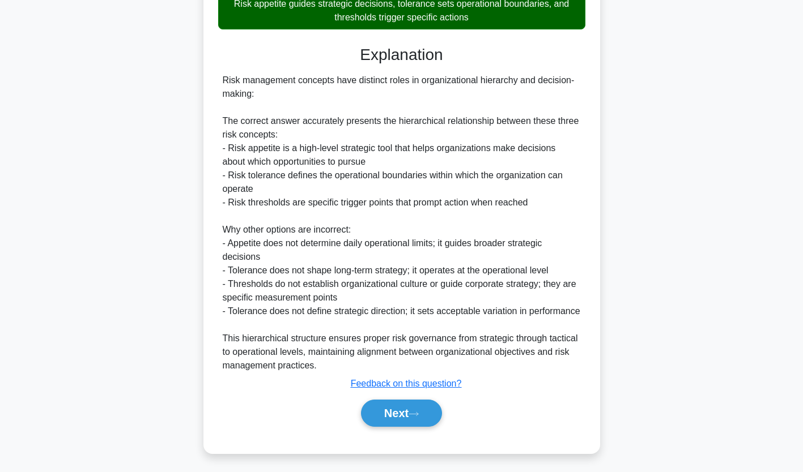
scroll to position [331, 0]
click at [402, 414] on button "Next" at bounding box center [401, 413] width 81 height 27
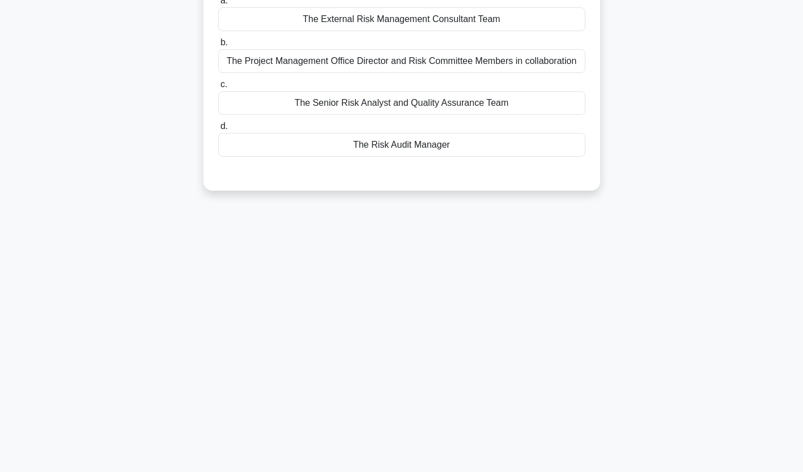
scroll to position [0, 0]
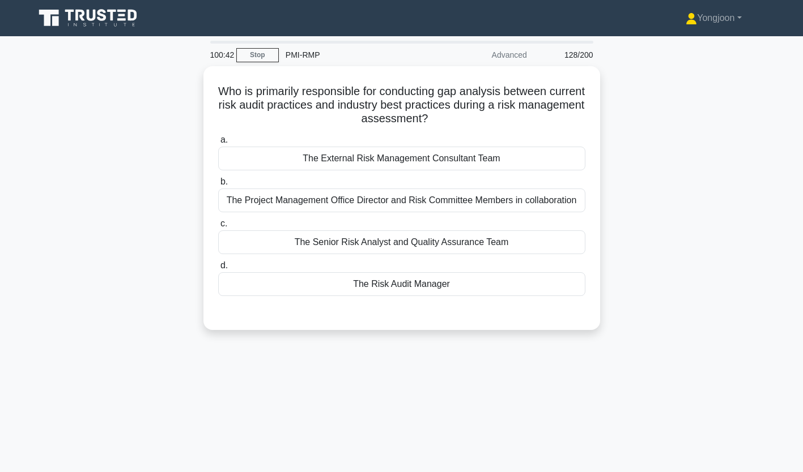
click at [356, 151] on div "The External Risk Management Consultant Team" at bounding box center [401, 159] width 367 height 24
click at [218, 144] on input "a. The External Risk Management Consultant Team" at bounding box center [218, 140] width 0 height 7
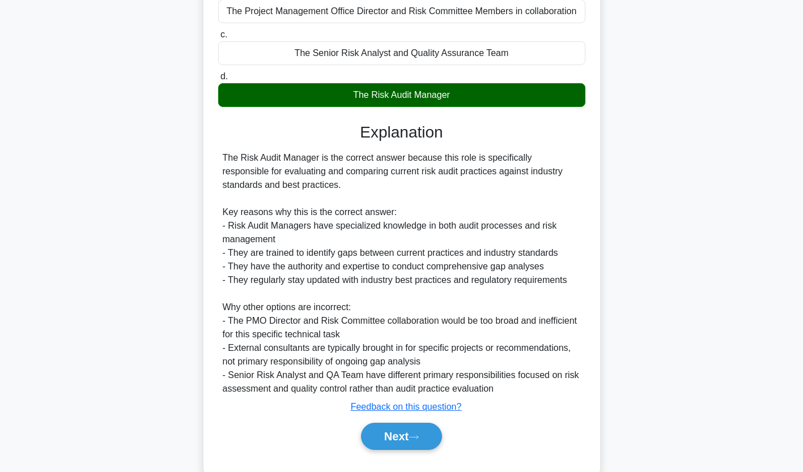
scroll to position [214, 0]
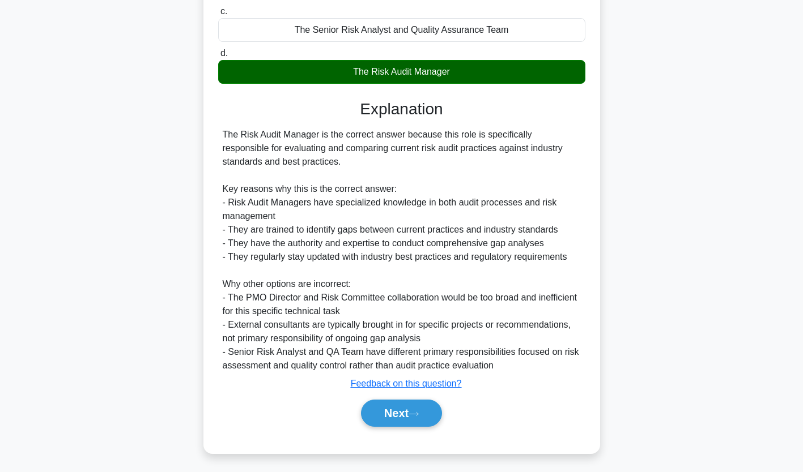
click at [412, 413] on button "Next" at bounding box center [401, 413] width 81 height 27
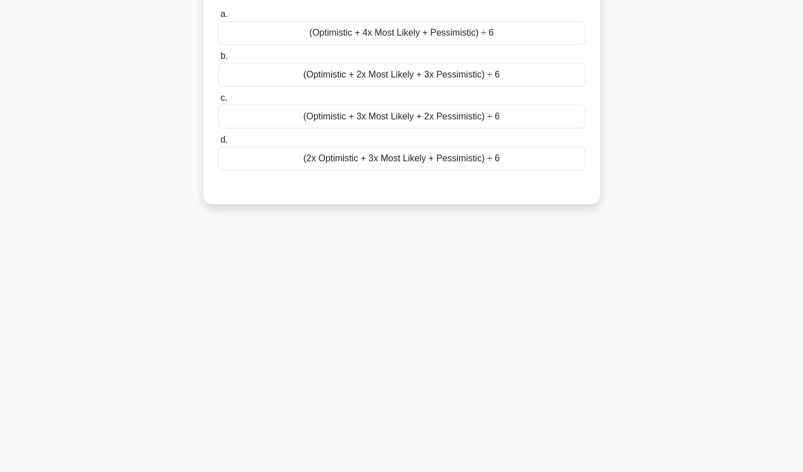
scroll to position [0, 0]
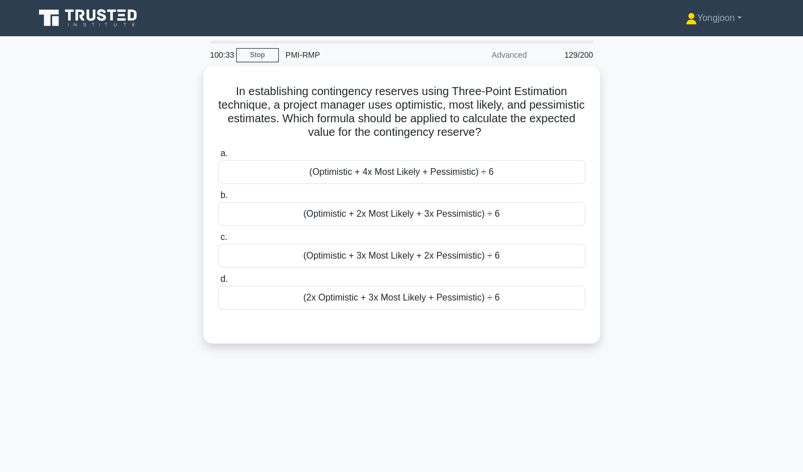
click at [336, 160] on div "(Optimistic + 4x Most Likely + Pessimistic) ÷ 6" at bounding box center [401, 172] width 367 height 24
click at [218, 157] on input "a. (Optimistic + 4x Most Likely + Pessimistic) ÷ 6" at bounding box center [218, 153] width 0 height 7
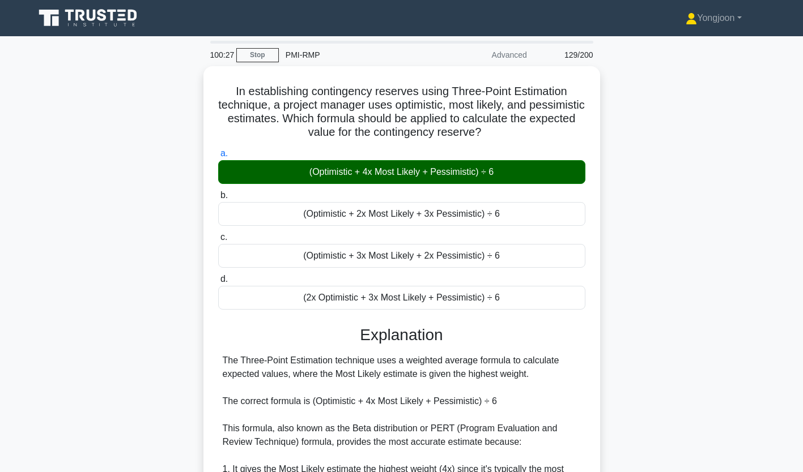
scroll to position [213, 0]
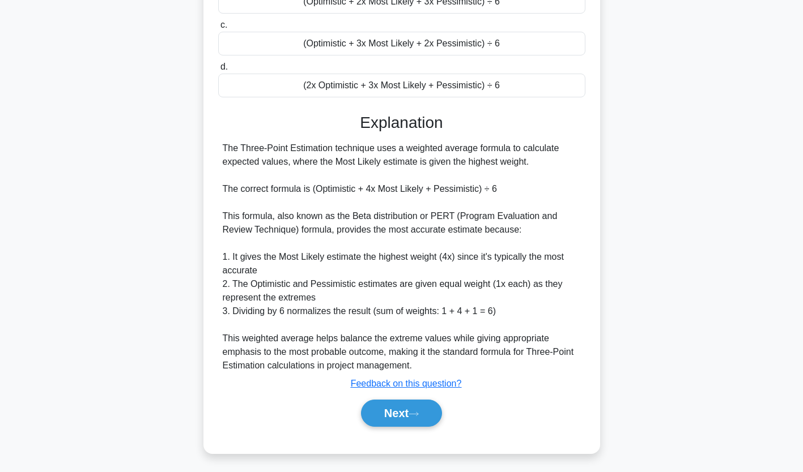
click at [403, 414] on button "Next" at bounding box center [401, 413] width 81 height 27
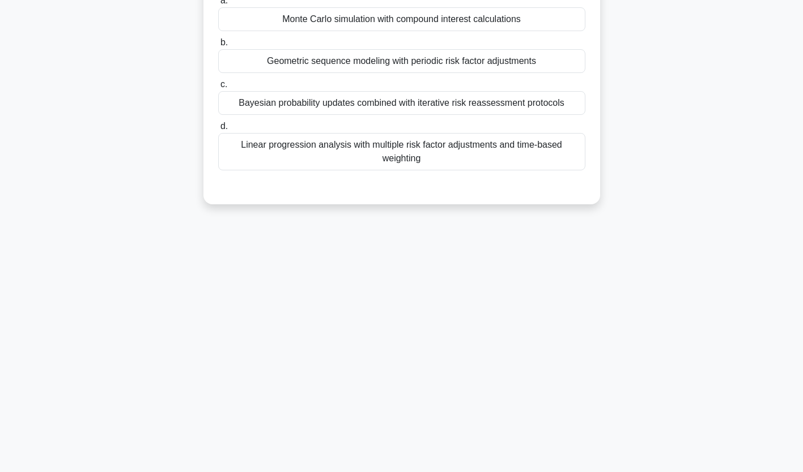
scroll to position [0, 0]
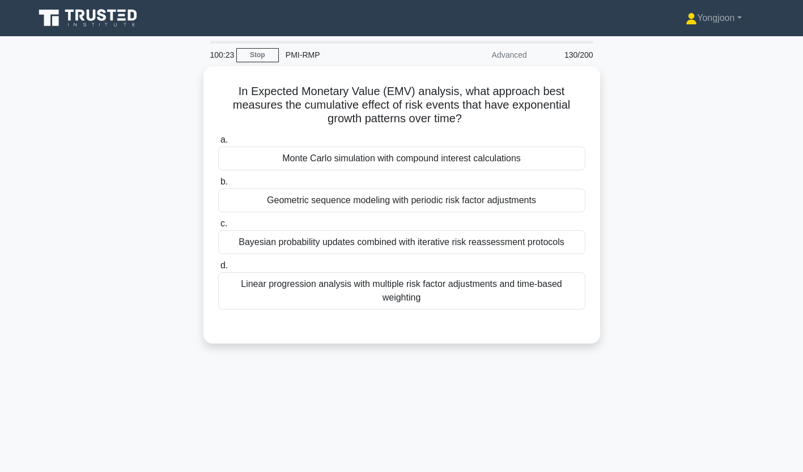
click at [386, 158] on div "Monte Carlo simulation with compound interest calculations" at bounding box center [401, 159] width 367 height 24
click at [218, 144] on input "a. Monte Carlo simulation with compound interest calculations" at bounding box center [218, 140] width 0 height 7
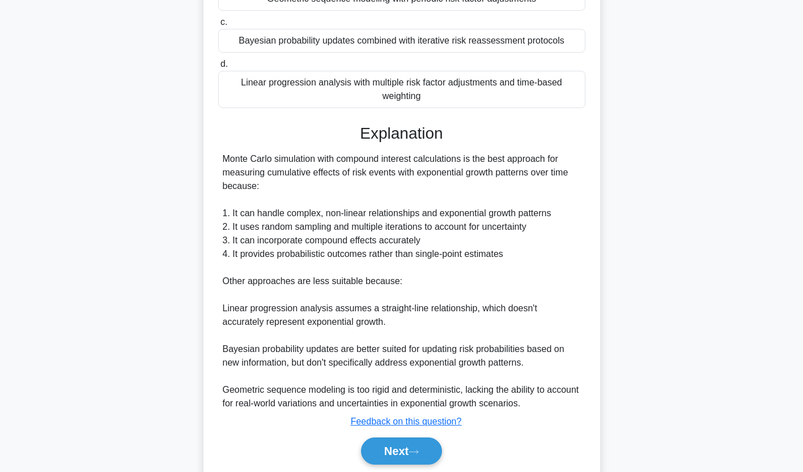
scroll to position [240, 0]
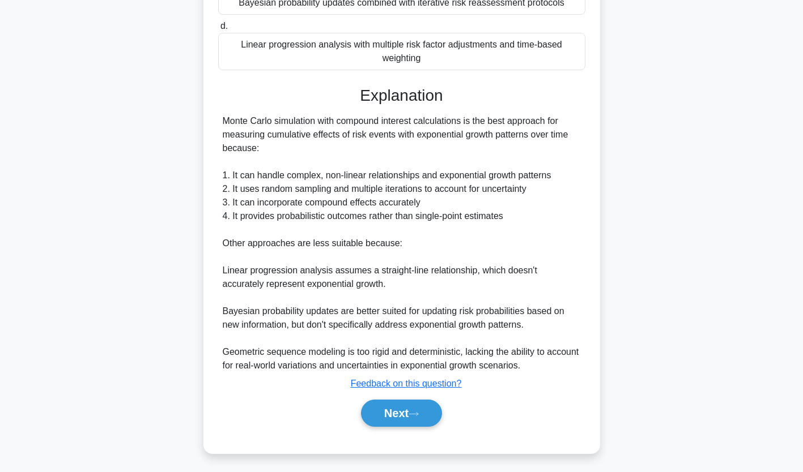
click at [407, 411] on button "Next" at bounding box center [401, 413] width 81 height 27
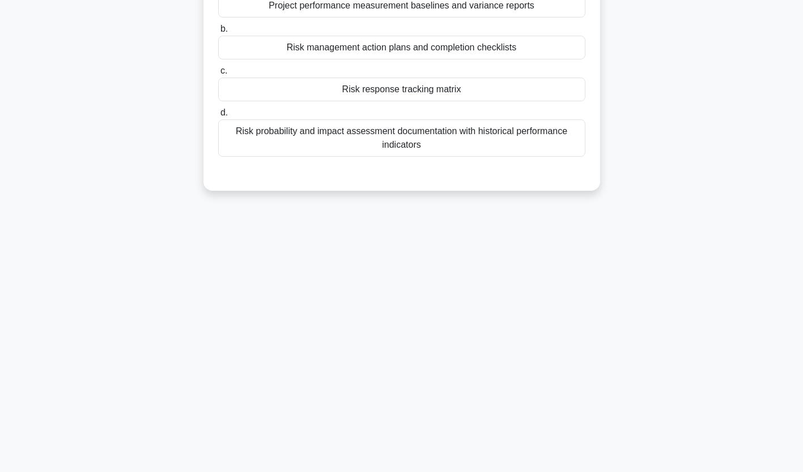
scroll to position [0, 0]
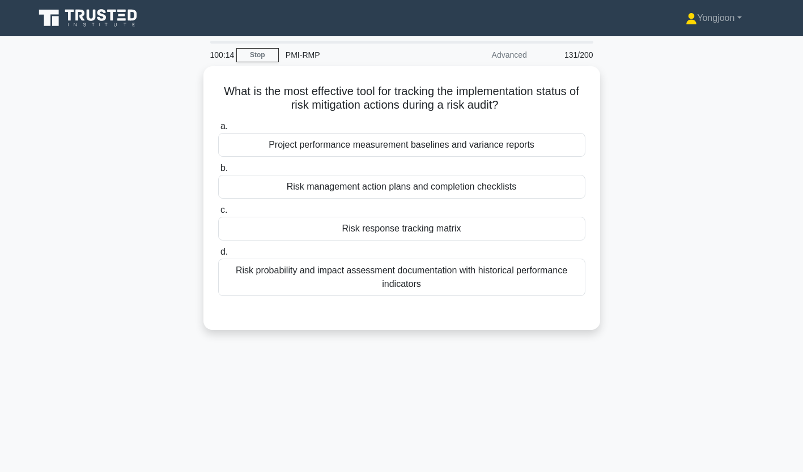
click at [339, 142] on div "Project performance measurement baselines and variance reports" at bounding box center [401, 145] width 367 height 24
click at [218, 130] on input "a. Project performance measurement baselines and variance reports" at bounding box center [218, 126] width 0 height 7
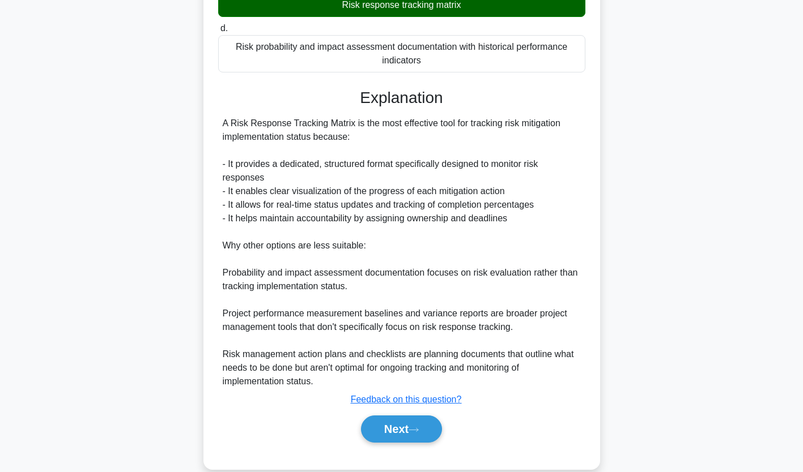
scroll to position [241, 0]
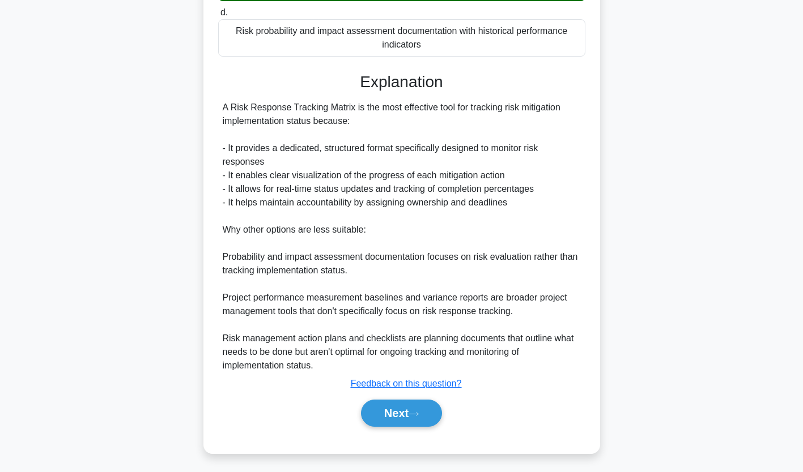
click at [400, 411] on button "Next" at bounding box center [401, 413] width 81 height 27
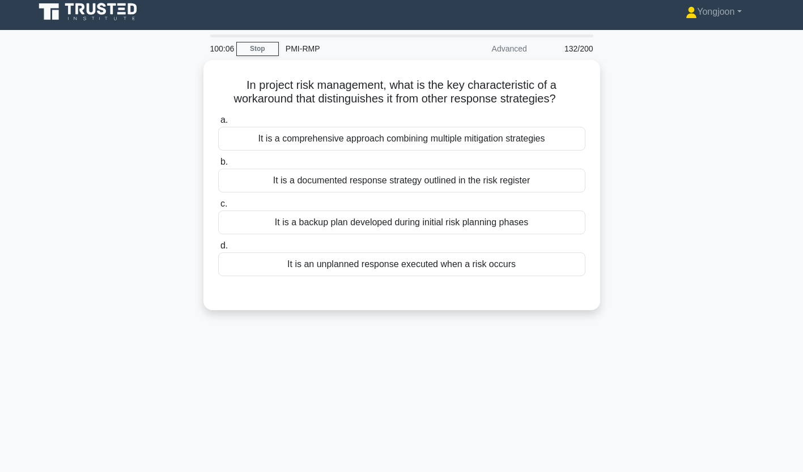
scroll to position [0, 0]
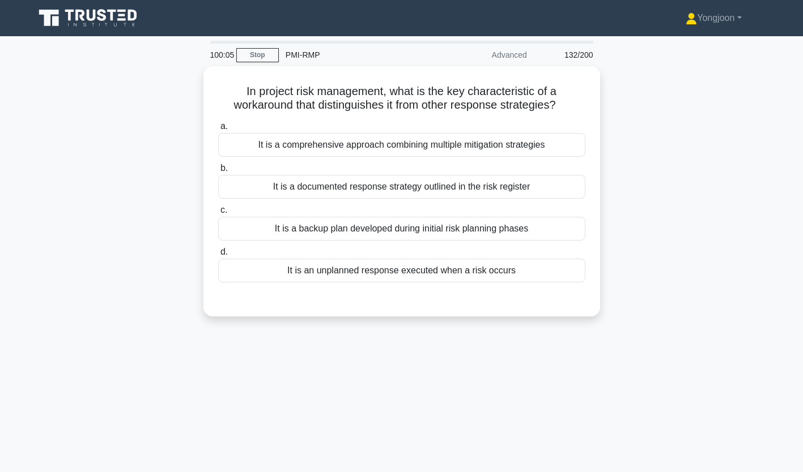
click at [321, 147] on div "It is a comprehensive approach combining multiple mitigation strategies" at bounding box center [401, 145] width 367 height 24
click at [218, 130] on input "a. It is a comprehensive approach combining multiple mitigation strategies" at bounding box center [218, 126] width 0 height 7
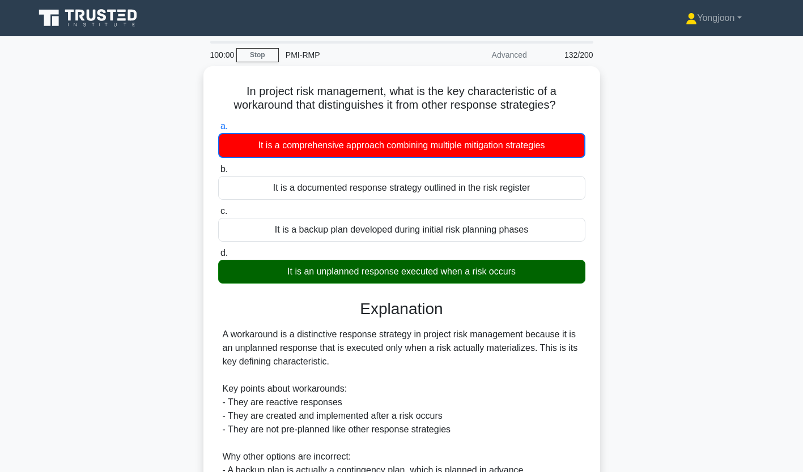
scroll to position [201, 0]
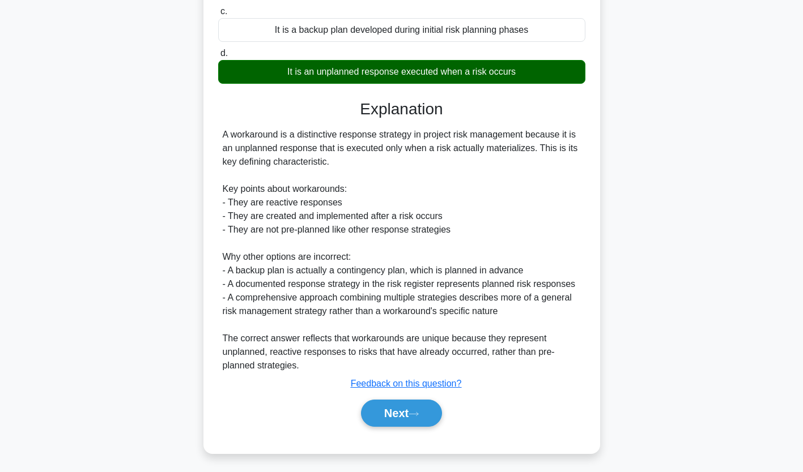
click at [412, 406] on button "Next" at bounding box center [401, 413] width 81 height 27
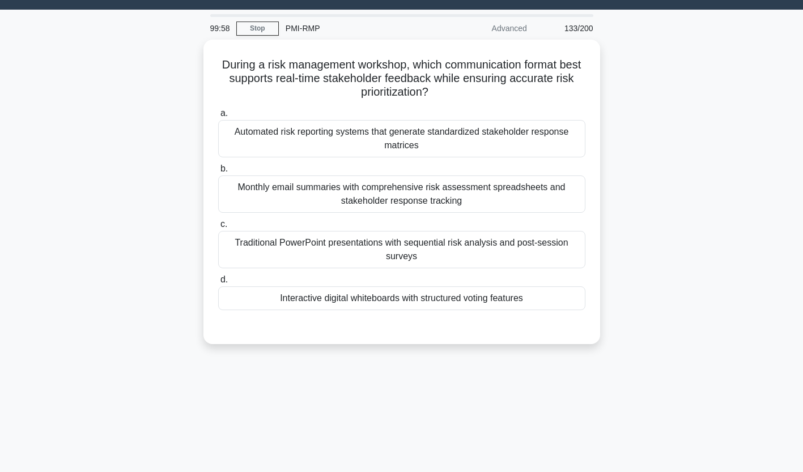
scroll to position [7, 0]
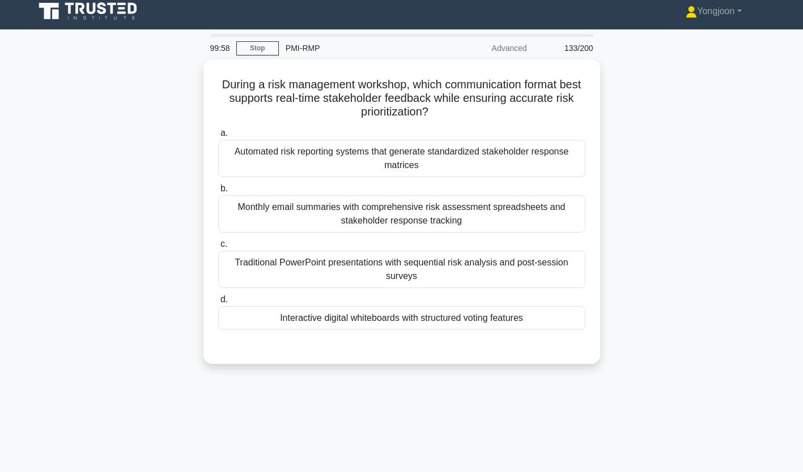
click at [297, 153] on div "Automated risk reporting systems that generate standardized stakeholder respons…" at bounding box center [401, 158] width 367 height 37
click at [218, 137] on input "a. Automated risk reporting systems that generate standardized stakeholder resp…" at bounding box center [218, 133] width 0 height 7
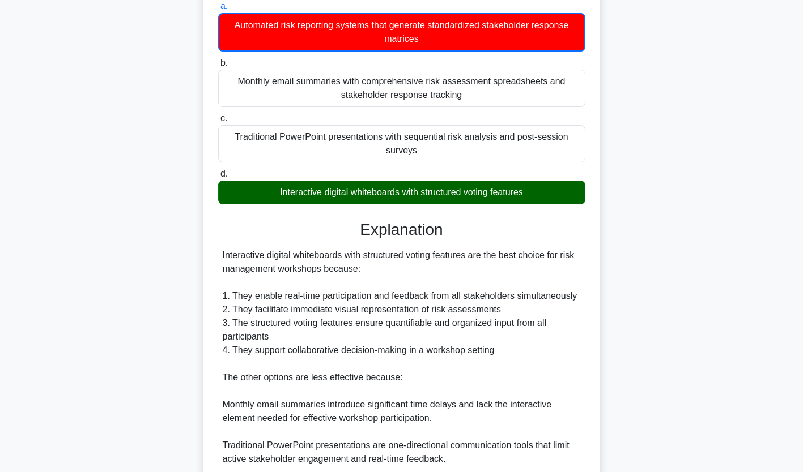
scroll to position [282, 0]
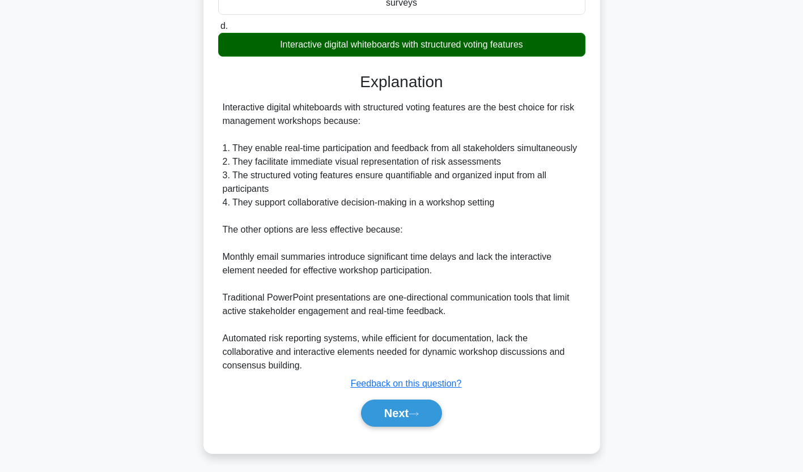
click at [384, 408] on button "Next" at bounding box center [401, 413] width 81 height 27
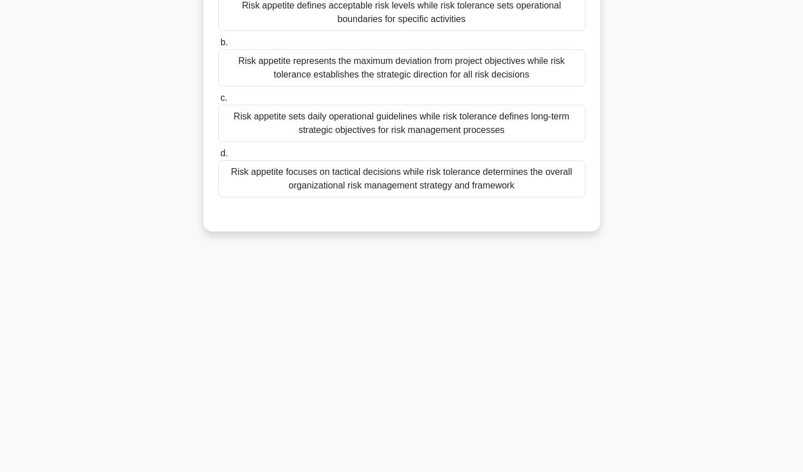
scroll to position [0, 0]
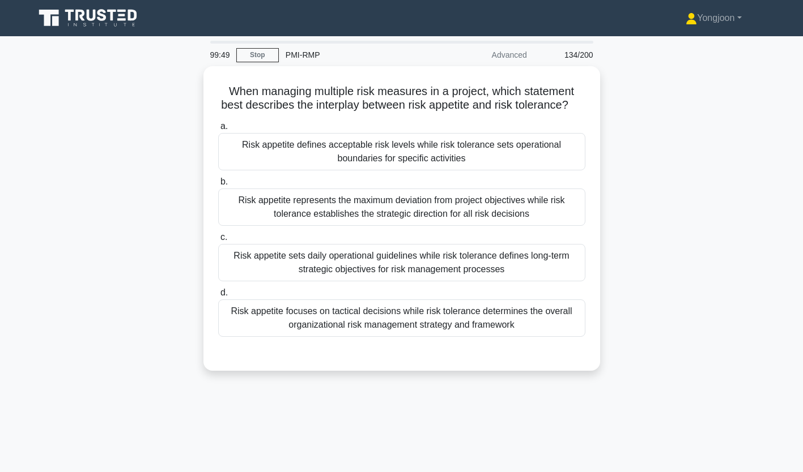
click at [310, 168] on div "Risk appetite defines acceptable risk levels while risk tolerance sets operatio…" at bounding box center [401, 151] width 367 height 37
click at [218, 130] on input "a. Risk appetite defines acceptable risk levels while risk tolerance sets opera…" at bounding box center [218, 126] width 0 height 7
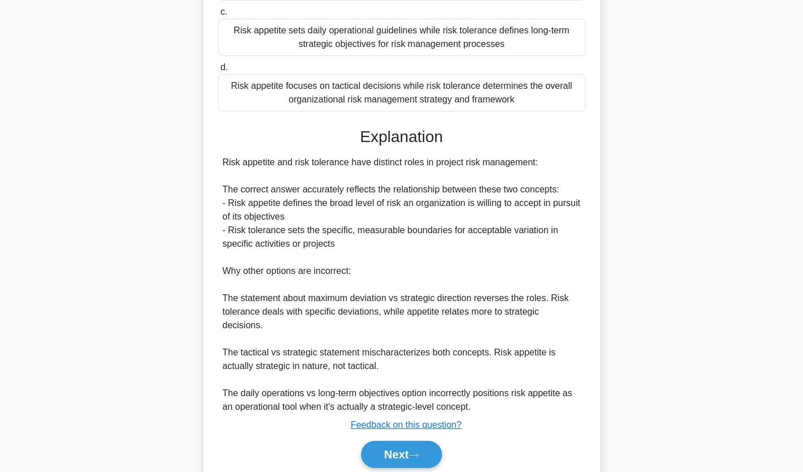
scroll to position [267, 0]
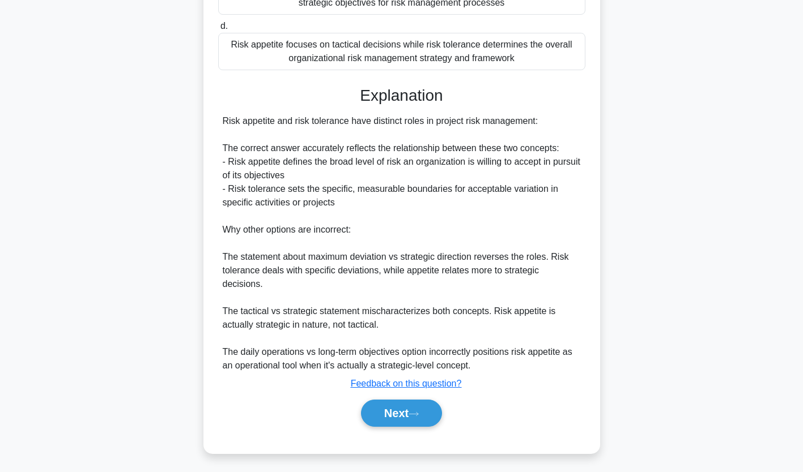
click at [405, 411] on button "Next" at bounding box center [401, 413] width 81 height 27
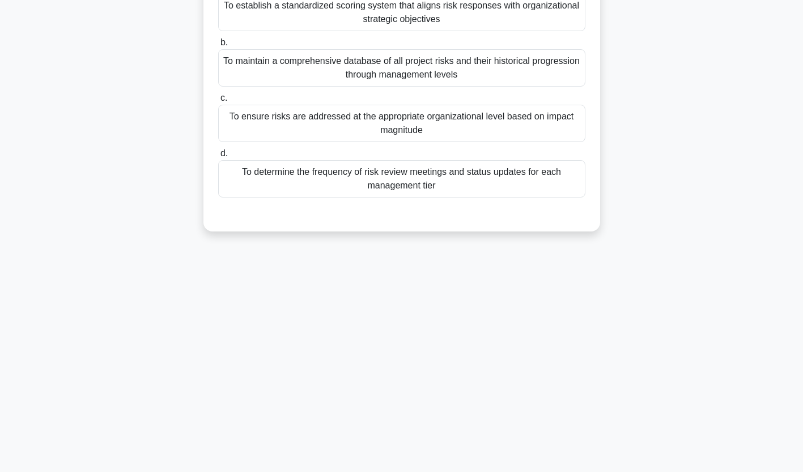
scroll to position [0, 0]
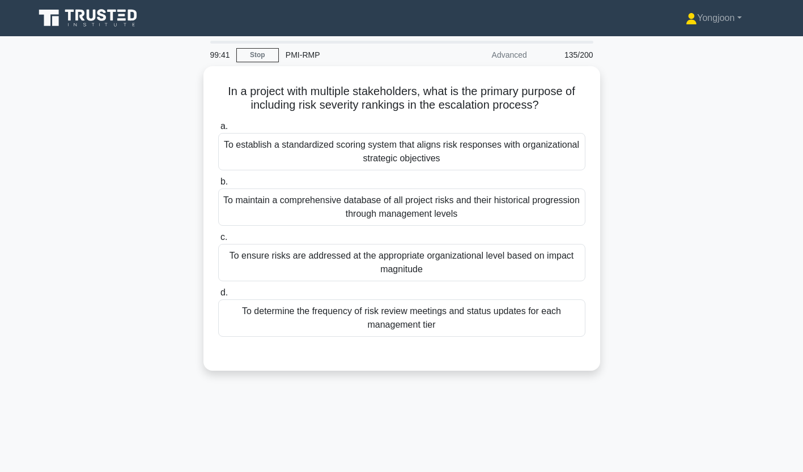
click at [308, 152] on div "To establish a standardized scoring system that aligns risk responses with orga…" at bounding box center [401, 151] width 367 height 37
click at [218, 130] on input "a. To establish a standardized scoring system that aligns risk responses with o…" at bounding box center [218, 126] width 0 height 7
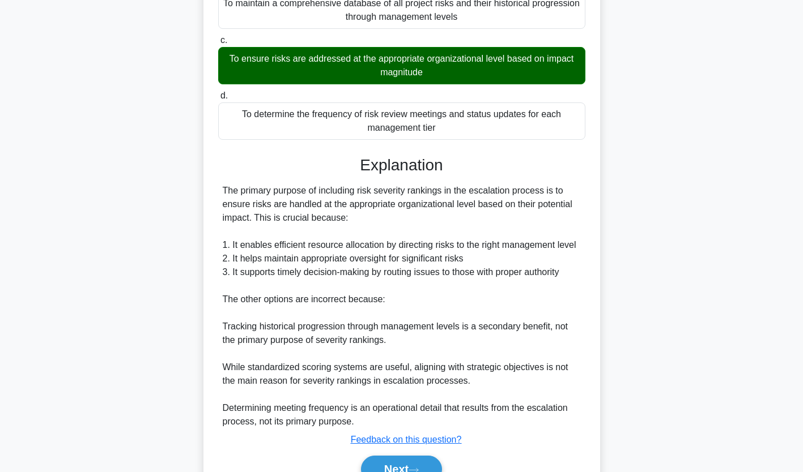
scroll to position [255, 0]
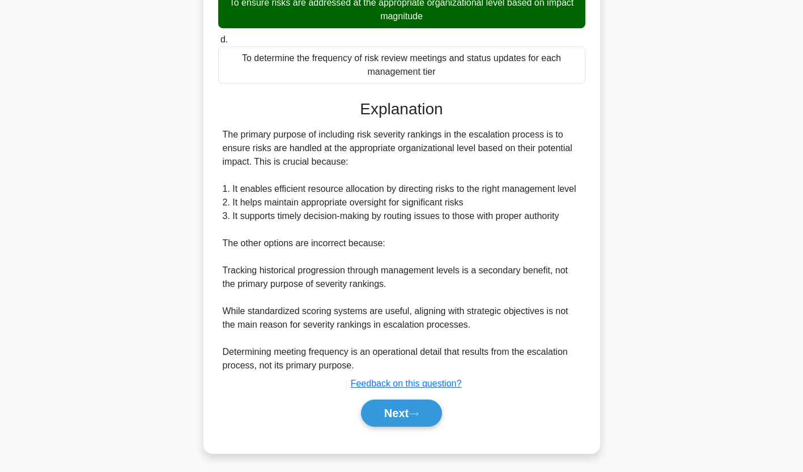
click at [403, 411] on button "Next" at bounding box center [401, 413] width 81 height 27
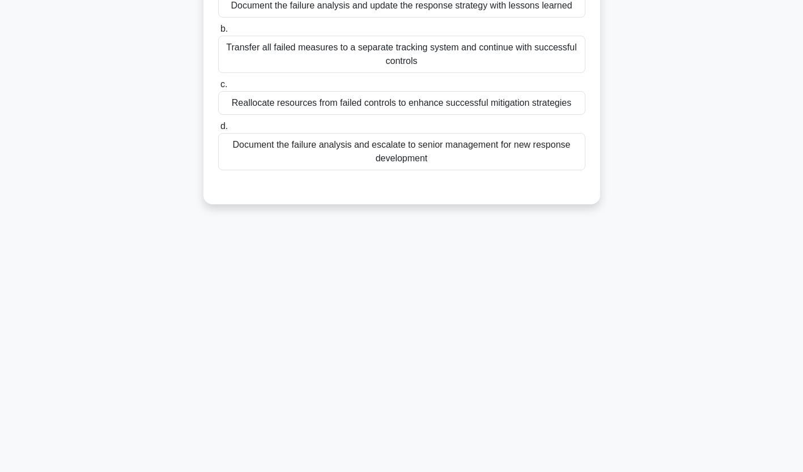
scroll to position [0, 0]
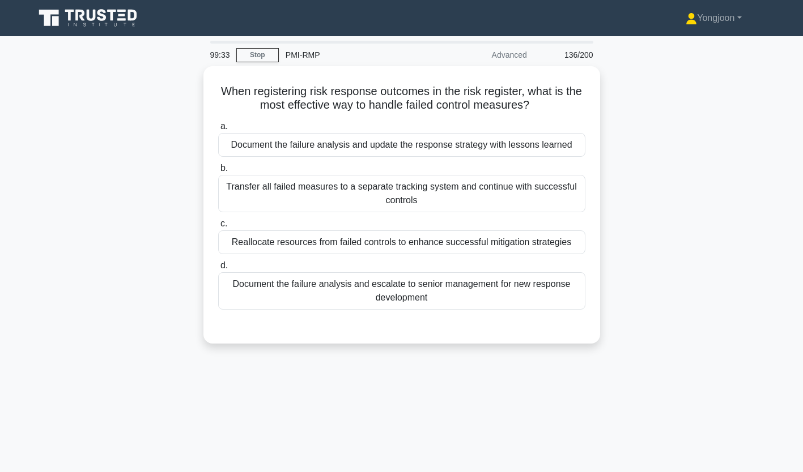
click at [291, 148] on div "Document the failure analysis and update the response strategy with lessons lea…" at bounding box center [401, 145] width 367 height 24
click at [218, 130] on input "a. Document the failure analysis and update the response strategy with lessons …" at bounding box center [218, 126] width 0 height 7
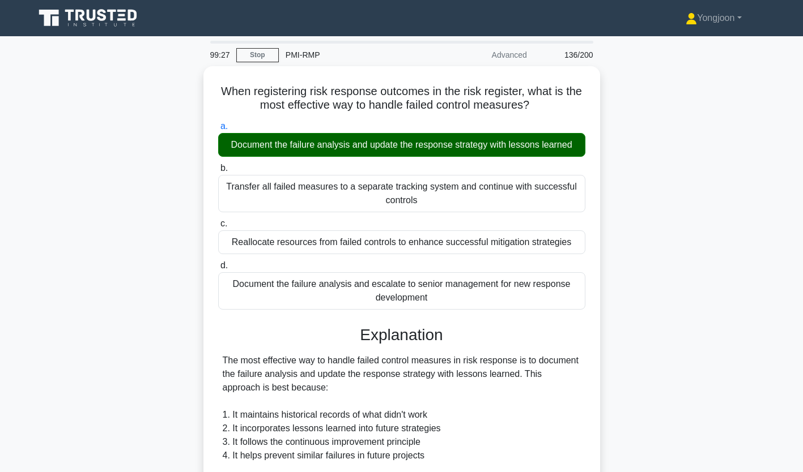
scroll to position [240, 0]
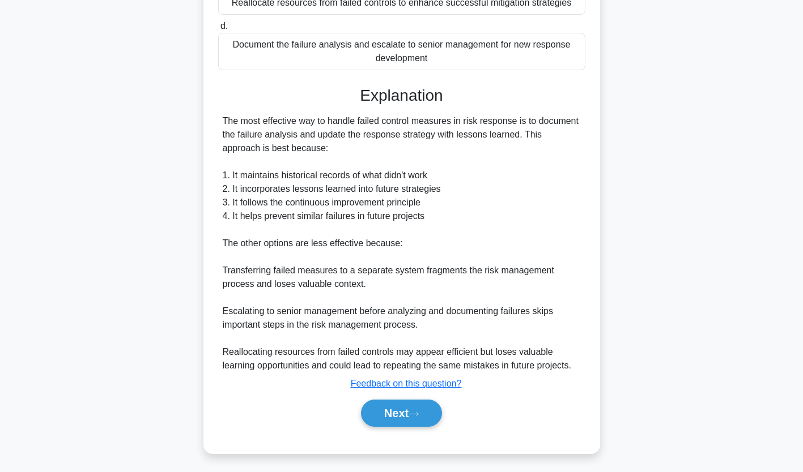
click at [414, 405] on button "Next" at bounding box center [401, 413] width 81 height 27
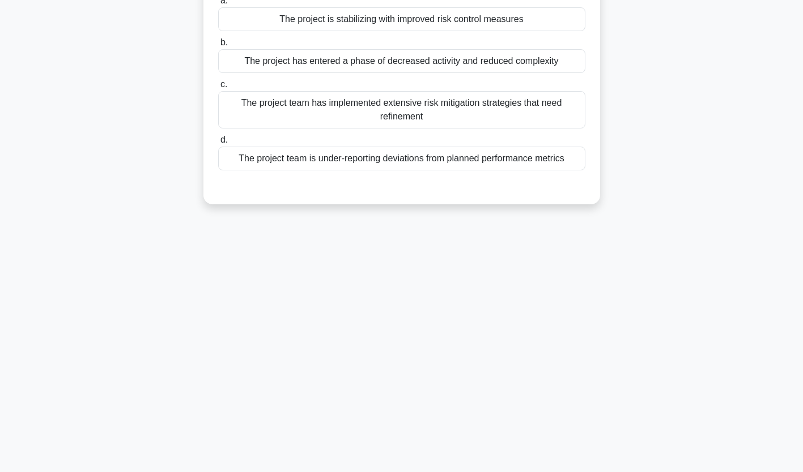
scroll to position [0, 0]
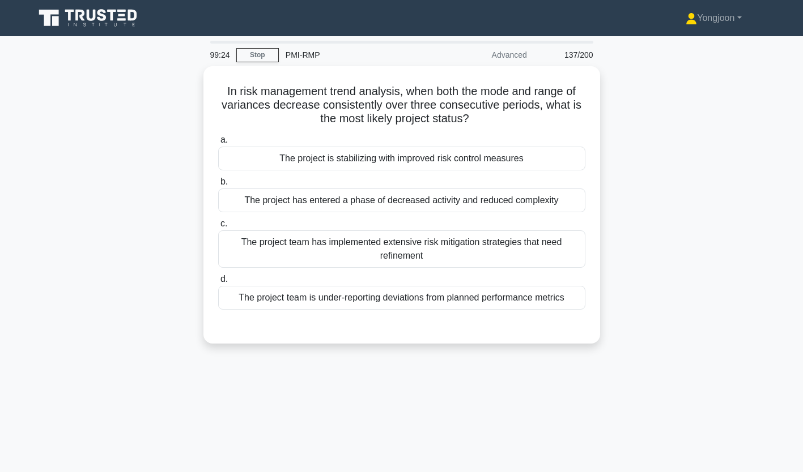
click at [305, 155] on div "The project is stabilizing with improved risk control measures" at bounding box center [401, 159] width 367 height 24
click at [218, 144] on input "a. The project is stabilizing with improved risk control measures" at bounding box center [218, 140] width 0 height 7
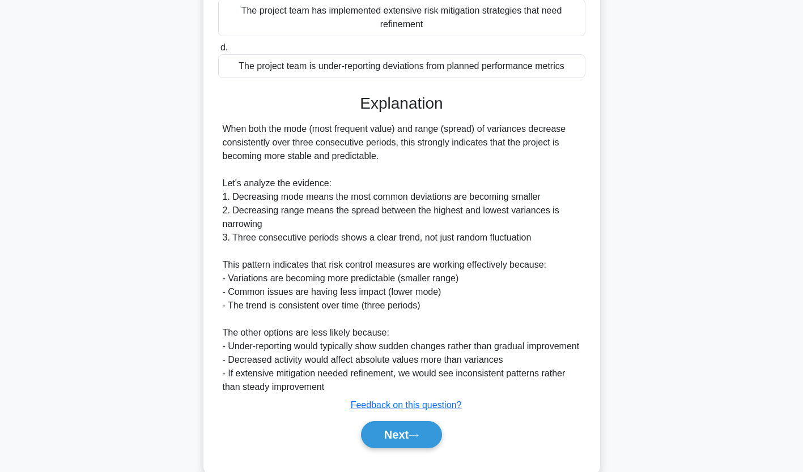
scroll to position [267, 0]
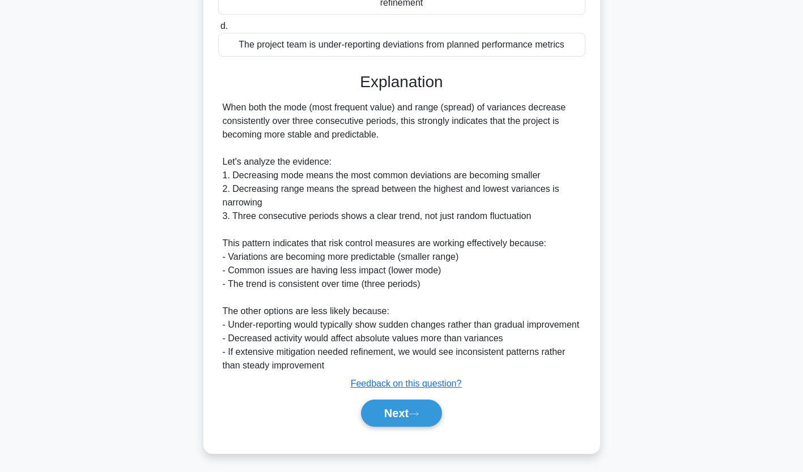
click at [402, 415] on button "Next" at bounding box center [401, 413] width 81 height 27
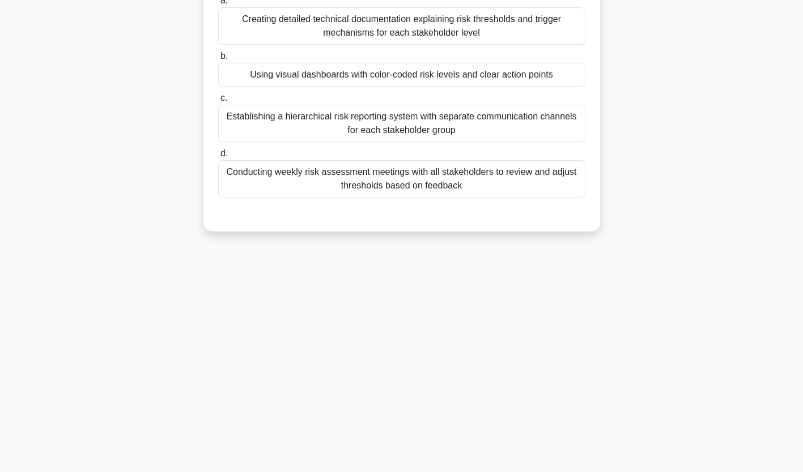
scroll to position [0, 0]
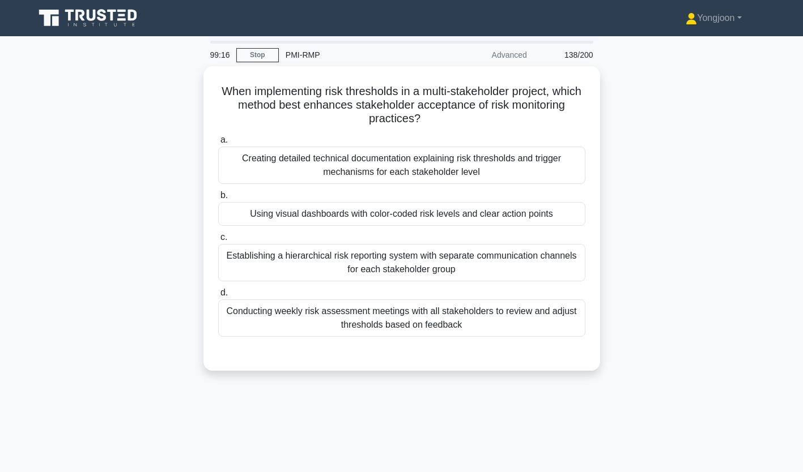
click at [295, 147] on div "Creating detailed technical documentation explaining risk thresholds and trigge…" at bounding box center [401, 165] width 367 height 37
click at [218, 144] on input "a. Creating detailed technical documentation explaining risk thresholds and tri…" at bounding box center [218, 140] width 0 height 7
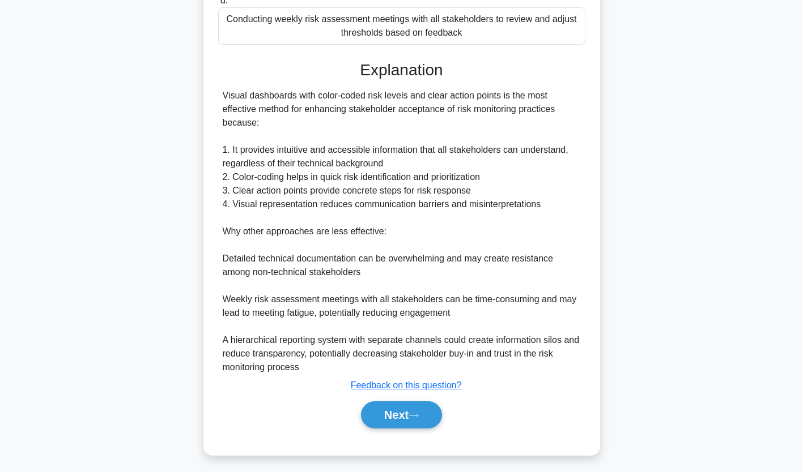
scroll to position [296, 0]
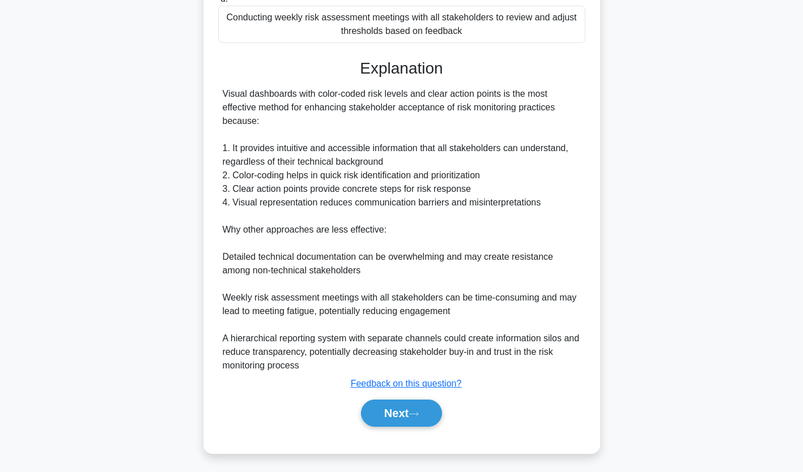
click at [405, 411] on button "Next" at bounding box center [401, 413] width 81 height 27
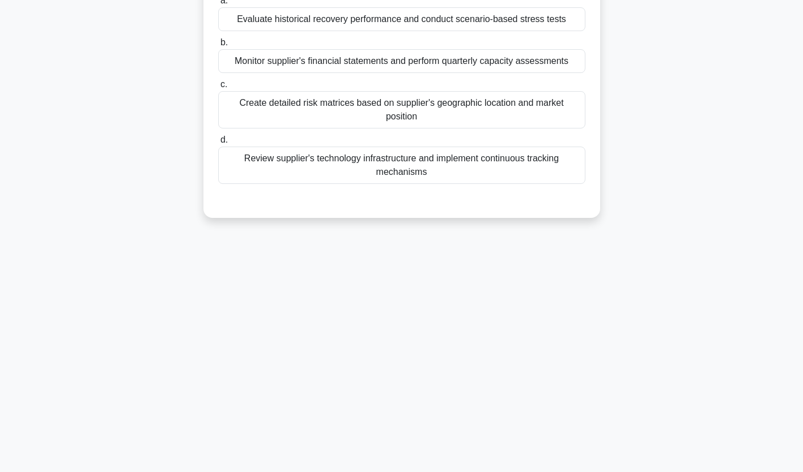
scroll to position [0, 0]
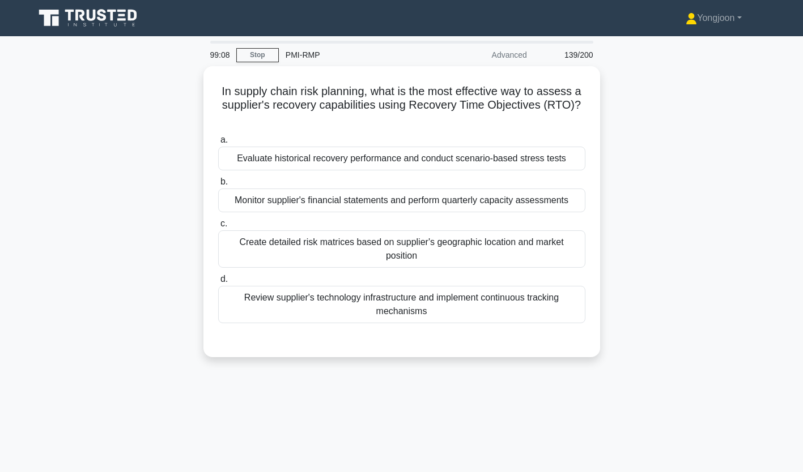
click at [312, 152] on div "Evaluate historical recovery performance and conduct scenario-based stress tests" at bounding box center [401, 159] width 367 height 24
click at [218, 144] on input "a. Evaluate historical recovery performance and conduct scenario-based stress t…" at bounding box center [218, 140] width 0 height 7
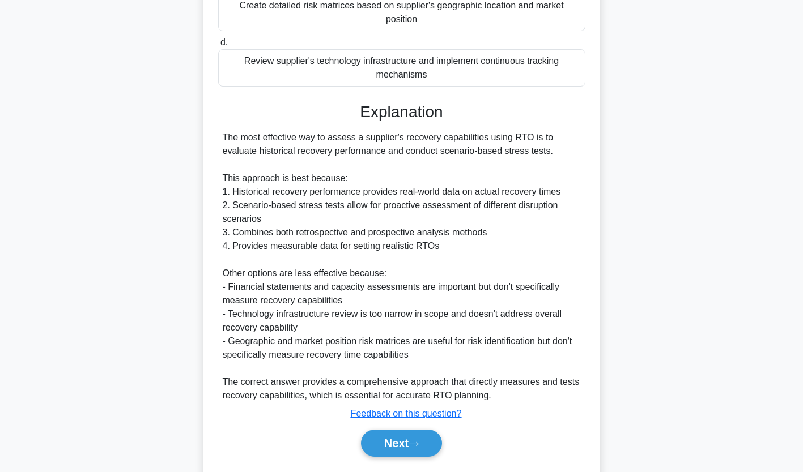
scroll to position [267, 0]
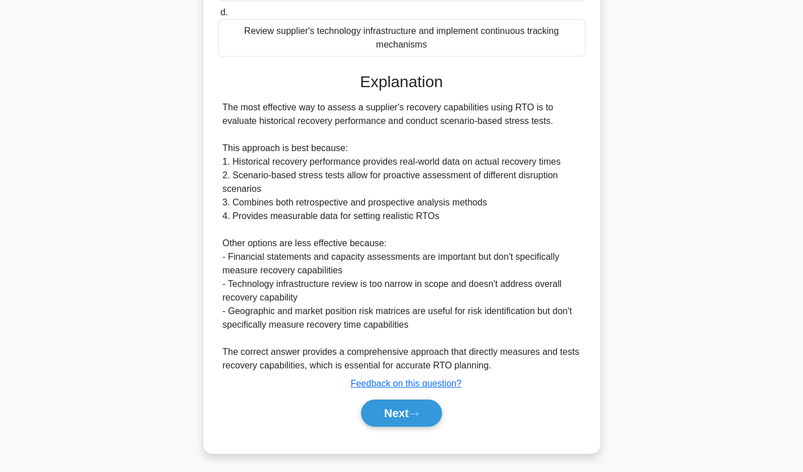
click at [390, 408] on button "Next" at bounding box center [401, 413] width 81 height 27
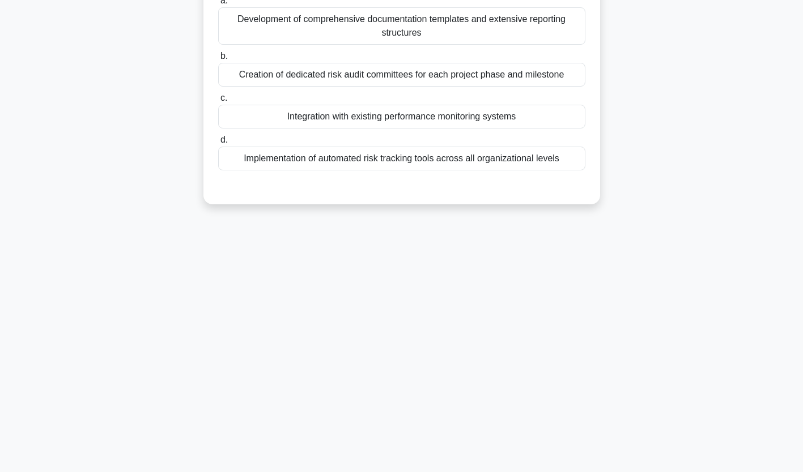
scroll to position [0, 0]
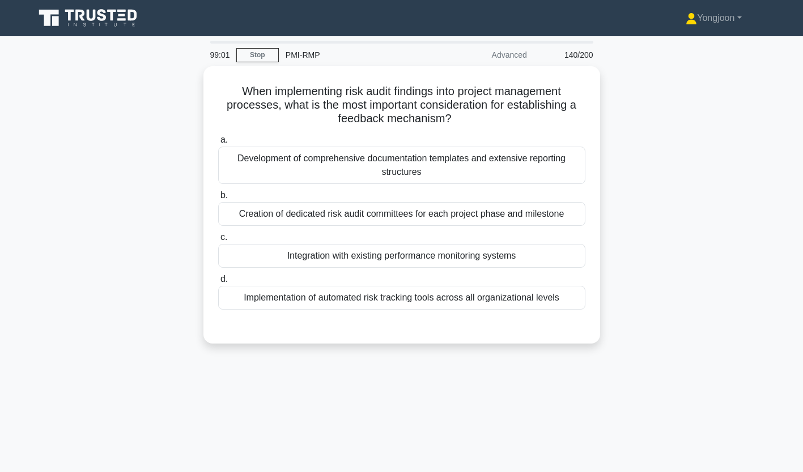
click at [293, 162] on div "Development of comprehensive documentation templates and extensive reporting st…" at bounding box center [401, 165] width 367 height 37
click at [218, 144] on input "a. Development of comprehensive documentation templates and extensive reporting…" at bounding box center [218, 140] width 0 height 7
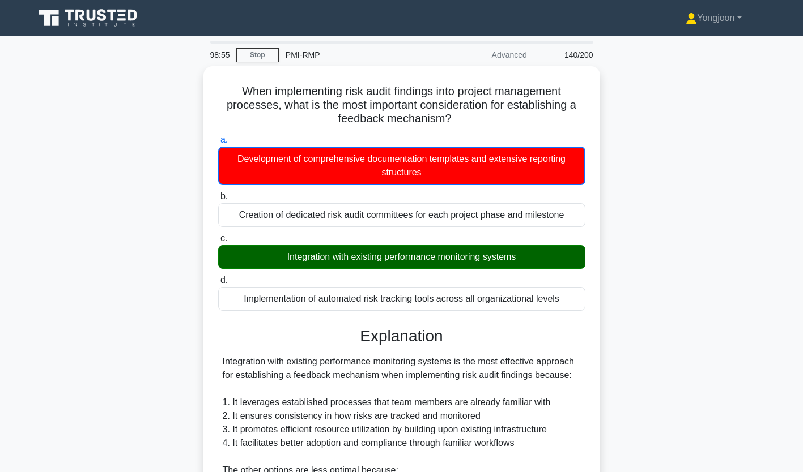
scroll to position [228, 0]
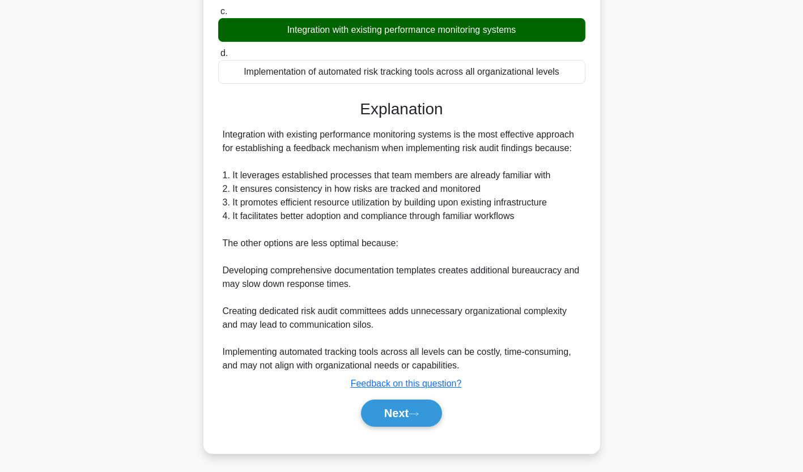
click at [404, 415] on button "Next" at bounding box center [401, 413] width 81 height 27
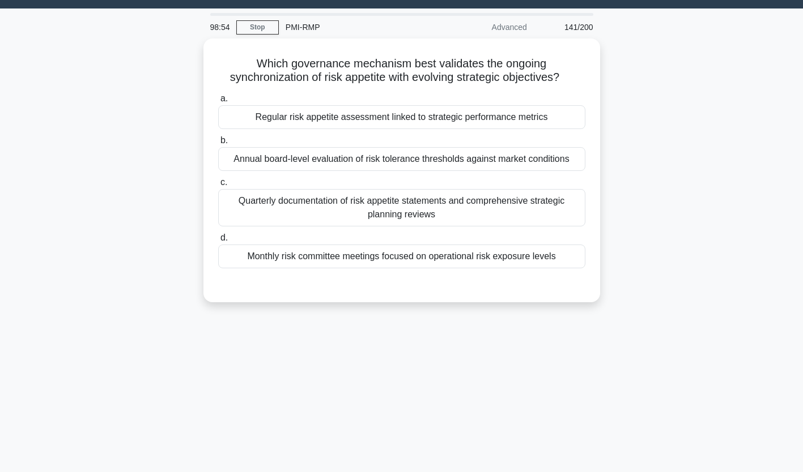
scroll to position [27, 0]
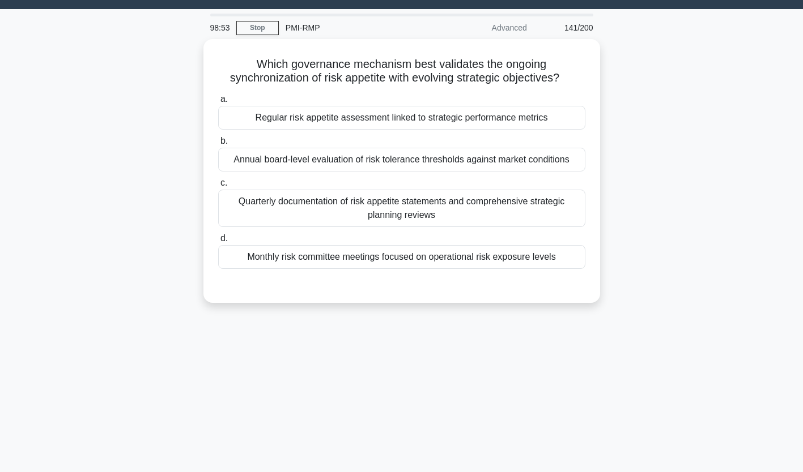
click at [291, 121] on div "Regular risk appetite assessment linked to strategic performance metrics" at bounding box center [401, 118] width 367 height 24
click at [218, 103] on input "a. Regular risk appetite assessment linked to strategic performance metrics" at bounding box center [218, 99] width 0 height 7
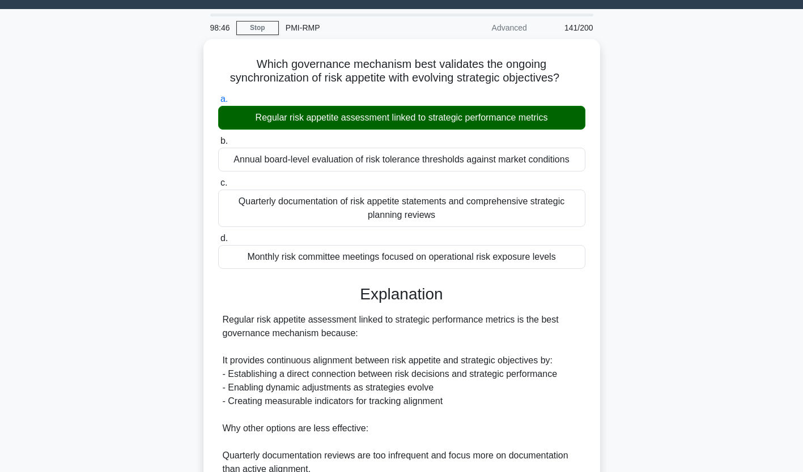
scroll to position [227, 0]
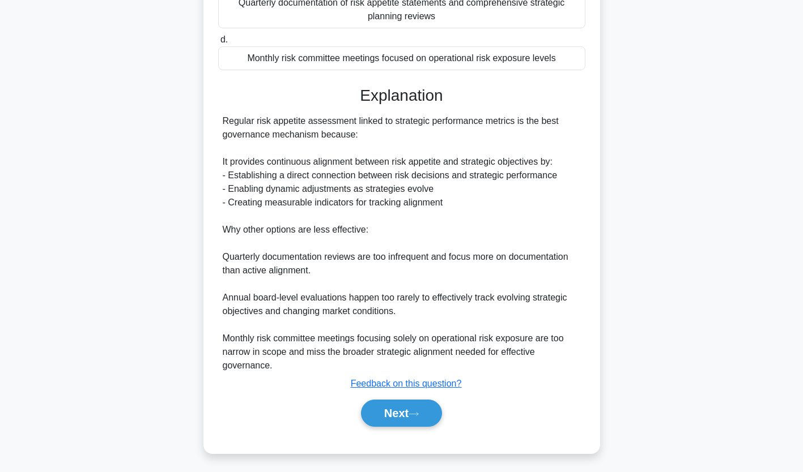
click at [396, 404] on button "Next" at bounding box center [401, 413] width 81 height 27
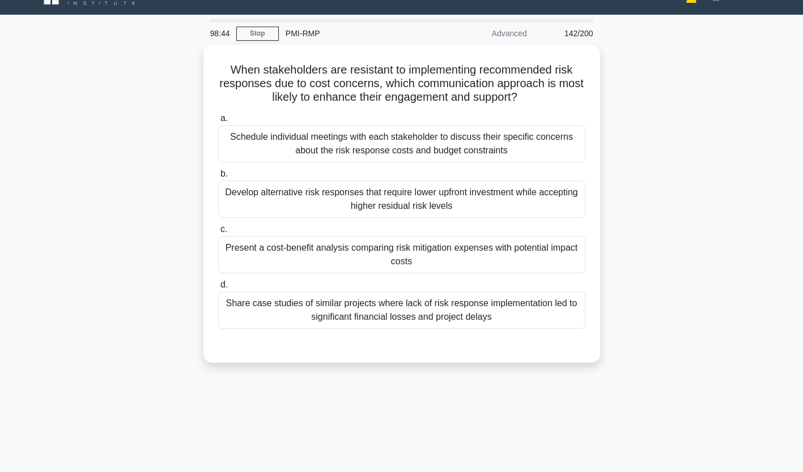
scroll to position [18, 0]
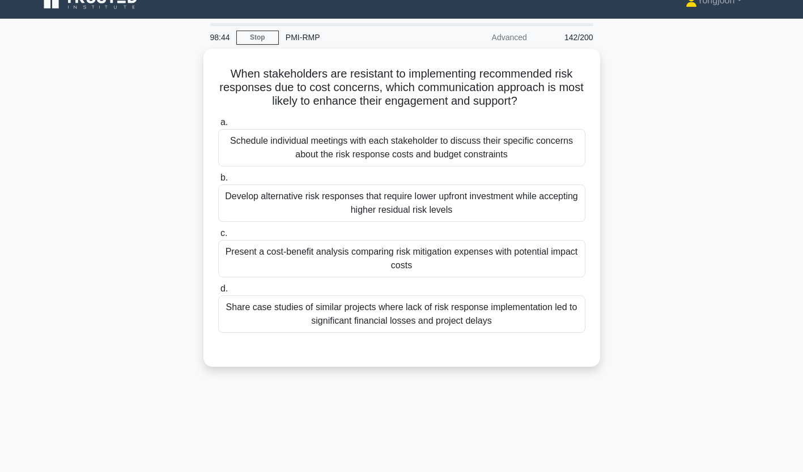
click at [299, 133] on div "Schedule individual meetings with each stakeholder to discuss their specific co…" at bounding box center [401, 147] width 367 height 37
click at [218, 126] on input "a. Schedule individual meetings with each stakeholder to discuss their specific…" at bounding box center [218, 122] width 0 height 7
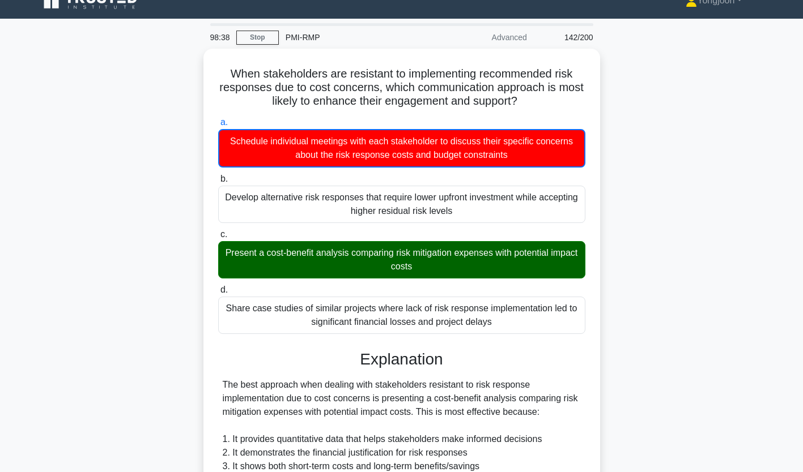
scroll to position [296, 0]
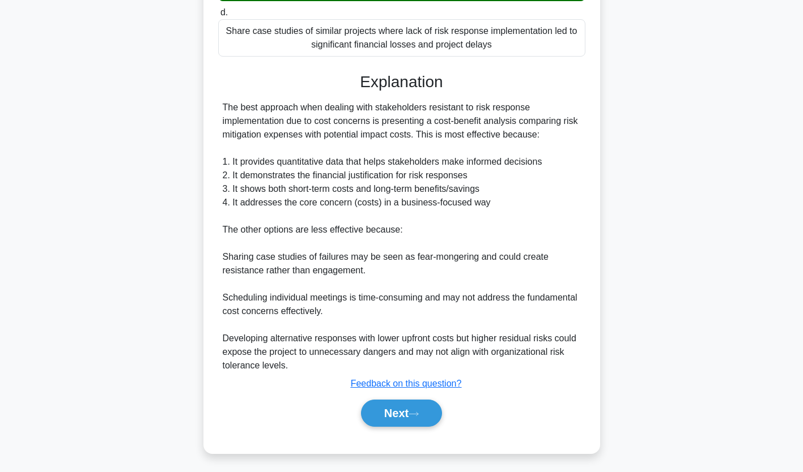
click at [401, 415] on button "Next" at bounding box center [401, 413] width 81 height 27
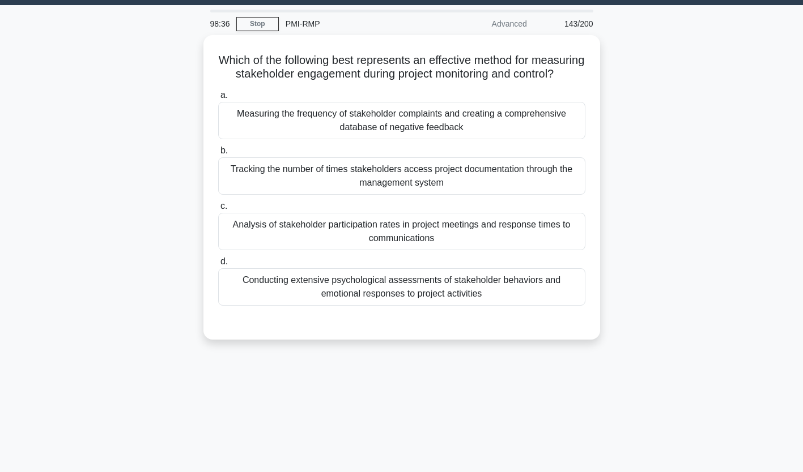
scroll to position [0, 0]
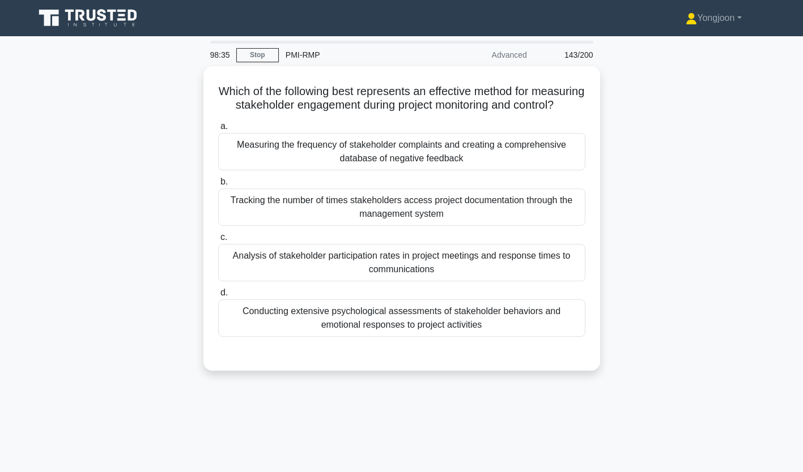
click at [285, 150] on div "Measuring the frequency of stakeholder complaints and creating a comprehensive …" at bounding box center [401, 151] width 367 height 37
click at [218, 130] on input "a. Measuring the frequency of stakeholder complaints and creating a comprehensi…" at bounding box center [218, 126] width 0 height 7
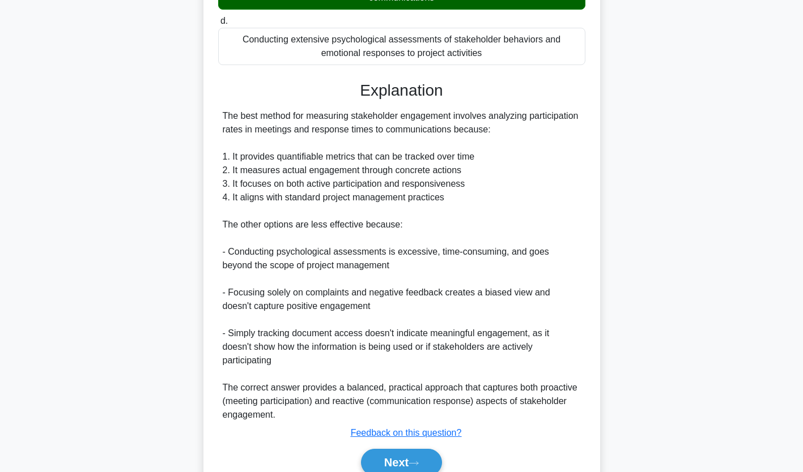
scroll to position [282, 0]
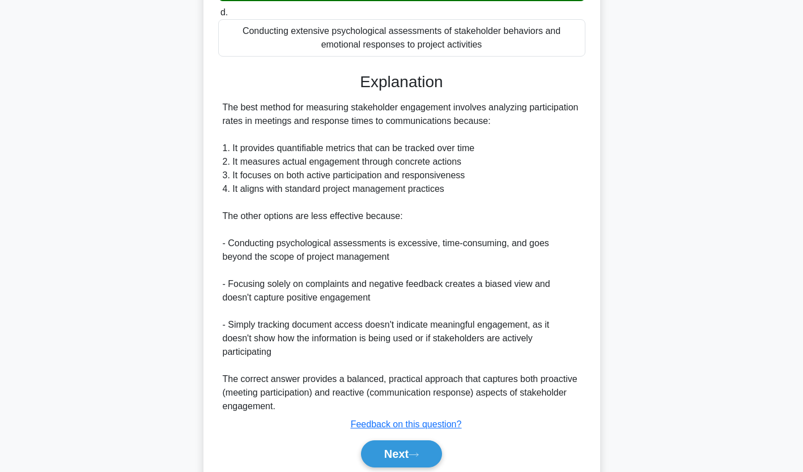
click at [411, 454] on button "Next" at bounding box center [401, 454] width 81 height 27
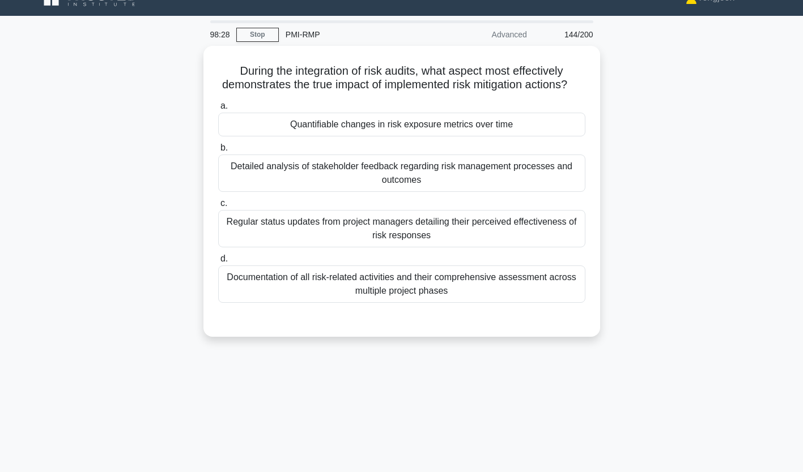
scroll to position [0, 0]
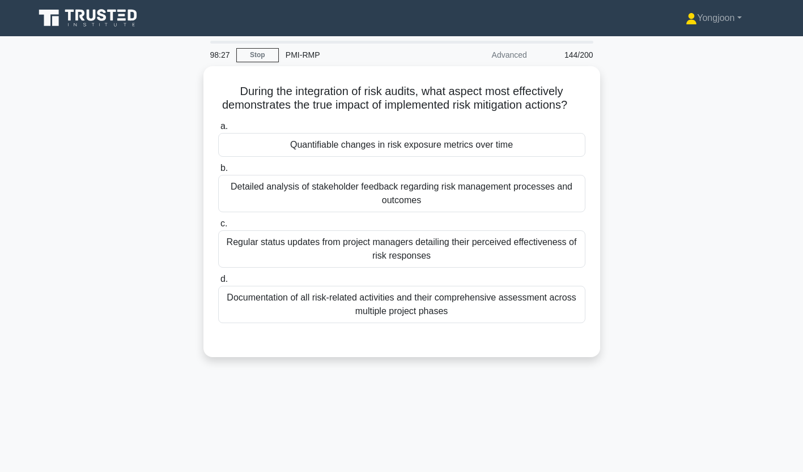
click at [275, 156] on div "Quantifiable changes in risk exposure metrics over time" at bounding box center [401, 145] width 367 height 24
click at [218, 130] on input "a. Quantifiable changes in risk exposure metrics over time" at bounding box center [218, 126] width 0 height 7
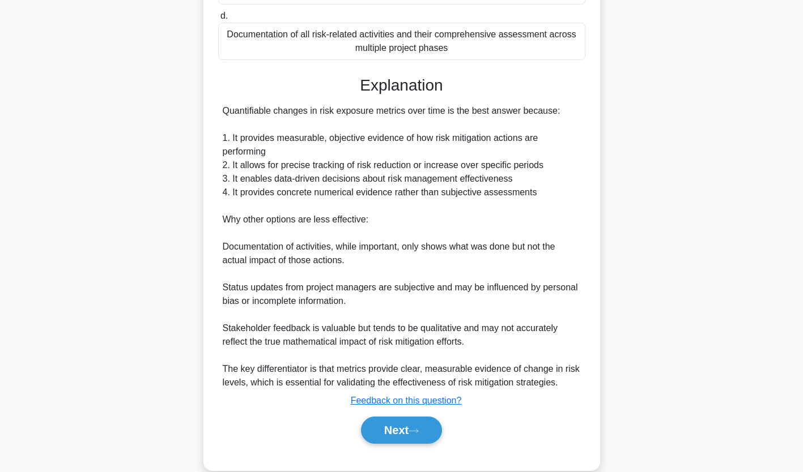
scroll to position [295, 0]
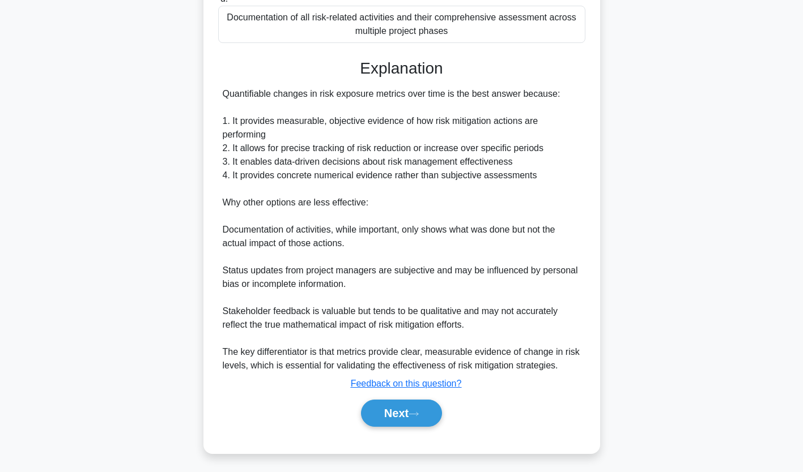
click at [402, 404] on button "Next" at bounding box center [401, 413] width 81 height 27
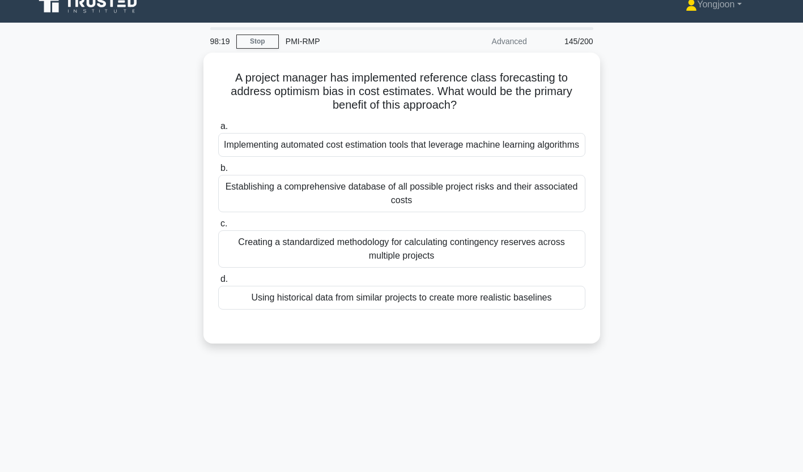
scroll to position [0, 0]
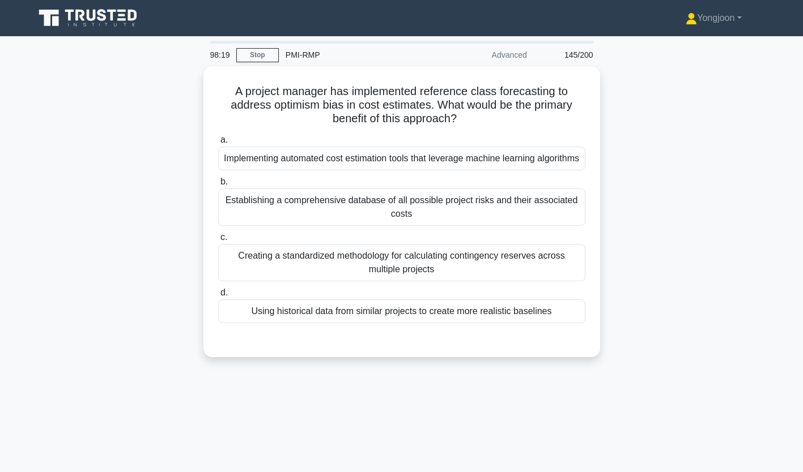
click at [291, 157] on div "Implementing automated cost estimation tools that leverage machine learning alg…" at bounding box center [401, 159] width 367 height 24
click at [218, 144] on input "a. Implementing automated cost estimation tools that leverage machine learning …" at bounding box center [218, 140] width 0 height 7
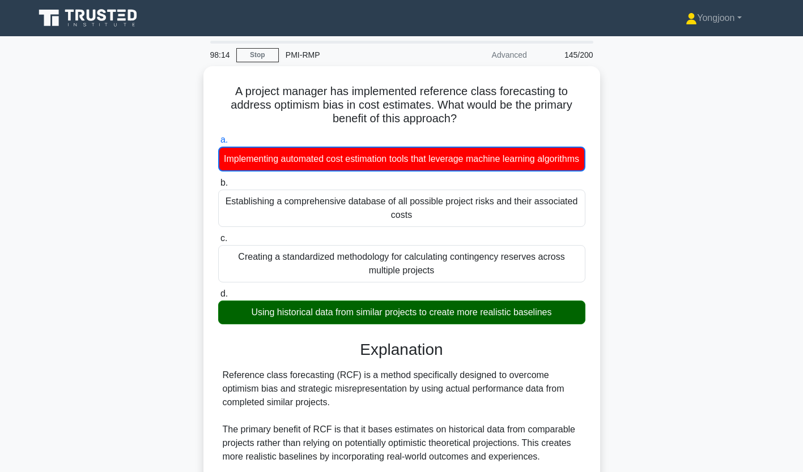
scroll to position [214, 0]
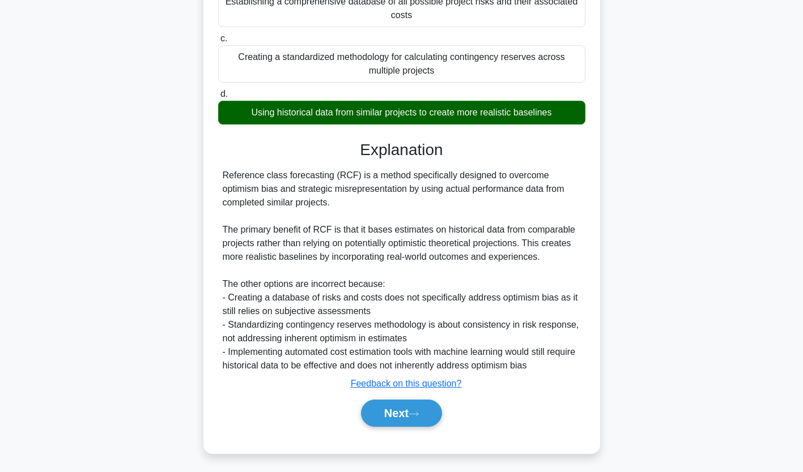
click at [412, 410] on button "Next" at bounding box center [401, 413] width 81 height 27
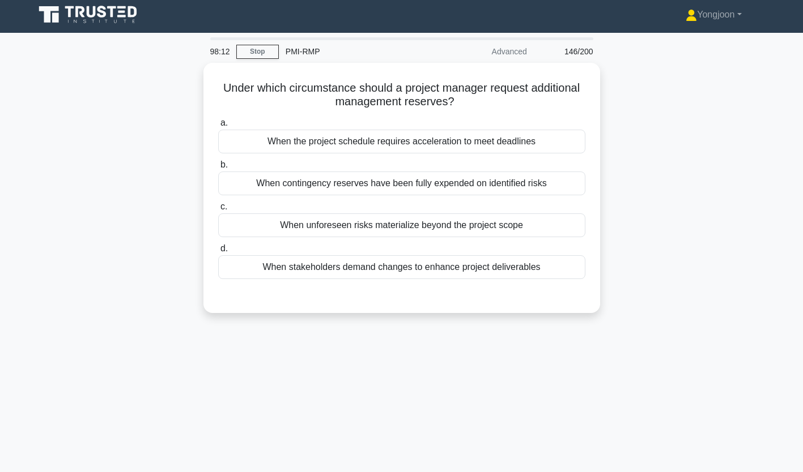
scroll to position [0, 0]
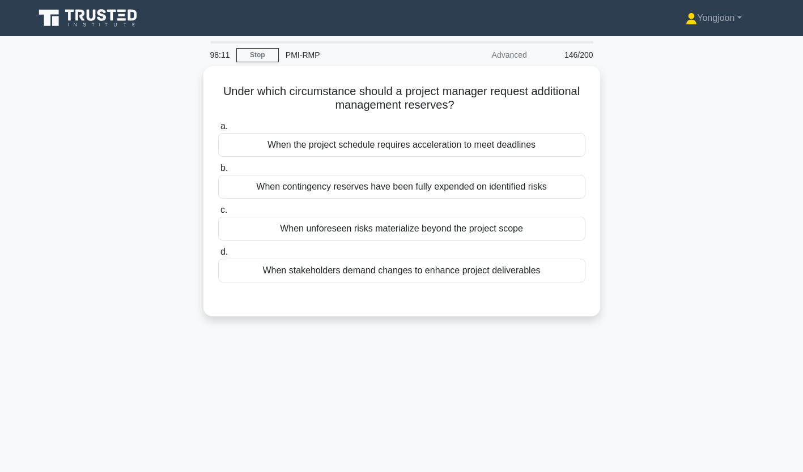
click at [284, 143] on div "When the project schedule requires acceleration to meet deadlines" at bounding box center [401, 145] width 367 height 24
click at [218, 130] on input "a. When the project schedule requires acceleration to meet deadlines" at bounding box center [218, 126] width 0 height 7
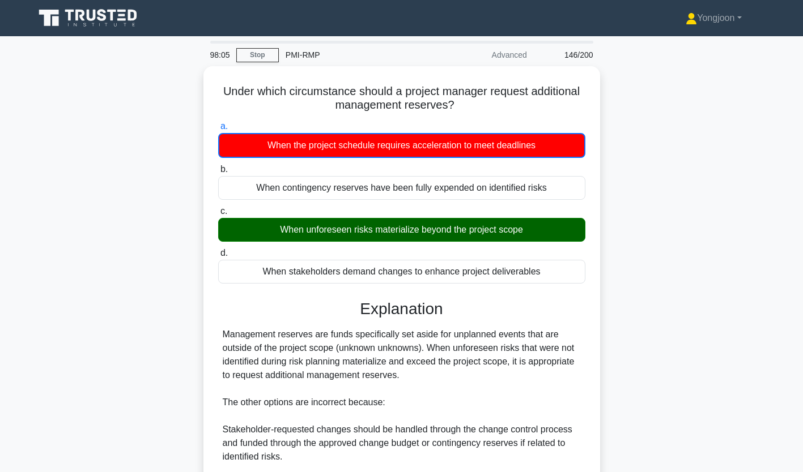
scroll to position [173, 0]
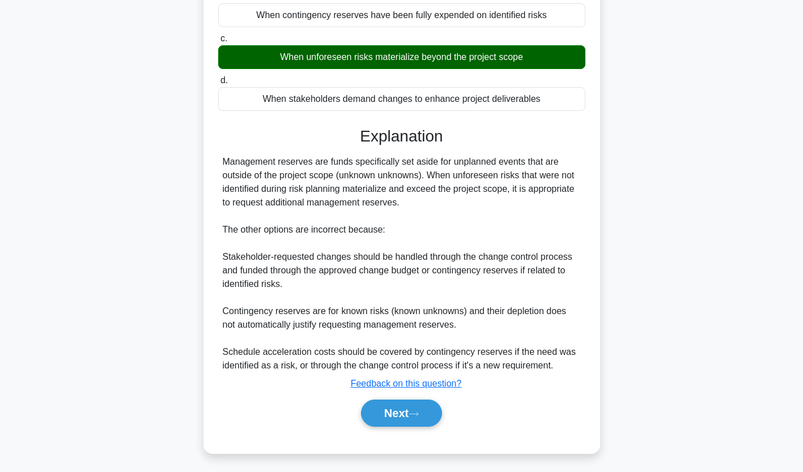
click at [383, 409] on button "Next" at bounding box center [401, 413] width 81 height 27
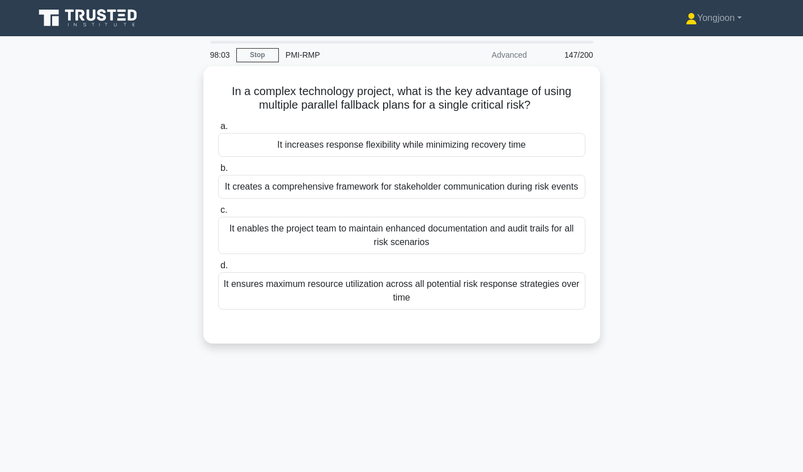
scroll to position [13, 0]
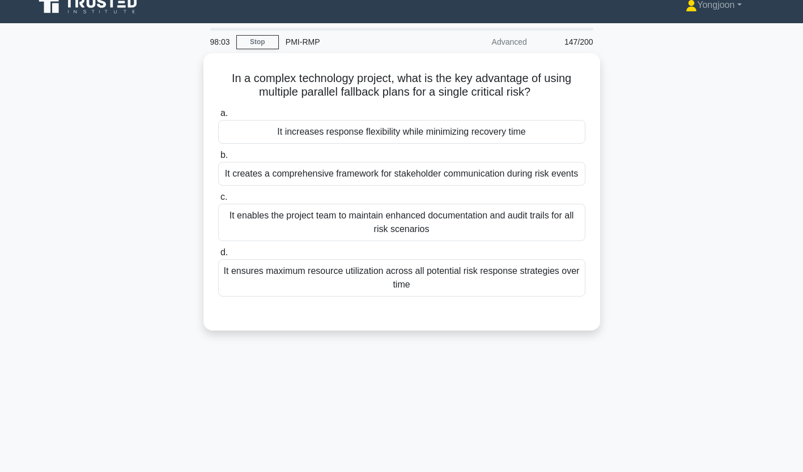
click at [365, 133] on div "It increases response flexibility while minimizing recovery time" at bounding box center [401, 132] width 367 height 24
click at [218, 117] on input "a. It increases response flexibility while minimizing recovery time" at bounding box center [218, 113] width 0 height 7
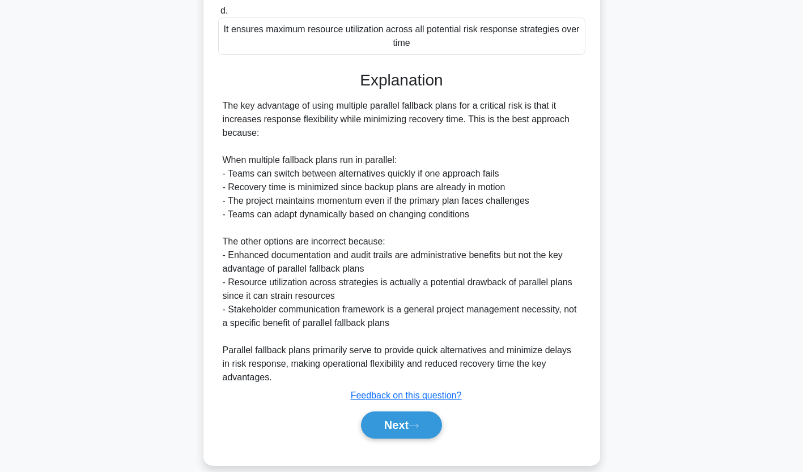
scroll to position [267, 0]
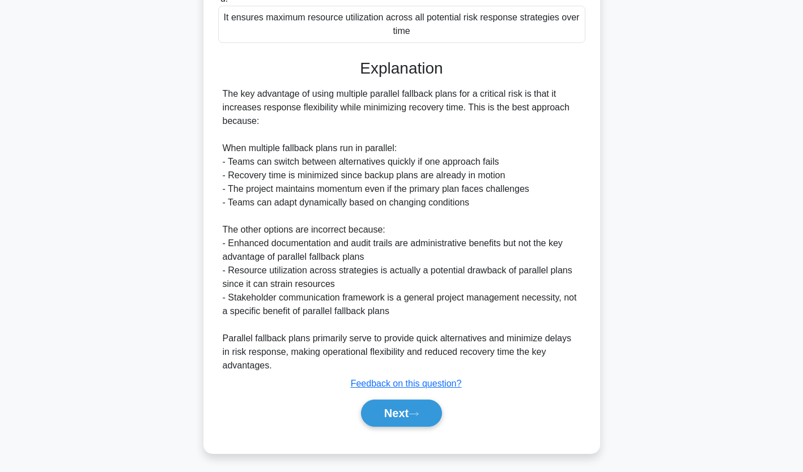
click at [402, 416] on button "Next" at bounding box center [401, 413] width 81 height 27
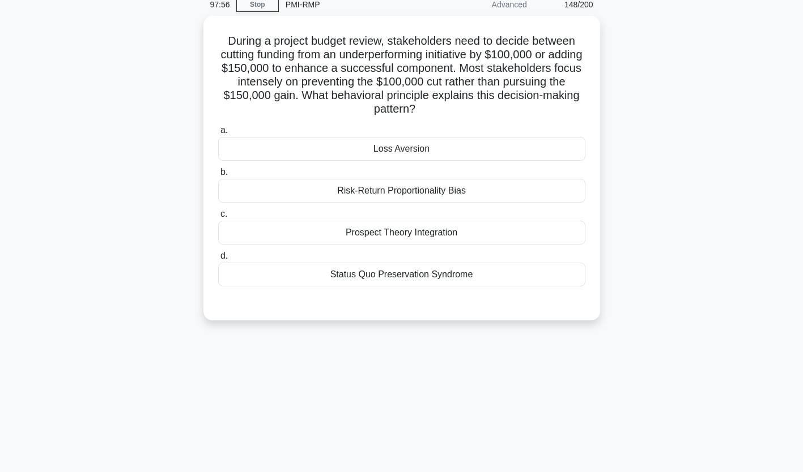
scroll to position [54, 0]
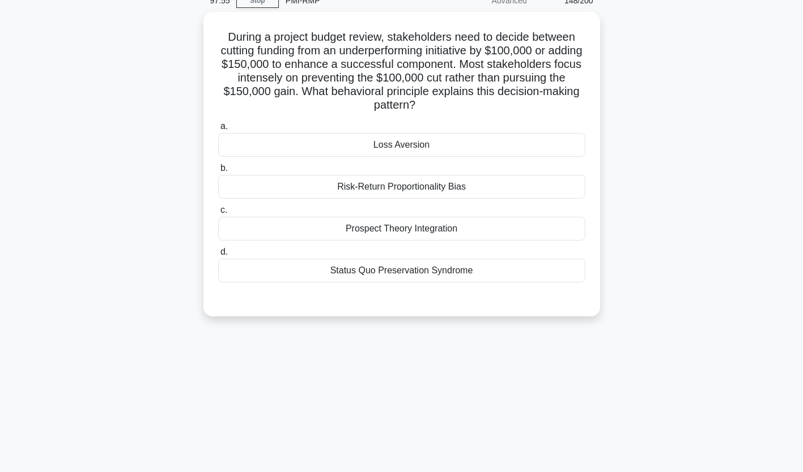
click at [367, 138] on div "Loss Aversion" at bounding box center [401, 145] width 367 height 24
click at [218, 130] on input "a. Loss Aversion" at bounding box center [218, 126] width 0 height 7
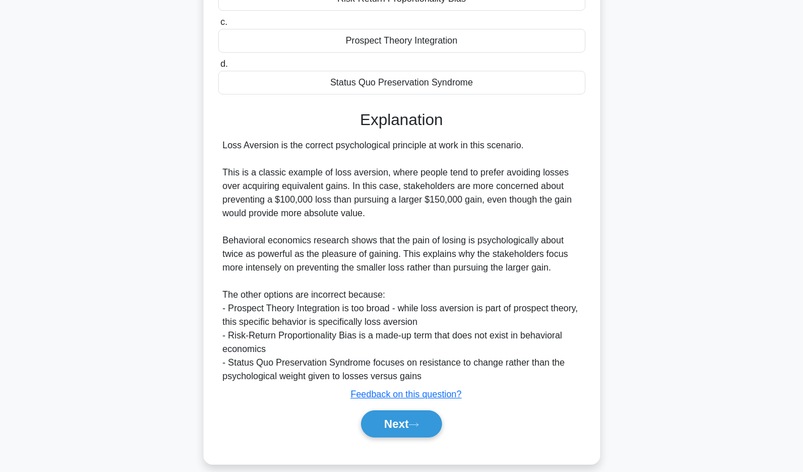
scroll to position [254, 0]
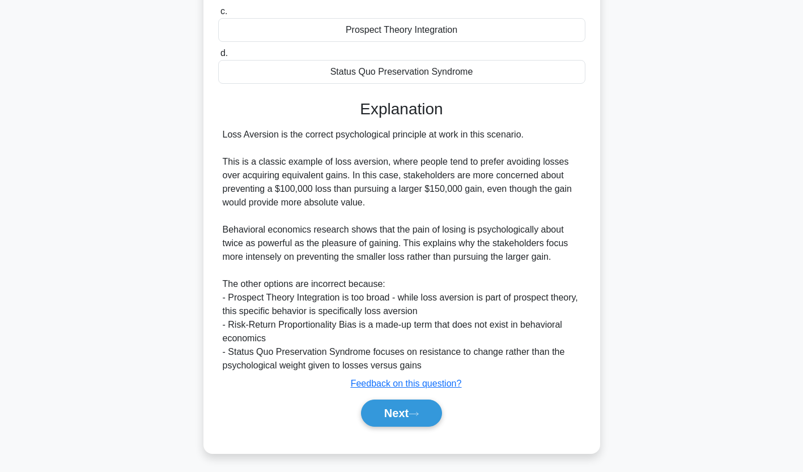
click at [396, 406] on button "Next" at bounding box center [401, 413] width 81 height 27
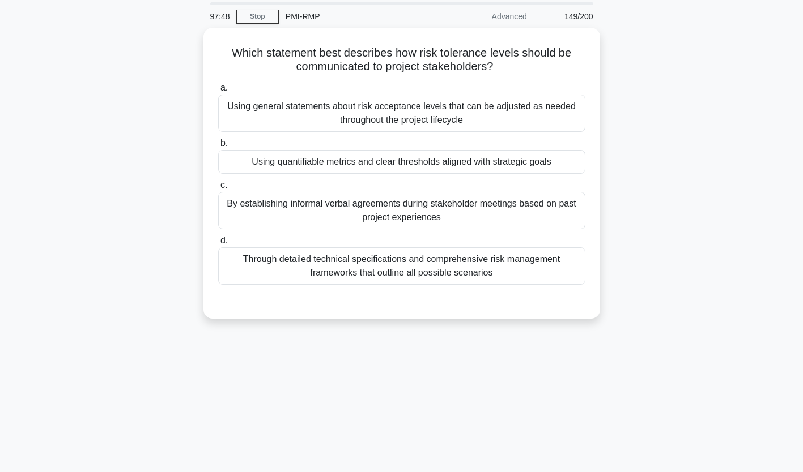
scroll to position [33, 0]
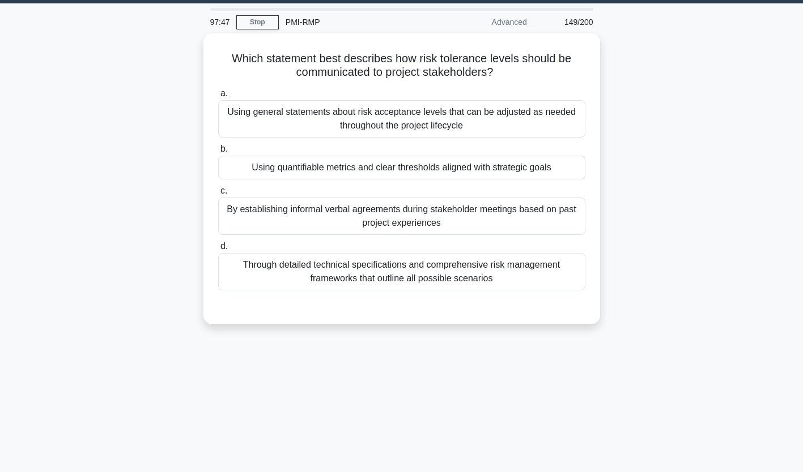
click at [287, 103] on div "Using general statements about risk acceptance levels that can be adjusted as n…" at bounding box center [401, 118] width 367 height 37
click at [218, 97] on input "a. Using general statements about risk acceptance levels that can be adjusted a…" at bounding box center [218, 93] width 0 height 7
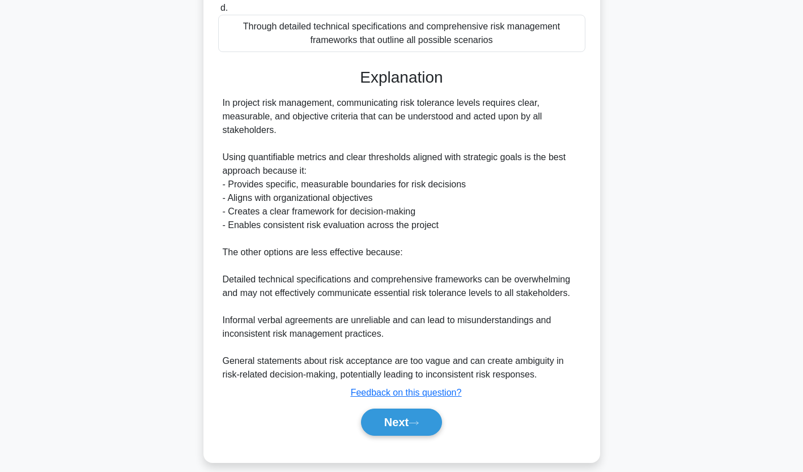
scroll to position [274, 0]
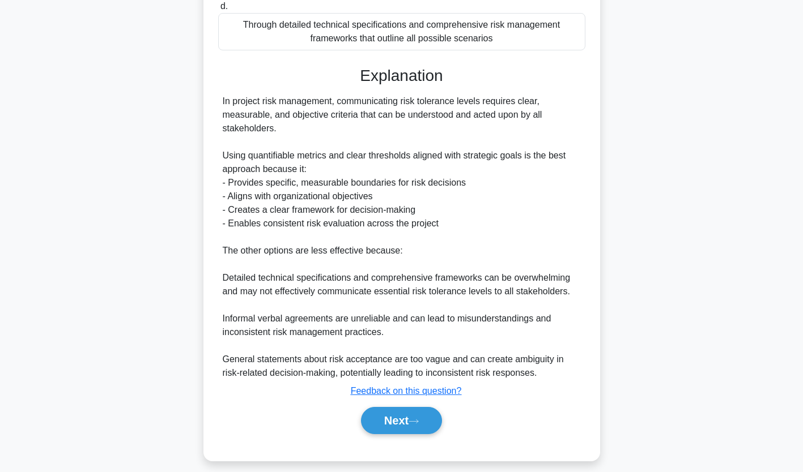
click at [410, 418] on button "Next" at bounding box center [401, 420] width 81 height 27
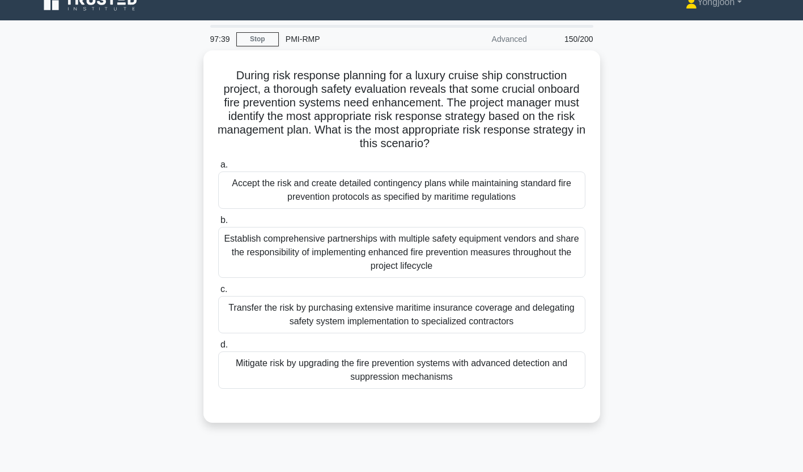
scroll to position [12, 0]
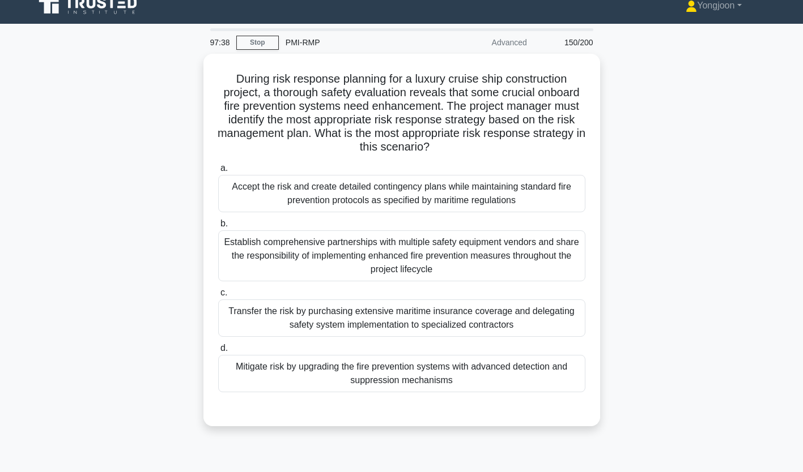
click at [301, 192] on div "Accept the risk and create detailed contingency plans while maintaining standar…" at bounding box center [401, 193] width 367 height 37
click at [218, 172] on input "a. Accept the risk and create detailed contingency plans while maintaining stan…" at bounding box center [218, 168] width 0 height 7
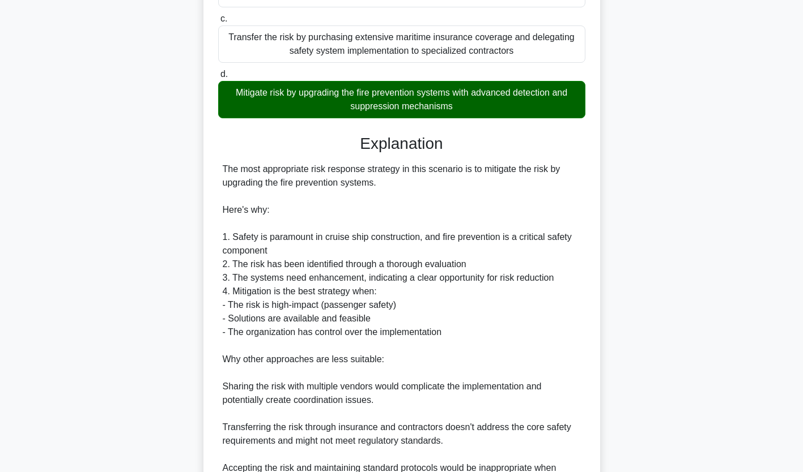
scroll to position [404, 0]
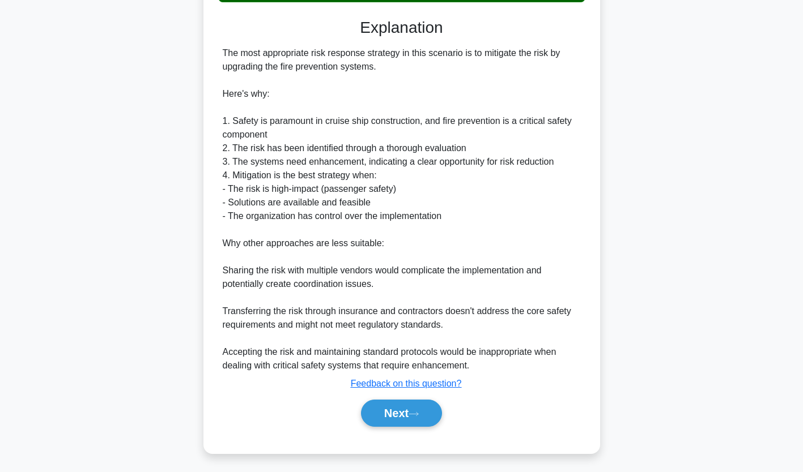
click at [419, 412] on icon at bounding box center [413, 414] width 10 height 6
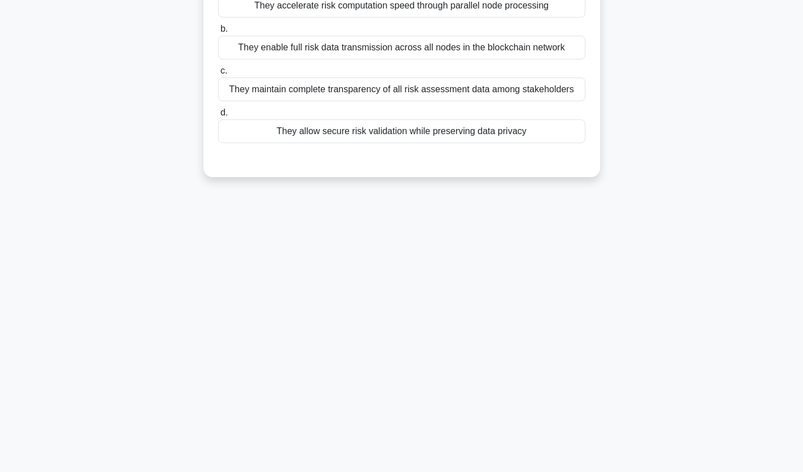
scroll to position [0, 0]
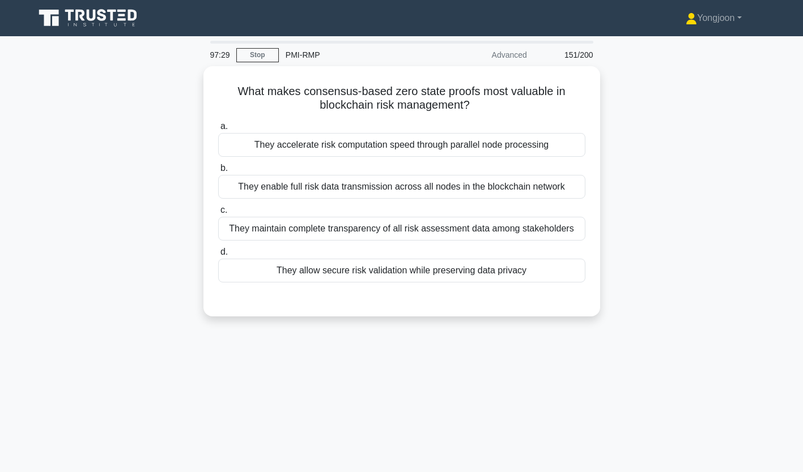
click at [321, 146] on div "They accelerate risk computation speed through parallel node processing" at bounding box center [401, 145] width 367 height 24
click at [218, 130] on input "a. They accelerate risk computation speed through parallel node processing" at bounding box center [218, 126] width 0 height 7
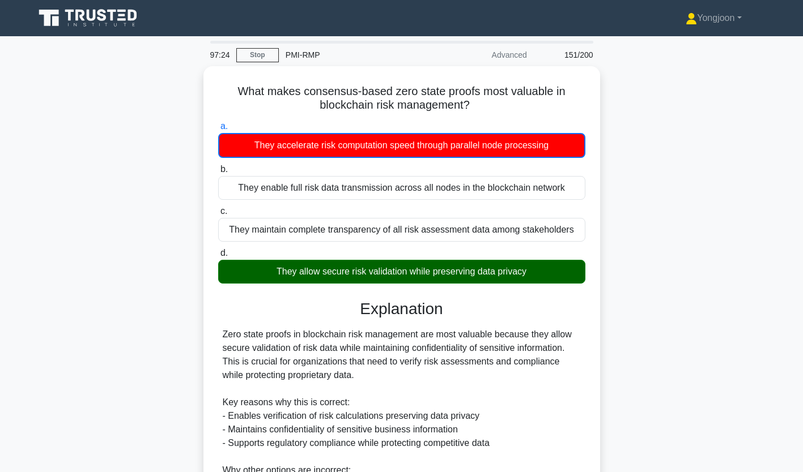
scroll to position [187, 0]
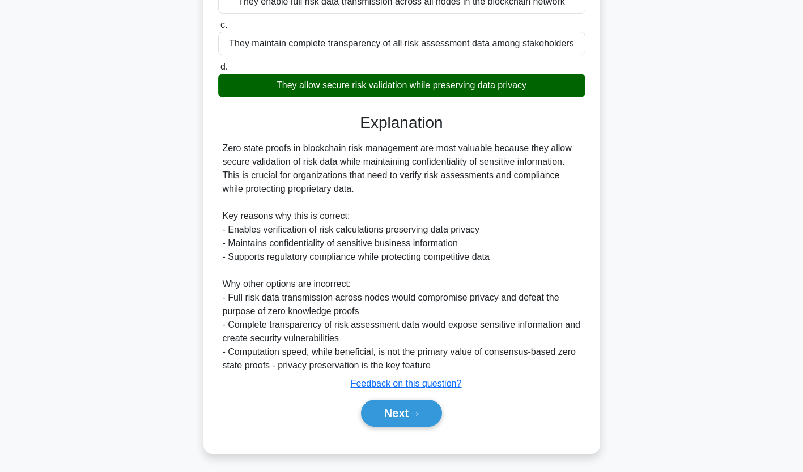
click at [400, 402] on button "Next" at bounding box center [401, 413] width 81 height 27
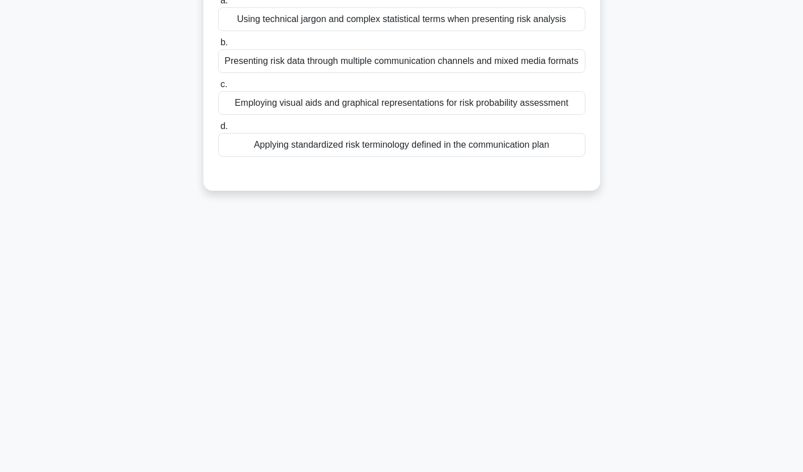
scroll to position [0, 0]
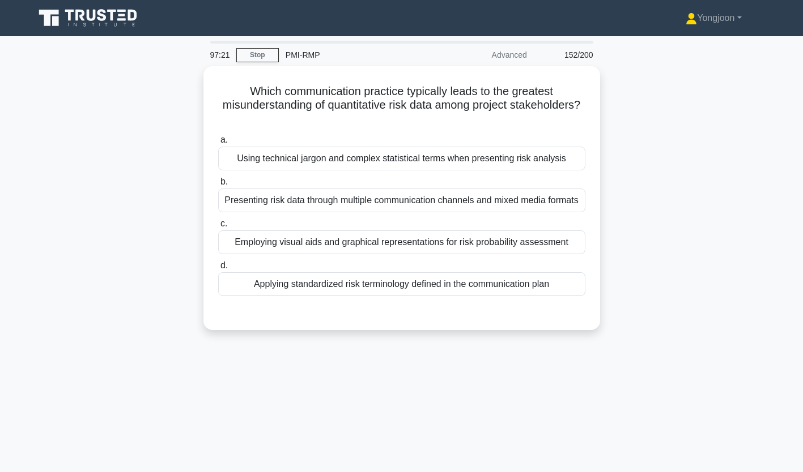
click at [302, 159] on div "Using technical jargon and complex statistical terms when presenting risk analy…" at bounding box center [401, 159] width 367 height 24
click at [218, 144] on input "a. Using technical jargon and complex statistical terms when presenting risk an…" at bounding box center [218, 140] width 0 height 7
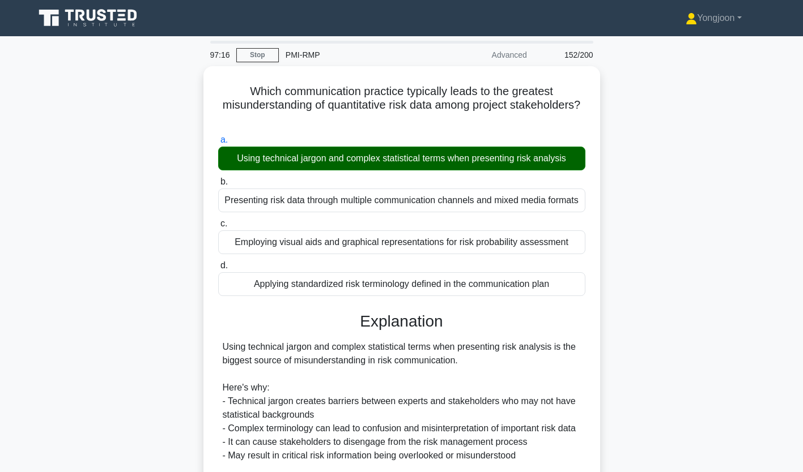
scroll to position [213, 0]
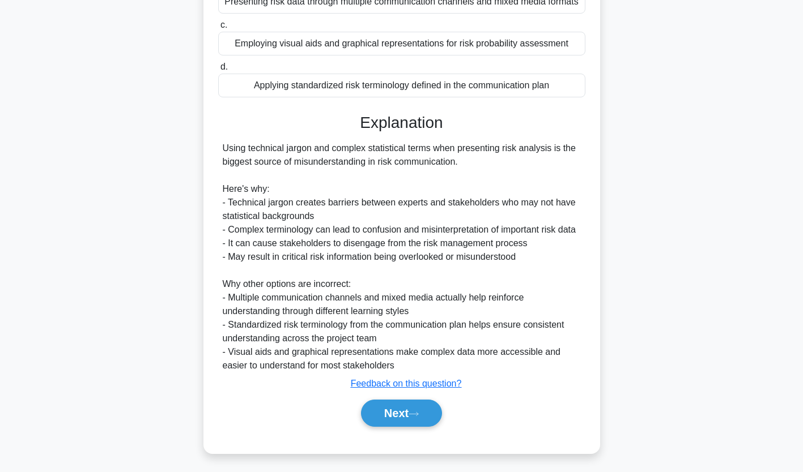
click at [417, 411] on icon at bounding box center [413, 414] width 10 height 6
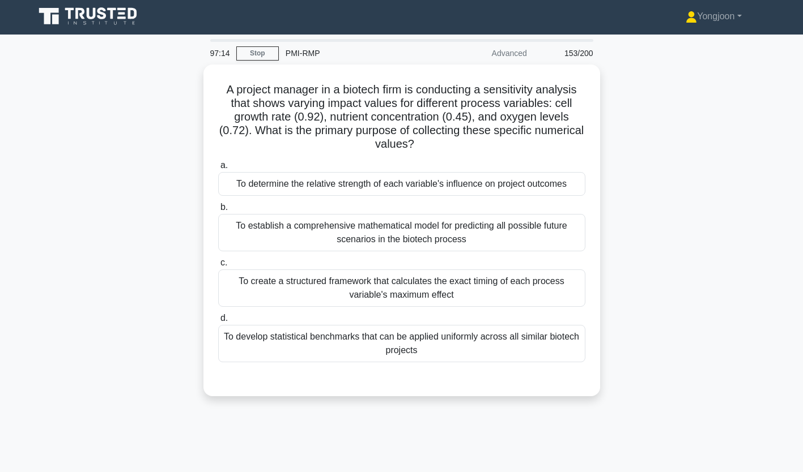
scroll to position [0, 0]
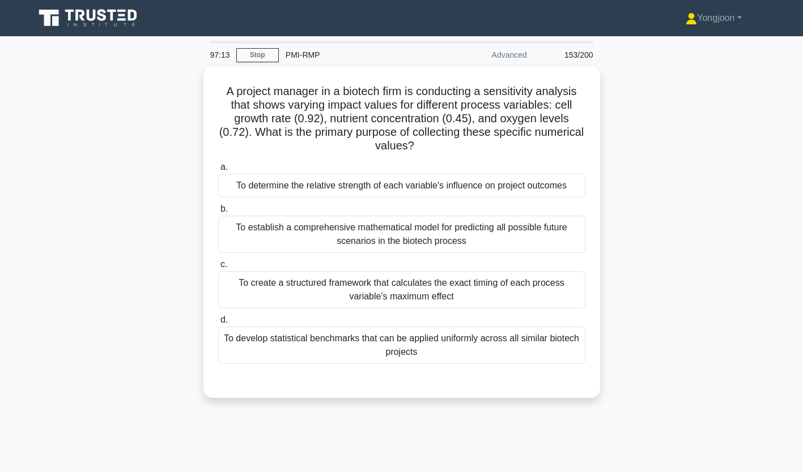
click at [345, 180] on div "To determine the relative strength of each variable's influence on project outc…" at bounding box center [401, 186] width 367 height 24
click at [218, 171] on input "a. To determine the relative strength of each variable's influence on project o…" at bounding box center [218, 167] width 0 height 7
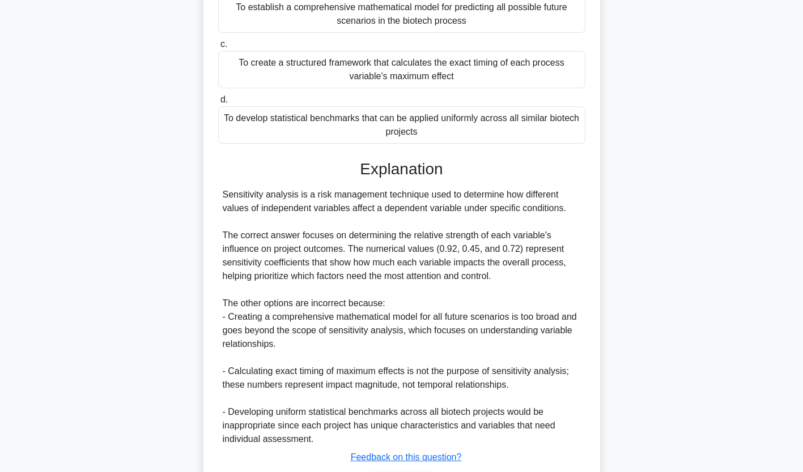
scroll to position [295, 0]
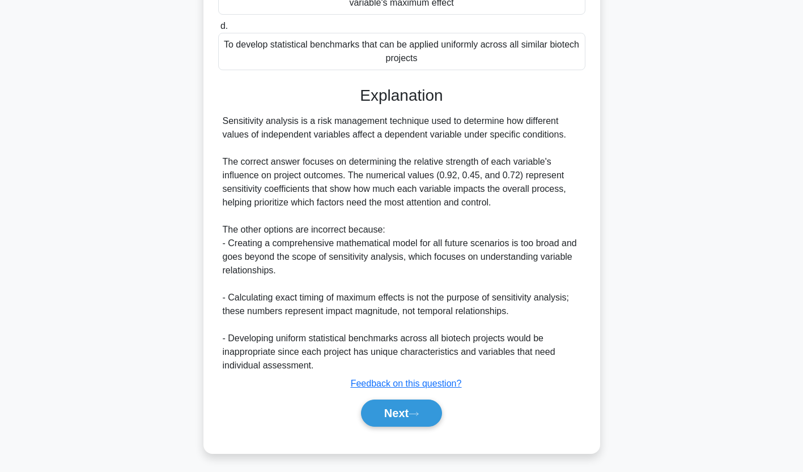
click at [408, 408] on button "Next" at bounding box center [401, 413] width 81 height 27
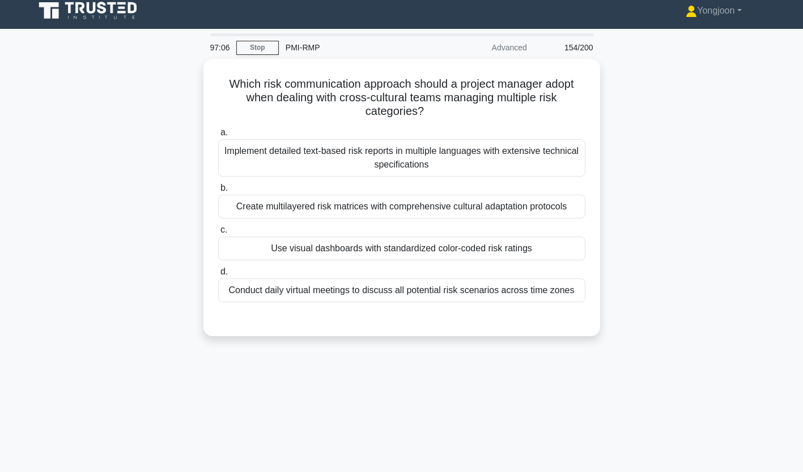
scroll to position [18, 0]
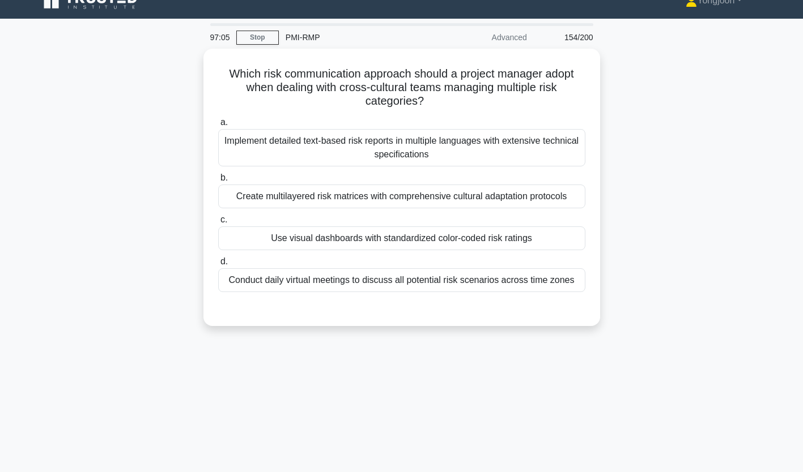
click at [321, 157] on div "Implement detailed text-based risk reports in multiple languages with extensive…" at bounding box center [401, 147] width 367 height 37
click at [218, 126] on input "a. Implement detailed text-based risk reports in multiple languages with extens…" at bounding box center [218, 122] width 0 height 7
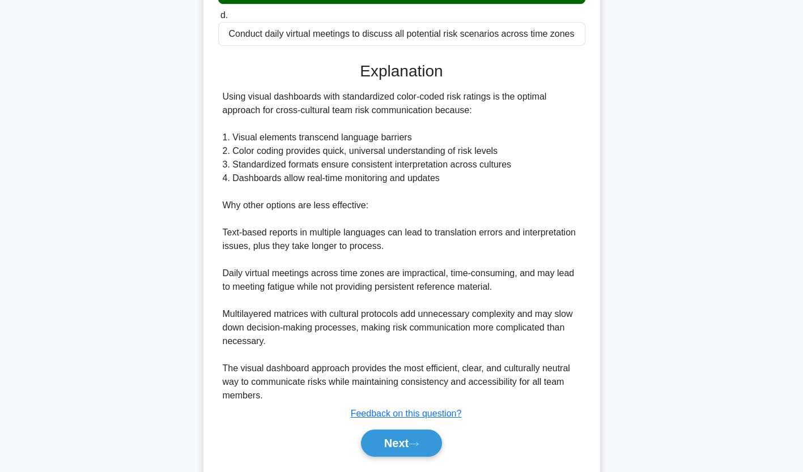
scroll to position [296, 0]
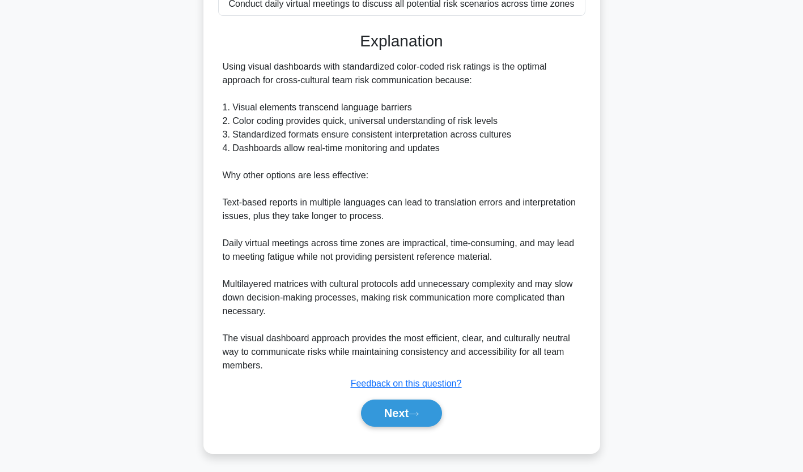
click at [399, 410] on button "Next" at bounding box center [401, 413] width 81 height 27
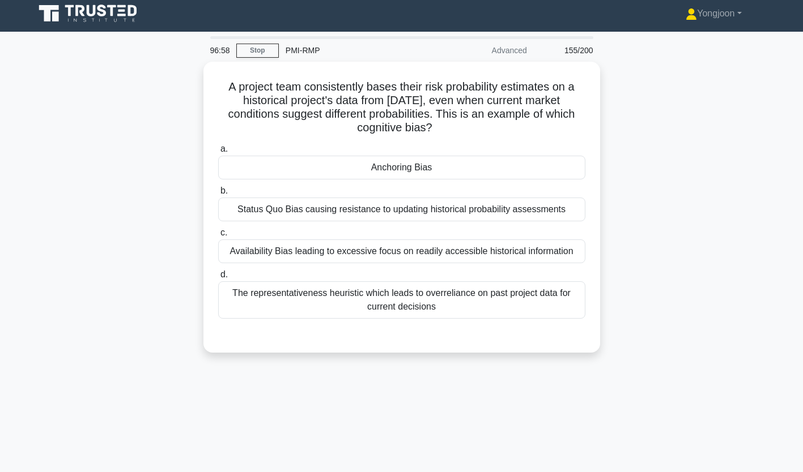
scroll to position [0, 0]
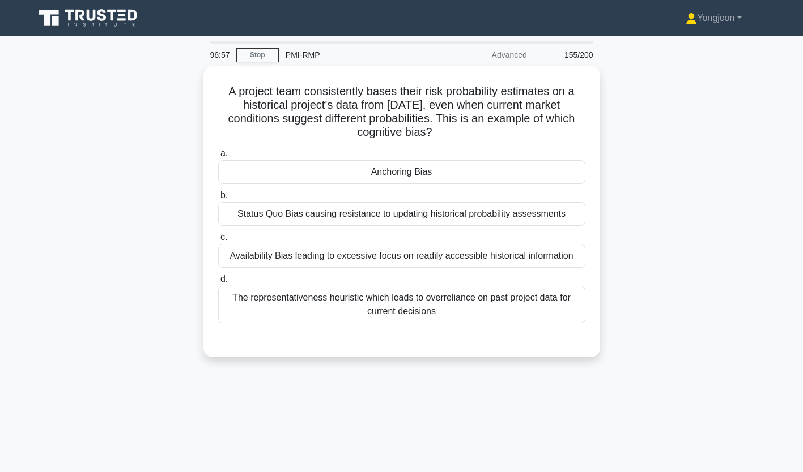
click at [409, 174] on div "Anchoring Bias" at bounding box center [401, 172] width 367 height 24
click at [218, 157] on input "a. Anchoring Bias" at bounding box center [218, 153] width 0 height 7
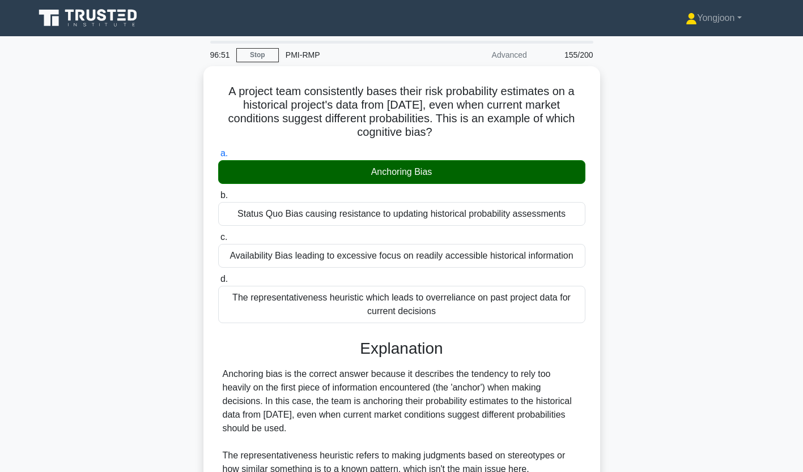
scroll to position [199, 0]
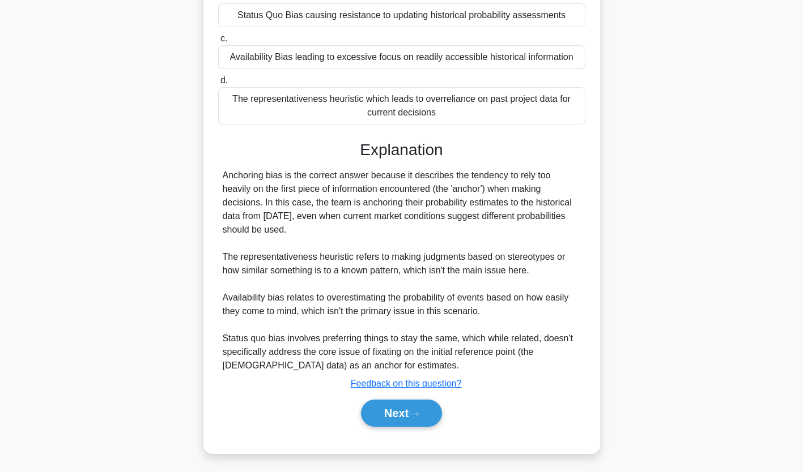
click at [408, 407] on button "Next" at bounding box center [401, 413] width 81 height 27
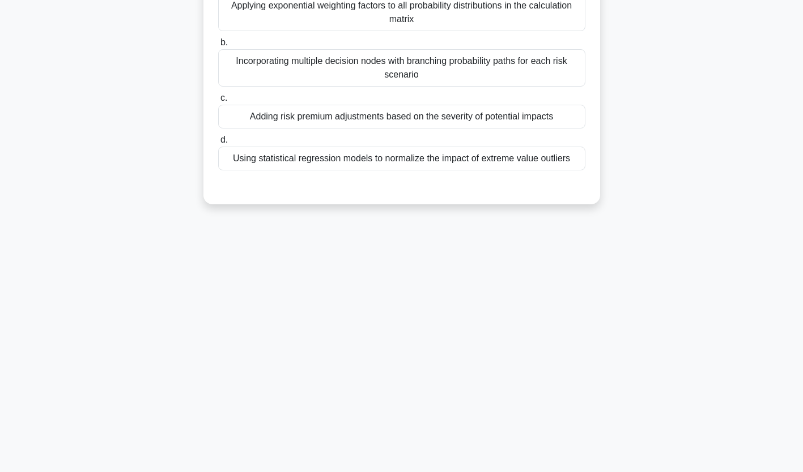
scroll to position [0, 0]
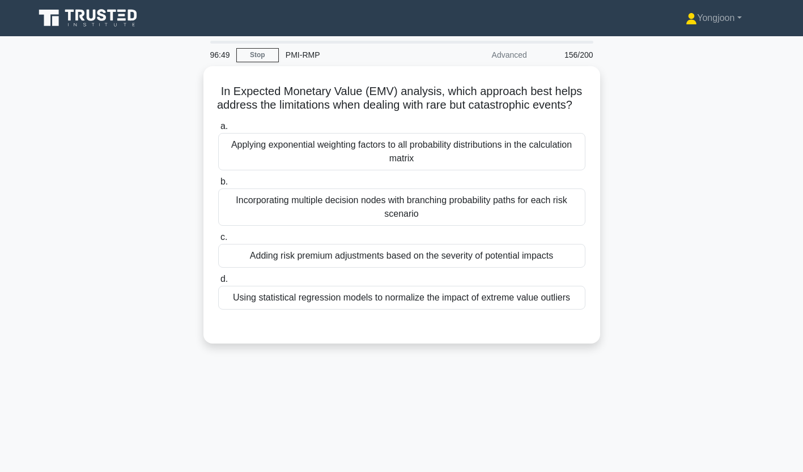
click at [281, 160] on div "Applying exponential weighting factors to all probability distributions in the …" at bounding box center [401, 151] width 367 height 37
click at [218, 130] on input "a. Applying exponential weighting factors to all probability distributions in t…" at bounding box center [218, 126] width 0 height 7
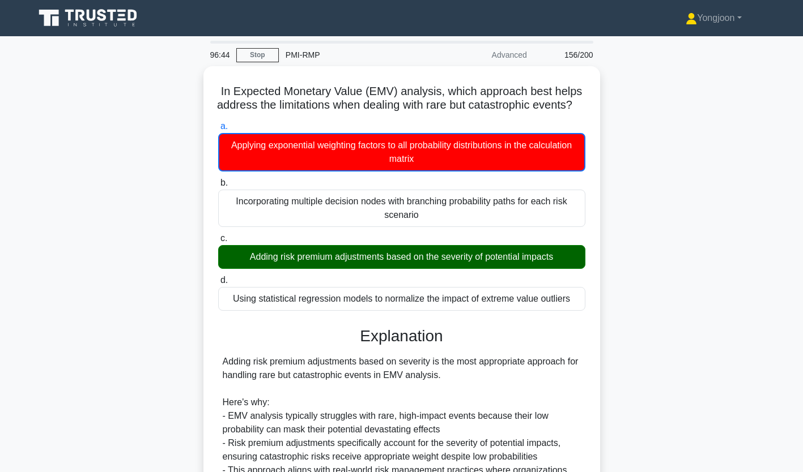
scroll to position [255, 0]
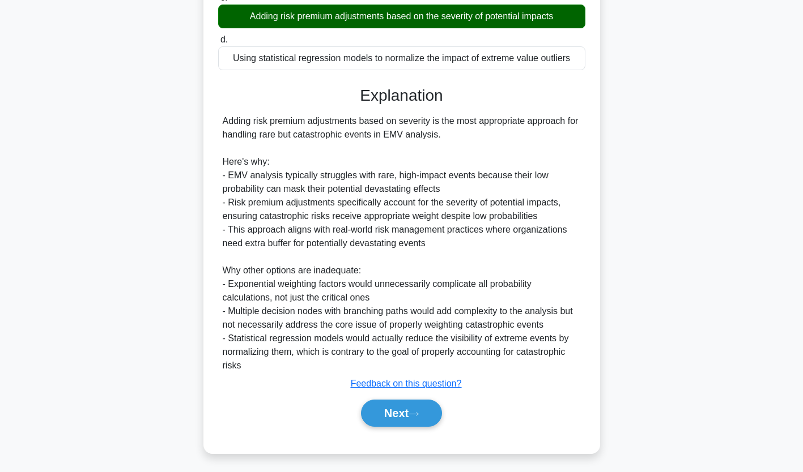
click at [408, 405] on button "Next" at bounding box center [401, 413] width 81 height 27
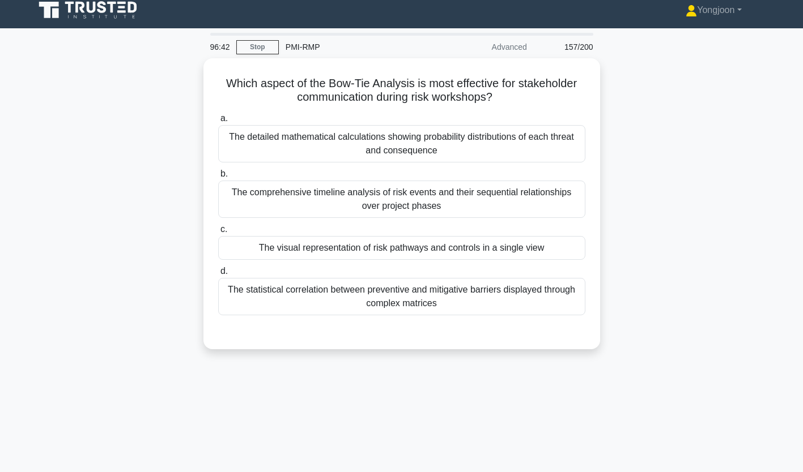
scroll to position [1, 0]
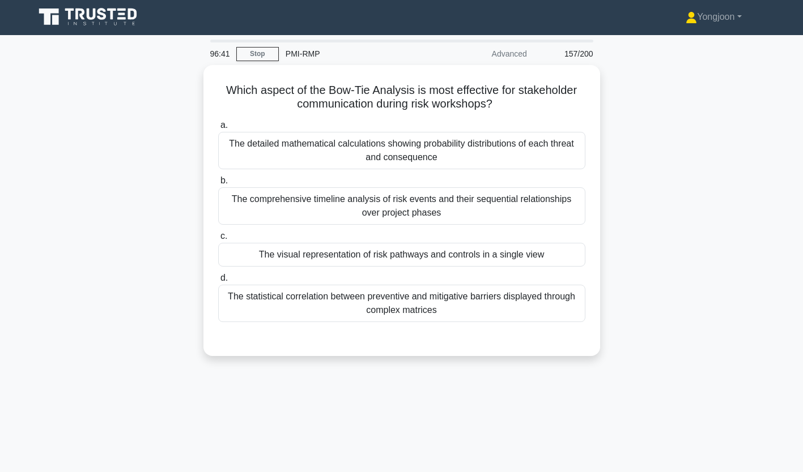
click at [285, 139] on div "The detailed mathematical calculations showing probability distributions of eac…" at bounding box center [401, 150] width 367 height 37
click at [218, 129] on input "a. The detailed mathematical calculations showing probability distributions of …" at bounding box center [218, 125] width 0 height 7
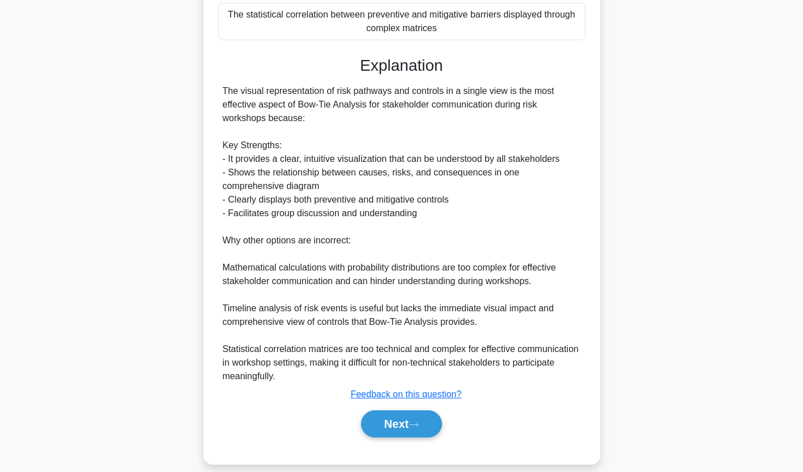
scroll to position [296, 0]
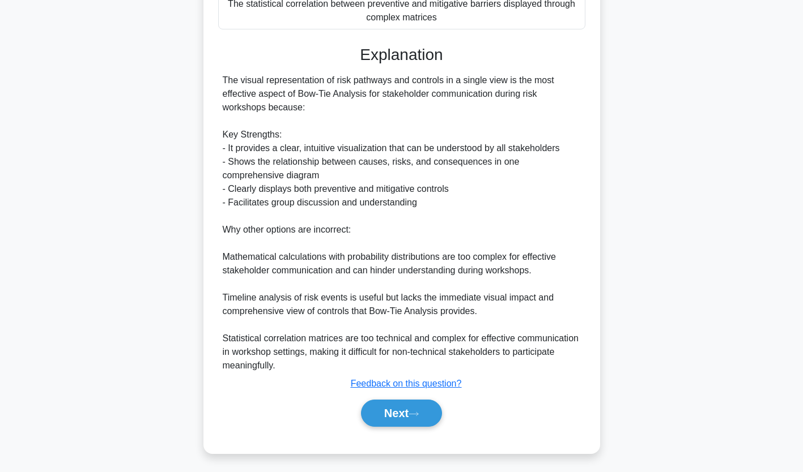
click at [410, 411] on button "Next" at bounding box center [401, 413] width 81 height 27
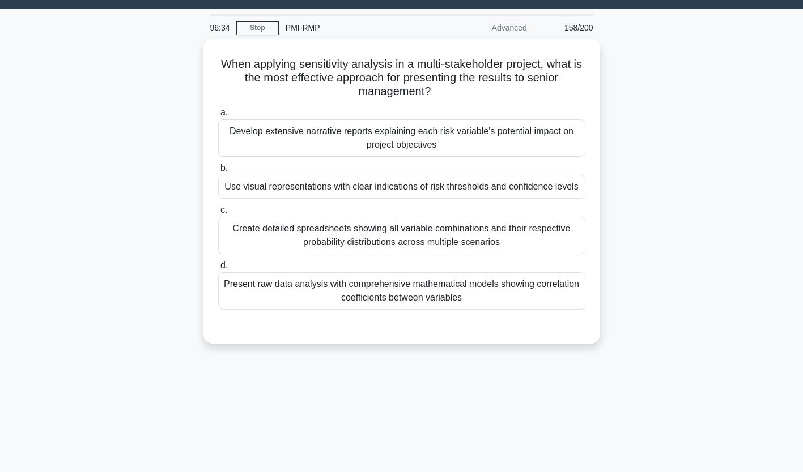
scroll to position [10, 0]
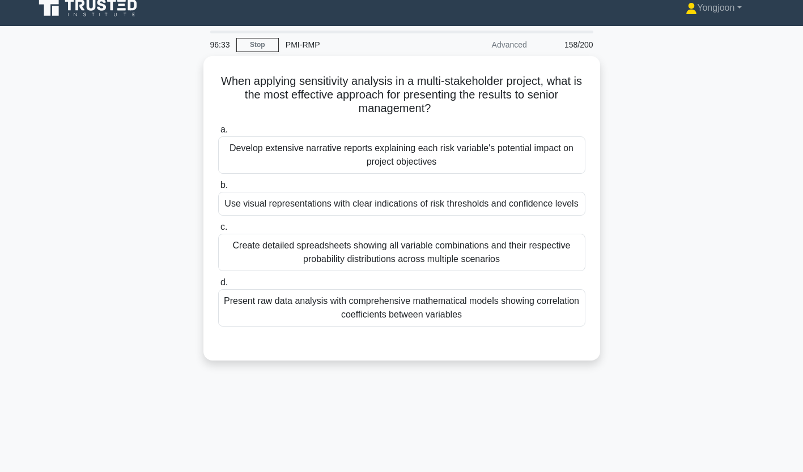
click at [313, 178] on label "b. Use visual representations with clear indications of risk thresholds and con…" at bounding box center [401, 196] width 367 height 37
click at [218, 182] on input "b. Use visual representations with clear indications of risk thresholds and con…" at bounding box center [218, 185] width 0 height 7
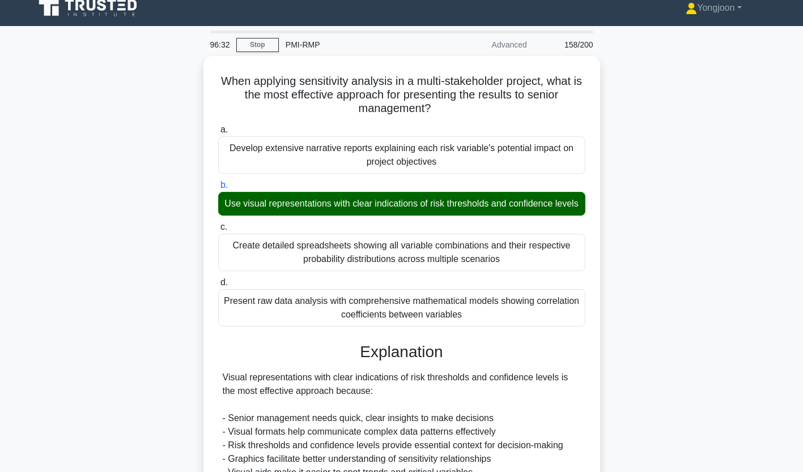
click at [355, 152] on div "Develop extensive narrative reports explaining each risk variable's potential i…" at bounding box center [401, 155] width 367 height 37
click at [218, 134] on input "a. Develop extensive narrative reports explaining each risk variable's potentia…" at bounding box center [218, 129] width 0 height 7
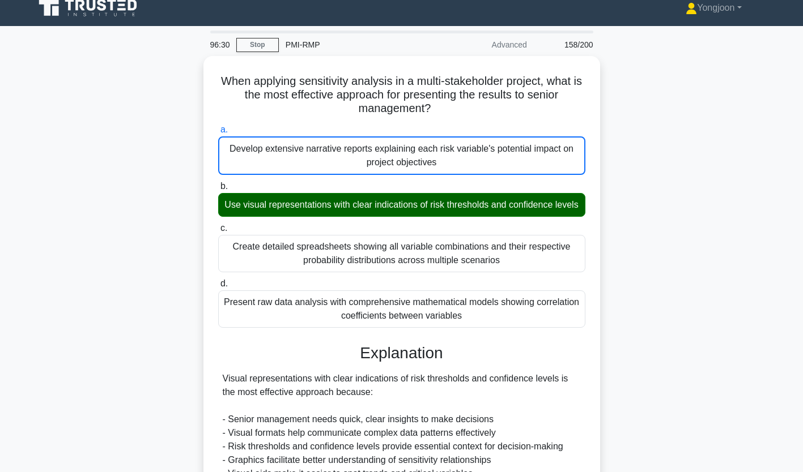
click at [214, 100] on div "When applying sensitivity analysis in a multi-stakeholder project, what is the …" at bounding box center [401, 411] width 387 height 701
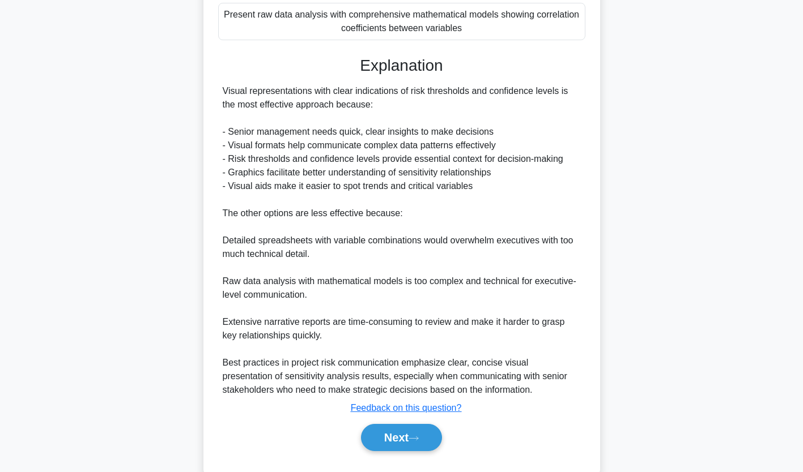
scroll to position [302, 0]
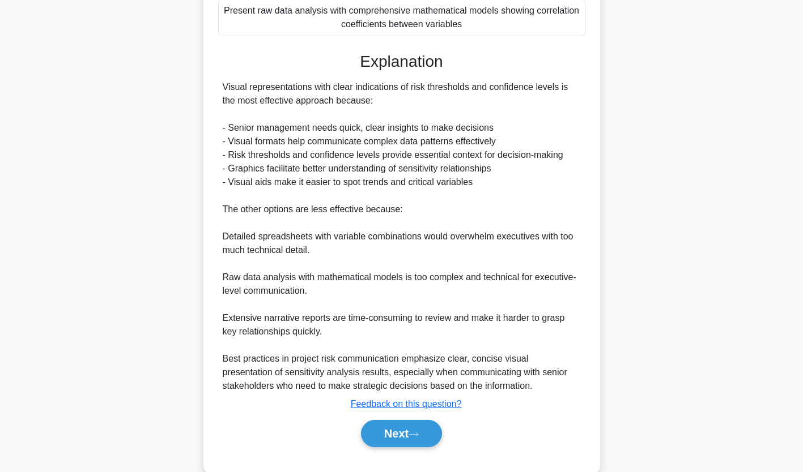
click at [403, 445] on button "Next" at bounding box center [401, 433] width 81 height 27
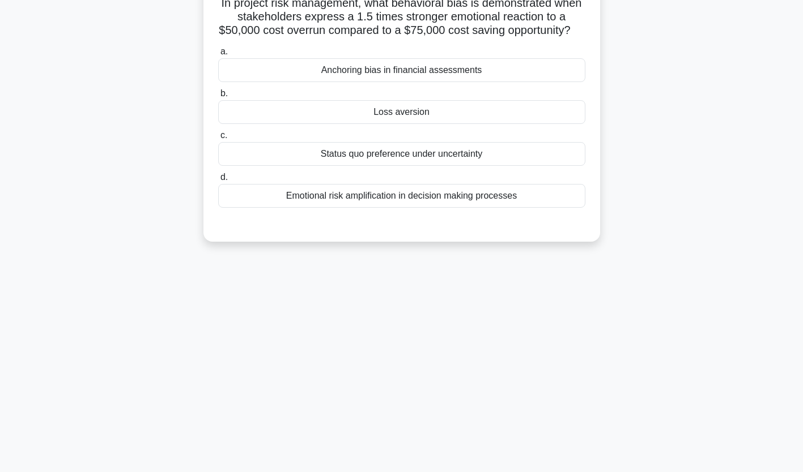
scroll to position [0, 0]
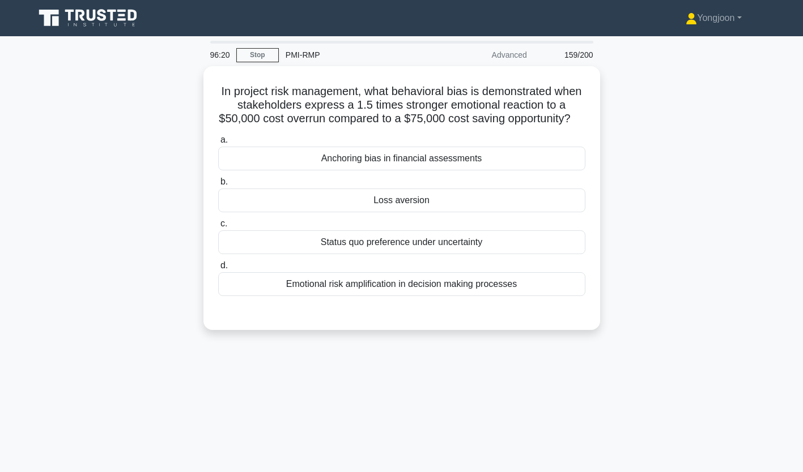
click at [323, 170] on div "Anchoring bias in financial assessments" at bounding box center [401, 159] width 367 height 24
click at [218, 144] on input "a. Anchoring bias in financial assessments" at bounding box center [218, 140] width 0 height 7
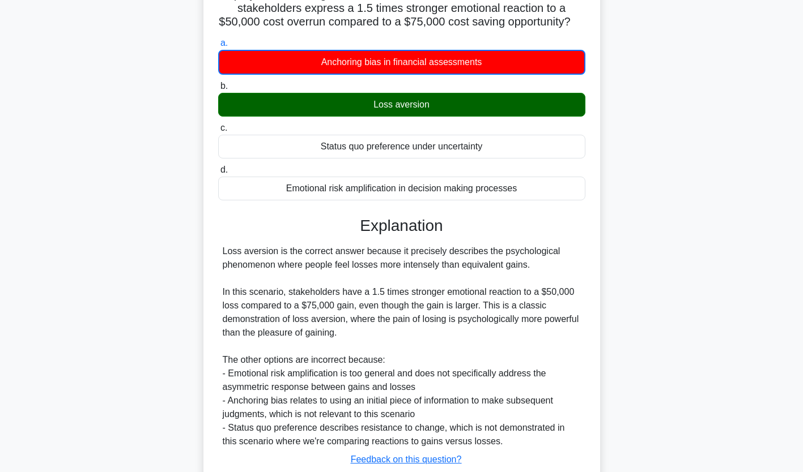
scroll to position [187, 0]
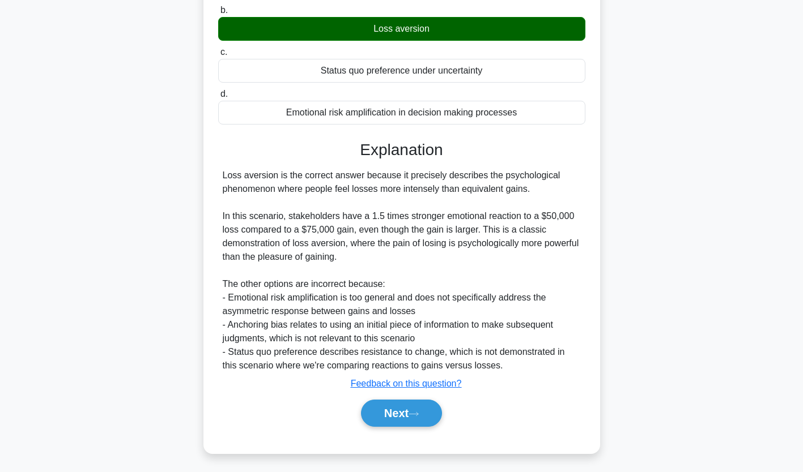
click at [400, 416] on button "Next" at bounding box center [401, 413] width 81 height 27
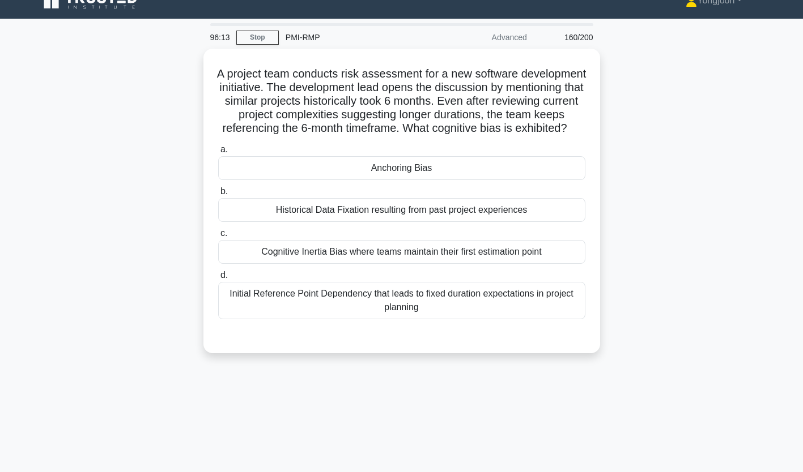
scroll to position [0, 0]
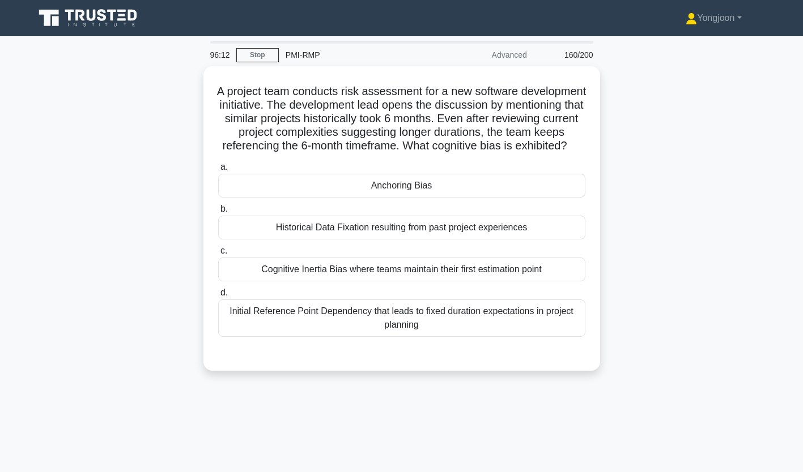
click at [303, 197] on div "Anchoring Bias" at bounding box center [401, 186] width 367 height 24
click at [218, 171] on input "a. Anchoring Bias" at bounding box center [218, 167] width 0 height 7
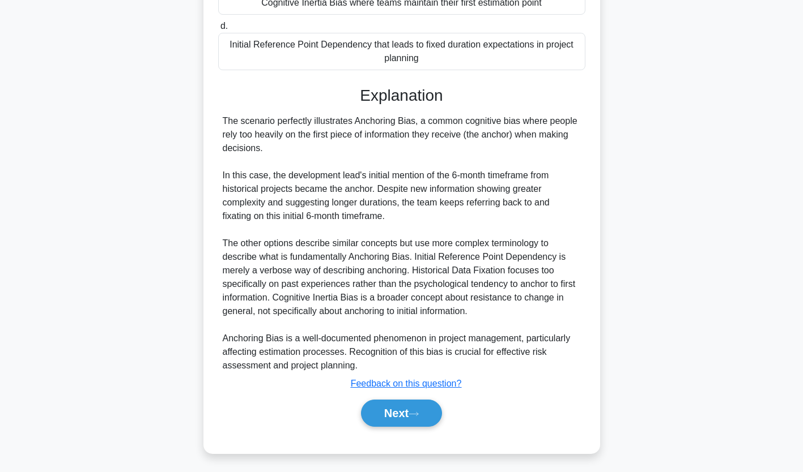
scroll to position [281, 0]
click at [407, 409] on button "Next" at bounding box center [401, 413] width 81 height 27
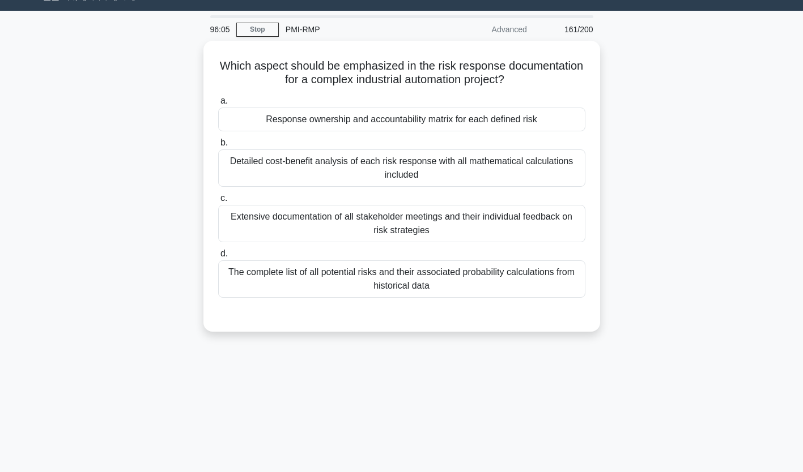
scroll to position [20, 0]
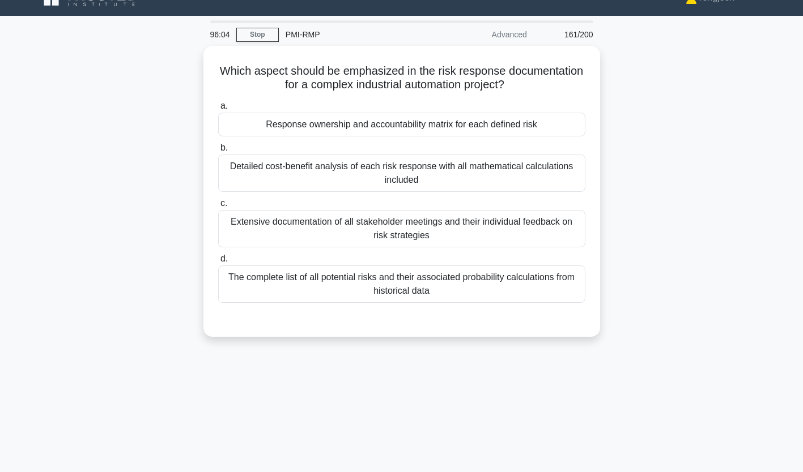
click at [306, 121] on div "Response ownership and accountability matrix for each defined risk" at bounding box center [401, 125] width 367 height 24
click at [218, 110] on input "a. Response ownership and accountability matrix for each defined risk" at bounding box center [218, 106] width 0 height 7
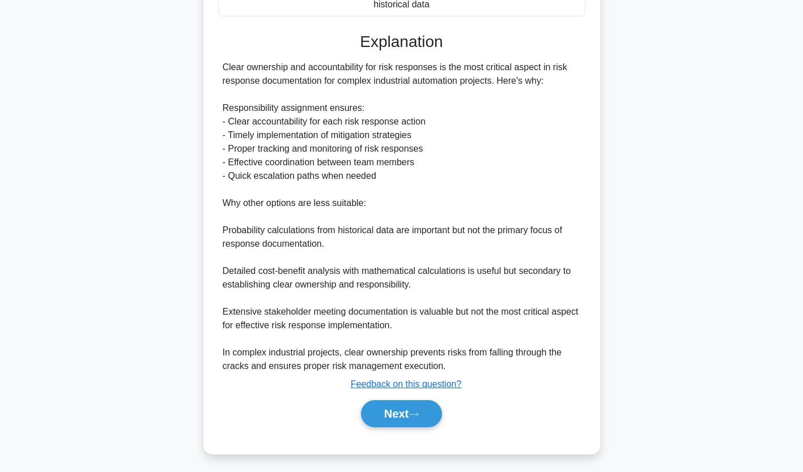
scroll to position [308, 0]
click at [404, 414] on button "Next" at bounding box center [401, 413] width 81 height 27
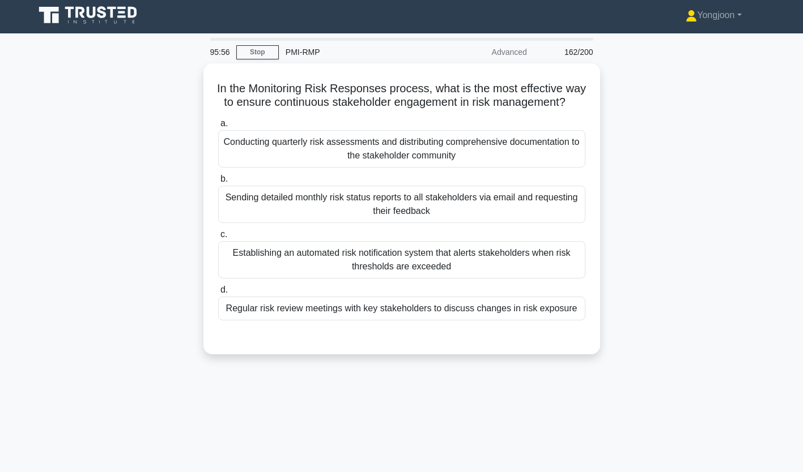
scroll to position [0, 0]
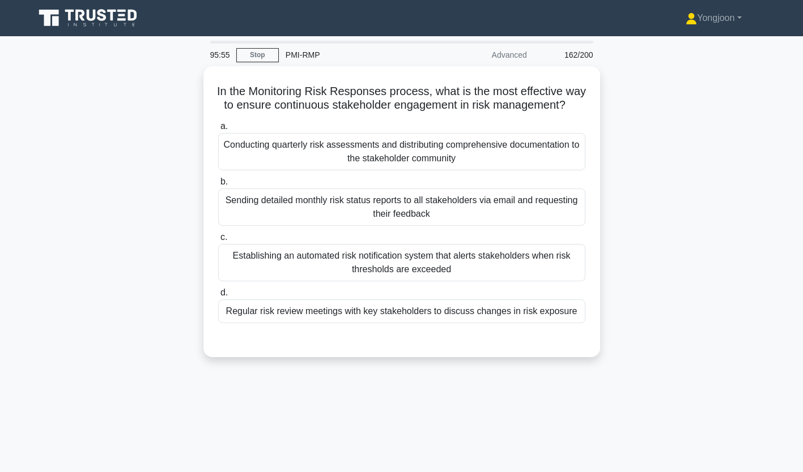
click at [323, 170] on div "Conducting quarterly risk assessments and distributing comprehensive documentat…" at bounding box center [401, 151] width 367 height 37
click at [218, 130] on input "a. Conducting quarterly risk assessments and distributing comprehensive documen…" at bounding box center [218, 126] width 0 height 7
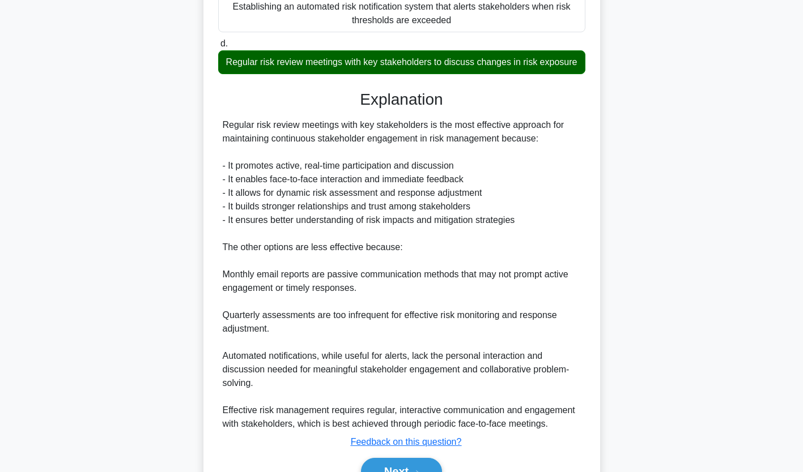
scroll to position [323, 0]
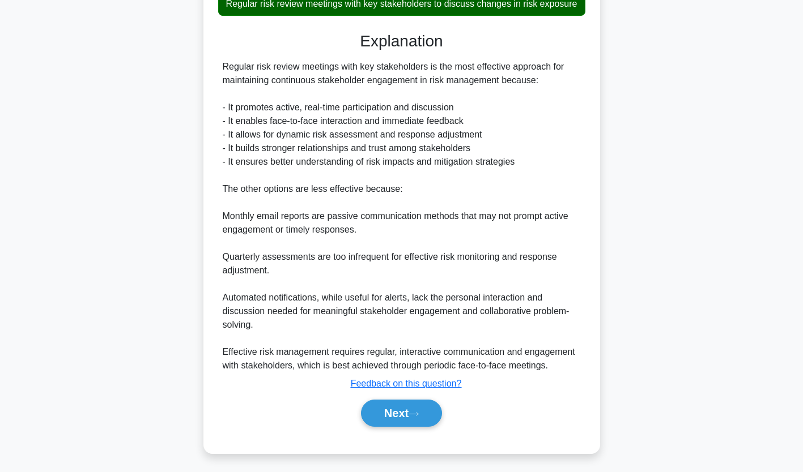
click at [391, 418] on button "Next" at bounding box center [401, 413] width 81 height 27
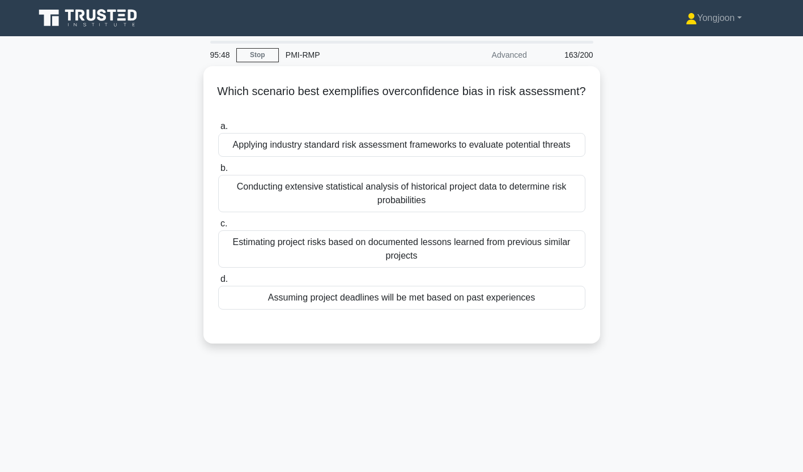
scroll to position [3, 0]
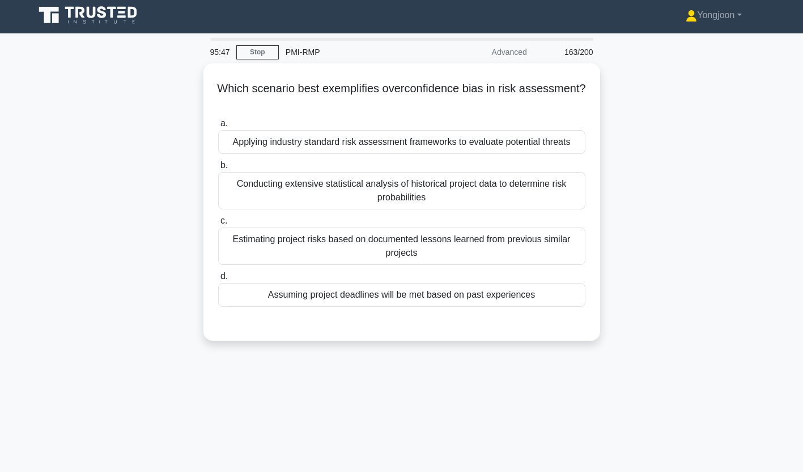
click at [318, 144] on div "Applying industry standard risk assessment frameworks to evaluate potential thr…" at bounding box center [401, 142] width 367 height 24
click at [218, 127] on input "a. Applying industry standard risk assessment frameworks to evaluate potential …" at bounding box center [218, 123] width 0 height 7
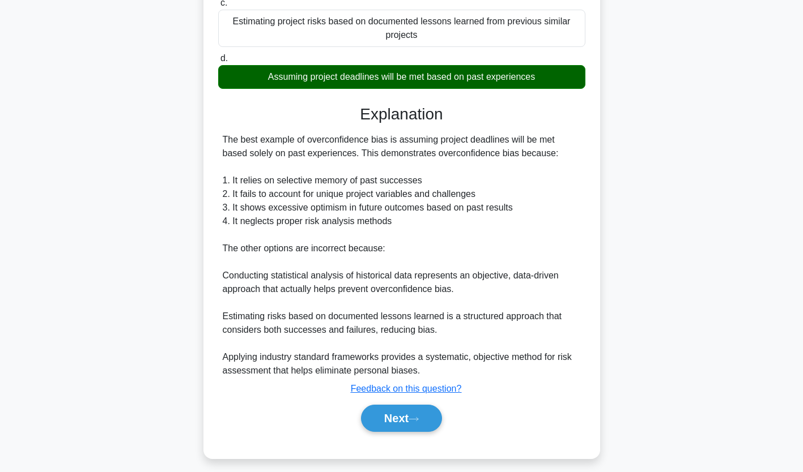
scroll to position [228, 0]
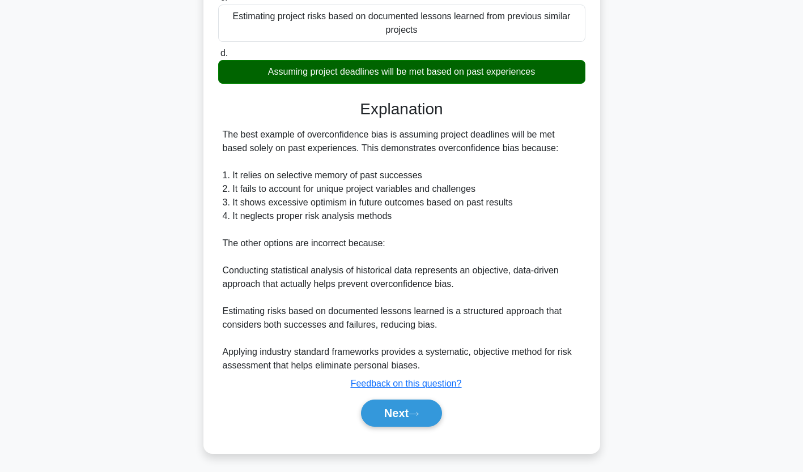
click at [417, 406] on button "Next" at bounding box center [401, 413] width 81 height 27
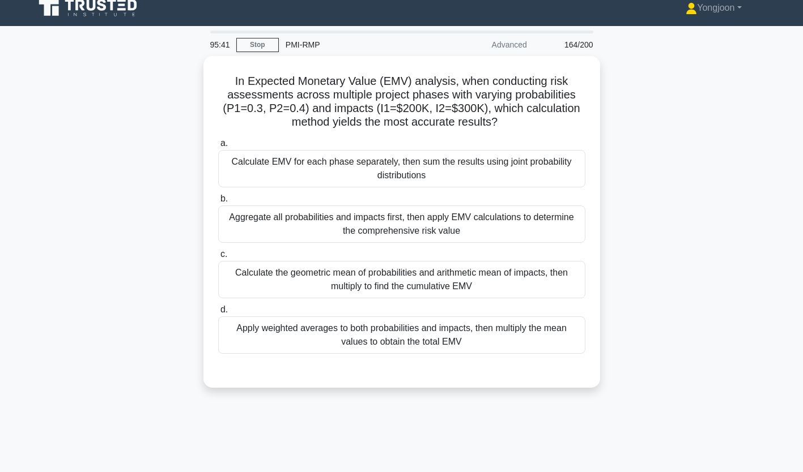
scroll to position [0, 0]
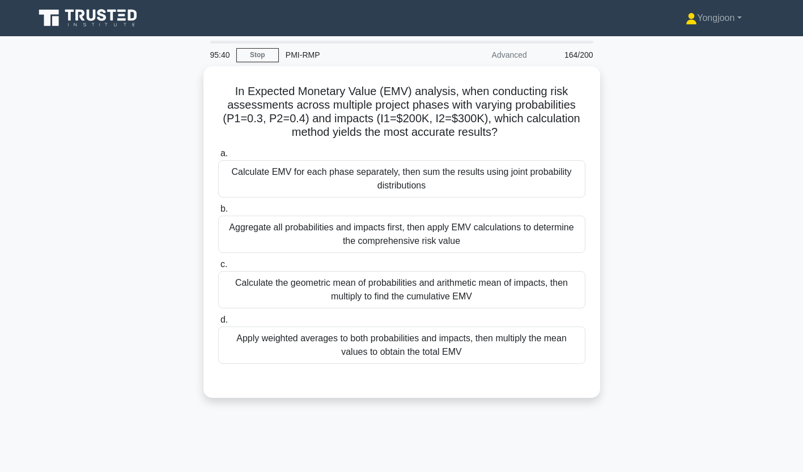
click at [318, 178] on div "Calculate EMV for each phase separately, then sum the results using joint proba…" at bounding box center [401, 178] width 367 height 37
click at [218, 157] on input "a. Calculate EMV for each phase separately, then sum the results using joint pr…" at bounding box center [218, 153] width 0 height 7
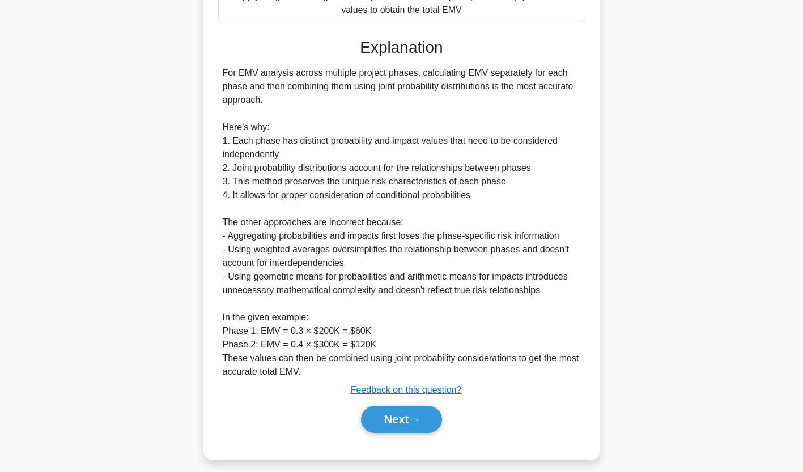
scroll to position [349, 0]
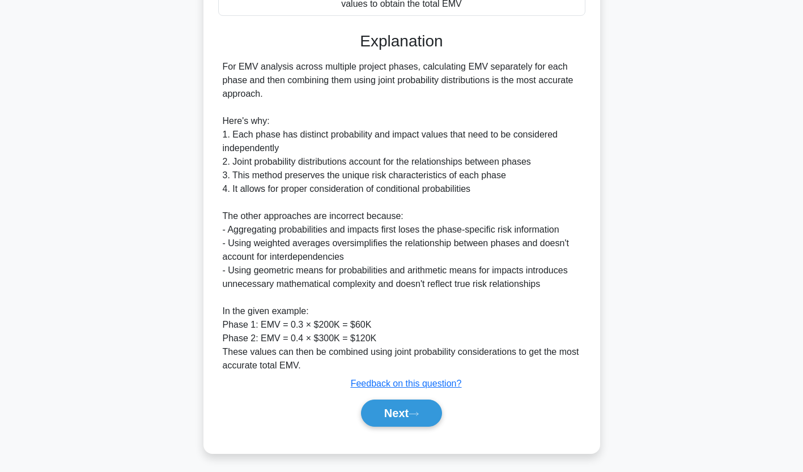
click at [420, 417] on button "Next" at bounding box center [401, 413] width 81 height 27
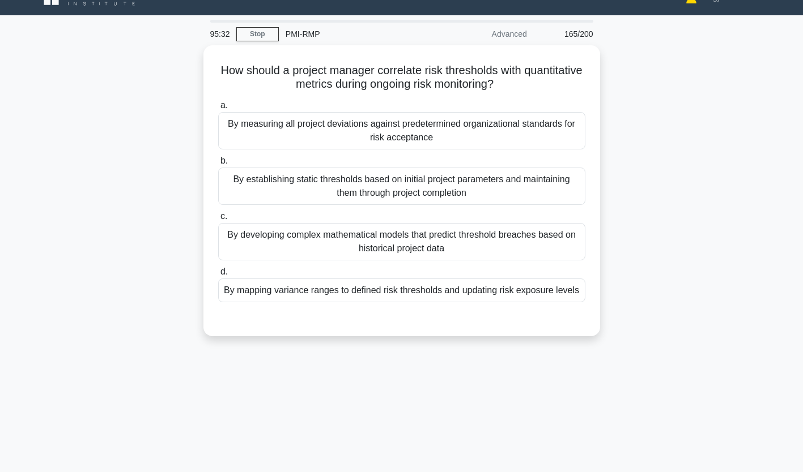
scroll to position [0, 0]
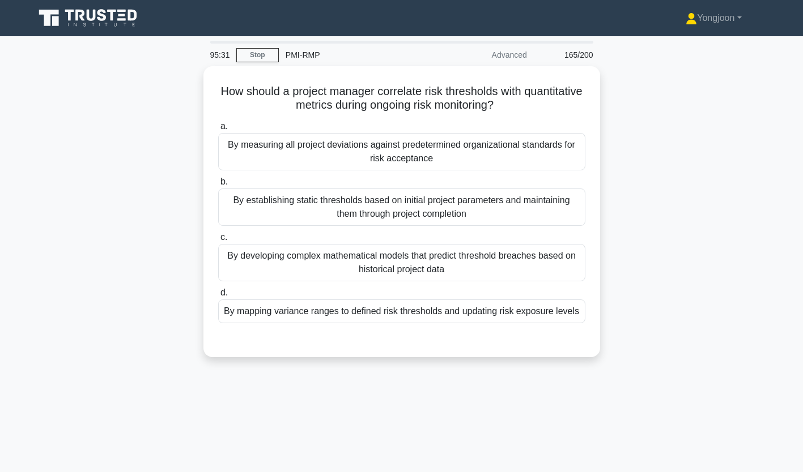
click at [309, 154] on div "By measuring all project deviations against predetermined organizational standa…" at bounding box center [401, 151] width 367 height 37
click at [218, 130] on input "a. By measuring all project deviations against predetermined organizational sta…" at bounding box center [218, 126] width 0 height 7
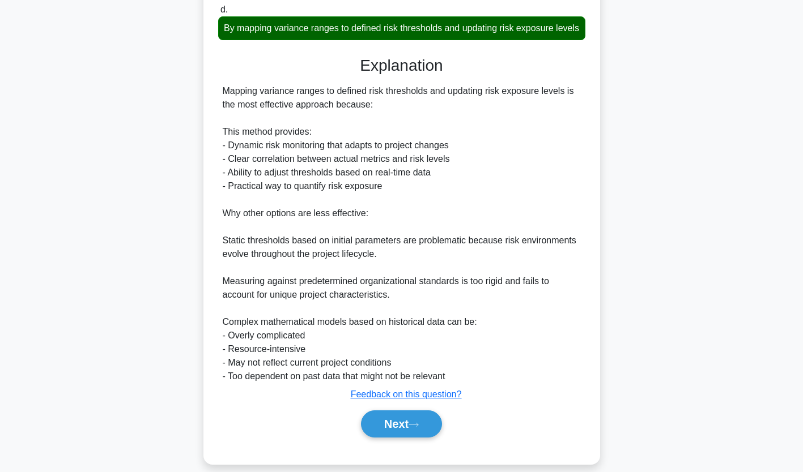
scroll to position [309, 0]
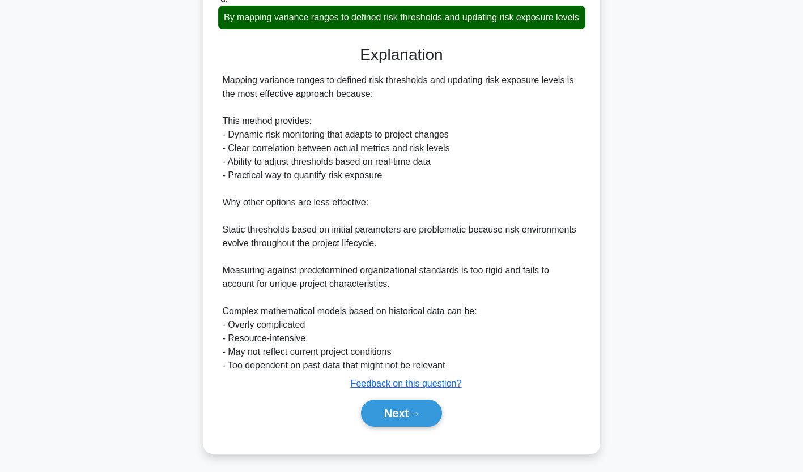
click at [407, 421] on button "Next" at bounding box center [401, 413] width 81 height 27
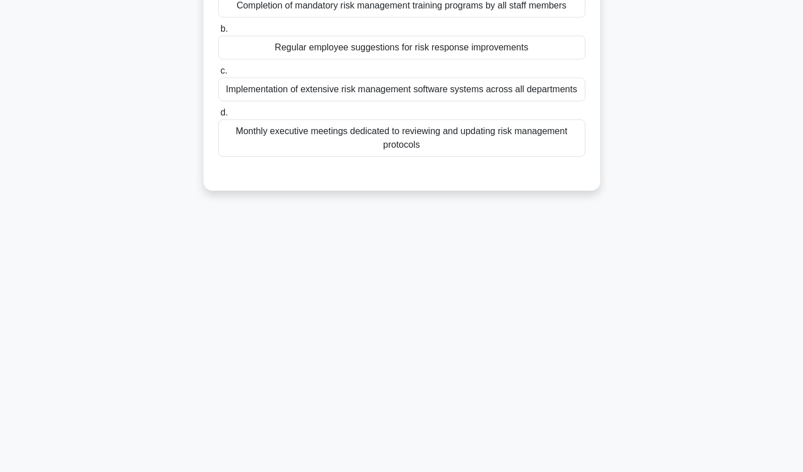
scroll to position [0, 0]
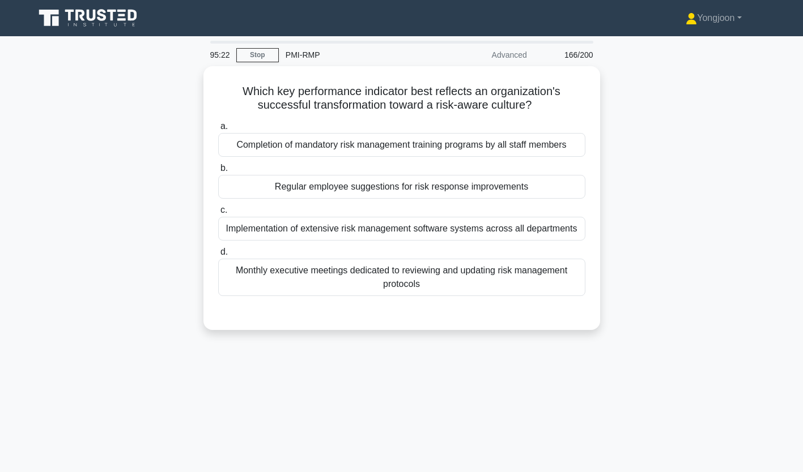
click at [319, 150] on div "Completion of mandatory risk management training programs by all staff members" at bounding box center [401, 145] width 367 height 24
click at [218, 130] on input "a. Completion of mandatory risk management training programs by all staff membe…" at bounding box center [218, 126] width 0 height 7
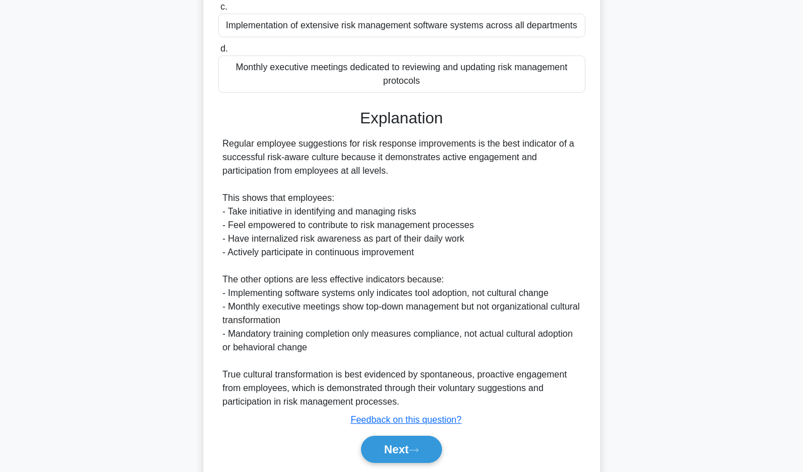
scroll to position [241, 0]
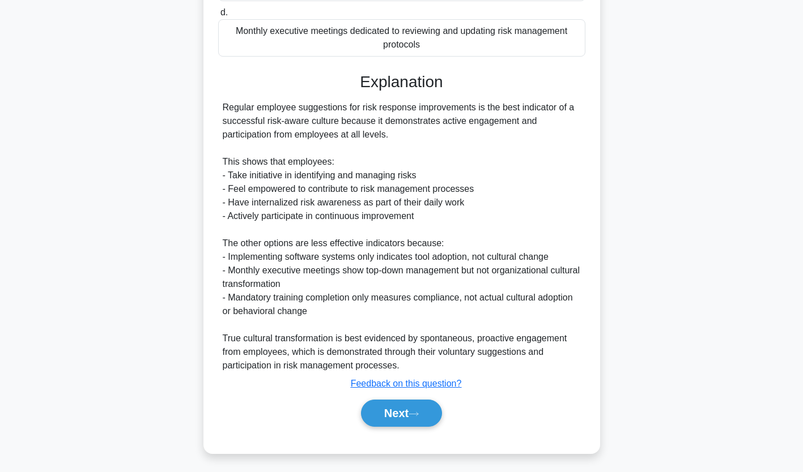
click at [417, 411] on icon at bounding box center [413, 414] width 10 height 6
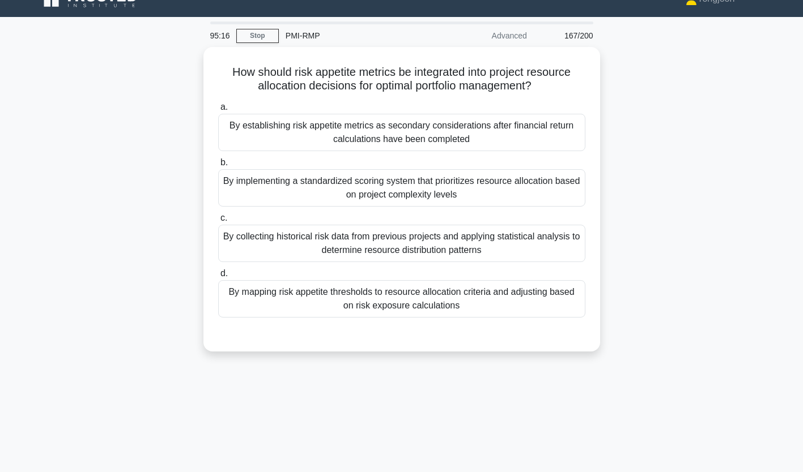
scroll to position [18, 0]
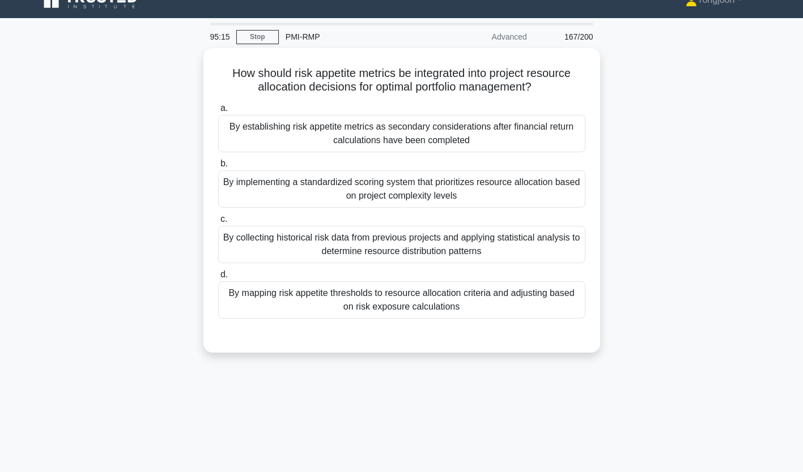
click at [296, 122] on div "By establishing risk appetite metrics as secondary considerations after financi…" at bounding box center [401, 133] width 367 height 37
click at [218, 112] on input "a. By establishing risk appetite metrics as secondary considerations after fina…" at bounding box center [218, 108] width 0 height 7
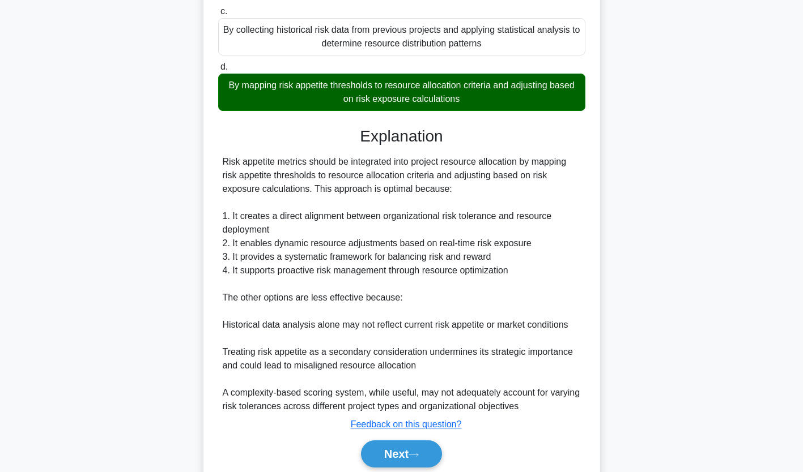
scroll to position [268, 0]
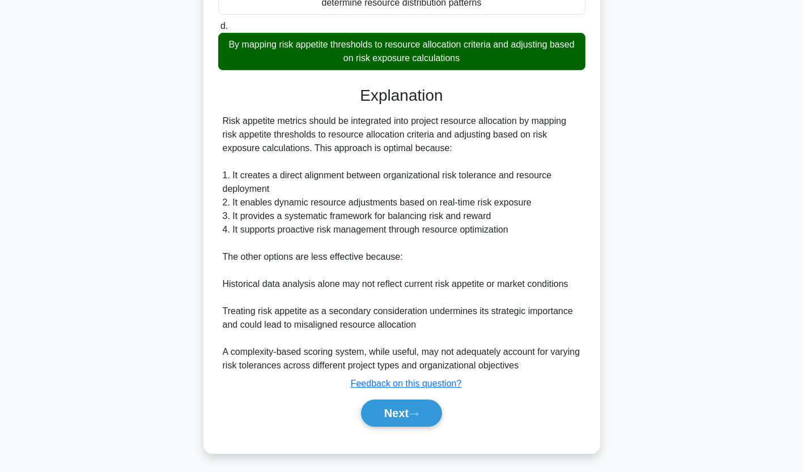
click at [408, 417] on button "Next" at bounding box center [401, 413] width 81 height 27
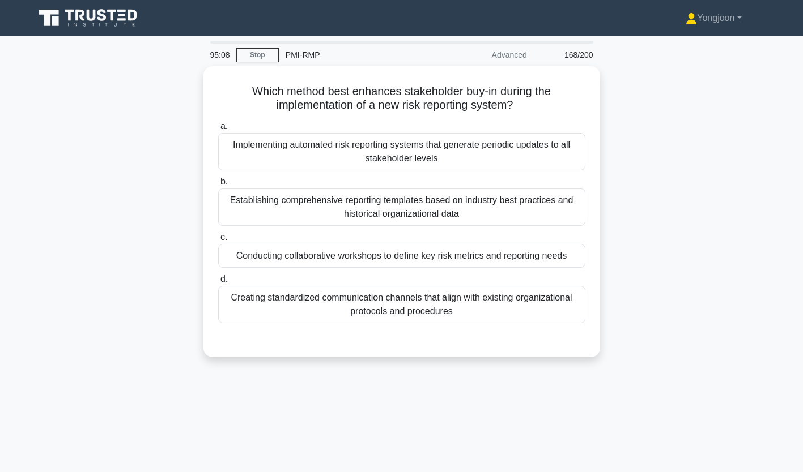
scroll to position [0, 0]
click at [281, 139] on div "Implementing automated risk reporting systems that generate periodic updates to…" at bounding box center [401, 151] width 367 height 37
click at [218, 130] on input "a. Implementing automated risk reporting systems that generate periodic updates…" at bounding box center [218, 126] width 0 height 7
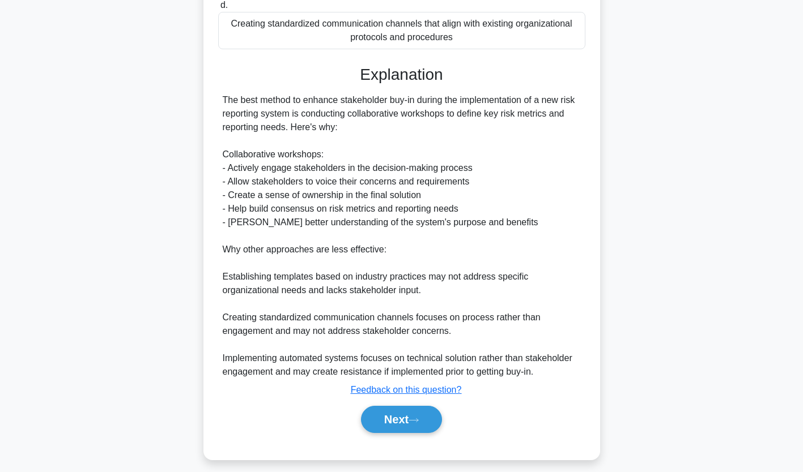
scroll to position [282, 0]
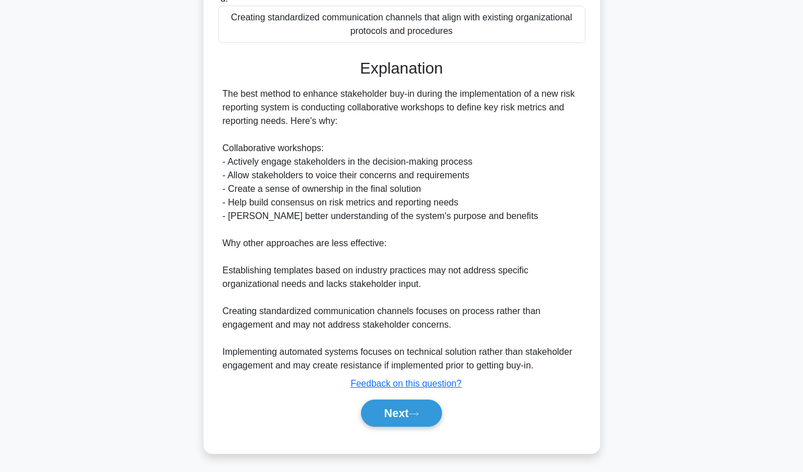
click at [398, 408] on button "Next" at bounding box center [401, 413] width 81 height 27
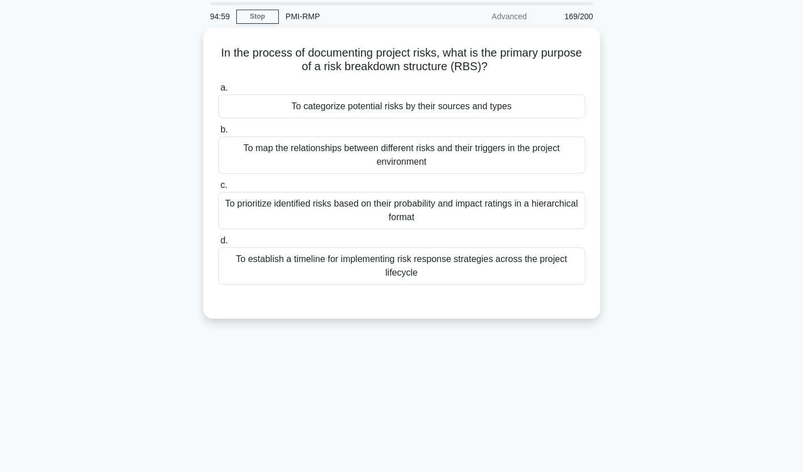
scroll to position [37, 0]
click at [307, 110] on div "To categorize potential risks by their sources and types" at bounding box center [401, 108] width 367 height 24
click at [218, 93] on input "a. To categorize potential risks by their sources and types" at bounding box center [218, 89] width 0 height 7
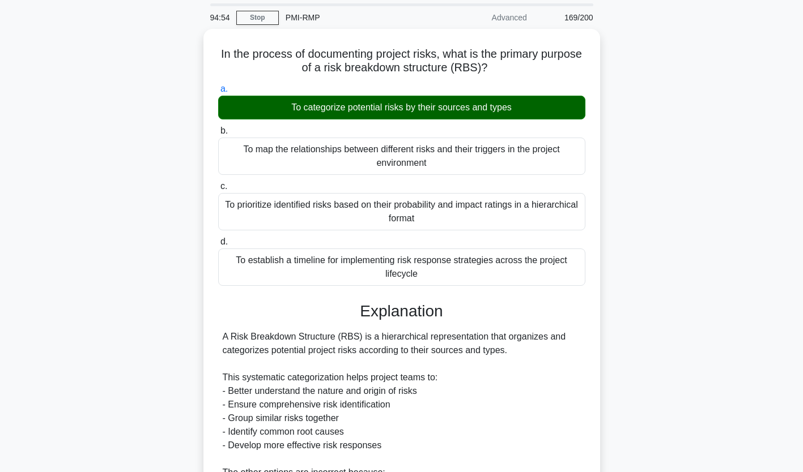
scroll to position [267, 0]
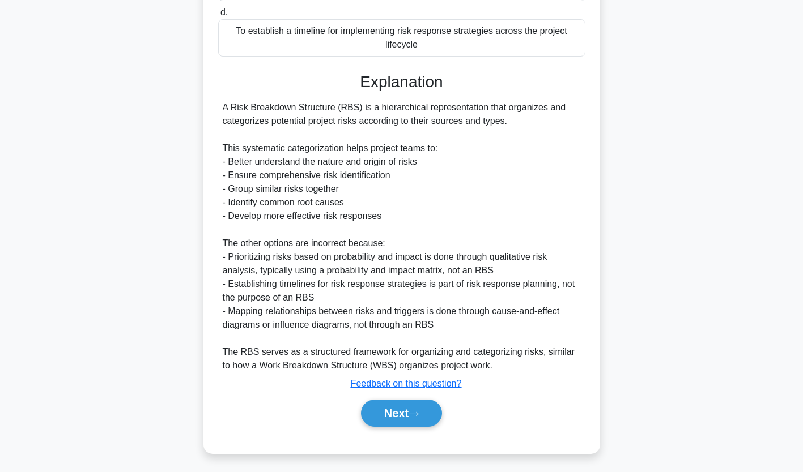
click at [404, 407] on button "Next" at bounding box center [401, 413] width 81 height 27
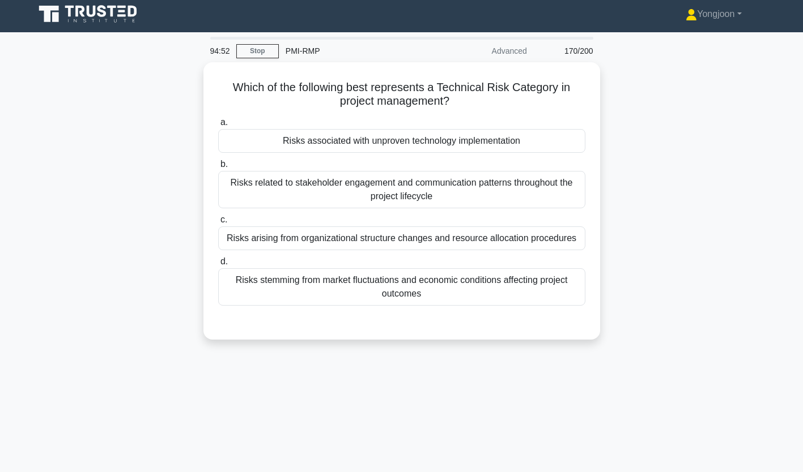
scroll to position [0, 0]
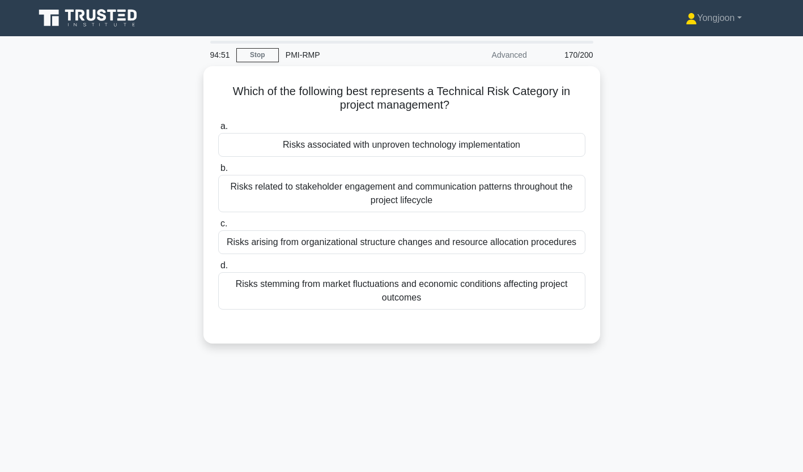
click at [271, 140] on div "Risks associated with unproven technology implementation" at bounding box center [401, 145] width 367 height 24
click at [218, 130] on input "a. Risks associated with unproven technology implementation" at bounding box center [218, 126] width 0 height 7
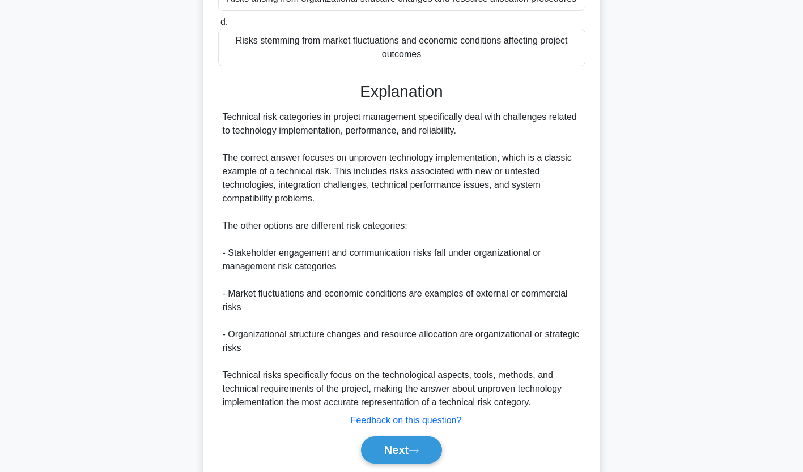
scroll to position [281, 0]
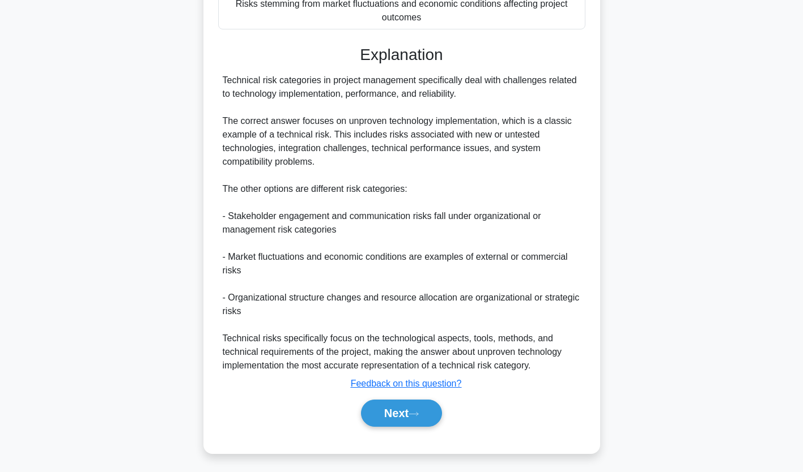
click at [417, 404] on button "Next" at bounding box center [401, 413] width 81 height 27
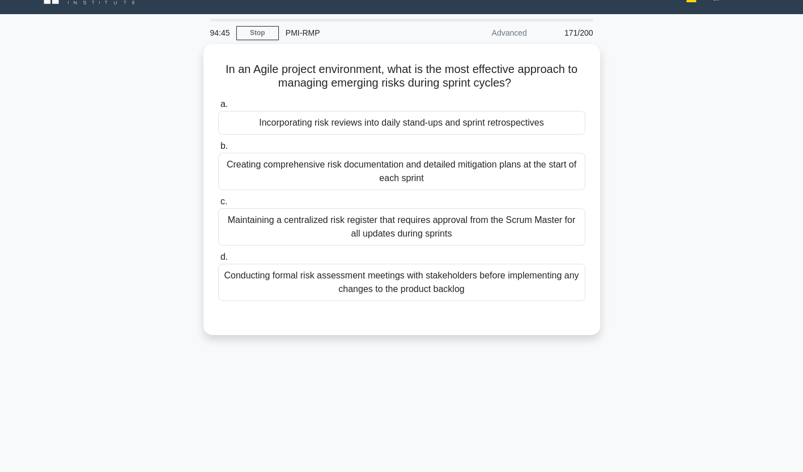
scroll to position [0, 0]
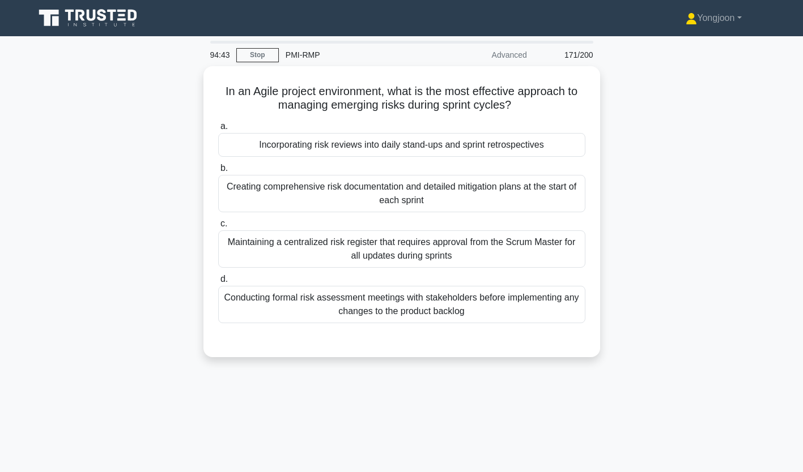
click at [328, 141] on div "Incorporating risk reviews into daily stand-ups and sprint retrospectives" at bounding box center [401, 145] width 367 height 24
click at [218, 130] on input "a. Incorporating risk reviews into daily stand-ups and sprint retrospectives" at bounding box center [218, 126] width 0 height 7
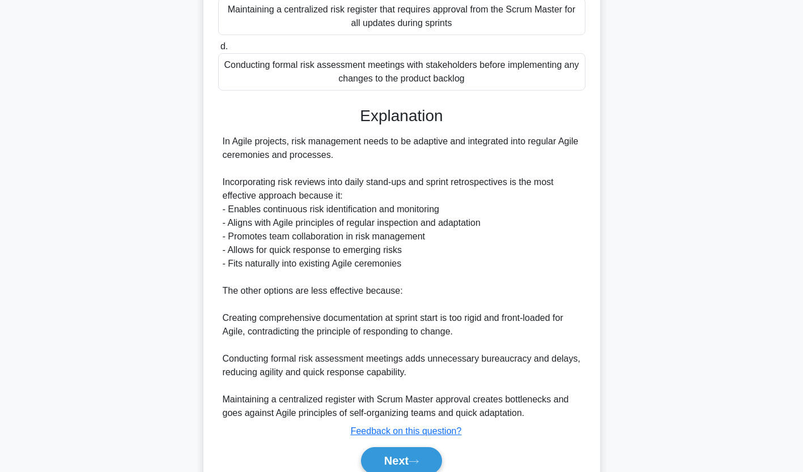
scroll to position [281, 0]
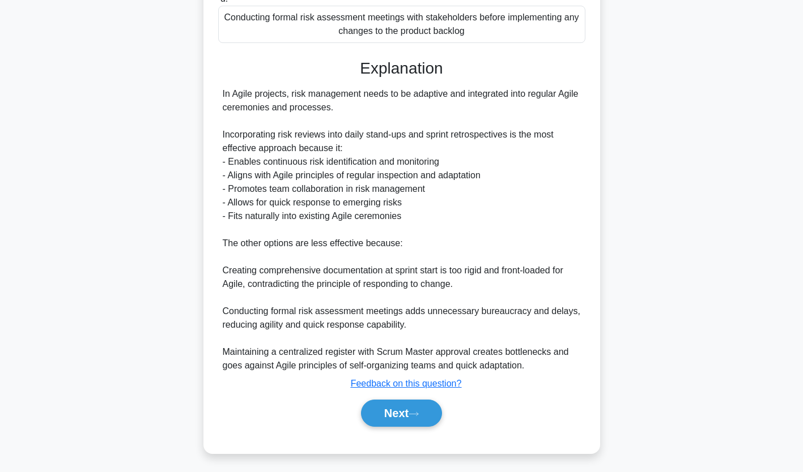
click at [389, 422] on button "Next" at bounding box center [401, 413] width 81 height 27
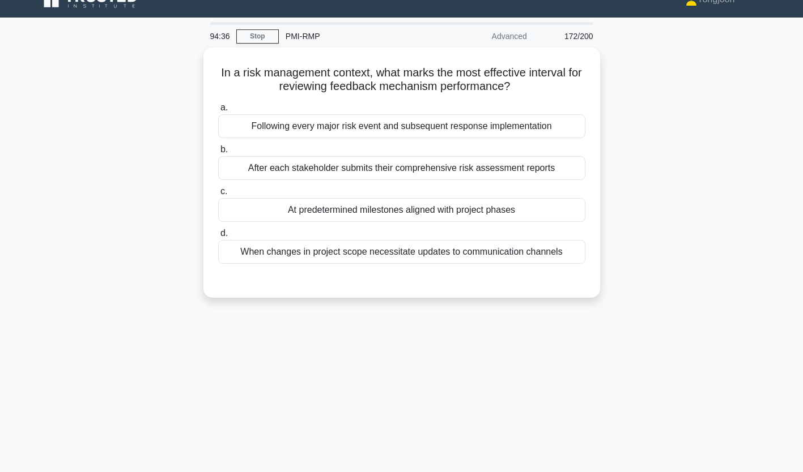
scroll to position [0, 0]
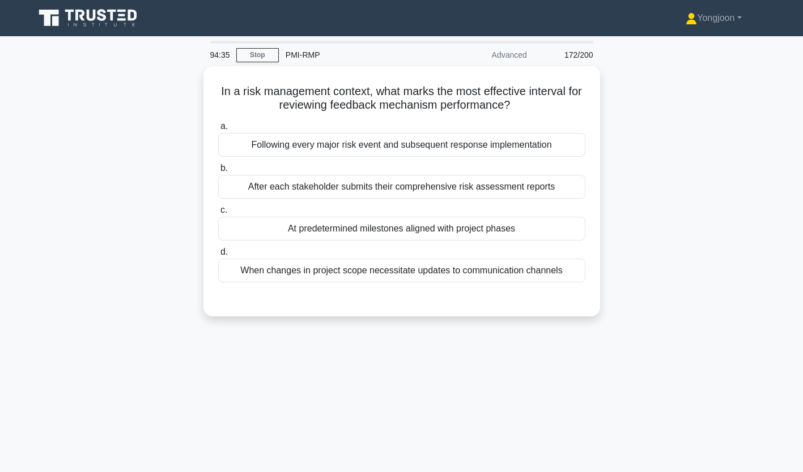
click at [346, 148] on div "Following every major risk event and subsequent response implementation" at bounding box center [401, 145] width 367 height 24
click at [218, 130] on input "a. Following every major risk event and subsequent response implementation" at bounding box center [218, 126] width 0 height 7
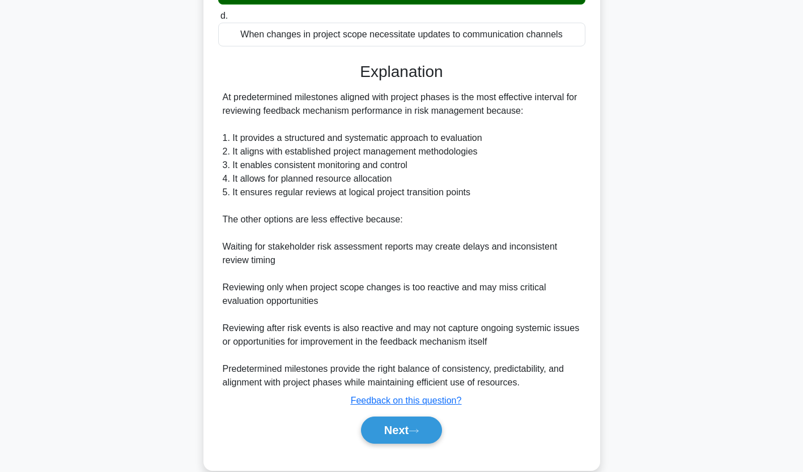
scroll to position [248, 0]
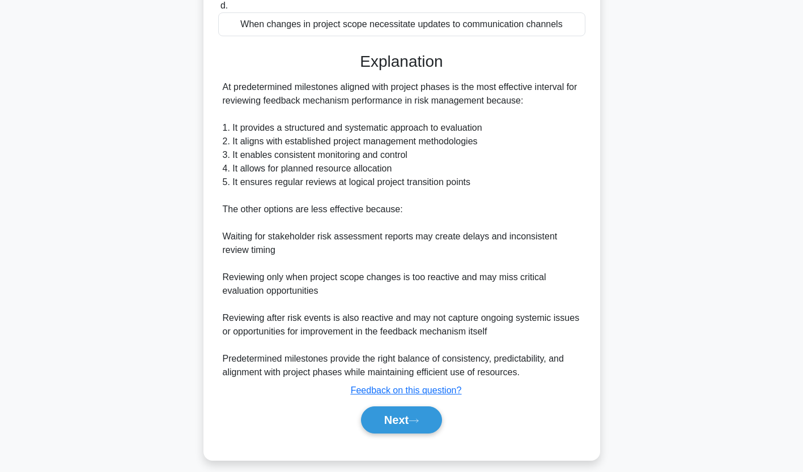
click at [410, 414] on button "Next" at bounding box center [401, 420] width 81 height 27
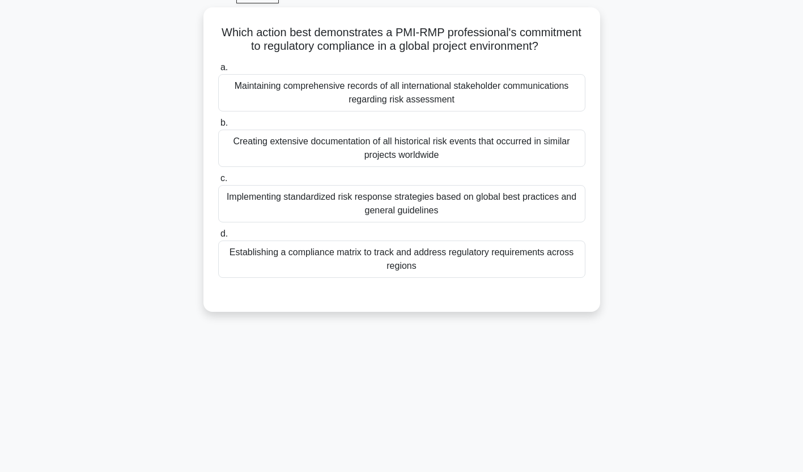
scroll to position [53, 0]
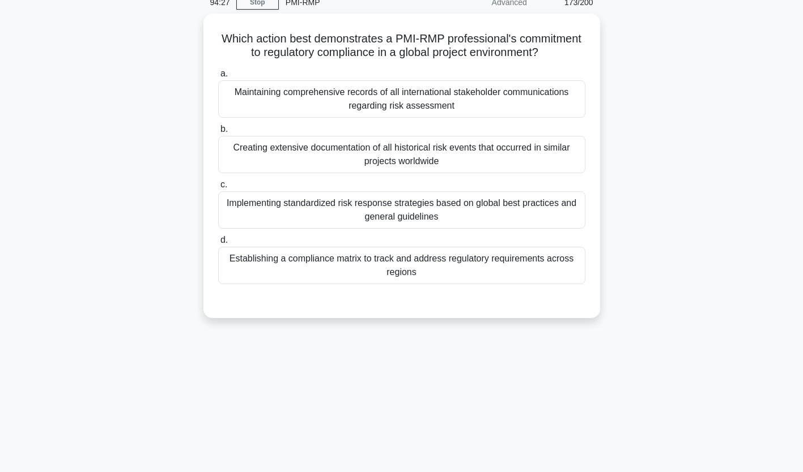
click at [361, 102] on div "Maintaining comprehensive records of all international stakeholder communicatio…" at bounding box center [401, 98] width 367 height 37
click at [218, 78] on input "a. Maintaining comprehensive records of all international stakeholder communica…" at bounding box center [218, 73] width 0 height 7
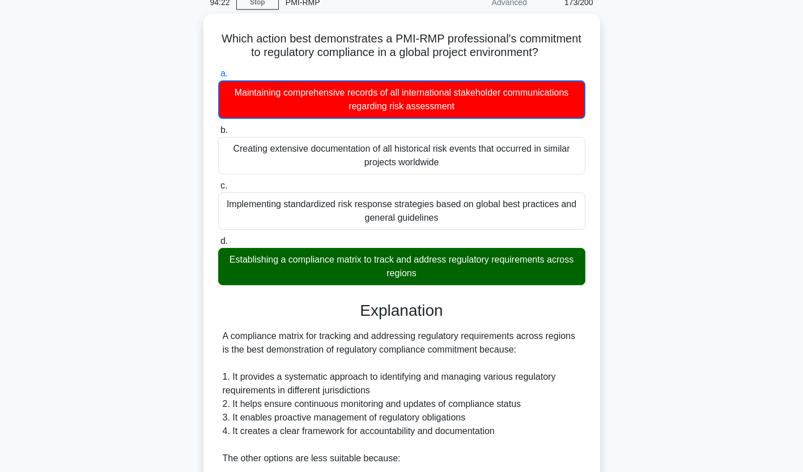
scroll to position [268, 0]
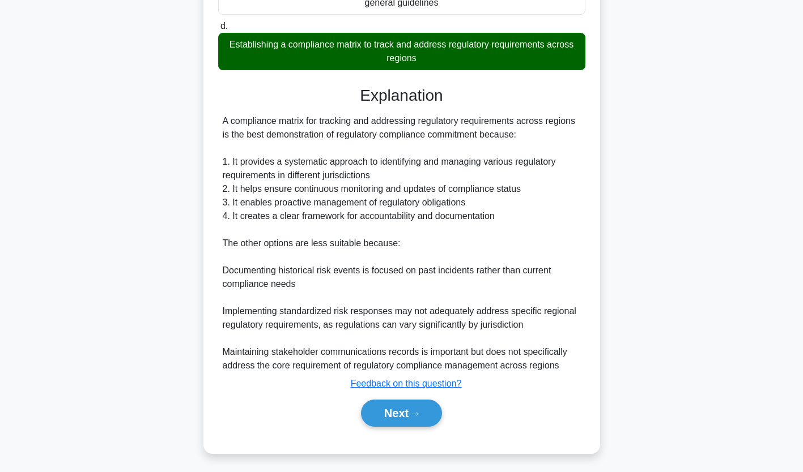
click at [407, 414] on button "Next" at bounding box center [401, 413] width 81 height 27
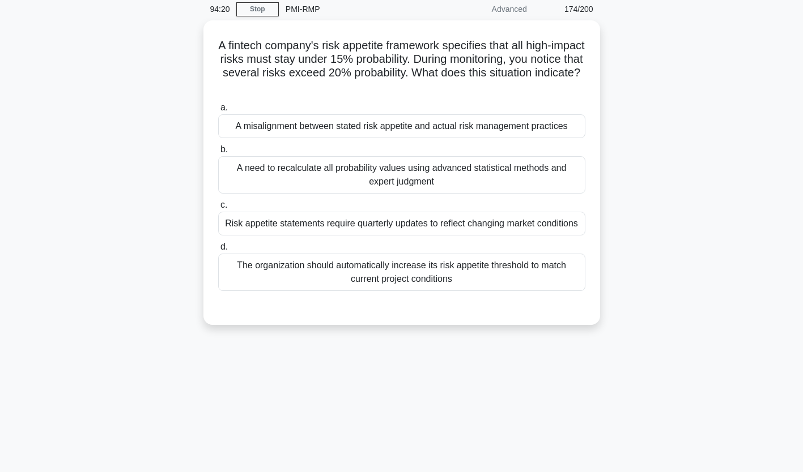
scroll to position [42, 0]
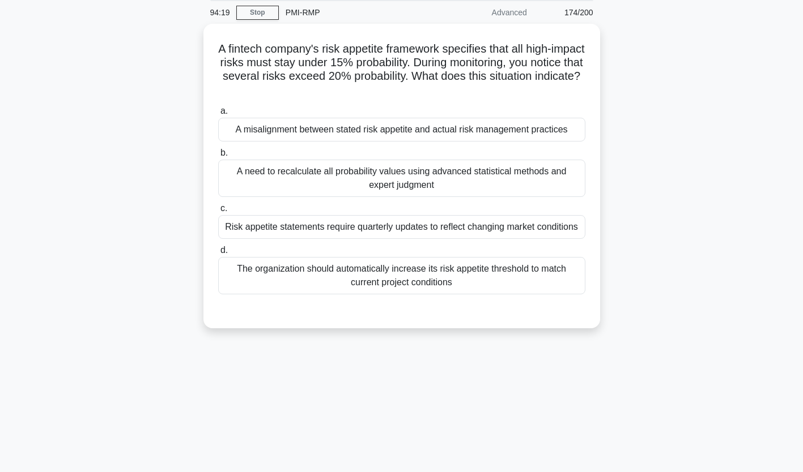
click at [342, 134] on div "A misalignment between stated risk appetite and actual risk management practices" at bounding box center [401, 130] width 367 height 24
click at [218, 115] on input "a. A misalignment between stated risk appetite and actual risk management pract…" at bounding box center [218, 111] width 0 height 7
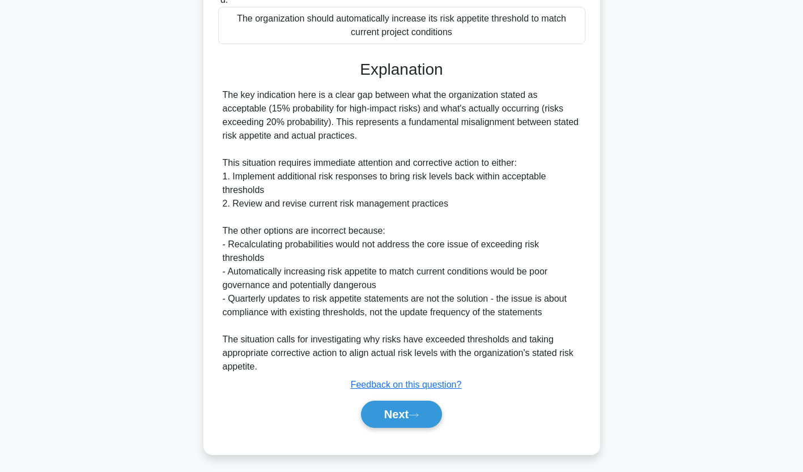
scroll to position [295, 0]
click at [431, 402] on button "Next" at bounding box center [401, 413] width 81 height 27
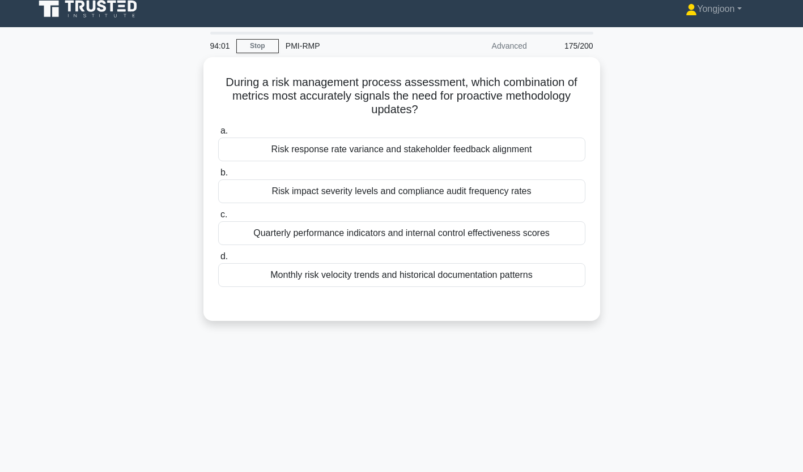
scroll to position [0, 0]
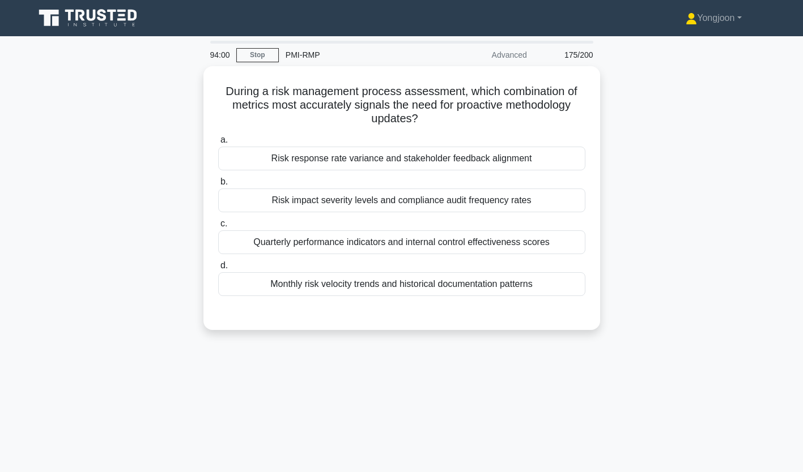
click at [399, 162] on div "Risk response rate variance and stakeholder feedback alignment" at bounding box center [401, 159] width 367 height 24
click at [218, 144] on input "a. Risk response rate variance and stakeholder feedback alignment" at bounding box center [218, 140] width 0 height 7
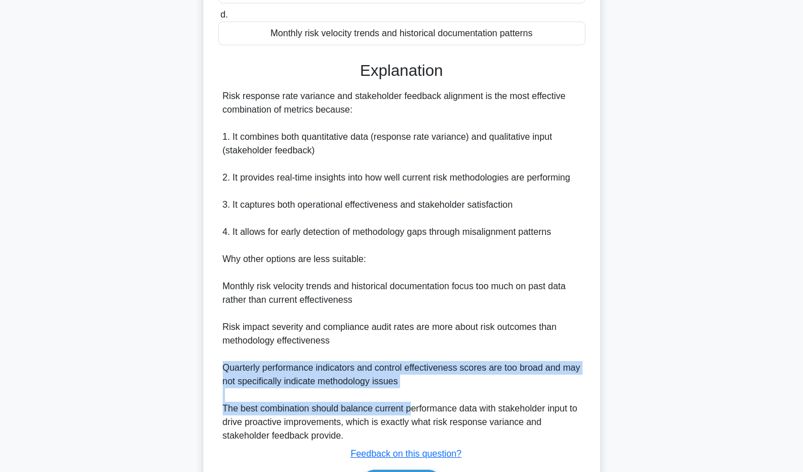
click at [428, 366] on div "Risk response rate variance and stakeholder feedback alignment is the most effe…" at bounding box center [402, 265] width 358 height 353
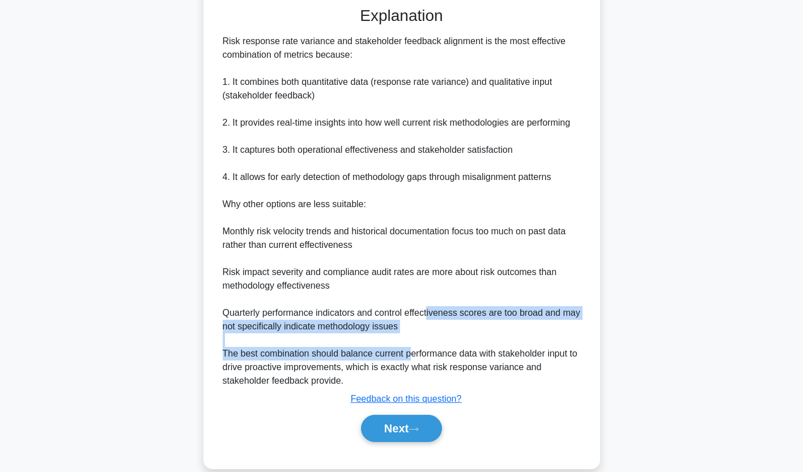
scroll to position [308, 0]
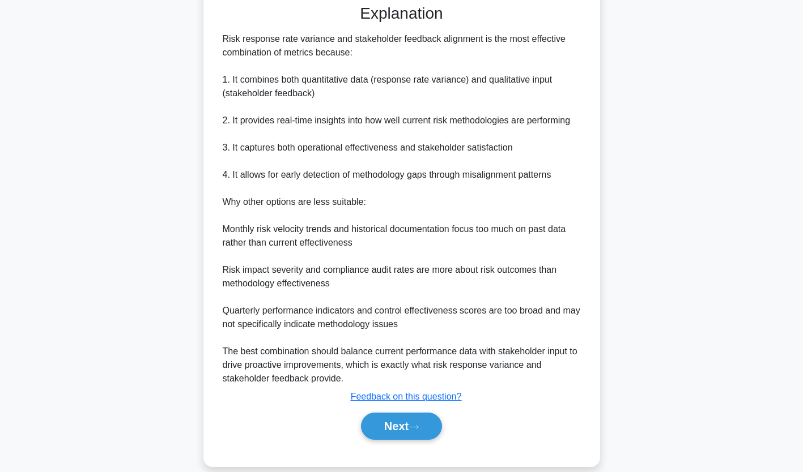
click at [436, 355] on div "Risk response rate variance and stakeholder feedback alignment is the most effe…" at bounding box center [402, 208] width 358 height 353
click at [401, 419] on button "Next" at bounding box center [401, 426] width 81 height 27
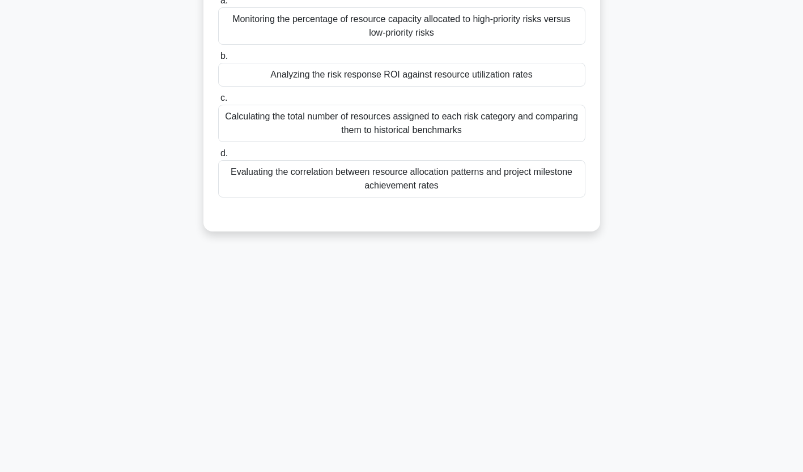
scroll to position [0, 0]
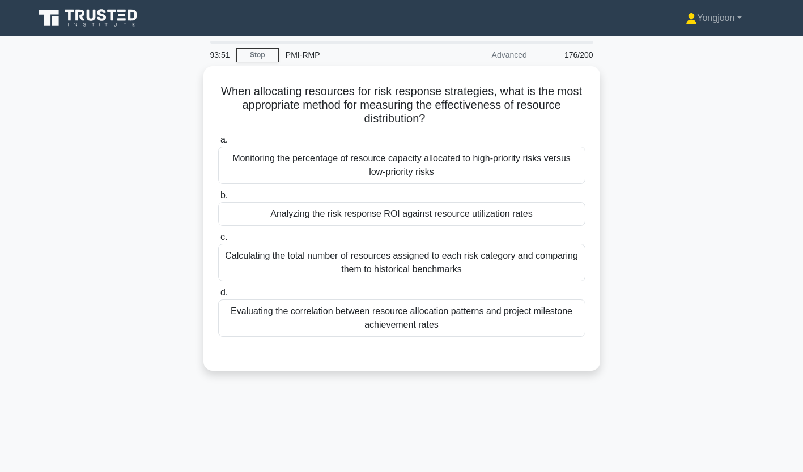
click at [364, 160] on div "Monitoring the percentage of resource capacity allocated to high-priority risks…" at bounding box center [401, 165] width 367 height 37
click at [218, 144] on input "a. Monitoring the percentage of resource capacity allocated to high-priority ri…" at bounding box center [218, 140] width 0 height 7
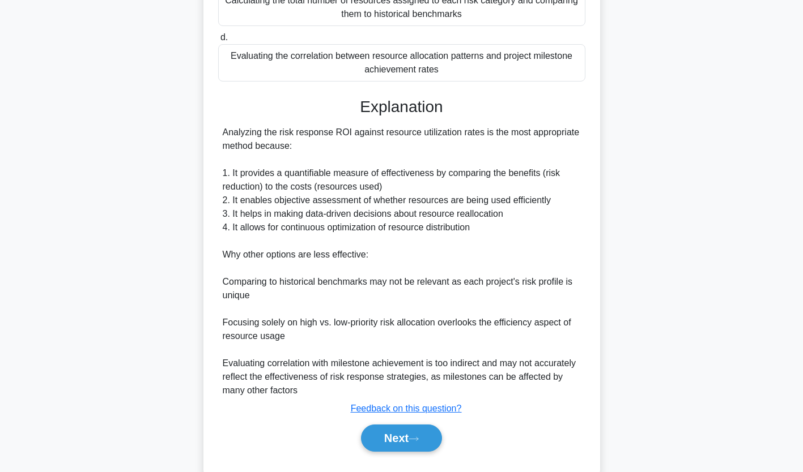
scroll to position [282, 0]
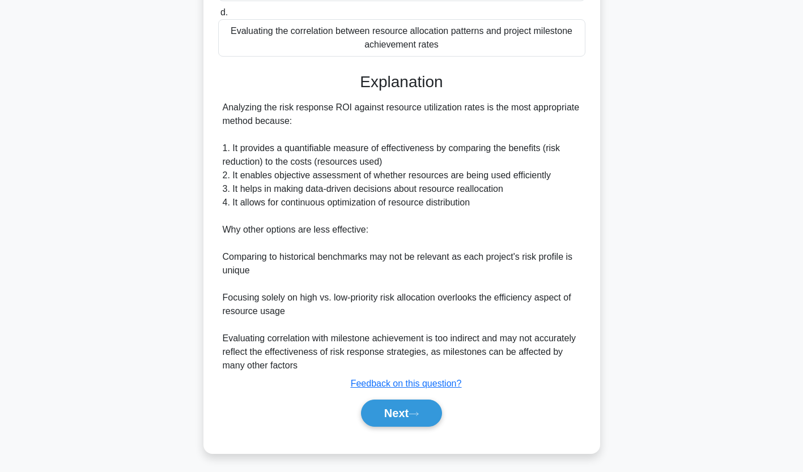
click at [413, 415] on icon at bounding box center [413, 414] width 10 height 6
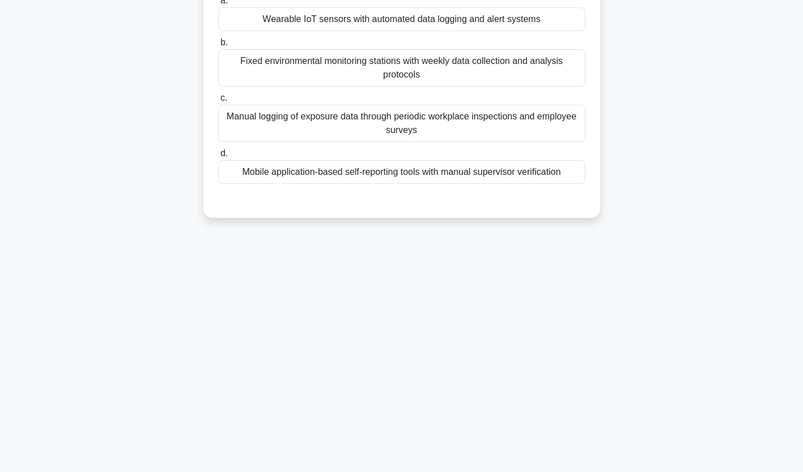
scroll to position [0, 0]
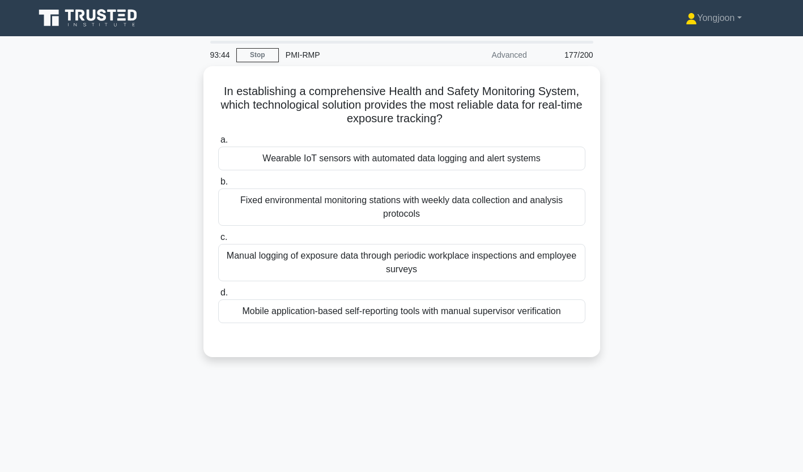
click at [301, 143] on label "a. Wearable IoT sensors with automated data logging and alert systems" at bounding box center [401, 151] width 367 height 37
click at [218, 143] on input "a. Wearable IoT sensors with automated data logging and alert systems" at bounding box center [218, 140] width 0 height 7
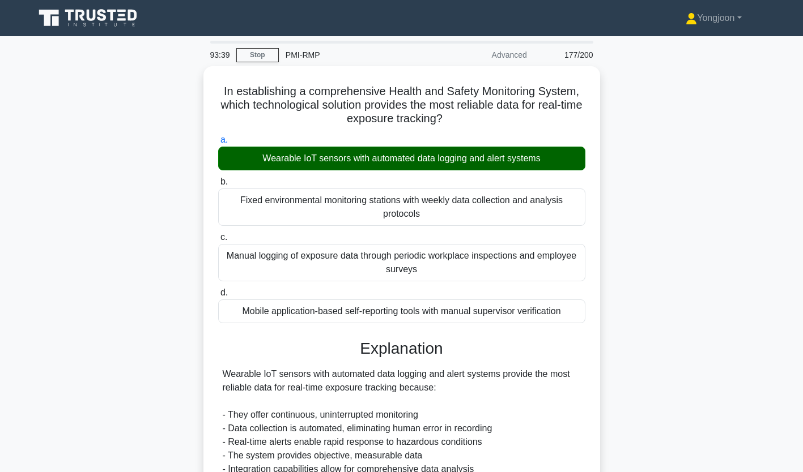
scroll to position [267, 0]
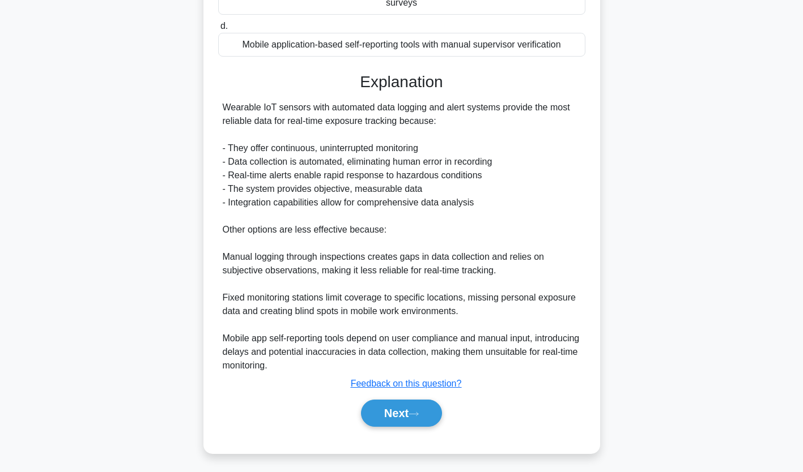
click at [422, 421] on button "Next" at bounding box center [401, 413] width 81 height 27
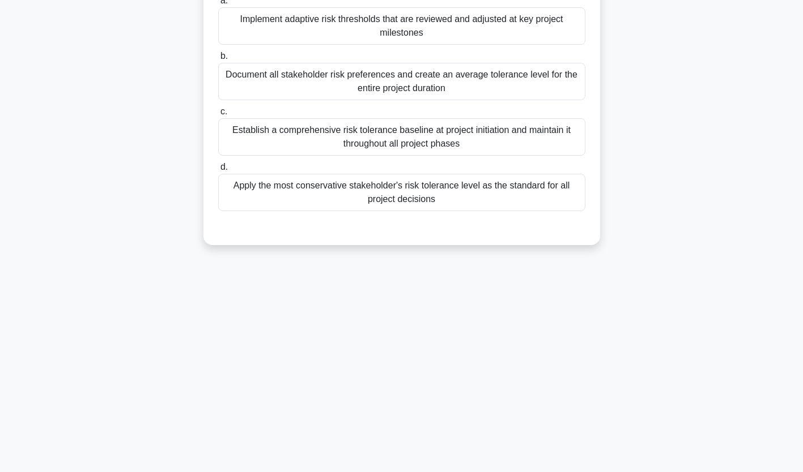
scroll to position [0, 0]
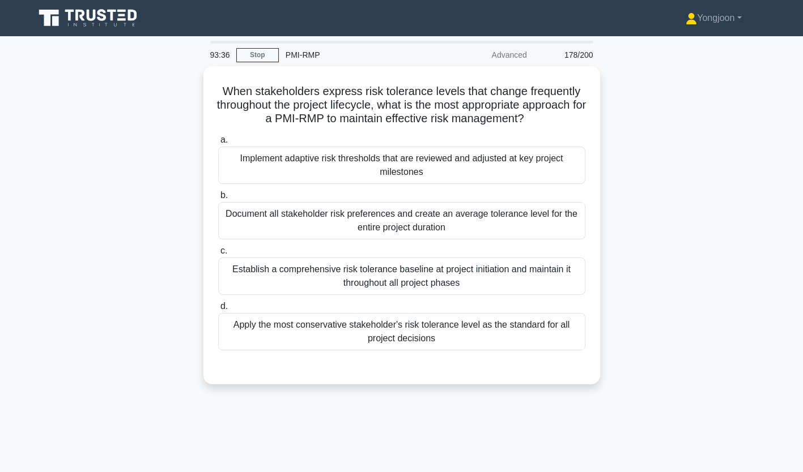
click at [334, 169] on div "Implement adaptive risk thresholds that are reviewed and adjusted at key projec…" at bounding box center [401, 165] width 367 height 37
click at [218, 144] on input "a. Implement adaptive risk thresholds that are reviewed and adjusted at key pro…" at bounding box center [218, 140] width 0 height 7
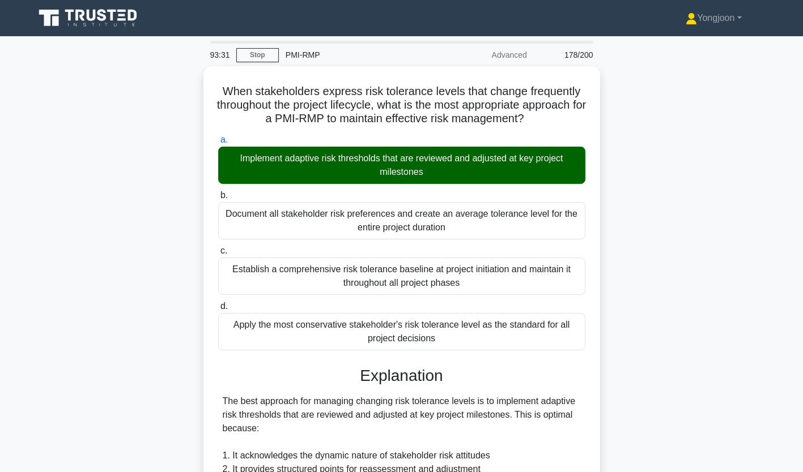
scroll to position [295, 0]
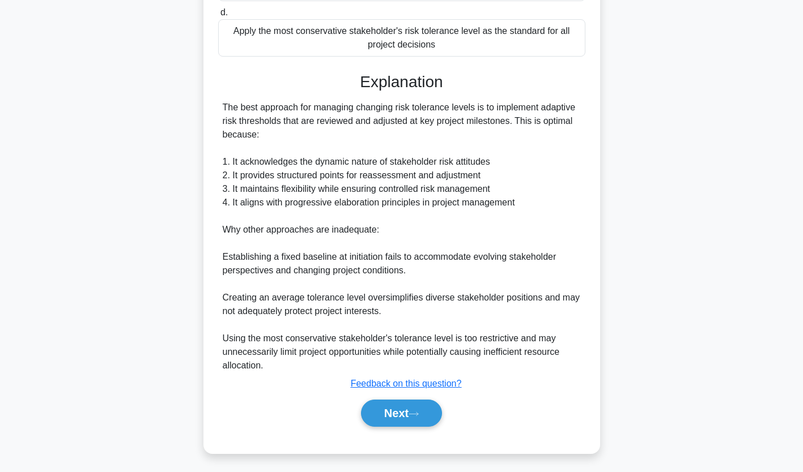
click at [402, 403] on button "Next" at bounding box center [401, 413] width 81 height 27
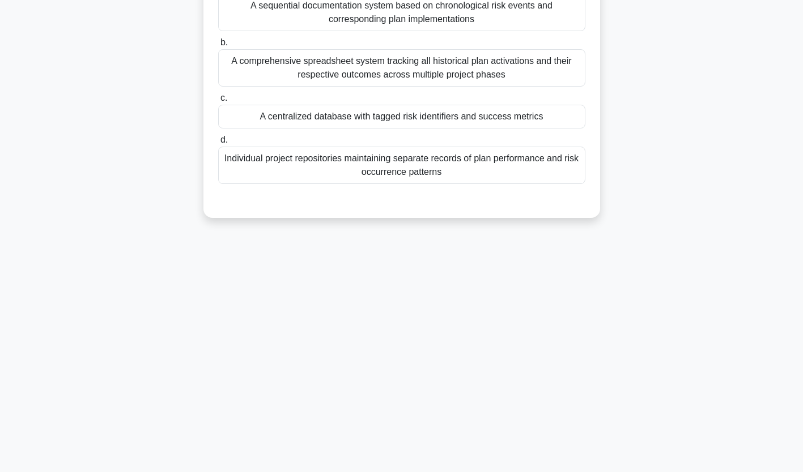
scroll to position [0, 0]
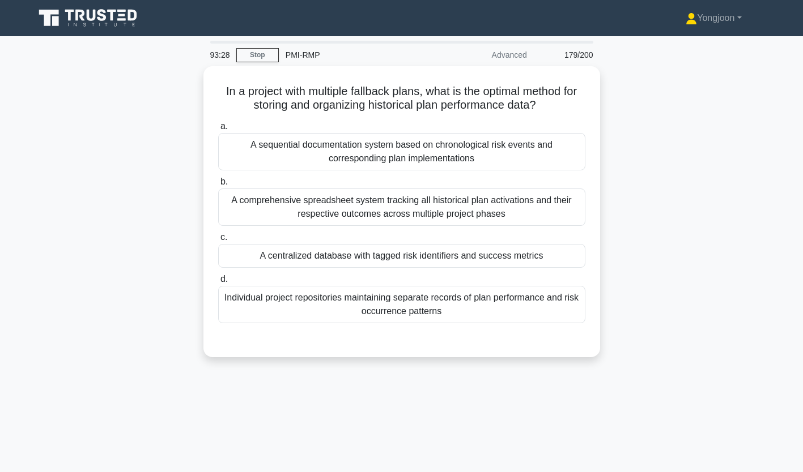
click at [419, 156] on div "A sequential documentation system based on chronological risk events and corres…" at bounding box center [401, 151] width 367 height 37
click at [218, 130] on input "a. A sequential documentation system based on chronological risk events and cor…" at bounding box center [218, 126] width 0 height 7
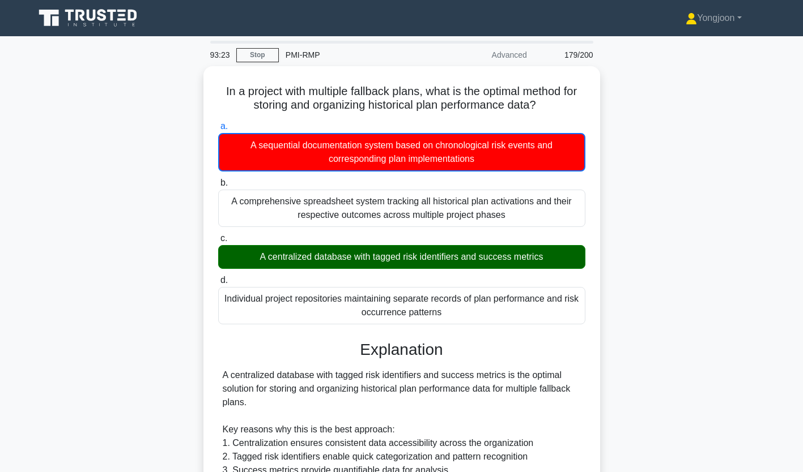
scroll to position [282, 0]
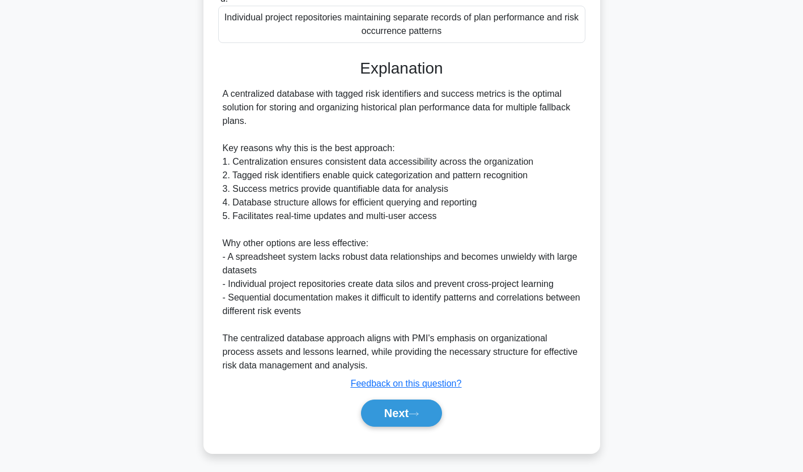
click at [416, 415] on icon at bounding box center [413, 414] width 10 height 6
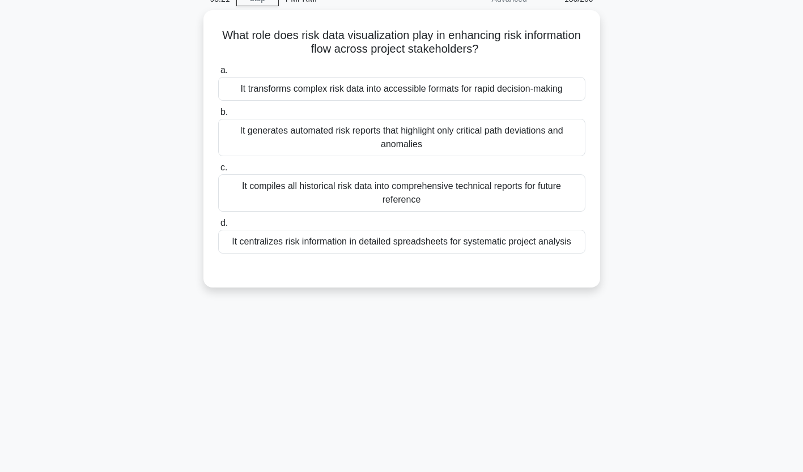
scroll to position [0, 0]
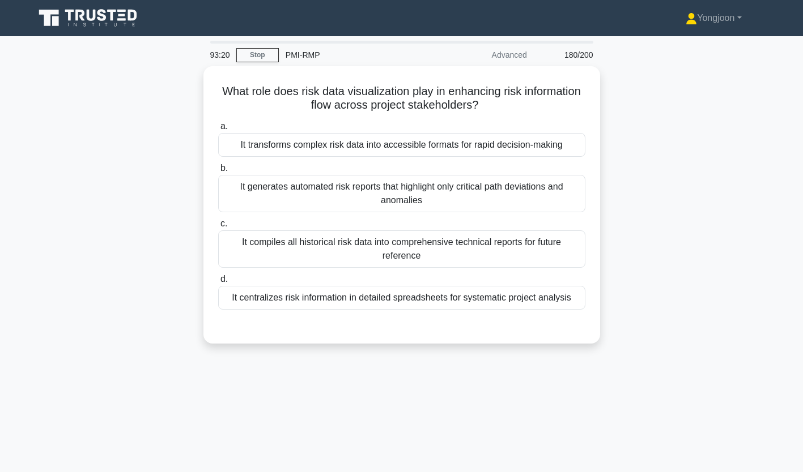
click at [361, 149] on div "It transforms complex risk data into accessible formats for rapid decision-maki…" at bounding box center [401, 145] width 367 height 24
click at [218, 130] on input "a. It transforms complex risk data into accessible formats for rapid decision-m…" at bounding box center [218, 126] width 0 height 7
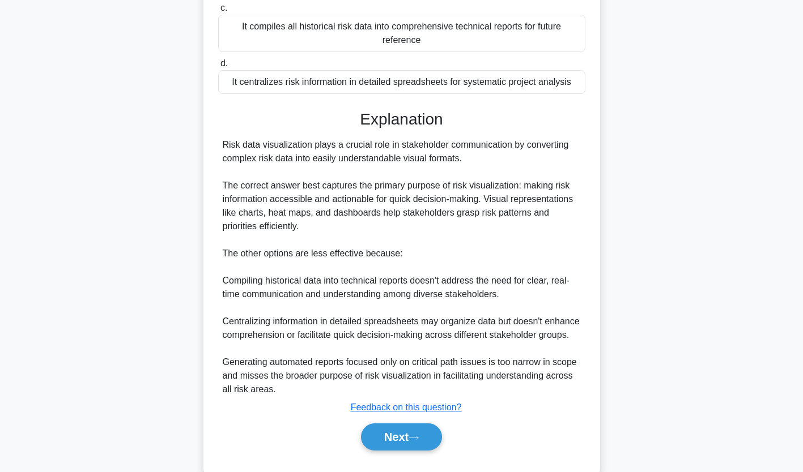
scroll to position [240, 0]
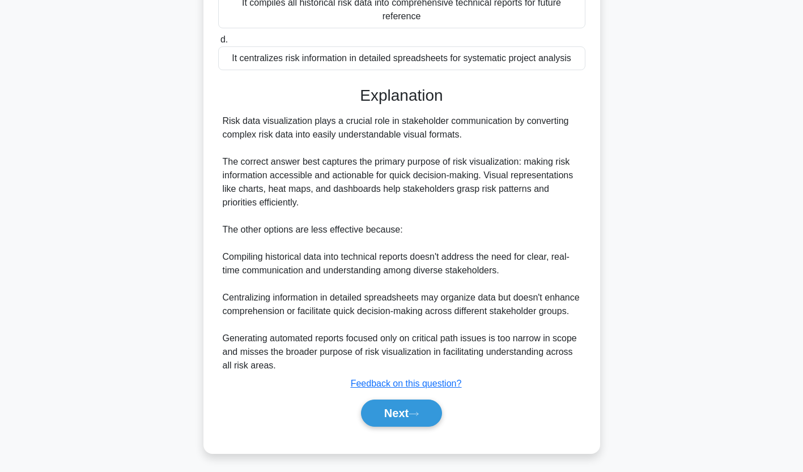
click at [402, 408] on button "Next" at bounding box center [401, 413] width 81 height 27
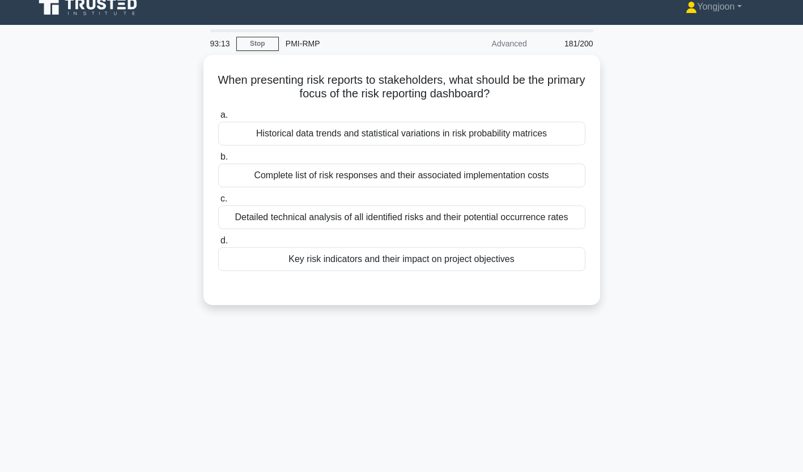
scroll to position [10, 0]
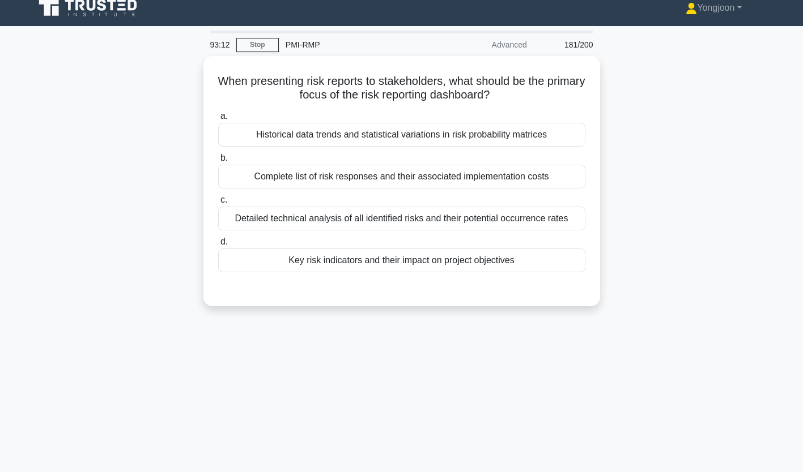
click at [357, 130] on div "Historical data trends and statistical variations in risk probability matrices" at bounding box center [401, 135] width 367 height 24
click at [218, 120] on input "a. Historical data trends and statistical variations in risk probability matric…" at bounding box center [218, 116] width 0 height 7
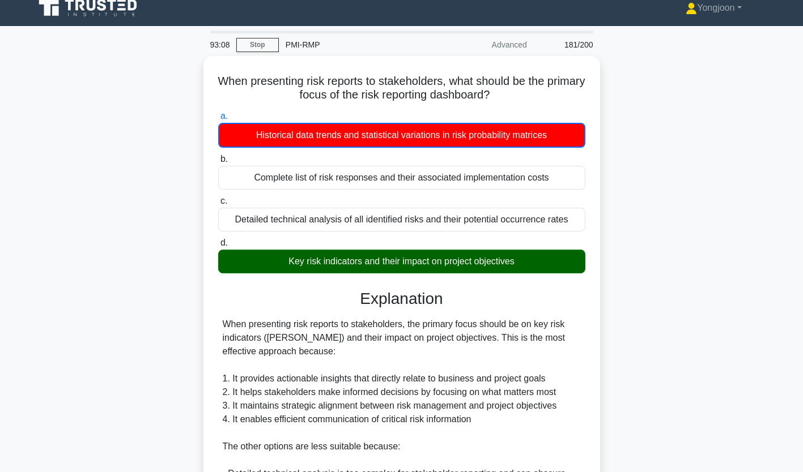
scroll to position [228, 0]
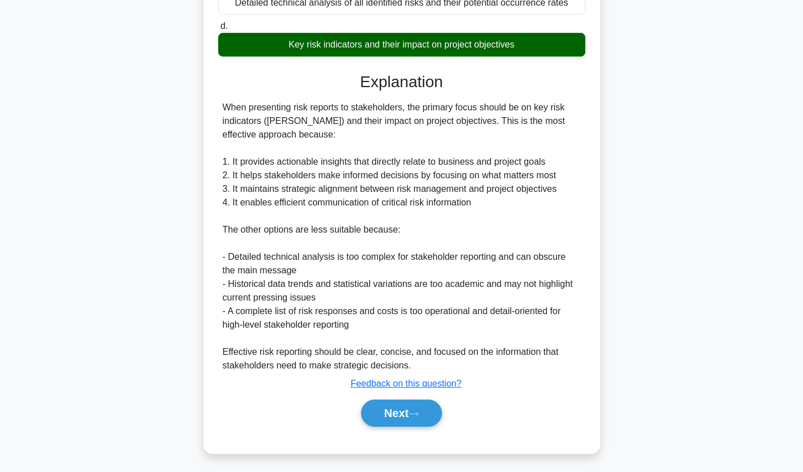
click at [411, 420] on button "Next" at bounding box center [401, 413] width 81 height 27
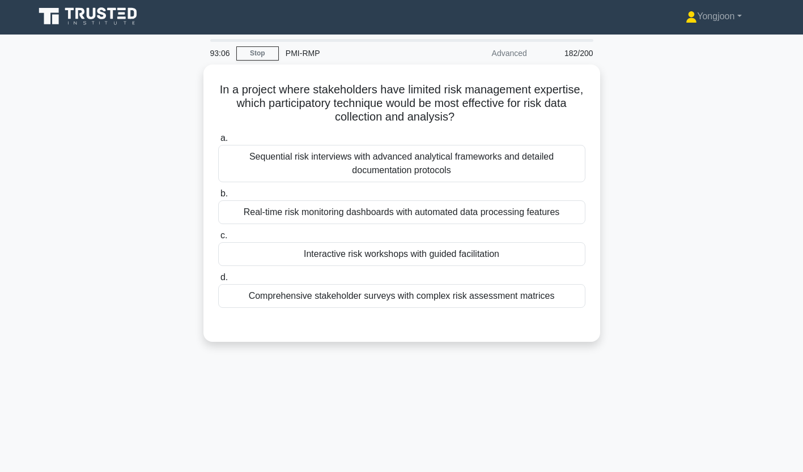
scroll to position [0, 0]
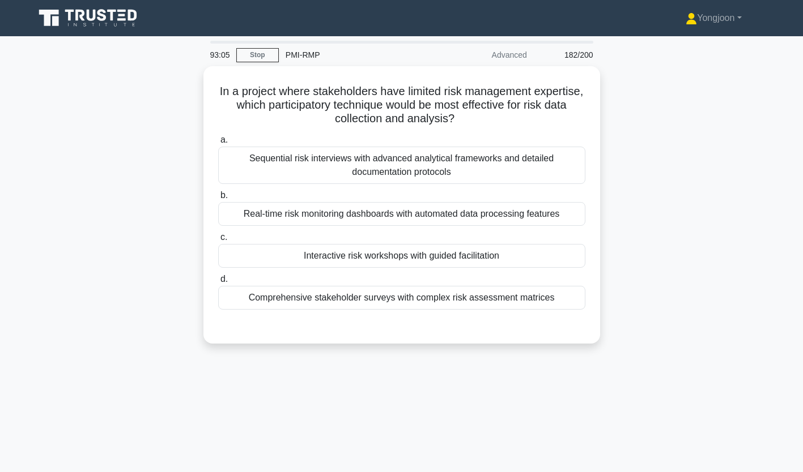
click at [332, 157] on div "Sequential risk interviews with advanced analytical frameworks and detailed doc…" at bounding box center [401, 165] width 367 height 37
click at [218, 144] on input "a. Sequential risk interviews with advanced analytical frameworks and detailed …" at bounding box center [218, 140] width 0 height 7
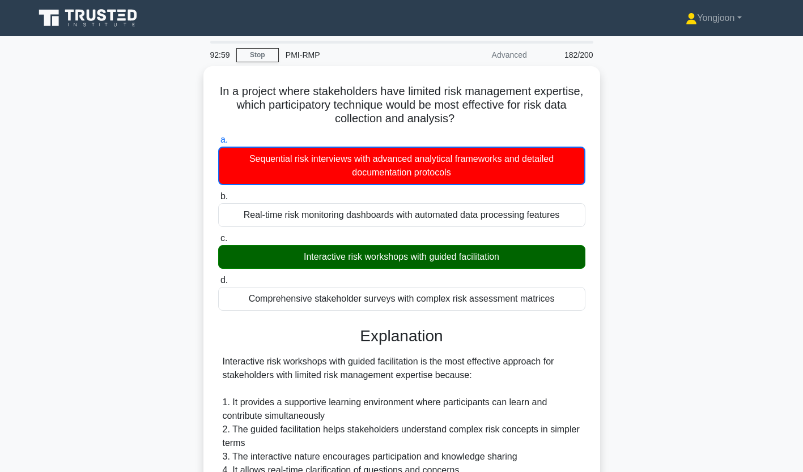
scroll to position [268, 0]
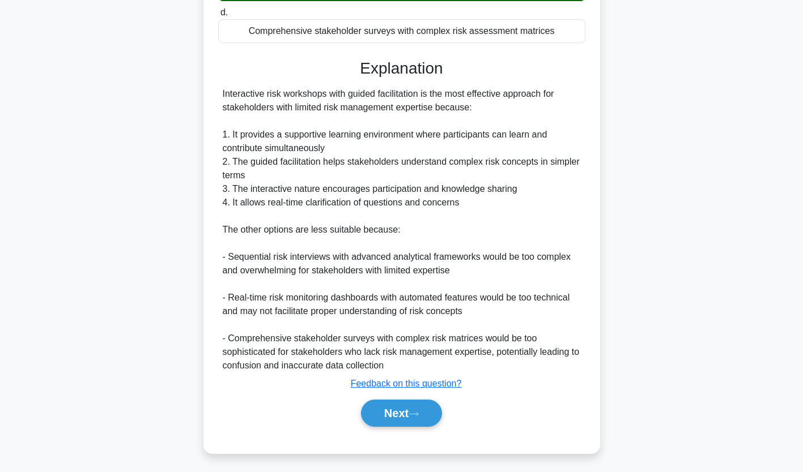
click at [412, 414] on icon at bounding box center [413, 414] width 10 height 6
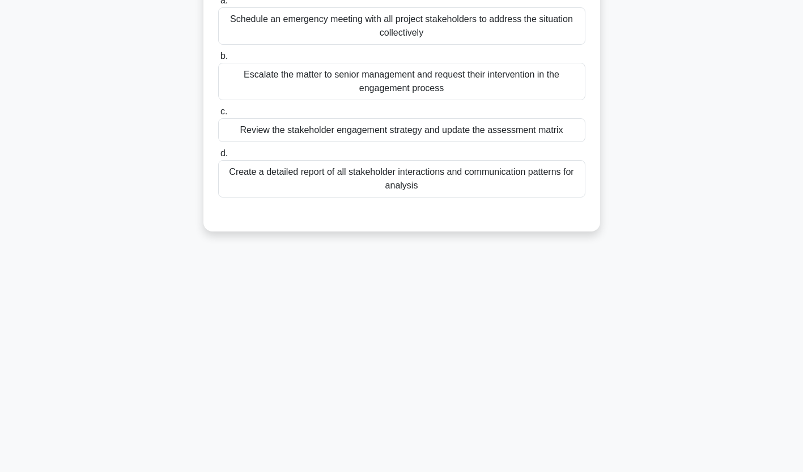
scroll to position [0, 0]
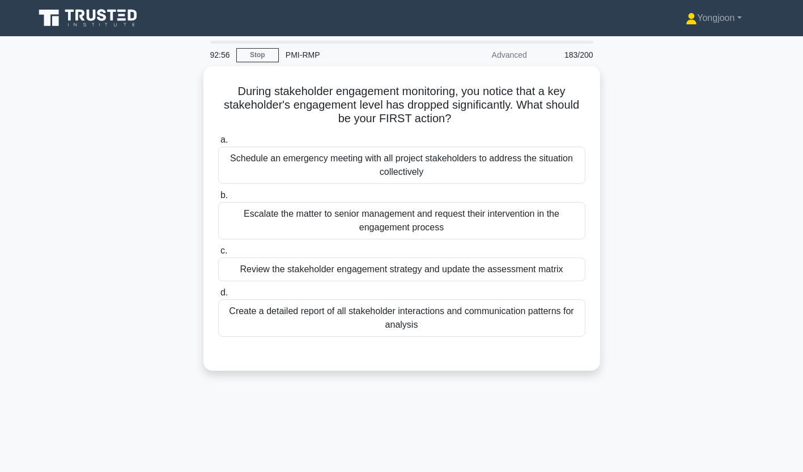
click at [306, 165] on div "Schedule an emergency meeting with all project stakeholders to address the situ…" at bounding box center [401, 165] width 367 height 37
click at [218, 144] on input "a. Schedule an emergency meeting with all project stakeholders to address the s…" at bounding box center [218, 140] width 0 height 7
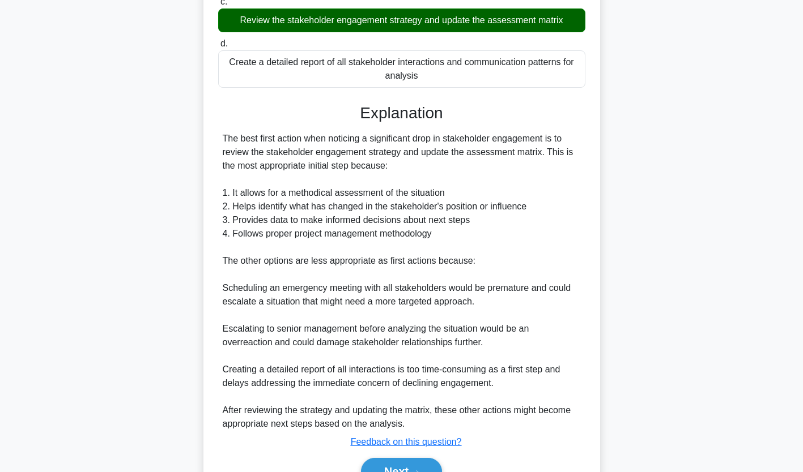
scroll to position [309, 0]
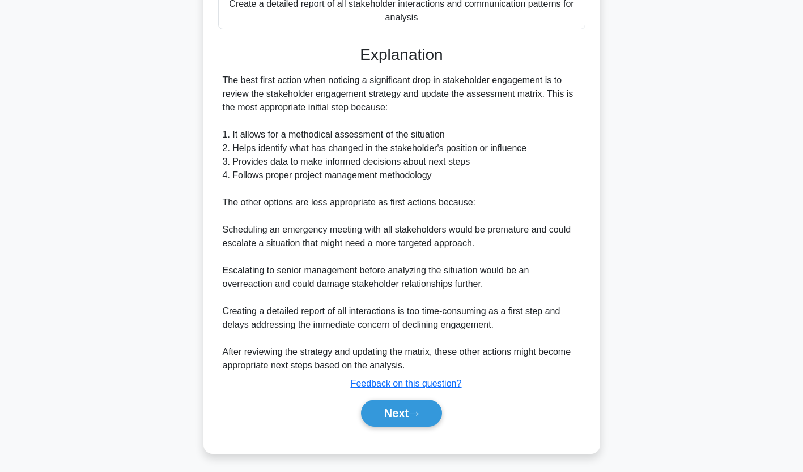
click at [407, 415] on button "Next" at bounding box center [401, 413] width 81 height 27
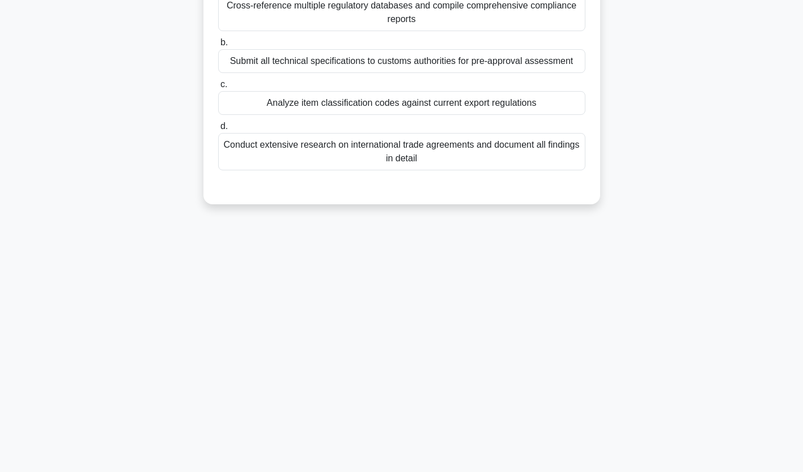
scroll to position [0, 0]
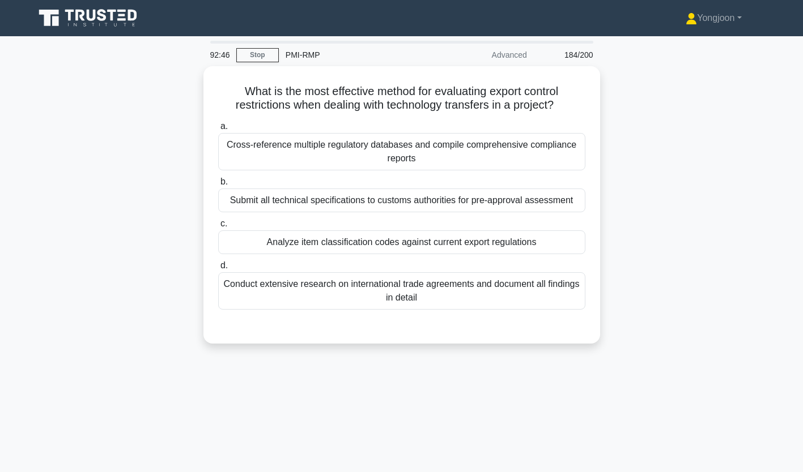
click at [326, 144] on div "Cross-reference multiple regulatory databases and compile comprehensive complia…" at bounding box center [401, 151] width 367 height 37
click at [218, 130] on input "a. Cross-reference multiple regulatory databases and compile comprehensive comp…" at bounding box center [218, 126] width 0 height 7
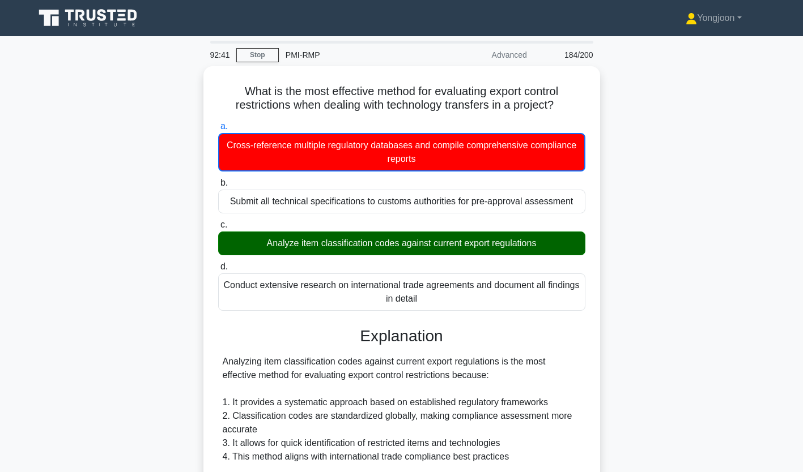
scroll to position [255, 0]
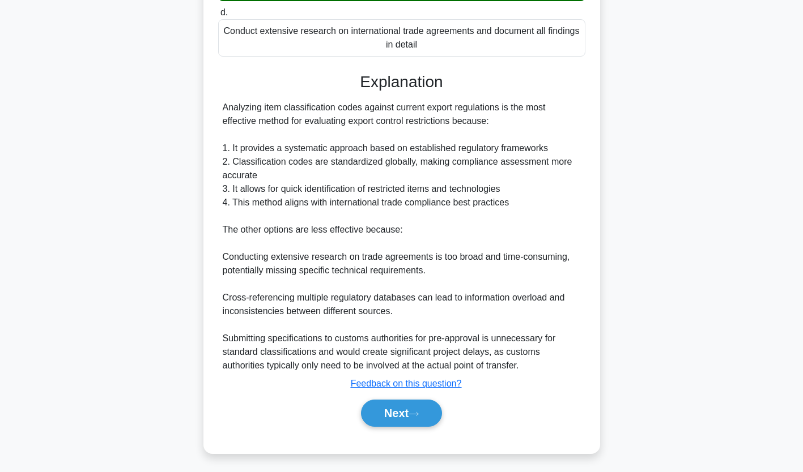
click at [408, 412] on button "Next" at bounding box center [401, 413] width 81 height 27
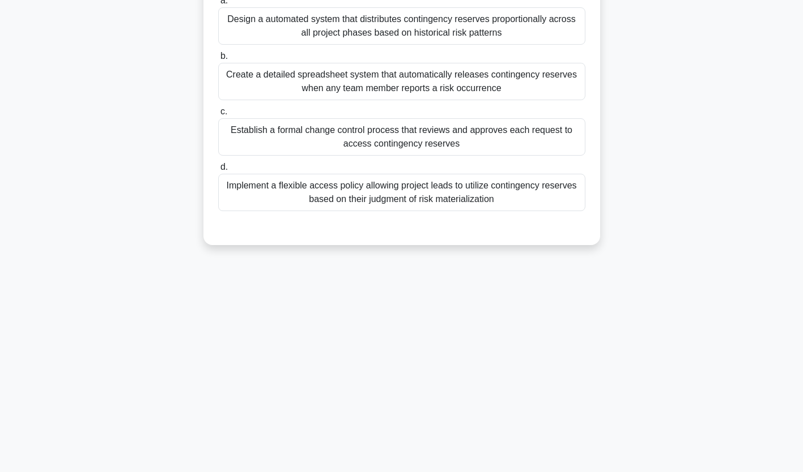
scroll to position [0, 0]
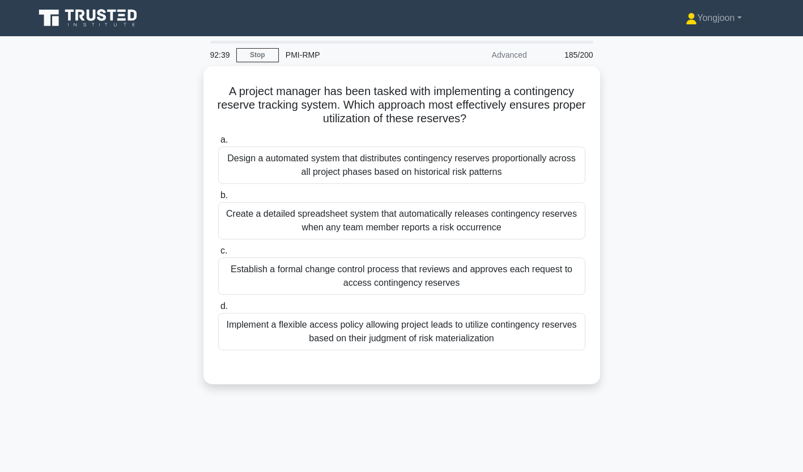
click at [321, 166] on div "Design a automated system that distributes contingency reserves proportionally …" at bounding box center [401, 165] width 367 height 37
click at [218, 144] on input "a. Design a automated system that distributes contingency reserves proportional…" at bounding box center [218, 140] width 0 height 7
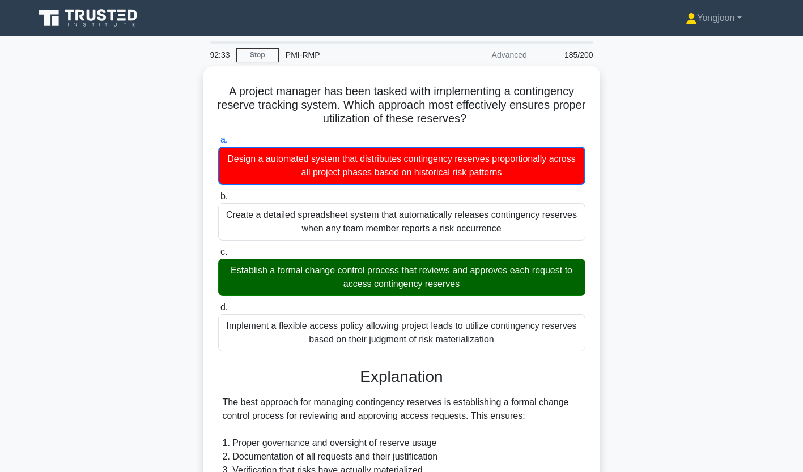
scroll to position [296, 0]
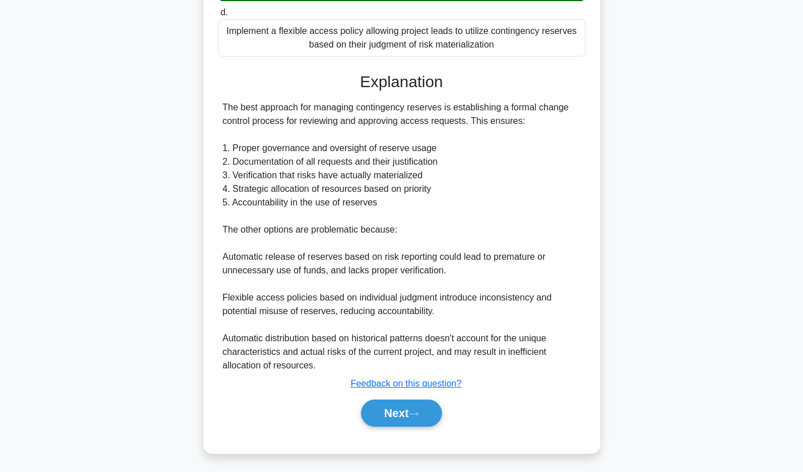
click at [407, 410] on button "Next" at bounding box center [401, 413] width 81 height 27
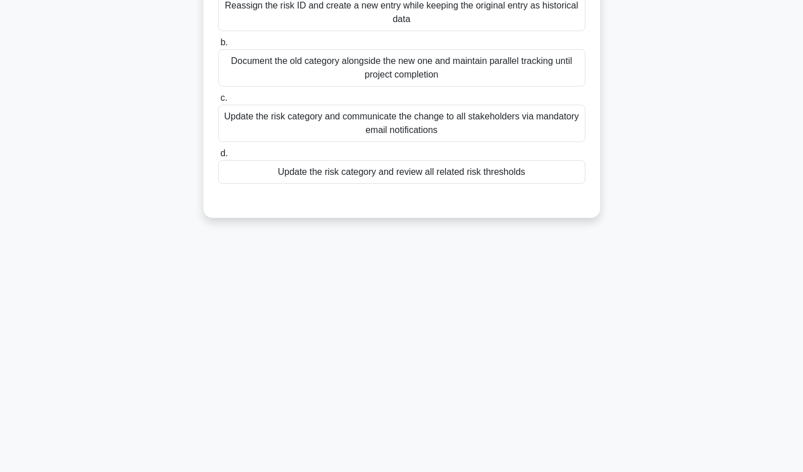
scroll to position [0, 0]
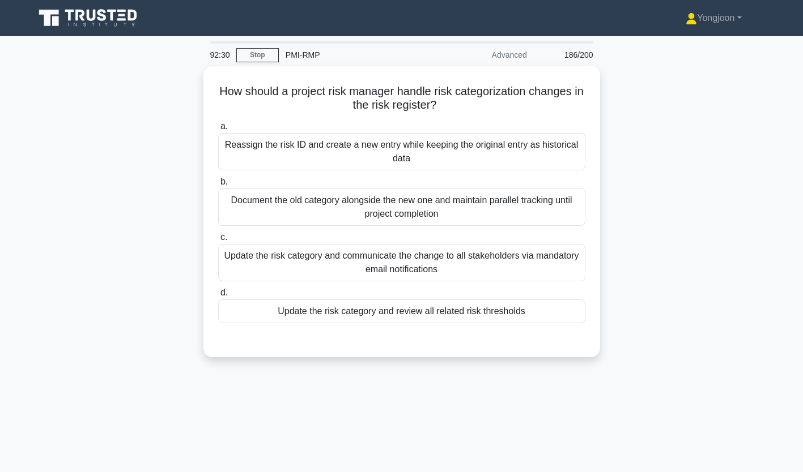
click at [306, 160] on div "Reassign the risk ID and create a new entry while keeping the original entry as…" at bounding box center [401, 151] width 367 height 37
click at [218, 130] on input "a. Reassign the risk ID and create a new entry while keeping the original entry…" at bounding box center [218, 126] width 0 height 7
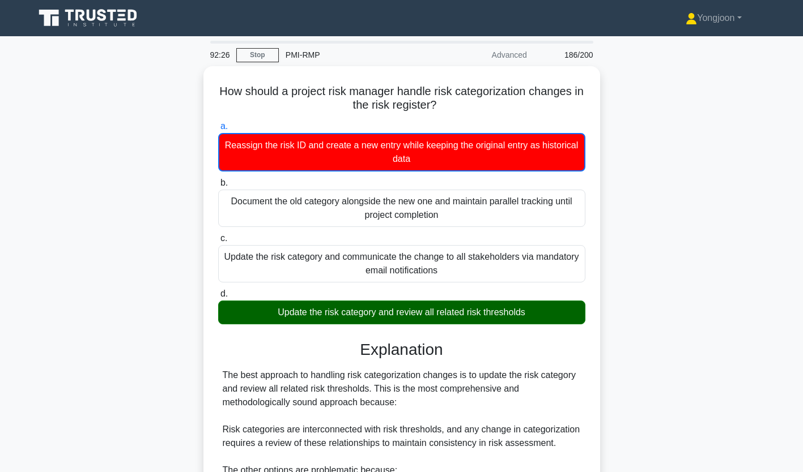
scroll to position [241, 0]
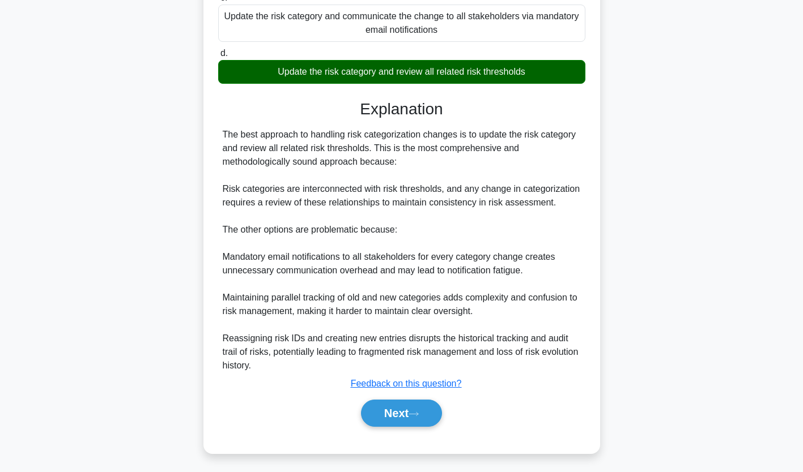
click at [390, 418] on button "Next" at bounding box center [401, 413] width 81 height 27
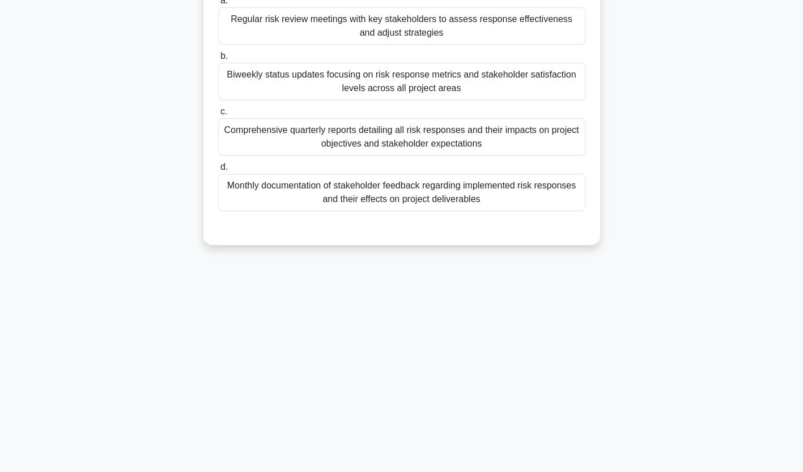
scroll to position [0, 0]
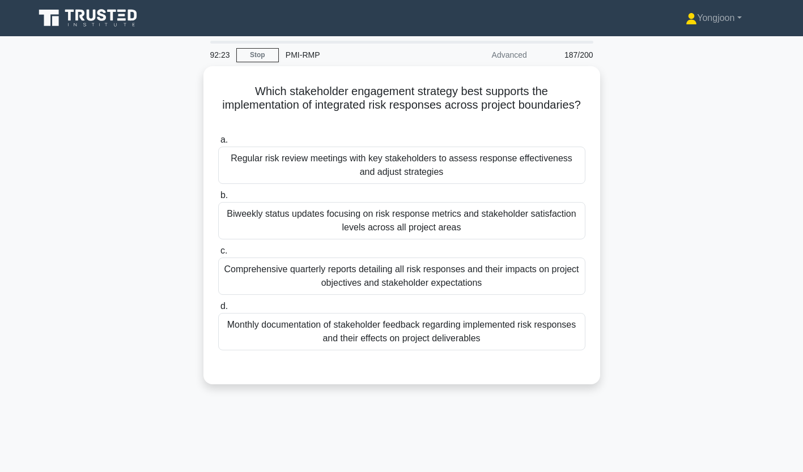
click at [309, 155] on div "Regular risk review meetings with key stakeholders to assess response effective…" at bounding box center [401, 165] width 367 height 37
click at [218, 144] on input "a. Regular risk review meetings with key stakeholders to assess response effect…" at bounding box center [218, 140] width 0 height 7
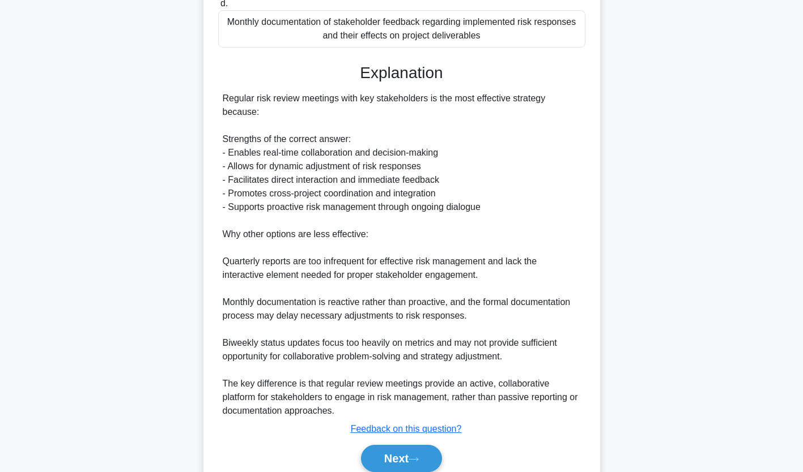
scroll to position [326, 0]
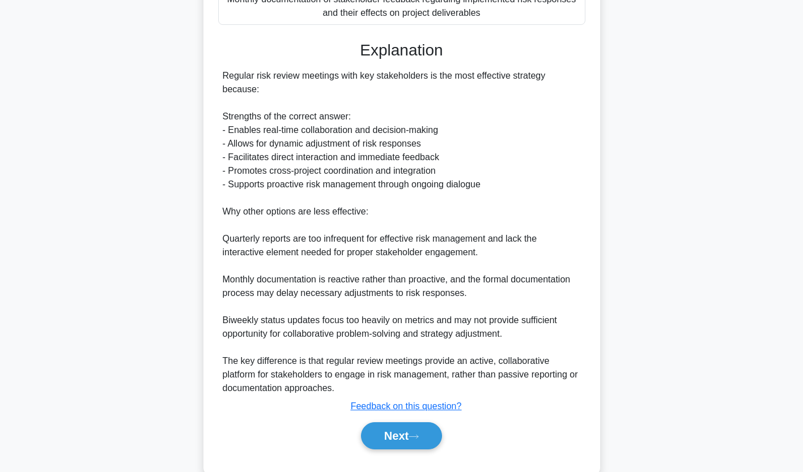
click at [404, 424] on button "Next" at bounding box center [401, 436] width 81 height 27
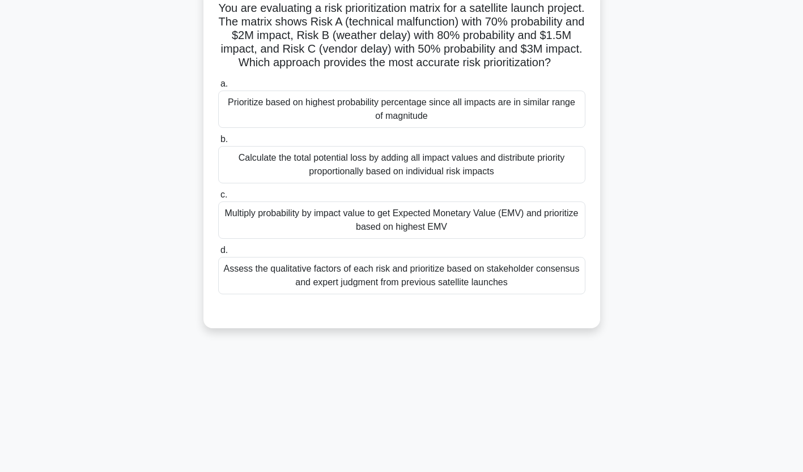
scroll to position [0, 0]
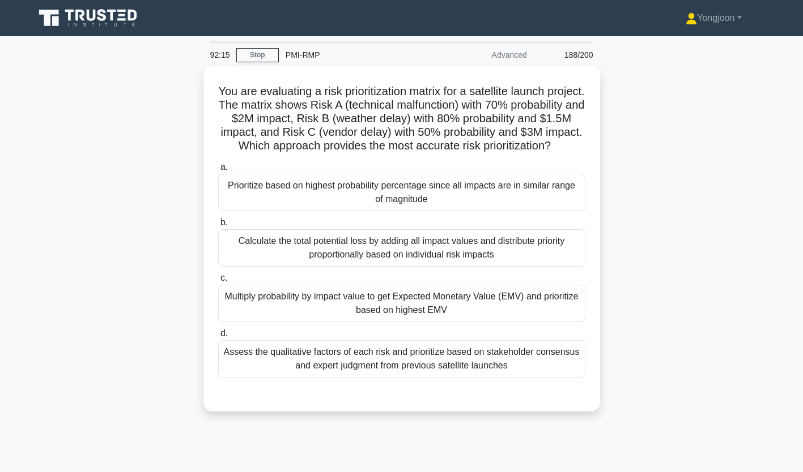
click at [268, 208] on div "Prioritize based on highest probability percentage since all impacts are in sim…" at bounding box center [401, 192] width 367 height 37
click at [218, 171] on input "a. Prioritize based on highest probability percentage since all impacts are in …" at bounding box center [218, 167] width 0 height 7
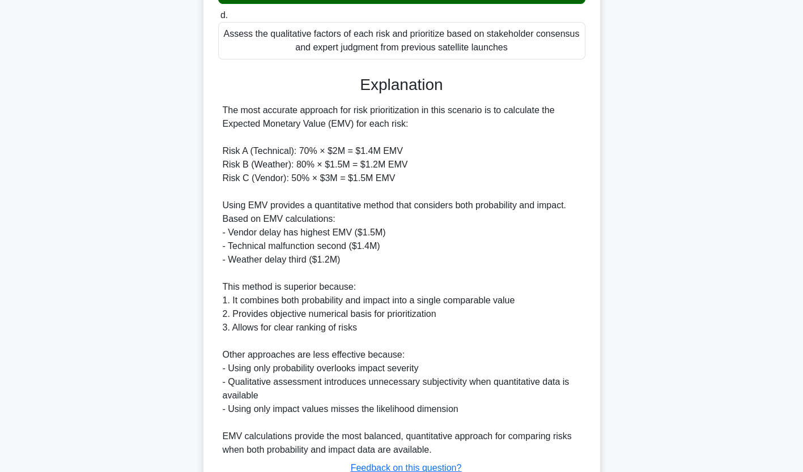
scroll to position [418, 0]
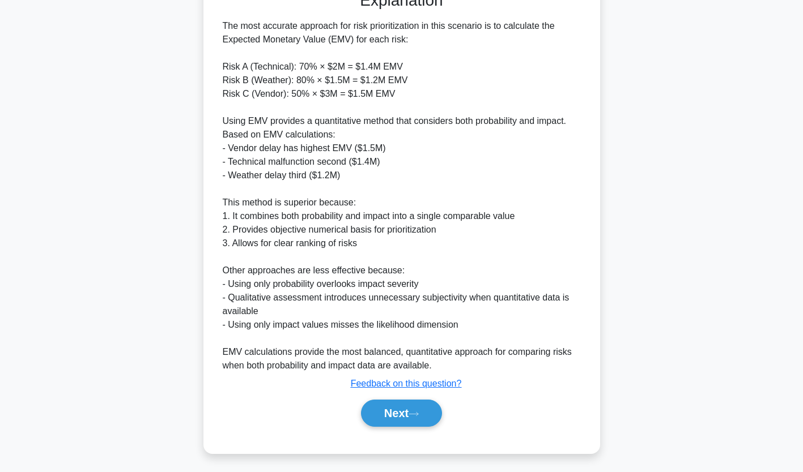
click at [396, 403] on button "Next" at bounding box center [401, 413] width 81 height 27
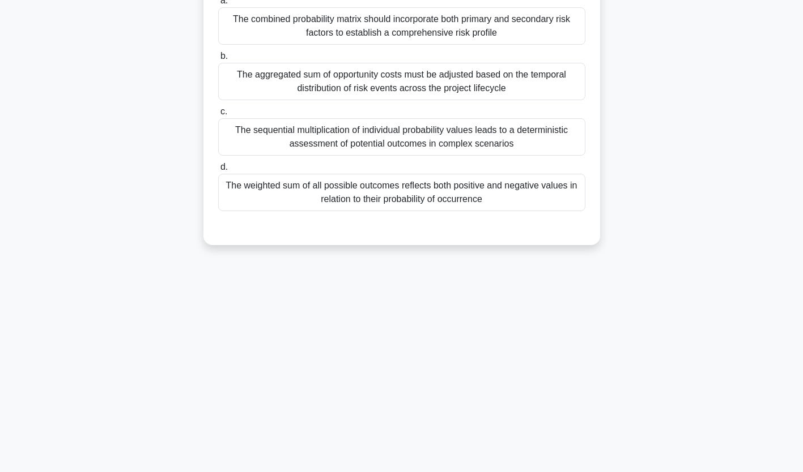
scroll to position [0, 0]
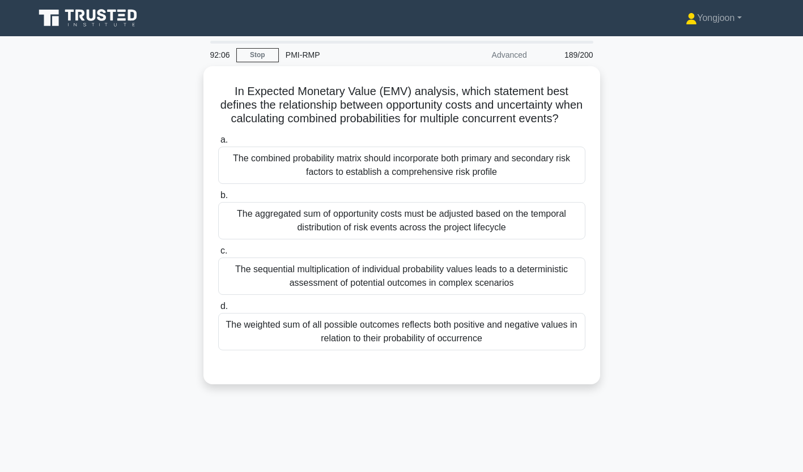
click at [285, 182] on div "The combined probability matrix should incorporate both primary and secondary r…" at bounding box center [401, 165] width 367 height 37
click at [218, 144] on input "a. The combined probability matrix should incorporate both primary and secondar…" at bounding box center [218, 140] width 0 height 7
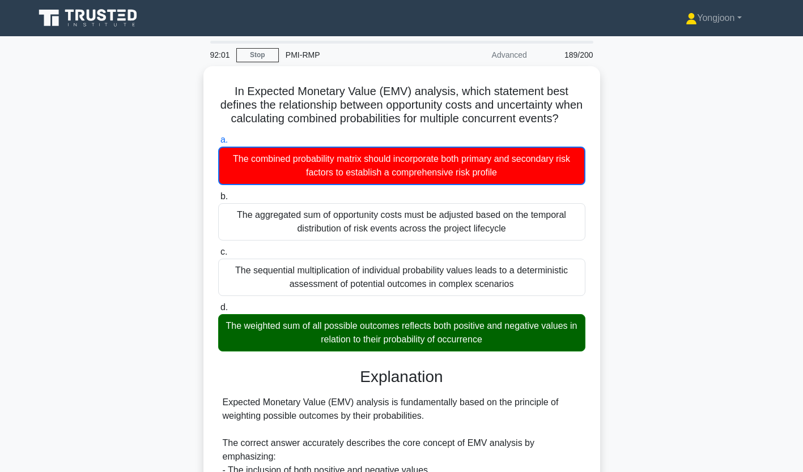
scroll to position [296, 0]
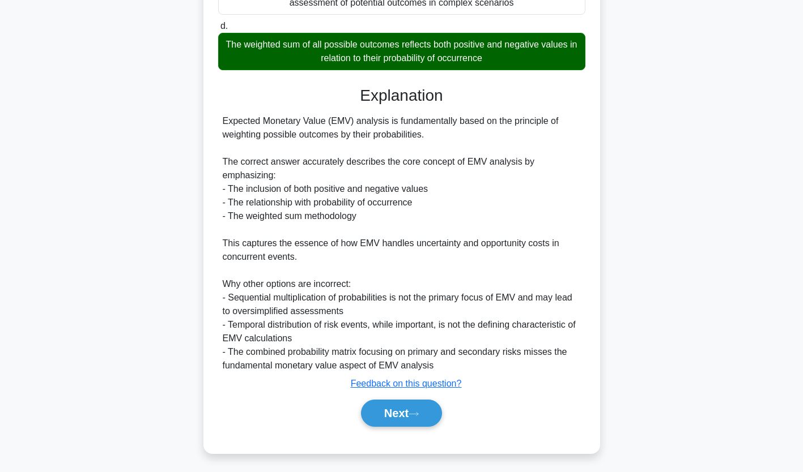
click at [408, 416] on button "Next" at bounding box center [401, 413] width 81 height 27
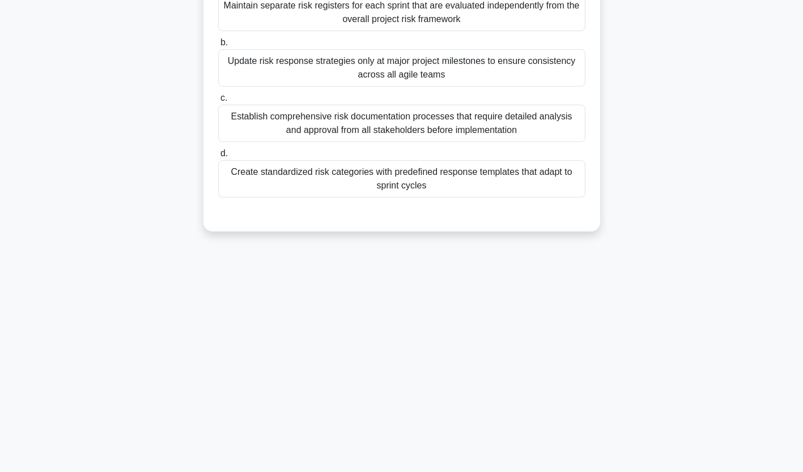
scroll to position [0, 0]
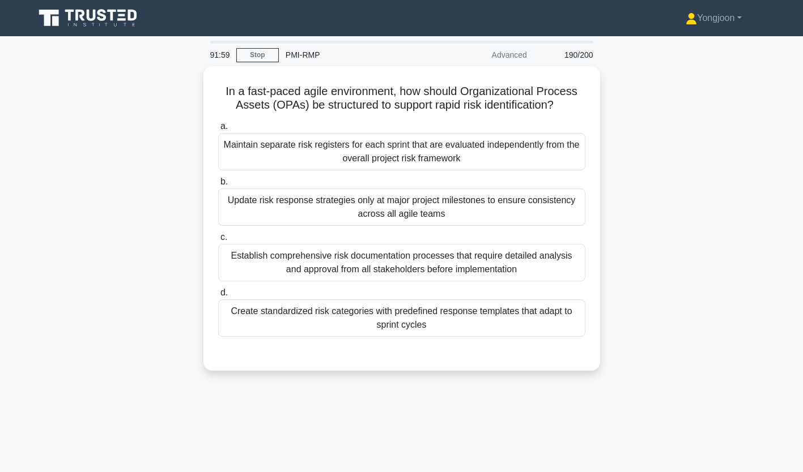
click at [386, 151] on div "Maintain separate risk registers for each sprint that are evaluated independent…" at bounding box center [401, 151] width 367 height 37
click at [218, 130] on input "a. Maintain separate risk registers for each sprint that are evaluated independ…" at bounding box center [218, 126] width 0 height 7
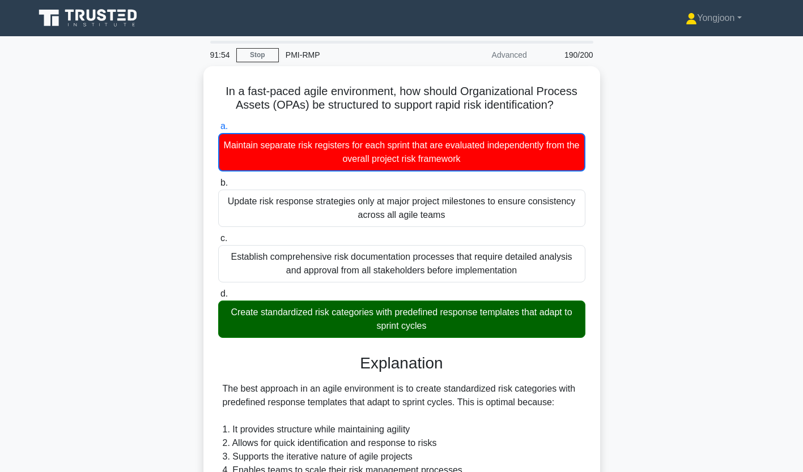
scroll to position [282, 0]
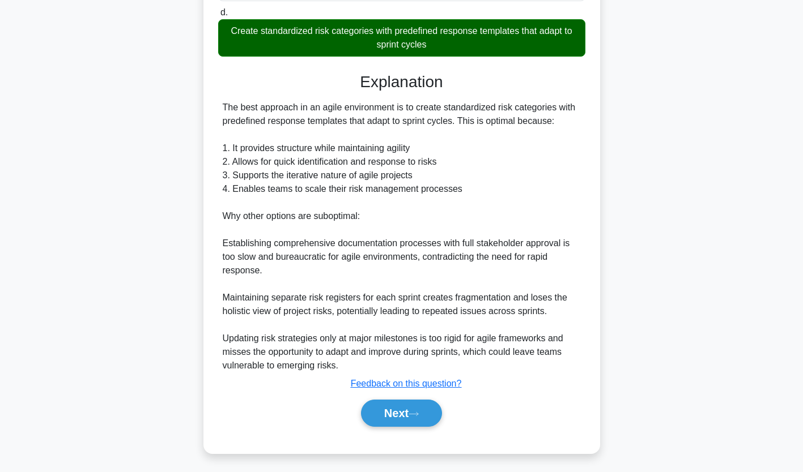
click at [414, 411] on icon at bounding box center [413, 414] width 10 height 6
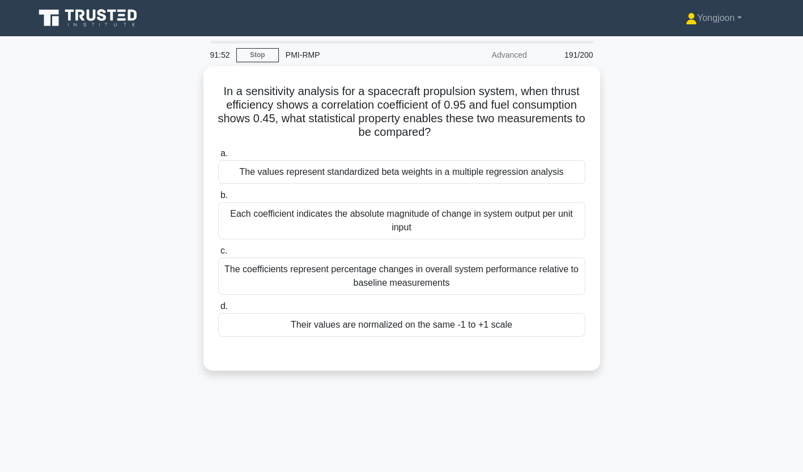
scroll to position [0, 0]
click at [316, 165] on div "The values represent standardized beta weights in a multiple regression analysis" at bounding box center [401, 172] width 367 height 24
click at [218, 157] on input "a. The values represent standardized beta weights in a multiple regression anal…" at bounding box center [218, 153] width 0 height 7
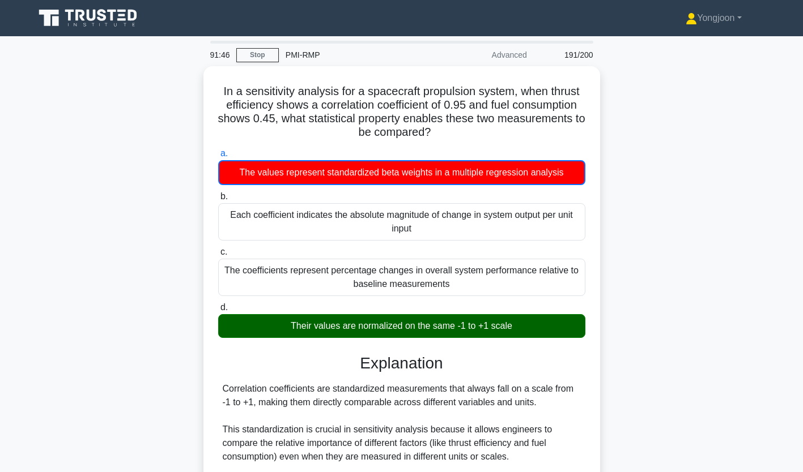
scroll to position [241, 0]
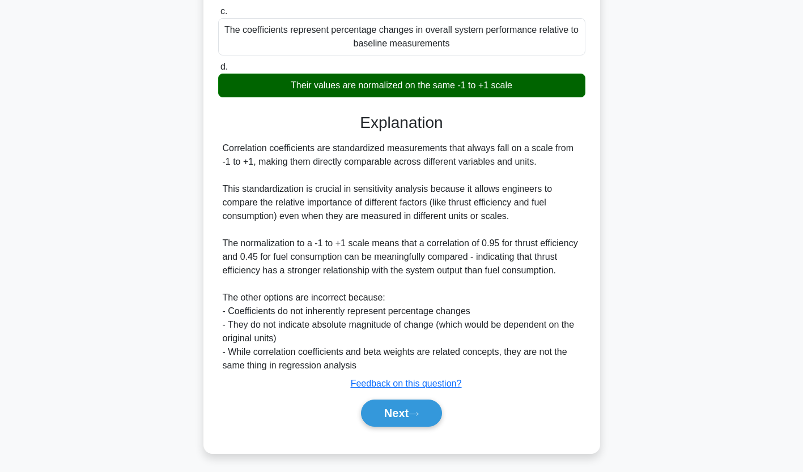
click at [397, 400] on button "Next" at bounding box center [401, 413] width 81 height 27
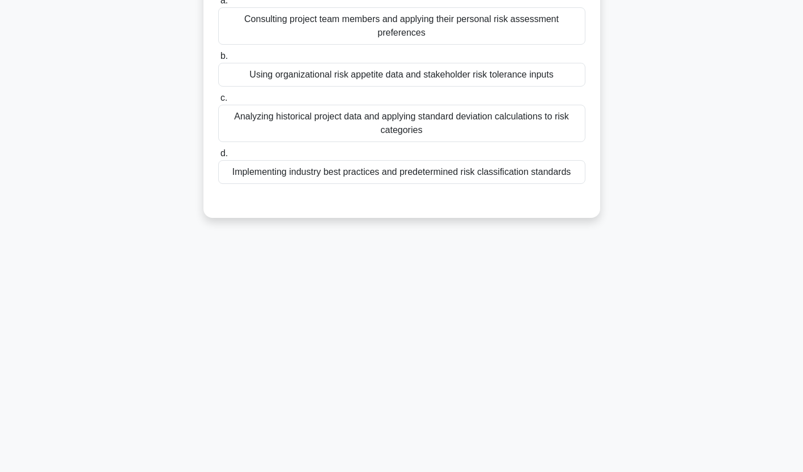
scroll to position [0, 0]
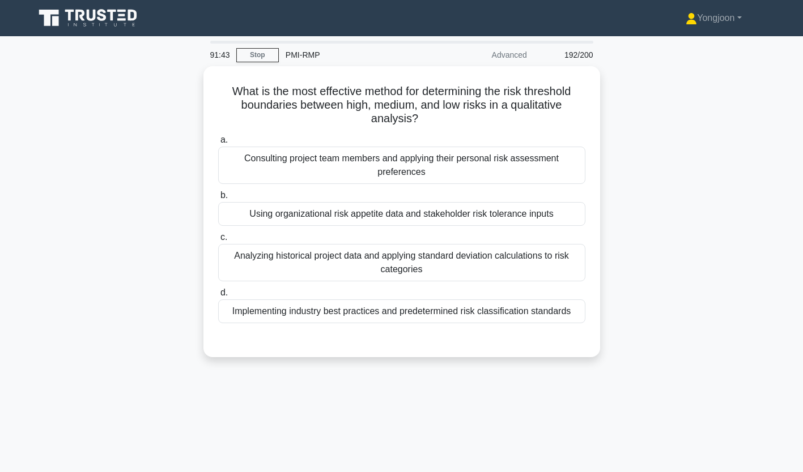
click at [380, 156] on div "Consulting project team members and applying their personal risk assessment pre…" at bounding box center [401, 165] width 367 height 37
click at [218, 144] on input "a. Consulting project team members and applying their personal risk assessment …" at bounding box center [218, 140] width 0 height 7
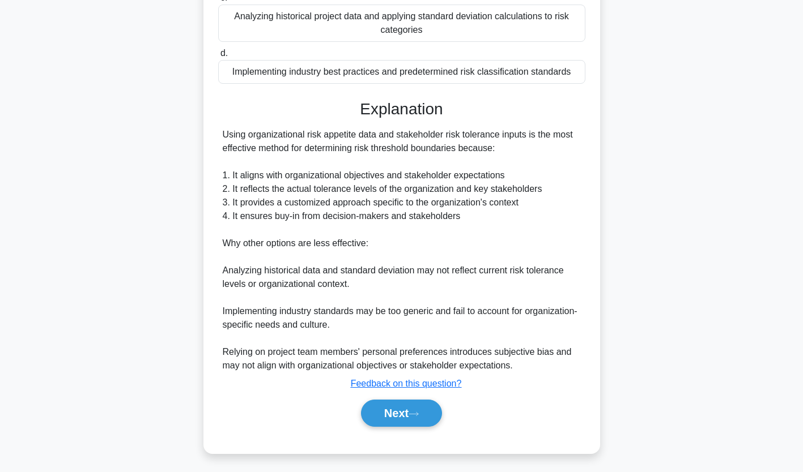
scroll to position [241, 0]
click at [398, 411] on button "Next" at bounding box center [401, 413] width 81 height 27
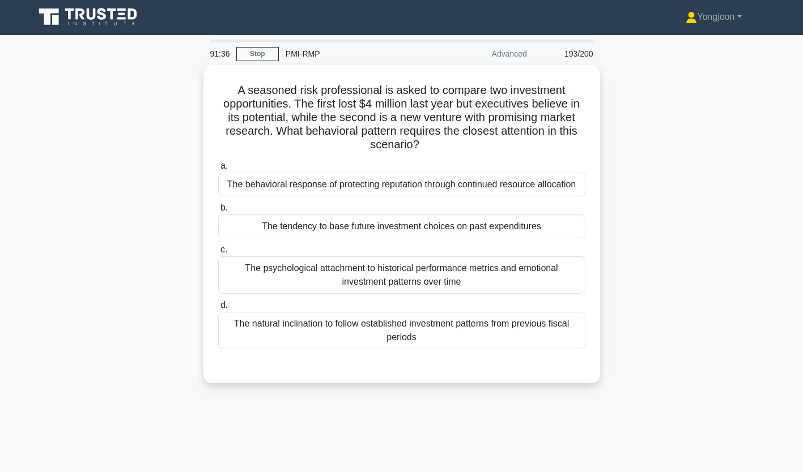
scroll to position [2, 0]
click at [349, 175] on div "The behavioral response of protecting reputation through continued resource all…" at bounding box center [401, 184] width 367 height 24
click at [218, 169] on input "a. The behavioral response of protecting reputation through continued resource …" at bounding box center [218, 165] width 0 height 7
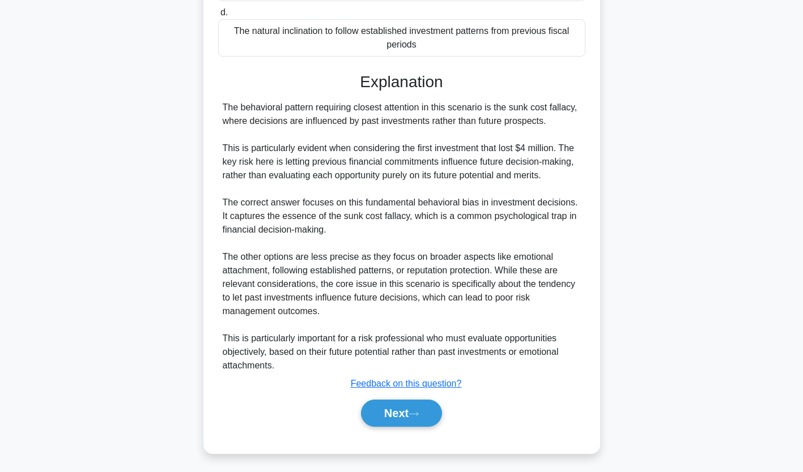
scroll to position [309, 0]
click at [416, 407] on button "Next" at bounding box center [401, 413] width 81 height 27
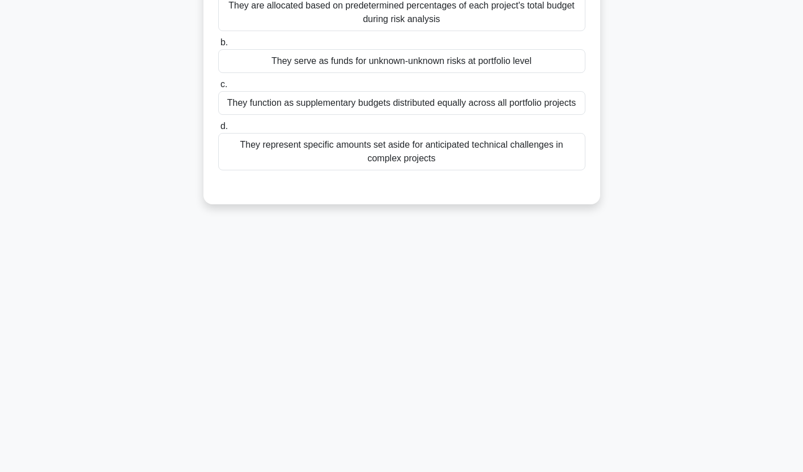
scroll to position [0, 0]
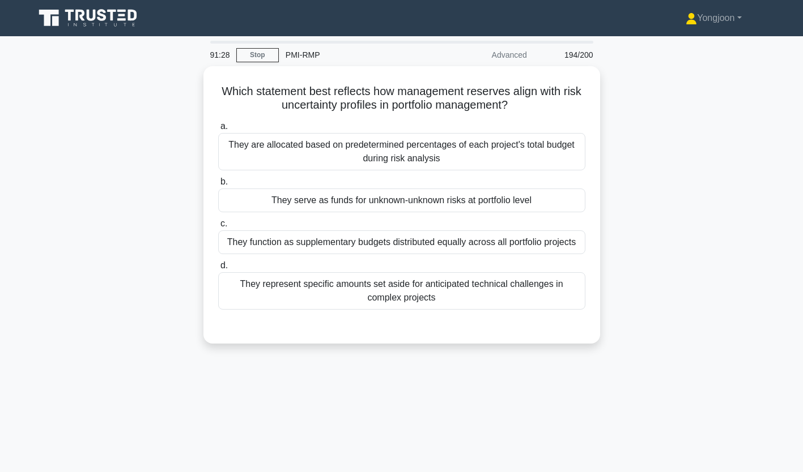
click at [404, 149] on div "They are allocated based on predetermined percentages of each project's total b…" at bounding box center [401, 151] width 367 height 37
click at [218, 130] on input "a. They are allocated based on predetermined percentages of each project's tota…" at bounding box center [218, 126] width 0 height 7
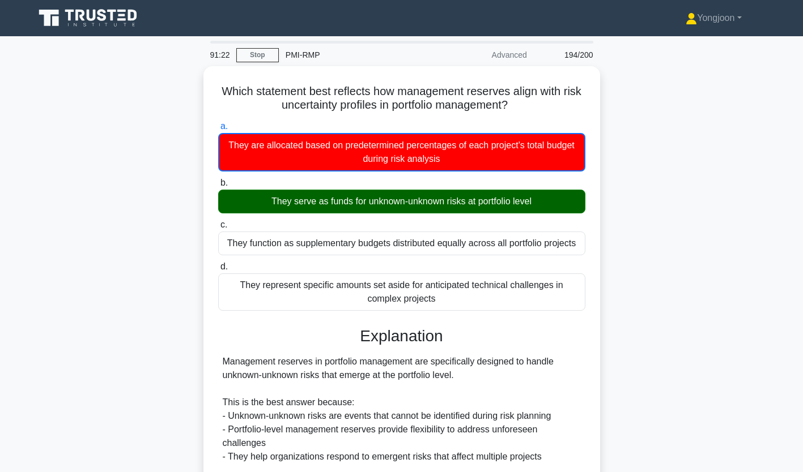
scroll to position [255, 0]
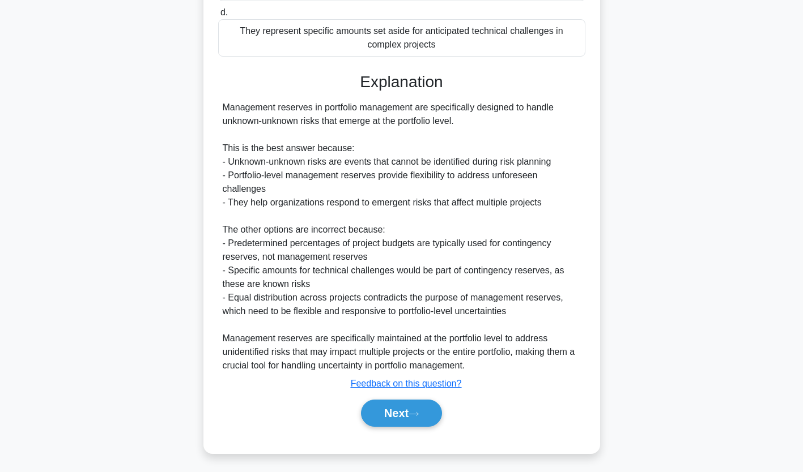
click at [401, 416] on button "Next" at bounding box center [401, 413] width 81 height 27
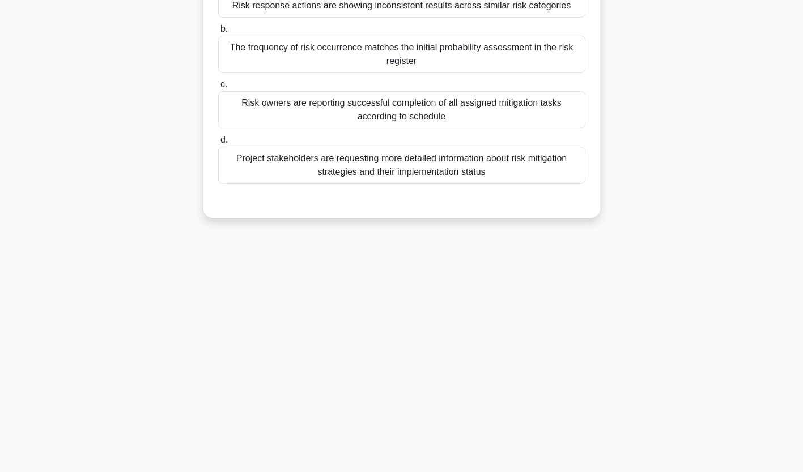
scroll to position [0, 0]
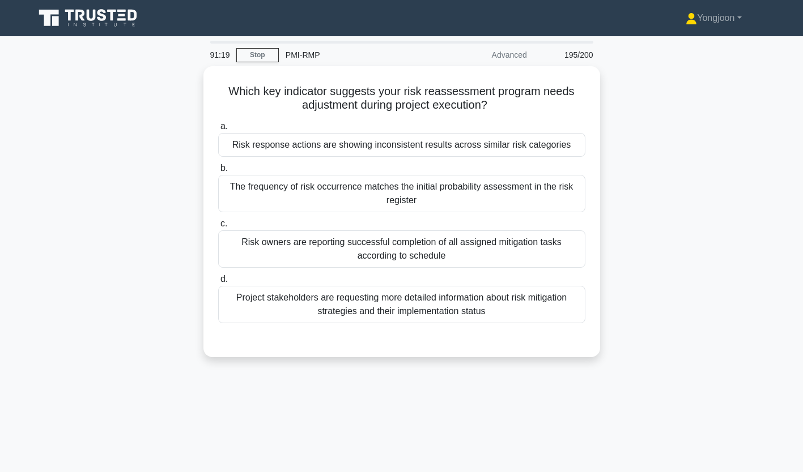
click at [349, 137] on div "Risk response actions are showing inconsistent results across similar risk cate…" at bounding box center [401, 145] width 367 height 24
click at [218, 130] on input "a. Risk response actions are showing inconsistent results across similar risk c…" at bounding box center [218, 126] width 0 height 7
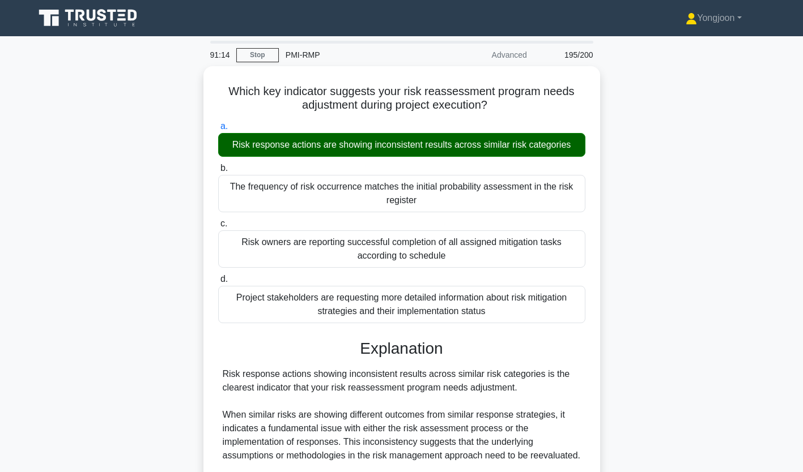
scroll to position [240, 0]
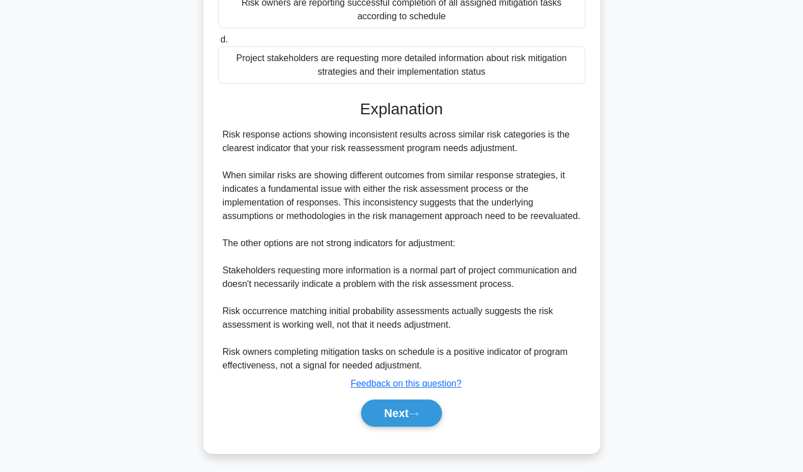
click at [412, 412] on button "Next" at bounding box center [401, 413] width 81 height 27
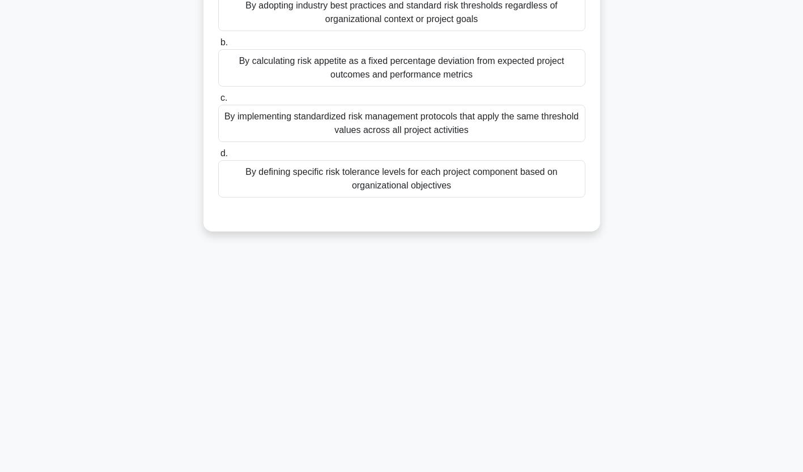
scroll to position [0, 0]
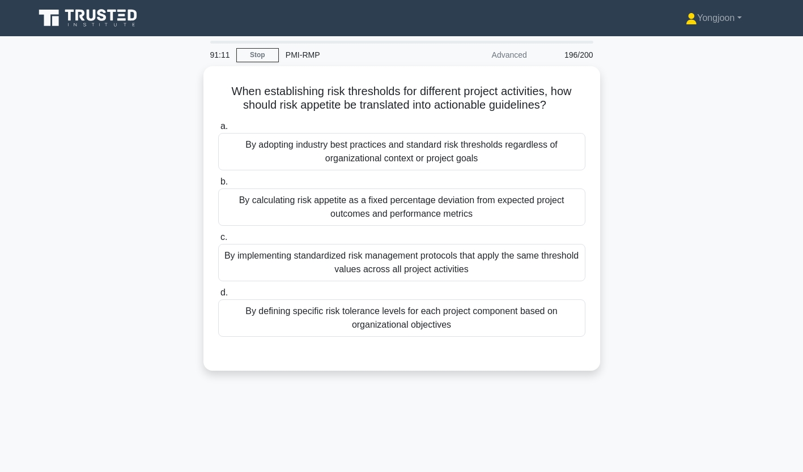
click at [438, 139] on div "By adopting industry best practices and standard risk thresholds regardless of …" at bounding box center [401, 151] width 367 height 37
click at [218, 130] on input "a. By adopting industry best practices and standard risk thresholds regardless …" at bounding box center [218, 126] width 0 height 7
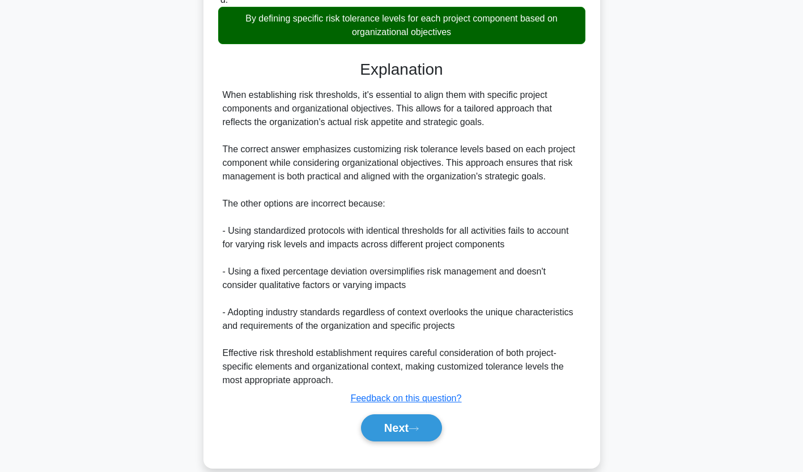
scroll to position [295, 0]
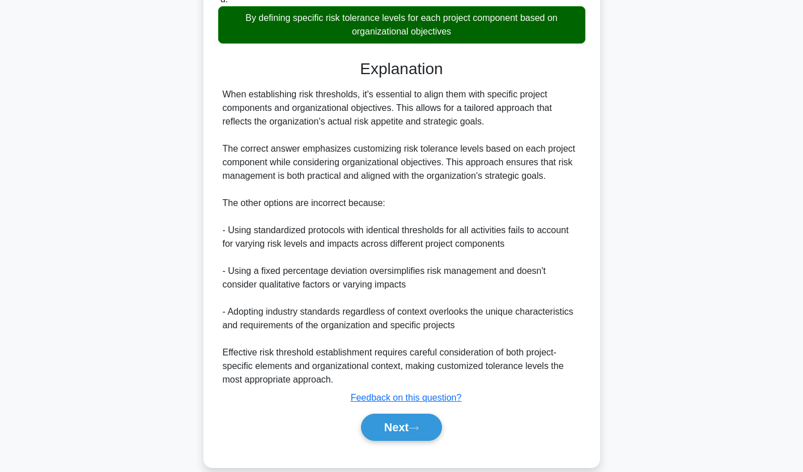
click at [419, 425] on icon at bounding box center [413, 428] width 10 height 6
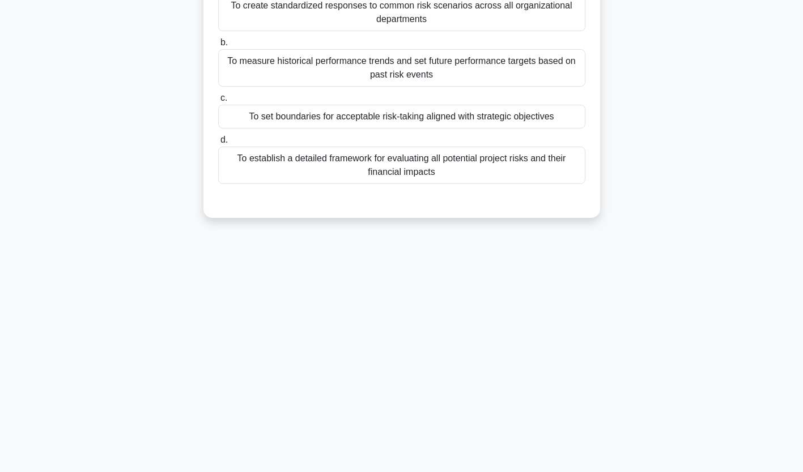
scroll to position [0, 0]
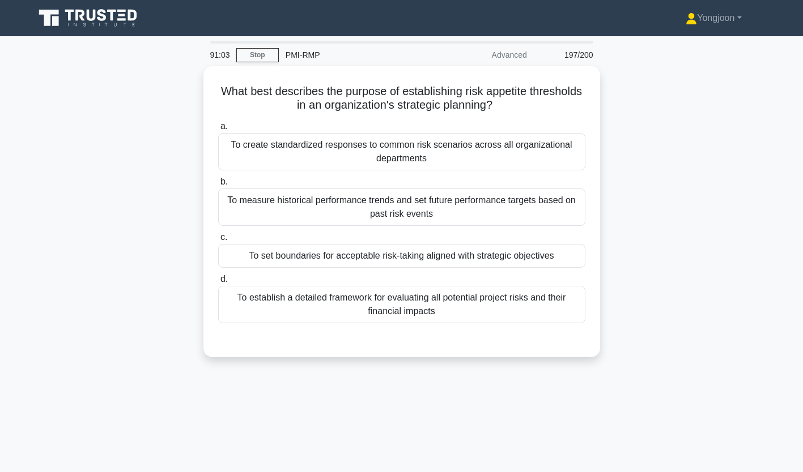
click at [355, 143] on div "To create standardized responses to common risk scenarios across all organizati…" at bounding box center [401, 151] width 367 height 37
click at [218, 130] on input "a. To create standardized responses to common risk scenarios across all organiz…" at bounding box center [218, 126] width 0 height 7
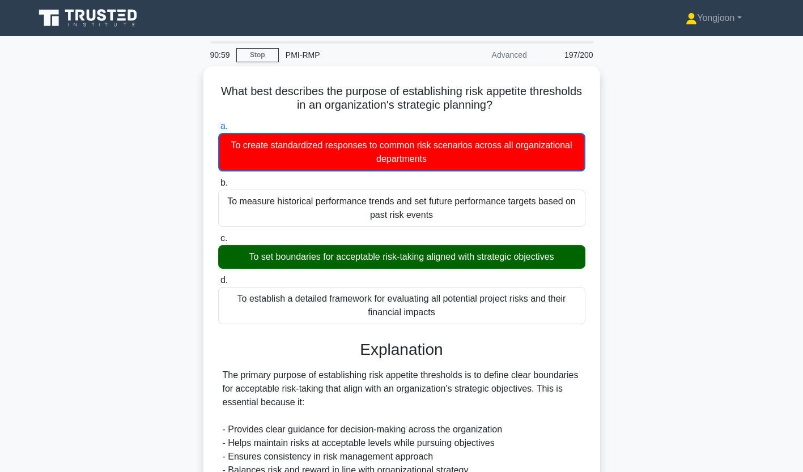
scroll to position [255, 0]
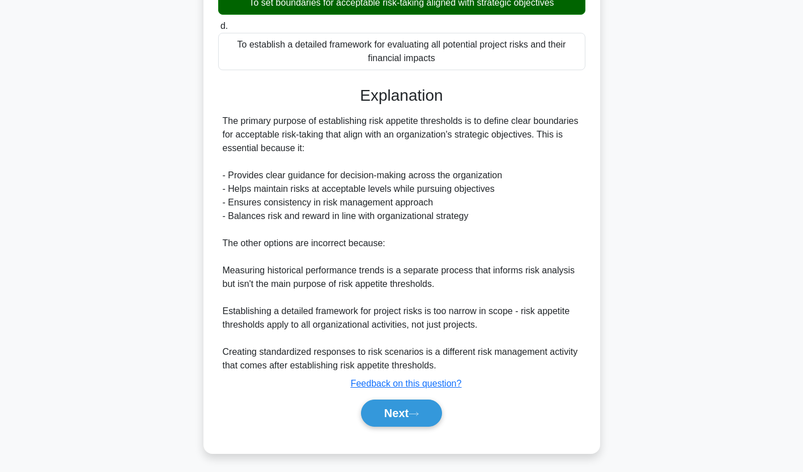
click at [406, 415] on button "Next" at bounding box center [401, 413] width 81 height 27
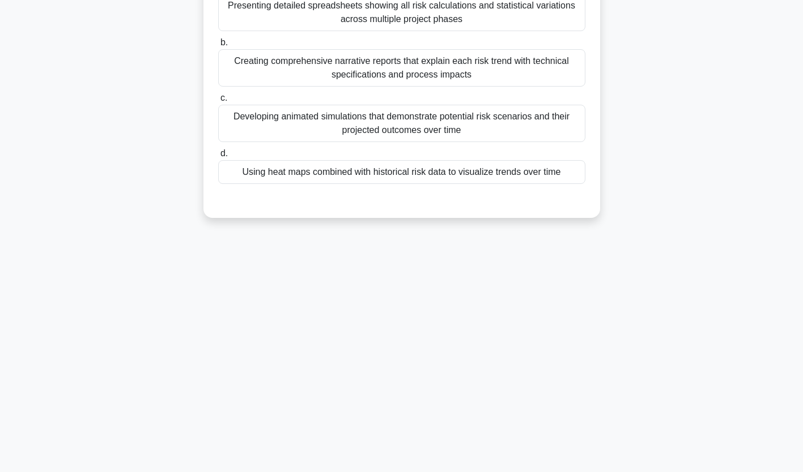
scroll to position [0, 0]
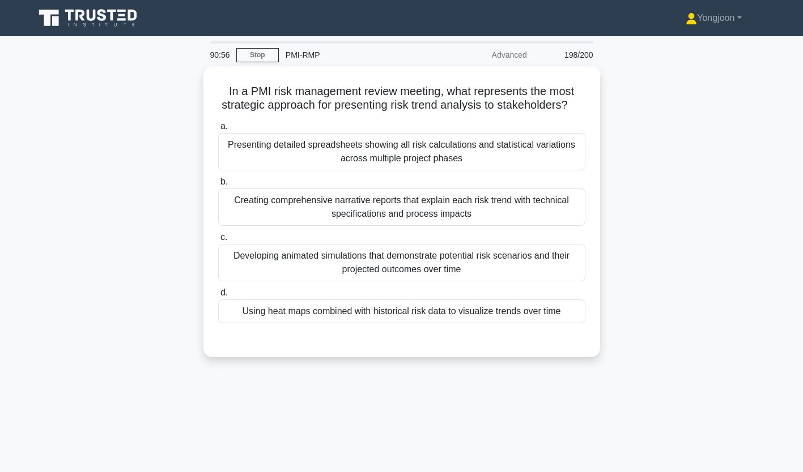
click at [326, 162] on div "Presenting detailed spreadsheets showing all risk calculations and statistical …" at bounding box center [401, 151] width 367 height 37
click at [218, 130] on input "a. Presenting detailed spreadsheets showing all risk calculations and statistic…" at bounding box center [218, 126] width 0 height 7
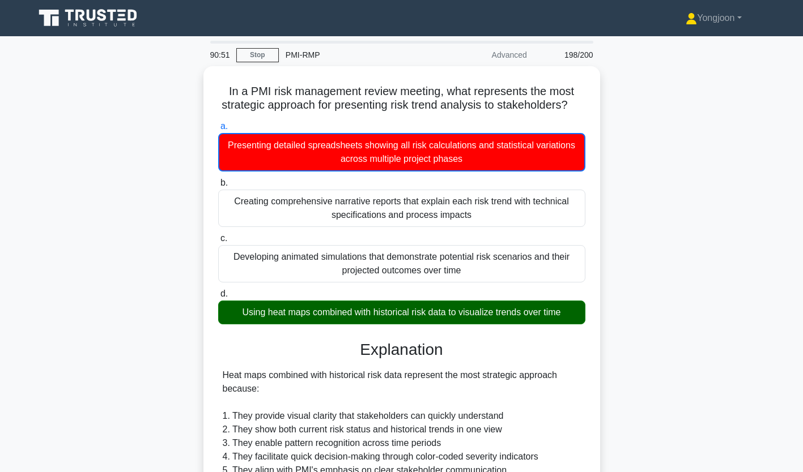
scroll to position [268, 0]
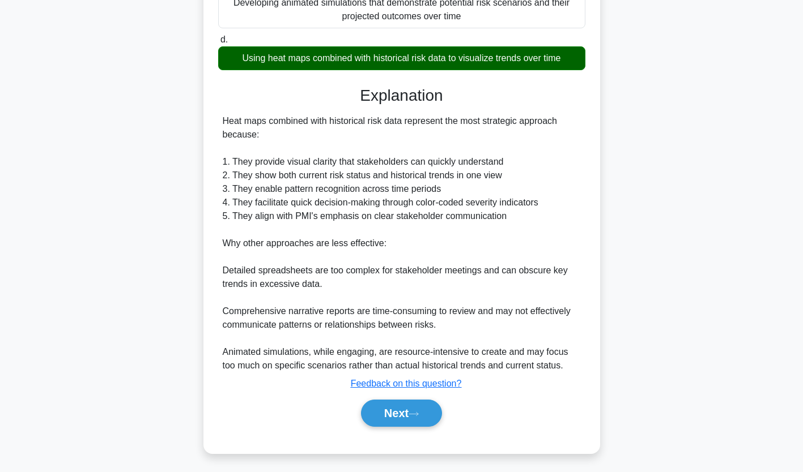
click at [419, 413] on icon at bounding box center [413, 414] width 10 height 6
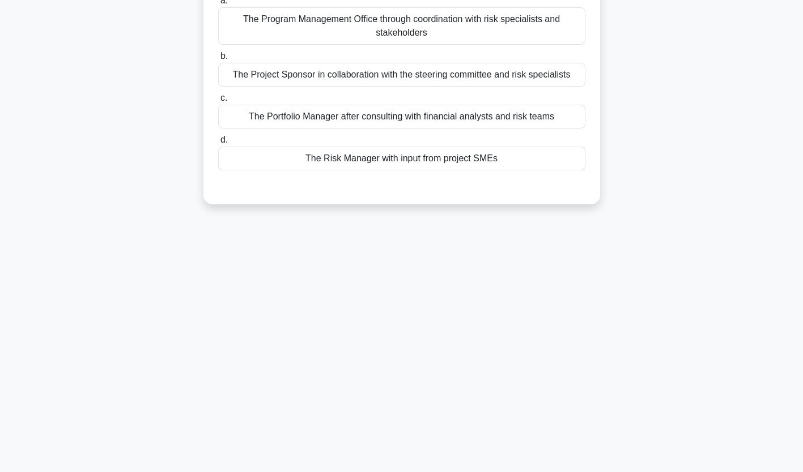
scroll to position [0, 0]
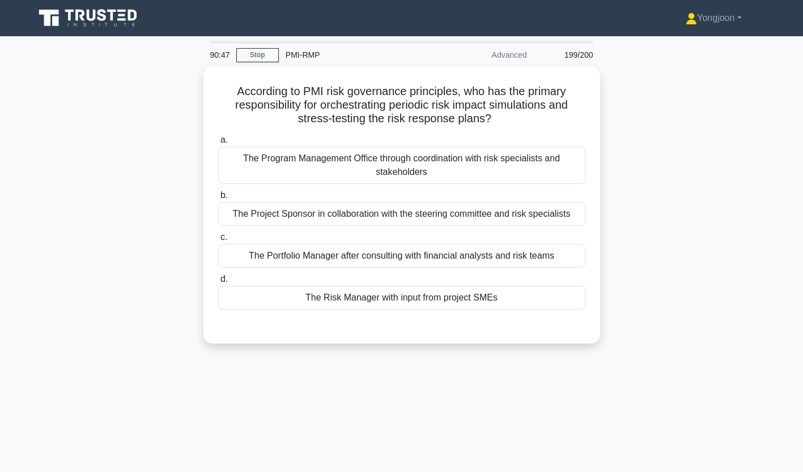
click at [351, 168] on div "The Program Management Office through coordination with risk specialists and st…" at bounding box center [401, 165] width 367 height 37
click at [218, 144] on input "a. The Program Management Office through coordination with risk specialists and…" at bounding box center [218, 140] width 0 height 7
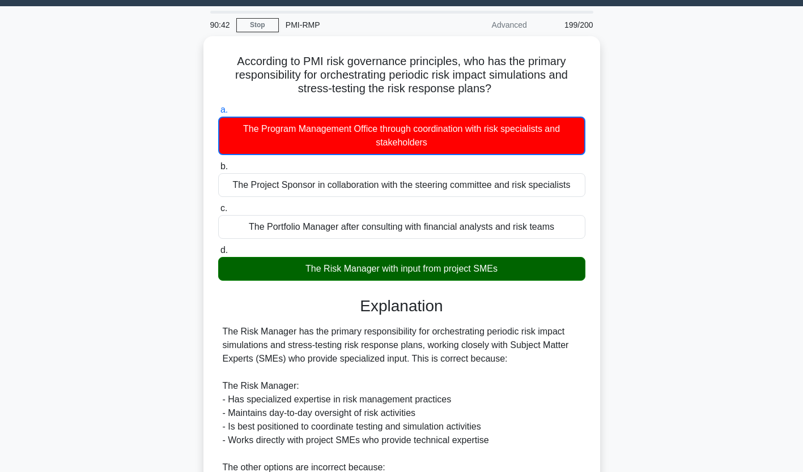
scroll to position [255, 0]
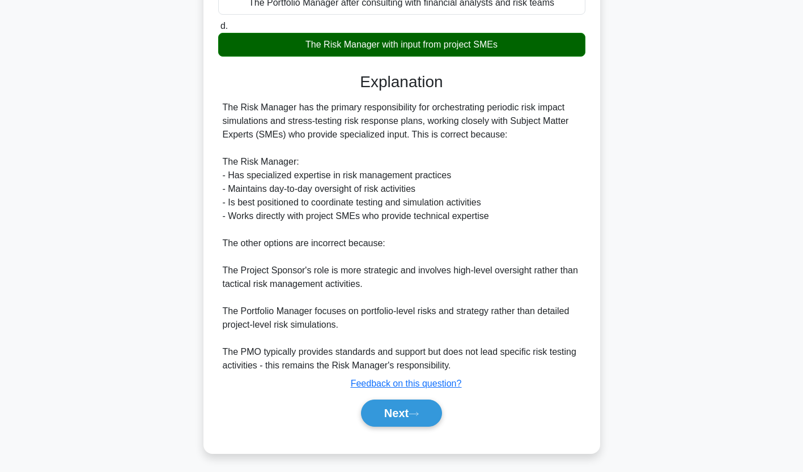
click at [416, 403] on button "Next" at bounding box center [401, 413] width 81 height 27
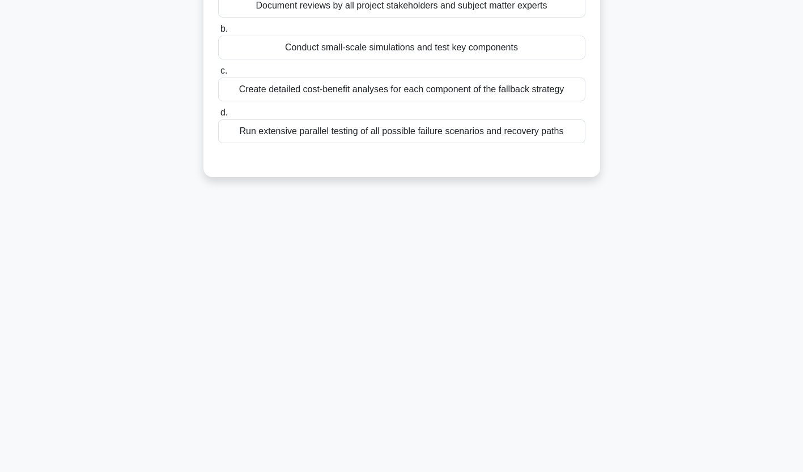
scroll to position [0, 0]
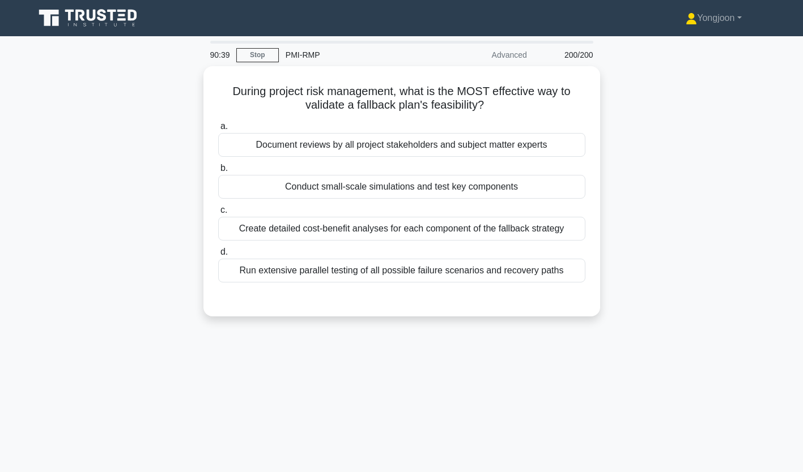
click at [305, 148] on div "Document reviews by all project stakeholders and subject matter experts" at bounding box center [401, 145] width 367 height 24
click at [218, 130] on input "a. Document reviews by all project stakeholders and subject matter experts" at bounding box center [218, 126] width 0 height 7
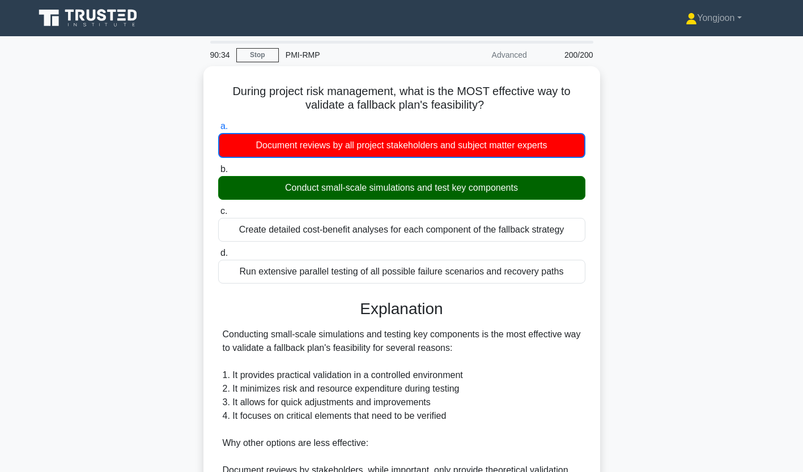
scroll to position [228, 0]
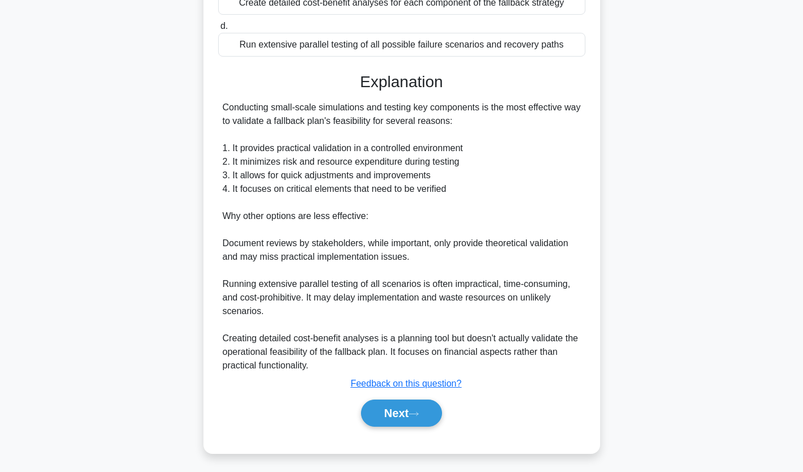
click at [399, 412] on button "Next" at bounding box center [401, 413] width 81 height 27
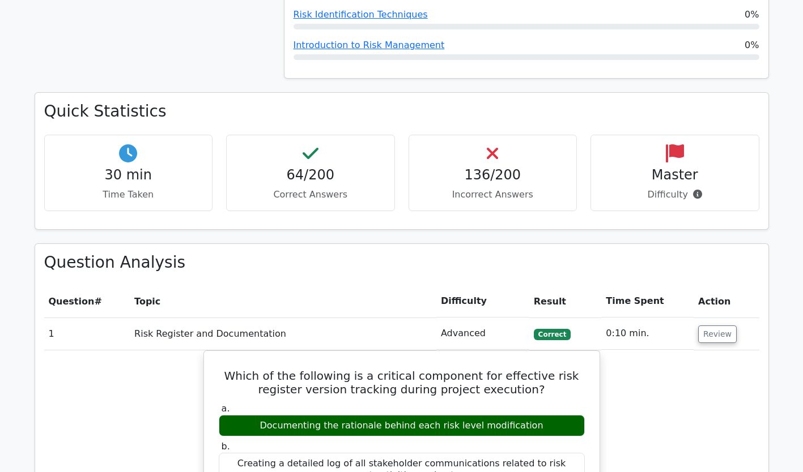
scroll to position [947, 0]
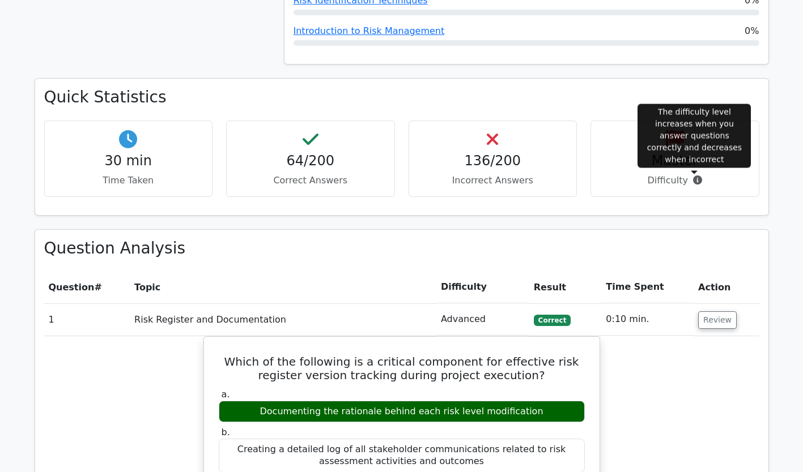
click at [693, 182] on icon at bounding box center [697, 180] width 9 height 9
